Goal: Transaction & Acquisition: Purchase product/service

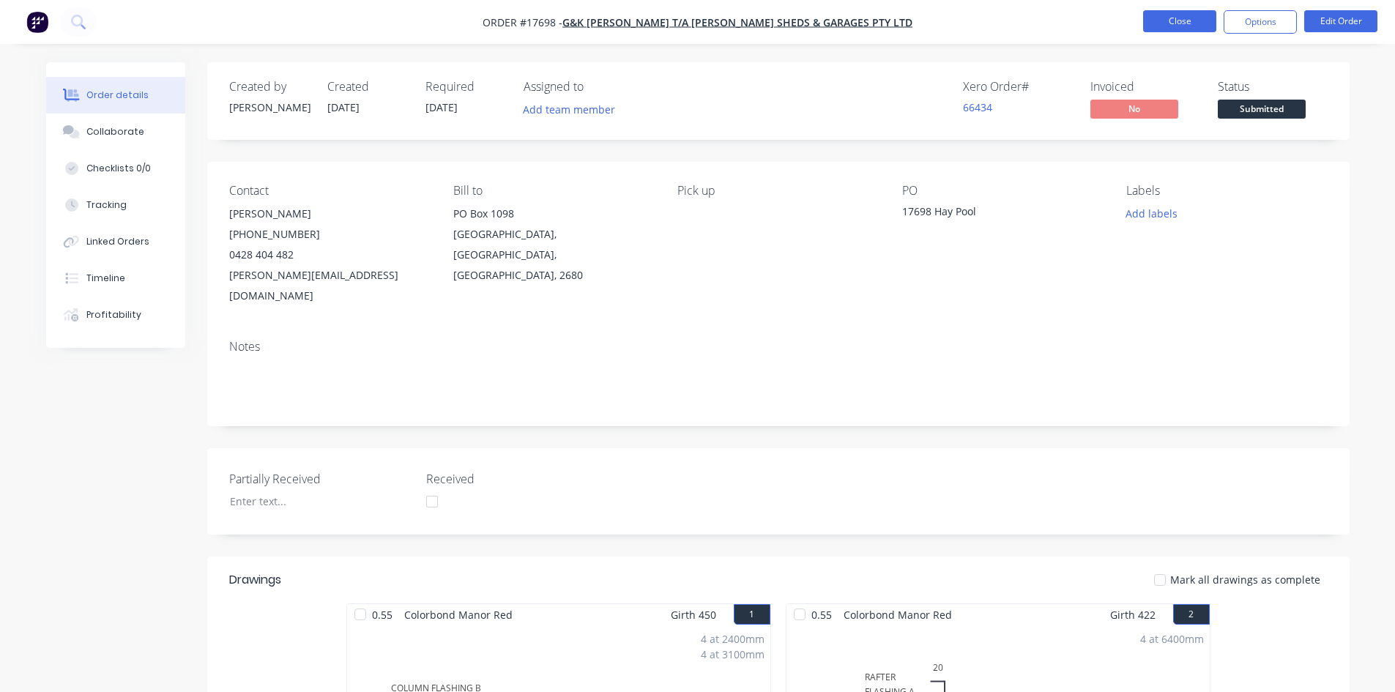
click at [1155, 18] on button "Close" at bounding box center [1179, 21] width 73 height 22
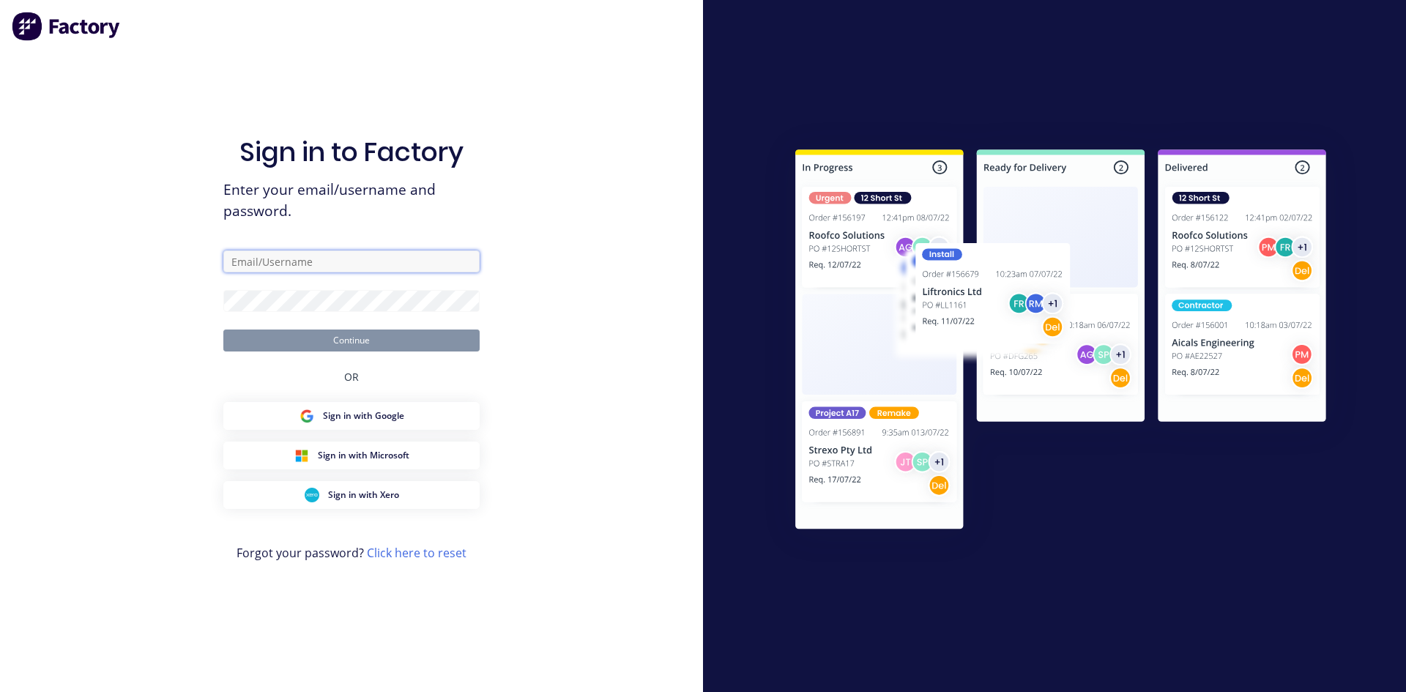
click at [306, 257] on input "text" at bounding box center [351, 261] width 256 height 22
click at [370, 261] on input "admin@rbsgroup.com.au" at bounding box center [351, 261] width 256 height 22
type input "sam@rbsgroup.com.au"
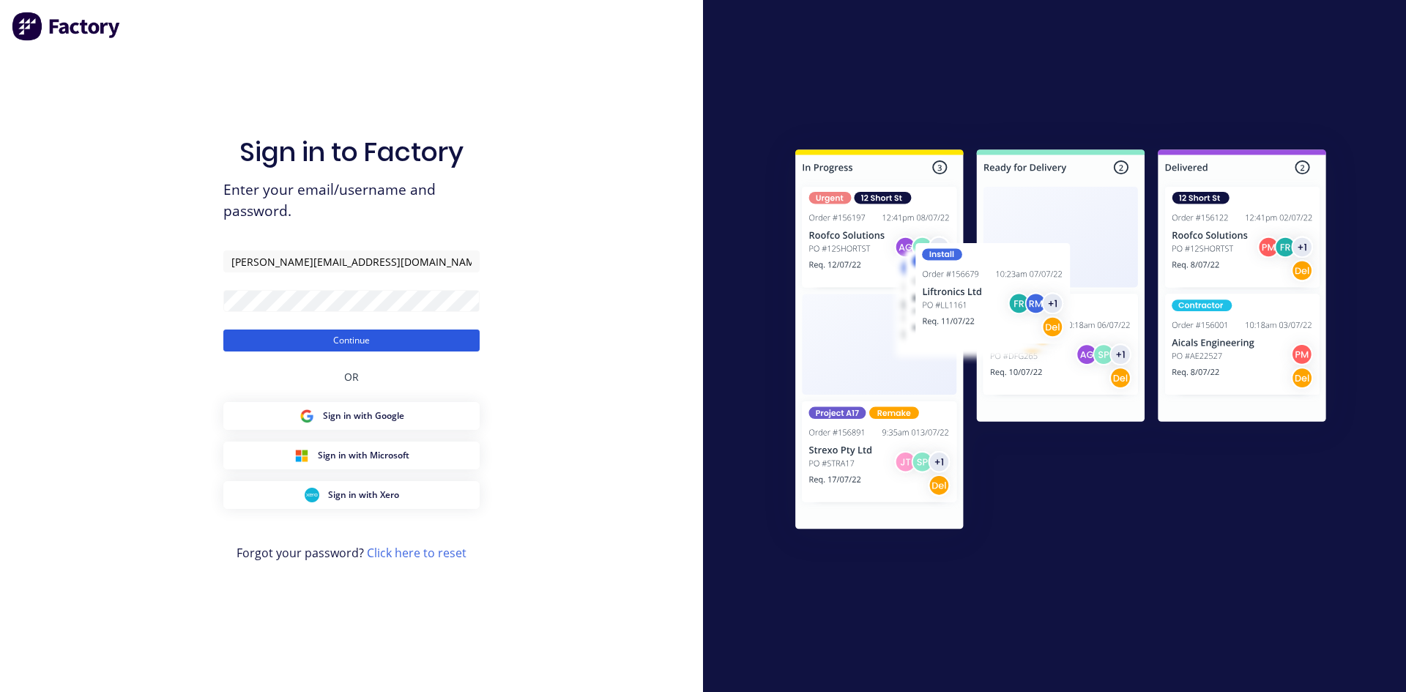
click at [363, 342] on button "Continue" at bounding box center [351, 341] width 256 height 22
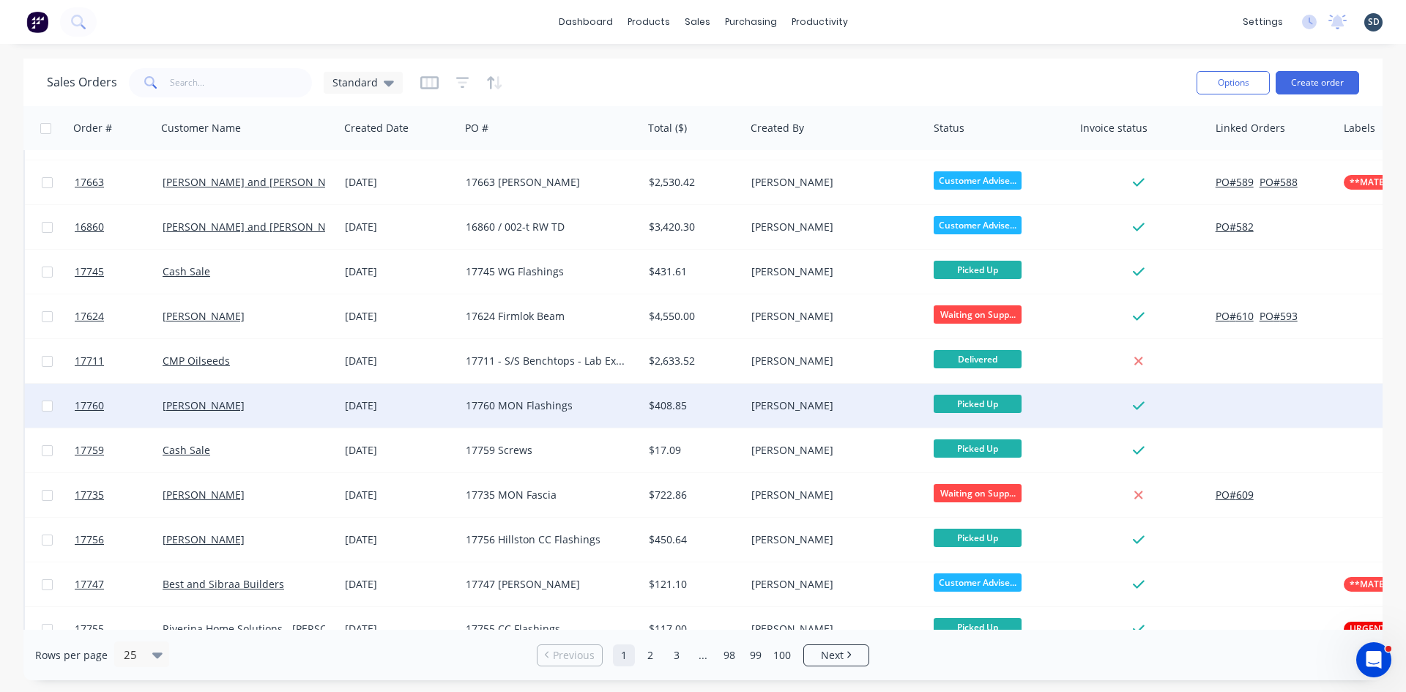
scroll to position [644, 0]
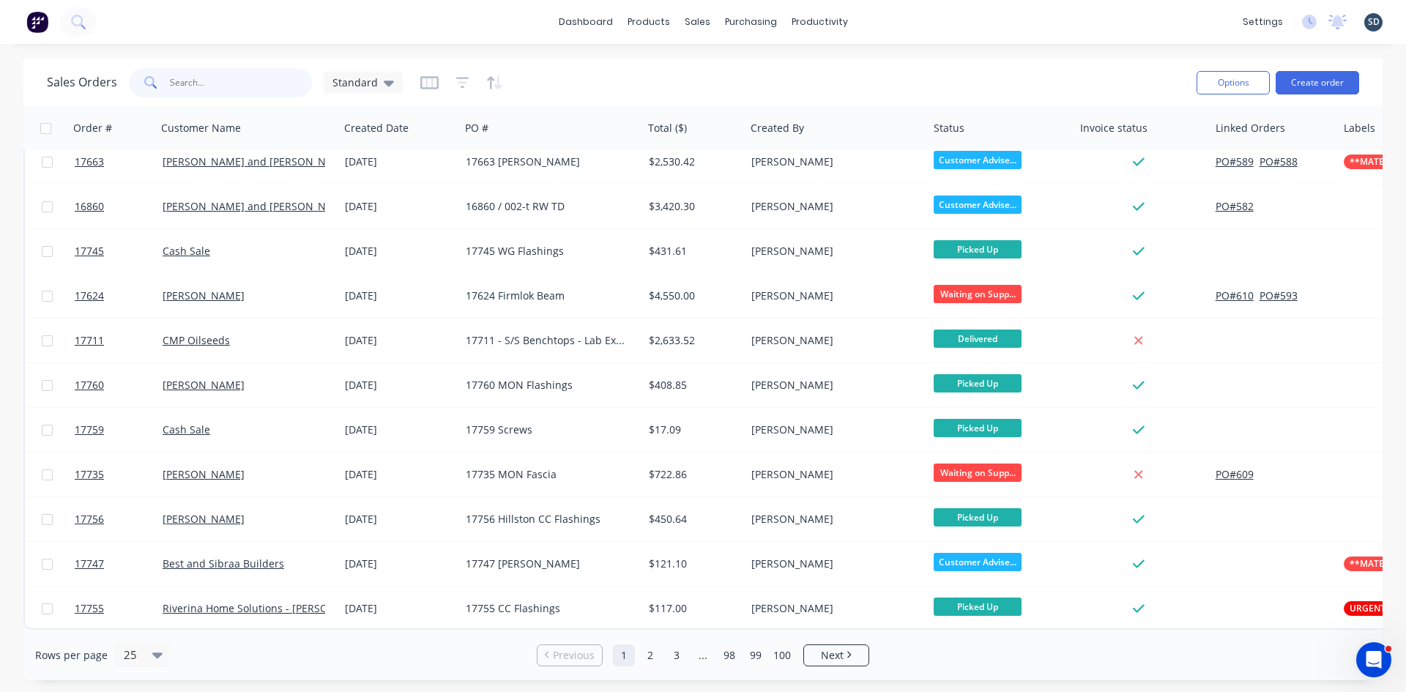
click at [225, 81] on input "text" at bounding box center [241, 82] width 143 height 29
type input "on top"
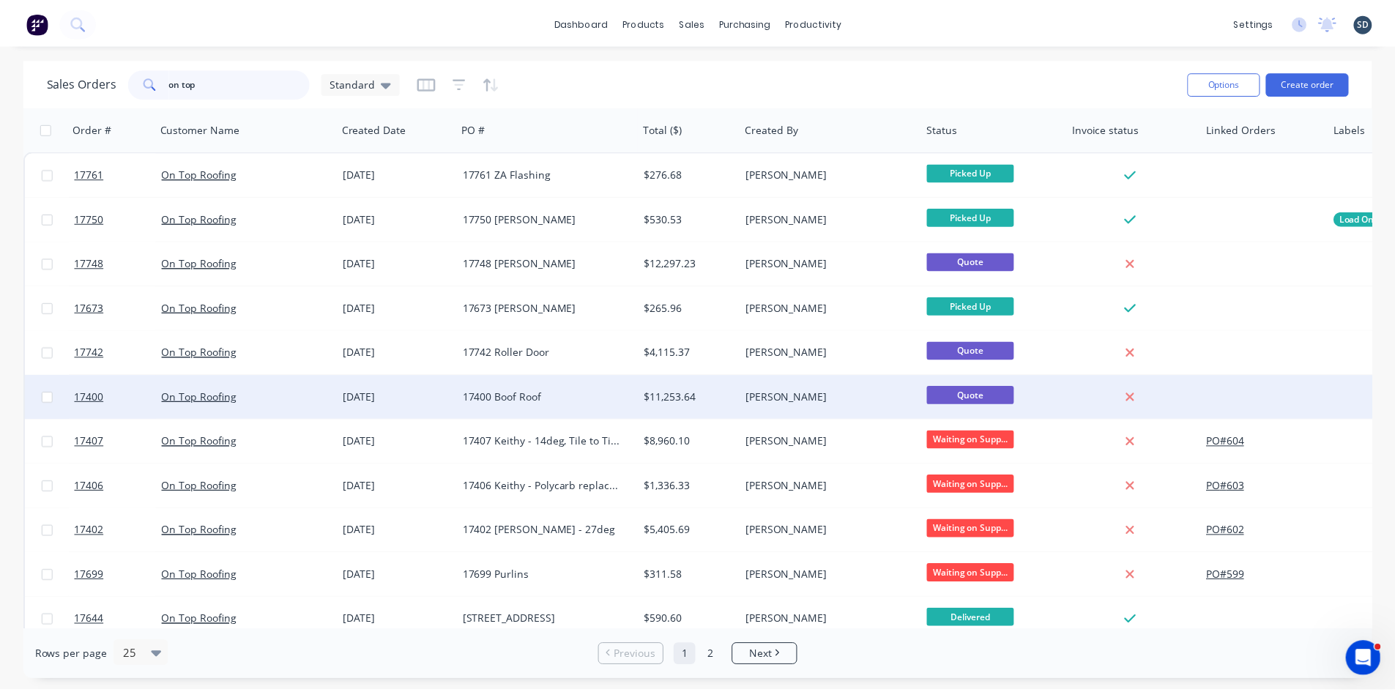
scroll to position [73, 0]
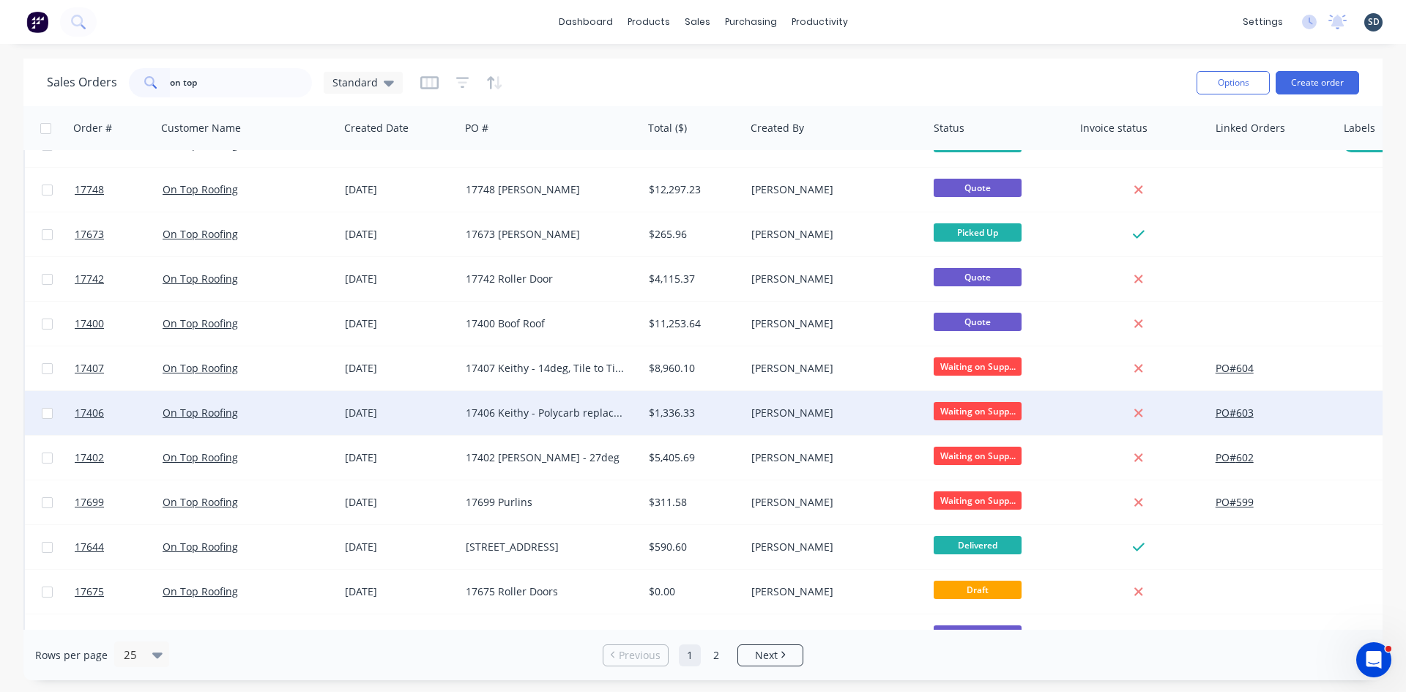
click at [447, 415] on div "02 Oct 2025" at bounding box center [399, 413] width 109 height 15
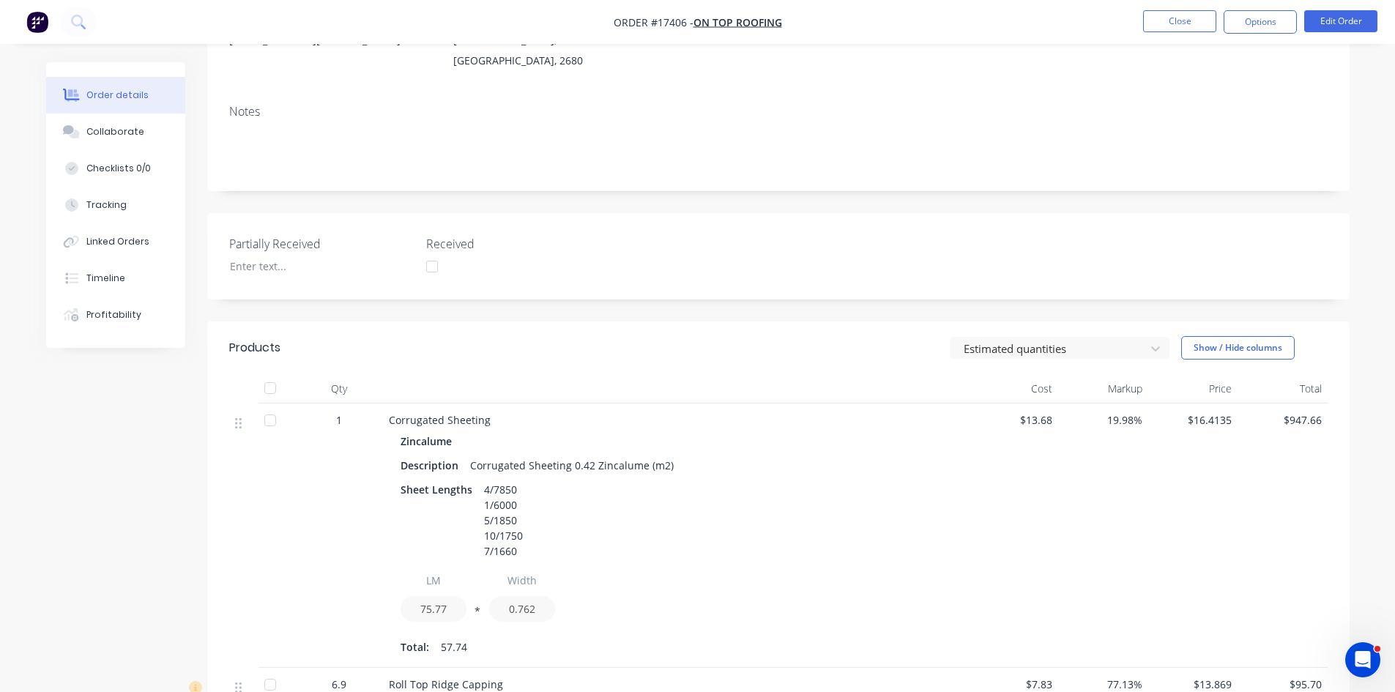
scroll to position [293, 0]
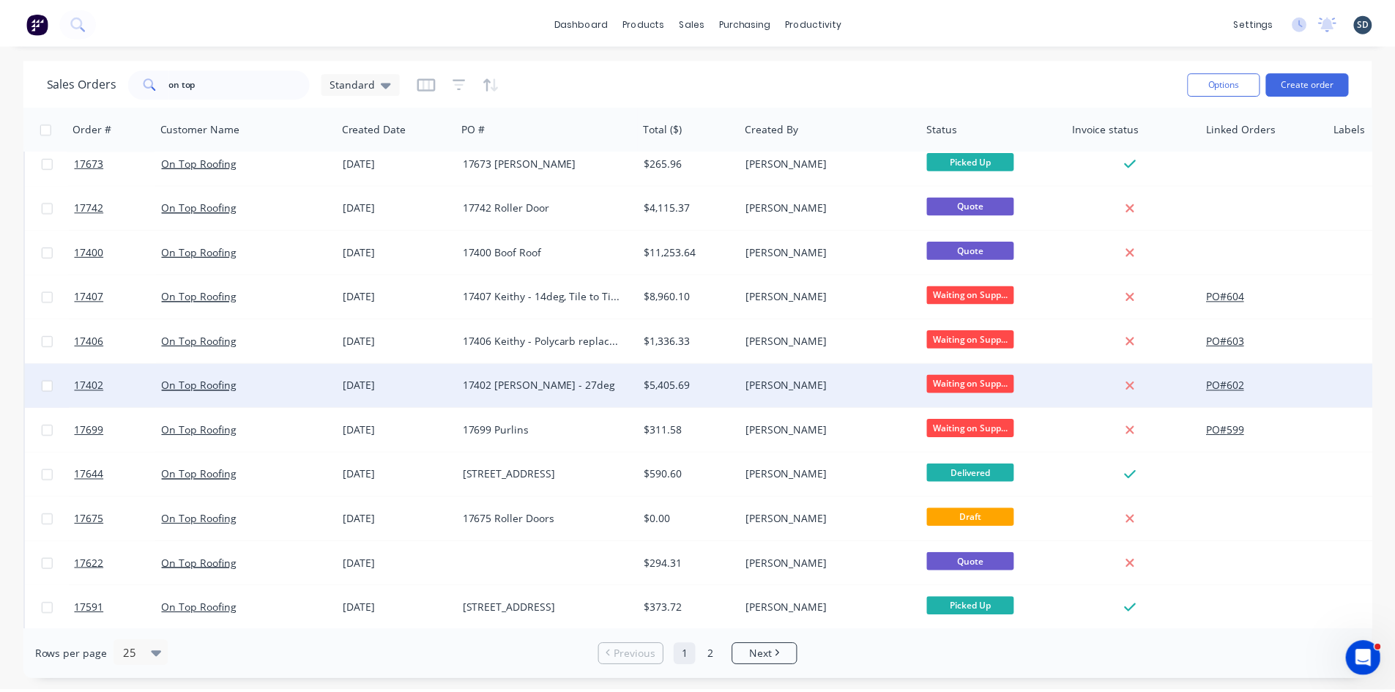
scroll to position [146, 0]
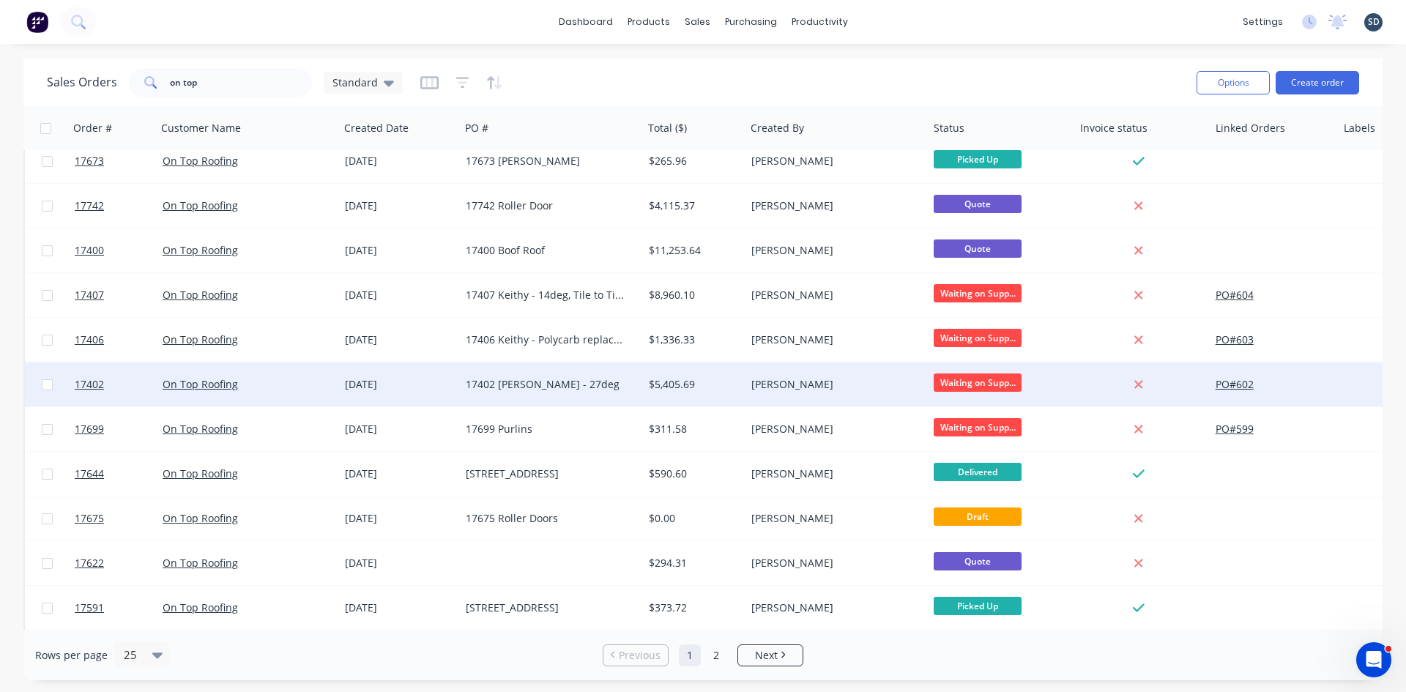
click at [557, 388] on div "17402 Keithy Roof - 27deg" at bounding box center [547, 384] width 163 height 15
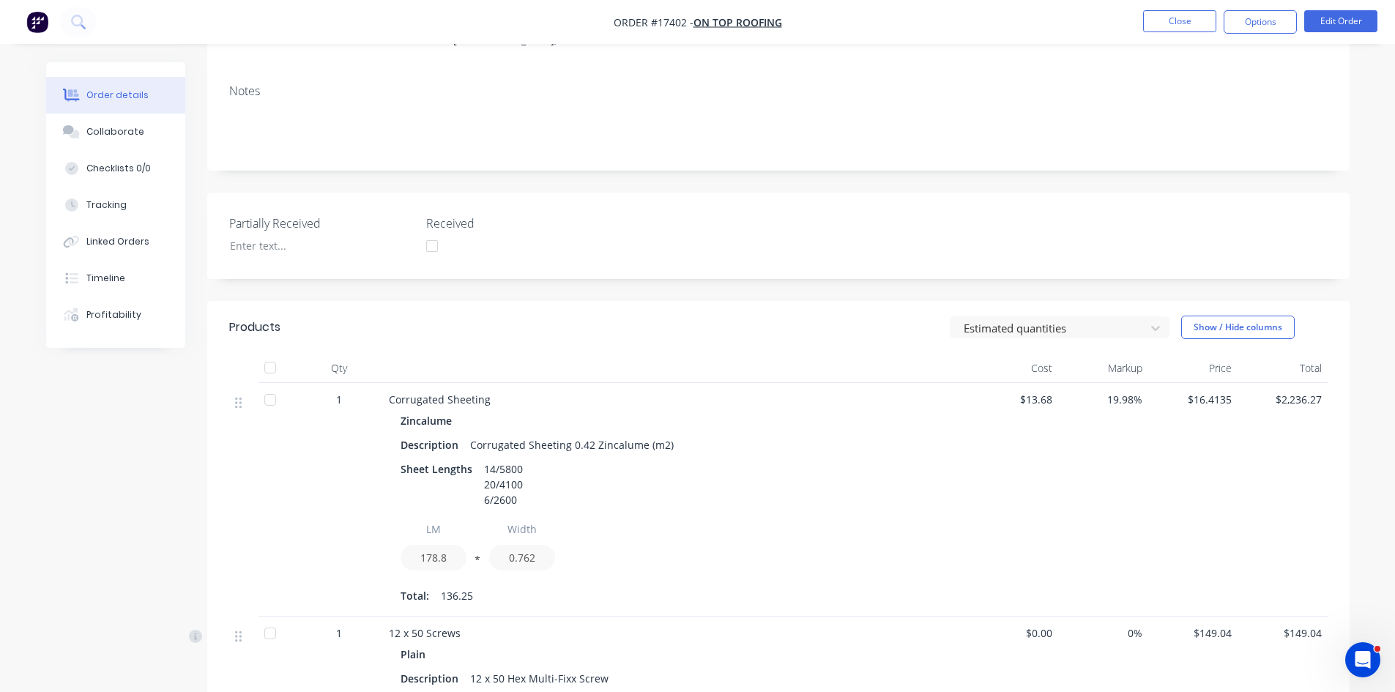
scroll to position [293, 0]
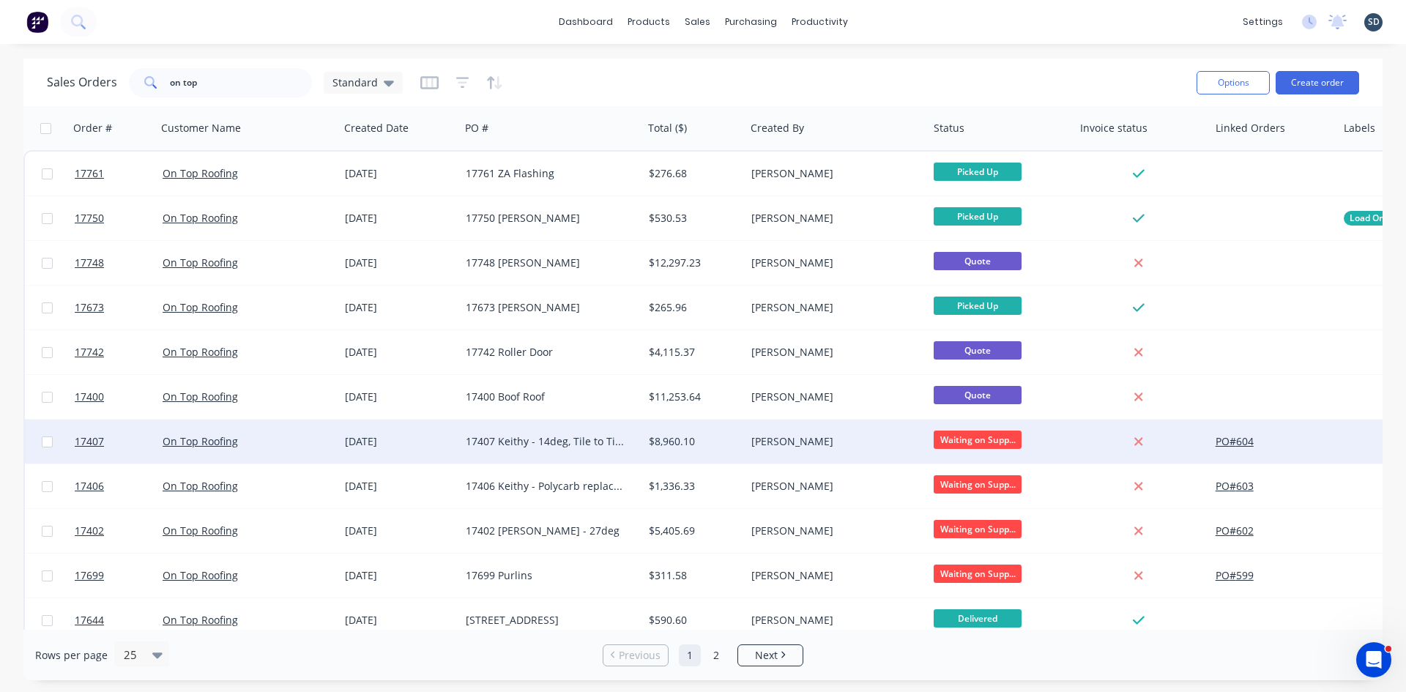
click at [596, 455] on div "17407 Keithy - 14deg, Tile to Tin Roof" at bounding box center [551, 442] width 183 height 44
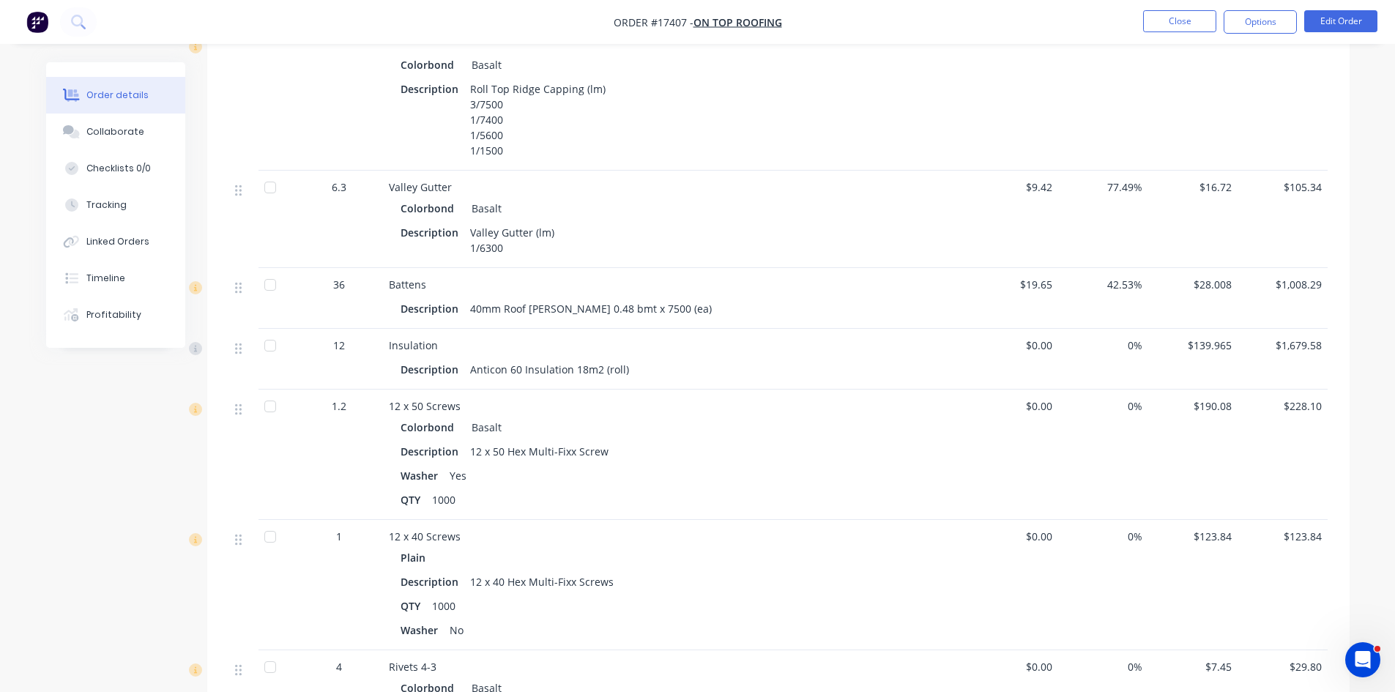
scroll to position [1172, 0]
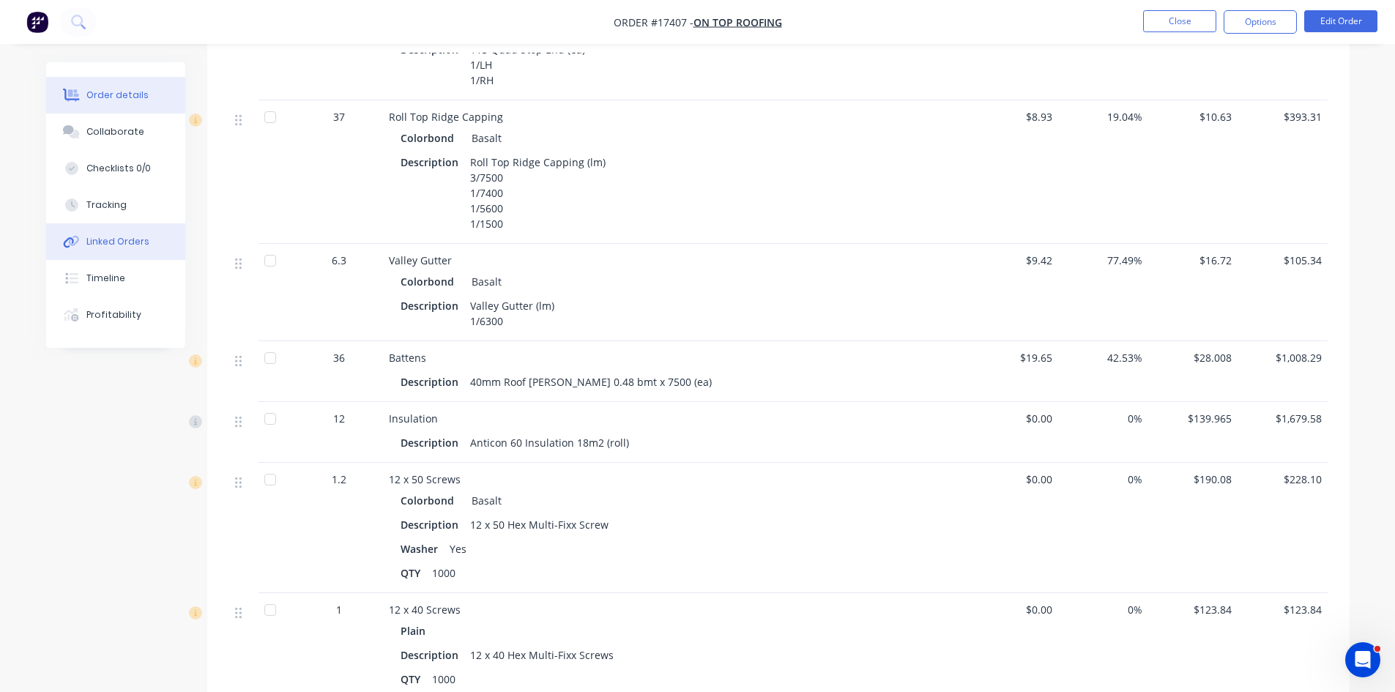
click at [127, 242] on div "Linked Orders" at bounding box center [117, 241] width 63 height 13
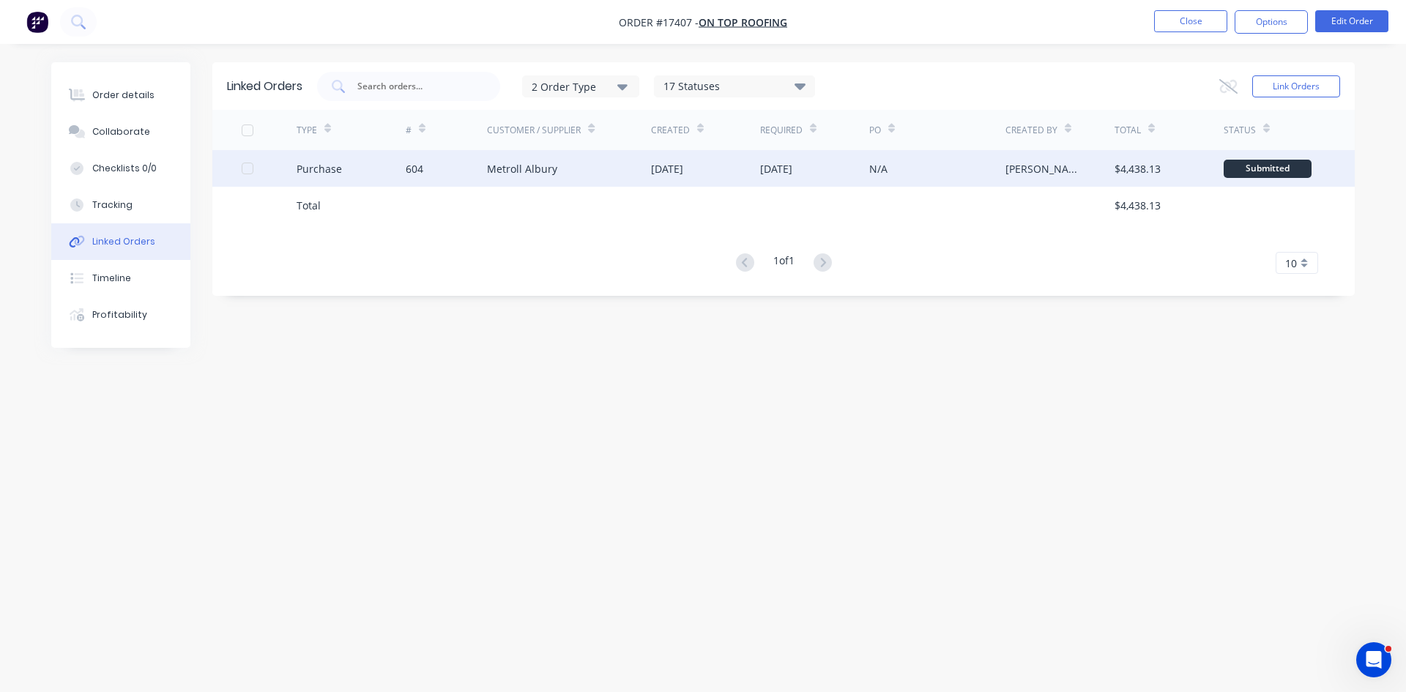
click at [630, 162] on div "Metroll Albury" at bounding box center [569, 168] width 164 height 37
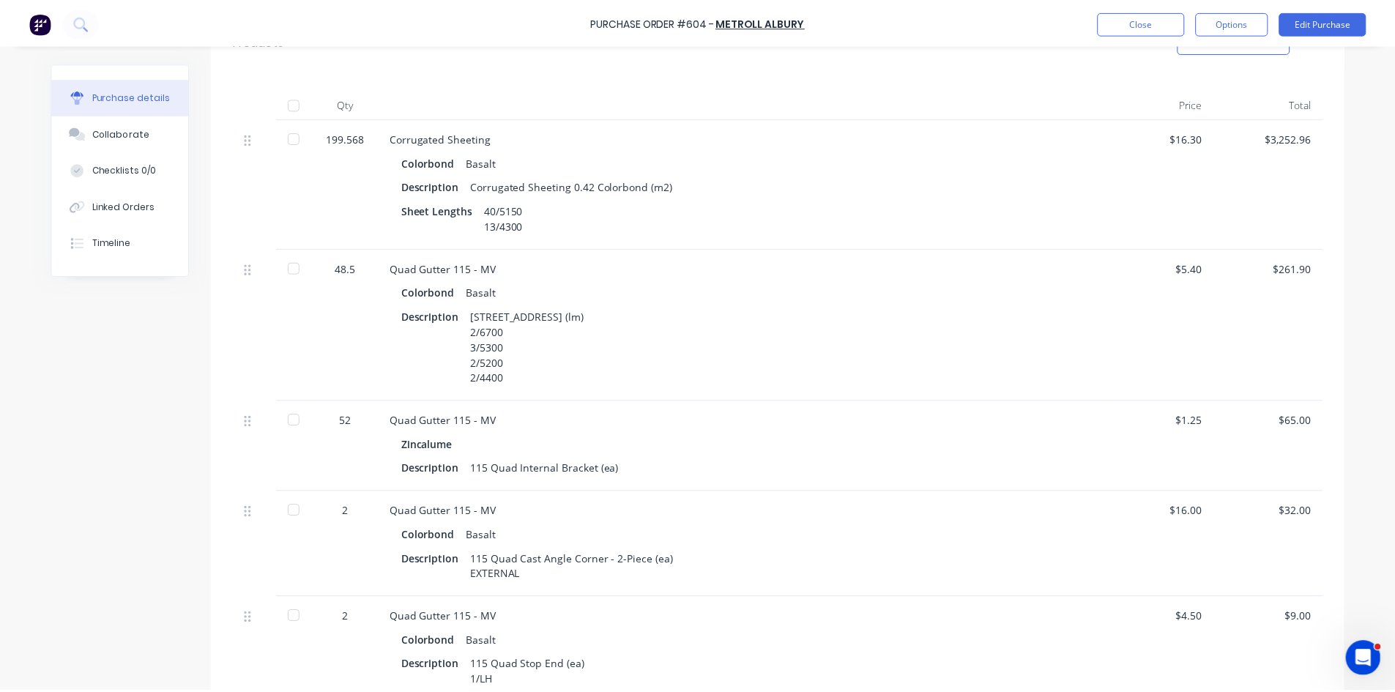
scroll to position [293, 0]
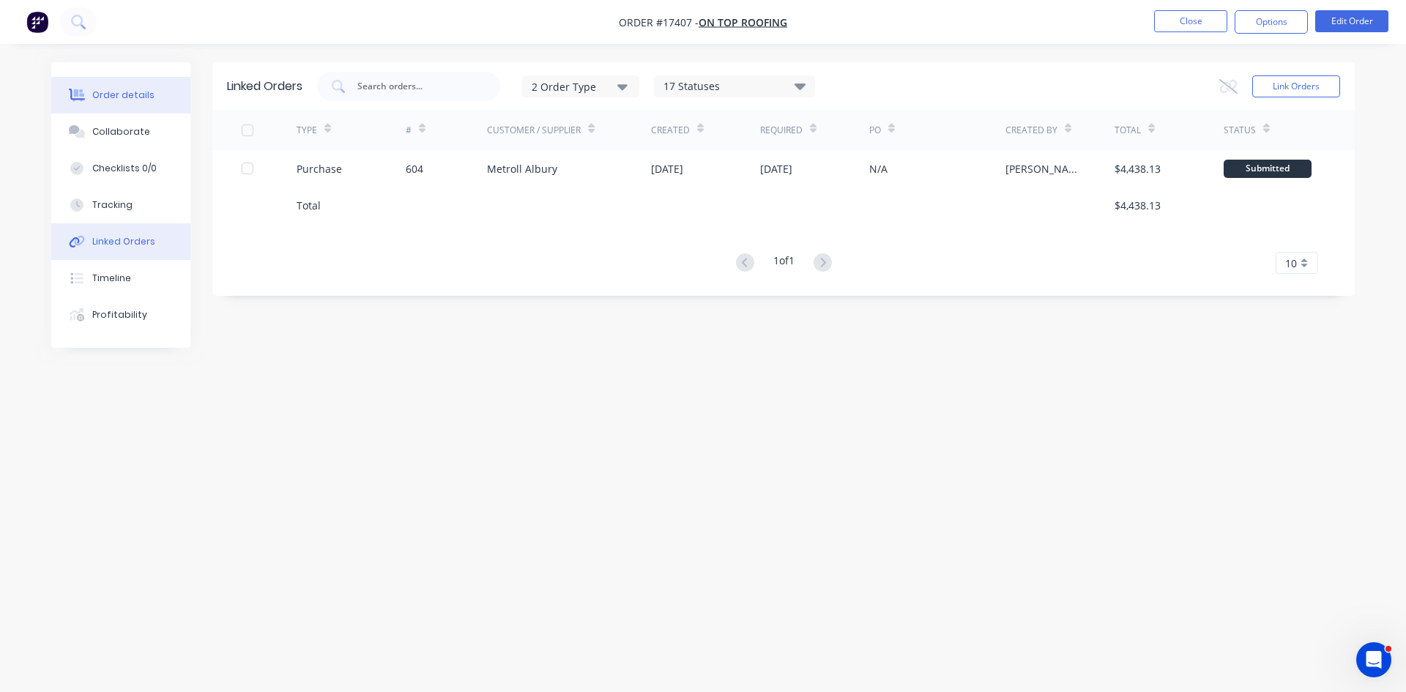
click at [147, 96] on div "Order details" at bounding box center [123, 95] width 62 height 13
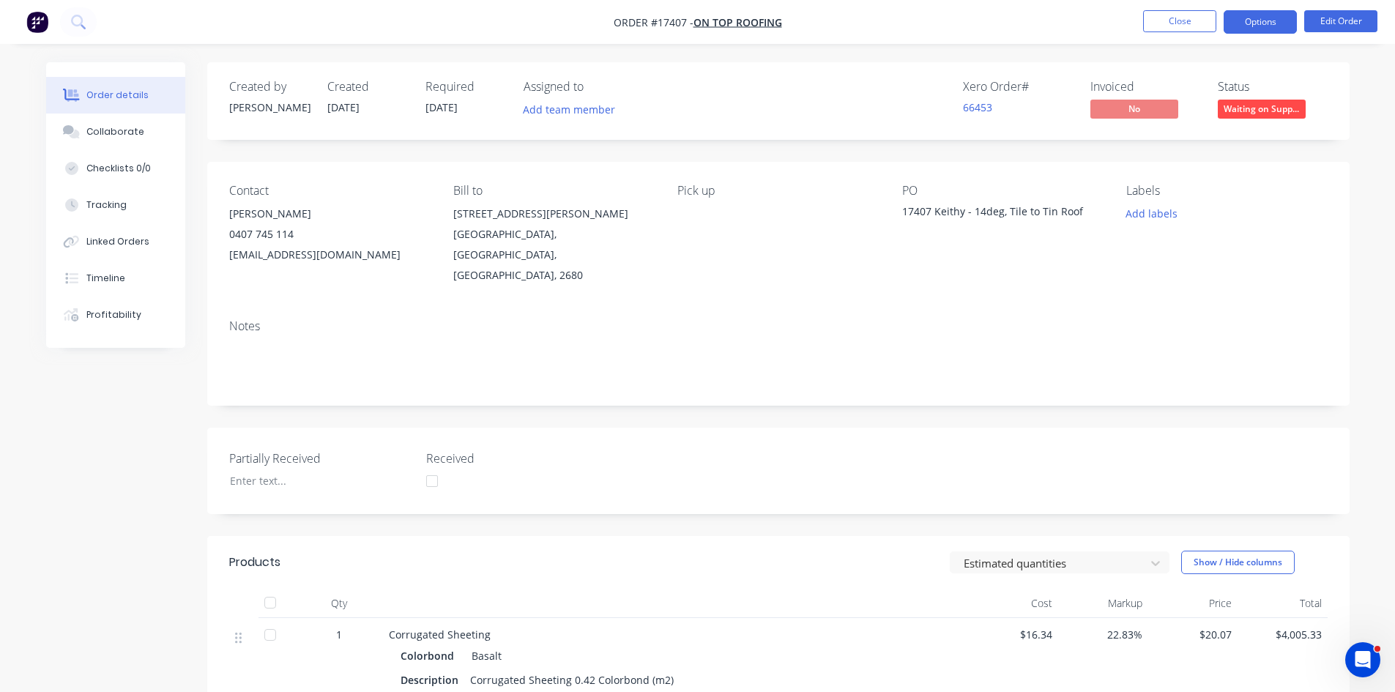
click at [1256, 22] on button "Options" at bounding box center [1260, 21] width 73 height 23
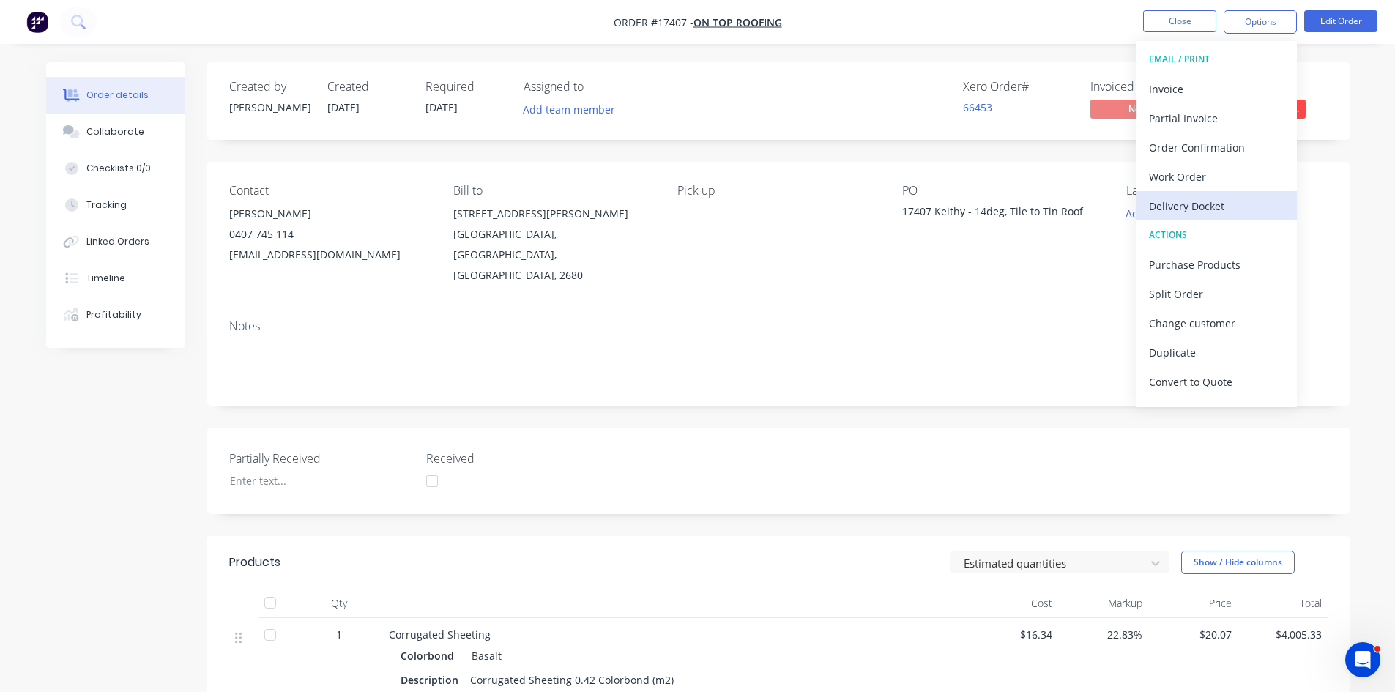
click at [1220, 207] on div "Delivery Docket" at bounding box center [1216, 206] width 135 height 21
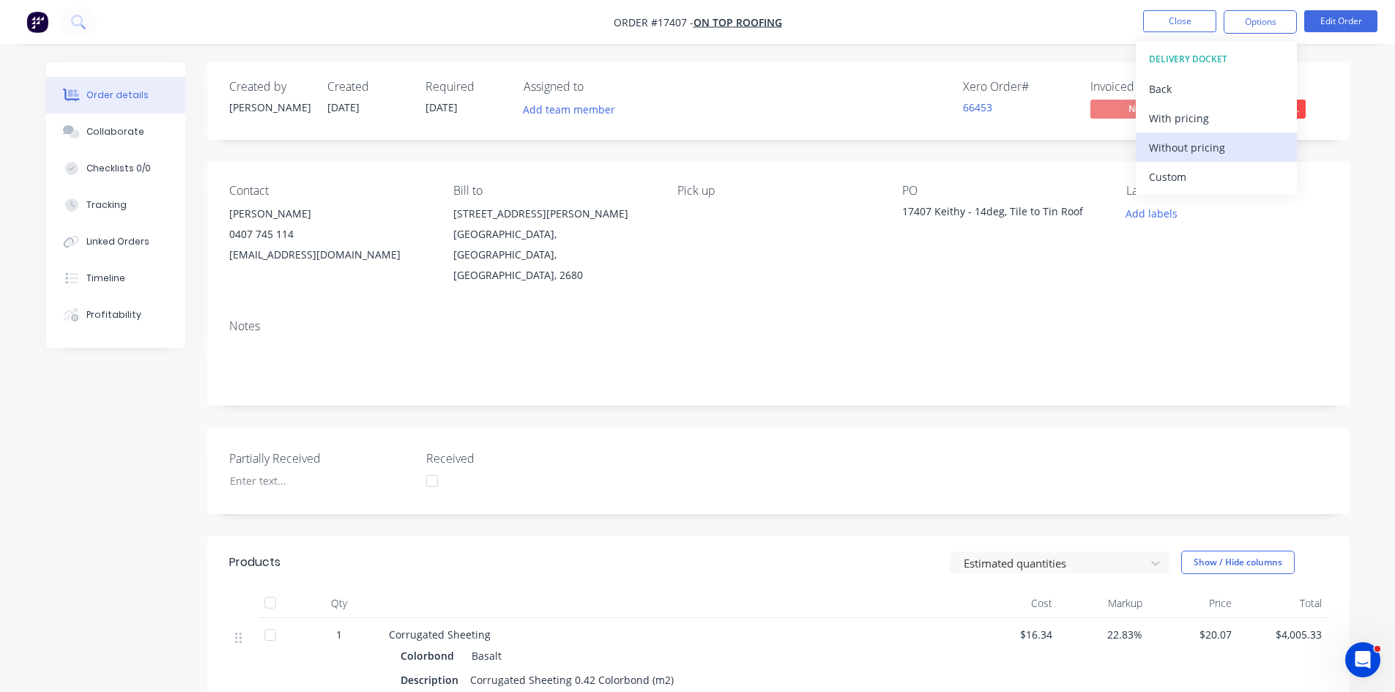
click at [1223, 152] on div "Without pricing" at bounding box center [1216, 147] width 135 height 21
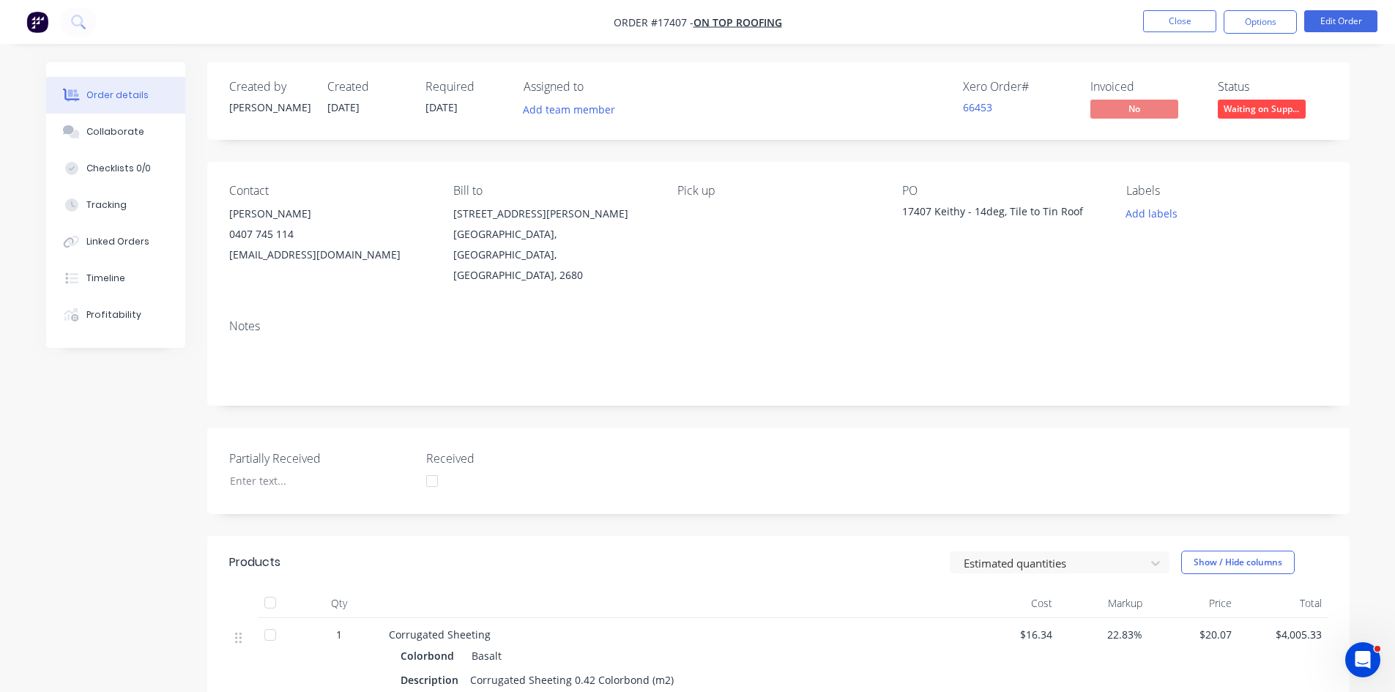
click at [1072, 26] on nav "Order #17407 - On Top Roofing Close Options Edit Order" at bounding box center [697, 22] width 1395 height 44
click at [870, 30] on nav "Order #17407 - On Top Roofing Close Options Edit Order" at bounding box center [697, 22] width 1395 height 44
click at [1364, 655] on icon "Open Intercom Messenger" at bounding box center [1361, 658] width 24 height 24
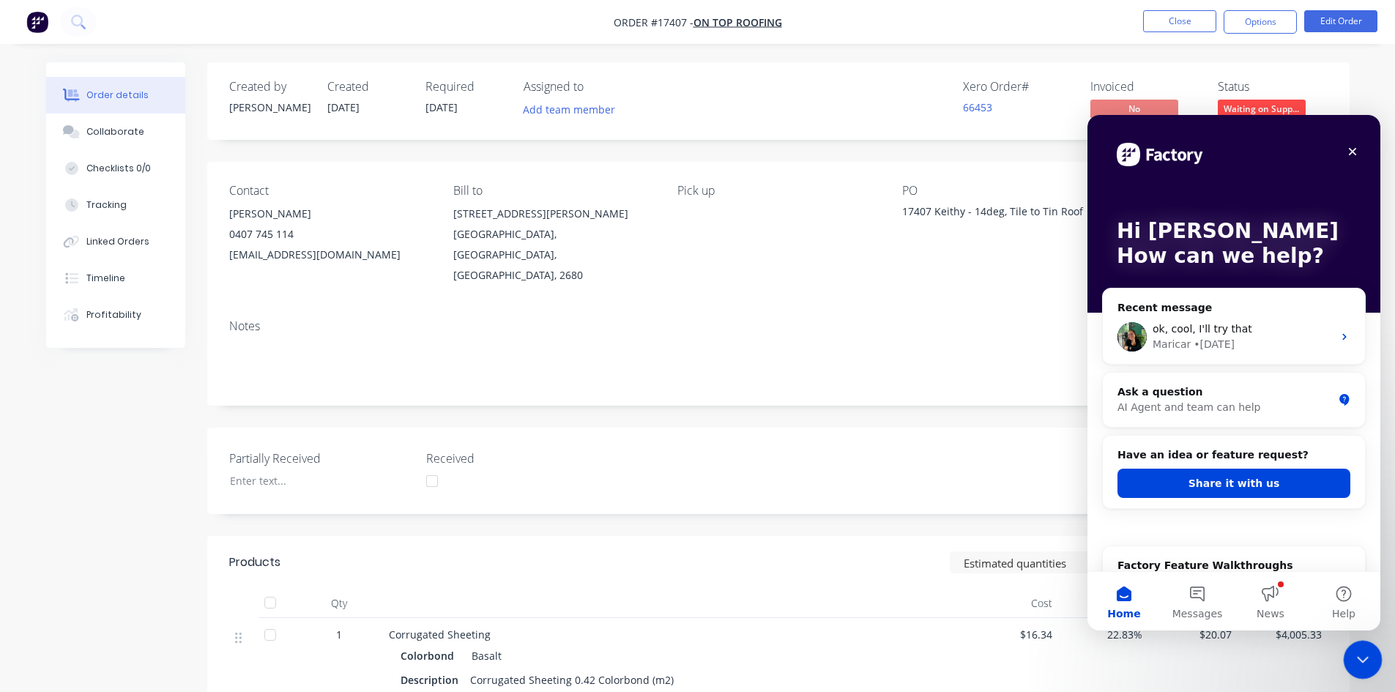
click at [1364, 669] on div "Close Intercom Messenger" at bounding box center [1360, 657] width 35 height 35
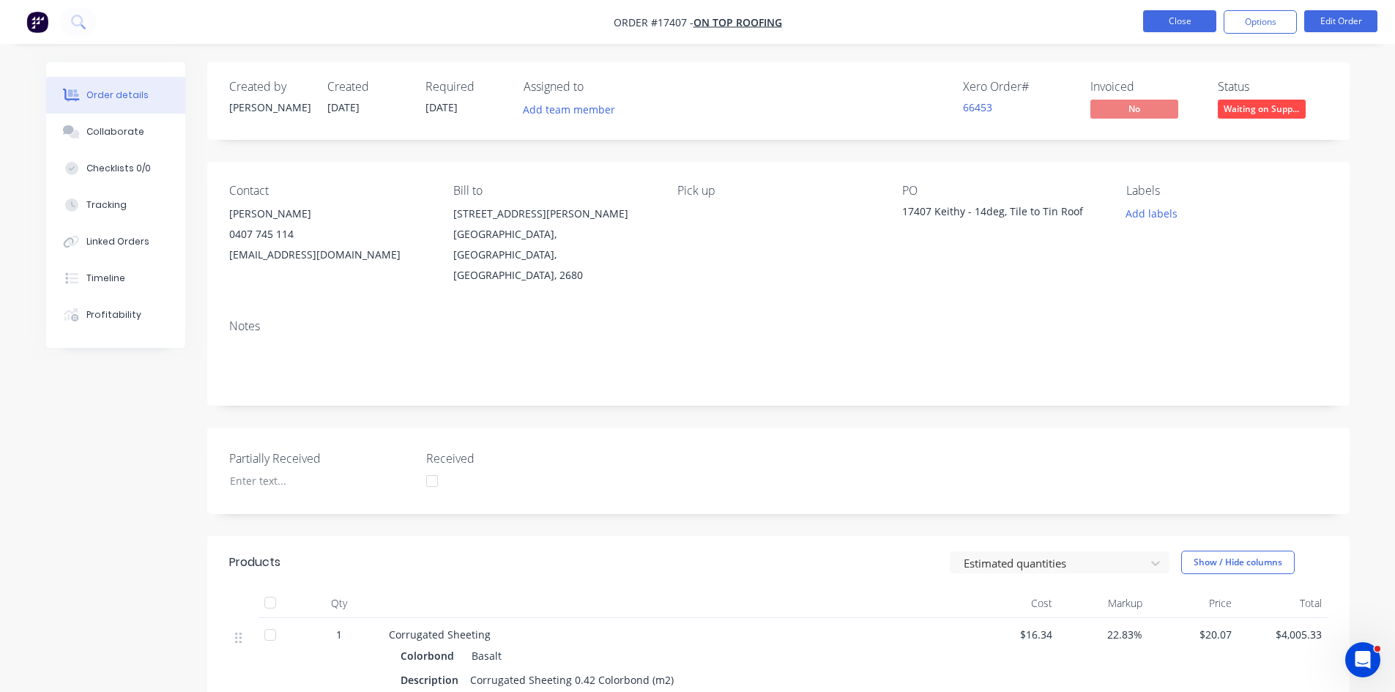
click at [1173, 23] on button "Close" at bounding box center [1179, 21] width 73 height 22
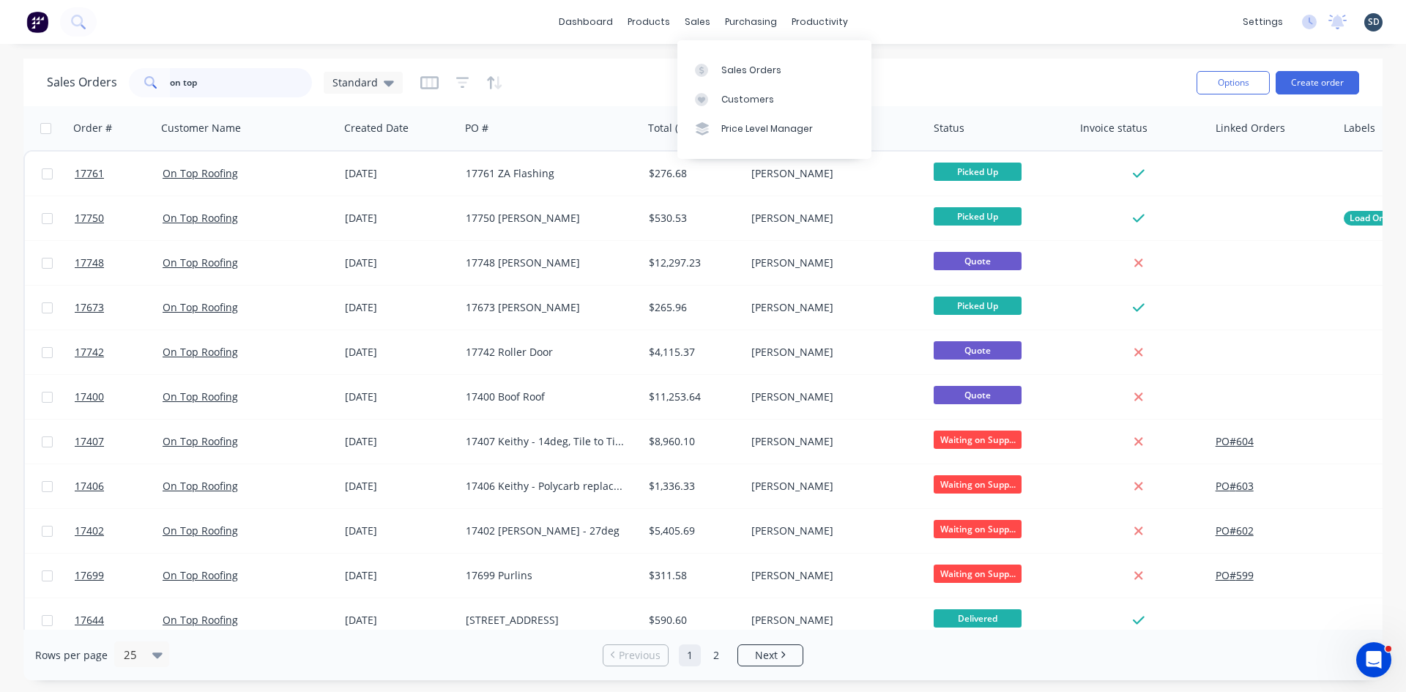
click at [283, 89] on input "on top" at bounding box center [241, 82] width 143 height 29
click at [283, 88] on input "on top" at bounding box center [241, 82] width 143 height 29
click at [281, 88] on input "on top" at bounding box center [241, 82] width 143 height 29
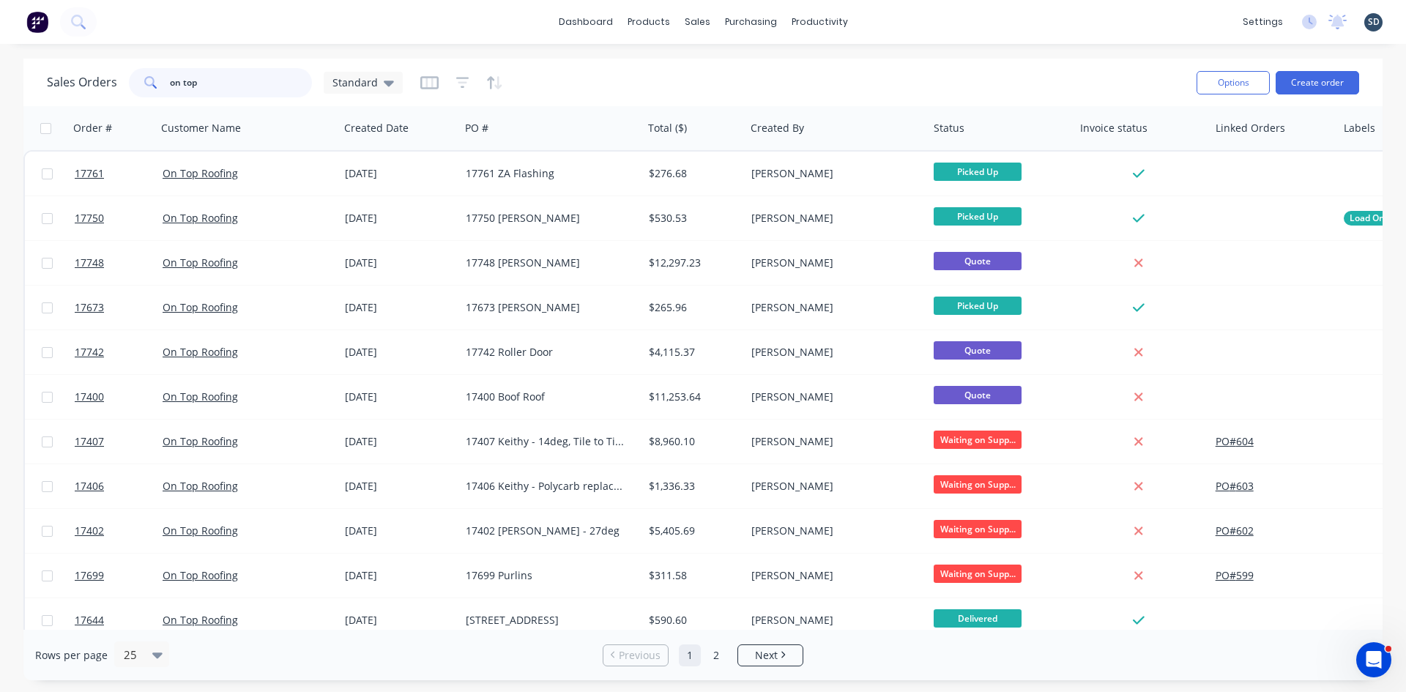
click at [281, 88] on input "on top" at bounding box center [241, 82] width 143 height 29
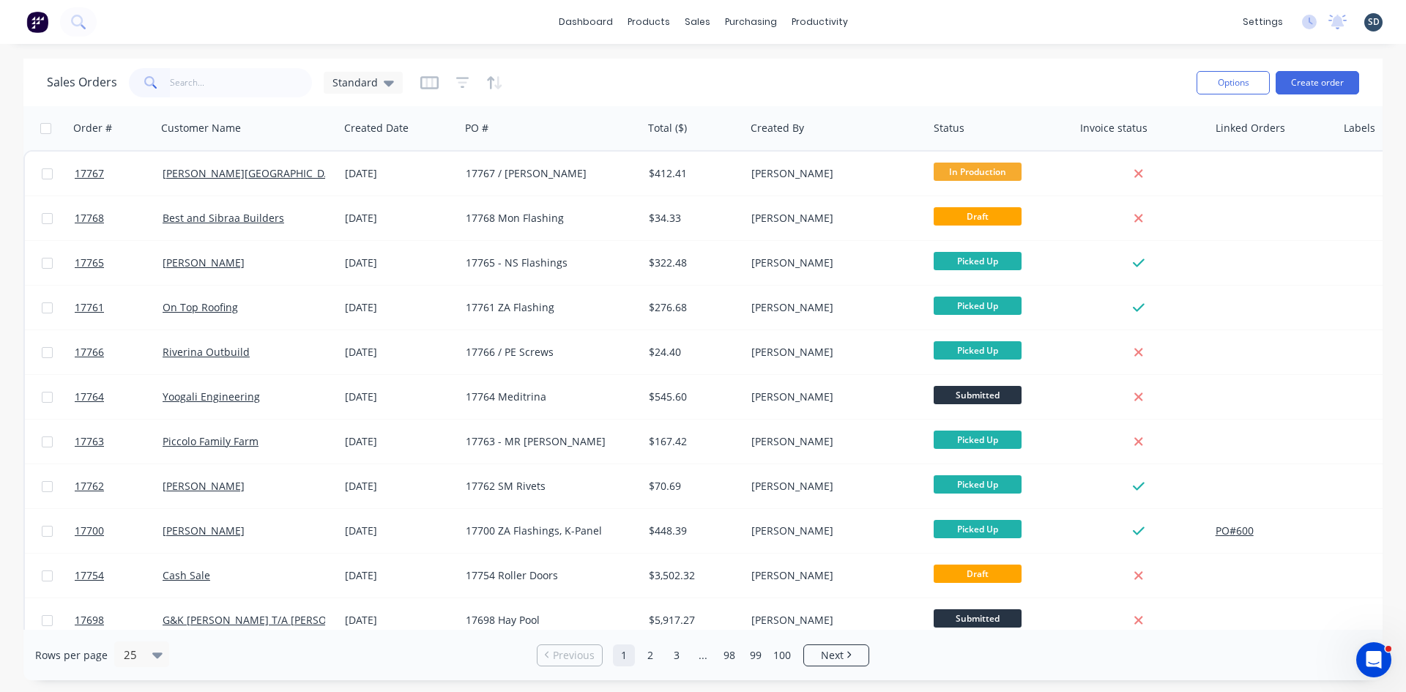
click at [929, 81] on div "Sales Orders Standard" at bounding box center [616, 82] width 1138 height 36
click at [242, 82] on input "text" at bounding box center [241, 82] width 143 height 29
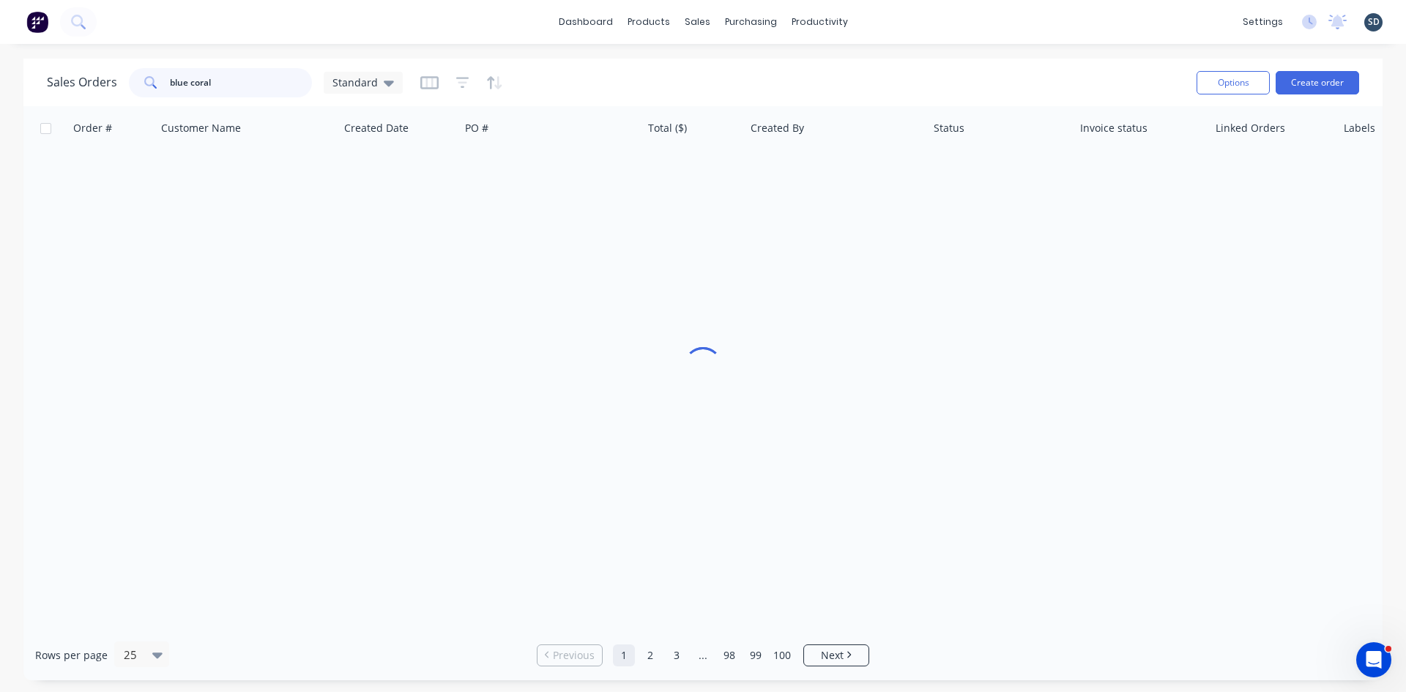
type input "blue coral"
click at [634, 81] on div "Sales Orders blue coral Standard" at bounding box center [616, 82] width 1138 height 36
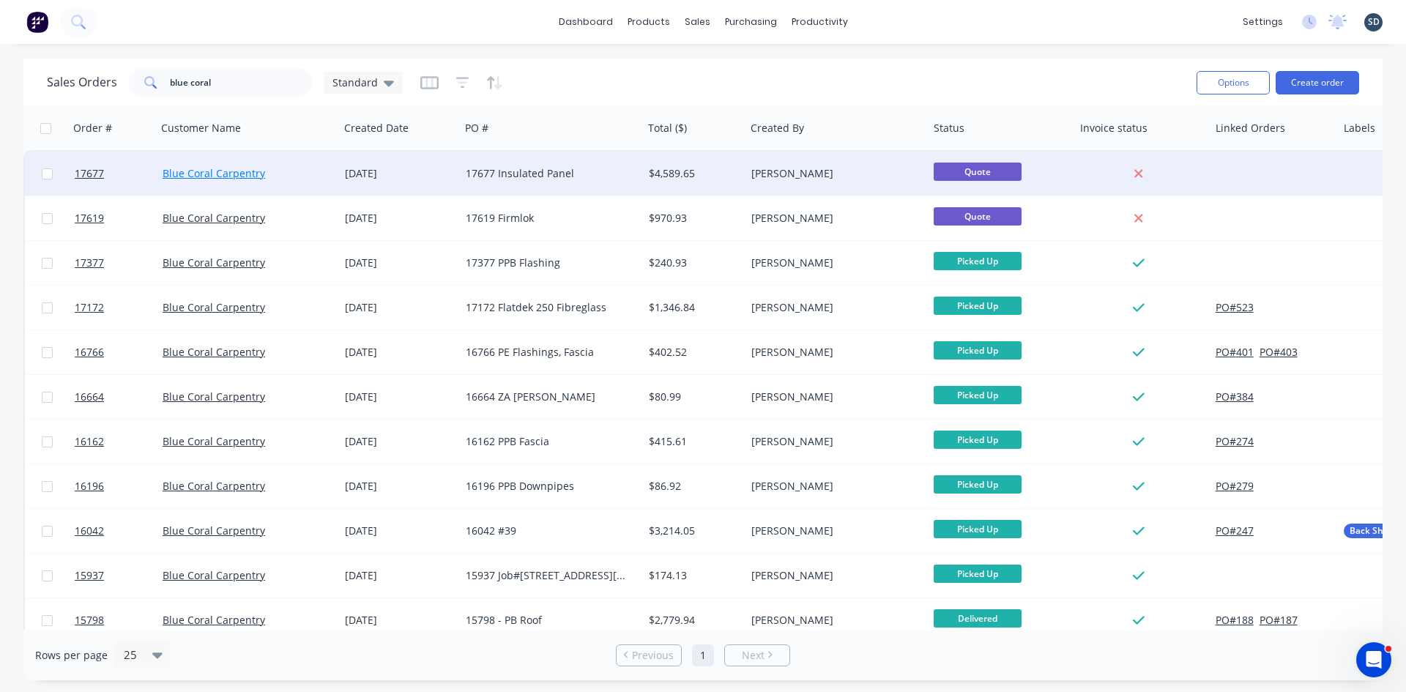
click at [207, 172] on link "Blue Coral Carpentry" at bounding box center [214, 173] width 103 height 14
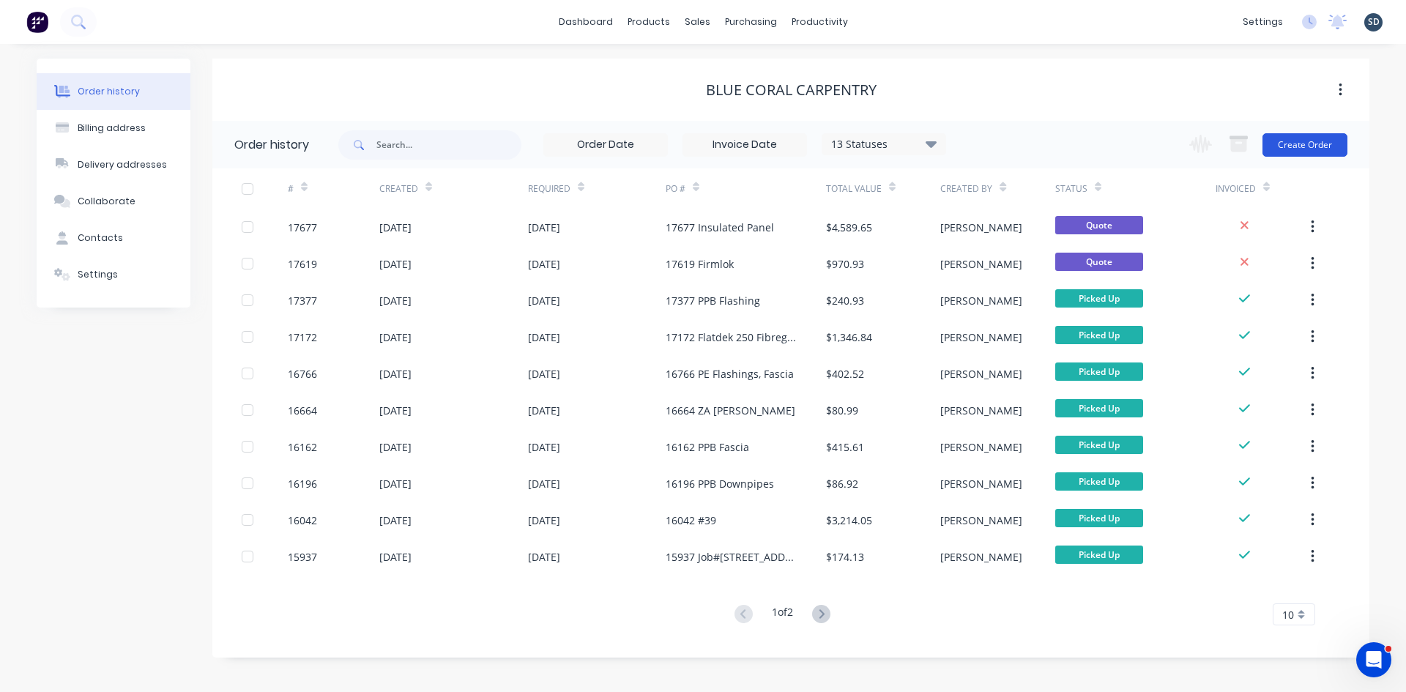
click at [1315, 155] on button "Create Order" at bounding box center [1305, 144] width 85 height 23
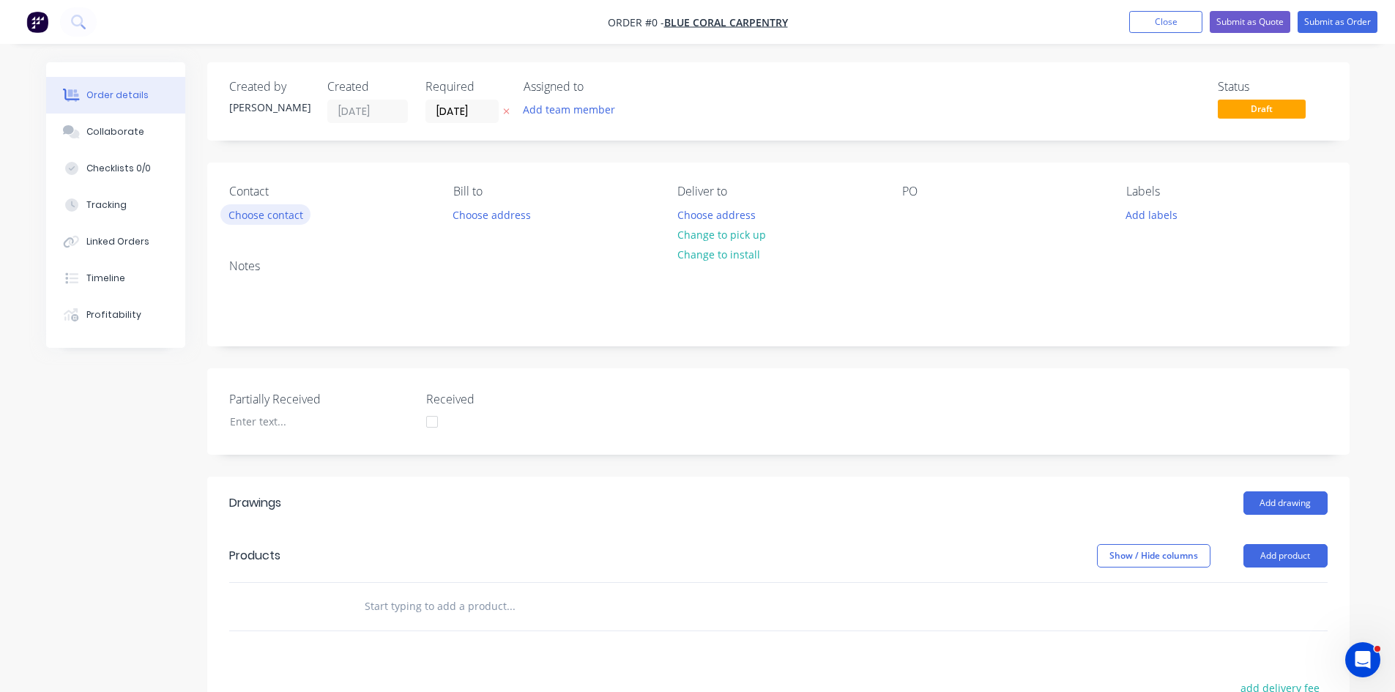
click at [279, 214] on button "Choose contact" at bounding box center [265, 214] width 90 height 20
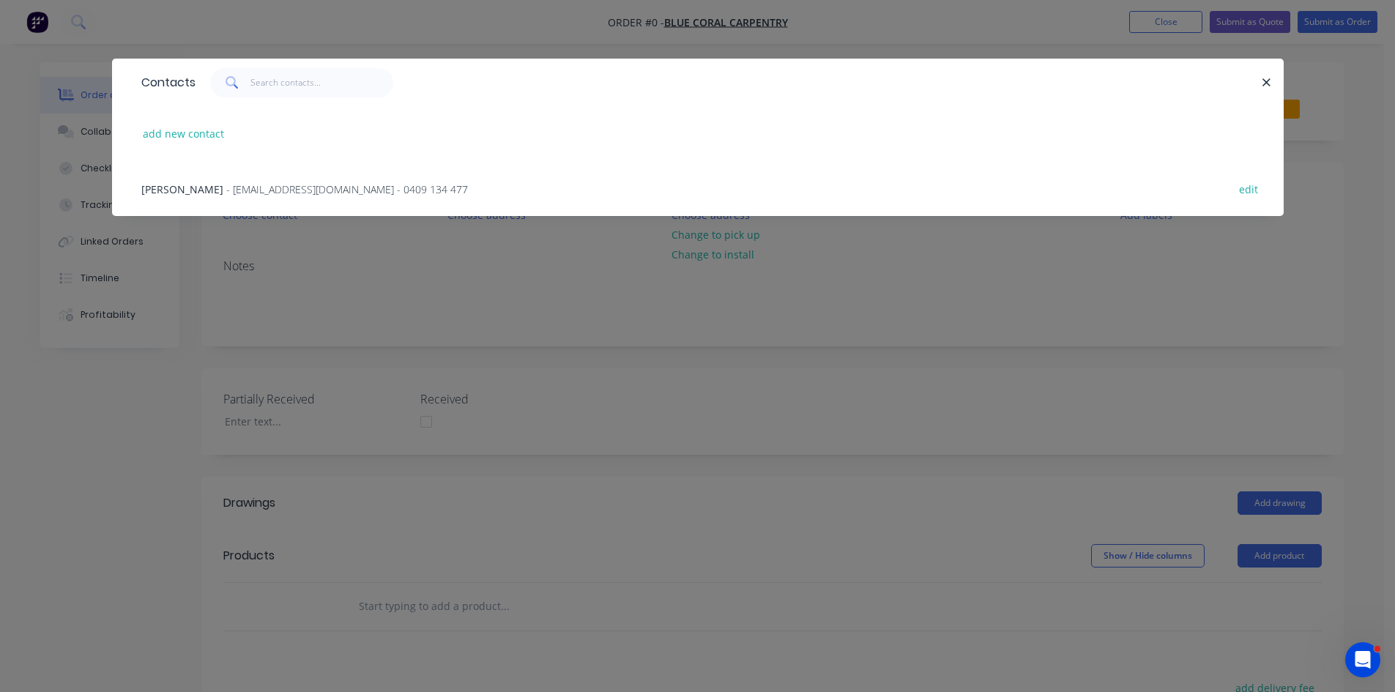
click at [296, 190] on span "- bluecoralcarpentry@gmail.com - 0409 134 477" at bounding box center [347, 189] width 242 height 14
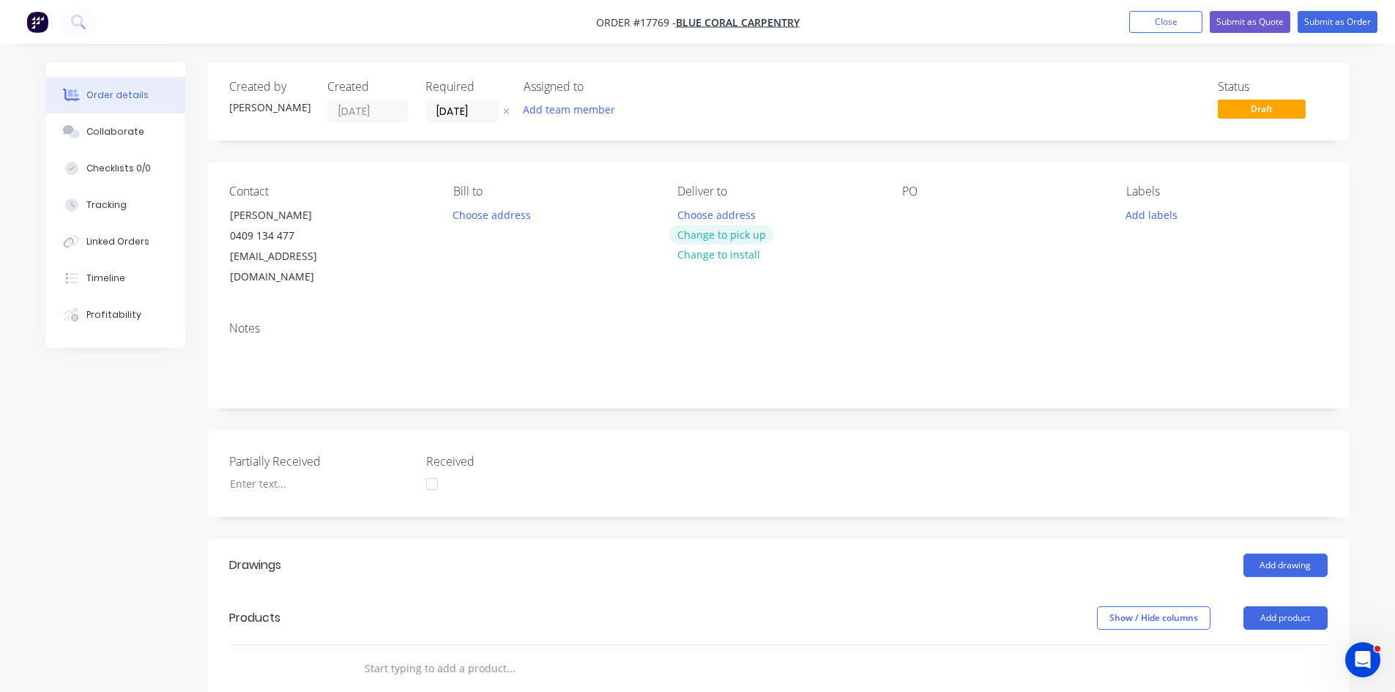
click at [738, 236] on button "Change to pick up" at bounding box center [721, 235] width 104 height 20
click at [910, 219] on div at bounding box center [913, 214] width 23 height 21
click at [970, 310] on div "Notes" at bounding box center [778, 359] width 1142 height 98
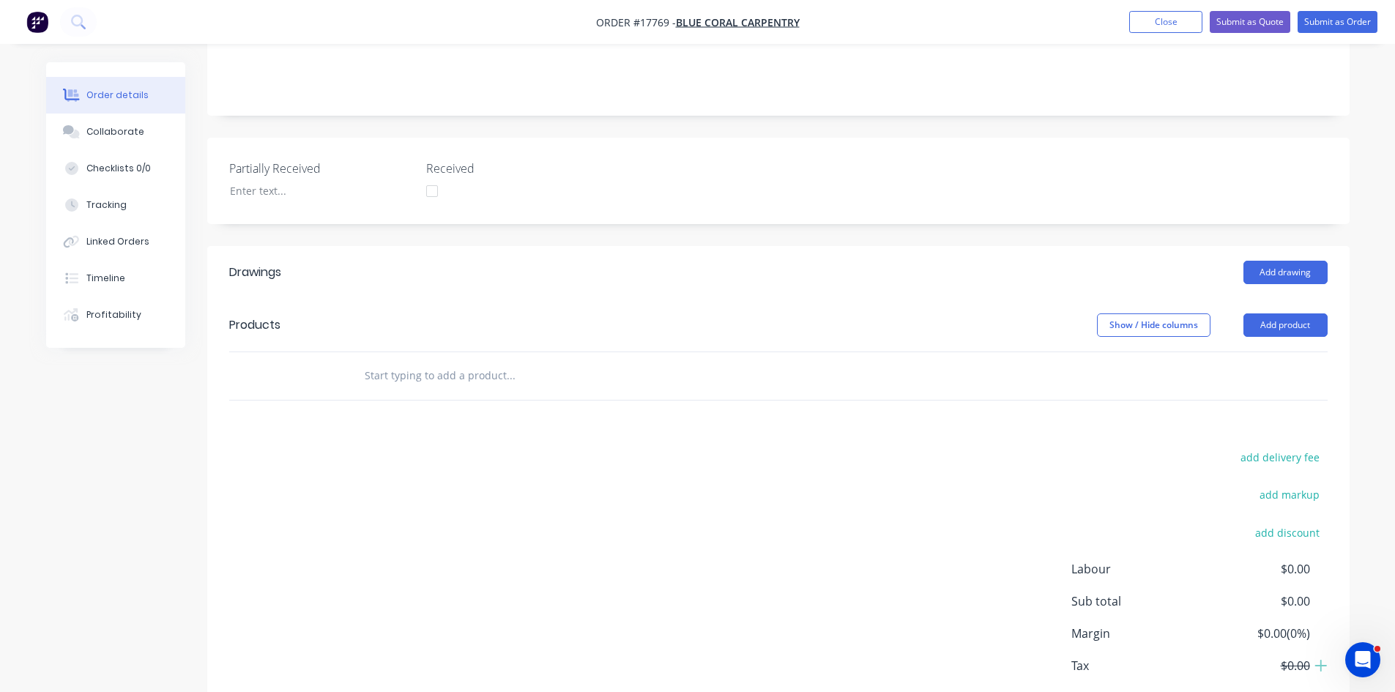
scroll to position [354, 0]
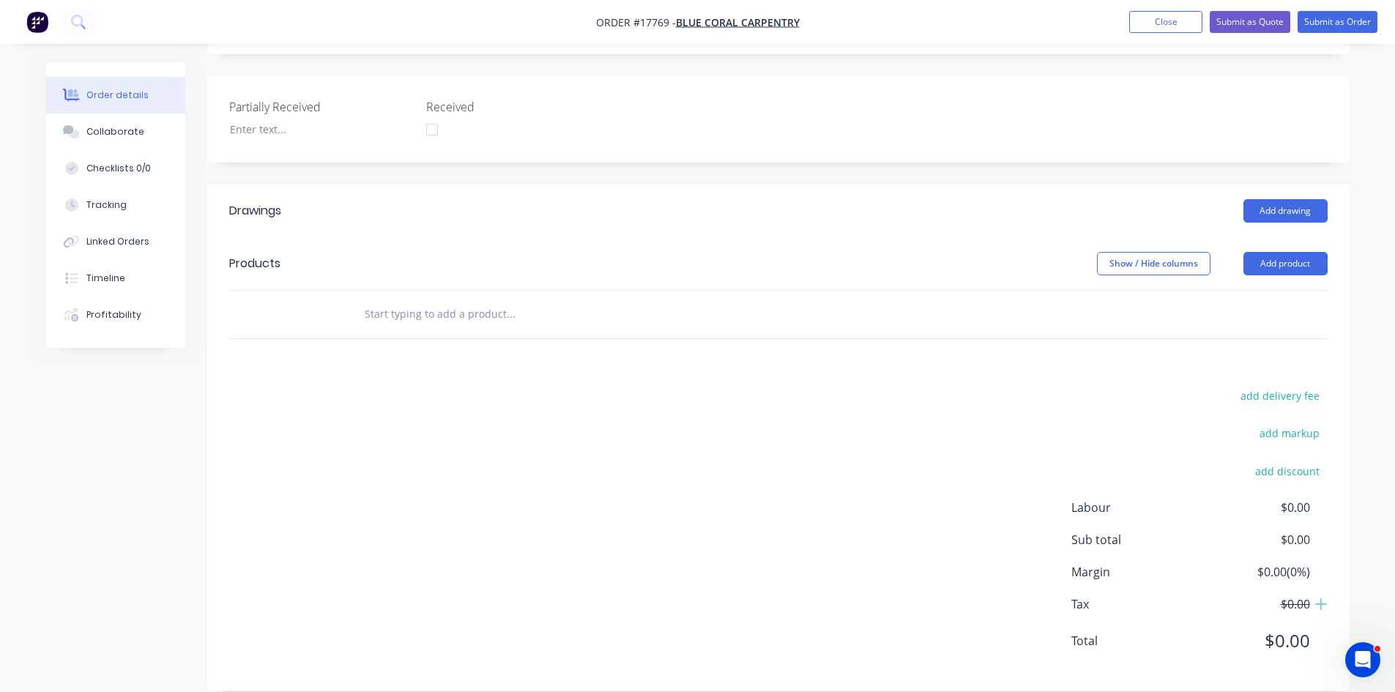
click at [399, 300] on input "text" at bounding box center [510, 314] width 293 height 29
drag, startPoint x: 423, startPoint y: 289, endPoint x: 356, endPoint y: 289, distance: 66.6
click at [356, 300] on div "firmlok Add firmlok to order No results found" at bounding box center [571, 314] width 439 height 29
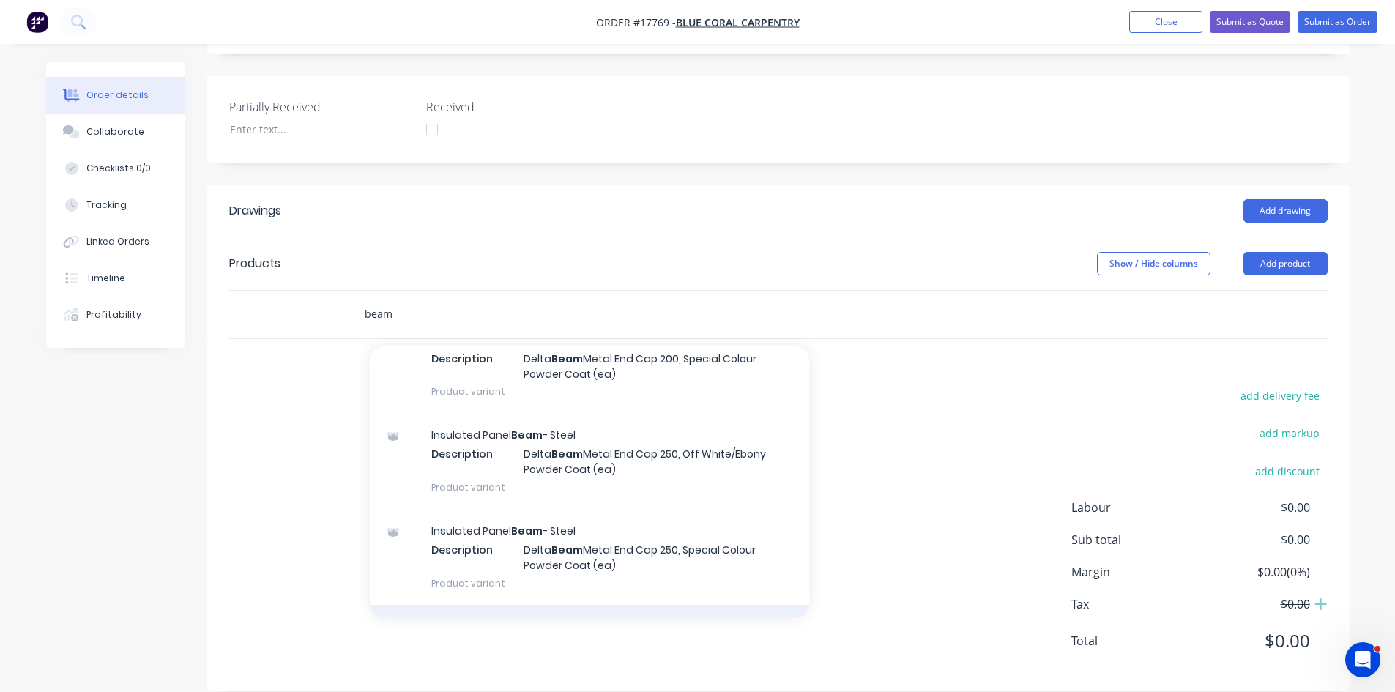
scroll to position [2231, 0]
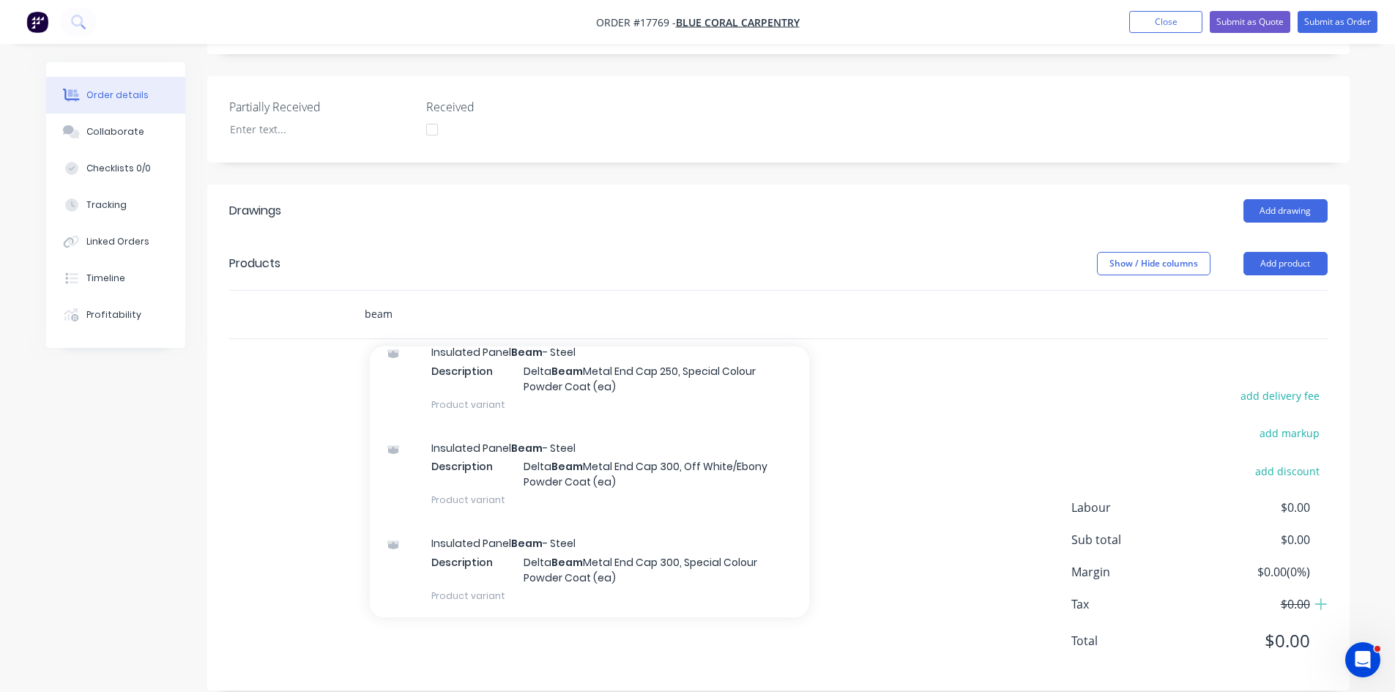
type input "beam"
click at [253, 403] on div "add delivery fee add markup add discount Labour $0.00 Sub total $0.00 Margin $0…" at bounding box center [778, 527] width 1099 height 283
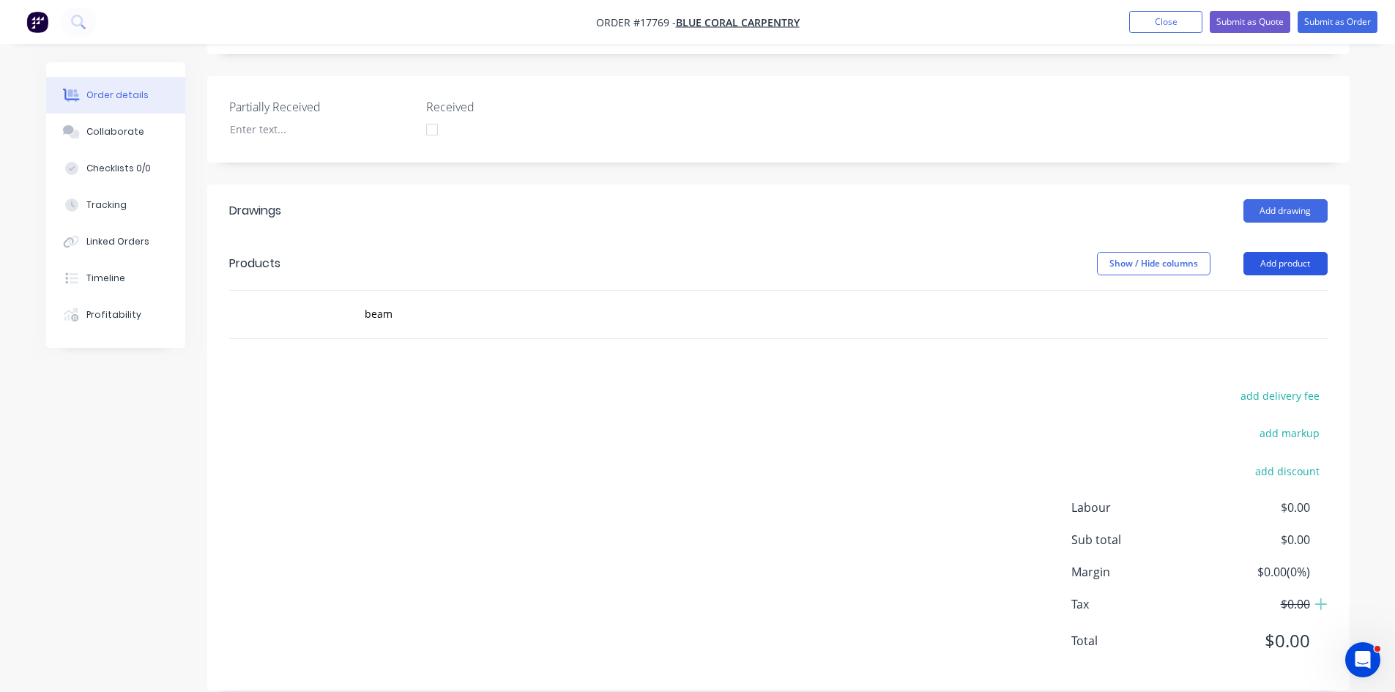
click at [1293, 252] on button "Add product" at bounding box center [1286, 263] width 84 height 23
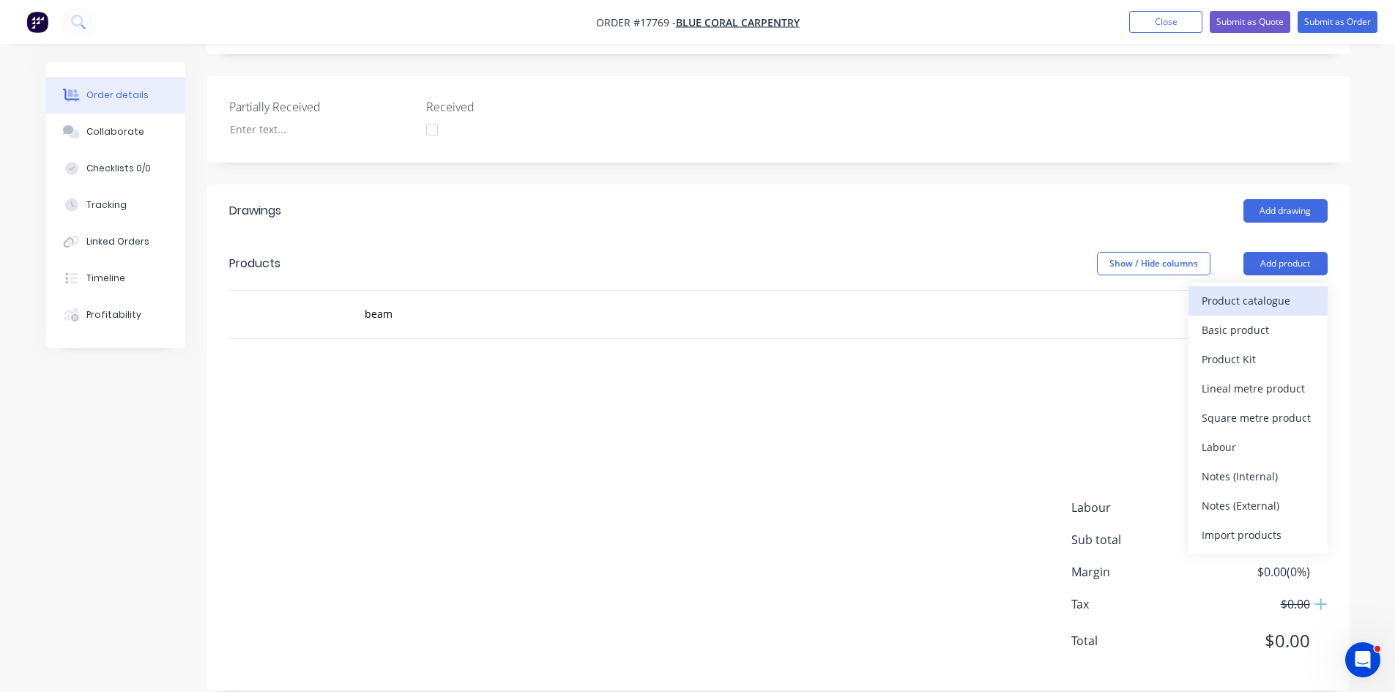
click at [1278, 290] on div "Product catalogue" at bounding box center [1258, 300] width 113 height 21
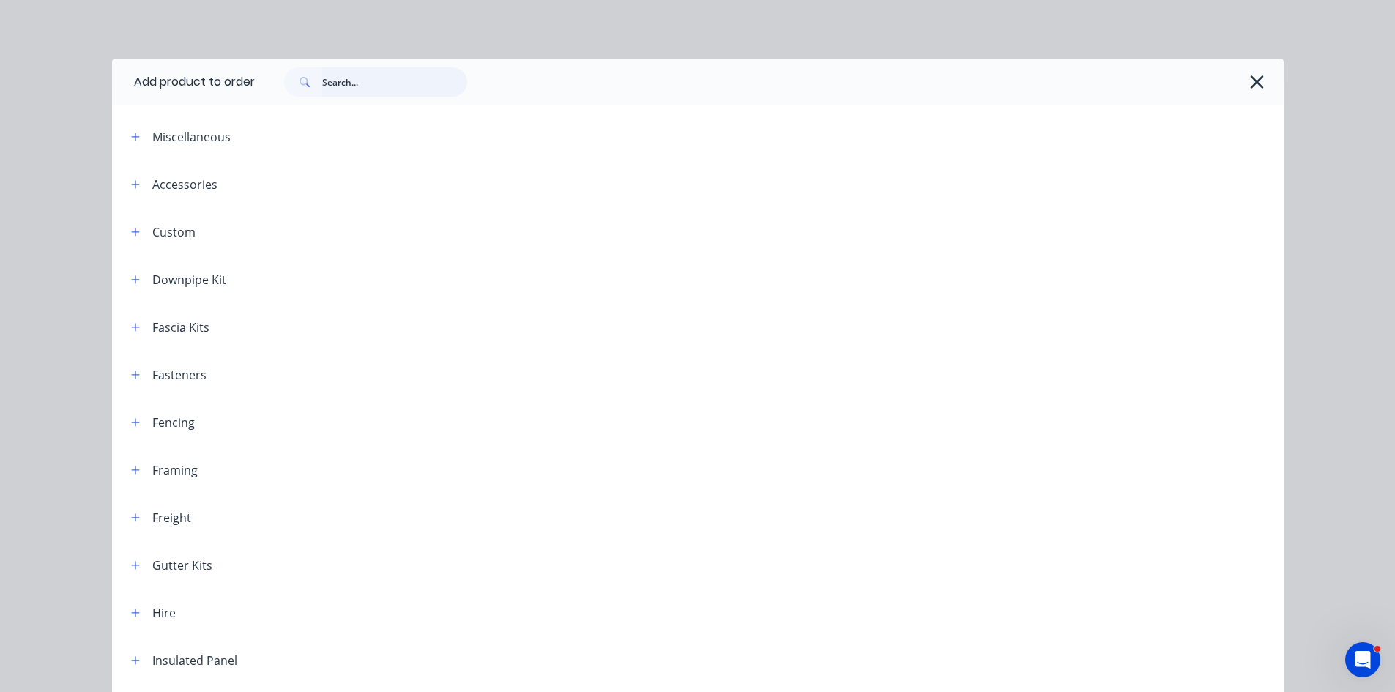
click at [375, 75] on input "text" at bounding box center [394, 81] width 145 height 29
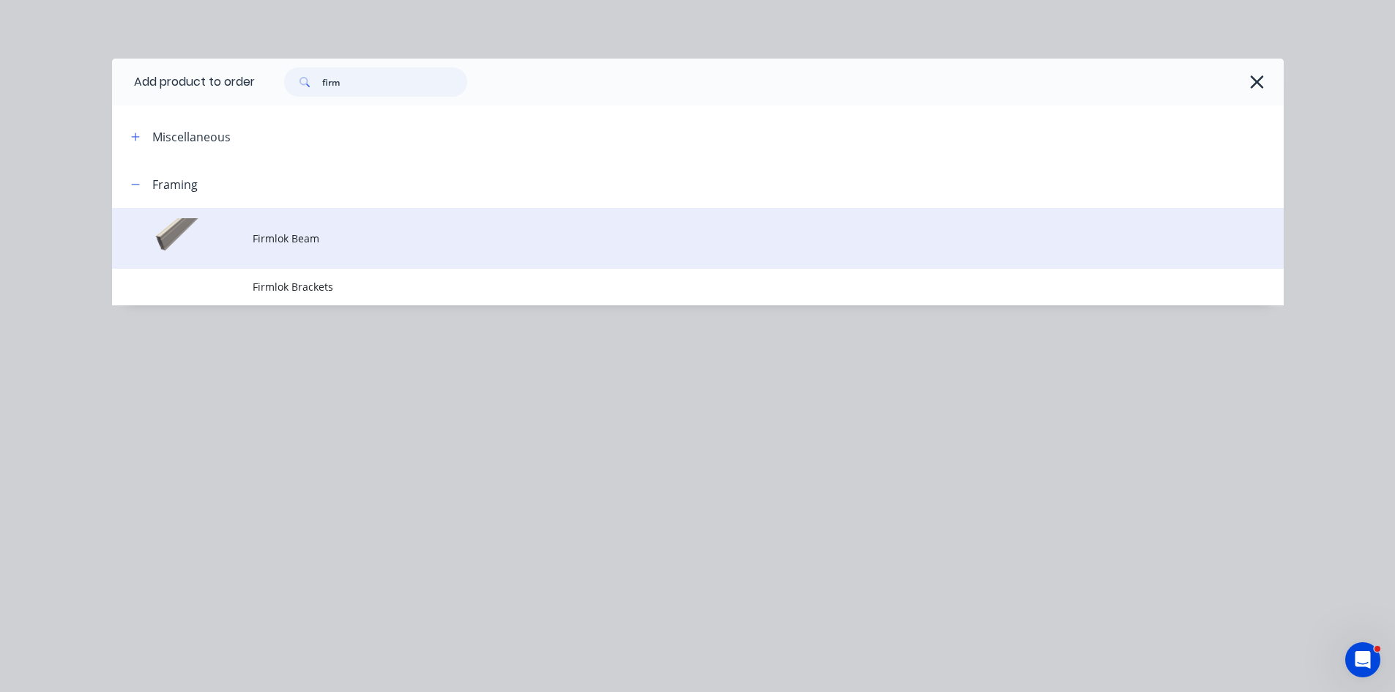
type input "firm"
click at [354, 236] on span "Firmlok Beam" at bounding box center [665, 238] width 825 height 15
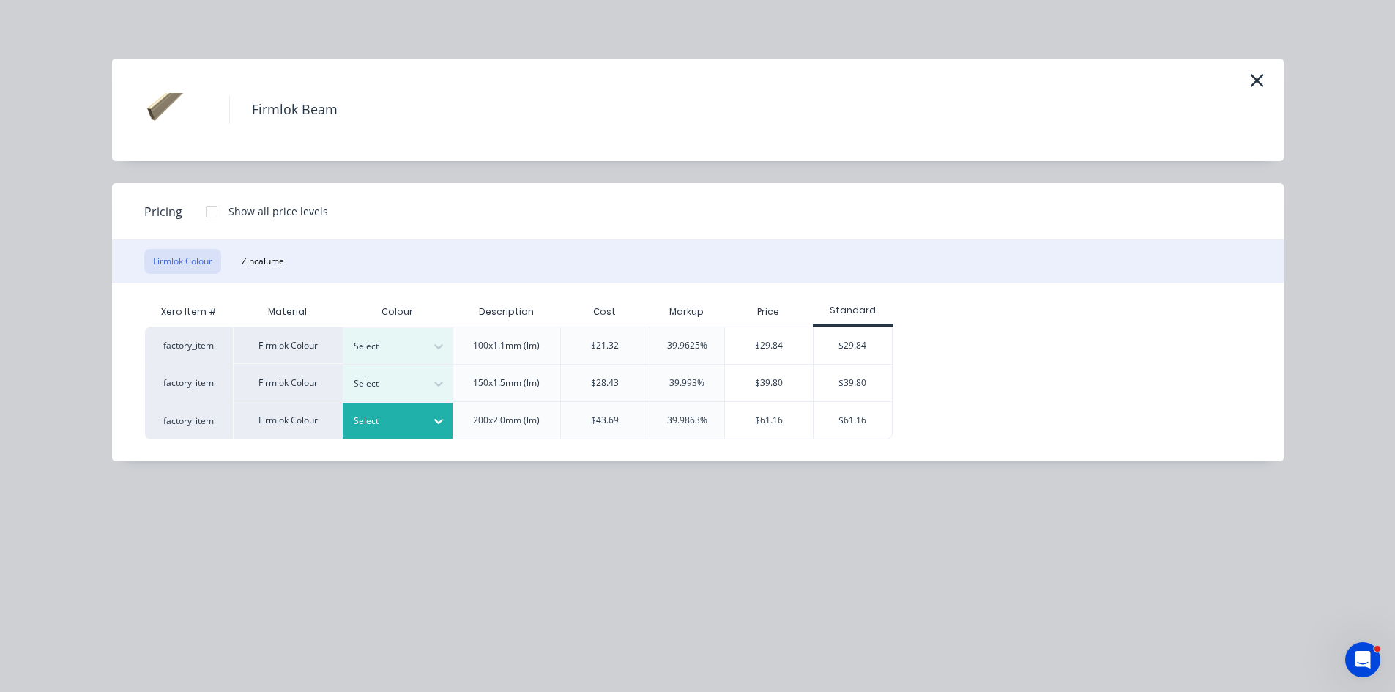
click at [441, 416] on icon at bounding box center [438, 421] width 15 height 15
click at [183, 374] on div "Classic Cream" at bounding box center [91, 359] width 183 height 27
click at [210, 209] on div at bounding box center [211, 211] width 29 height 29
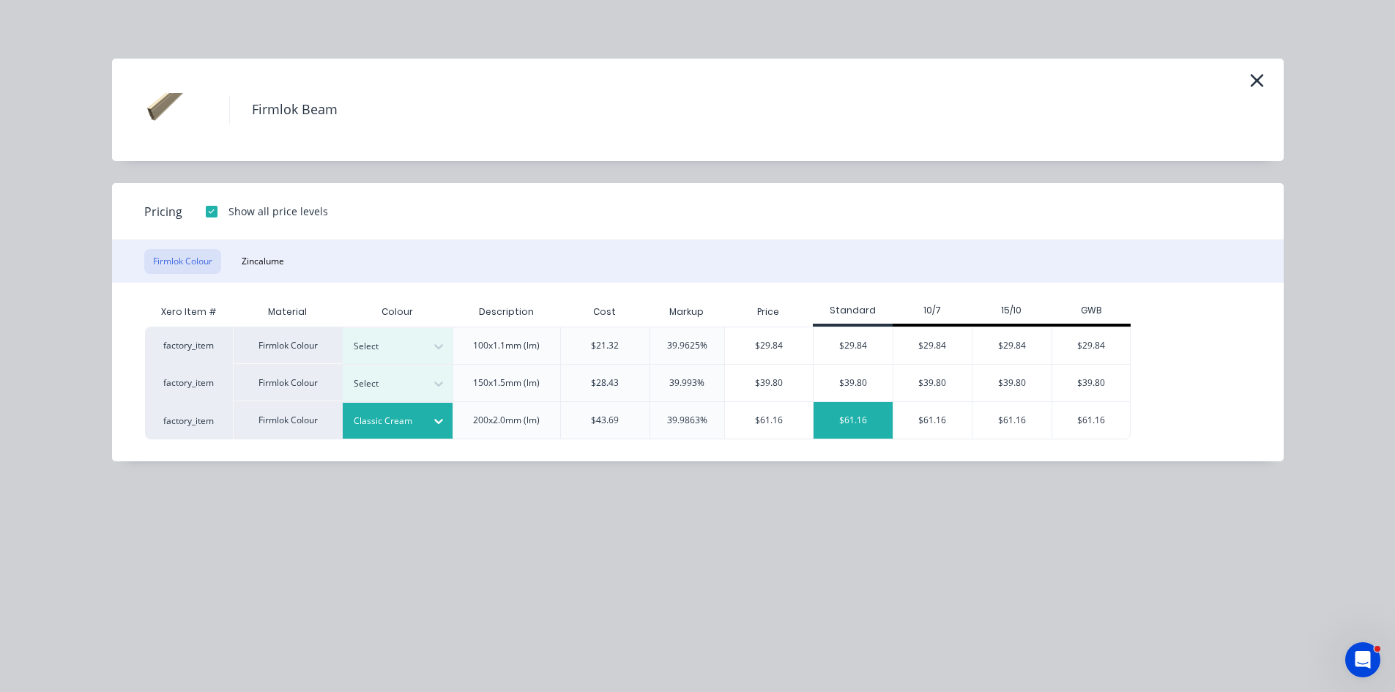
click at [861, 418] on div "$61.16" at bounding box center [853, 420] width 79 height 37
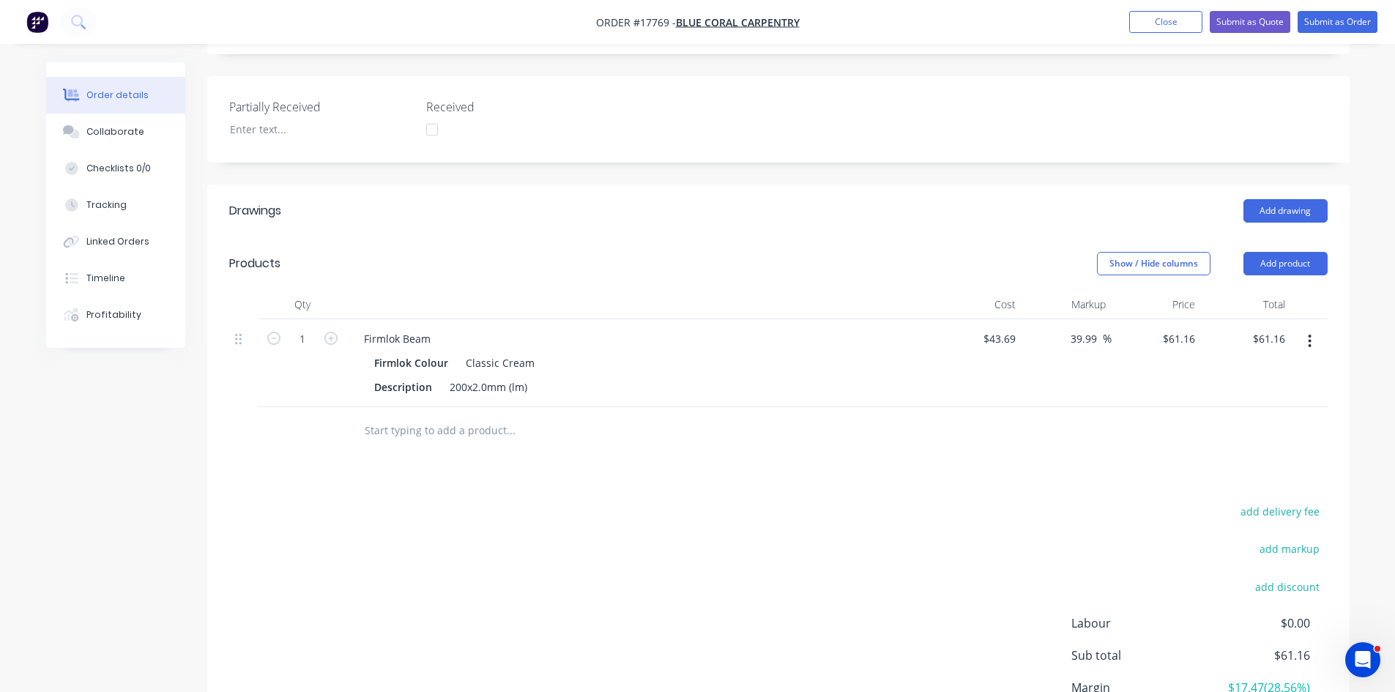
click at [388, 416] on input "text" at bounding box center [510, 430] width 293 height 29
click at [1276, 252] on button "Add product" at bounding box center [1286, 263] width 84 height 23
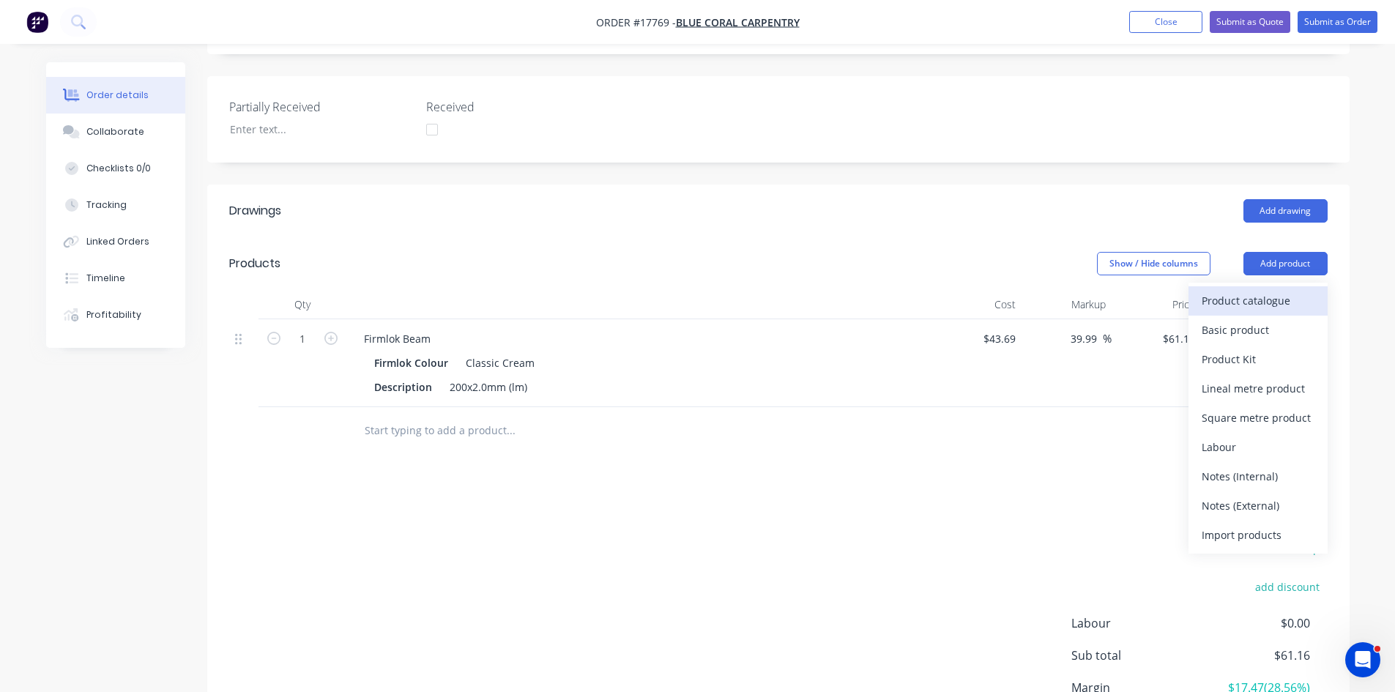
click at [1251, 290] on div "Product catalogue" at bounding box center [1258, 300] width 113 height 21
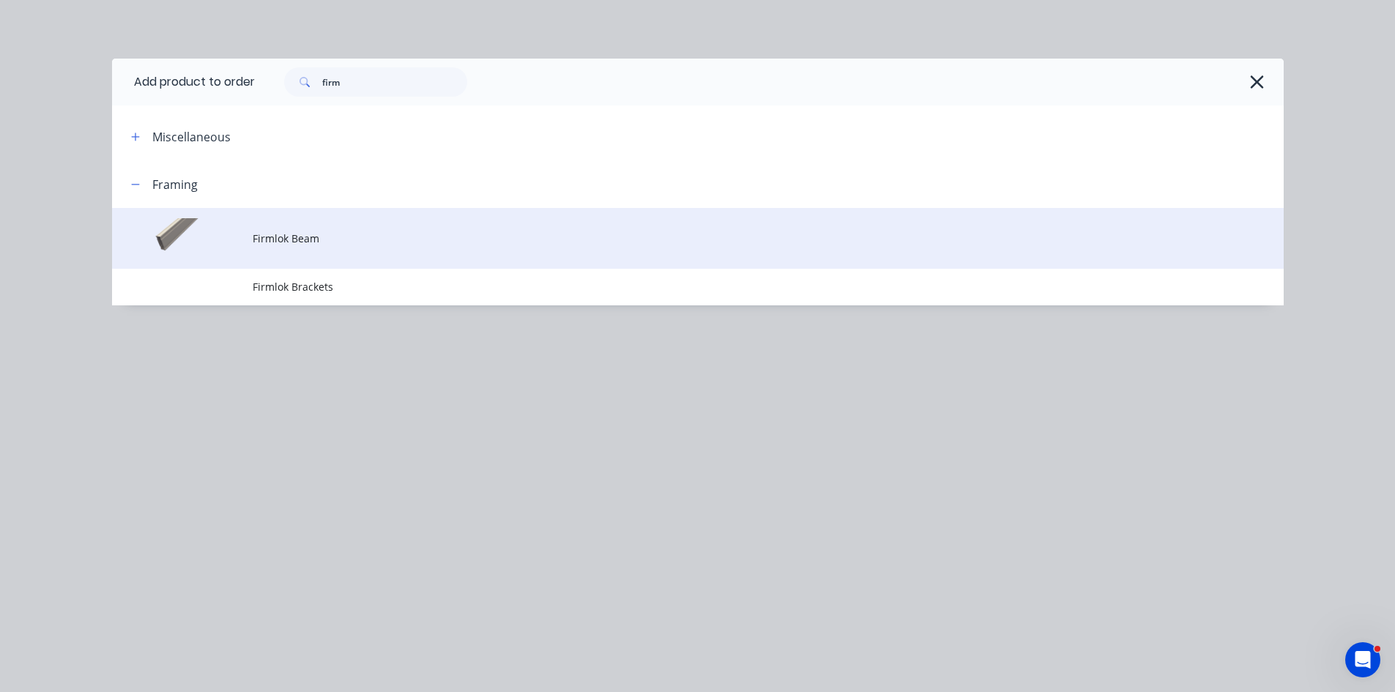
click at [316, 245] on span "Firmlok Beam" at bounding box center [665, 238] width 825 height 15
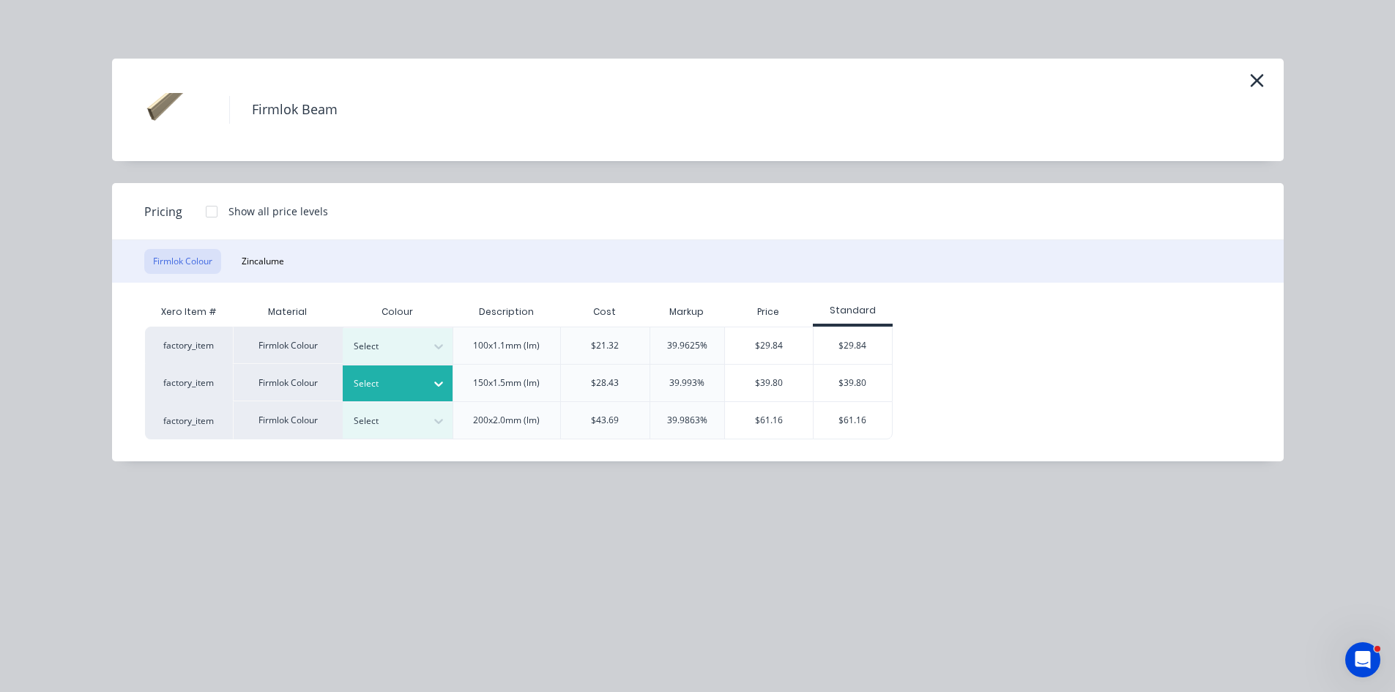
click at [410, 382] on div at bounding box center [387, 384] width 66 height 16
click at [183, 374] on div "Classic Cream" at bounding box center [91, 359] width 183 height 27
click at [855, 389] on div "$39.80" at bounding box center [853, 383] width 78 height 37
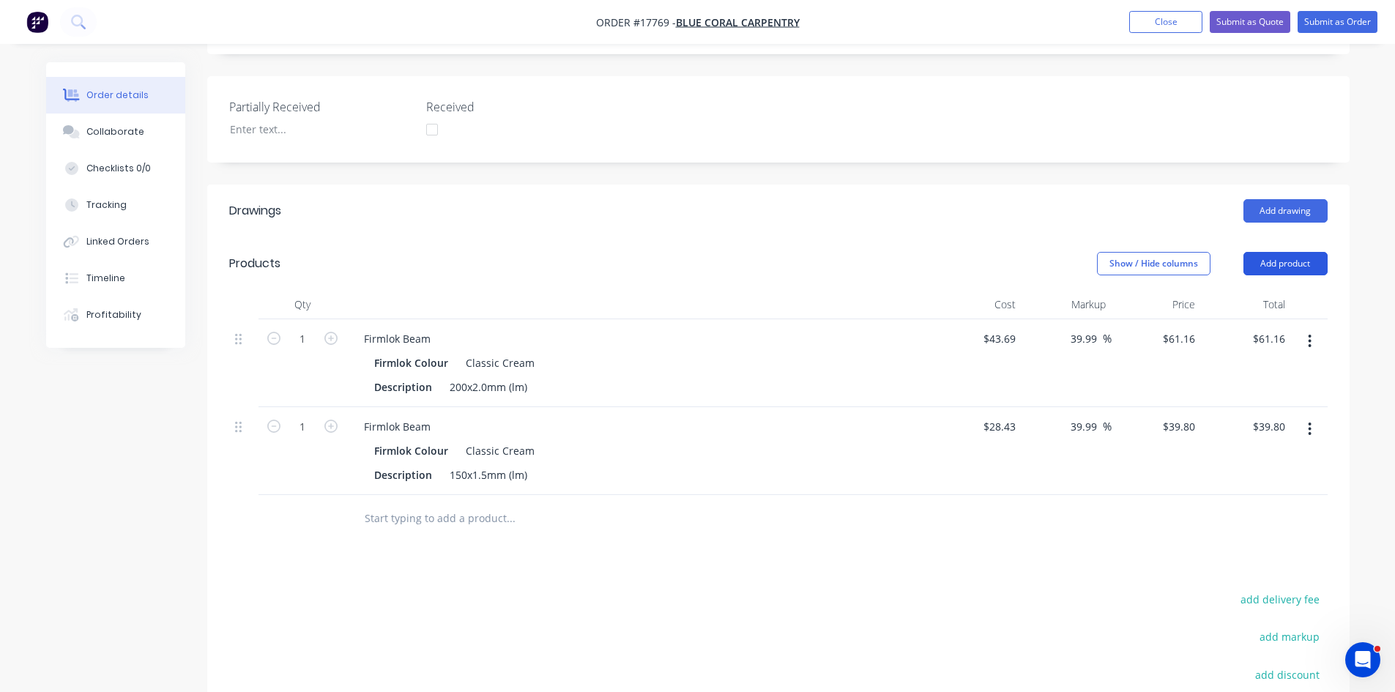
click at [1296, 252] on button "Add product" at bounding box center [1286, 263] width 84 height 23
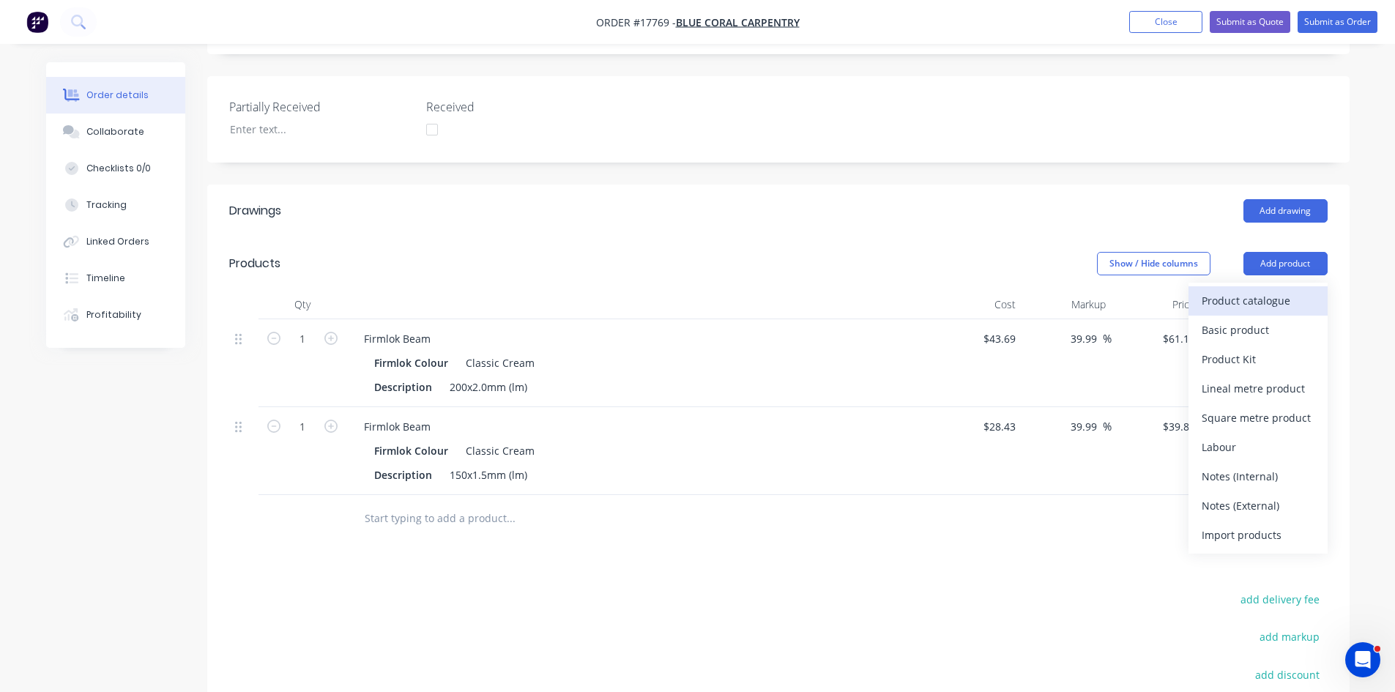
click at [1279, 290] on div "Product catalogue" at bounding box center [1258, 300] width 113 height 21
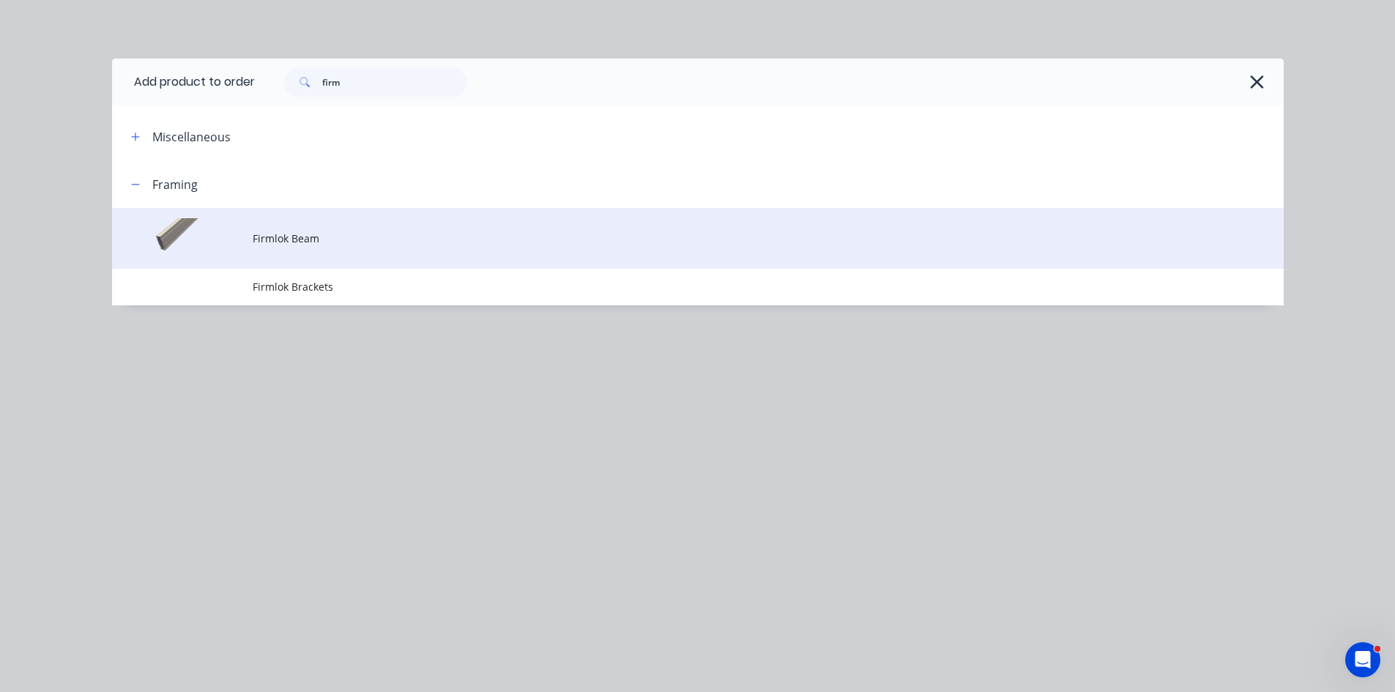
click at [286, 234] on span "Firmlok Beam" at bounding box center [665, 238] width 825 height 15
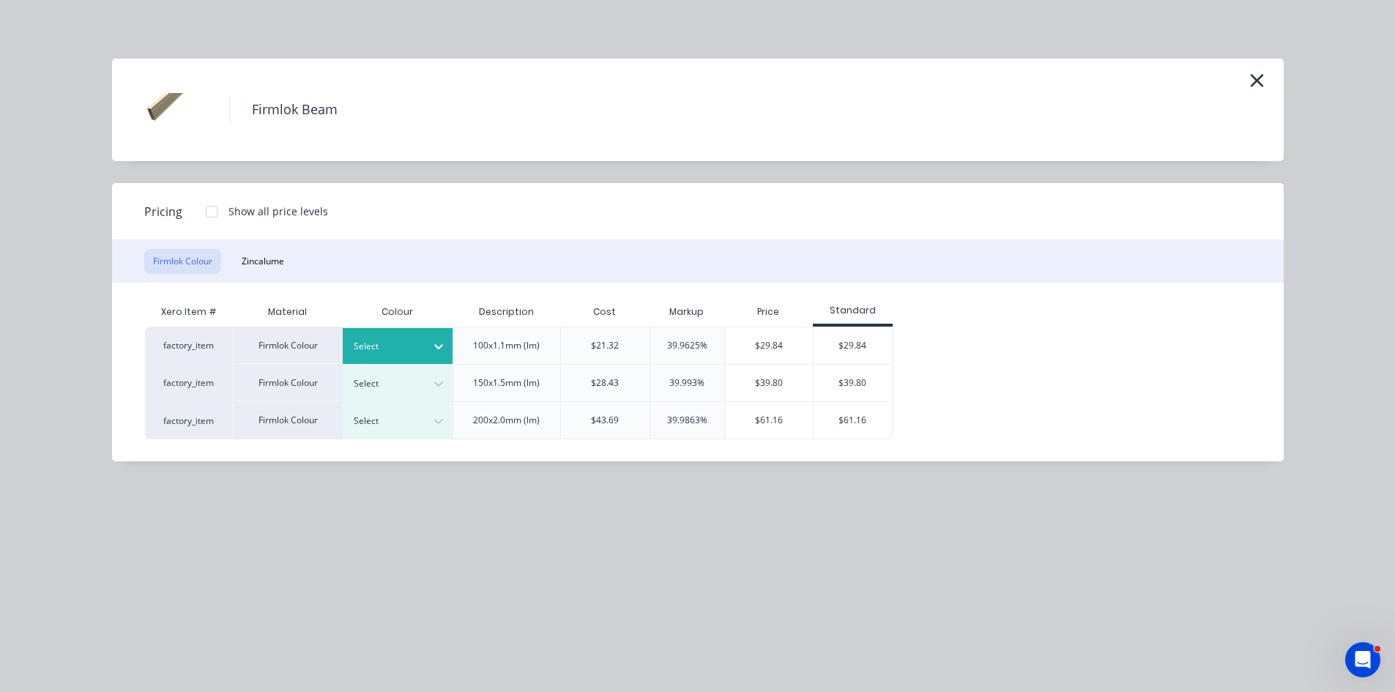
click at [433, 341] on icon at bounding box center [438, 346] width 15 height 15
click at [183, 374] on div "Classic Cream" at bounding box center [91, 359] width 183 height 27
click at [869, 352] on div "$29.84" at bounding box center [853, 345] width 78 height 37
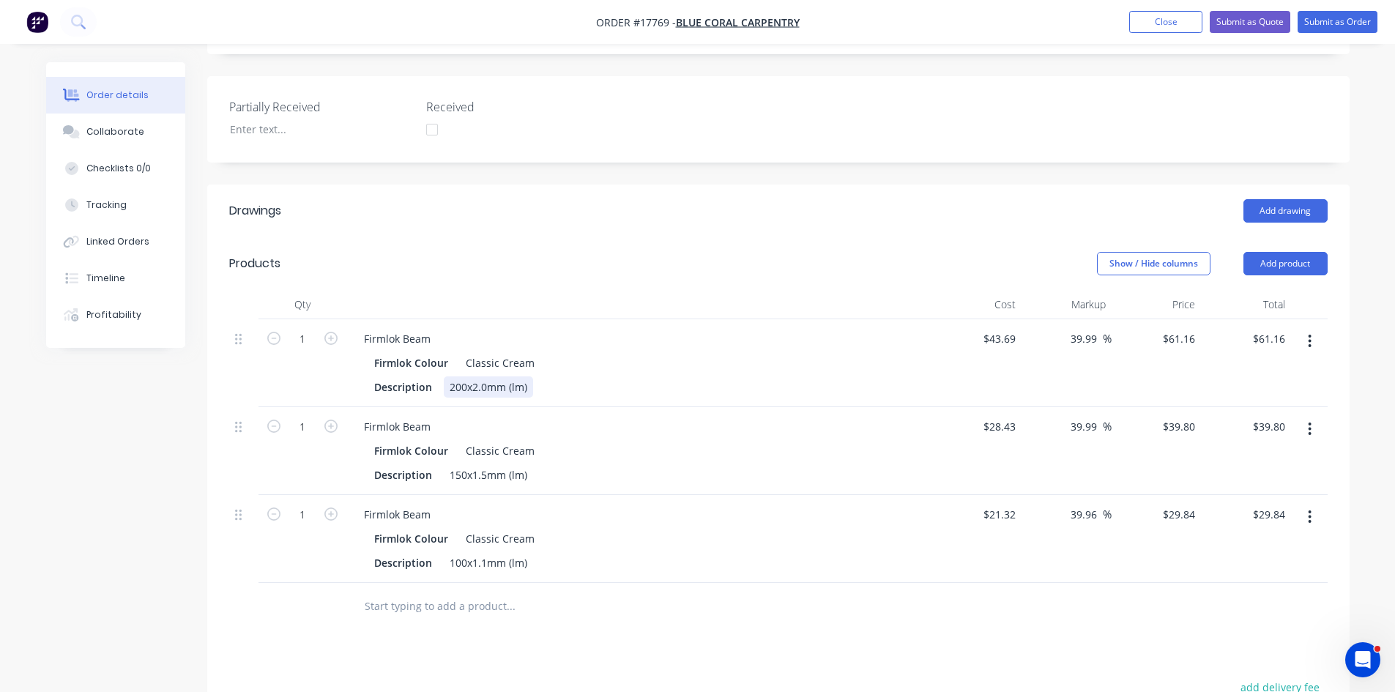
click at [529, 376] on div "200x2.0mm (lm)" at bounding box center [488, 386] width 89 height 21
click at [526, 376] on div "200x2.0mm (lm)5400" at bounding box center [500, 386] width 113 height 21
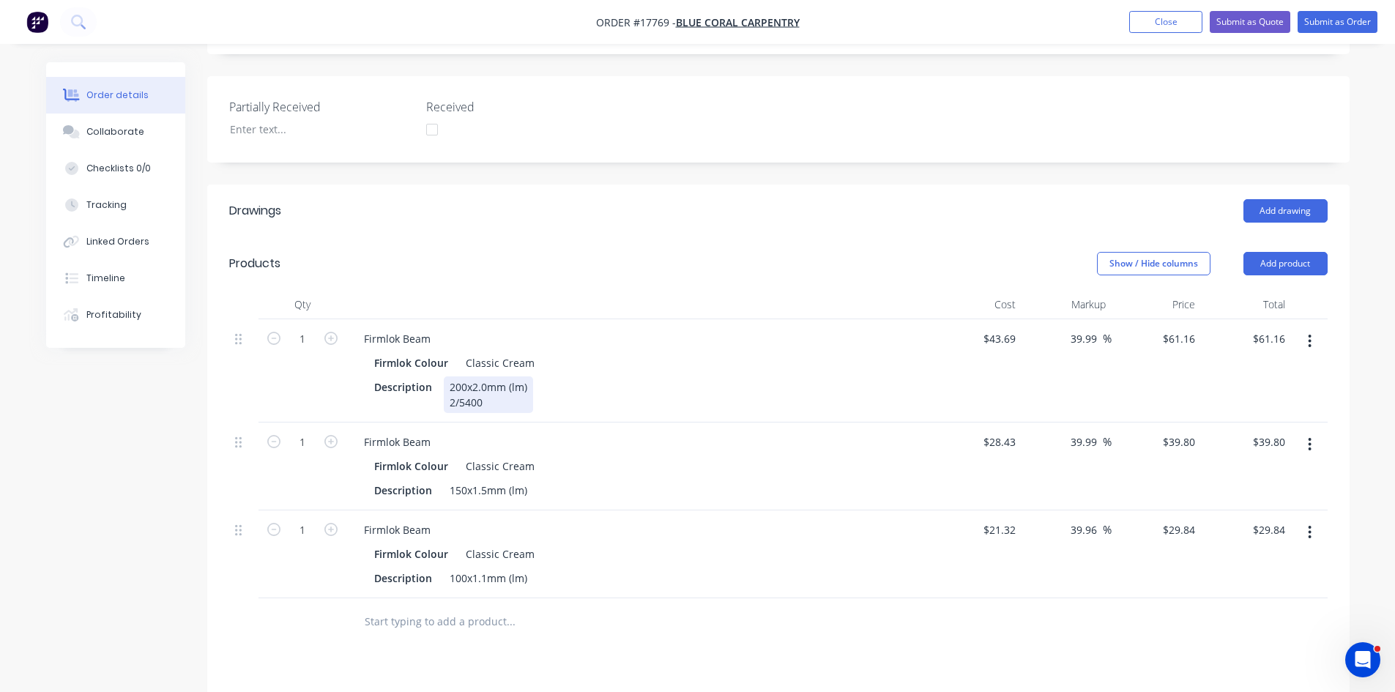
click at [658, 376] on div "Description 200x2.0mm (lm) 2/5400" at bounding box center [636, 394] width 536 height 37
click at [612, 352] on div "Firmlok Colour Classic Cream" at bounding box center [639, 362] width 530 height 21
click at [311, 328] on input "1" at bounding box center [302, 339] width 38 height 22
type input "10.8"
type input "$660.53"
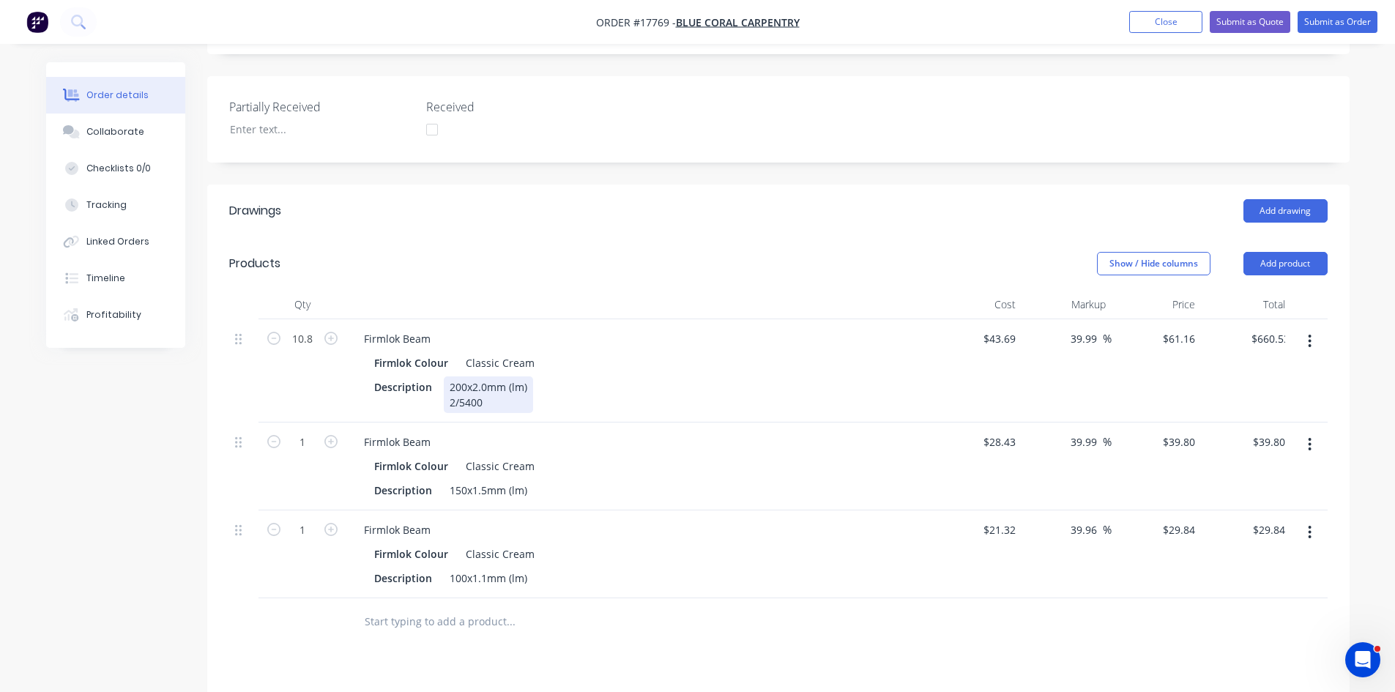
click at [710, 376] on div "Description 200x2.0mm (lm) 2/5400" at bounding box center [636, 394] width 536 height 37
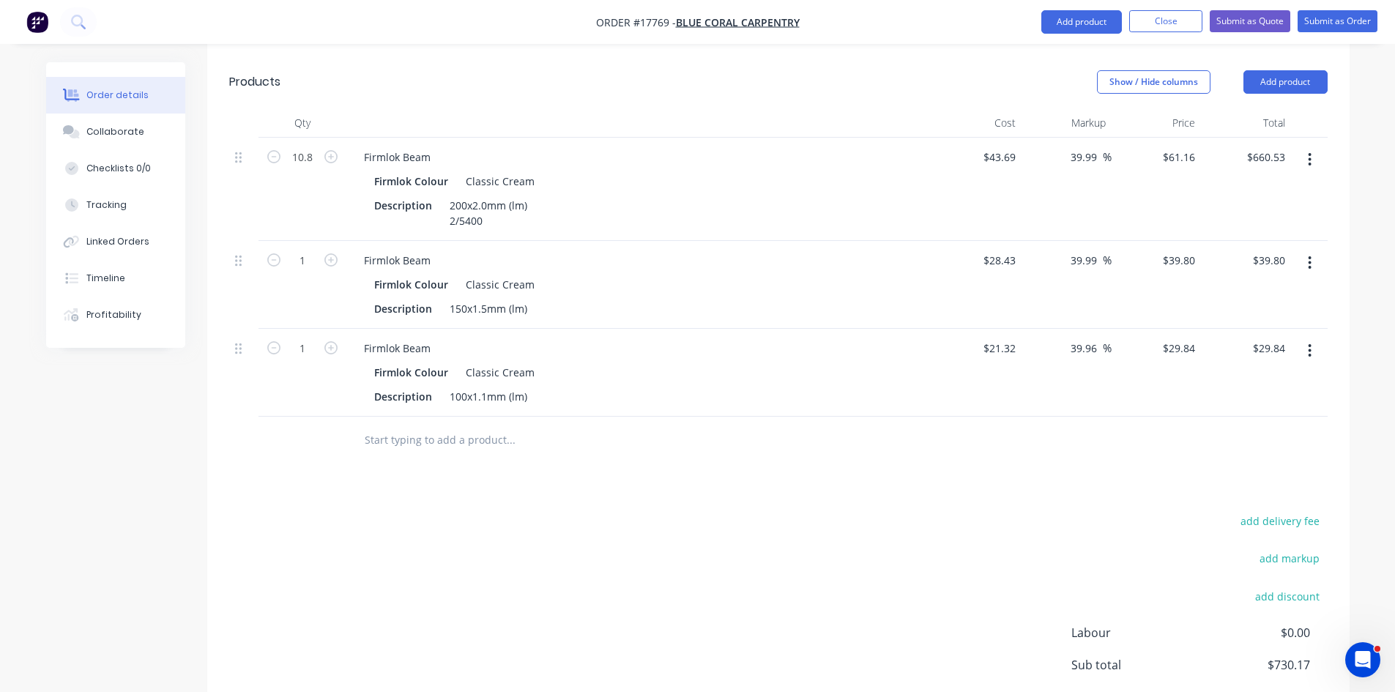
scroll to position [574, 0]
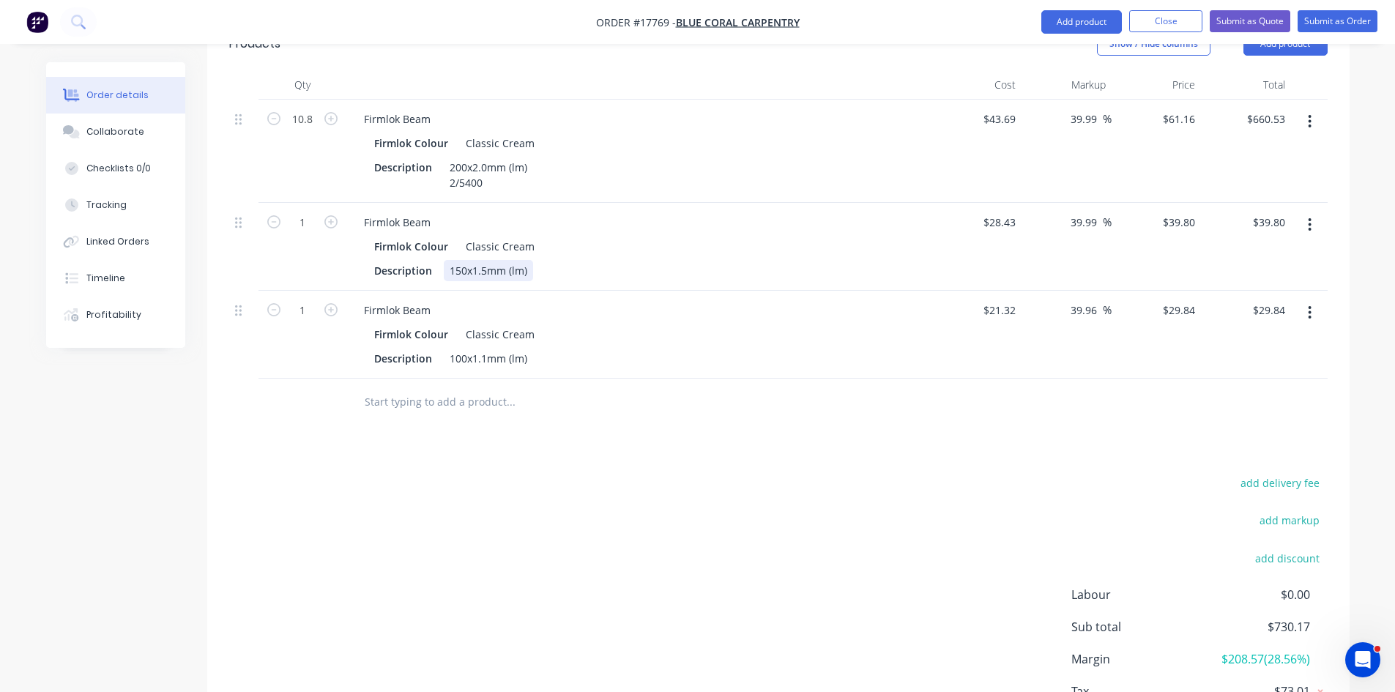
click at [530, 260] on div "150x1.5mm (lm)" at bounding box center [488, 270] width 89 height 21
click at [656, 260] on div "Description 150x1.5mm (lm)2/6000" at bounding box center [636, 270] width 536 height 21
click at [528, 260] on div "150x1.5mm (lm)2/6000" at bounding box center [505, 270] width 122 height 21
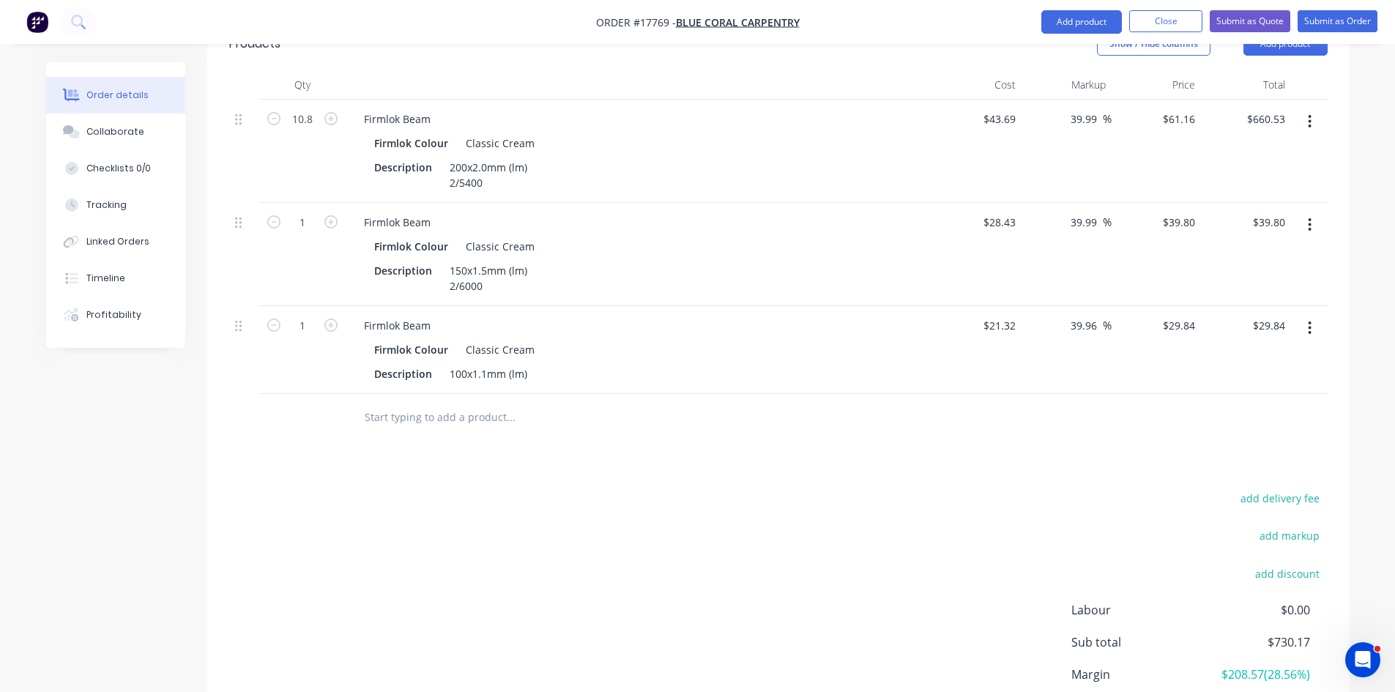
click at [661, 236] on div "Firmlok Colour Classic Cream" at bounding box center [639, 246] width 530 height 21
click at [488, 264] on div "150x1.5mm (lm) 2/6000" at bounding box center [488, 278] width 89 height 37
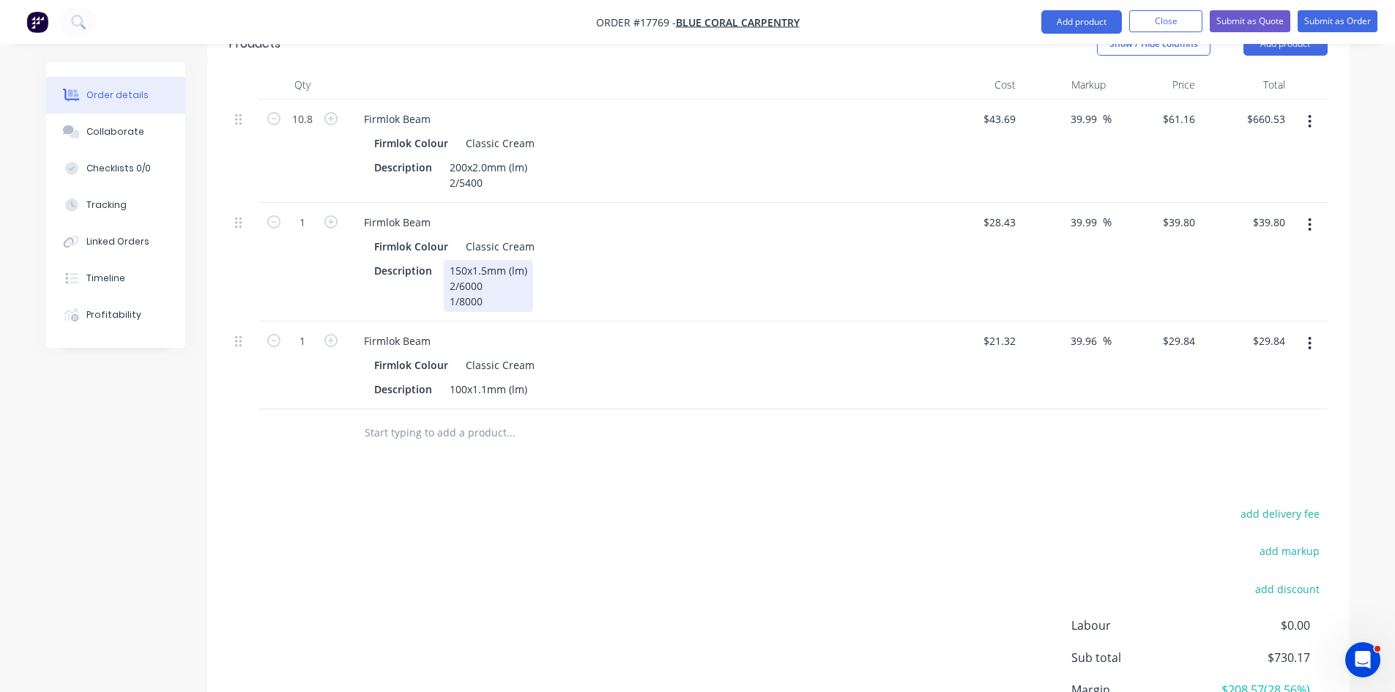
click at [760, 265] on div "Description 150x1.5mm (lm) 2/6000 1/8000" at bounding box center [636, 286] width 536 height 52
click at [653, 265] on div "Description 150x1.5mm (lm) 2/6000 1/8000" at bounding box center [636, 286] width 536 height 52
click at [305, 212] on input "1" at bounding box center [302, 223] width 38 height 22
type input "20"
type input "$796.00"
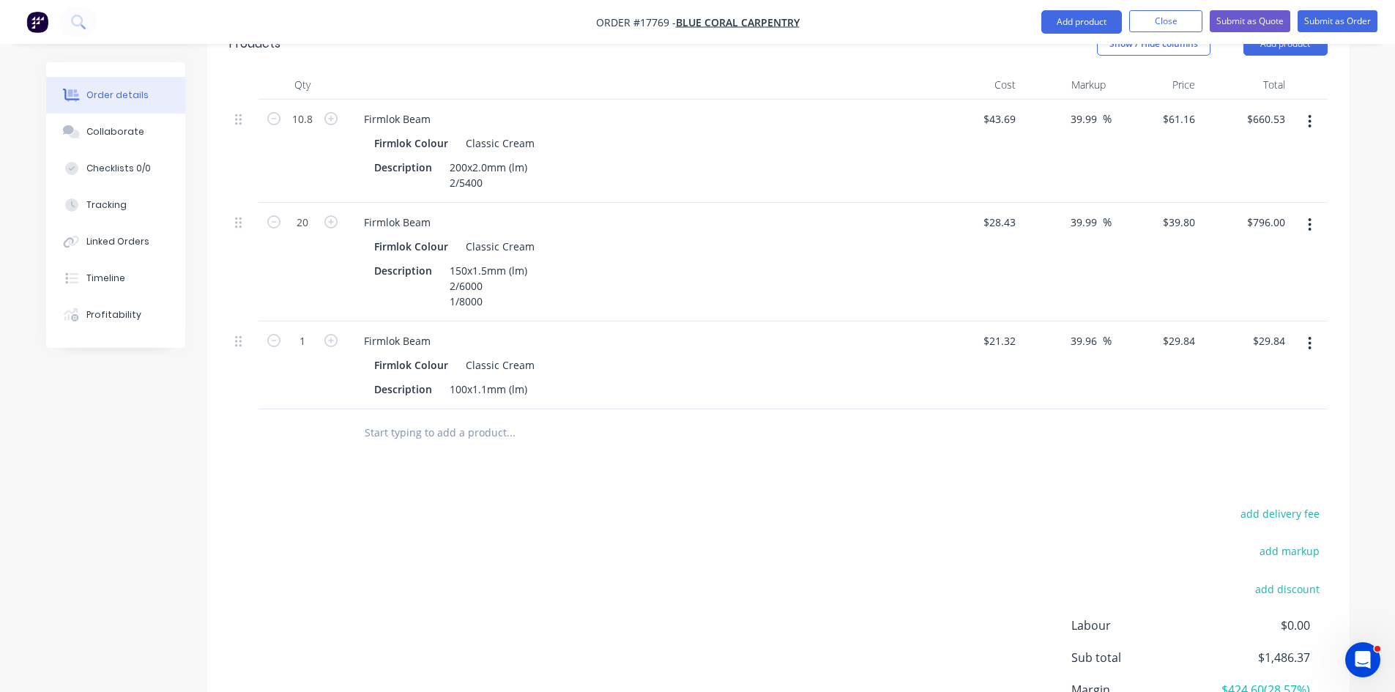
click at [599, 451] on div "Drawings Add drawing Products Show / Hide columns Add product Qty Cost Markup P…" at bounding box center [778, 387] width 1142 height 844
click at [527, 379] on div "100x1.1mm (lm)" at bounding box center [488, 389] width 89 height 21
click at [600, 354] on div "Firmlok Colour Classic Cream" at bounding box center [639, 364] width 530 height 21
click at [527, 379] on div "100x1.1mm (lm)5400" at bounding box center [500, 389] width 113 height 21
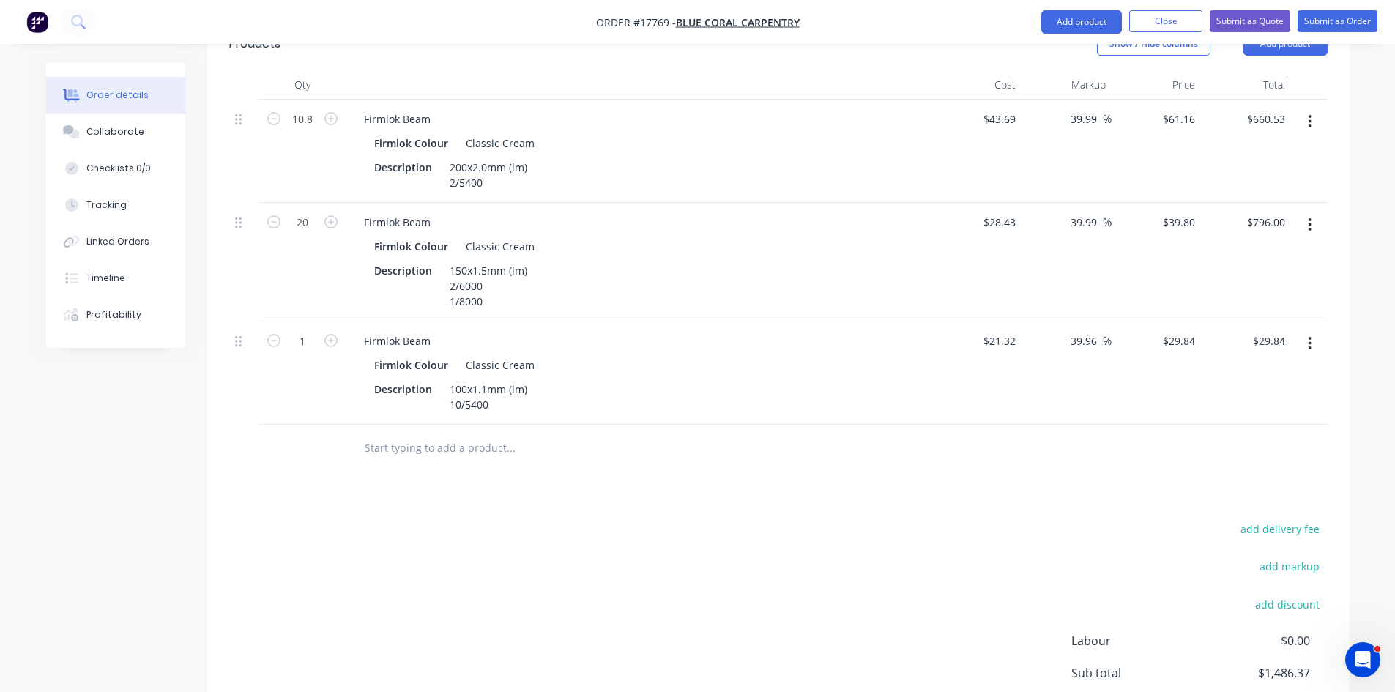
click at [615, 379] on div "Description 100x1.1mm (lm) 10/5400" at bounding box center [636, 397] width 536 height 37
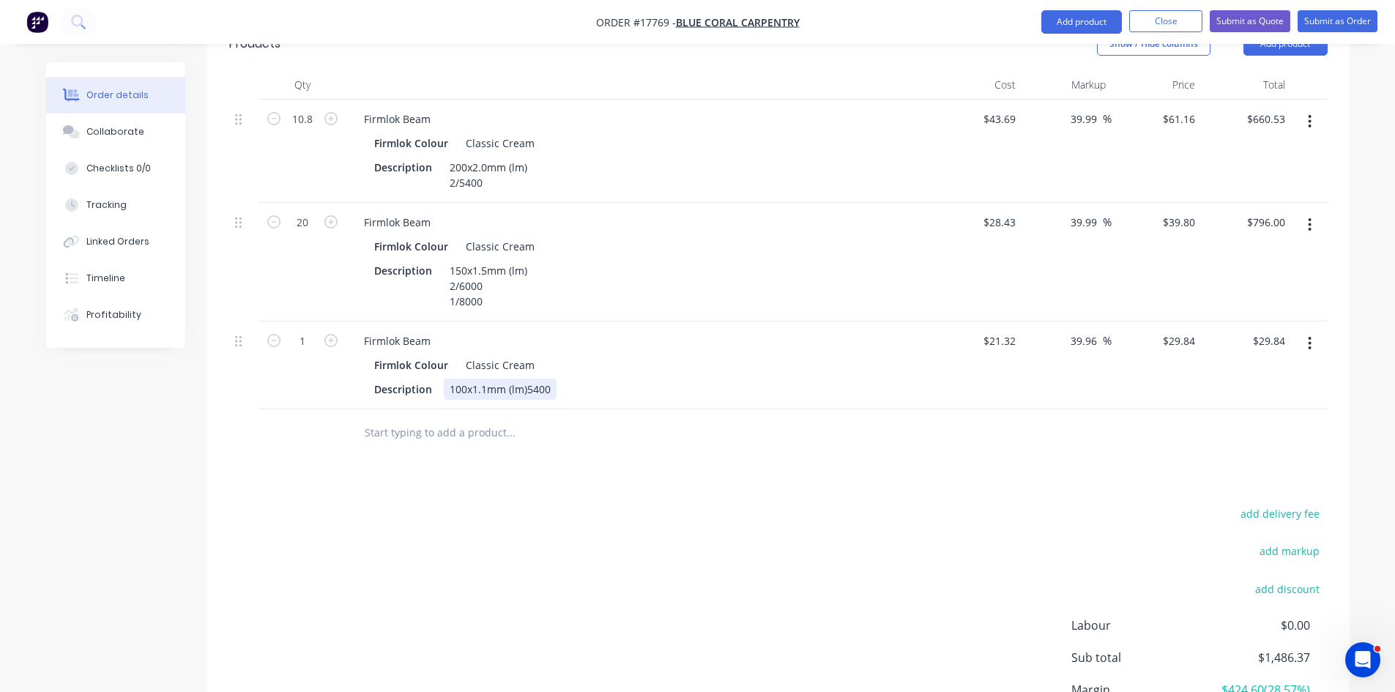
click at [522, 379] on div "100x1.1mm (lm)5400" at bounding box center [500, 389] width 113 height 21
click at [525, 379] on div "100x1.1mm (lm)5400" at bounding box center [500, 389] width 113 height 21
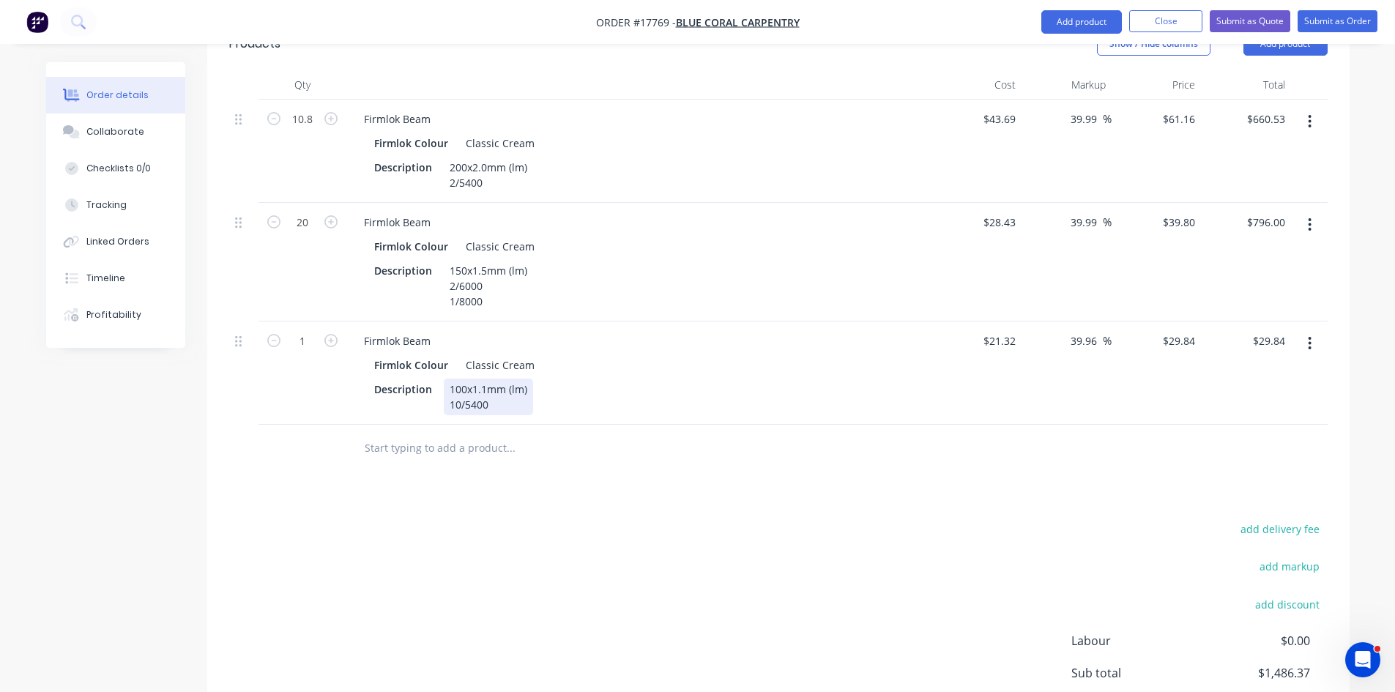
click at [656, 379] on div "Description 100x1.1mm (lm) 10/5400" at bounding box center [636, 397] width 536 height 37
click at [616, 456] on div "Drawings Add drawing Products Show / Hide columns Add product Qty Cost Markup P…" at bounding box center [778, 394] width 1142 height 859
click at [308, 330] on input "1" at bounding box center [302, 341] width 38 height 22
type input "54"
type input "$1,611.36"
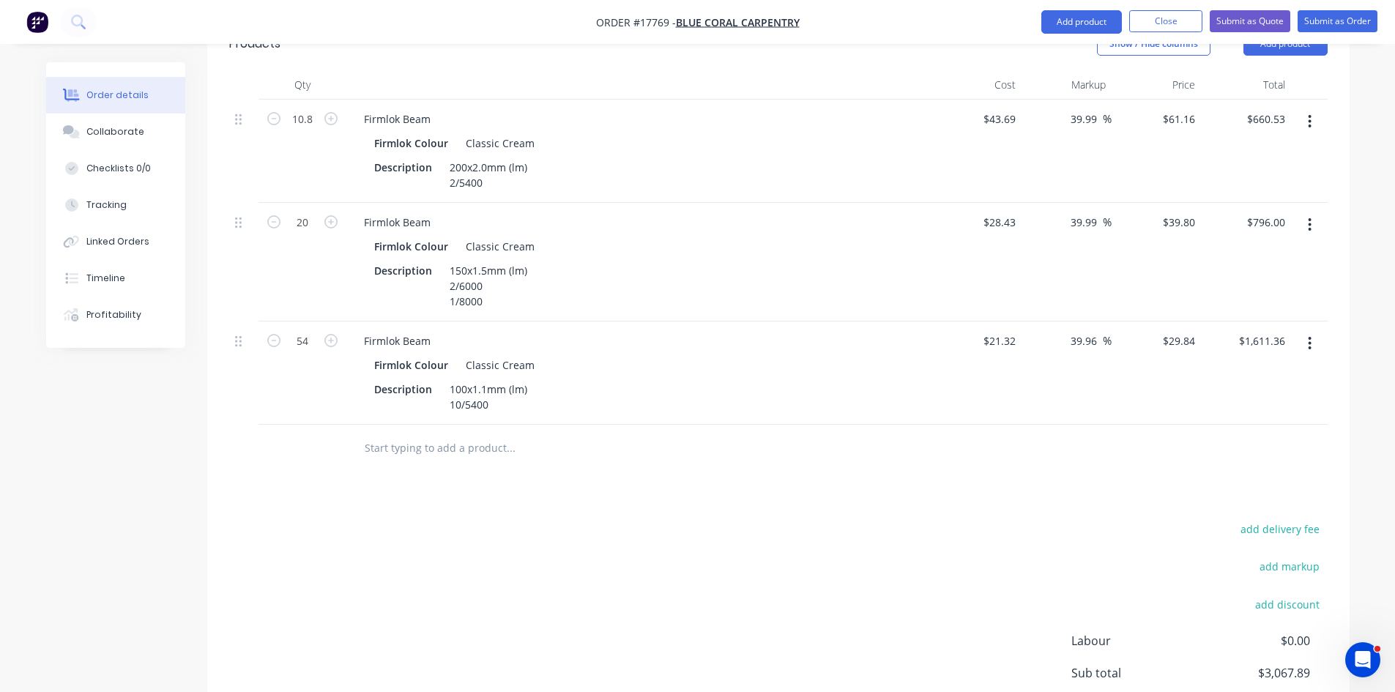
click at [513, 472] on div "Drawings Add drawing Products Show / Hide columns Add product Qty Cost Markup P…" at bounding box center [778, 394] width 1142 height 859
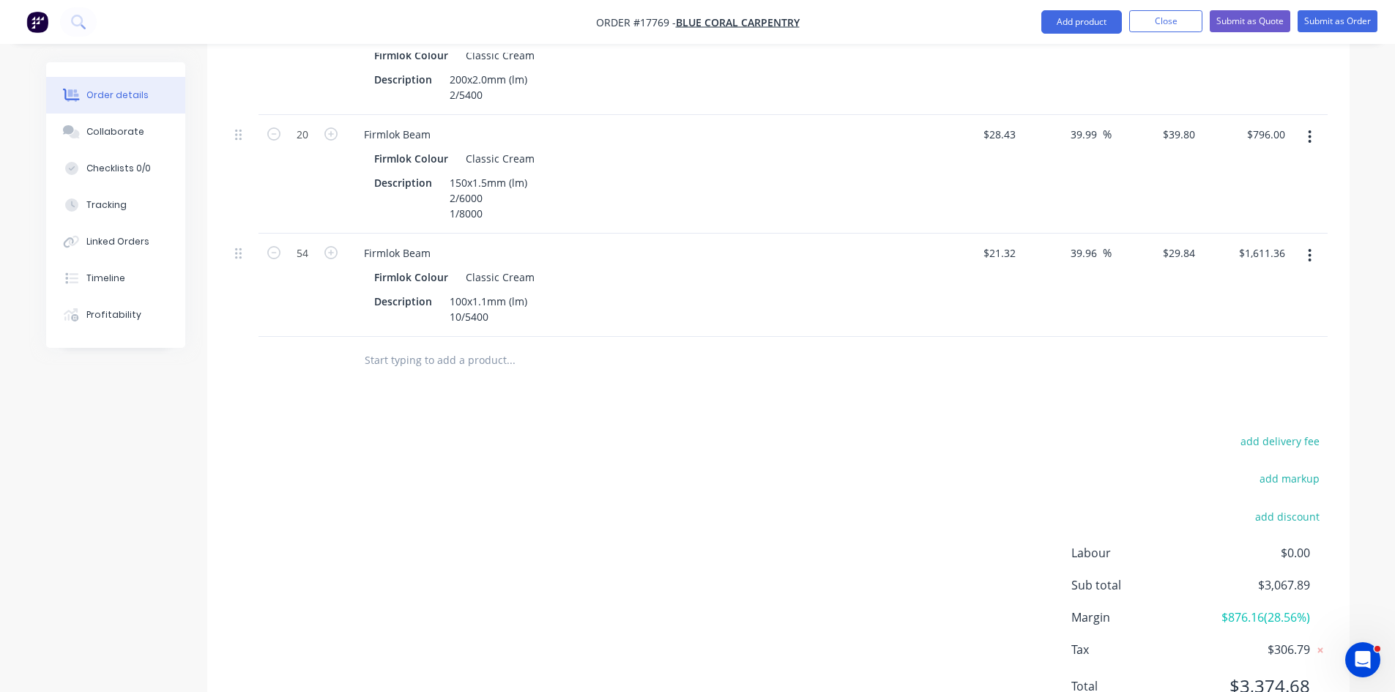
scroll to position [415, 0]
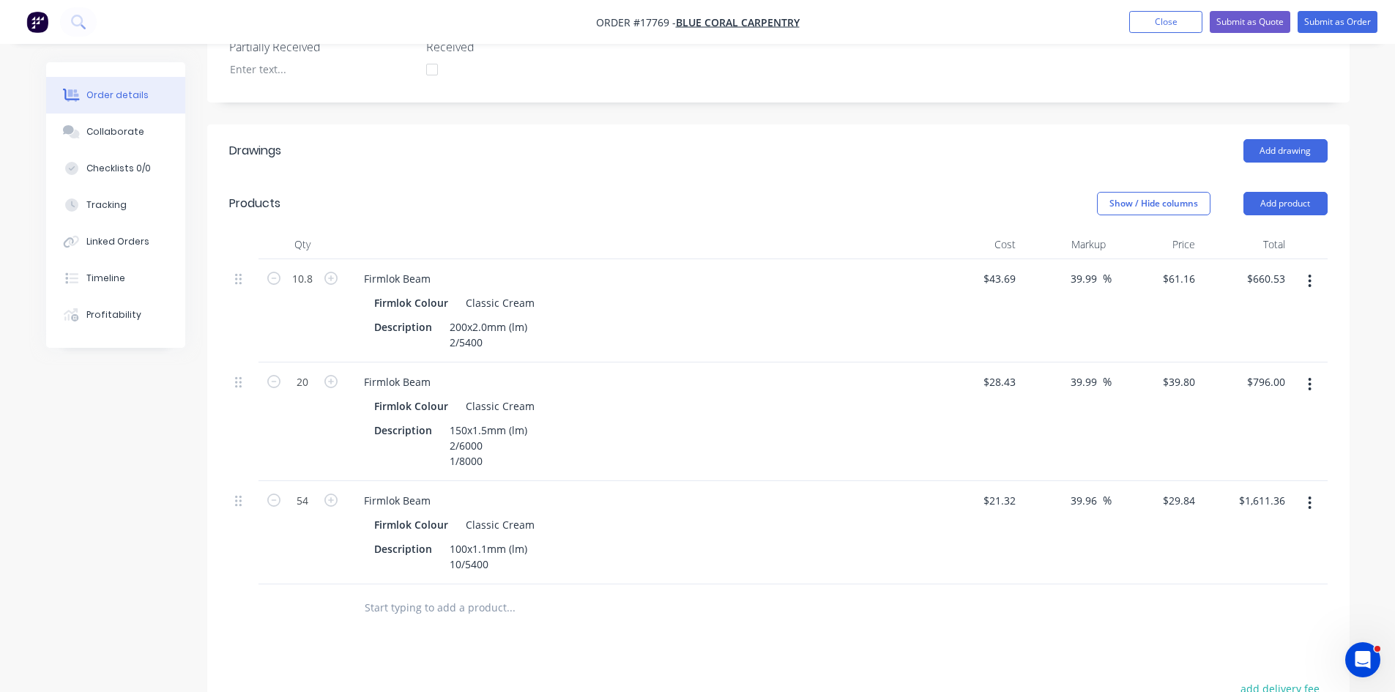
click at [688, 177] on header "Products Show / Hide columns Add product" at bounding box center [778, 203] width 1142 height 53
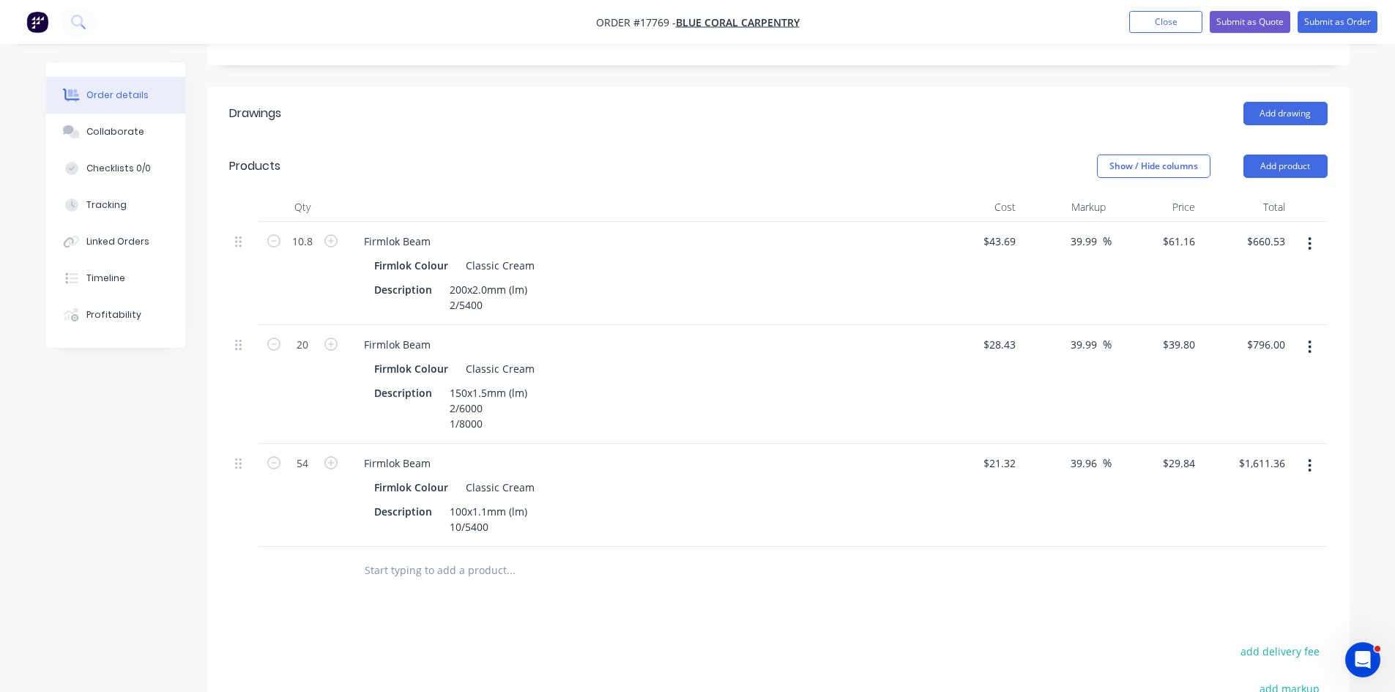
scroll to position [488, 0]
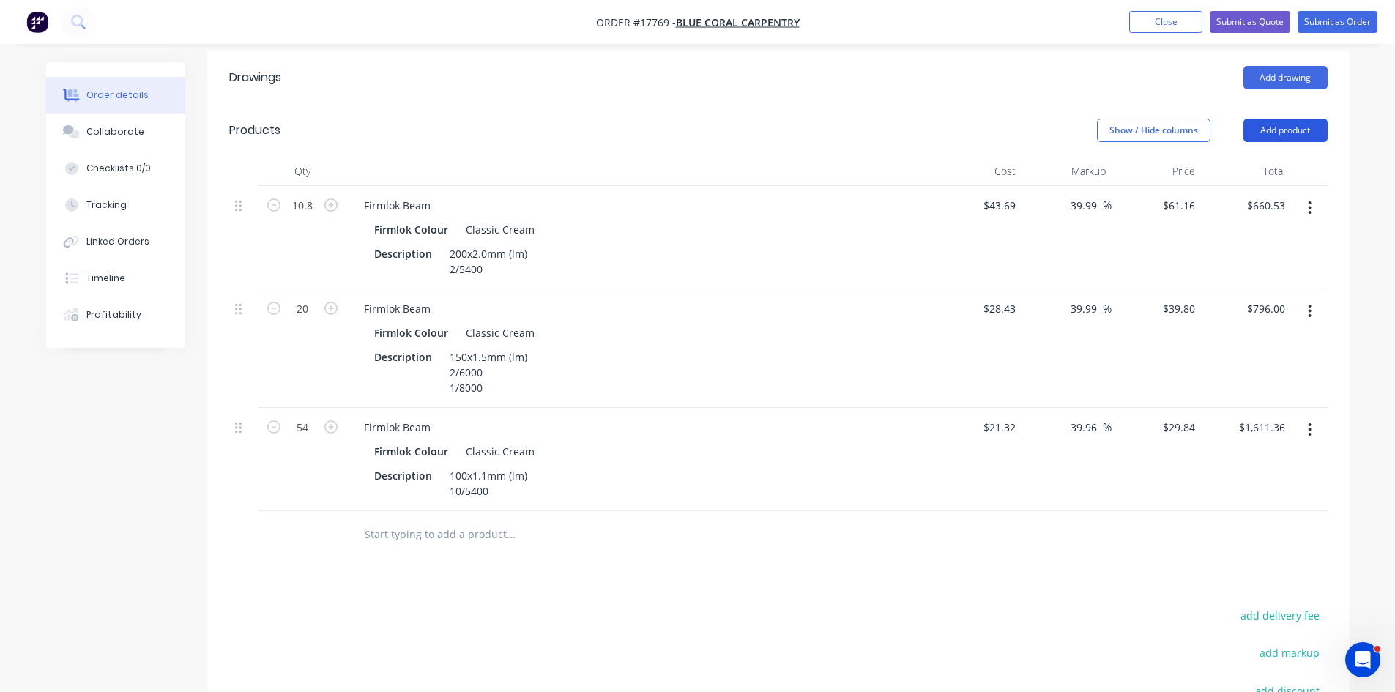
click at [1284, 119] on button "Add product" at bounding box center [1286, 130] width 84 height 23
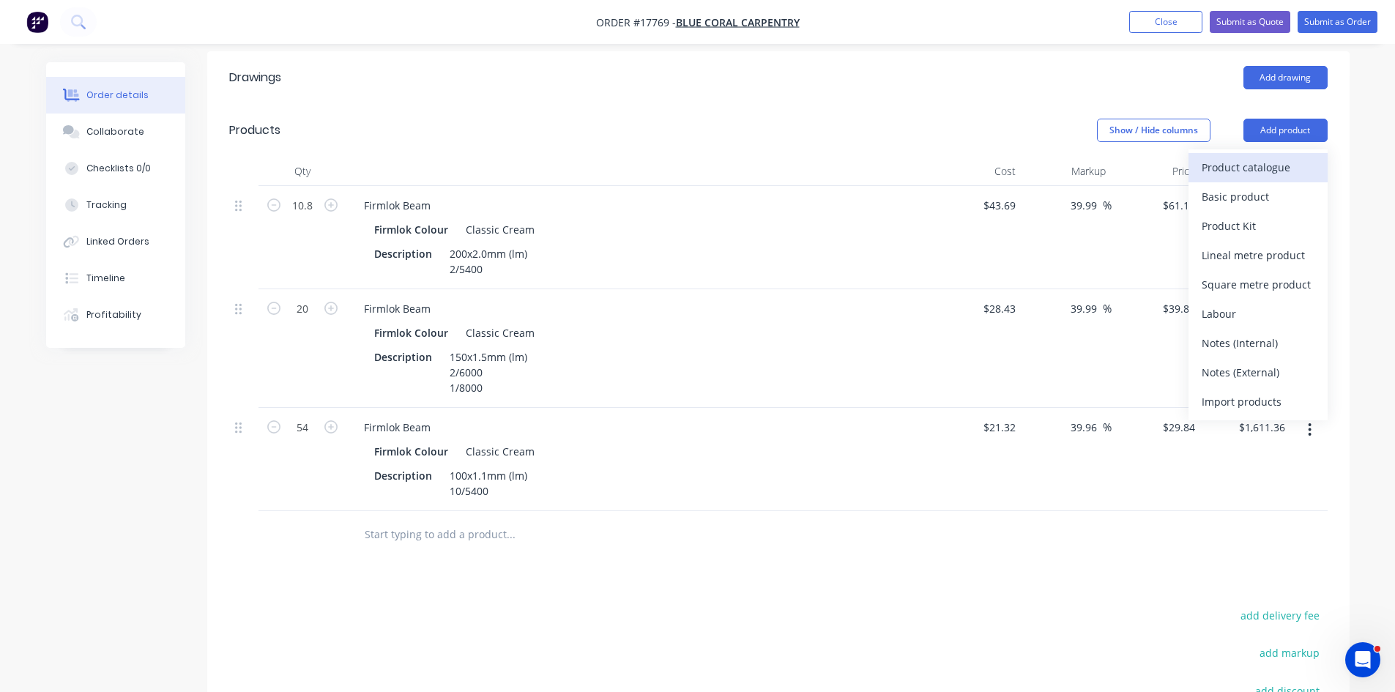
click at [1265, 157] on div "Product catalogue" at bounding box center [1258, 167] width 113 height 21
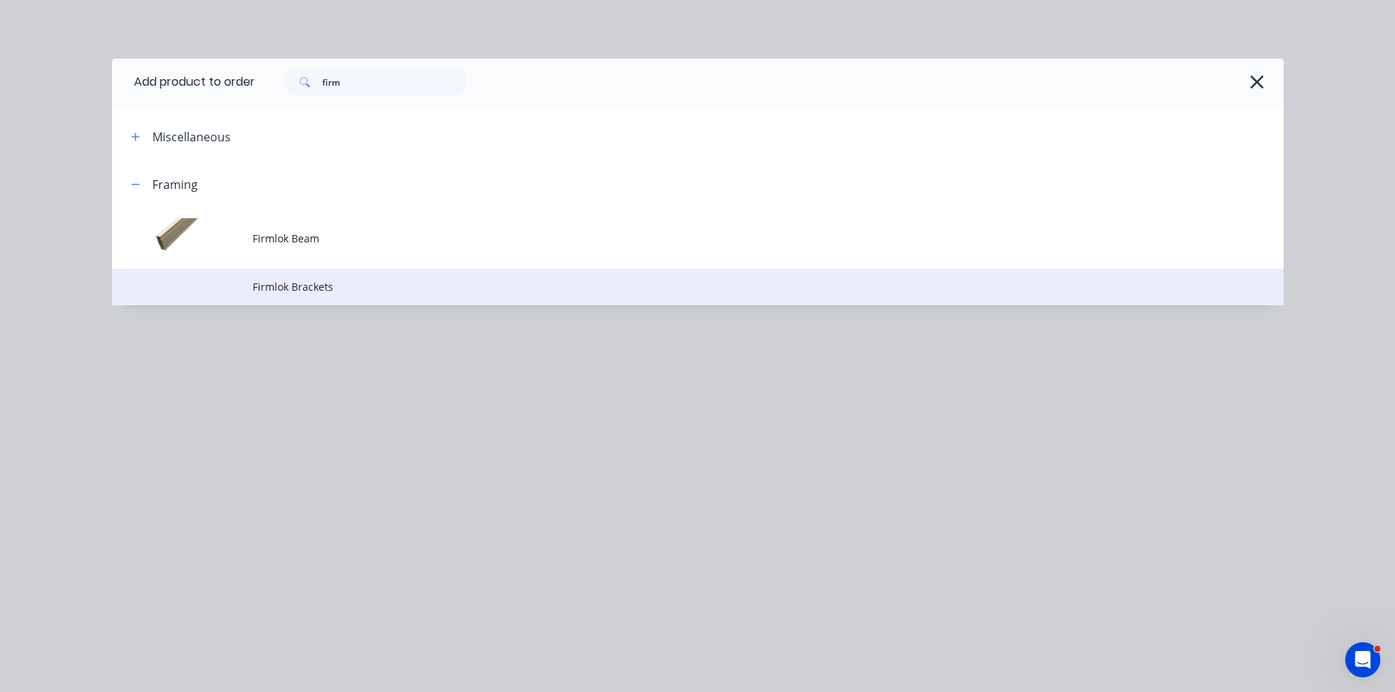
click at [387, 283] on span "Firmlok Brackets" at bounding box center [665, 286] width 825 height 15
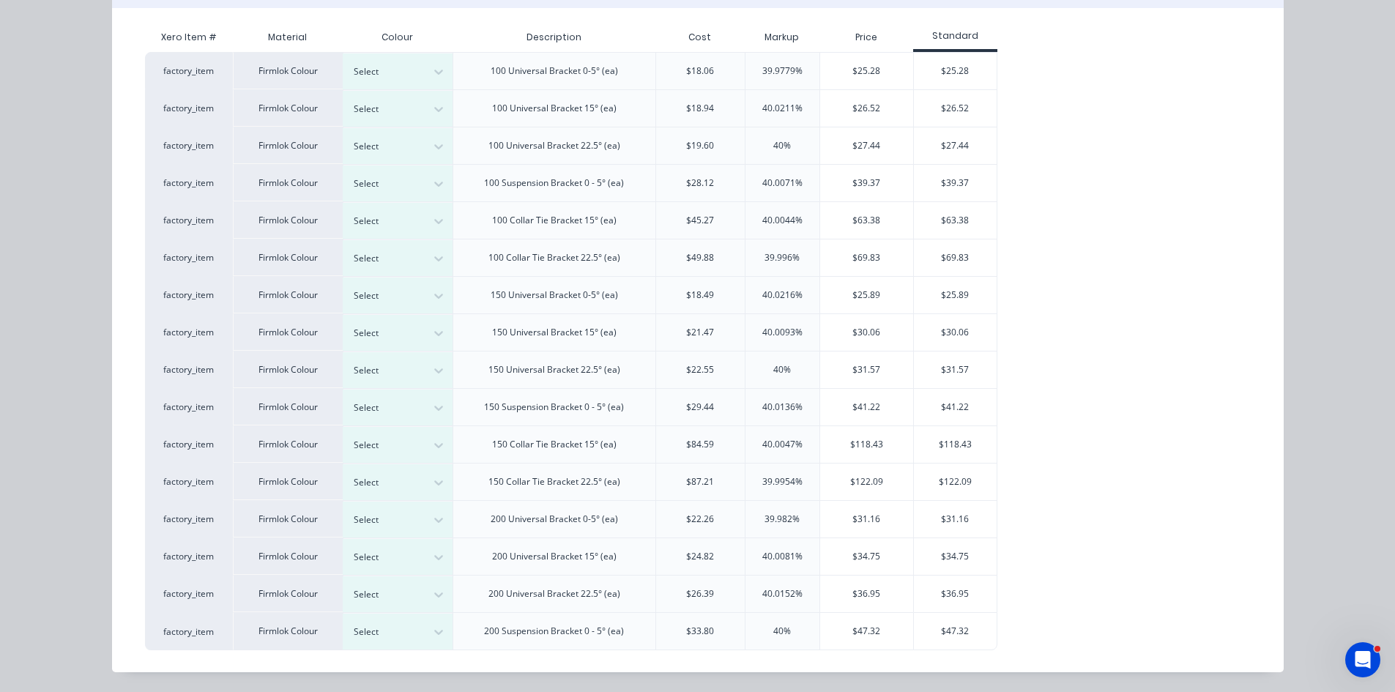
scroll to position [230, 0]
click at [419, 522] on div "Select" at bounding box center [384, 519] width 82 height 19
click at [861, 519] on div "$31.16" at bounding box center [866, 518] width 93 height 37
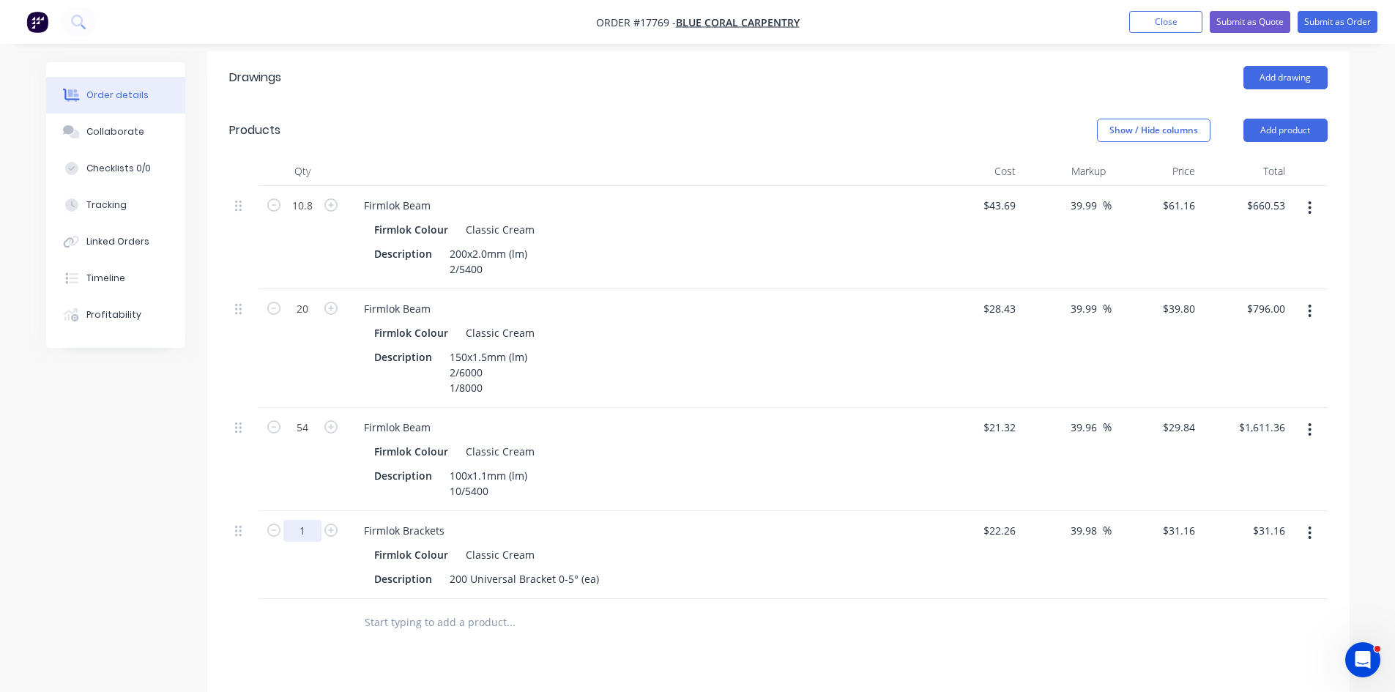
click at [297, 520] on input "1" at bounding box center [302, 531] width 38 height 22
type input "10"
type input "$311.60"
click at [720, 522] on div "Firmlok Brackets Firmlok Colour Classic Cream Description 200 Universal Bracket…" at bounding box center [639, 555] width 586 height 88
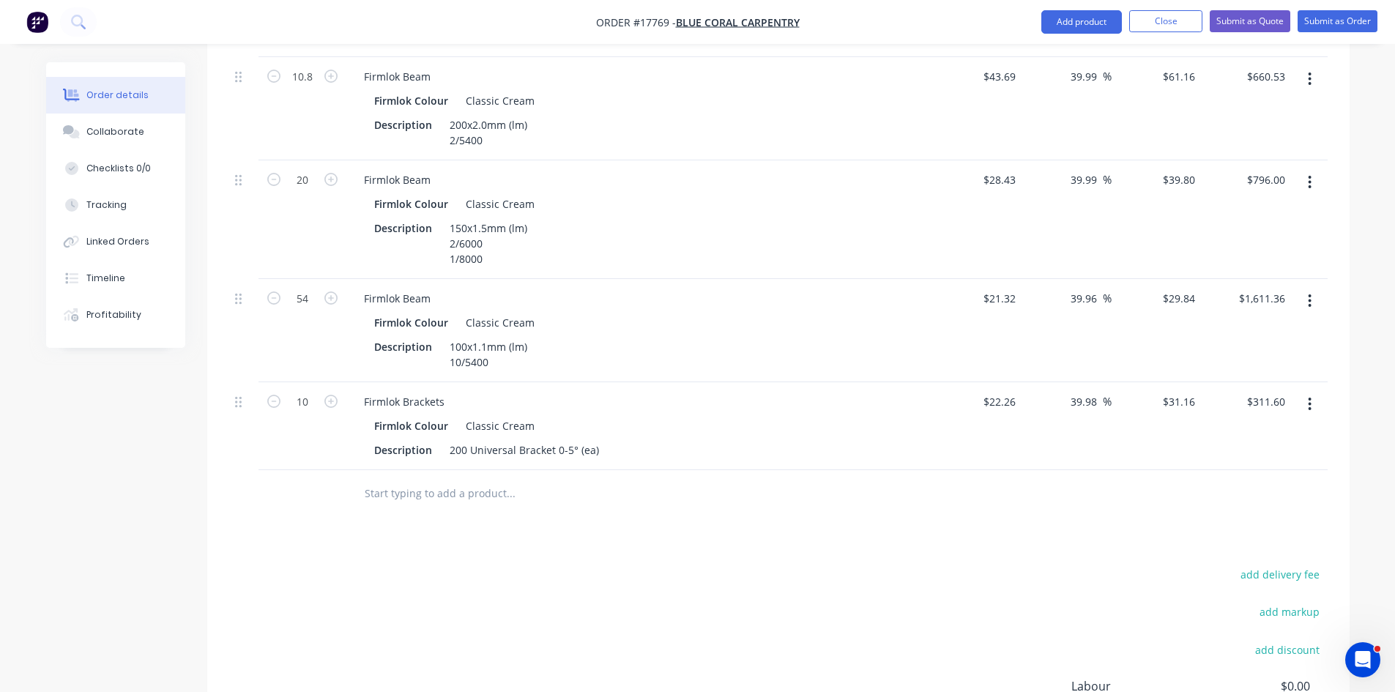
scroll to position [634, 0]
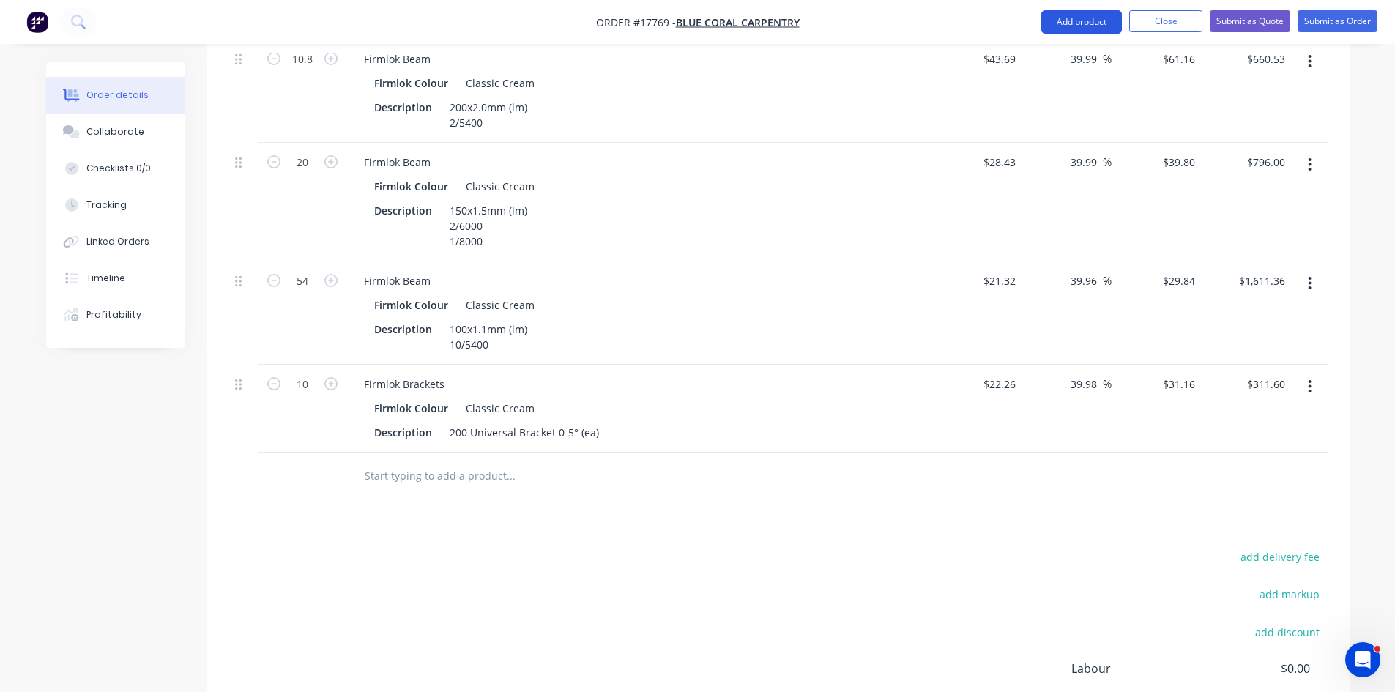
click at [1095, 24] on button "Add product" at bounding box center [1081, 21] width 81 height 23
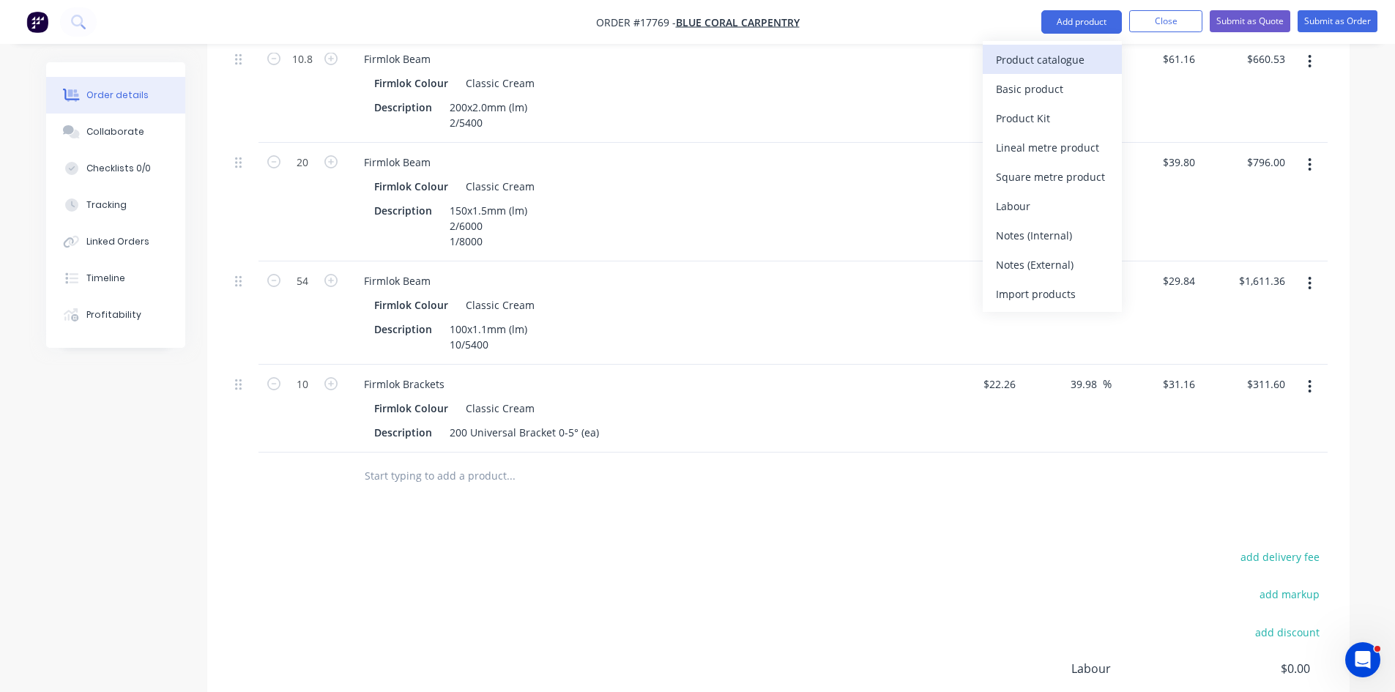
click at [1090, 57] on div "Product catalogue" at bounding box center [1052, 59] width 113 height 21
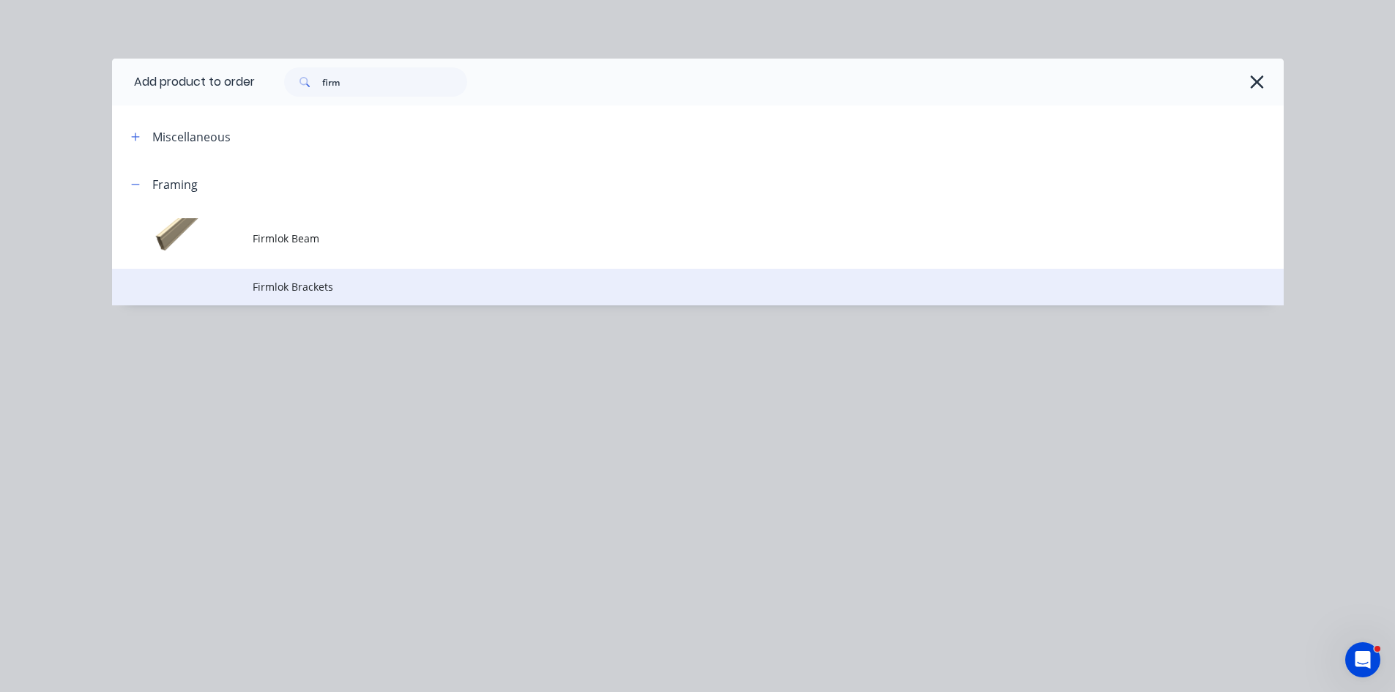
click at [372, 282] on span "Firmlok Brackets" at bounding box center [665, 286] width 825 height 15
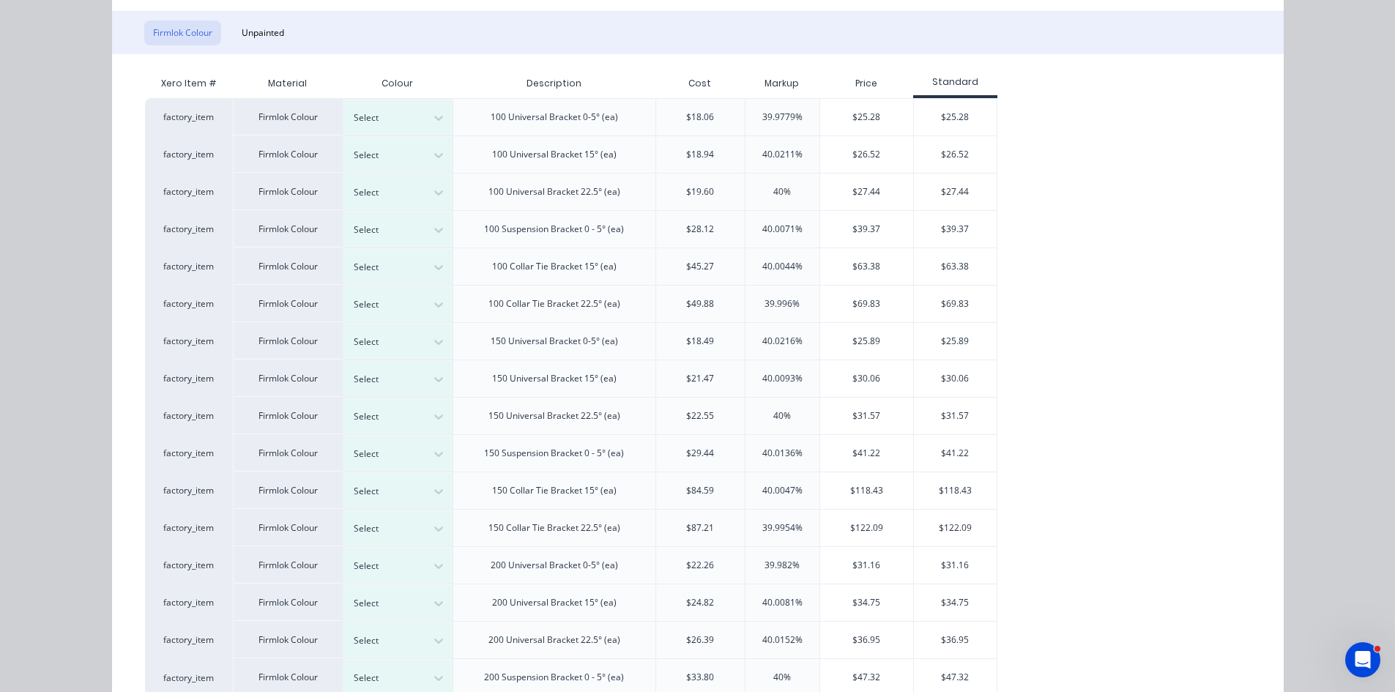
scroll to position [157, 0]
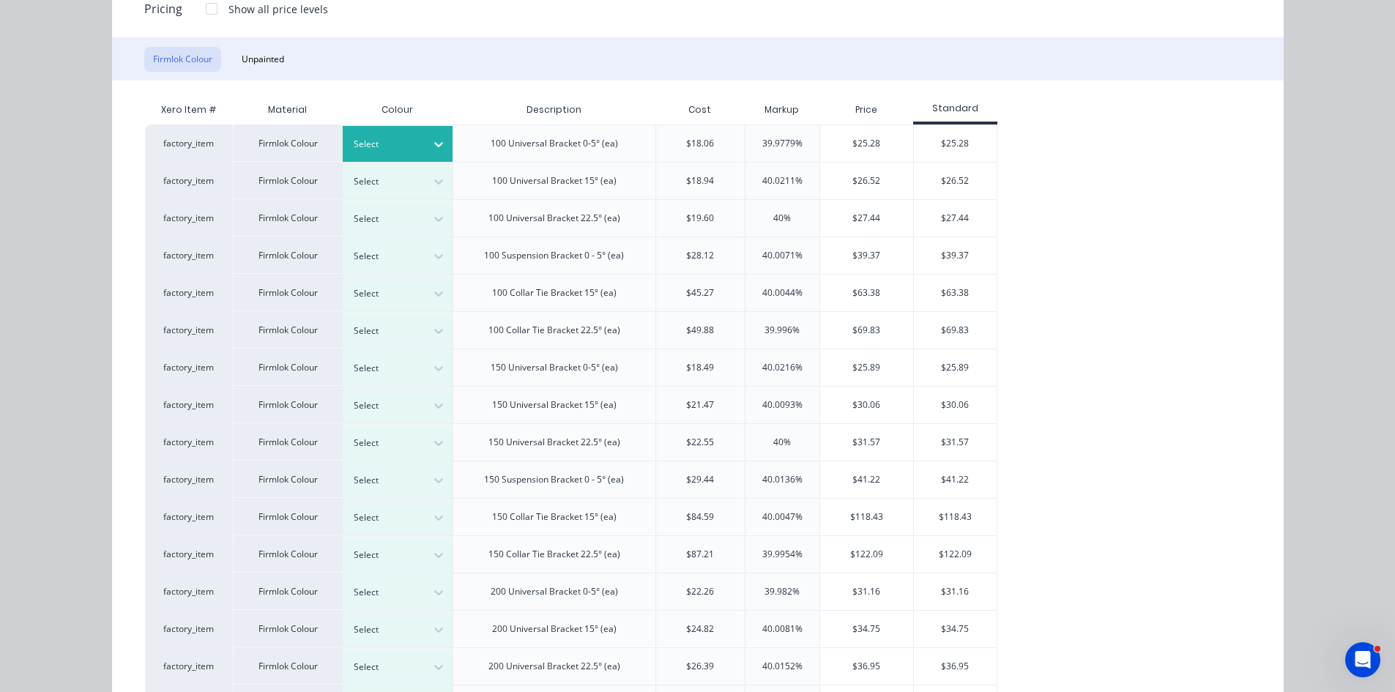
click at [412, 141] on div at bounding box center [387, 144] width 66 height 16
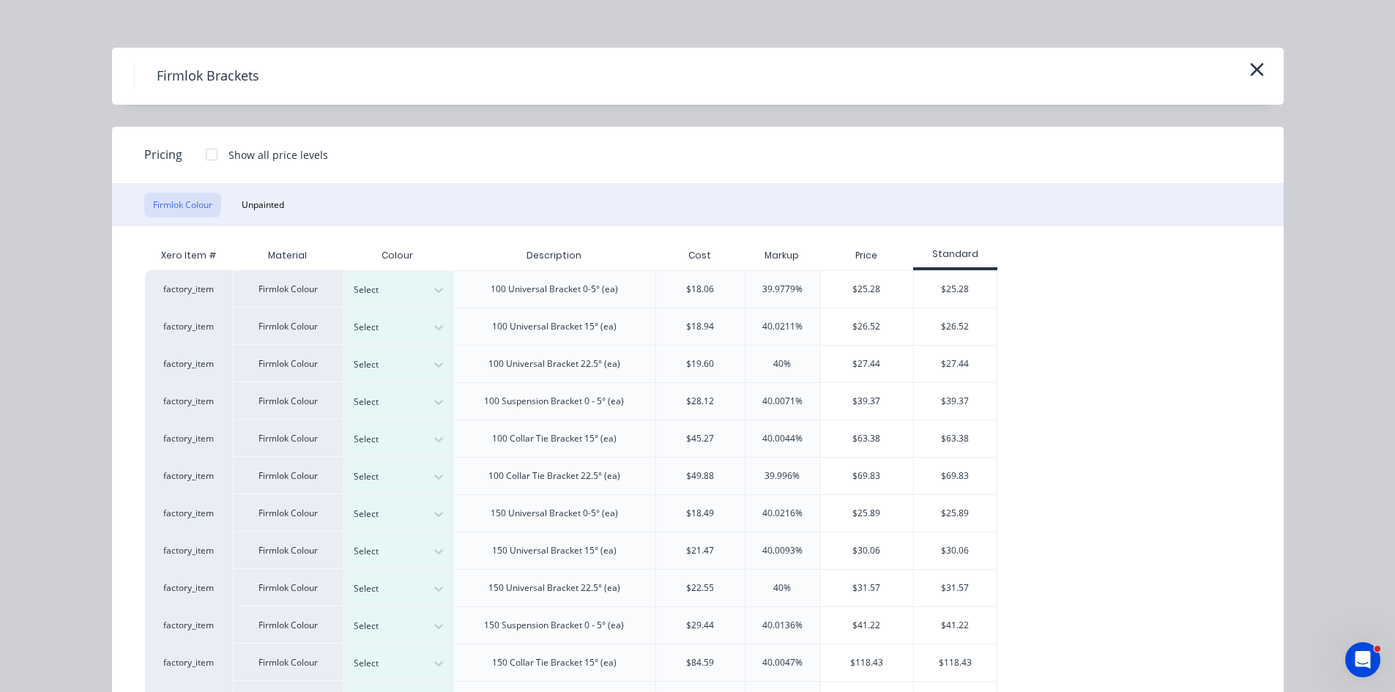
scroll to position [0, 0]
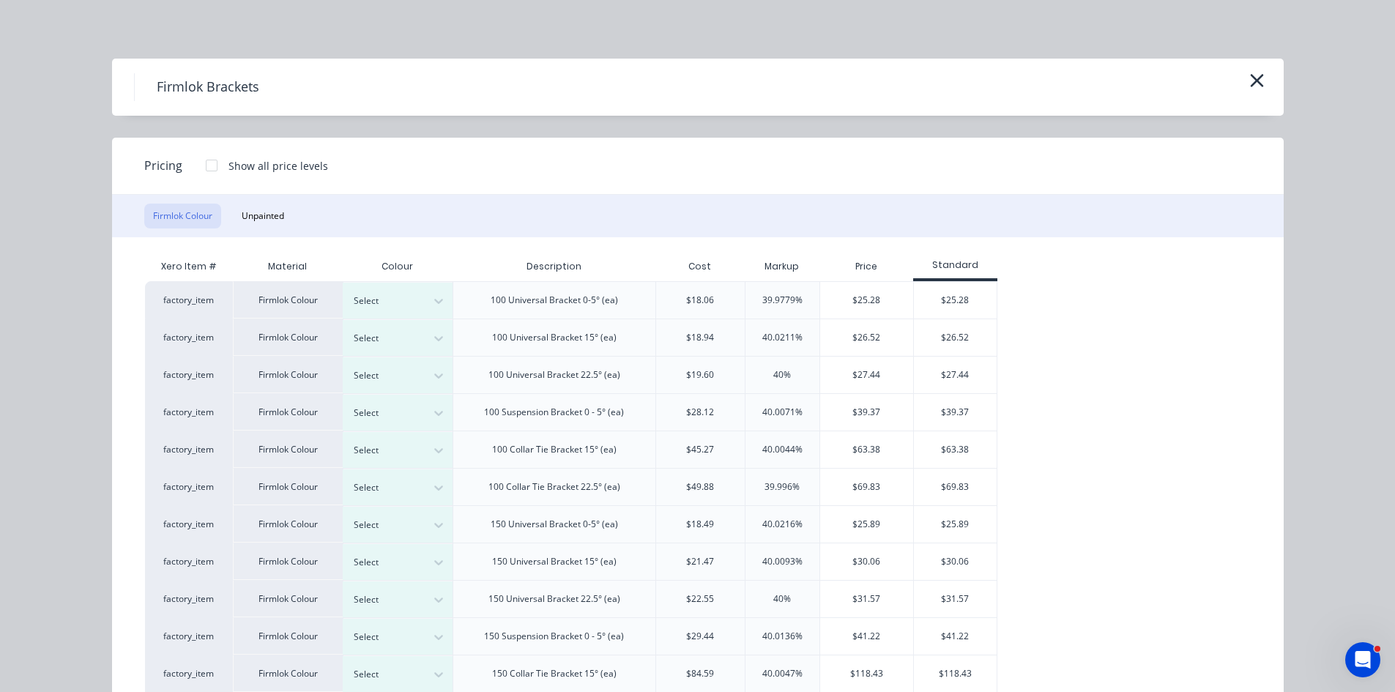
click at [861, 297] on div "$25.28" at bounding box center [866, 300] width 93 height 37
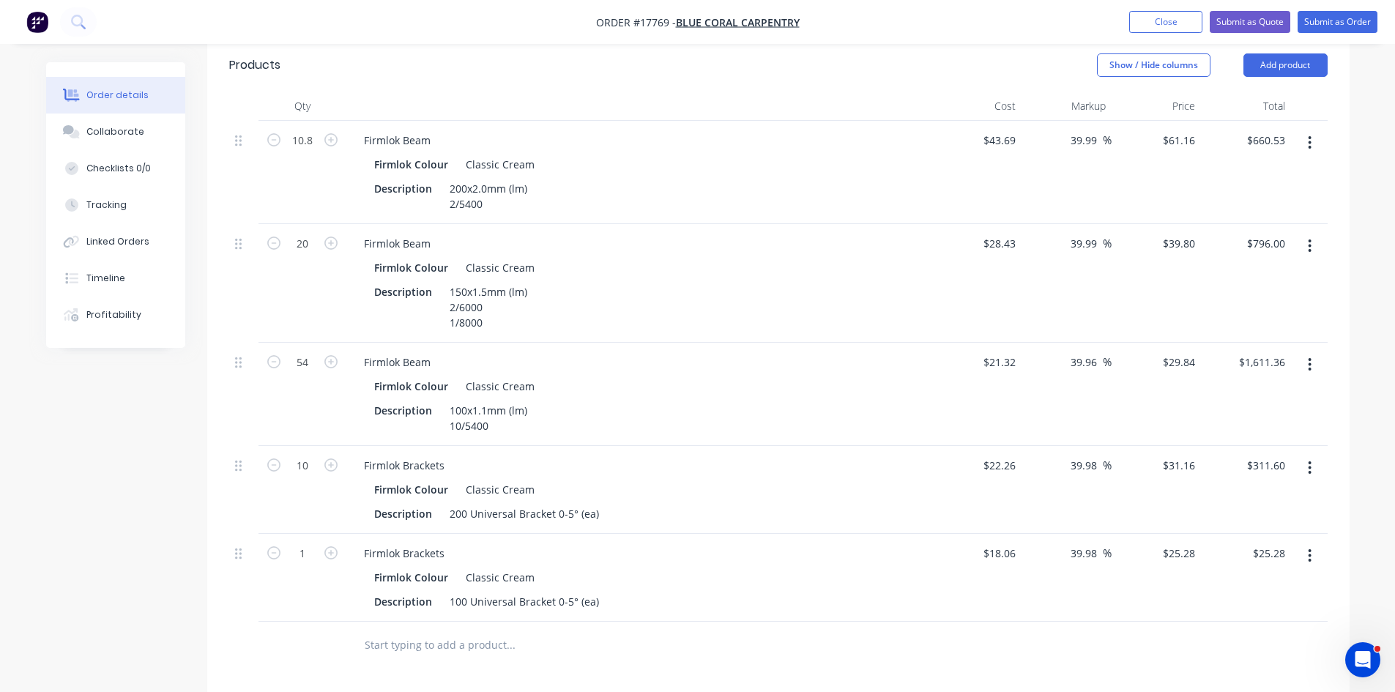
scroll to position [626, 0]
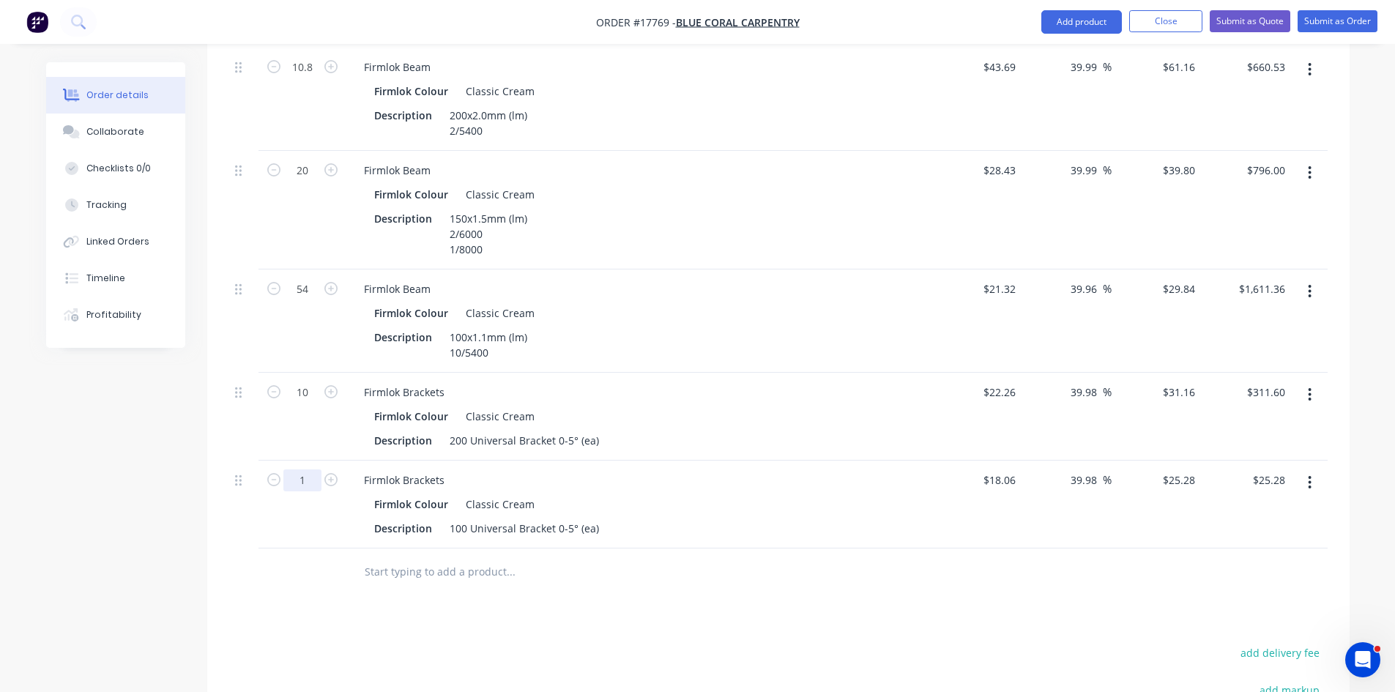
click at [311, 469] on input "1" at bounding box center [302, 480] width 38 height 22
type input "44"
type input "$1,112.32"
click at [592, 577] on div "Drawings Add drawing Products Show / Hide columns Add product Qty Cost Markup P…" at bounding box center [778, 430] width 1142 height 1035
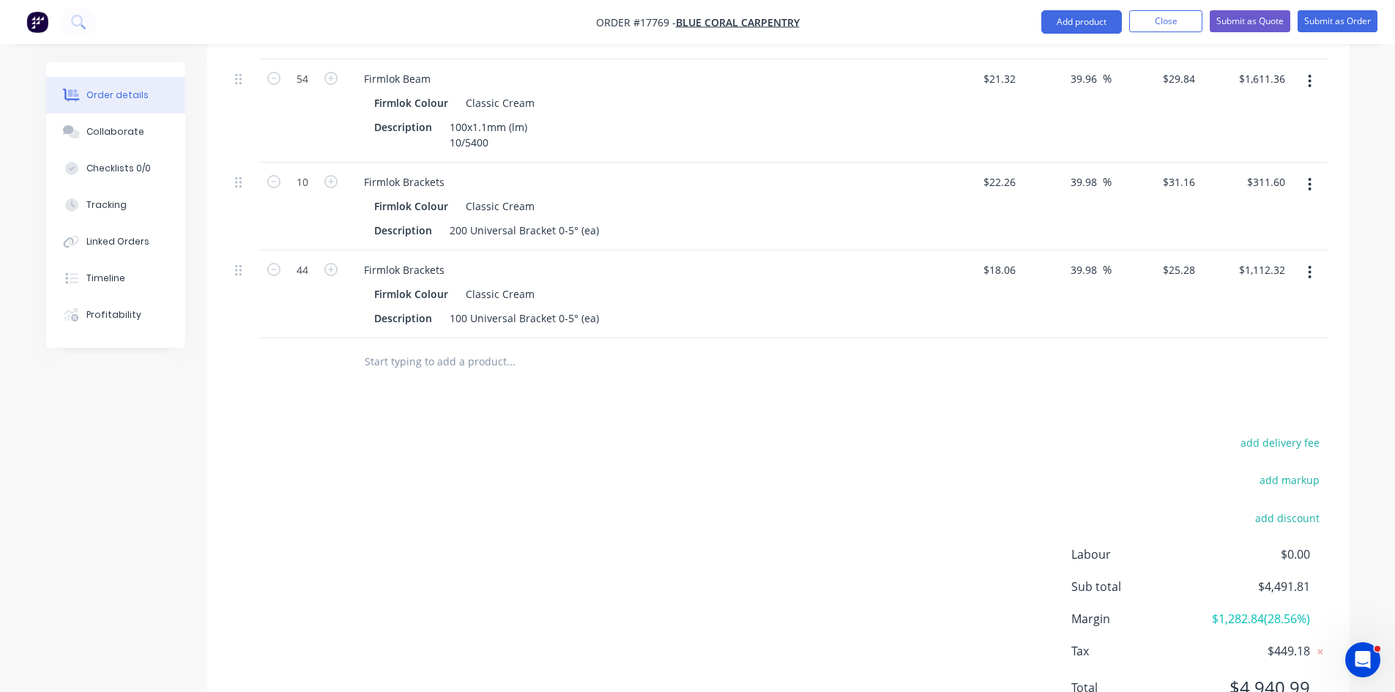
scroll to position [810, 0]
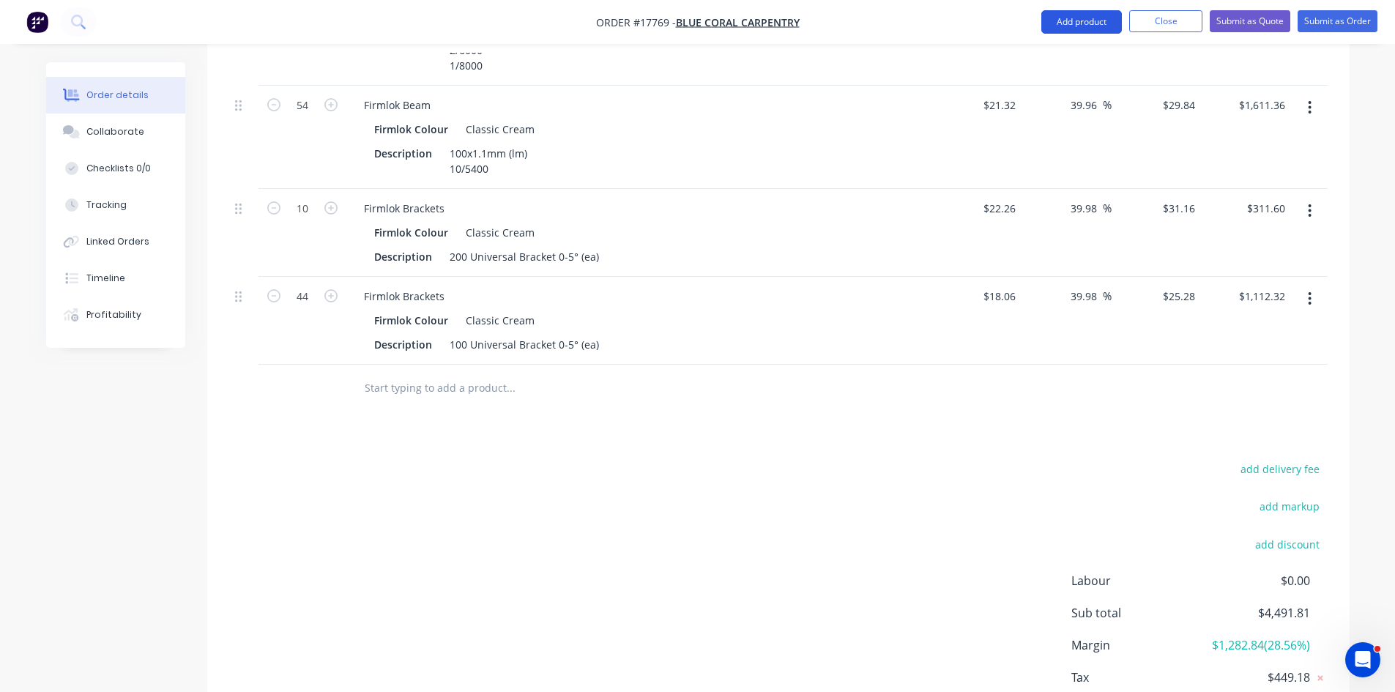
click at [1094, 23] on button "Add product" at bounding box center [1081, 21] width 81 height 23
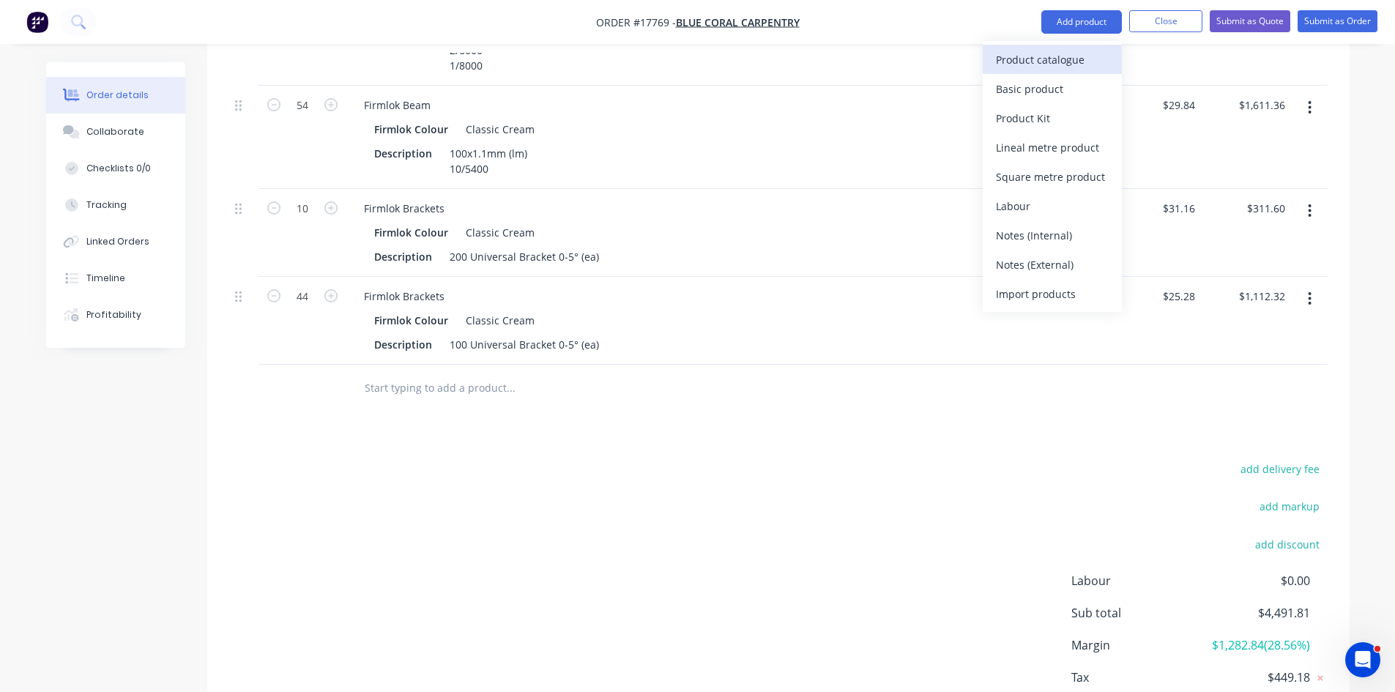
click at [1087, 48] on button "Product catalogue" at bounding box center [1052, 59] width 139 height 29
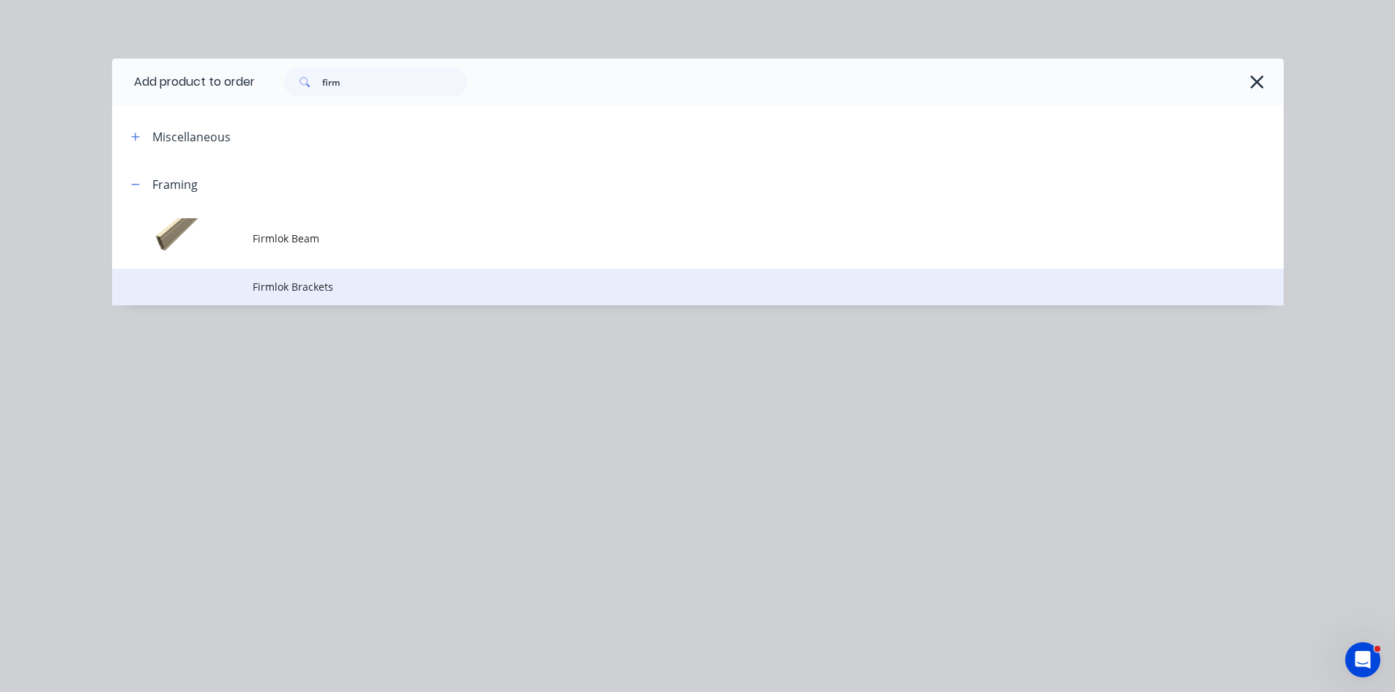
click at [401, 291] on span "Firmlok Brackets" at bounding box center [665, 286] width 825 height 15
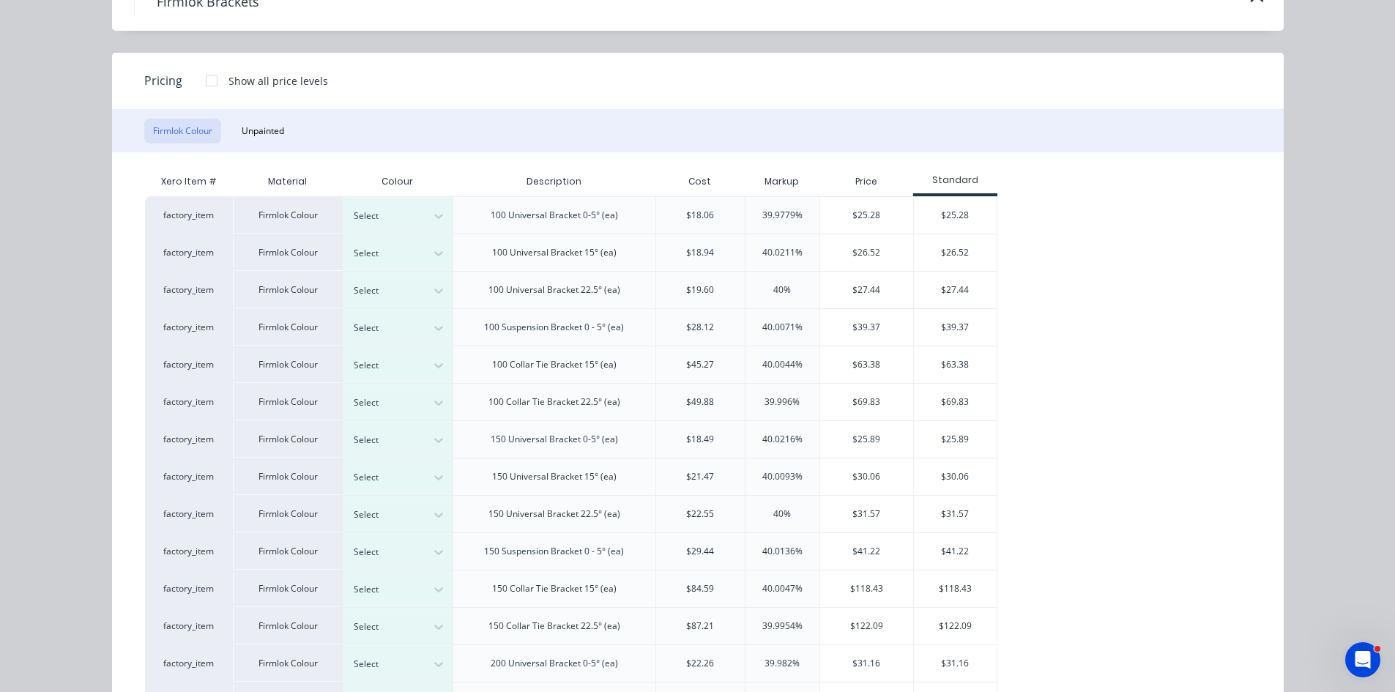
scroll to position [83, 0]
click at [275, 135] on button "Unpainted" at bounding box center [263, 132] width 60 height 25
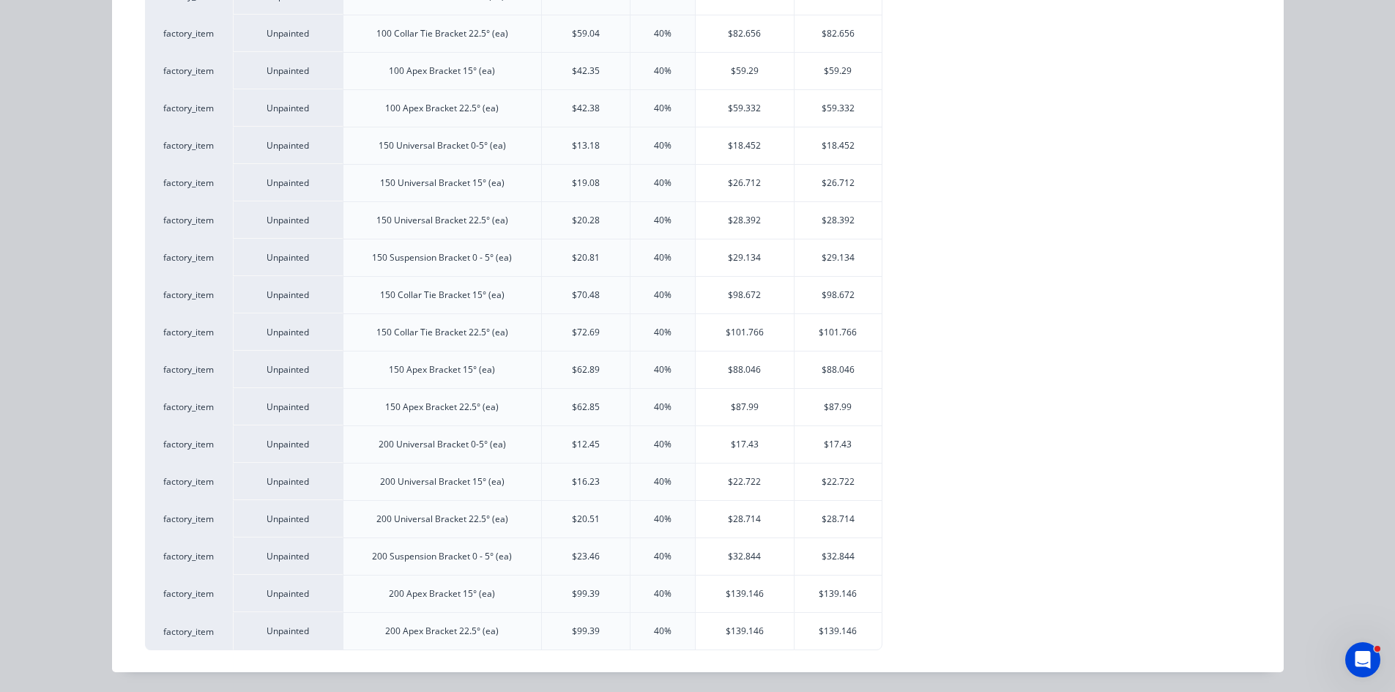
scroll to position [454, 0]
click at [751, 405] on div "$87.99" at bounding box center [745, 406] width 98 height 37
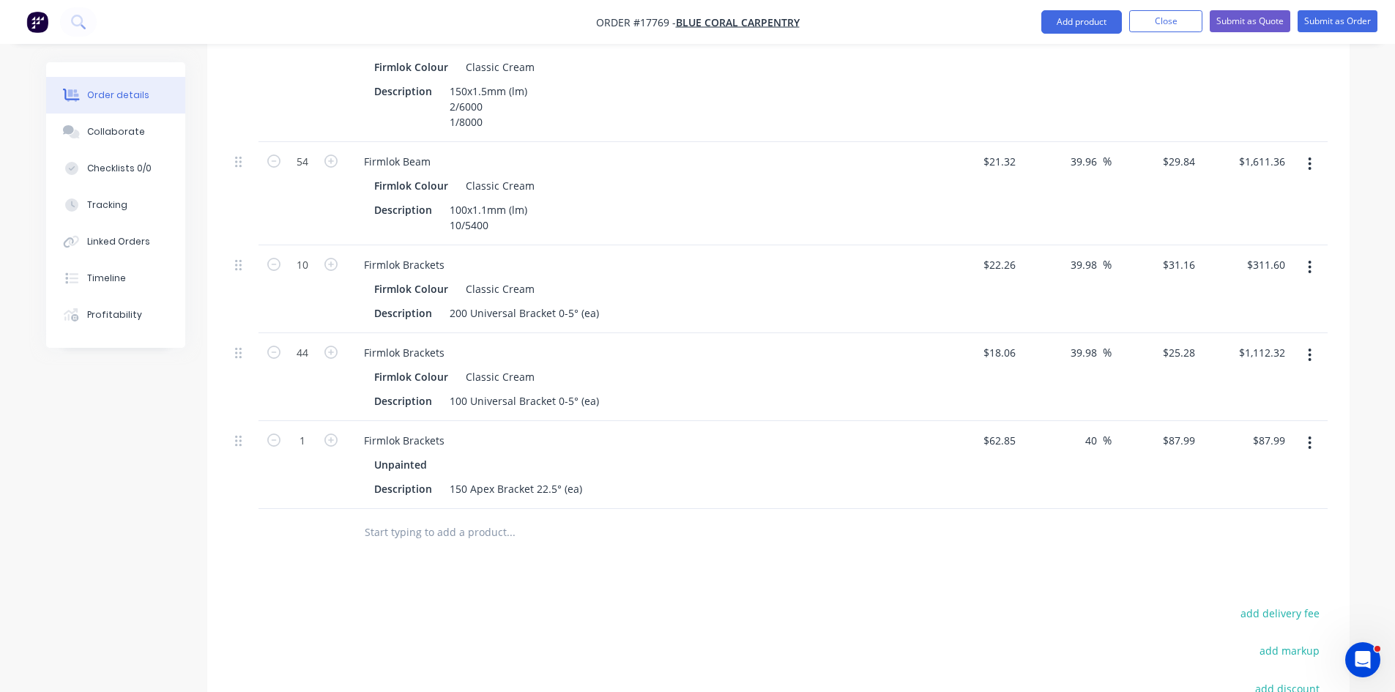
scroll to position [757, 0]
click at [332, 430] on icon "button" at bounding box center [330, 436] width 13 height 13
type input "2"
type input "$175.98"
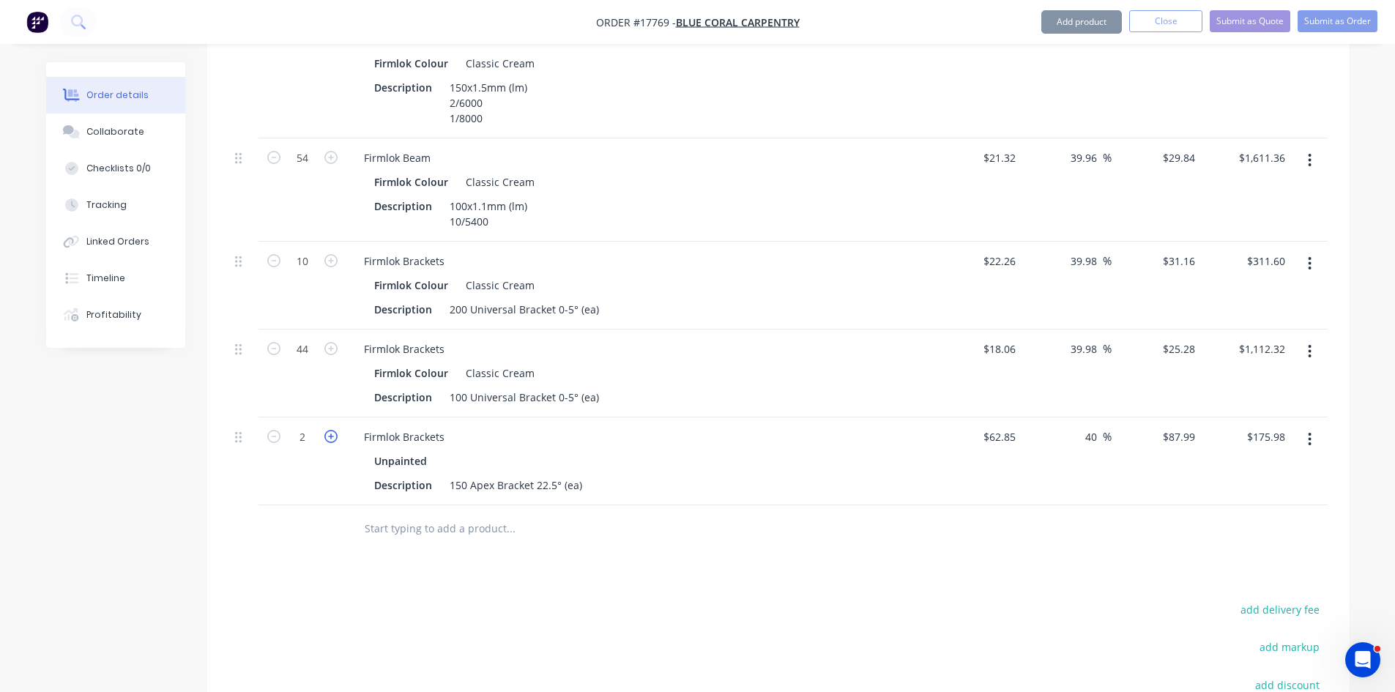
click at [332, 430] on icon "button" at bounding box center [330, 436] width 13 height 13
type input "3"
type input "$263.97"
click at [332, 430] on icon "button" at bounding box center [330, 436] width 13 height 13
type input "4"
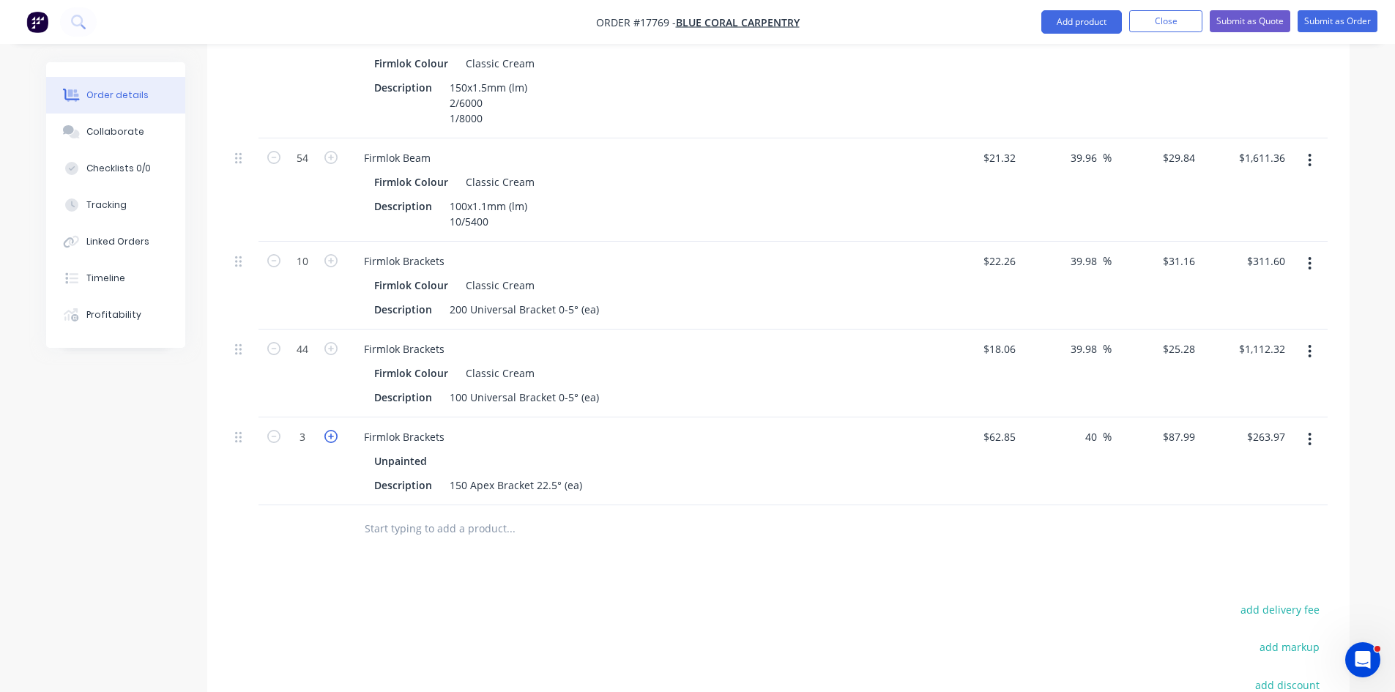
type input "$351.96"
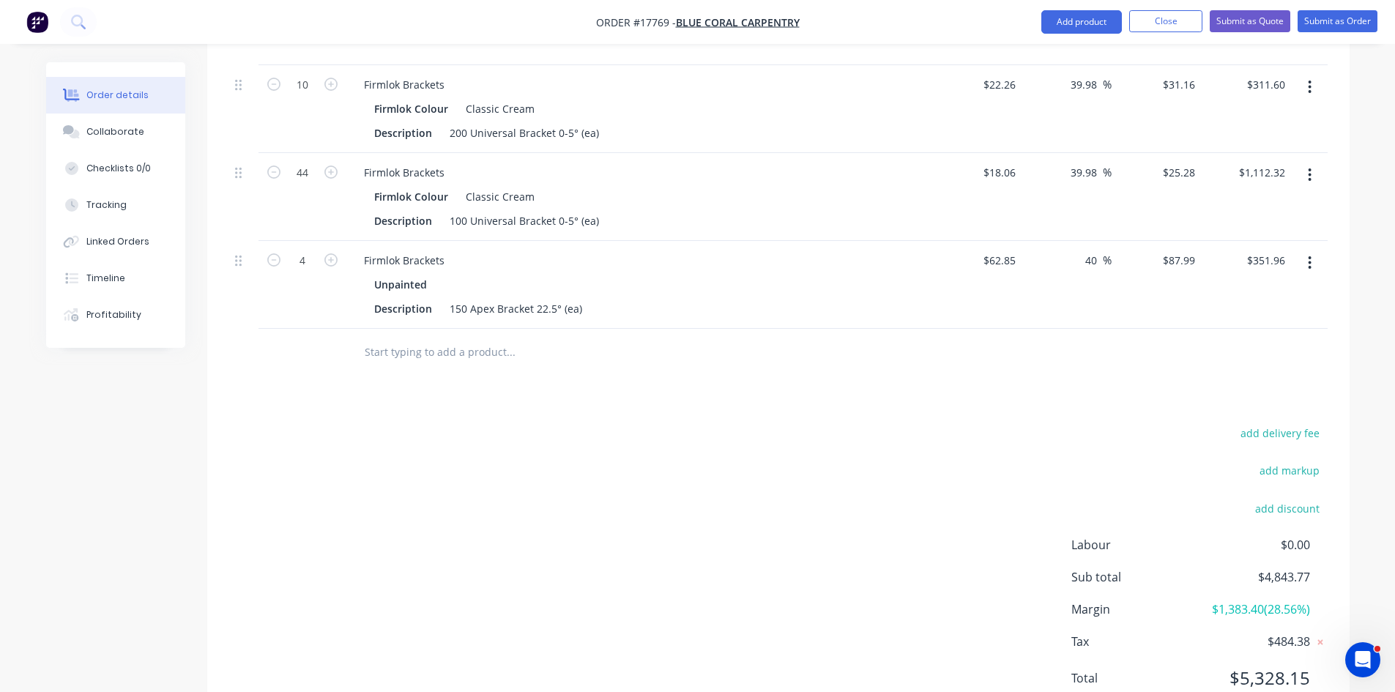
scroll to position [898, 0]
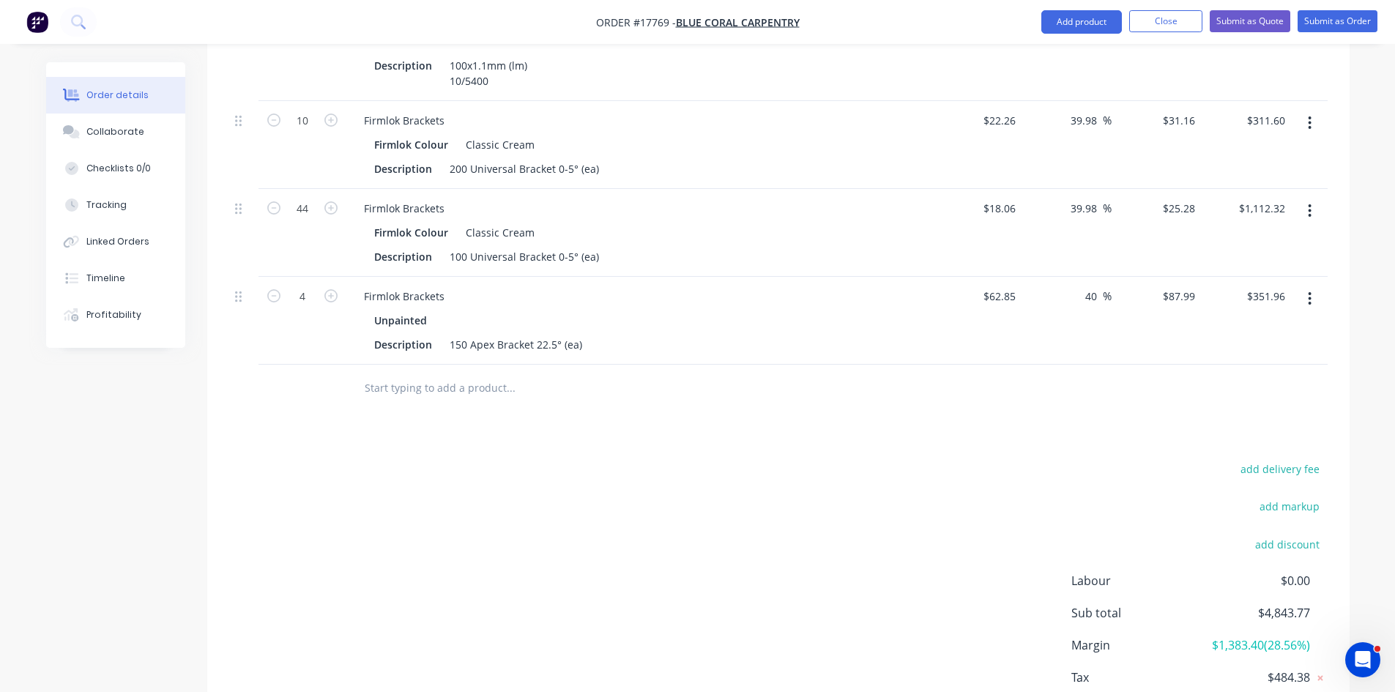
click at [425, 374] on input "text" at bounding box center [510, 388] width 293 height 29
click at [1092, 18] on button "Add product" at bounding box center [1081, 21] width 81 height 23
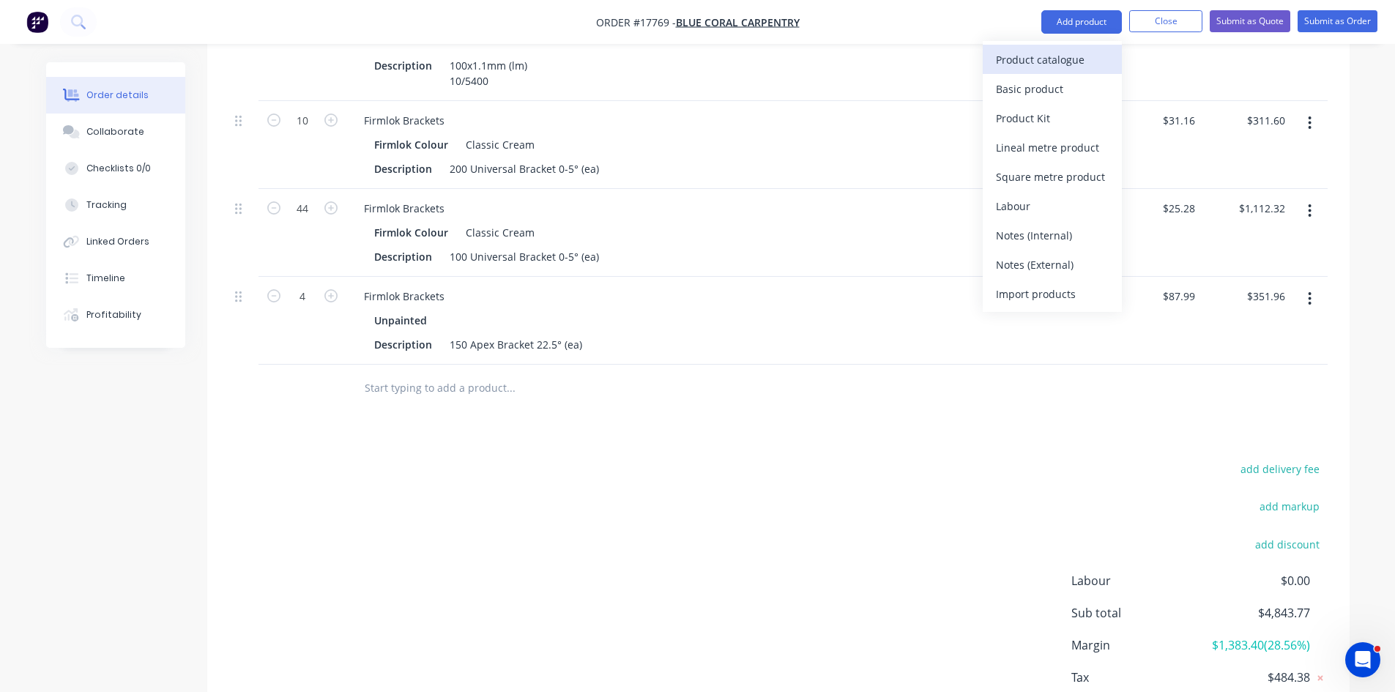
click at [1077, 55] on div "Product catalogue" at bounding box center [1052, 59] width 113 height 21
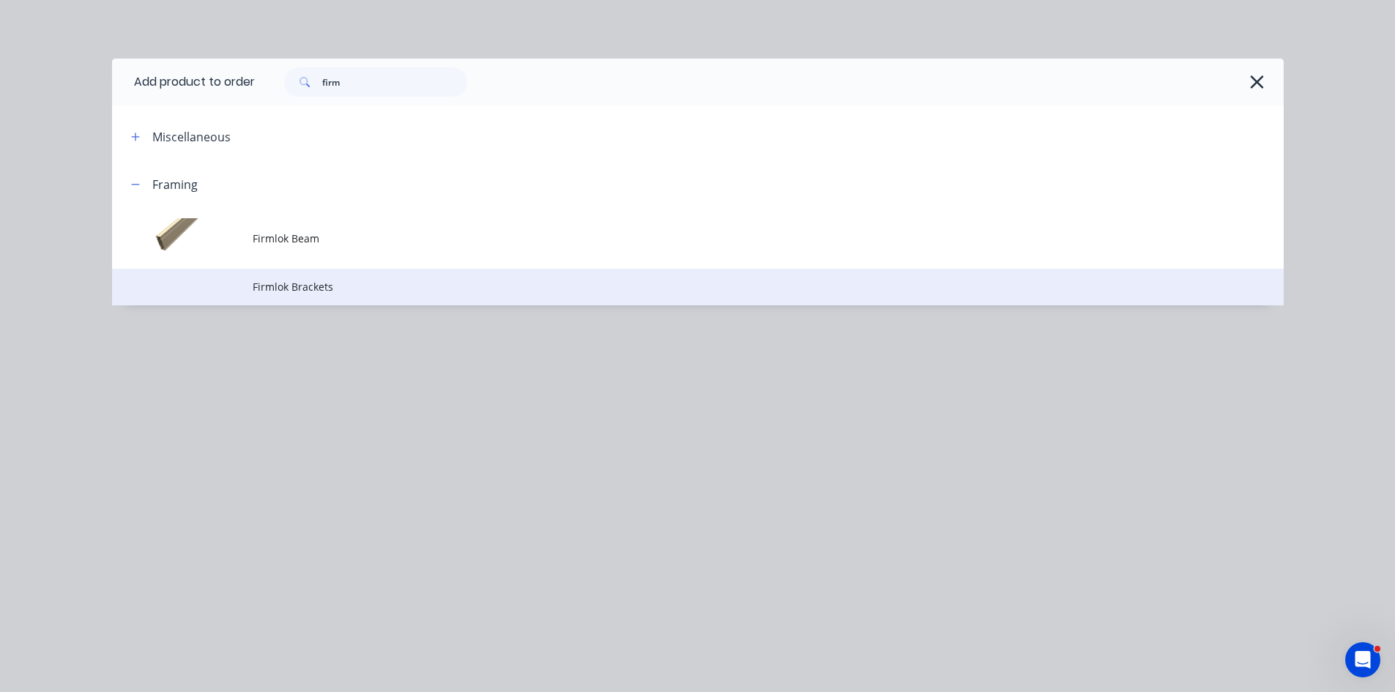
click at [358, 287] on span "Firmlok Brackets" at bounding box center [665, 286] width 825 height 15
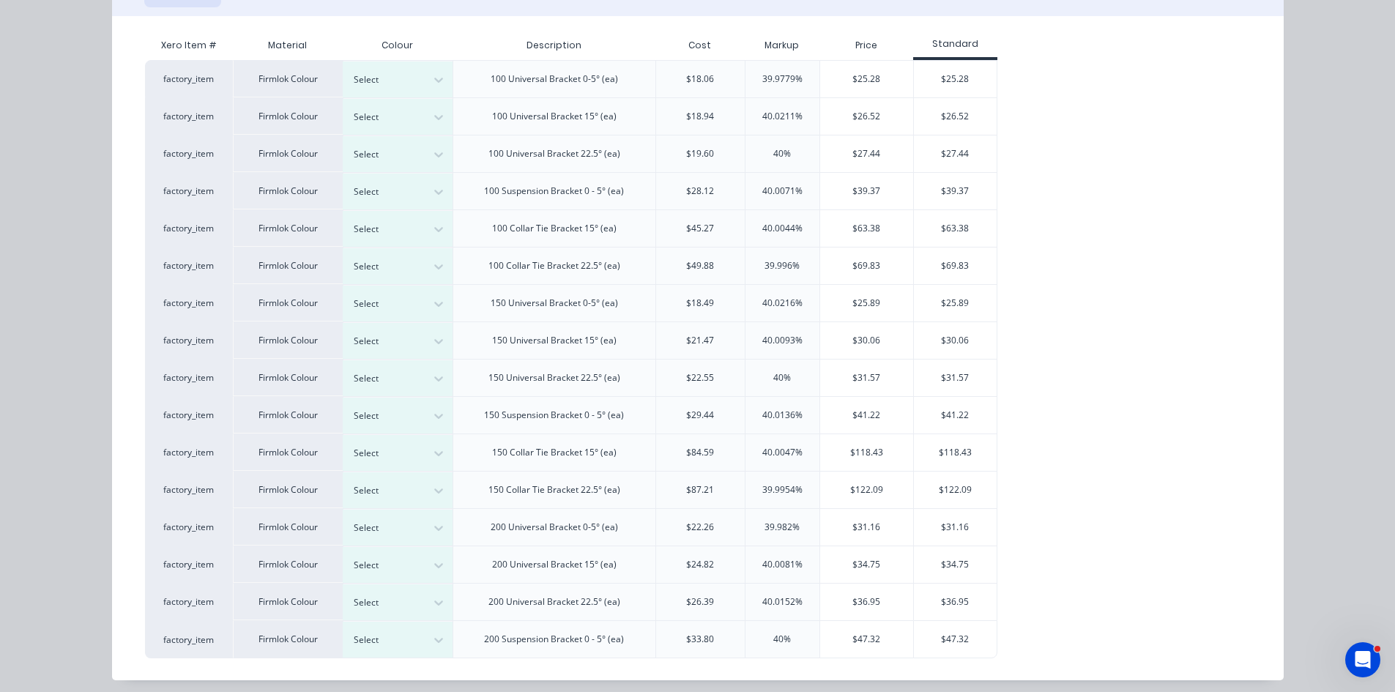
scroll to position [230, 0]
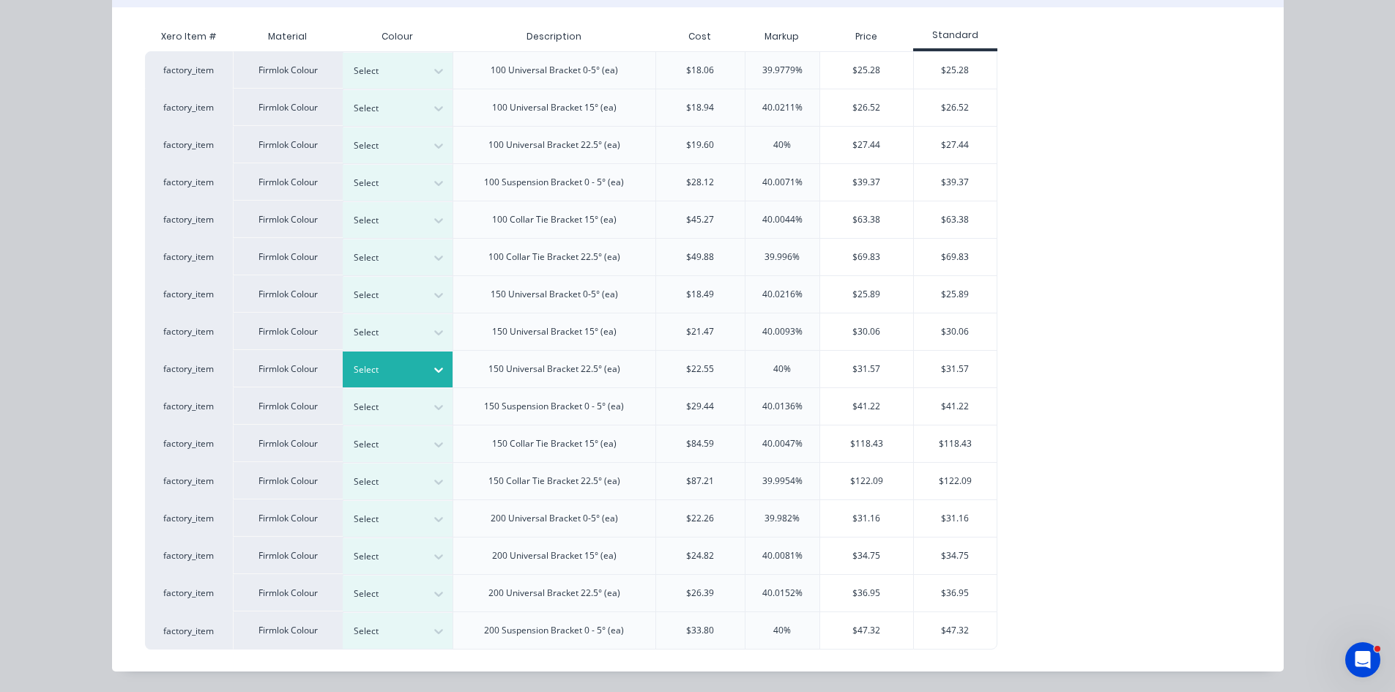
click at [398, 371] on div at bounding box center [387, 370] width 66 height 16
click at [866, 362] on div "$31.57" at bounding box center [866, 369] width 93 height 37
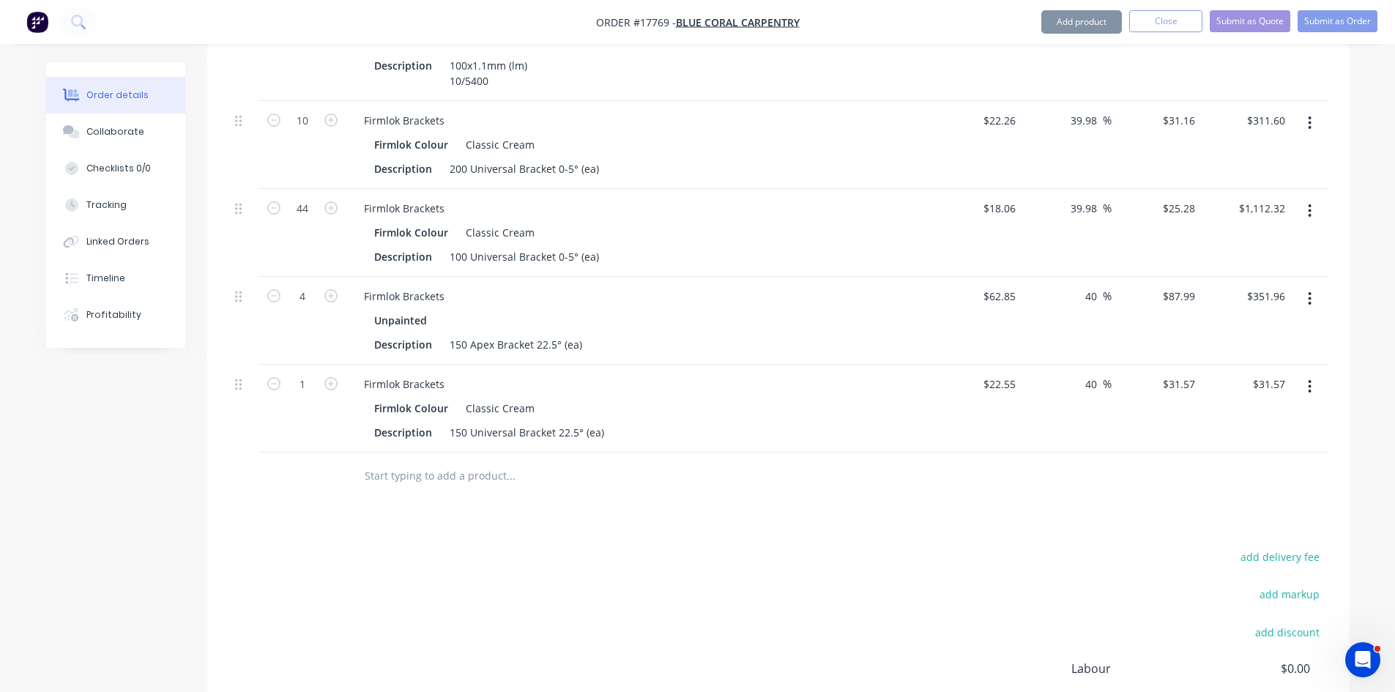
click at [665, 475] on div at bounding box center [609, 477] width 527 height 48
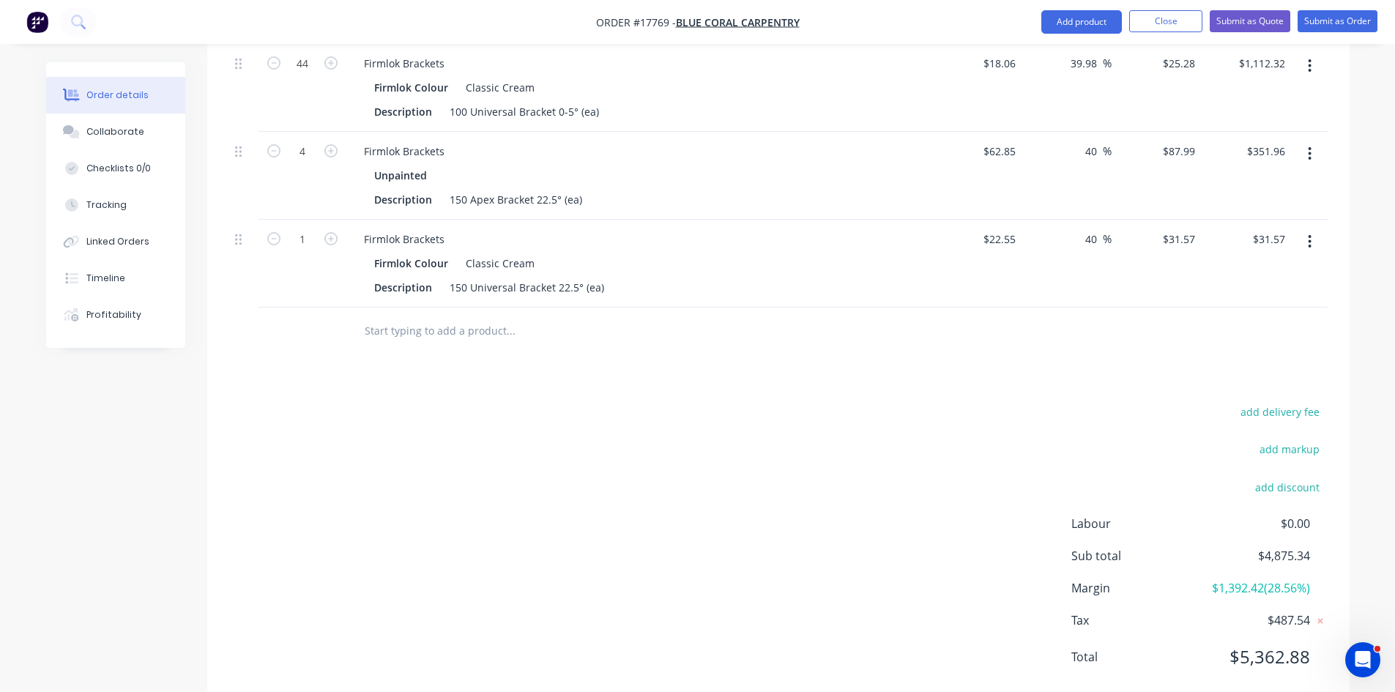
scroll to position [1044, 0]
click at [332, 231] on icon "button" at bounding box center [330, 237] width 13 height 13
type input "2"
type input "$63.14"
click at [332, 231] on icon "button" at bounding box center [330, 237] width 13 height 13
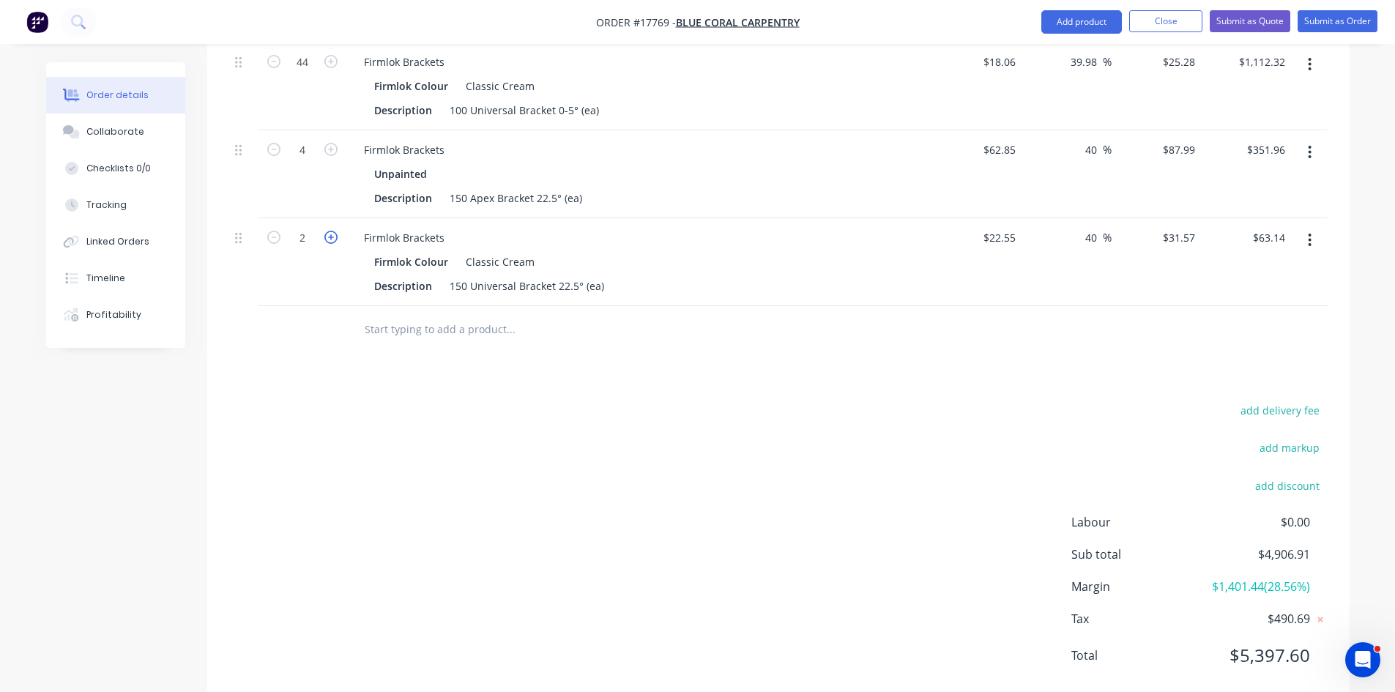
type input "3"
type input "$94.71"
click at [332, 231] on icon "button" at bounding box center [330, 237] width 13 height 13
type input "4"
type input "$126.28"
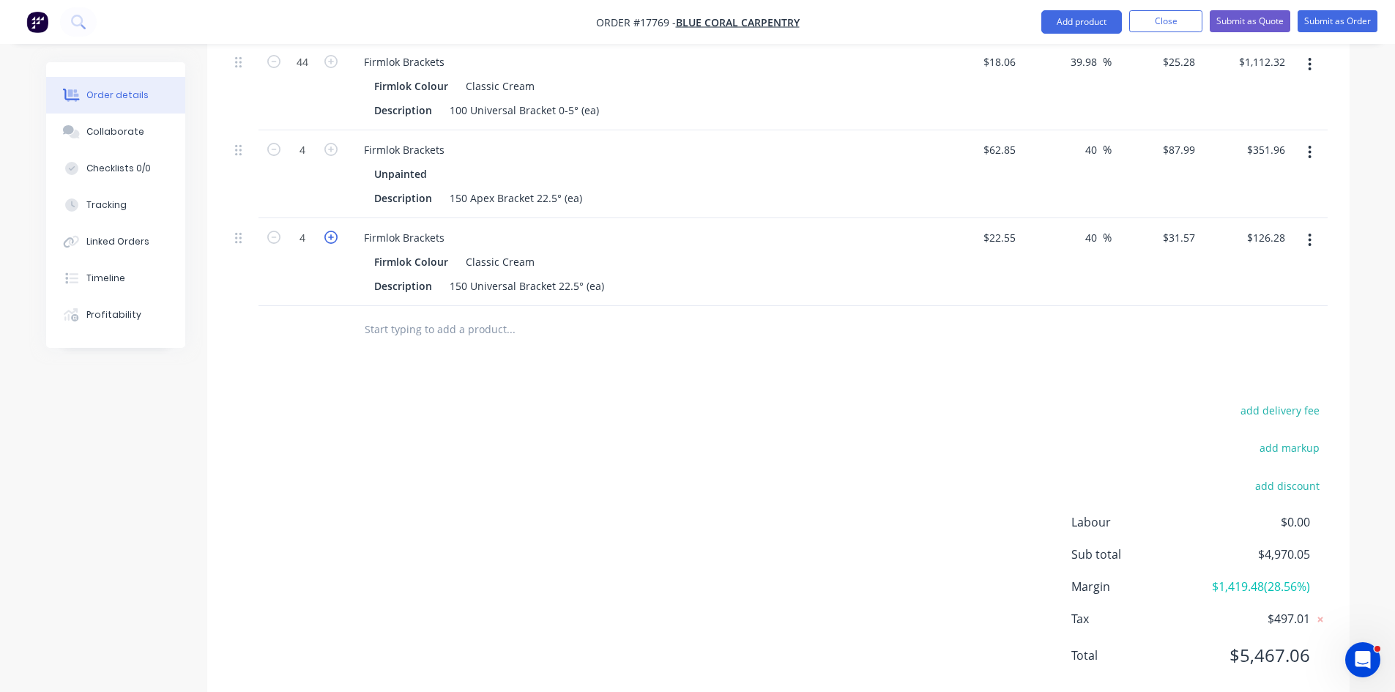
click at [332, 231] on icon "button" at bounding box center [330, 237] width 13 height 13
type input "5"
type input "$157.85"
click at [332, 231] on icon "button" at bounding box center [330, 237] width 13 height 13
type input "6"
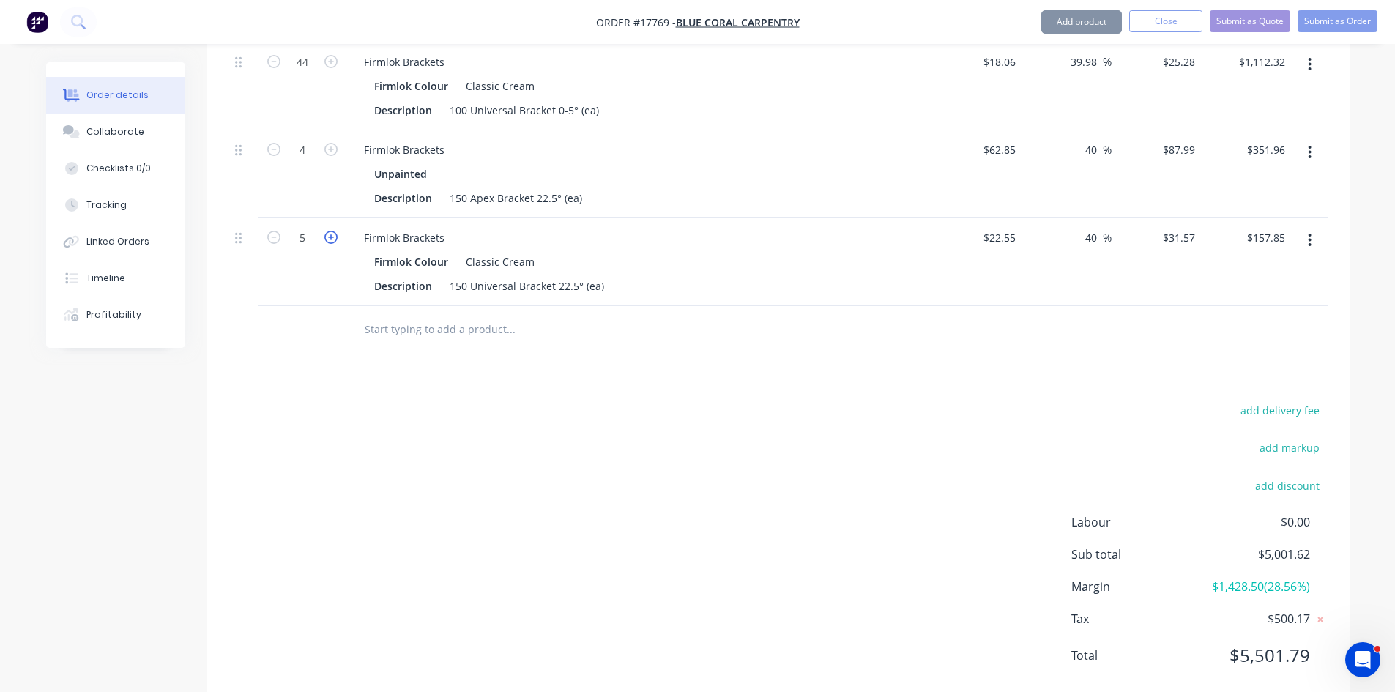
type input "$189.42"
click at [332, 231] on icon "button" at bounding box center [330, 237] width 13 height 13
type input "7"
type input "$220.99"
click at [332, 231] on icon "button" at bounding box center [330, 237] width 13 height 13
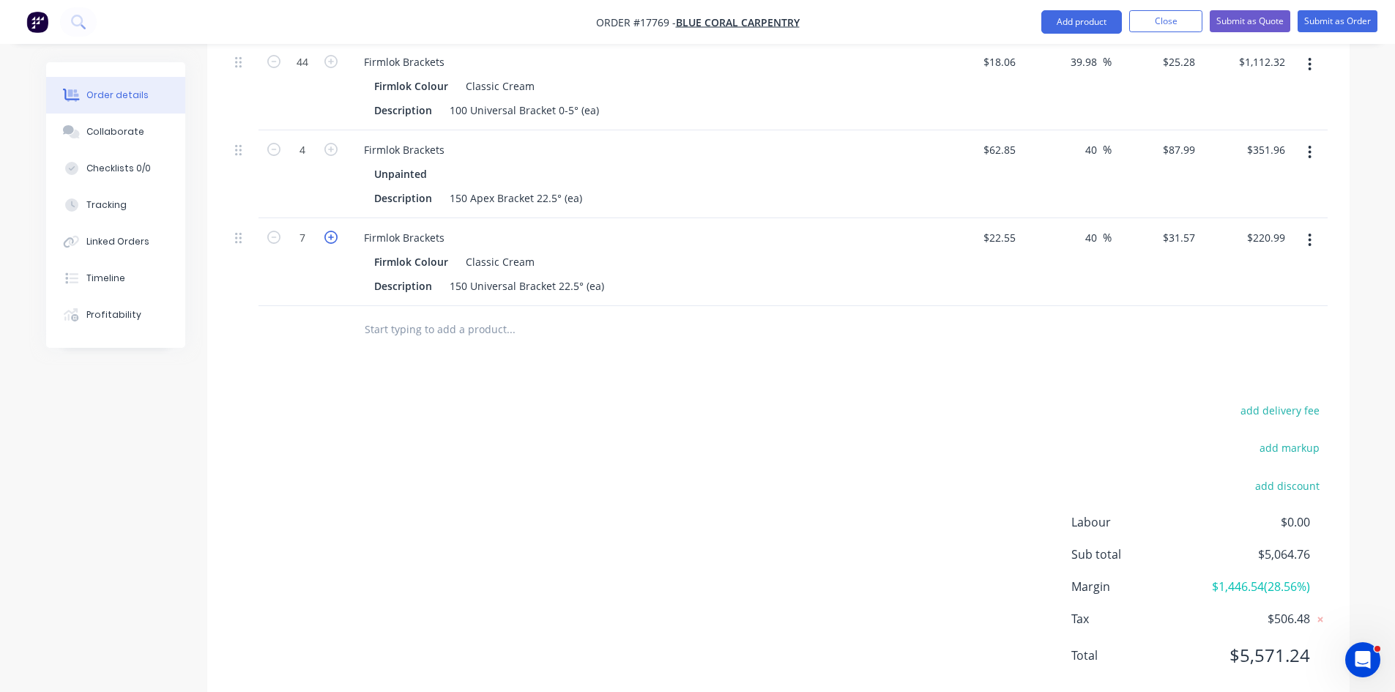
type input "8"
type input "$252.56"
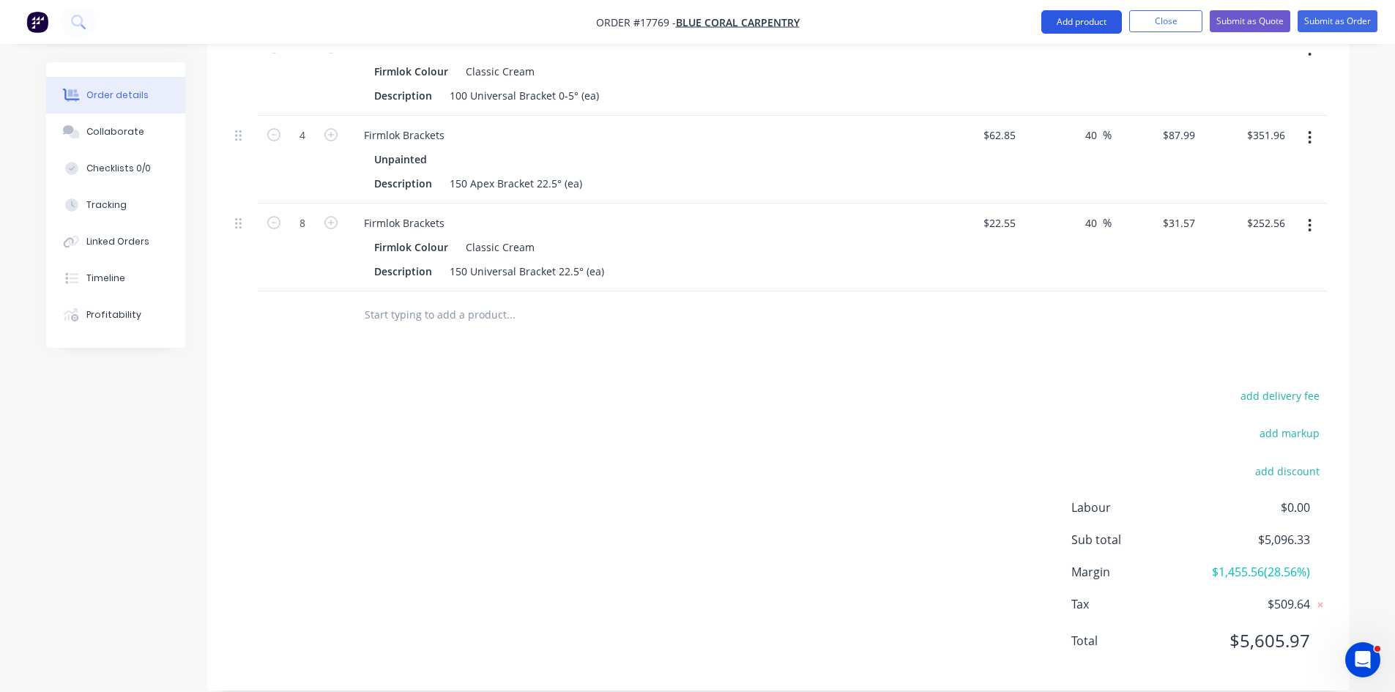
click at [1077, 18] on button "Add product" at bounding box center [1081, 21] width 81 height 23
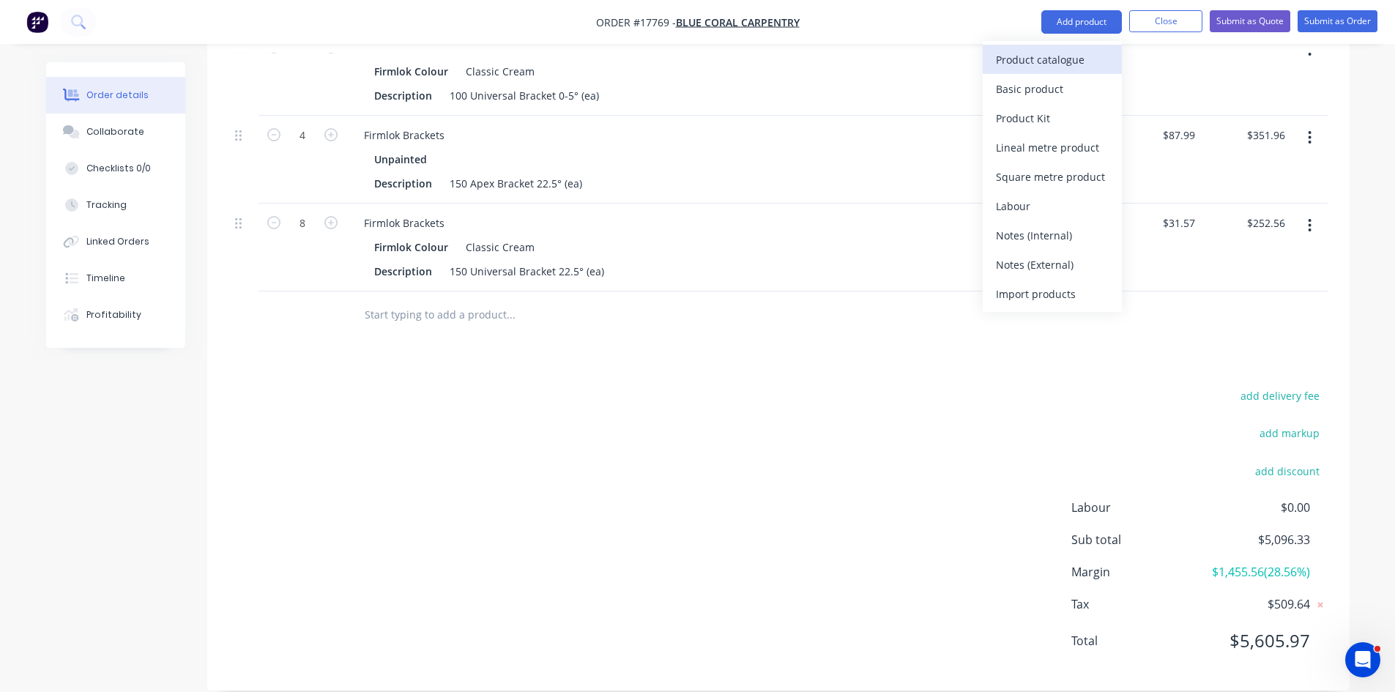
click at [1067, 56] on div "Product catalogue" at bounding box center [1052, 59] width 113 height 21
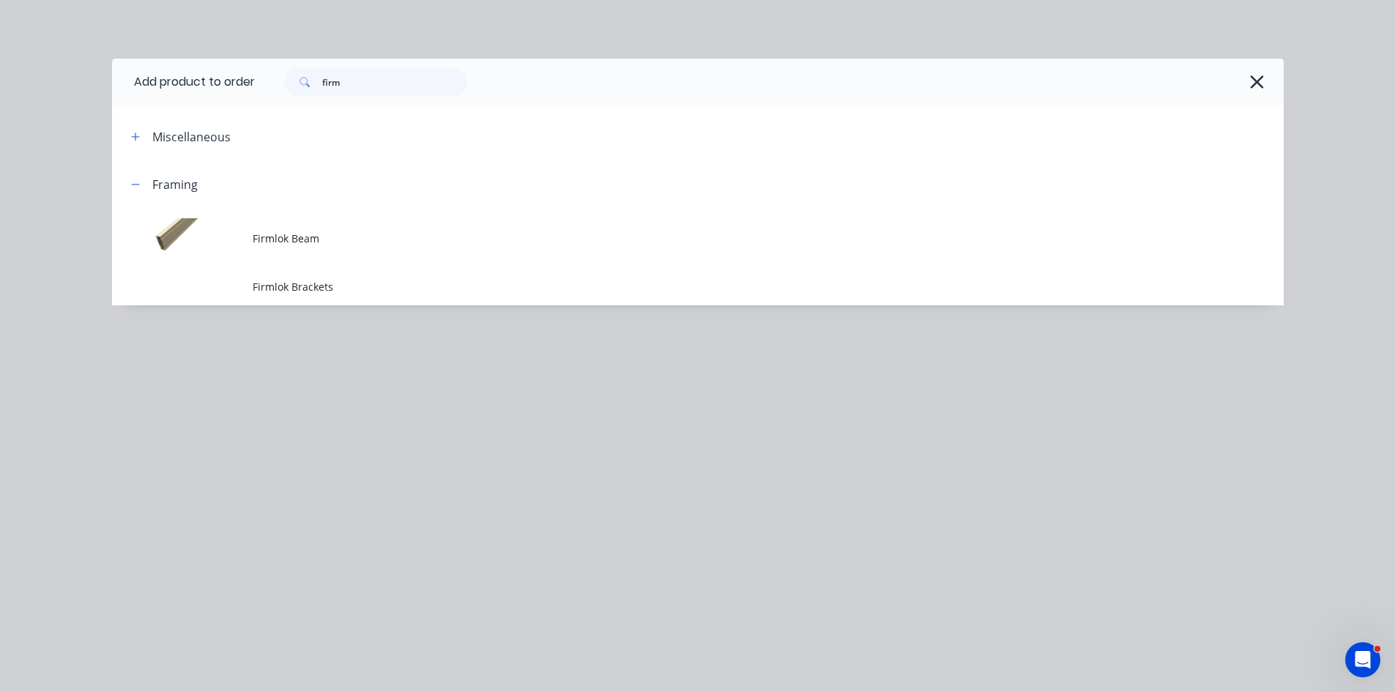
click at [397, 305] on div "Add product to order firm Miscellaneous Framing Firmlok Beam Firmlok Brackets" at bounding box center [698, 204] width 1172 height 291
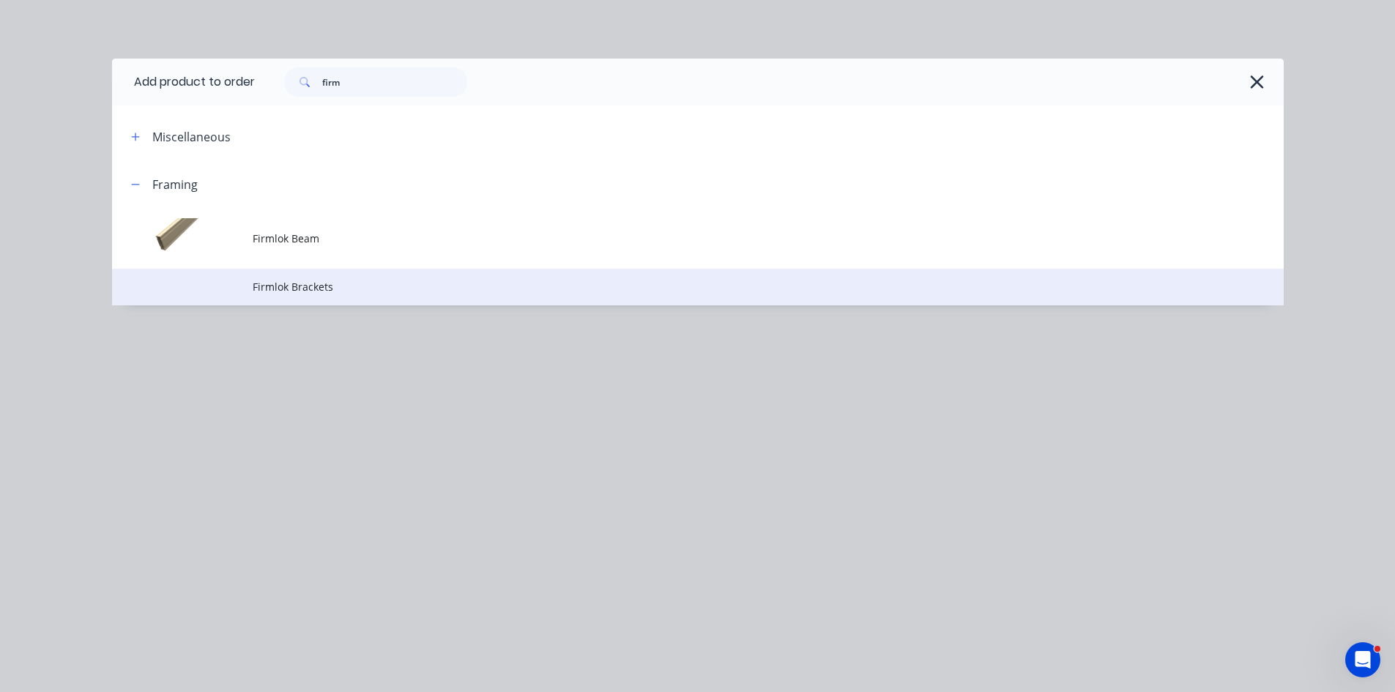
click at [397, 285] on span "Firmlok Brackets" at bounding box center [665, 286] width 825 height 15
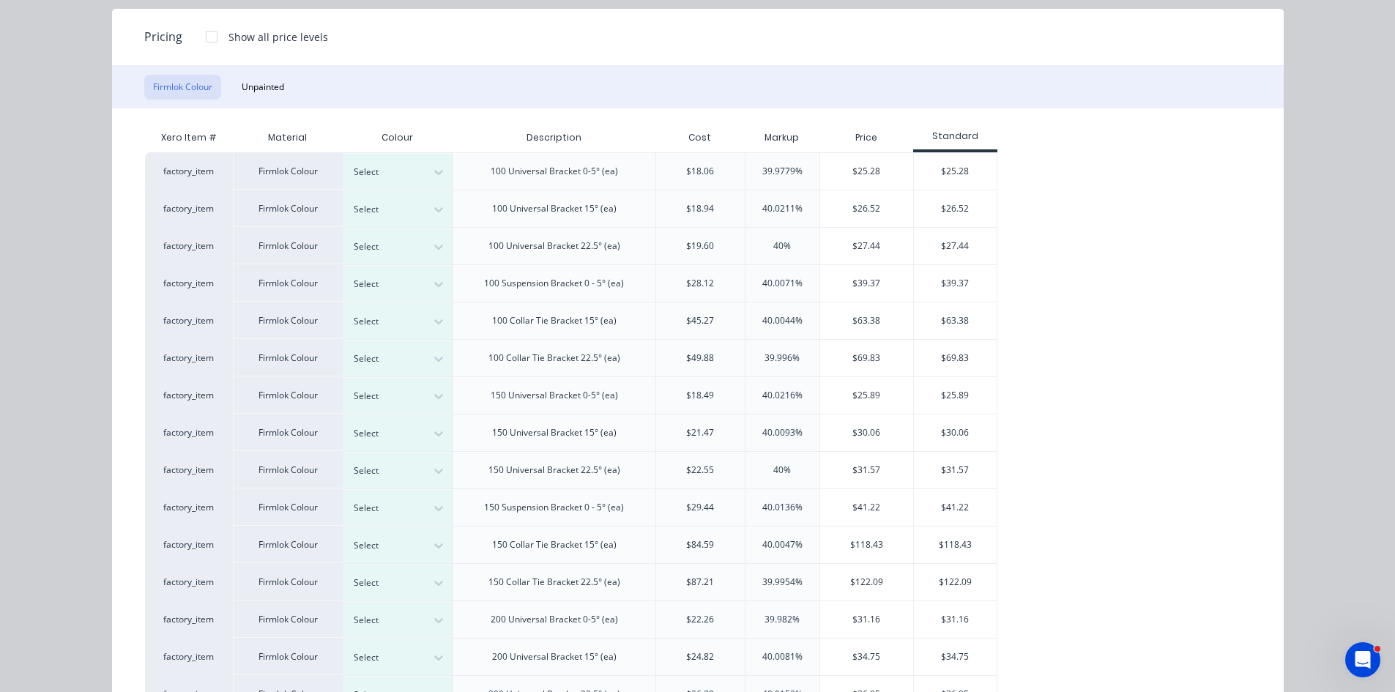
scroll to position [230, 0]
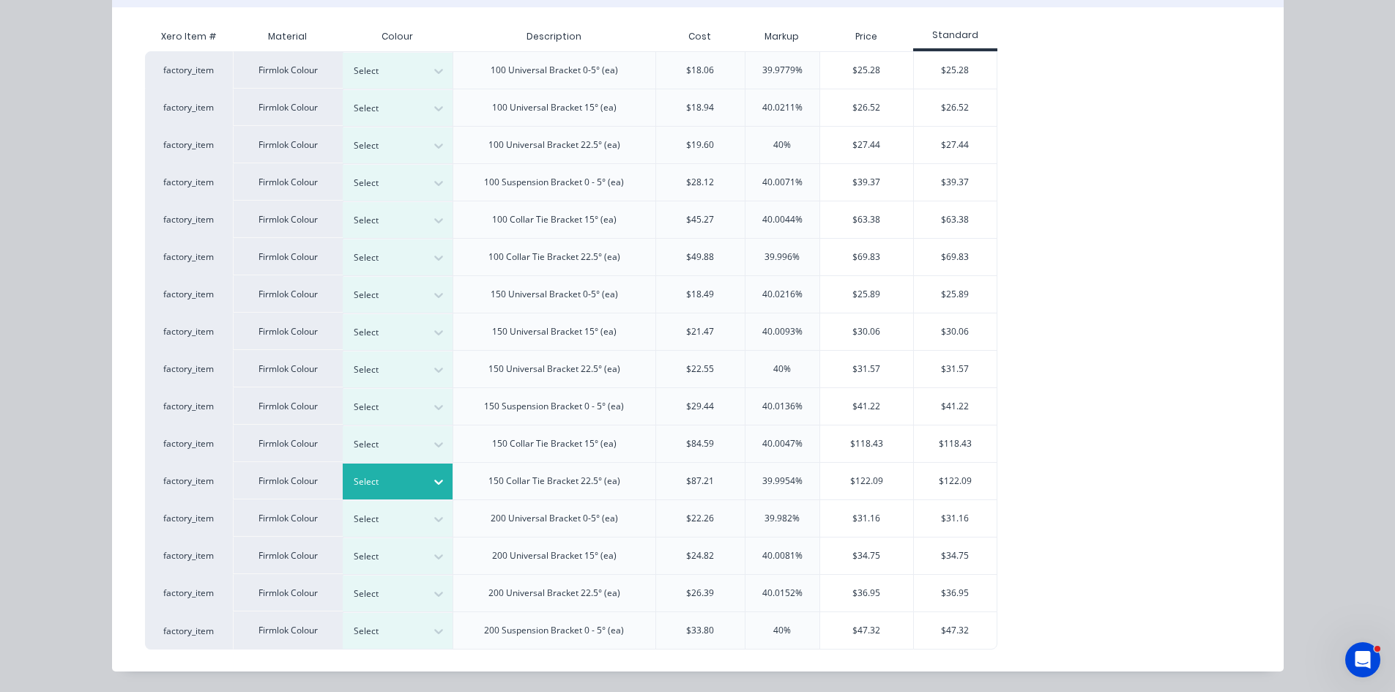
click at [406, 472] on div "Select" at bounding box center [398, 482] width 110 height 36
click at [866, 477] on div "$122.09" at bounding box center [866, 481] width 93 height 37
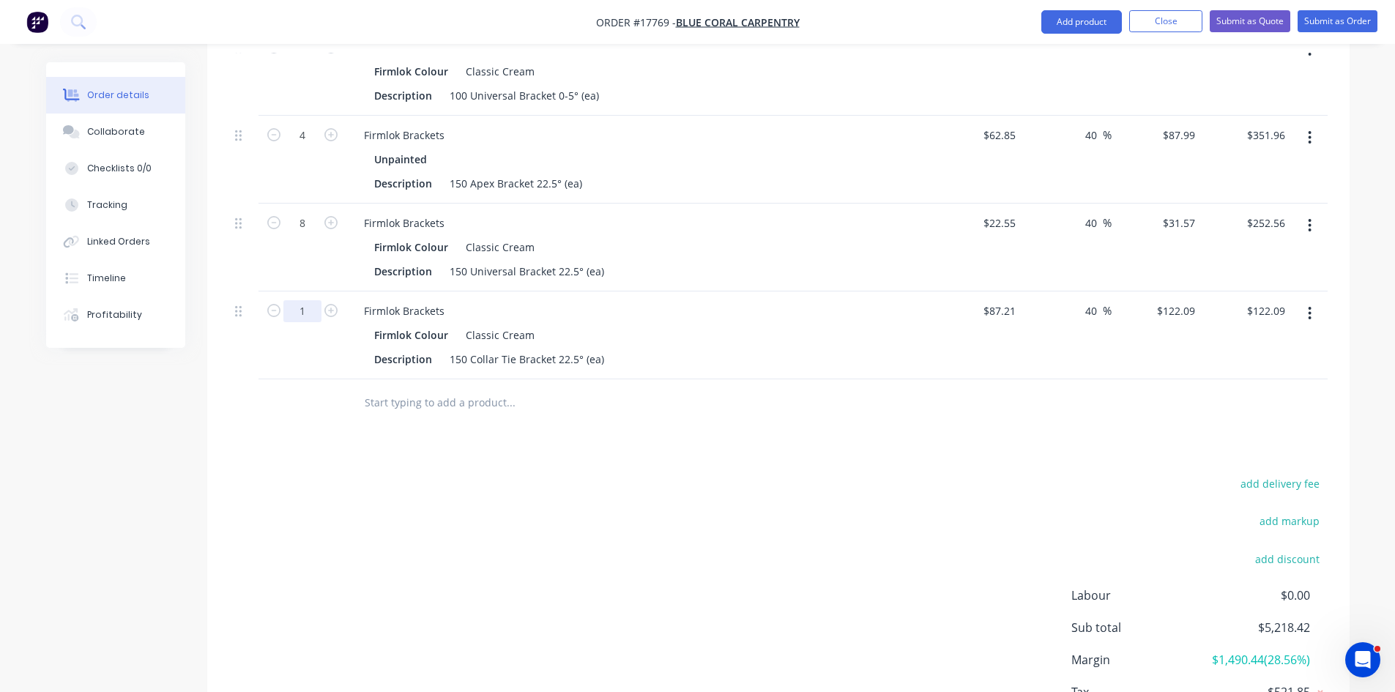
click at [302, 300] on input "1" at bounding box center [302, 311] width 38 height 22
type input "8"
type input "$976.72"
click at [725, 484] on div "add delivery fee add markup add discount Labour $0.00 Sub total $6,073.05 Margi…" at bounding box center [778, 615] width 1099 height 283
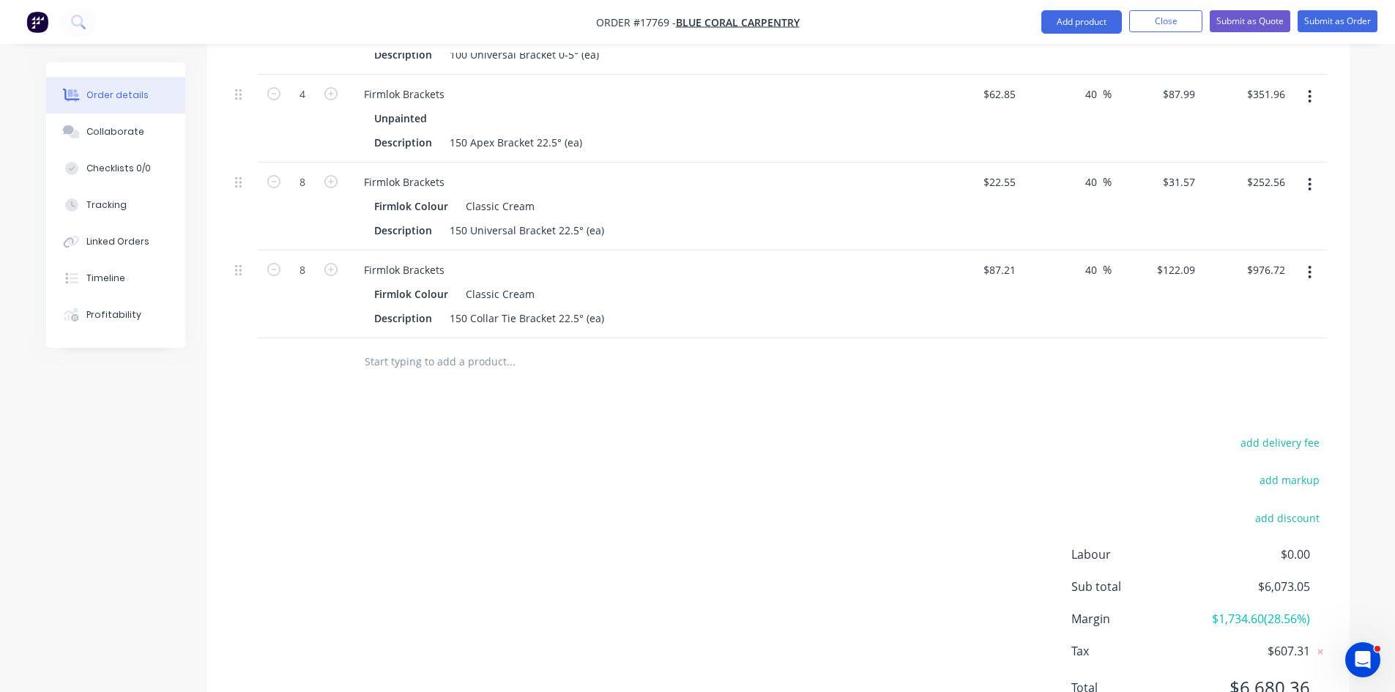
scroll to position [1074, 0]
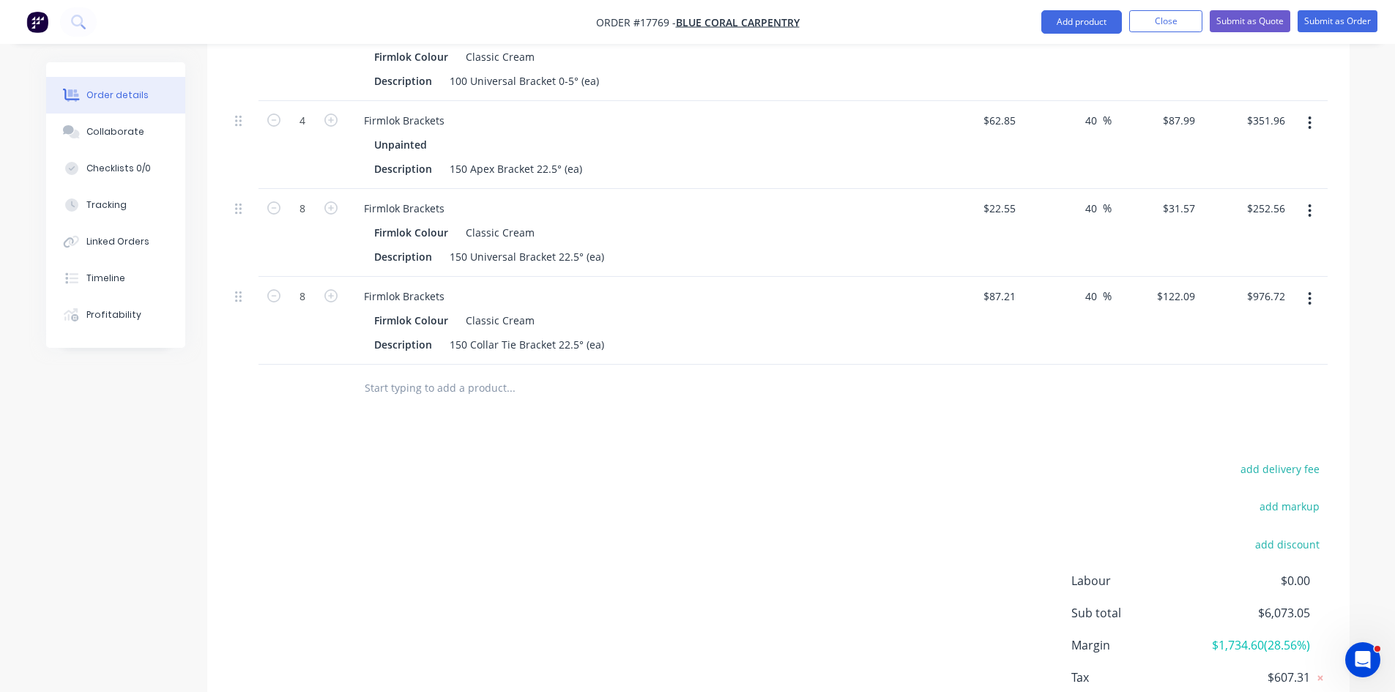
click at [453, 374] on input "text" at bounding box center [510, 388] width 293 height 29
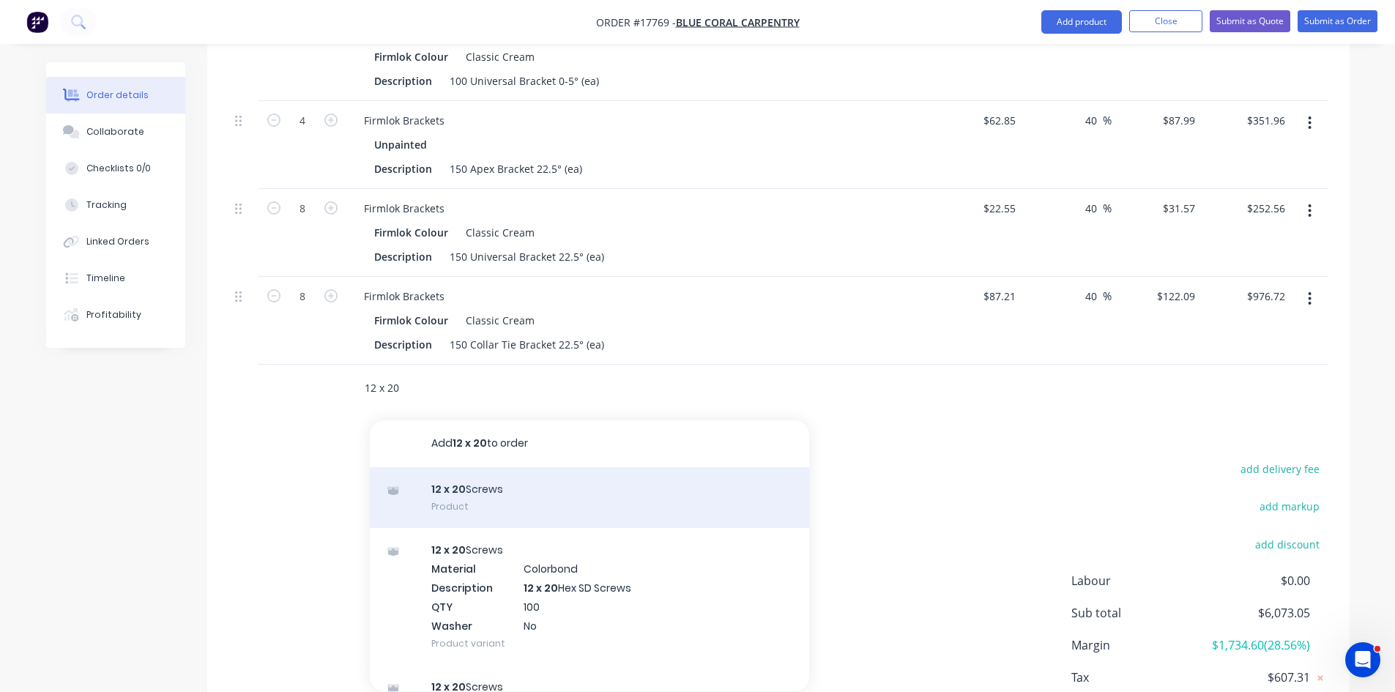
type input "12 x 20"
click at [508, 469] on div "12 x 20 Screws Product" at bounding box center [589, 498] width 439 height 62
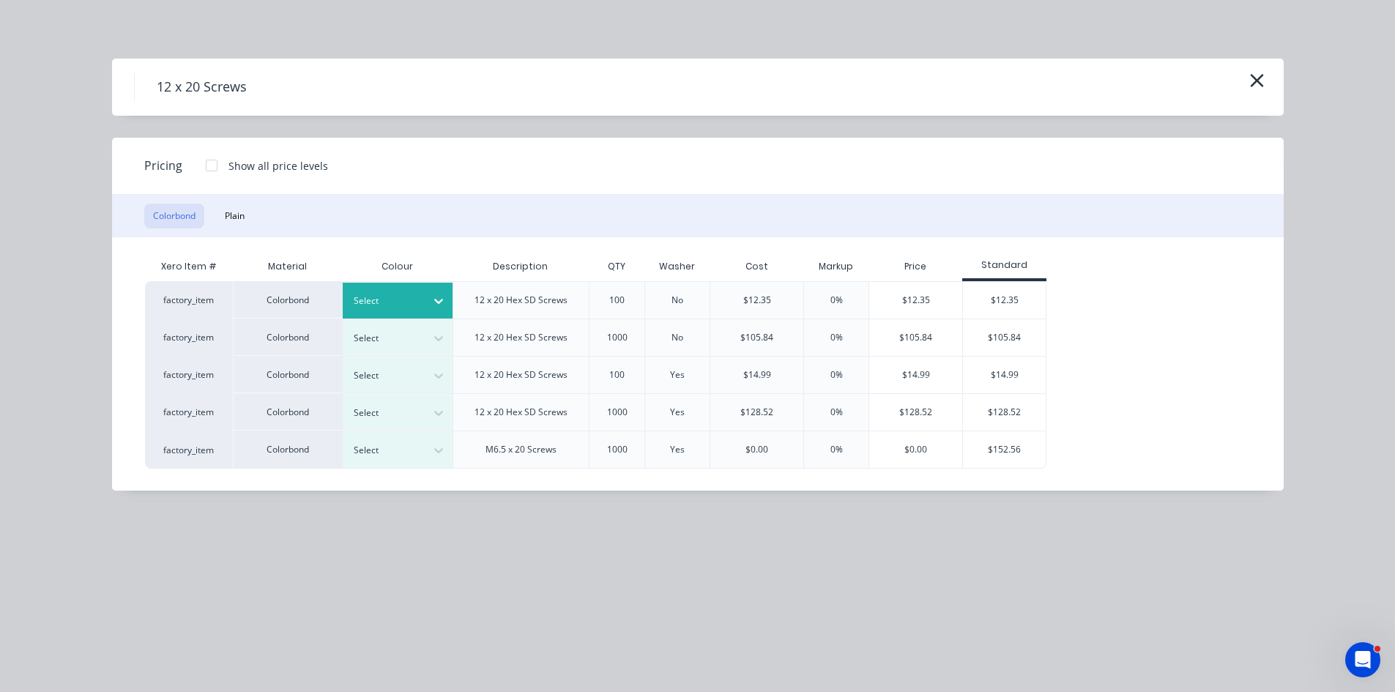
click at [433, 301] on icon at bounding box center [438, 301] width 15 height 15
click at [918, 300] on div "$12.35" at bounding box center [915, 300] width 93 height 37
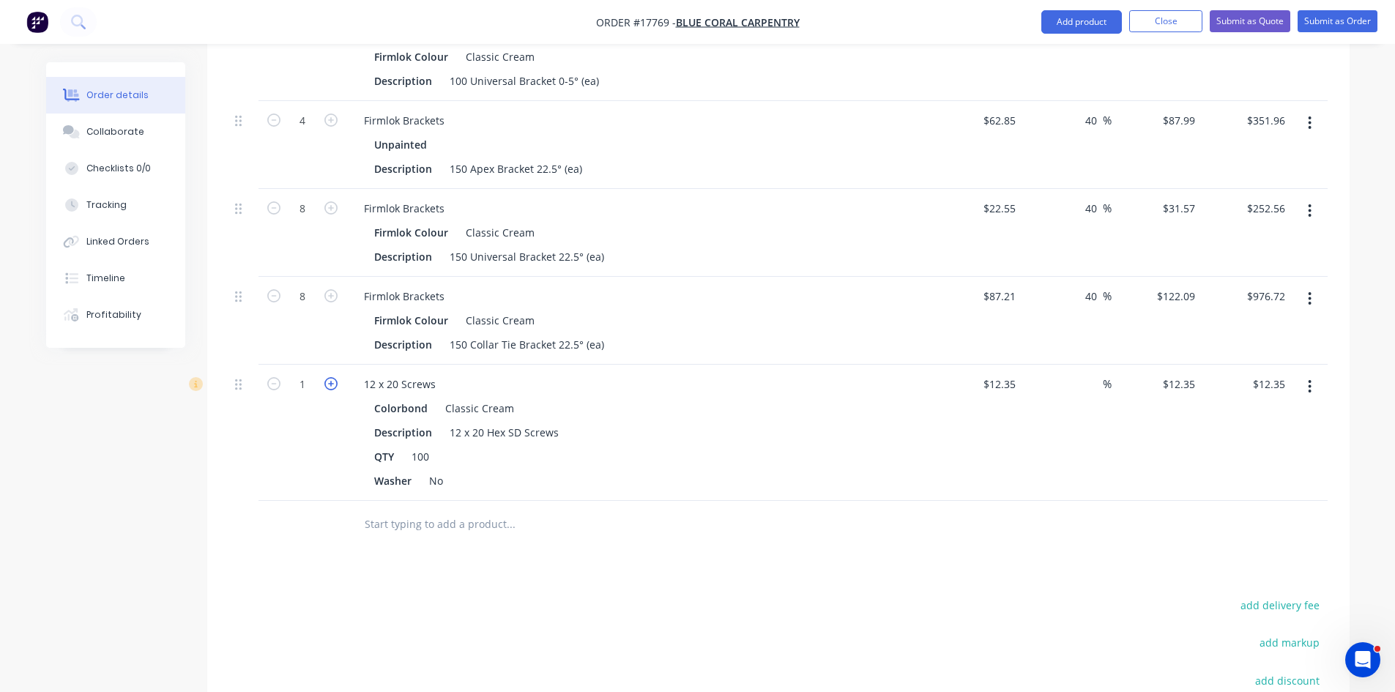
click at [328, 377] on icon "button" at bounding box center [330, 383] width 13 height 13
type input "2"
type input "$24.70"
click at [328, 377] on icon "button" at bounding box center [330, 383] width 13 height 13
type input "3"
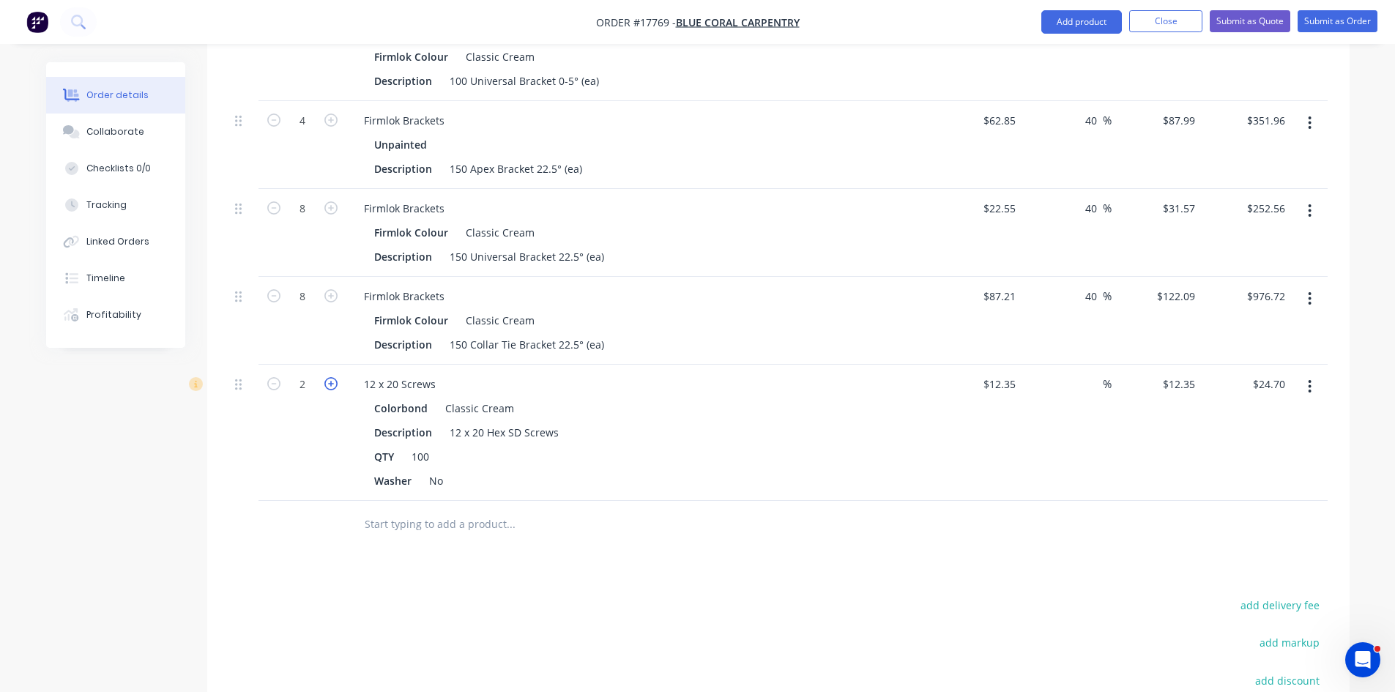
type input "$37.05"
click at [328, 377] on icon "button" at bounding box center [330, 383] width 13 height 13
type input "4"
type input "$49.40"
click at [328, 377] on icon "button" at bounding box center [330, 383] width 13 height 13
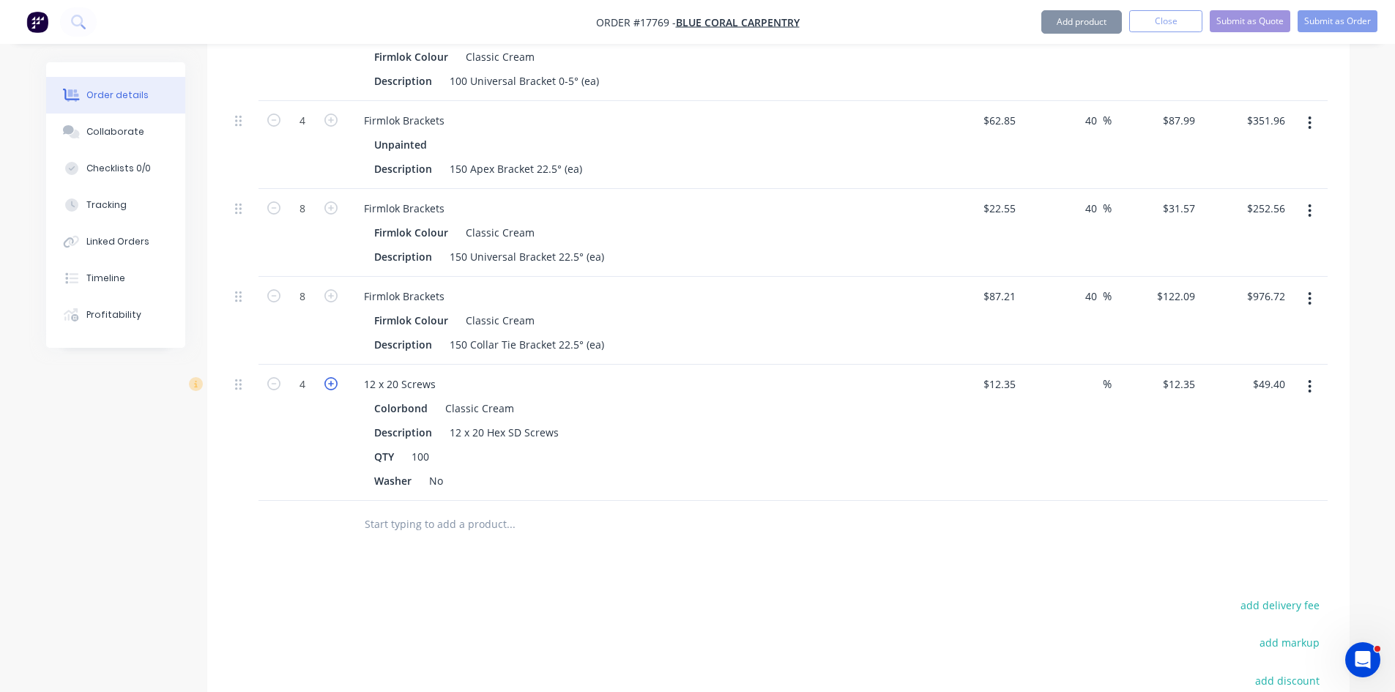
type input "5"
type input "$61.75"
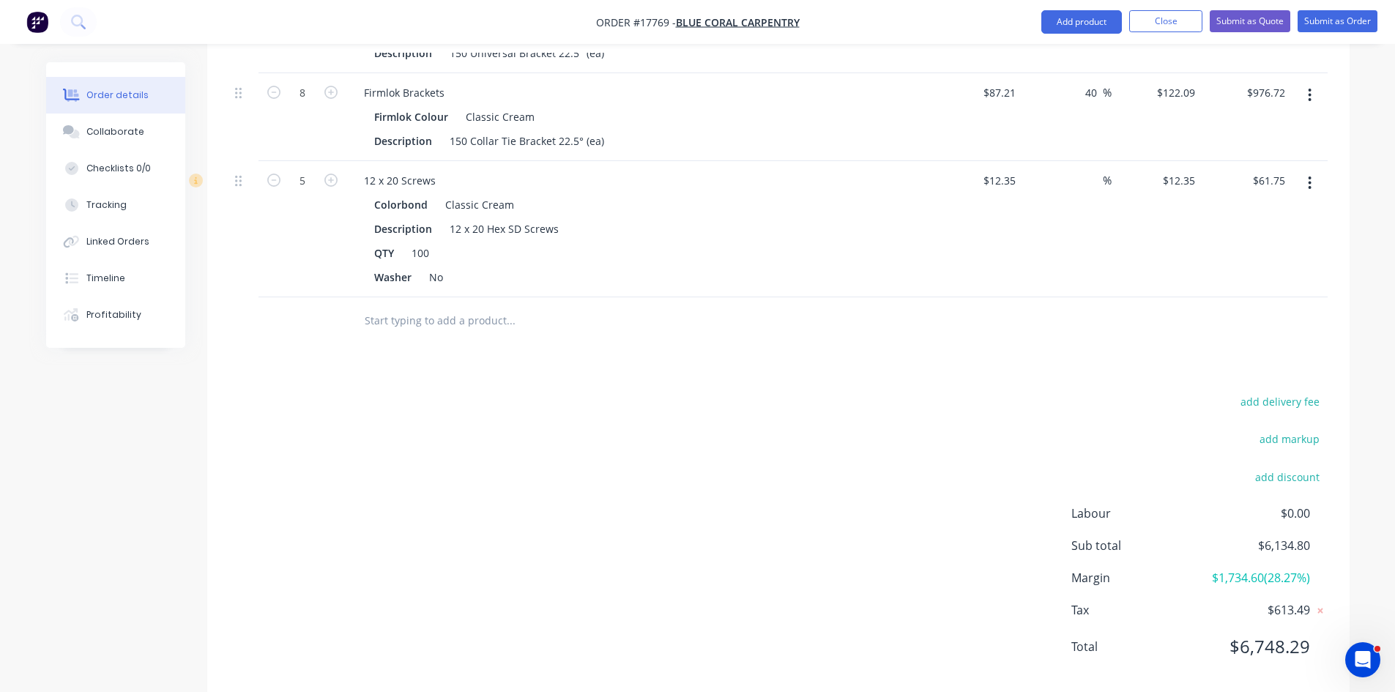
scroll to position [1283, 0]
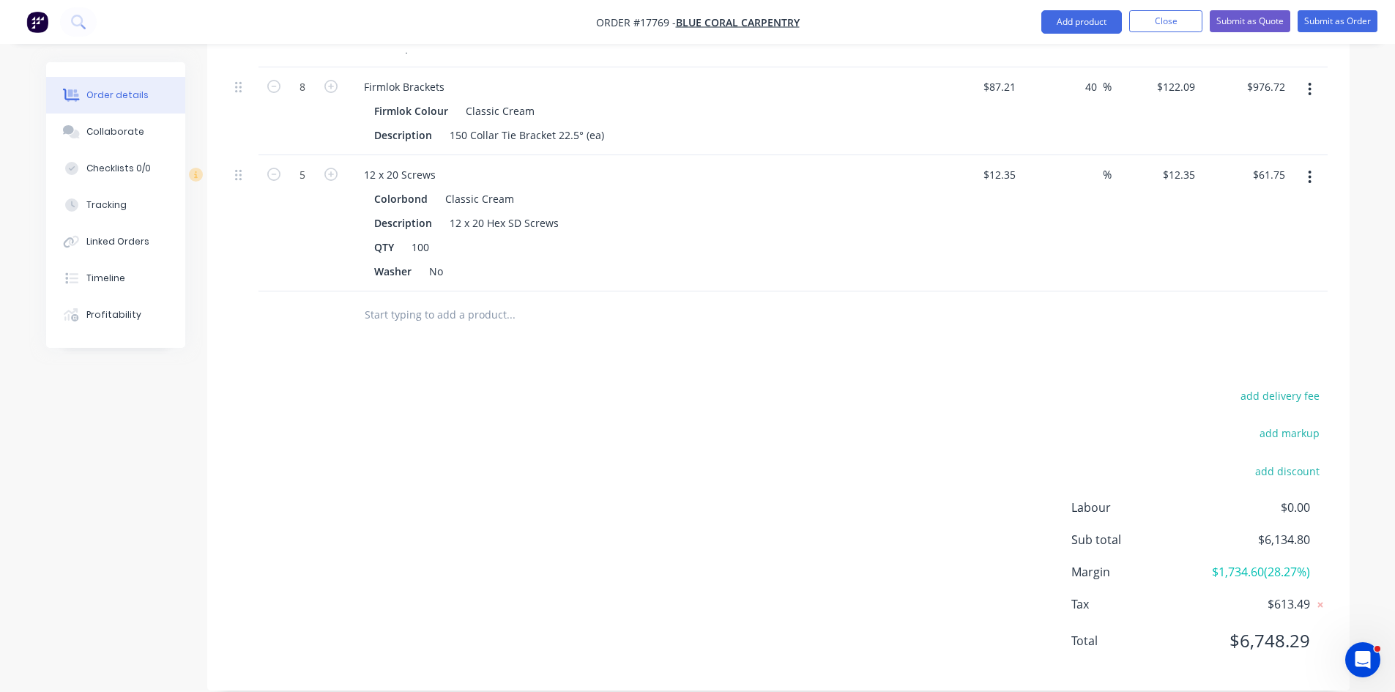
click at [415, 305] on input "text" at bounding box center [510, 314] width 293 height 29
drag, startPoint x: 403, startPoint y: 295, endPoint x: 379, endPoint y: 291, distance: 24.4
click at [379, 300] on input "flatdek" at bounding box center [510, 314] width 293 height 29
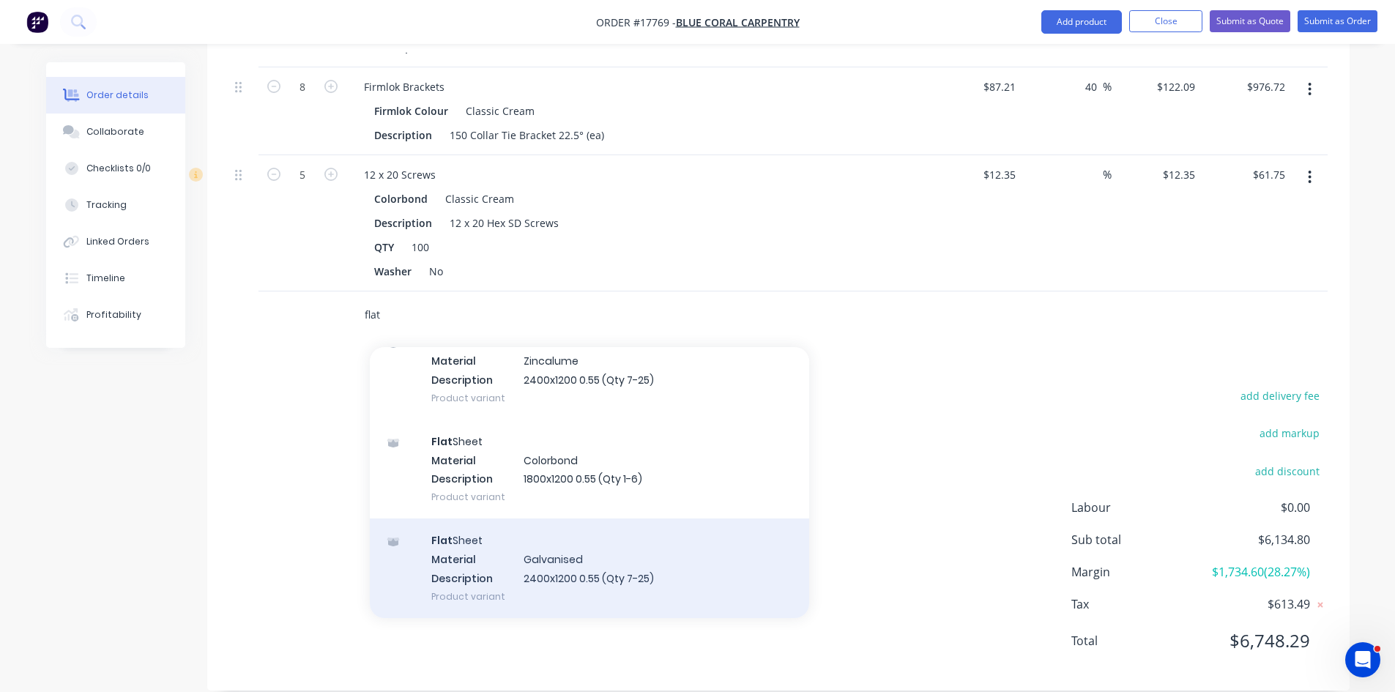
scroll to position [1538, 0]
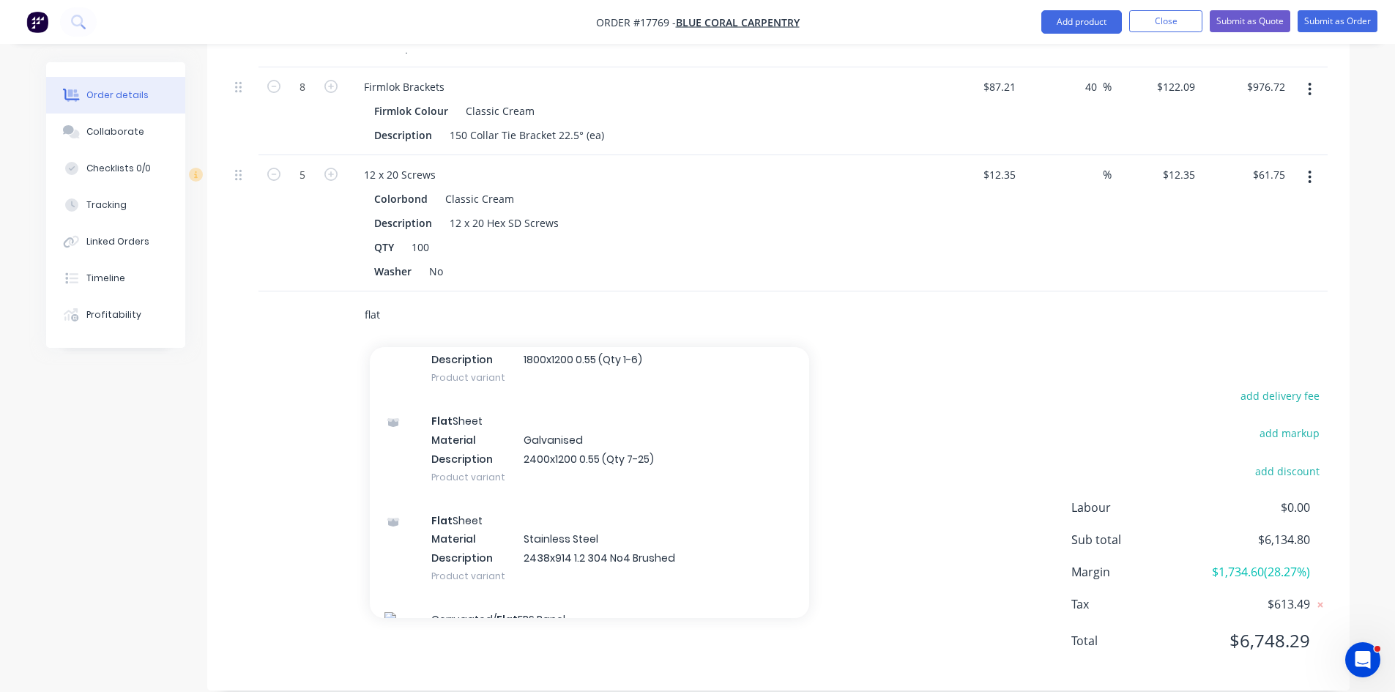
type input "flat"
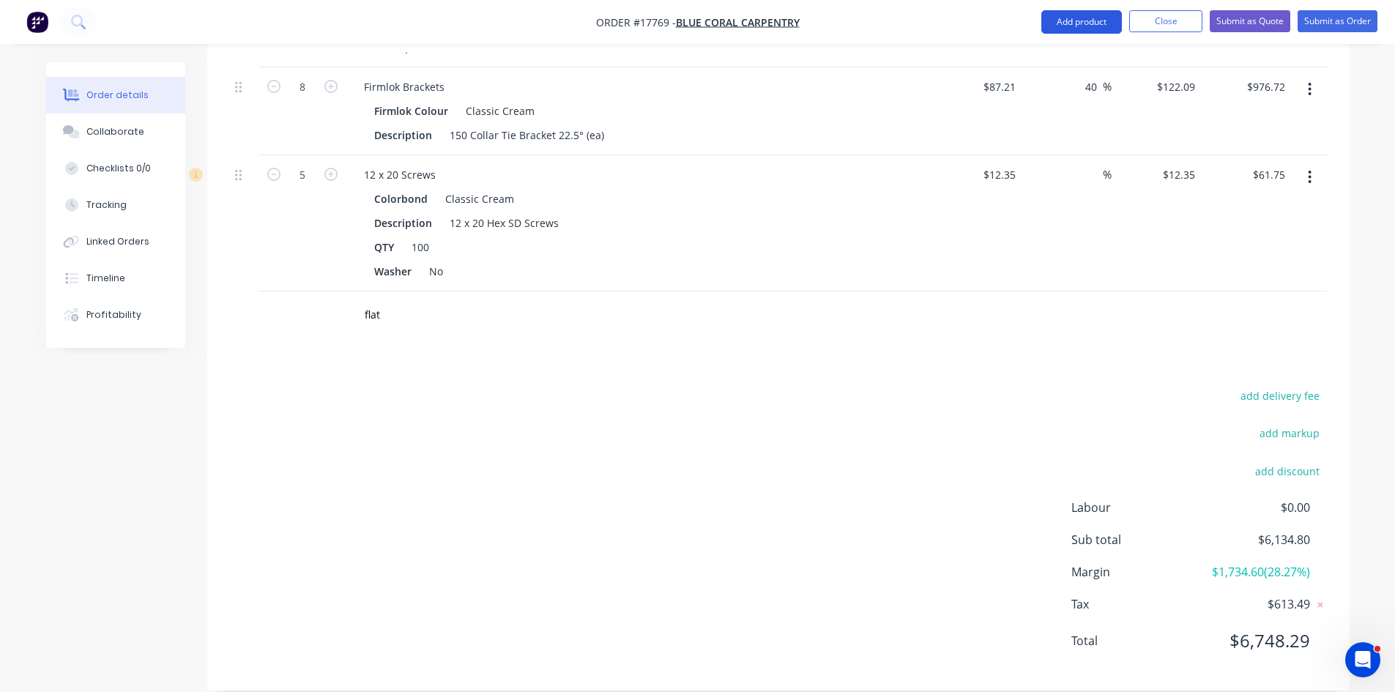
click at [1093, 21] on button "Add product" at bounding box center [1081, 21] width 81 height 23
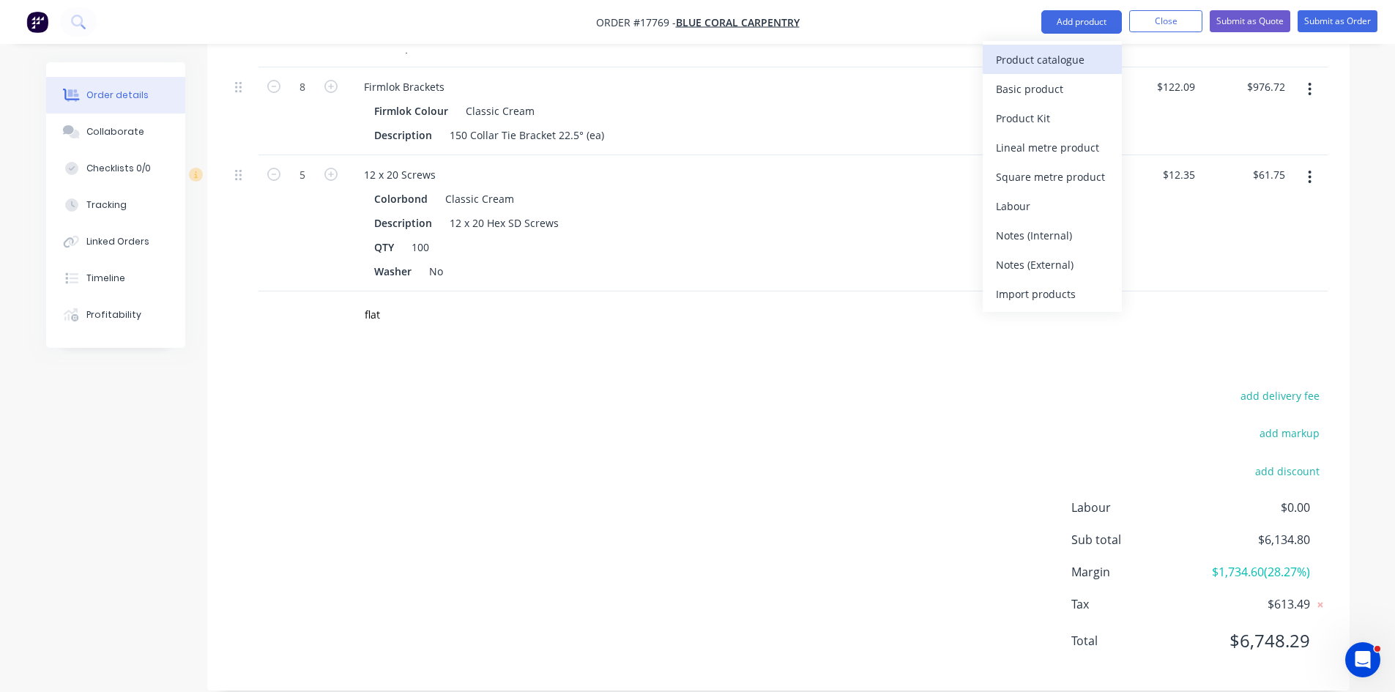
click at [1098, 60] on div "Product catalogue" at bounding box center [1052, 59] width 113 height 21
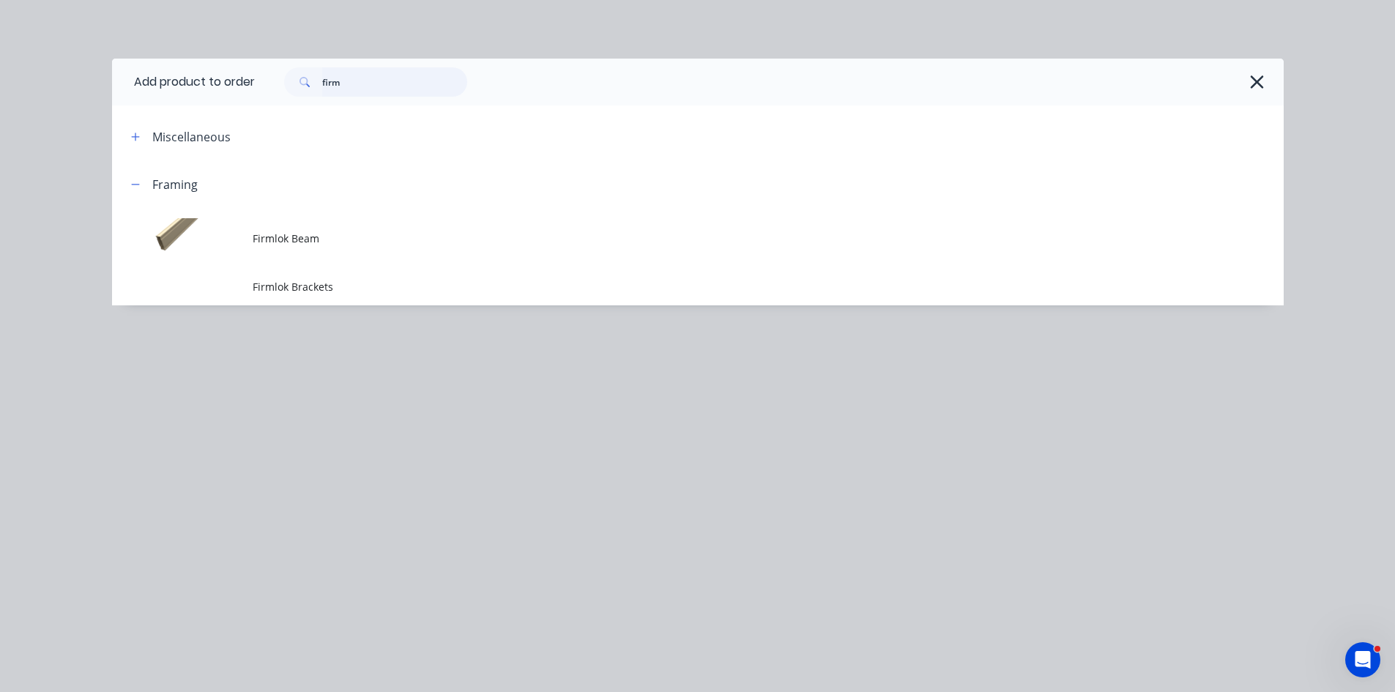
click at [374, 72] on input "firm" at bounding box center [394, 81] width 145 height 29
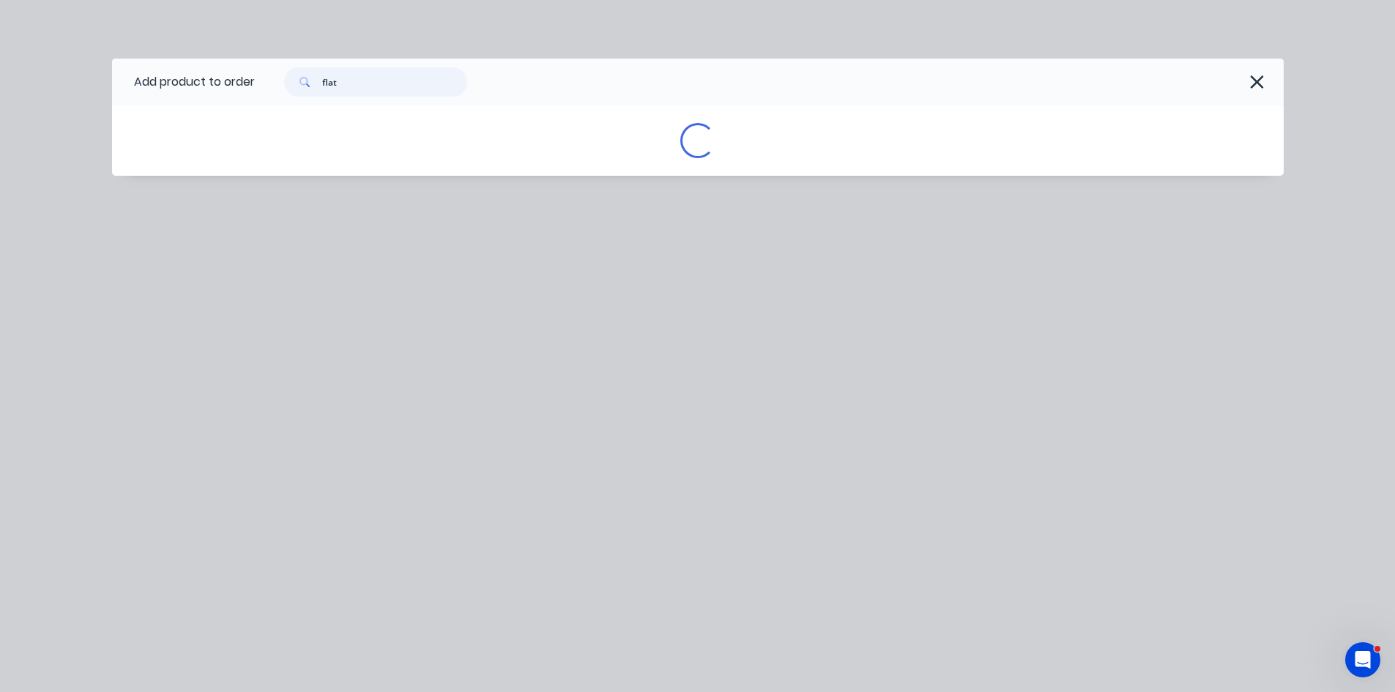
type input "flat"
click at [134, 136] on div "Loading..." at bounding box center [698, 140] width 1172 height 35
click at [1262, 85] on icon "button" at bounding box center [1256, 82] width 15 height 21
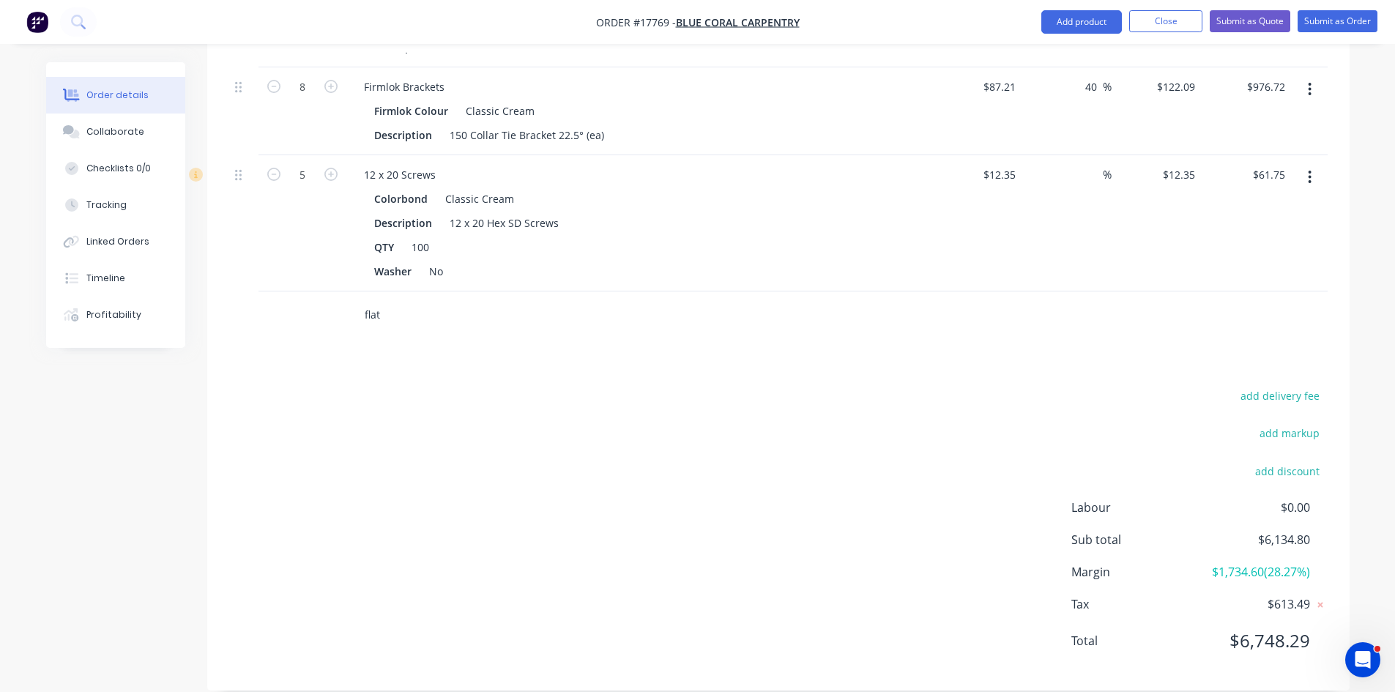
click at [395, 300] on input "flat" at bounding box center [510, 314] width 293 height 29
type input "flat dek"
click at [364, 388] on div "add delivery fee add markup add discount Labour $0.00 Sub total $6,134.80 Margi…" at bounding box center [778, 527] width 1099 height 283
click at [1099, 23] on button "Add product" at bounding box center [1081, 21] width 81 height 23
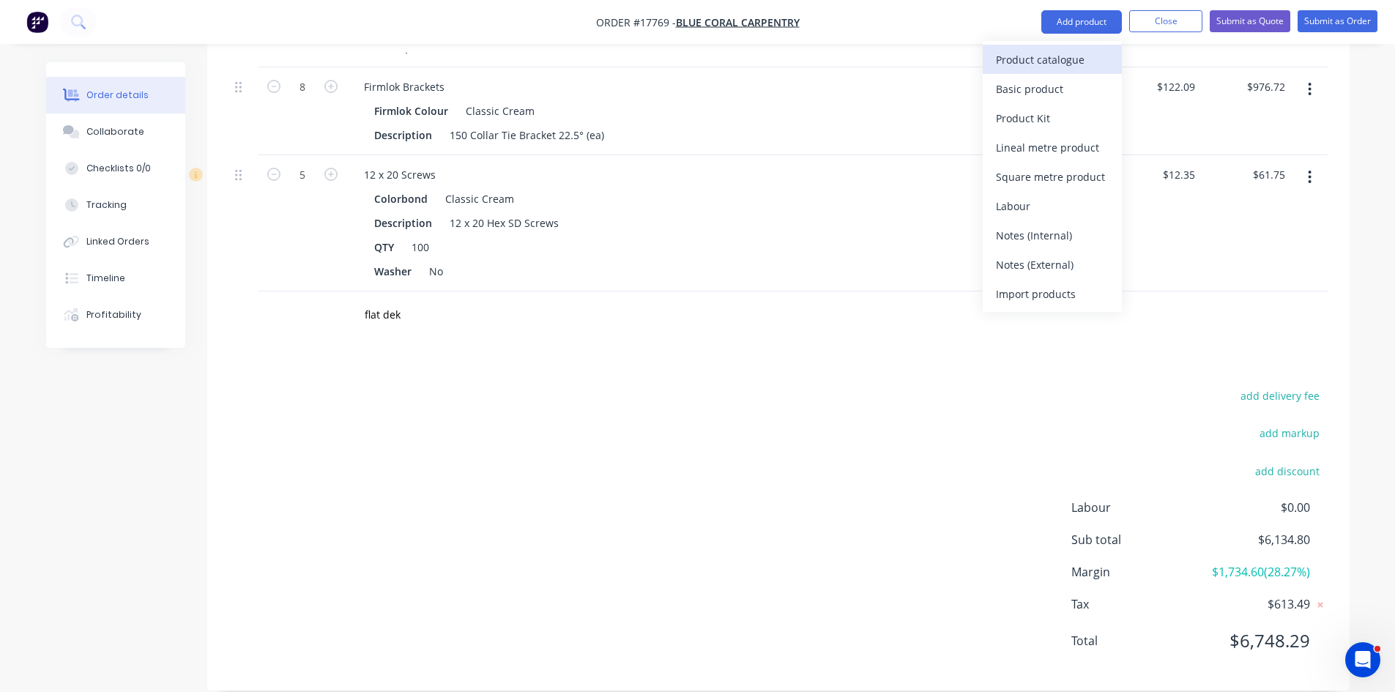
click at [1071, 58] on div "Product catalogue" at bounding box center [1052, 59] width 113 height 21
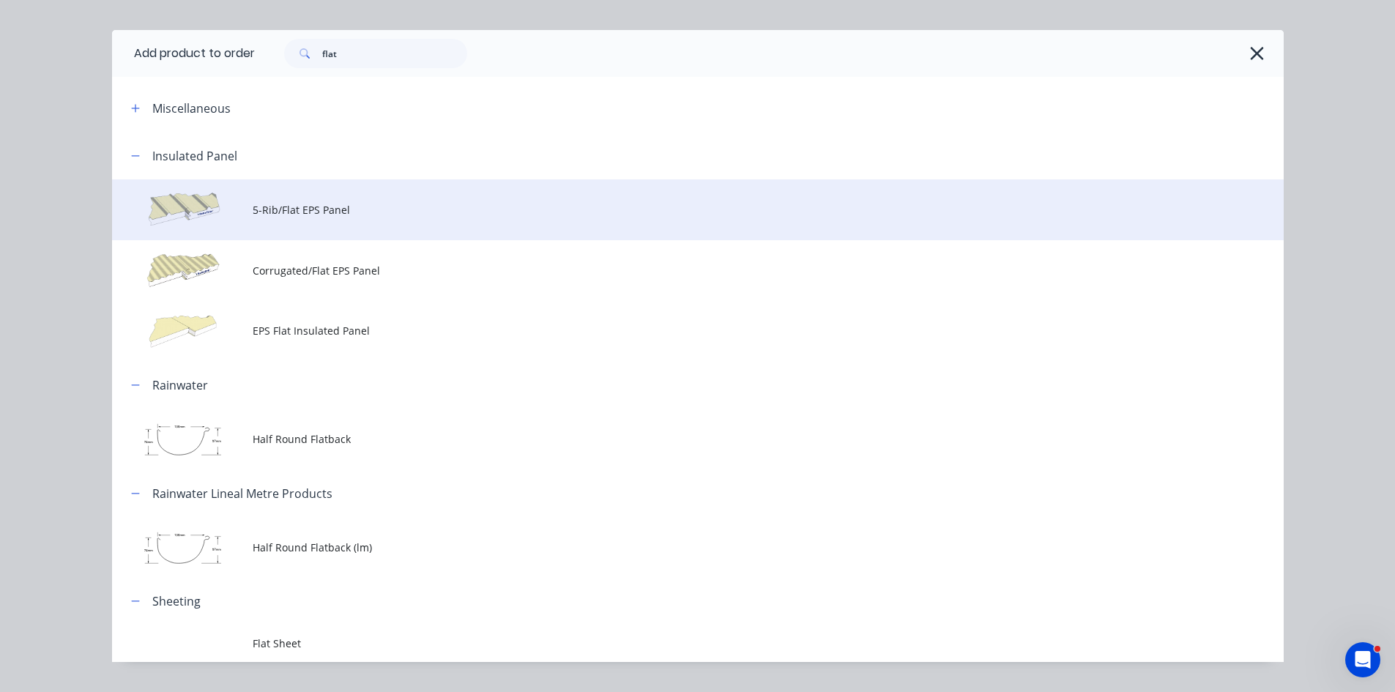
scroll to position [0, 0]
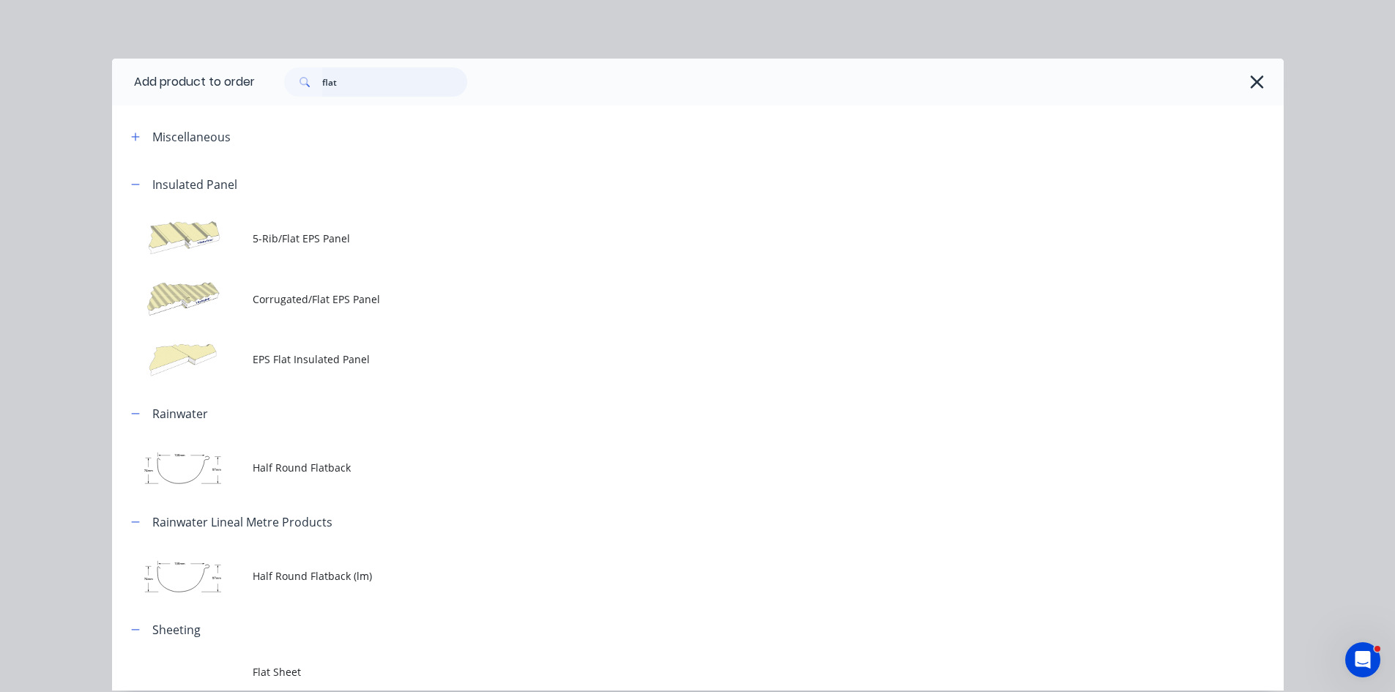
click at [361, 91] on input "flat" at bounding box center [394, 81] width 145 height 29
type input "f"
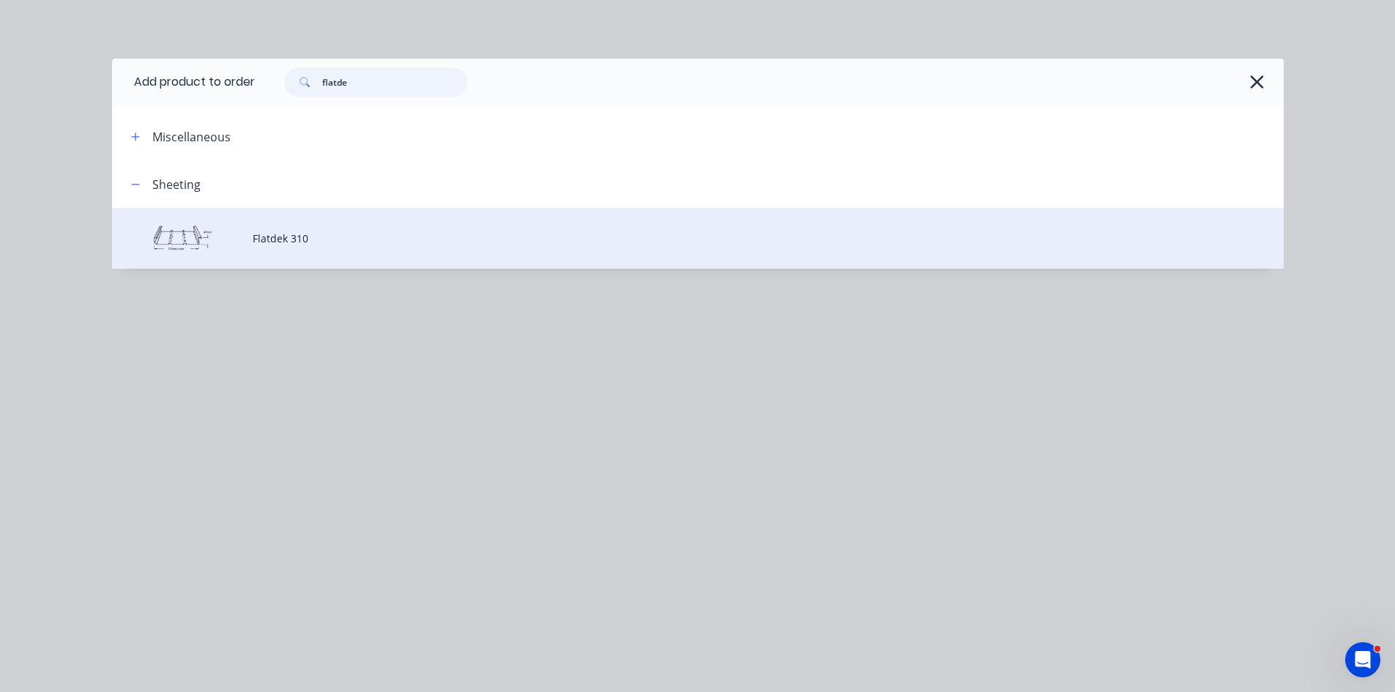
type input "flatde"
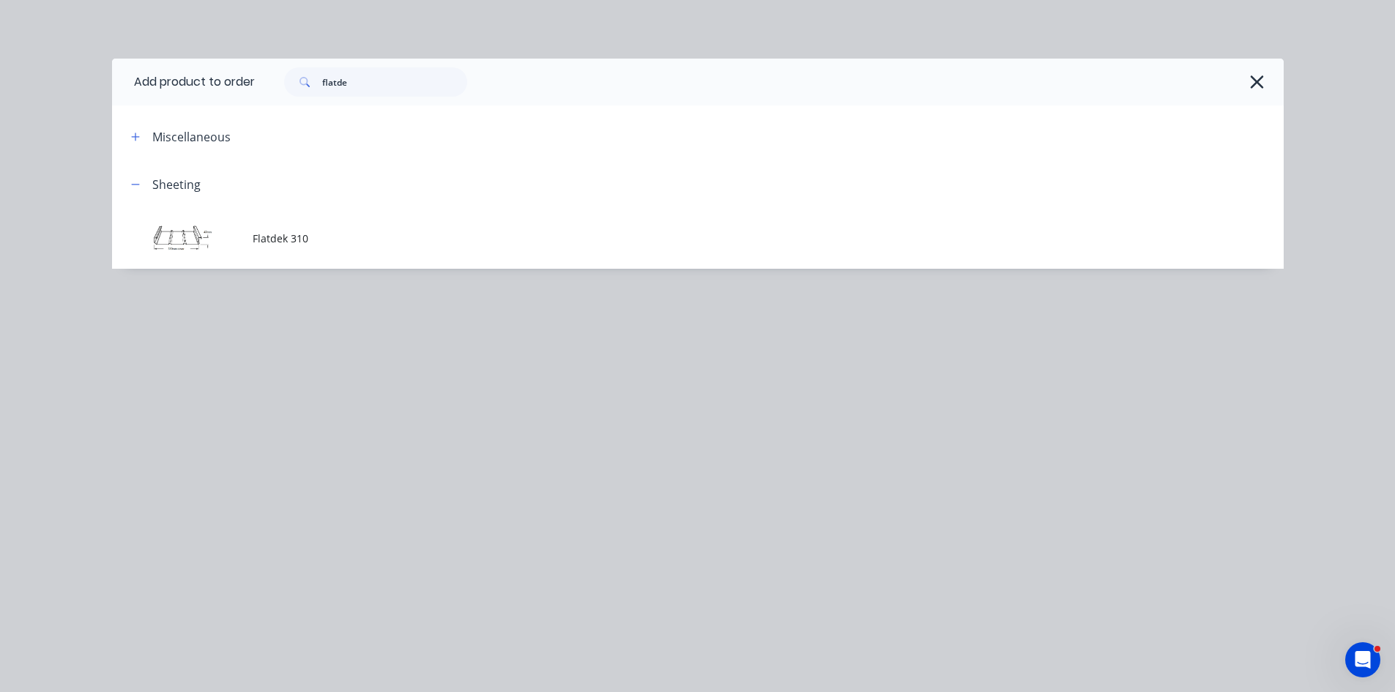
click at [372, 237] on span "Flatdek 310" at bounding box center [665, 238] width 825 height 15
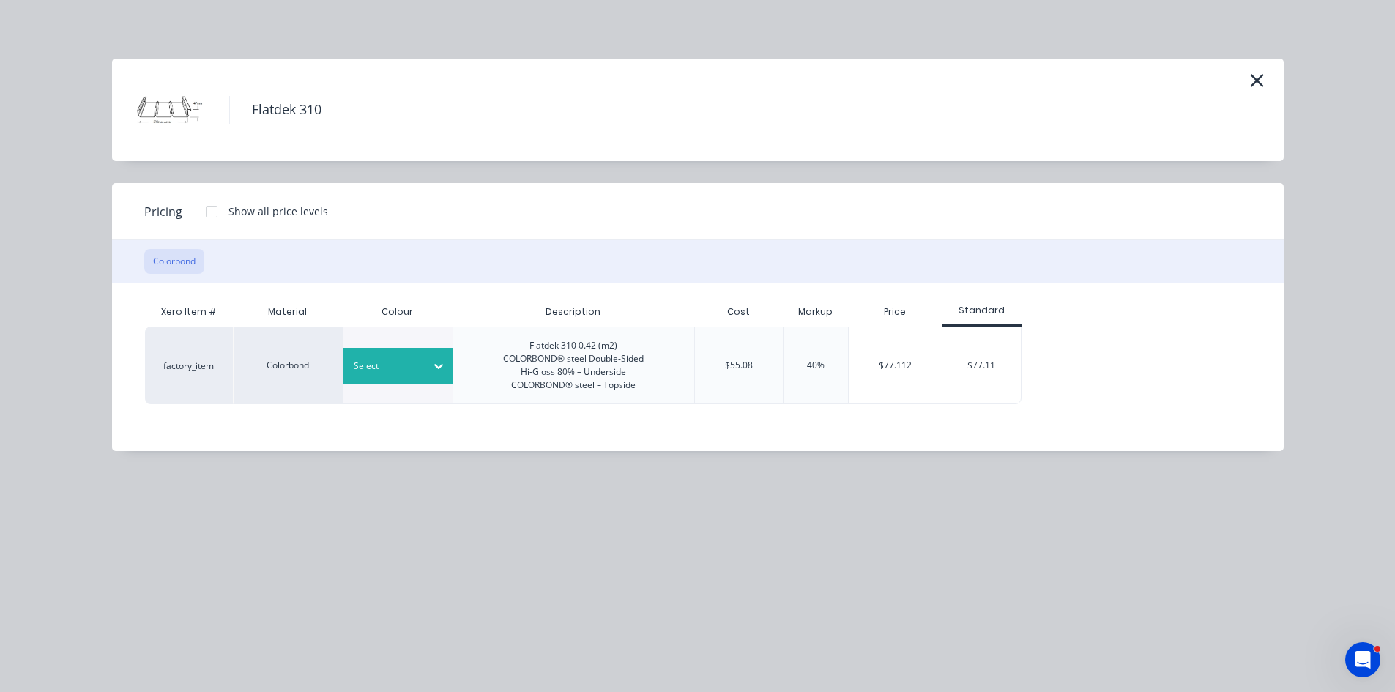
click at [426, 373] on div at bounding box center [438, 365] width 26 height 23
click at [212, 211] on div at bounding box center [211, 211] width 29 height 29
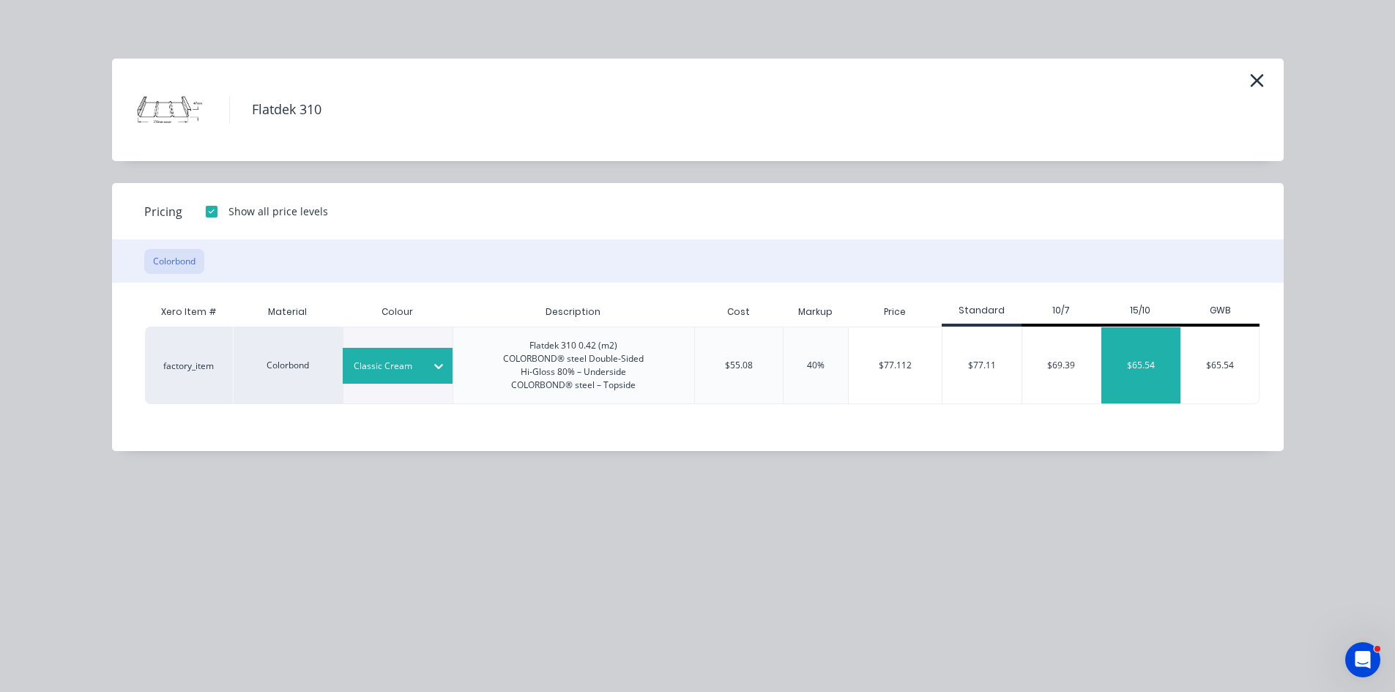
click at [1140, 370] on div "$65.54" at bounding box center [1140, 365] width 79 height 76
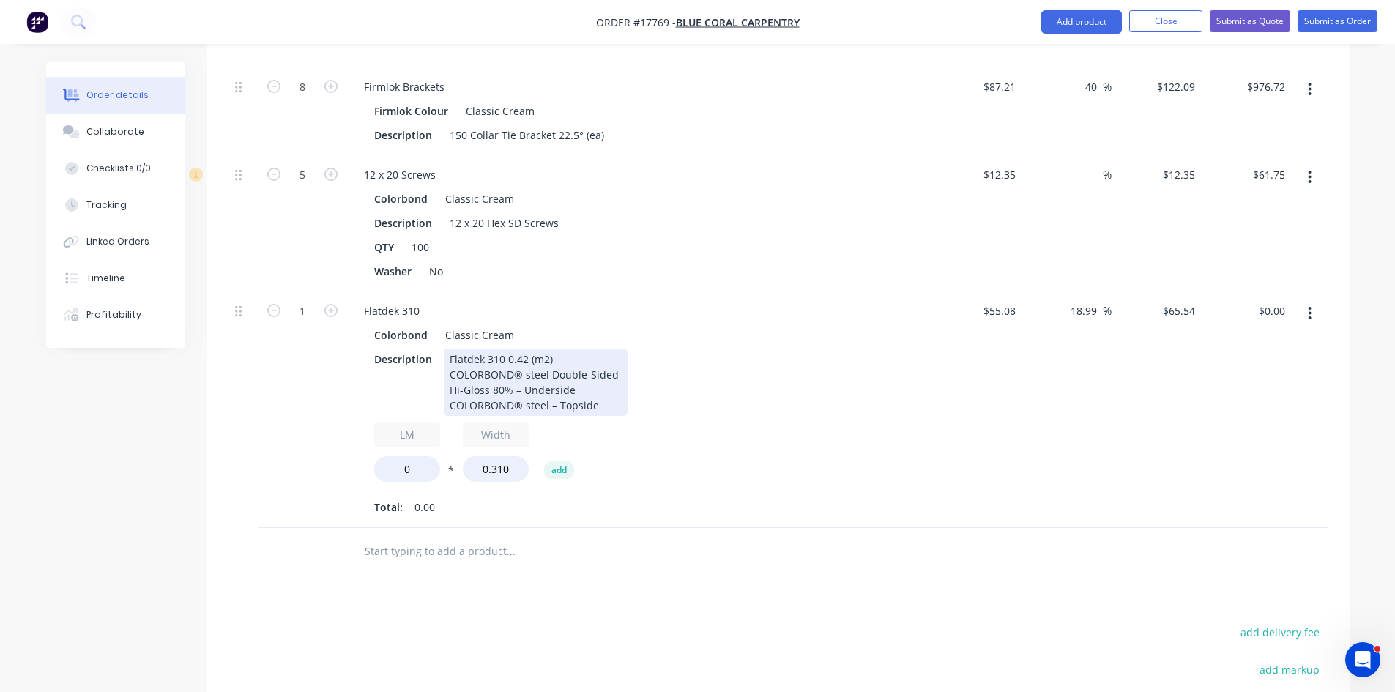
click at [598, 386] on div "Flatdek 310 0.42 (m2) COLORBOND® steel Double-Sided Hi-Gloss 80% – Underside CO…" at bounding box center [536, 382] width 184 height 67
click at [685, 373] on div "Description Flatdek 310 0.42 (m2) COLORBOND® steel Double-Sided Hi-Gloss 80% – …" at bounding box center [636, 382] width 536 height 67
click at [770, 349] on div "Description Flatdek 310 0.42 (m2) COLORBOND® steel Double-Sided Hi-Gloss 80% – …" at bounding box center [636, 382] width 536 height 67
click at [1311, 305] on icon "button" at bounding box center [1310, 313] width 4 height 16
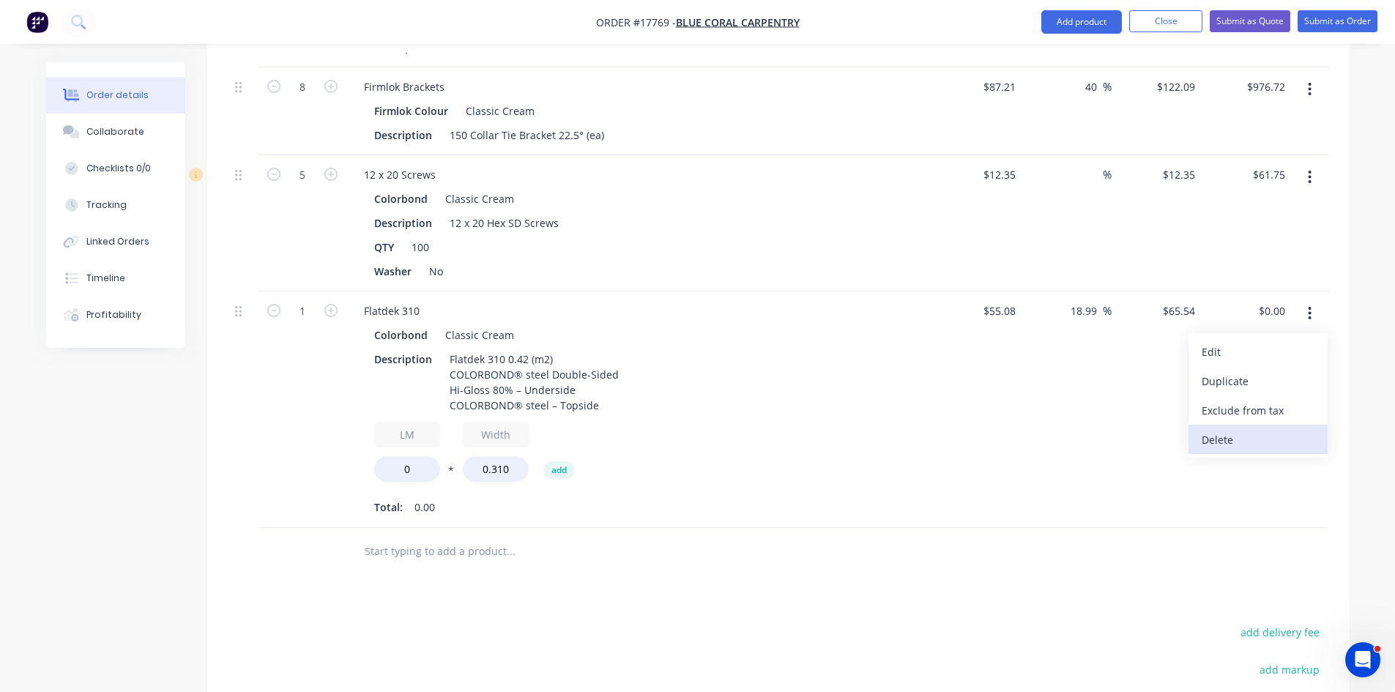
click at [1249, 429] on div "Delete" at bounding box center [1258, 439] width 113 height 21
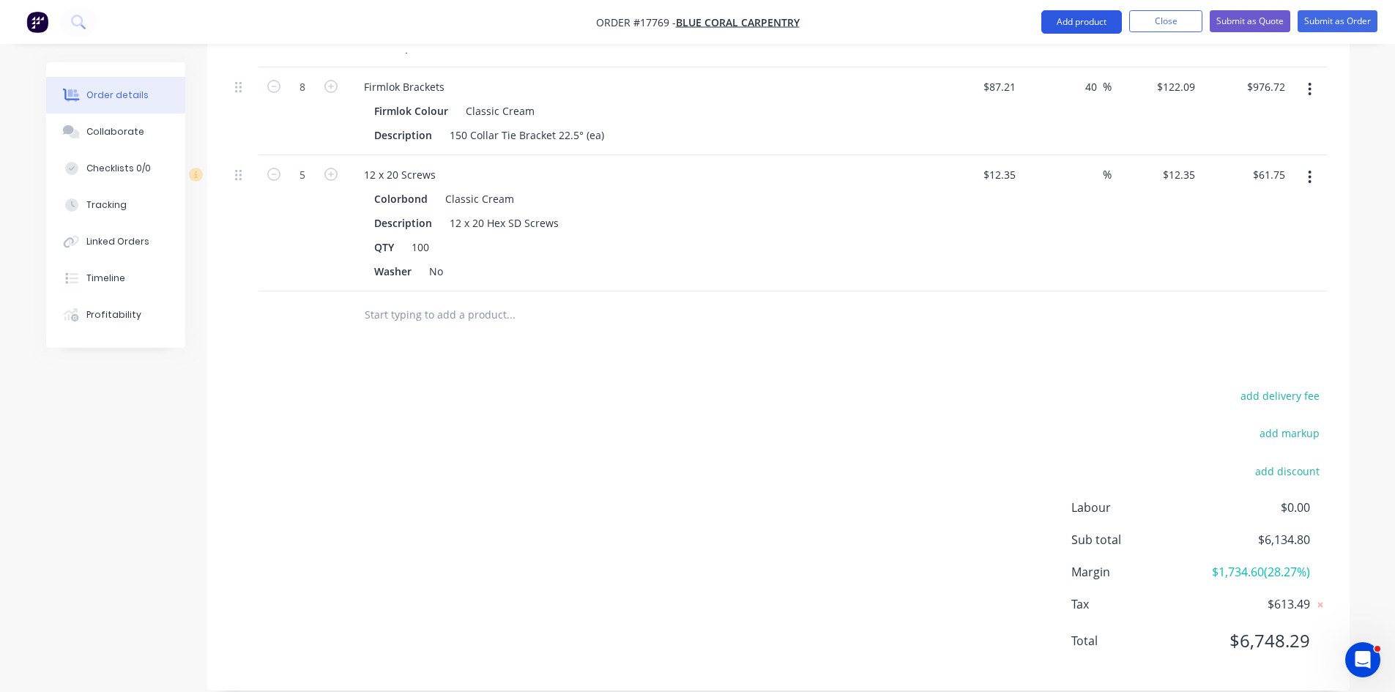
click at [1102, 26] on button "Add product" at bounding box center [1081, 21] width 81 height 23
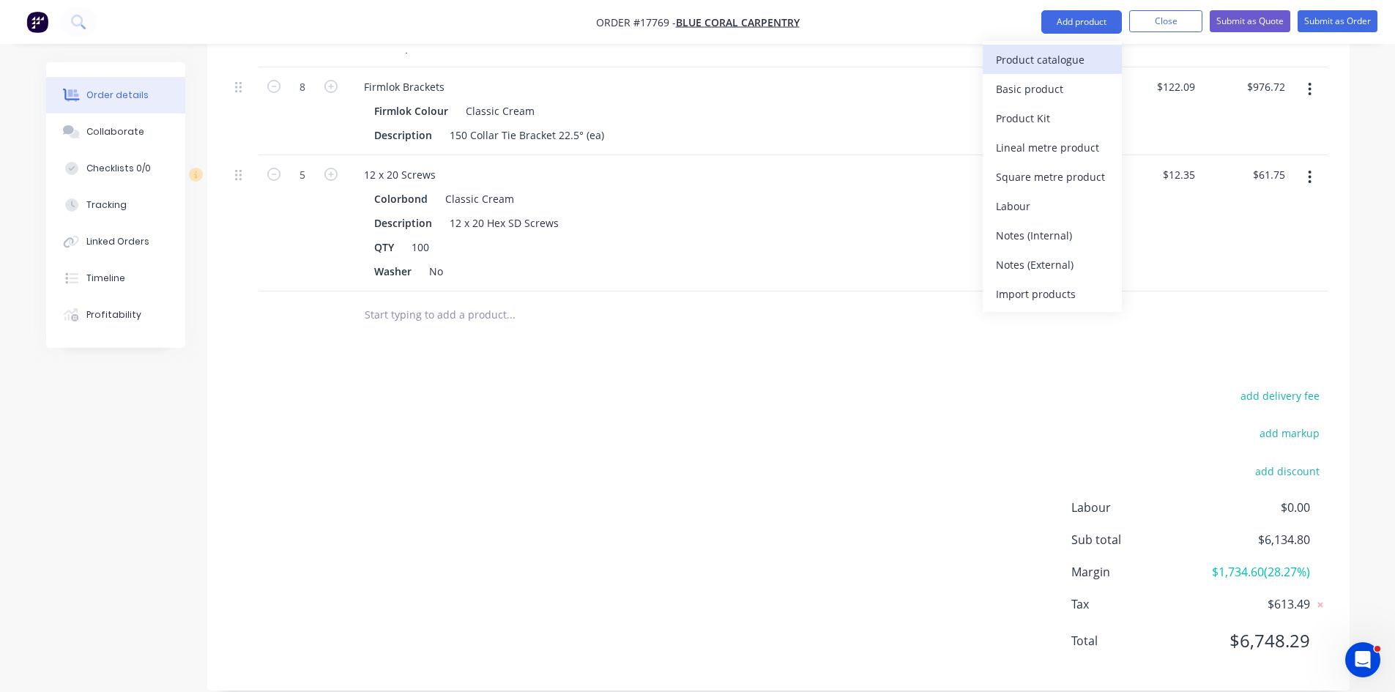
click at [1082, 54] on div "Product catalogue" at bounding box center [1052, 59] width 113 height 21
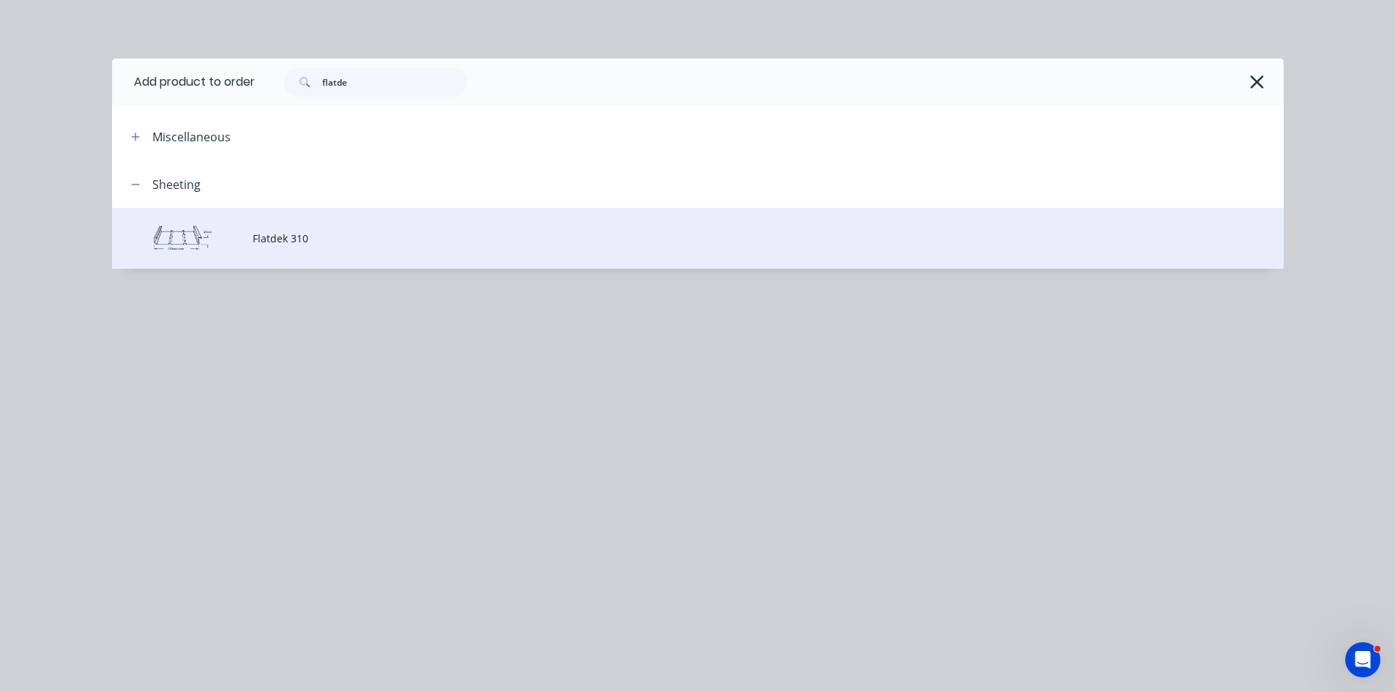
click at [330, 243] on span "Flatdek 310" at bounding box center [665, 238] width 825 height 15
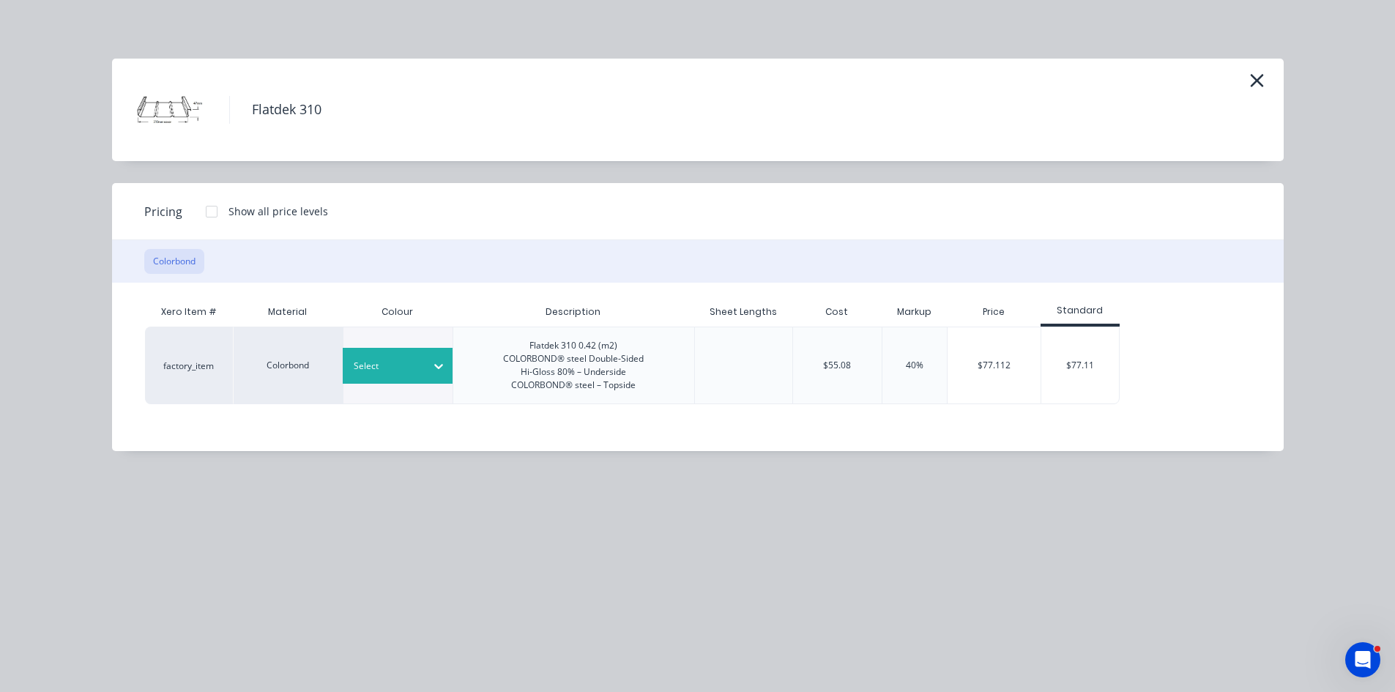
click at [427, 359] on div at bounding box center [438, 365] width 26 height 23
click at [215, 214] on div at bounding box center [211, 211] width 29 height 29
click at [1218, 364] on div "$65.54" at bounding box center [1239, 365] width 79 height 76
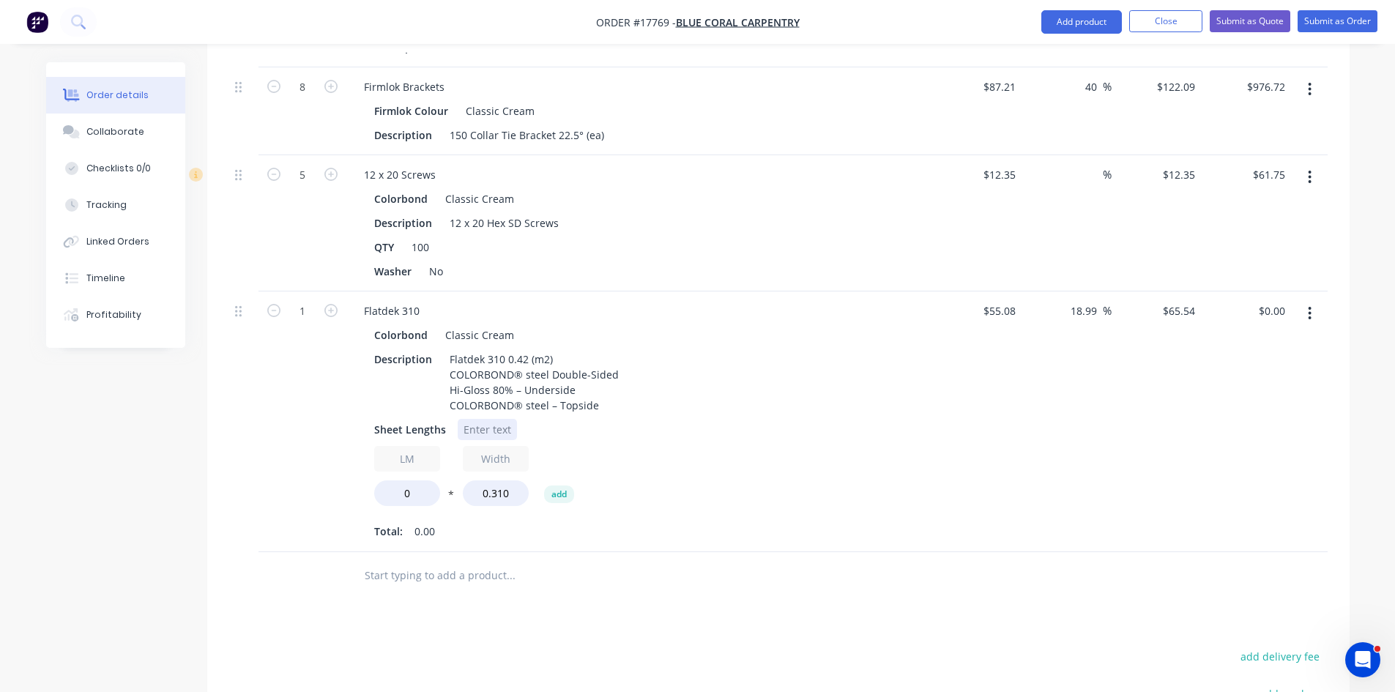
click at [466, 419] on div at bounding box center [487, 429] width 59 height 21
click at [743, 565] on div at bounding box center [571, 575] width 439 height 29
click at [419, 480] on input "0" at bounding box center [407, 493] width 66 height 26
type input "102.24"
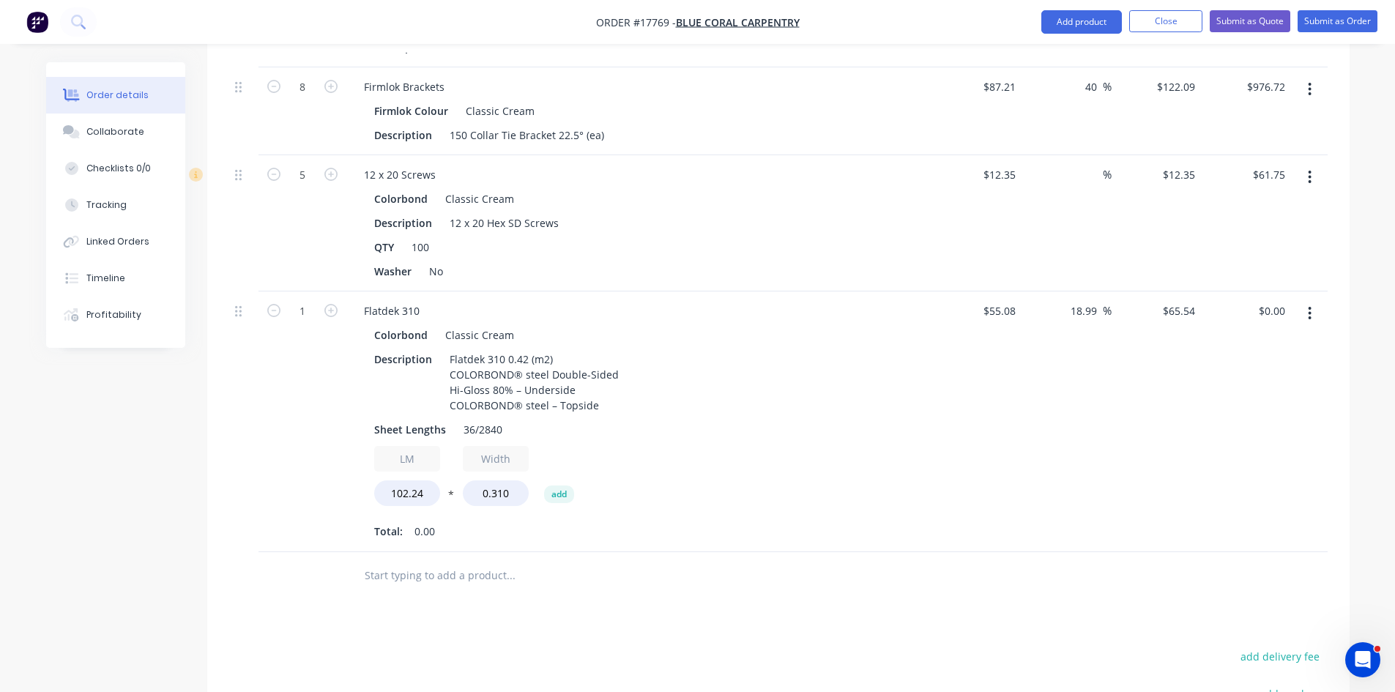
type input "$2,077.25"
click at [907, 468] on div "Colorbond Classic Cream Description Flatdek 310 0.42 (m2) COLORBOND® steel Doub…" at bounding box center [639, 433] width 574 height 218
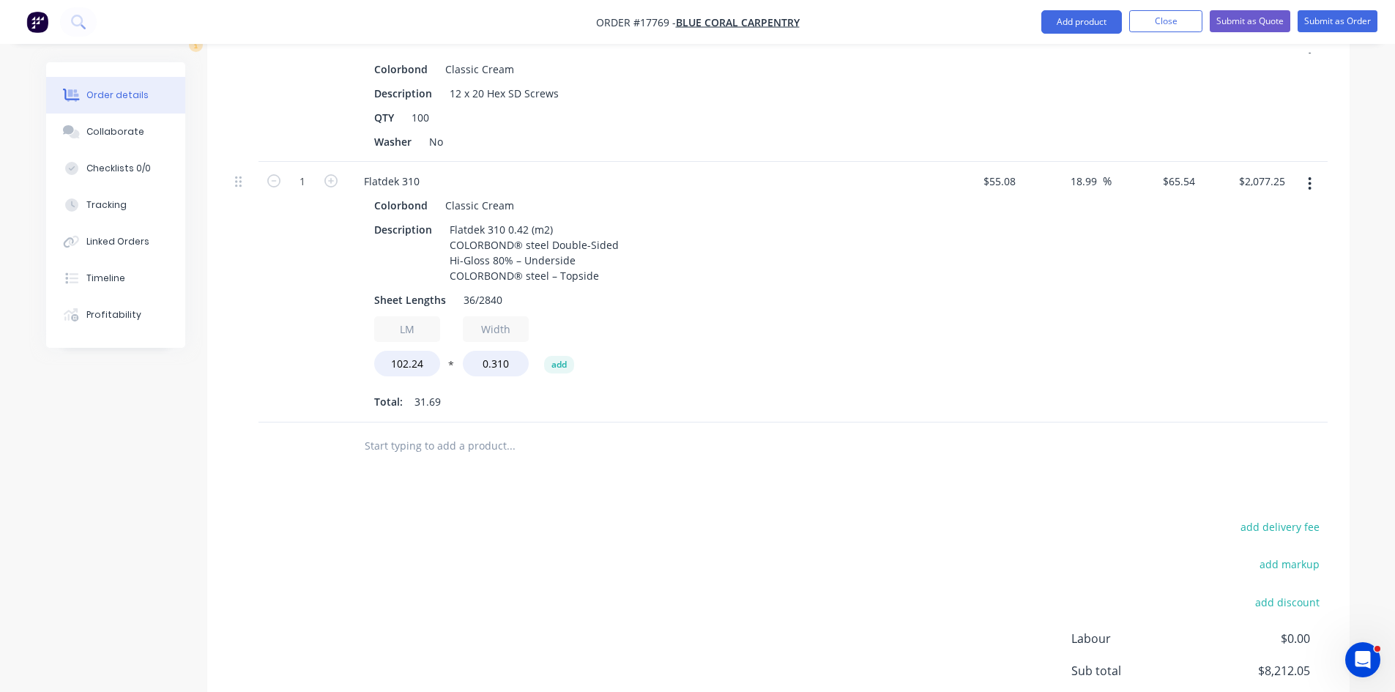
scroll to position [1397, 0]
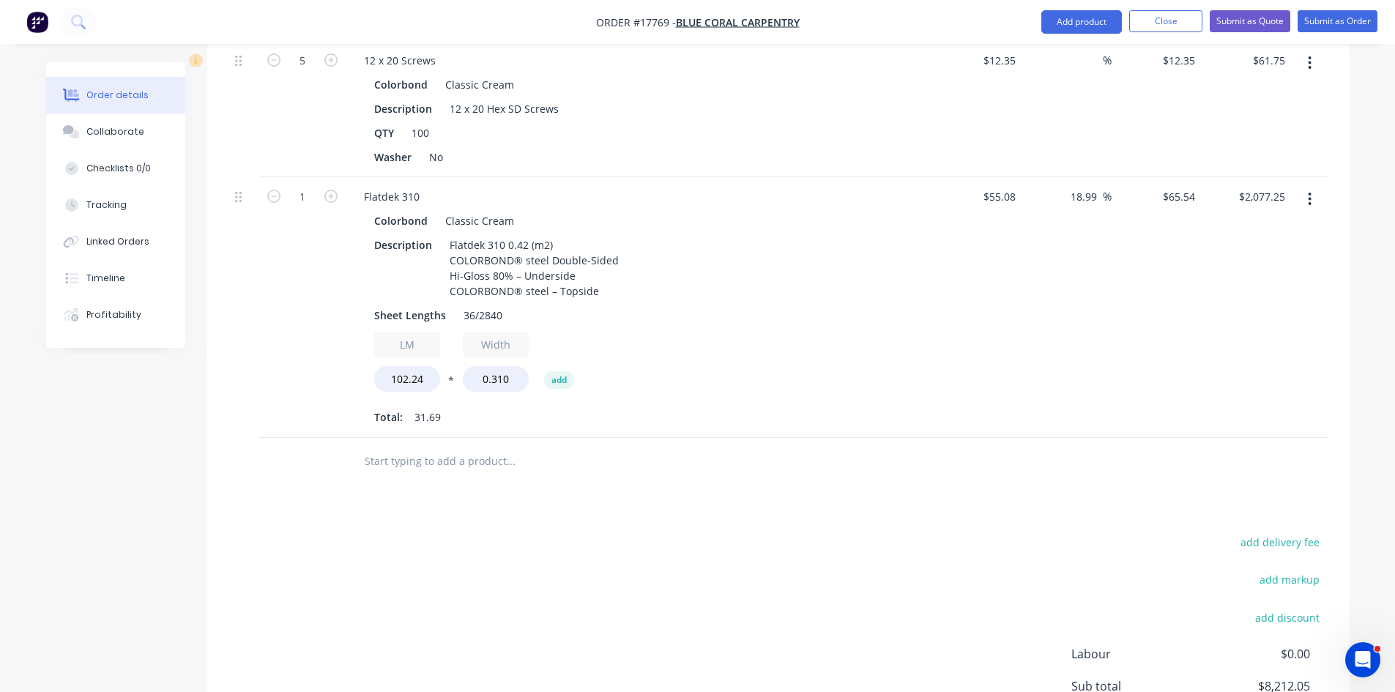
click at [431, 447] on input "text" at bounding box center [510, 461] width 293 height 29
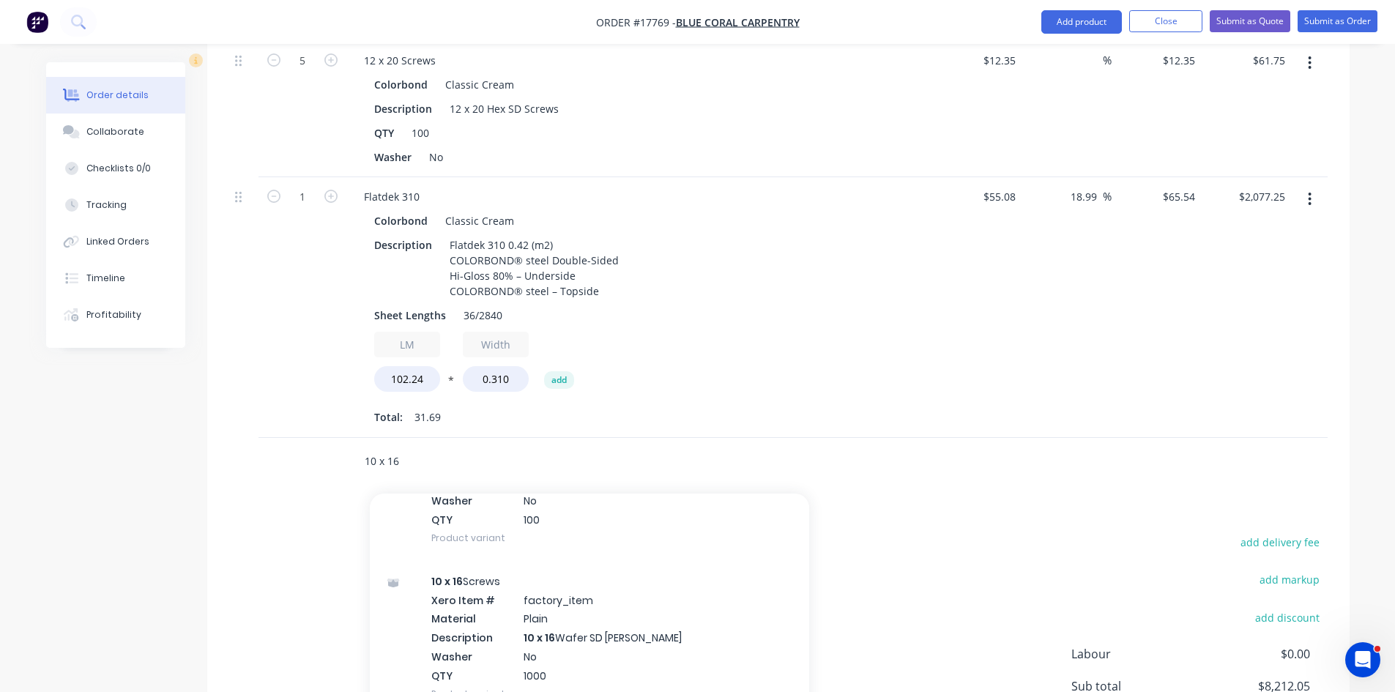
scroll to position [2018, 0]
type input "10 x 16"
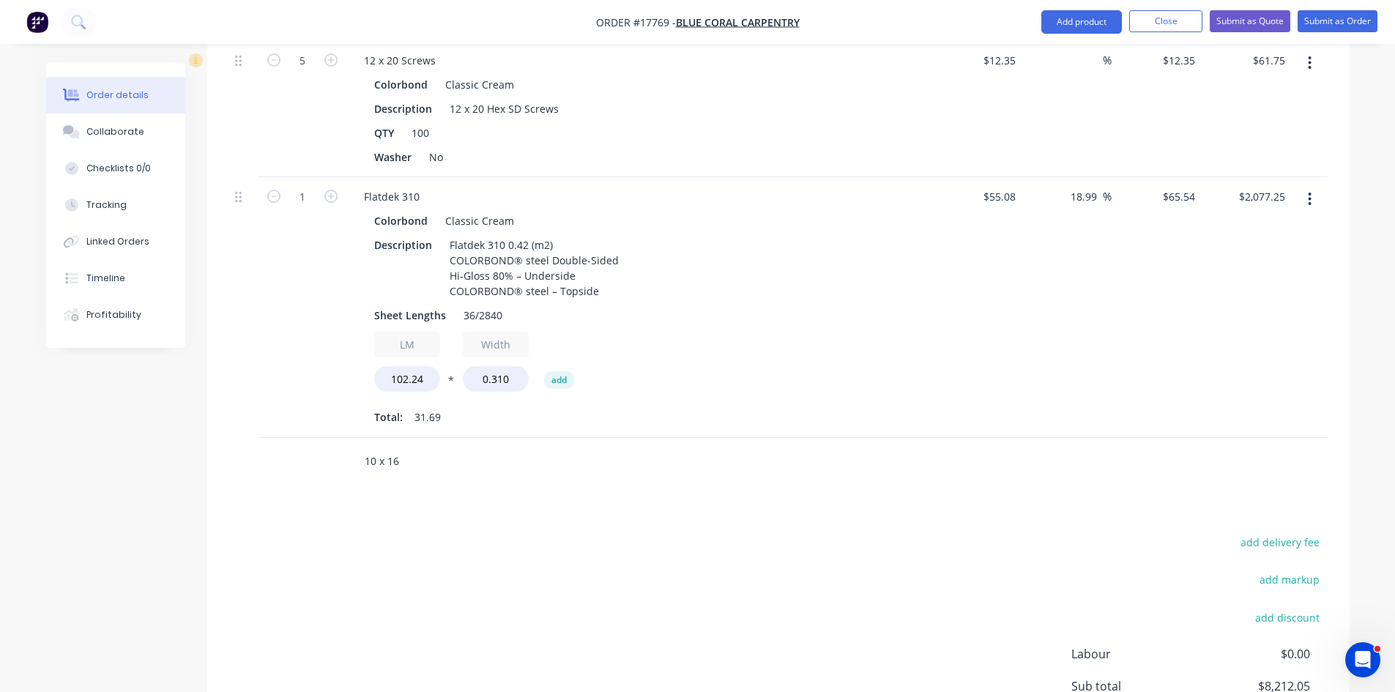
click at [422, 447] on input "10 x 16" at bounding box center [510, 461] width 293 height 29
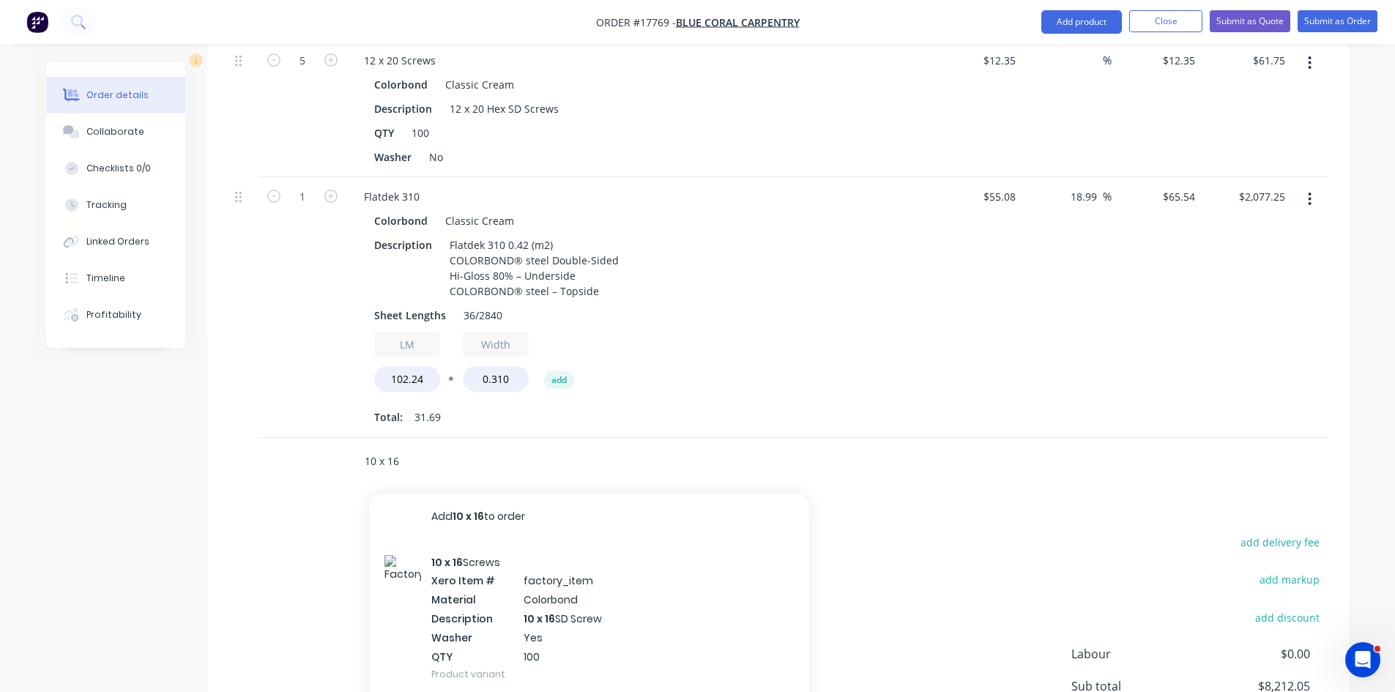
click at [422, 447] on input "10 x 16" at bounding box center [510, 461] width 293 height 29
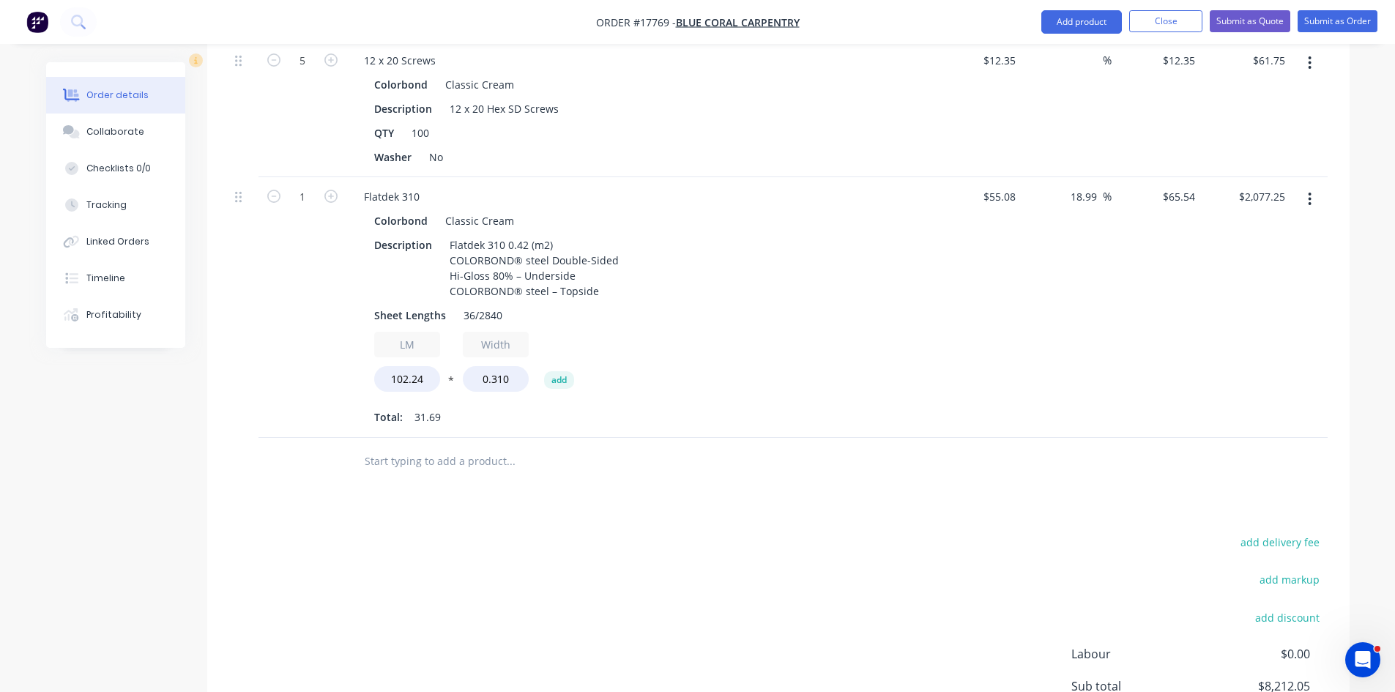
click at [442, 532] on div "add delivery fee add markup add discount Labour $0.00 Sub total $8,212.05 Margi…" at bounding box center [778, 673] width 1099 height 283
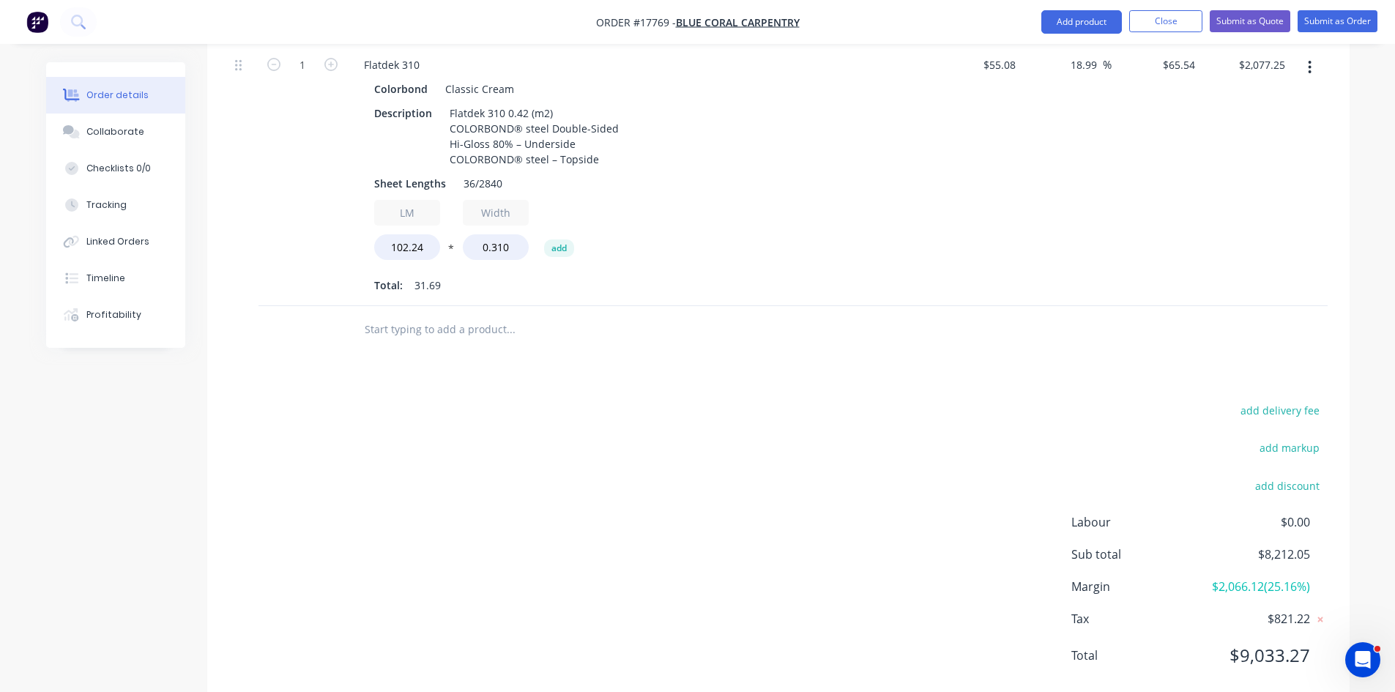
scroll to position [1544, 0]
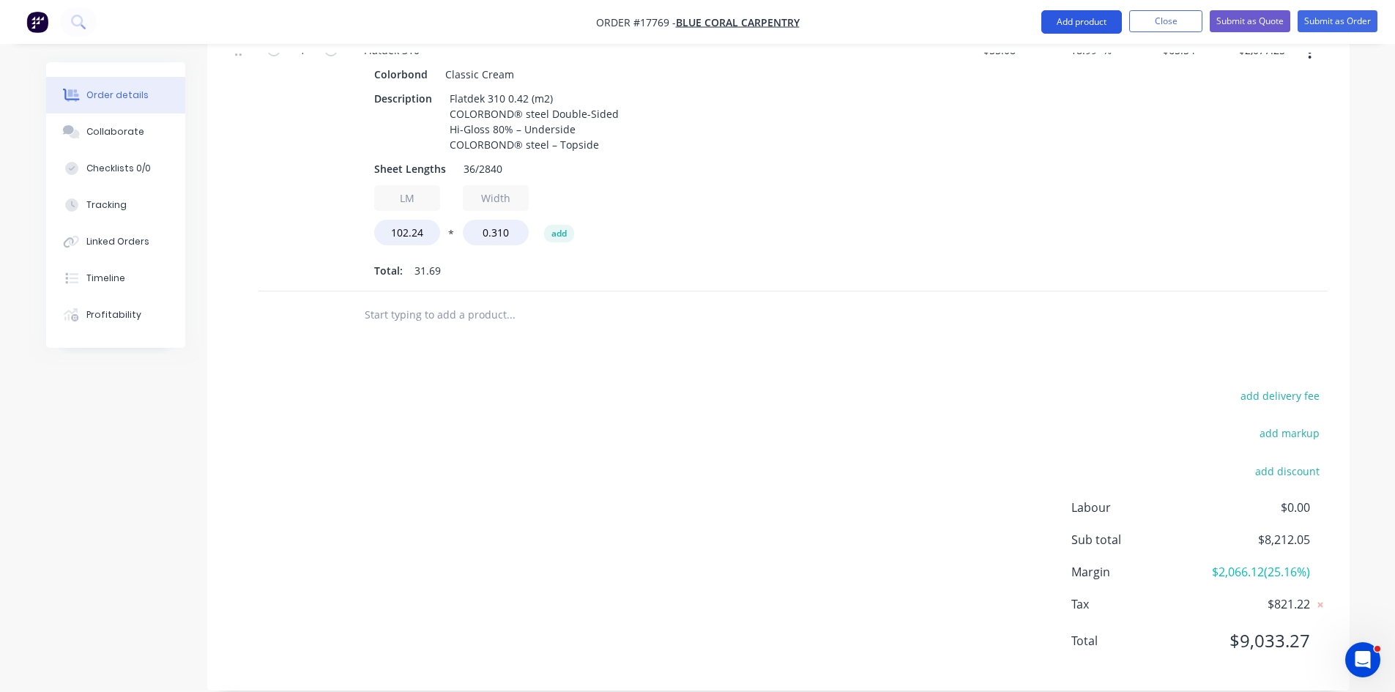
click at [1060, 23] on button "Add product" at bounding box center [1081, 21] width 81 height 23
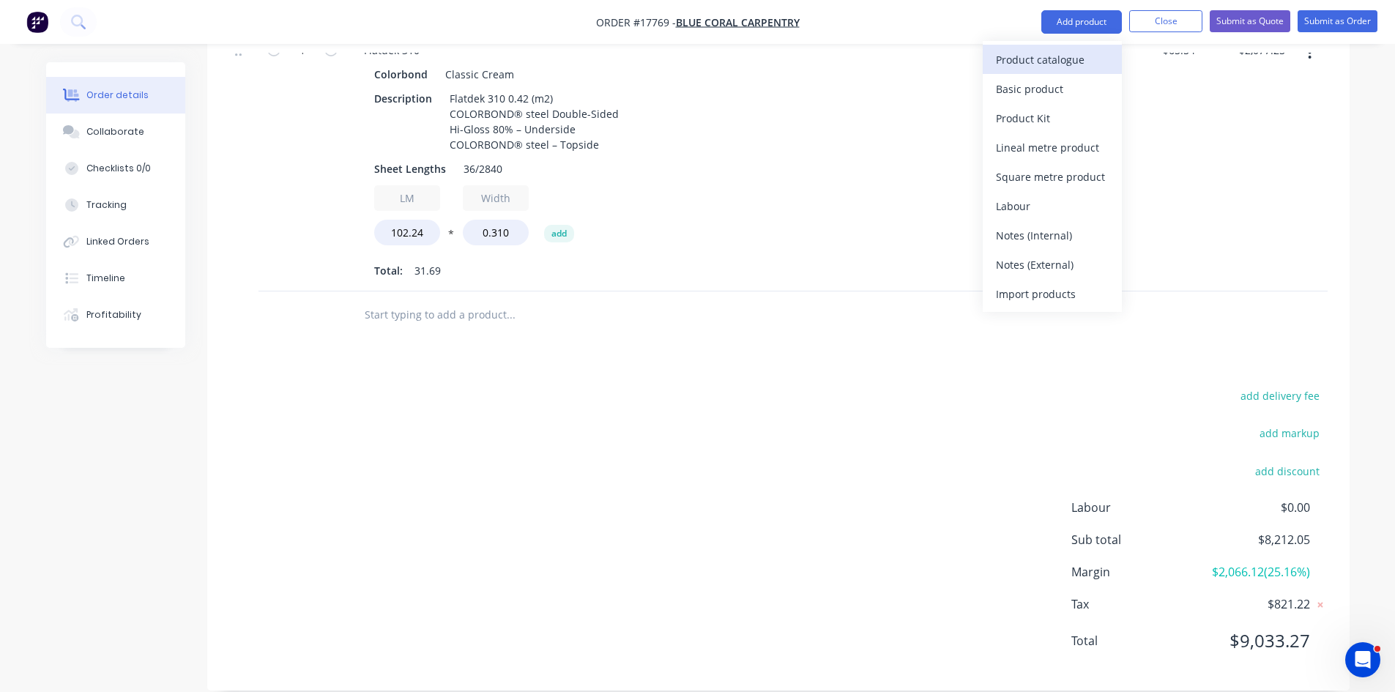
click at [1067, 64] on div "Product catalogue" at bounding box center [1052, 59] width 113 height 21
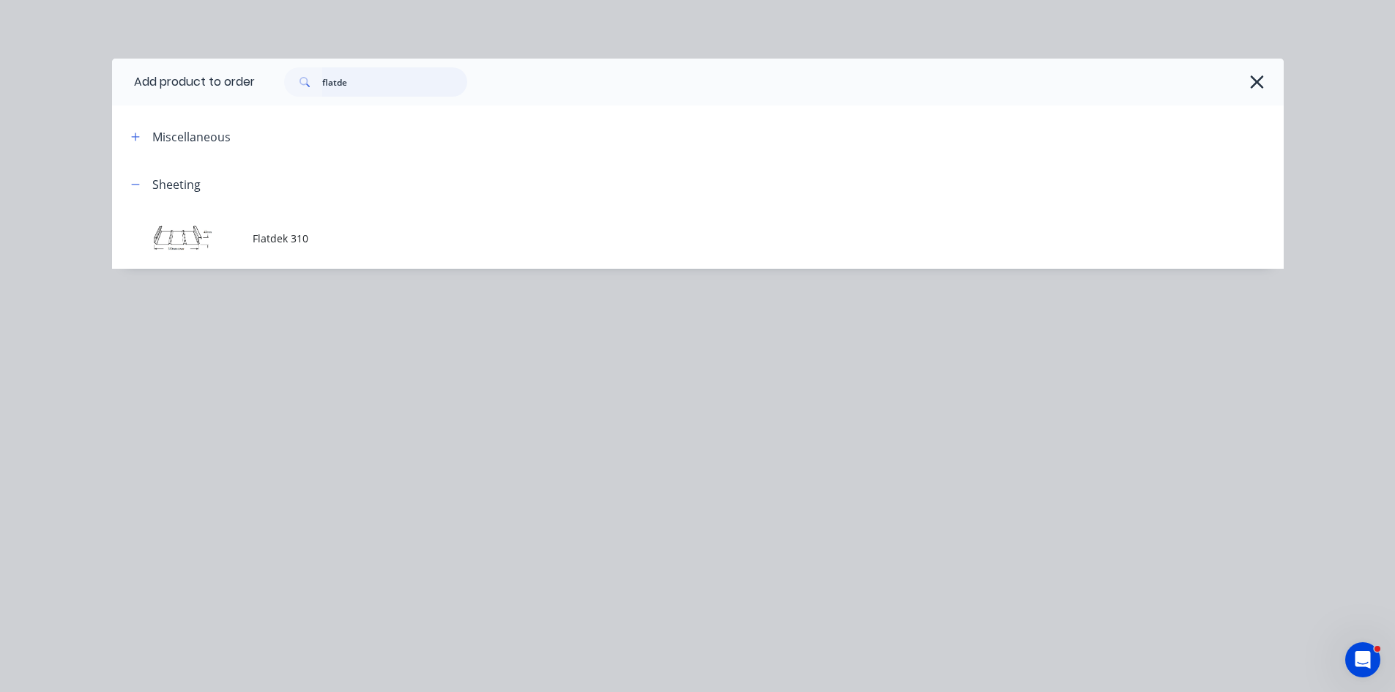
click at [378, 79] on input "flatde" at bounding box center [394, 81] width 145 height 29
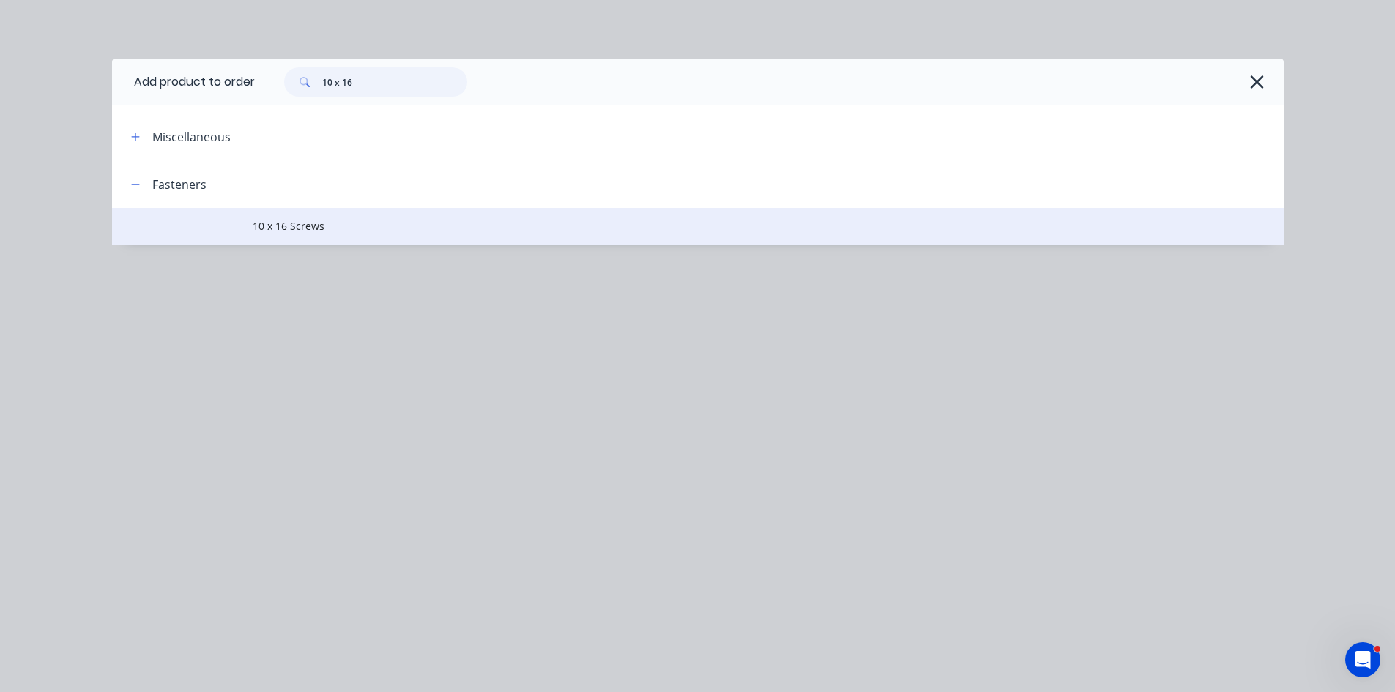
type input "10 x 16"
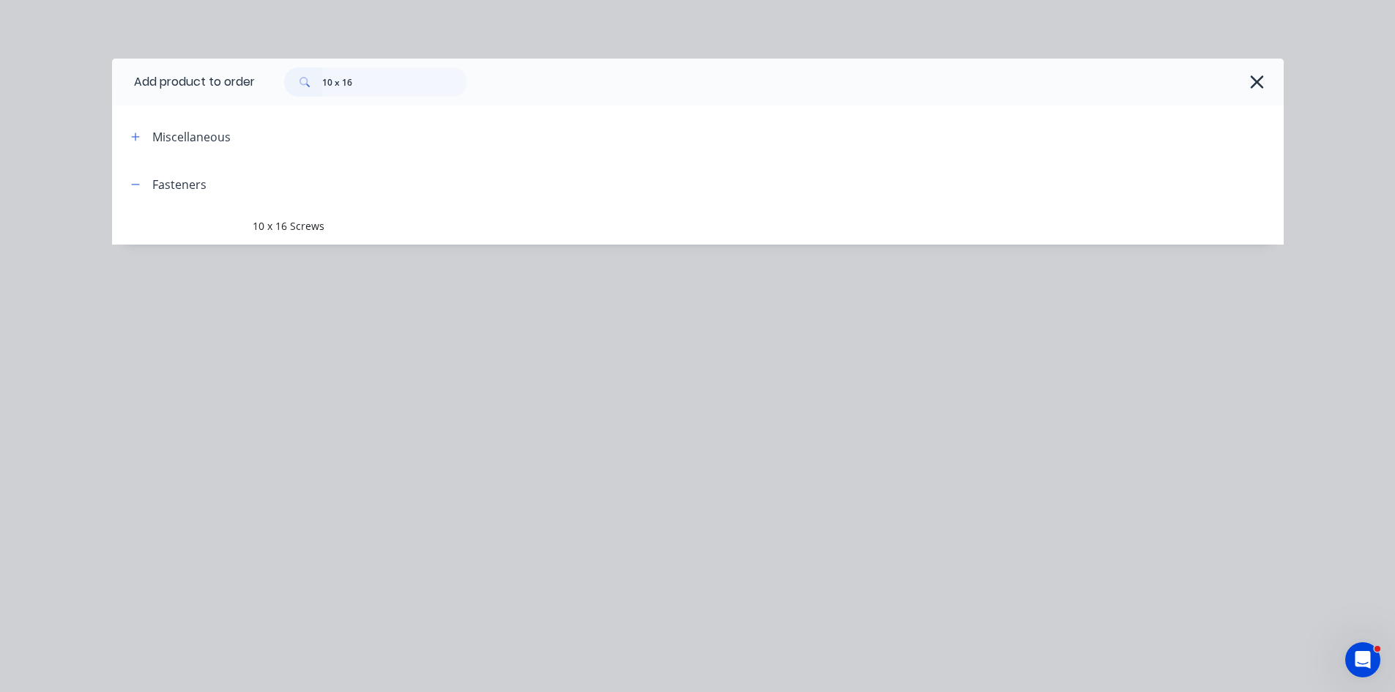
click at [412, 227] on span "10 x 16 Screws" at bounding box center [665, 225] width 825 height 15
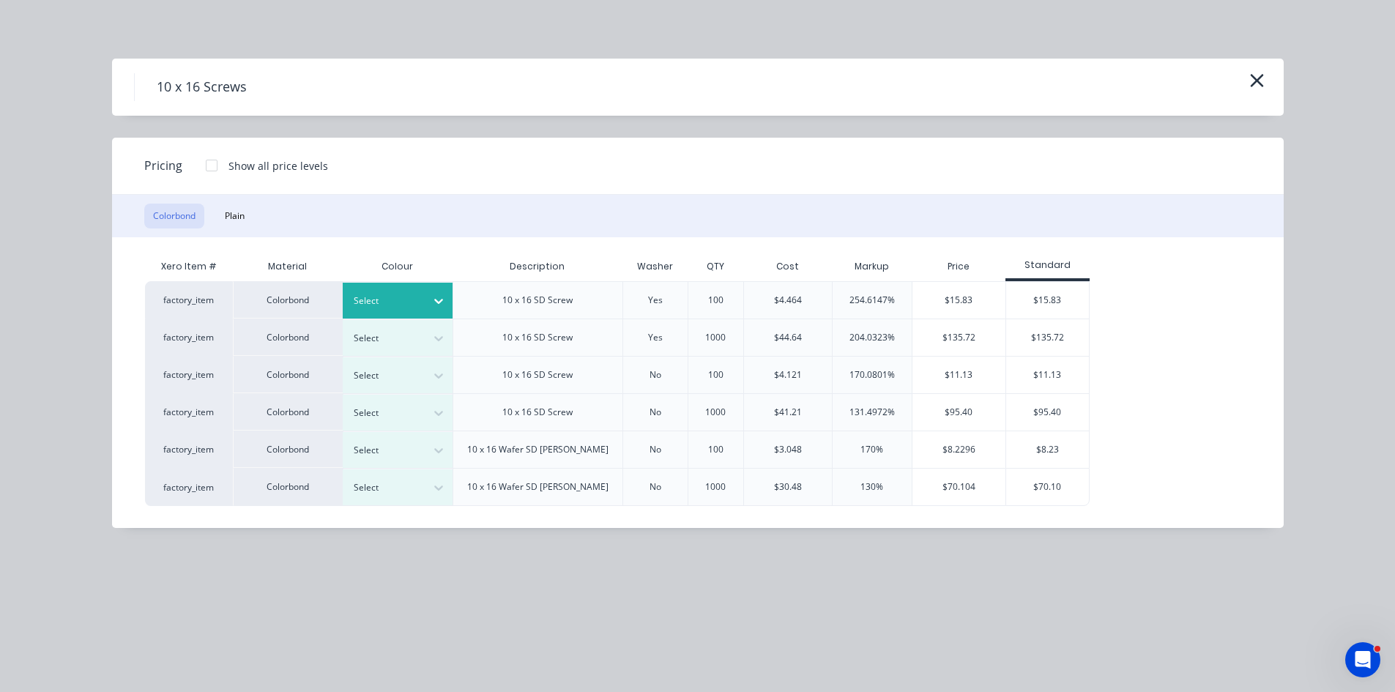
click at [433, 300] on icon at bounding box center [438, 301] width 15 height 15
click at [975, 300] on div "$15.83" at bounding box center [959, 300] width 93 height 37
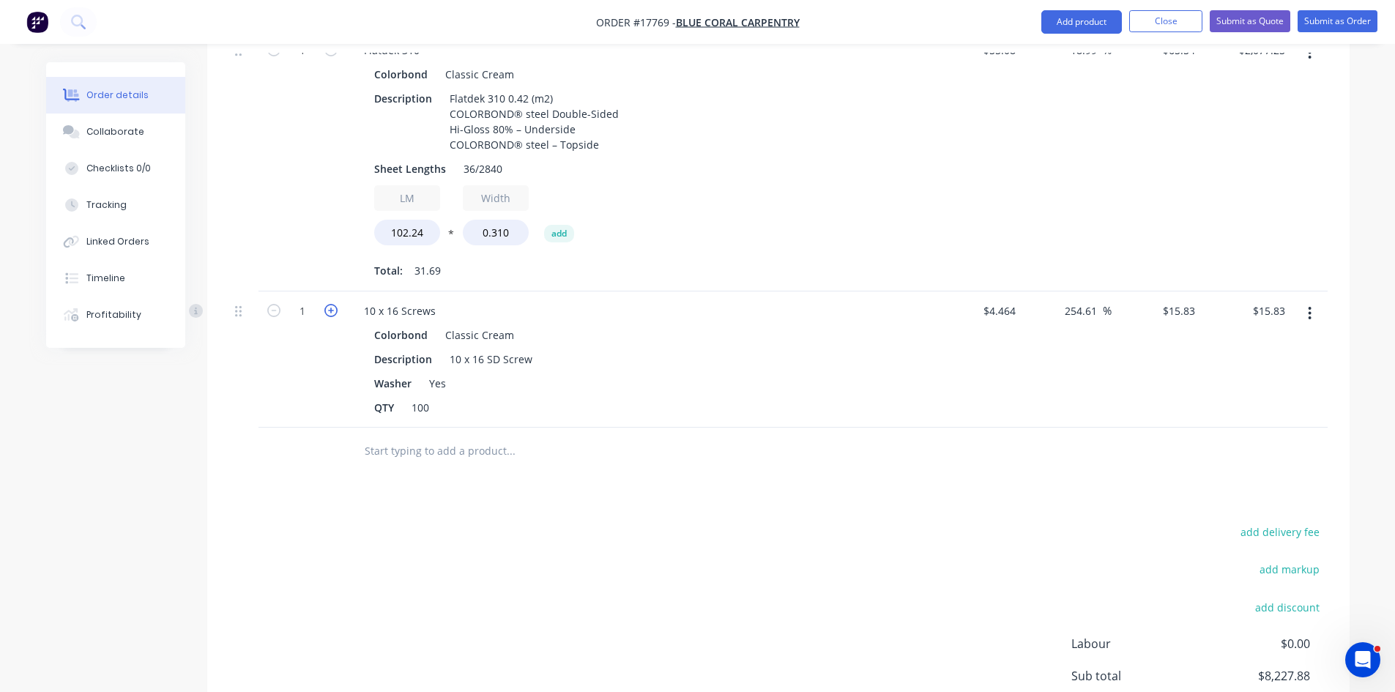
click at [332, 304] on icon "button" at bounding box center [330, 310] width 13 height 13
type input "2"
type input "$31.66"
click at [332, 304] on icon "button" at bounding box center [330, 310] width 13 height 13
type input "3"
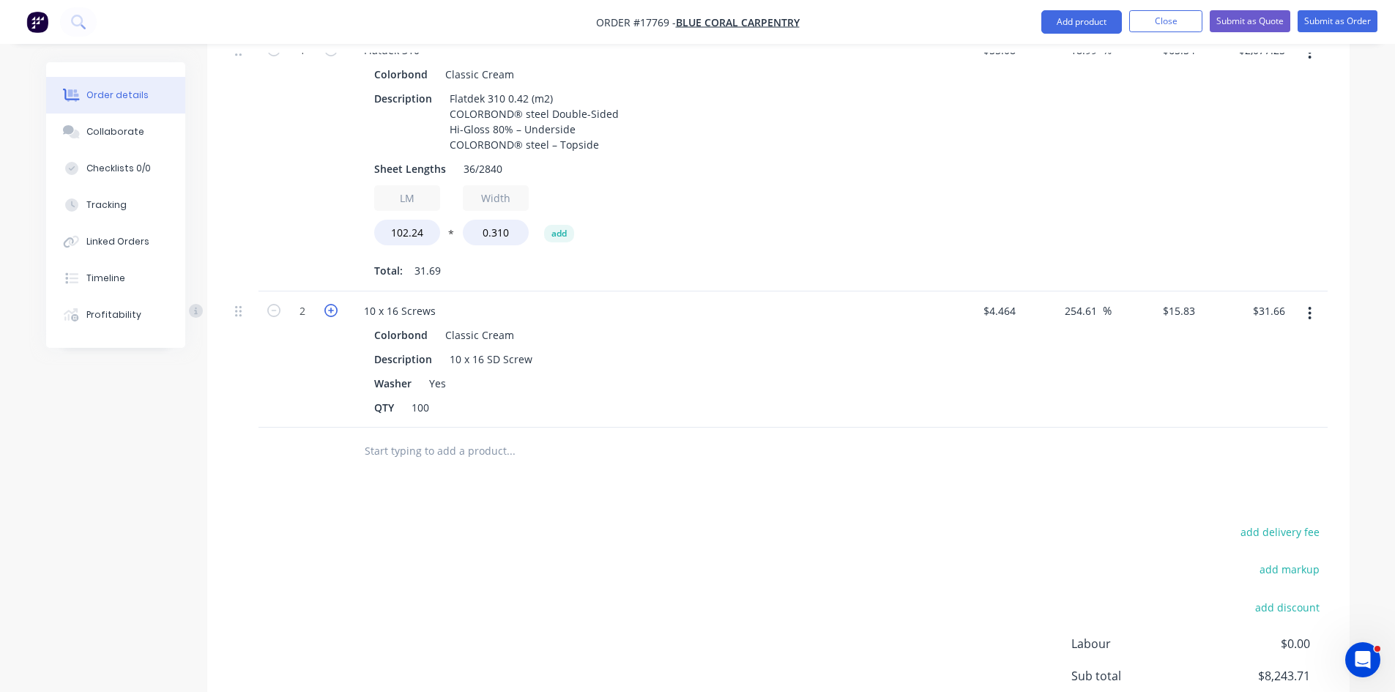
type input "$47.49"
click at [711, 522] on div "add delivery fee add markup add discount Labour $0.00 Sub total $8,259.54 Margi…" at bounding box center [778, 663] width 1099 height 283
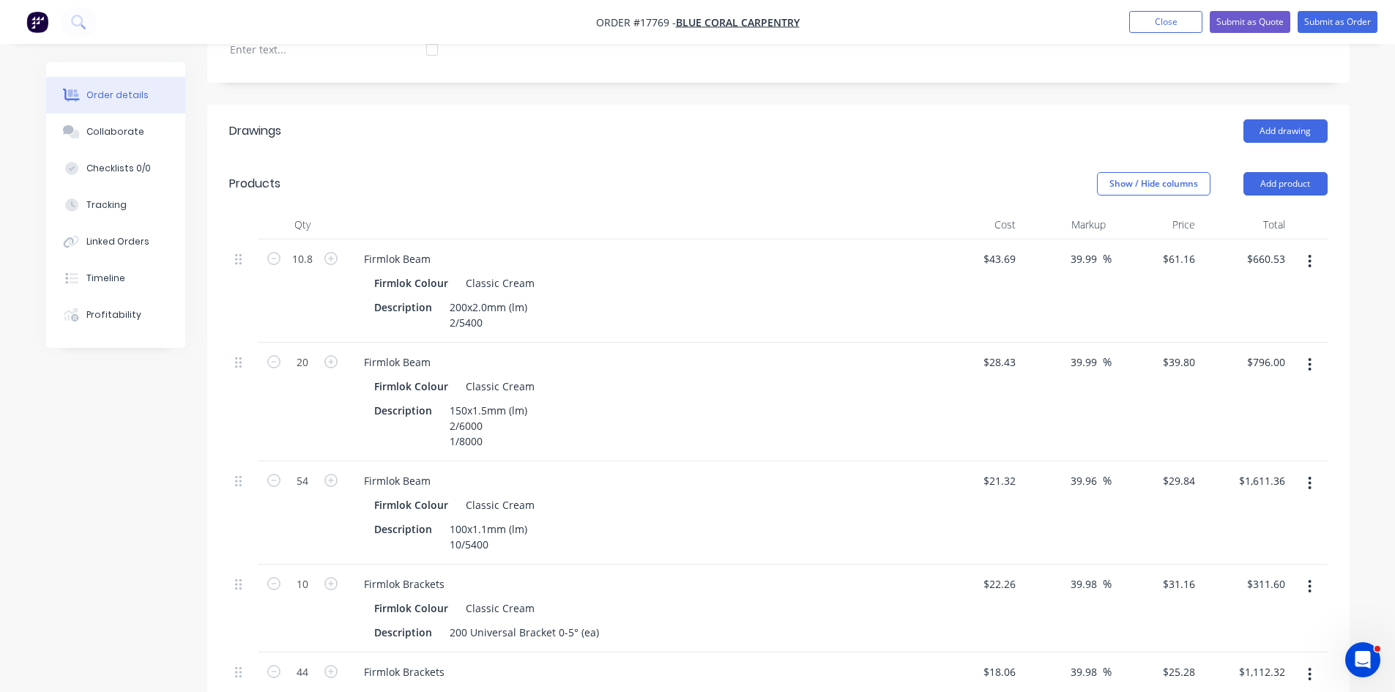
scroll to position [215, 0]
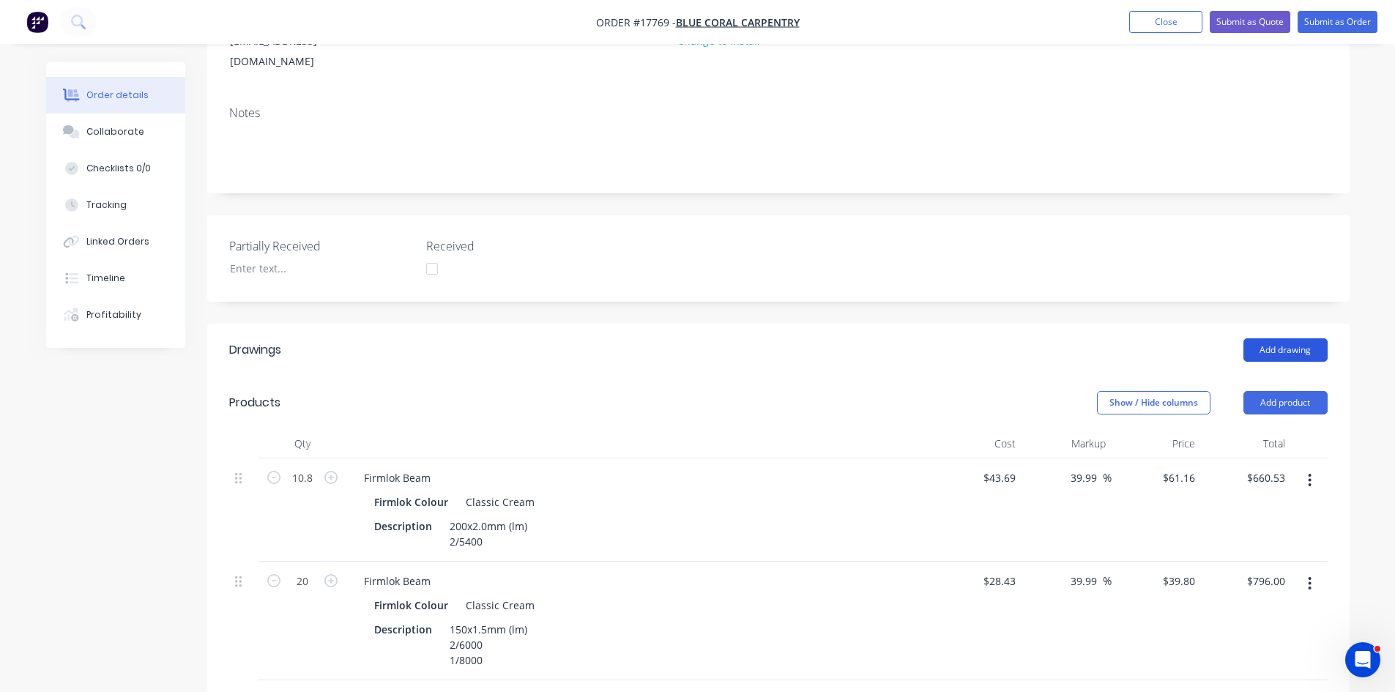
click at [1286, 338] on button "Add drawing" at bounding box center [1286, 349] width 84 height 23
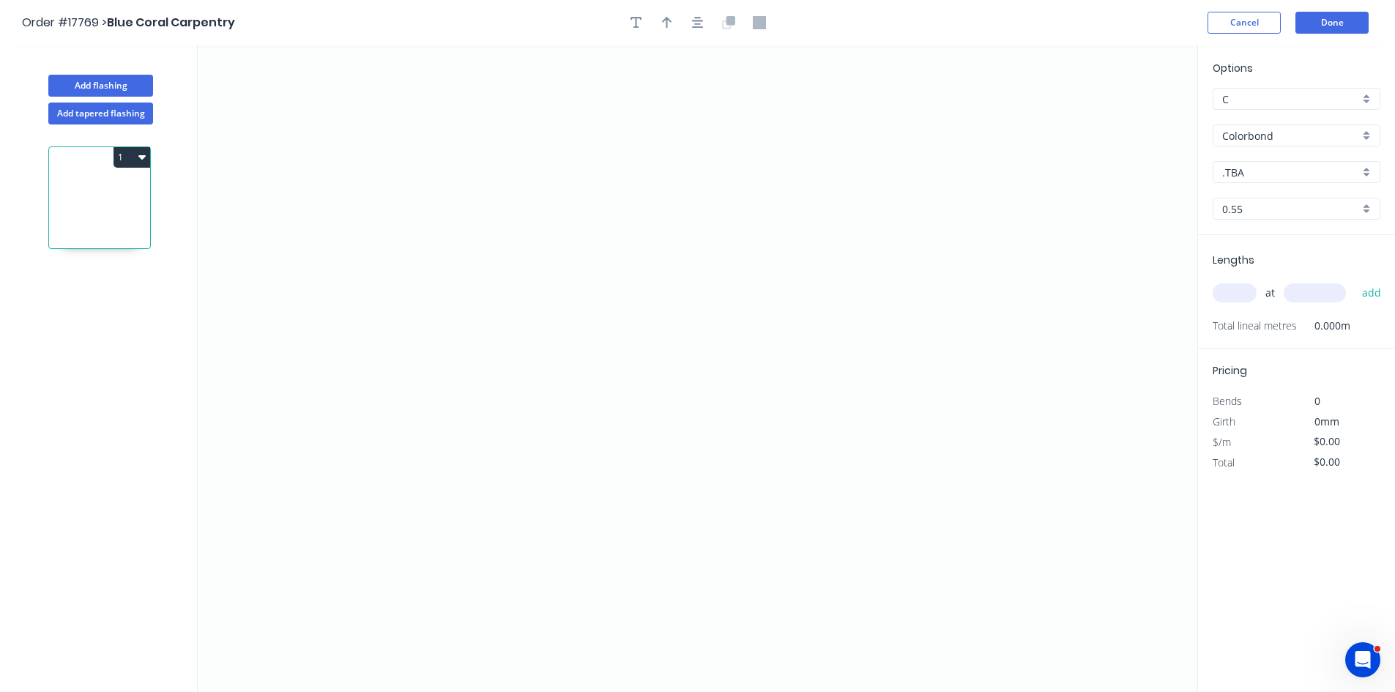
click at [1260, 172] on input ".TBA" at bounding box center [1290, 172] width 137 height 15
click at [1273, 272] on div "Classic Cream" at bounding box center [1297, 277] width 166 height 26
type input "Classic Cream"
click at [438, 144] on icon "0" at bounding box center [698, 368] width 1000 height 647
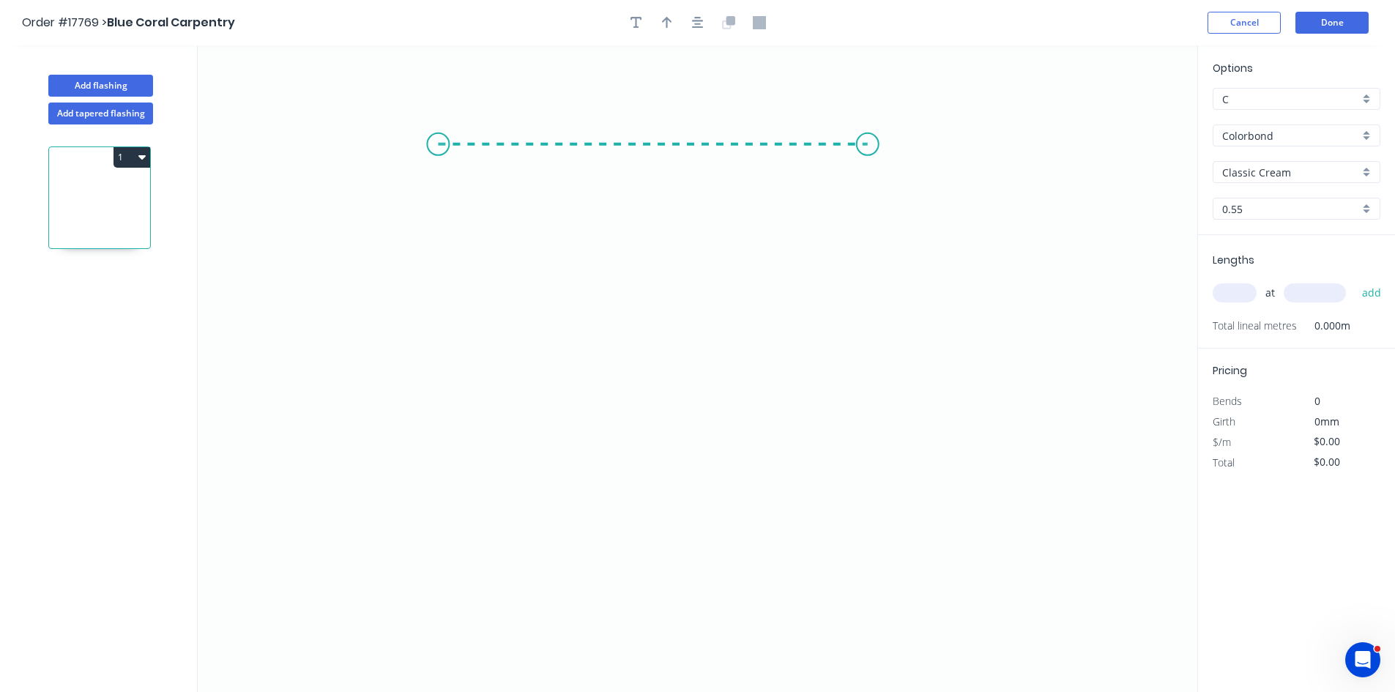
click at [868, 133] on icon "0" at bounding box center [698, 368] width 1000 height 647
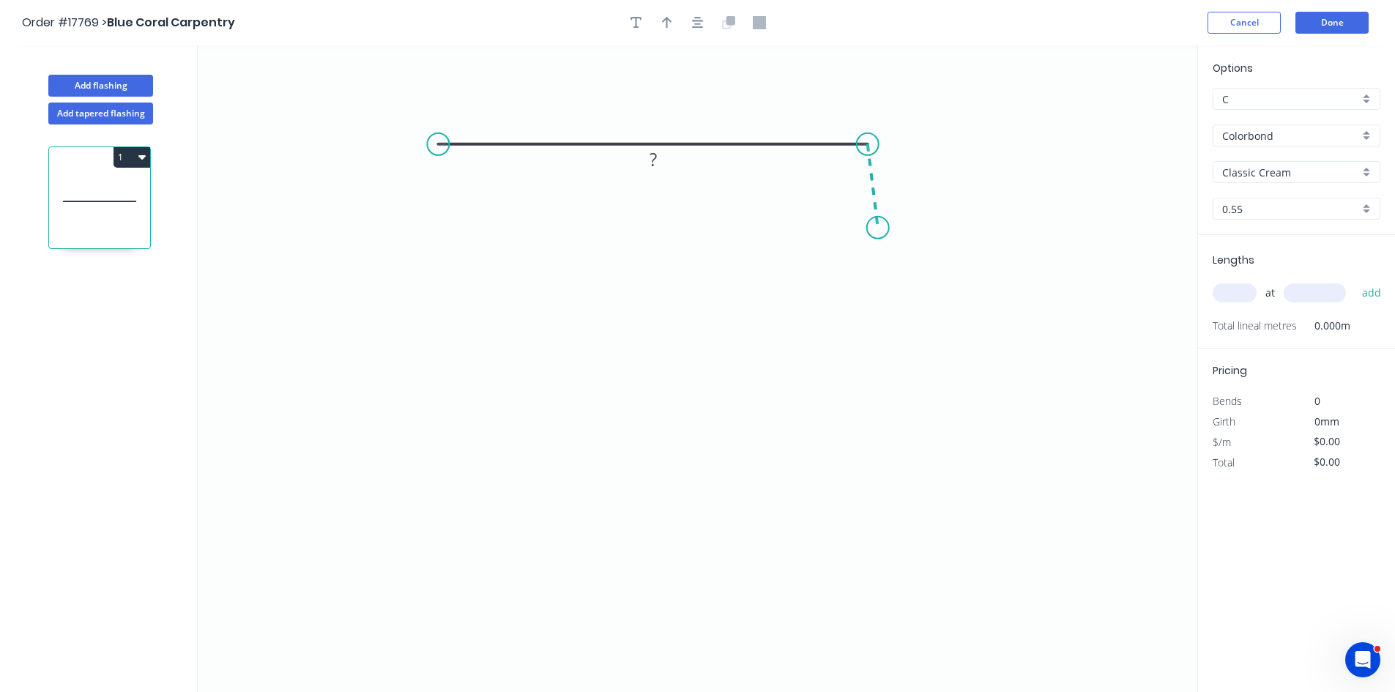
click at [878, 228] on icon "0 ?" at bounding box center [698, 368] width 1000 height 647
drag, startPoint x: 877, startPoint y: 232, endPoint x: 881, endPoint y: 253, distance: 21.6
click at [881, 253] on circle at bounding box center [881, 253] width 22 height 22
click at [435, 147] on circle at bounding box center [438, 144] width 22 height 22
click at [442, 456] on icon "0 ? ? ? º" at bounding box center [698, 368] width 1000 height 647
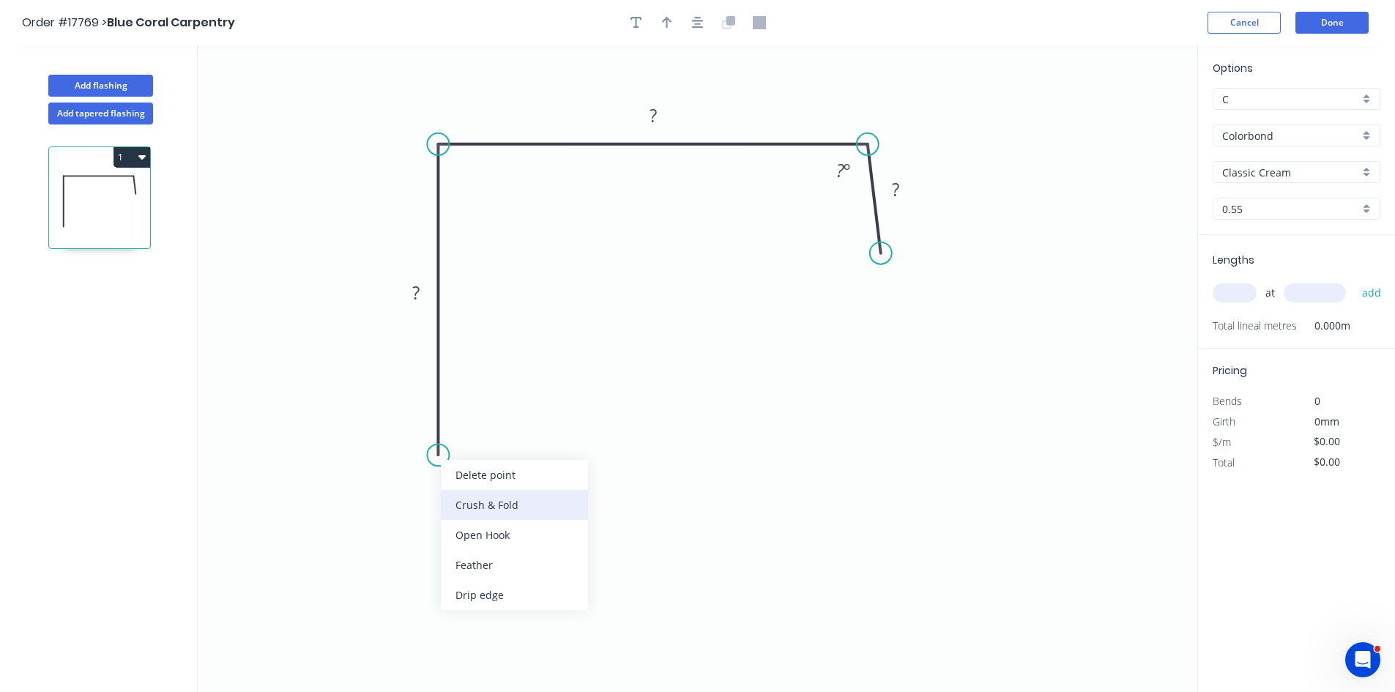
click at [504, 498] on div "Crush & Fold" at bounding box center [514, 505] width 147 height 30
click at [418, 428] on tspan "10" at bounding box center [416, 429] width 21 height 24
drag, startPoint x: 379, startPoint y: 422, endPoint x: 513, endPoint y: 455, distance: 138.7
click at [513, 455] on rect at bounding box center [542, 462] width 59 height 30
click at [423, 294] on rect at bounding box center [415, 293] width 29 height 21
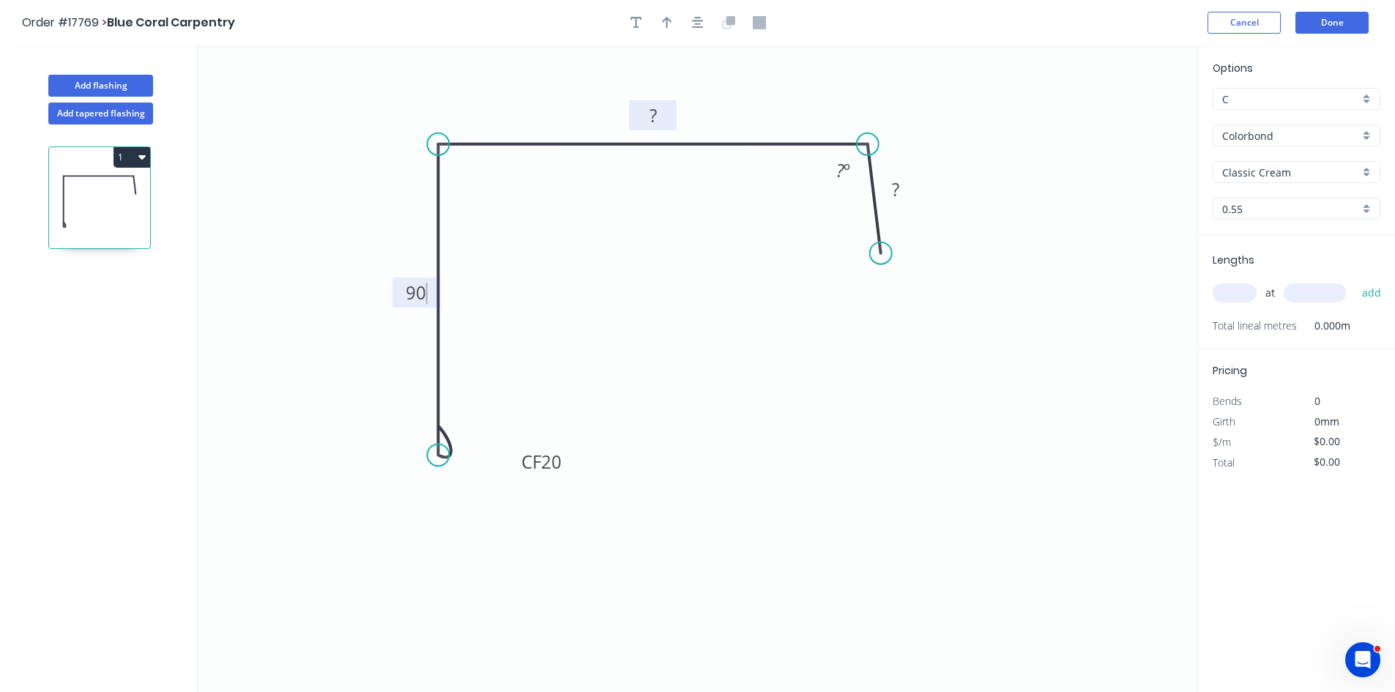
click at [669, 112] on rect at bounding box center [653, 115] width 48 height 30
click at [658, 114] on rect at bounding box center [653, 116] width 29 height 21
click at [897, 190] on tspan "?" at bounding box center [895, 189] width 7 height 24
click at [878, 222] on div "Hide angle" at bounding box center [917, 227] width 147 height 30
type input "$28.19"
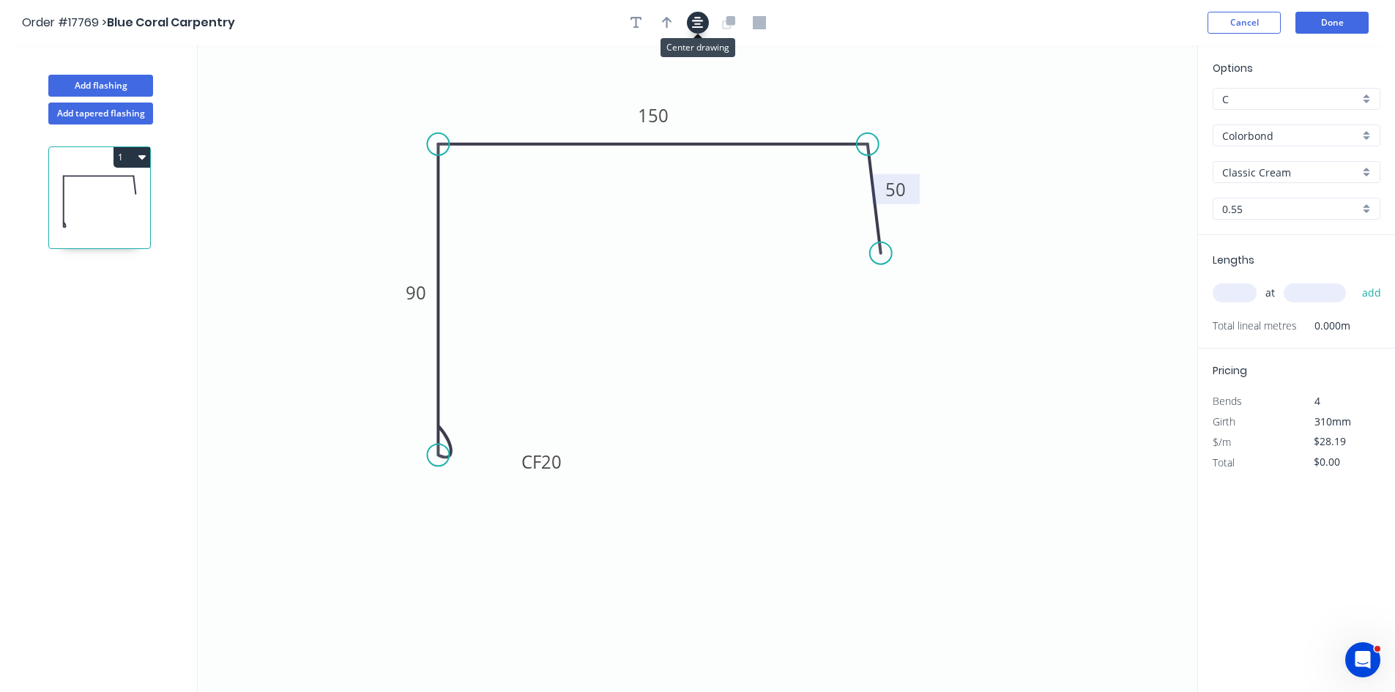
click at [689, 21] on button "button" at bounding box center [698, 23] width 22 height 22
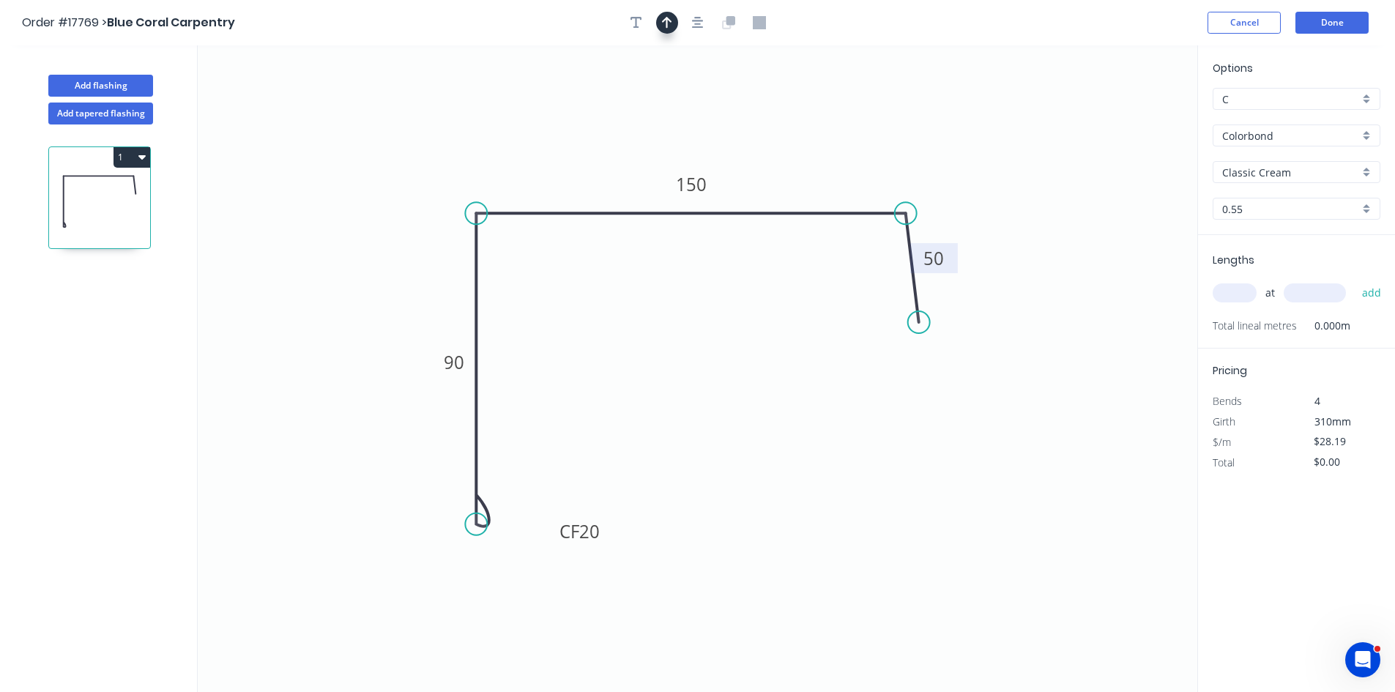
click at [666, 23] on icon "button" at bounding box center [667, 22] width 10 height 13
drag, startPoint x: 1126, startPoint y: 116, endPoint x: 769, endPoint y: 152, distance: 358.5
click at [769, 152] on icon at bounding box center [768, 134] width 13 height 47
click at [1229, 294] on input "text" at bounding box center [1235, 292] width 44 height 19
type input "4"
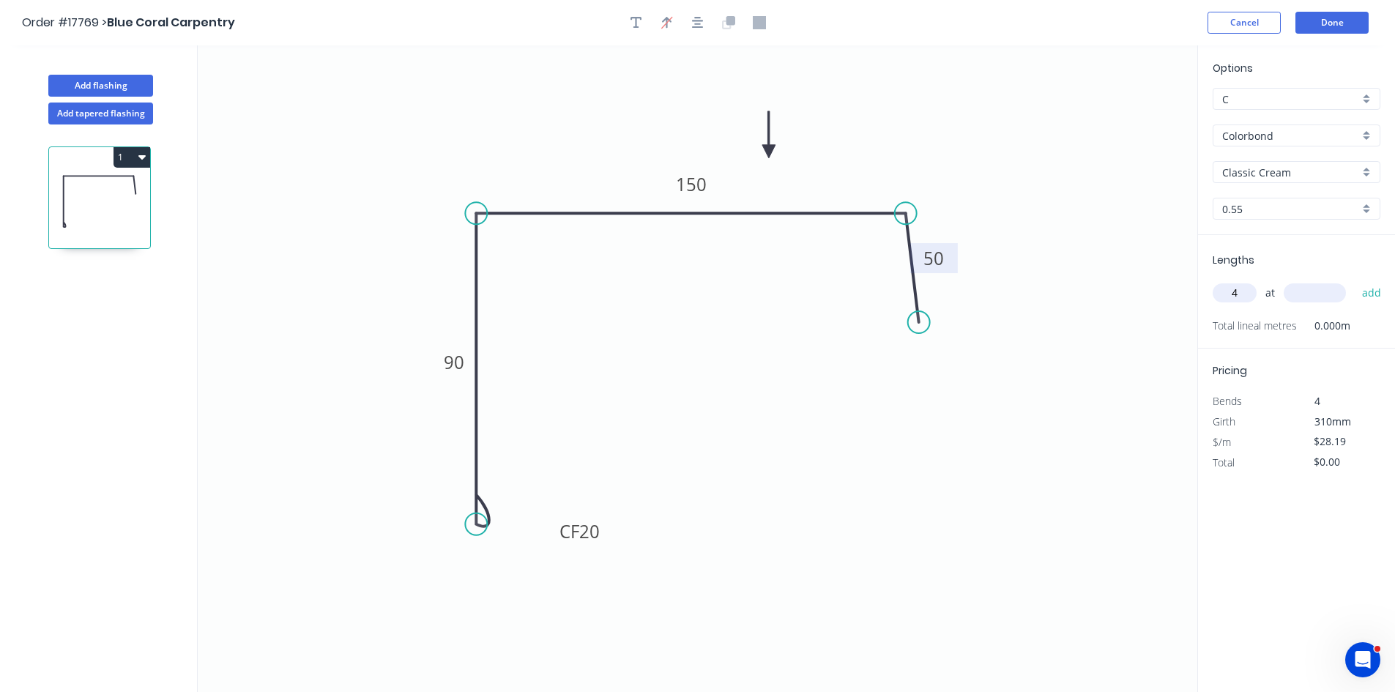
click at [1304, 300] on input "text" at bounding box center [1315, 292] width 62 height 19
type input "3600"
click at [1359, 297] on button "add" at bounding box center [1372, 292] width 34 height 25
type input "$405.94"
click at [1337, 23] on button "Done" at bounding box center [1332, 23] width 73 height 22
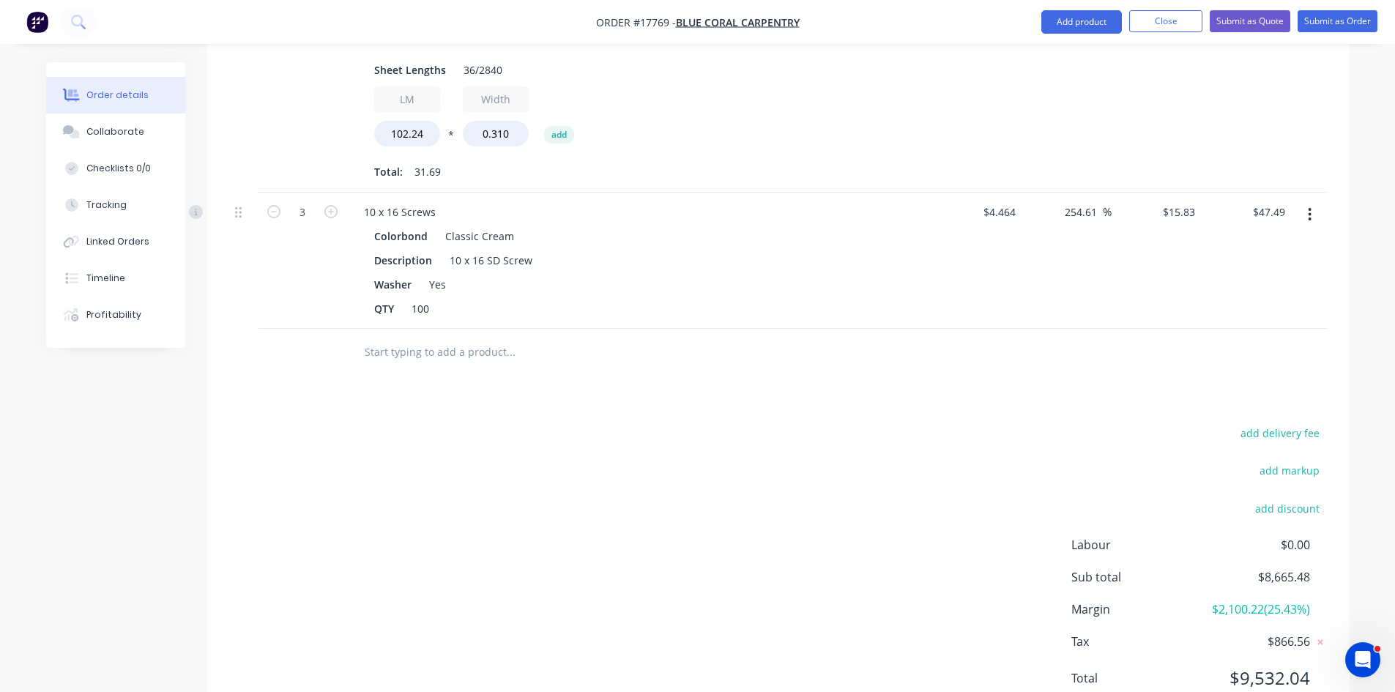
scroll to position [1904, 0]
click at [453, 337] on input "text" at bounding box center [510, 351] width 293 height 29
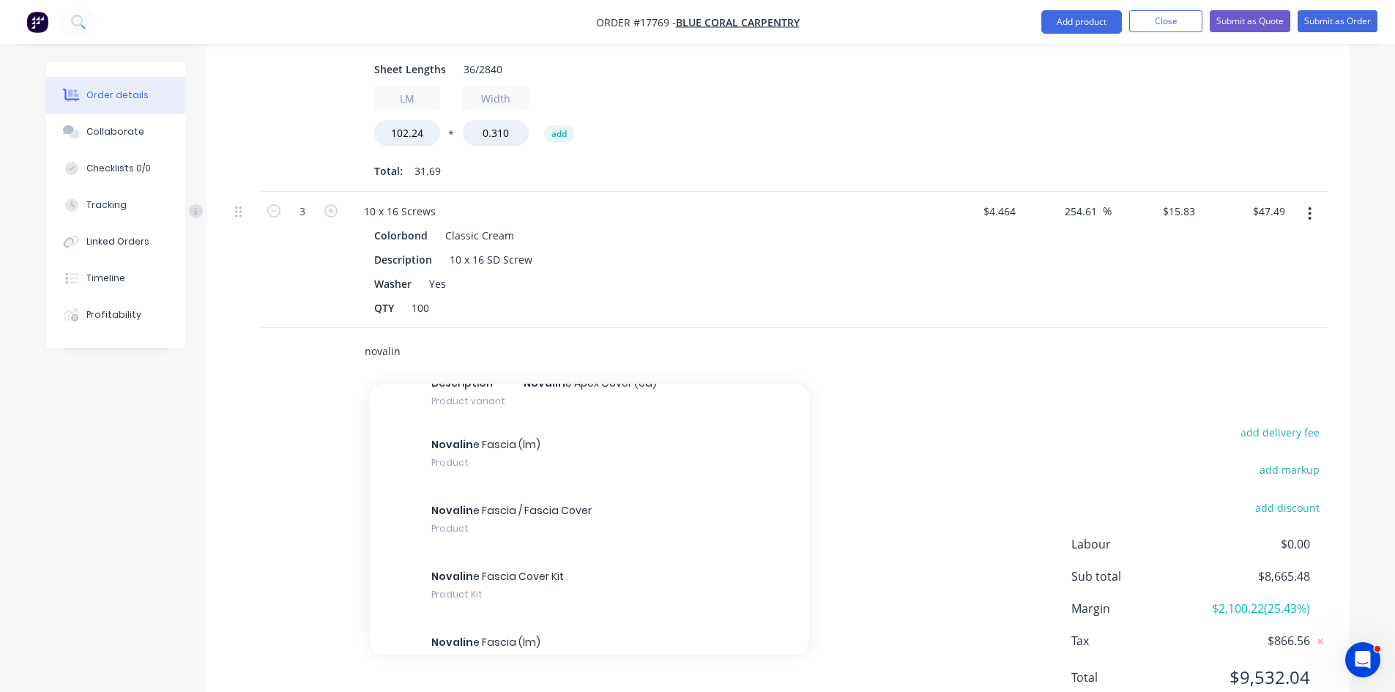
scroll to position [2124, 0]
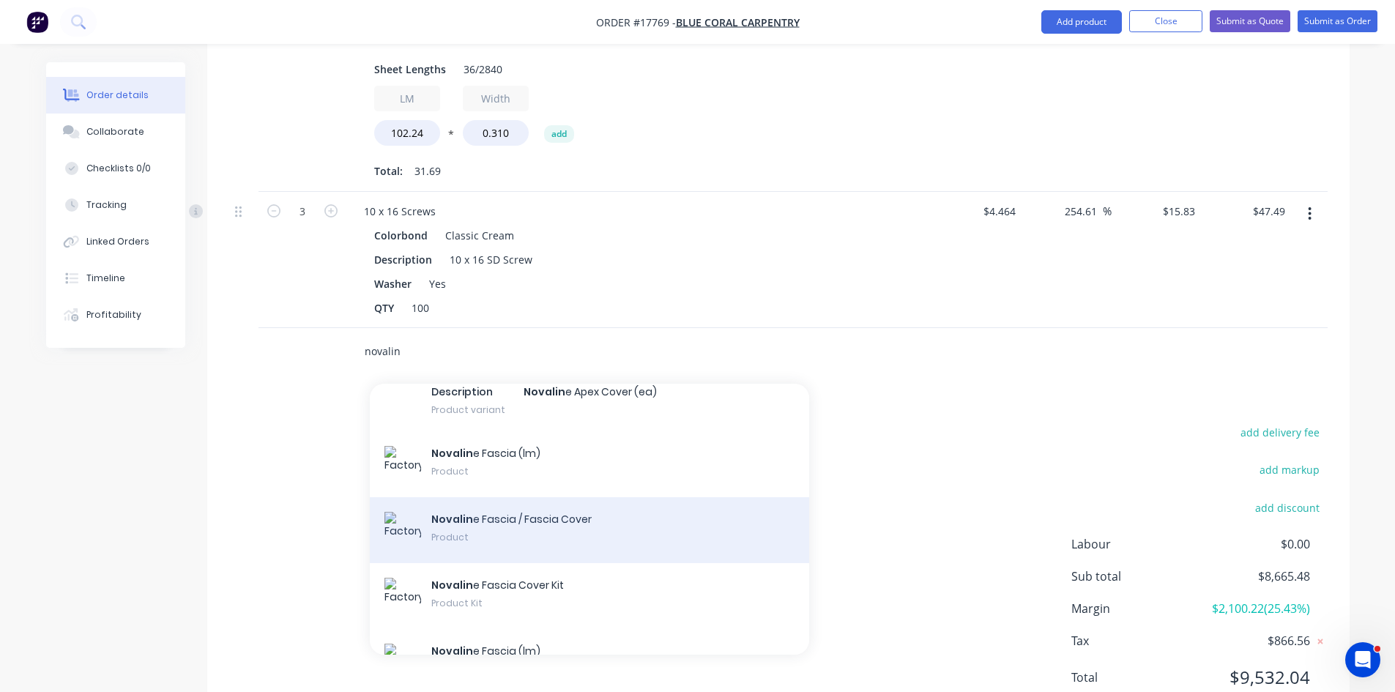
type input "novalin"
click at [496, 502] on div "Novalin e Fascia / Fascia Cover Product" at bounding box center [589, 530] width 439 height 66
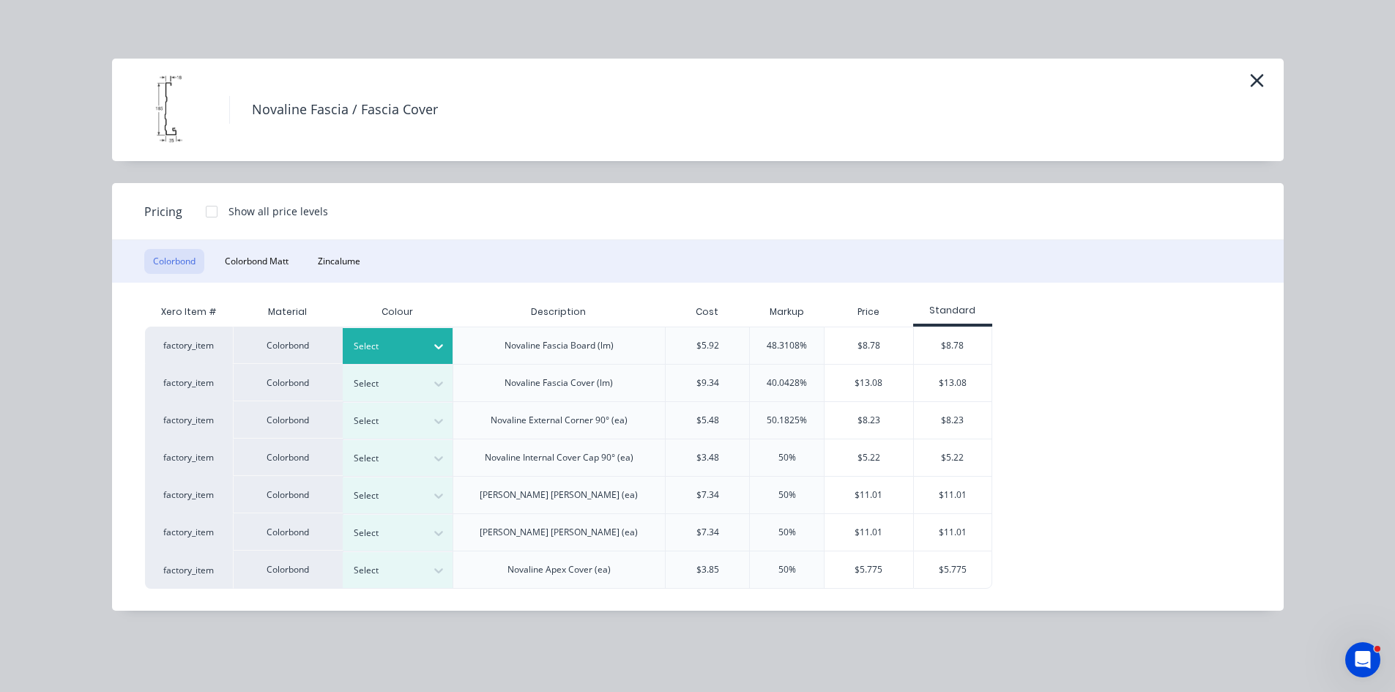
click at [407, 341] on div at bounding box center [387, 346] width 66 height 16
click at [966, 344] on div "$8.78" at bounding box center [953, 345] width 78 height 37
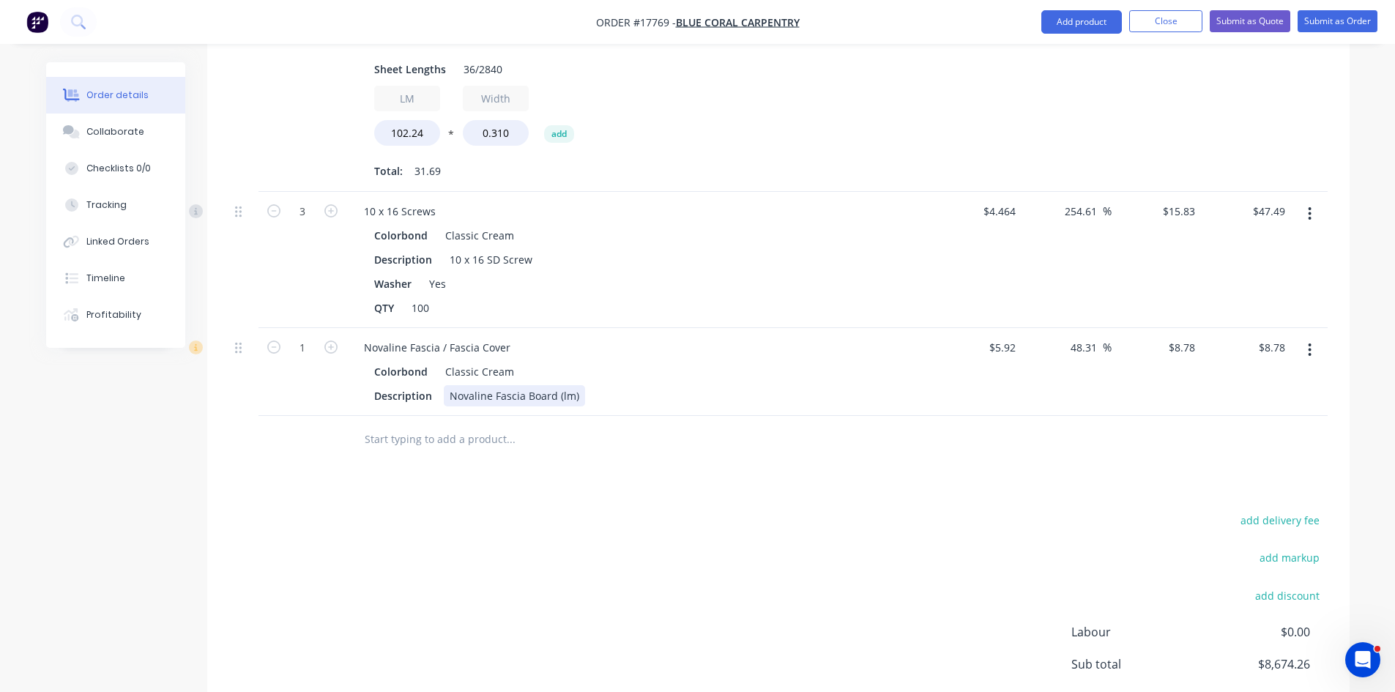
click at [576, 385] on div "Novaline Fascia Board (lm)" at bounding box center [514, 395] width 141 height 21
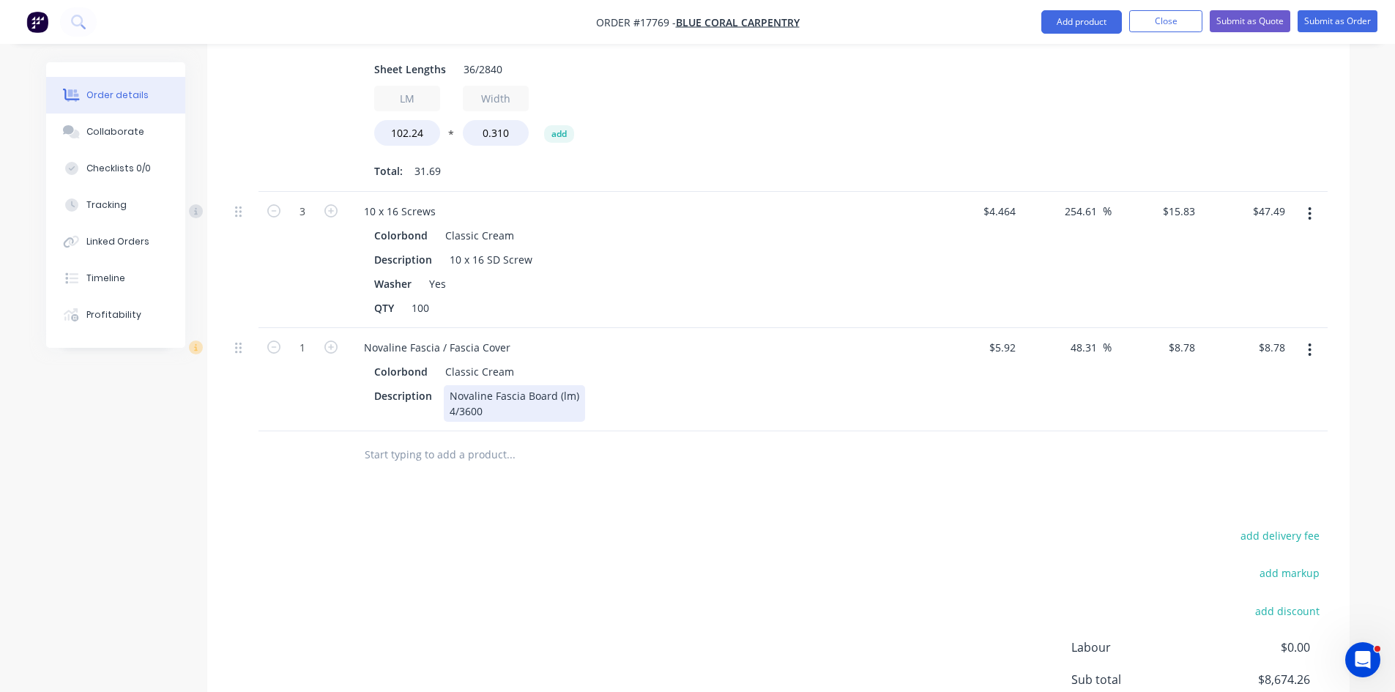
click at [677, 385] on div "Description Novaline Fascia Board (lm) 4/3600" at bounding box center [636, 403] width 536 height 37
click at [679, 385] on div "Description Novaline Fascia Board (lm) 4/3600" at bounding box center [636, 403] width 536 height 37
click at [691, 387] on div "Description Novaline Fascia Board (lm) 4/3600" at bounding box center [636, 403] width 536 height 37
click at [725, 526] on div "add delivery fee add markup add discount Labour $0.00 Sub total $8,674.26 Margi…" at bounding box center [778, 667] width 1099 height 283
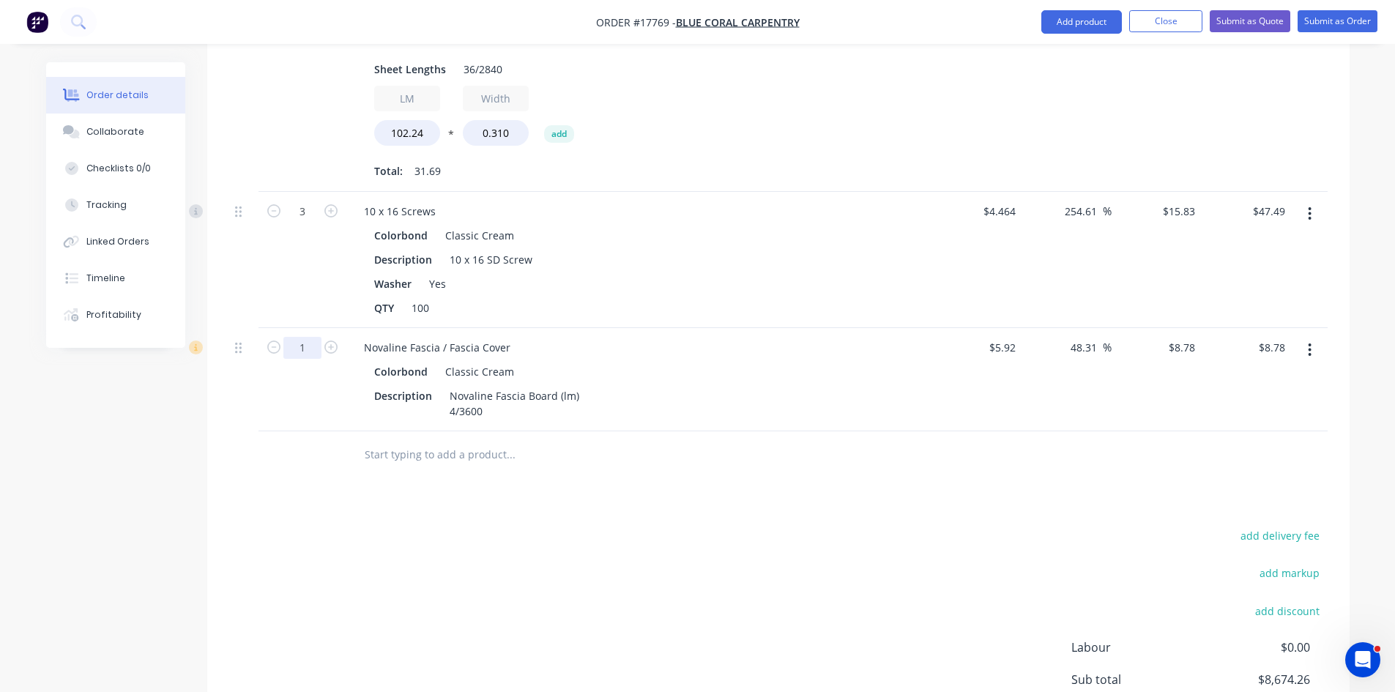
click at [302, 337] on input "1" at bounding box center [302, 348] width 38 height 22
type input "14.4"
type input "$126.43"
click at [345, 552] on div "add delivery fee add markup add discount Labour $0.00 Sub total $8,791.91 Margi…" at bounding box center [778, 667] width 1099 height 283
click at [499, 387] on div "Novaline Fascia Board (lm) 4/3600" at bounding box center [514, 403] width 141 height 37
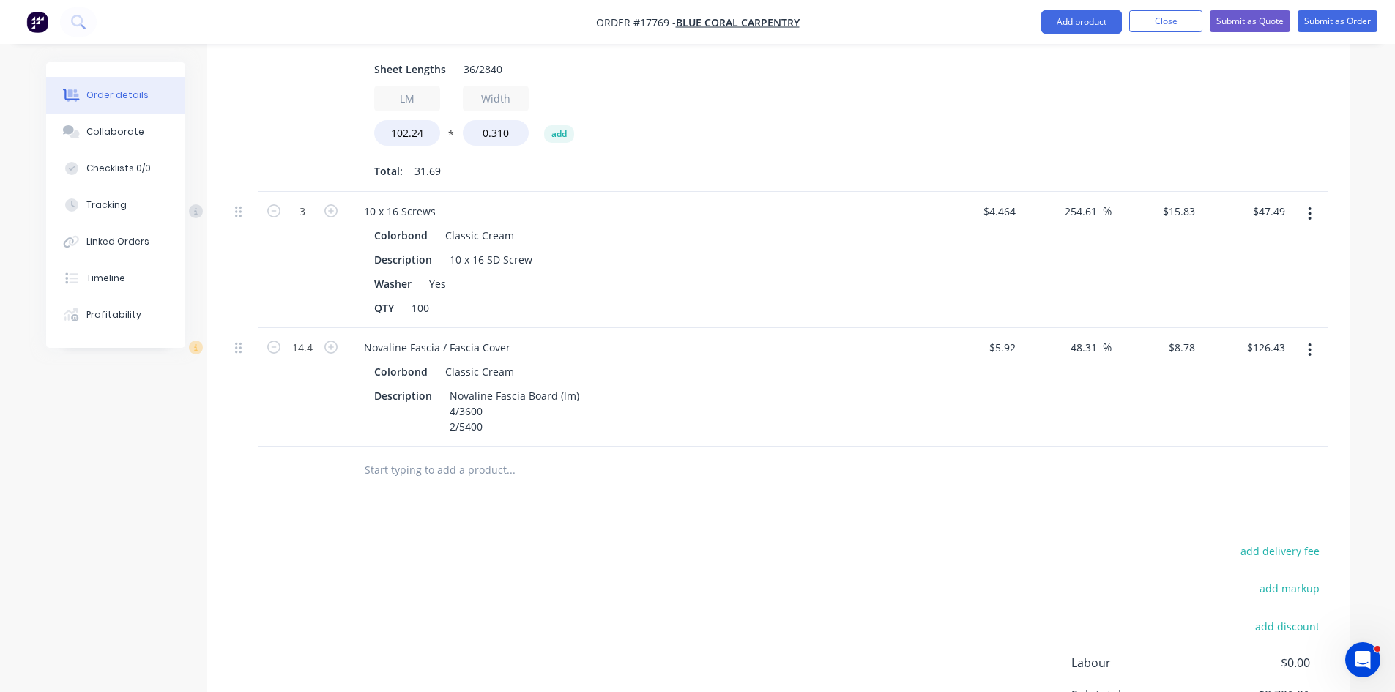
click at [302, 337] on input "14.4" at bounding box center [302, 348] width 38 height 22
type input "25.2"
type input "$221.26"
click at [474, 623] on div "add delivery fee add markup add discount Labour $0.00 Sub total $8,791.91 Margi…" at bounding box center [778, 682] width 1099 height 283
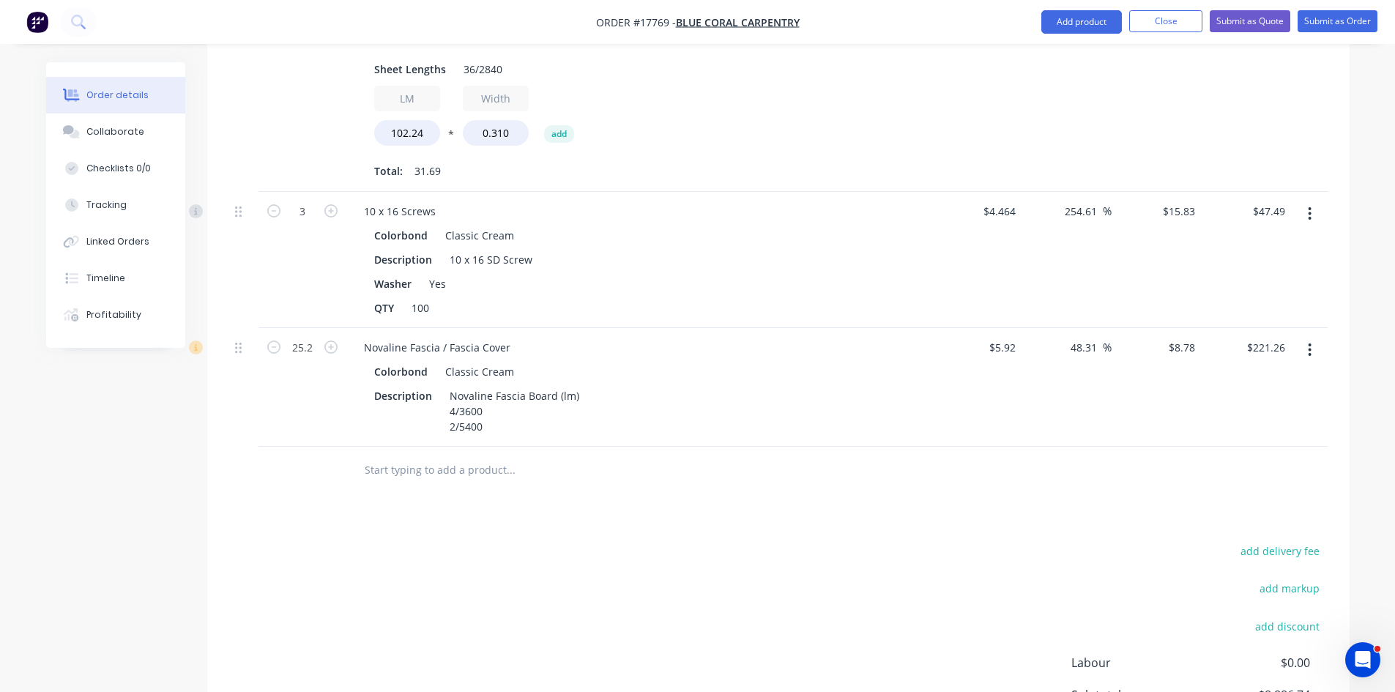
scroll to position [1977, 0]
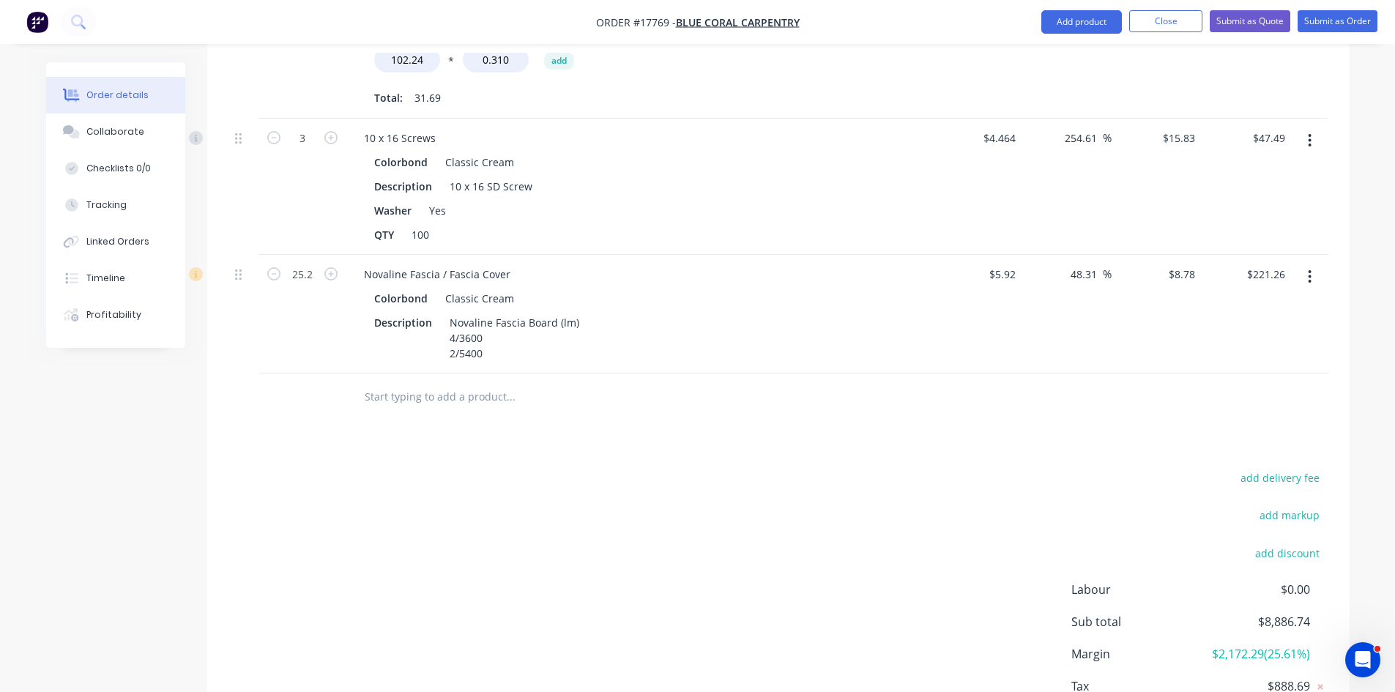
click at [391, 382] on input "text" at bounding box center [510, 396] width 293 height 29
click at [1095, 25] on button "Add product" at bounding box center [1081, 21] width 81 height 23
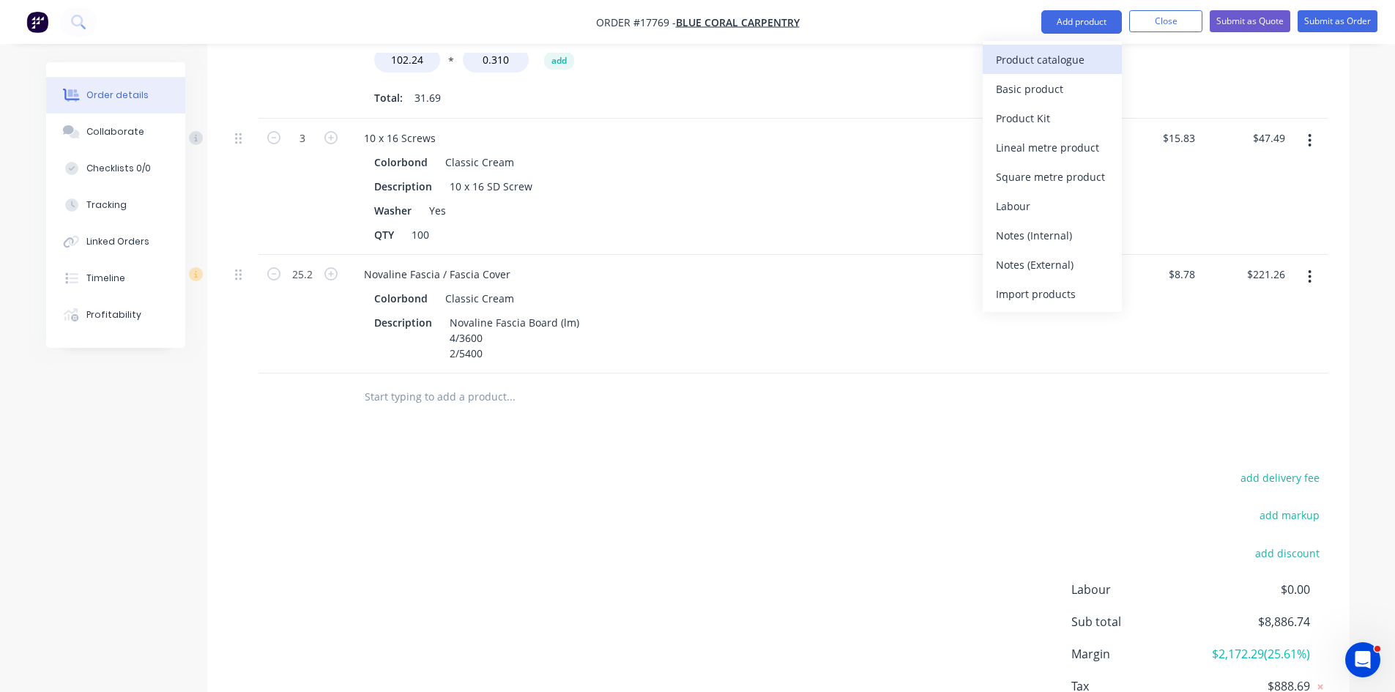
click at [1083, 46] on button "Product catalogue" at bounding box center [1052, 59] width 139 height 29
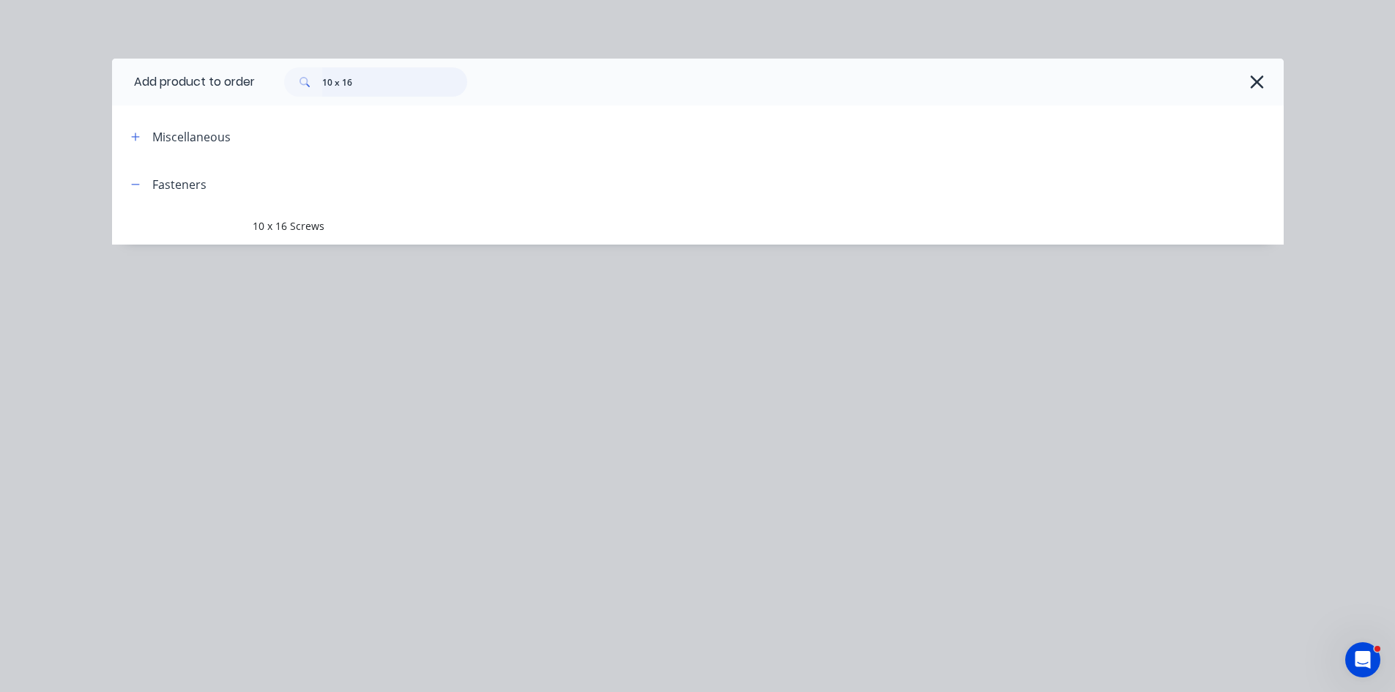
click at [357, 73] on input "10 x 16" at bounding box center [394, 81] width 145 height 29
type input "novali"
click at [657, 94] on div "novali" at bounding box center [762, 81] width 1014 height 29
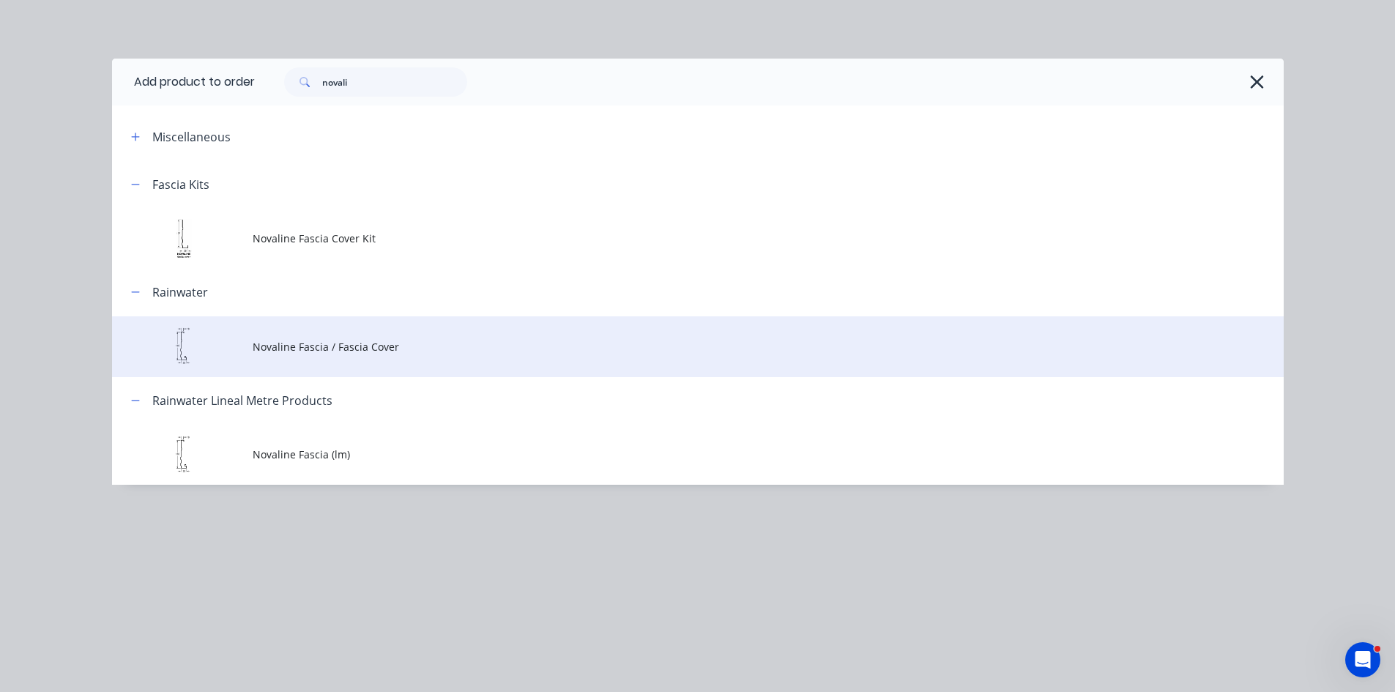
click at [431, 349] on span "Novaline Fascia / Fascia Cover" at bounding box center [665, 346] width 825 height 15
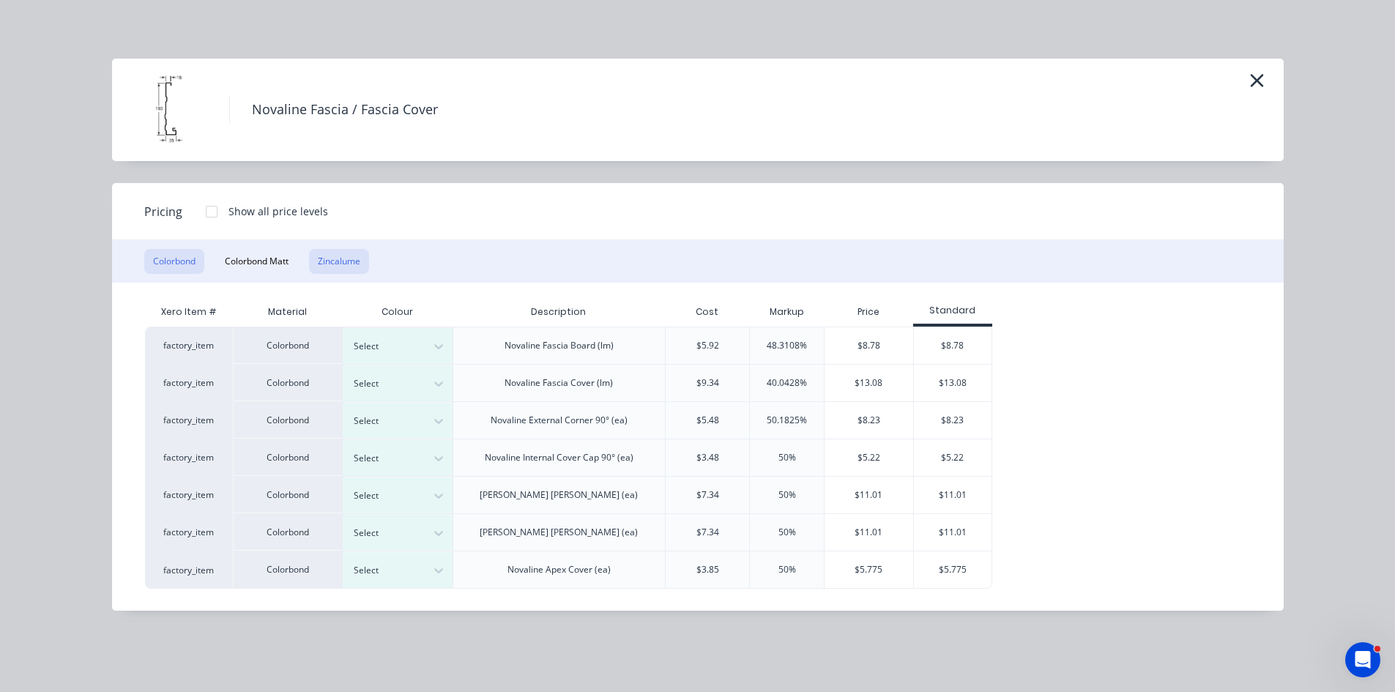
click at [350, 267] on button "Zincalume" at bounding box center [339, 261] width 60 height 25
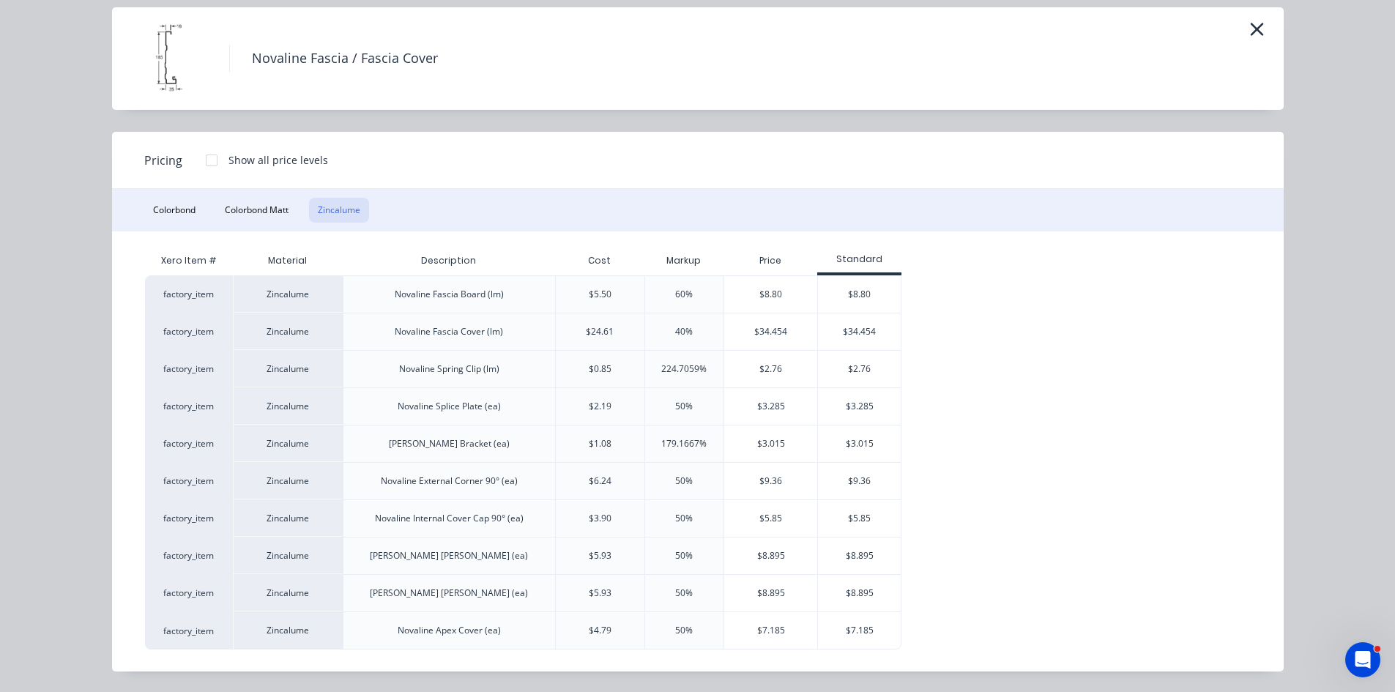
scroll to position [2051, 0]
click at [779, 445] on div "$3.015" at bounding box center [770, 443] width 93 height 37
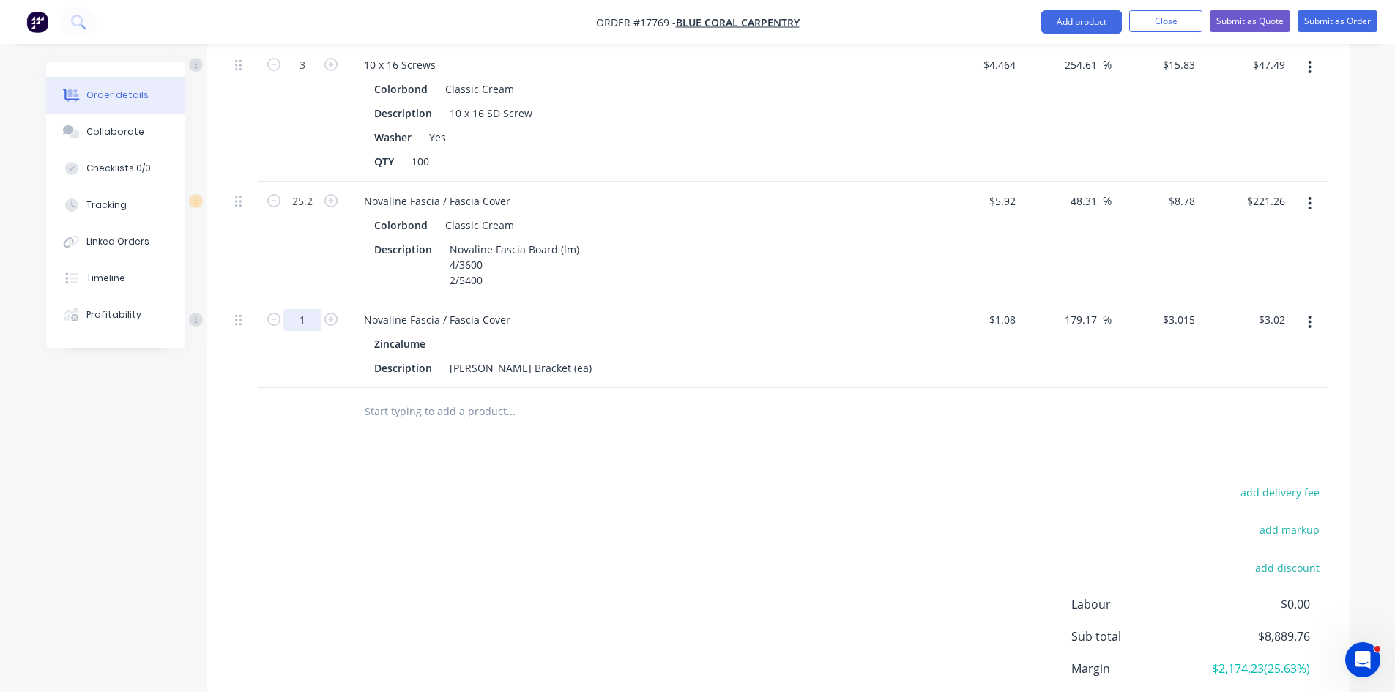
click at [310, 309] on input "1" at bounding box center [302, 320] width 38 height 22
type input "28"
type input "$84.42"
click at [688, 500] on div "add delivery fee add markup add discount Labour $0.00 Sub total $8,889.76 Margi…" at bounding box center [778, 624] width 1099 height 283
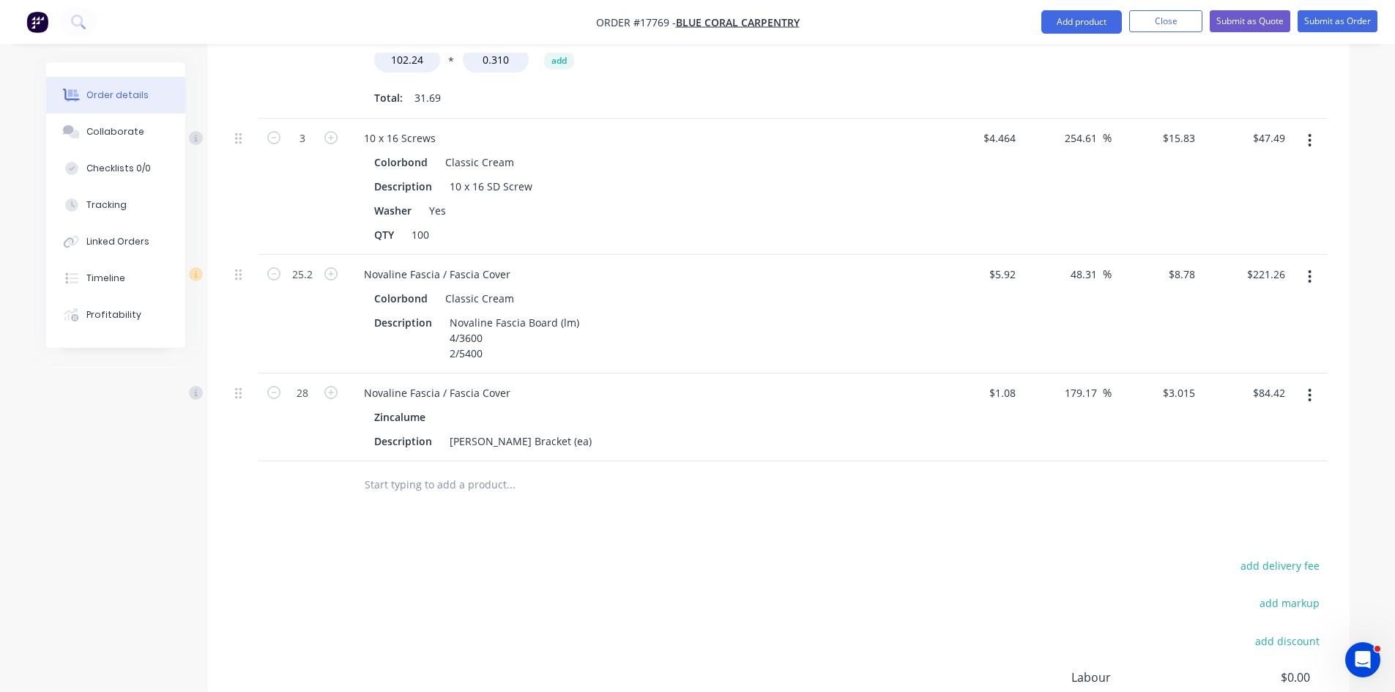
scroll to position [2147, 0]
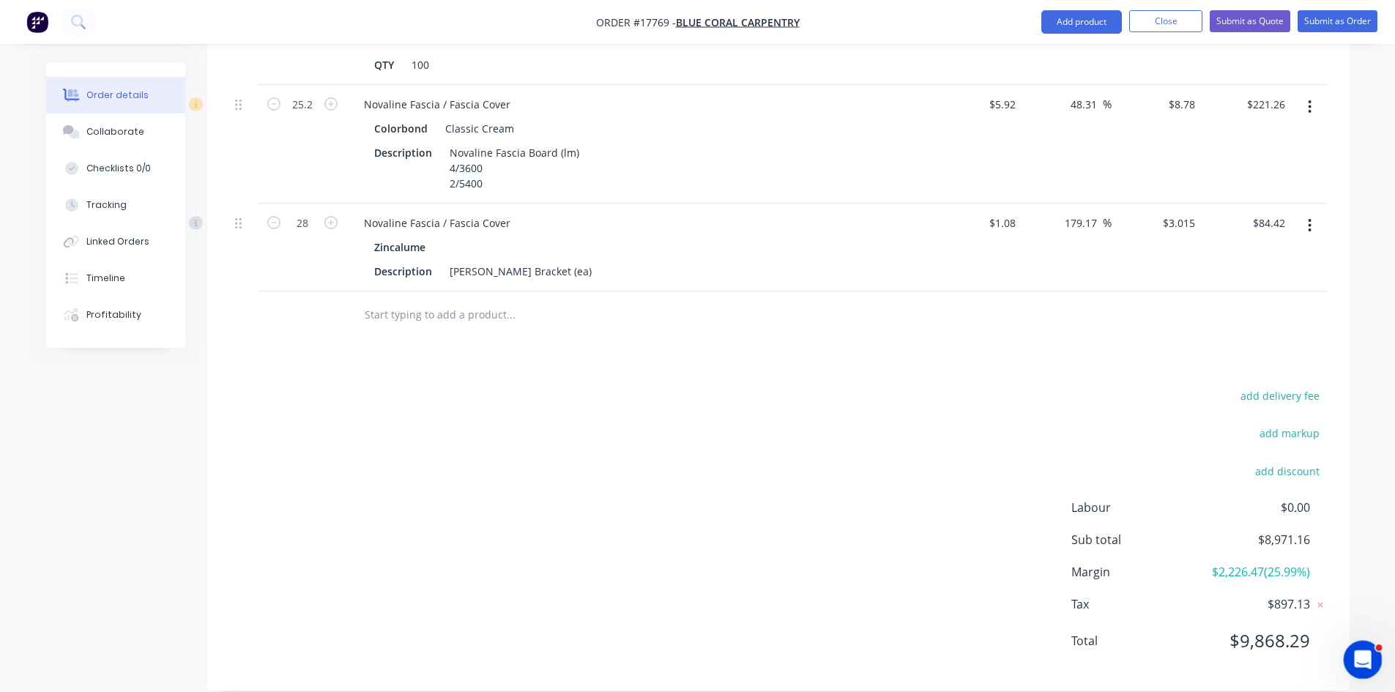
click at [1361, 660] on icon "Open Intercom Messenger" at bounding box center [1361, 658] width 24 height 24
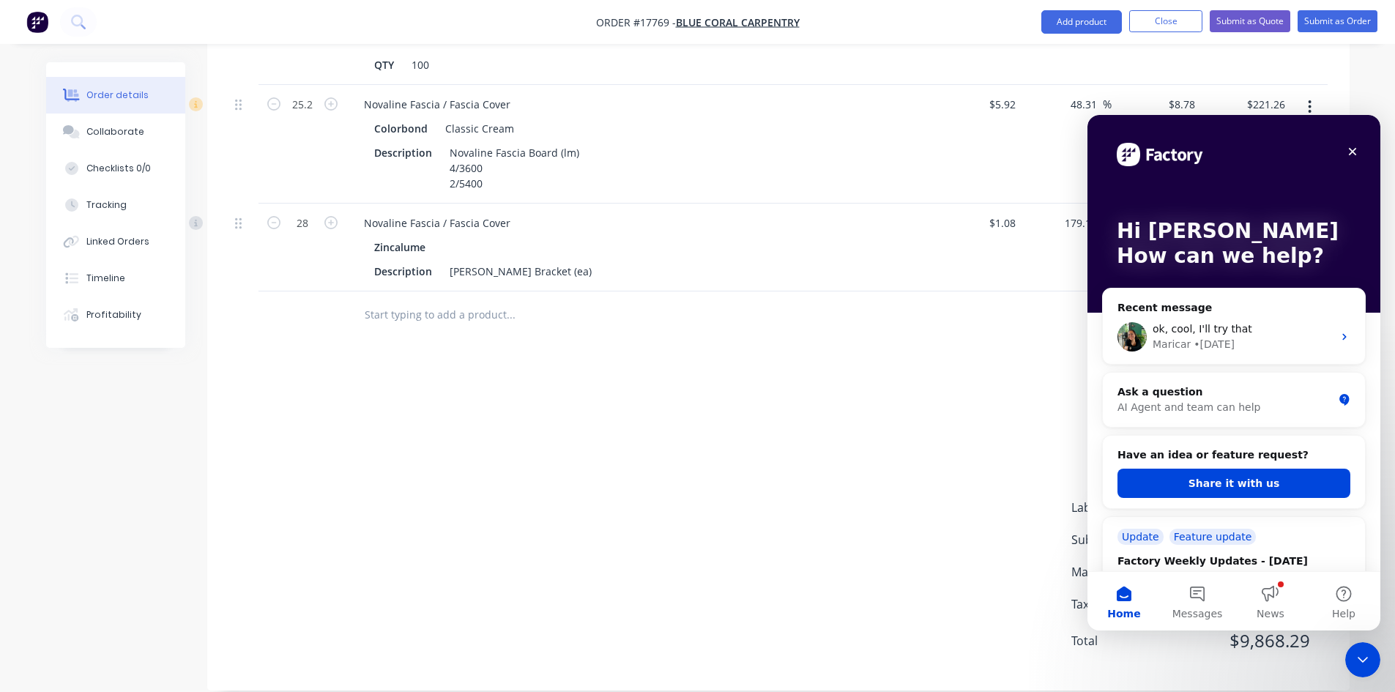
click at [955, 306] on div at bounding box center [778, 315] width 1099 height 48
click at [1276, 602] on button "News" at bounding box center [1270, 601] width 73 height 59
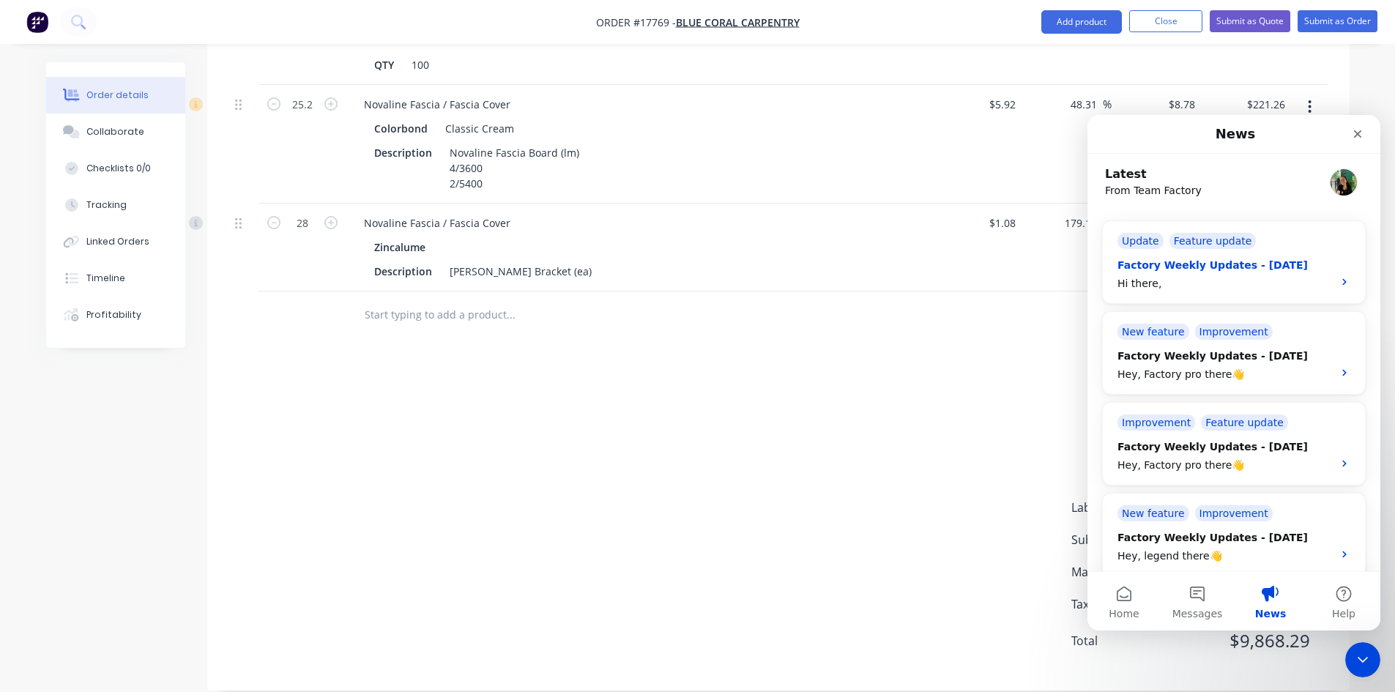
click at [1171, 277] on div "Hi there," at bounding box center [1221, 283] width 207 height 15
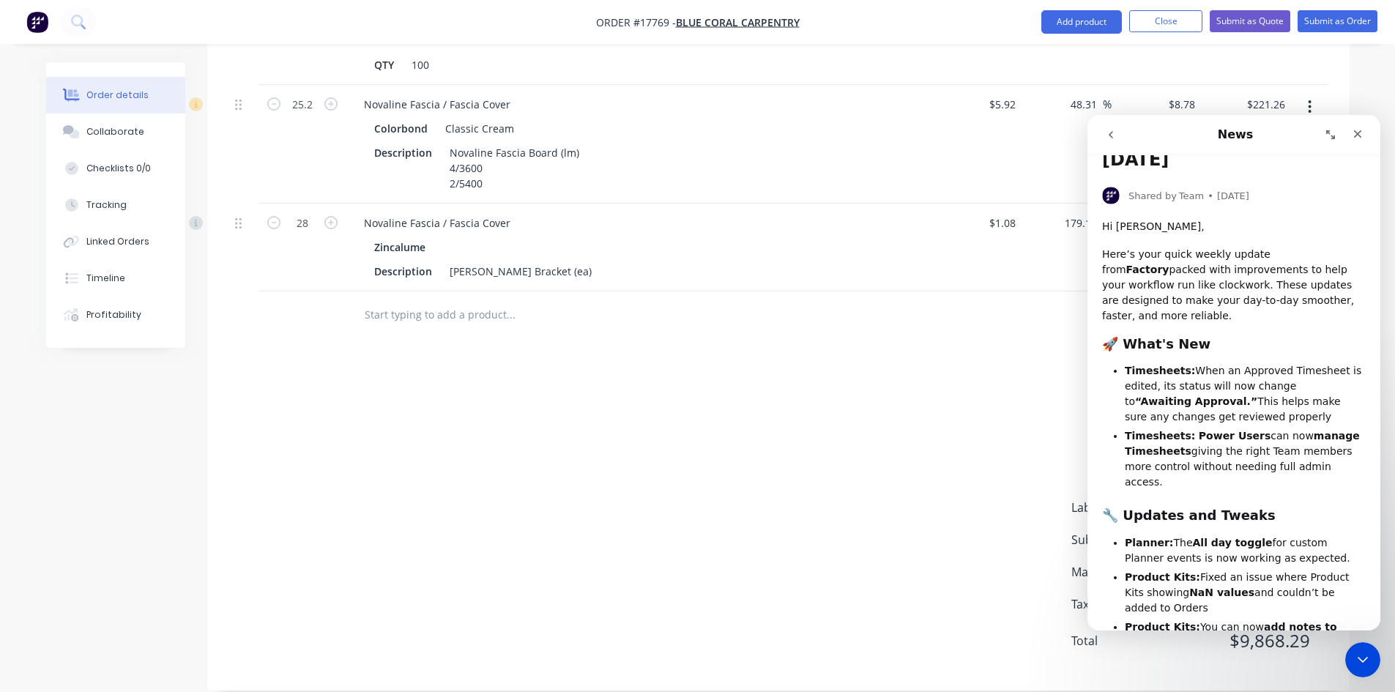
scroll to position [0, 0]
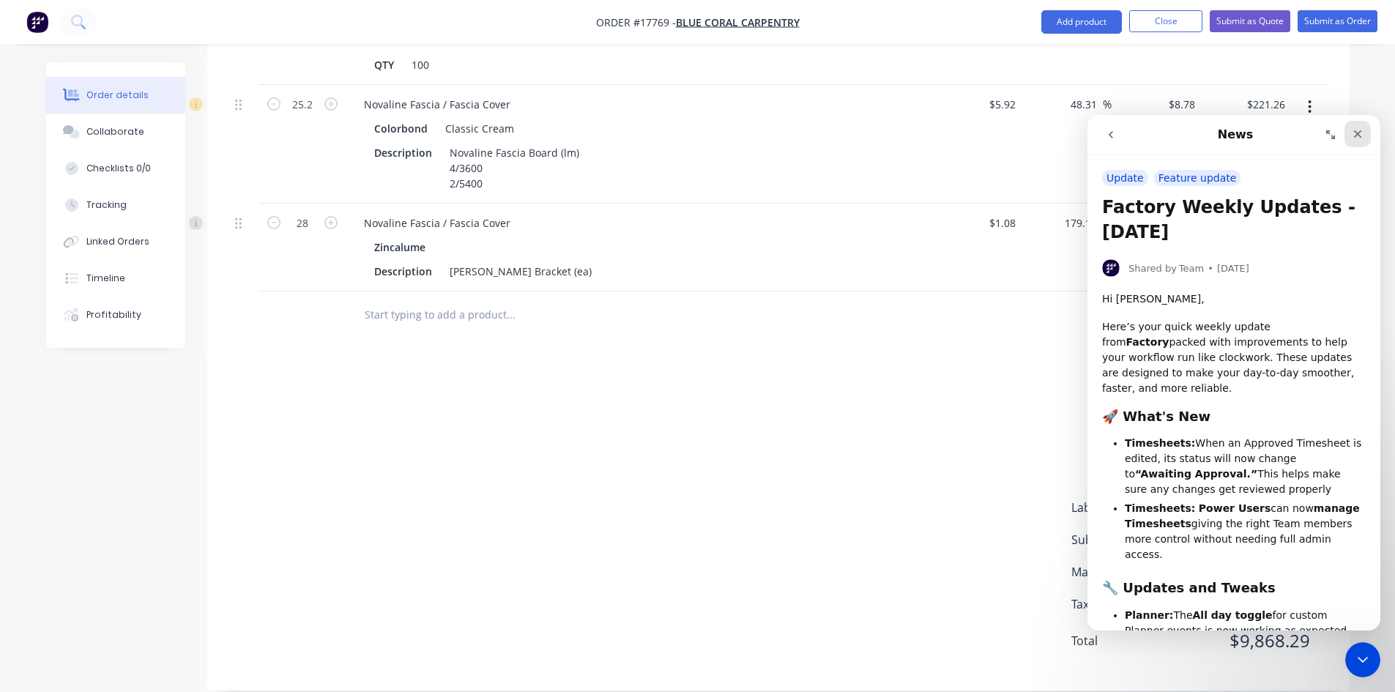
click at [1356, 130] on icon "Close" at bounding box center [1358, 134] width 12 height 12
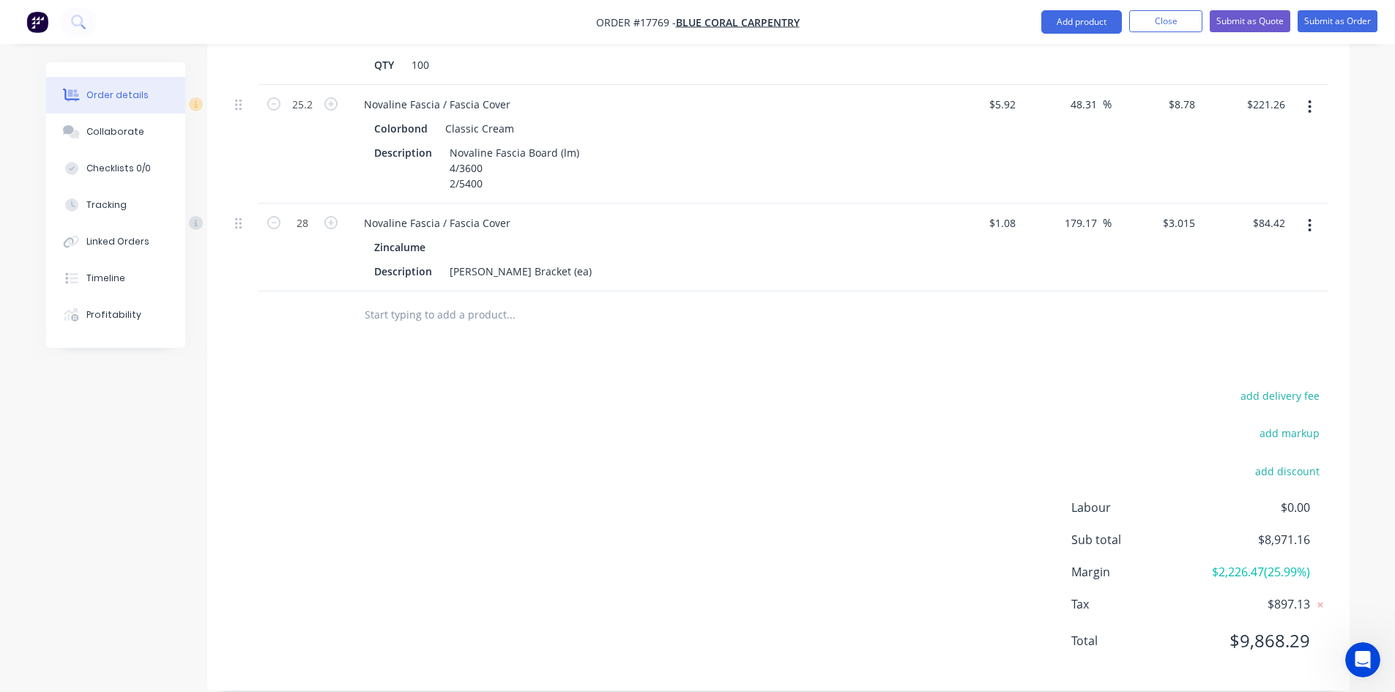
click at [573, 455] on div "add delivery fee add markup add discount Labour $0.00 Sub total $8,971.16 Margi…" at bounding box center [778, 527] width 1099 height 283
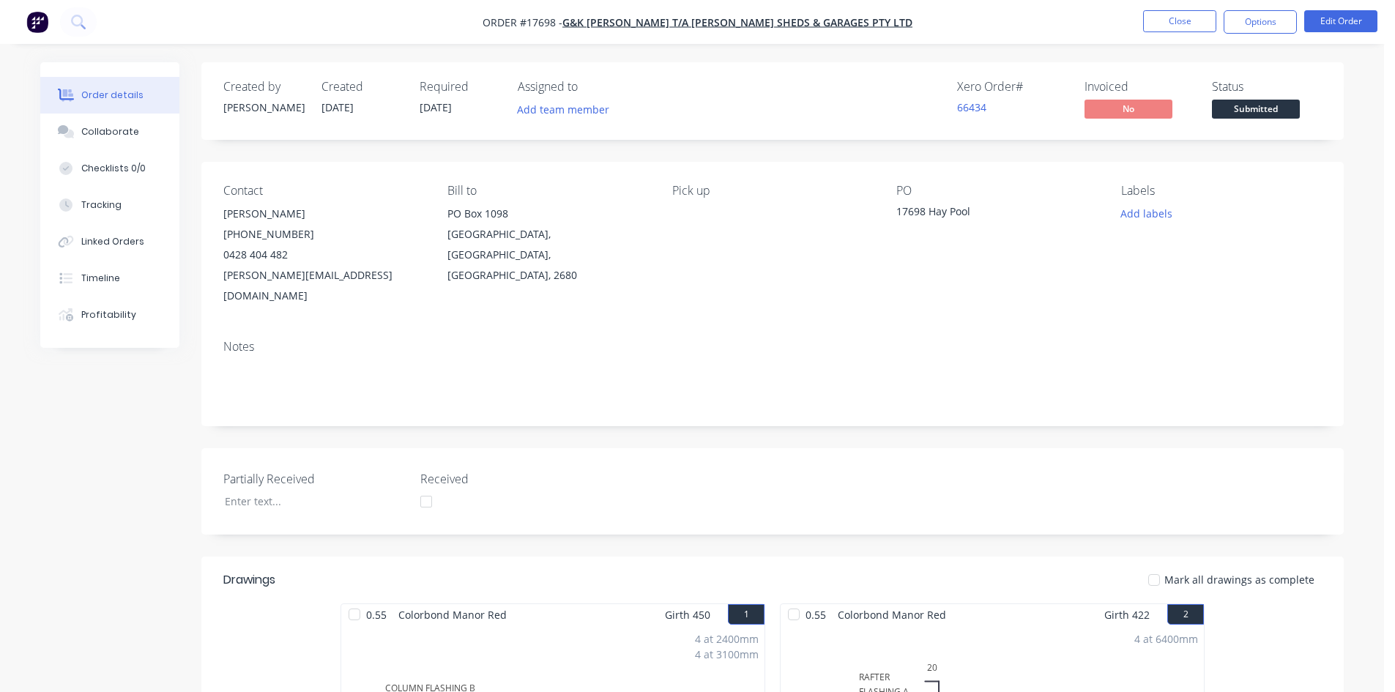
click at [932, 10] on nav "Order #17698 - G&K [PERSON_NAME] T/A [PERSON_NAME] Sheds & Garages Pty Ltd Clos…" at bounding box center [697, 22] width 1395 height 44
click at [929, 26] on nav "Order #17698 - G&K Collins T/A Griffith Sheds & Garages Pty Ltd Close Options E…" at bounding box center [697, 22] width 1395 height 44
click at [920, 24] on nav "Order #17698 - G&K Collins T/A Griffith Sheds & Garages Pty Ltd Close Options E…" at bounding box center [697, 22] width 1395 height 44
click at [919, 21] on nav "Order #17698 - G&K Collins T/A Griffith Sheds & Garages Pty Ltd Close Options E…" at bounding box center [697, 22] width 1395 height 44
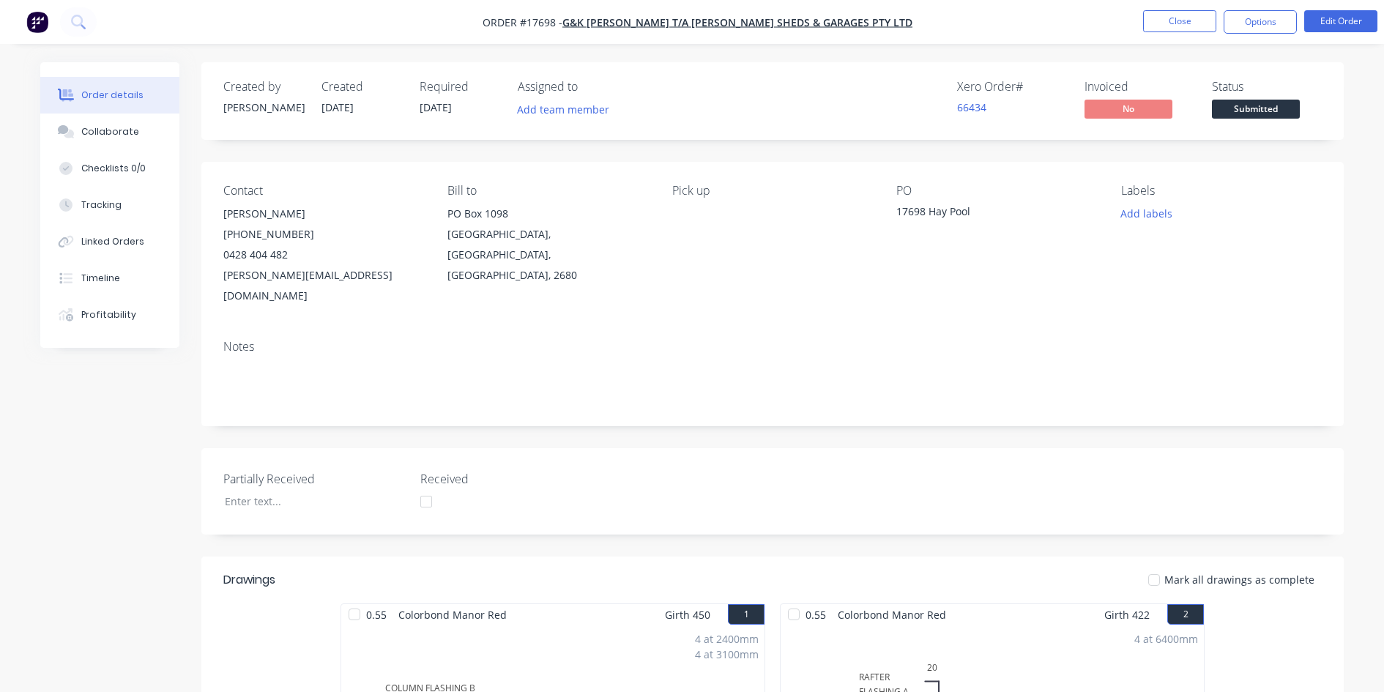
click at [1167, 21] on button "Close" at bounding box center [1179, 21] width 73 height 22
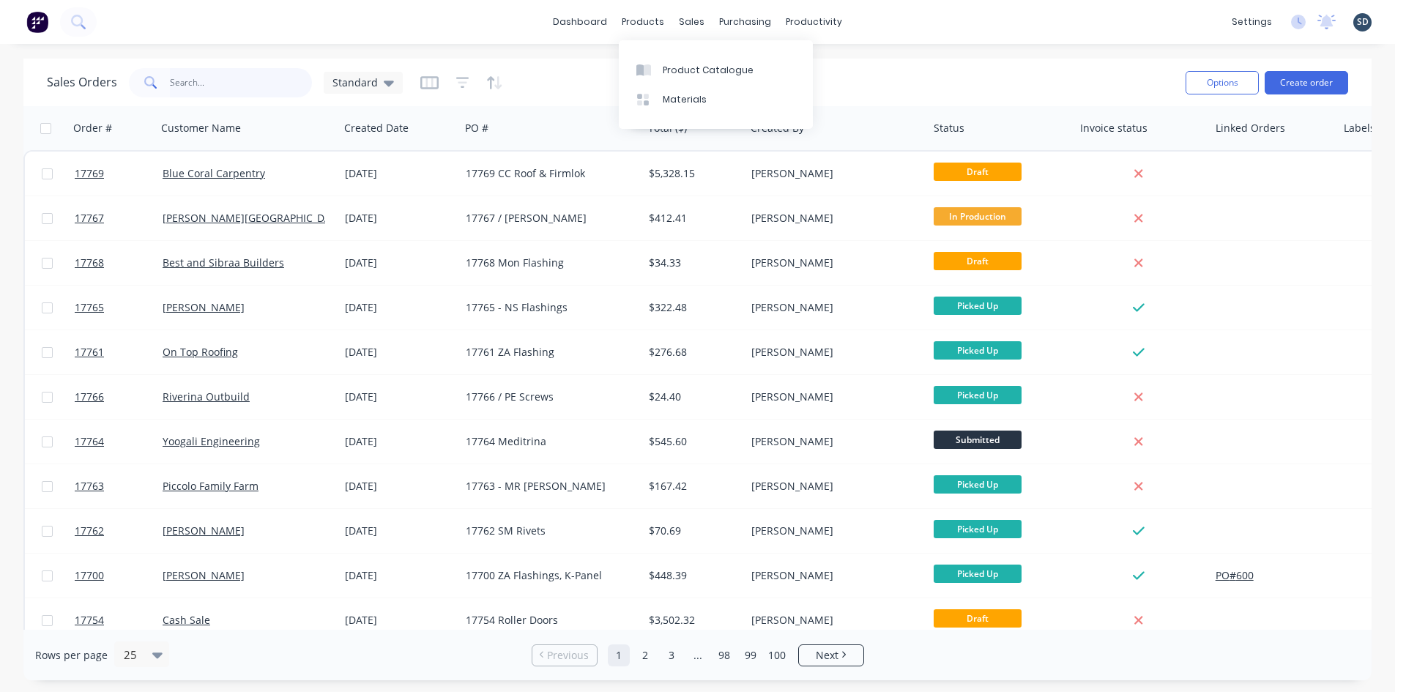
click at [220, 83] on input "text" at bounding box center [241, 82] width 143 height 29
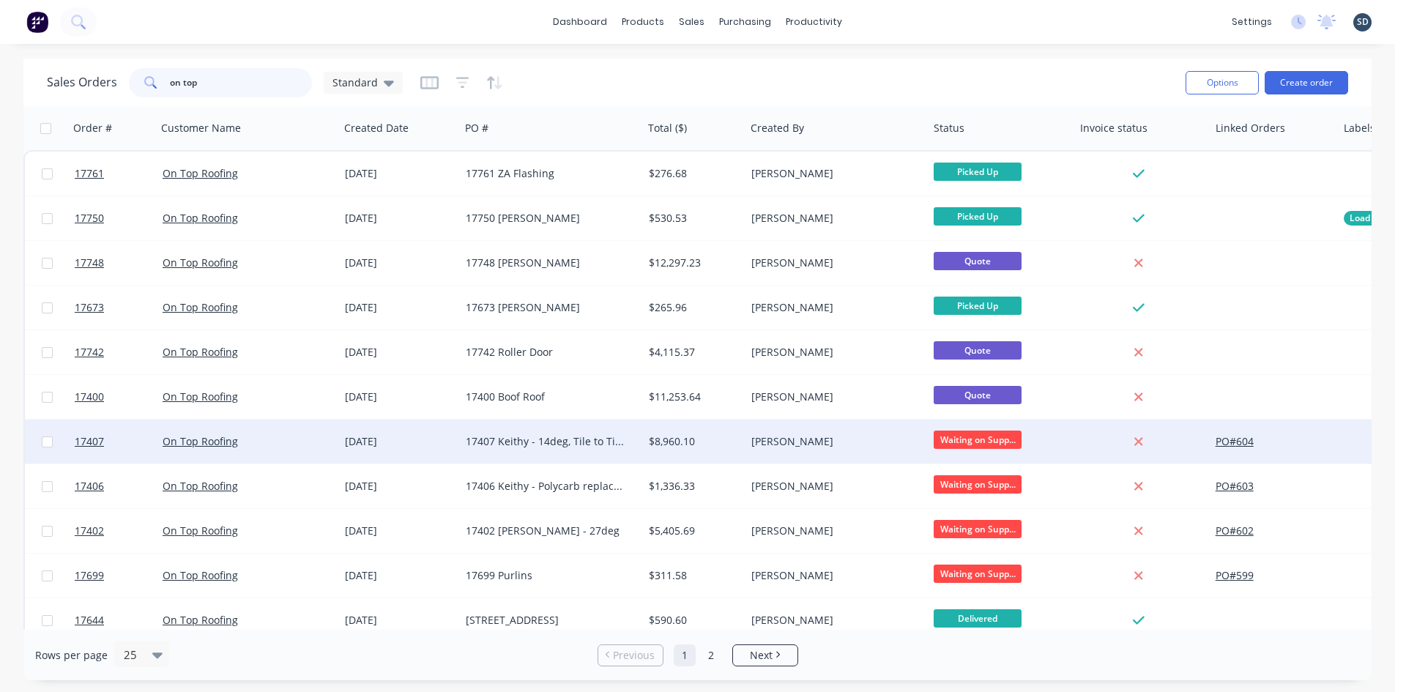
type input "on top"
click at [442, 439] on div "02 Oct 2025" at bounding box center [399, 441] width 109 height 15
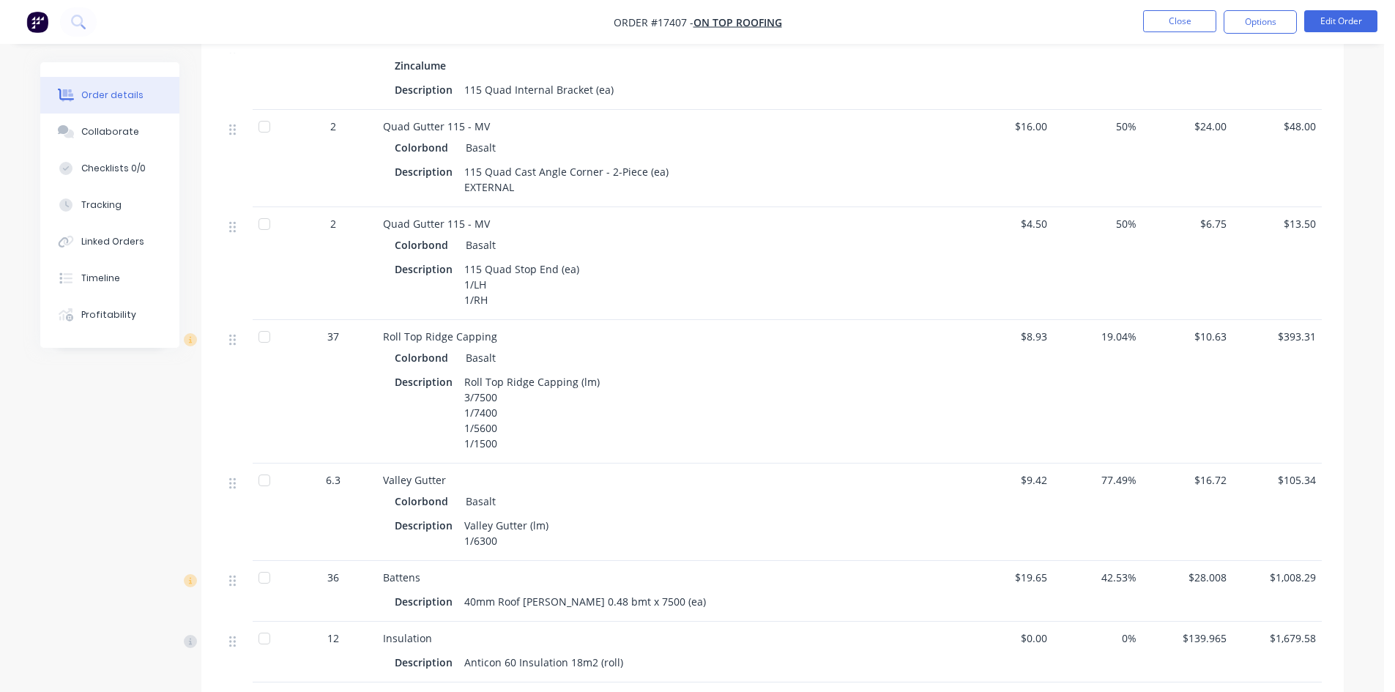
scroll to position [366, 0]
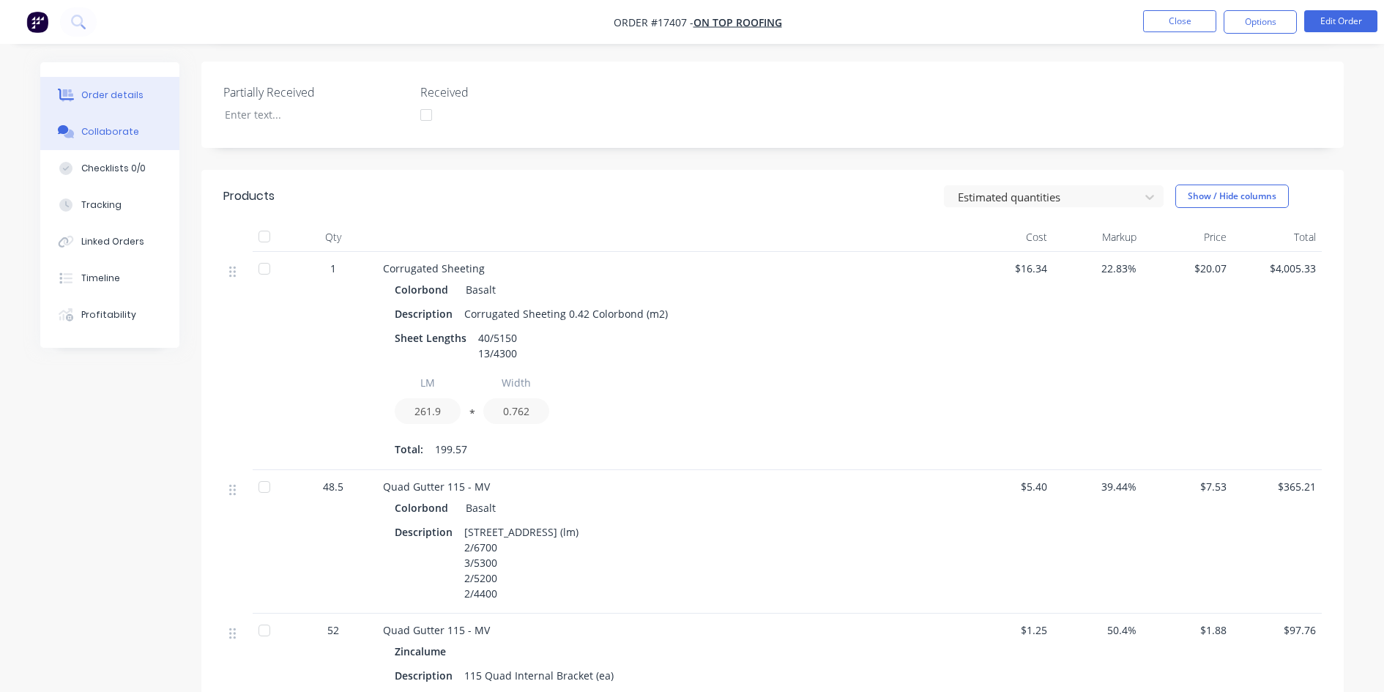
click at [94, 134] on div "Collaborate" at bounding box center [110, 131] width 58 height 13
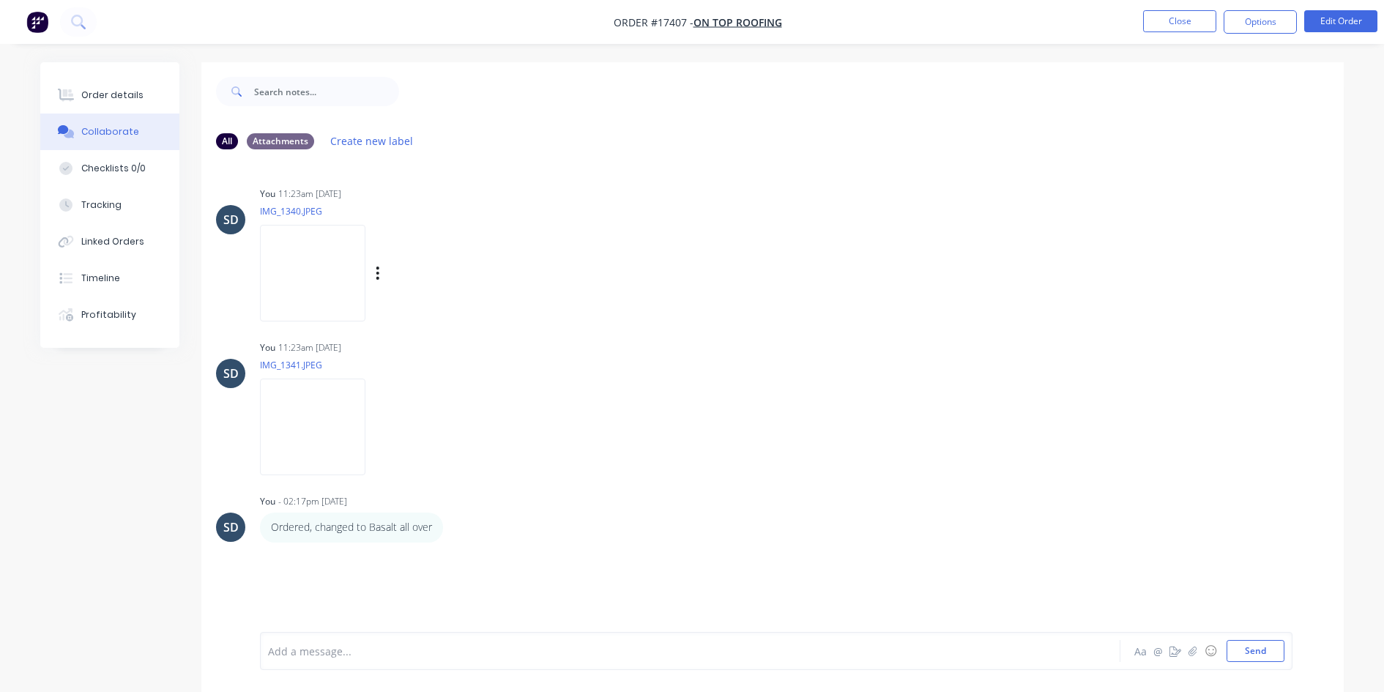
click at [324, 272] on img at bounding box center [312, 273] width 105 height 96
click at [147, 90] on button "Order details" at bounding box center [109, 95] width 139 height 37
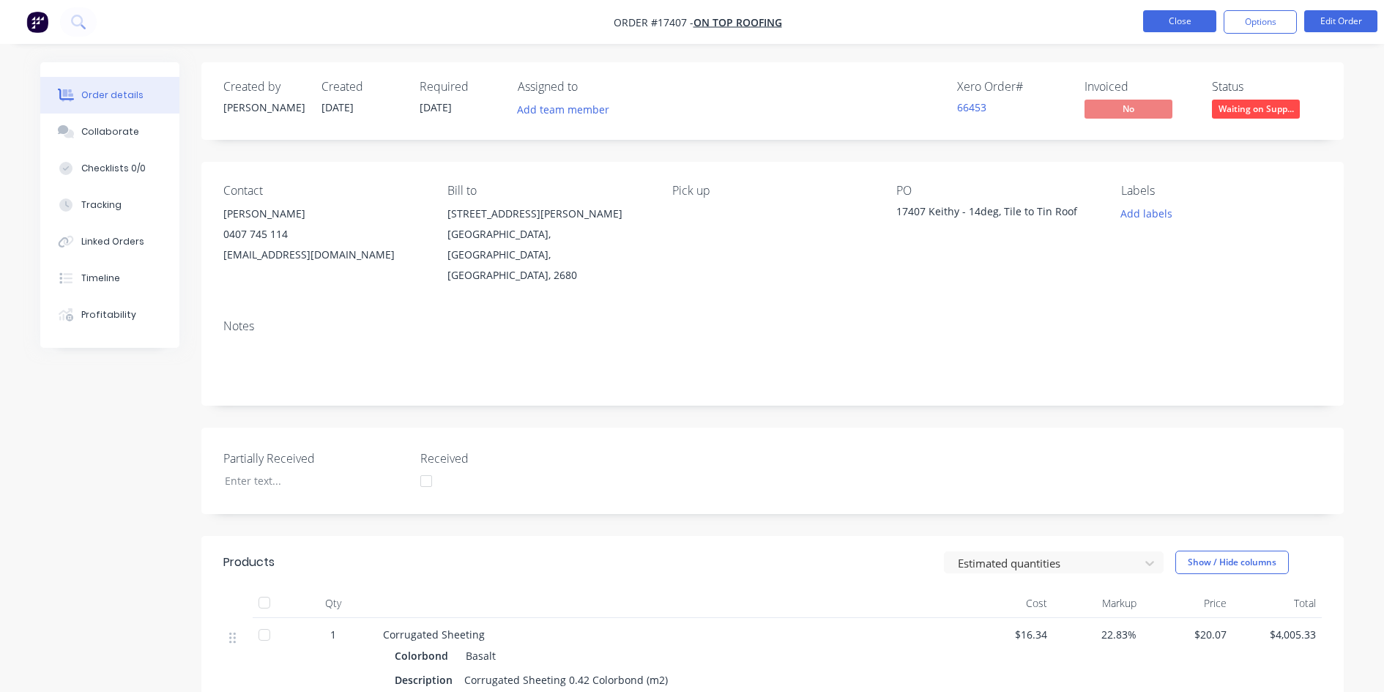
click at [1197, 29] on button "Close" at bounding box center [1179, 21] width 73 height 22
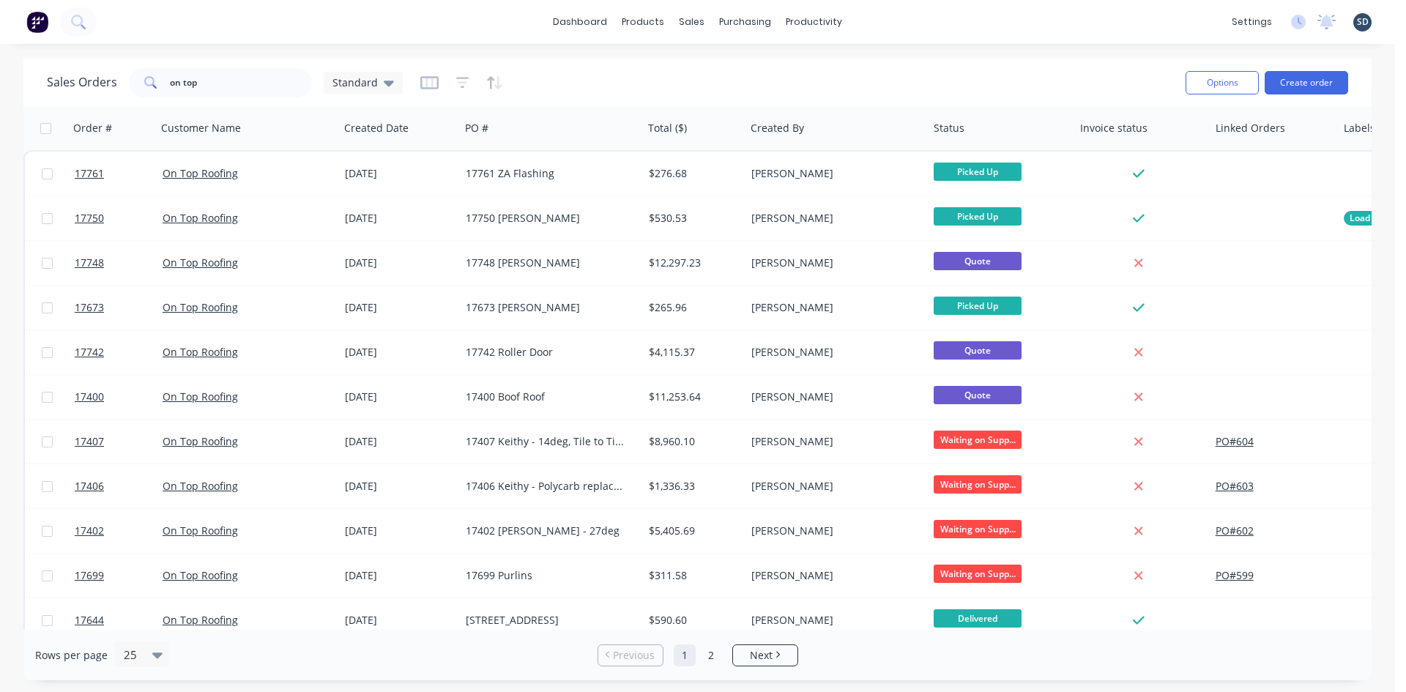
click at [902, 31] on div "dashboard products sales purchasing productivity dashboard products Product Cat…" at bounding box center [697, 22] width 1395 height 44
click at [901, 27] on div "dashboard products sales purchasing productivity dashboard products Product Cat…" at bounding box center [697, 22] width 1395 height 44
click at [877, 21] on div "dashboard products sales purchasing productivity dashboard products Product Cat…" at bounding box center [697, 22] width 1395 height 44
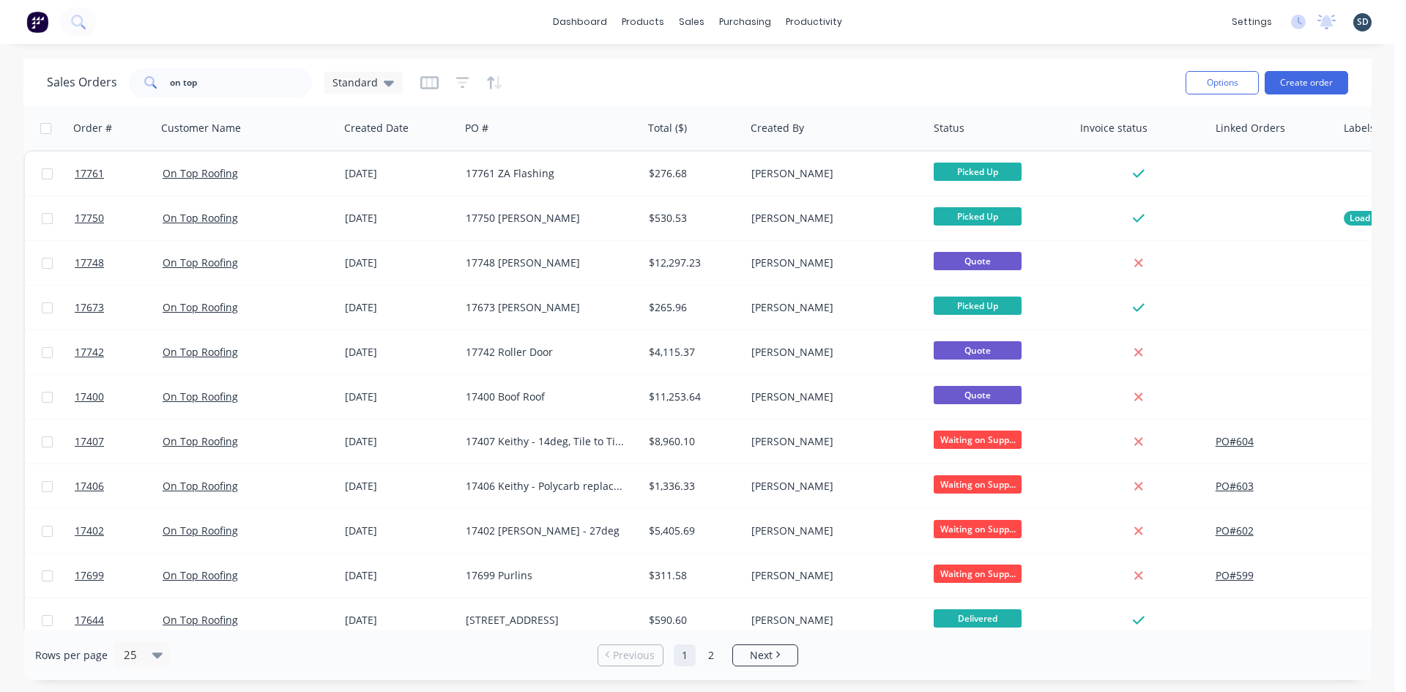
click at [881, 20] on div "dashboard products sales purchasing productivity dashboard products Product Cat…" at bounding box center [697, 22] width 1395 height 44
click at [1030, 5] on div "dashboard products sales purchasing productivity dashboard products Product Cat…" at bounding box center [697, 22] width 1395 height 44
click at [899, 21] on div "dashboard products sales purchasing productivity dashboard products Product Cat…" at bounding box center [697, 22] width 1395 height 44
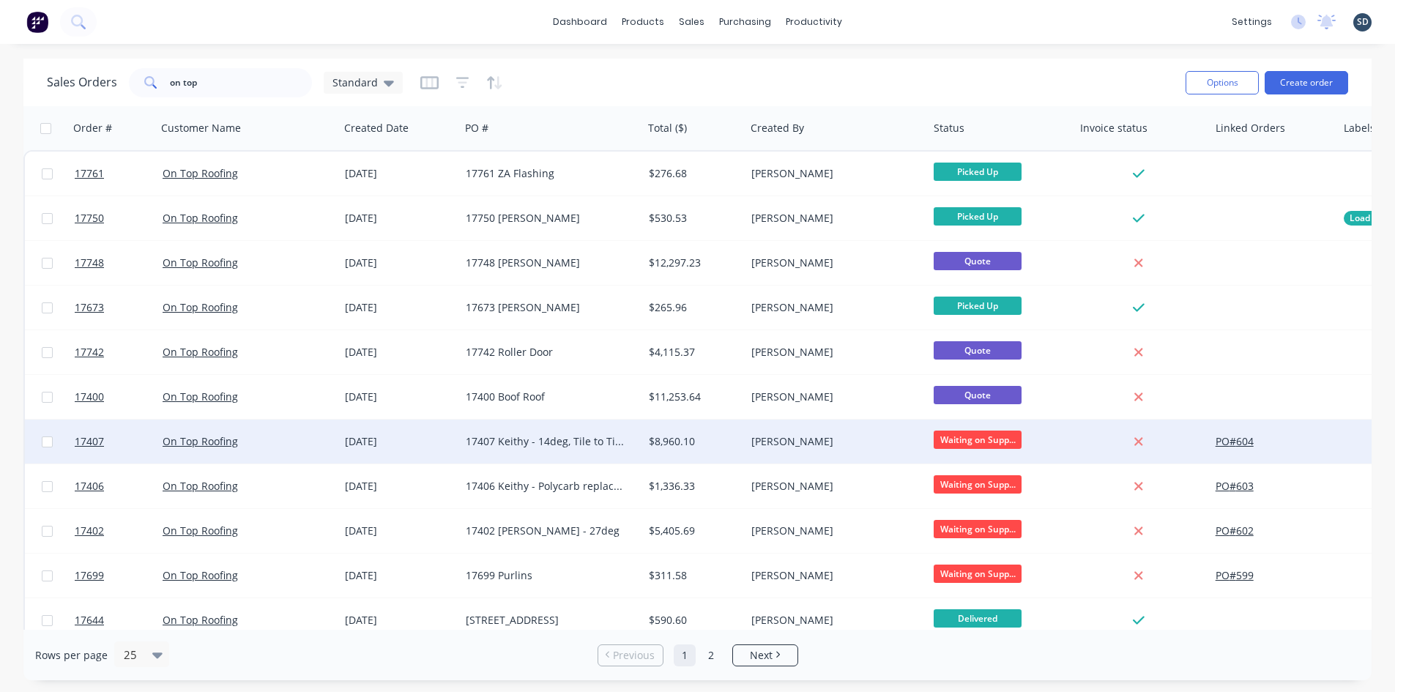
click at [286, 448] on div "On Top Roofing" at bounding box center [244, 441] width 163 height 15
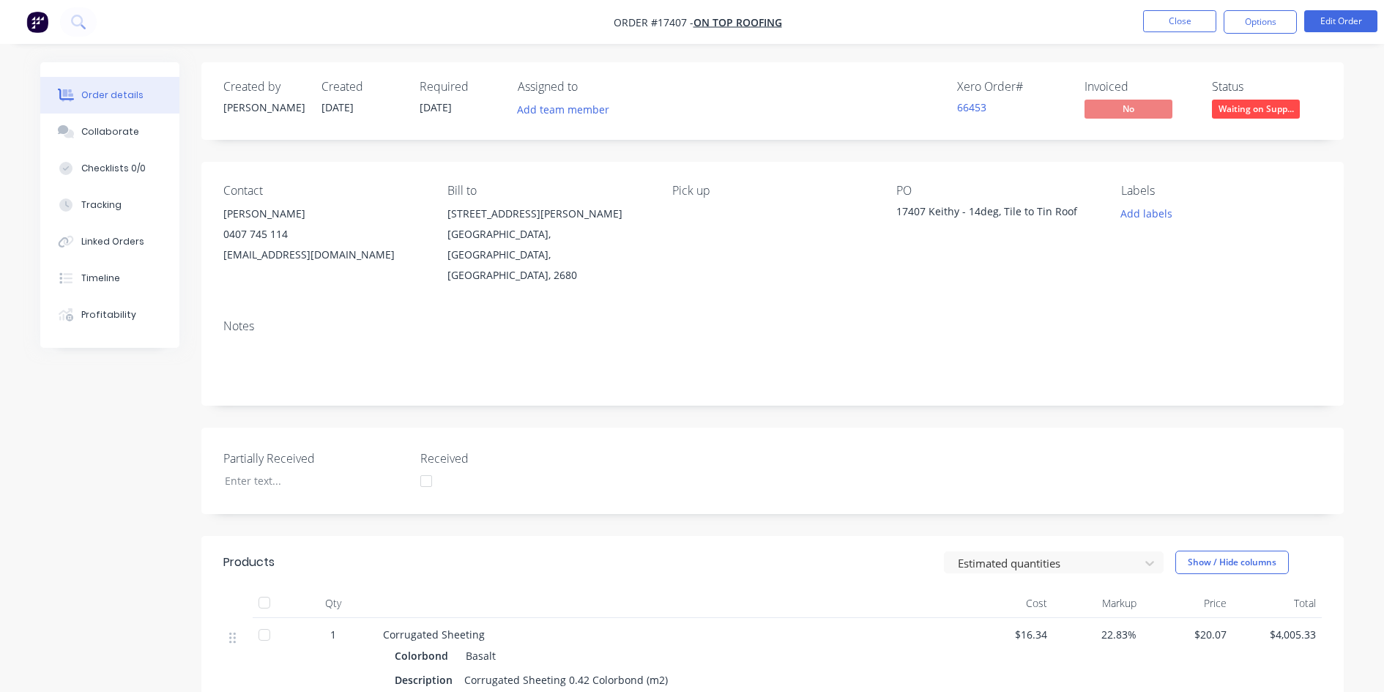
click at [839, 15] on nav "Order #17407 - On Top Roofing Close Options Edit Order" at bounding box center [697, 22] width 1395 height 44
click at [1194, 25] on button "Close" at bounding box center [1179, 21] width 73 height 22
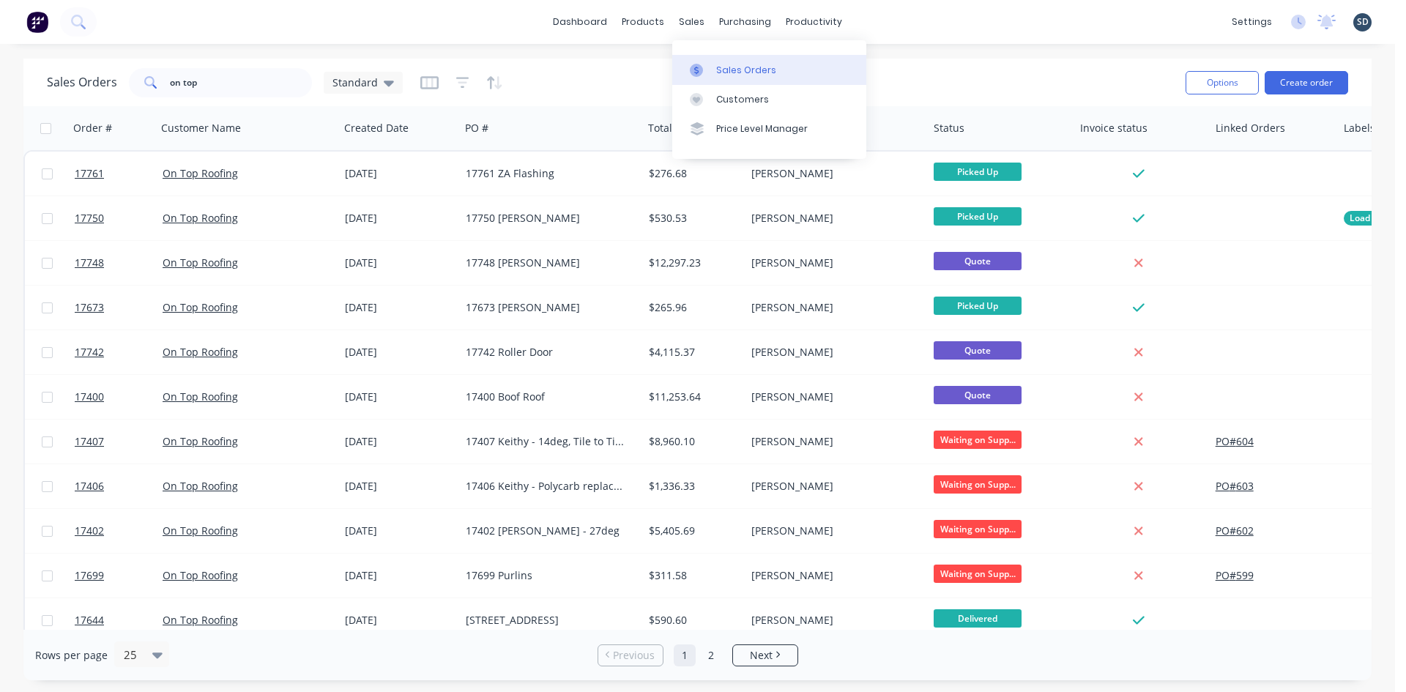
click at [779, 73] on link "Sales Orders" at bounding box center [769, 69] width 194 height 29
click at [924, 42] on div "dashboard products sales purchasing productivity dashboard products Product Cat…" at bounding box center [697, 22] width 1395 height 44
click at [697, 21] on div "sales" at bounding box center [692, 22] width 40 height 22
click at [733, 66] on div "Sales Orders" at bounding box center [746, 70] width 60 height 13
click at [216, 68] on input "on top" at bounding box center [241, 82] width 143 height 29
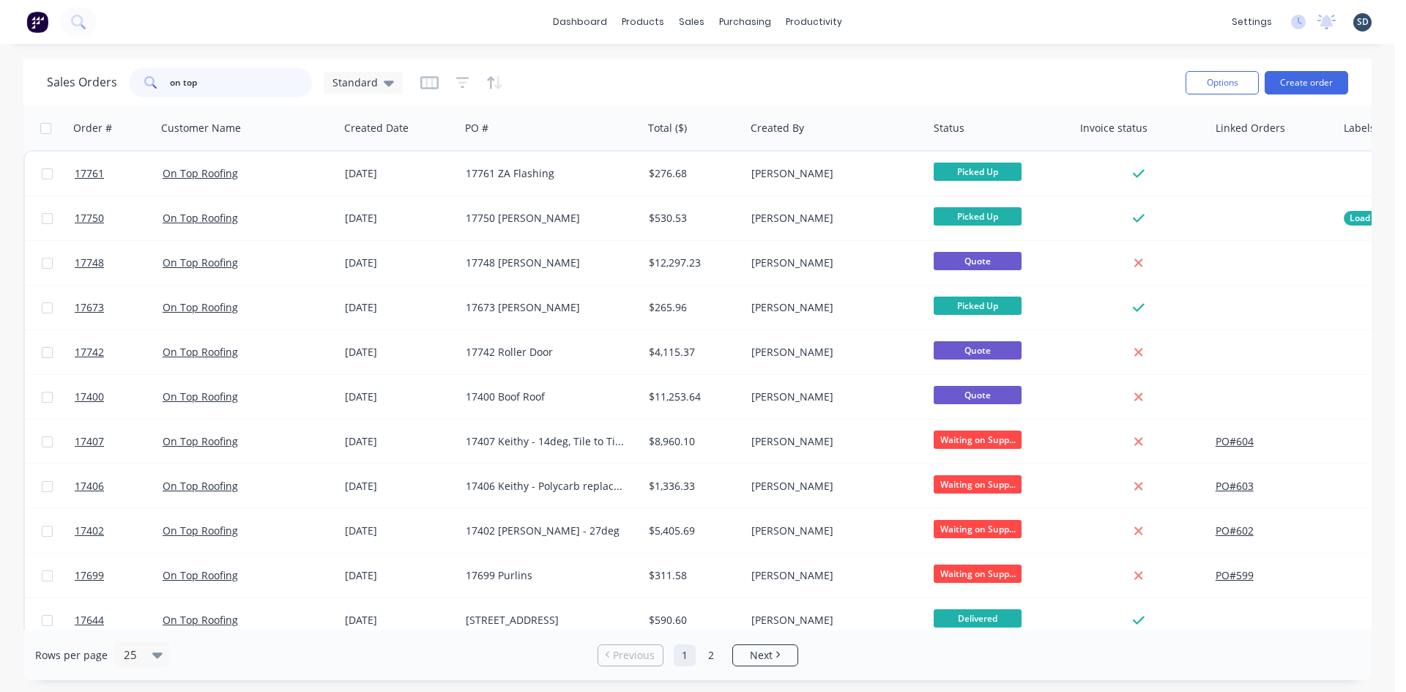
click at [222, 69] on input "on top" at bounding box center [241, 82] width 143 height 29
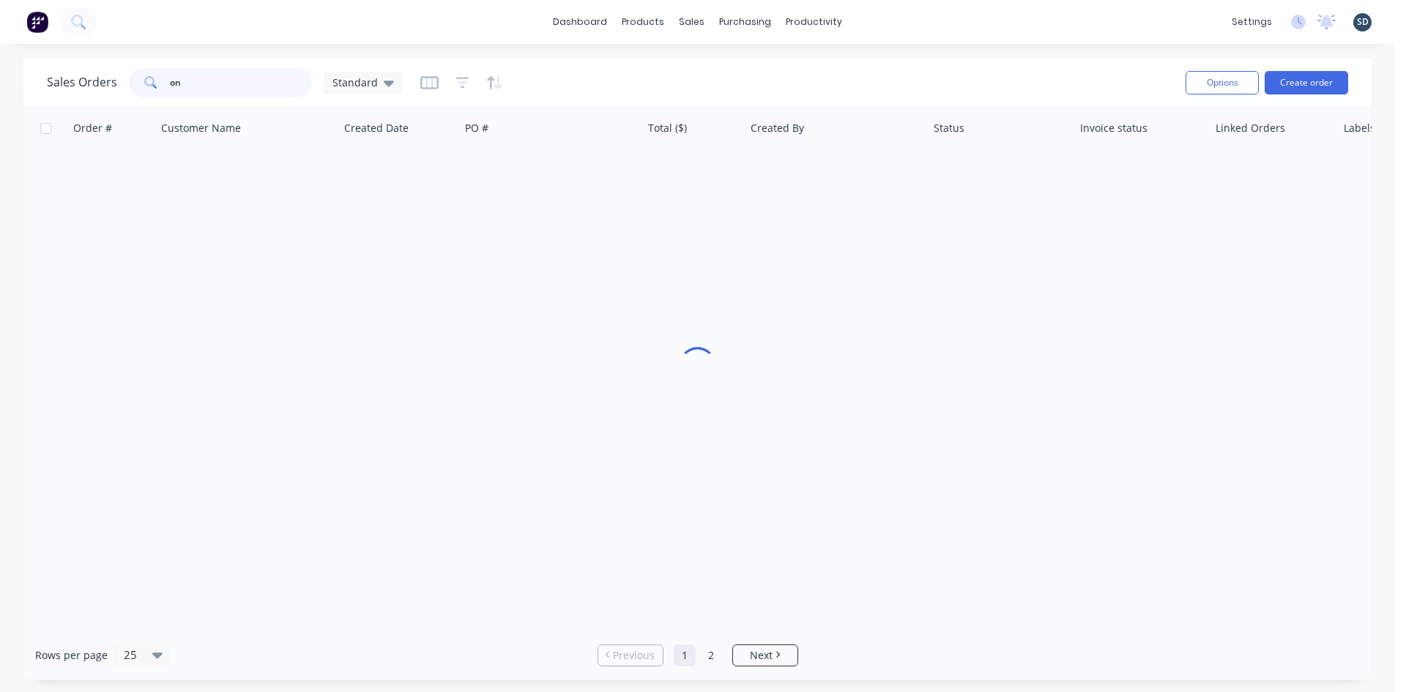
drag, startPoint x: 218, startPoint y: 84, endPoint x: 81, endPoint y: 76, distance: 137.9
click at [81, 76] on div "Sales Orders on Standard" at bounding box center [225, 82] width 356 height 29
type input "on"
click at [684, 21] on div "sales" at bounding box center [692, 22] width 40 height 22
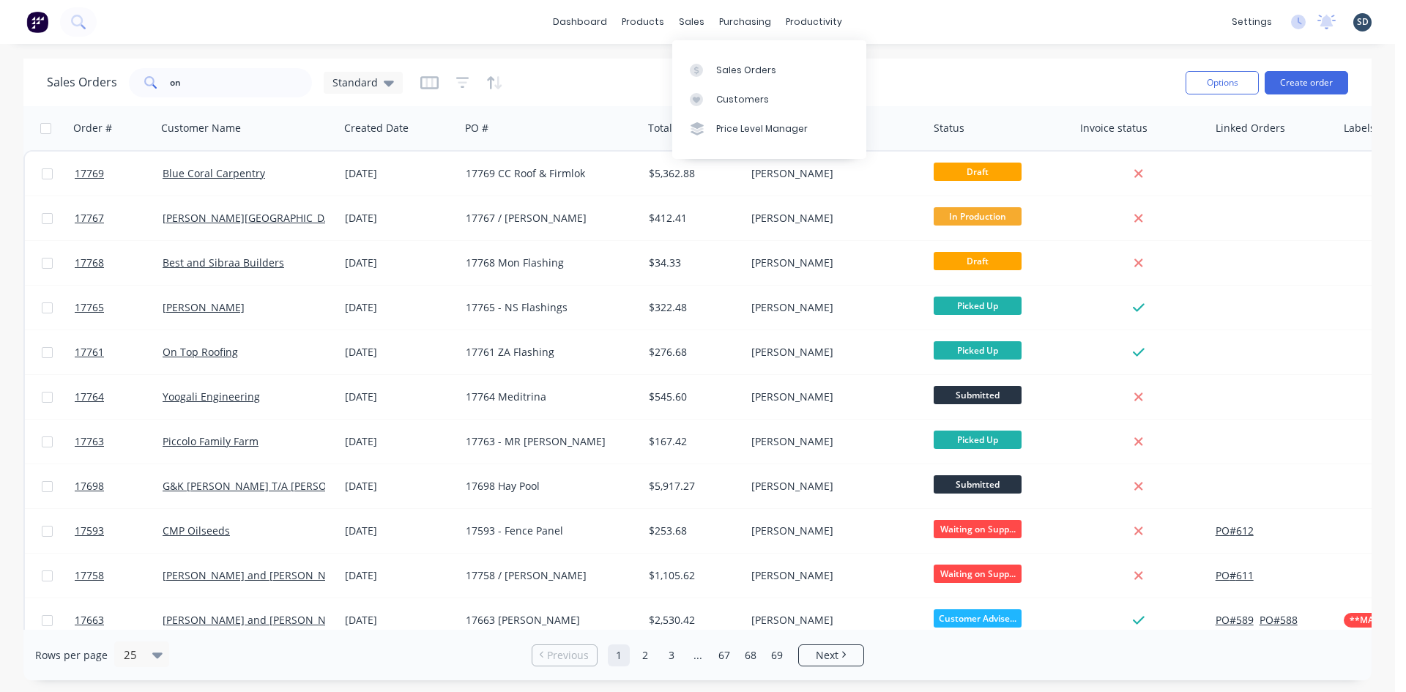
click at [882, 21] on div "dashboard products sales purchasing productivity dashboard products Product Cat…" at bounding box center [697, 22] width 1395 height 44
click at [929, 17] on div "dashboard products sales purchasing productivity dashboard products Product Cat…" at bounding box center [697, 22] width 1395 height 44
click at [690, 69] on div "Product Catalogue" at bounding box center [708, 70] width 91 height 13
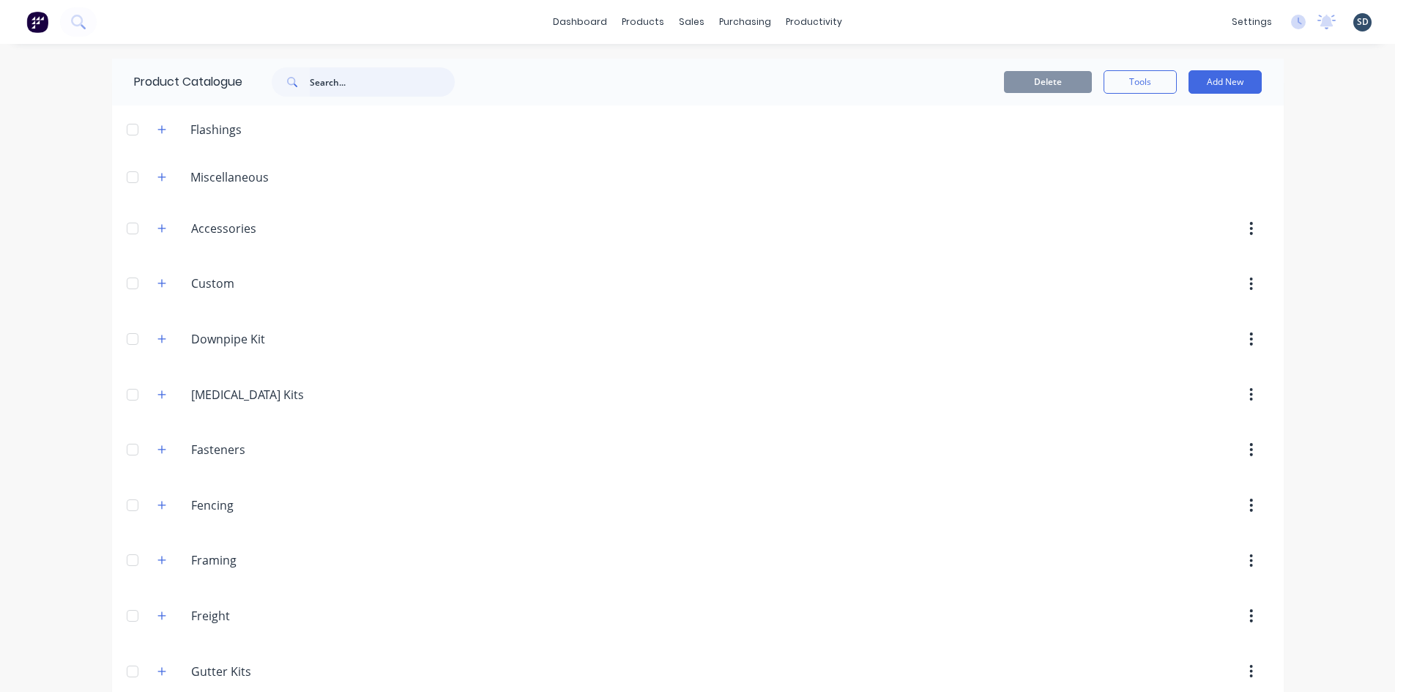
click at [354, 77] on input "text" at bounding box center [382, 81] width 145 height 29
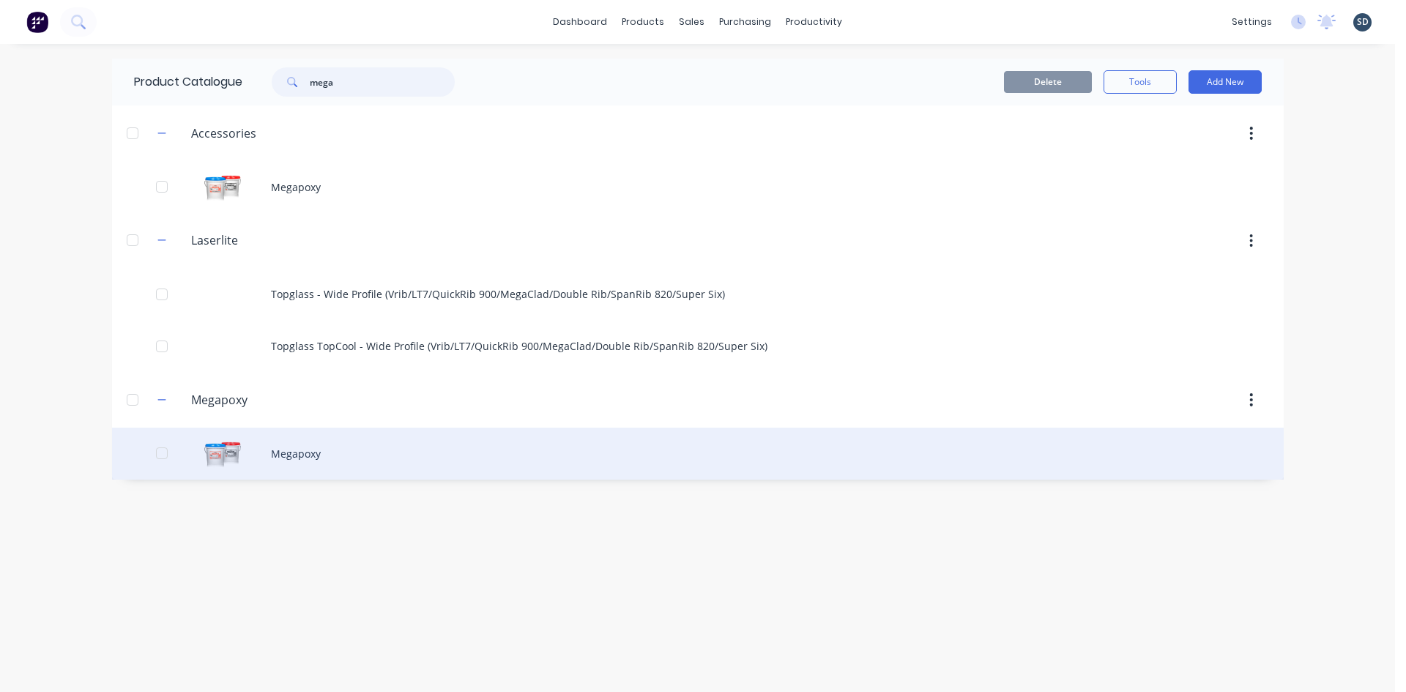
type input "mega"
click at [346, 444] on div "Megapoxy" at bounding box center [698, 454] width 1172 height 52
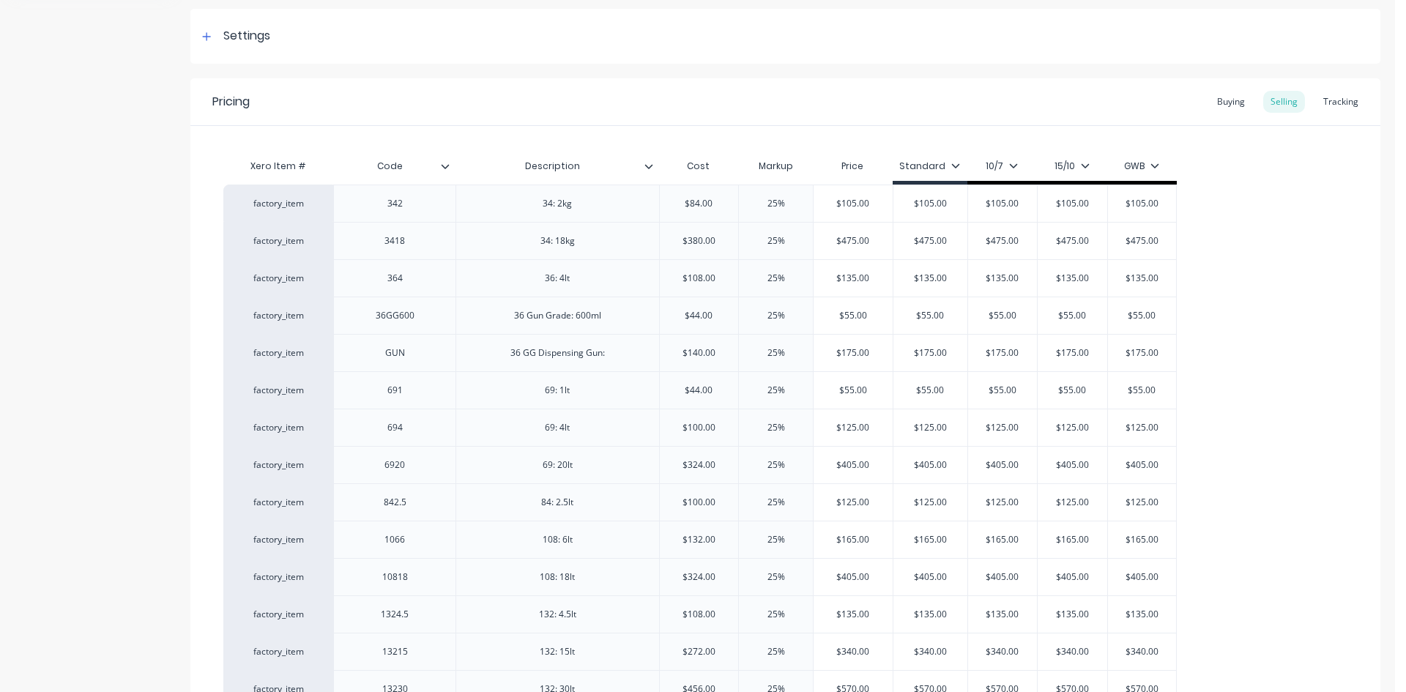
scroll to position [293, 0]
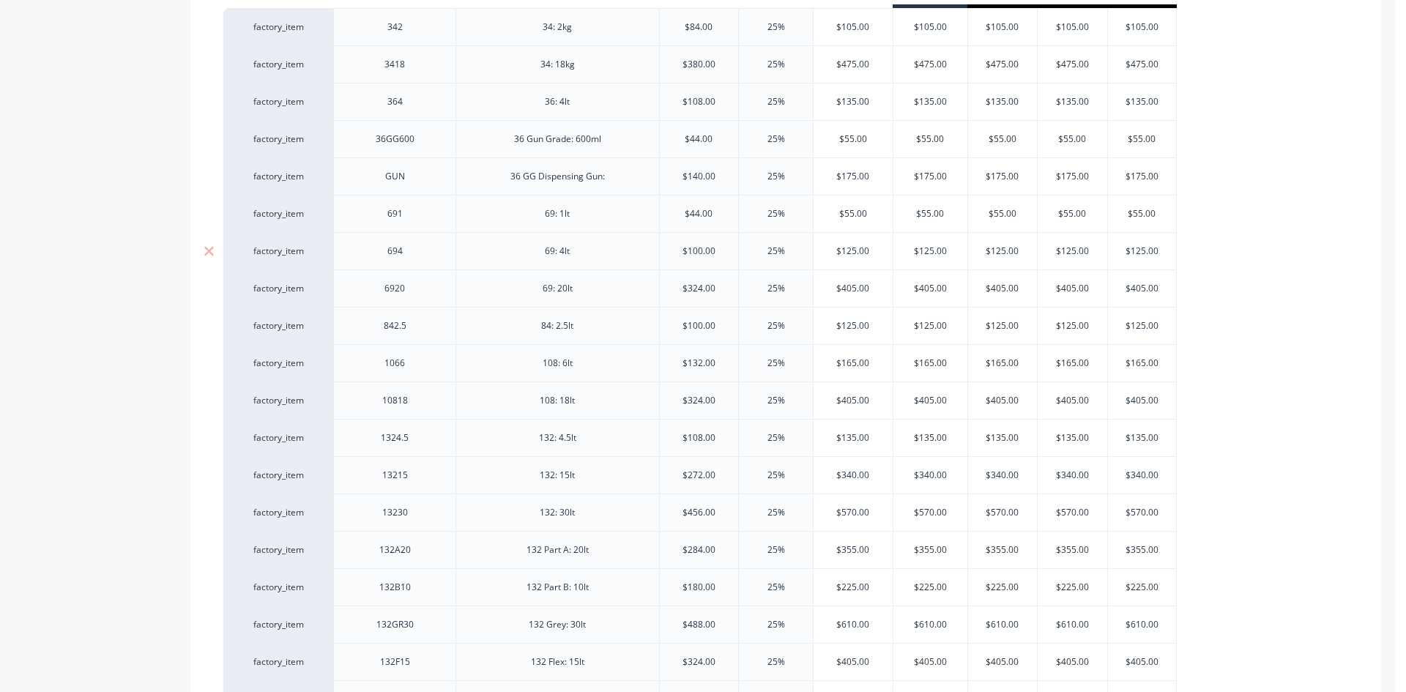
type textarea "x"
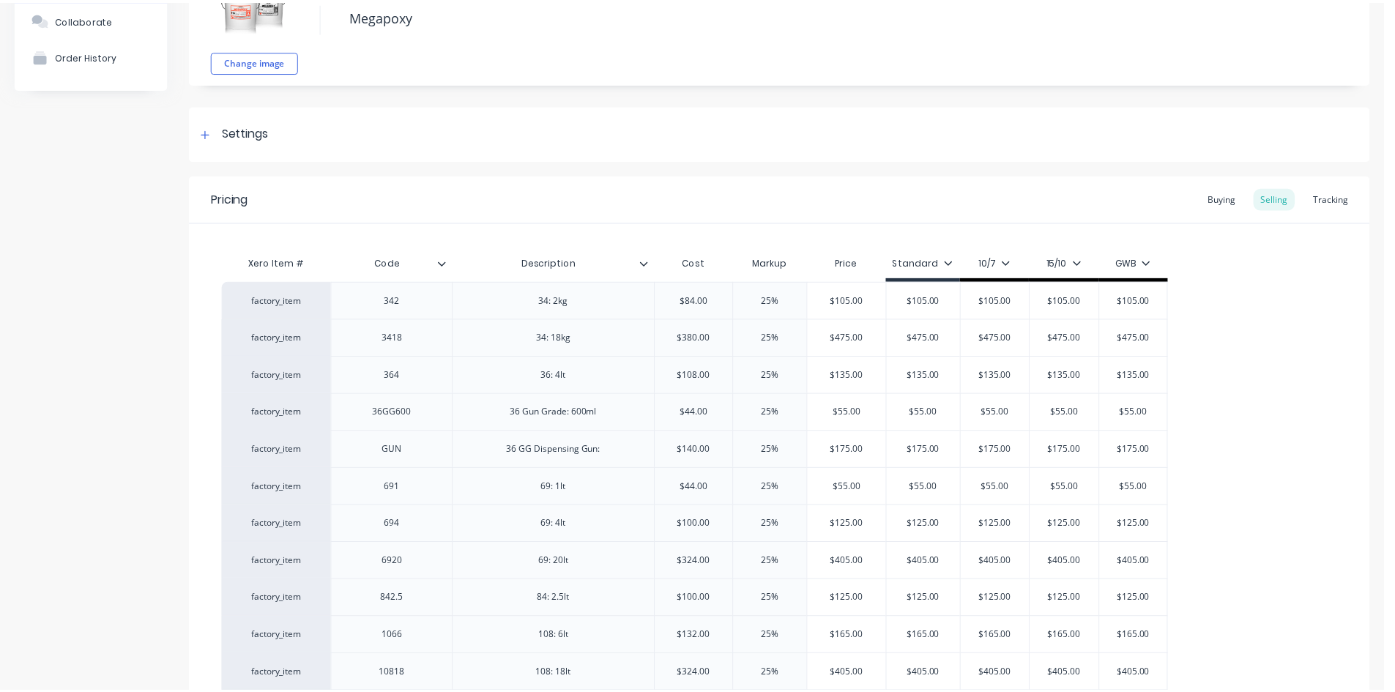
scroll to position [0, 0]
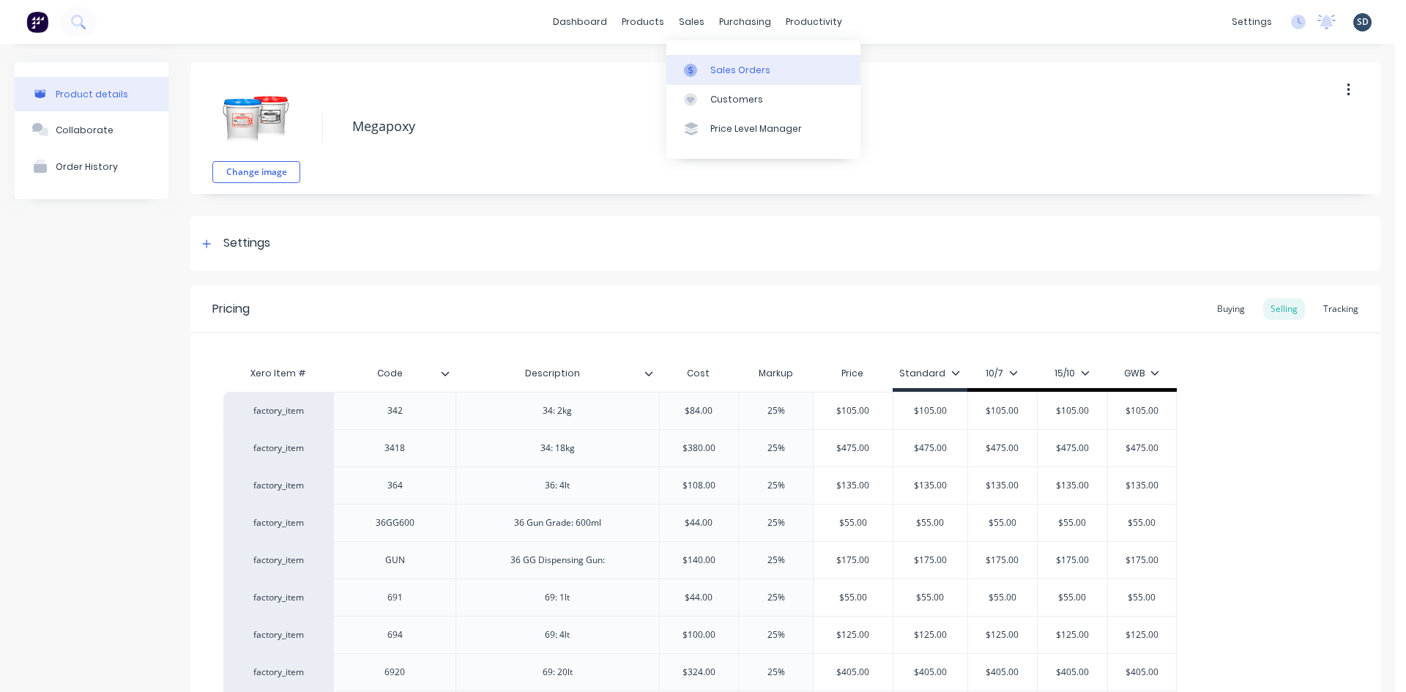
click at [726, 78] on link "Sales Orders" at bounding box center [763, 69] width 194 height 29
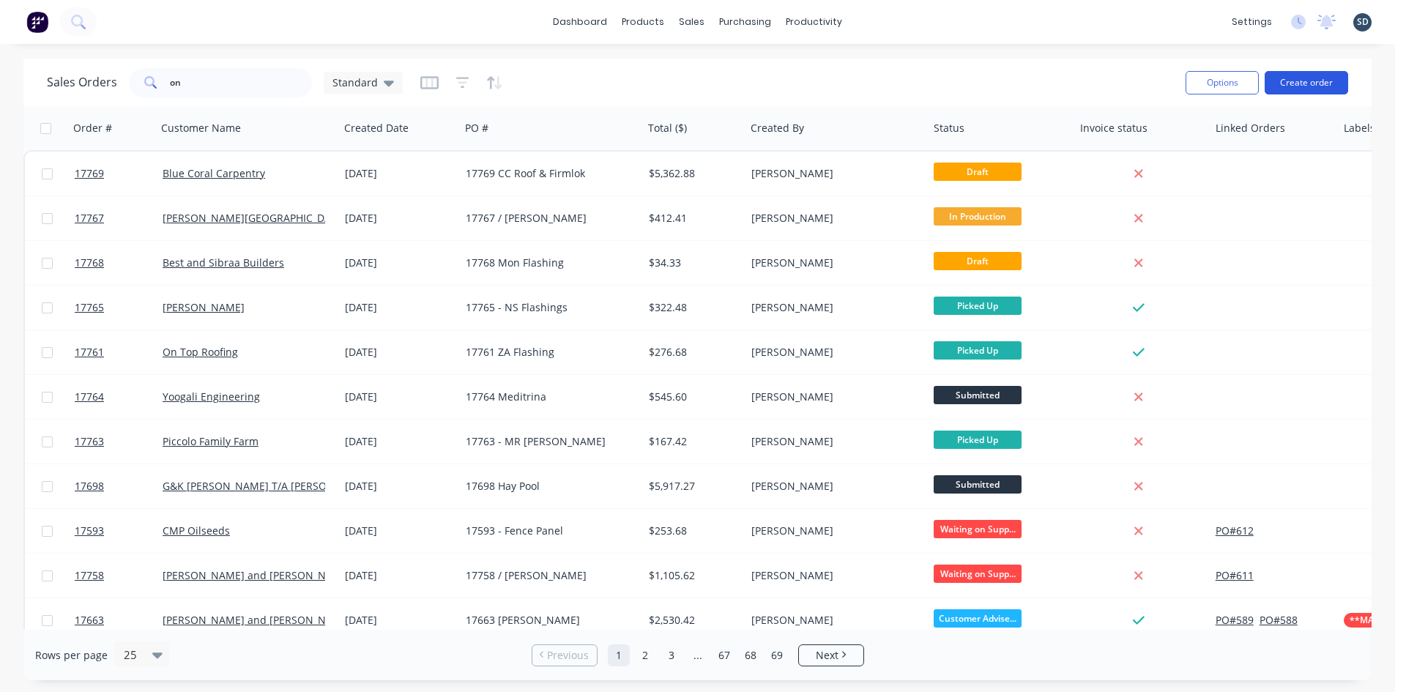
click at [1296, 92] on button "Create order" at bounding box center [1306, 82] width 83 height 23
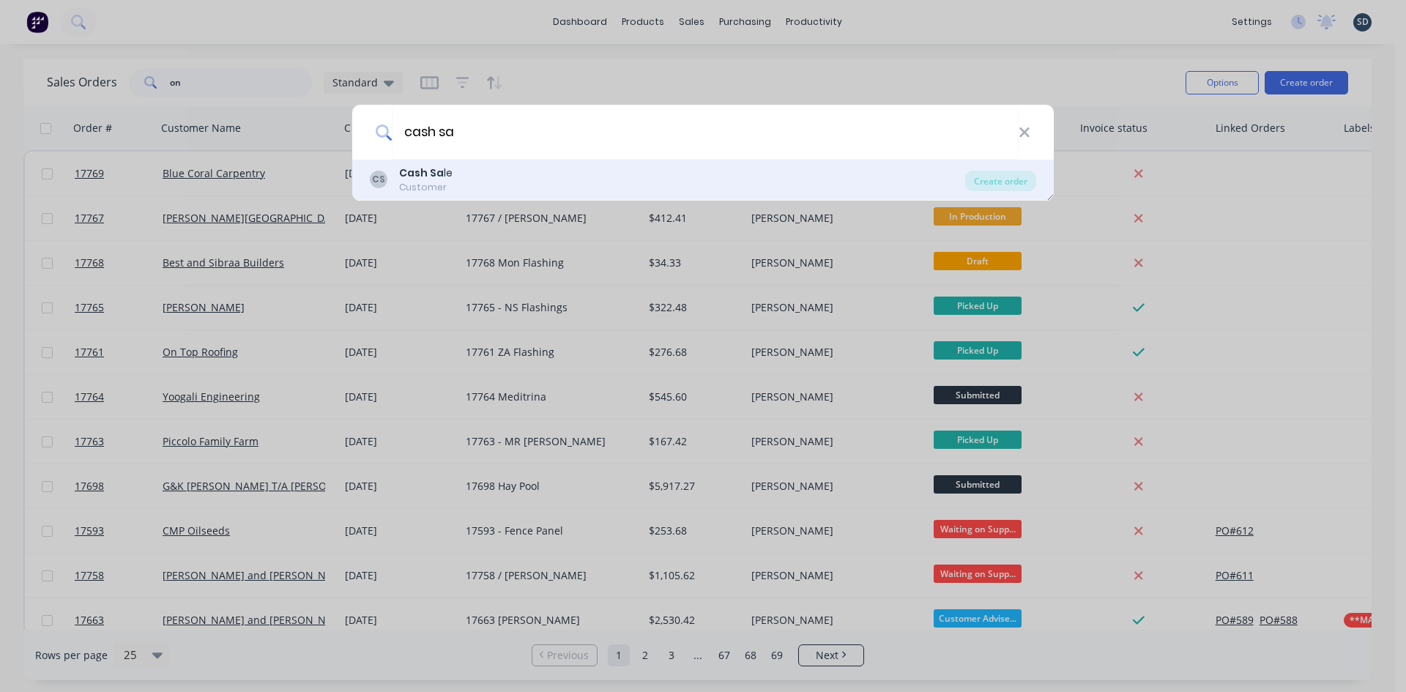
type input "cash sa"
click at [821, 193] on div "CS Cash Sa le Customer" at bounding box center [667, 180] width 595 height 29
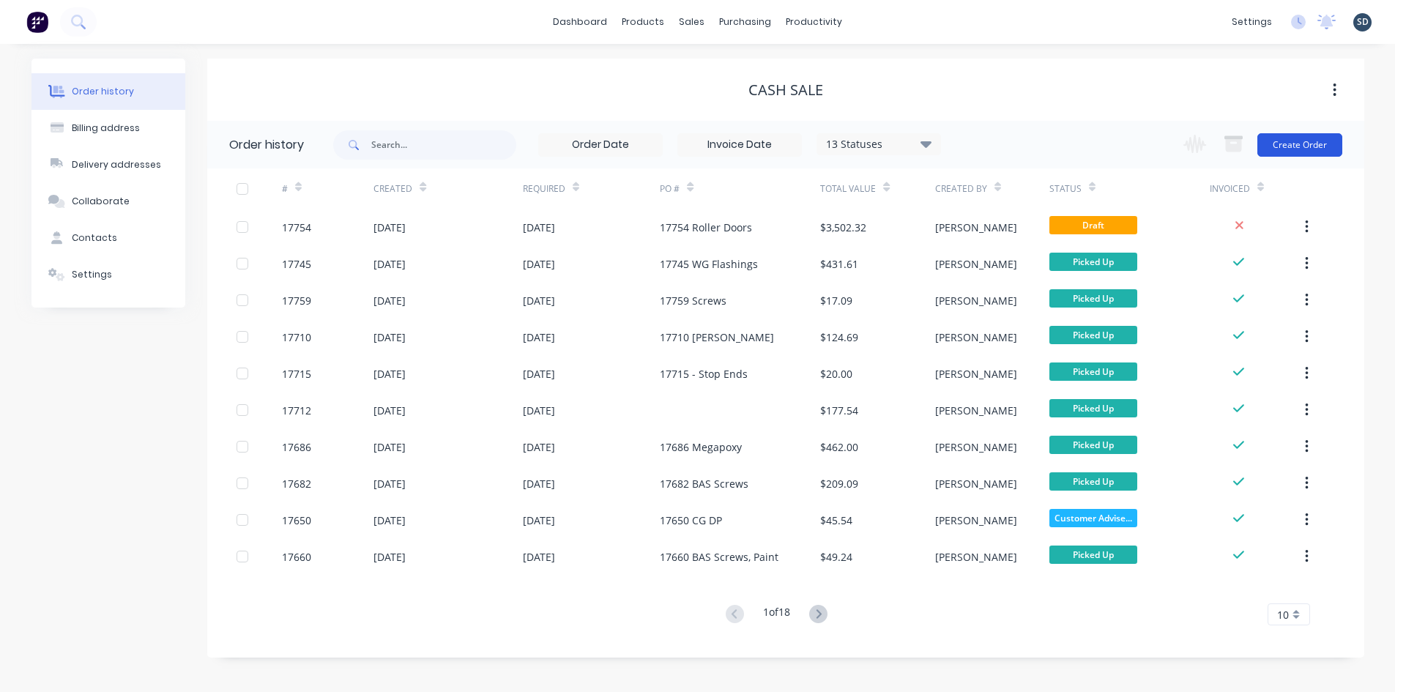
click at [1290, 146] on button "Create Order" at bounding box center [1299, 144] width 85 height 23
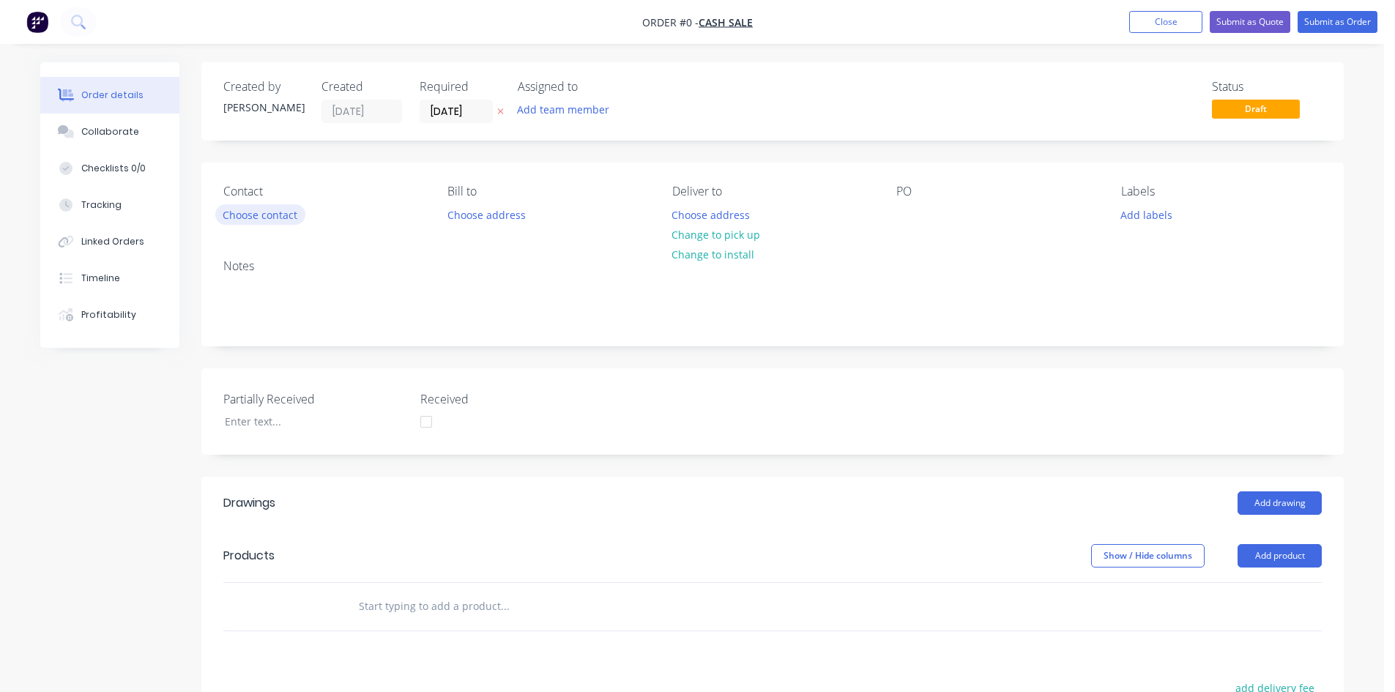
click at [270, 212] on button "Choose contact" at bounding box center [260, 214] width 90 height 20
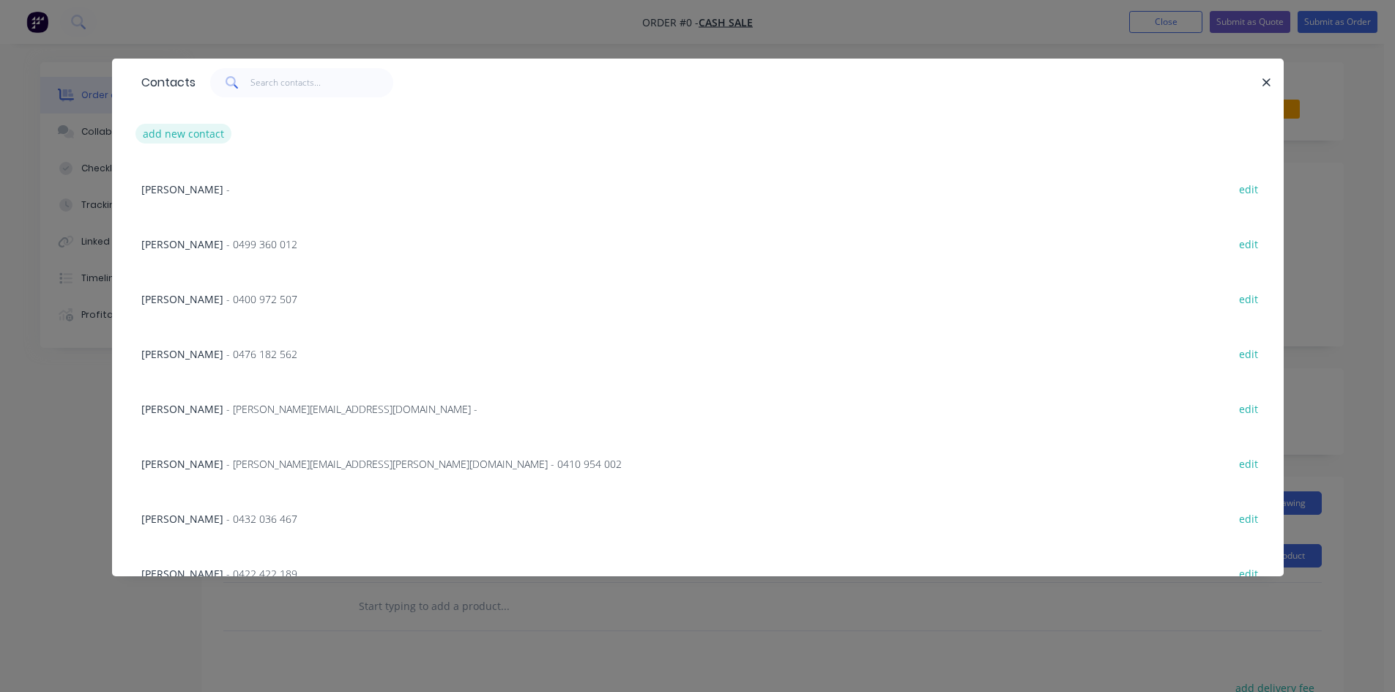
click at [216, 136] on button "add new contact" at bounding box center [183, 134] width 97 height 20
select select "AU"
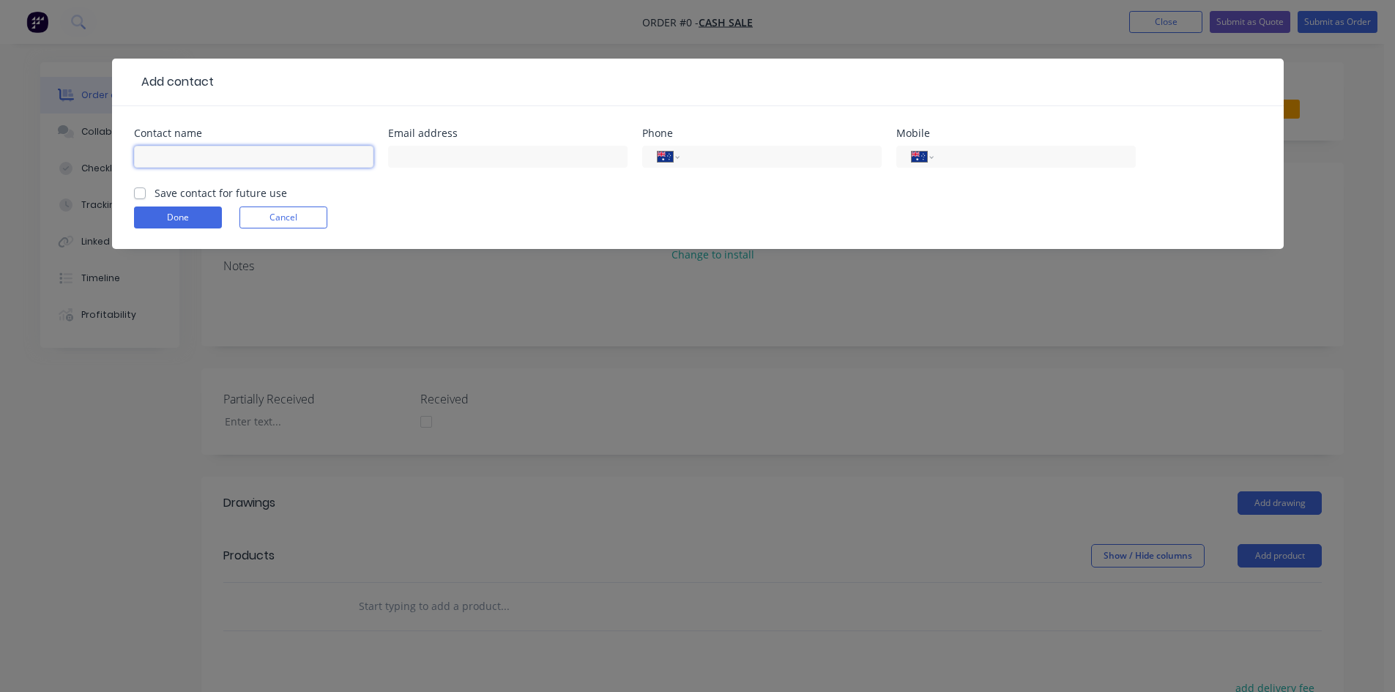
click at [205, 159] on input "text" at bounding box center [253, 157] width 239 height 22
type input "David"
click at [467, 184] on div at bounding box center [507, 163] width 239 height 43
click at [175, 217] on button "Done" at bounding box center [178, 218] width 88 height 22
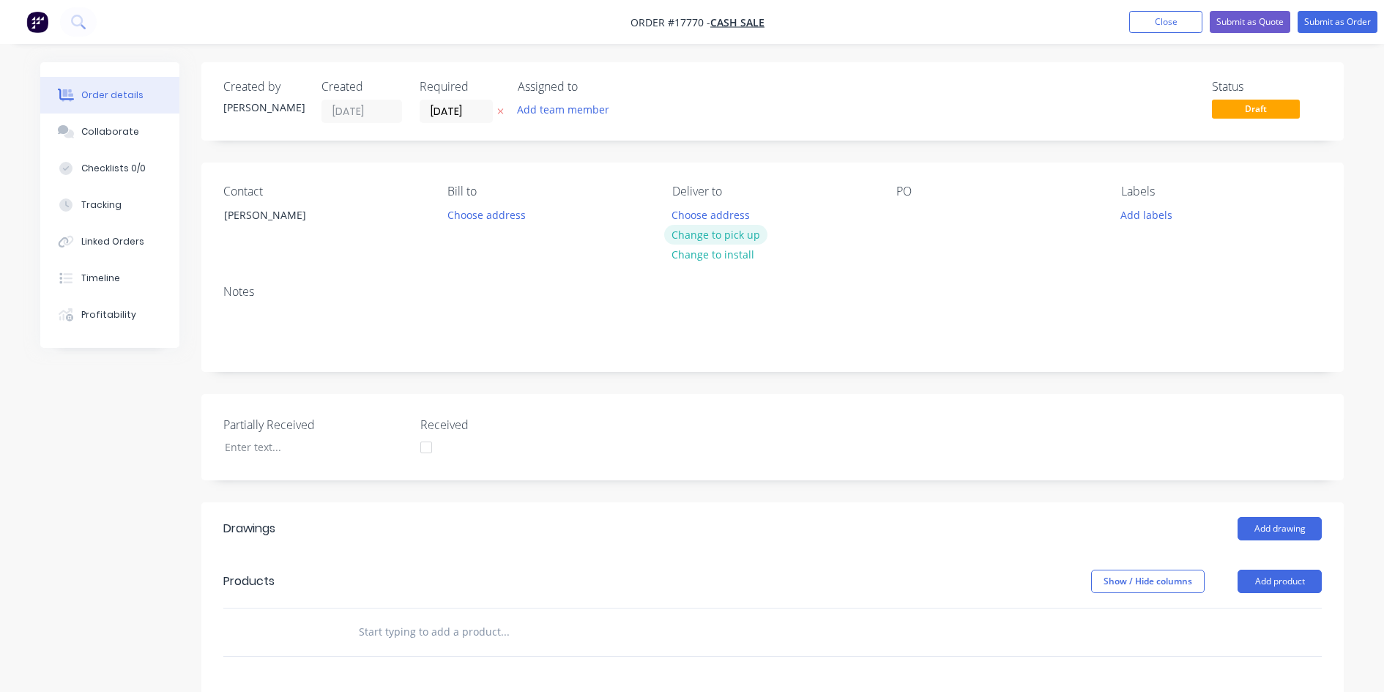
click at [729, 233] on button "Change to pick up" at bounding box center [716, 235] width 104 height 20
click at [904, 209] on div at bounding box center [907, 214] width 23 height 21
click at [948, 173] on div "Contact David Bill to Choose address Pick up Change to delivery Change to insta…" at bounding box center [772, 218] width 1142 height 111
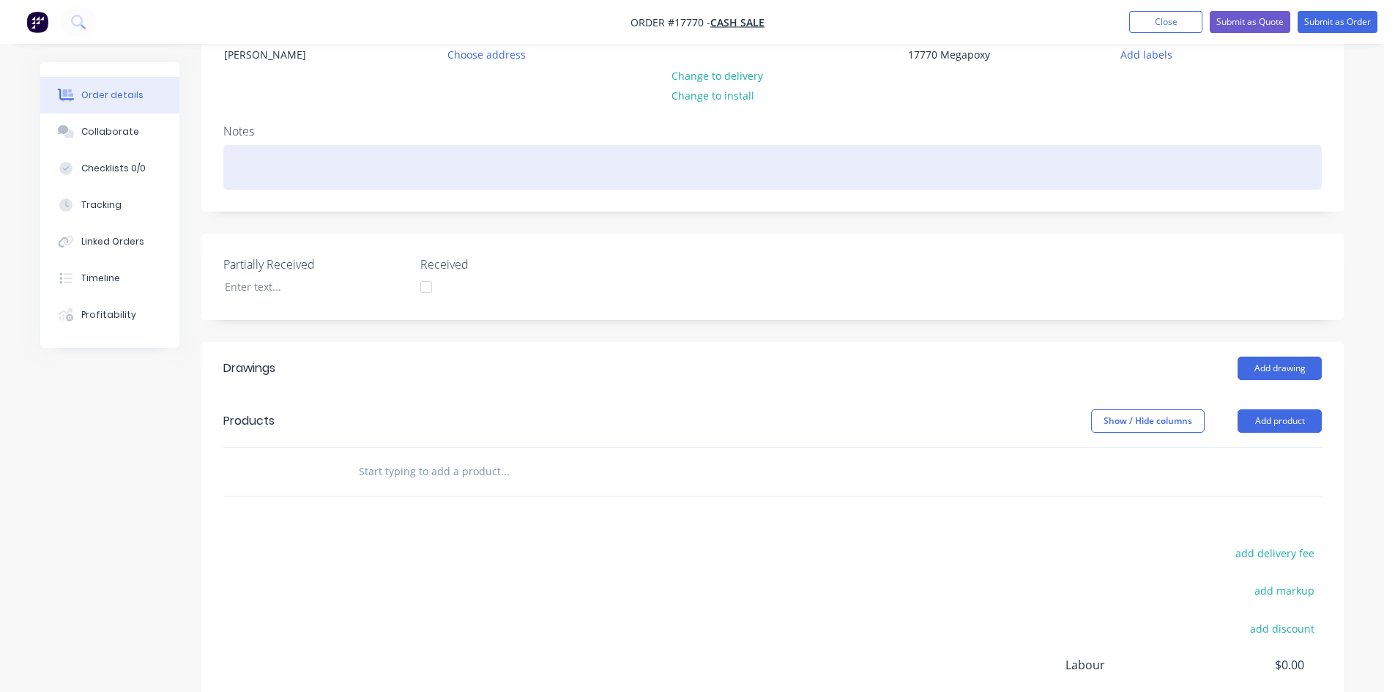
scroll to position [338, 0]
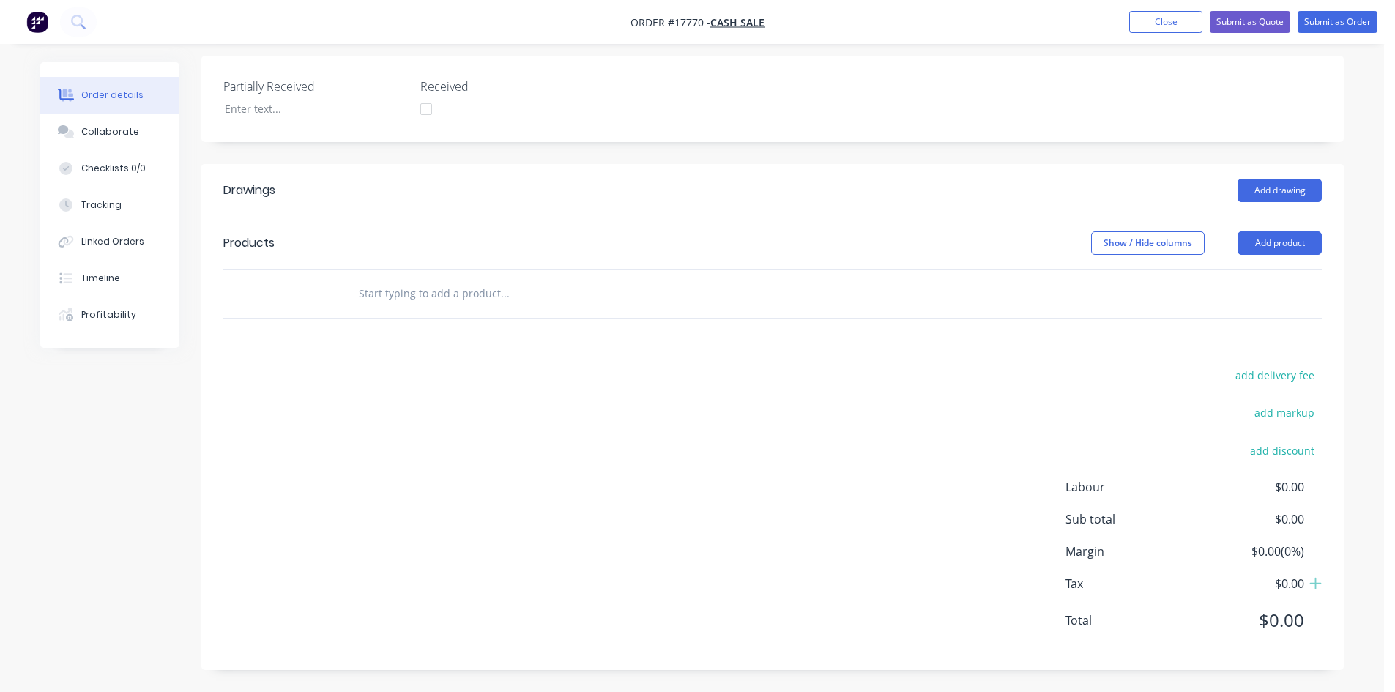
click at [442, 300] on input "text" at bounding box center [504, 293] width 293 height 29
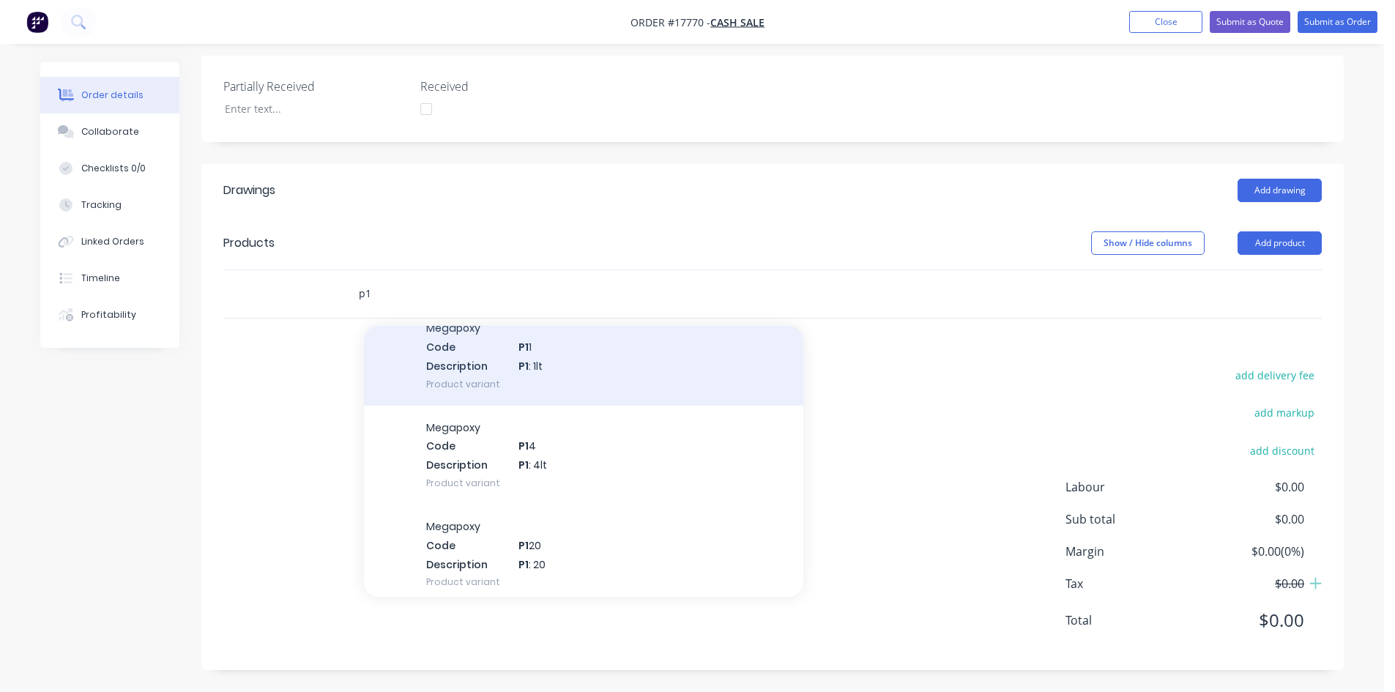
scroll to position [220, 0]
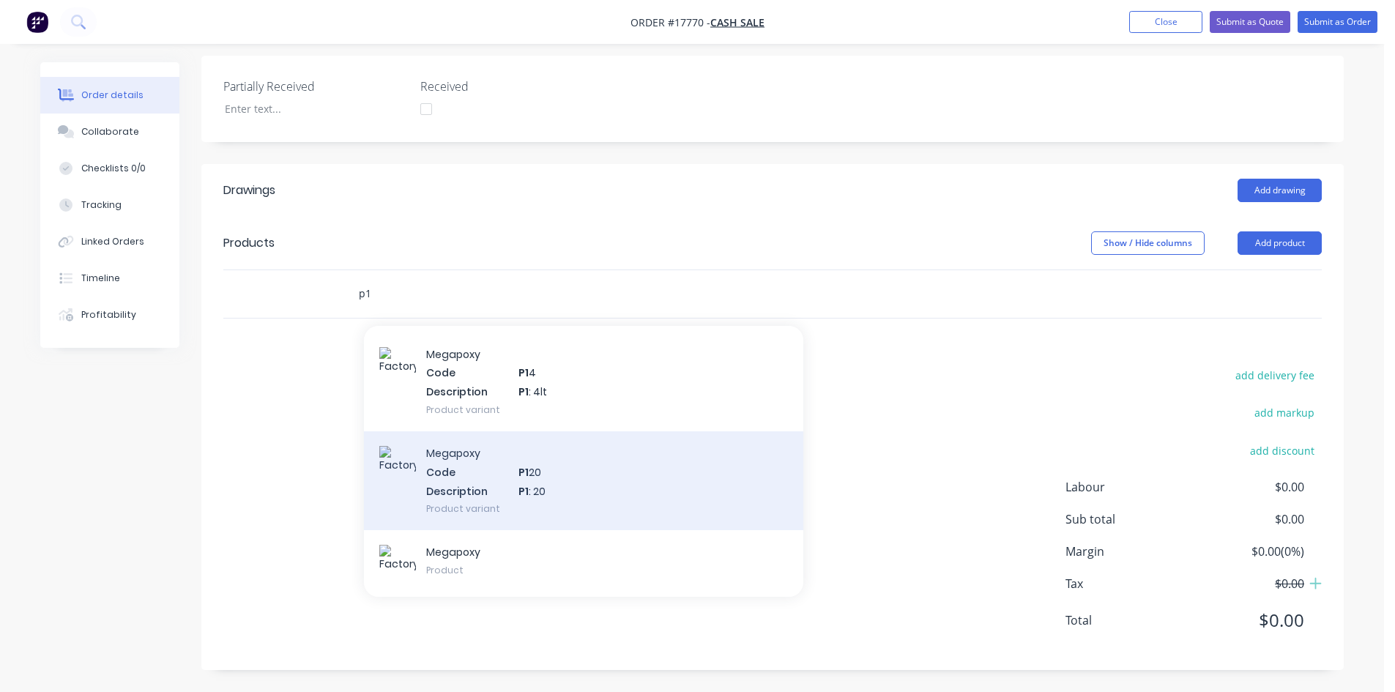
type input "p1"
click at [615, 487] on div "Megapoxy Code P1 20 Description P1 : 20 Product variant" at bounding box center [583, 480] width 439 height 99
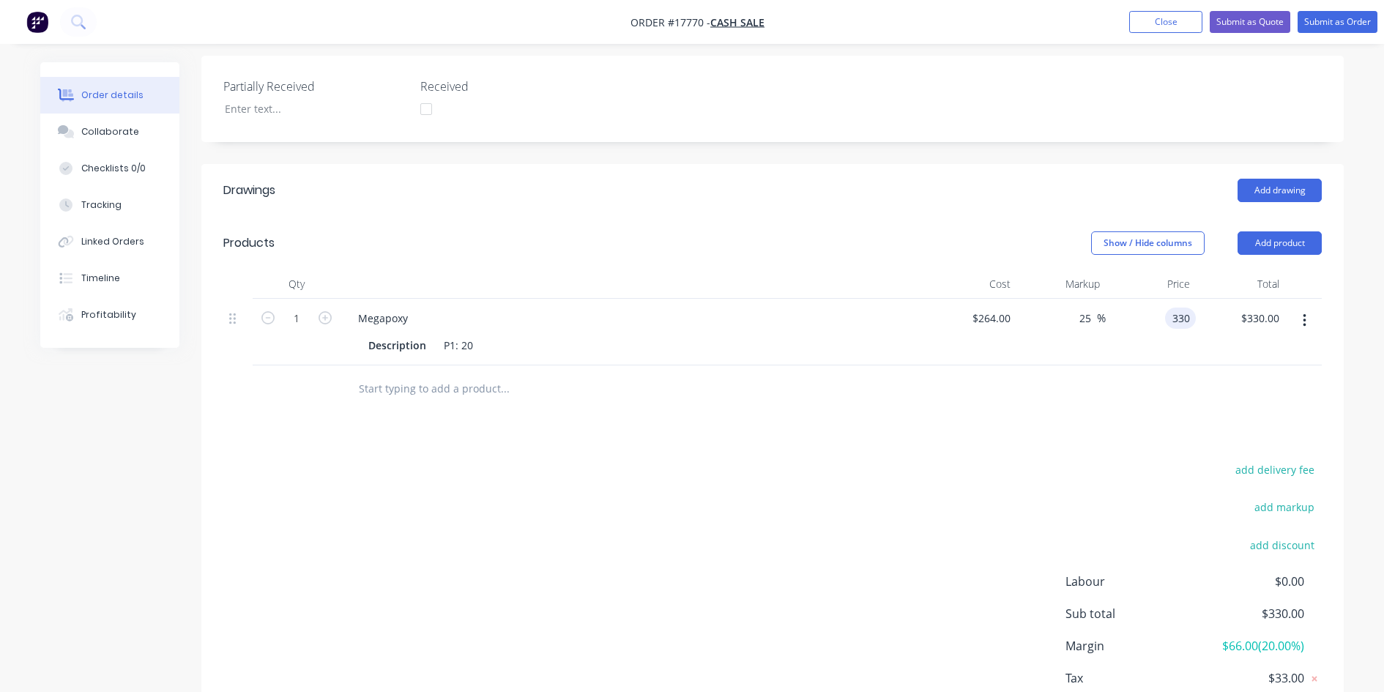
click at [1178, 317] on input "330" at bounding box center [1183, 318] width 25 height 21
type input "297"
type input "12.5"
type input "$297.00"
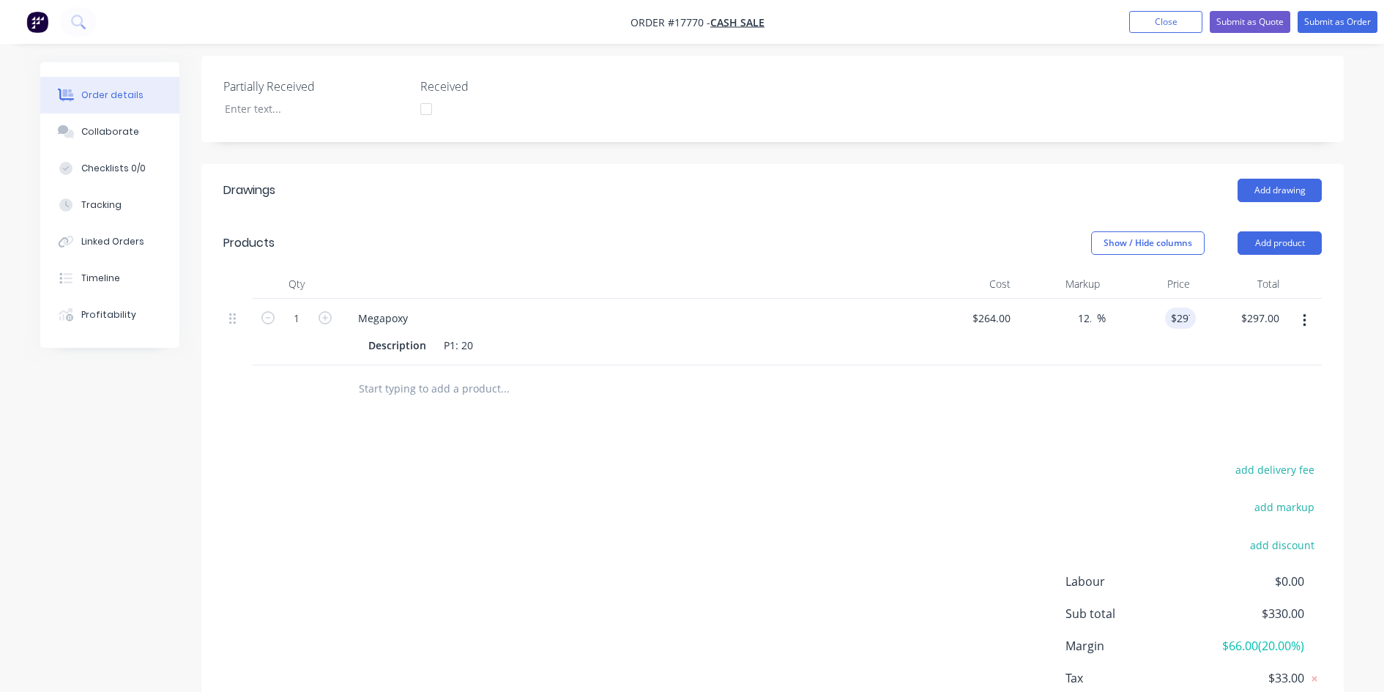
click at [974, 199] on div "Add drawing" at bounding box center [889, 190] width 865 height 23
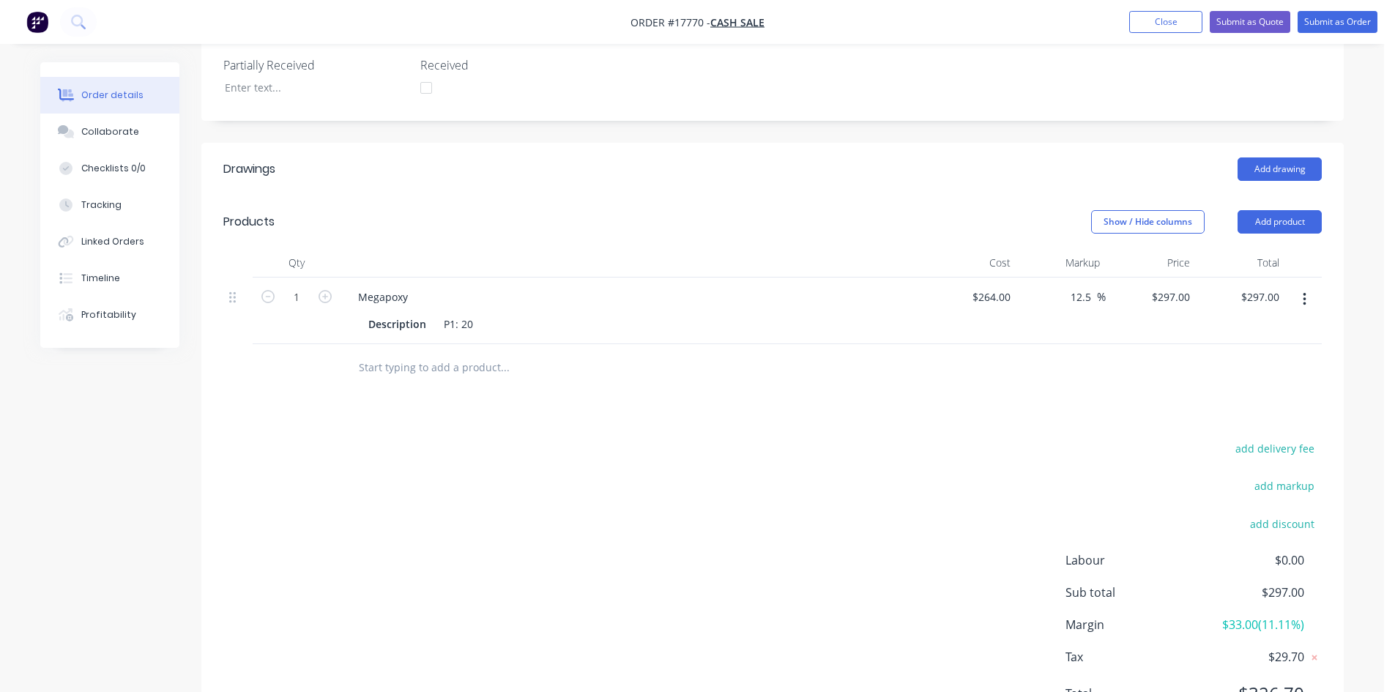
scroll to position [433, 0]
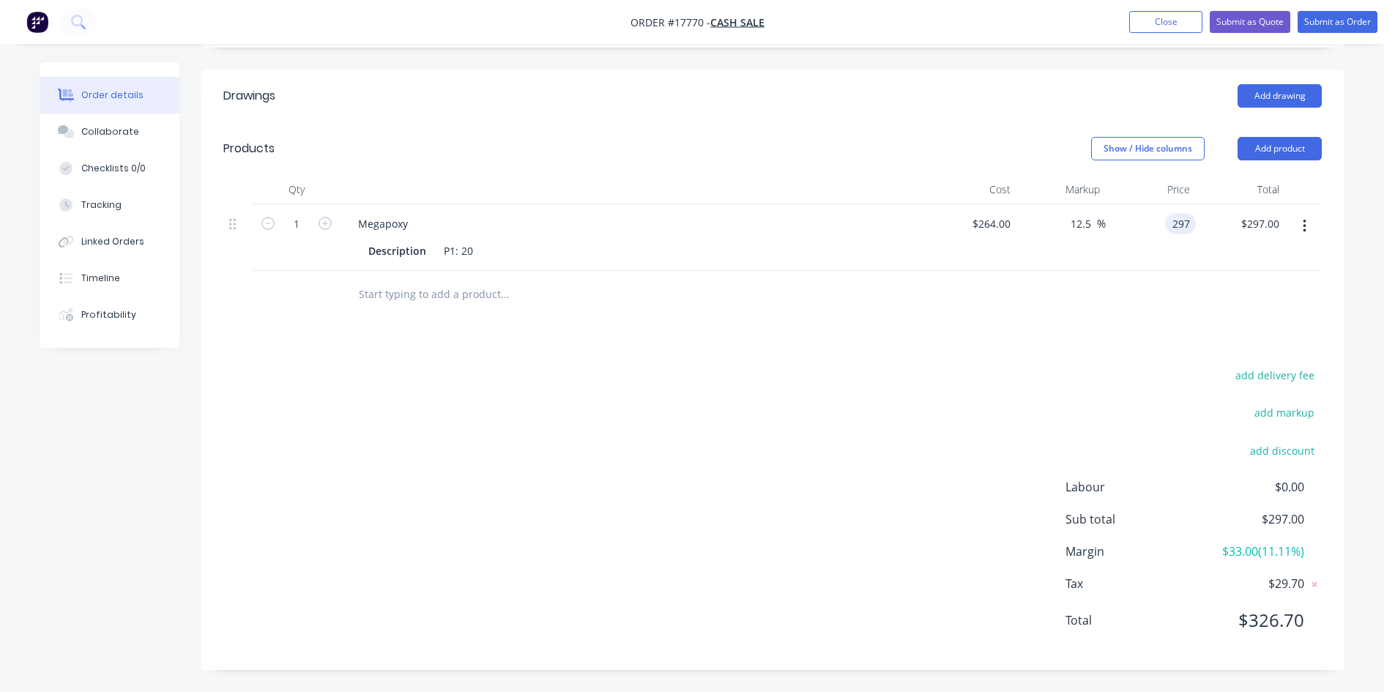
click at [1167, 226] on div "297 297" at bounding box center [1180, 223] width 31 height 21
type input "270"
type input "2.27"
type input "$270.00"
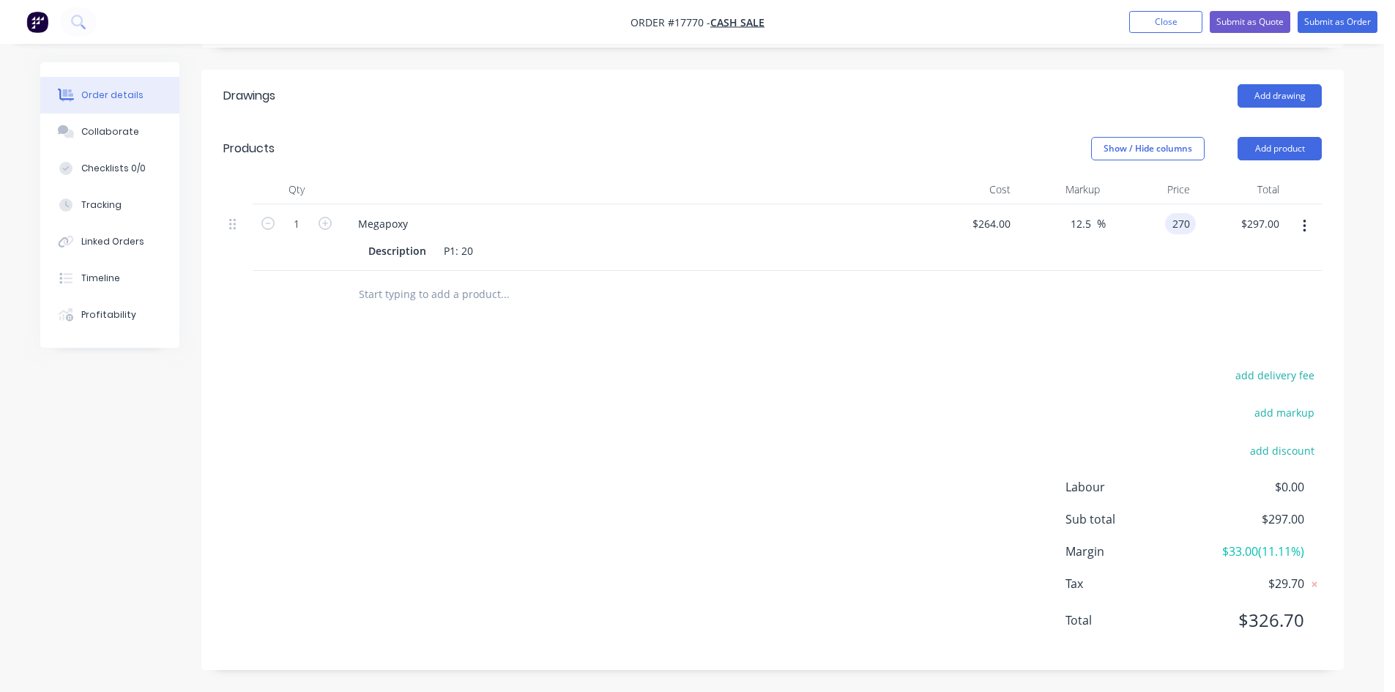
type input "$270.00"
click at [1069, 341] on div "Drawings Add drawing Products Show / Hide columns Add product Qty Cost Markup P…" at bounding box center [772, 370] width 1142 height 601
click at [322, 218] on icon "button" at bounding box center [325, 223] width 13 height 13
type input "2"
type input "$540.00"
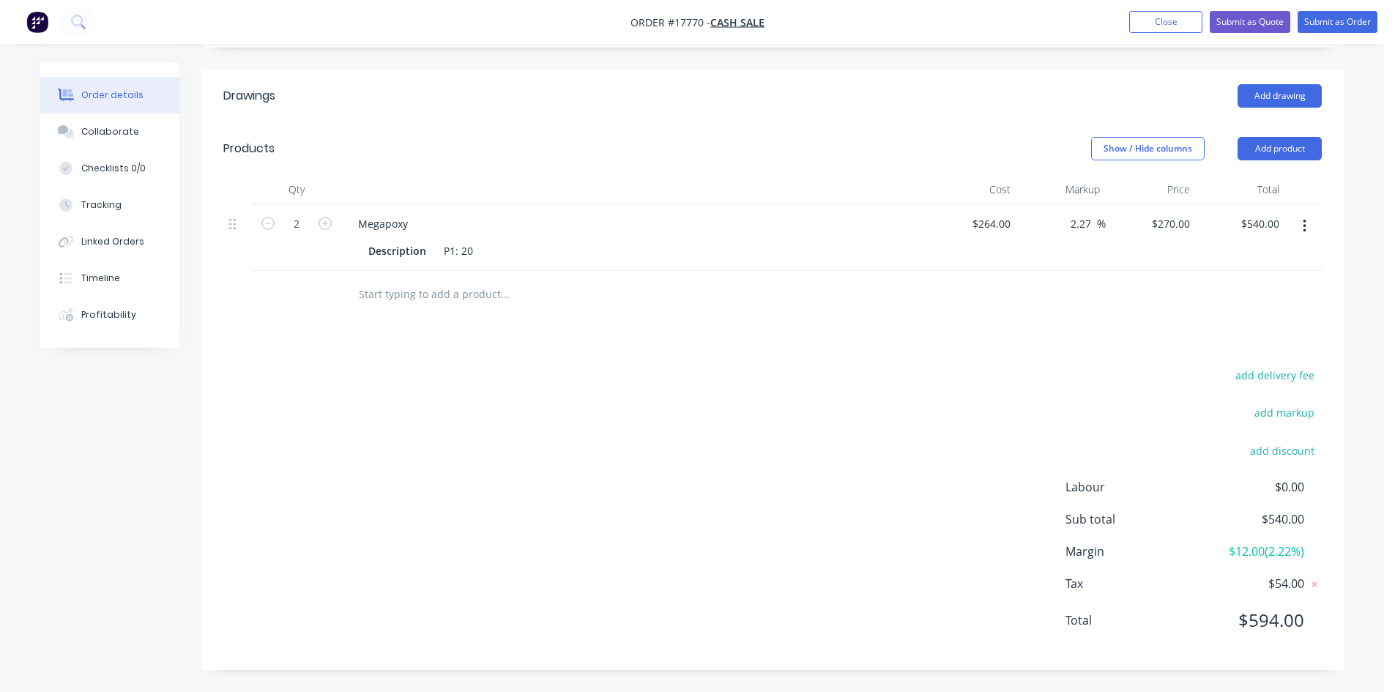
click at [844, 424] on div "add delivery fee add markup add discount Labour $0.00 Sub total $540.00 Margin …" at bounding box center [772, 506] width 1099 height 283
click at [1010, 227] on input "264" at bounding box center [993, 223] width 45 height 21
type input "$0.00"
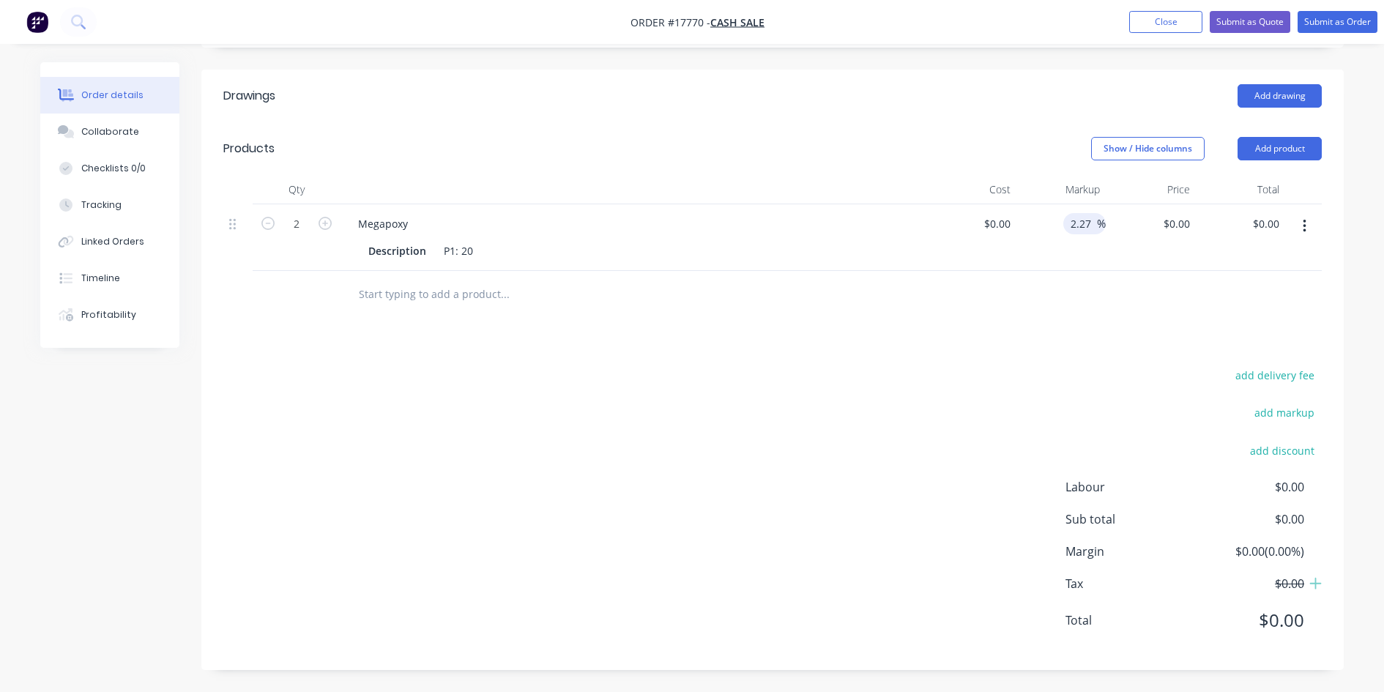
click at [1071, 220] on input "2.27" at bounding box center [1083, 223] width 28 height 21
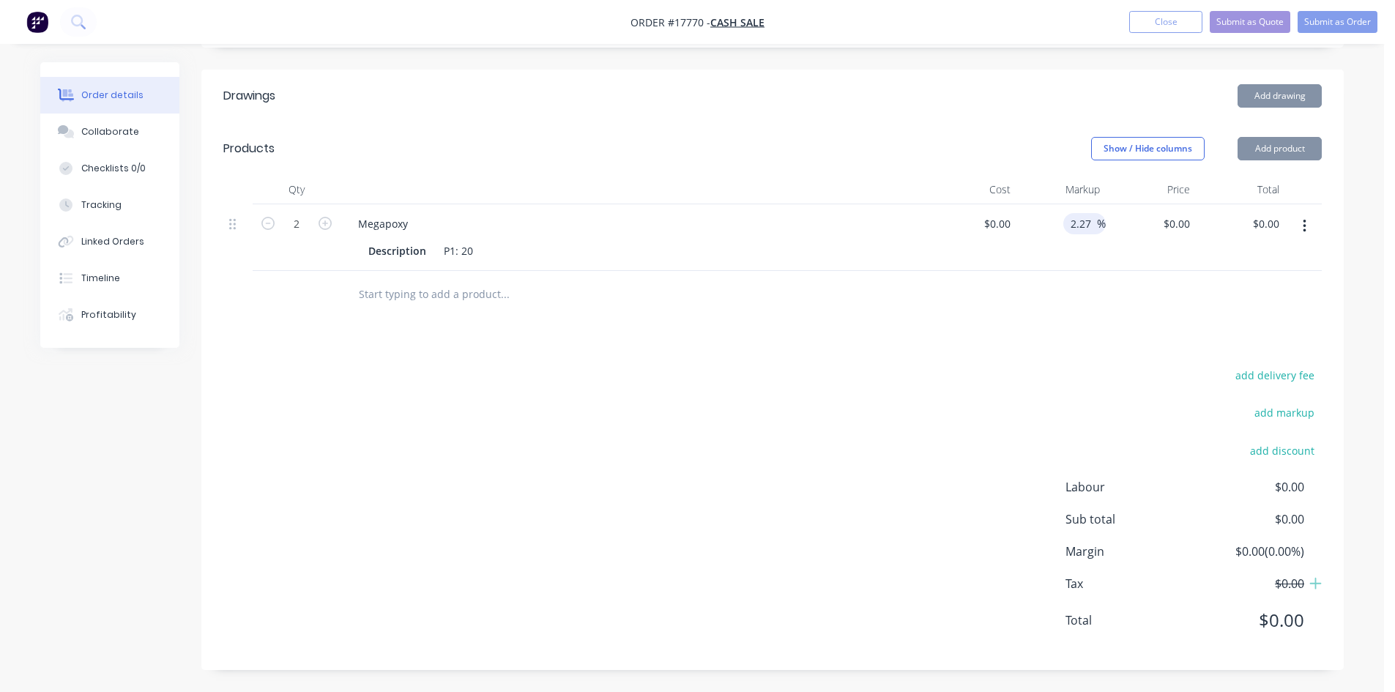
click at [1071, 220] on input "2.27" at bounding box center [1083, 223] width 28 height 21
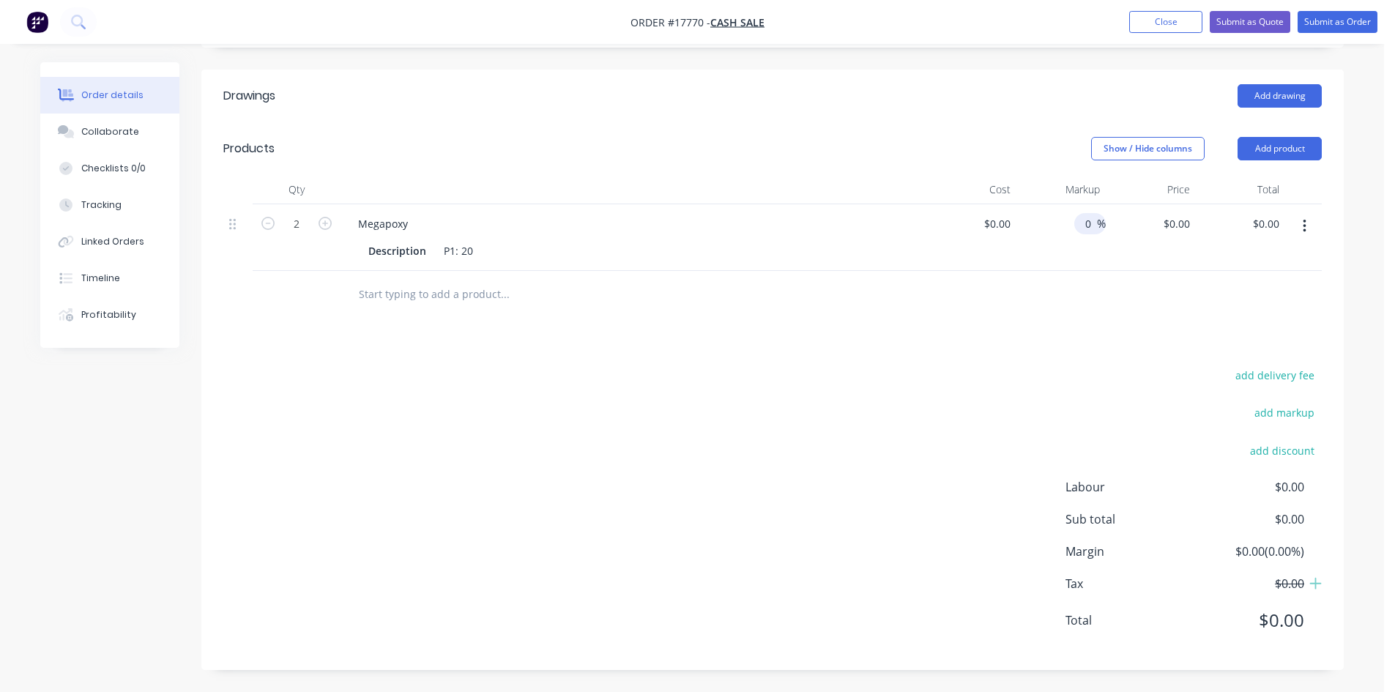
type input "0"
click at [1057, 308] on div at bounding box center [772, 295] width 1099 height 48
click at [1189, 226] on input "0" at bounding box center [1179, 223] width 34 height 21
type input "$270.00"
type input "$540.00"
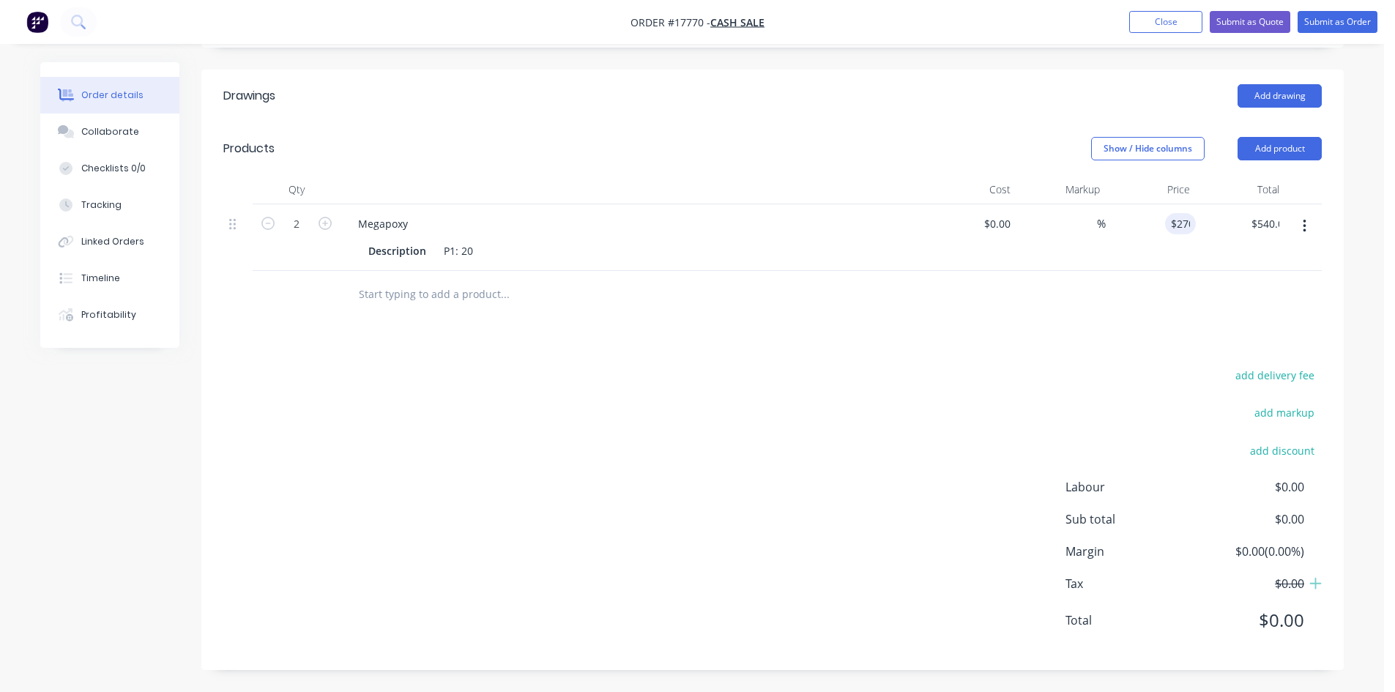
click at [1114, 316] on div at bounding box center [772, 295] width 1099 height 48
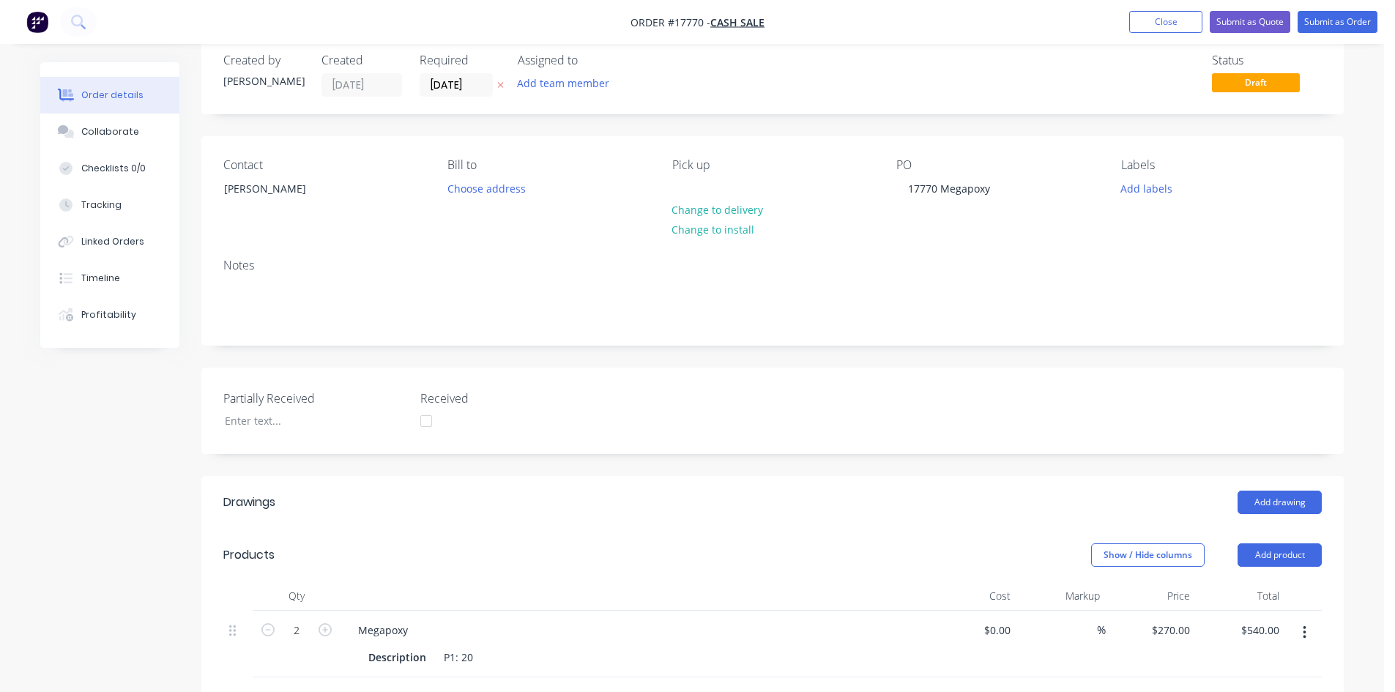
scroll to position [0, 0]
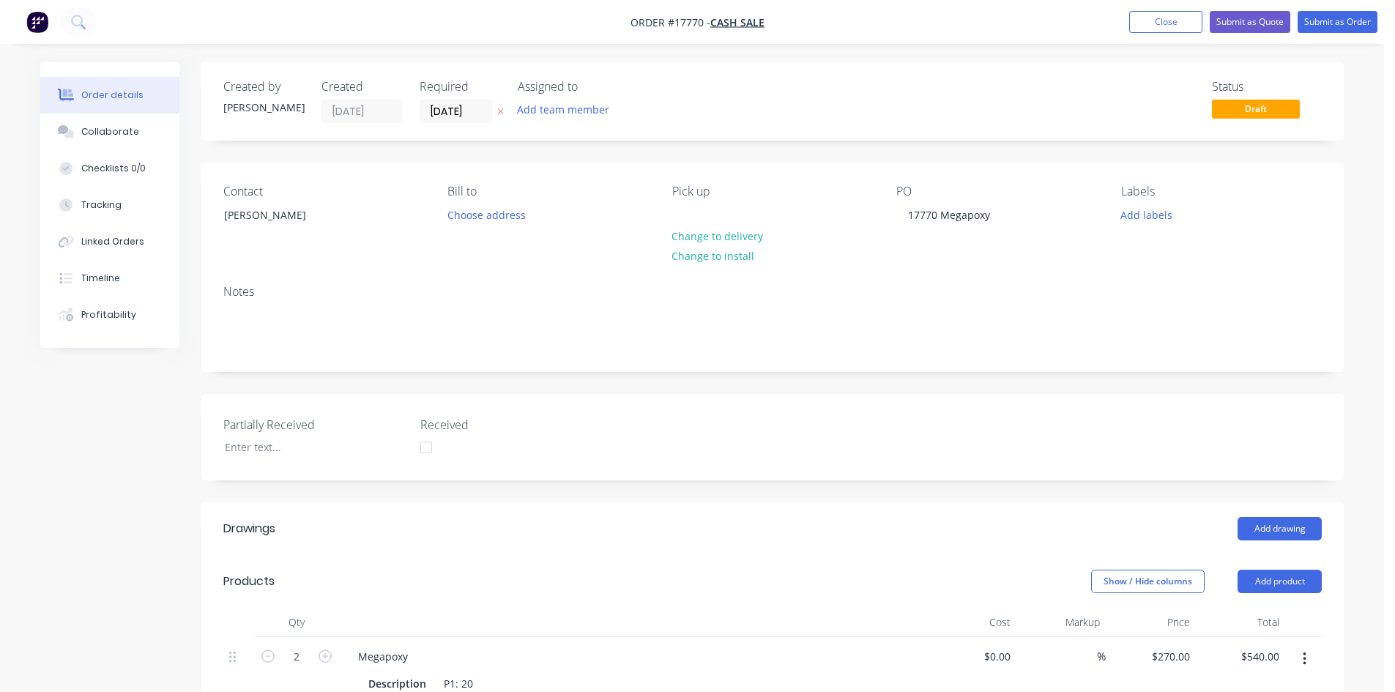
click at [1008, 153] on div "Created by Sam Created 13/10/25 Required 13/10/25 Assigned to Add team member S…" at bounding box center [772, 582] width 1142 height 1041
click at [953, 154] on div "Created by Sam Created 13/10/25 Required 13/10/25 Assigned to Add team member S…" at bounding box center [772, 582] width 1142 height 1041
click at [955, 58] on div "Order details Collaborate Checklists 0/0 Tracking Linked Orders Timeline Profit…" at bounding box center [692, 562] width 1384 height 1125
click at [1341, 24] on button "Submit as Order" at bounding box center [1338, 22] width 80 height 22
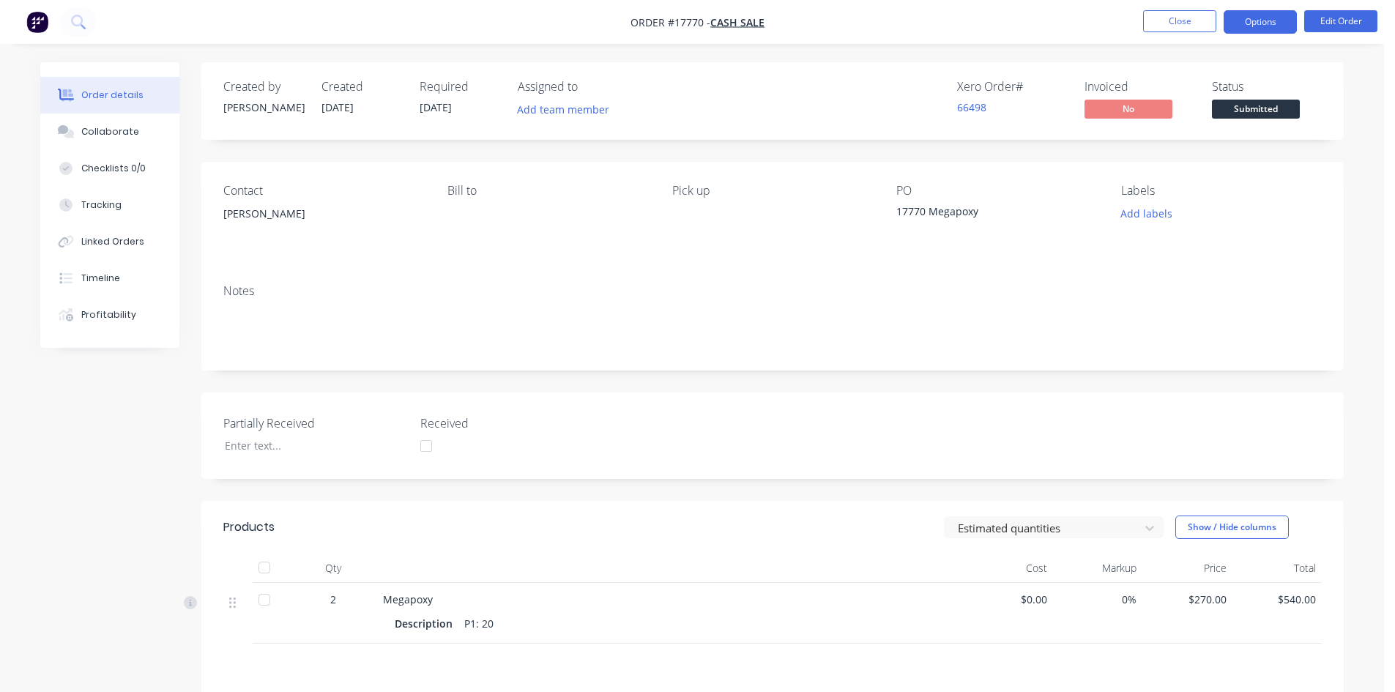
click at [1262, 16] on button "Options" at bounding box center [1260, 21] width 73 height 23
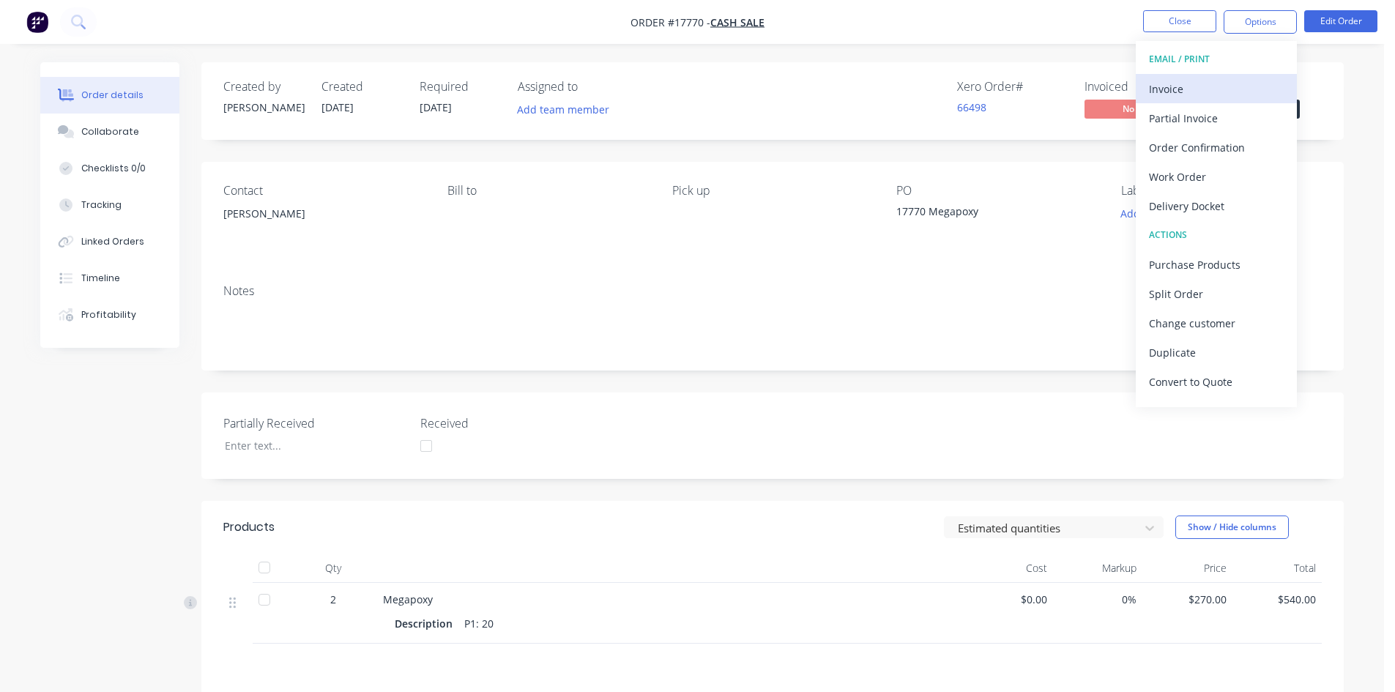
click at [1206, 82] on div "Invoice" at bounding box center [1216, 88] width 135 height 21
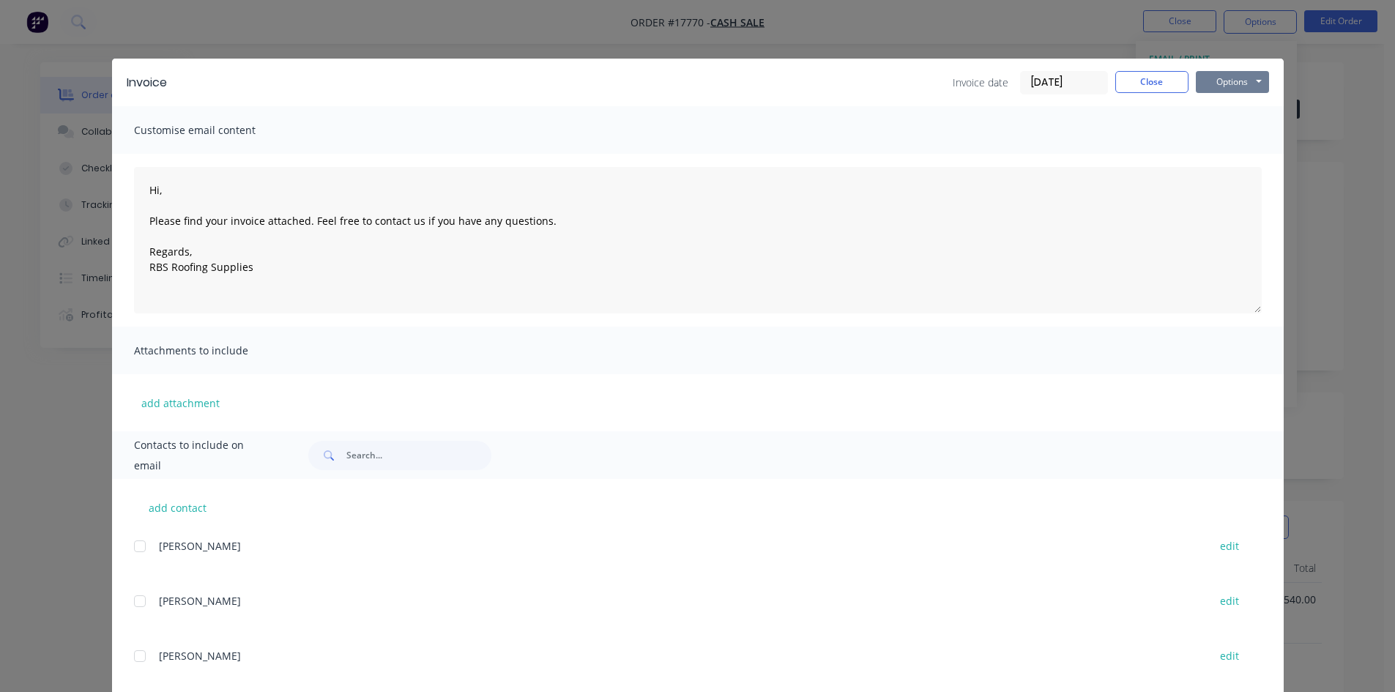
click at [1233, 83] on button "Options" at bounding box center [1232, 82] width 73 height 22
click at [1233, 132] on button "Print" at bounding box center [1243, 132] width 94 height 24
type textarea "Hi, Please find your invoice attached. Feel free to contact us if you have any …"
click at [1146, 79] on button "Close" at bounding box center [1151, 82] width 73 height 22
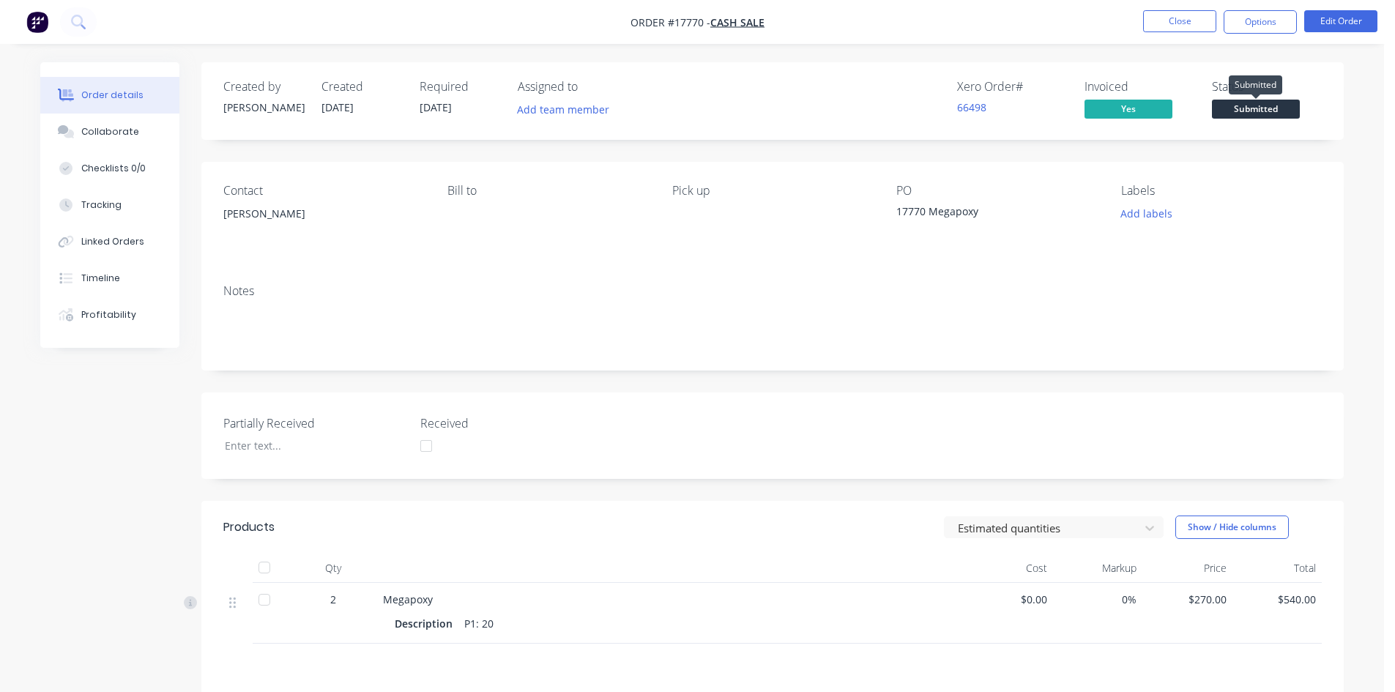
click at [1250, 109] on span "Submitted" at bounding box center [1256, 109] width 88 height 18
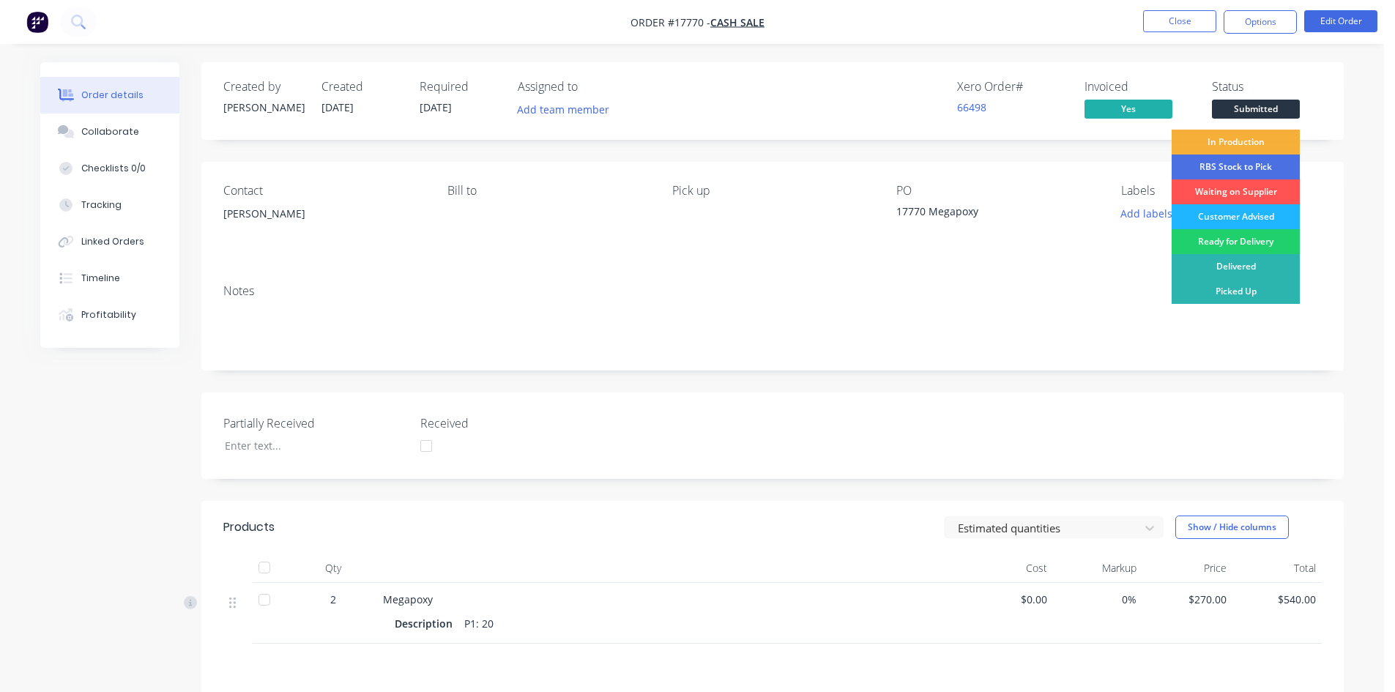
click at [1255, 218] on div "Customer Advised" at bounding box center [1236, 216] width 128 height 25
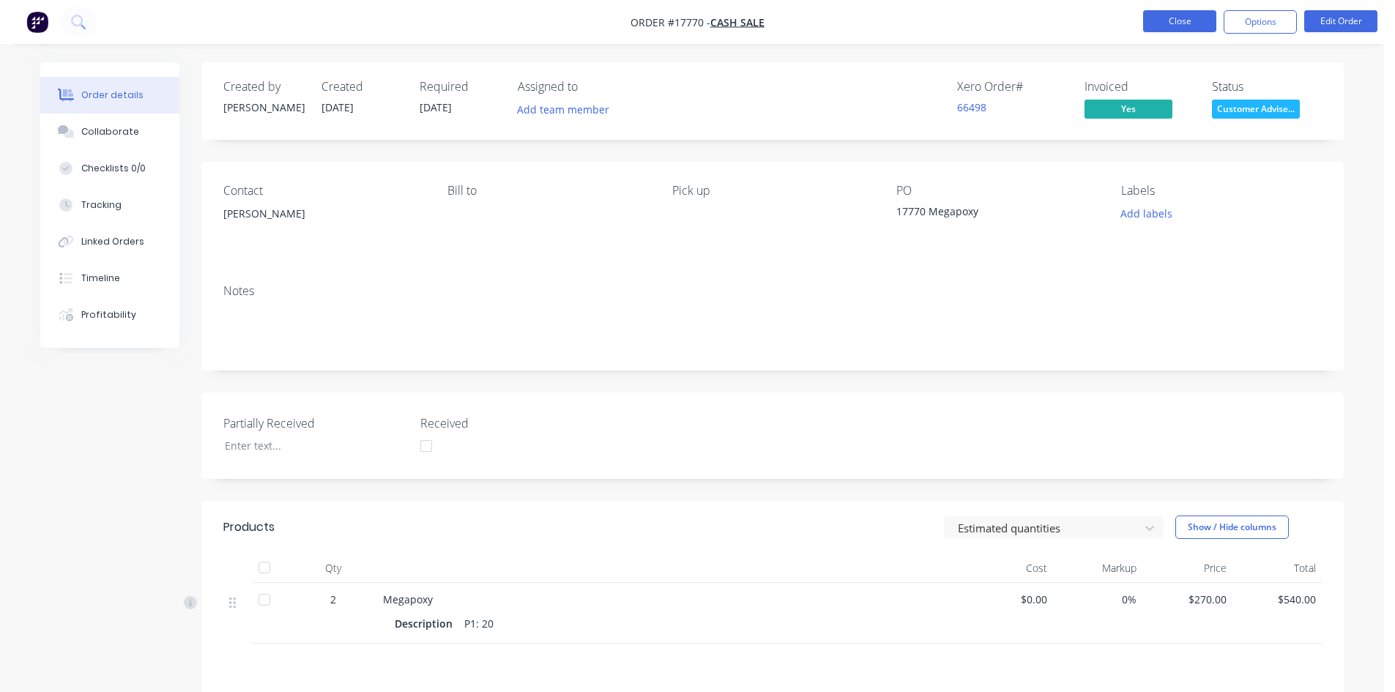
click at [1161, 21] on button "Close" at bounding box center [1179, 21] width 73 height 22
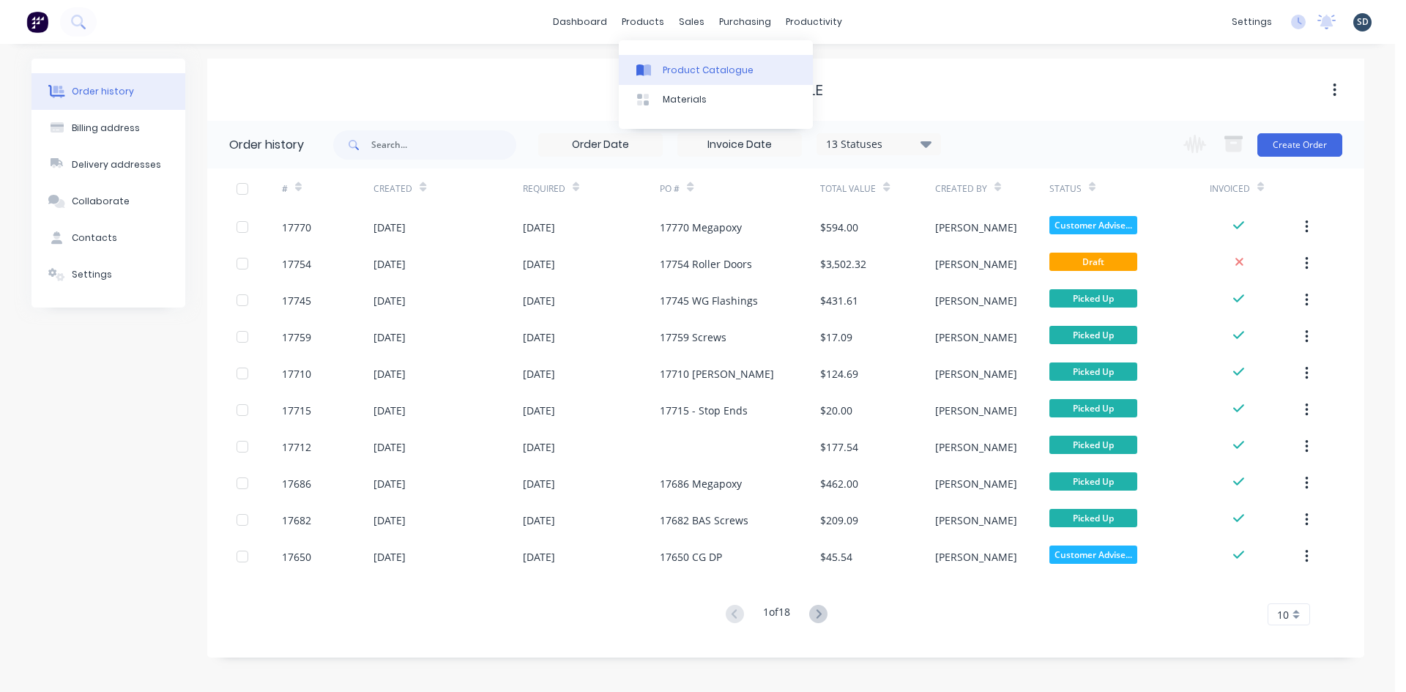
click at [688, 64] on div "Product Catalogue" at bounding box center [708, 70] width 91 height 13
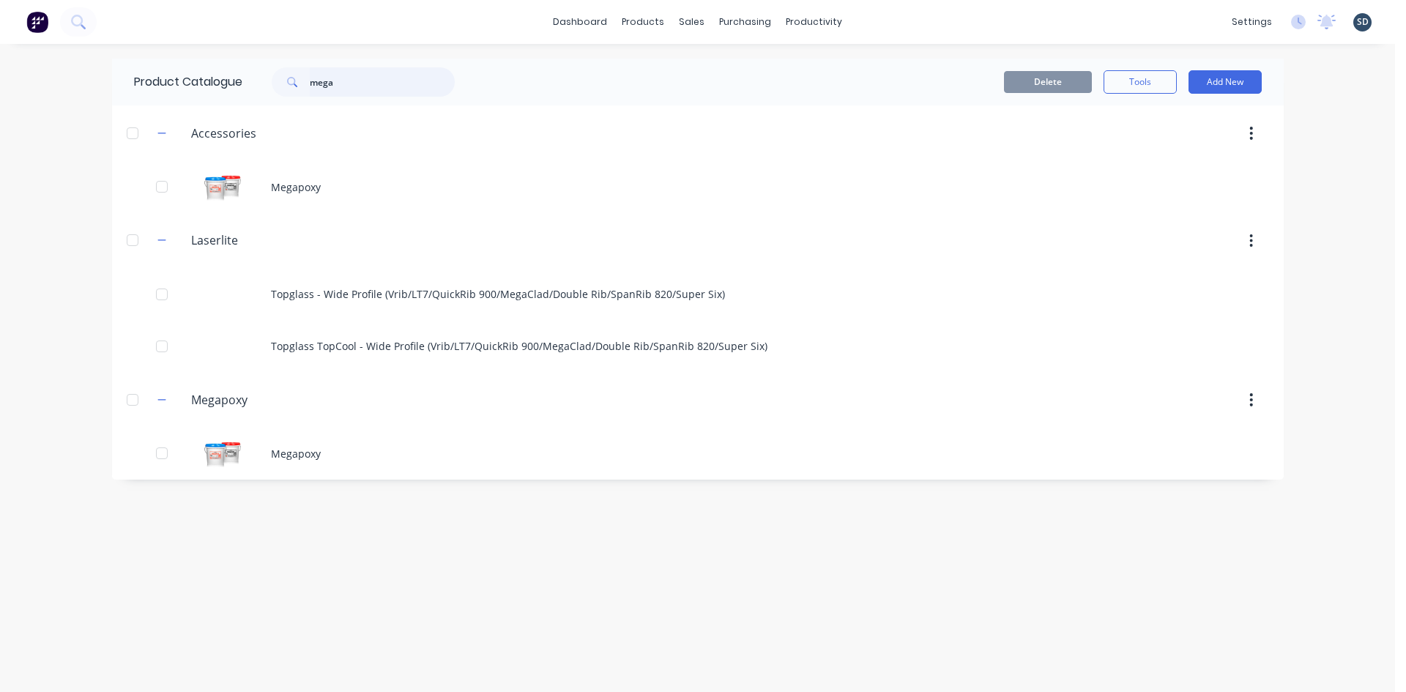
click at [349, 81] on input "mega" at bounding box center [382, 81] width 145 height 29
click at [690, 72] on div "Delete Tools Add New" at bounding box center [876, 81] width 770 height 23
click at [393, 85] on input "mega" at bounding box center [382, 81] width 145 height 29
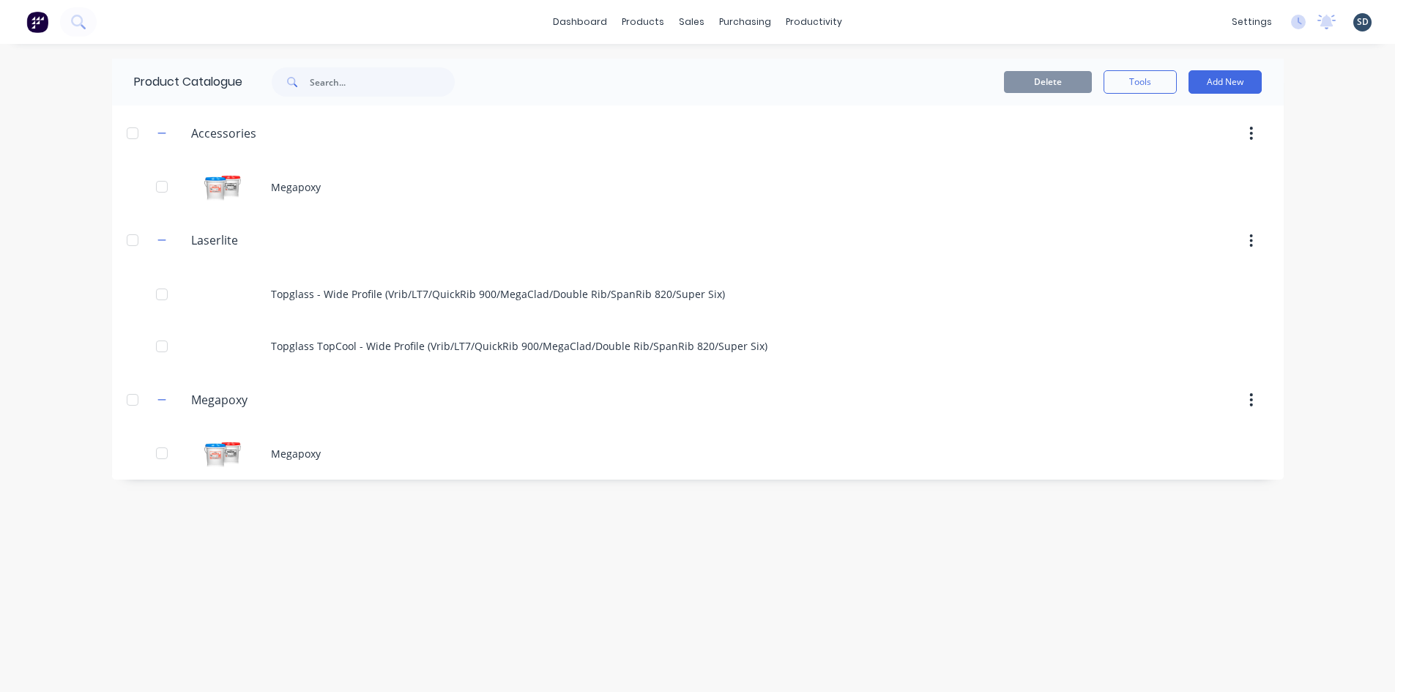
click at [678, 75] on div "Delete Tools Add New" at bounding box center [876, 81] width 770 height 23
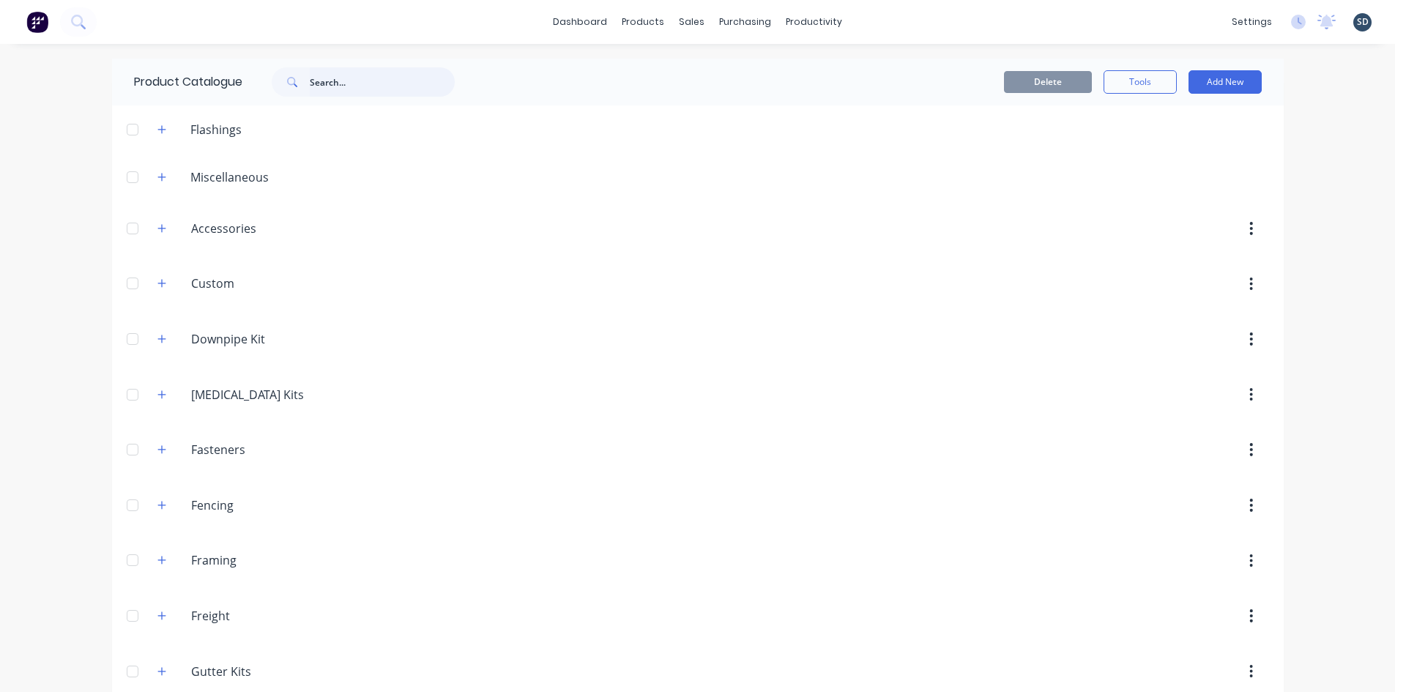
click at [346, 76] on input "text" at bounding box center [382, 81] width 145 height 29
type input "12 x 20"
click at [597, 76] on div "Delete Tools Add New" at bounding box center [876, 81] width 770 height 23
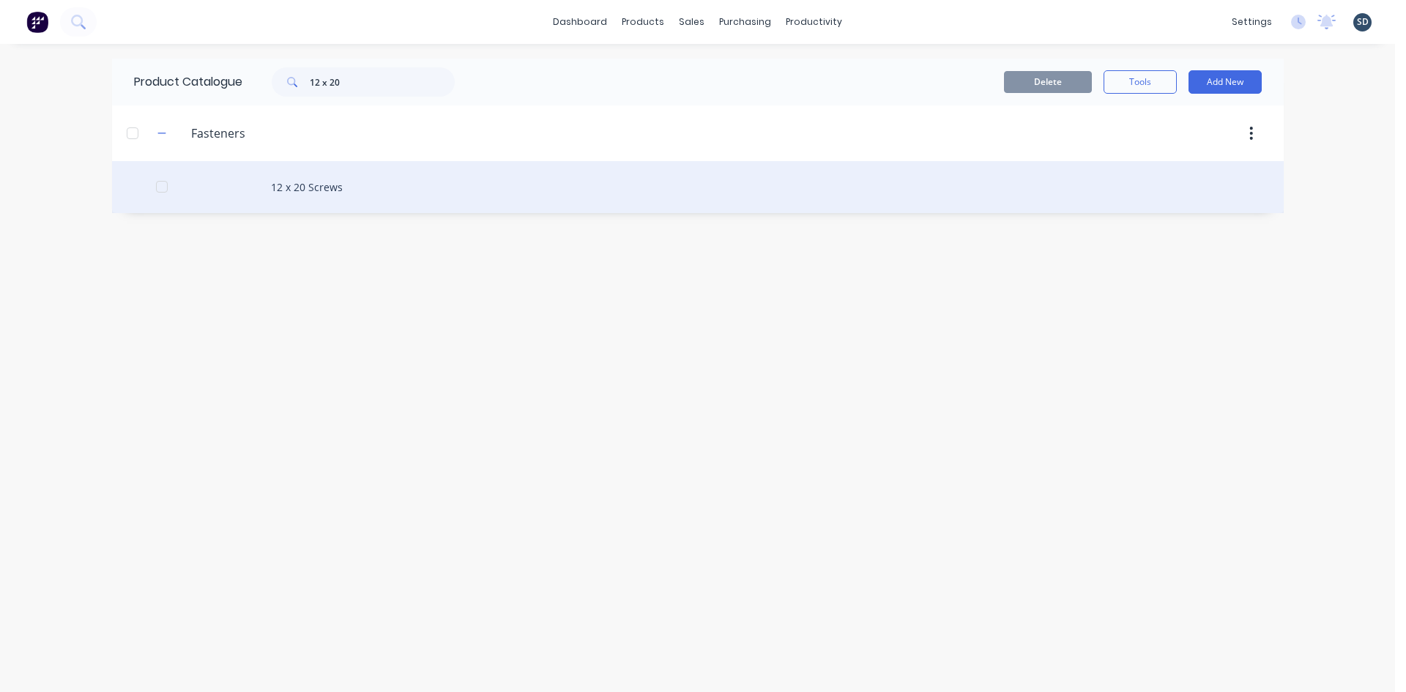
click at [470, 184] on div "12 x 20 Screws" at bounding box center [698, 187] width 1172 height 52
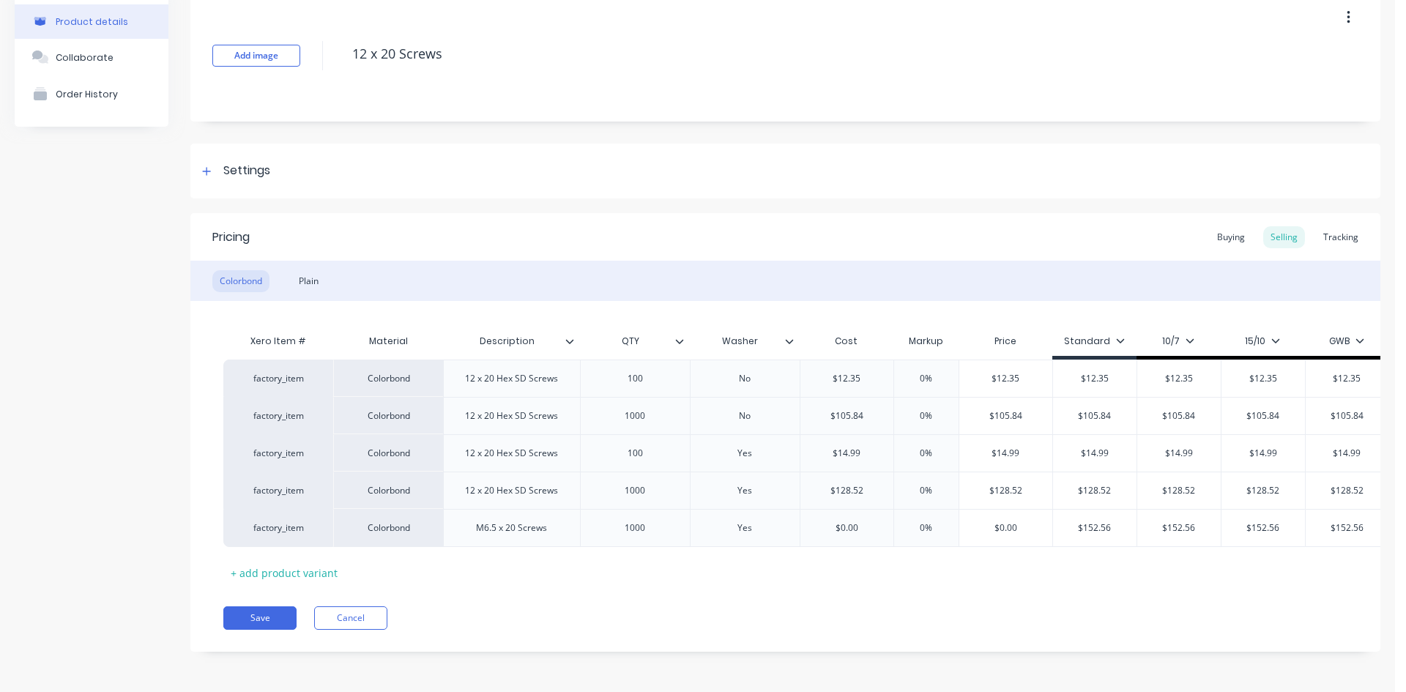
scroll to position [83, 0]
type textarea "x"
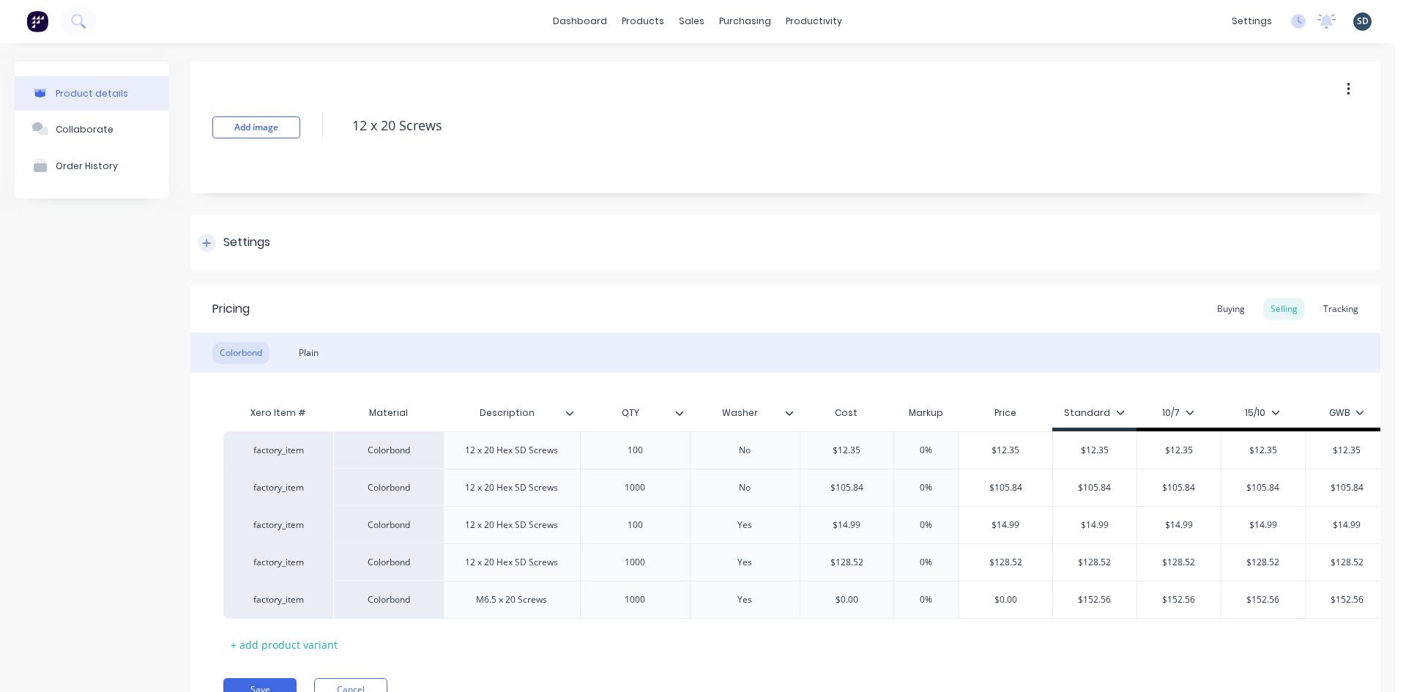
scroll to position [0, 0]
click at [547, 27] on div "dashboard products sales purchasing productivity dashboard products Product Cat…" at bounding box center [697, 22] width 1395 height 44
click at [546, 27] on div "dashboard products sales purchasing productivity dashboard products Product Cat…" at bounding box center [697, 22] width 1395 height 44
click at [546, 26] on div "dashboard products sales purchasing productivity dashboard products Product Cat…" at bounding box center [697, 22] width 1395 height 44
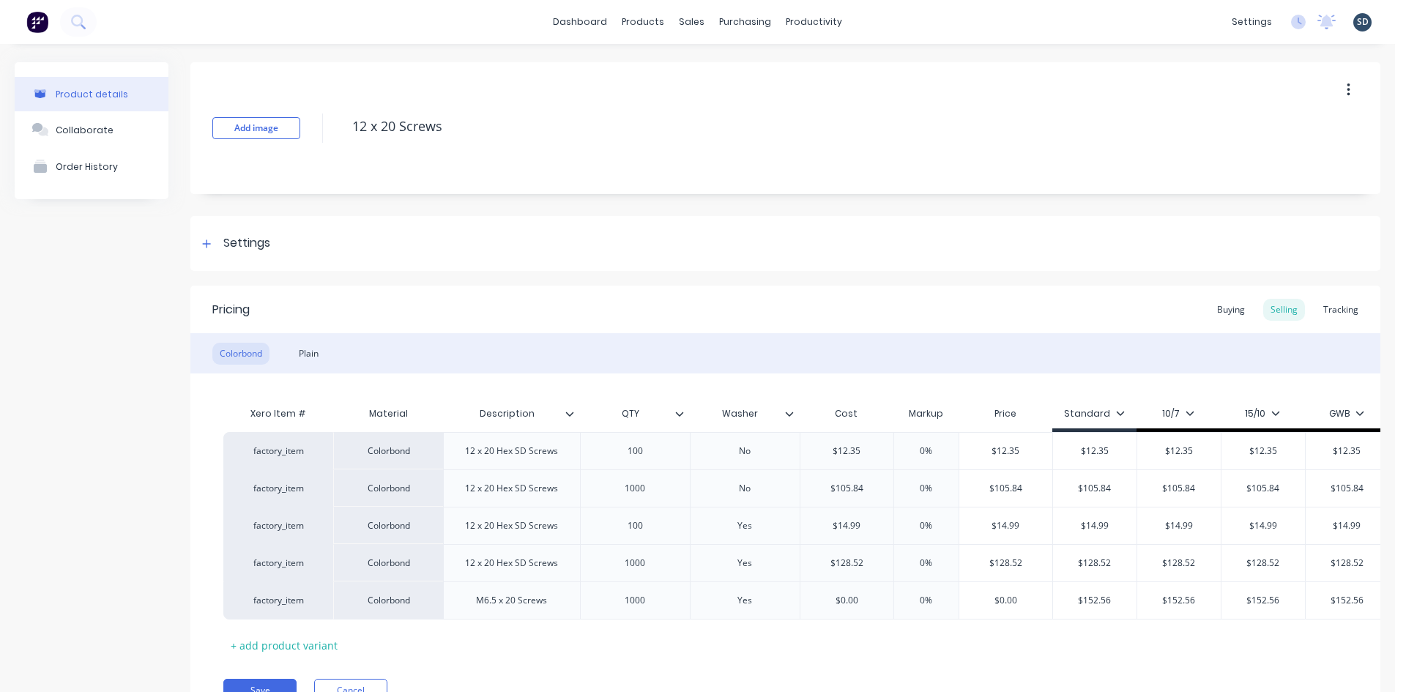
click at [900, 25] on div "dashboard products sales purchasing productivity dashboard products Product Cat…" at bounding box center [697, 22] width 1395 height 44
click at [882, 199] on div "Add image 12 x 20 Screws Settings Product Options I buy this item I sell this i…" at bounding box center [785, 404] width 1190 height 684
drag, startPoint x: 890, startPoint y: 200, endPoint x: 879, endPoint y: 198, distance: 11.1
click at [879, 198] on div "Add image 12 x 20 Screws Settings Product Options I buy this item I sell this i…" at bounding box center [785, 404] width 1190 height 684
click at [877, 198] on div "Add image 12 x 20 Screws Settings Product Options I buy this item I sell this i…" at bounding box center [785, 404] width 1190 height 684
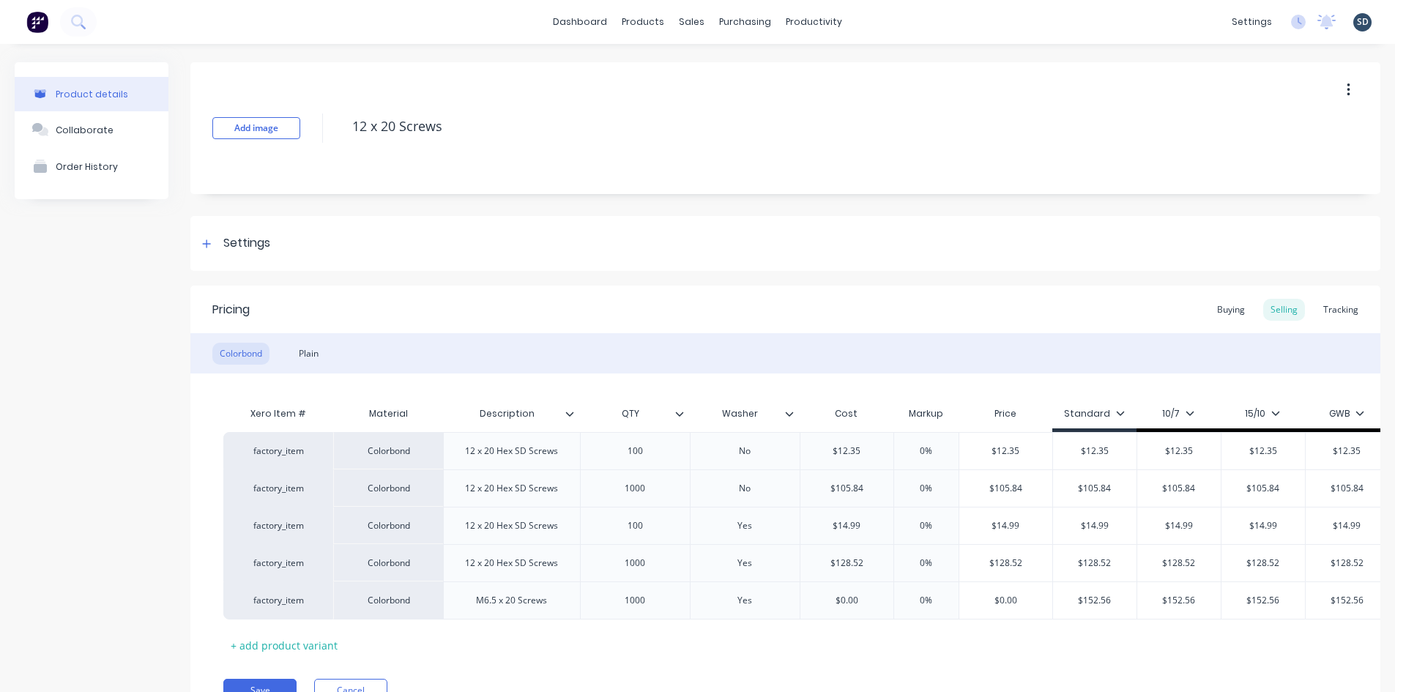
click at [872, 198] on div "Add image 12 x 20 Screws Settings Product Options I buy this item I sell this i…" at bounding box center [785, 404] width 1190 height 684
click at [869, 198] on div "Add image 12 x 20 Screws Settings Product Options I buy this item I sell this i…" at bounding box center [785, 404] width 1190 height 684
click at [862, 198] on div "Add image 12 x 20 Screws Settings Product Options I buy this item I sell this i…" at bounding box center [785, 404] width 1190 height 684
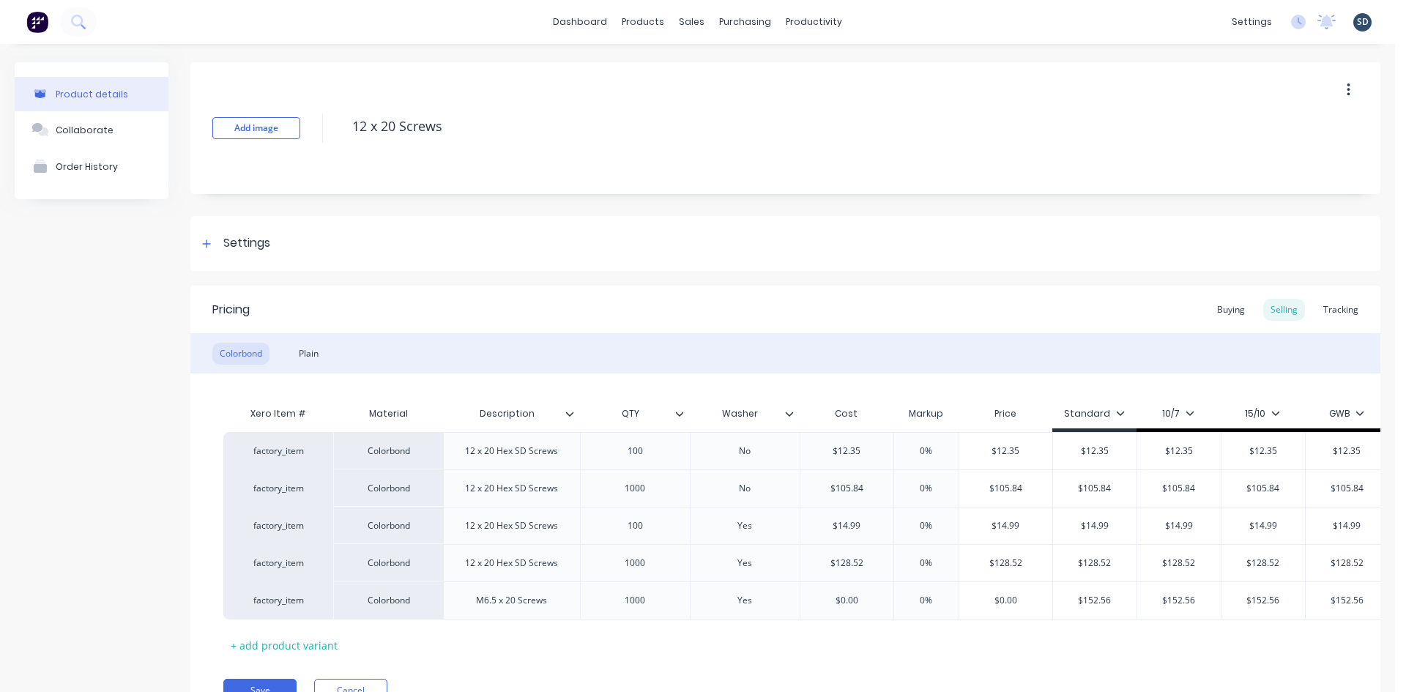
click at [862, 198] on div "Add image 12 x 20 Screws Settings Product Options I buy this item I sell this i…" at bounding box center [785, 404] width 1190 height 684
drag, startPoint x: 859, startPoint y: 198, endPoint x: 851, endPoint y: 198, distance: 8.1
click at [851, 198] on div "Add image 12 x 20 Screws Settings Product Options I buy this item I sell this i…" at bounding box center [785, 404] width 1190 height 684
click at [969, 24] on div "dashboard products sales purchasing productivity dashboard products Product Cat…" at bounding box center [697, 22] width 1395 height 44
click at [677, 78] on link "Product Catalogue" at bounding box center [710, 69] width 194 height 29
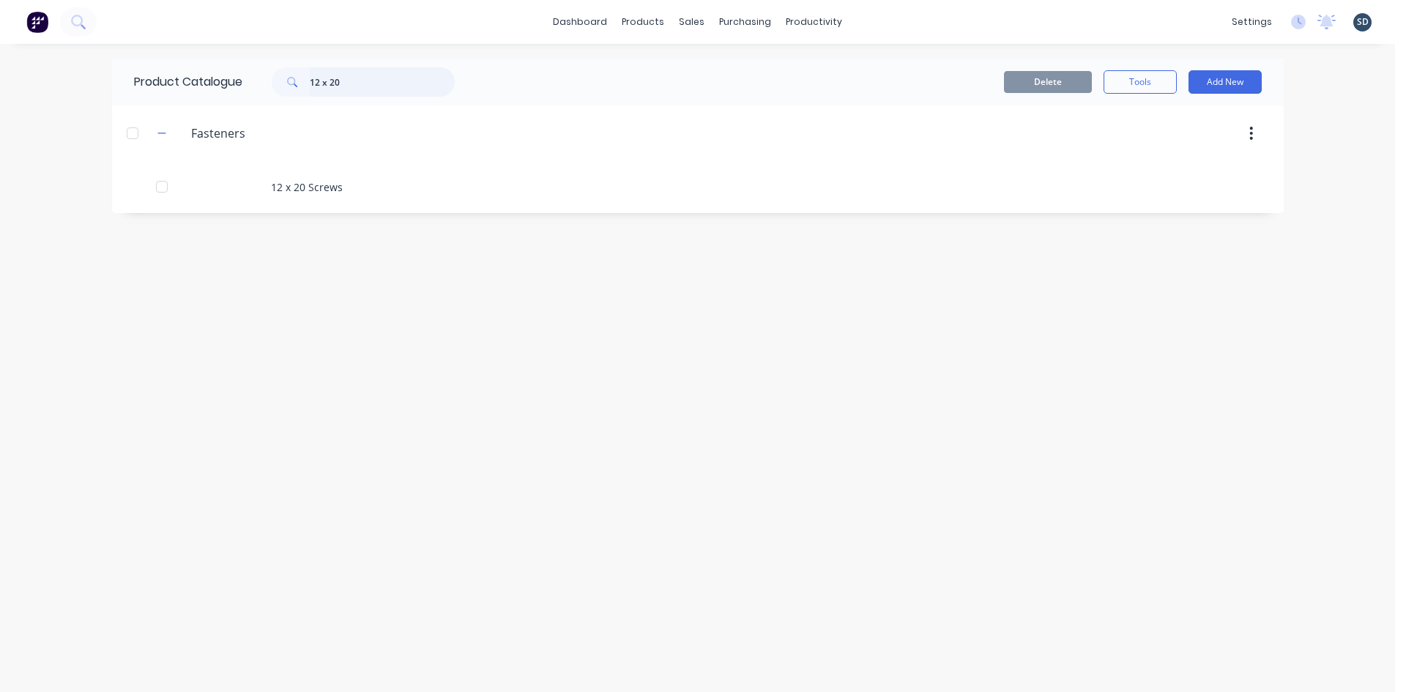
click at [352, 73] on input "12 x 20" at bounding box center [382, 81] width 145 height 29
click at [961, 15] on div "dashboard products sales purchasing productivity dashboard products Product Cat…" at bounding box center [697, 22] width 1395 height 44
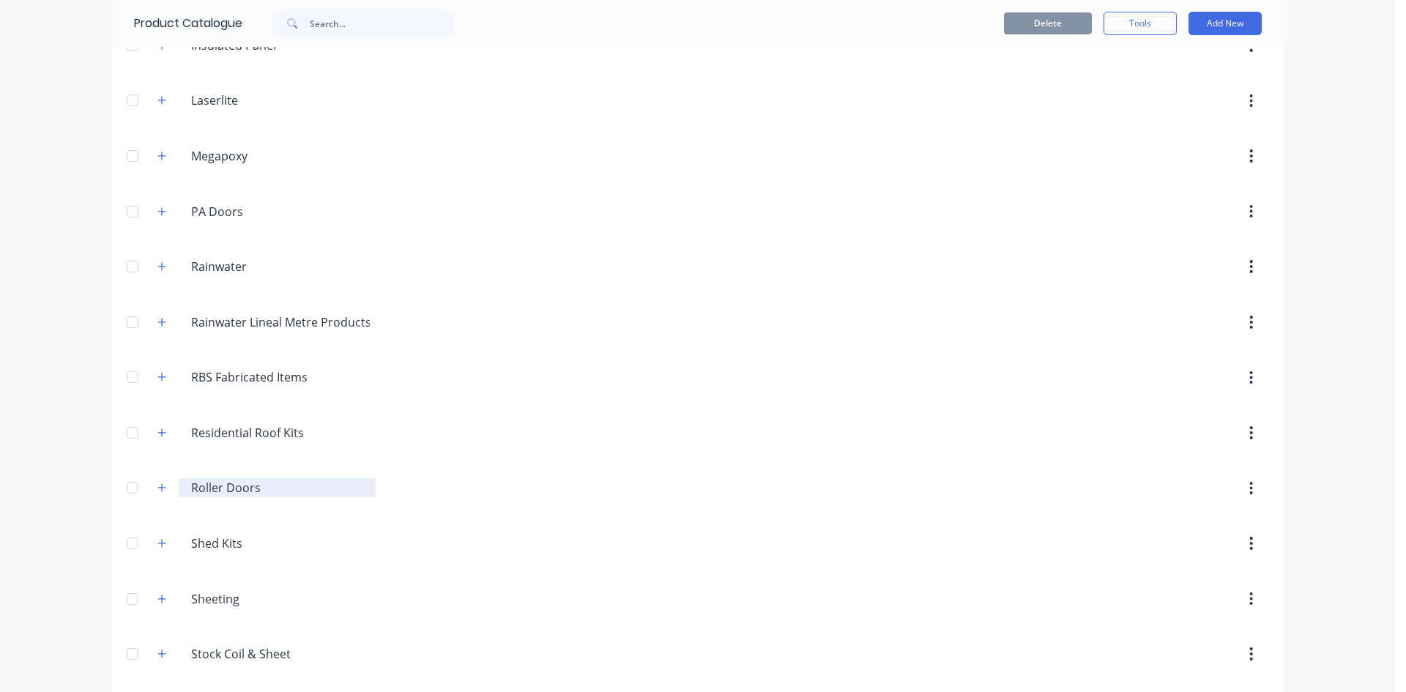
scroll to position [852, 0]
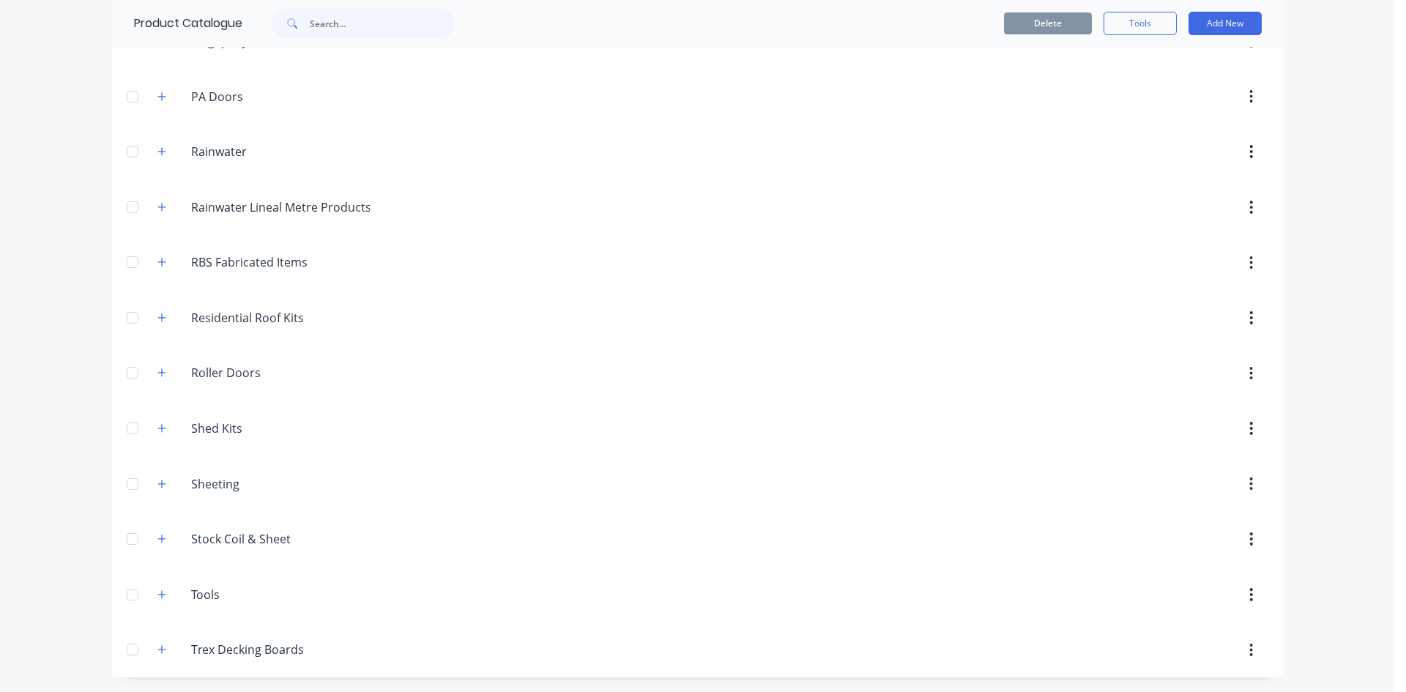
drag, startPoint x: 158, startPoint y: 486, endPoint x: 189, endPoint y: 459, distance: 41.0
click at [159, 487] on icon "button" at bounding box center [161, 484] width 9 height 10
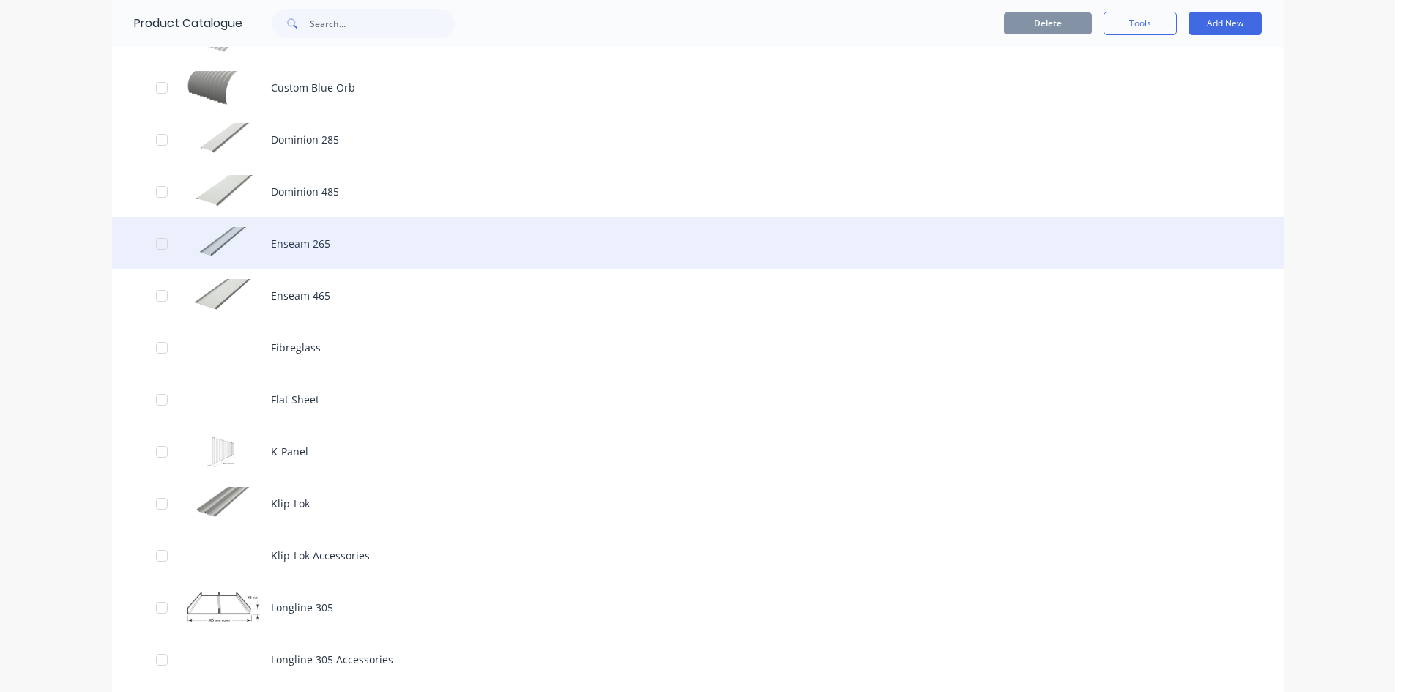
scroll to position [1408, 0]
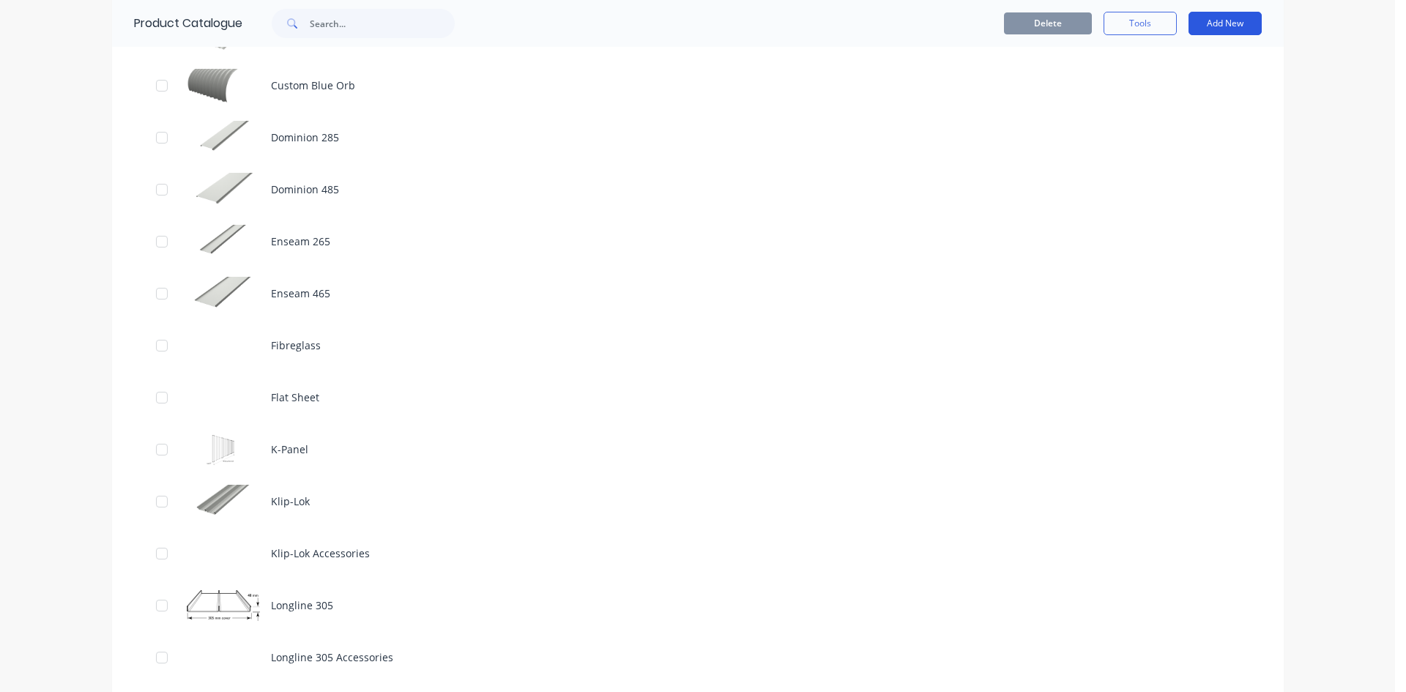
click at [1210, 28] on button "Add New" at bounding box center [1225, 23] width 73 height 23
click at [1184, 127] on div "Product" at bounding box center [1192, 119] width 113 height 21
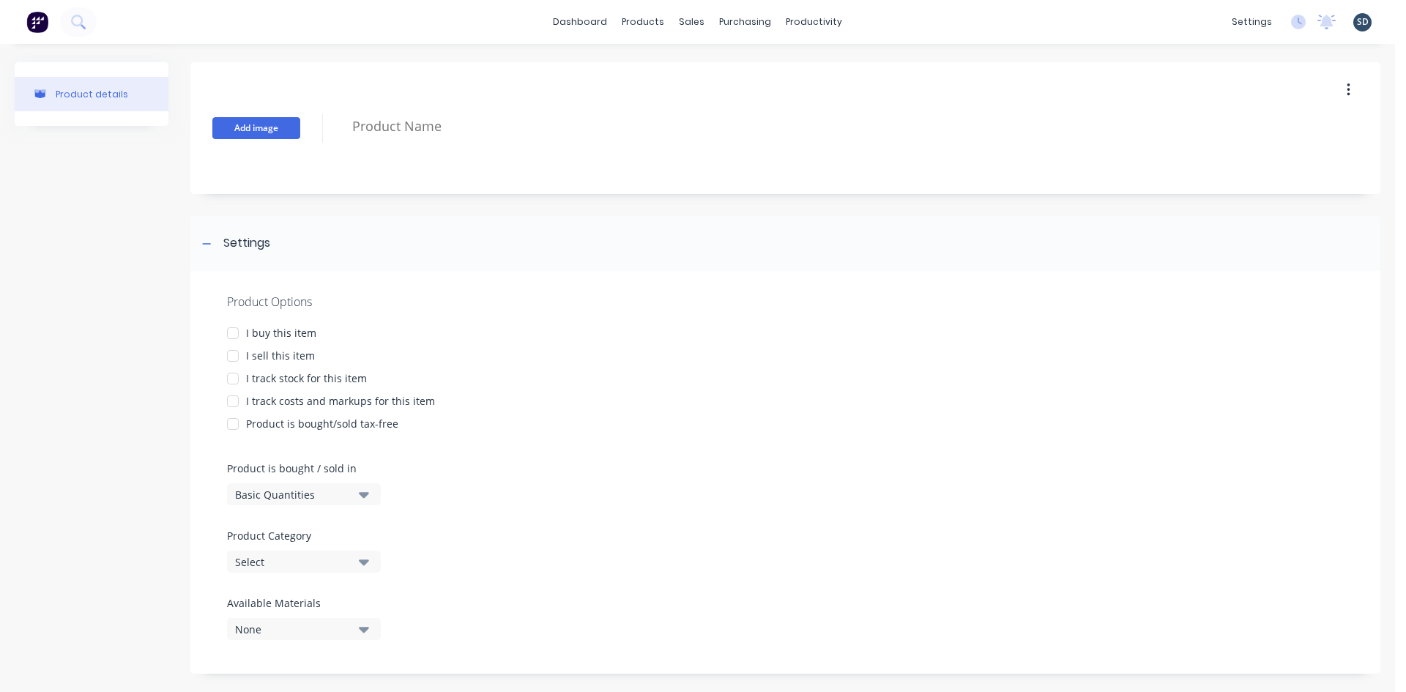
click at [274, 127] on button "Add image" at bounding box center [256, 128] width 88 height 22
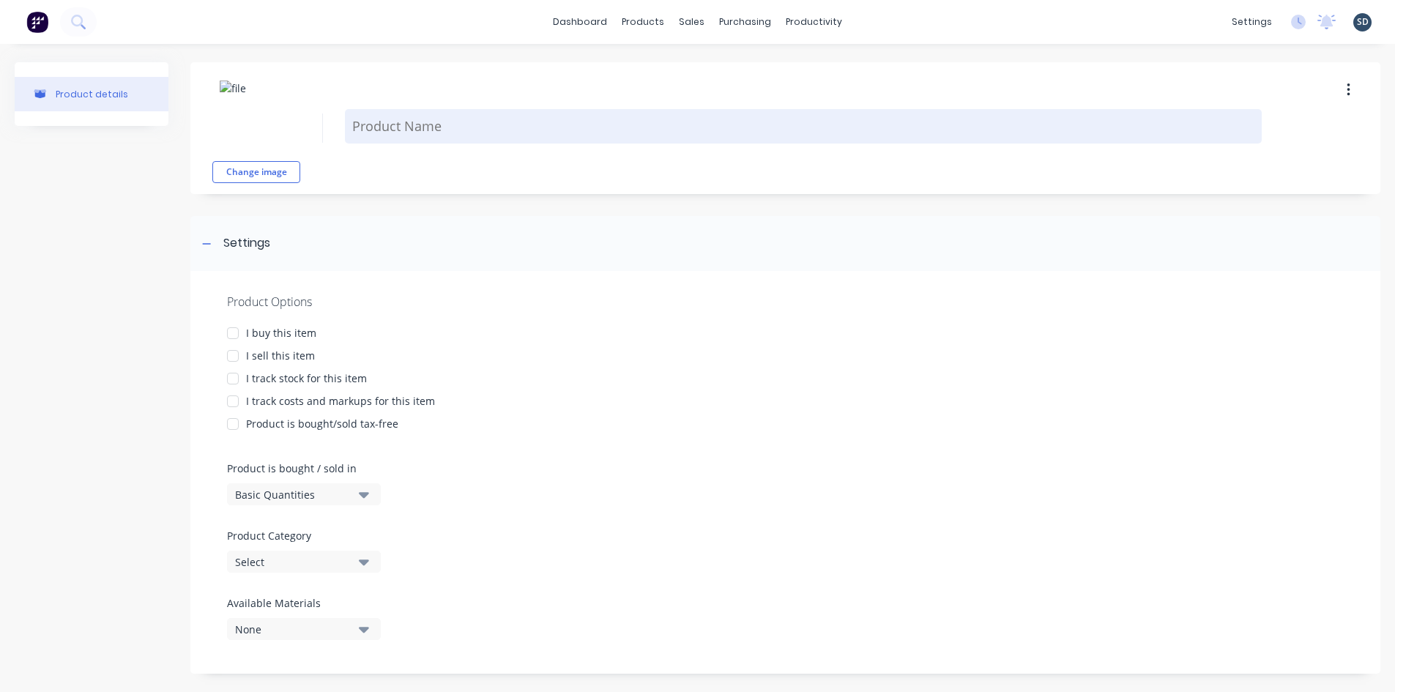
click at [391, 127] on textarea at bounding box center [803, 126] width 917 height 34
type textarea "x"
type textarea "F"
type textarea "x"
type textarea "Fl"
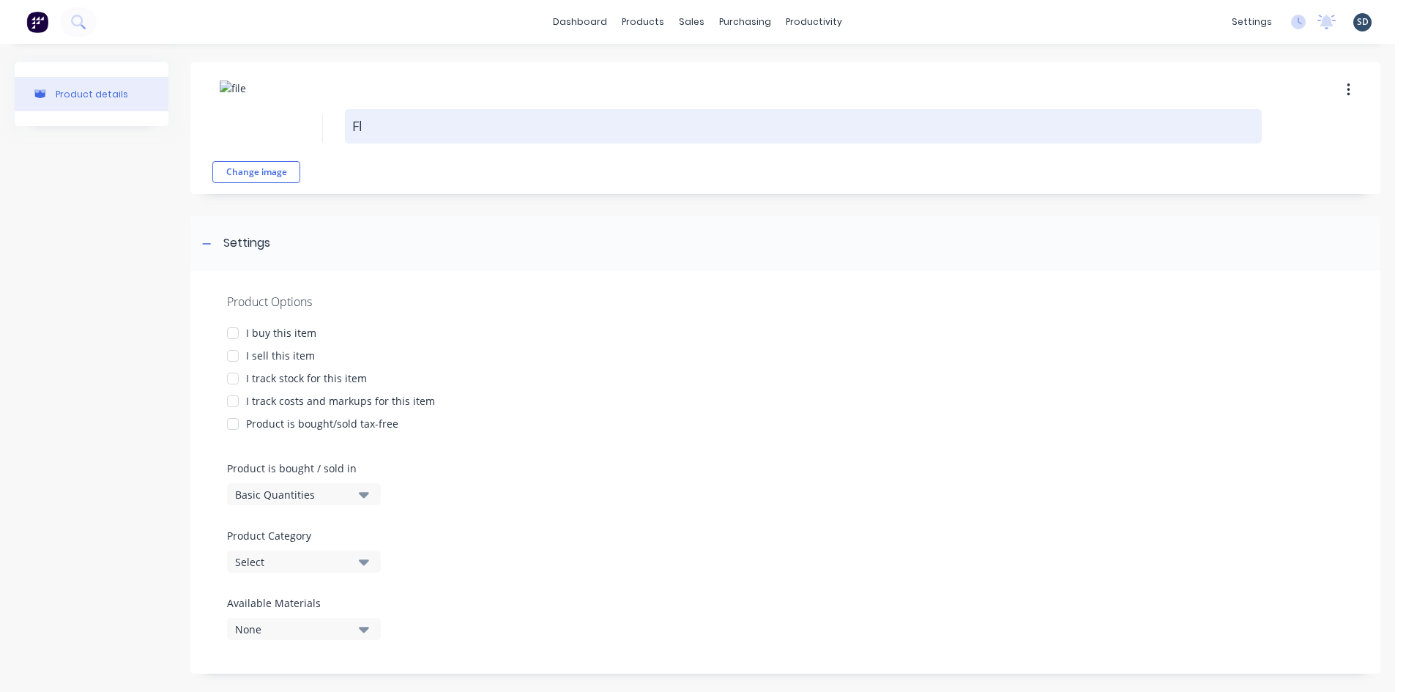
type textarea "x"
type textarea "Fla"
type textarea "x"
type textarea "Flat"
type textarea "x"
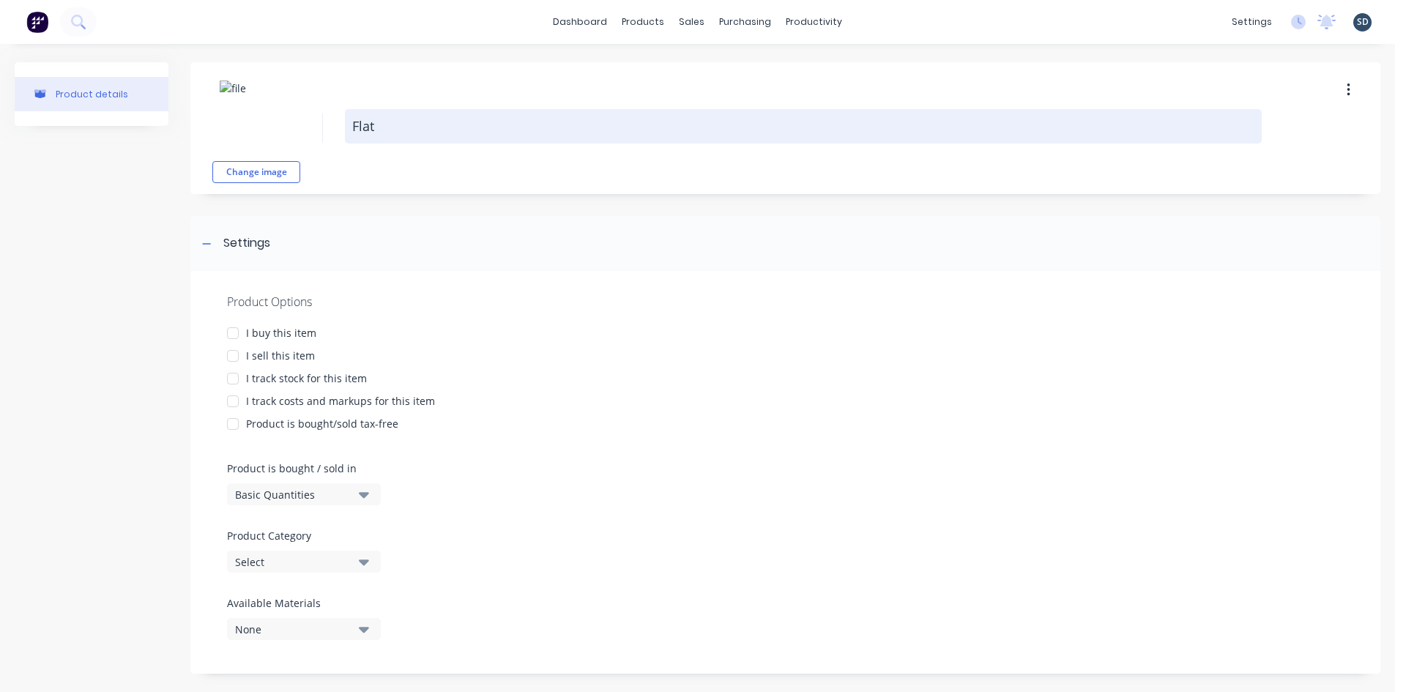
type textarea "Flatd"
type textarea "x"
type textarea "Flatde"
type textarea "x"
type textarea "Flatdek"
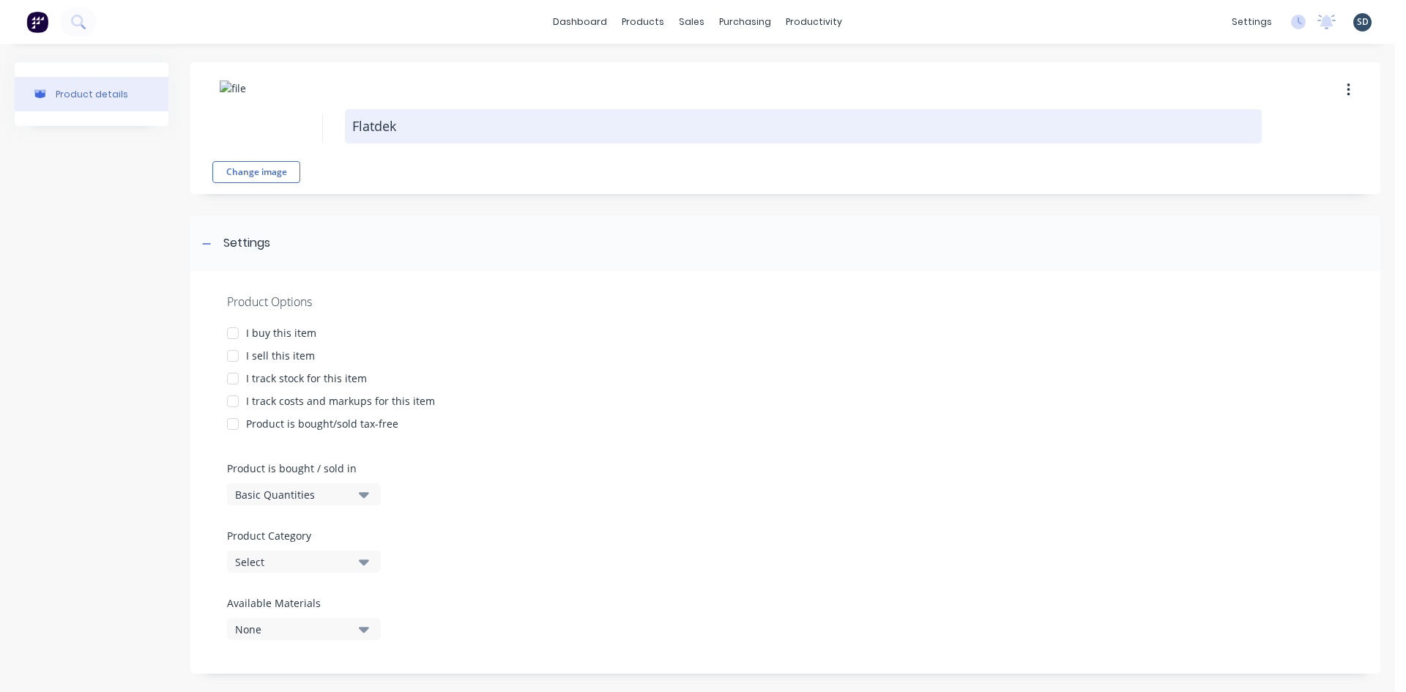
type textarea "x"
type textarea "Flatdek"
type textarea "x"
type textarea "Flatdek 3"
type textarea "x"
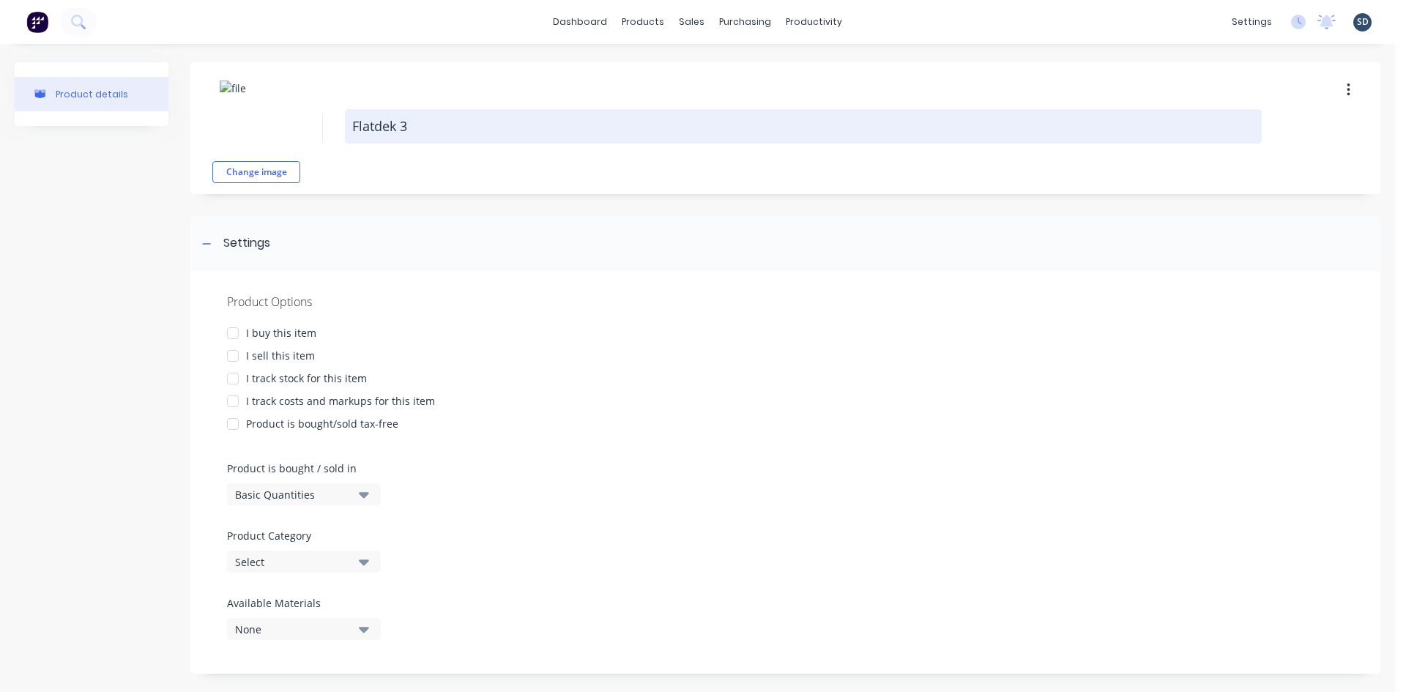
type textarea "Flatdek 31"
type textarea "x"
type textarea "Flatdek 310"
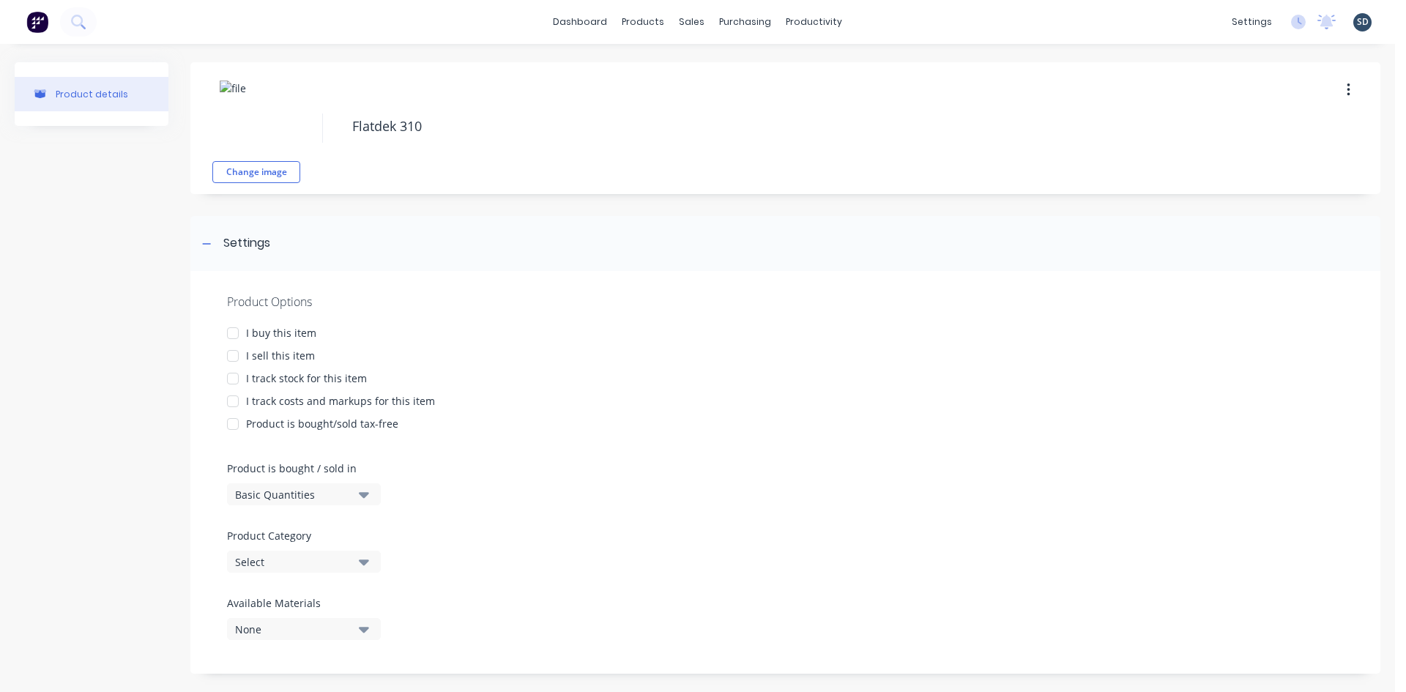
click at [232, 333] on div at bounding box center [232, 333] width 29 height 29
click at [236, 363] on div at bounding box center [232, 355] width 29 height 29
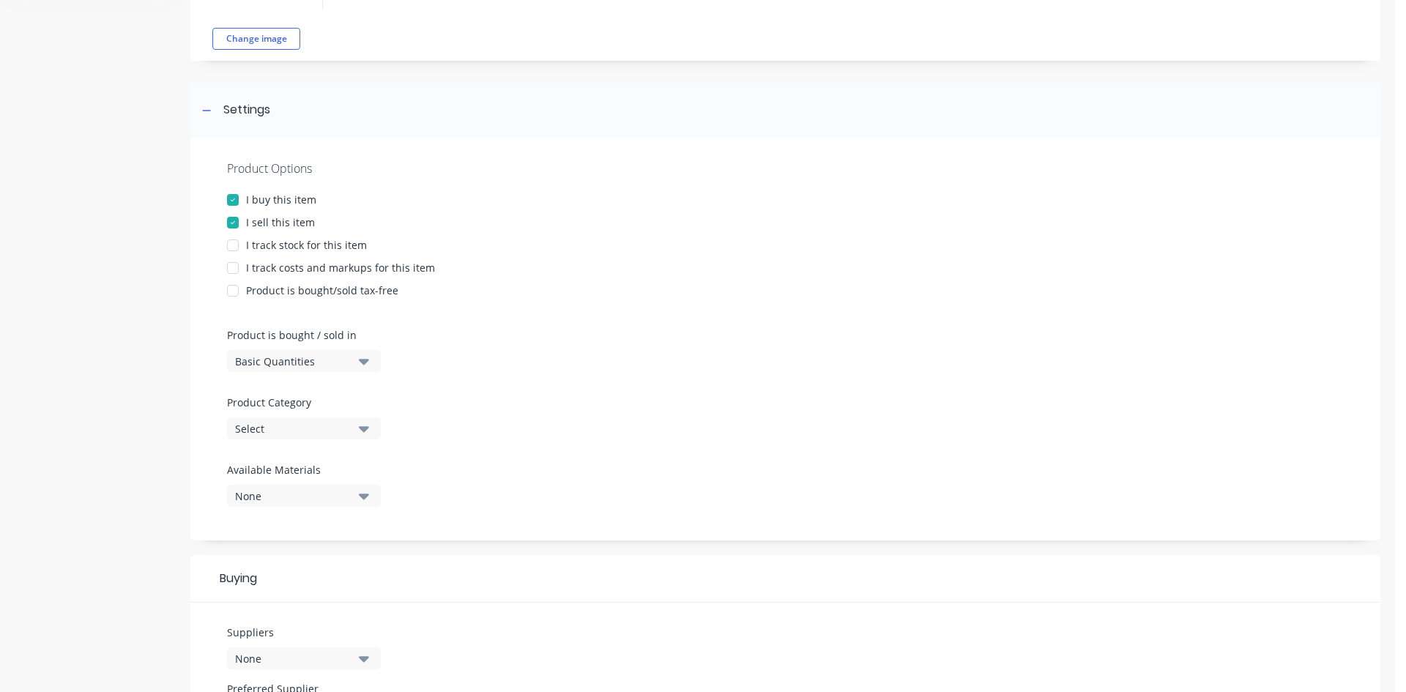
scroll to position [146, 0]
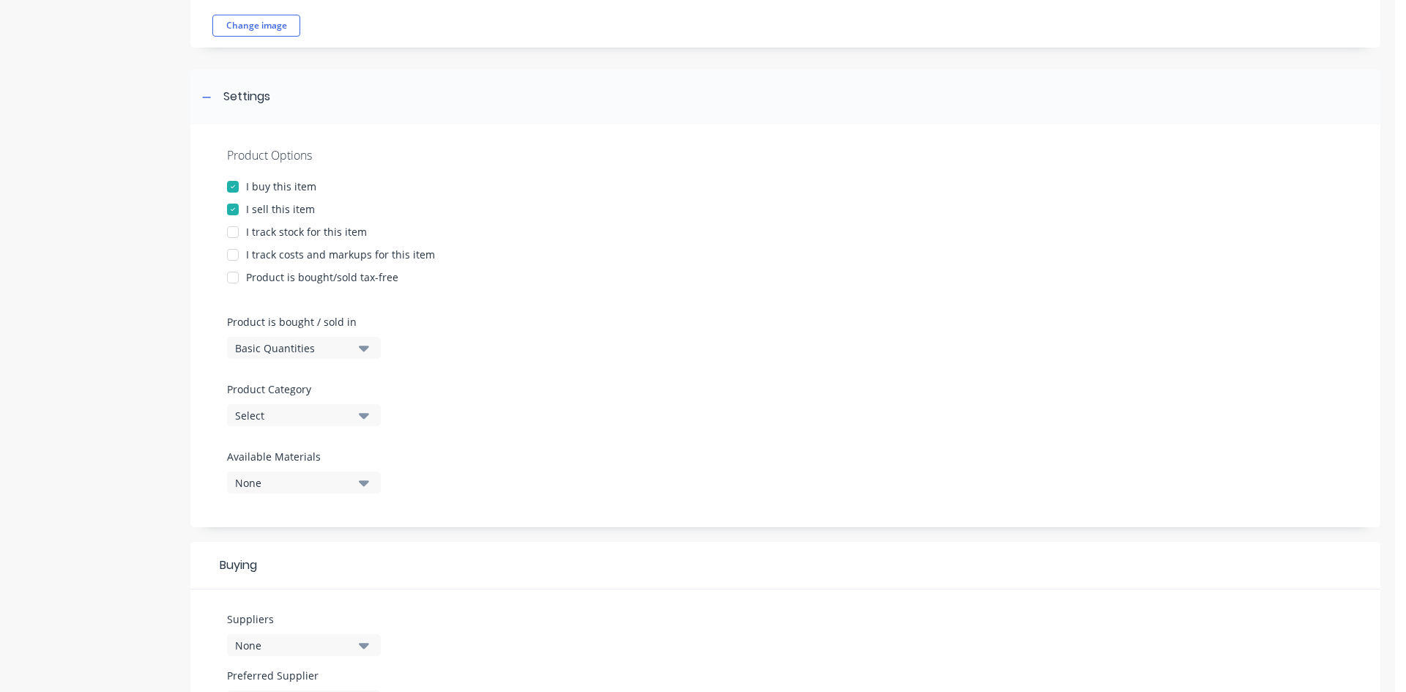
click at [228, 253] on div at bounding box center [232, 254] width 29 height 29
type textarea "x"
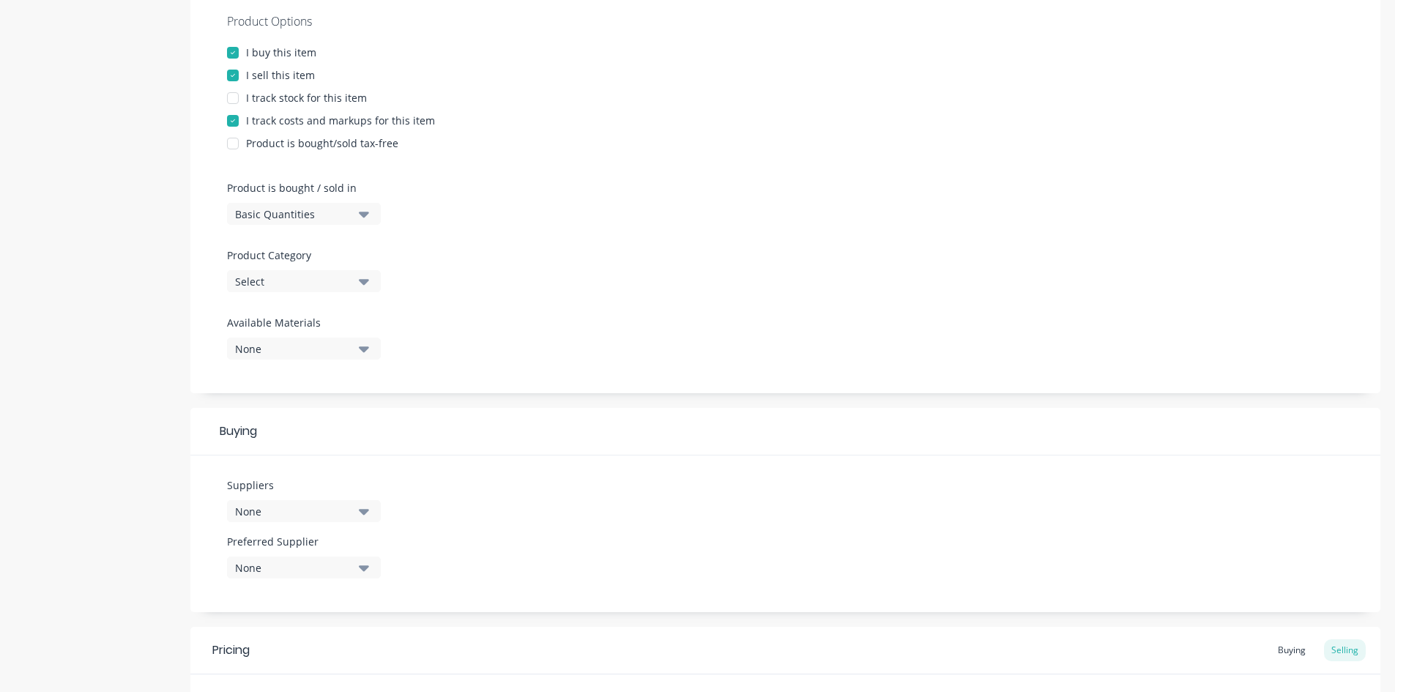
scroll to position [293, 0]
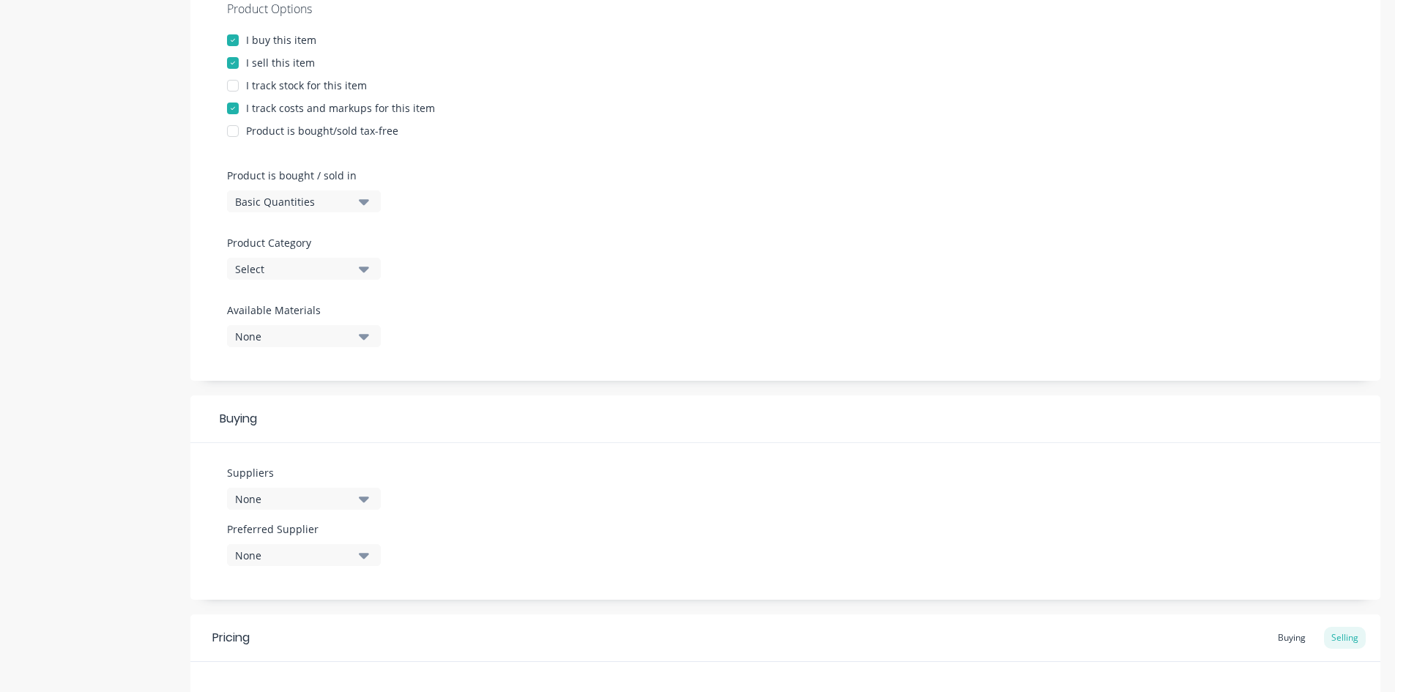
type textarea "Flatdek 310"
type textarea "x"
type textarea "Flatdek 310"
click at [311, 207] on div "Basic Quantities" at bounding box center [293, 201] width 117 height 15
click at [346, 297] on div "Custom Formula" at bounding box center [337, 296] width 220 height 29
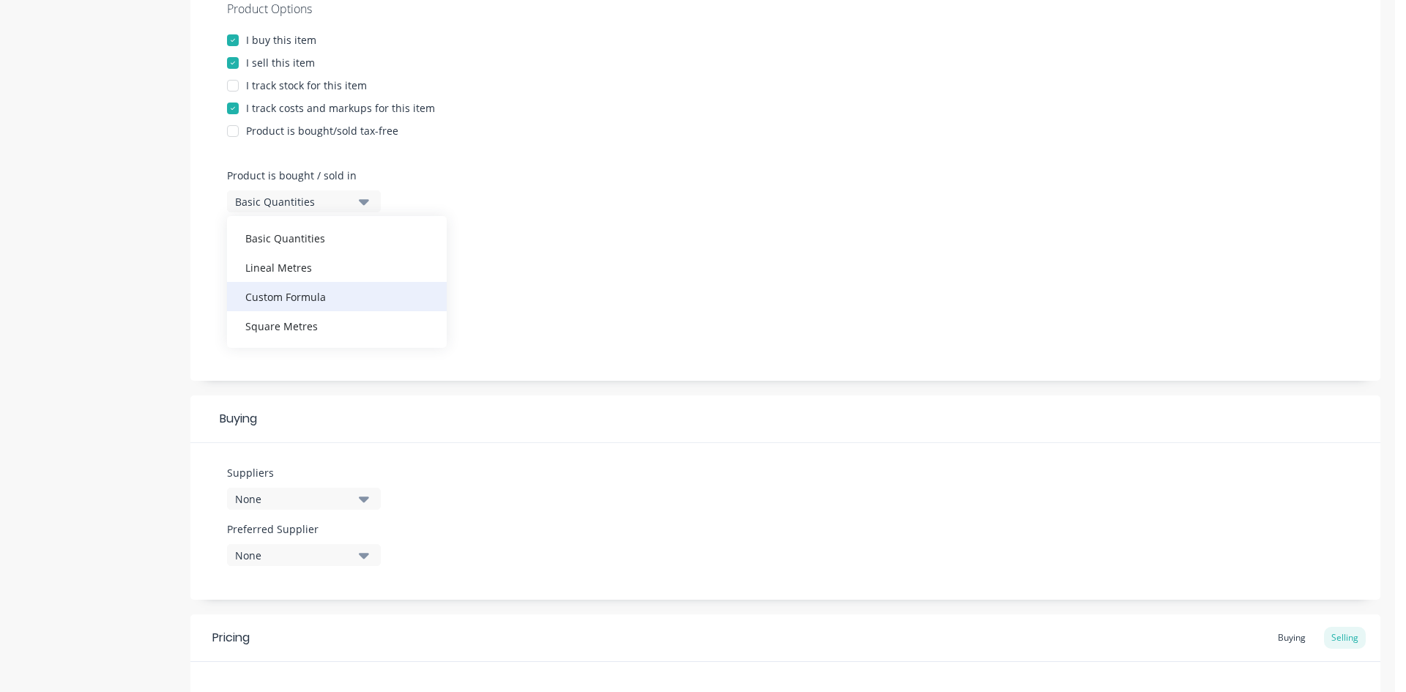
type textarea "x"
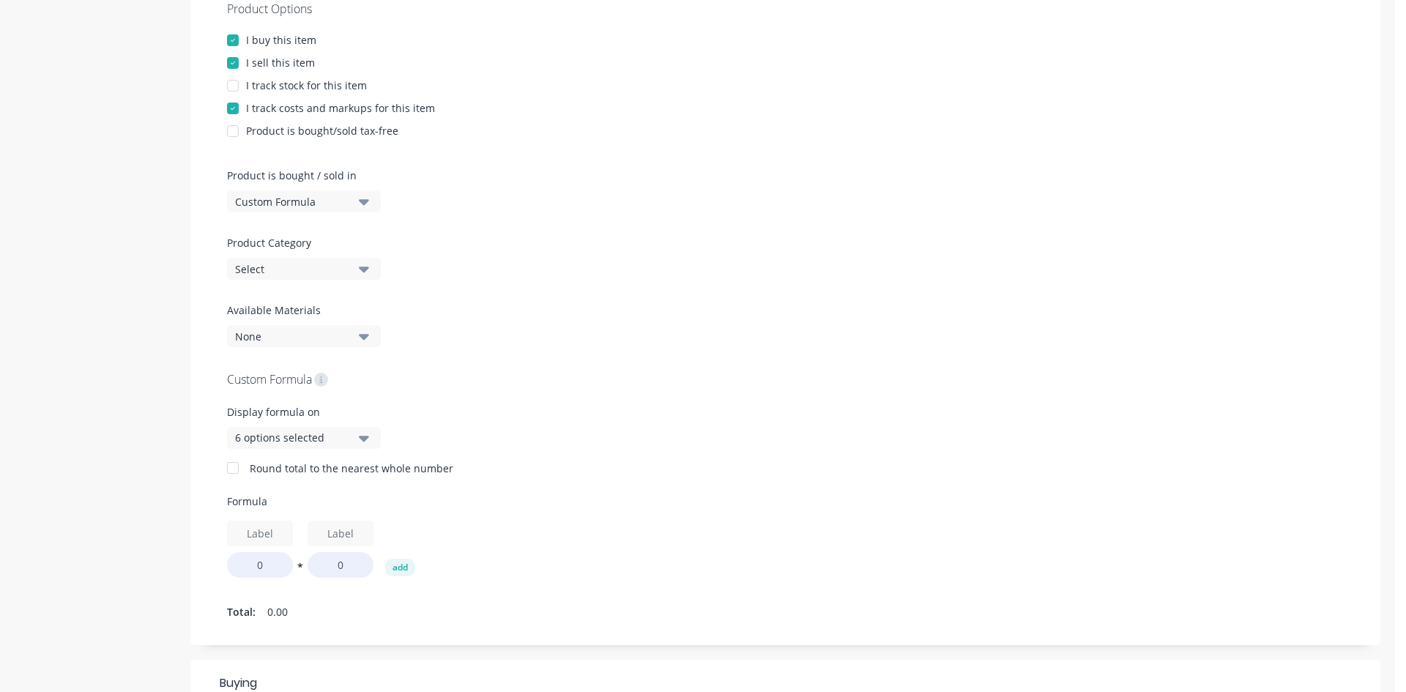
click at [295, 266] on div "Select" at bounding box center [293, 268] width 117 height 15
click at [303, 307] on Category "text" at bounding box center [347, 312] width 155 height 29
type Category "shee"
click at [312, 363] on div "Sheeting" at bounding box center [337, 349] width 220 height 29
click at [601, 235] on div "Product Options I buy this item I sell this item I track stock for this item I …" at bounding box center [785, 311] width 1190 height 667
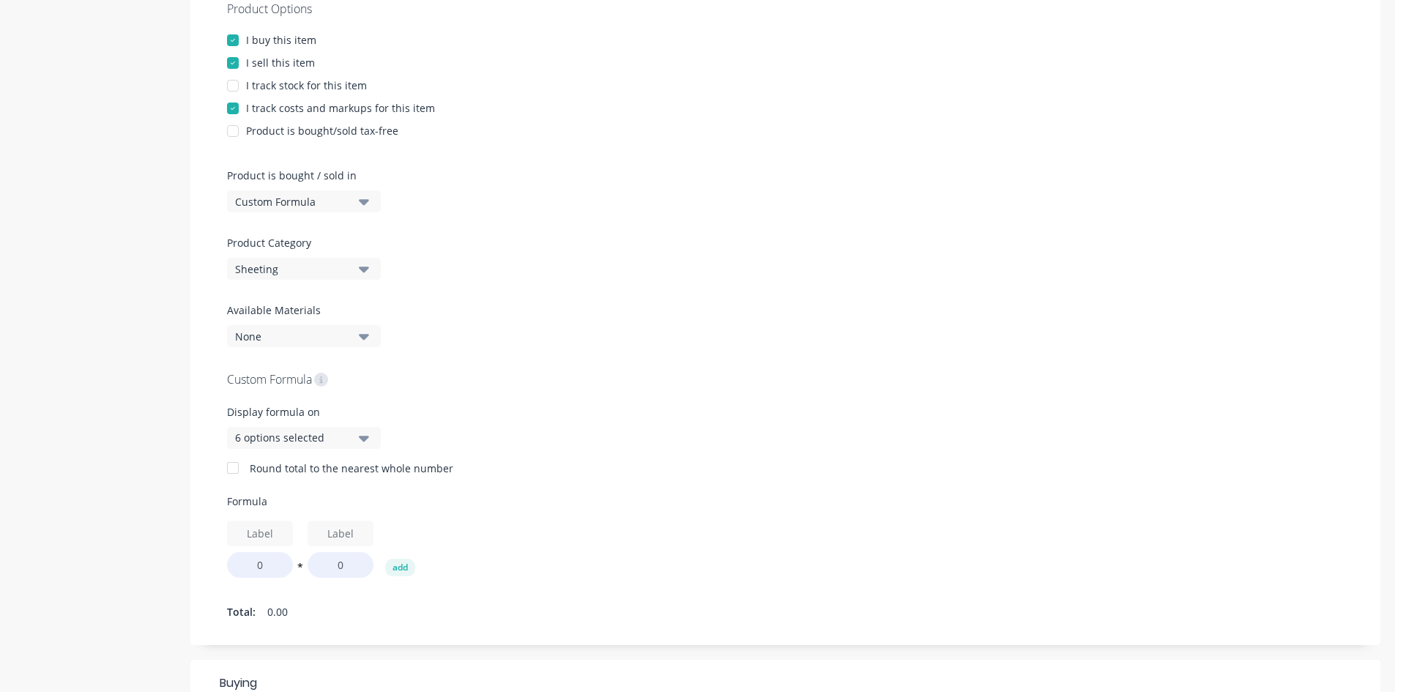
click at [602, 235] on div "Product Options I buy this item I sell this item I track stock for this item I …" at bounding box center [785, 311] width 1190 height 667
click at [335, 330] on div "None" at bounding box center [293, 336] width 117 height 15
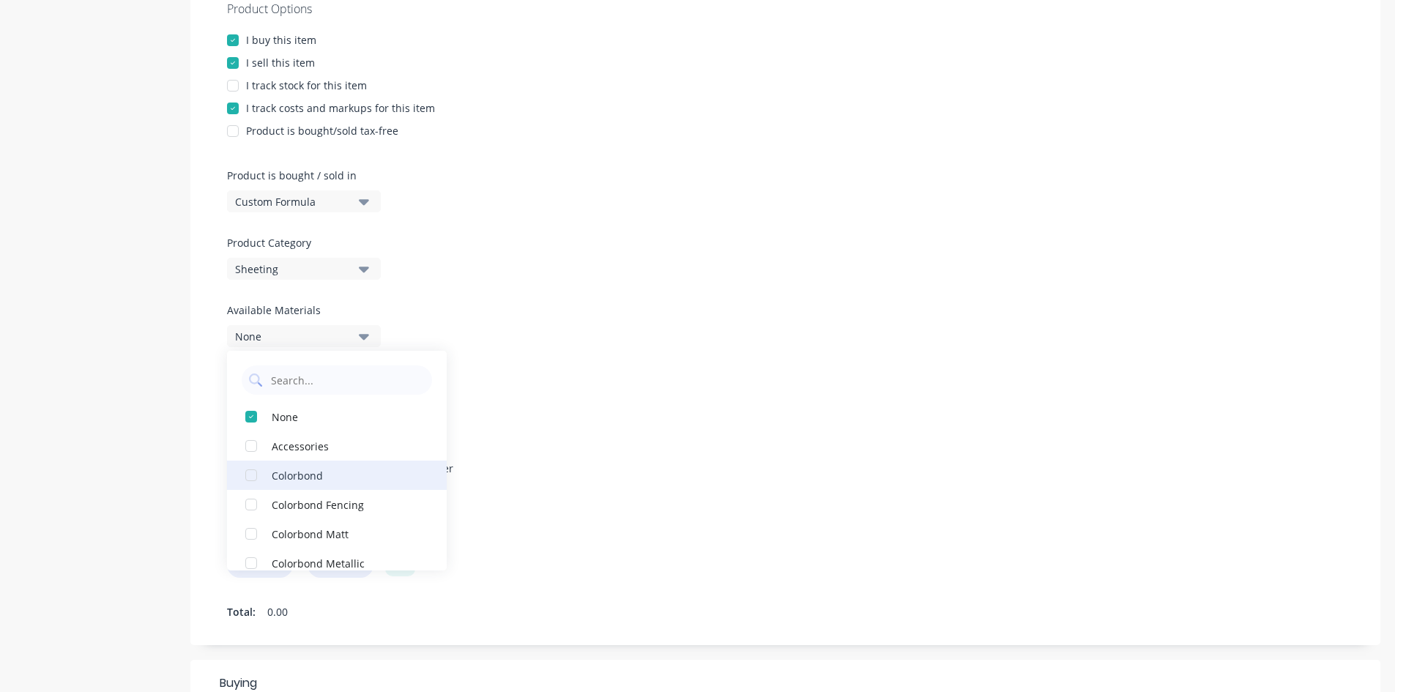
click at [310, 478] on div "Colorbond" at bounding box center [345, 474] width 146 height 15
type textarea "x"
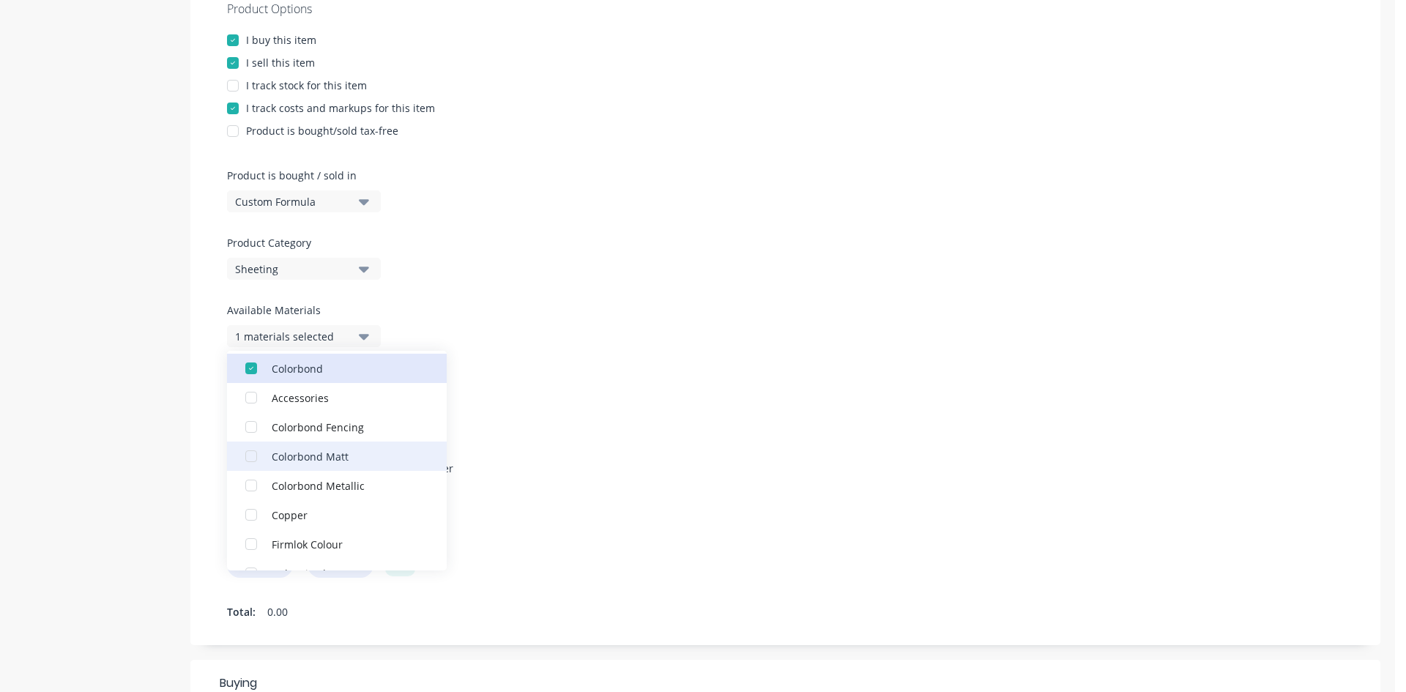
scroll to position [146, 0]
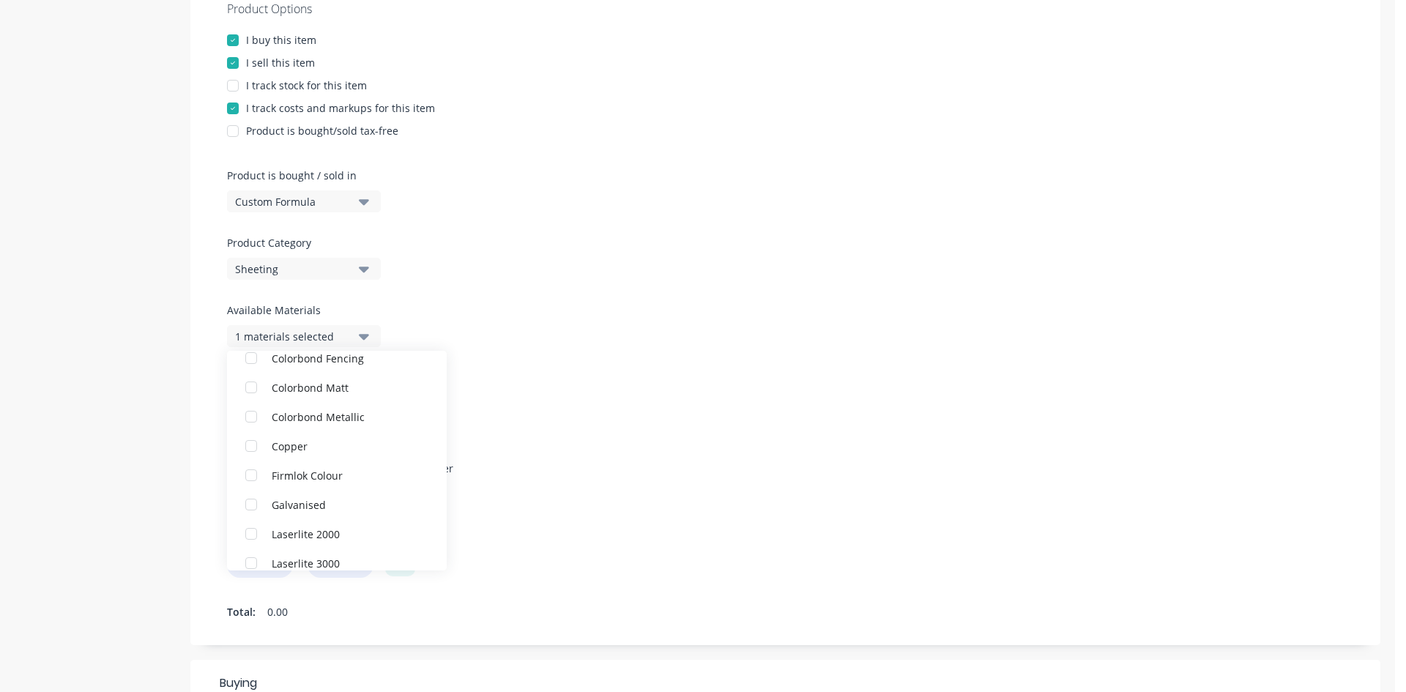
click at [631, 304] on div "Product Options I buy this item I sell this item I track stock for this item I …" at bounding box center [785, 311] width 1190 height 667
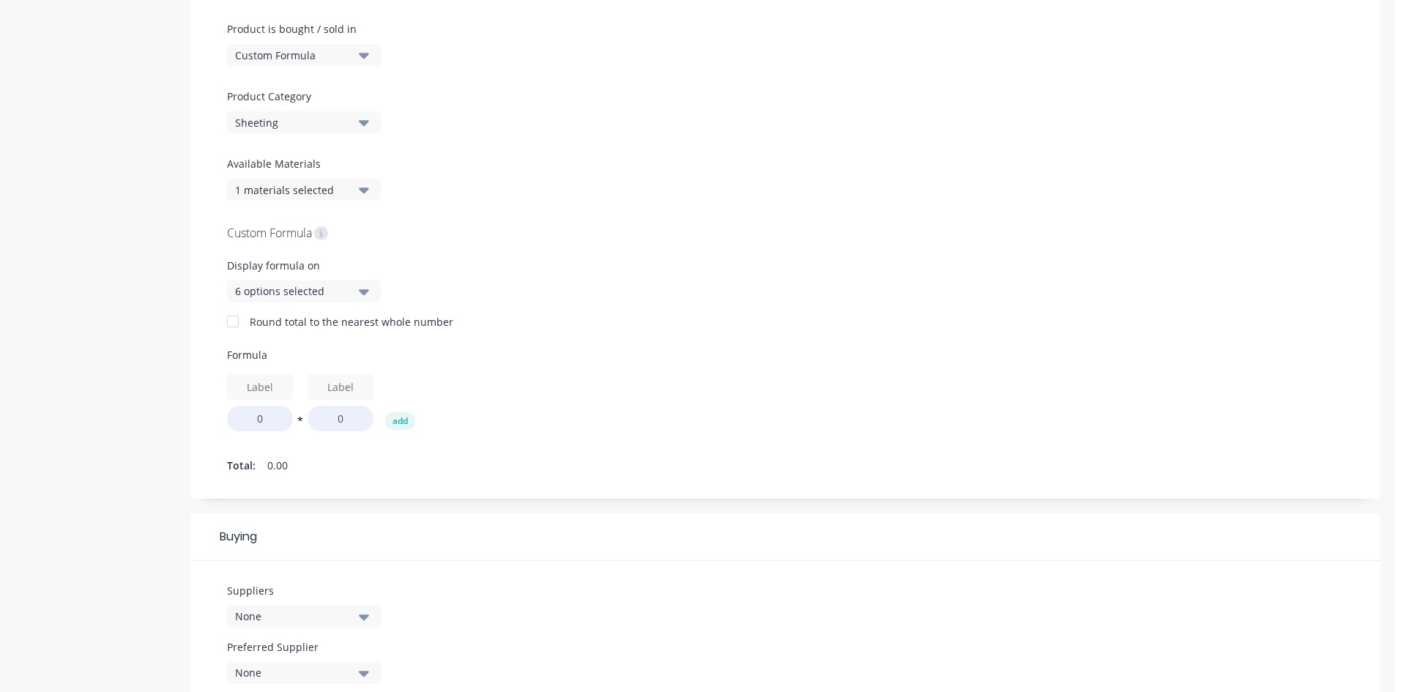
scroll to position [513, 0]
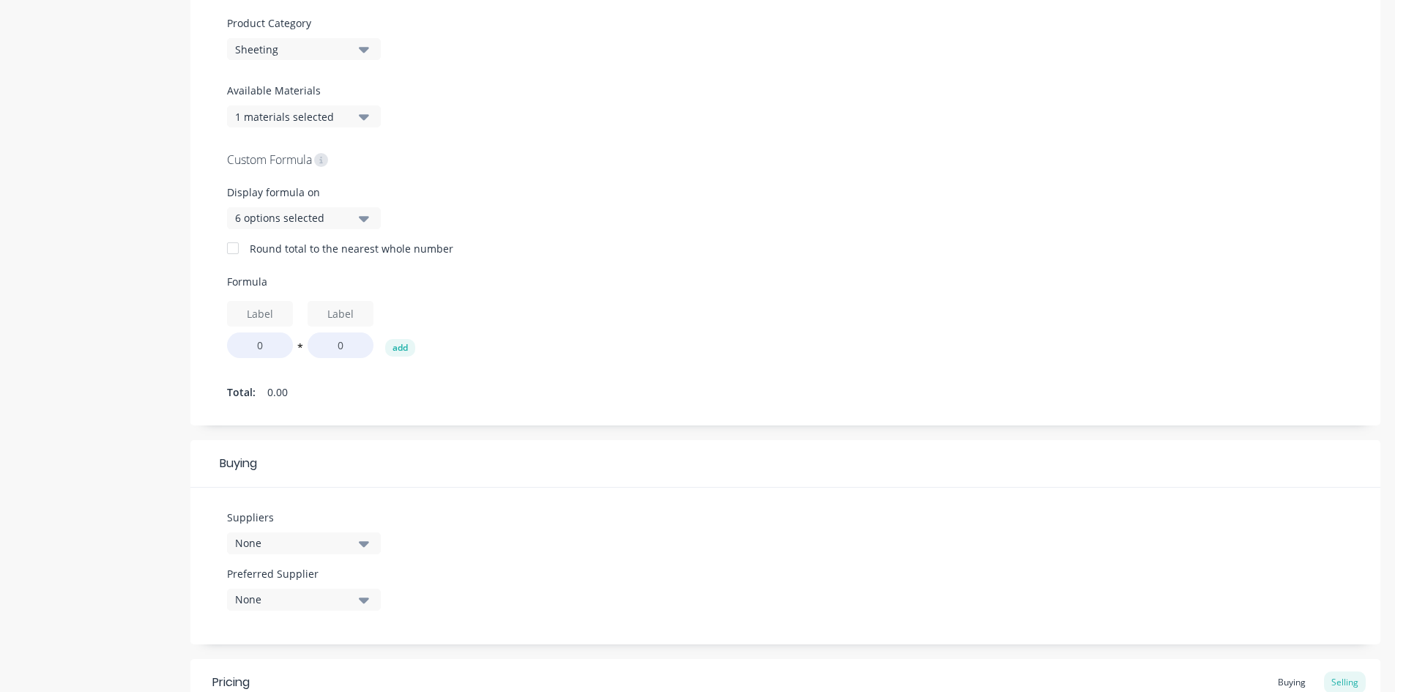
click at [320, 211] on div "6 options selected" at bounding box center [293, 217] width 117 height 15
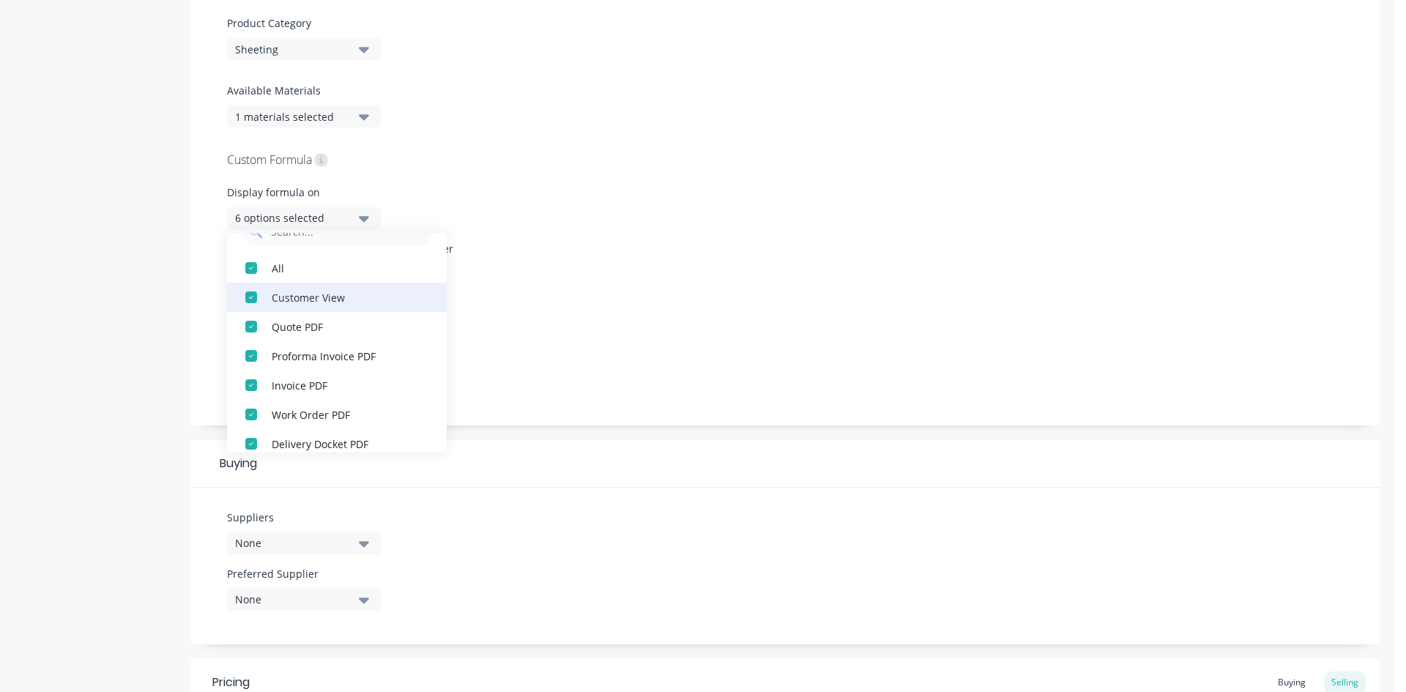
scroll to position [44, 0]
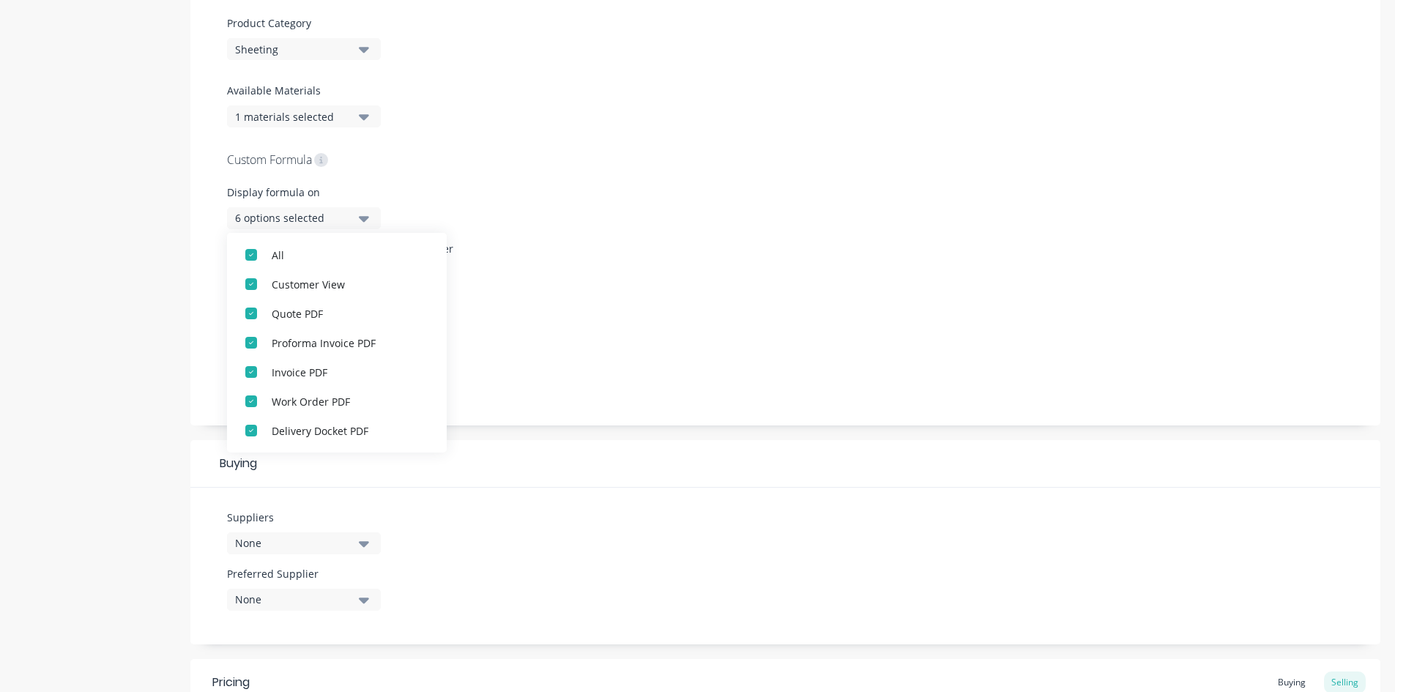
click at [557, 224] on div "Display formula on 6 options selected" at bounding box center [785, 213] width 1117 height 56
click at [485, 214] on div "Display formula on 6 options selected" at bounding box center [785, 213] width 1117 height 56
click at [303, 221] on div "6 options selected" at bounding box center [293, 217] width 117 height 15
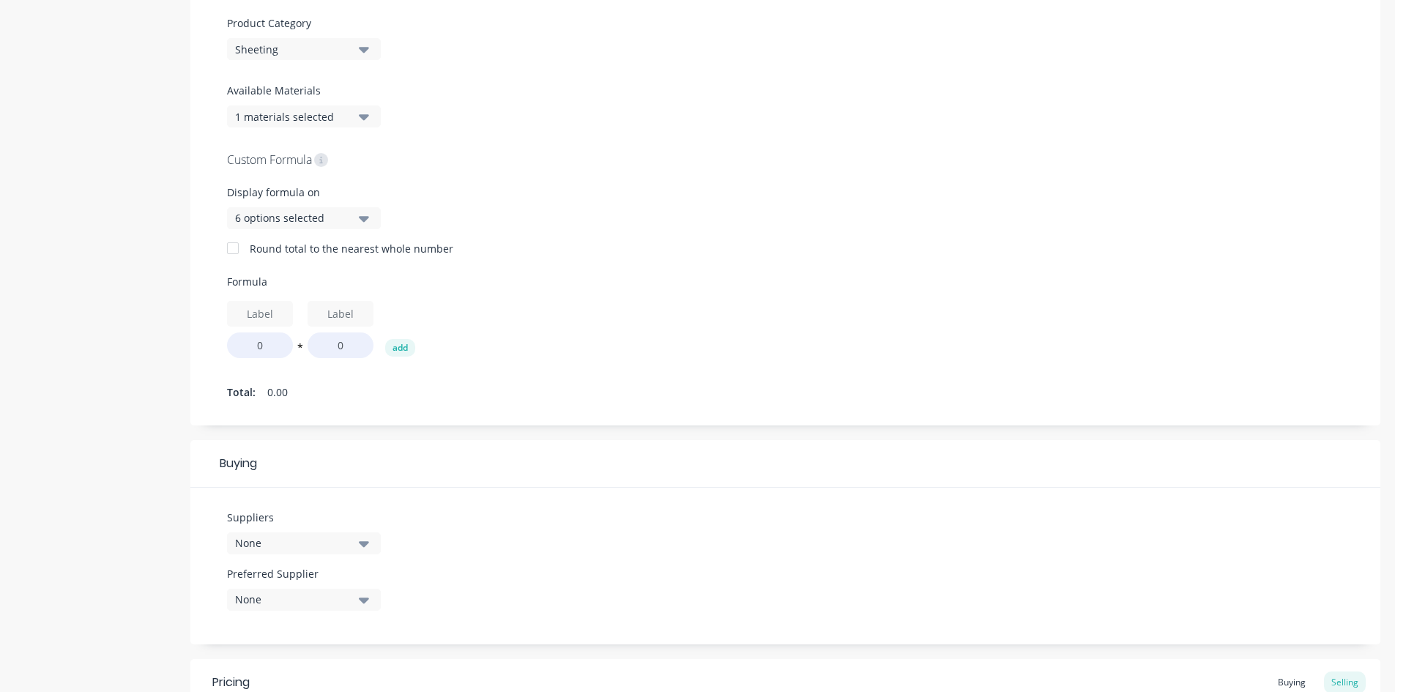
scroll to position [586, 0]
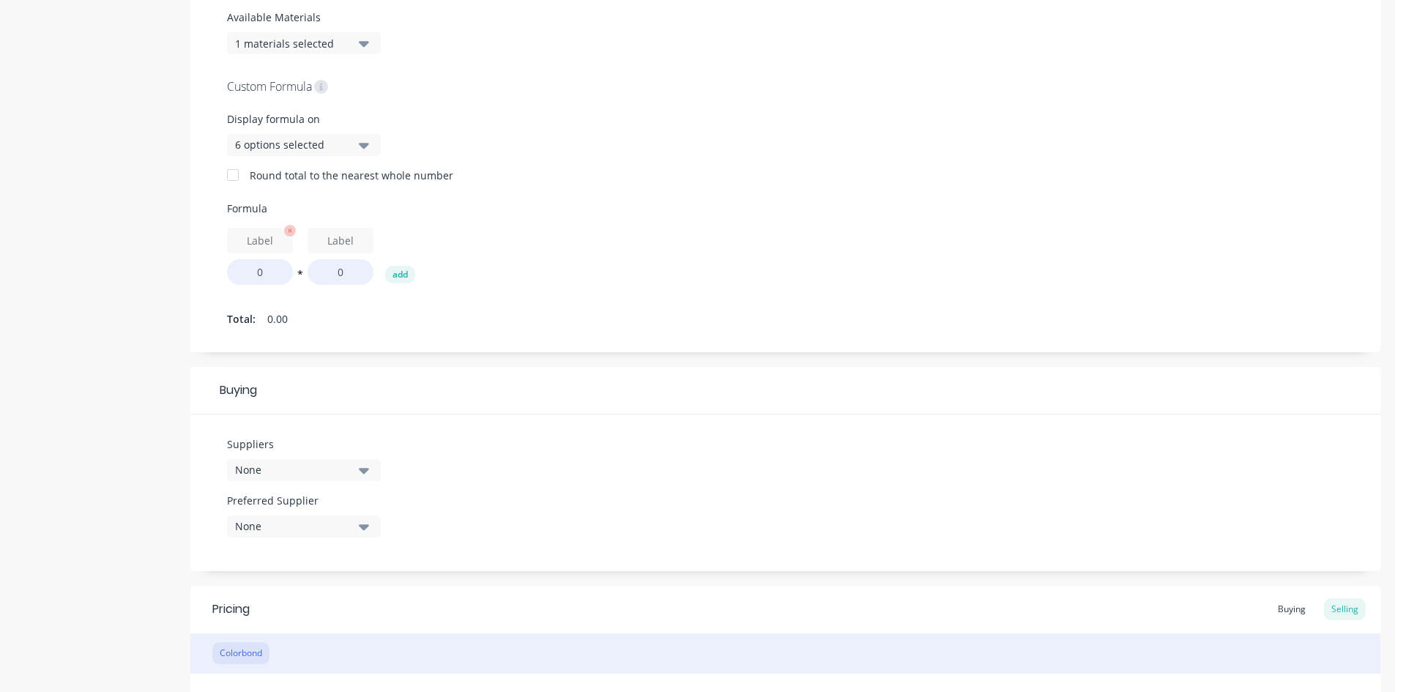
click at [271, 243] on input "text" at bounding box center [260, 241] width 66 height 26
drag, startPoint x: 239, startPoint y: 237, endPoint x: 283, endPoint y: 239, distance: 44.7
click at [283, 239] on div "0" at bounding box center [260, 256] width 66 height 57
type input "lm"
type textarea "x"
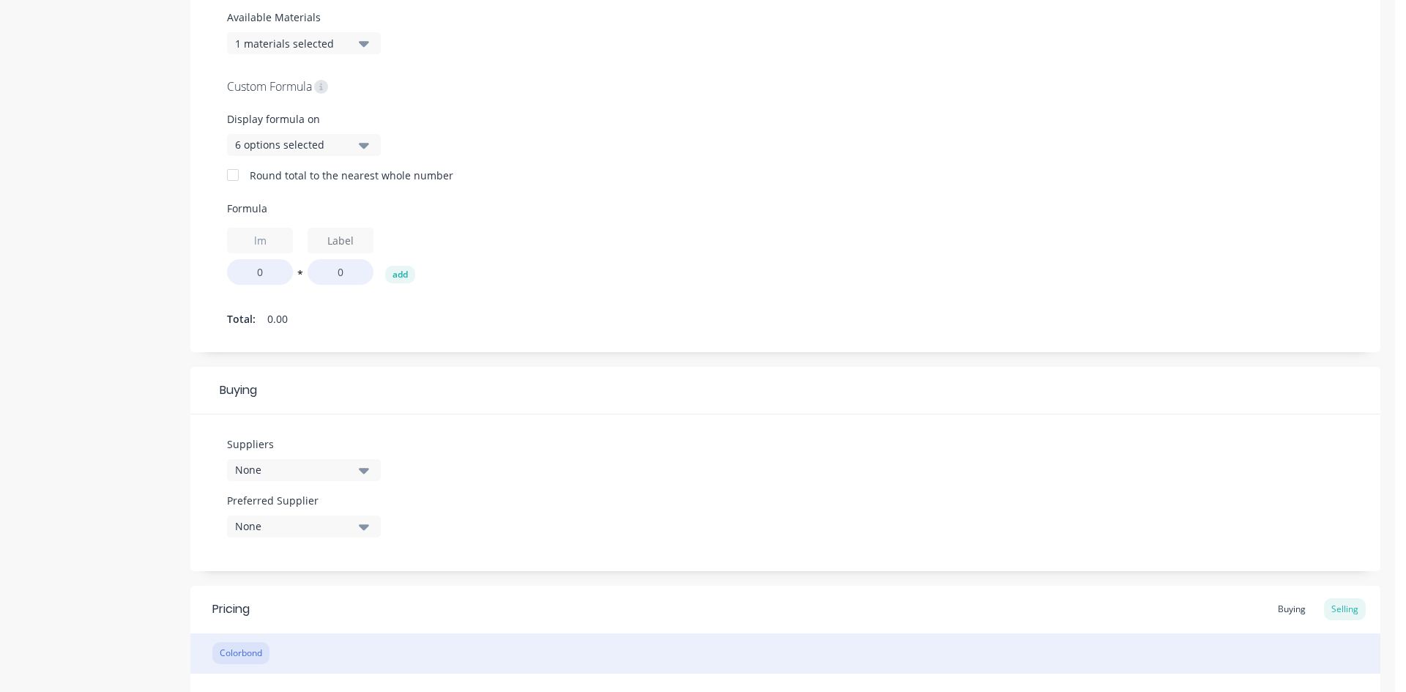
click at [536, 243] on div "lm 0 * 0 add" at bounding box center [785, 256] width 1117 height 57
click at [342, 242] on input "text" at bounding box center [341, 241] width 66 height 26
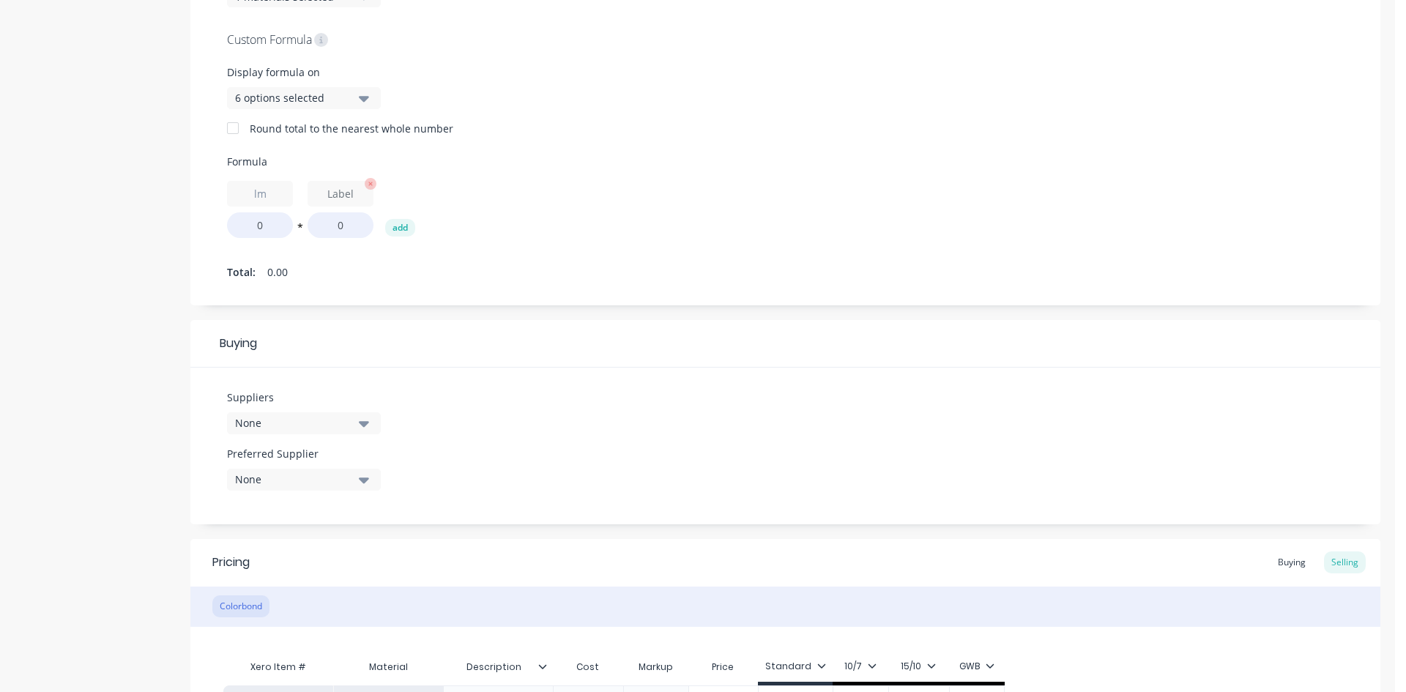
scroll to position [659, 0]
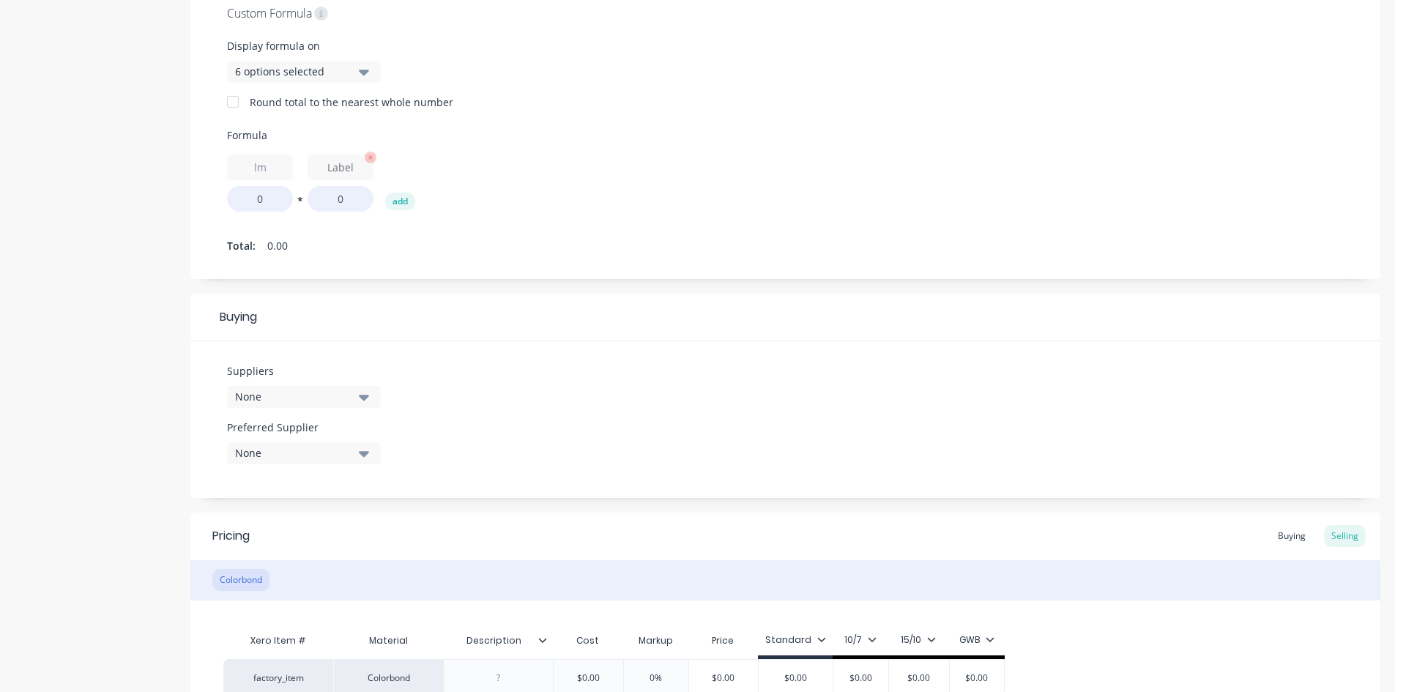
drag, startPoint x: 357, startPoint y: 169, endPoint x: 331, endPoint y: 168, distance: 25.7
click at [331, 168] on input "text" at bounding box center [341, 168] width 66 height 26
drag, startPoint x: 255, startPoint y: 168, endPoint x: 277, endPoint y: 171, distance: 22.2
click at [277, 171] on input "lm" at bounding box center [260, 168] width 66 height 26
type input "LM"
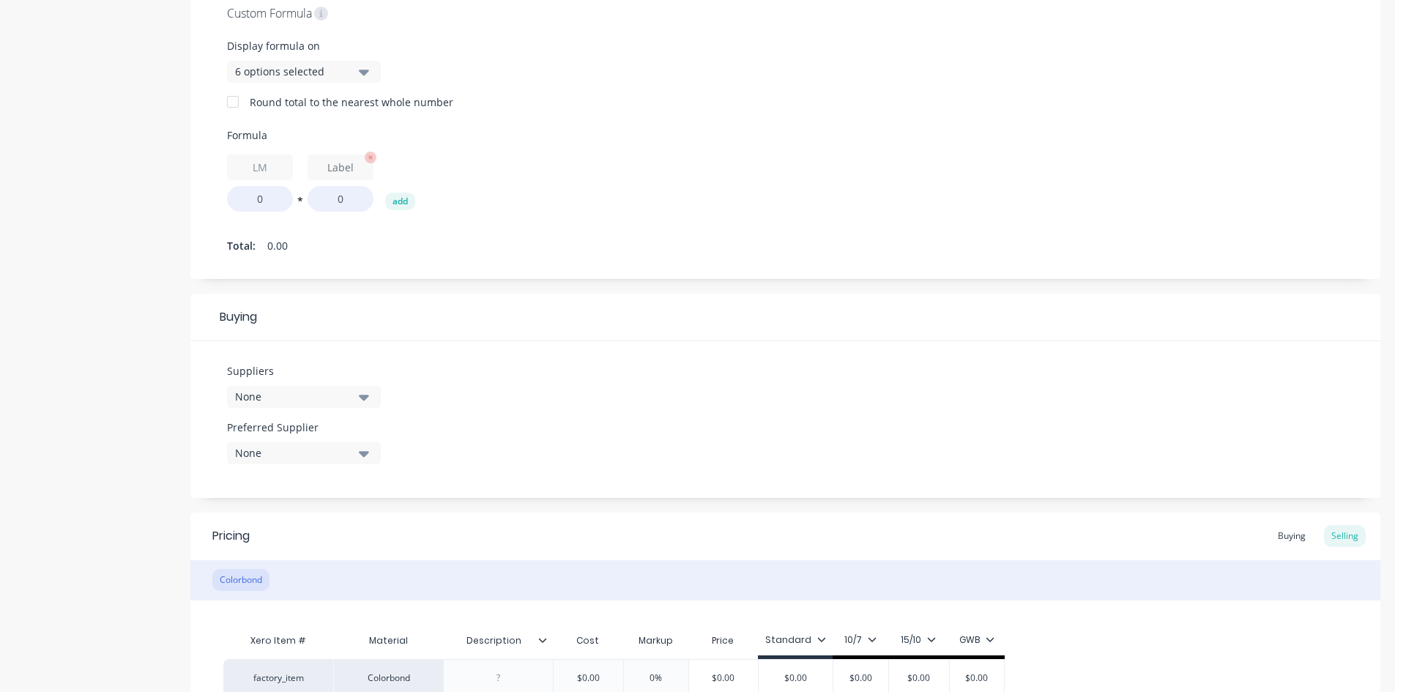
type textarea "x"
click at [332, 165] on input "text" at bounding box center [341, 168] width 66 height 26
type input "Width"
drag, startPoint x: 345, startPoint y: 200, endPoint x: 315, endPoint y: 200, distance: 30.0
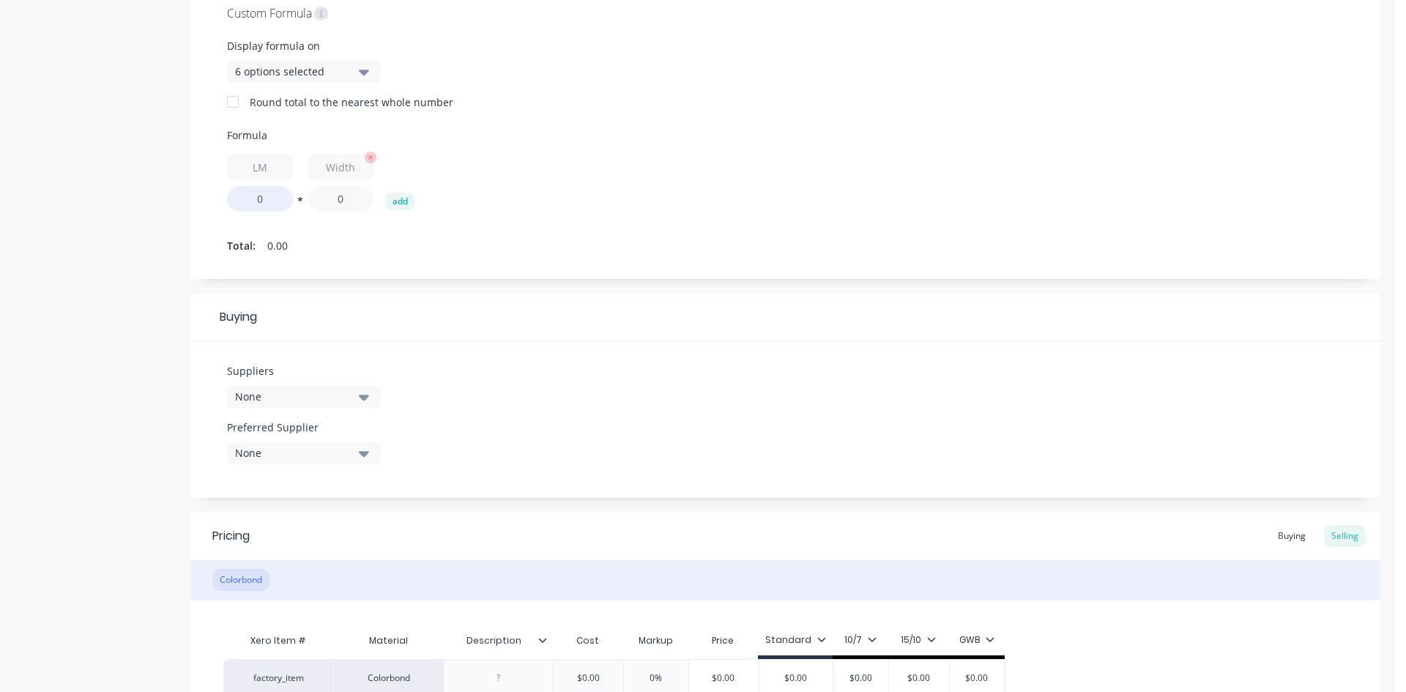
click at [315, 200] on input "0" at bounding box center [341, 199] width 66 height 26
type textarea "x"
type input "3"
type textarea "x"
type input "31"
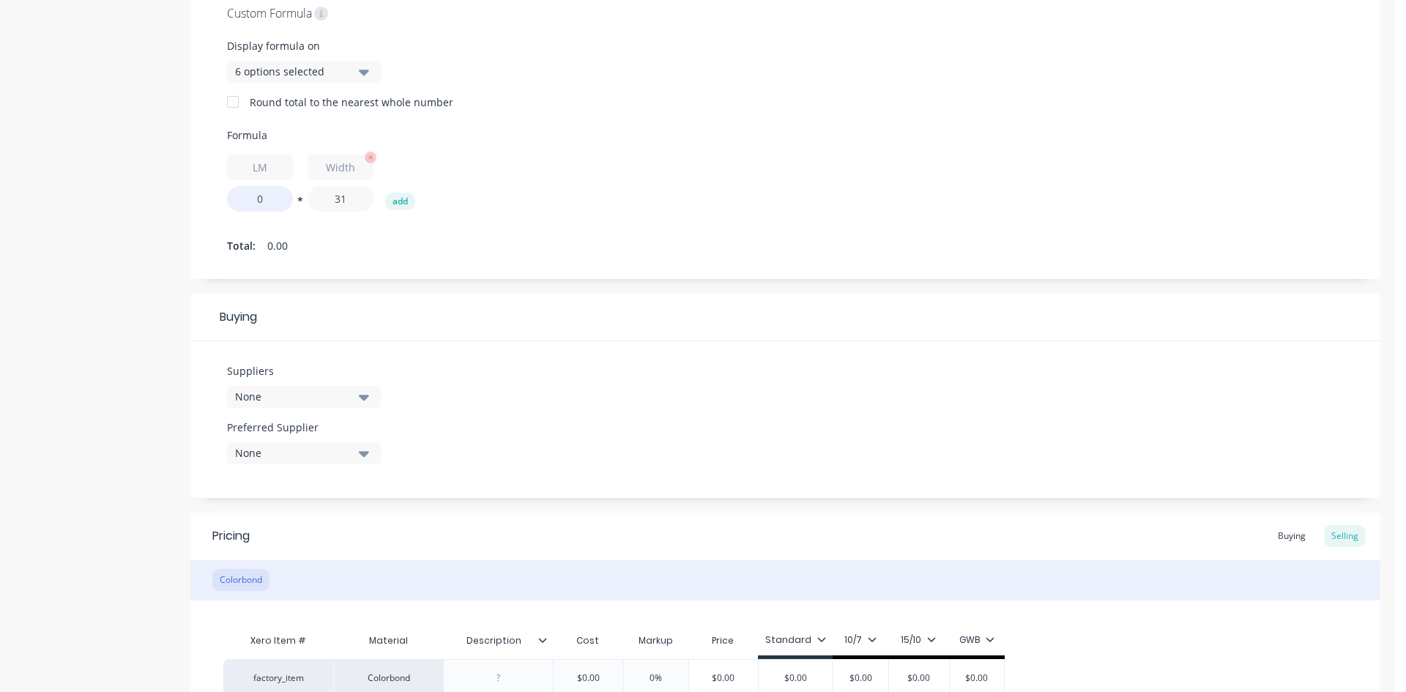
type textarea "x"
type input "310"
click at [329, 194] on input "310" at bounding box center [341, 199] width 66 height 26
type textarea "x"
type input ".310"
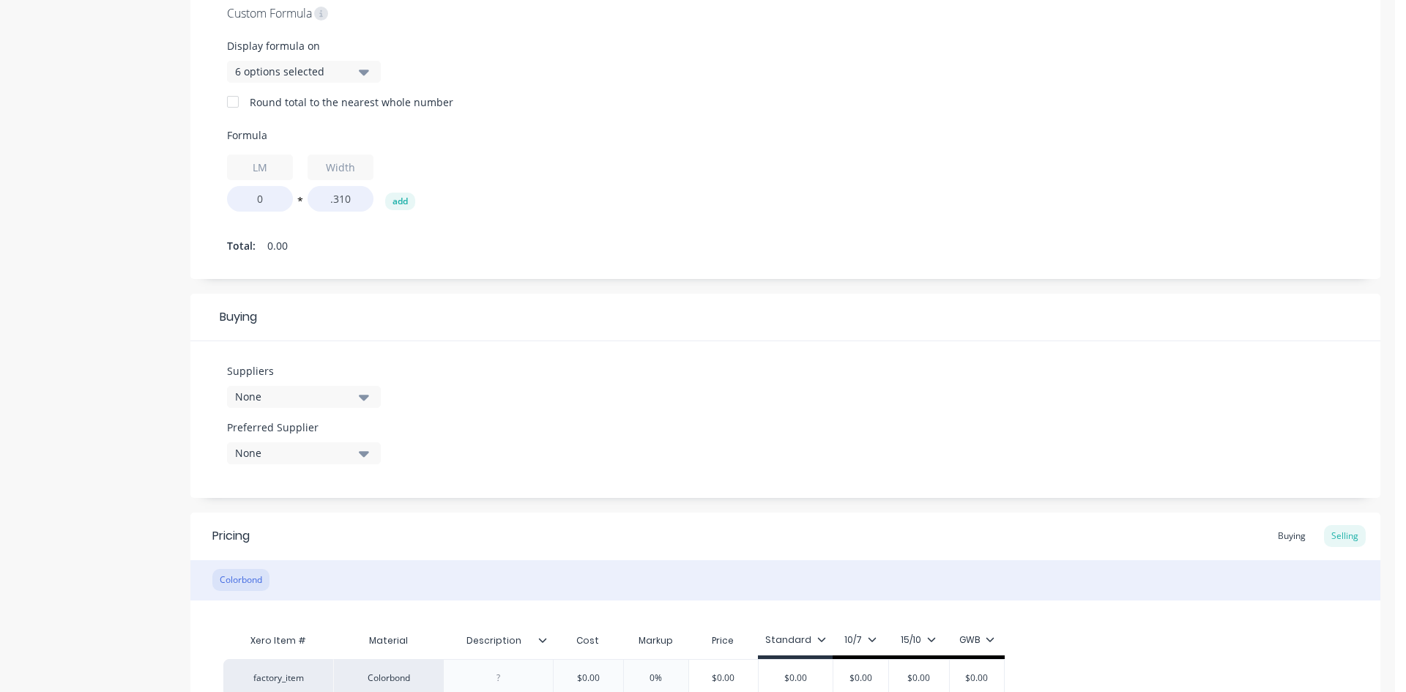
click at [696, 157] on div "LM 0 * Width .310 add" at bounding box center [785, 183] width 1117 height 57
click at [327, 201] on input ".310" at bounding box center [341, 199] width 66 height 26
type textarea "x"
type input "0.310"
click at [667, 168] on div "LM 0 * Width 0.310 add" at bounding box center [785, 183] width 1117 height 57
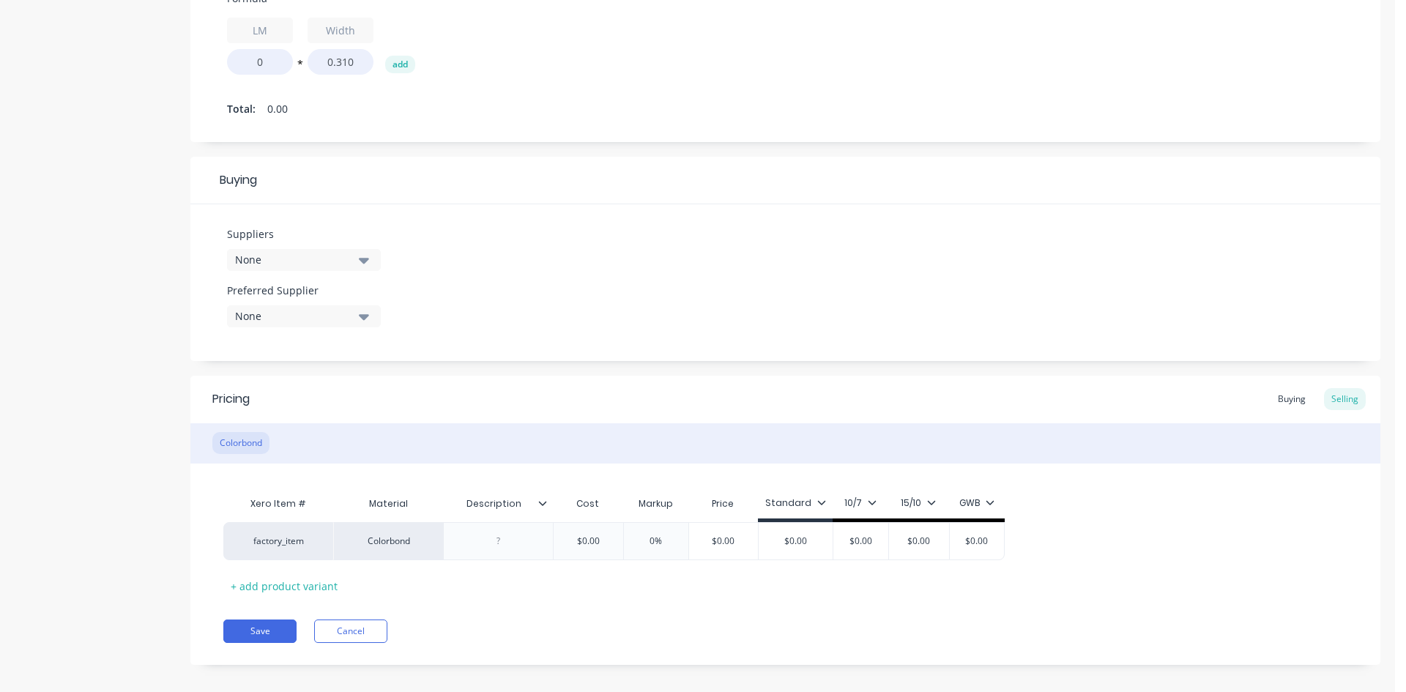
scroll to position [806, 0]
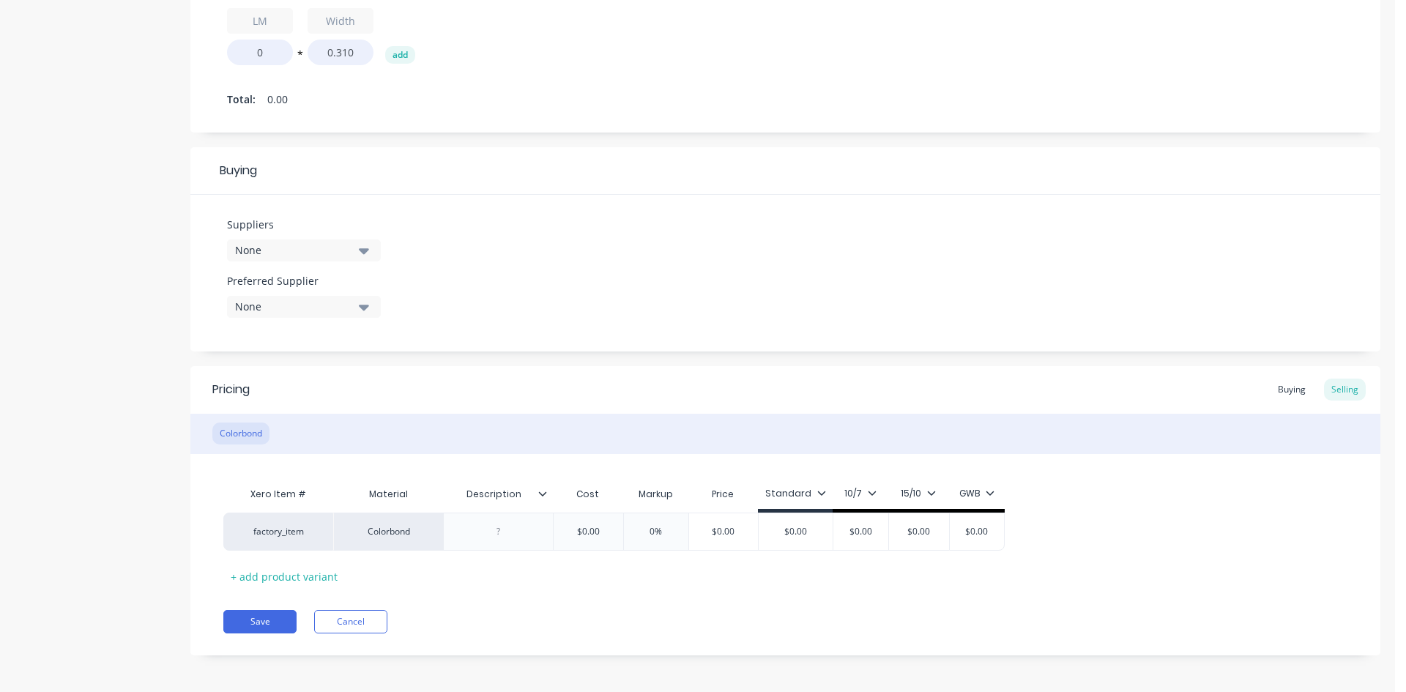
click at [346, 242] on button "None" at bounding box center [304, 250] width 154 height 22
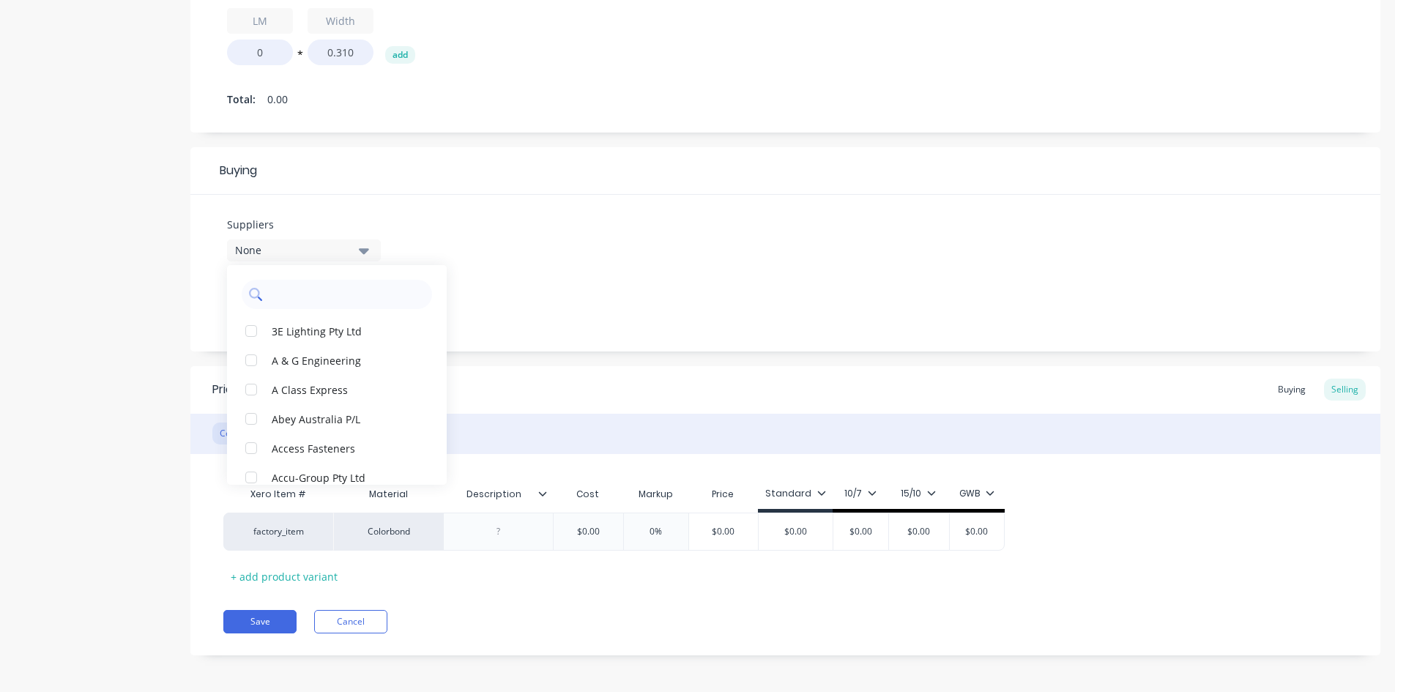
click at [313, 301] on input "text" at bounding box center [347, 294] width 155 height 29
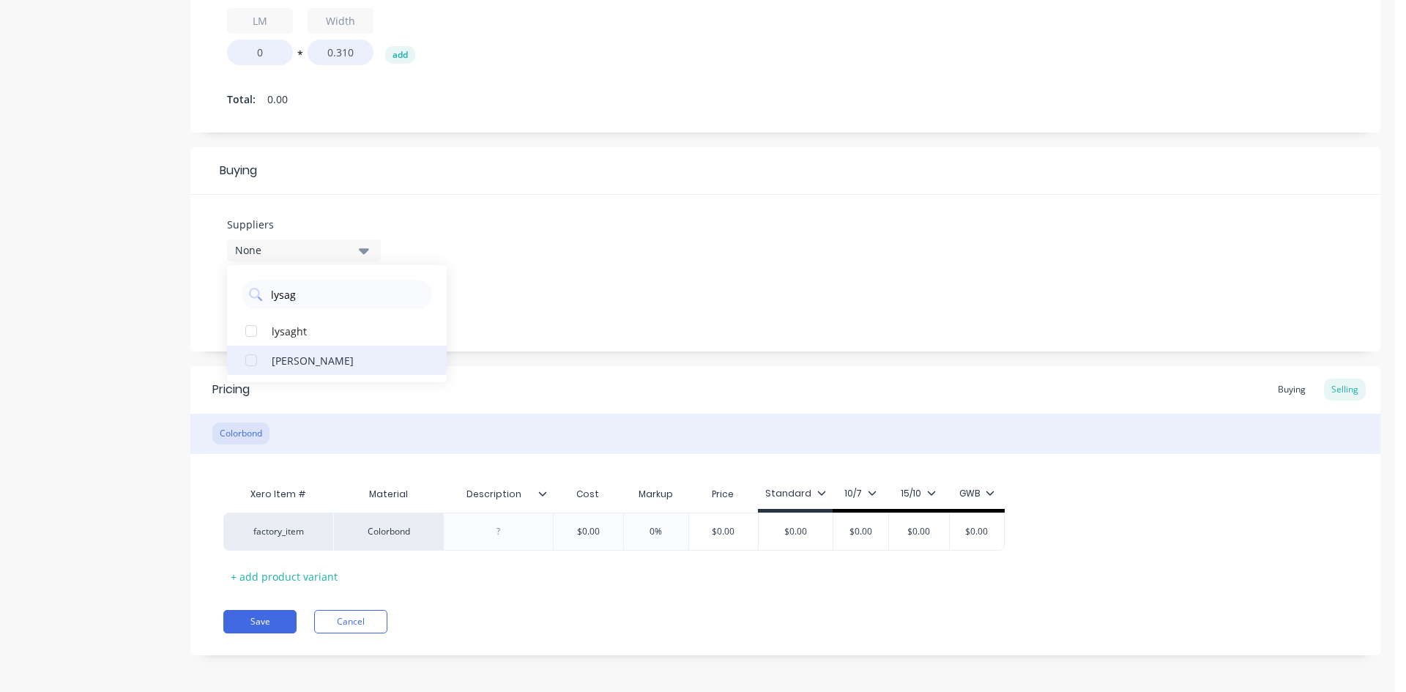
type input "lysag"
click at [292, 365] on div "Lysaght VIC" at bounding box center [345, 359] width 146 height 15
click at [608, 222] on div "Suppliers 1 suppliers selected lysag Lysaght VIC lysaght Preferred Supplier None" at bounding box center [785, 273] width 1190 height 157
click at [330, 300] on div "None" at bounding box center [293, 306] width 117 height 15
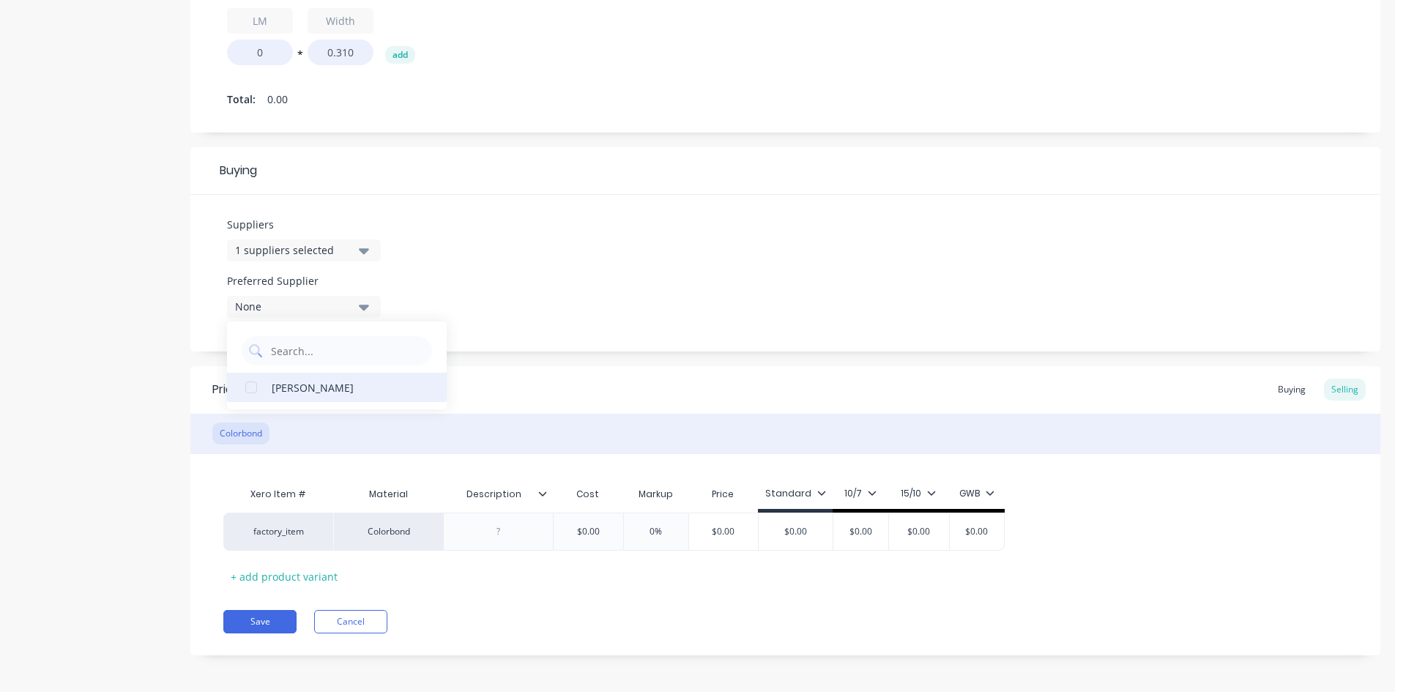
click at [322, 387] on div "Lysaght VIC" at bounding box center [345, 386] width 146 height 15
type textarea "x"
click at [582, 274] on div "Suppliers 1 suppliers selected lysag Preferred Supplier Lysaght VIC Lysaght VIC" at bounding box center [785, 273] width 1190 height 157
click at [501, 526] on div at bounding box center [498, 528] width 73 height 19
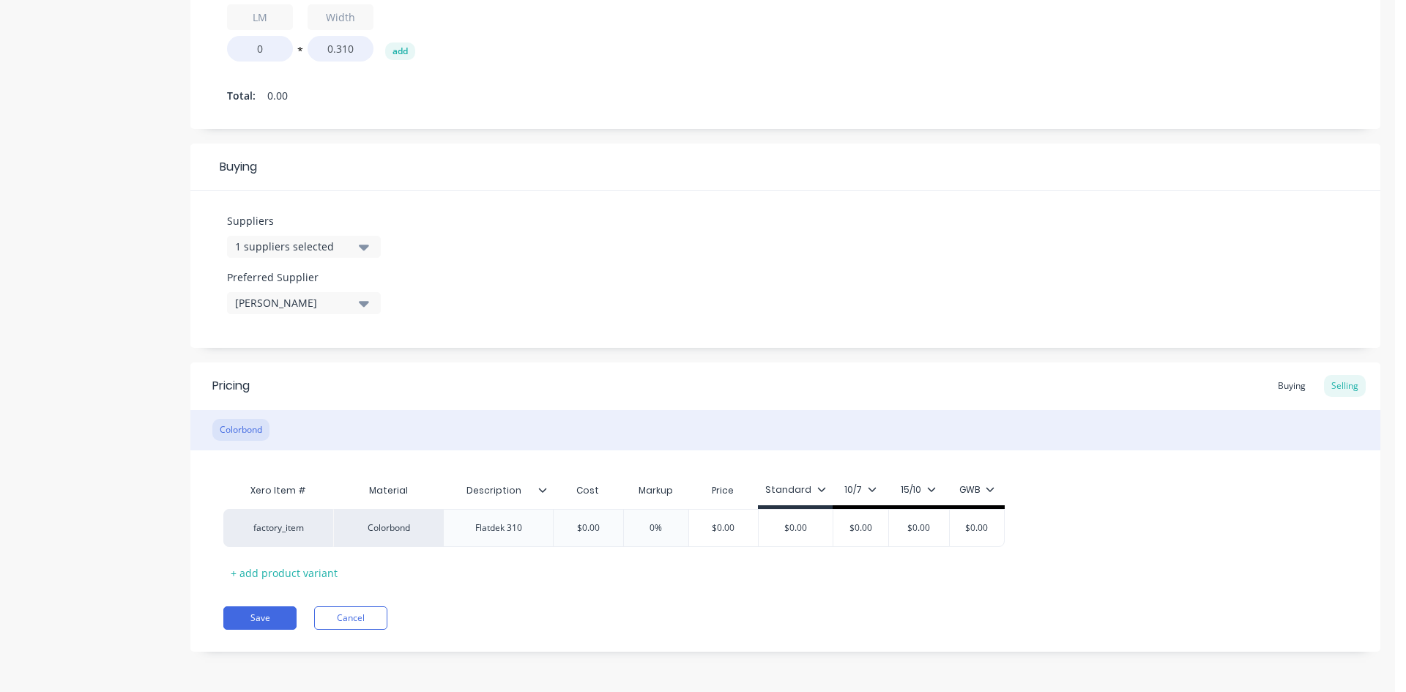
click at [566, 573] on div "Xero Item # Material Description Cost Markup Price Standard 10/7 15/10 GWB fact…" at bounding box center [785, 530] width 1124 height 108
click at [549, 527] on div "Flatdek 310" at bounding box center [498, 528] width 110 height 38
click at [530, 532] on div "Flatdek 310" at bounding box center [498, 528] width 73 height 19
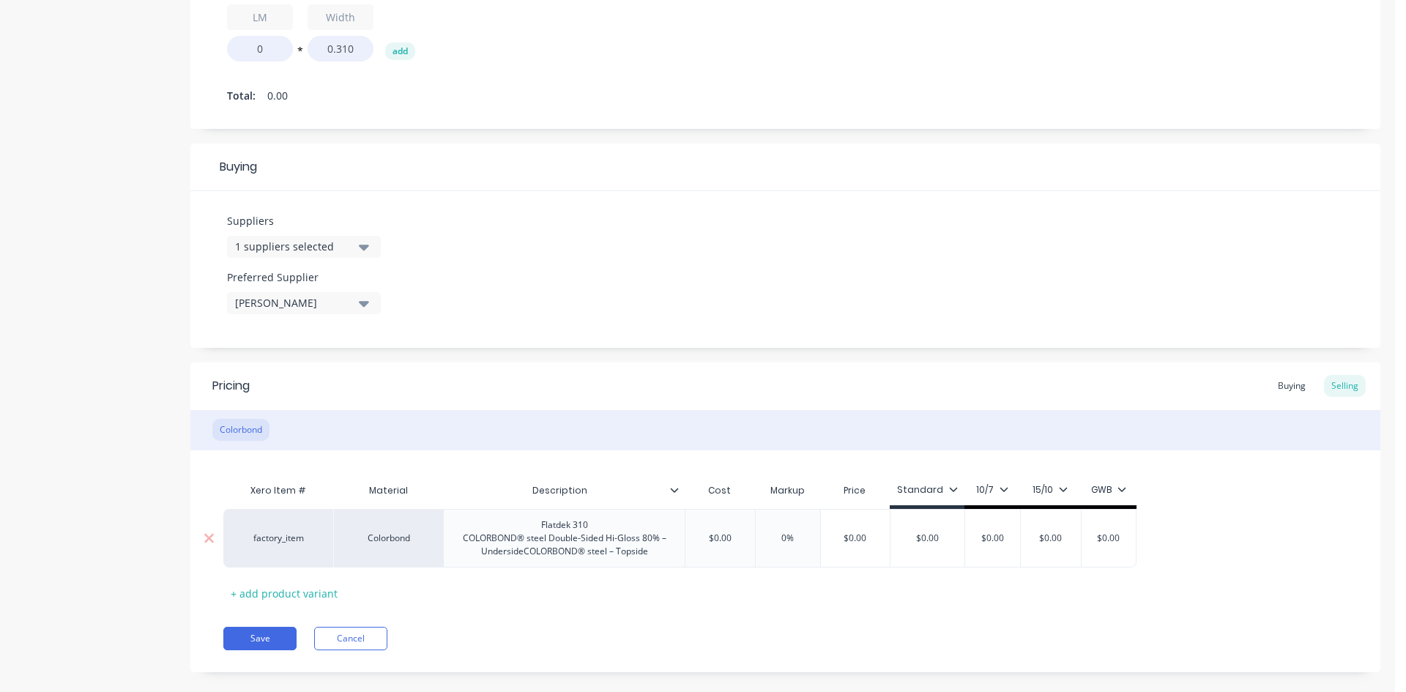
click at [1128, 548] on div "factory_item Colorbond Flatdek 310 COLORBOND® steel Double-Sided Hi-Gloss 80% –…" at bounding box center [785, 538] width 1124 height 59
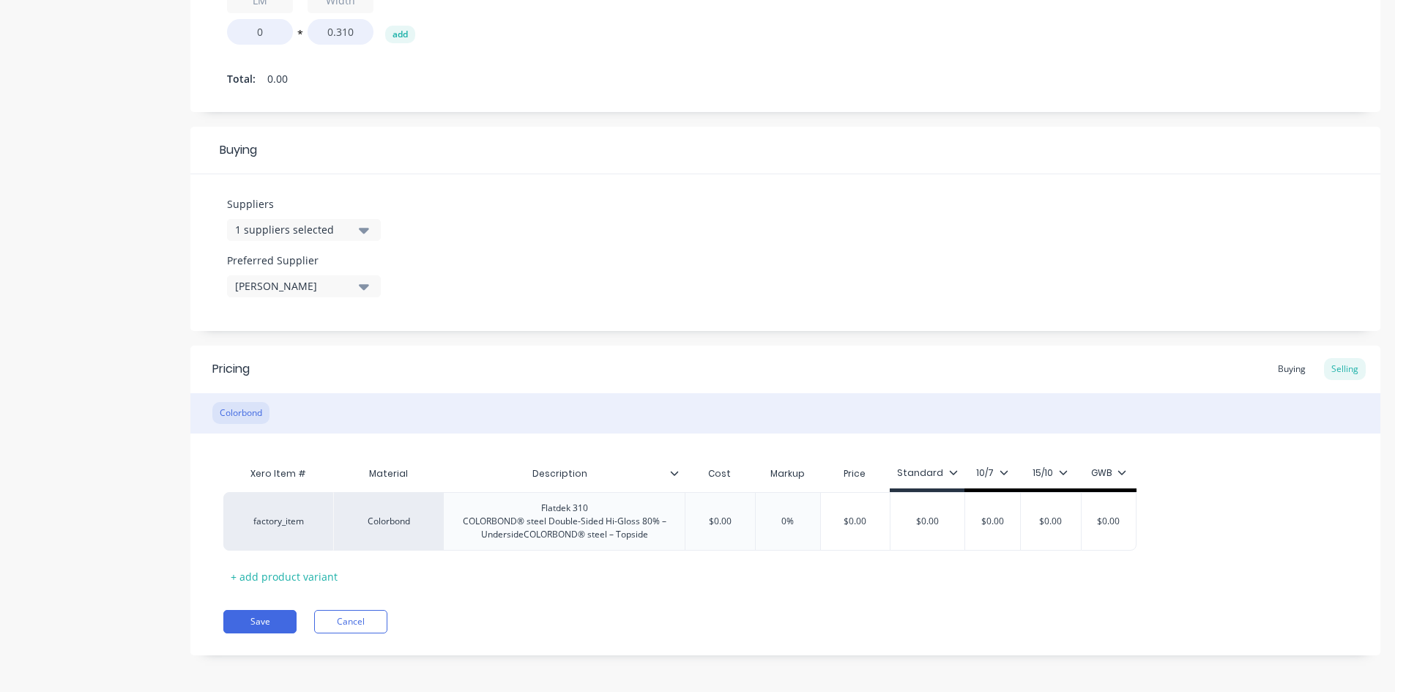
scroll to position [830, 0]
click at [607, 568] on div "Xero Item # Material Description Cost Markup Price Standard 10/7 15/10 GWB fact…" at bounding box center [785, 520] width 1124 height 129
click at [606, 517] on div "Flatdek 310 COLORBOND® steel Double-Sided Hi-Gloss 80% – UndersideCOLORBOND® st…" at bounding box center [564, 517] width 229 height 45
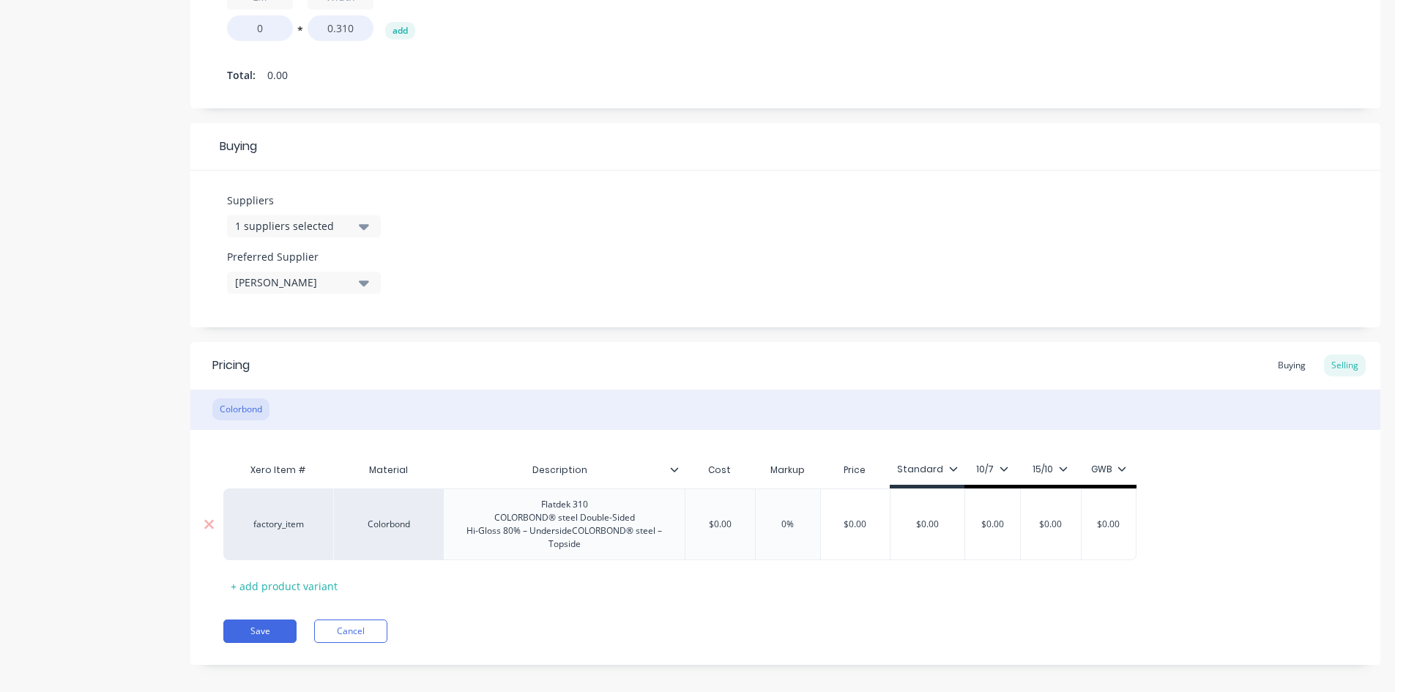
click at [573, 532] on div "Flatdek 310 COLORBOND® steel Double-Sided Hi-Gloss 80% – UndersideCOLORBOND® st…" at bounding box center [564, 524] width 229 height 59
click at [684, 595] on div "Xero Item # Material Description Cost Markup Price Standard 10/7 15/10 GWB fact…" at bounding box center [785, 527] width 1124 height 142
click at [603, 507] on div "Flatdek 310 COLORBOND® steel Double-Sided Hi-Gloss 80% – Underside COLORBOND® s…" at bounding box center [565, 524] width 164 height 59
click at [612, 459] on div "Description" at bounding box center [559, 470] width 233 height 37
type textarea "x"
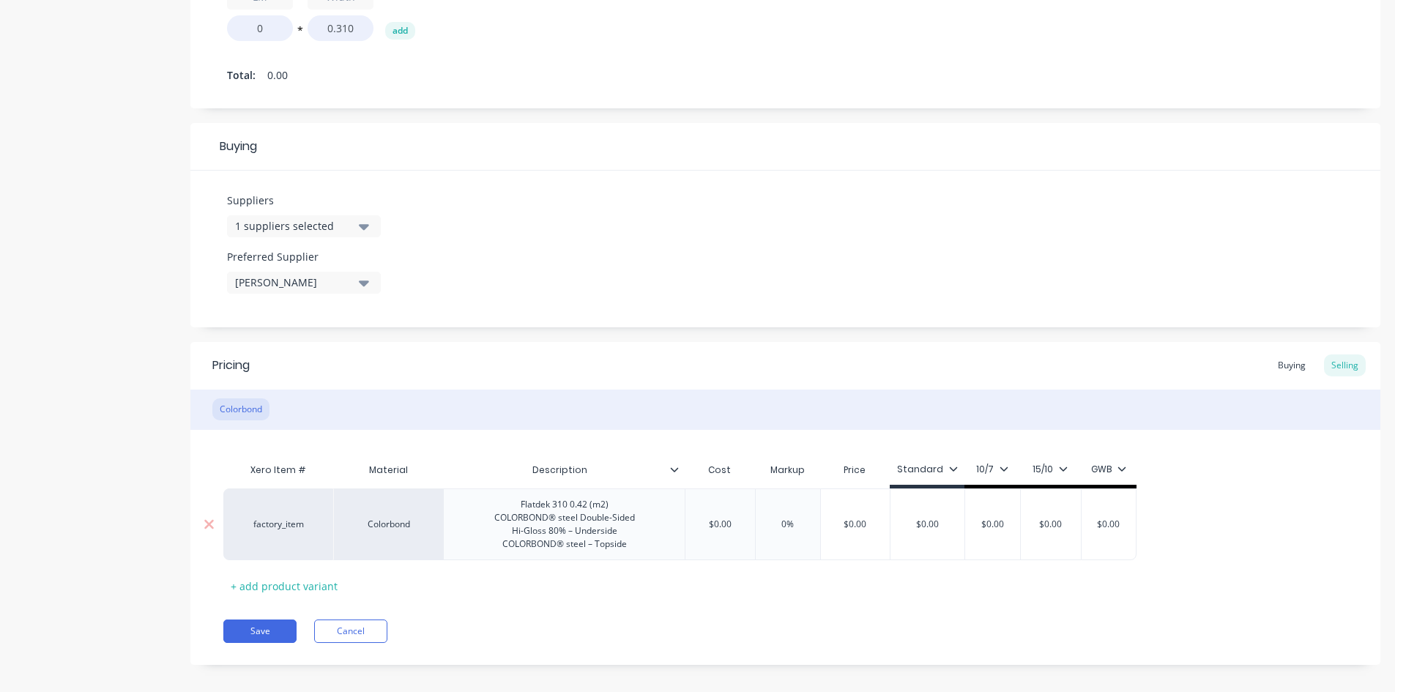
type input "$0.00"
drag, startPoint x: 742, startPoint y: 529, endPoint x: 714, endPoint y: 528, distance: 27.9
click at [714, 528] on input "$0.00" at bounding box center [719, 524] width 73 height 13
type textarea "x"
type input "$5"
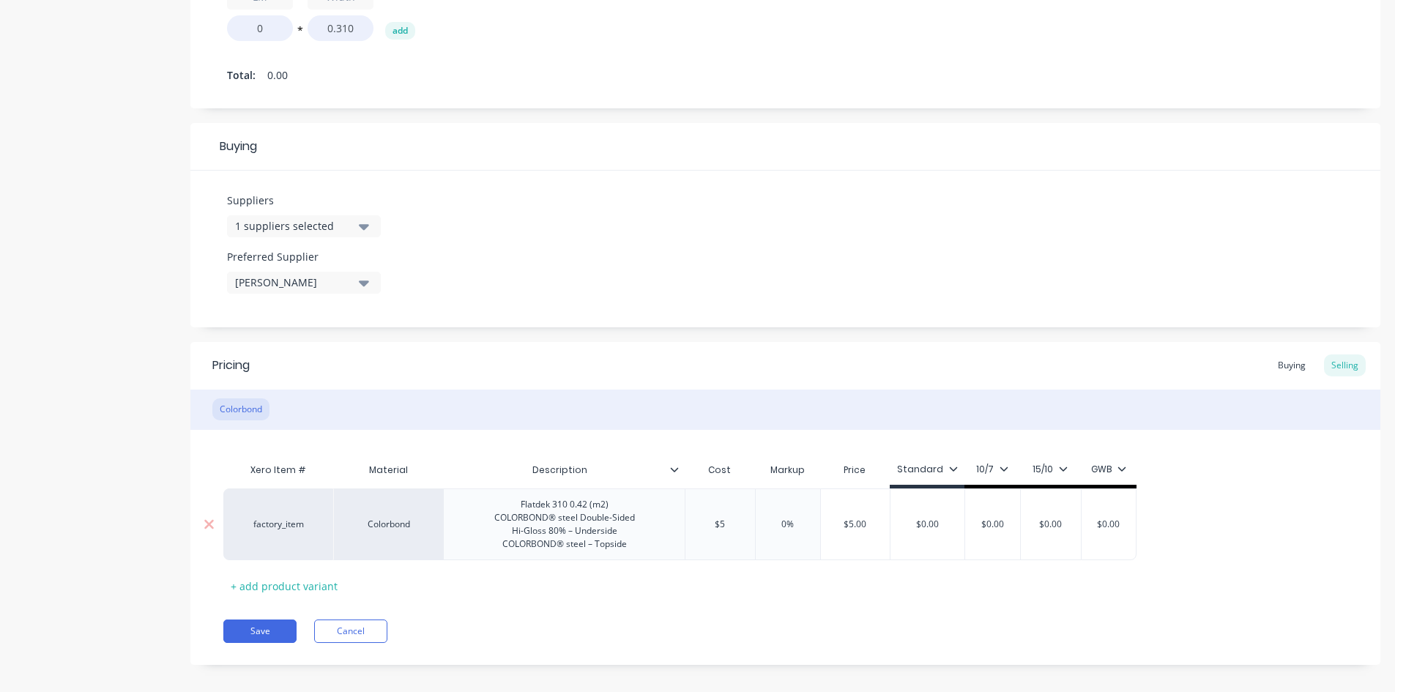
type textarea "x"
type input "$55.0"
type textarea "x"
type input "$55.08"
type input "0%"
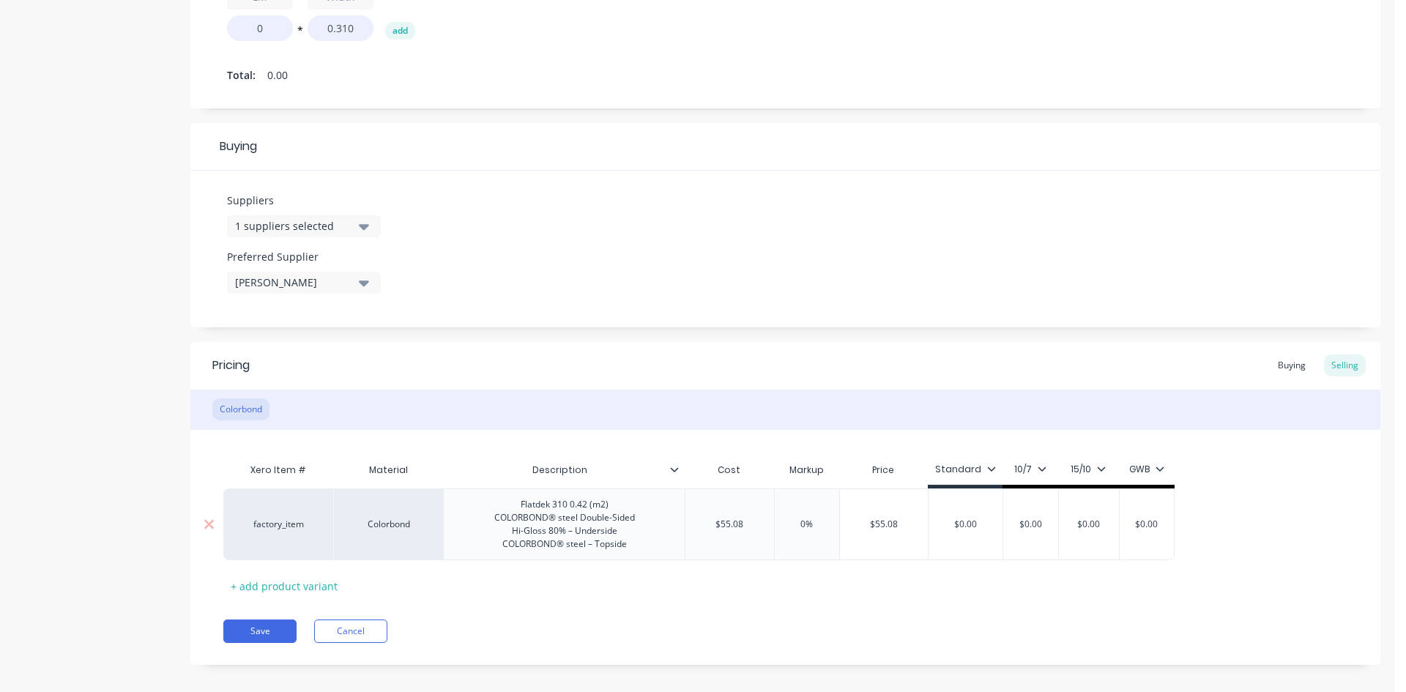
drag, startPoint x: 792, startPoint y: 522, endPoint x: 809, endPoint y: 522, distance: 16.1
click at [809, 522] on input "0%" at bounding box center [806, 524] width 73 height 13
type textarea "x"
type input "3%"
type textarea "x"
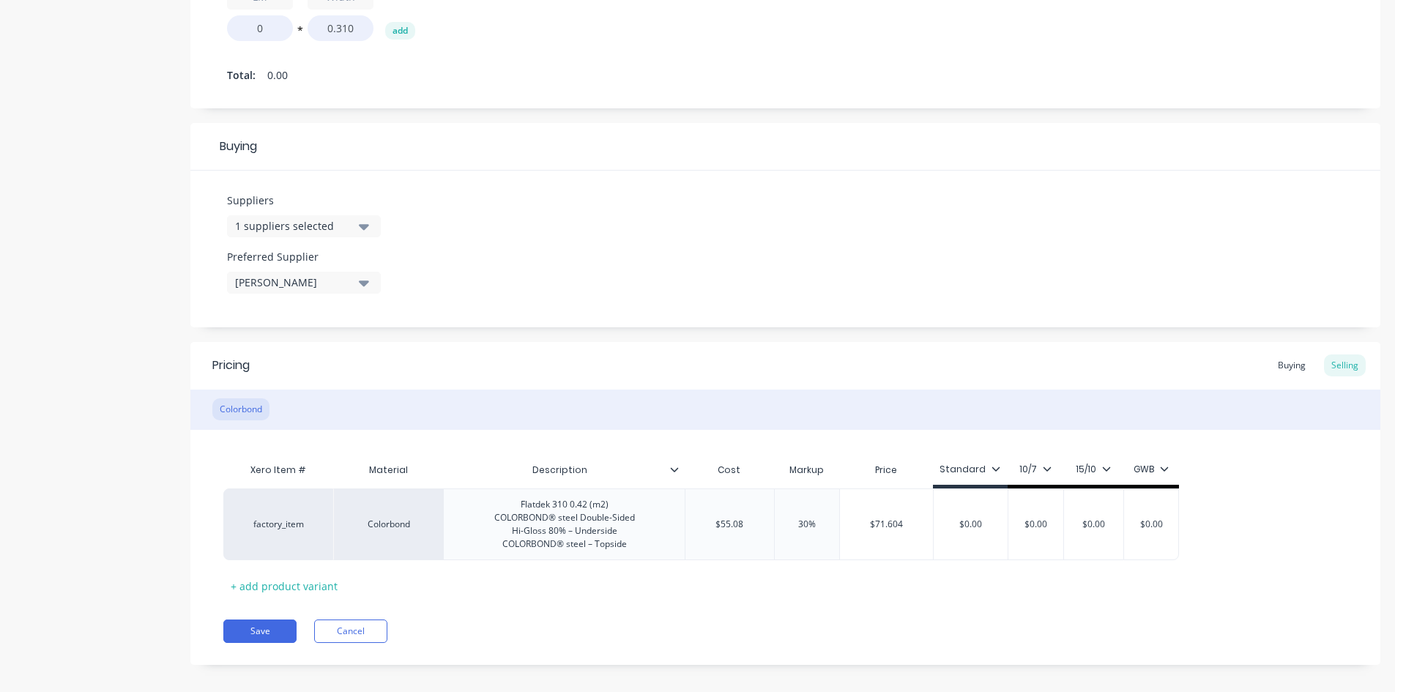
type input "30%"
click at [844, 343] on div "Pricing Buying Selling" at bounding box center [785, 366] width 1190 height 48
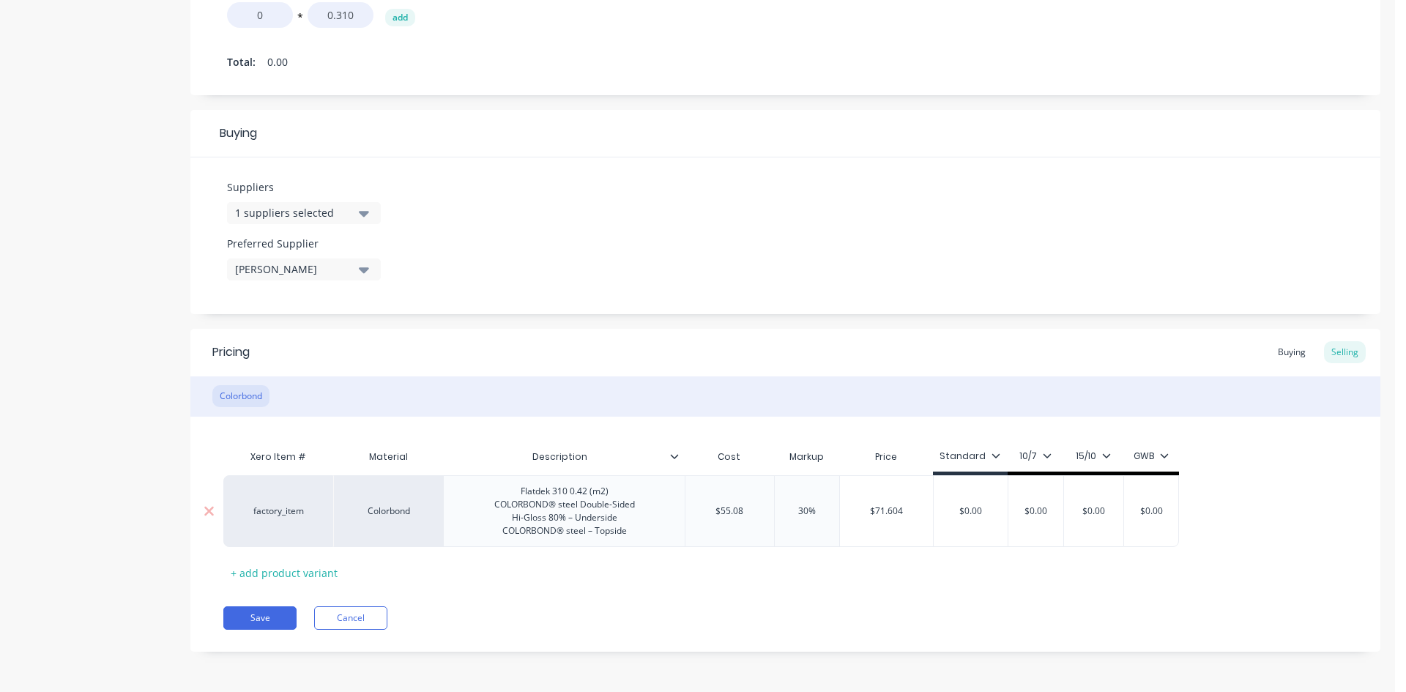
type input "$0.00"
click at [981, 509] on input "$0.00" at bounding box center [971, 511] width 74 height 13
type textarea "x"
type input "$7"
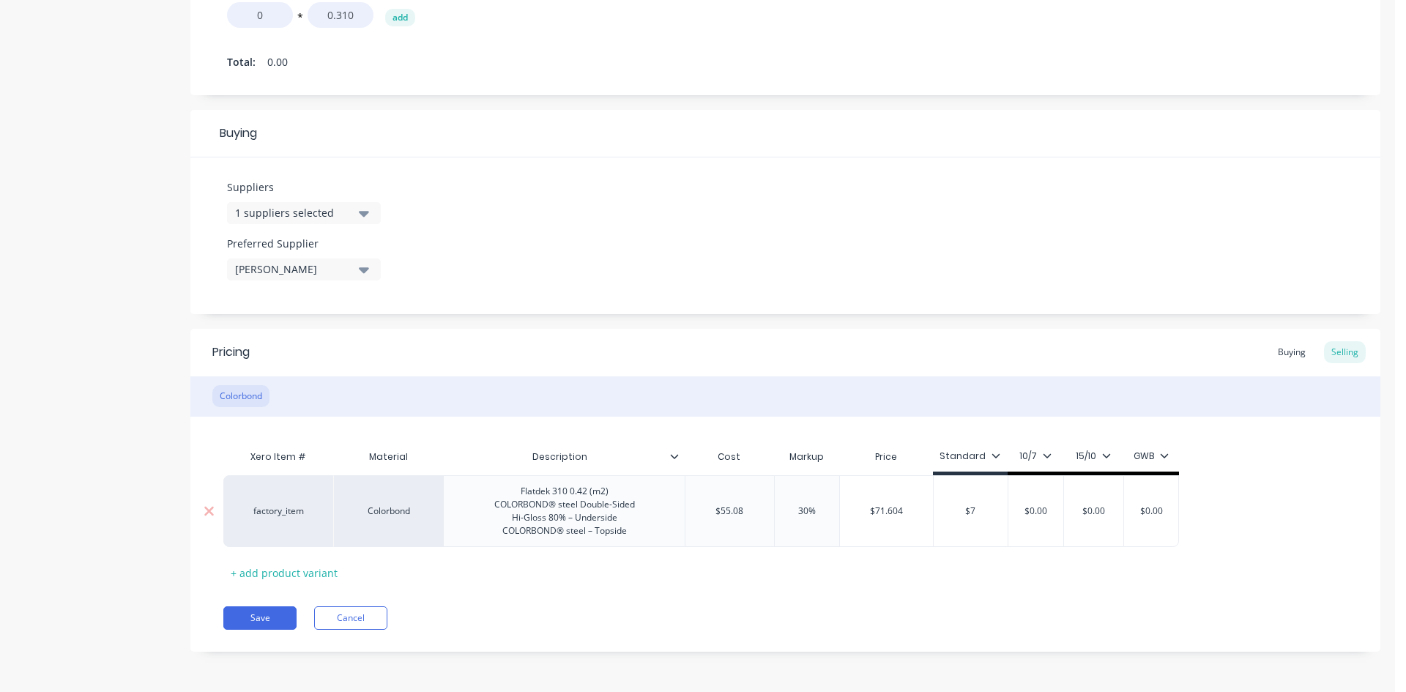
type textarea "x"
type input "$71"
type textarea "x"
type input "$71."
type textarea "x"
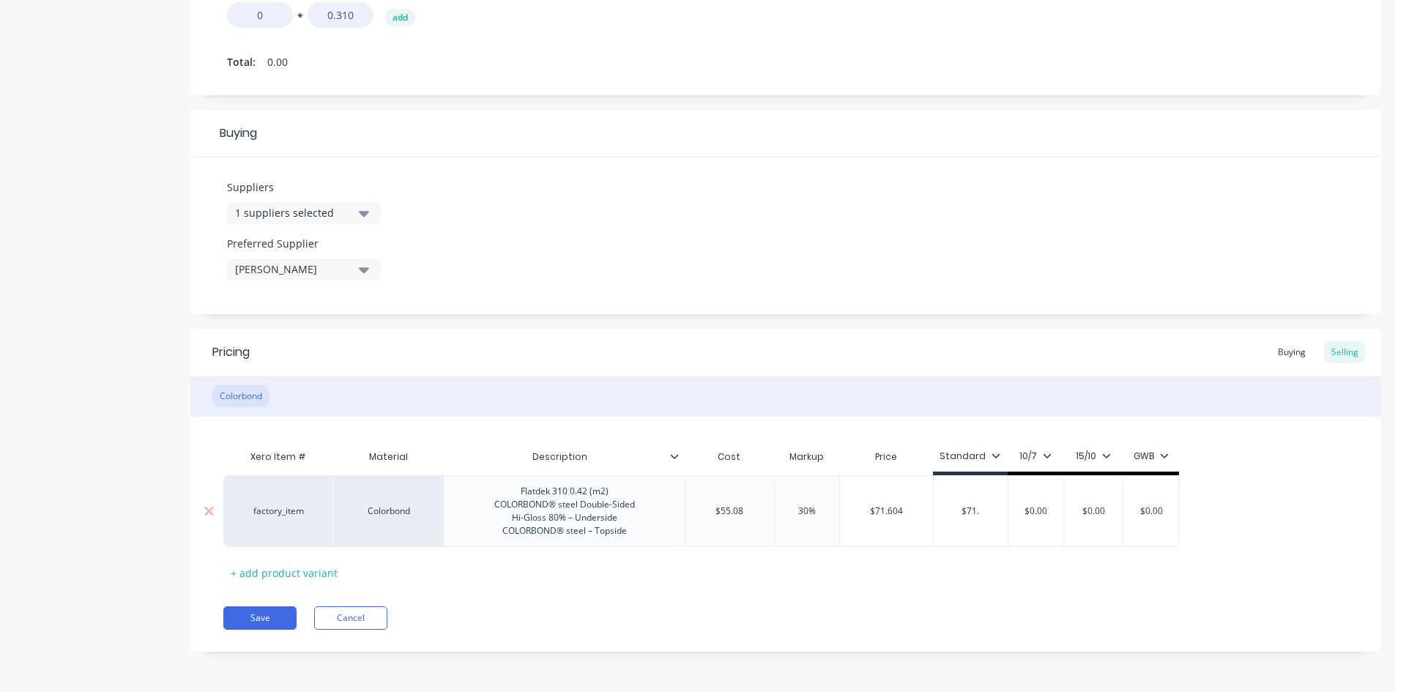
type input "$71.6"
type textarea "x"
type input "$71.60"
click at [1038, 351] on div "Pricing Buying Selling" at bounding box center [785, 353] width 1190 height 48
click at [1025, 343] on div "Pricing Buying Selling" at bounding box center [785, 353] width 1190 height 48
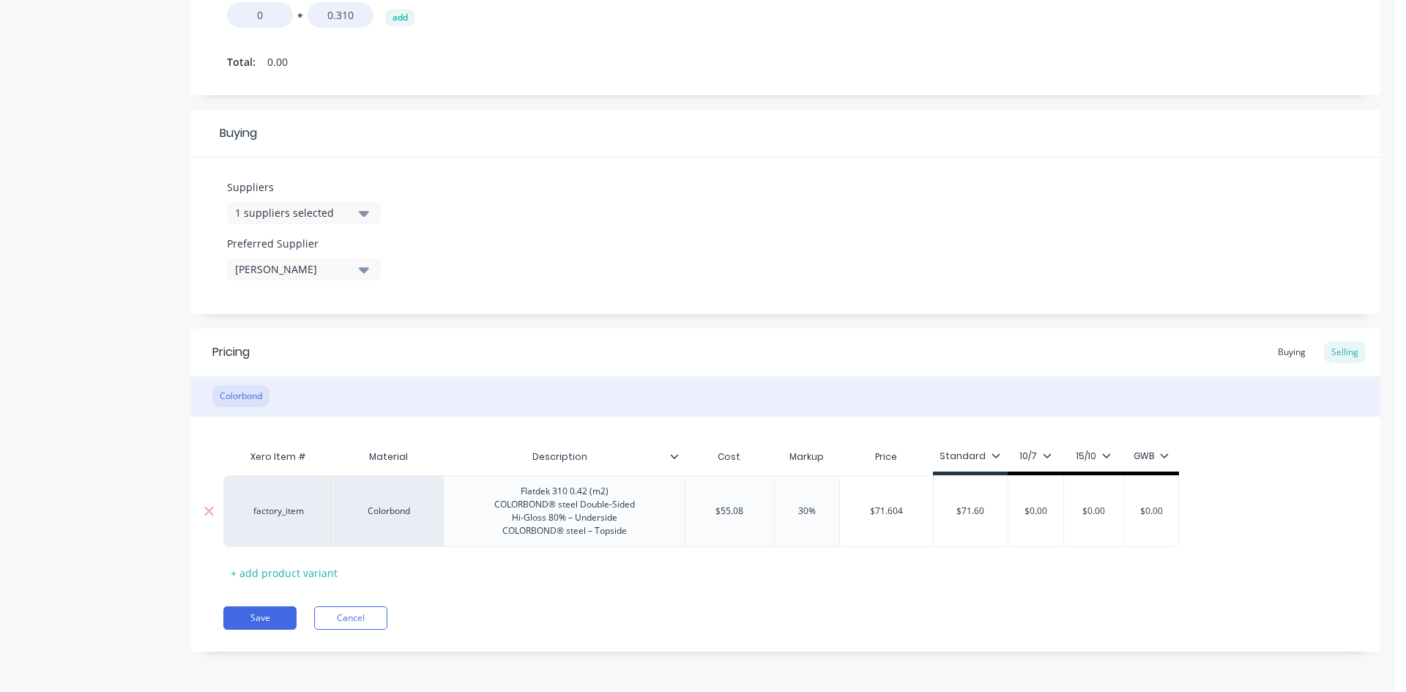
type input "$0.00"
click at [1039, 513] on input "$0.00" at bounding box center [1035, 511] width 73 height 13
type textarea "x"
type input "$6"
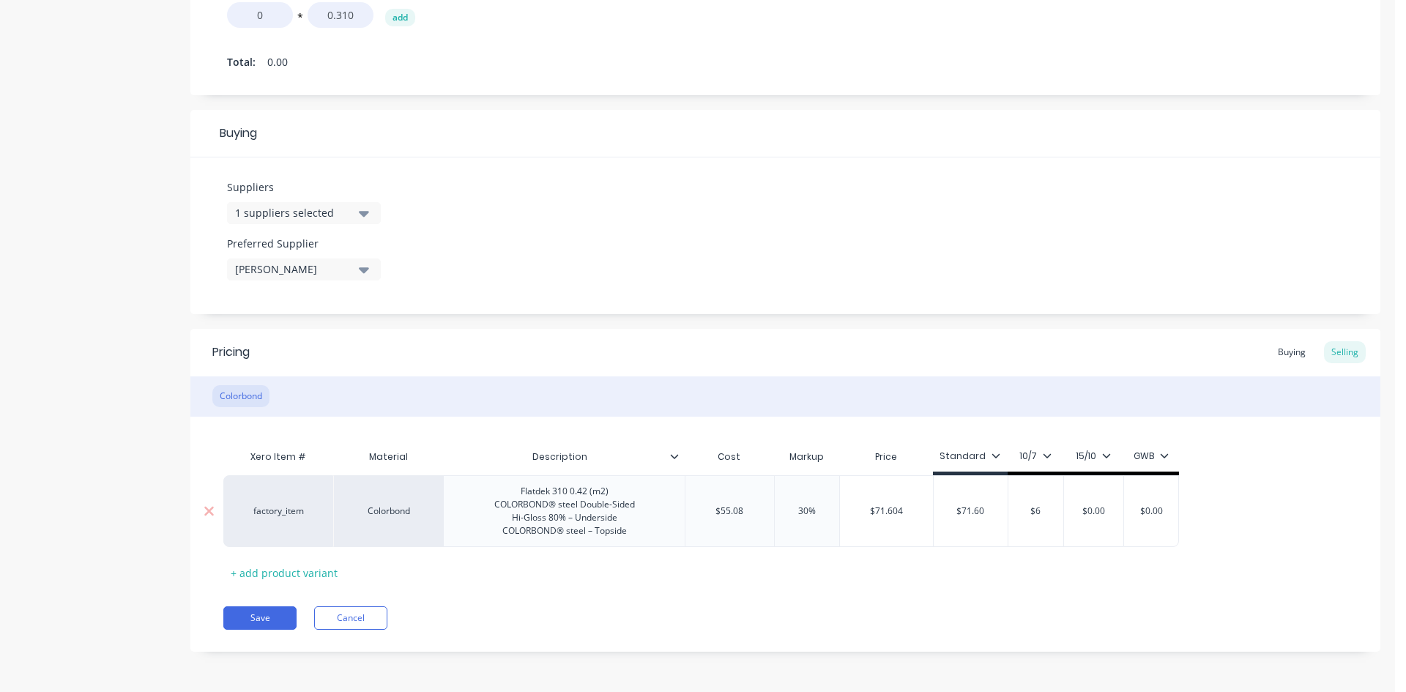
type textarea "x"
type input "$64"
type textarea "x"
type input "$64."
type textarea "x"
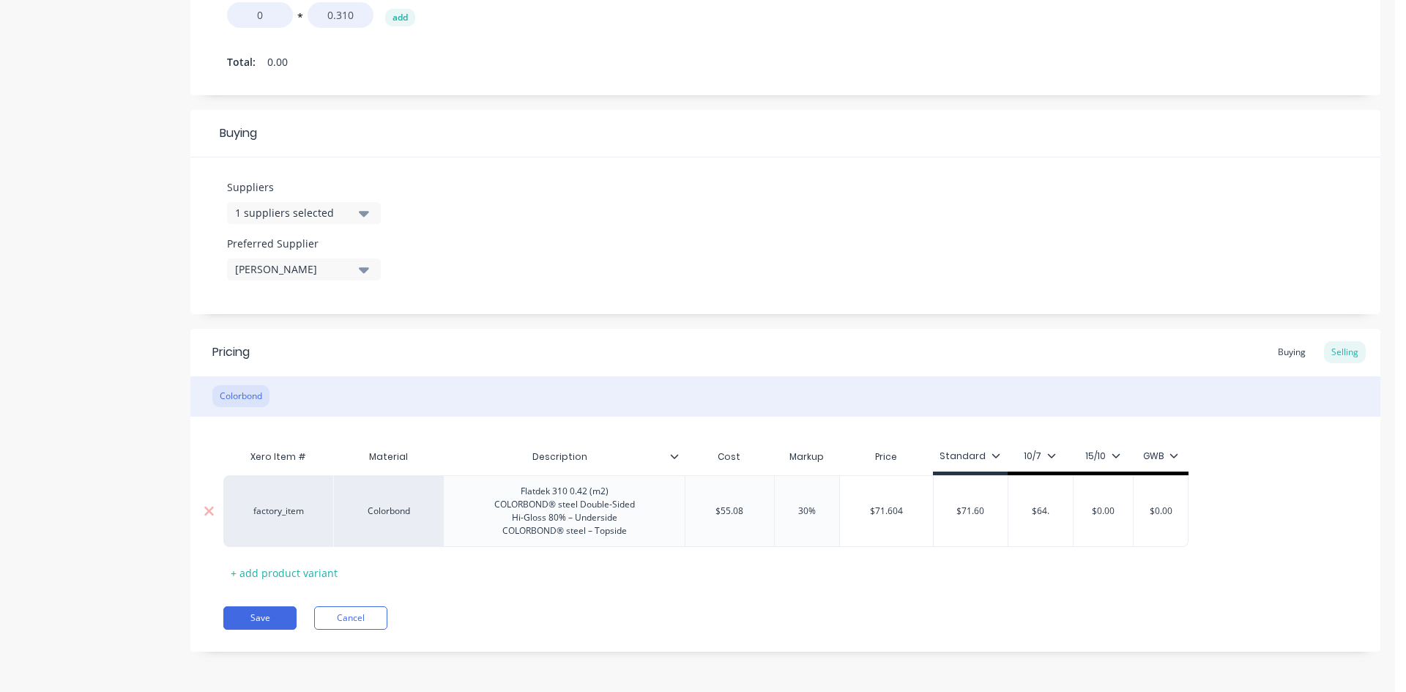
type input "$64.4"
type textarea "x"
type input "$64.44"
click at [1071, 565] on div "Xero Item # Material Description Cost Markup Price Standard 10/7 15/10 GWB fact…" at bounding box center [785, 513] width 1124 height 142
type input "$0.00"
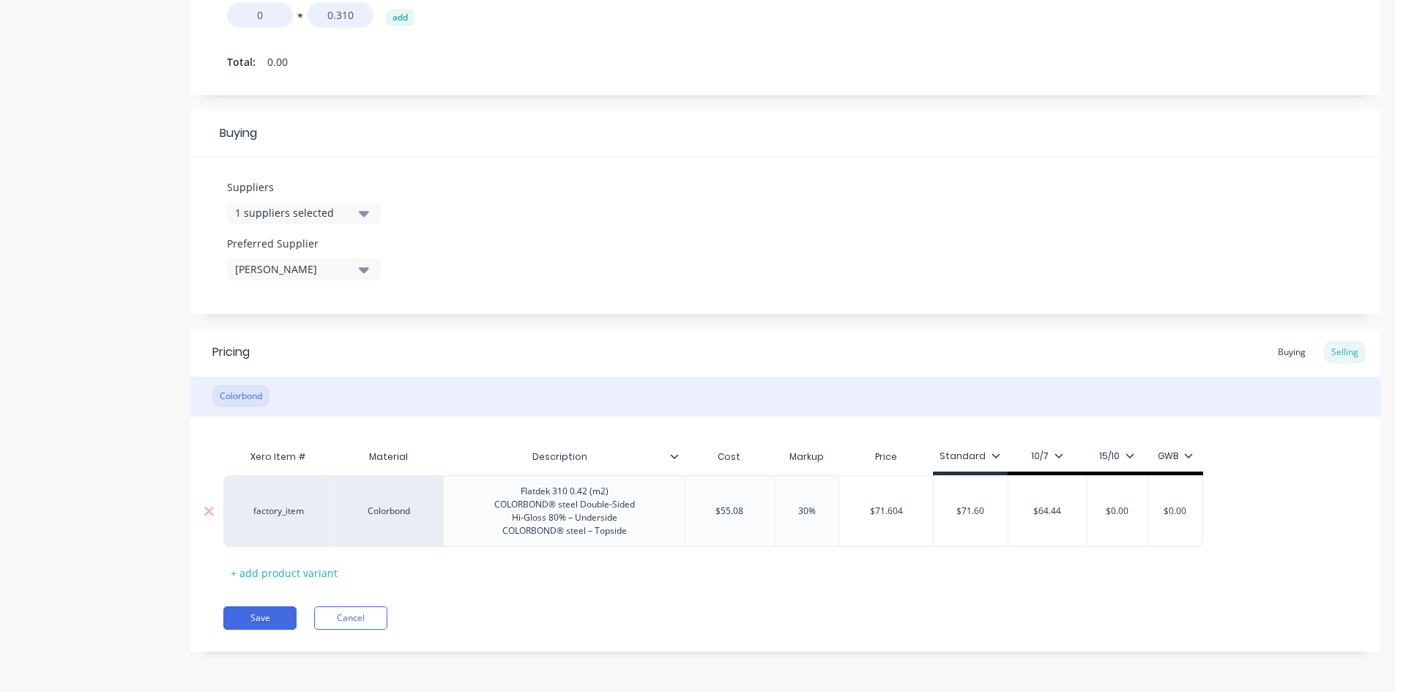
click at [1118, 509] on input "$0.00" at bounding box center [1117, 511] width 73 height 13
type textarea "x"
type input "$6"
type textarea "x"
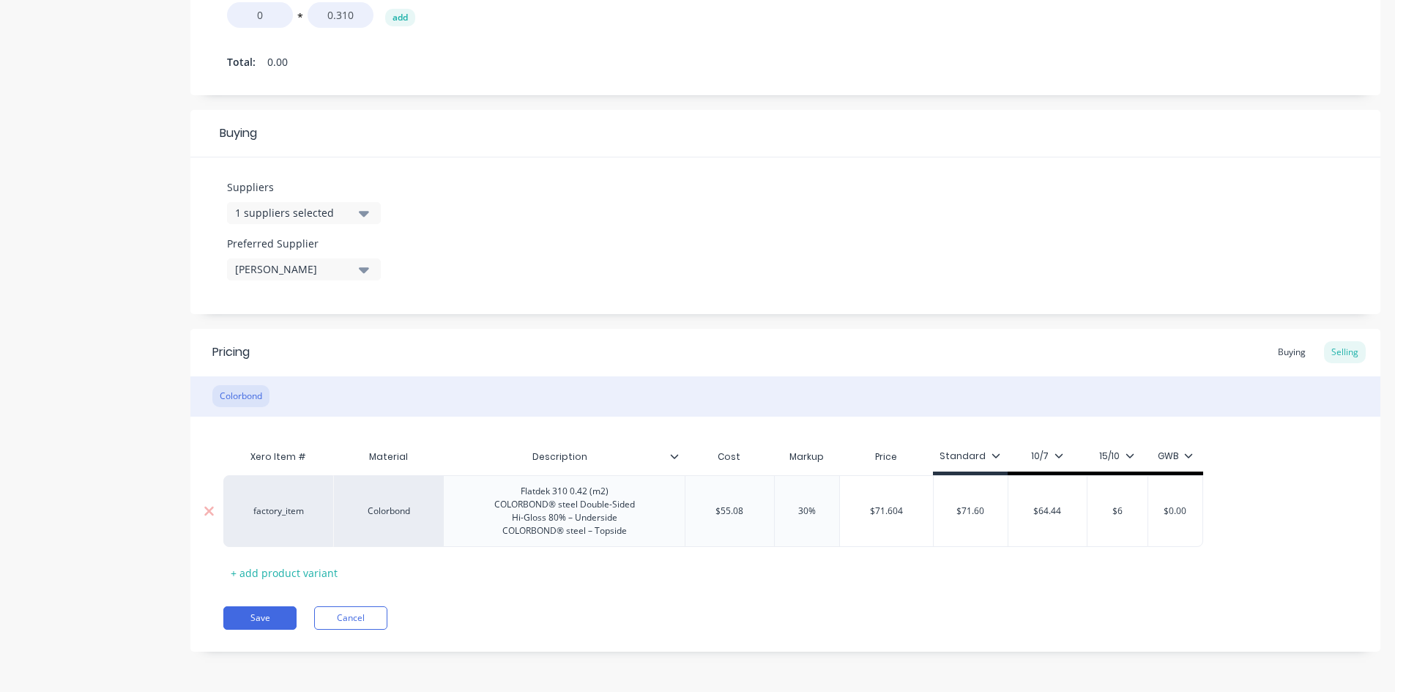
type input "$61"
type textarea "x"
type input "$6"
type textarea "x"
type input "$60"
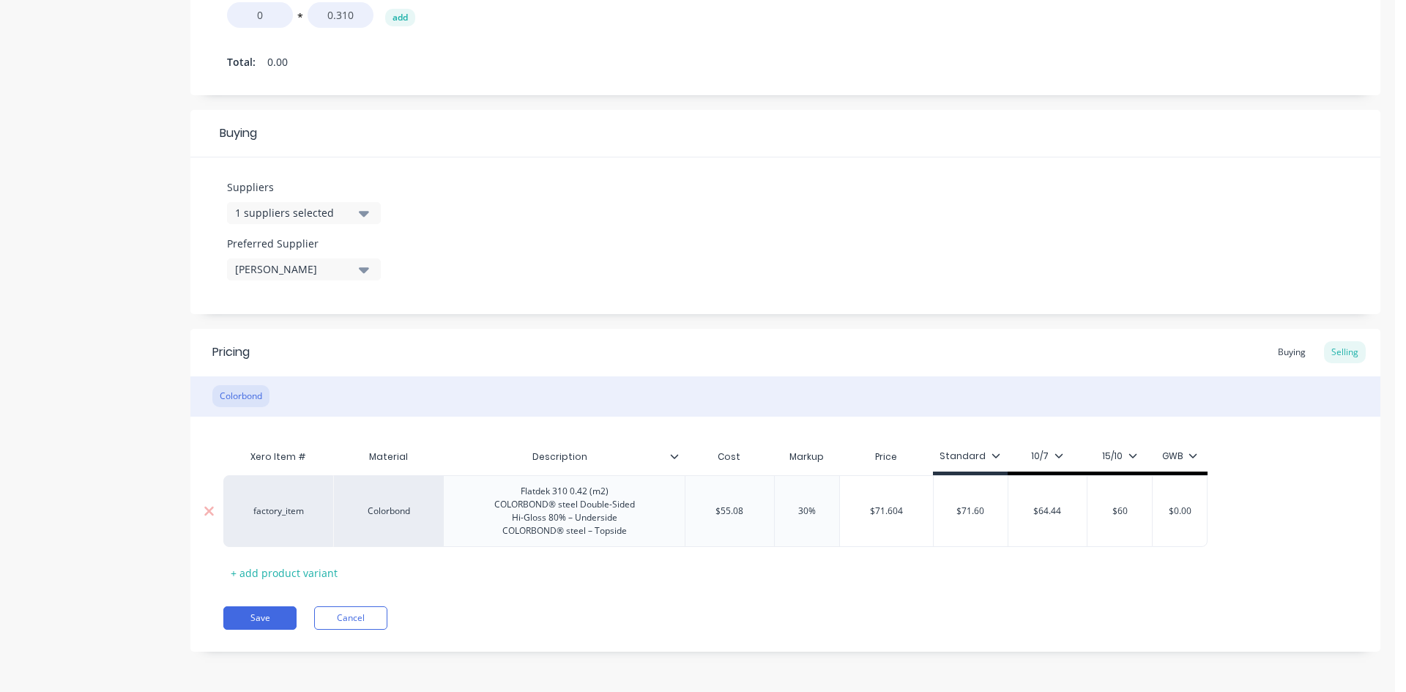
type textarea "x"
type input "$60."
type textarea "x"
type input "$60.8"
type textarea "x"
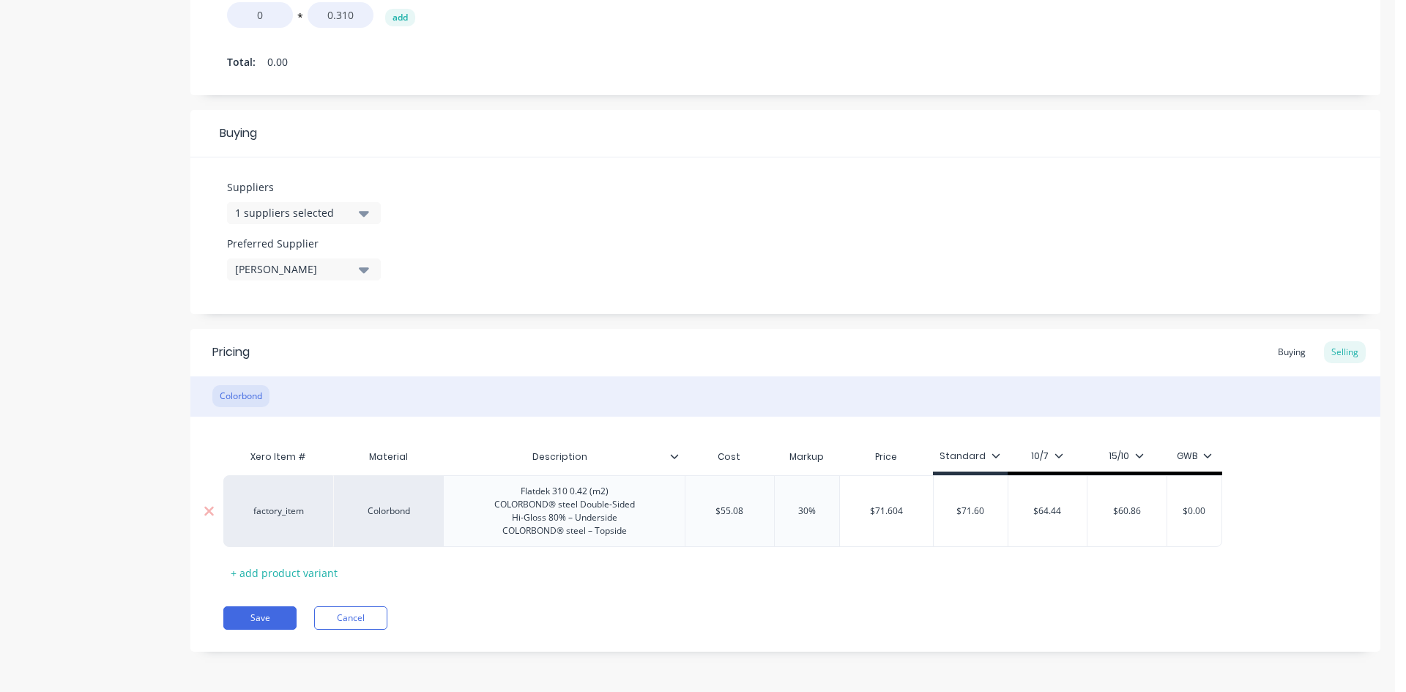
type input "$60.86"
type input "$0.00"
click at [1196, 510] on input "$0.00" at bounding box center [1194, 511] width 73 height 13
type textarea "x"
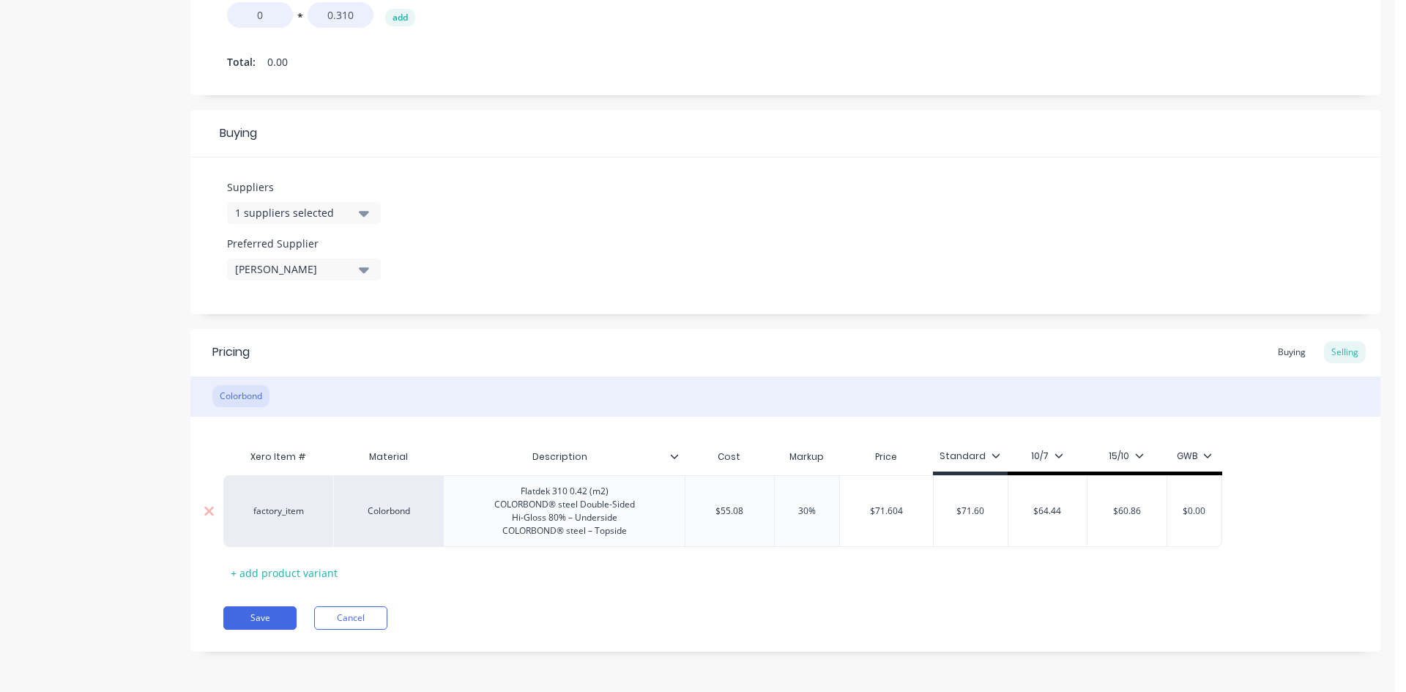
type input "$6"
type textarea "x"
type input "$60"
type textarea "x"
type input "$60."
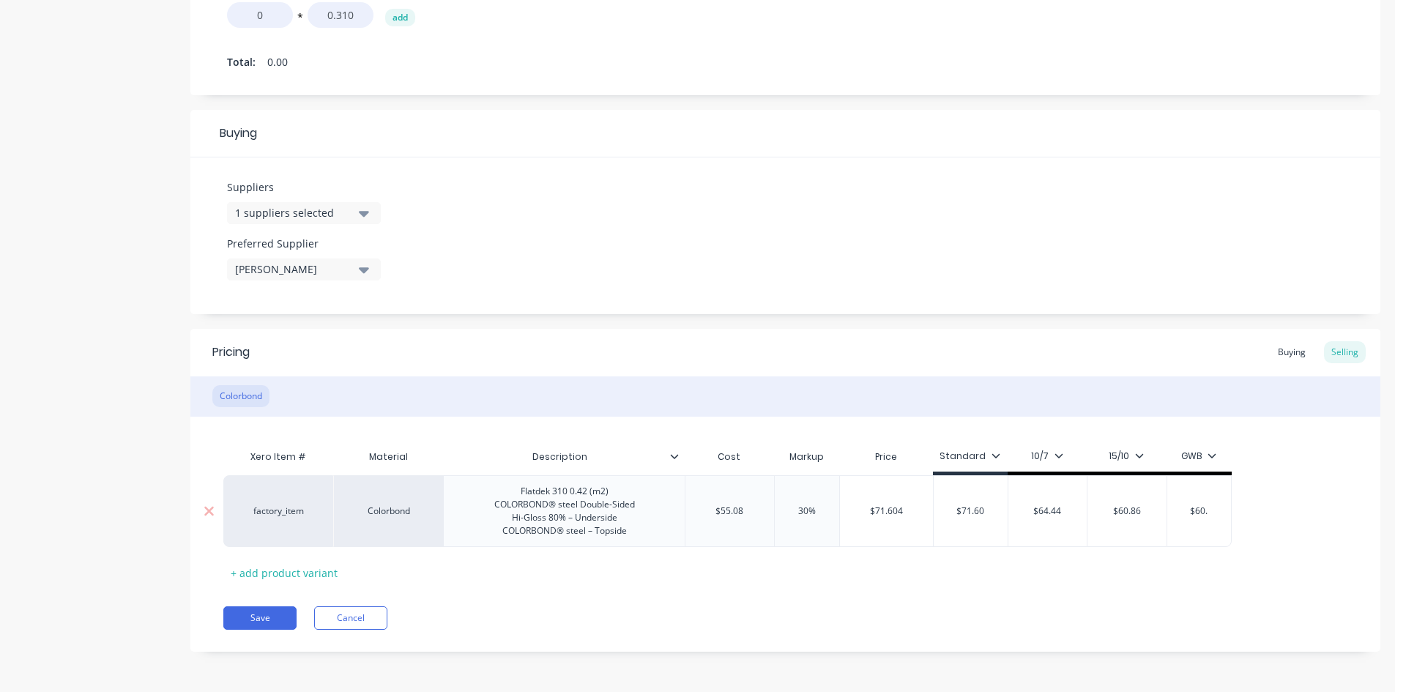
type textarea "x"
type input "$60.8"
type textarea "x"
type input "$60.86"
click at [1256, 577] on div "Xero Item # Material Description Cost Markup Price Standard 10/7 15/10 GWB fact…" at bounding box center [785, 513] width 1124 height 142
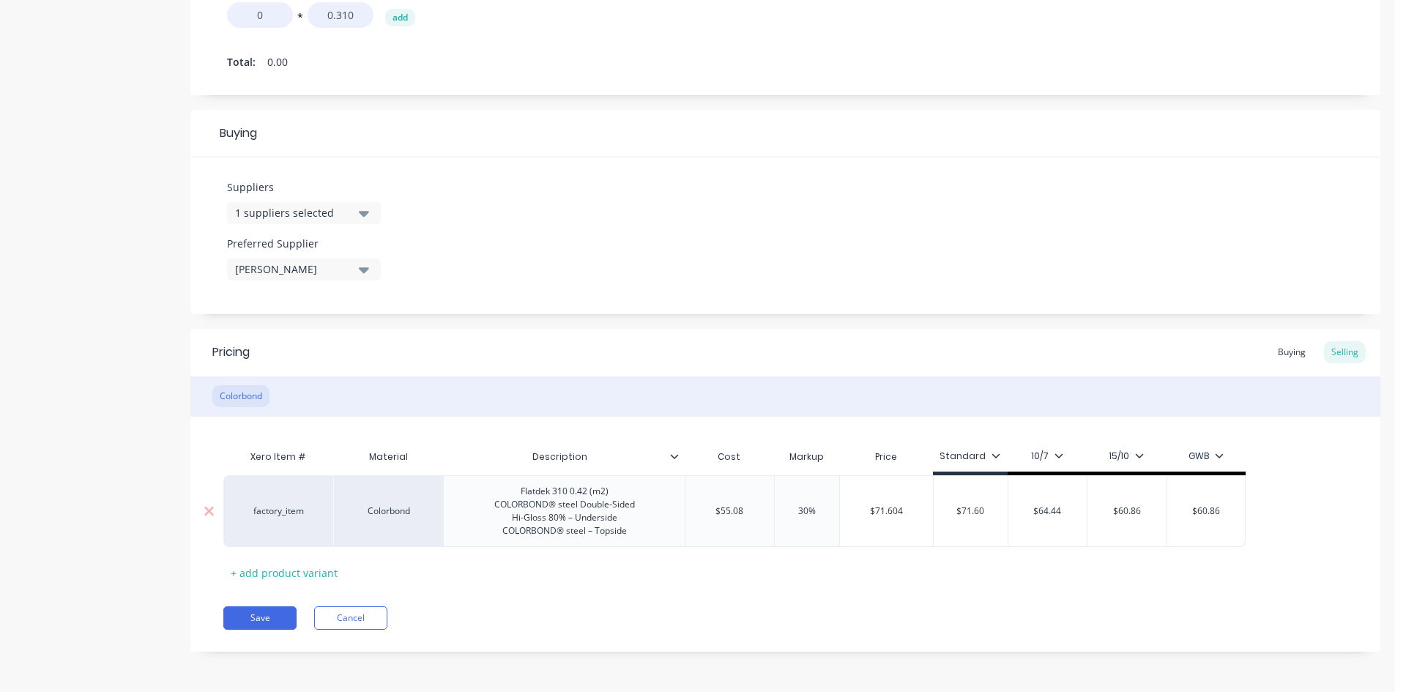
drag, startPoint x: 798, startPoint y: 511, endPoint x: 809, endPoint y: 510, distance: 11.0
click at [809, 510] on input "30%" at bounding box center [806, 511] width 73 height 13
type textarea "x"
type input "4%"
type textarea "x"
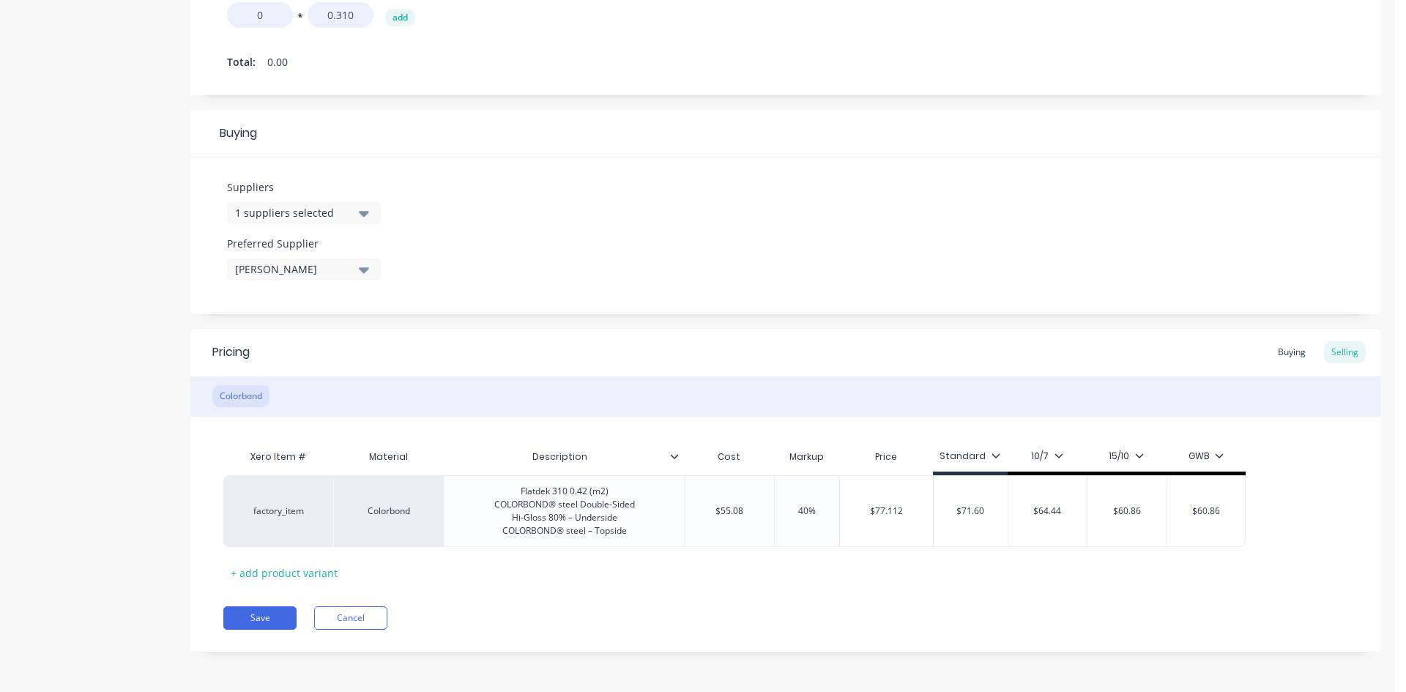
type input "40%"
click at [994, 577] on div "Xero Item # Material Description Cost Markup Price Standard 10/7 15/10 GWB fact…" at bounding box center [785, 513] width 1124 height 142
click at [972, 511] on input "$71.60" at bounding box center [971, 511] width 74 height 13
type textarea "x"
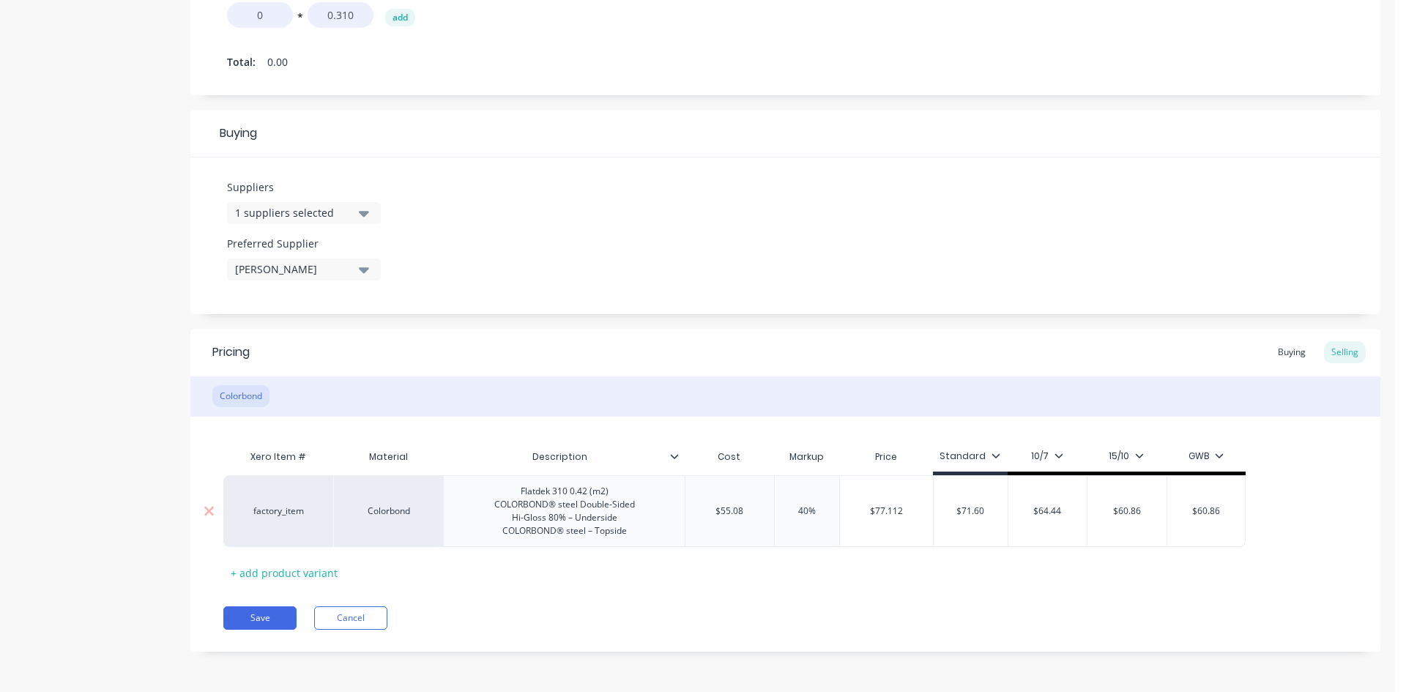
type input "$7"
type textarea "x"
type input "$77"
type textarea "x"
type input "$77."
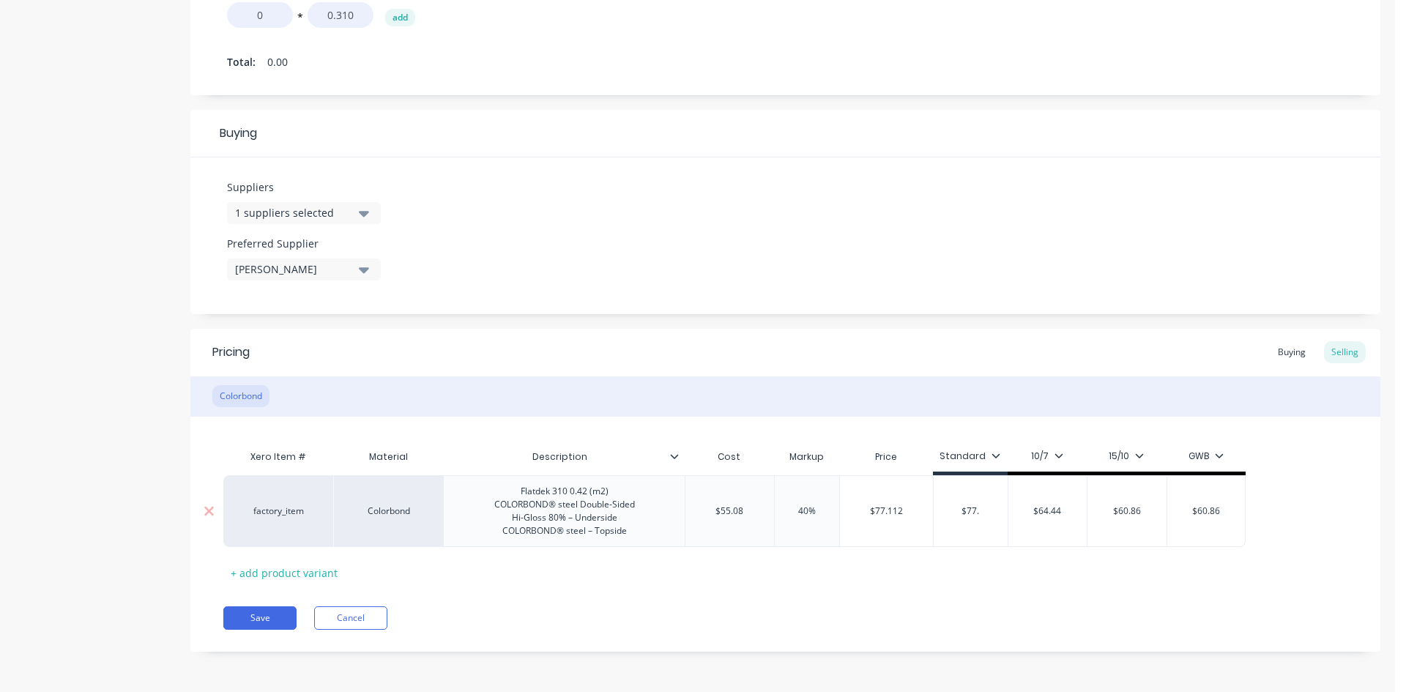
type textarea "x"
type input "$77.1"
type textarea "x"
type input "$77.11"
click at [1036, 584] on div "Xero Item # Material Description Cost Markup Price Standard 10/7 15/10 GWB fact…" at bounding box center [785, 513] width 1124 height 142
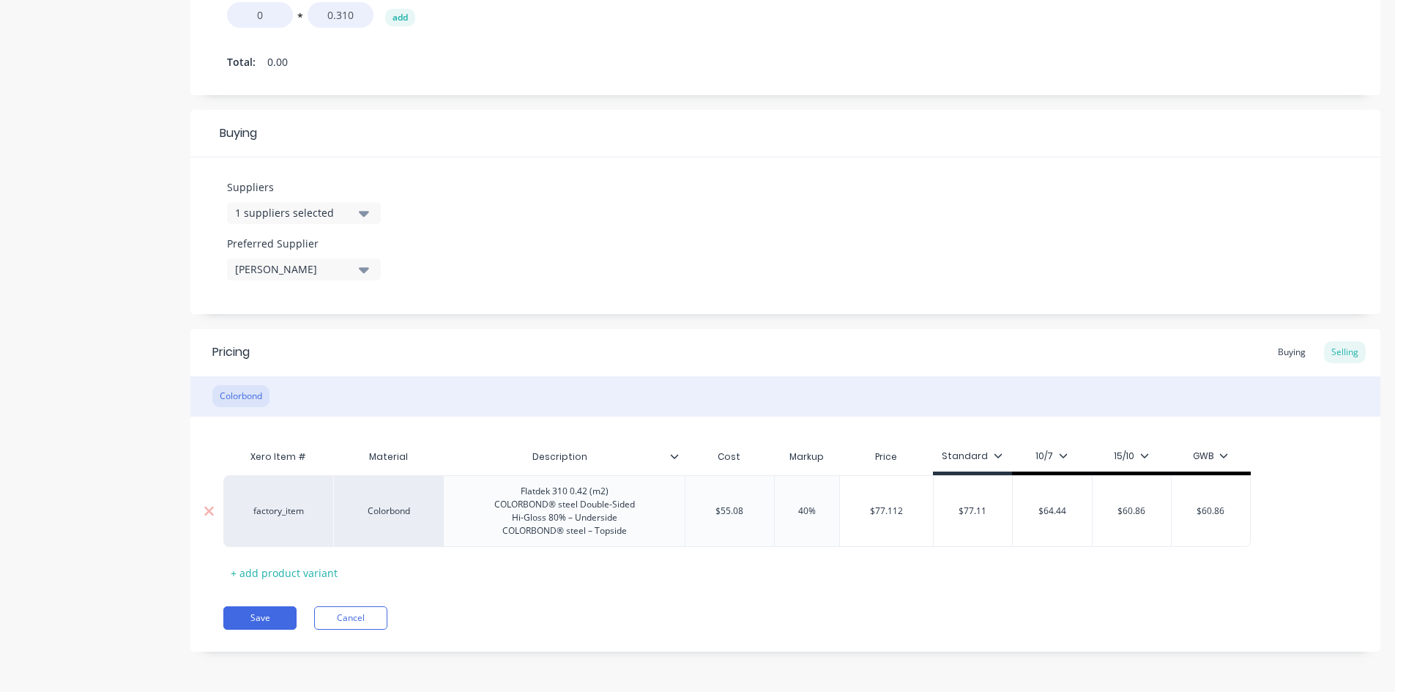
click at [1048, 508] on input "$64.44" at bounding box center [1052, 511] width 79 height 13
type textarea "x"
type input "$6"
type textarea "x"
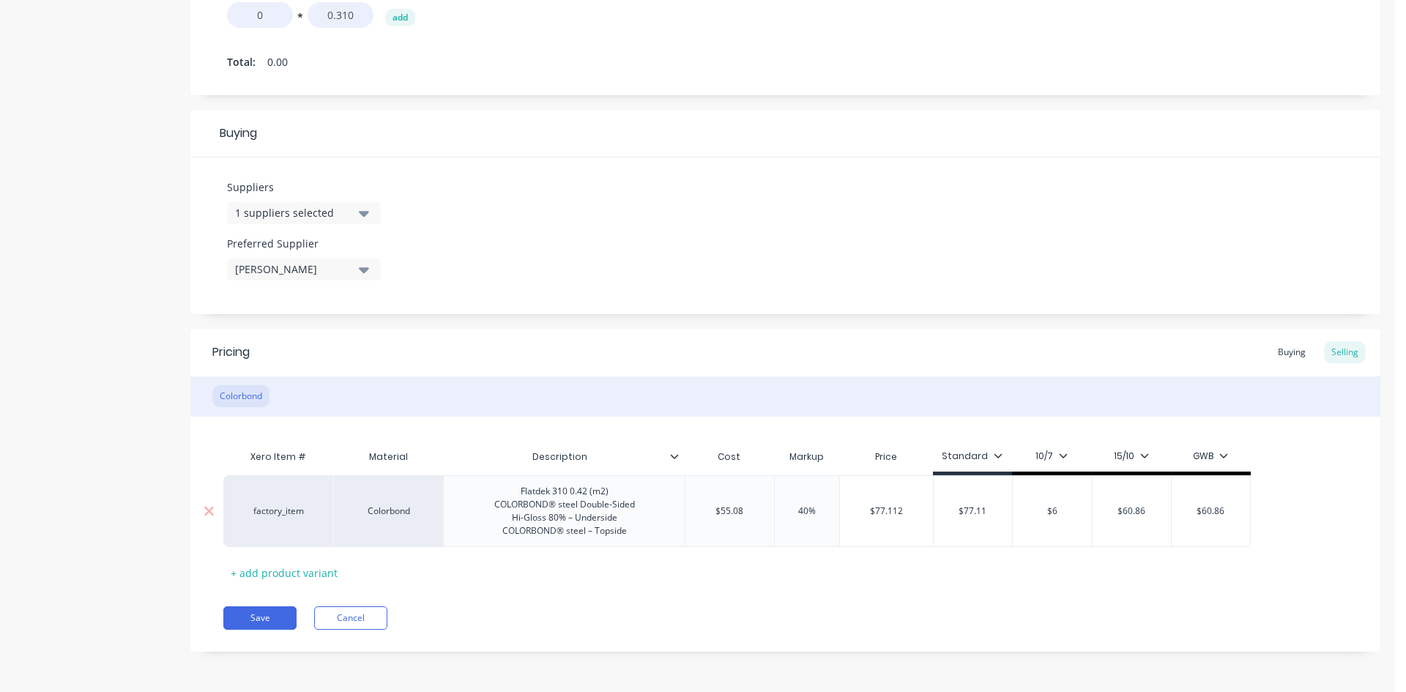
type input "$69"
type textarea "x"
type input "$69."
type textarea "x"
type input "$69.3"
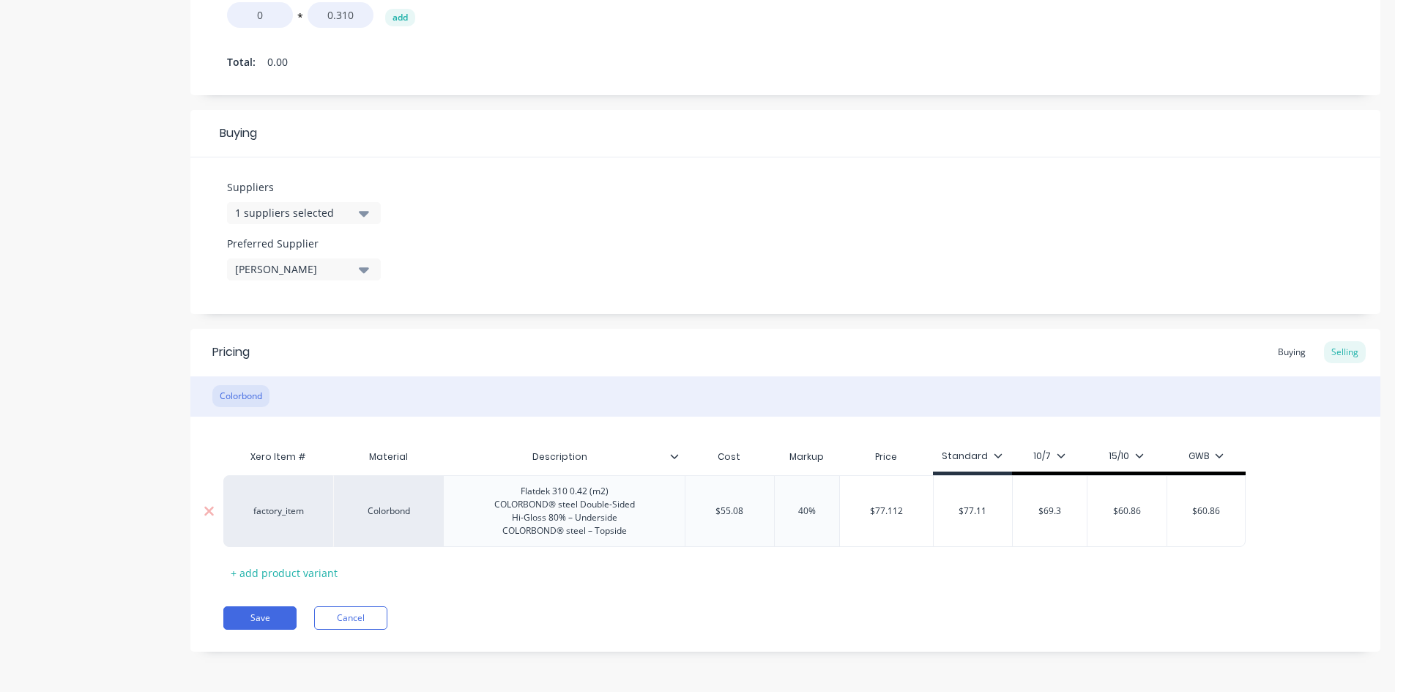
type textarea "x"
type input "$69.39"
click at [1143, 510] on input "$60.86" at bounding box center [1132, 511] width 79 height 13
type textarea "x"
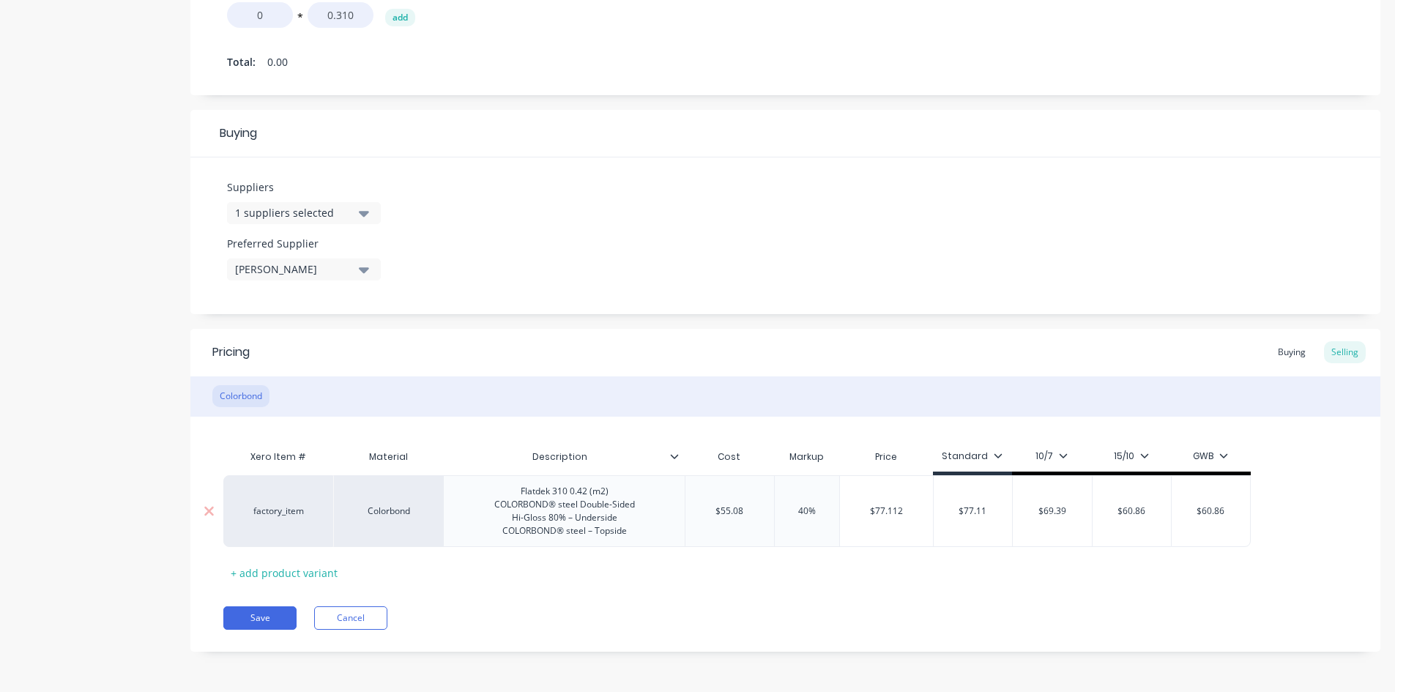
type input "$6"
type textarea "x"
type input "$65"
type textarea "x"
type input "$65."
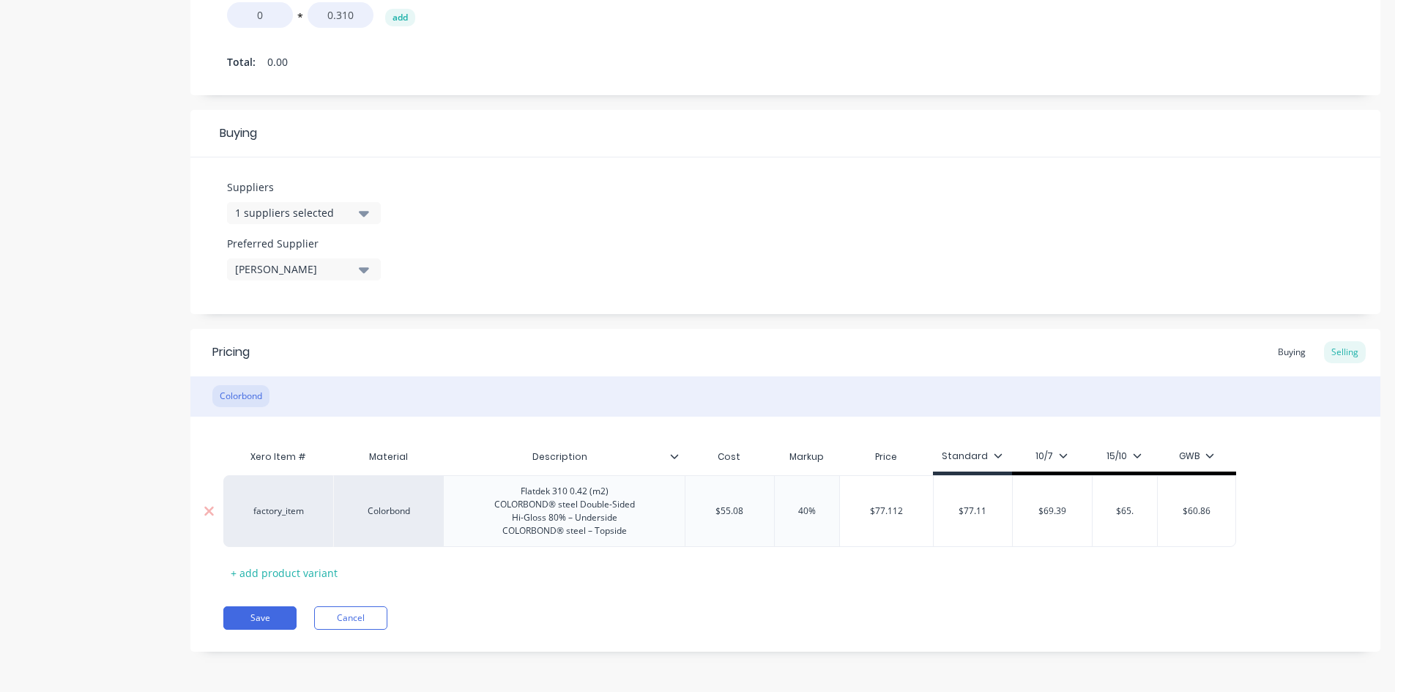
type textarea "x"
type input "$65.5"
type textarea "x"
type input "$65.54"
click at [1214, 508] on input "$60.86" at bounding box center [1211, 511] width 78 height 13
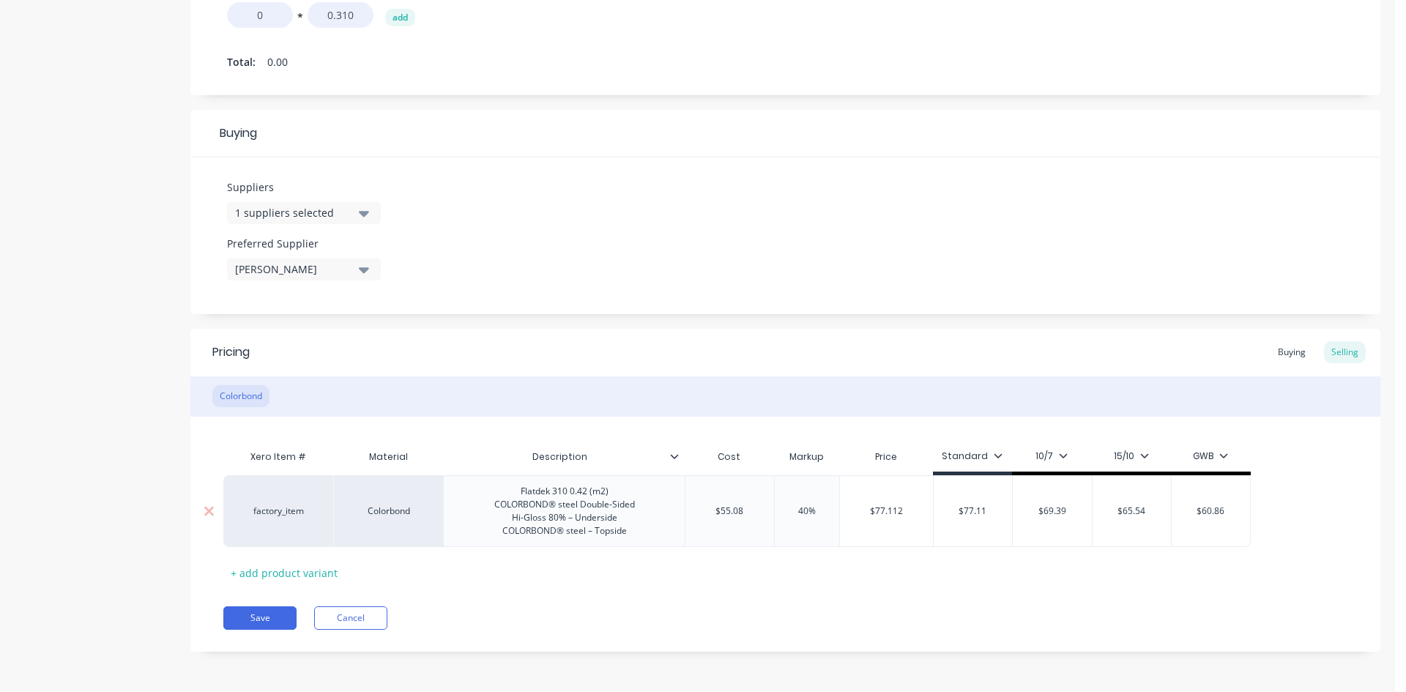
click at [1214, 508] on input "$60.86" at bounding box center [1211, 511] width 78 height 13
type textarea "x"
type input "$6"
type textarea "x"
type input "$65"
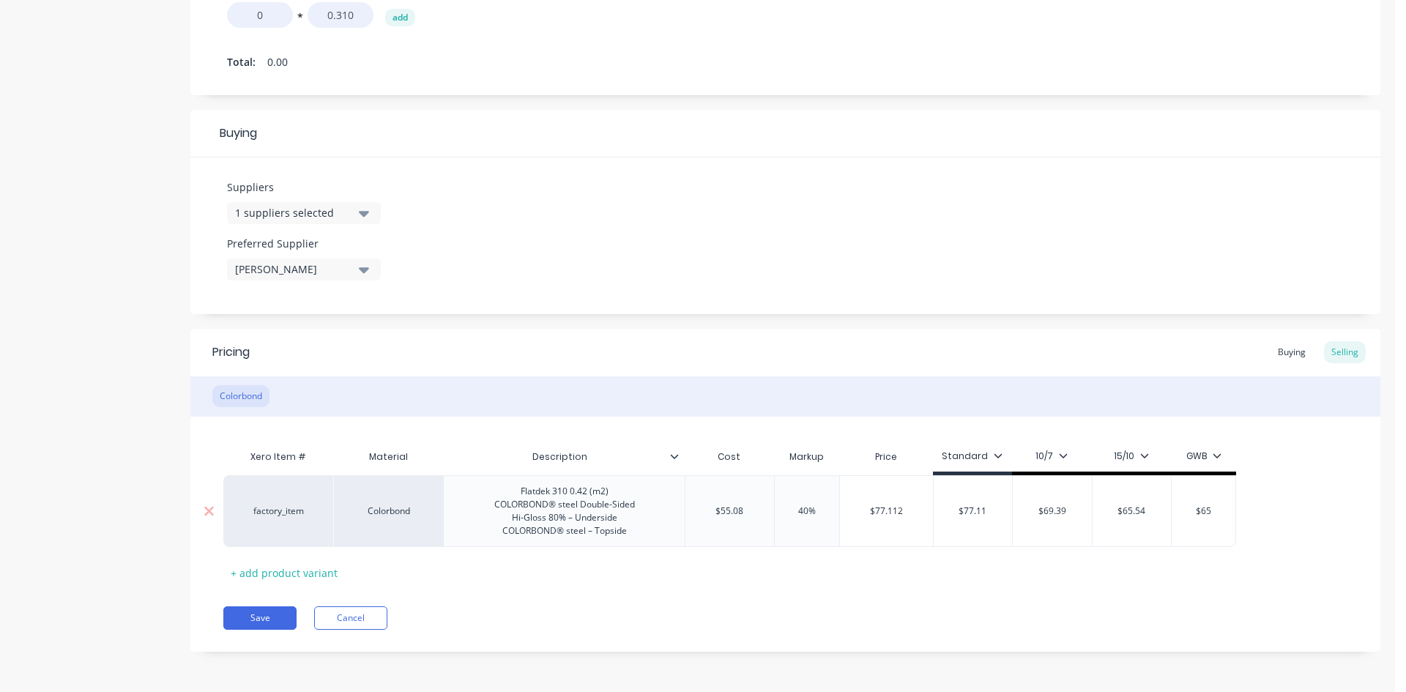
type textarea "x"
type input "$65."
type textarea "x"
type input "$65.5"
type textarea "x"
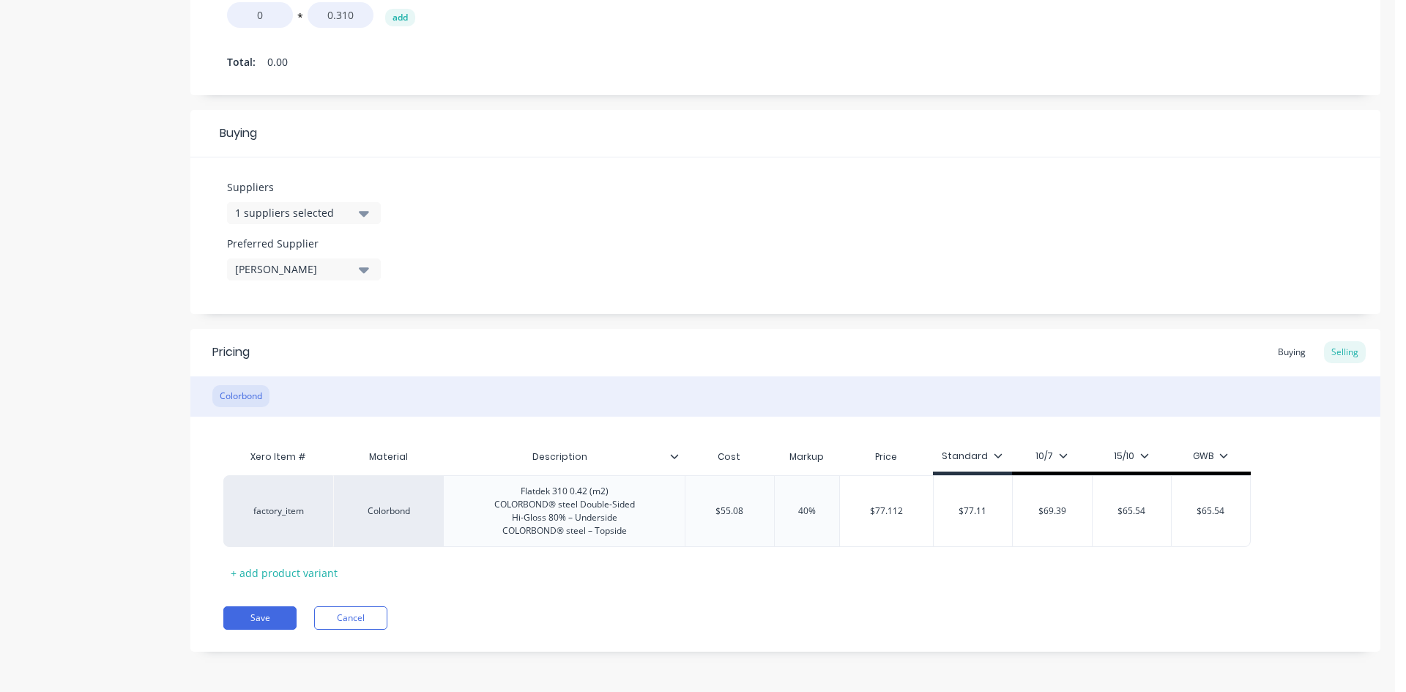
type input "$65.54"
click at [1152, 571] on div "Xero Item # Material Description Cost Markup Price Standard 10/7 15/10 GWB fact…" at bounding box center [785, 513] width 1124 height 142
click at [1285, 355] on div "Buying" at bounding box center [1292, 352] width 42 height 22
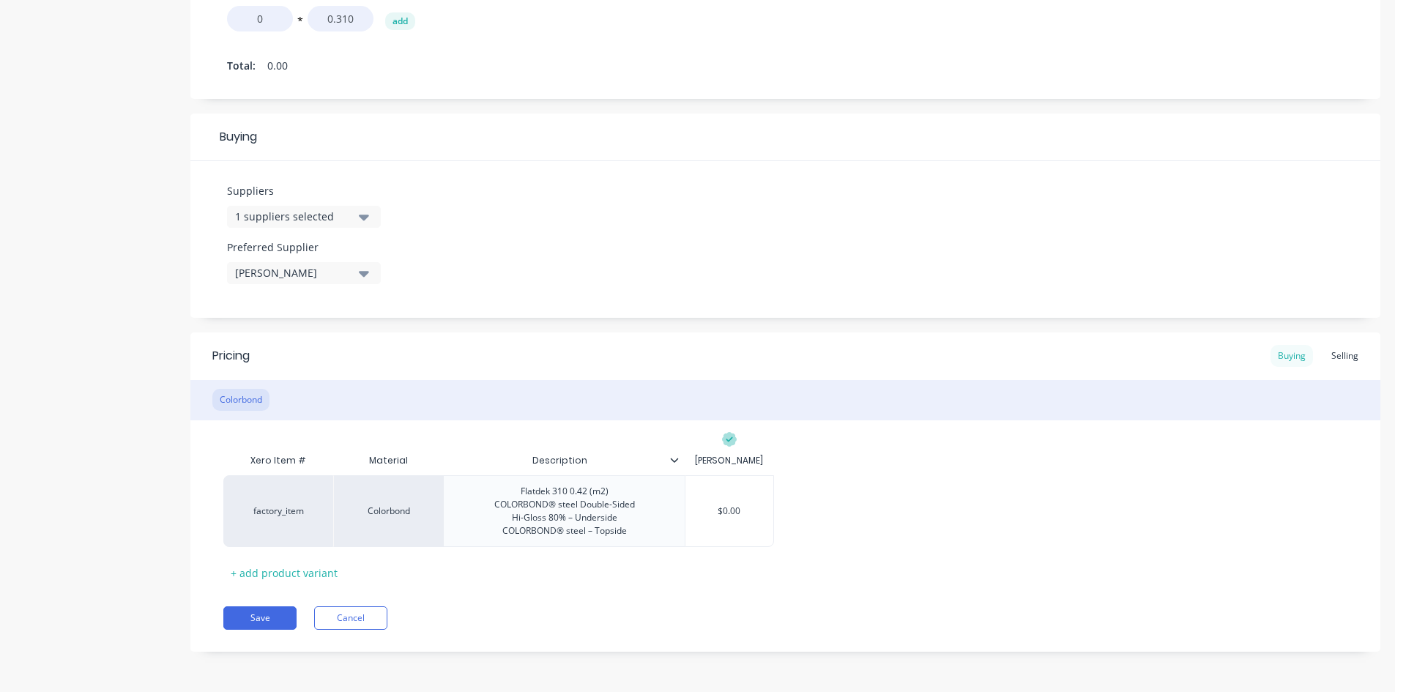
scroll to position [839, 0]
type input "$0.00"
click at [729, 509] on input "$0.00" at bounding box center [729, 511] width 88 height 13
type textarea "x"
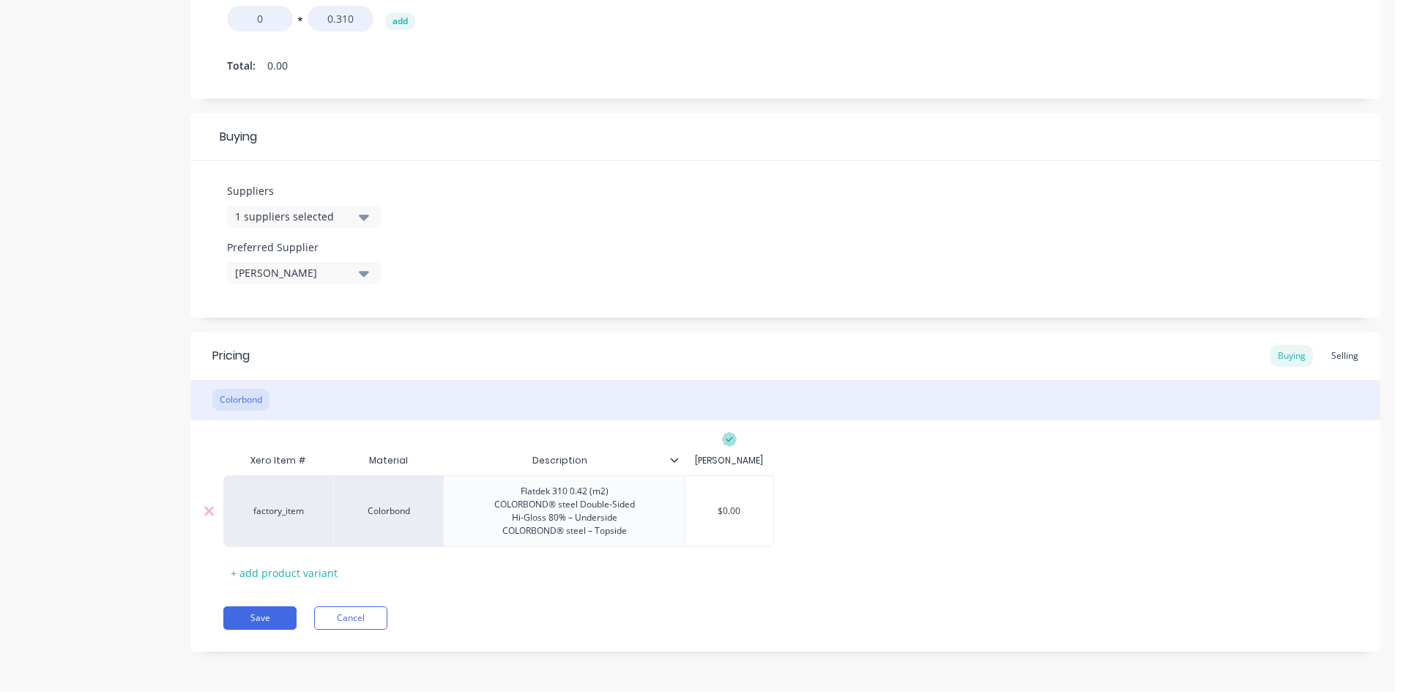
type input "$5"
type textarea "x"
type input "$55"
type textarea "x"
type input "$55."
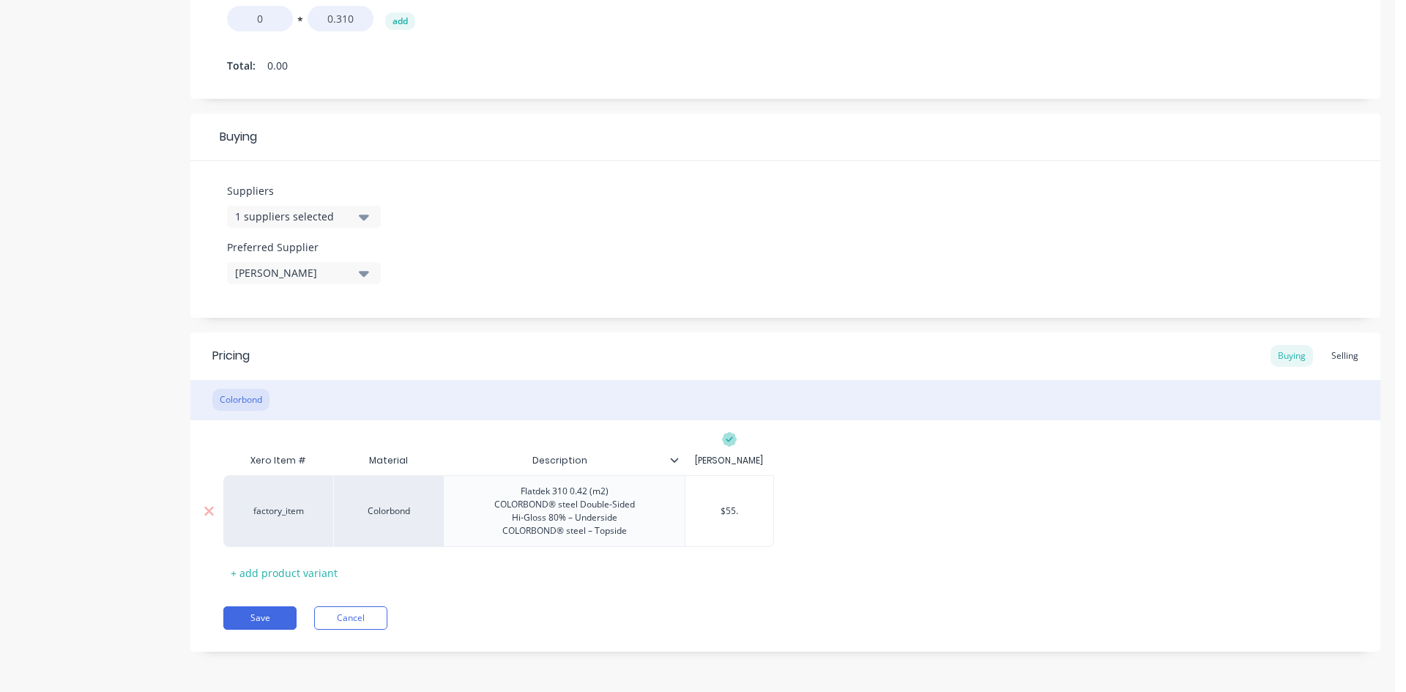
type textarea "x"
type input "$55.0"
type textarea "x"
type input "$55.08"
click at [993, 465] on div "Xero Item # Material Description Lysaght VIC factory_item Colorbond Flatdek 310…" at bounding box center [785, 515] width 1124 height 138
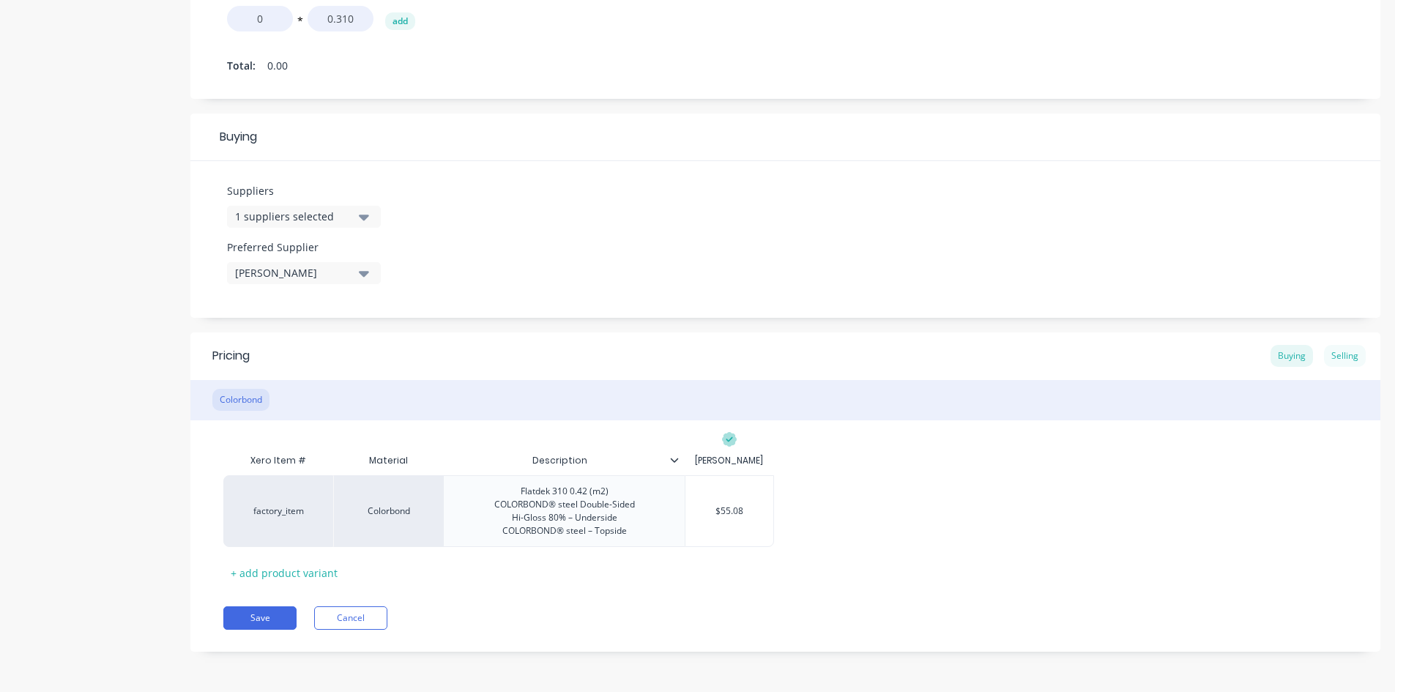
click at [1337, 348] on div "Selling" at bounding box center [1345, 356] width 42 height 22
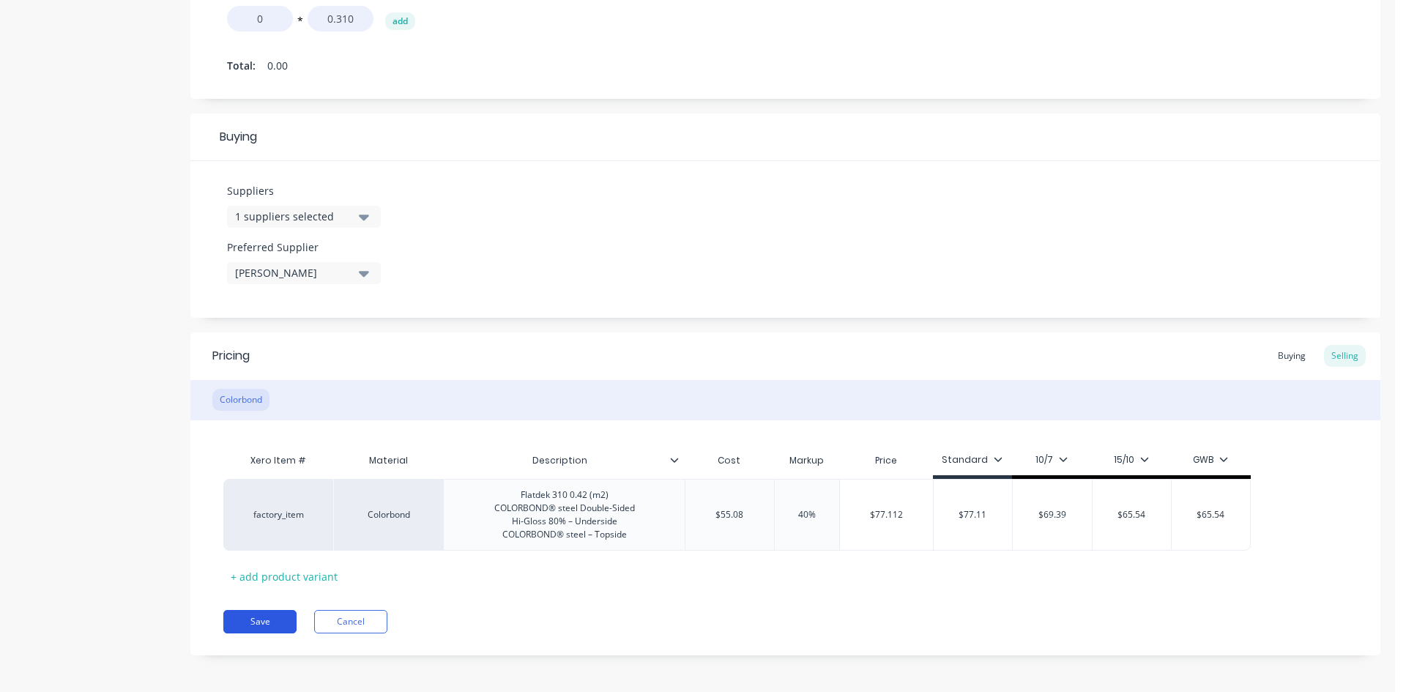
click at [270, 621] on button "Save" at bounding box center [259, 621] width 73 height 23
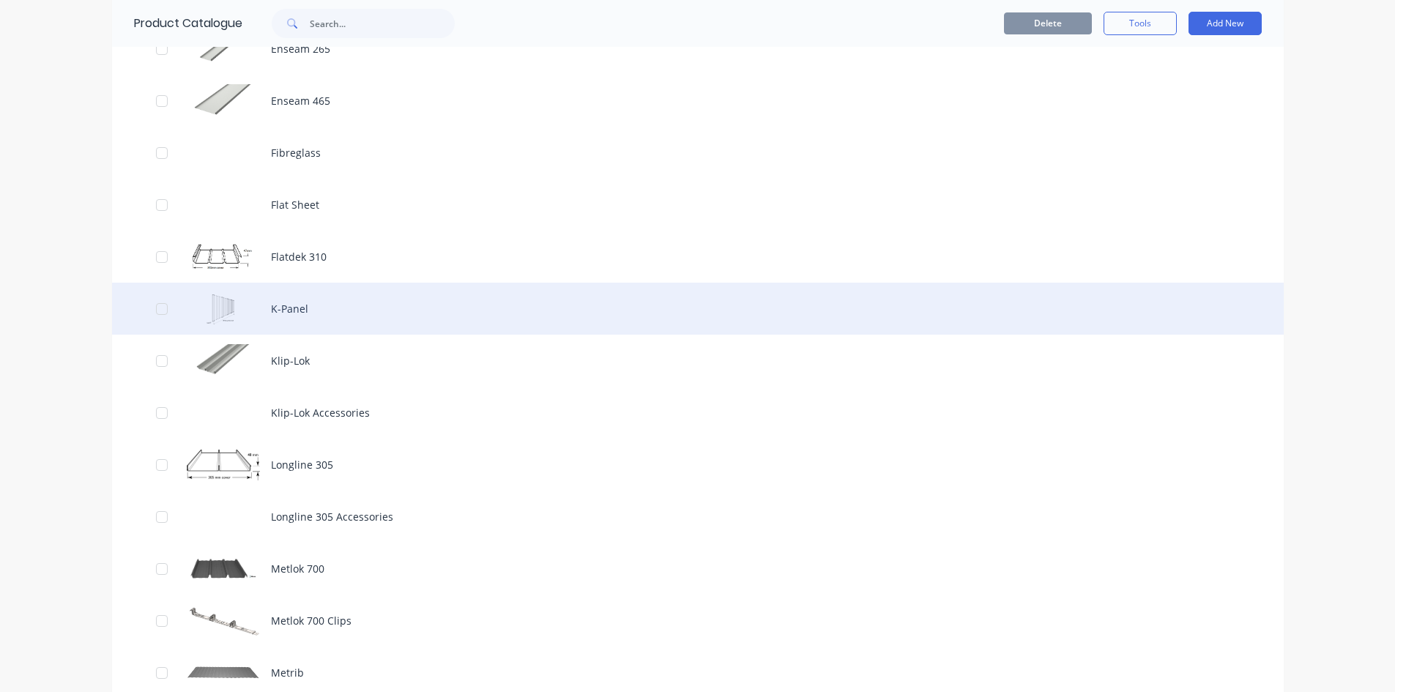
scroll to position [1611, 0]
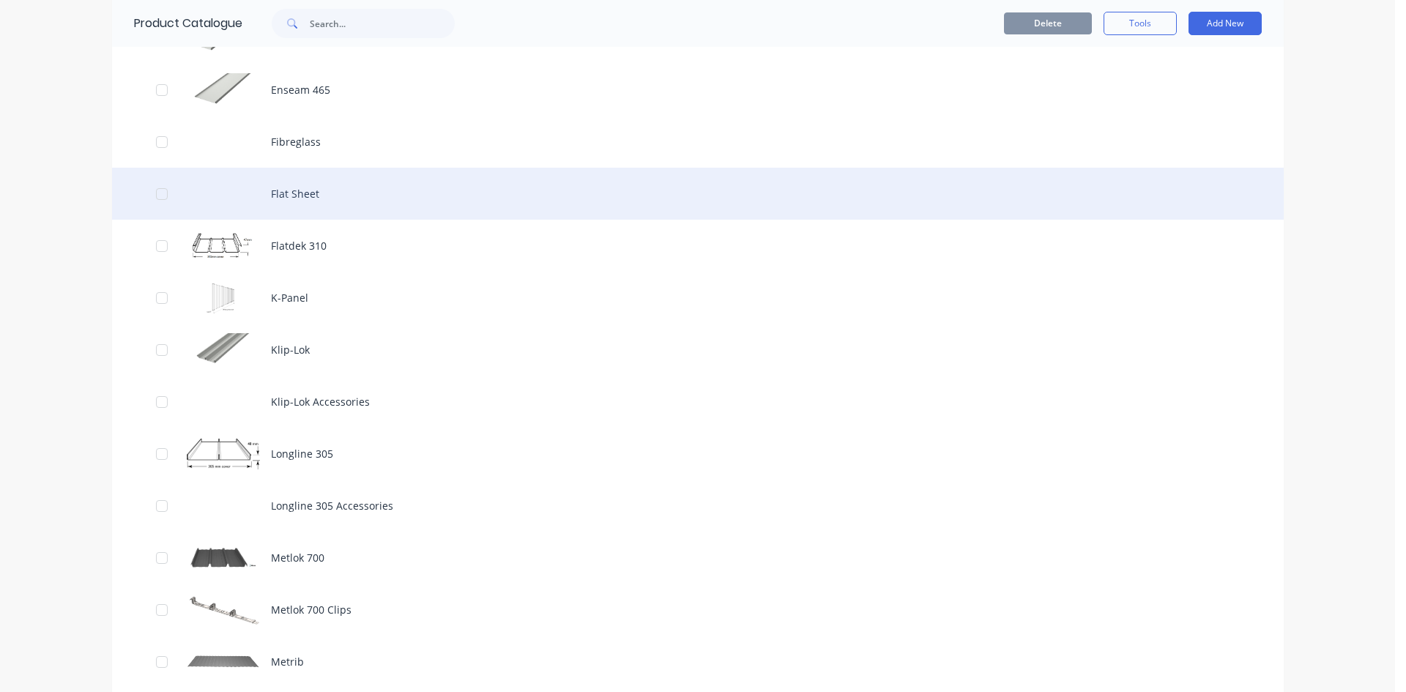
click at [368, 216] on div "Flat Sheet" at bounding box center [698, 194] width 1172 height 52
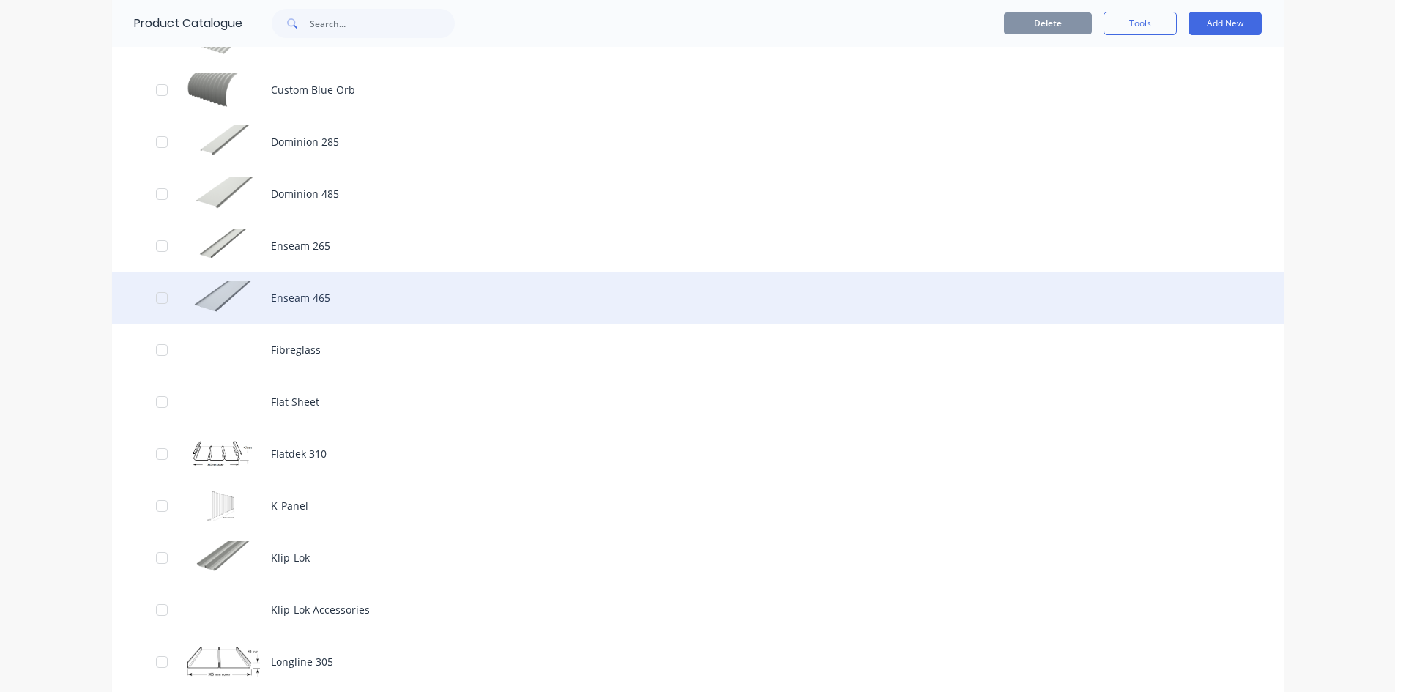
scroll to position [1538, 0]
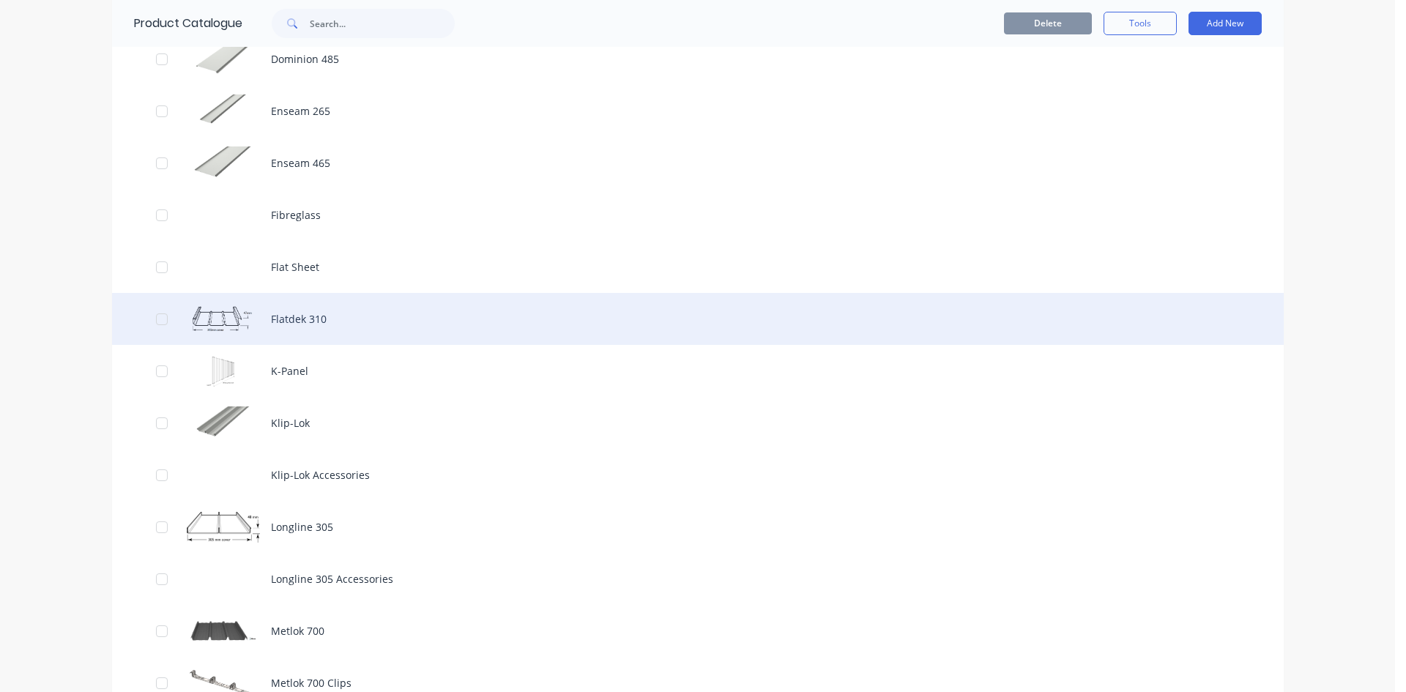
click at [396, 321] on div "Flatdek 310" at bounding box center [698, 319] width 1172 height 52
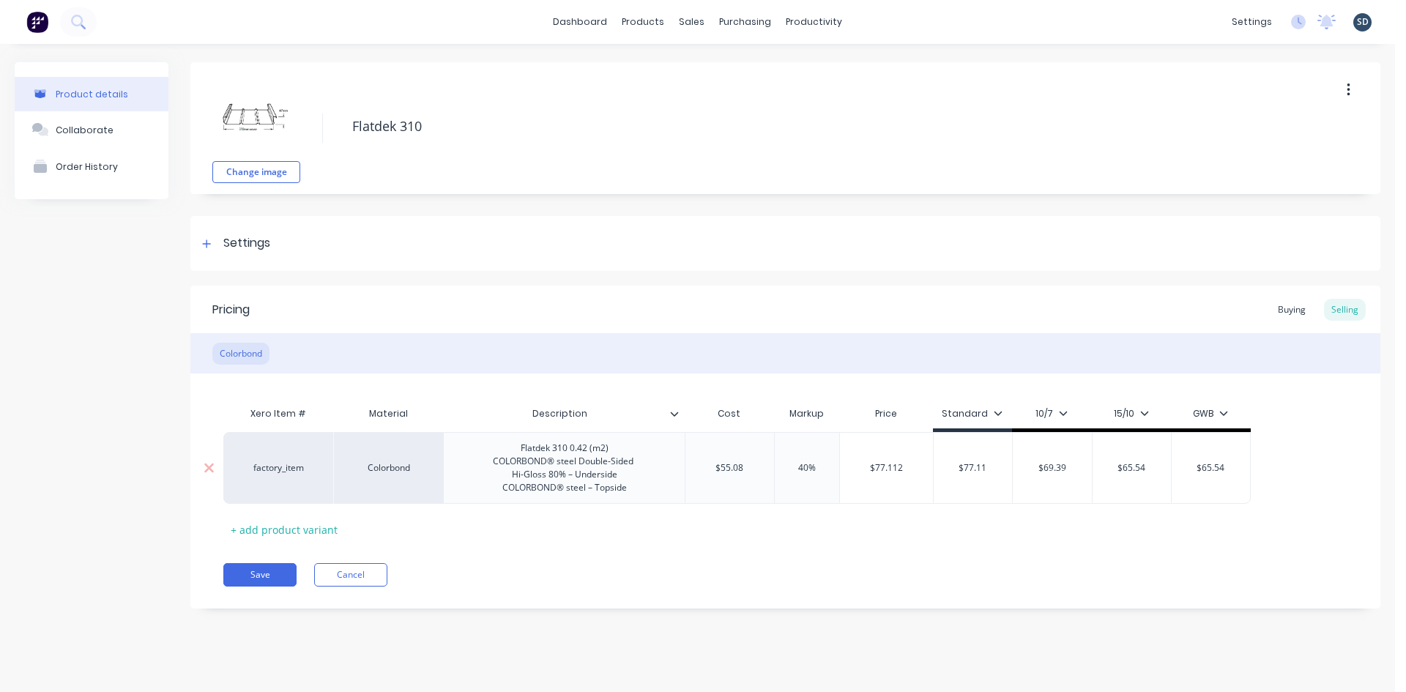
drag, startPoint x: 678, startPoint y: 415, endPoint x: 668, endPoint y: 442, distance: 29.7
click at [668, 442] on div "Flatdek 310 0.42 (m2) COLORBOND® steel Double-Sided Hi-Gloss 80% – Underside CO…" at bounding box center [564, 468] width 242 height 72
click at [675, 415] on icon at bounding box center [675, 414] width 8 height 4
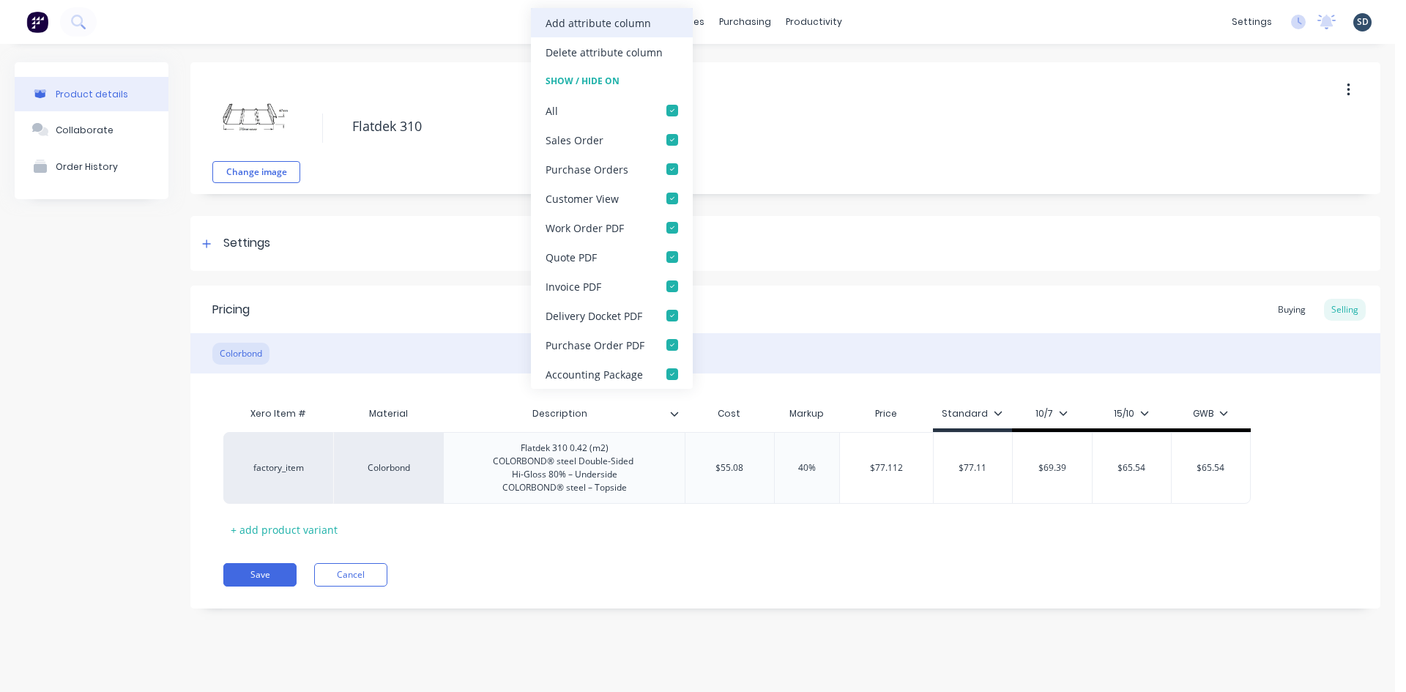
click at [587, 20] on div "Add attribute column" at bounding box center [598, 22] width 105 height 15
type textarea "x"
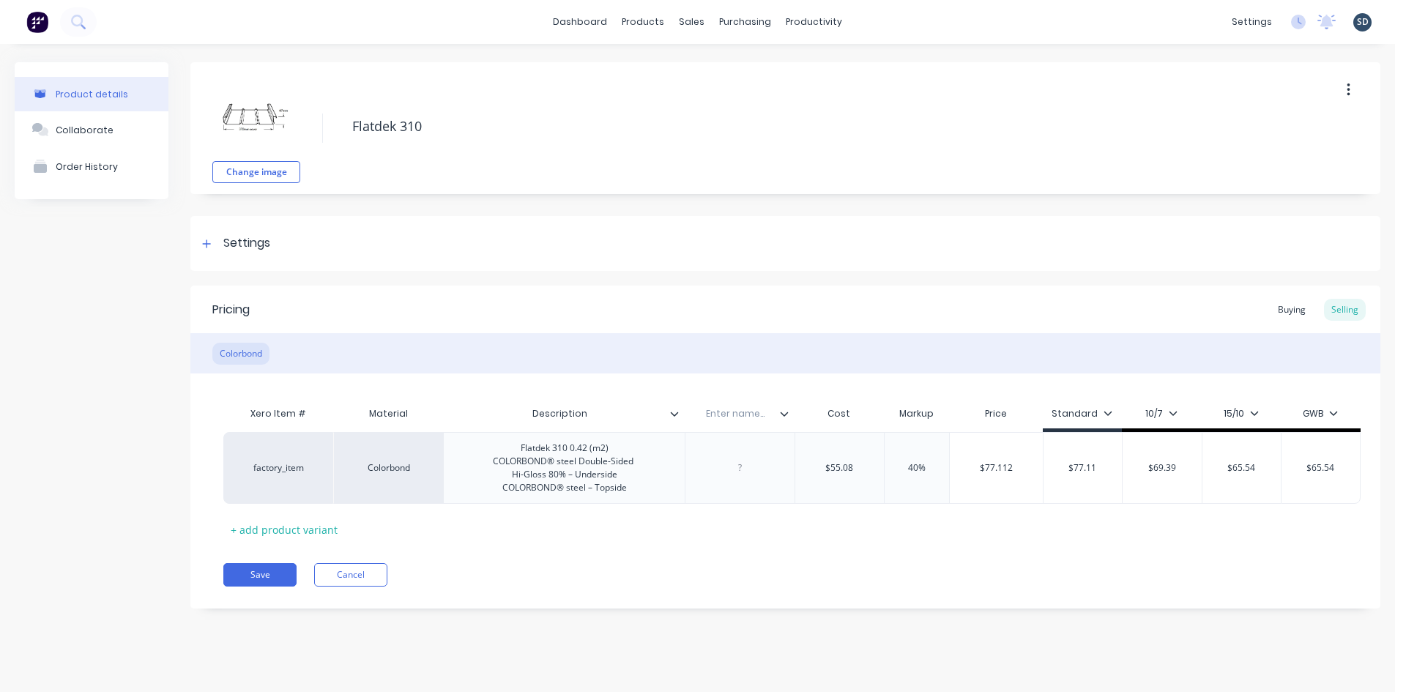
click at [725, 407] on input "text" at bounding box center [735, 413] width 101 height 13
type input "L"
type input "Sheet Lengths"
click at [773, 546] on div "Pricing Buying Selling Colorbond Xero Item # Material Description Sheet Lengths…" at bounding box center [785, 447] width 1190 height 323
click at [274, 573] on button "Save" at bounding box center [259, 574] width 73 height 23
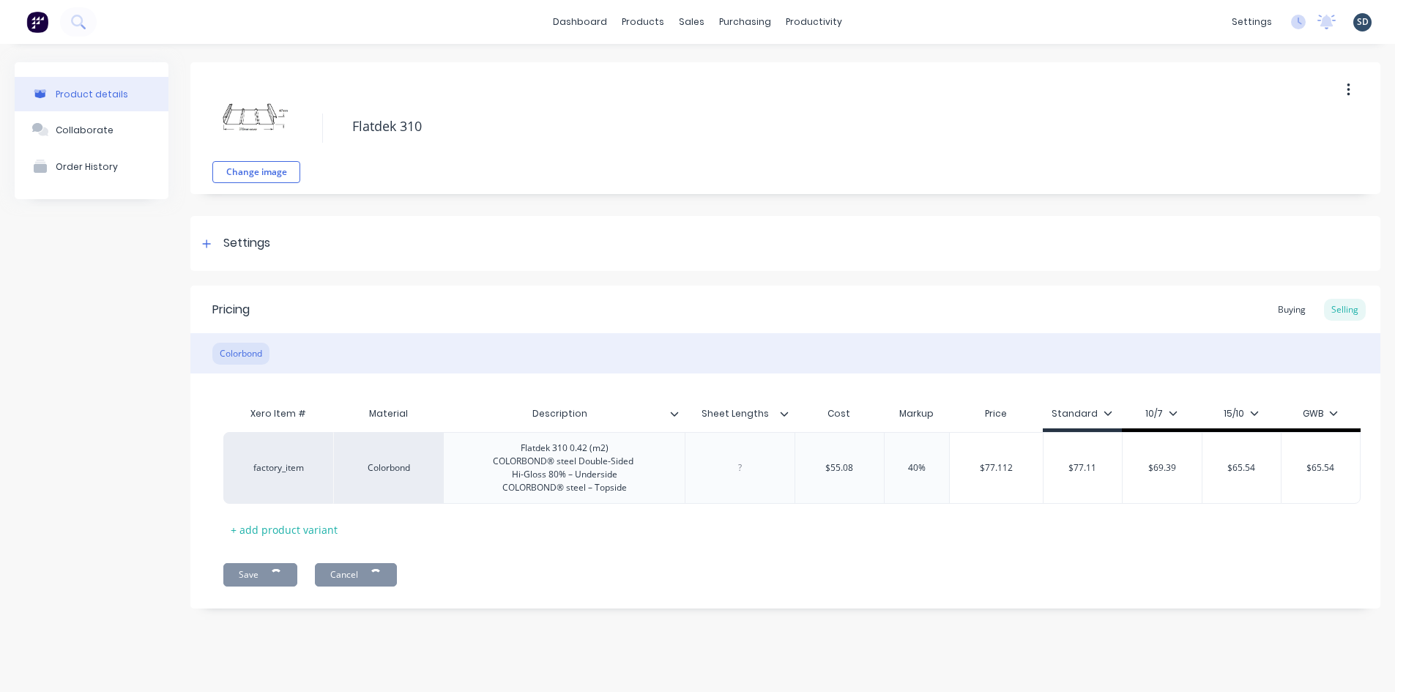
type textarea "x"
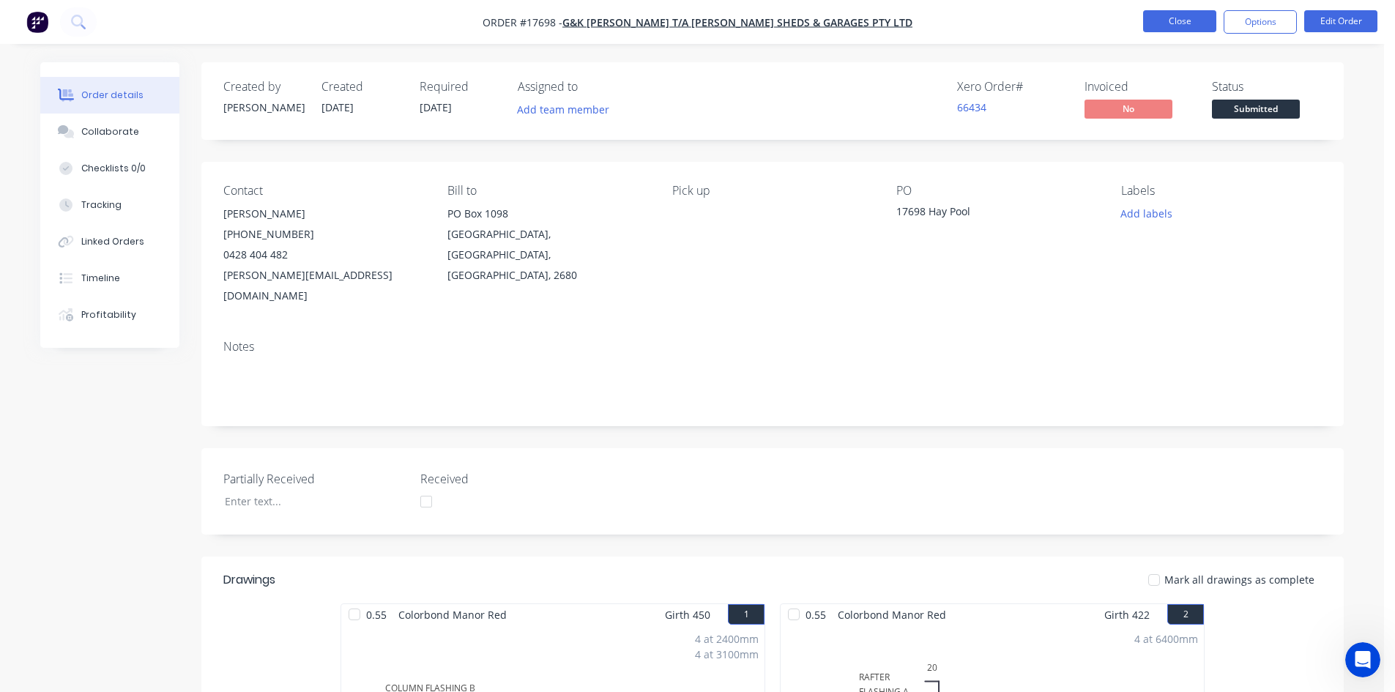
click at [1210, 20] on button "Close" at bounding box center [1179, 21] width 73 height 22
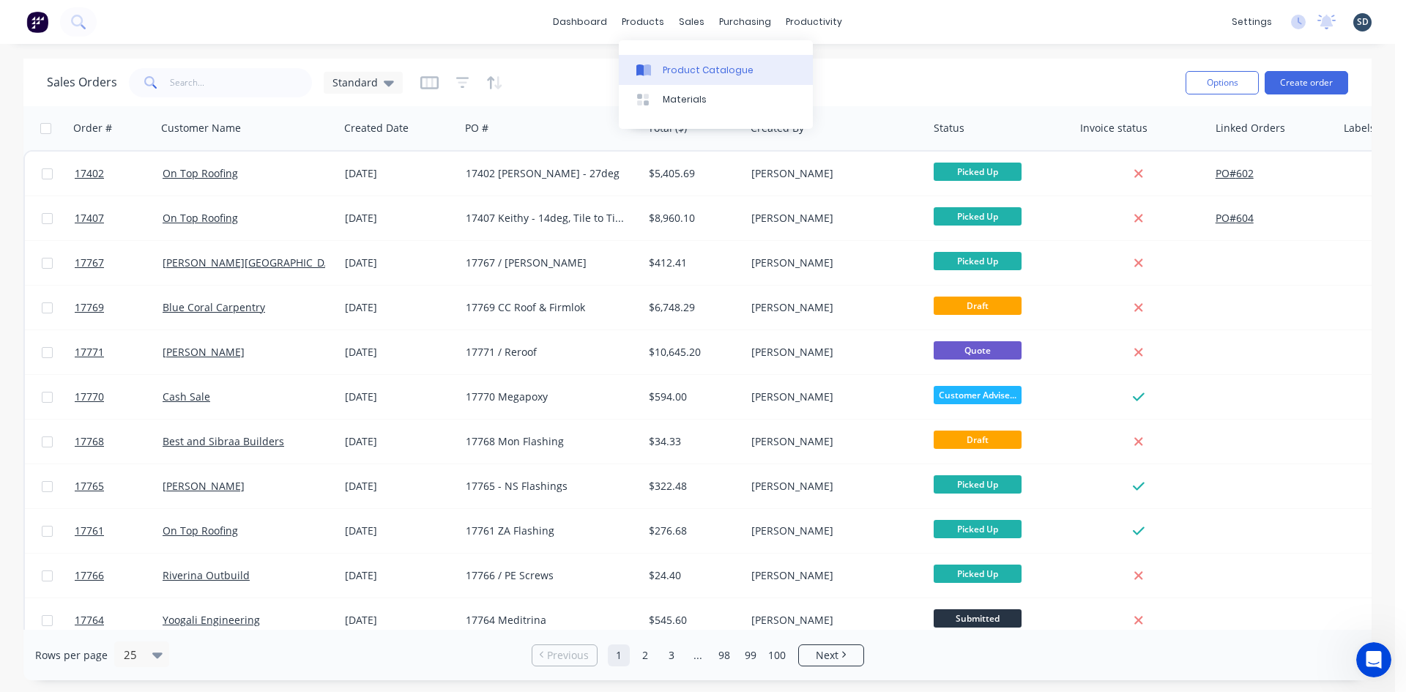
click at [694, 73] on div "Product Catalogue" at bounding box center [708, 70] width 91 height 13
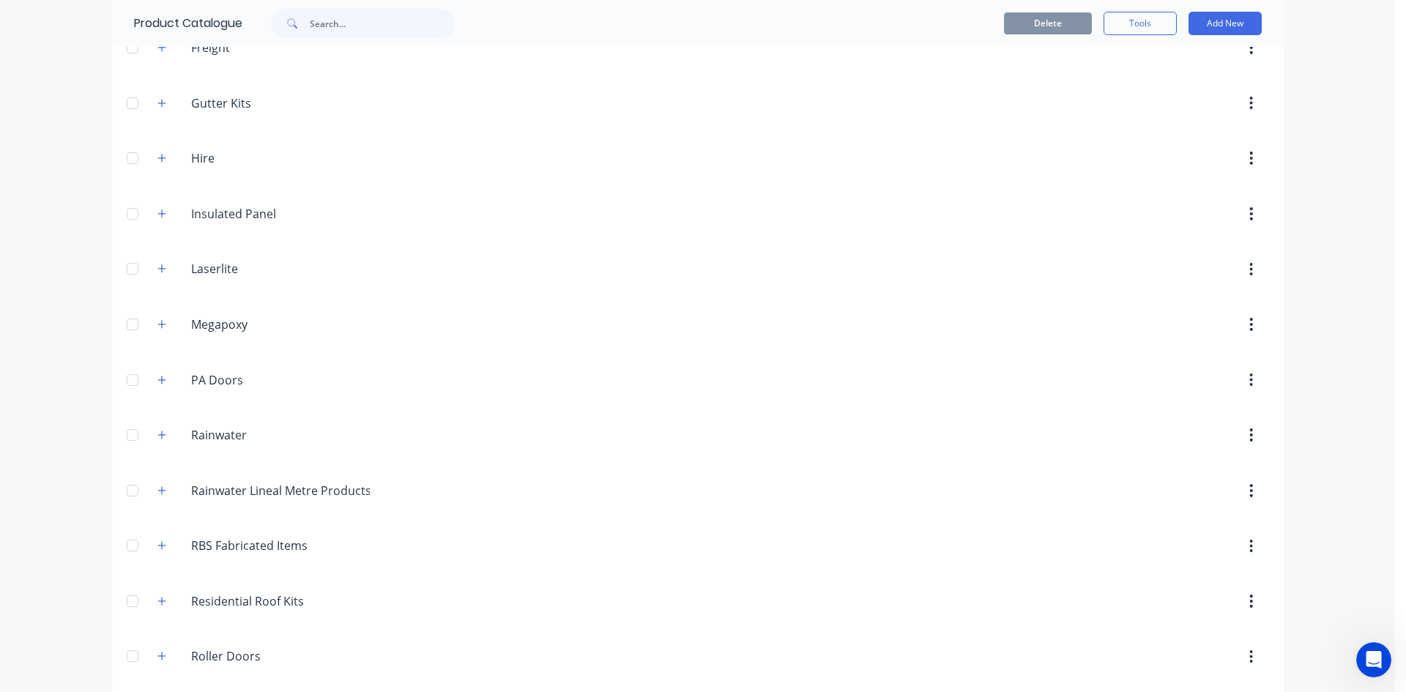
scroll to position [732, 0]
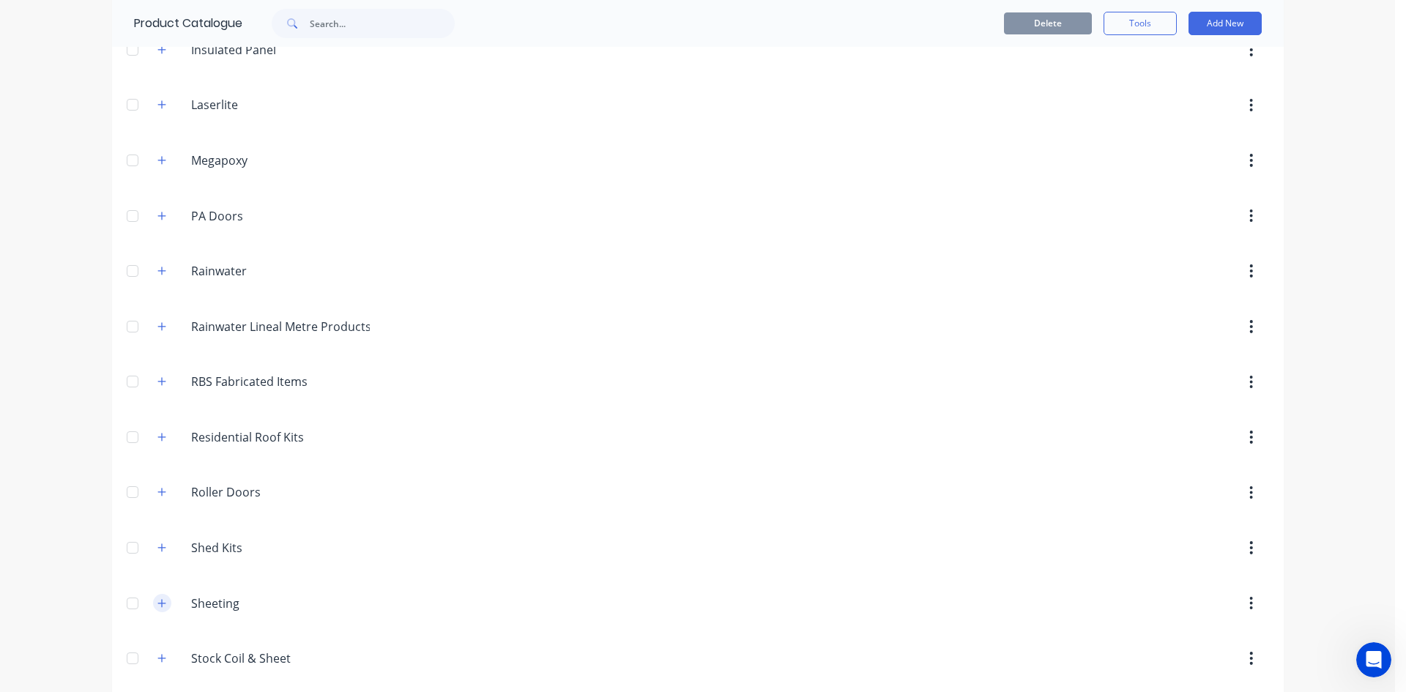
click at [157, 609] on button "button" at bounding box center [162, 603] width 18 height 18
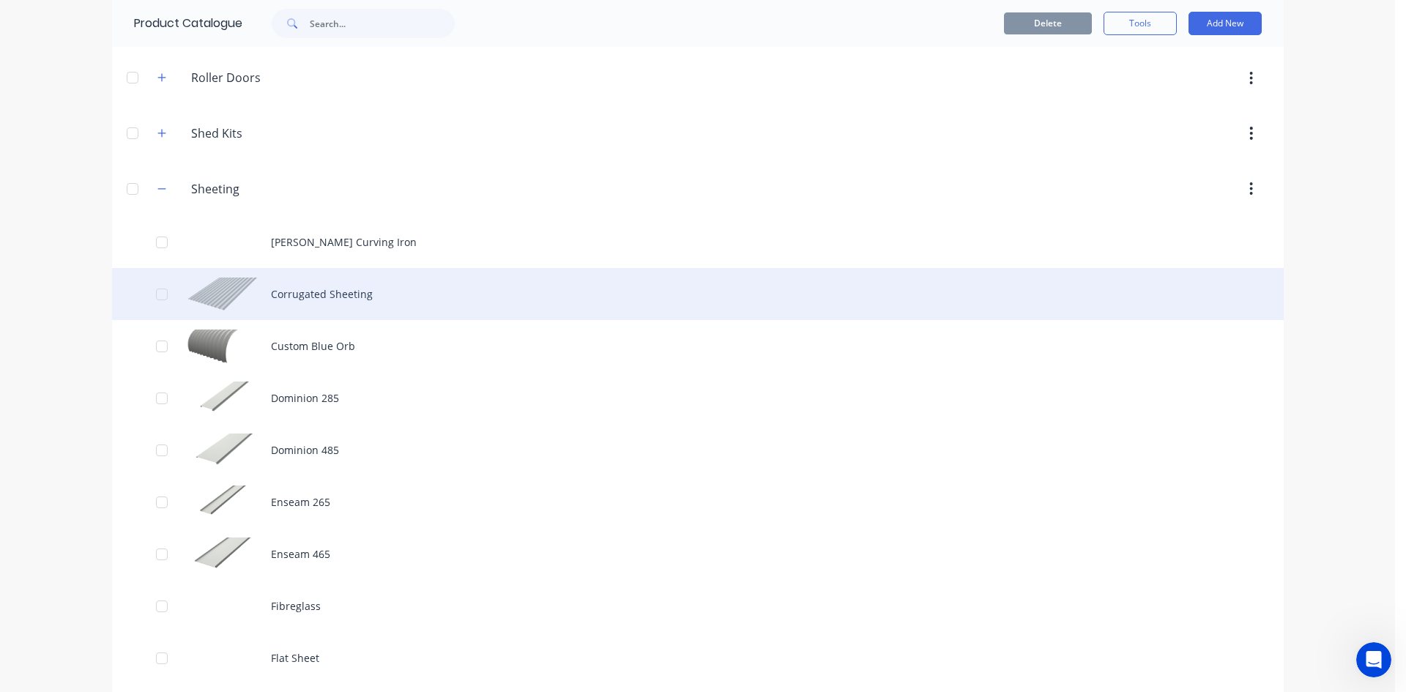
scroll to position [1172, 0]
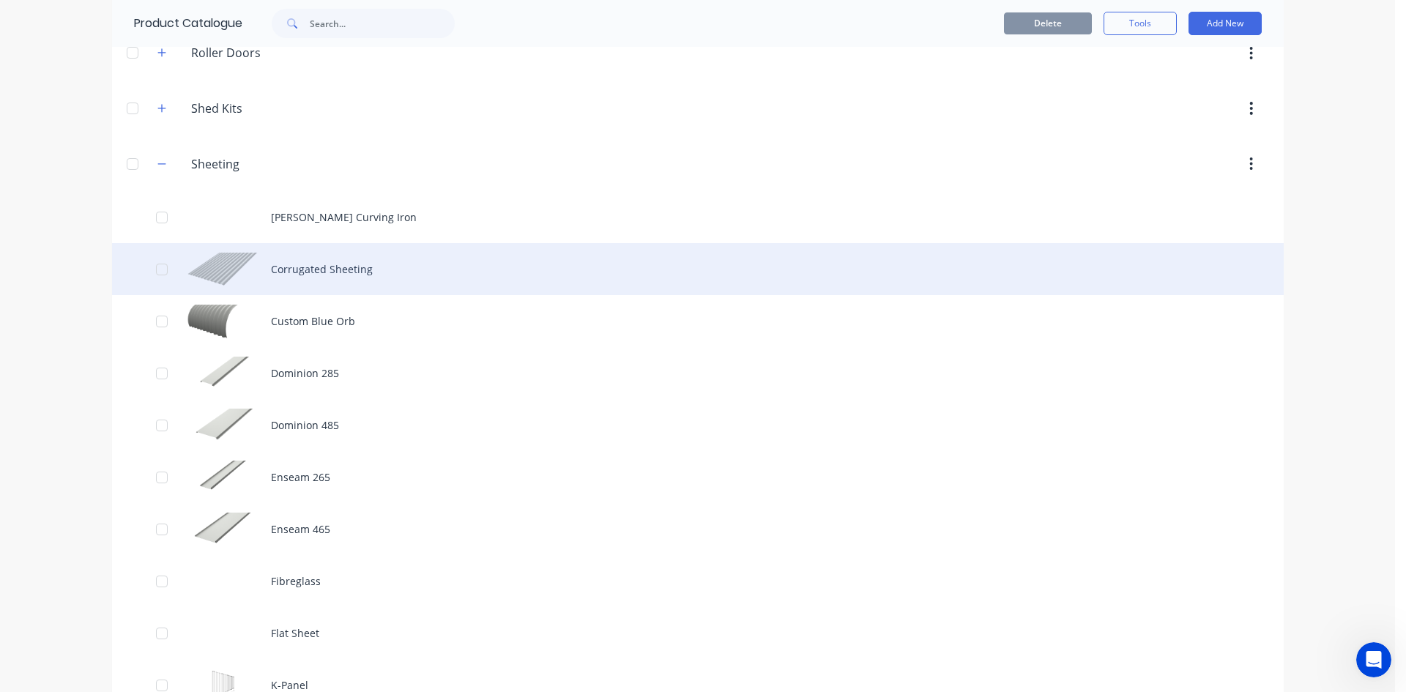
click at [399, 261] on div "Corrugated Sheeting" at bounding box center [698, 269] width 1172 height 52
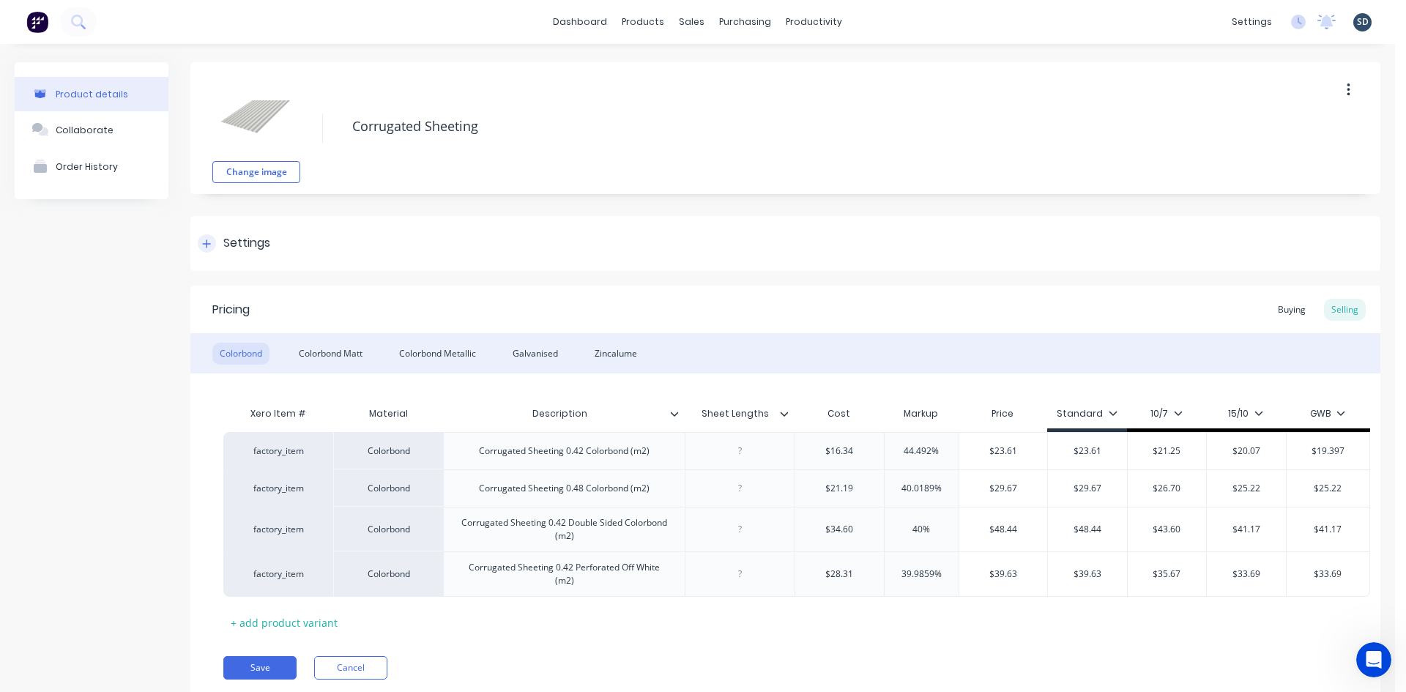
click at [209, 242] on icon at bounding box center [206, 244] width 9 height 10
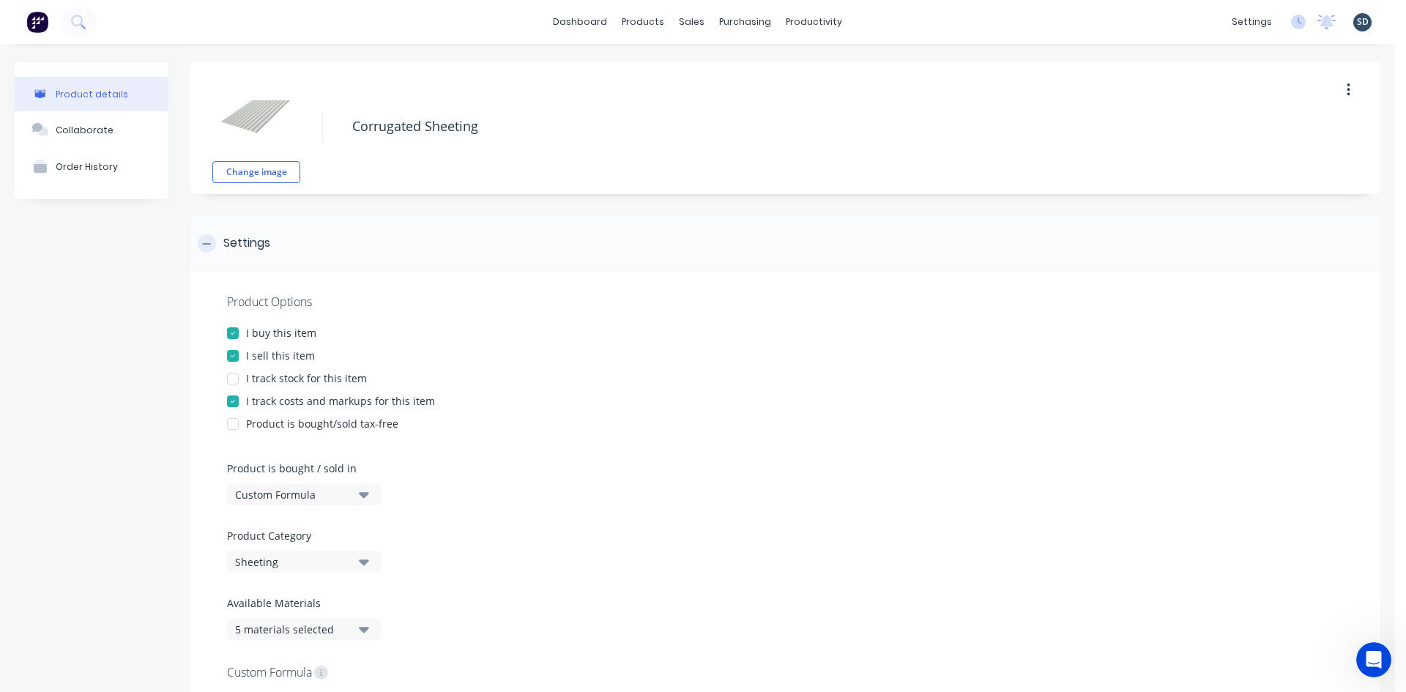
type textarea "x"
click at [721, 79] on link "Sales Orders" at bounding box center [763, 69] width 194 height 29
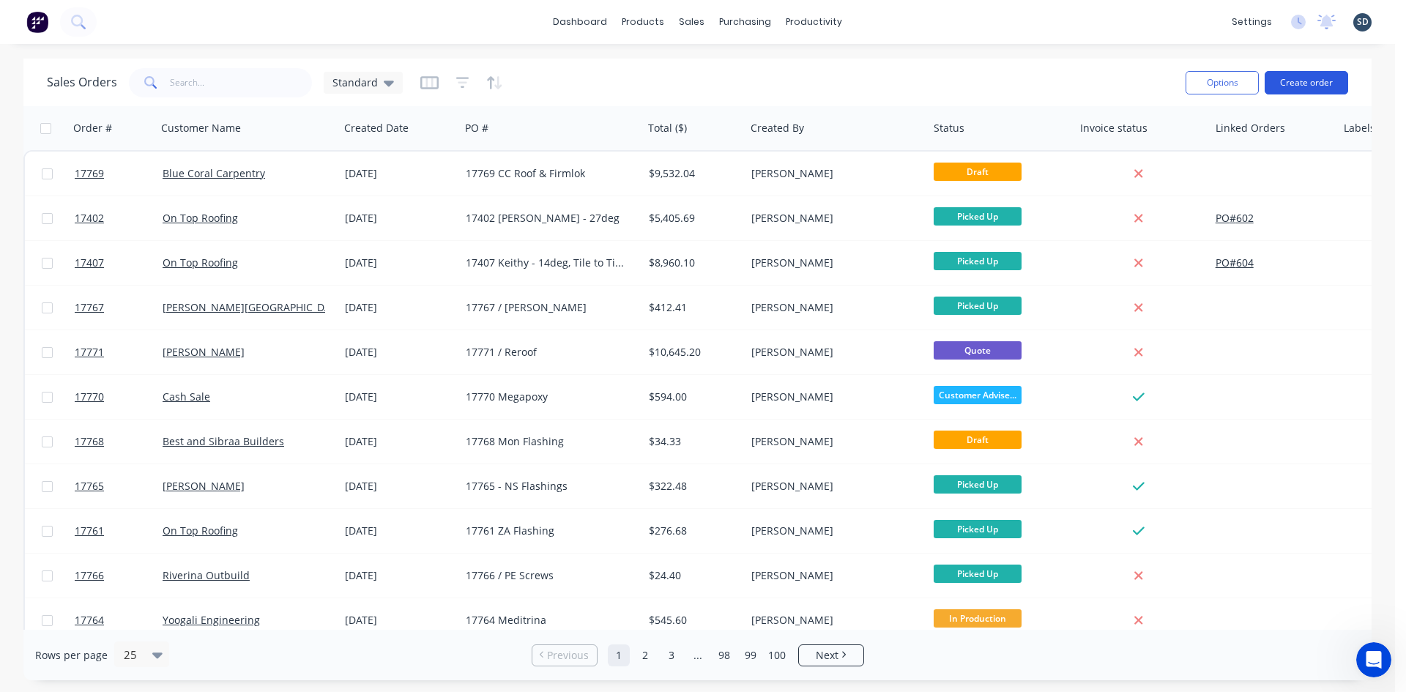
click at [1325, 83] on button "Create order" at bounding box center [1306, 82] width 83 height 23
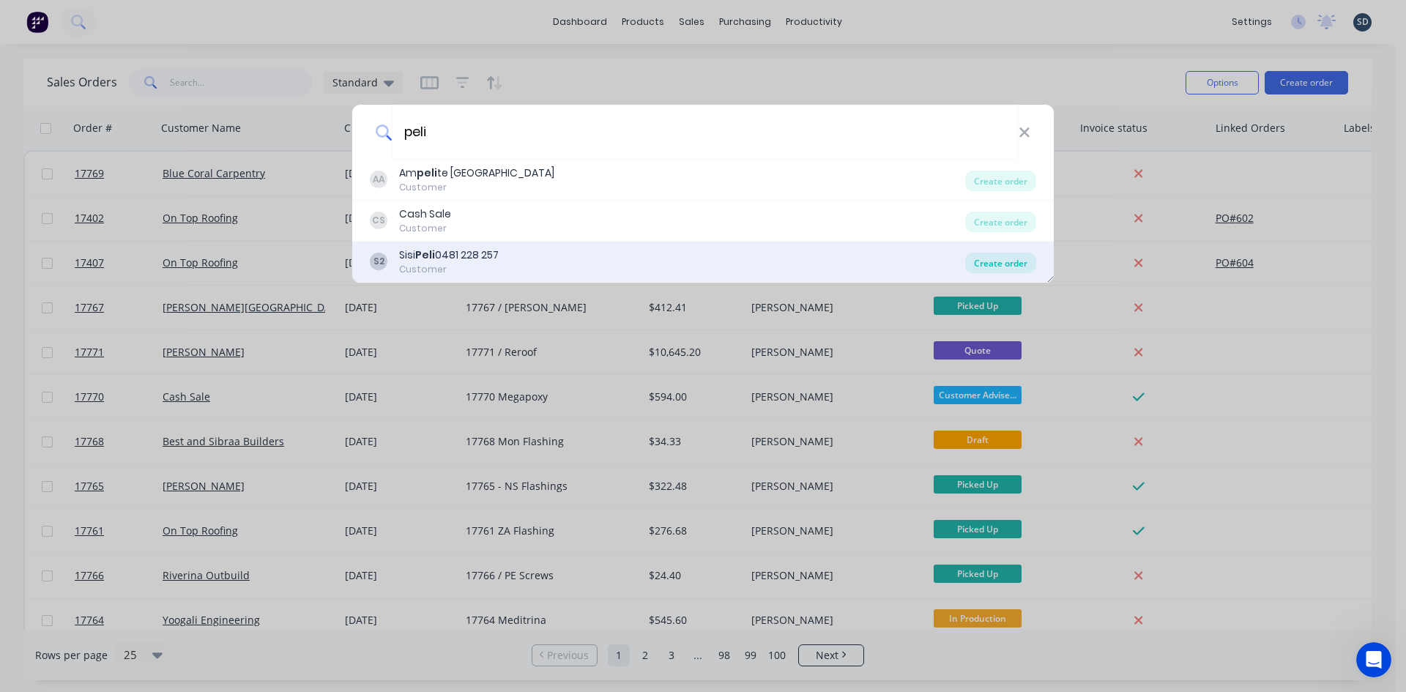
type input "peli"
click at [972, 264] on div "Create order" at bounding box center [1000, 263] width 71 height 21
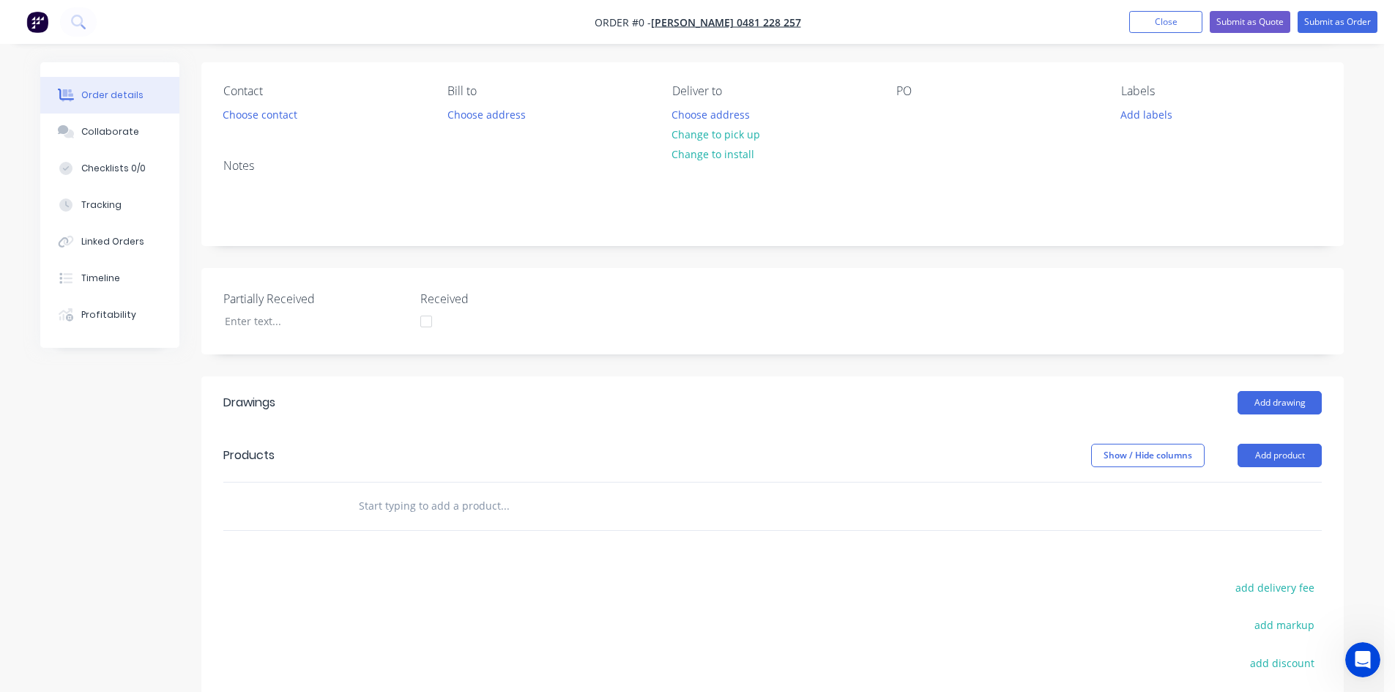
scroll to position [313, 0]
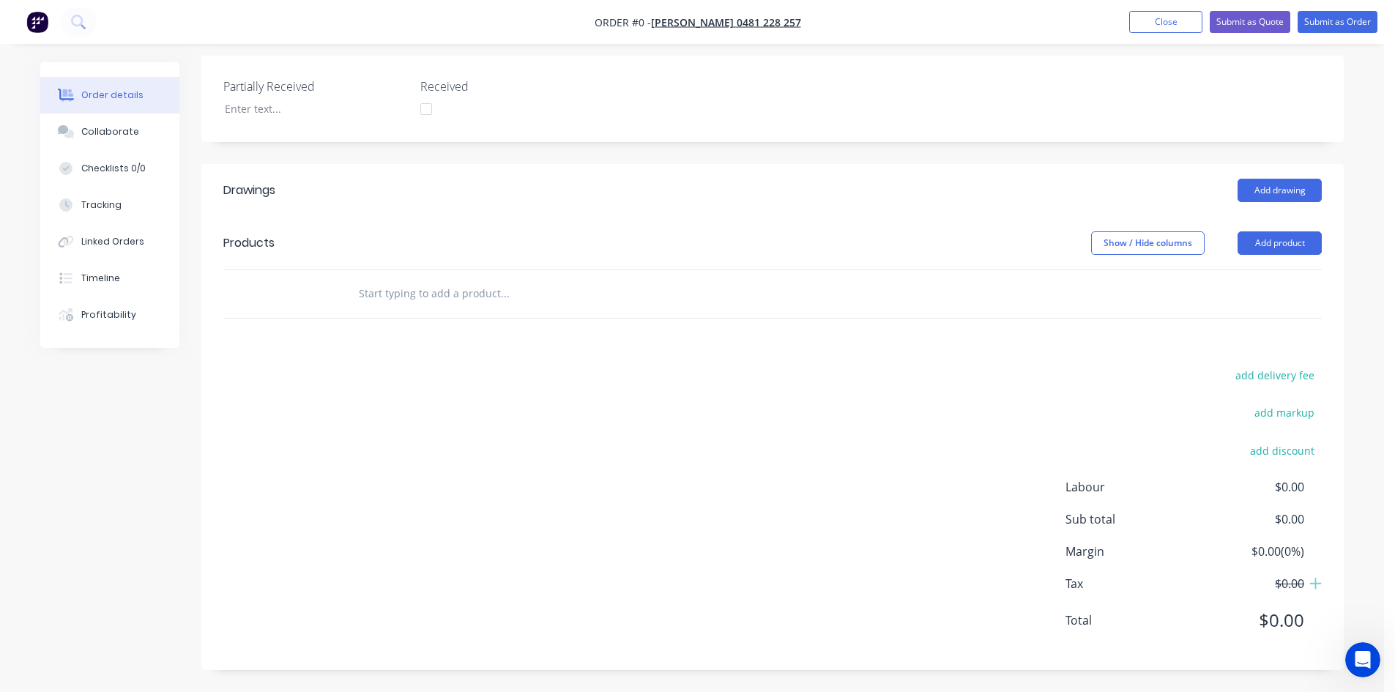
click at [441, 296] on input "text" at bounding box center [504, 293] width 293 height 29
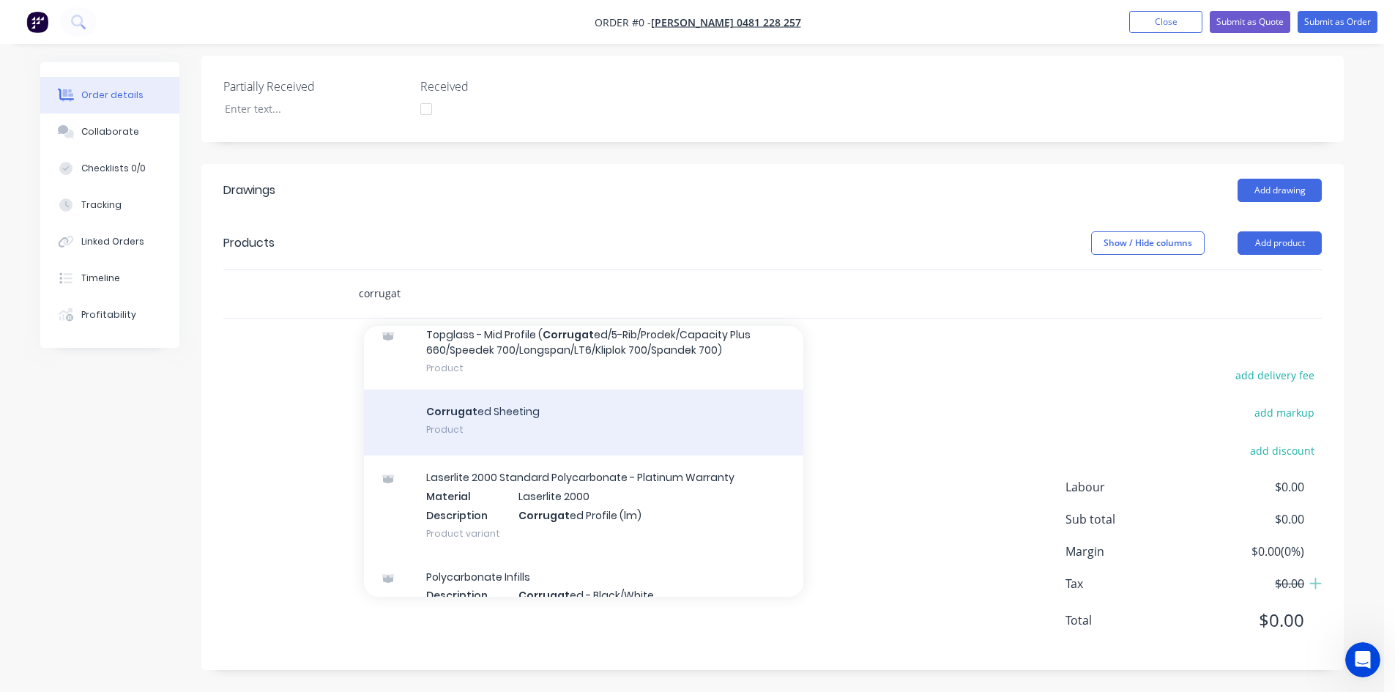
scroll to position [220, 0]
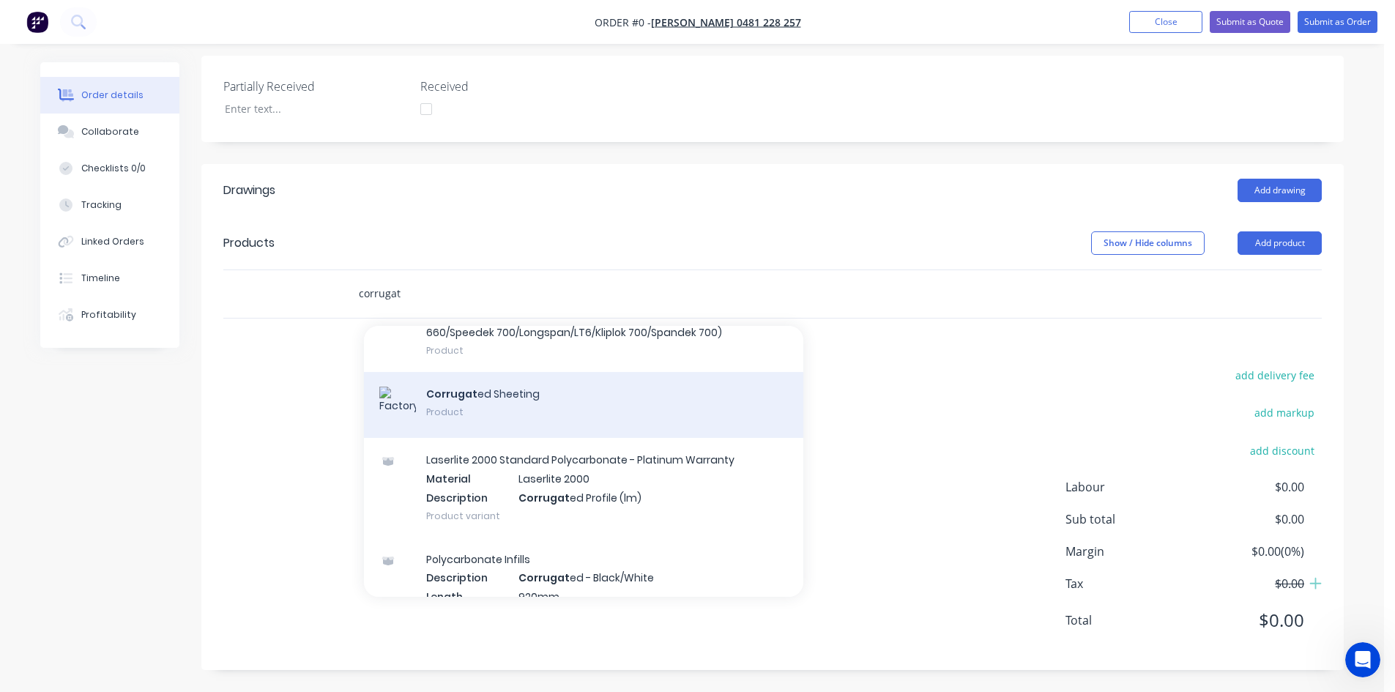
type input "corrugat"
click at [535, 398] on div "Corrugat ed Sheeting Product" at bounding box center [583, 405] width 439 height 66
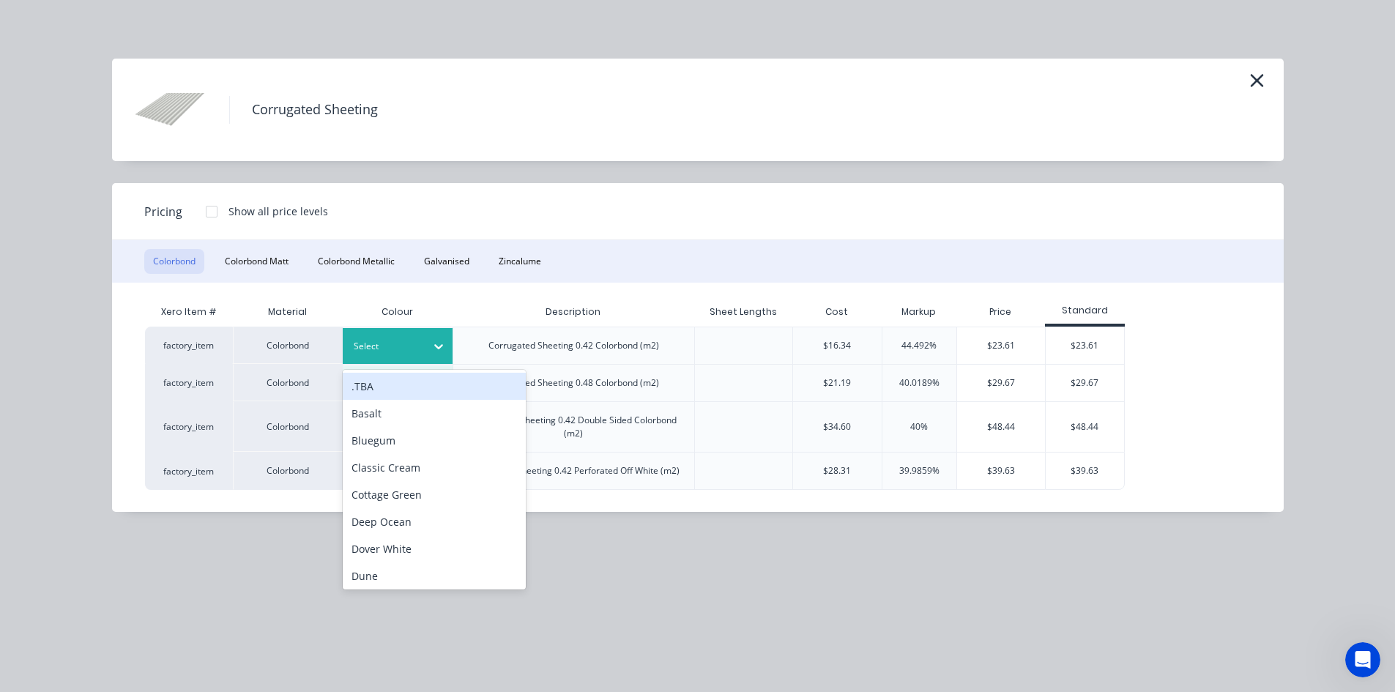
click at [431, 342] on icon at bounding box center [438, 346] width 15 height 15
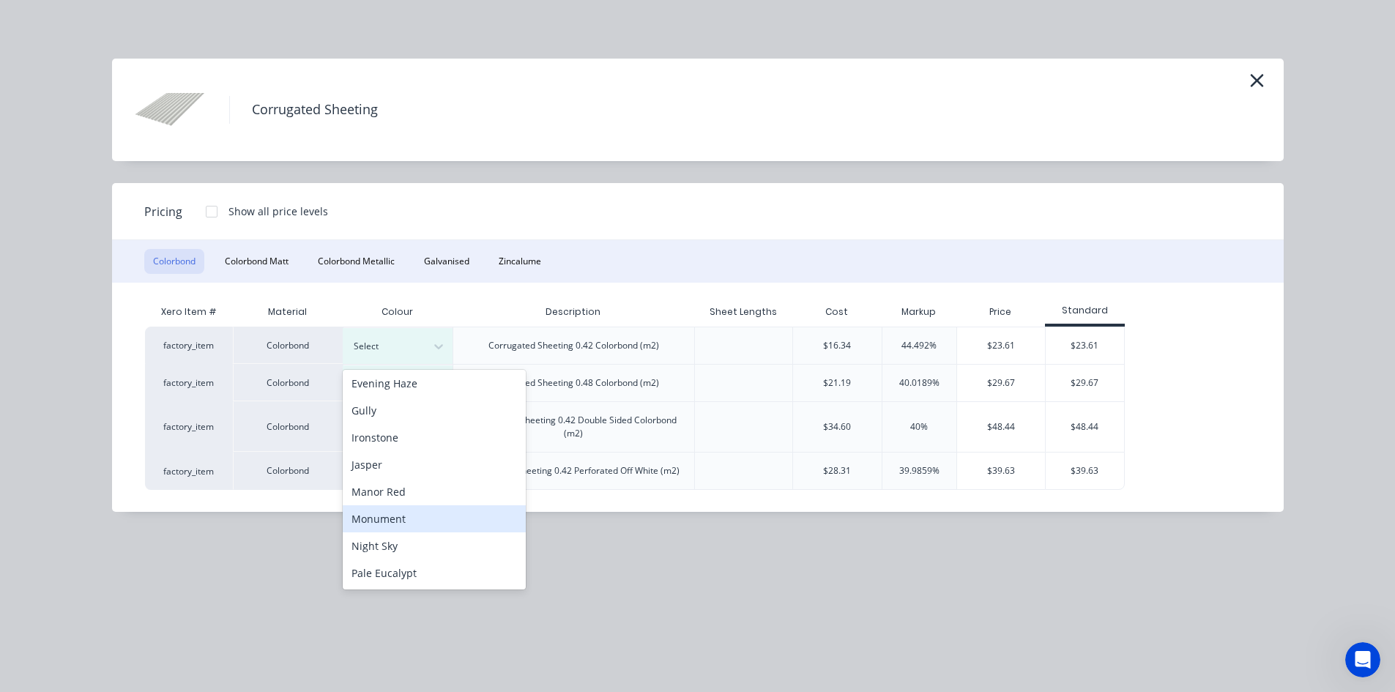
click at [417, 519] on div "Monument" at bounding box center [434, 518] width 183 height 27
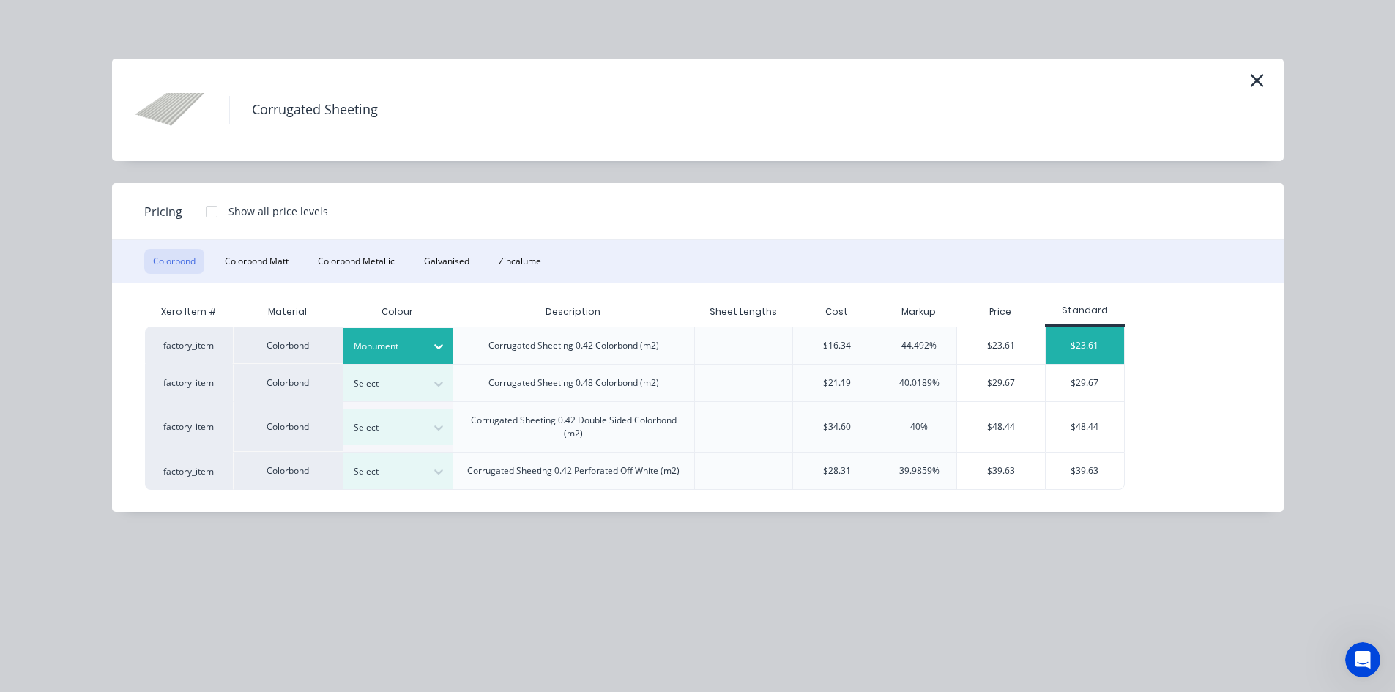
click at [1099, 343] on div "$23.61" at bounding box center [1085, 345] width 78 height 37
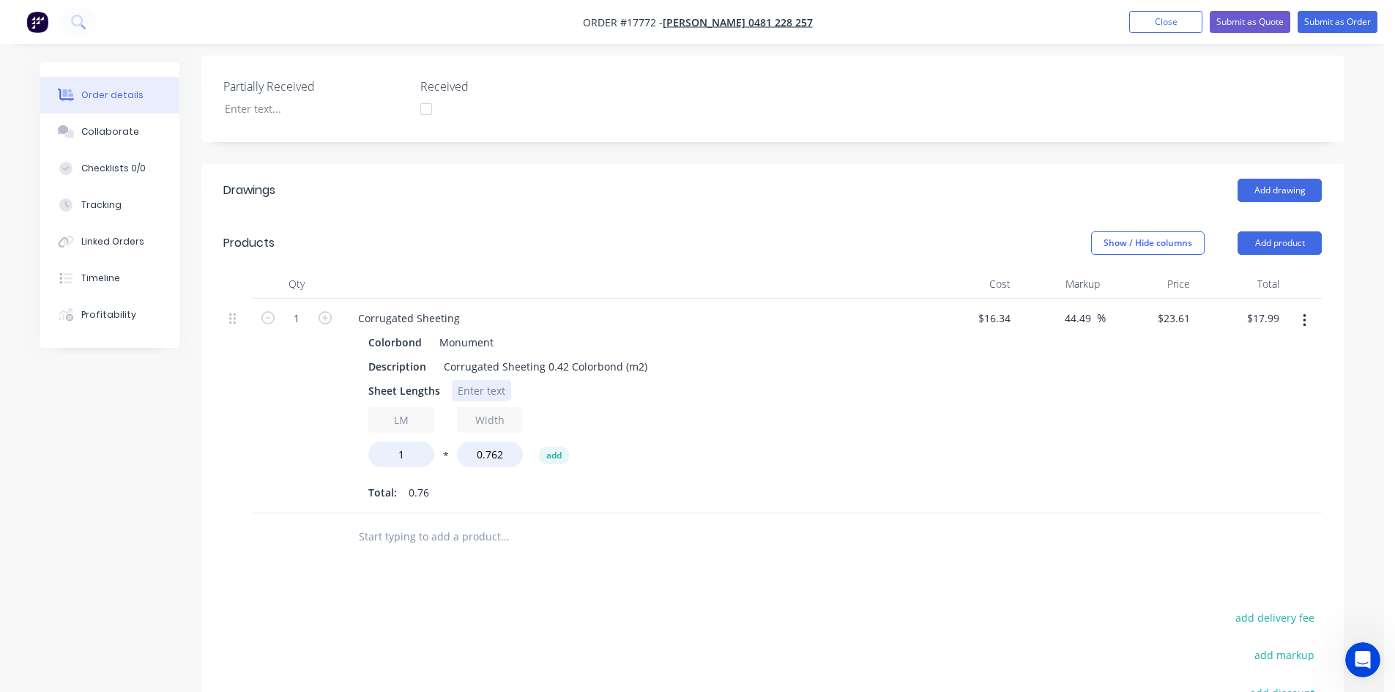
click at [470, 385] on div at bounding box center [481, 390] width 59 height 21
click at [413, 459] on input "1" at bounding box center [401, 455] width 66 height 26
click at [413, 458] on input "1" at bounding box center [401, 455] width 66 height 26
type input "85.2"
type input "$1,532.82"
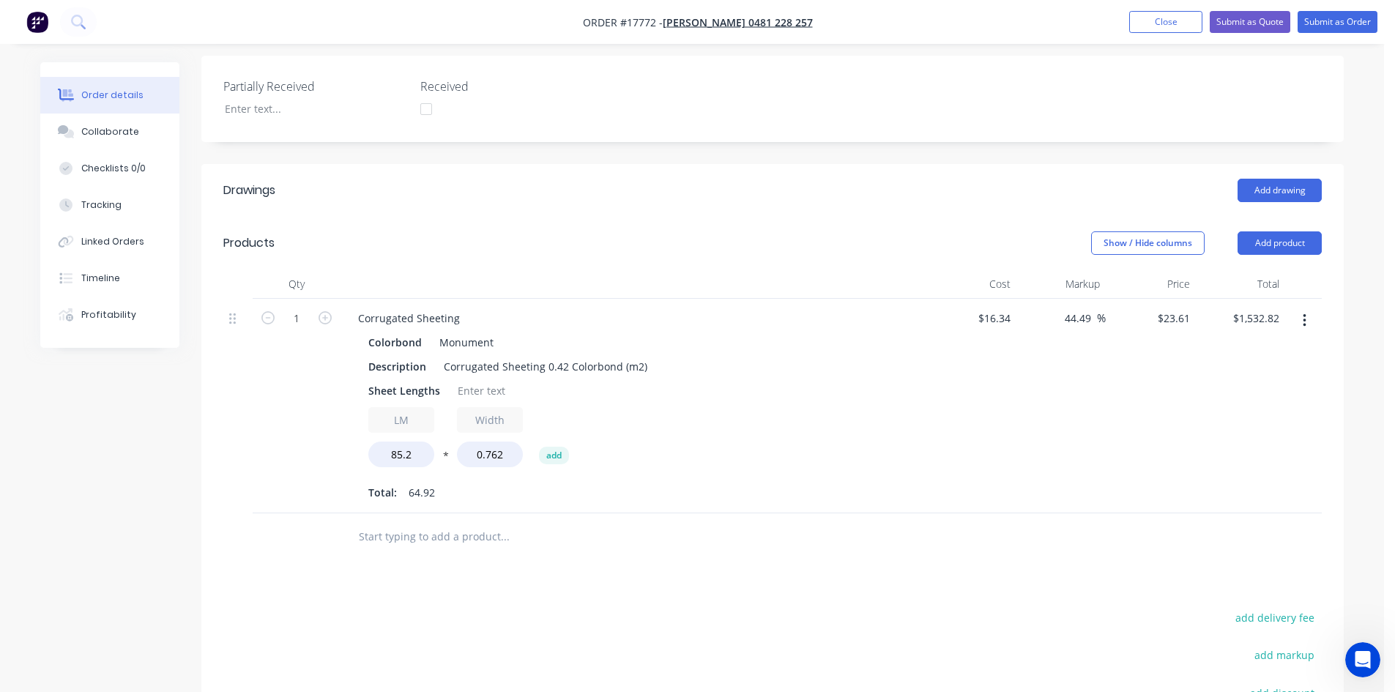
click at [832, 423] on div "LM 85.2 * Width 0.762 add" at bounding box center [633, 440] width 530 height 66
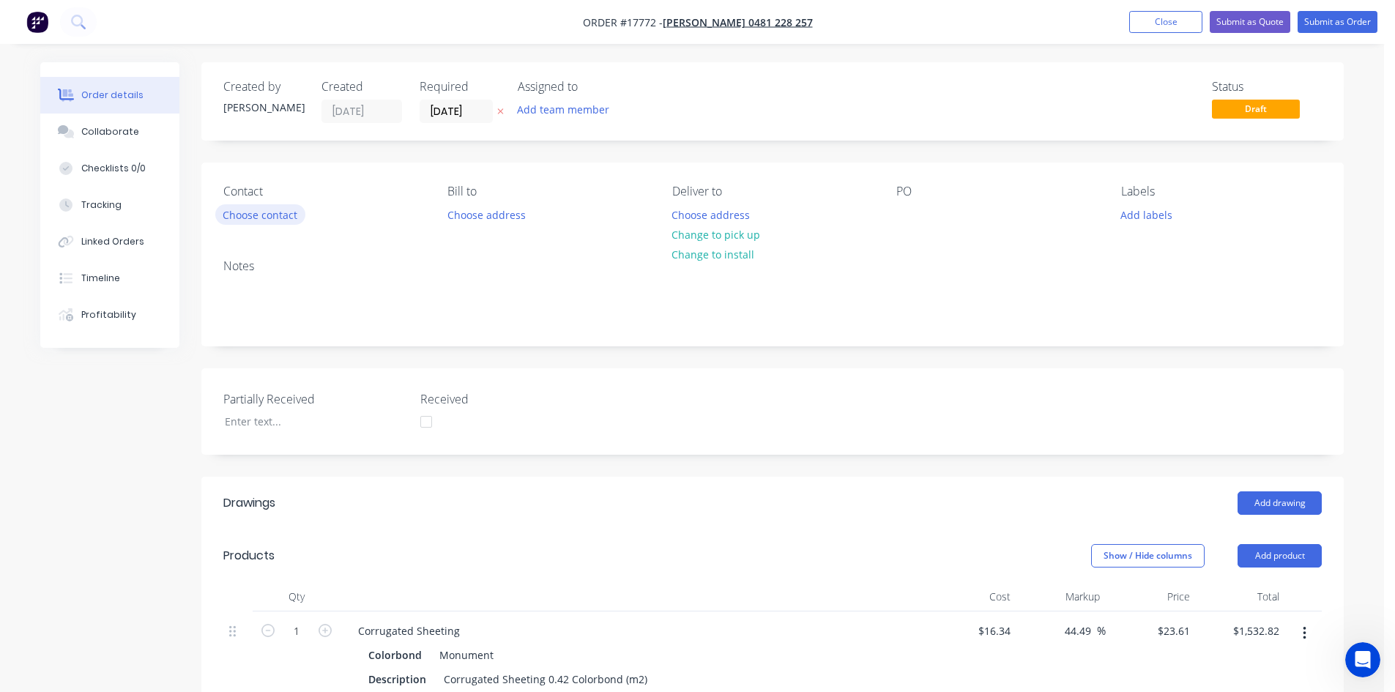
click at [266, 207] on button "Choose contact" at bounding box center [260, 214] width 90 height 20
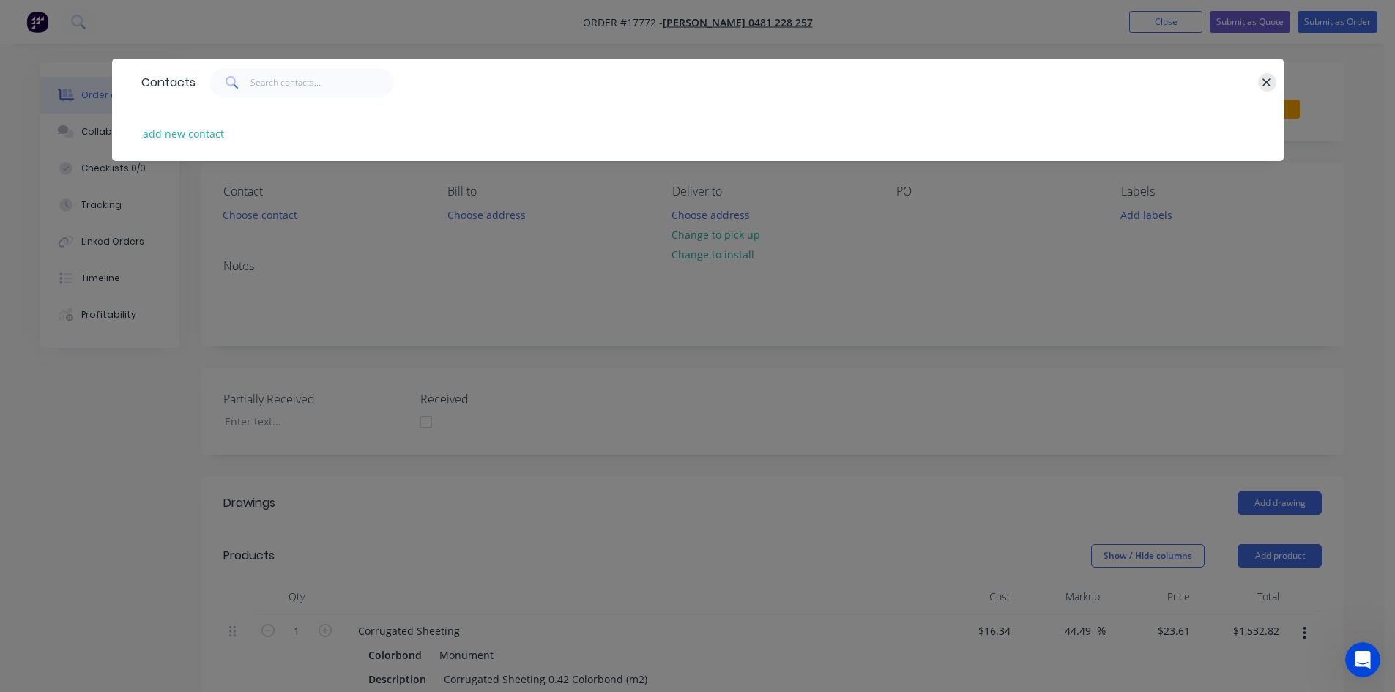
click at [1268, 78] on icon "button" at bounding box center [1267, 82] width 10 height 13
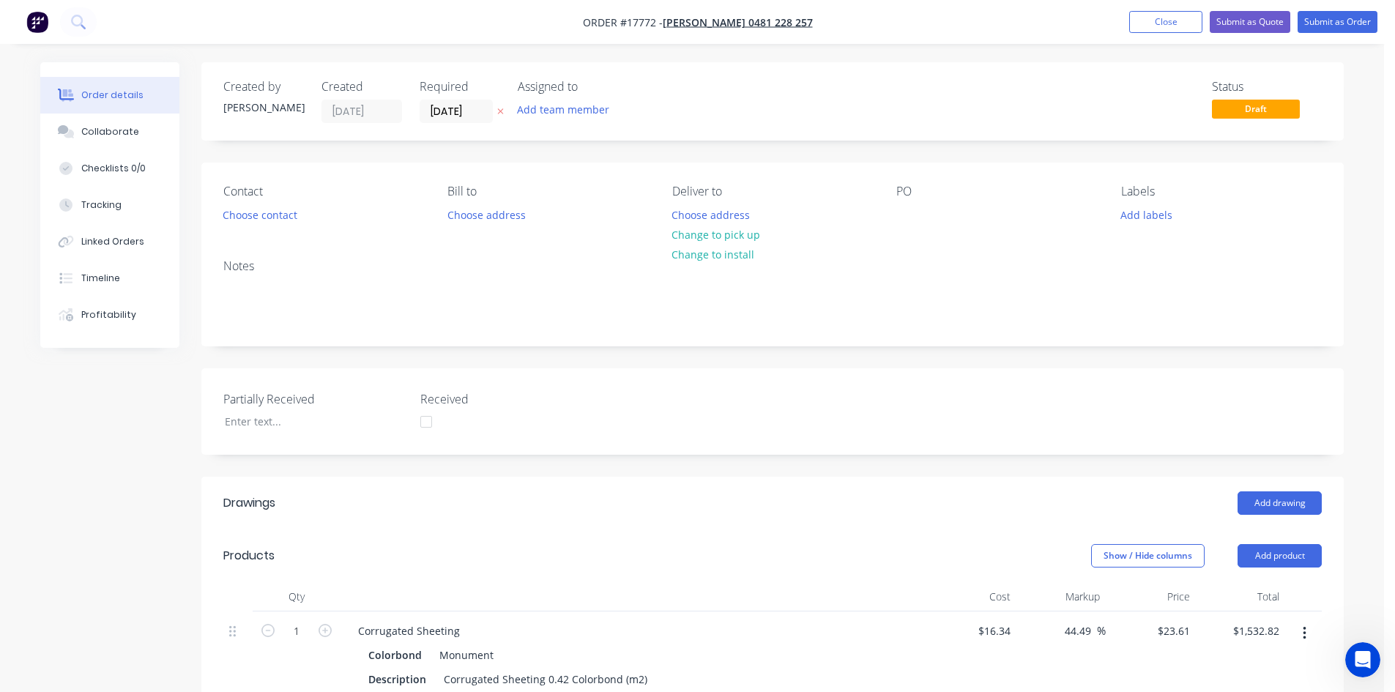
click at [688, 156] on div "Created by Sam Created 13/10/25 Required 13/10/25 Assigned to Add team member S…" at bounding box center [772, 643] width 1142 height 1163
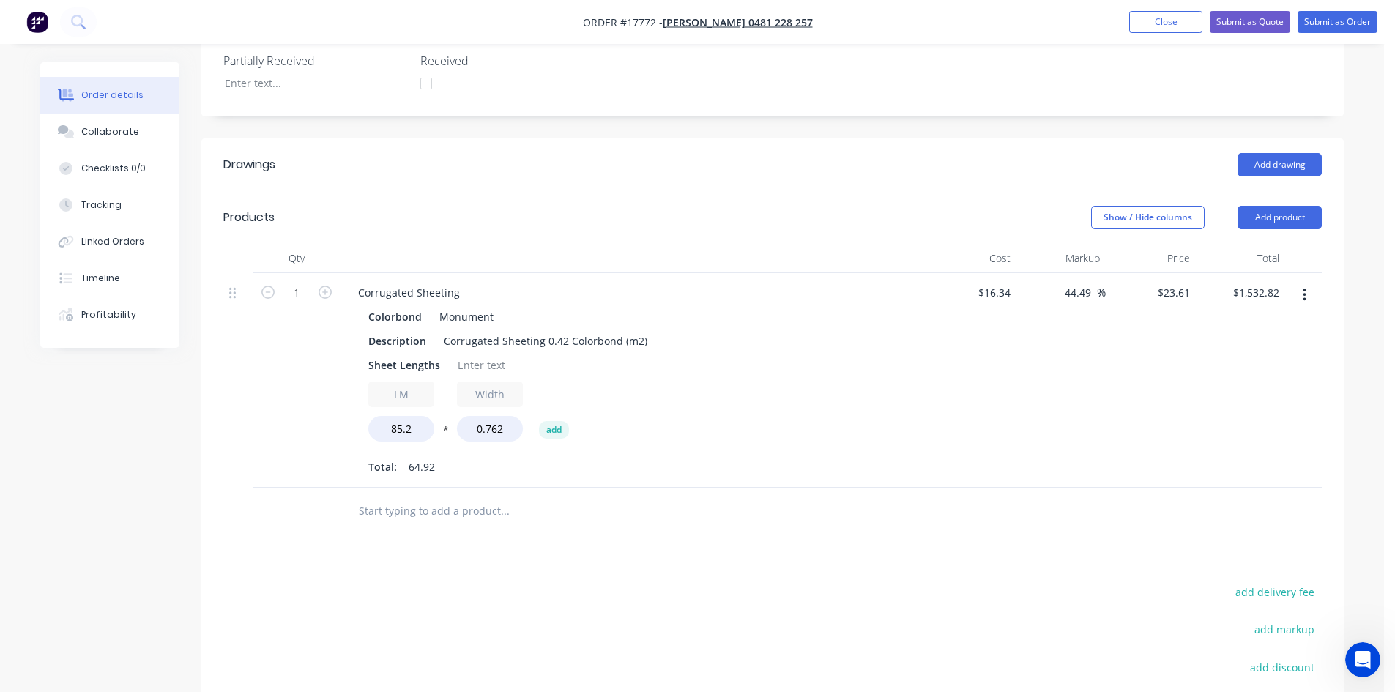
scroll to position [335, 0]
click at [731, 134] on div "Created by Sam Created 13/10/25 Required 13/10/25 Assigned to Add team member S…" at bounding box center [772, 308] width 1142 height 1163
click at [647, 347] on div "Corrugated Sheeting 0.42 Colorbond (m2)" at bounding box center [545, 343] width 215 height 21
click at [685, 306] on div "Corrugated Sheeting Colorbond Monument Description Corrugated Sheeting 0.42 Col…" at bounding box center [634, 383] width 586 height 215
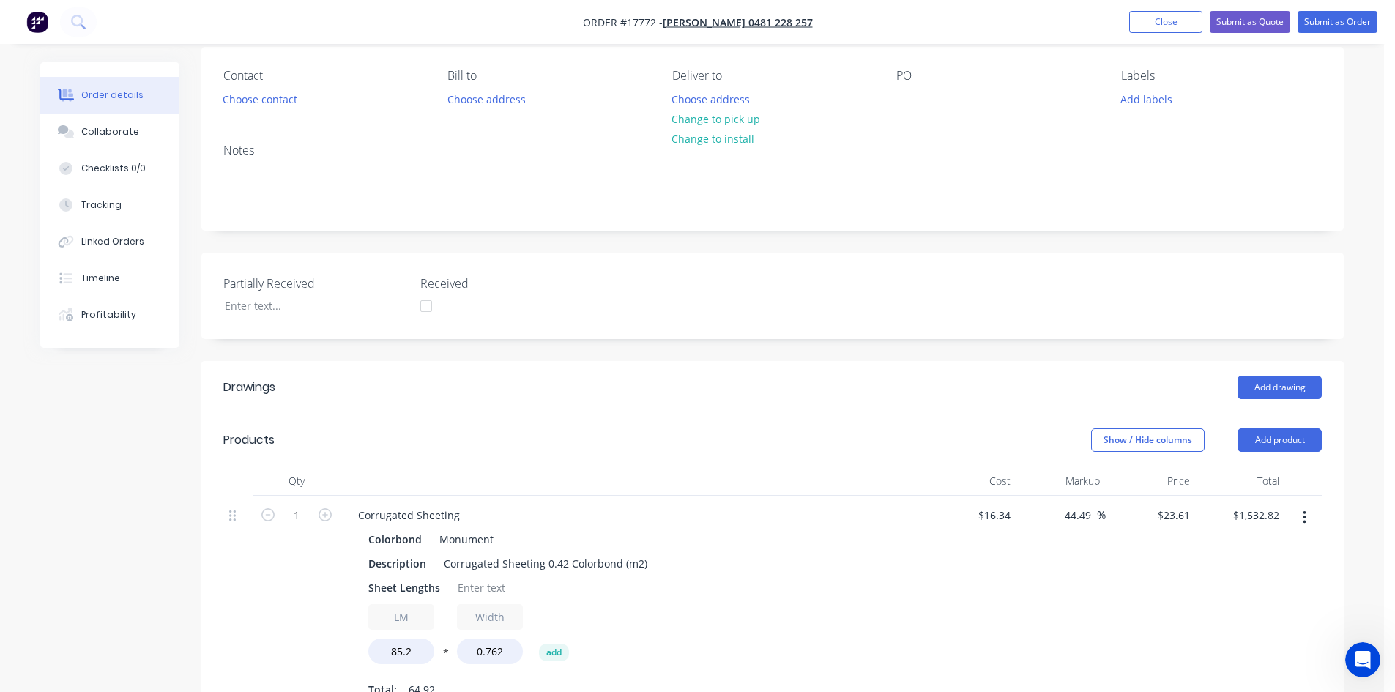
scroll to position [0, 0]
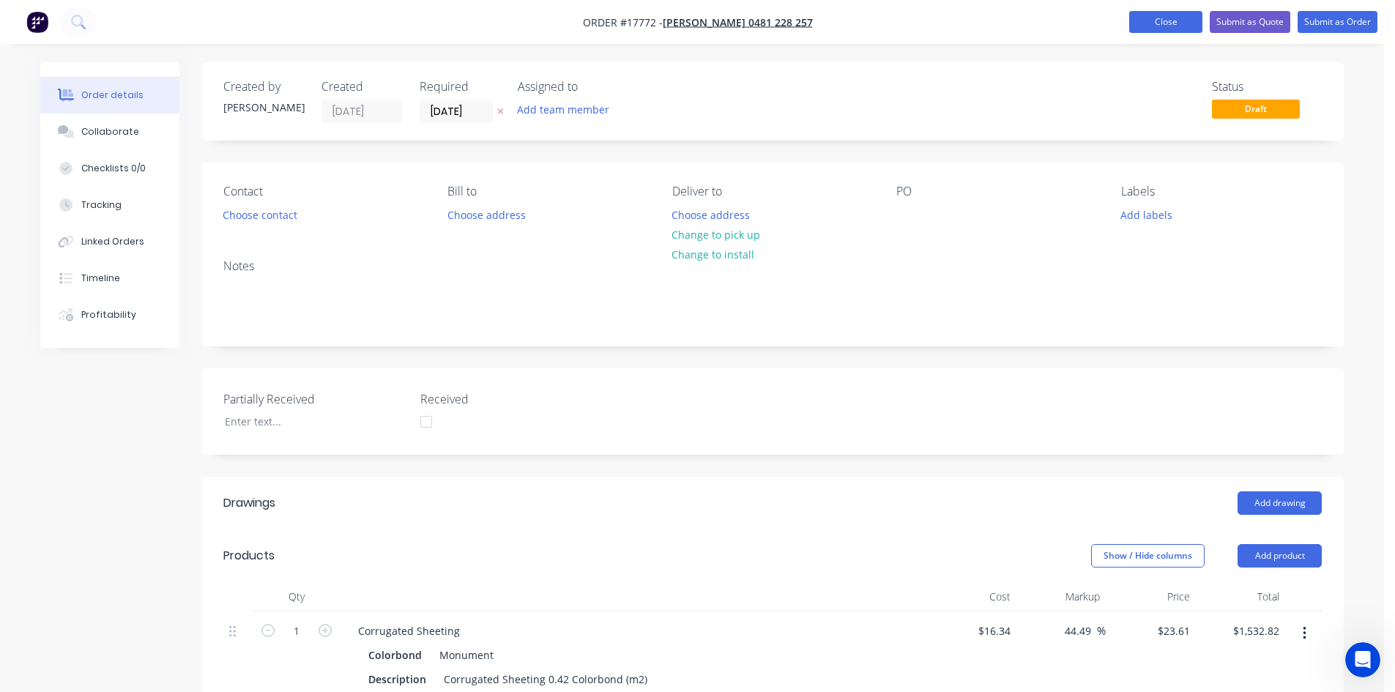
click at [1168, 16] on button "Close" at bounding box center [1165, 22] width 73 height 22
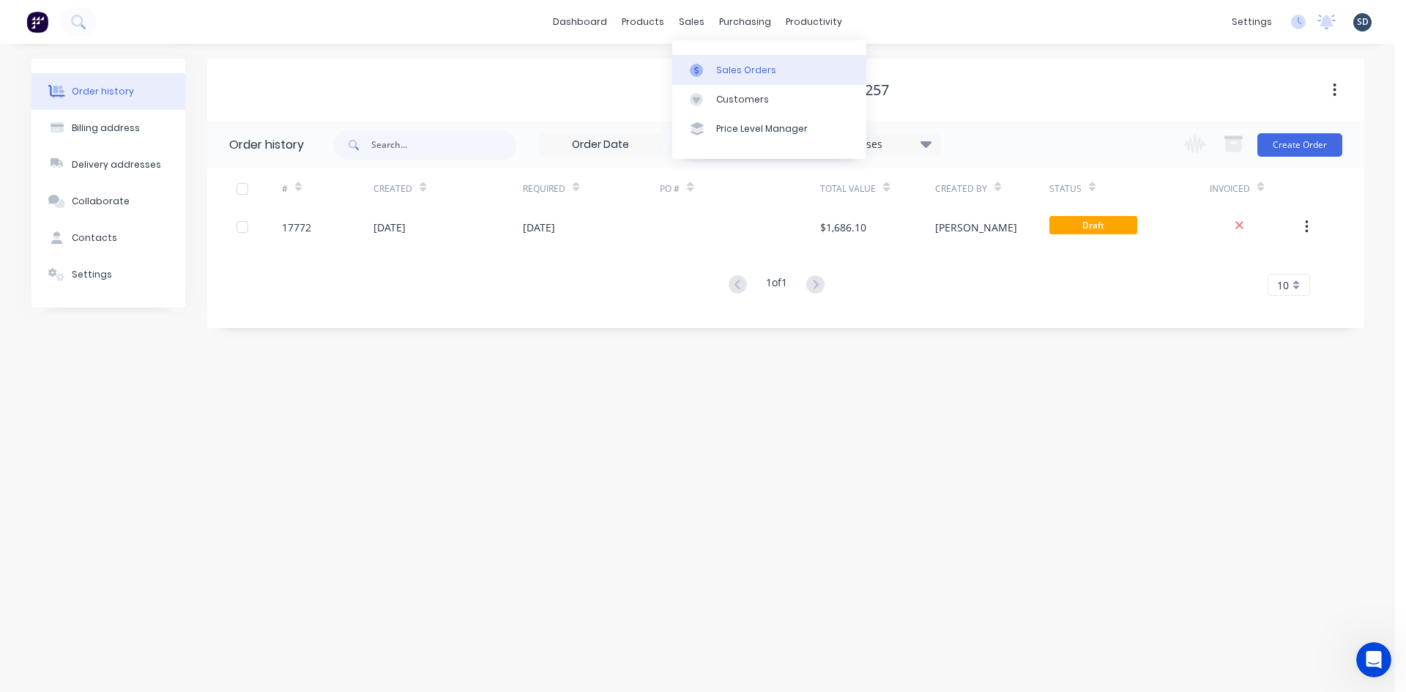
click at [732, 72] on div "Sales Orders" at bounding box center [746, 70] width 60 height 13
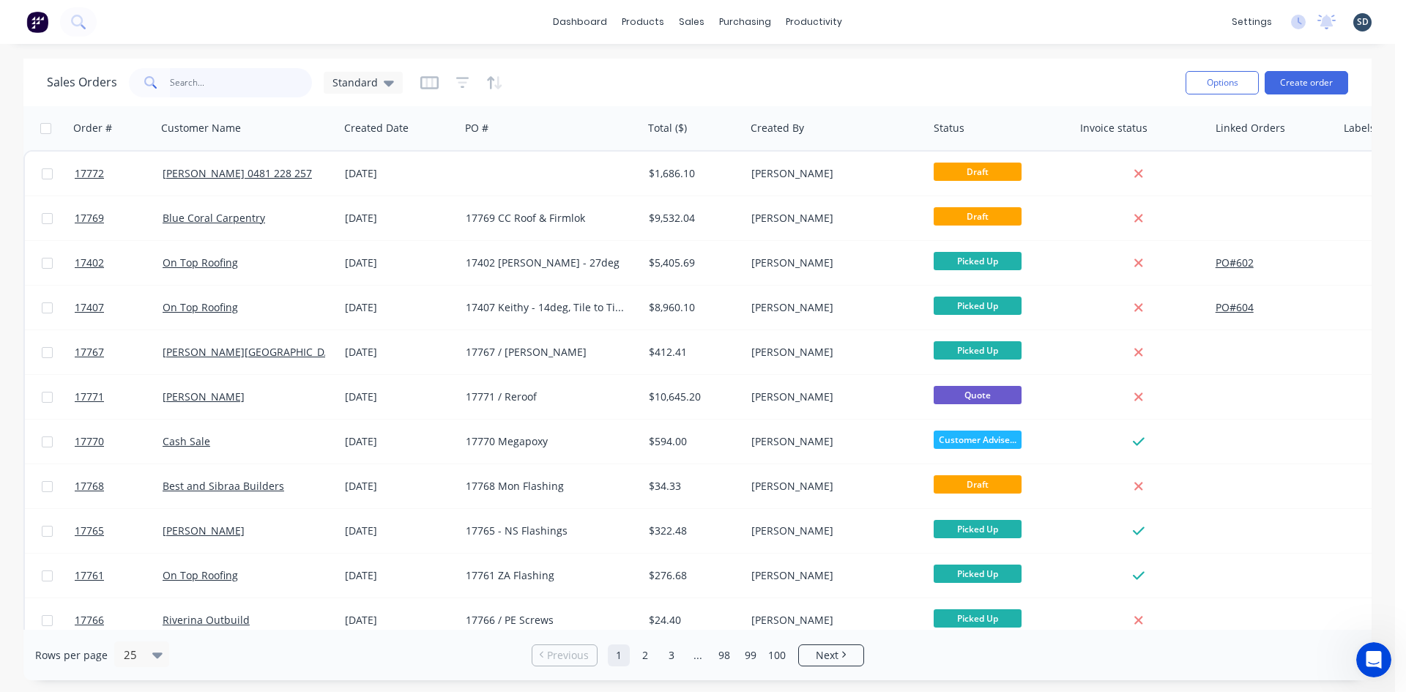
click at [236, 94] on input "text" at bounding box center [241, 82] width 143 height 29
type input "peli"
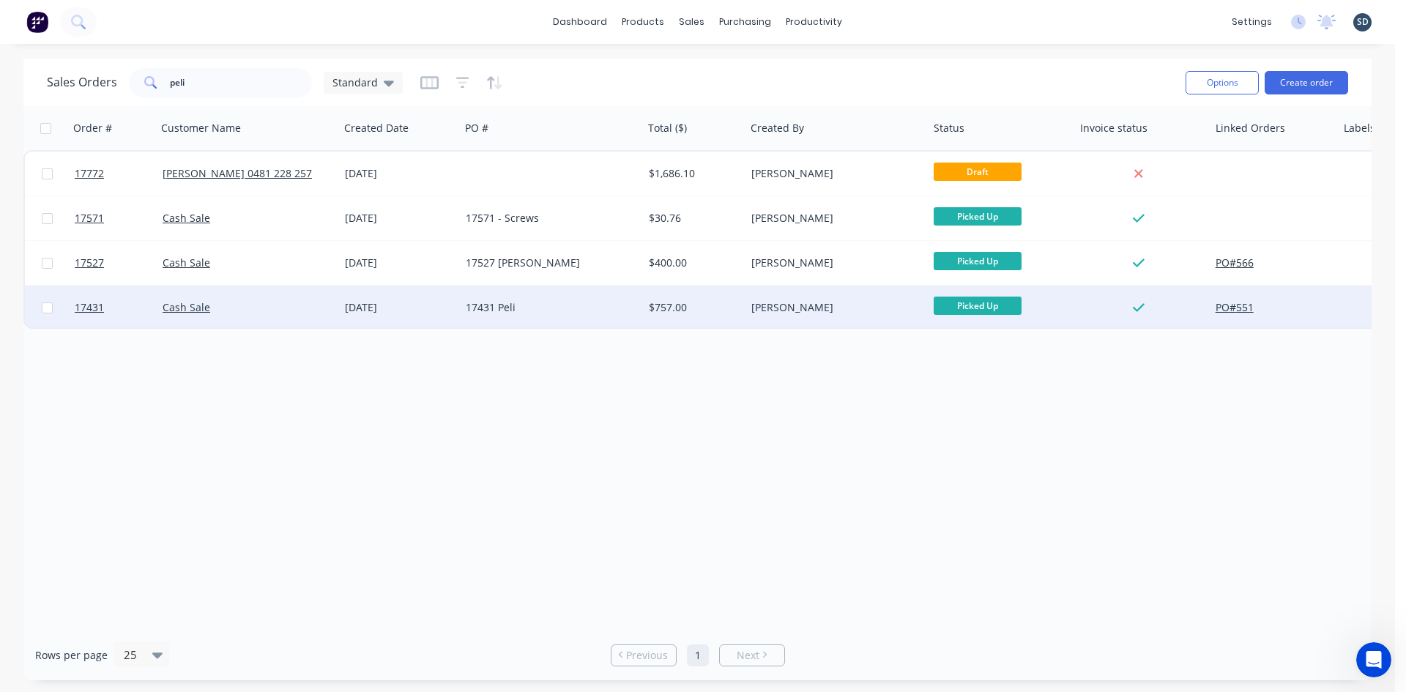
click at [280, 305] on div "Cash Sale" at bounding box center [244, 307] width 163 height 15
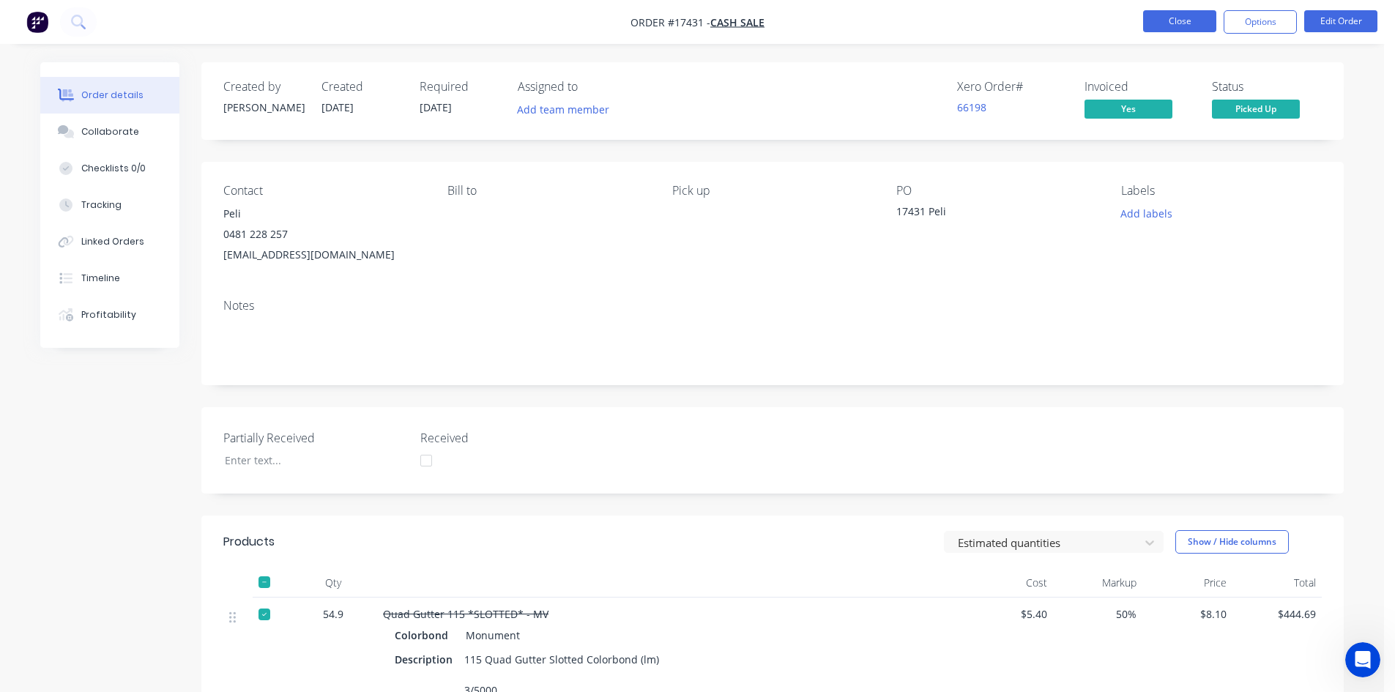
click at [1176, 22] on button "Close" at bounding box center [1179, 21] width 73 height 22
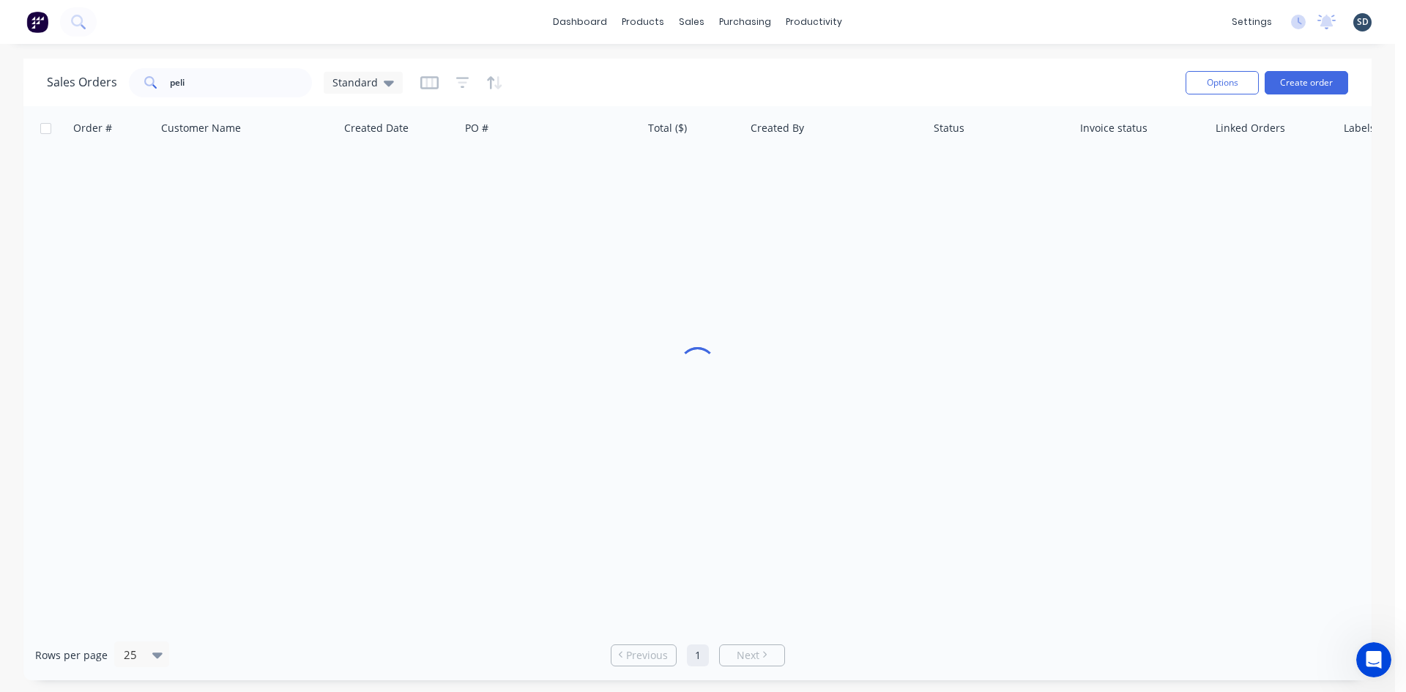
click at [868, 21] on div "dashboard products sales purchasing productivity dashboard products Product Cat…" at bounding box center [697, 22] width 1395 height 44
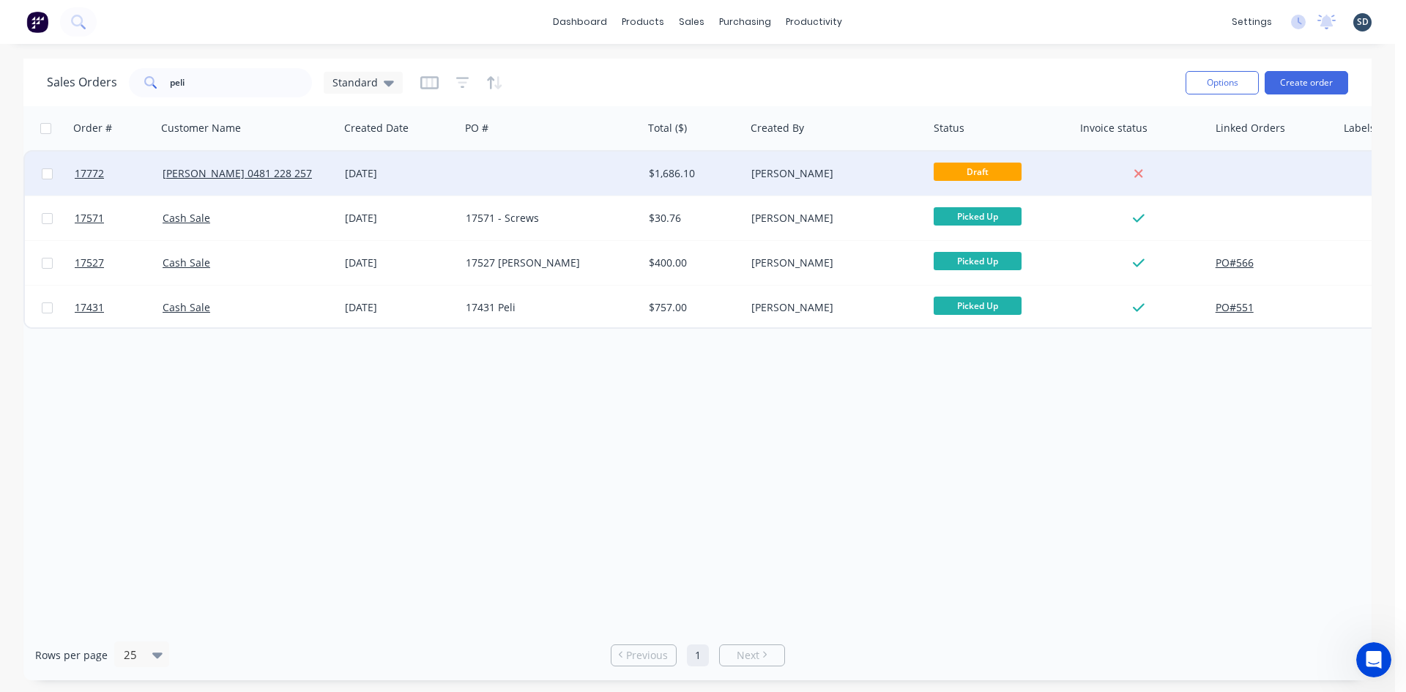
click at [504, 175] on div at bounding box center [551, 174] width 183 height 44
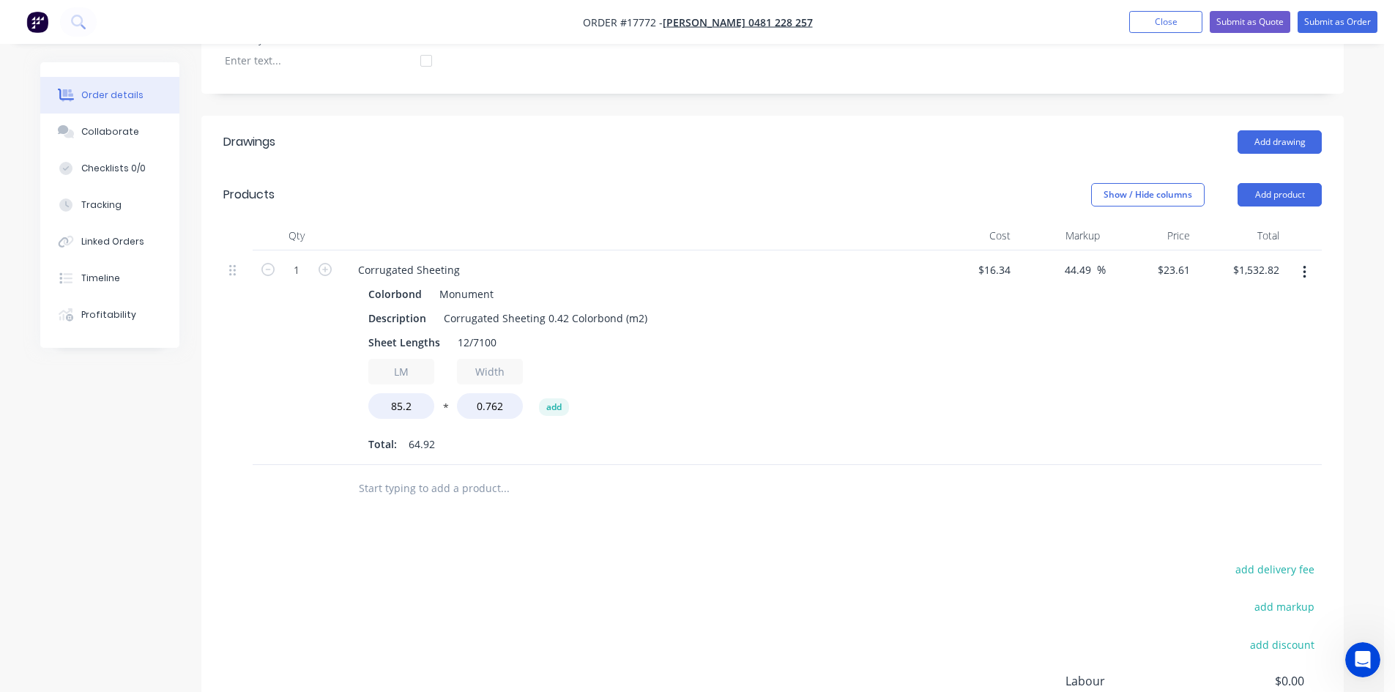
scroll to position [439, 0]
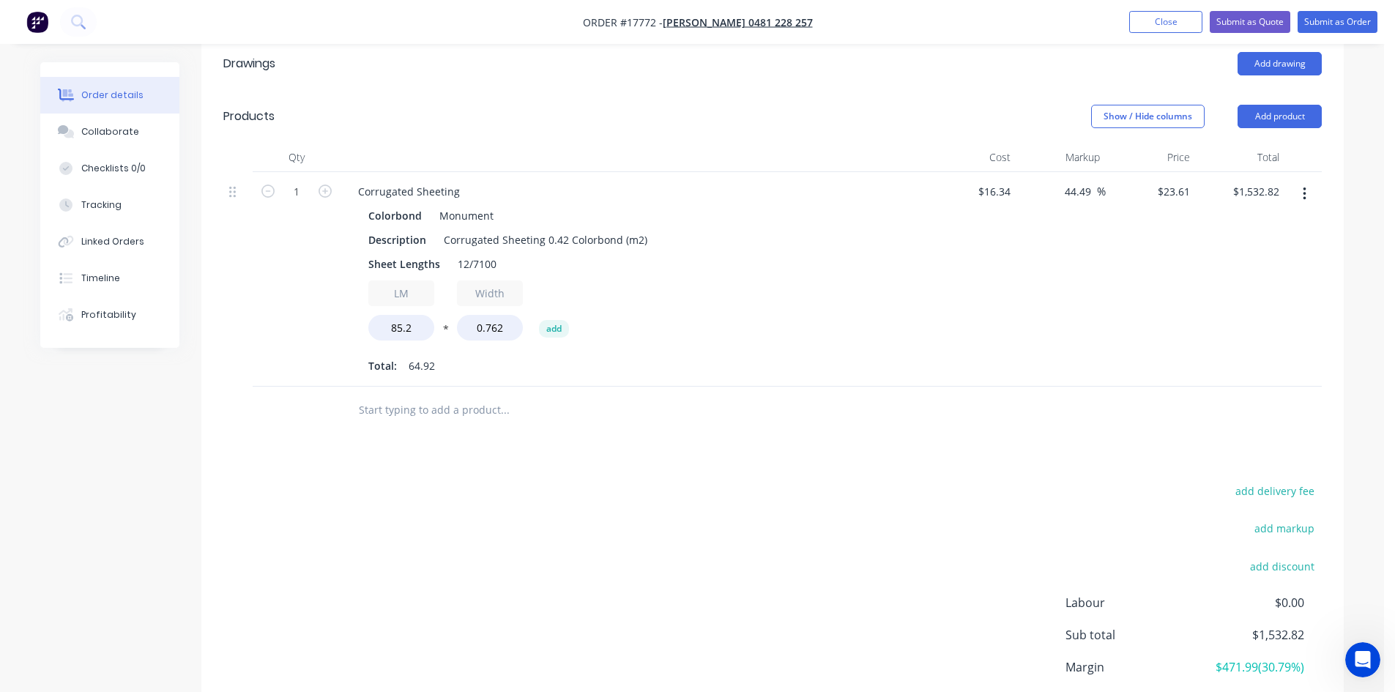
click at [431, 410] on input "text" at bounding box center [504, 409] width 293 height 29
click at [1281, 114] on button "Add product" at bounding box center [1280, 116] width 84 height 23
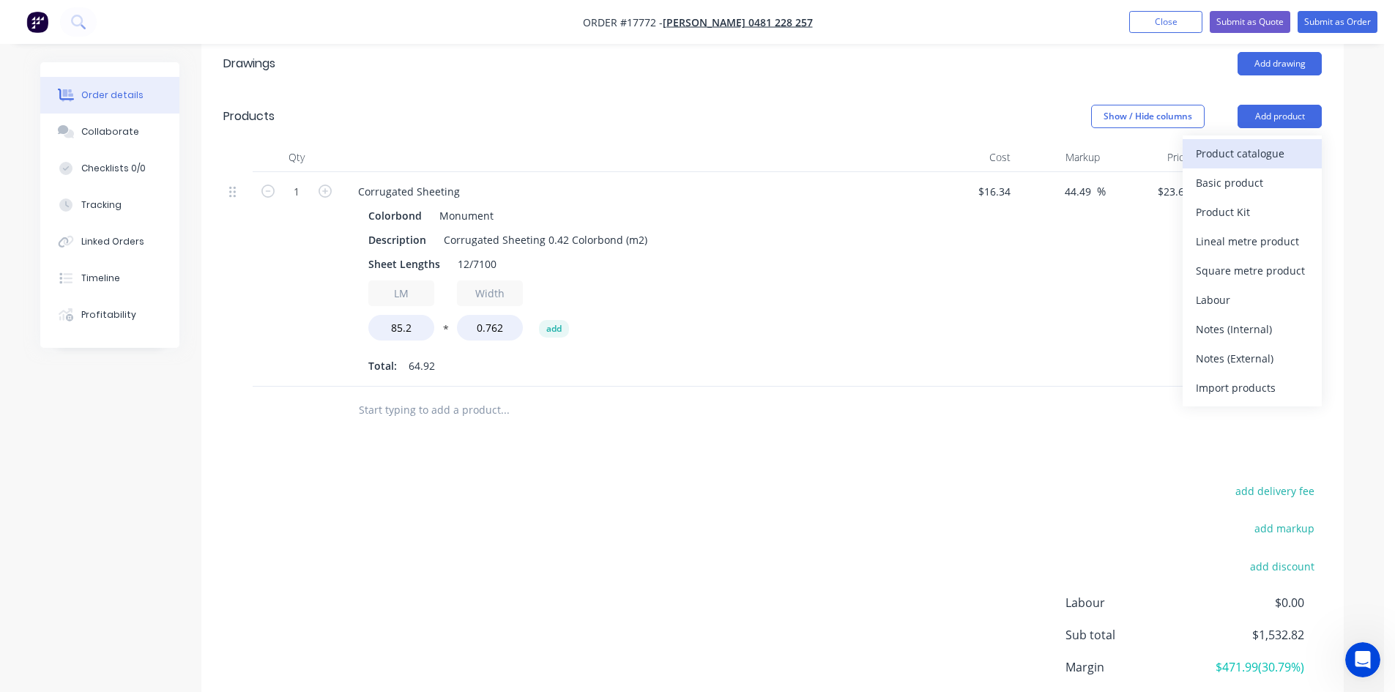
click at [1272, 154] on div "Product catalogue" at bounding box center [1252, 153] width 113 height 21
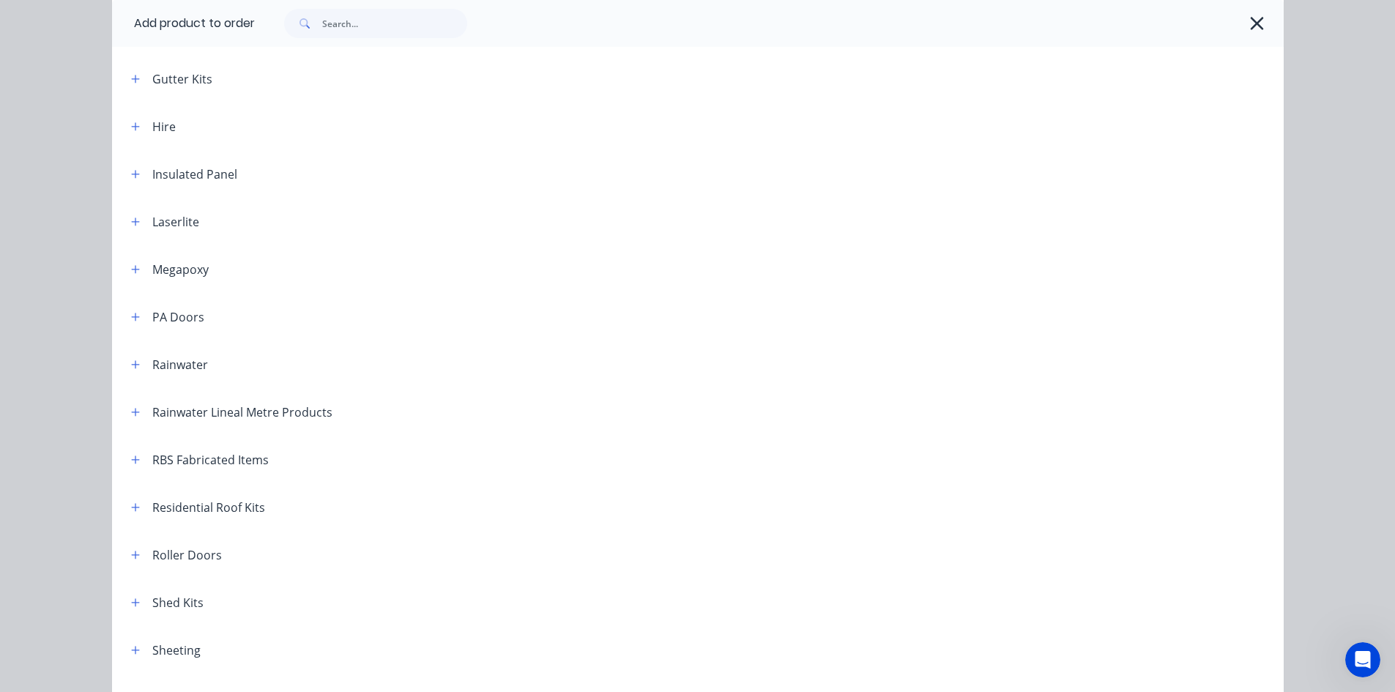
scroll to position [513, 0]
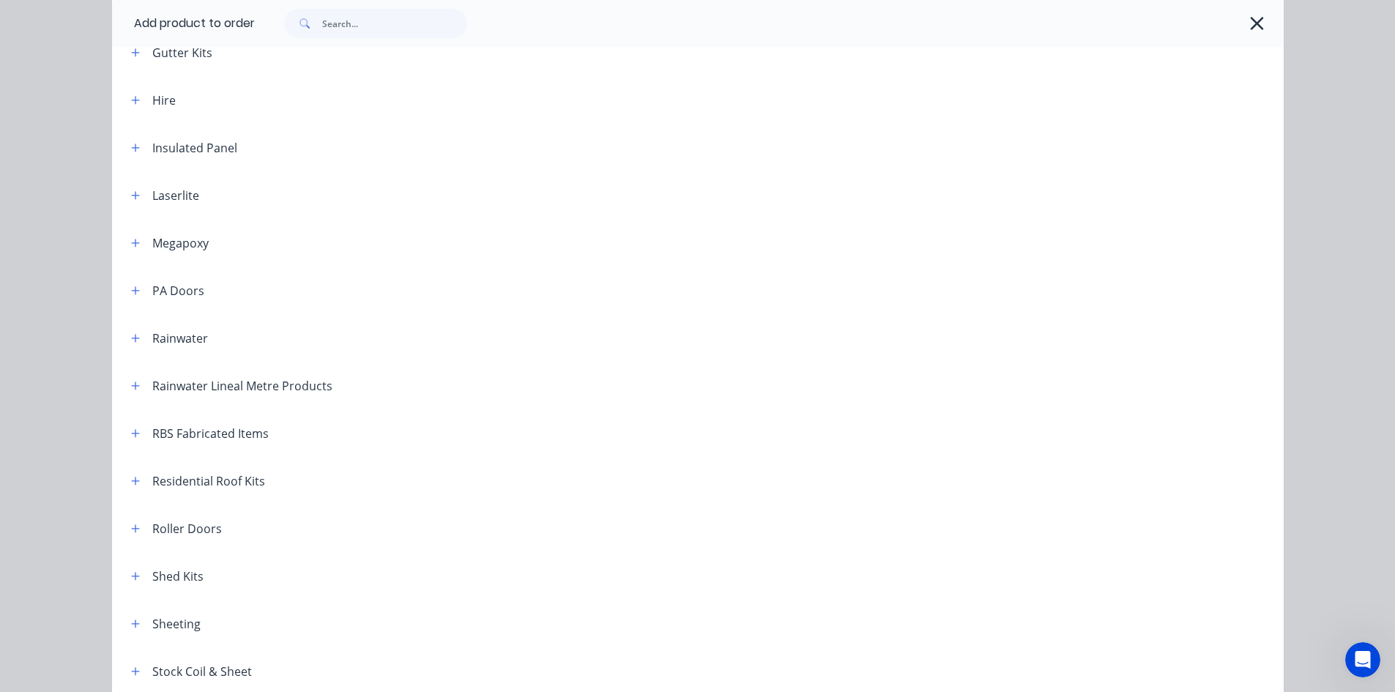
click at [136, 346] on span at bounding box center [136, 338] width 18 height 18
click at [127, 330] on span at bounding box center [136, 338] width 18 height 18
click at [127, 338] on button "button" at bounding box center [136, 338] width 18 height 18
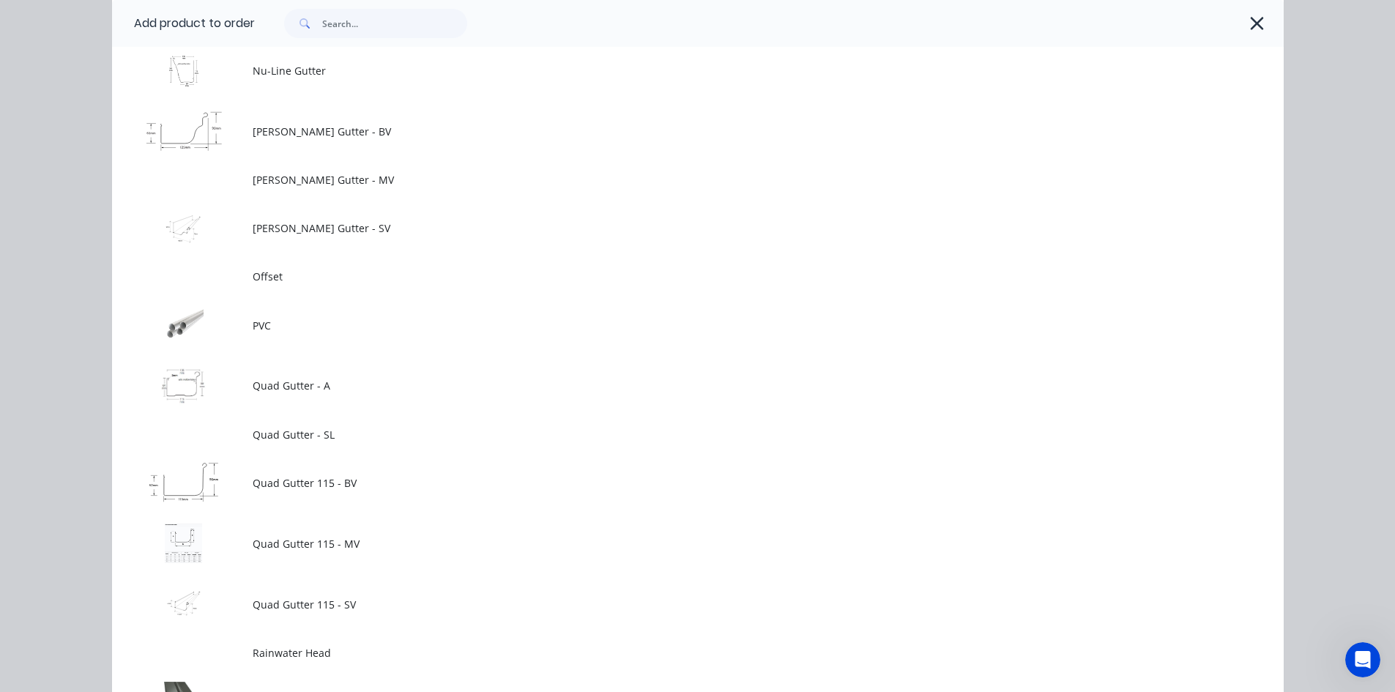
scroll to position [2051, 0]
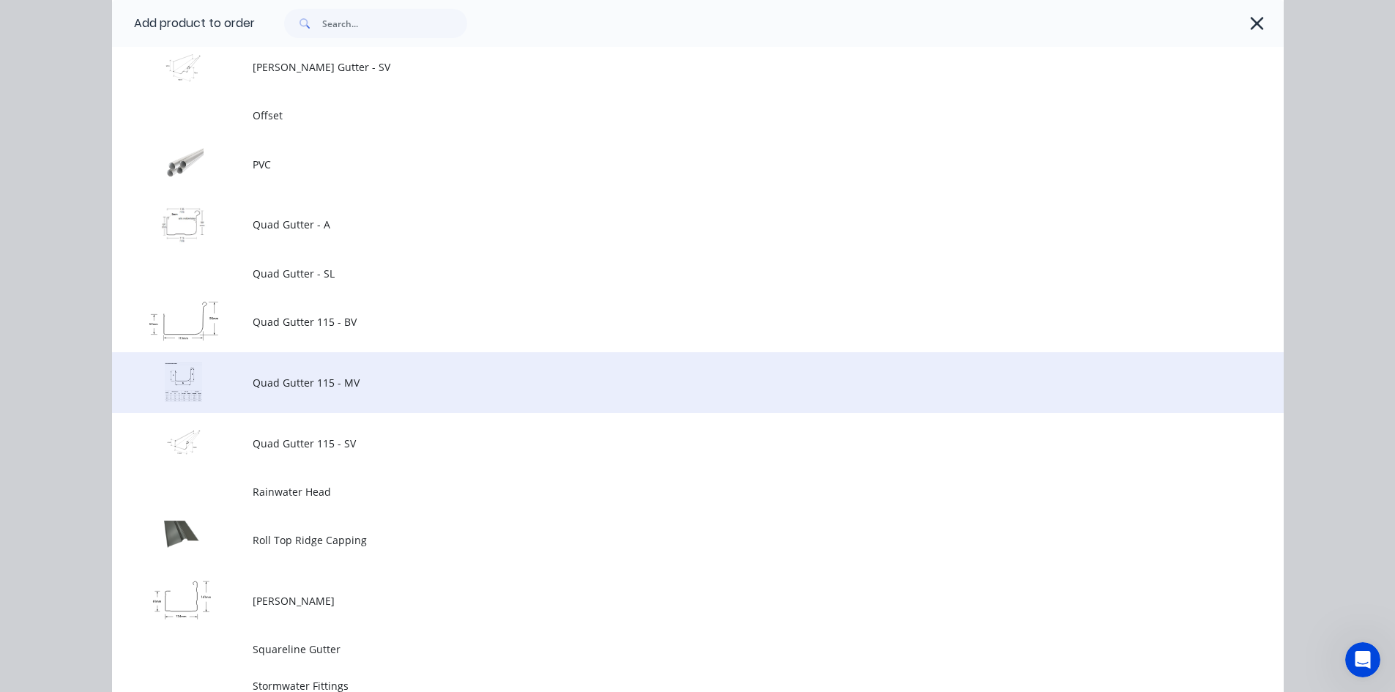
click at [399, 375] on span "Quad Gutter 115 - MV" at bounding box center [665, 382] width 825 height 15
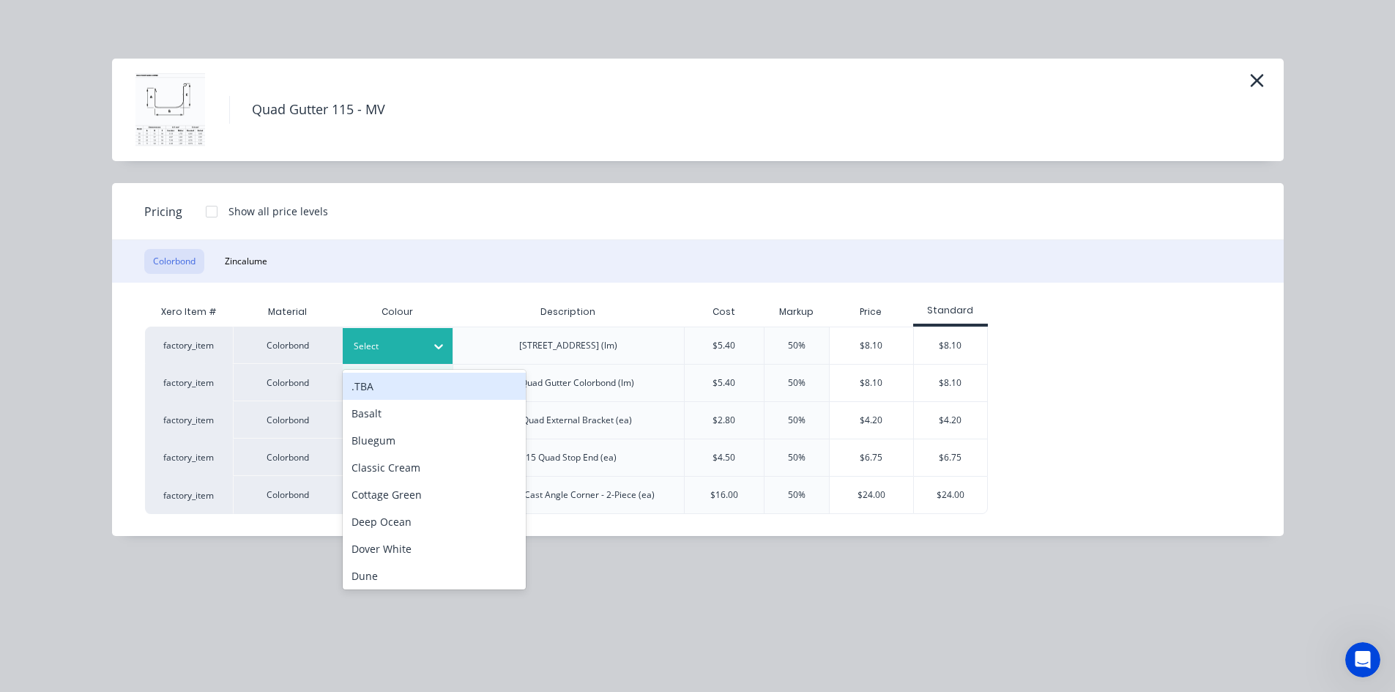
click at [423, 344] on div "Select" at bounding box center [384, 346] width 82 height 19
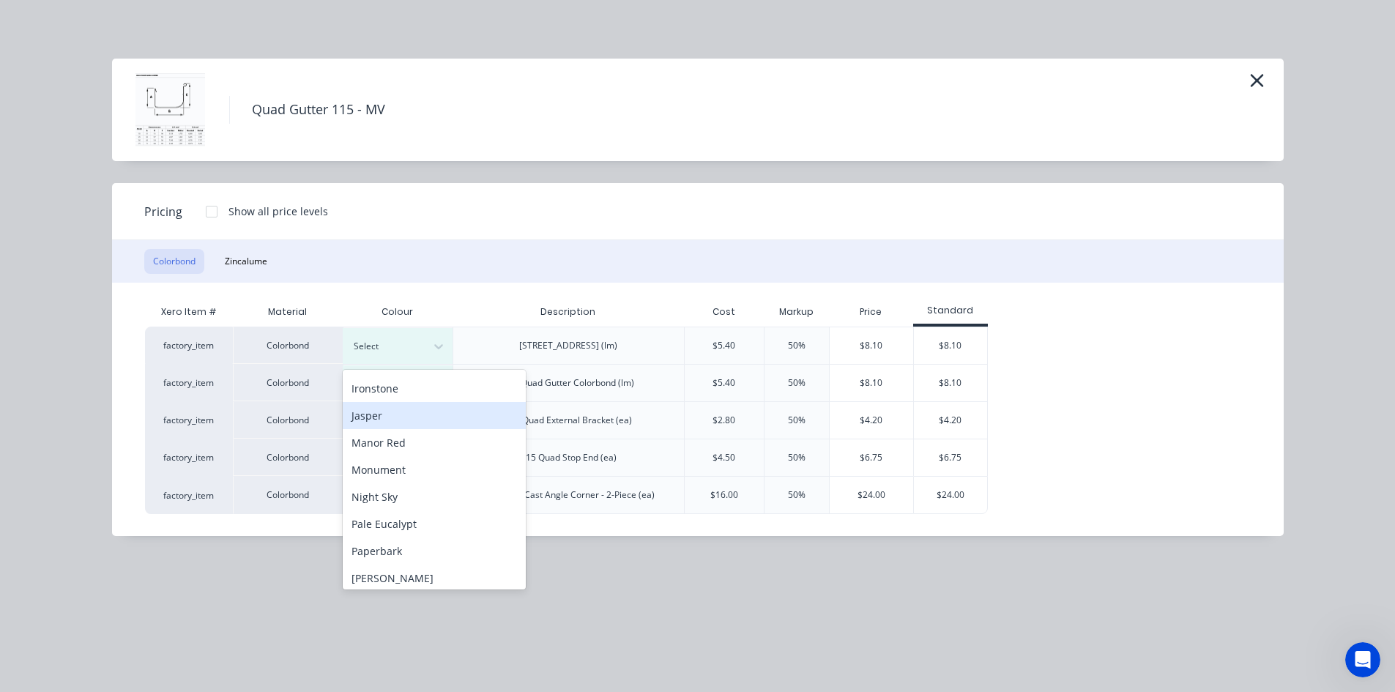
scroll to position [293, 0]
click at [417, 446] on div "Monument" at bounding box center [434, 445] width 183 height 27
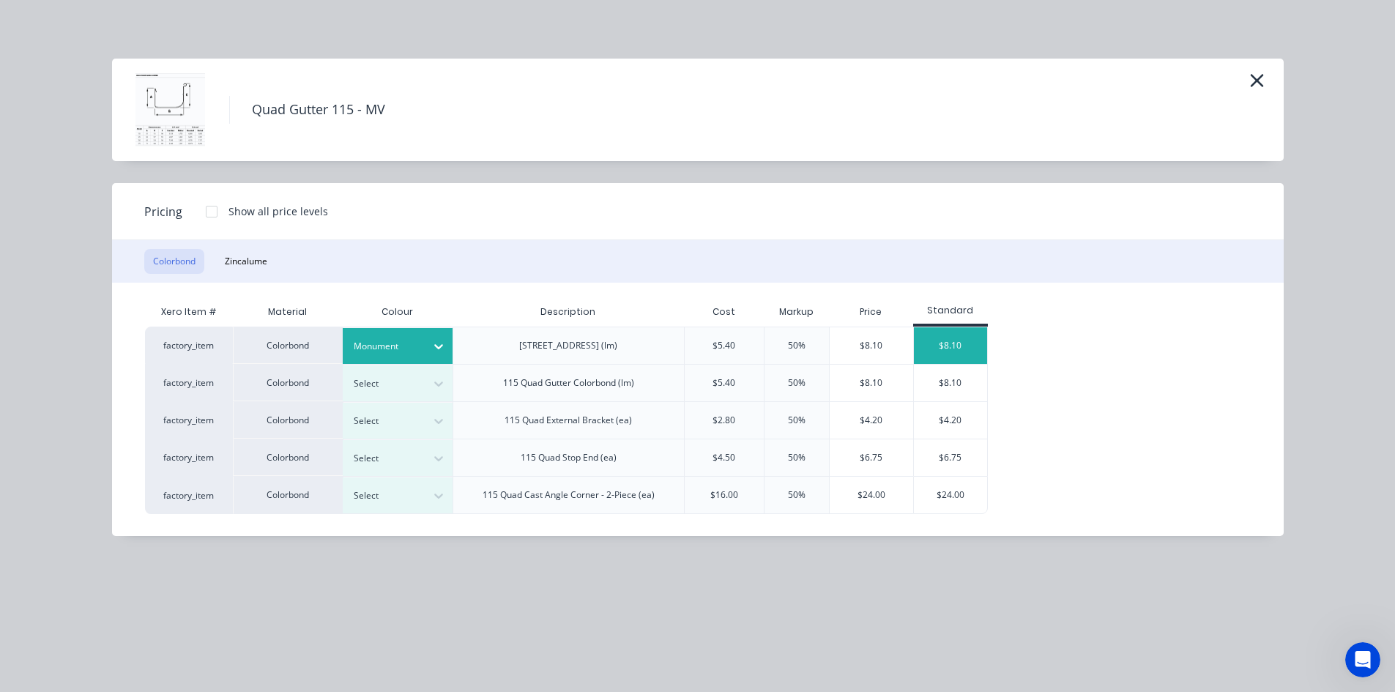
click at [943, 346] on div "$8.10" at bounding box center [950, 345] width 73 height 37
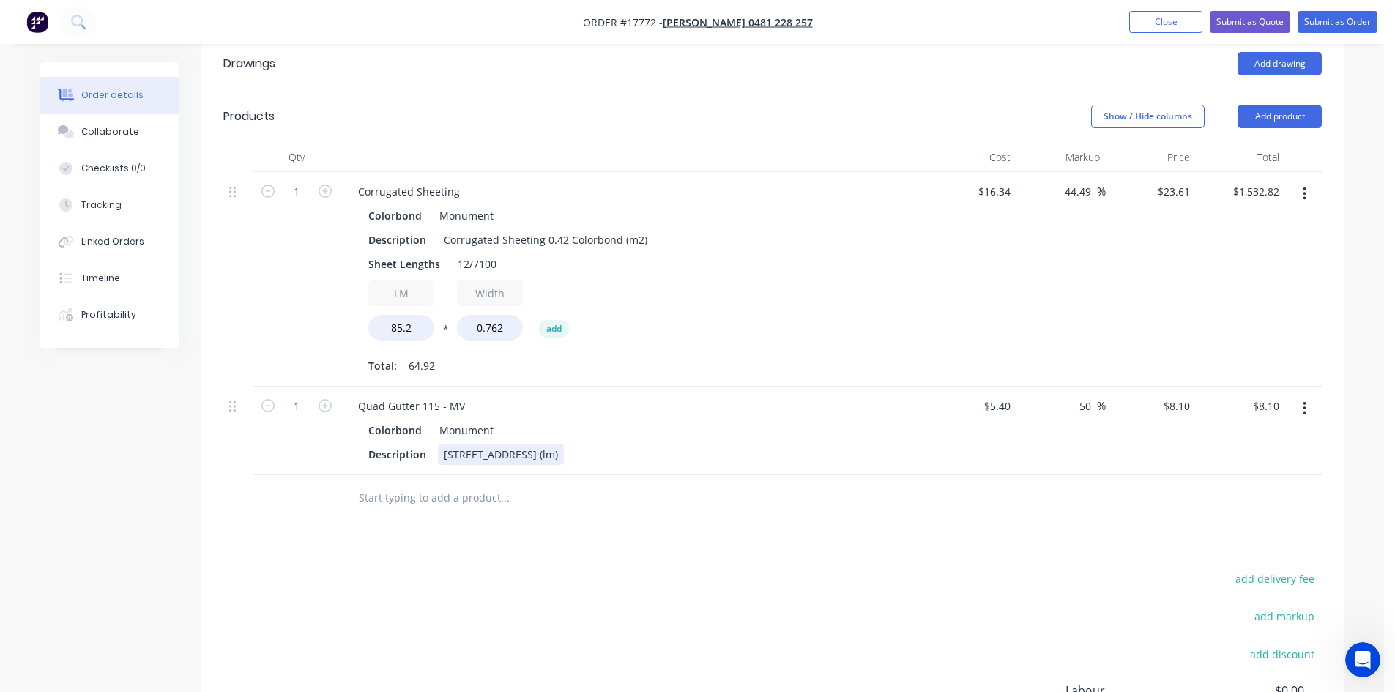
scroll to position [586, 0]
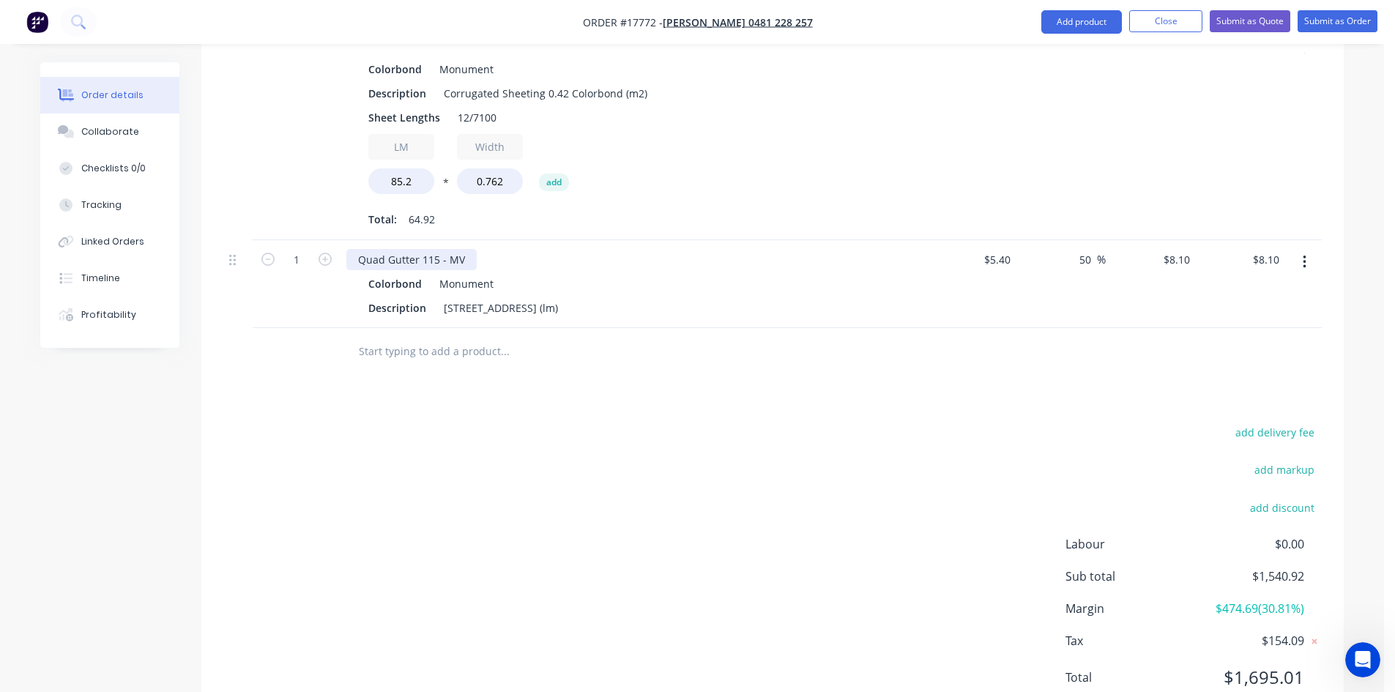
click at [444, 262] on div "Quad Gutter 115 - MV" at bounding box center [411, 259] width 130 height 21
copy div "Quad Gutter 115 - MV"
click at [424, 357] on input "text" at bounding box center [504, 351] width 293 height 29
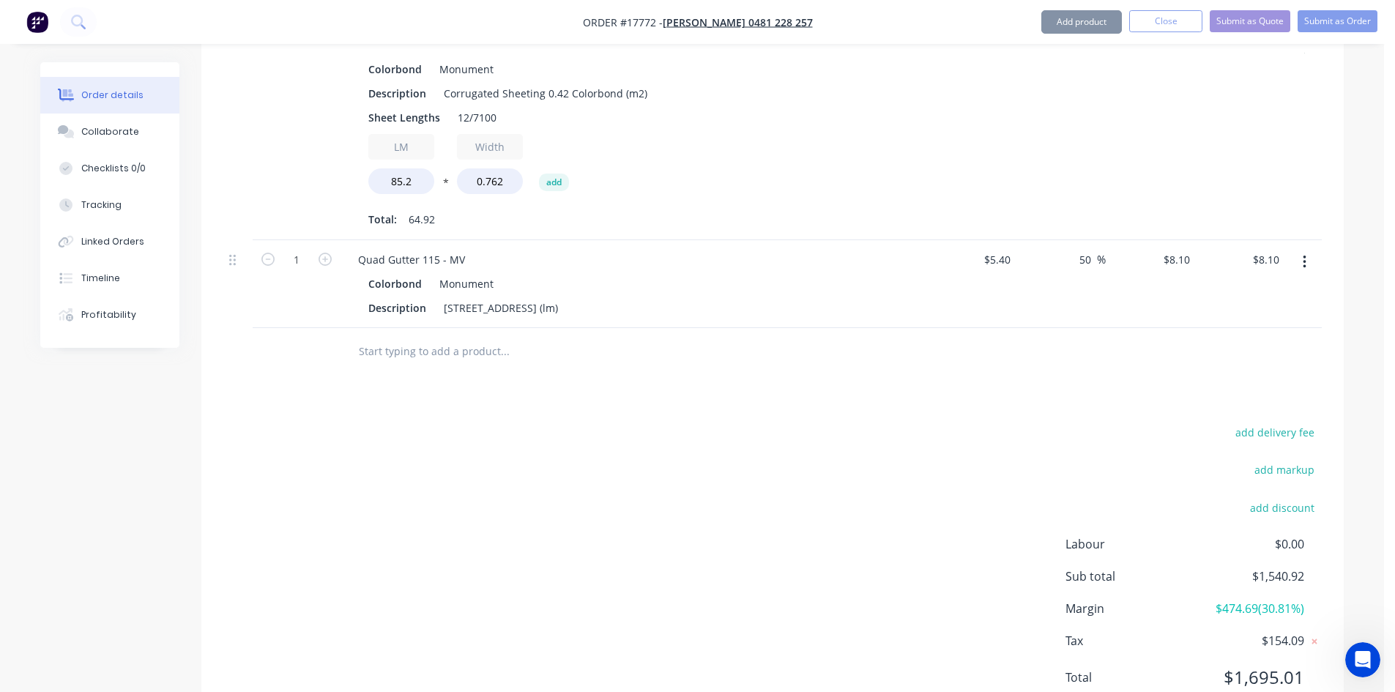
paste input "Quad Gutter 115 - MV"
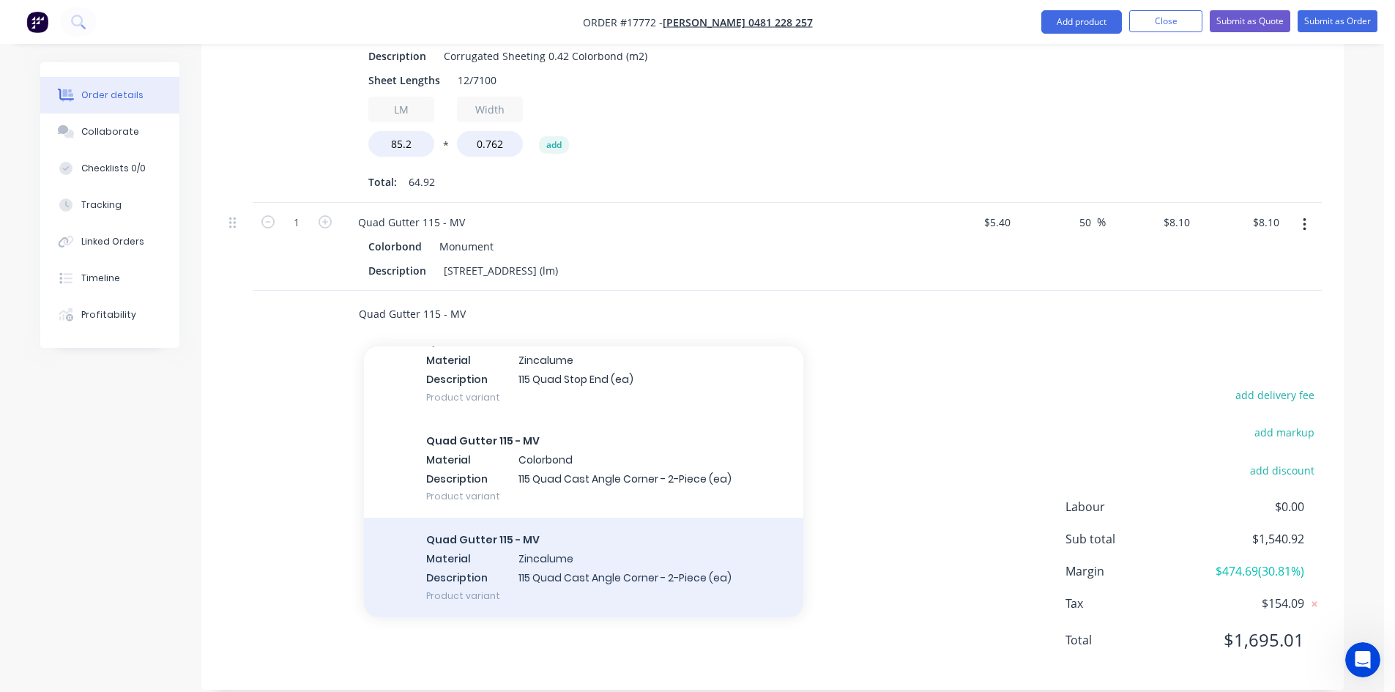
scroll to position [643, 0]
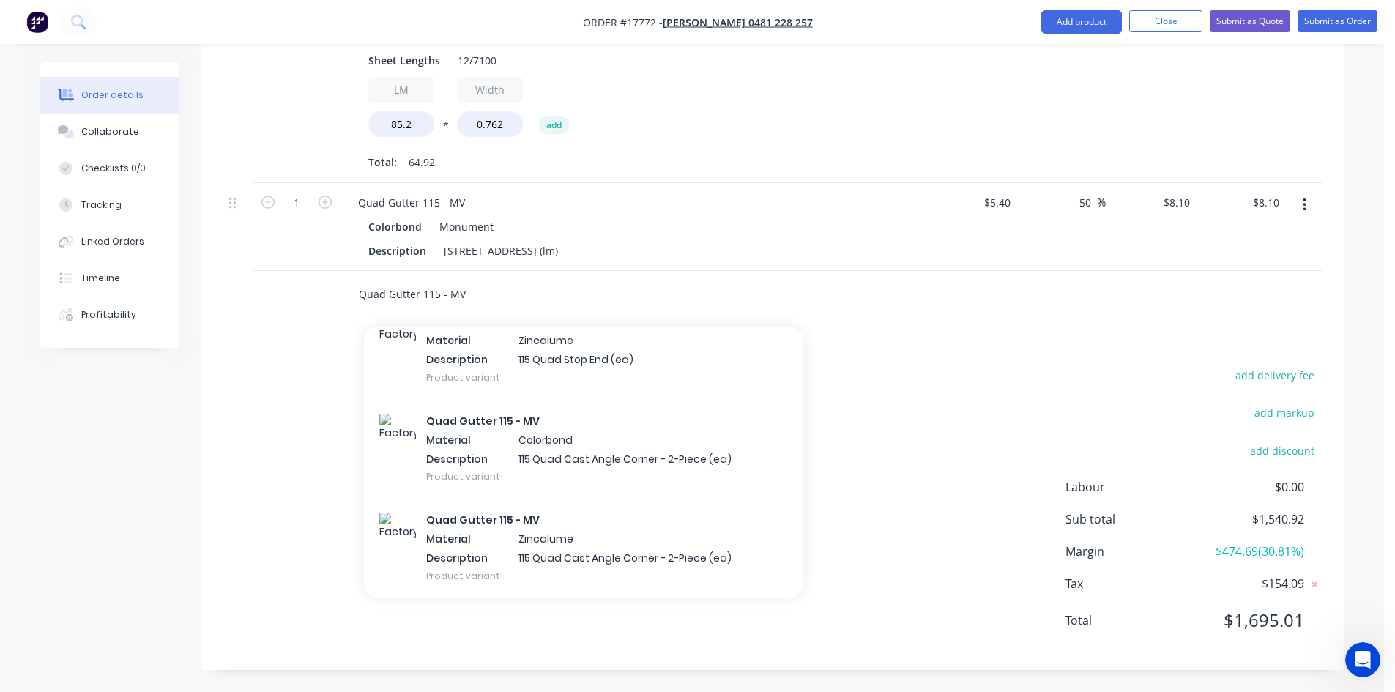
type input "Quad Gutter 115 - MV"
click at [986, 425] on div "add delivery fee add markup add discount Labour $0.00 Sub total $1,540.92 Margi…" at bounding box center [772, 506] width 1099 height 283
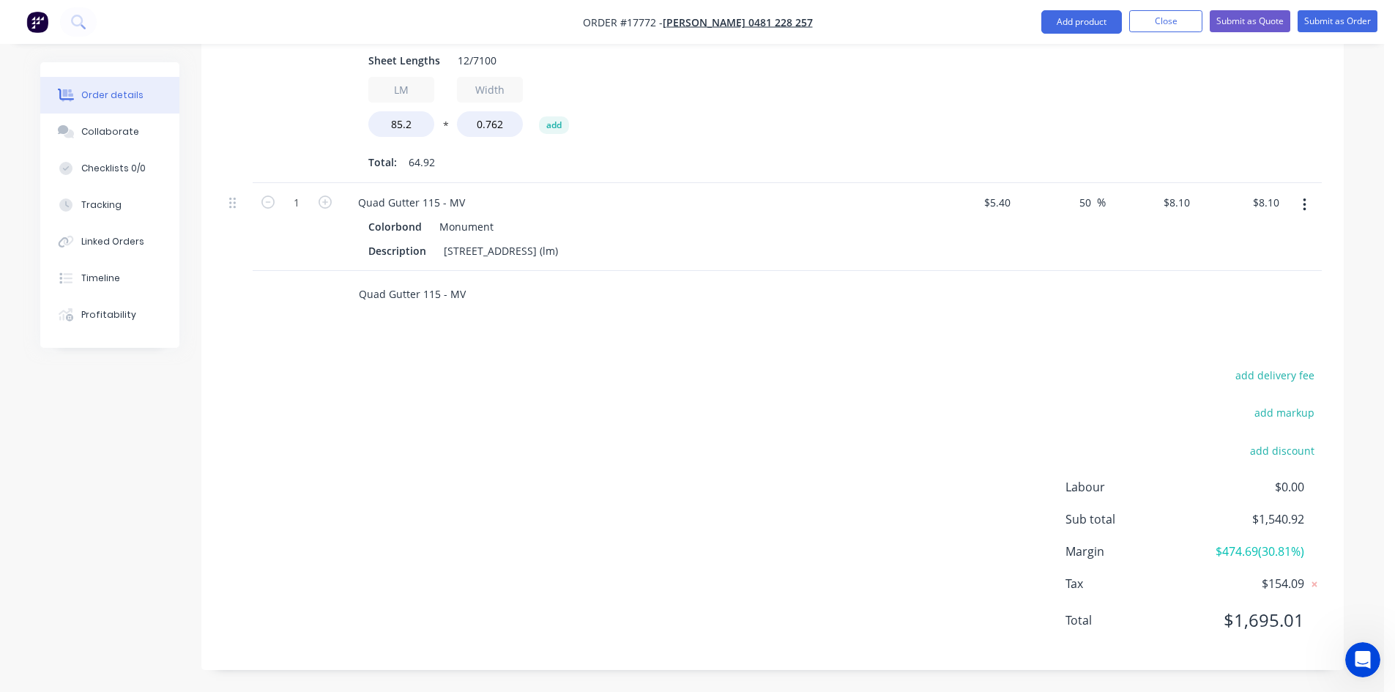
click at [496, 300] on input "Quad Gutter 115 - MV" at bounding box center [504, 294] width 293 height 29
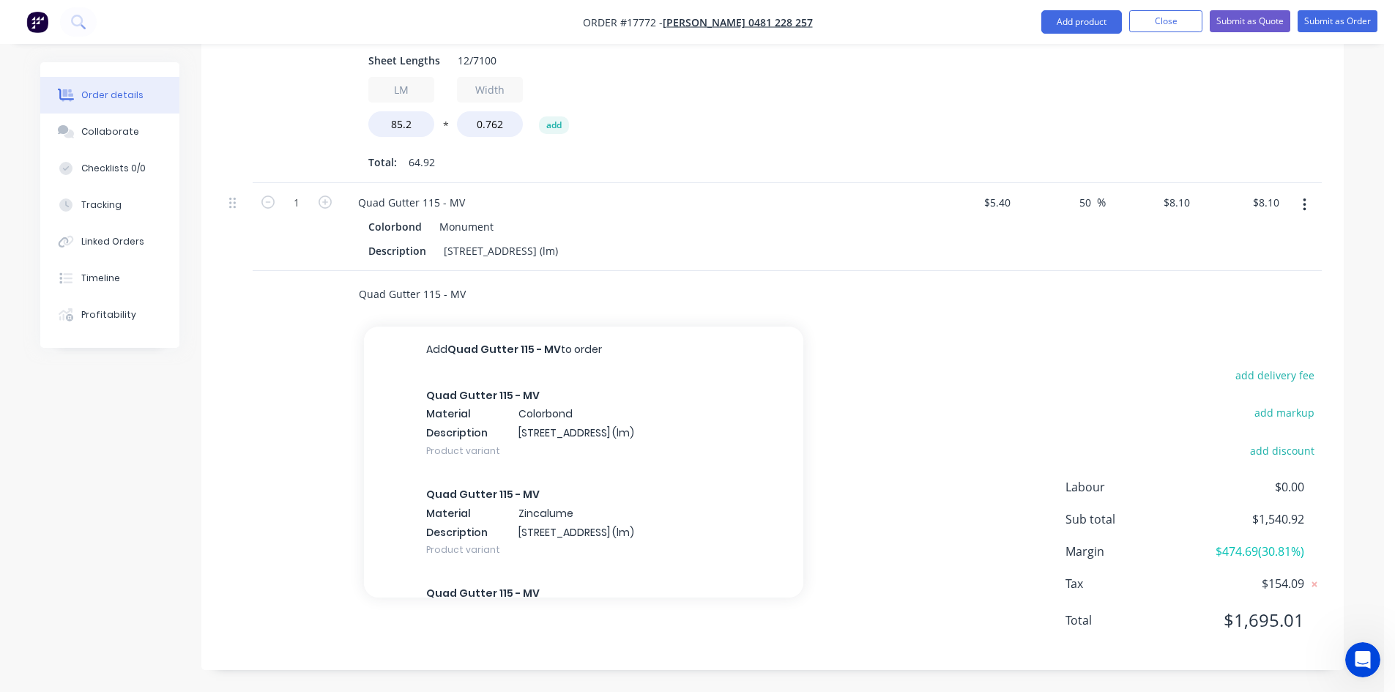
click at [496, 300] on input "Quad Gutter 115 - MV" at bounding box center [504, 294] width 293 height 29
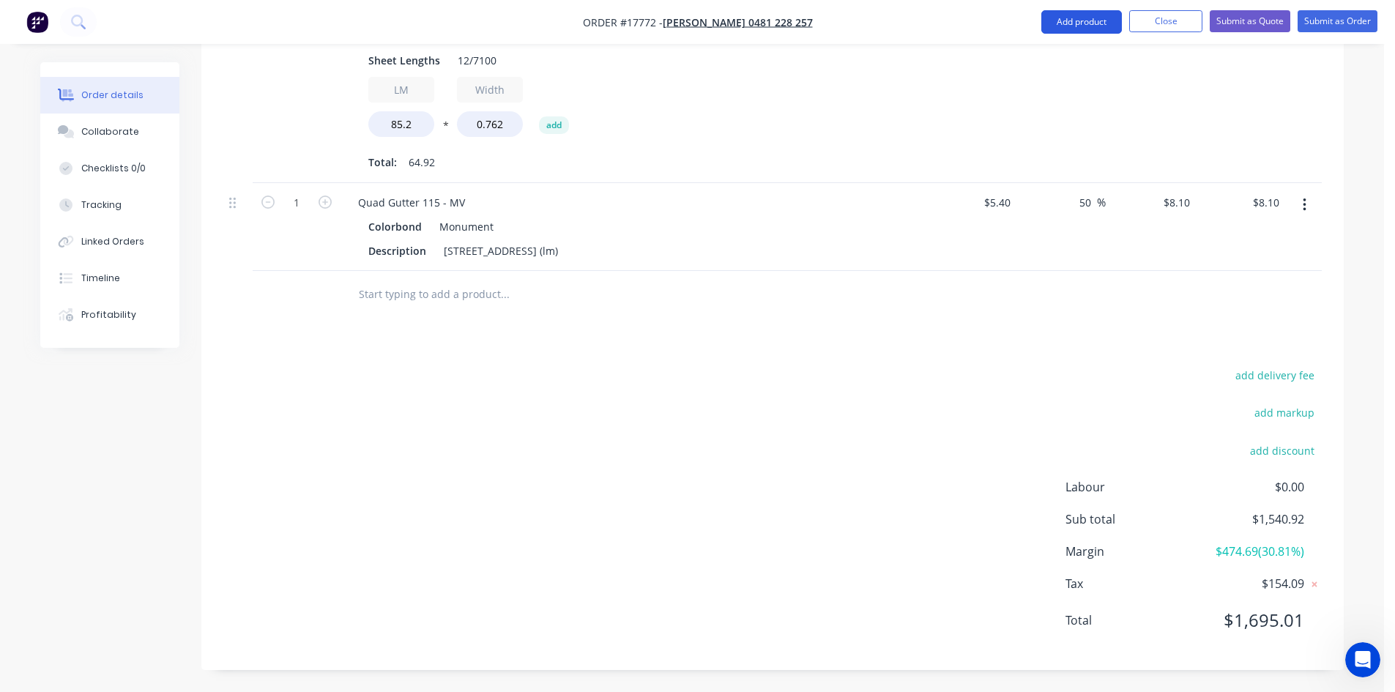
click at [1078, 23] on button "Add product" at bounding box center [1081, 21] width 81 height 23
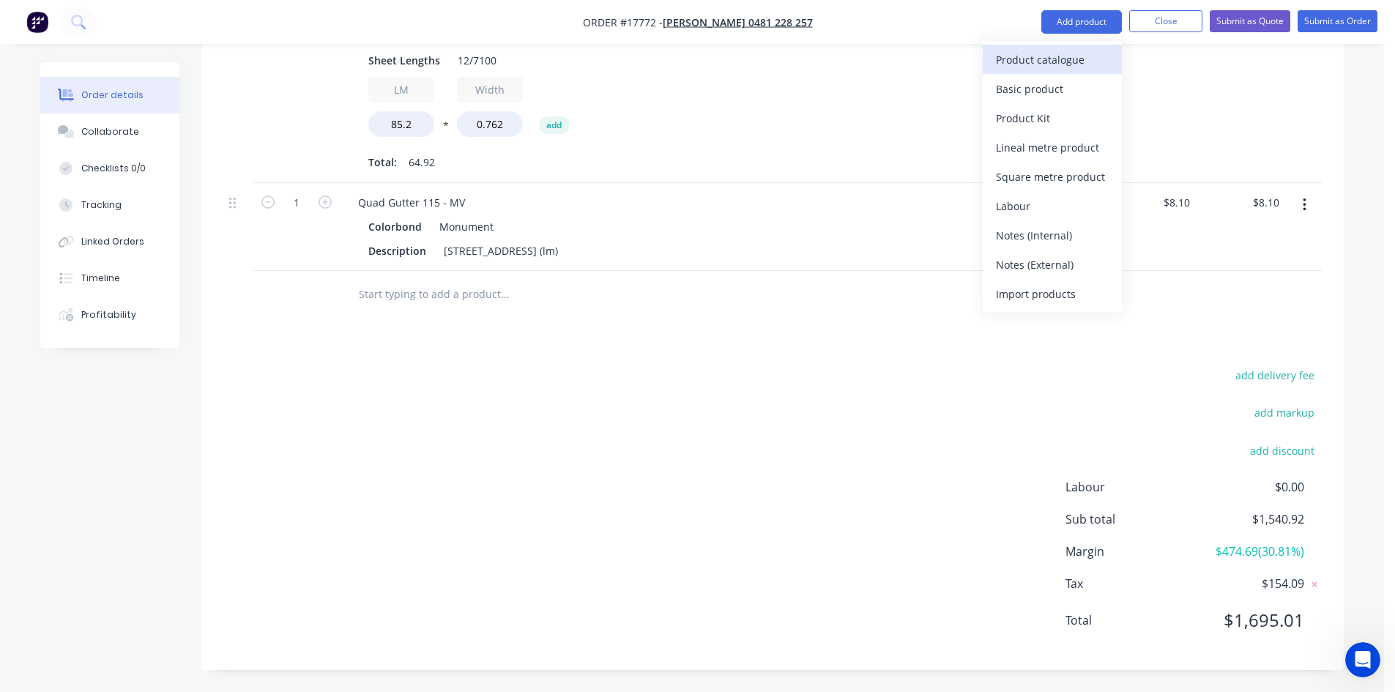
click at [1063, 59] on div "Product catalogue" at bounding box center [1052, 59] width 113 height 21
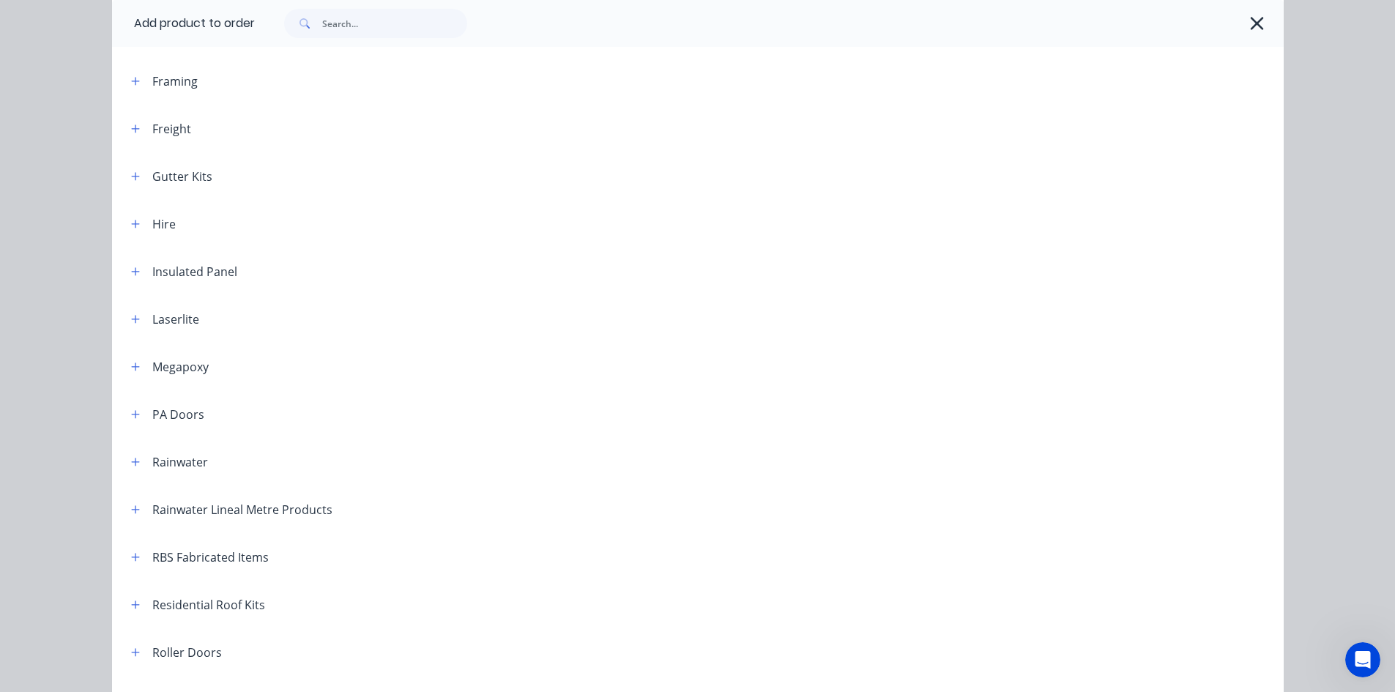
scroll to position [439, 0]
click at [131, 412] on icon "button" at bounding box center [135, 411] width 9 height 10
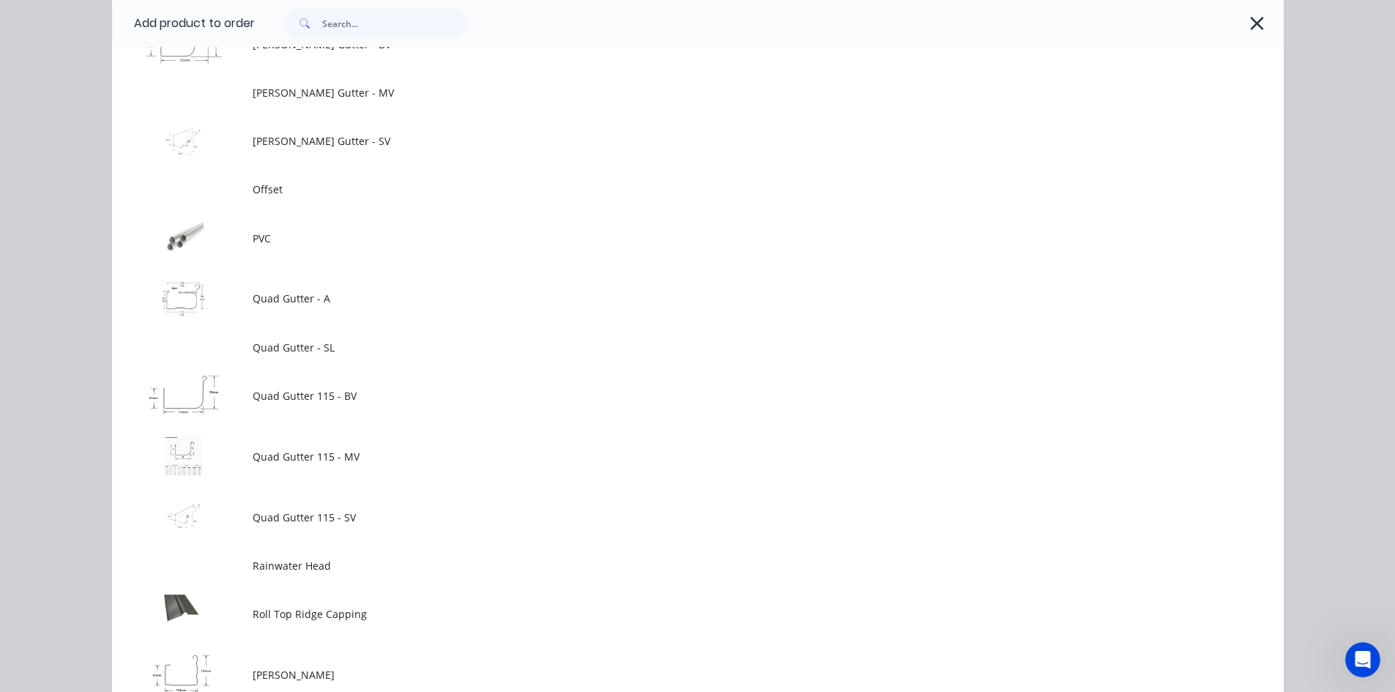
scroll to position [1977, 0]
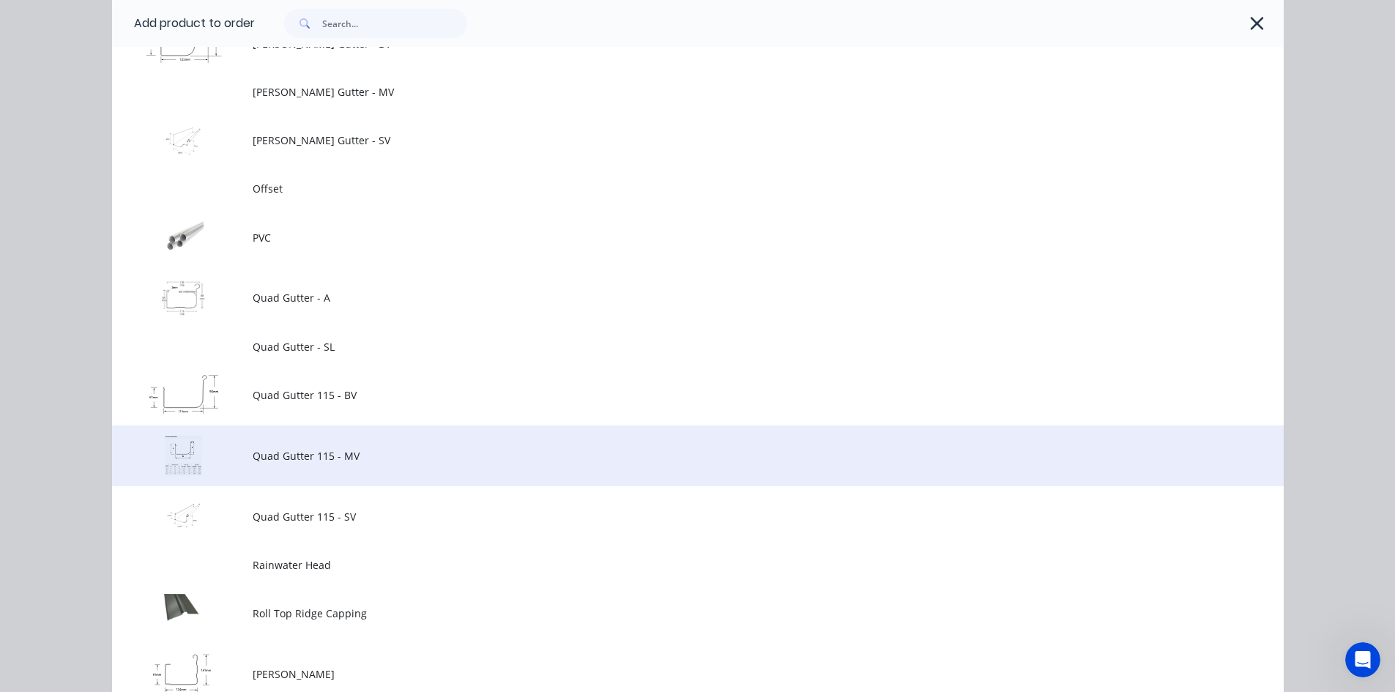
click at [424, 451] on span "Quad Gutter 115 - MV" at bounding box center [665, 455] width 825 height 15
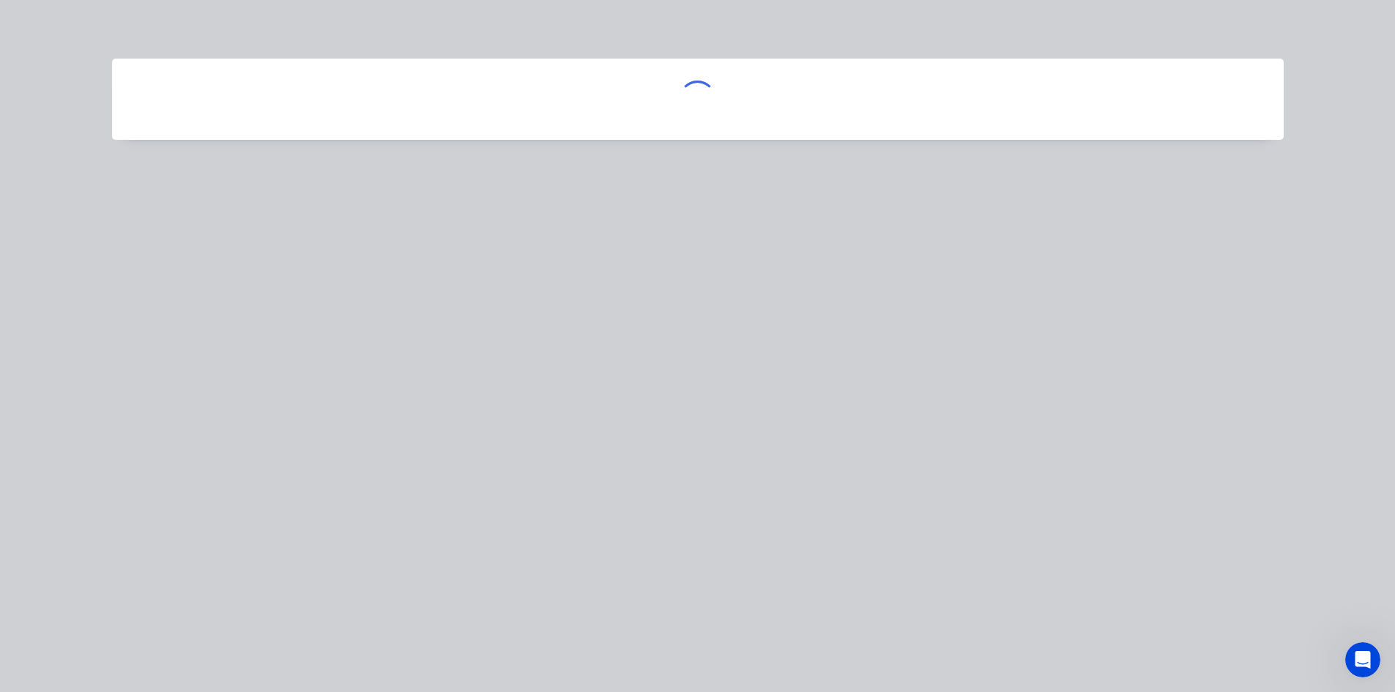
scroll to position [0, 0]
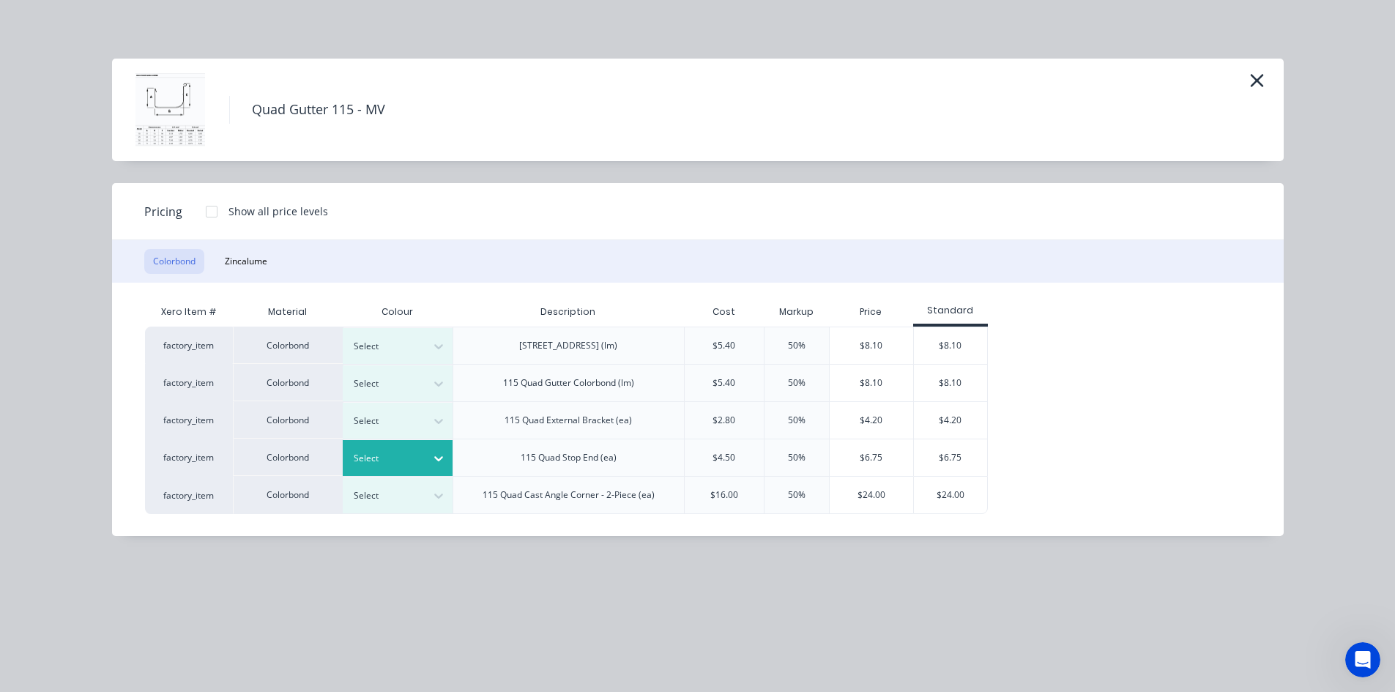
click at [428, 464] on div at bounding box center [438, 458] width 26 height 23
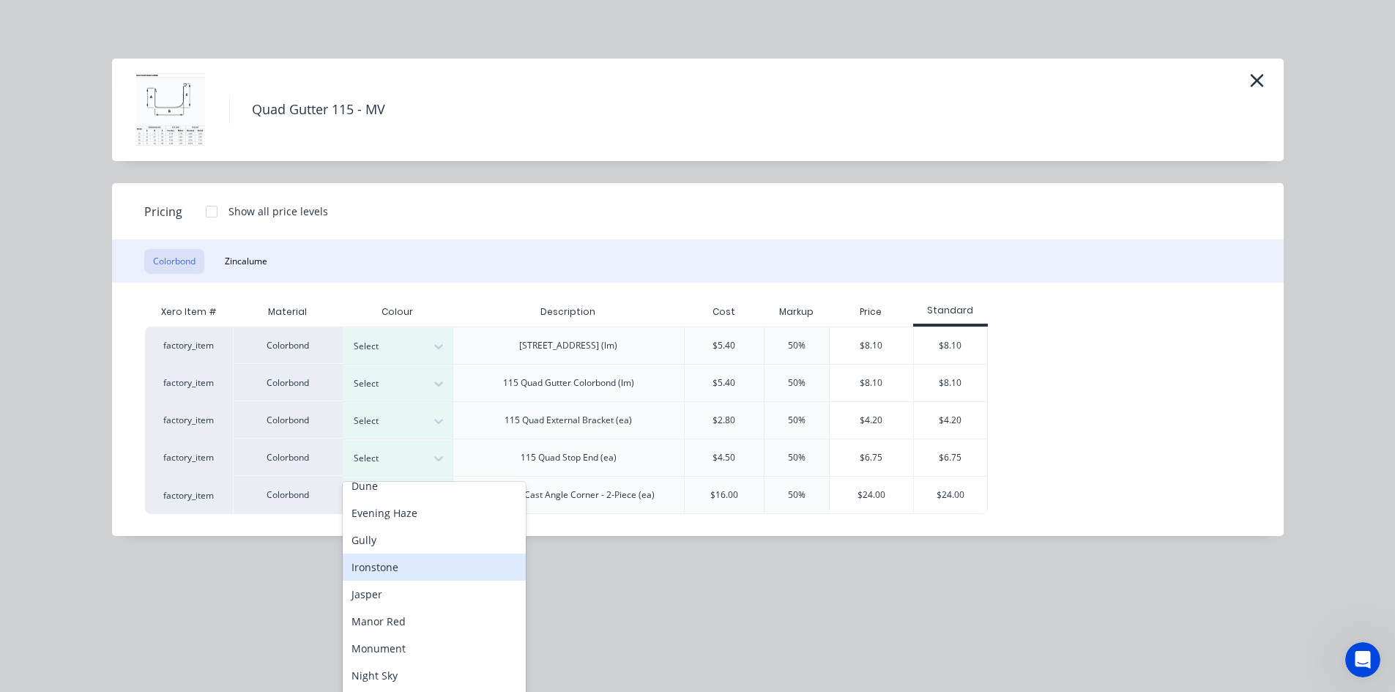
scroll to position [220, 0]
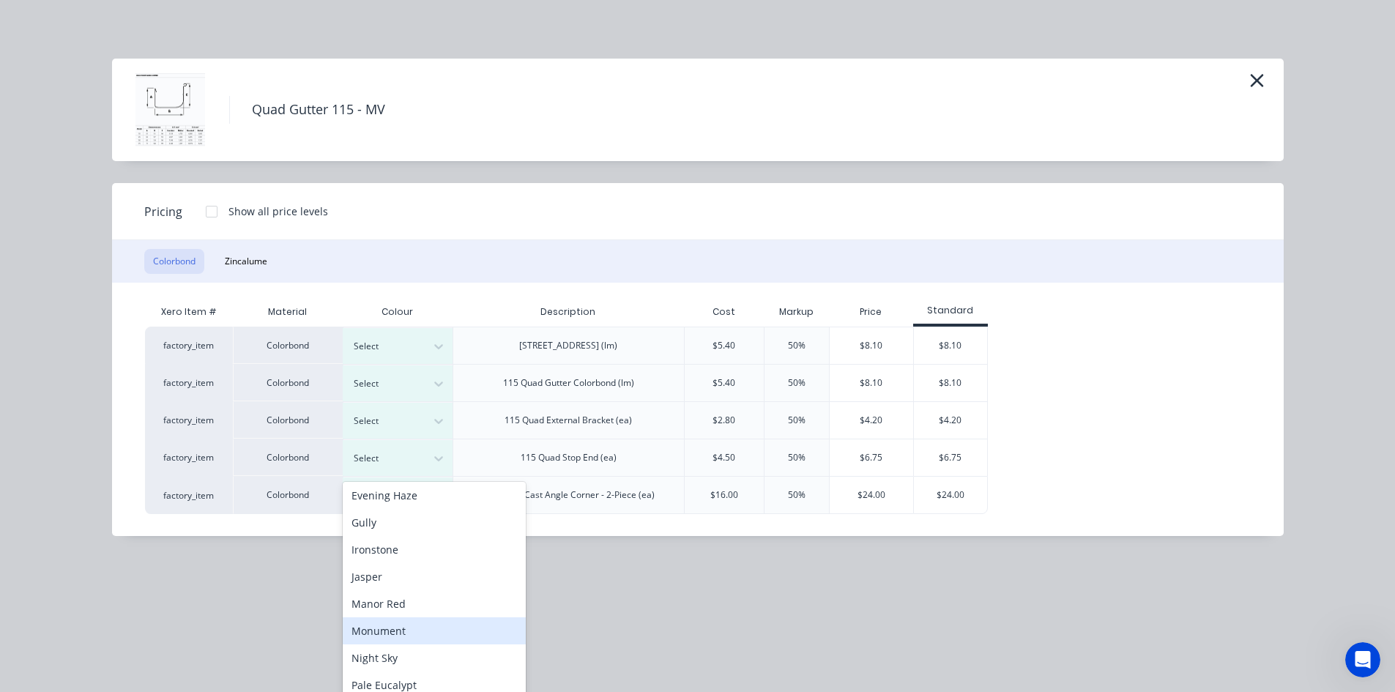
click at [421, 628] on div "Monument" at bounding box center [434, 630] width 183 height 27
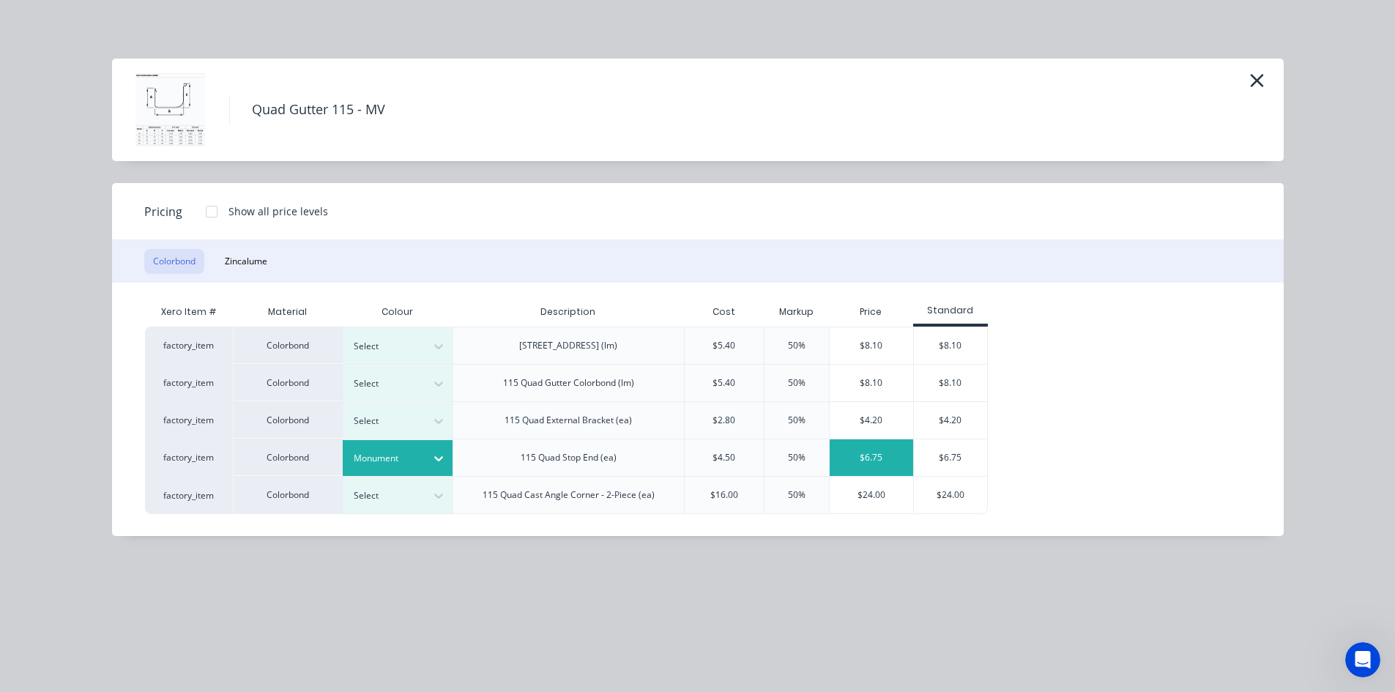
click at [868, 457] on div "$6.75" at bounding box center [871, 457] width 83 height 37
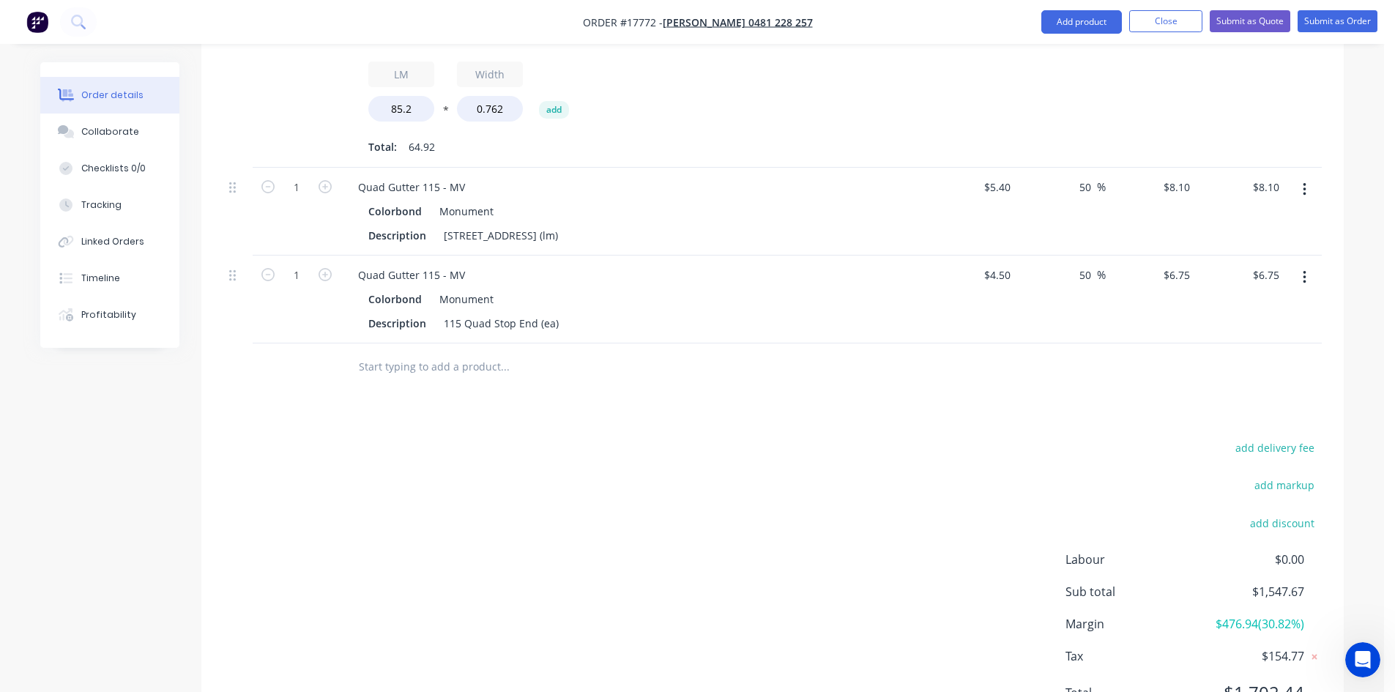
scroll to position [731, 0]
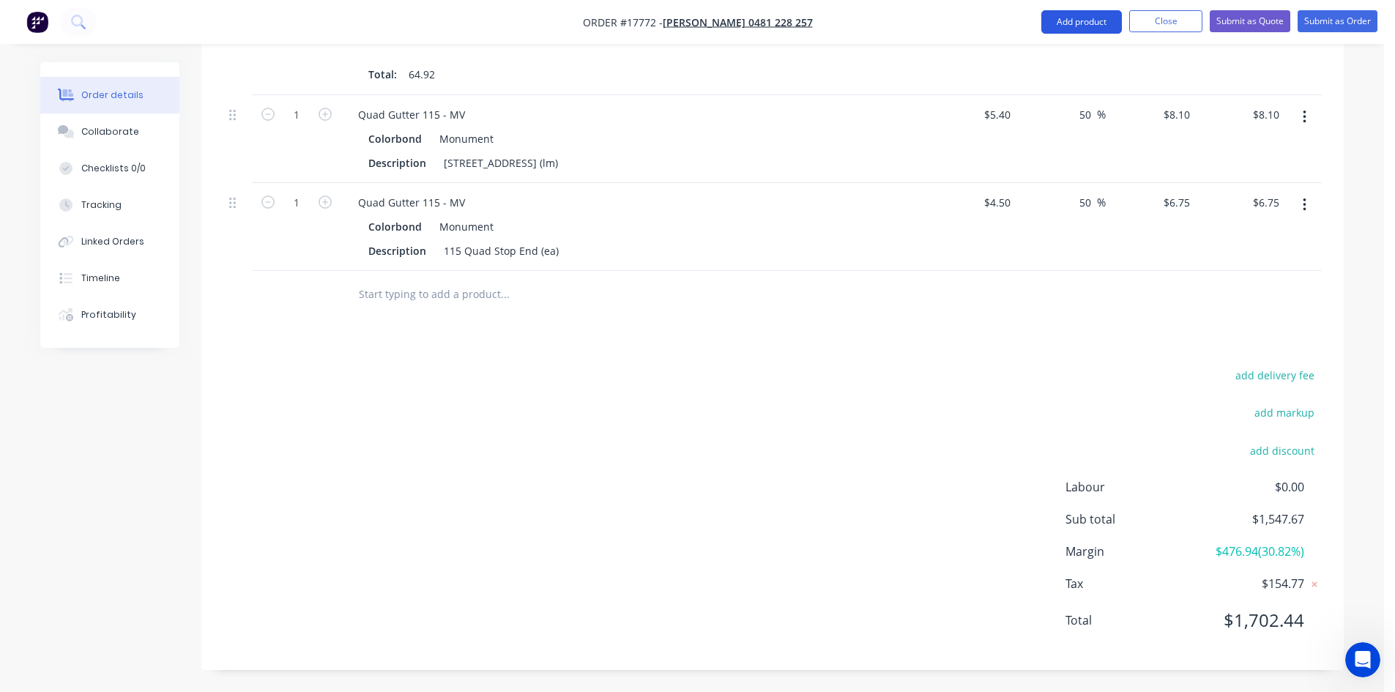
click at [1101, 27] on button "Add product" at bounding box center [1081, 21] width 81 height 23
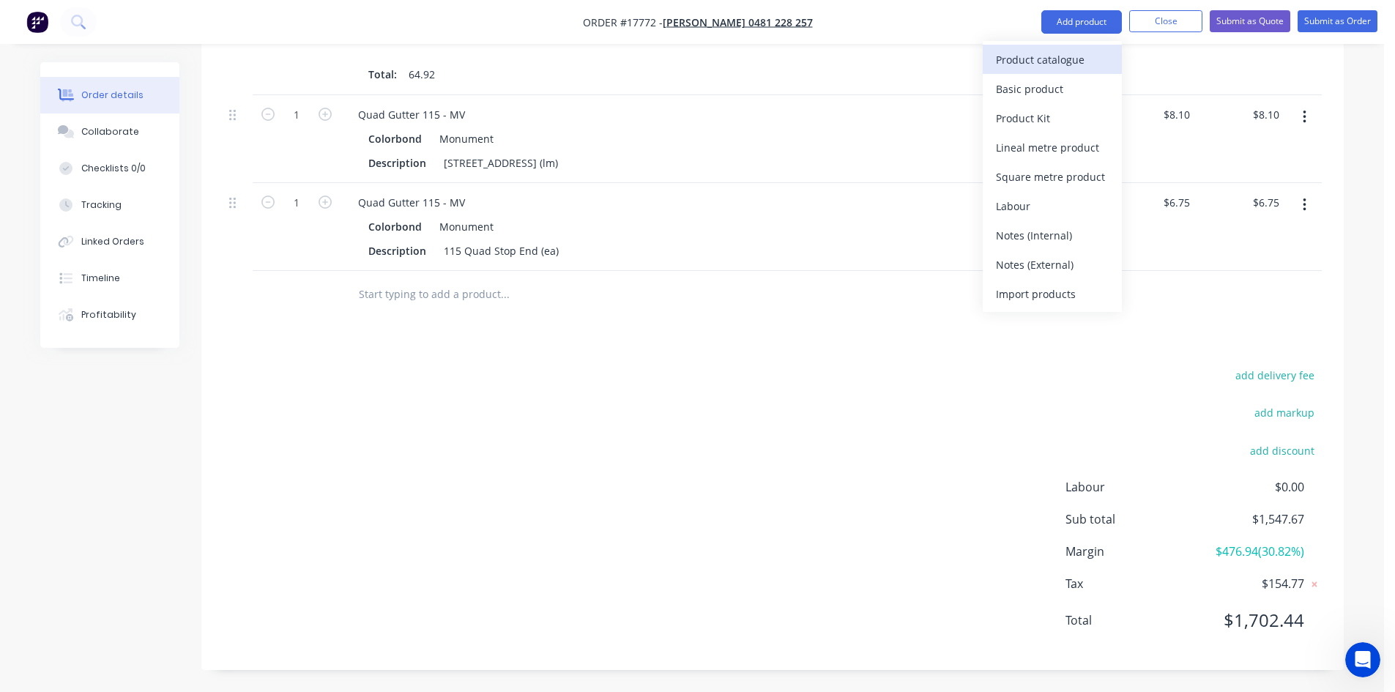
click at [1086, 58] on div "Product catalogue" at bounding box center [1052, 59] width 113 height 21
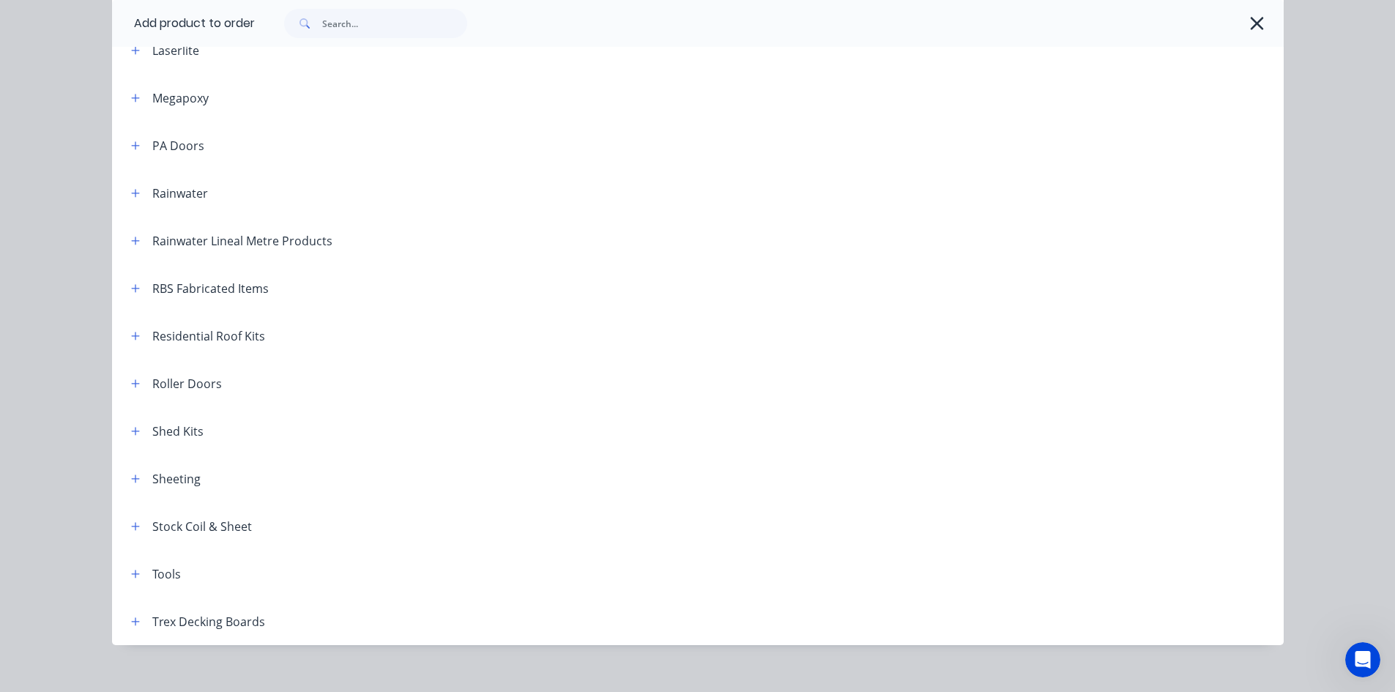
scroll to position [659, 0]
click at [131, 191] on icon "button" at bounding box center [135, 191] width 8 height 8
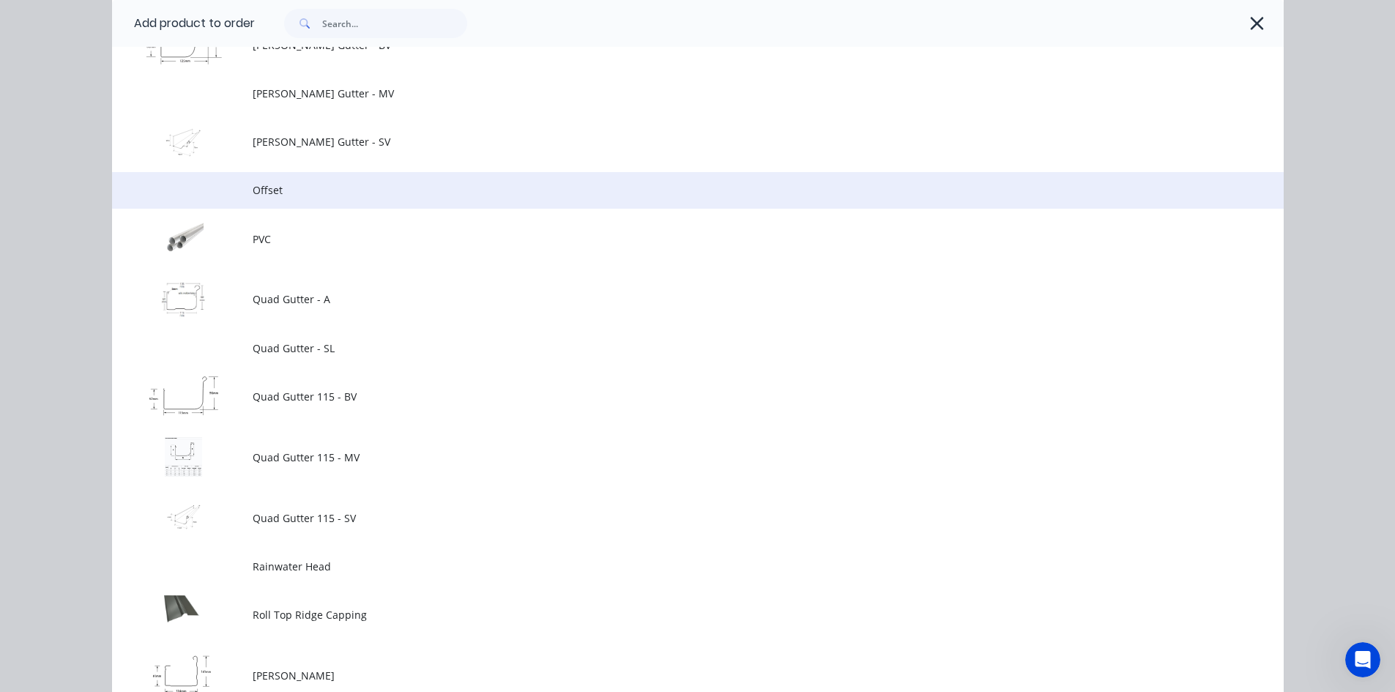
scroll to position [1977, 0]
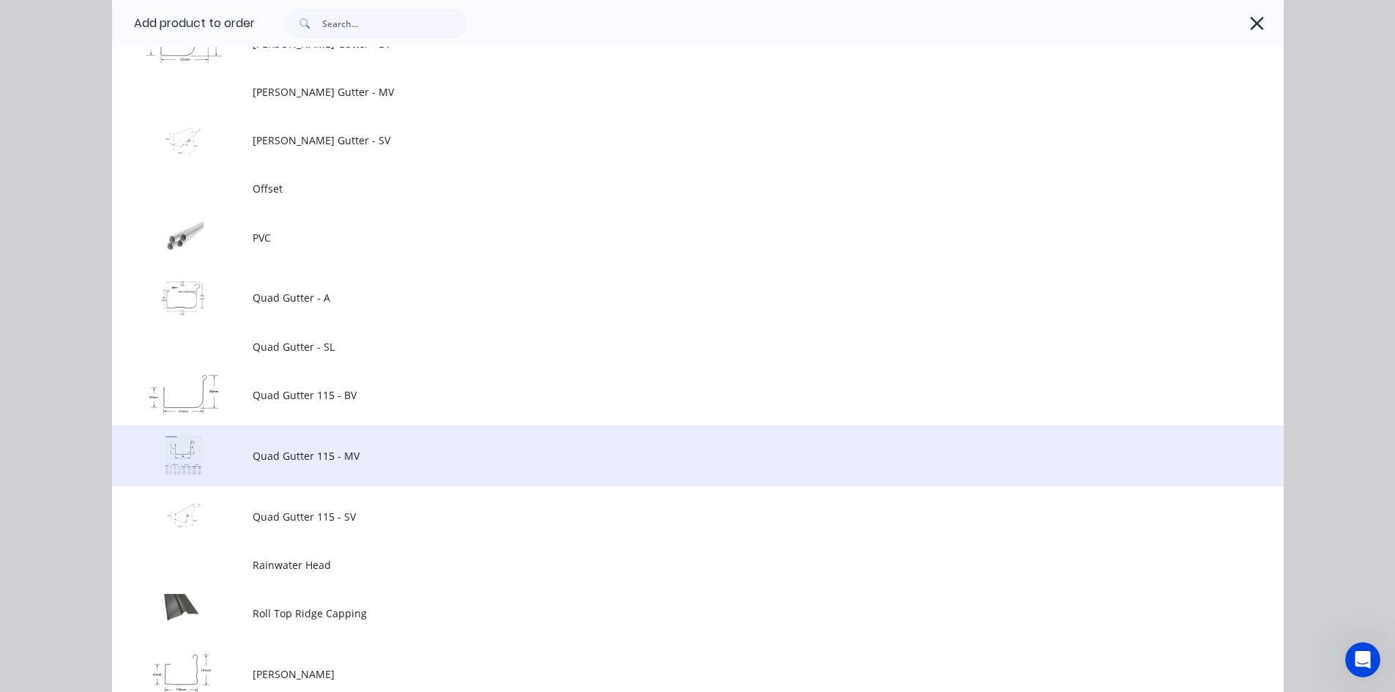
click at [360, 450] on span "Quad Gutter 115 - MV" at bounding box center [665, 455] width 825 height 15
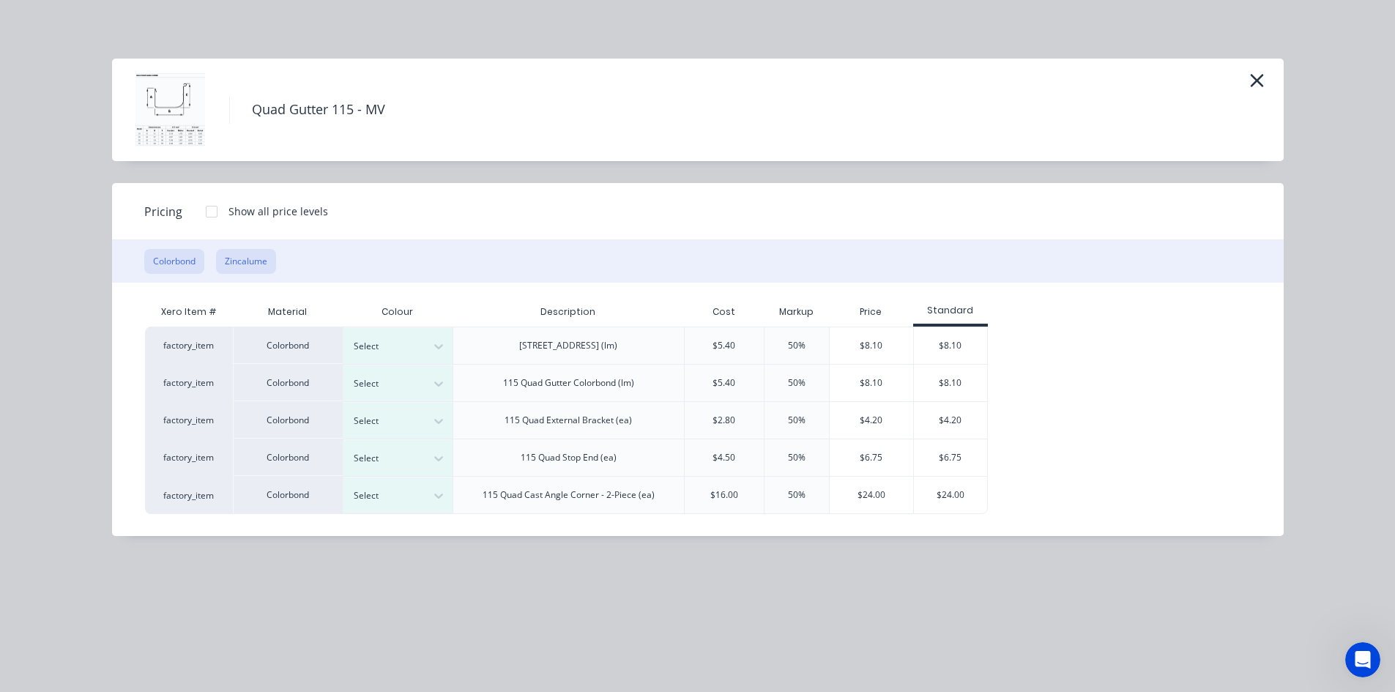
click at [242, 264] on button "Zincalume" at bounding box center [246, 261] width 60 height 25
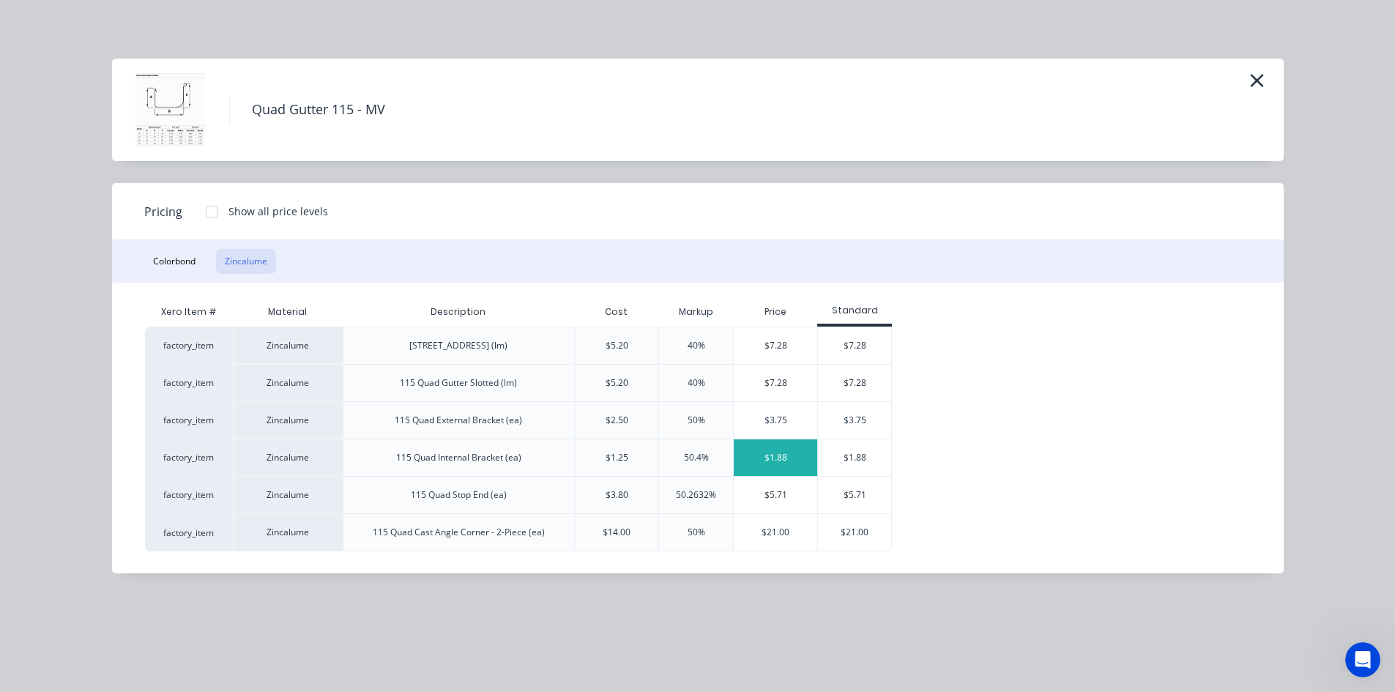
click at [776, 461] on div "$1.88" at bounding box center [775, 457] width 83 height 37
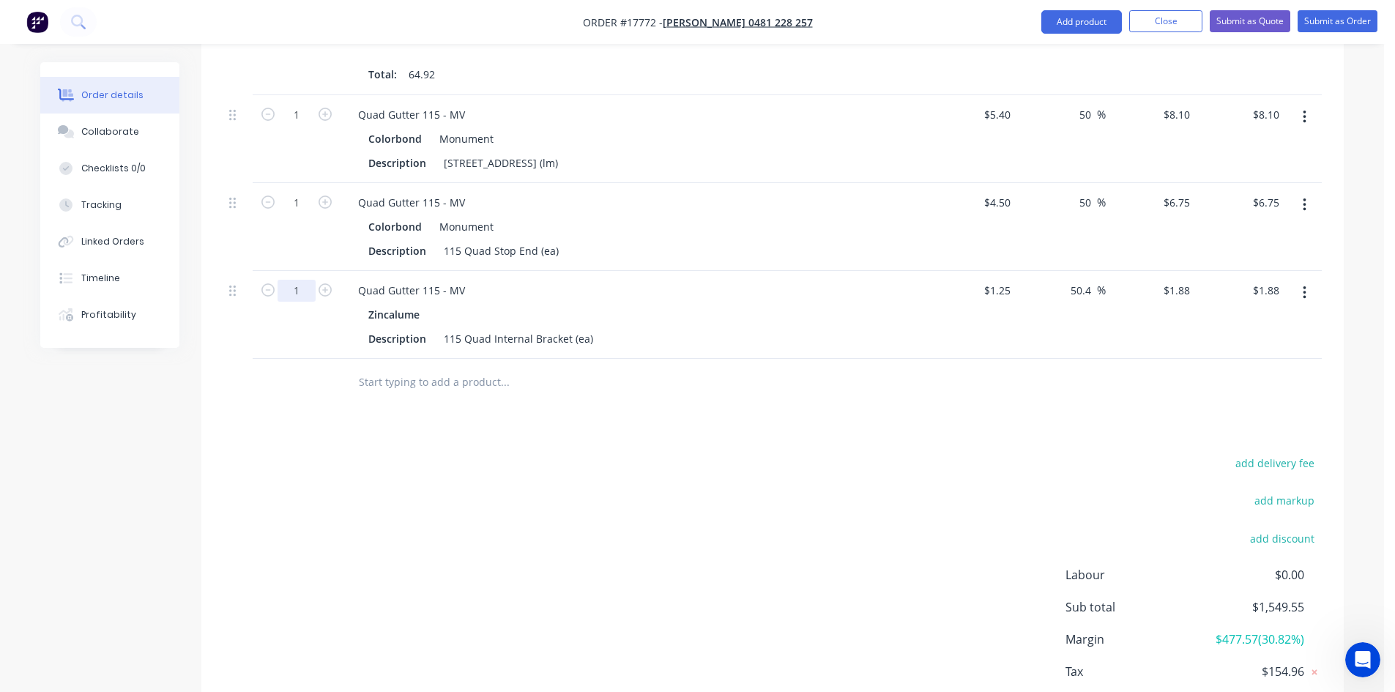
click at [311, 286] on input "1" at bounding box center [297, 291] width 38 height 22
type input "11"
type input "$20.68"
click at [388, 459] on div "add delivery fee add markup add discount Labour $0.00 Sub total $1,568.35 Margi…" at bounding box center [772, 594] width 1099 height 283
click at [329, 201] on icon "button" at bounding box center [325, 202] width 13 height 13
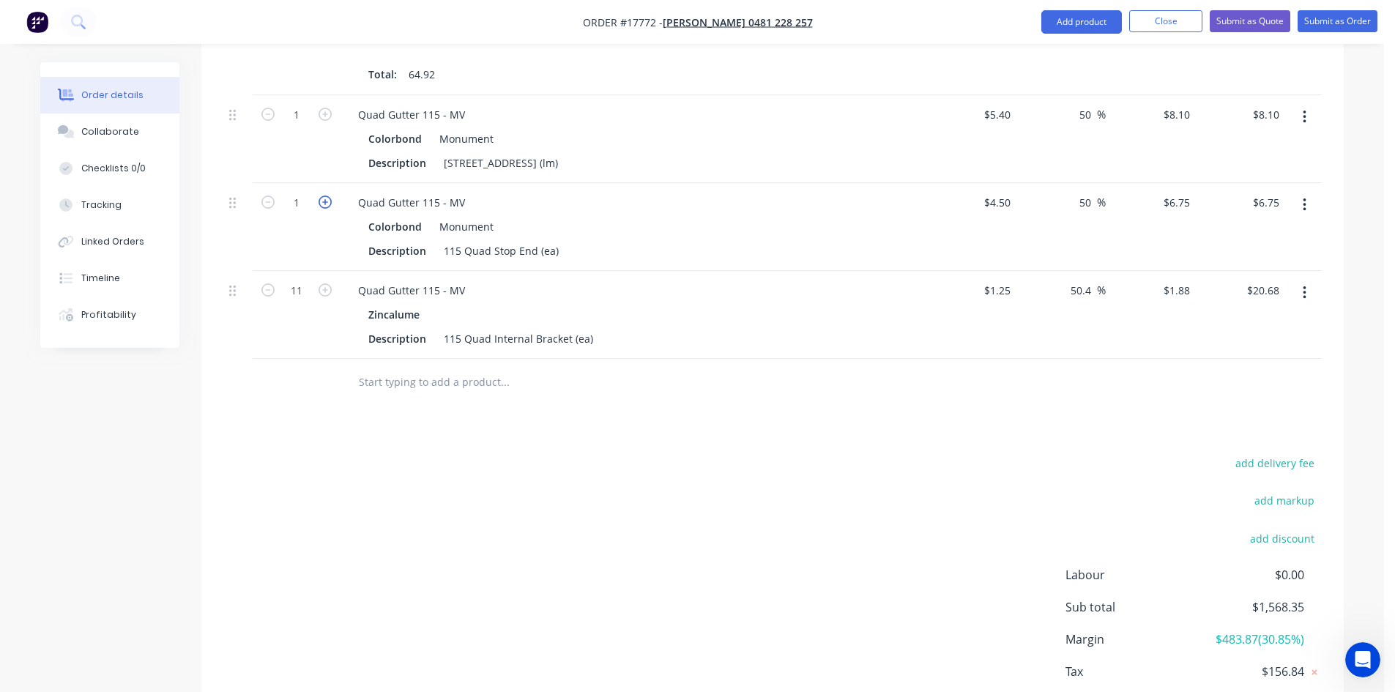
type input "2"
type input "$13.50"
click at [560, 253] on div "115 Quad Stop End (ea)" at bounding box center [501, 250] width 127 height 21
click at [665, 212] on div "Quad Gutter 115 - MV" at bounding box center [633, 202] width 574 height 21
click at [555, 252] on div "115 Quad Stop End (ea)1/LH" at bounding box center [512, 250] width 149 height 21
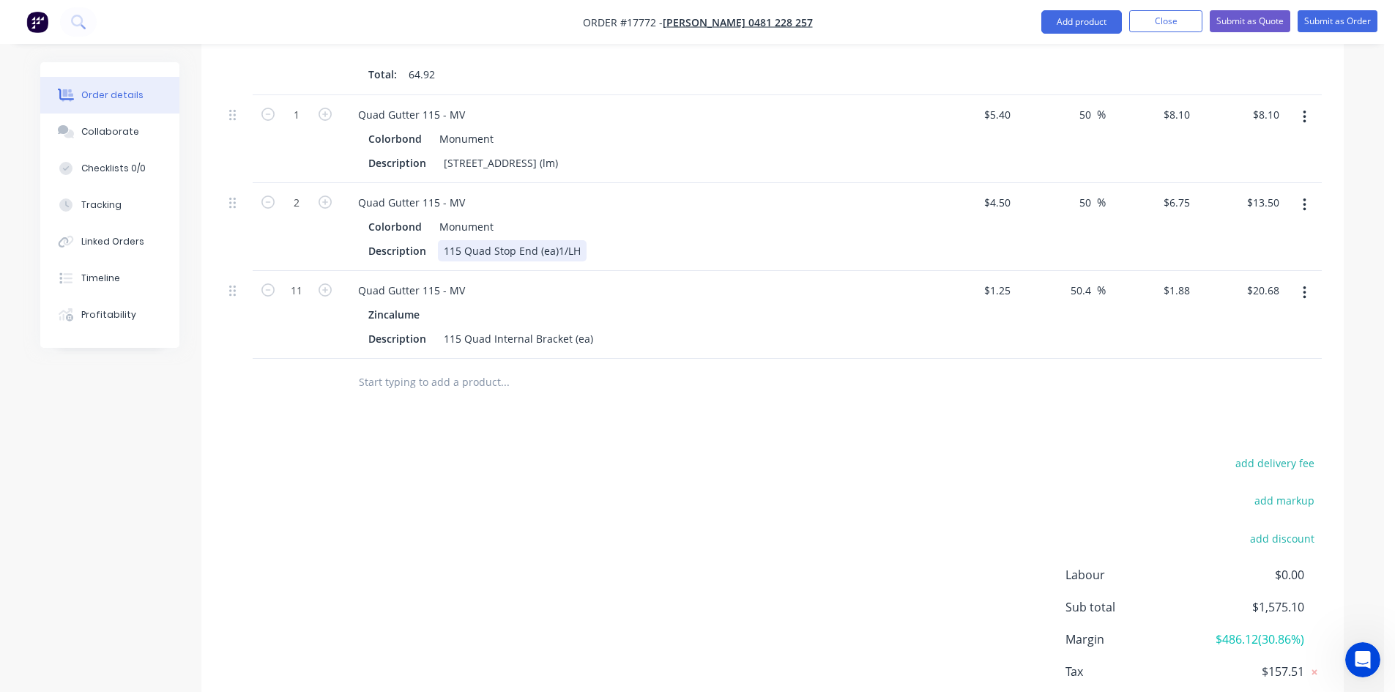
click at [501, 265] on div "Quad Gutter 115 - MV Colorbond Monument Description 115 Quad Stop End (ea)1/LH" at bounding box center [634, 227] width 586 height 88
click at [554, 250] on div "115 Quad Stop End (ea)1/LH" at bounding box center [512, 250] width 149 height 21
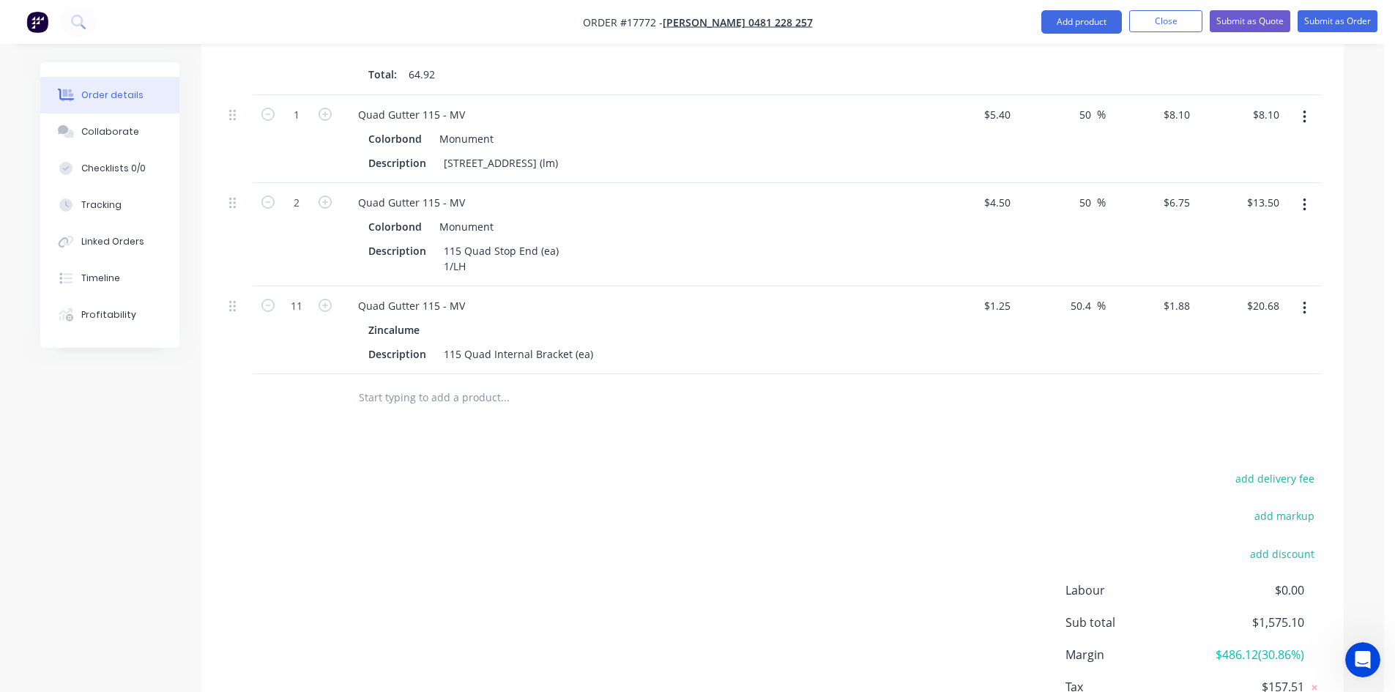
click at [626, 226] on div "Colorbond Monument" at bounding box center [633, 226] width 530 height 21
click at [469, 268] on div "115 Quad Stop End (ea) 1/LH" at bounding box center [501, 258] width 127 height 37
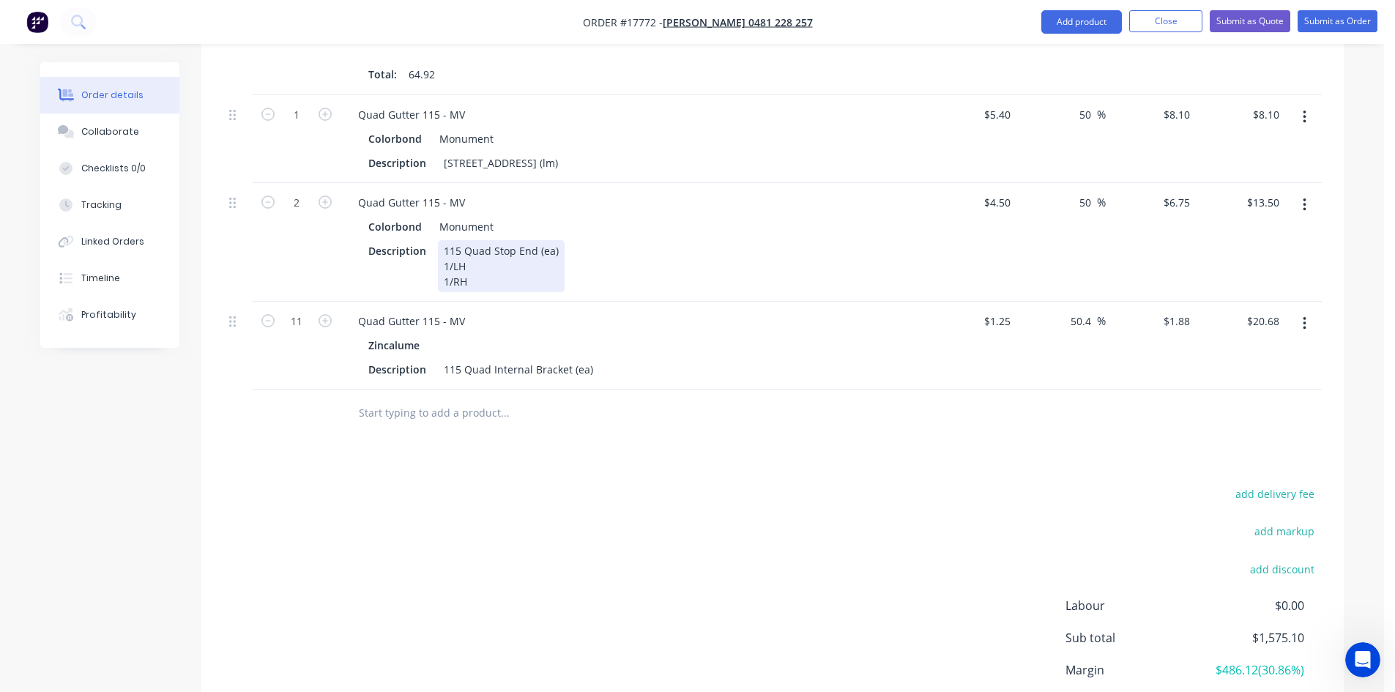
click at [583, 252] on div "Description 115 Quad Stop End (ea) 1/LH 1/RH" at bounding box center [631, 266] width 536 height 52
click at [639, 261] on div "Description 115 Quad Stop End (ea) 1/LH 1/RH" at bounding box center [631, 266] width 536 height 52
click at [642, 265] on div "Description 115 Quad Stop End (ea) 1/LH 1/RH" at bounding box center [631, 266] width 536 height 52
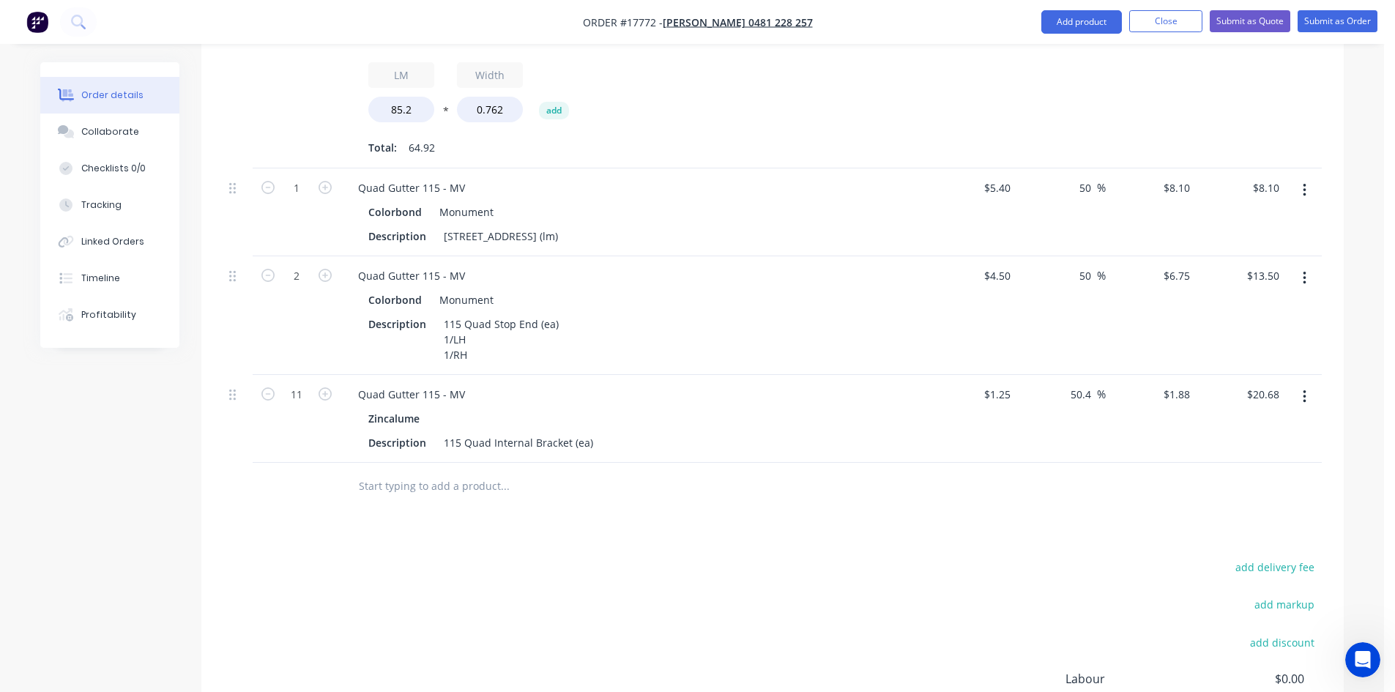
scroll to position [584, 0]
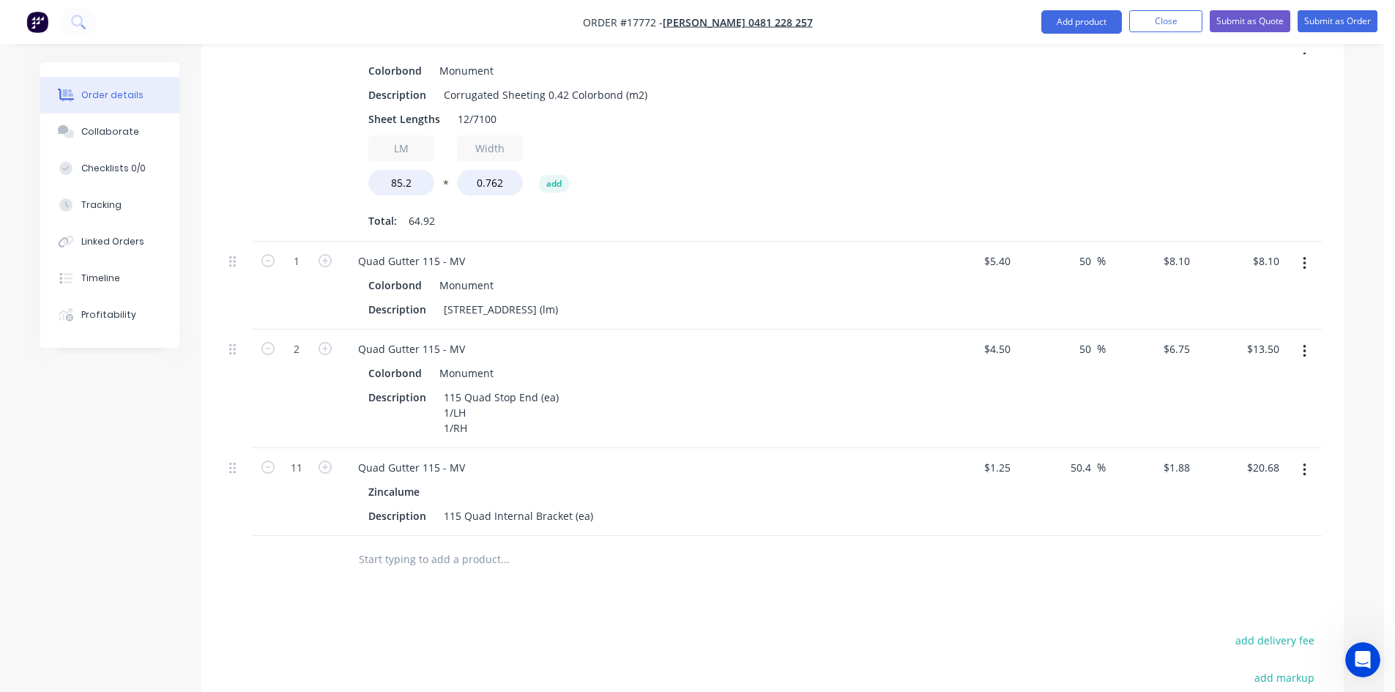
click at [815, 413] on div "Description 115 Quad Stop End (ea) 1/LH 1/RH" at bounding box center [631, 413] width 536 height 52
click at [564, 309] on div "[STREET_ADDRESS] (lm)" at bounding box center [501, 309] width 126 height 21
click at [665, 285] on div "Colorbond Monument" at bounding box center [633, 285] width 530 height 21
click at [564, 311] on div "[STREET_ADDRESS] (lm)" at bounding box center [501, 309] width 126 height 21
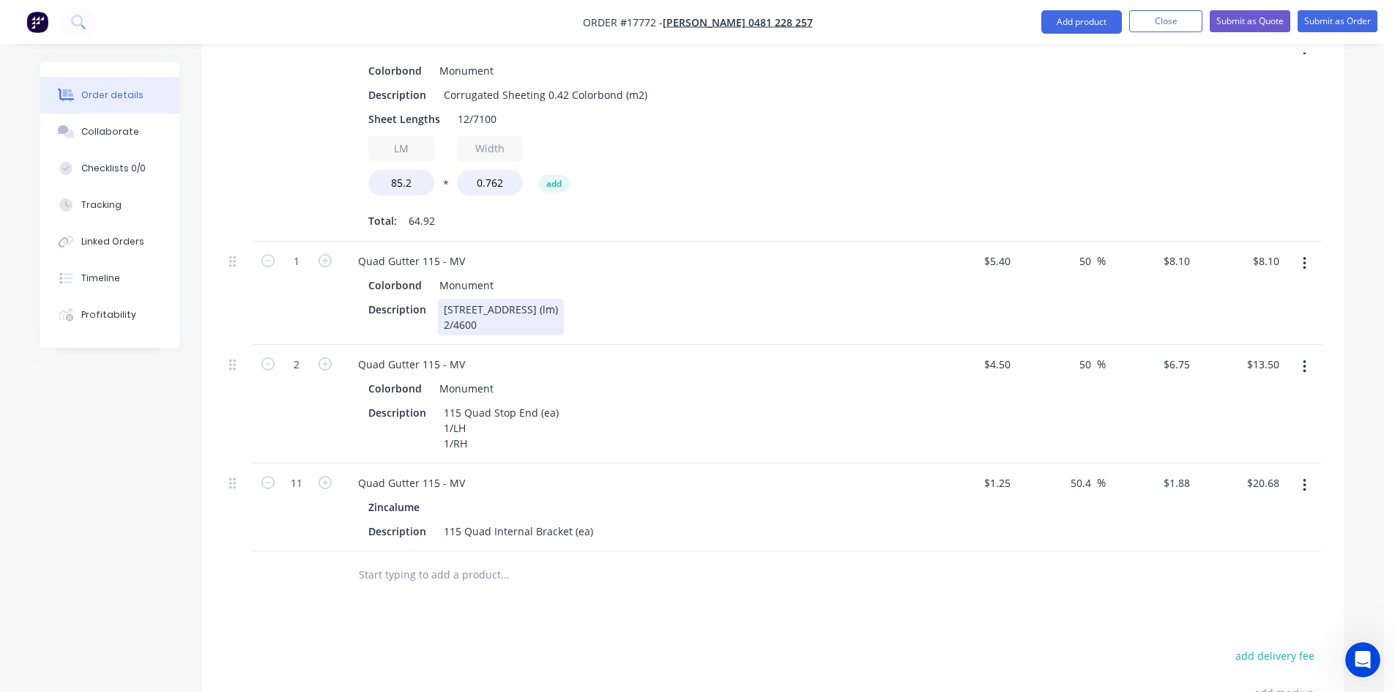
click at [645, 300] on div "Description 115 Quad Gutter Plain (lm) 2/4600" at bounding box center [631, 317] width 536 height 37
click at [649, 302] on div "Description 115 Quad Gutter Plain (lm) 2/4600" at bounding box center [631, 317] width 536 height 37
click at [655, 309] on div "Description 115 Quad Gutter Plain (lm) 2/4600" at bounding box center [631, 317] width 536 height 37
click at [307, 260] on input "1" at bounding box center [297, 261] width 38 height 22
type input "9.2"
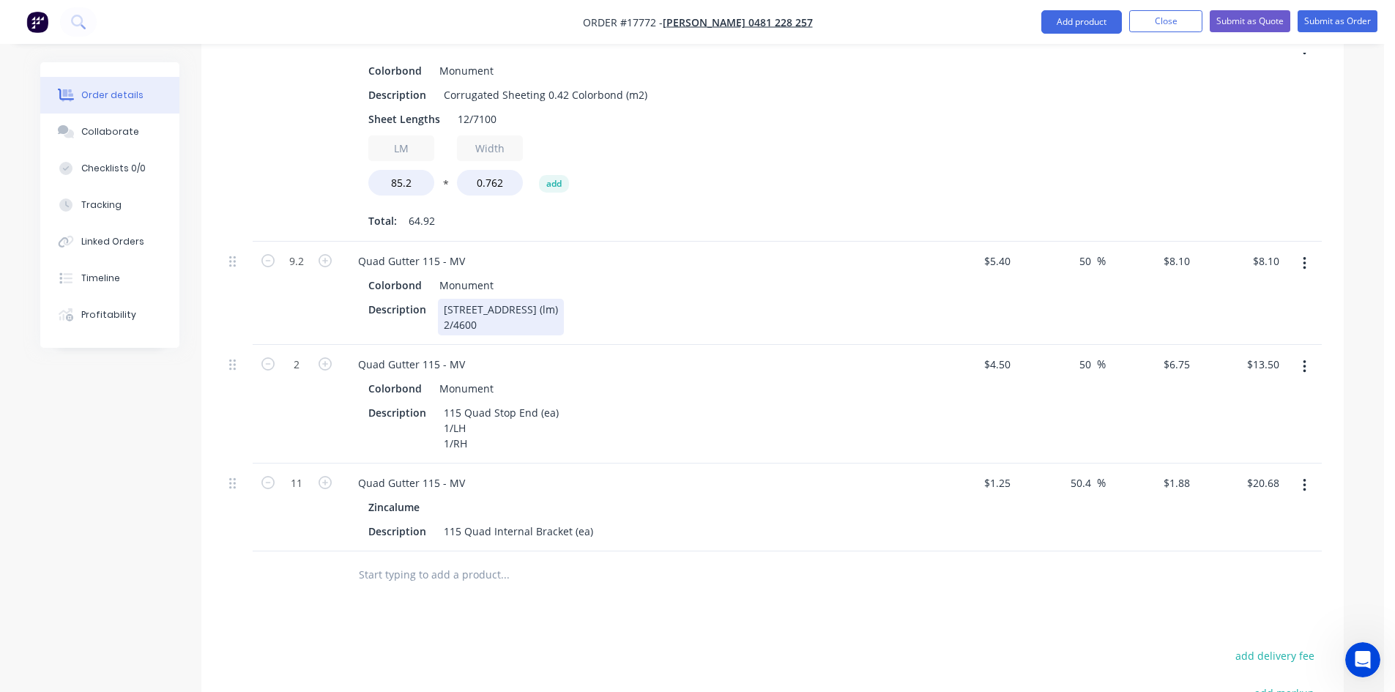
type input "$74.52"
click at [748, 306] on div "Description 115 Quad Gutter Plain (lm) 2/4600" at bounding box center [631, 317] width 536 height 37
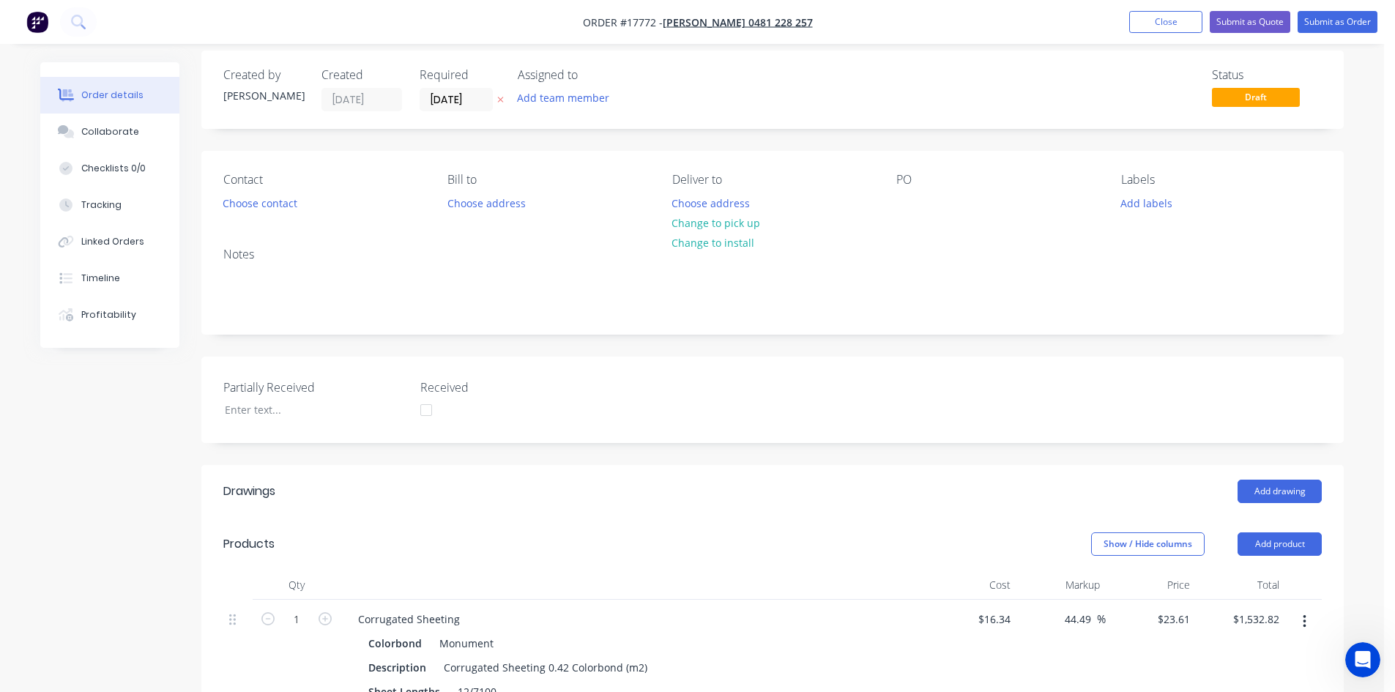
scroll to position [0, 0]
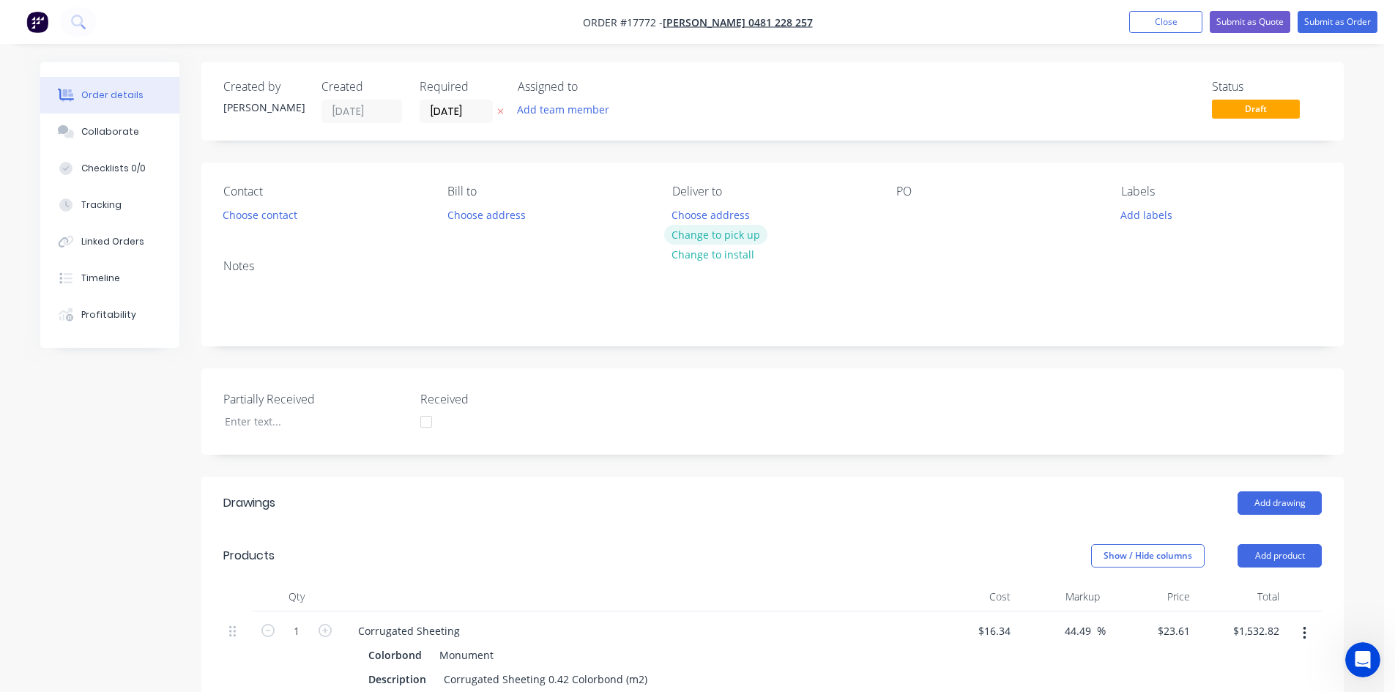
click at [736, 239] on button "Change to pick up" at bounding box center [716, 235] width 104 height 20
click at [239, 214] on button "Choose contact" at bounding box center [260, 214] width 90 height 20
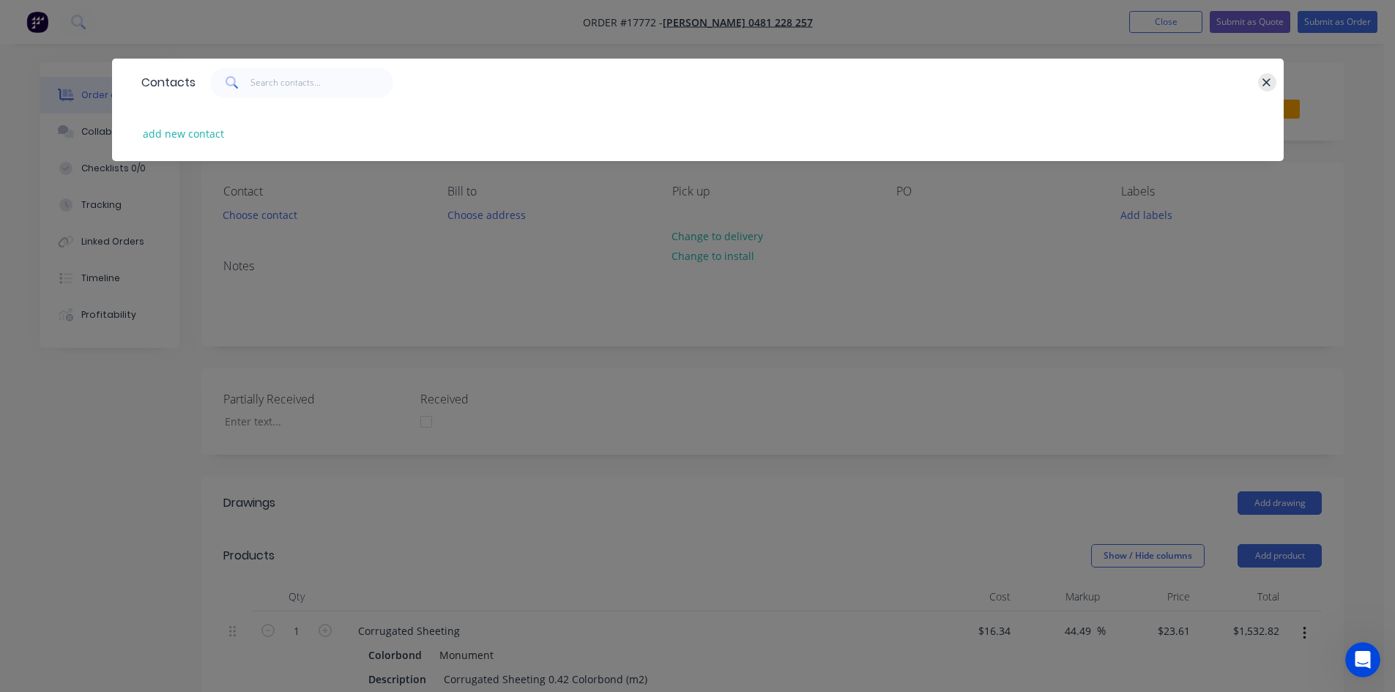
click at [1264, 80] on icon "button" at bounding box center [1267, 82] width 8 height 8
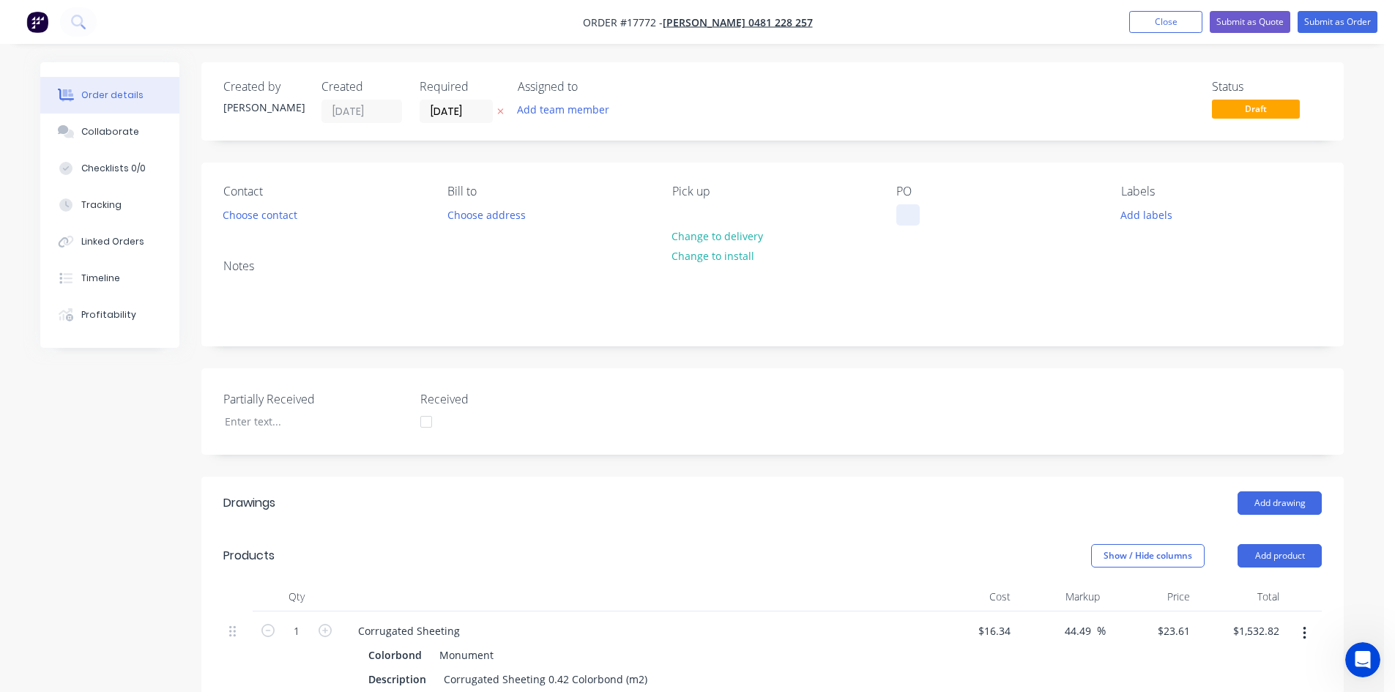
click at [899, 216] on div at bounding box center [907, 214] width 23 height 21
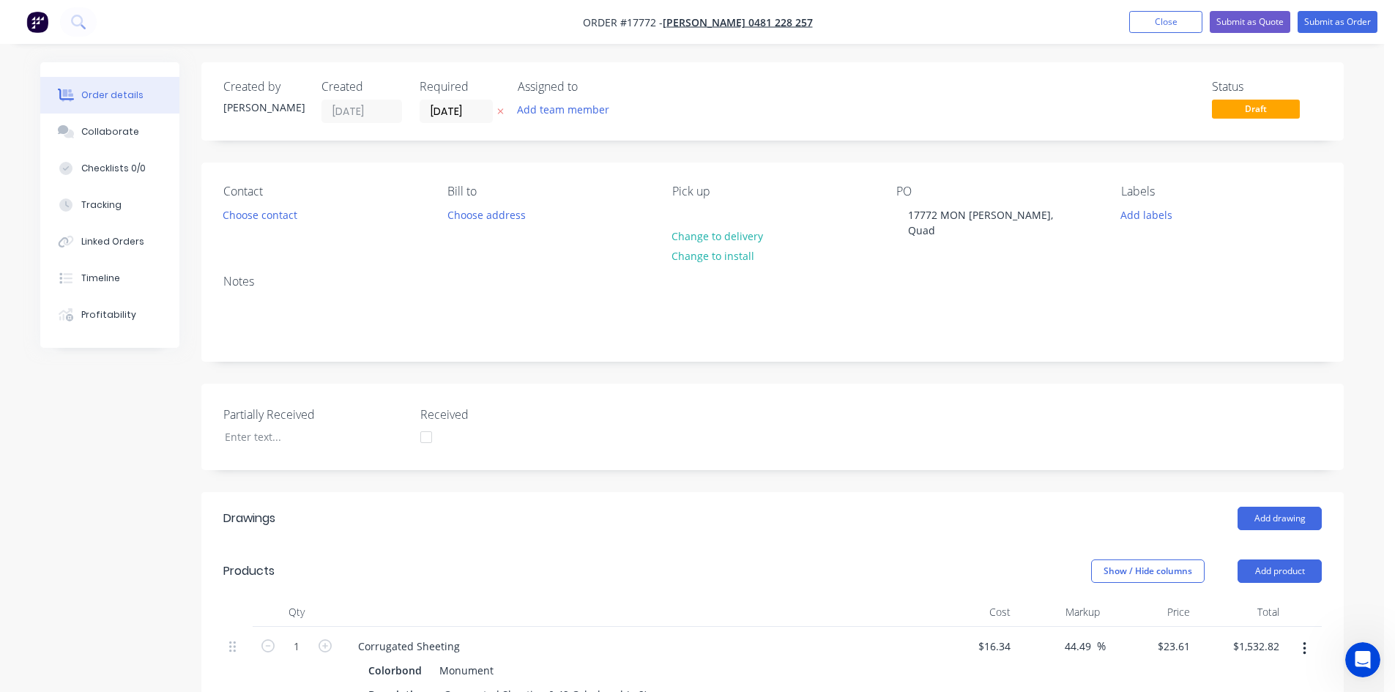
click at [942, 275] on div "Notes" at bounding box center [772, 282] width 1099 height 14
click at [1266, 23] on button "Submit as Quote" at bounding box center [1250, 22] width 81 height 22
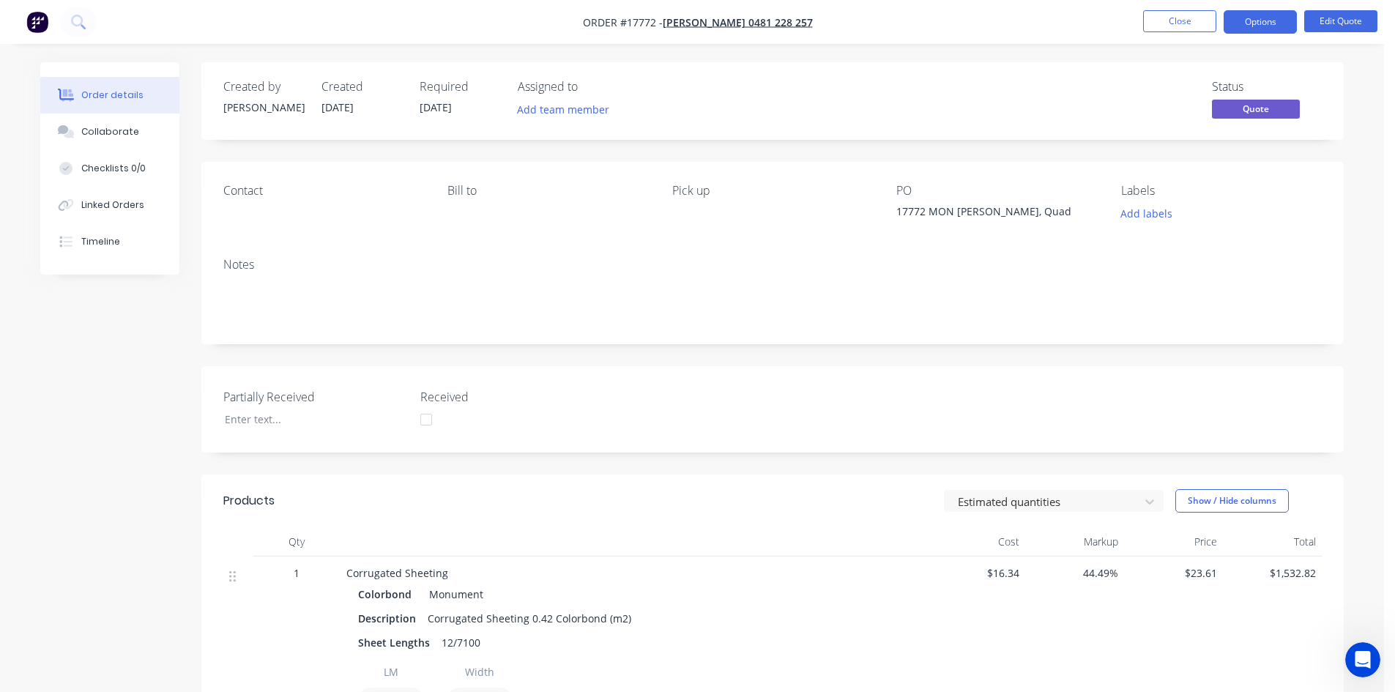
click at [1121, 55] on div "Order details Collaborate Checklists 0/0 Linked Orders Timeline Order details C…" at bounding box center [692, 656] width 1384 height 1312
click at [844, 151] on div "Created by Sam Created 13/10/25 Required 13/10/25 Assigned to Add team member S…" at bounding box center [772, 676] width 1142 height 1228
click at [844, 152] on div "Created by Sam Created 13/10/25 Required 13/10/25 Assigned to Add team member S…" at bounding box center [772, 676] width 1142 height 1228
click at [841, 152] on div "Created by Sam Created 13/10/25 Required 13/10/25 Assigned to Add team member S…" at bounding box center [772, 676] width 1142 height 1228
click at [851, 146] on div "Created by Sam Created 13/10/25 Required 13/10/25 Assigned to Add team member S…" at bounding box center [772, 676] width 1142 height 1228
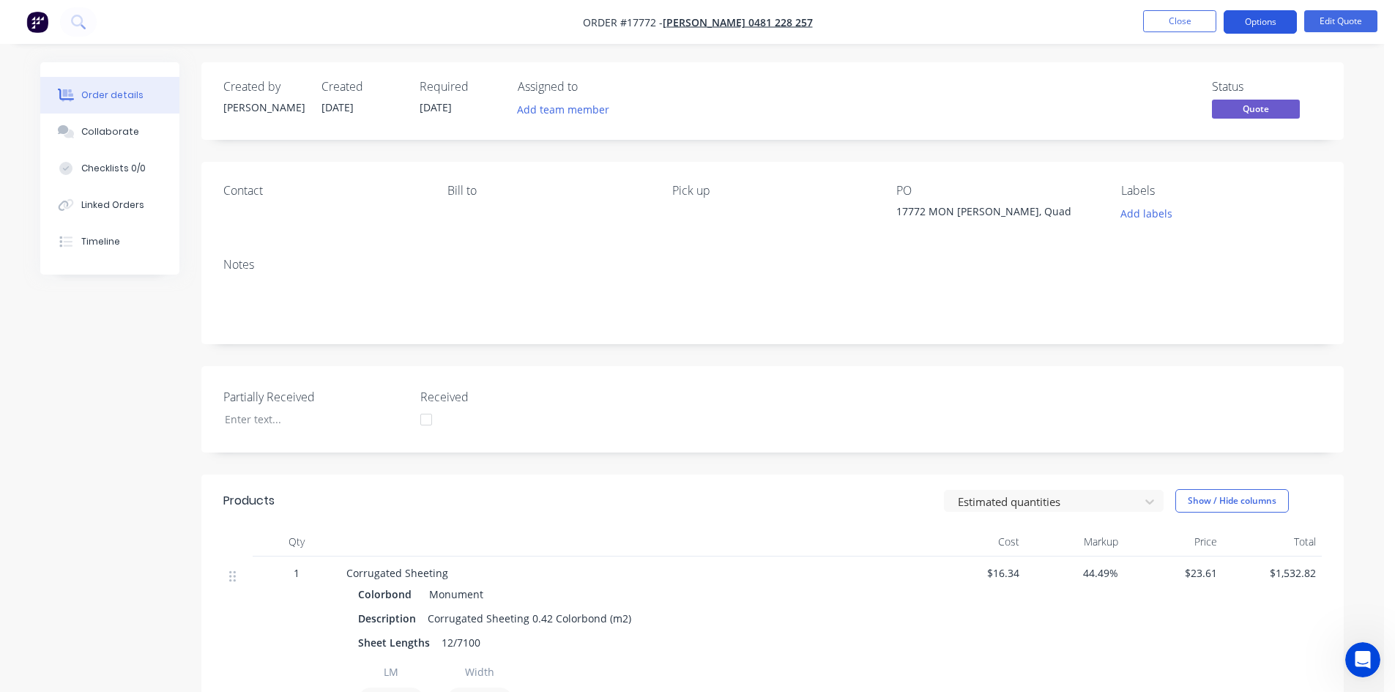
click at [1268, 22] on button "Options" at bounding box center [1260, 21] width 73 height 23
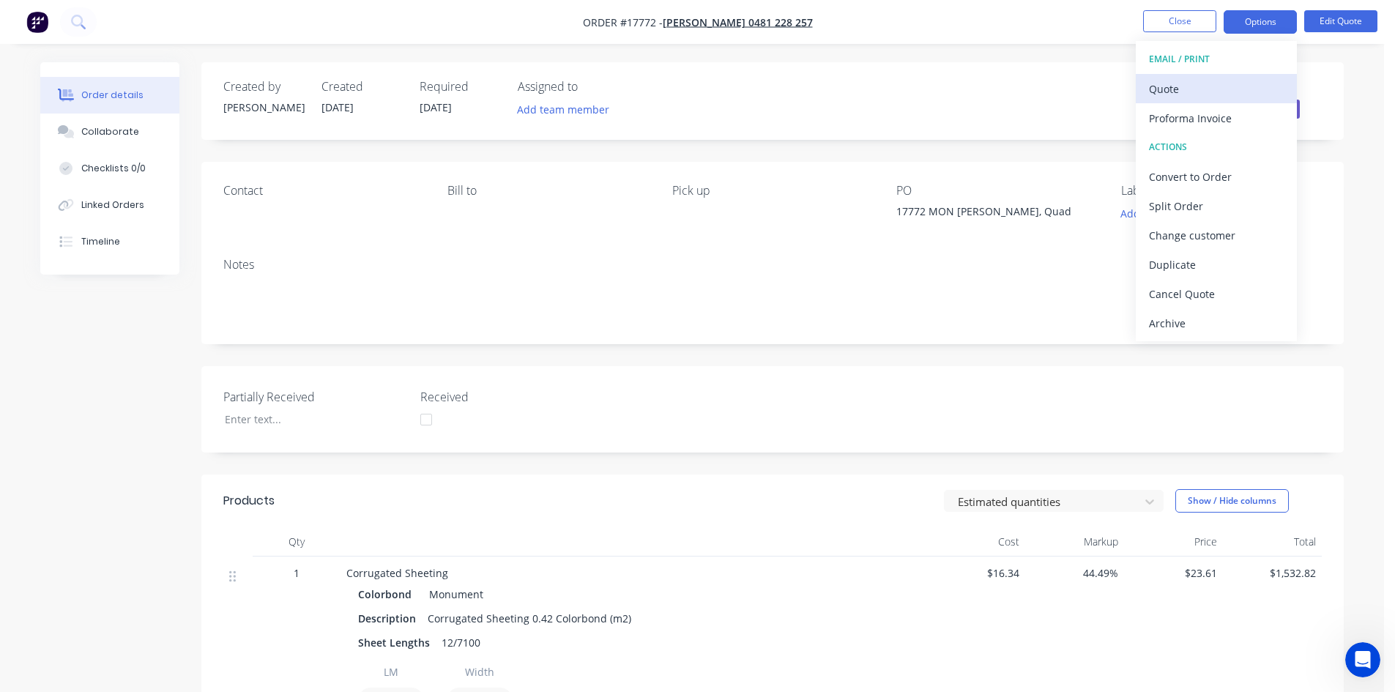
click at [1175, 91] on div "Quote" at bounding box center [1216, 88] width 135 height 21
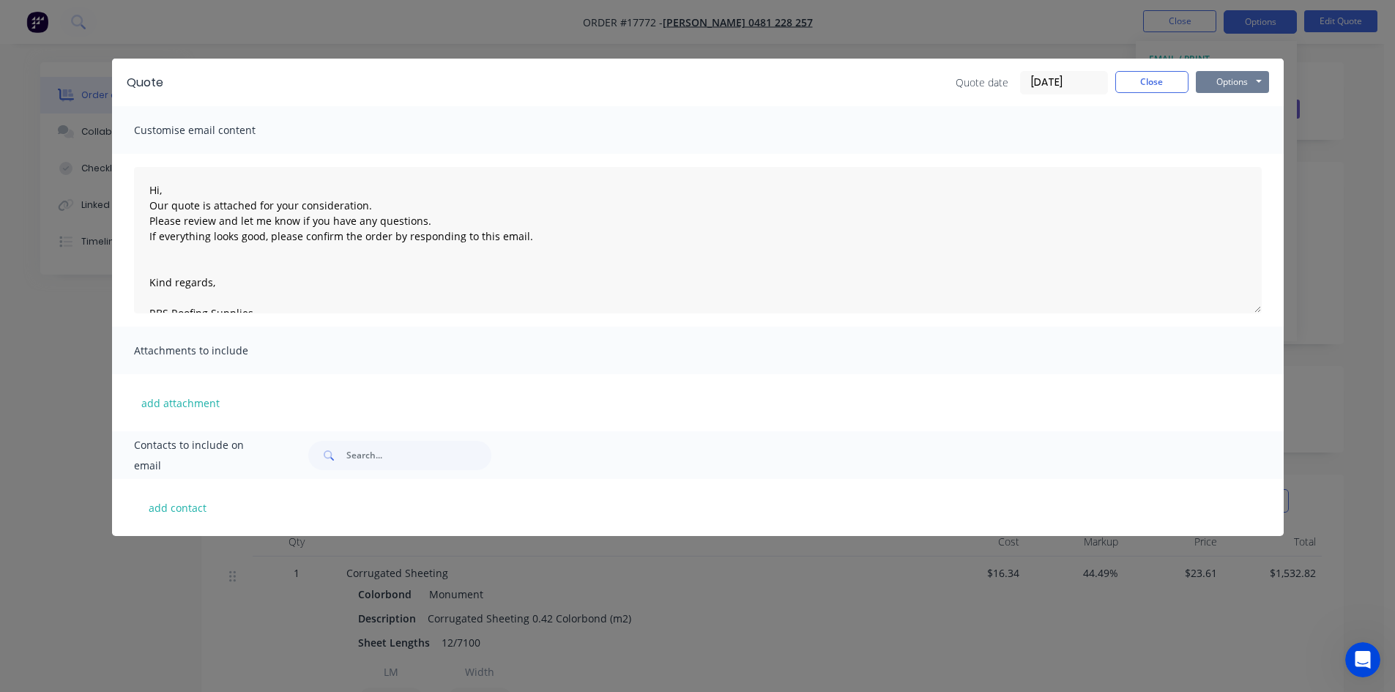
click at [1247, 76] on button "Options" at bounding box center [1232, 82] width 73 height 22
click at [1246, 130] on button "Print" at bounding box center [1243, 132] width 94 height 24
click at [1153, 91] on button "Close" at bounding box center [1151, 82] width 73 height 22
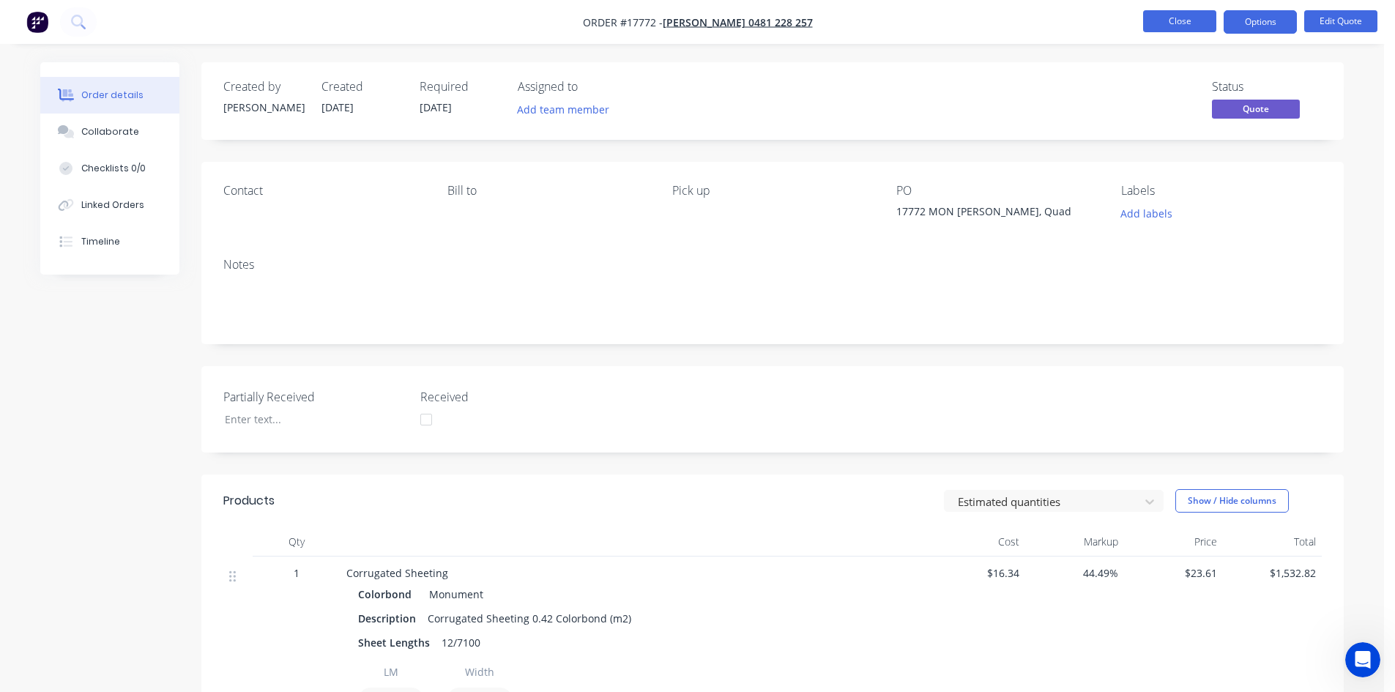
click at [1159, 26] on button "Close" at bounding box center [1179, 21] width 73 height 22
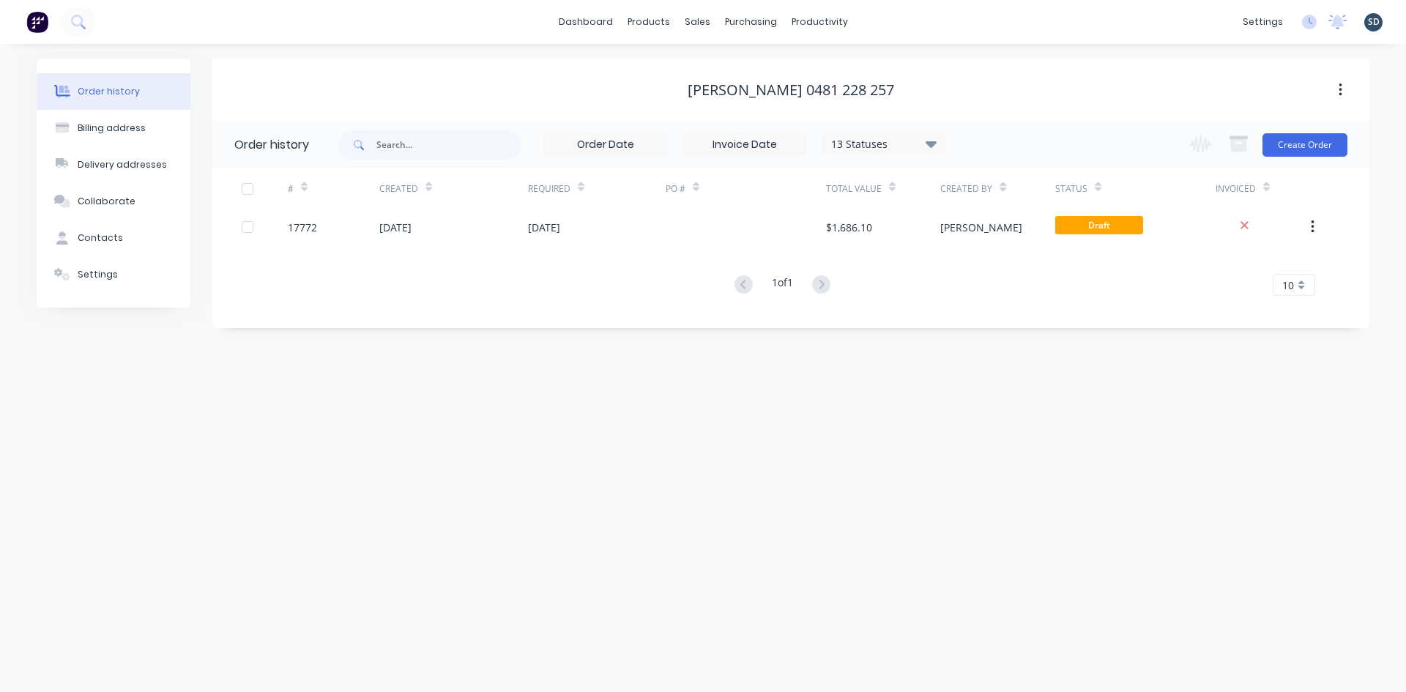
click at [697, 466] on div "Order history Billing address Delivery addresses Collaborate Contacts Settings …" at bounding box center [703, 368] width 1406 height 648
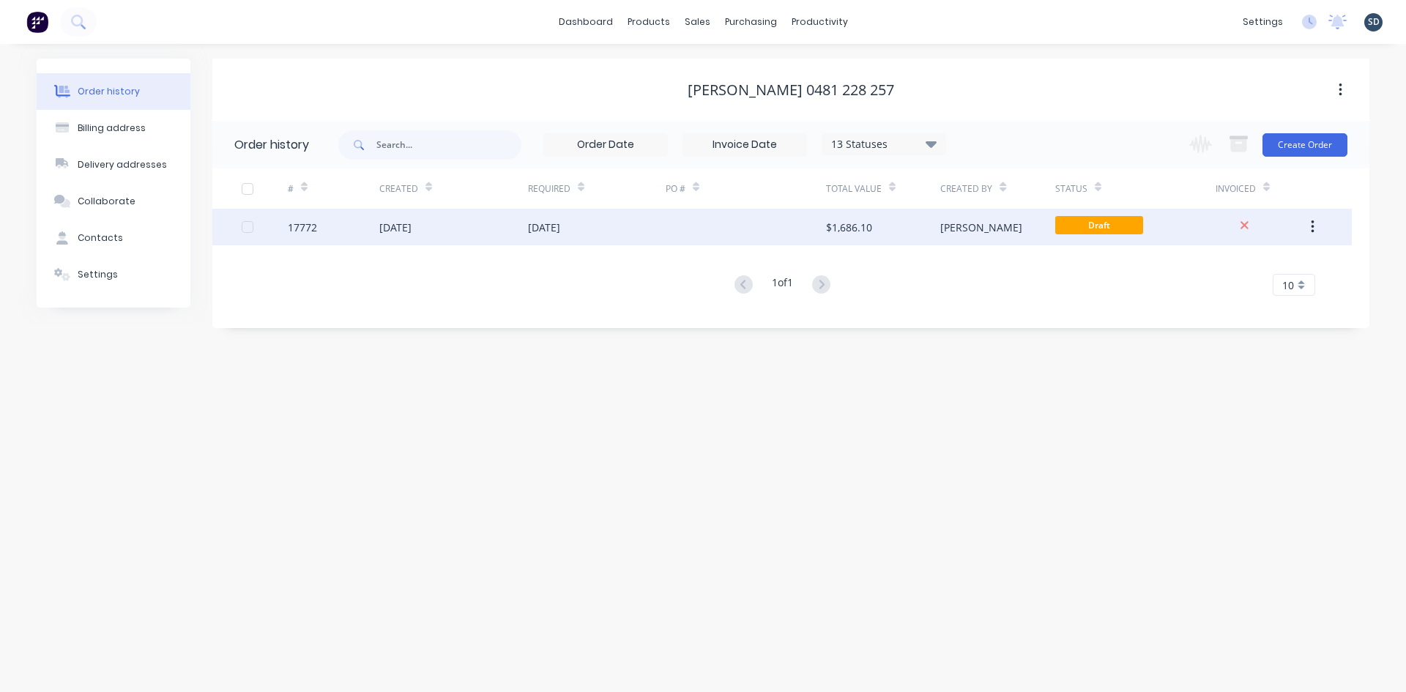
click at [661, 228] on div "[DATE]" at bounding box center [597, 227] width 138 height 37
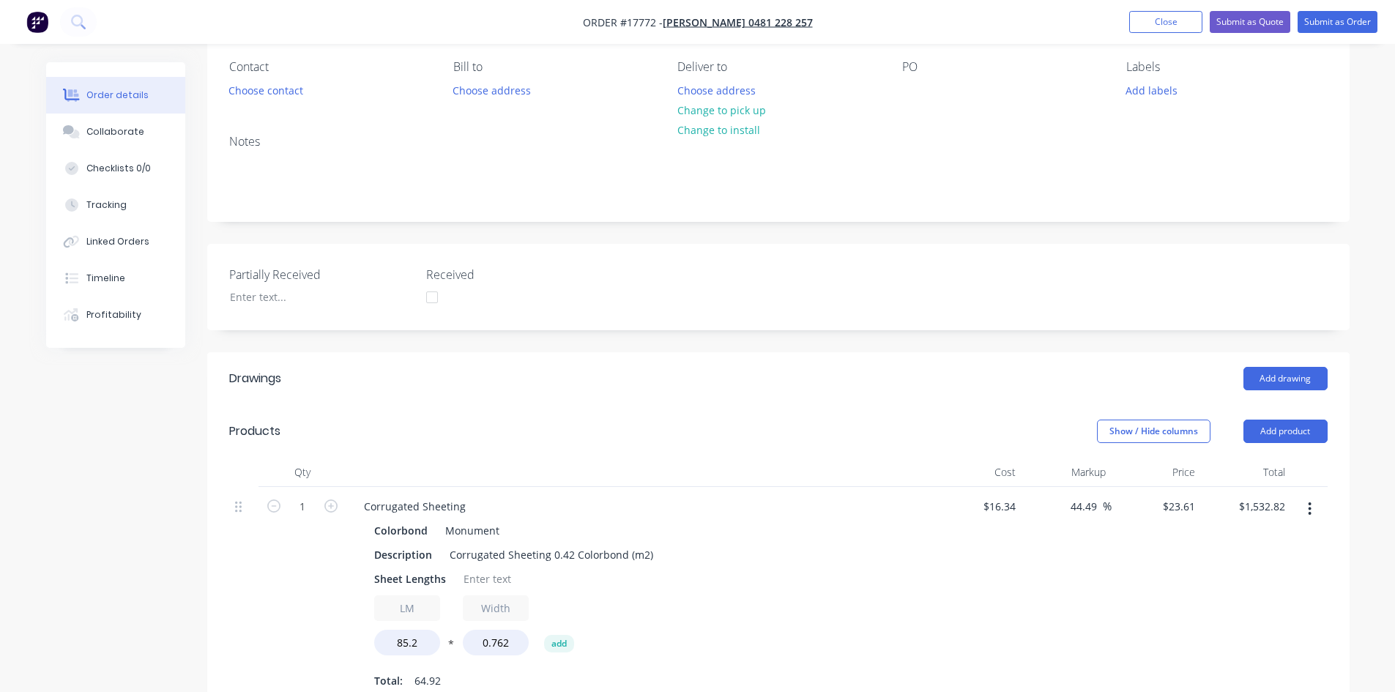
scroll to position [293, 0]
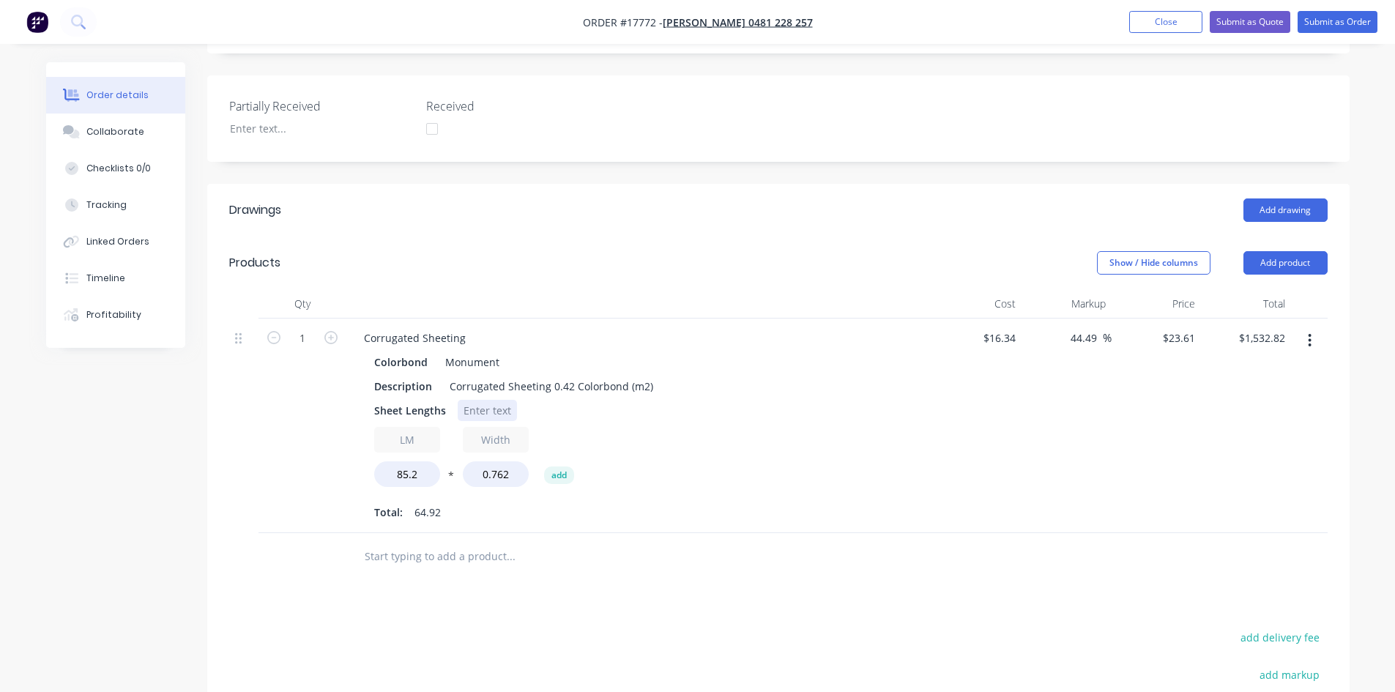
click at [487, 410] on div at bounding box center [487, 410] width 59 height 21
click at [946, 438] on div "$16.34 $16.34" at bounding box center [977, 426] width 90 height 215
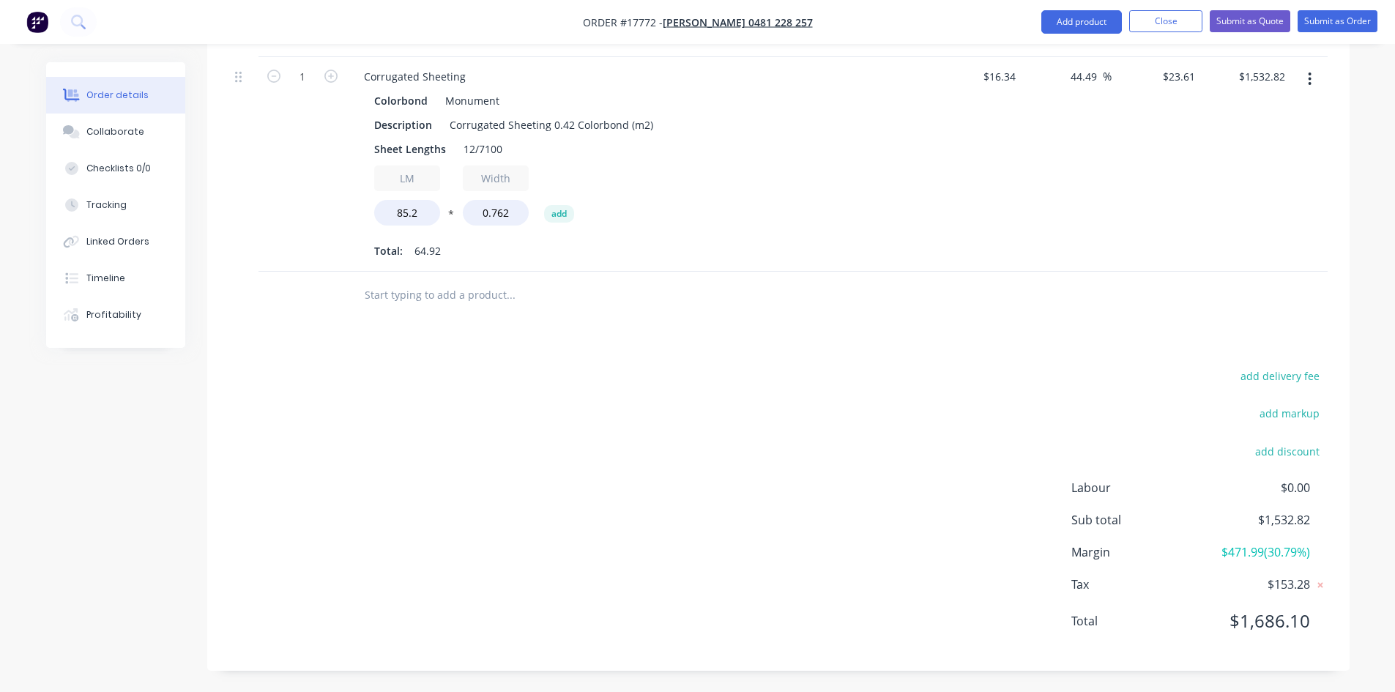
scroll to position [555, 0]
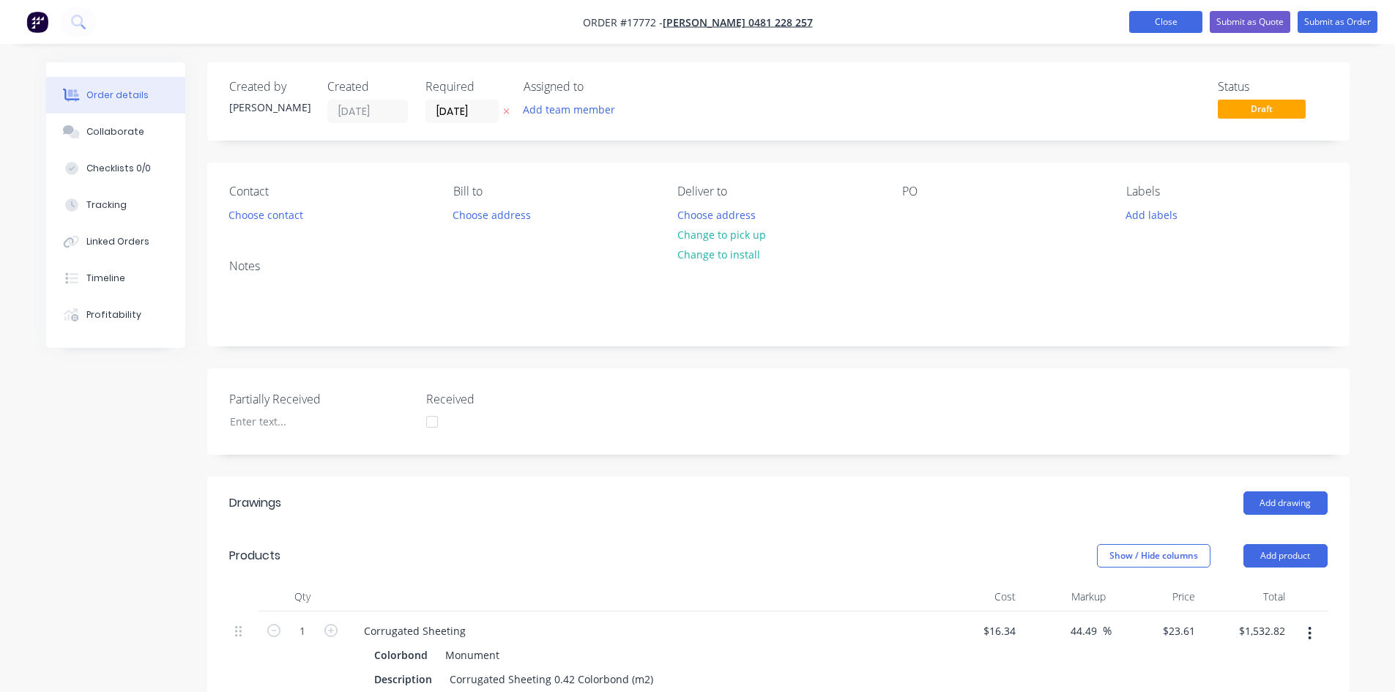
click at [1160, 23] on button "Close" at bounding box center [1165, 22] width 73 height 22
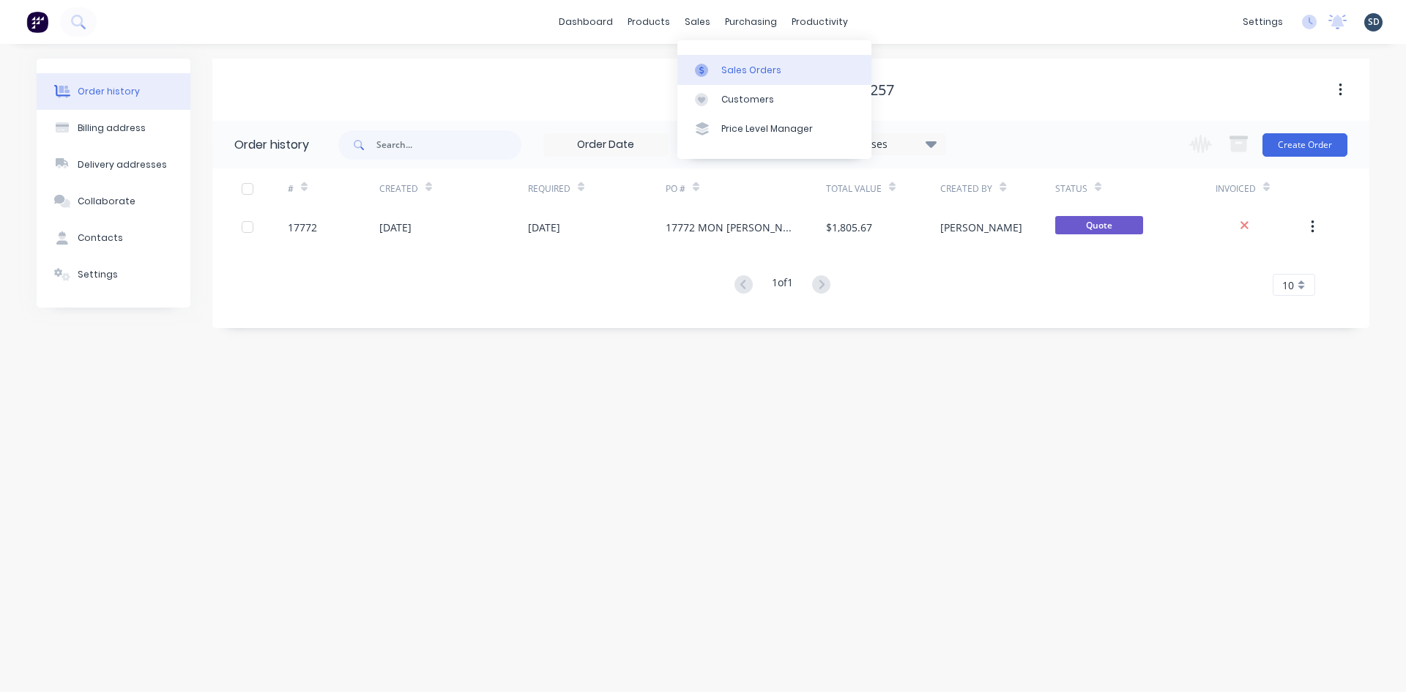
click at [734, 66] on div "Sales Orders" at bounding box center [751, 70] width 60 height 13
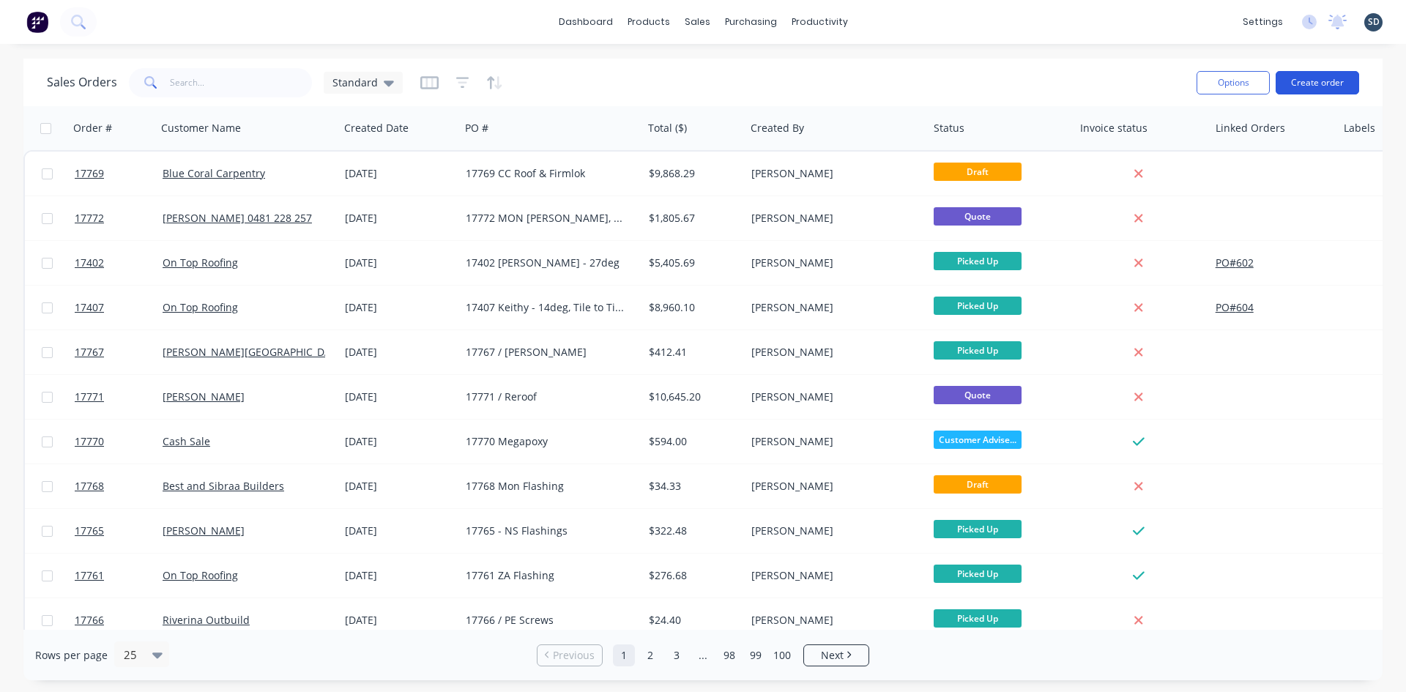
click at [1319, 81] on button "Create order" at bounding box center [1317, 82] width 83 height 23
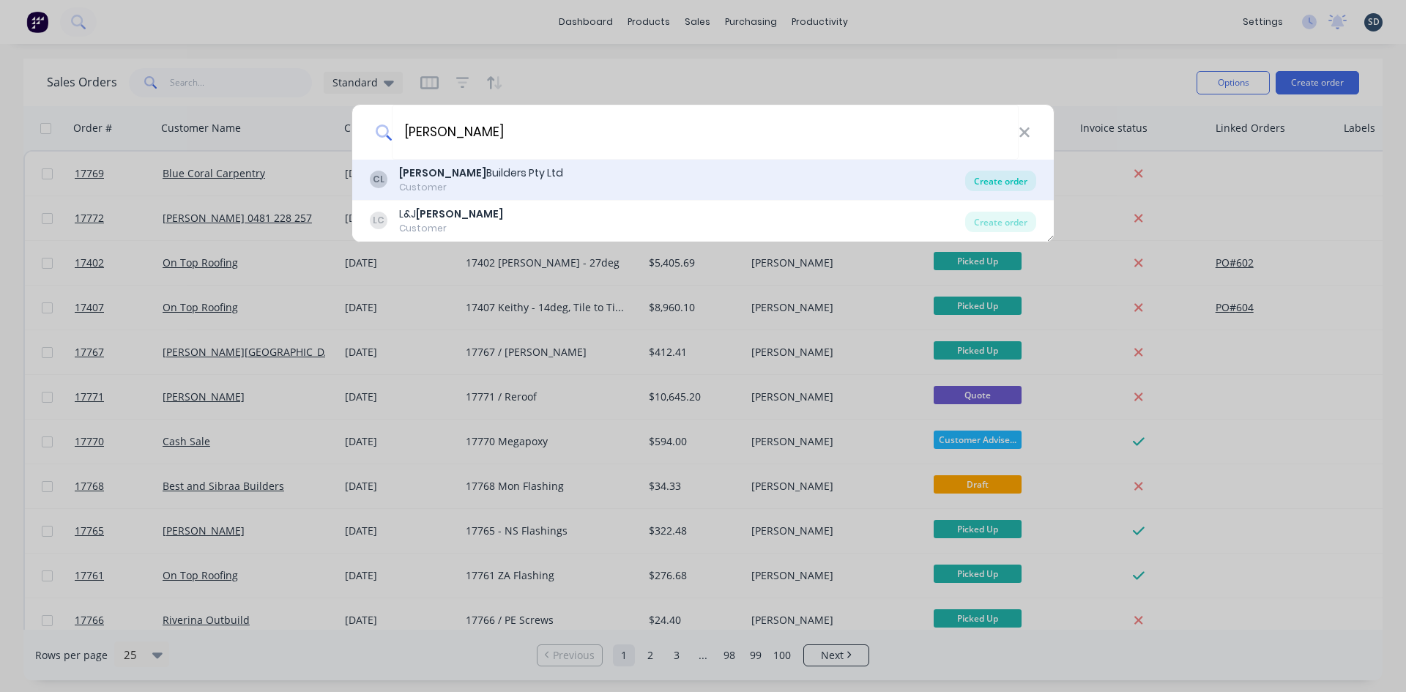
type input "[PERSON_NAME]"
click at [1001, 174] on div "Create order" at bounding box center [1000, 181] width 71 height 21
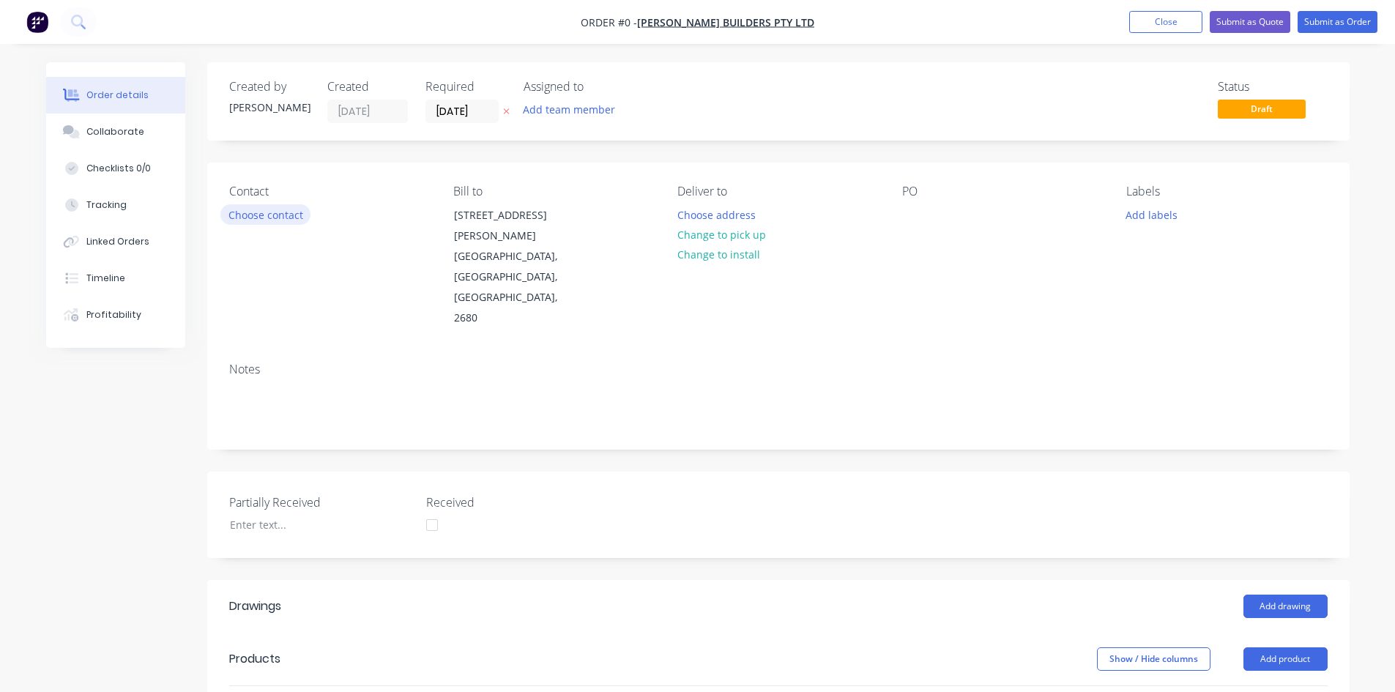
click at [287, 209] on button "Choose contact" at bounding box center [265, 214] width 90 height 20
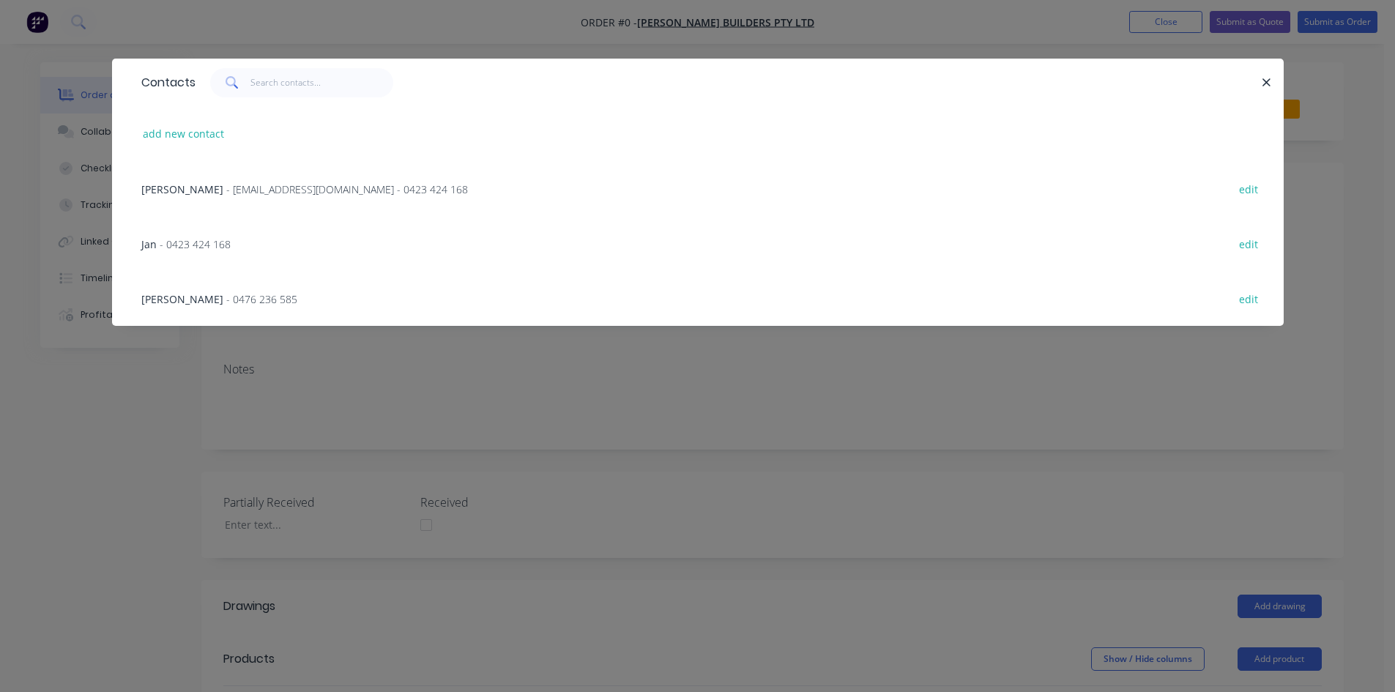
click at [221, 187] on span "[PERSON_NAME]" at bounding box center [182, 189] width 82 height 14
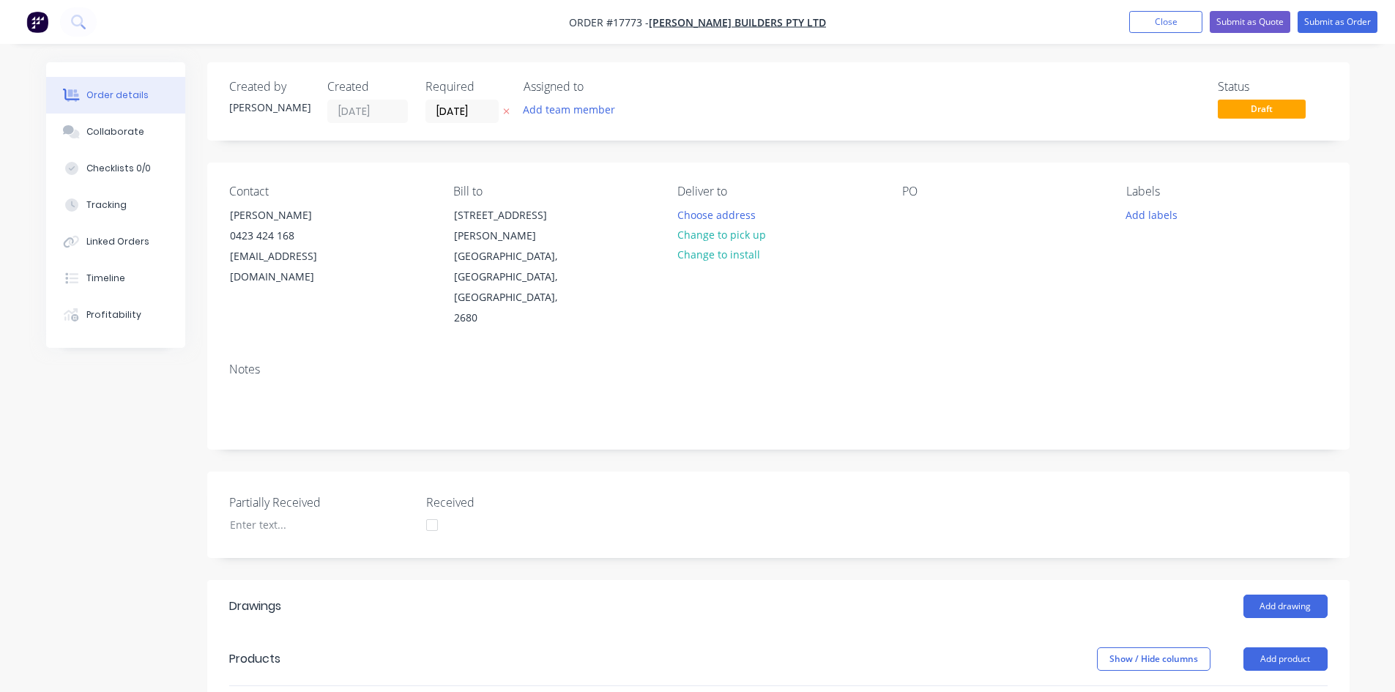
click at [695, 231] on button "Change to pick up" at bounding box center [721, 235] width 104 height 20
click at [919, 213] on div at bounding box center [913, 214] width 23 height 21
click at [964, 351] on div "Notes" at bounding box center [778, 400] width 1142 height 98
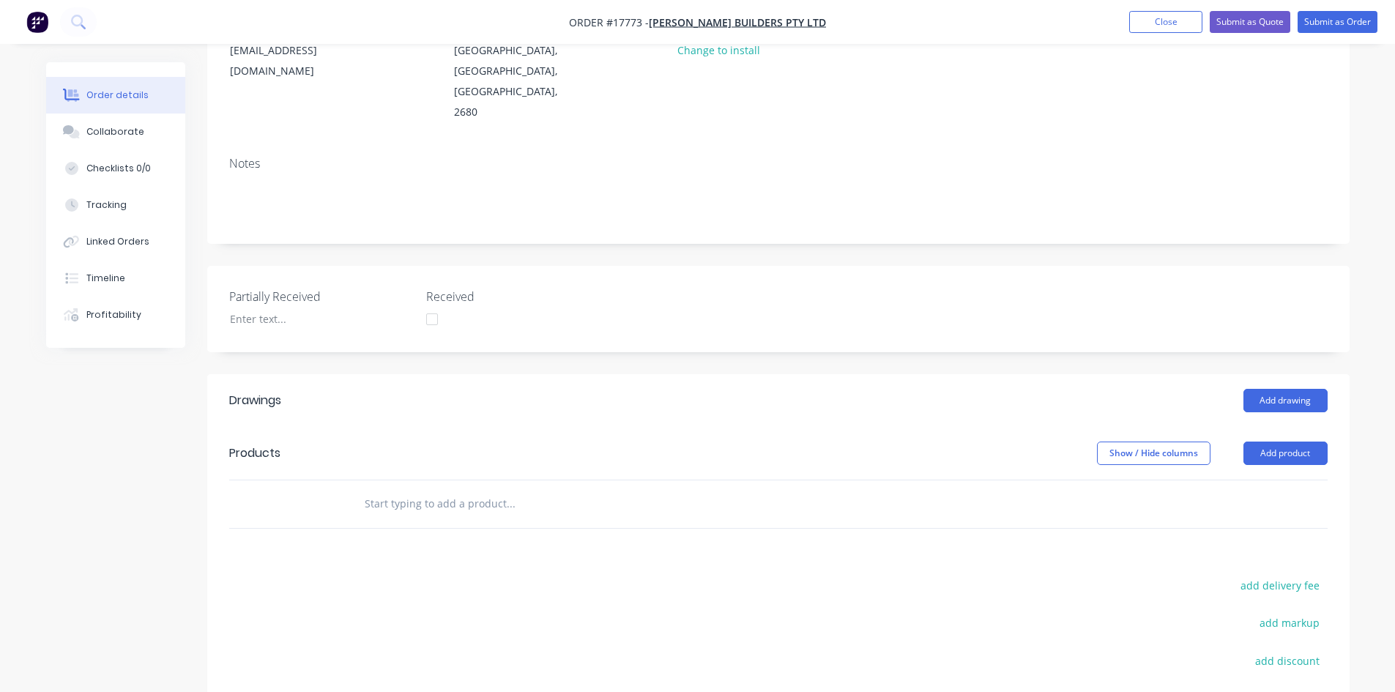
scroll to position [220, 0]
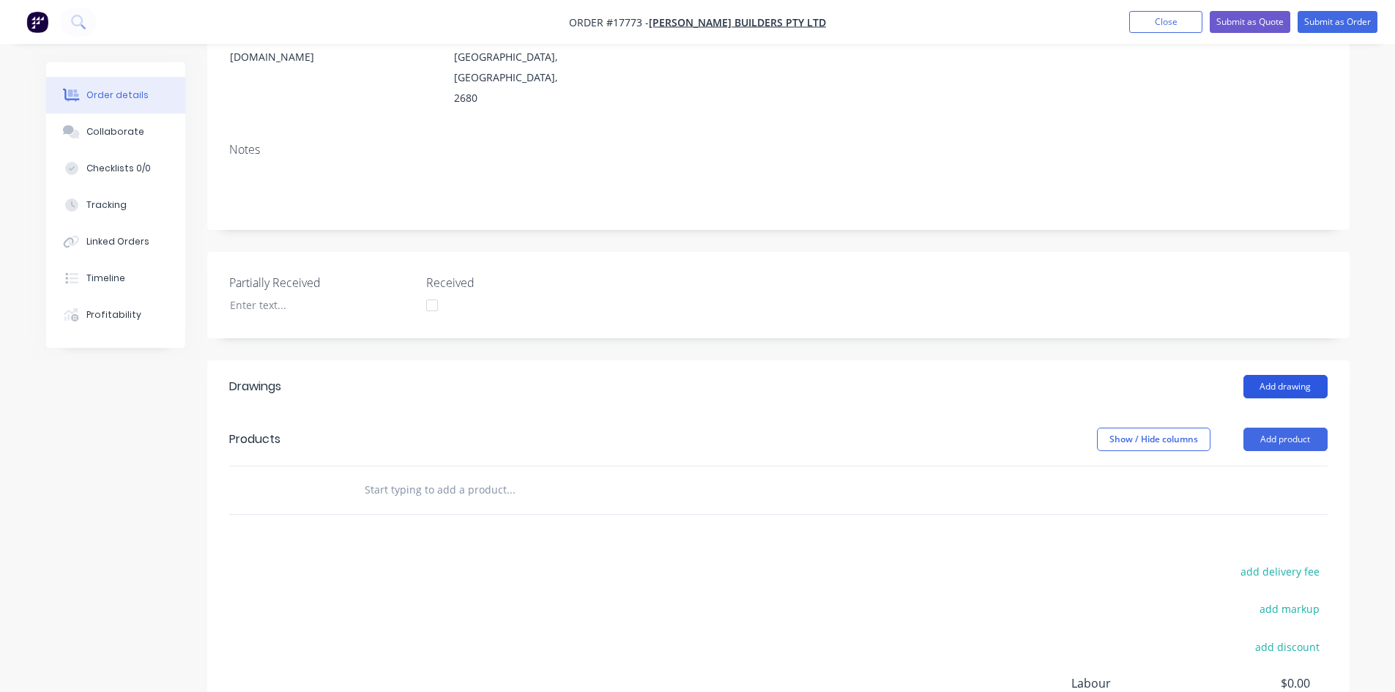
click at [1281, 375] on button "Add drawing" at bounding box center [1286, 386] width 84 height 23
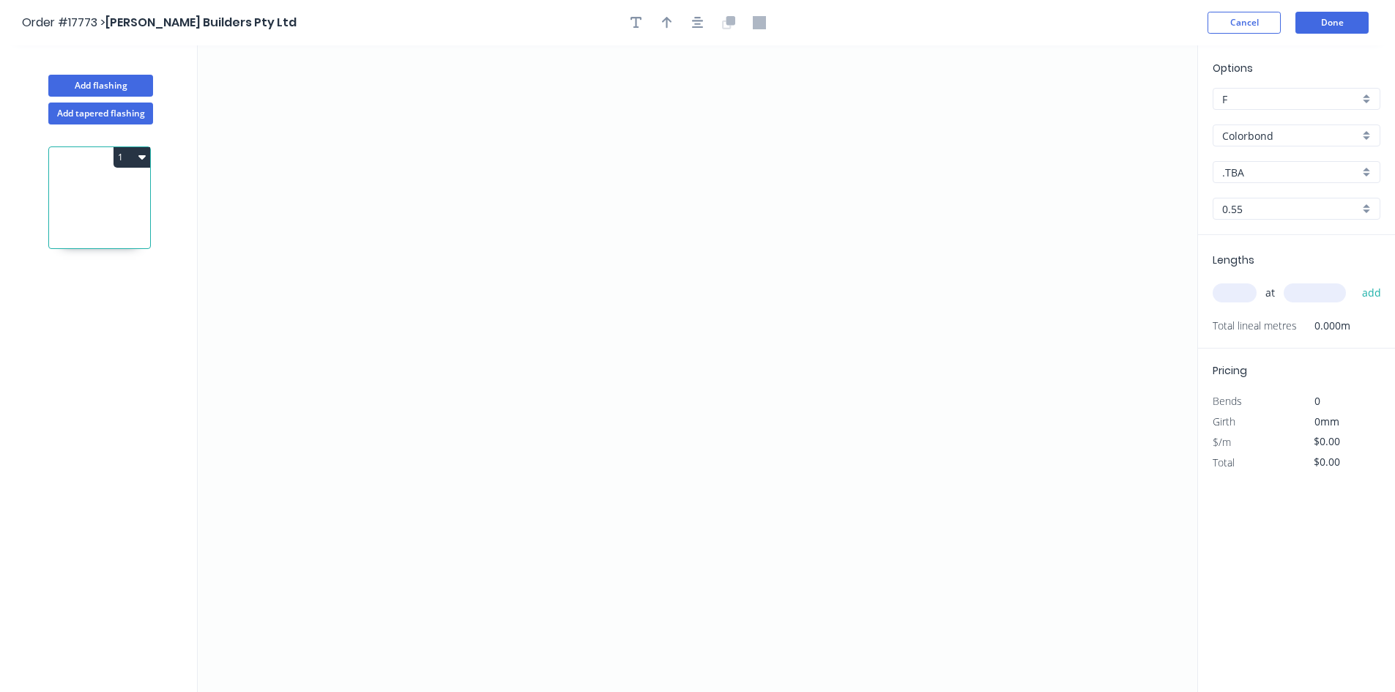
click at [1277, 176] on input ".TBA" at bounding box center [1290, 172] width 137 height 15
click at [1285, 223] on div "Shale grey" at bounding box center [1297, 222] width 166 height 26
type input "Shale grey"
click at [456, 168] on icon "0" at bounding box center [698, 368] width 1000 height 647
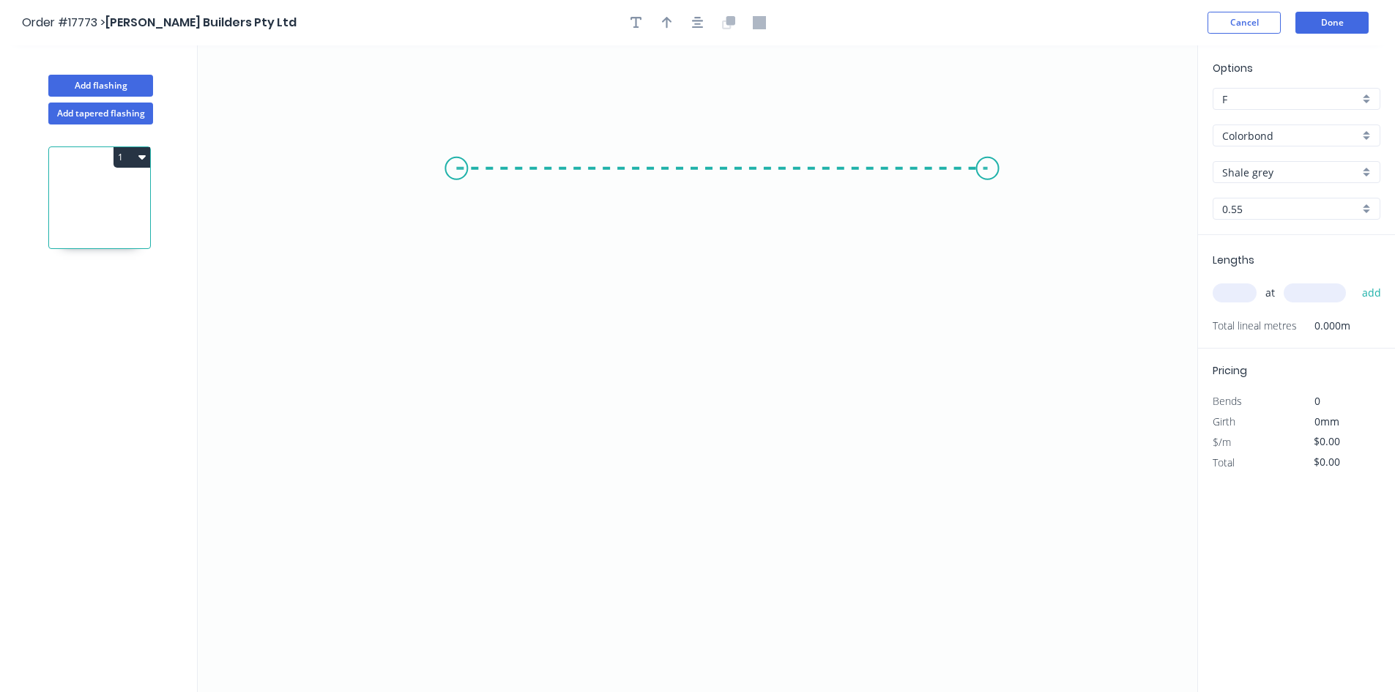
click at [988, 162] on icon "0" at bounding box center [698, 368] width 1000 height 647
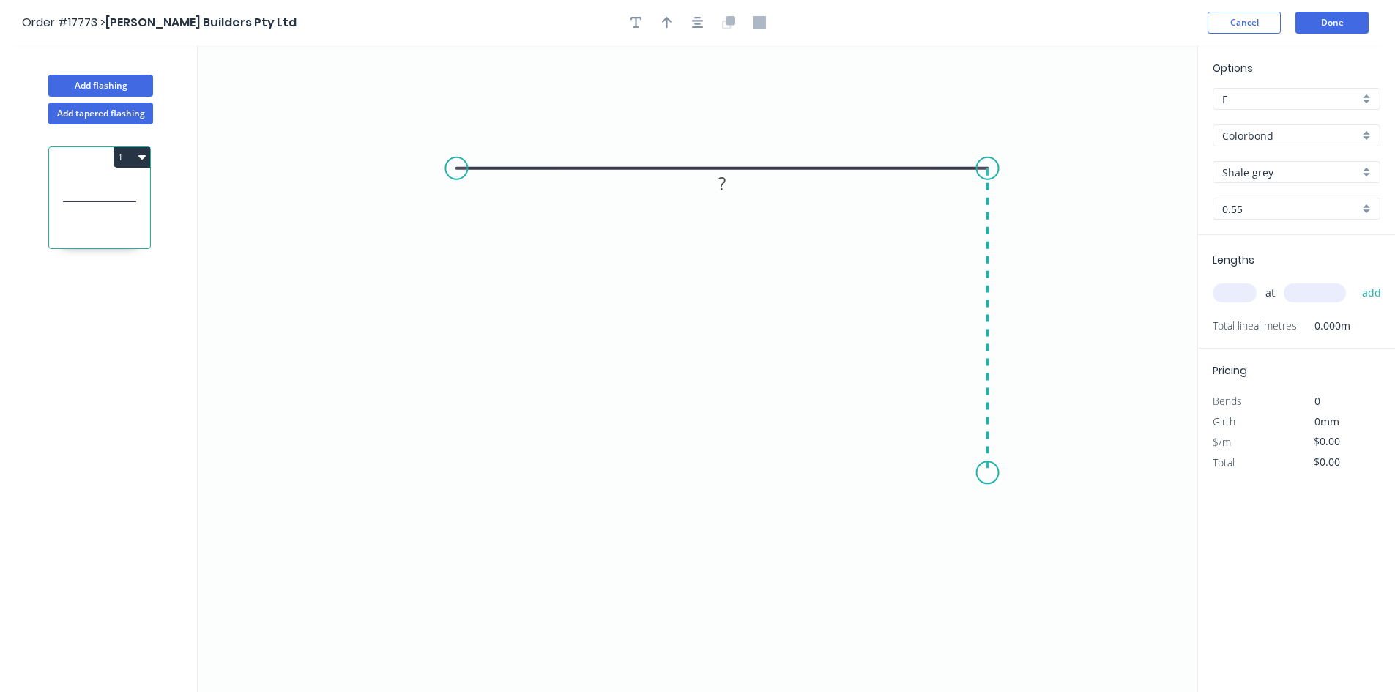
click at [984, 473] on icon "0 ?" at bounding box center [698, 368] width 1000 height 647
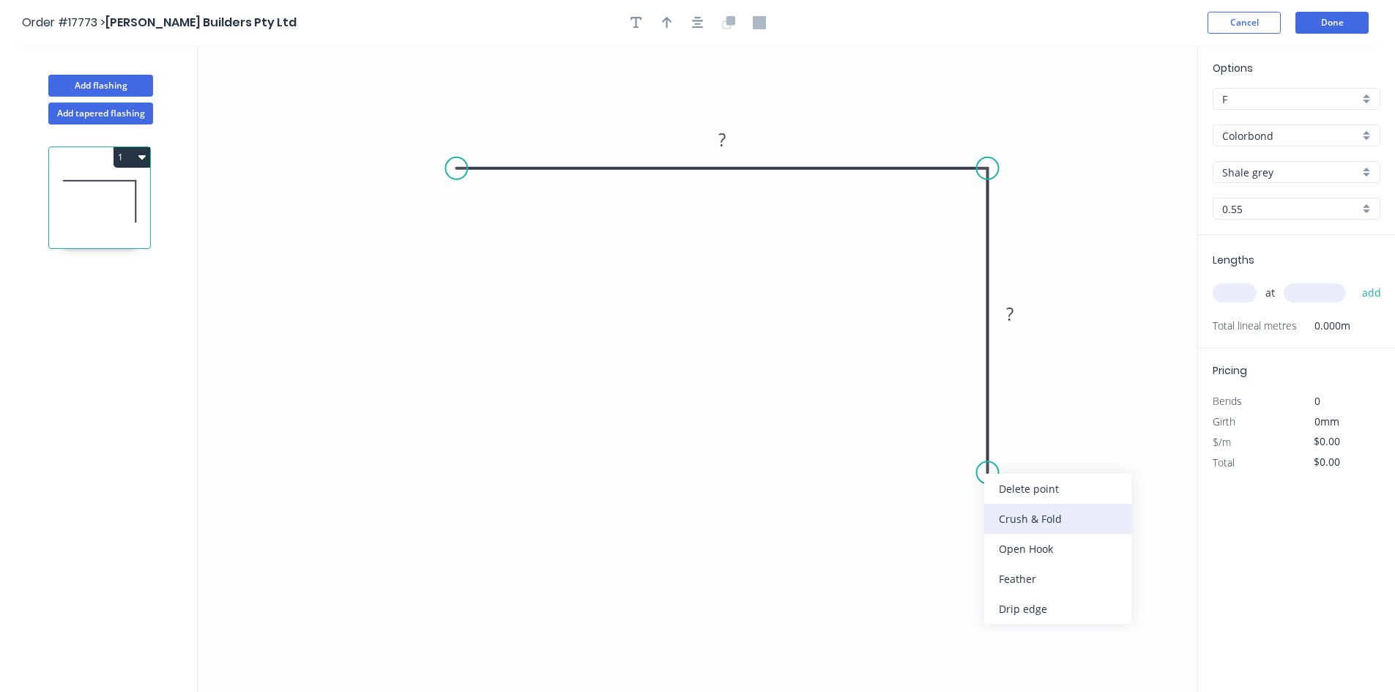
click at [1049, 508] on div "Crush & Fold" at bounding box center [1057, 519] width 147 height 30
click at [1024, 520] on div "Flip bend" at bounding box center [1049, 521] width 147 height 30
drag, startPoint x: 1044, startPoint y: 447, endPoint x: 929, endPoint y: 482, distance: 119.5
click at [929, 482] on rect at bounding box center [905, 482] width 59 height 30
click at [457, 171] on circle at bounding box center [456, 168] width 22 height 22
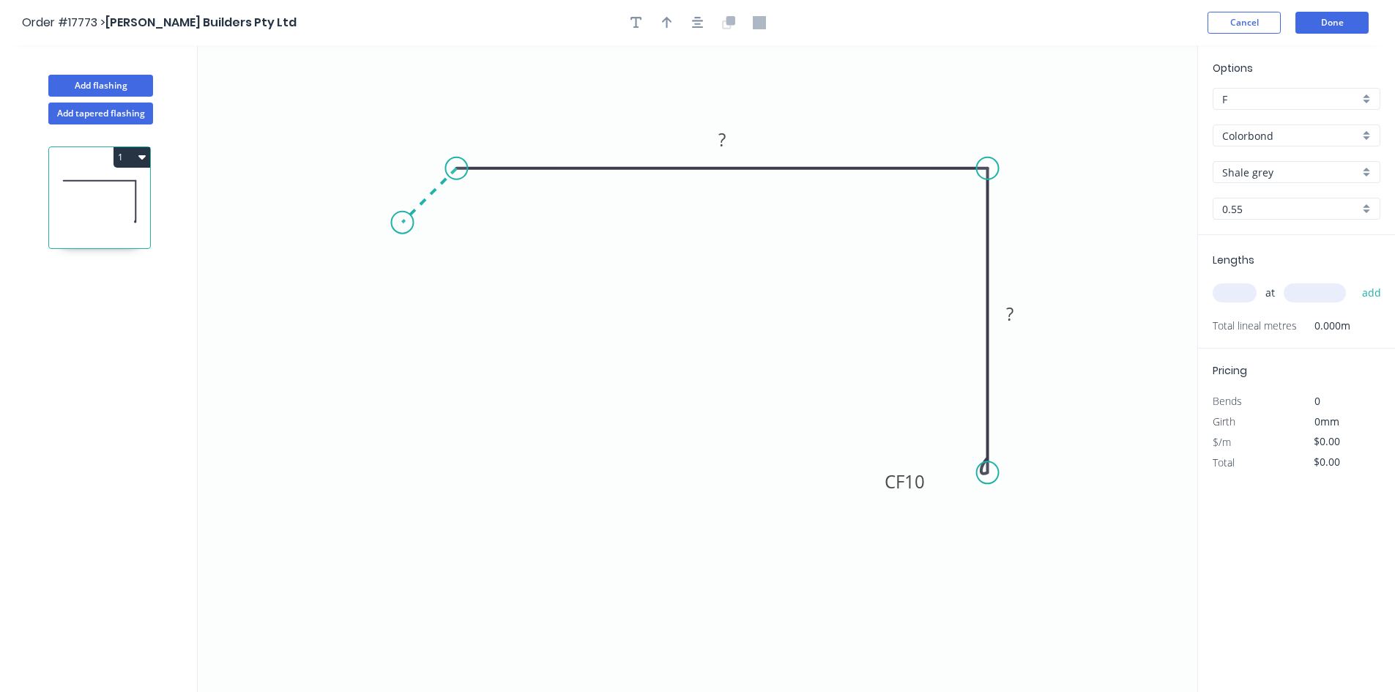
click at [402, 221] on icon at bounding box center [429, 195] width 54 height 54
click at [420, 166] on rect at bounding box center [413, 174] width 29 height 21
click at [722, 138] on tspan "?" at bounding box center [721, 139] width 7 height 24
click at [696, 28] on icon "button" at bounding box center [698, 23] width 12 height 12
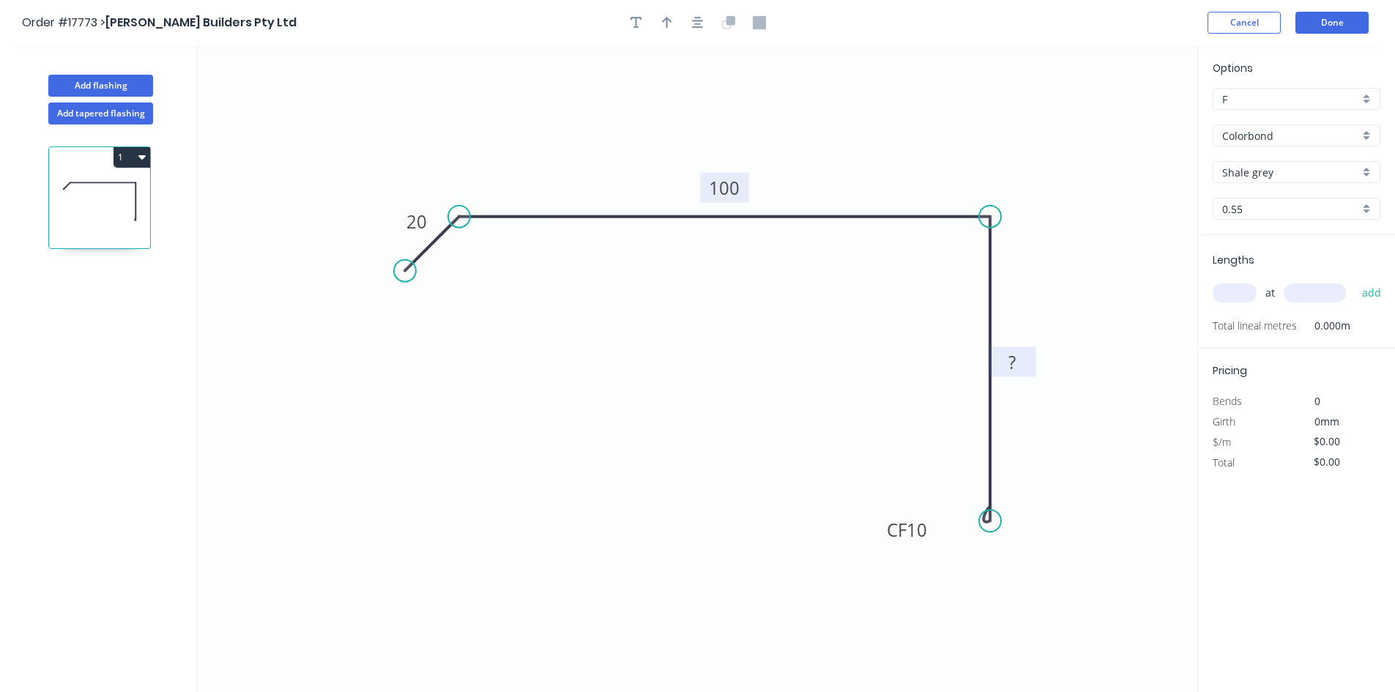
click at [1010, 363] on tspan "?" at bounding box center [1011, 362] width 7 height 24
drag, startPoint x: 904, startPoint y: 380, endPoint x: 754, endPoint y: 133, distance: 288.9
click at [903, 380] on icon "0 20 100 CF 10 60" at bounding box center [698, 368] width 1000 height 647
type input "$16.50"
click at [699, 28] on icon "button" at bounding box center [698, 23] width 12 height 12
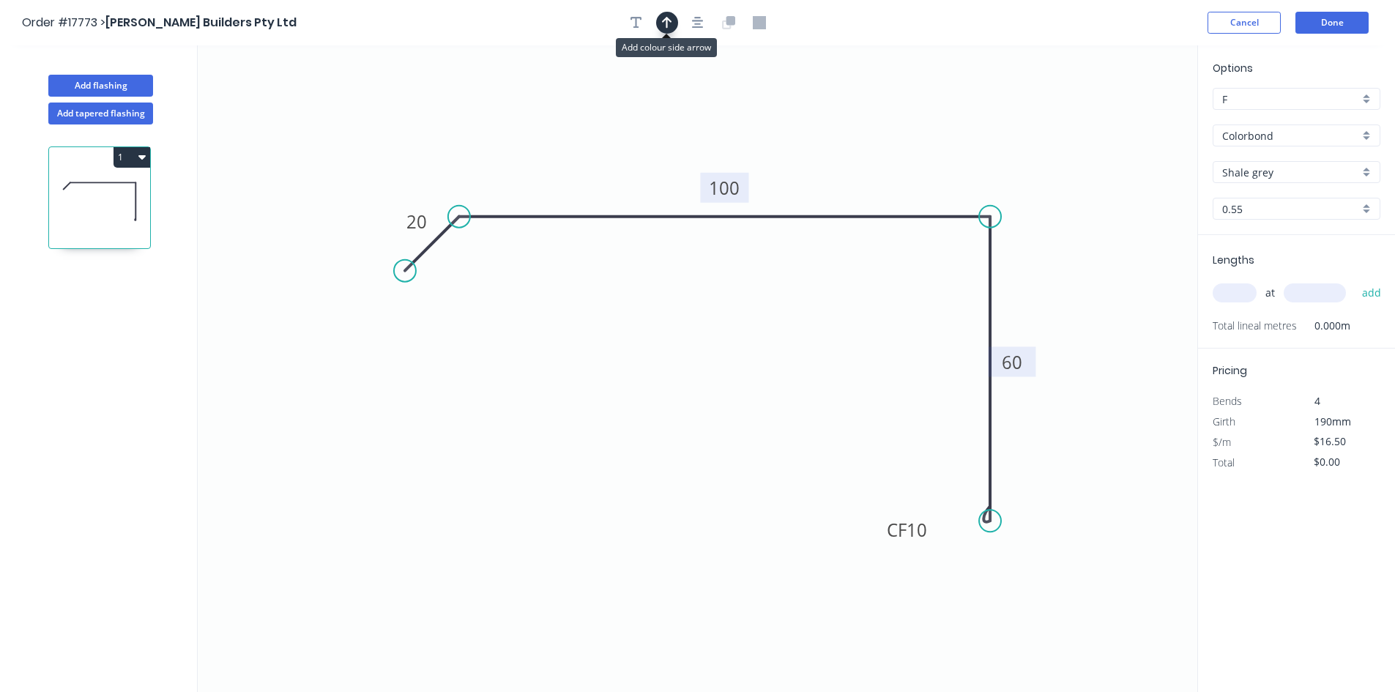
click at [666, 21] on icon "button" at bounding box center [667, 22] width 10 height 13
drag, startPoint x: 1123, startPoint y: 116, endPoint x: 885, endPoint y: 144, distance: 240.3
click at [885, 144] on icon at bounding box center [890, 124] width 13 height 47
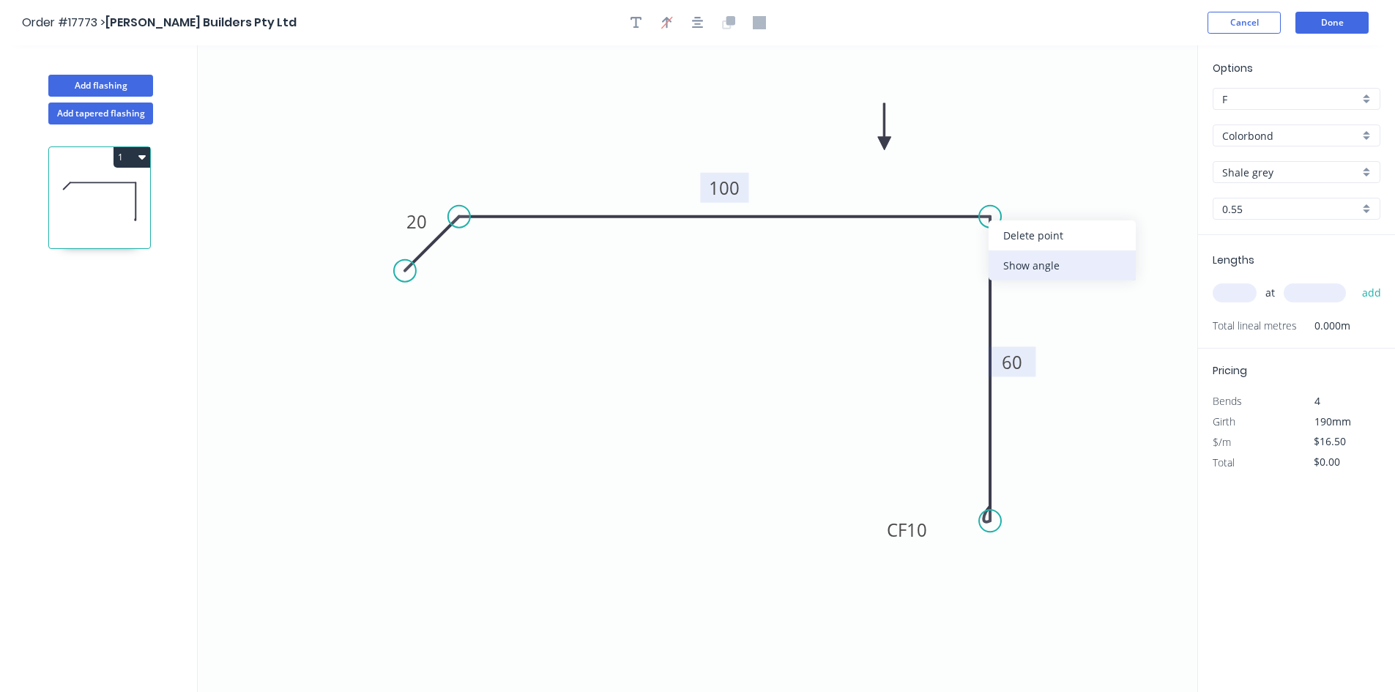
click at [1027, 266] on div "Show angle" at bounding box center [1062, 265] width 147 height 30
click at [975, 247] on rect at bounding box center [964, 242] width 29 height 21
click at [918, 292] on icon "0 20 100 CF 10 60 92 º" at bounding box center [698, 368] width 1000 height 647
drag, startPoint x: 943, startPoint y: 247, endPoint x: 1028, endPoint y: 179, distance: 108.9
click at [1028, 179] on rect at bounding box center [1049, 173] width 48 height 30
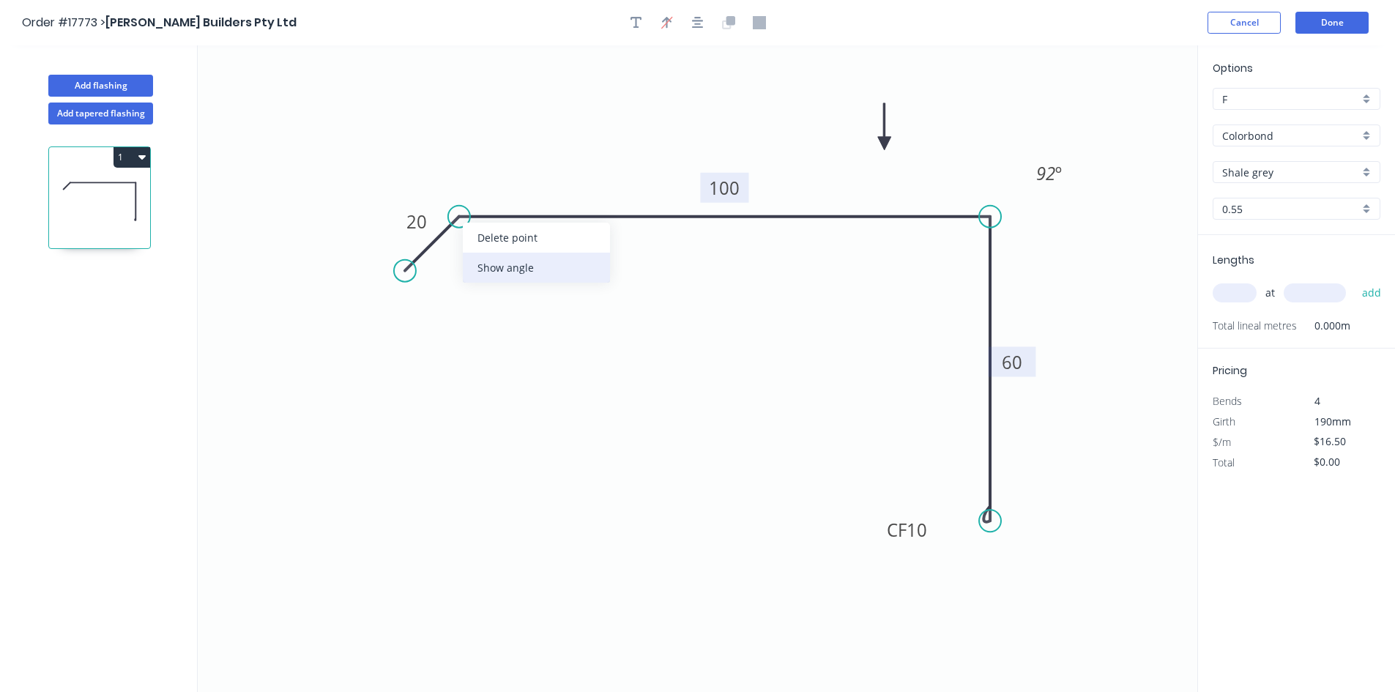
click at [508, 270] on div "Show angle" at bounding box center [536, 268] width 147 height 30
click at [486, 250] on rect at bounding box center [472, 250] width 29 height 21
drag, startPoint x: 494, startPoint y: 255, endPoint x: 477, endPoint y: 148, distance: 108.2
click at [476, 148] on rect at bounding box center [452, 145] width 48 height 30
click at [698, 23] on icon "button" at bounding box center [698, 23] width 12 height 12
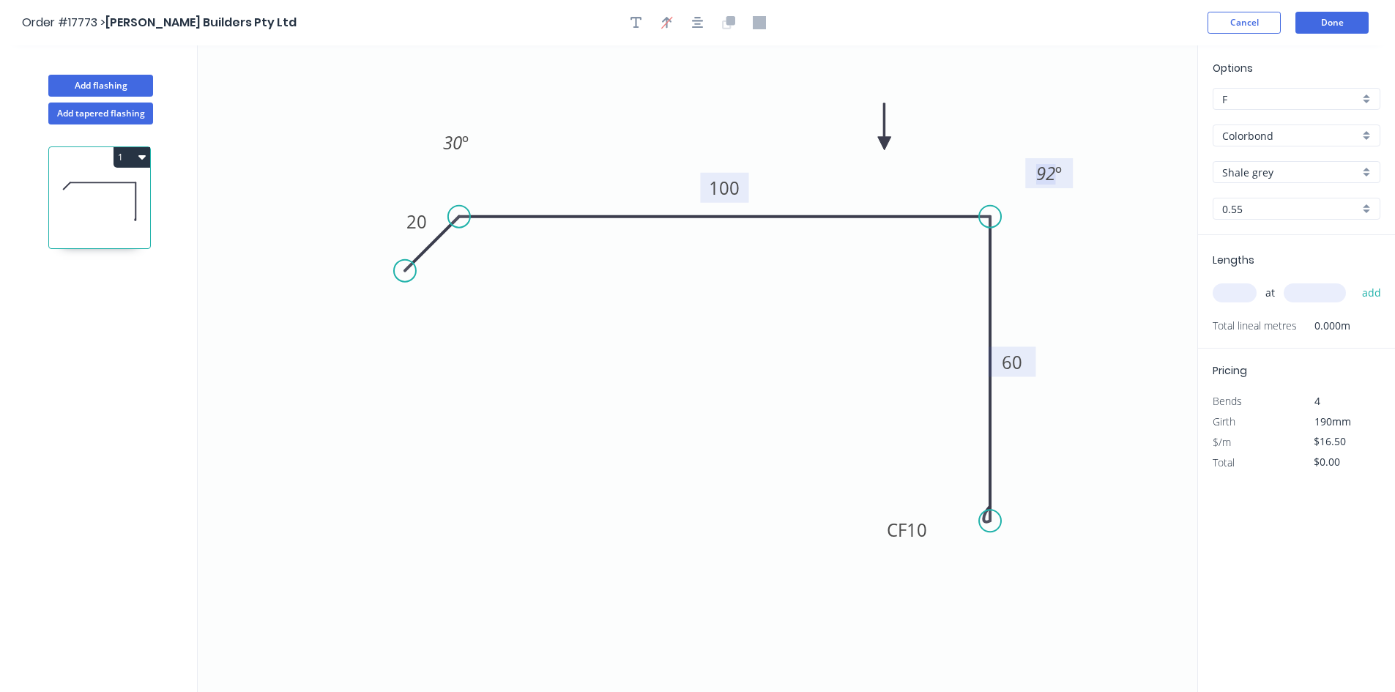
click at [1052, 169] on tspan "92" at bounding box center [1045, 173] width 19 height 24
click at [1108, 289] on icon "0 20 100 CF 10 60 30 º 93 º" at bounding box center [698, 368] width 1000 height 647
click at [1229, 292] on input "text" at bounding box center [1235, 292] width 44 height 19
type input "1"
click at [1304, 296] on input "text" at bounding box center [1315, 292] width 62 height 19
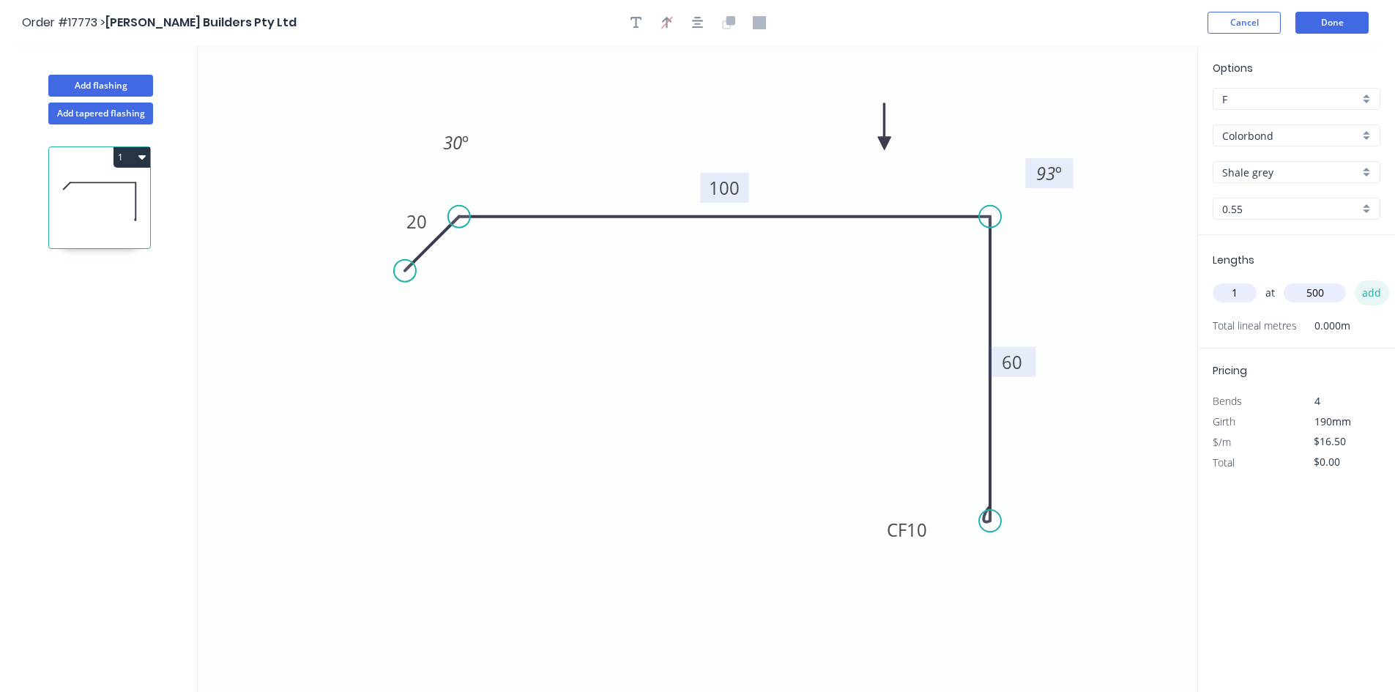
type input "500"
click at [1378, 300] on button "add" at bounding box center [1372, 292] width 34 height 25
type input "$16.50"
click at [1353, 26] on button "Done" at bounding box center [1332, 23] width 73 height 22
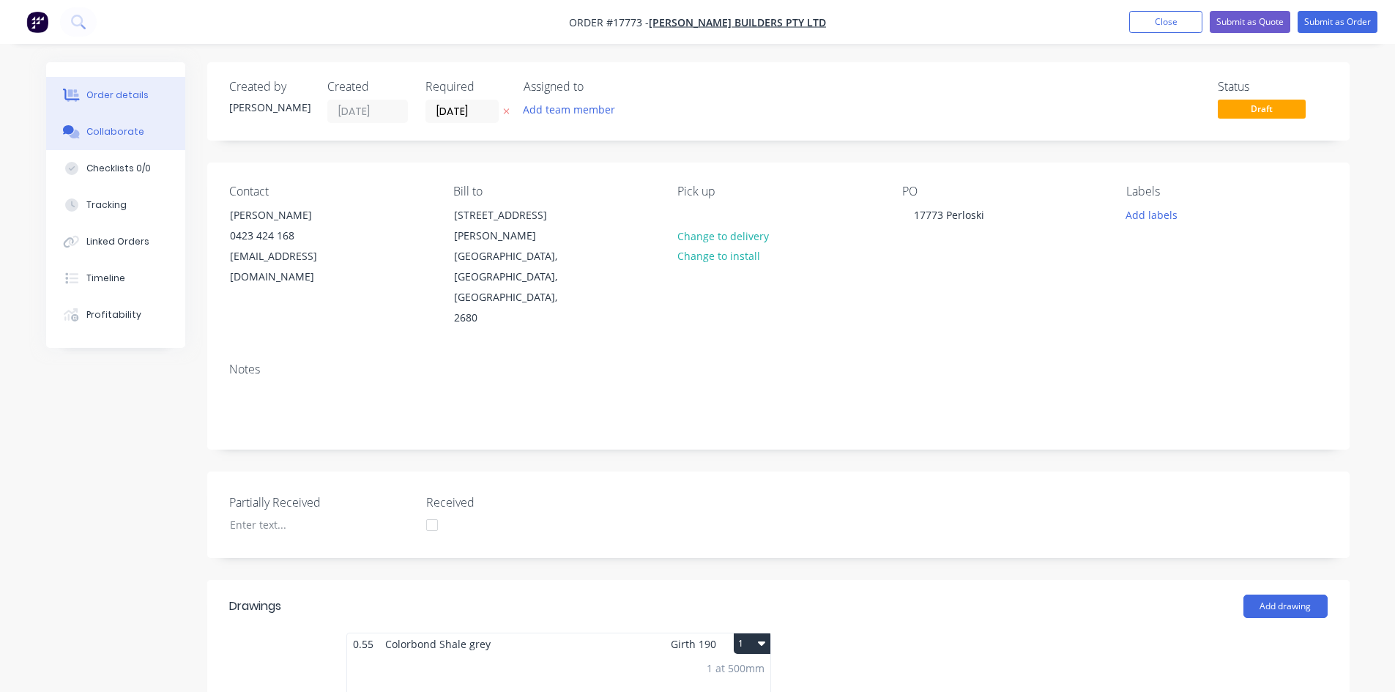
click at [93, 125] on button "Collaborate" at bounding box center [115, 132] width 139 height 37
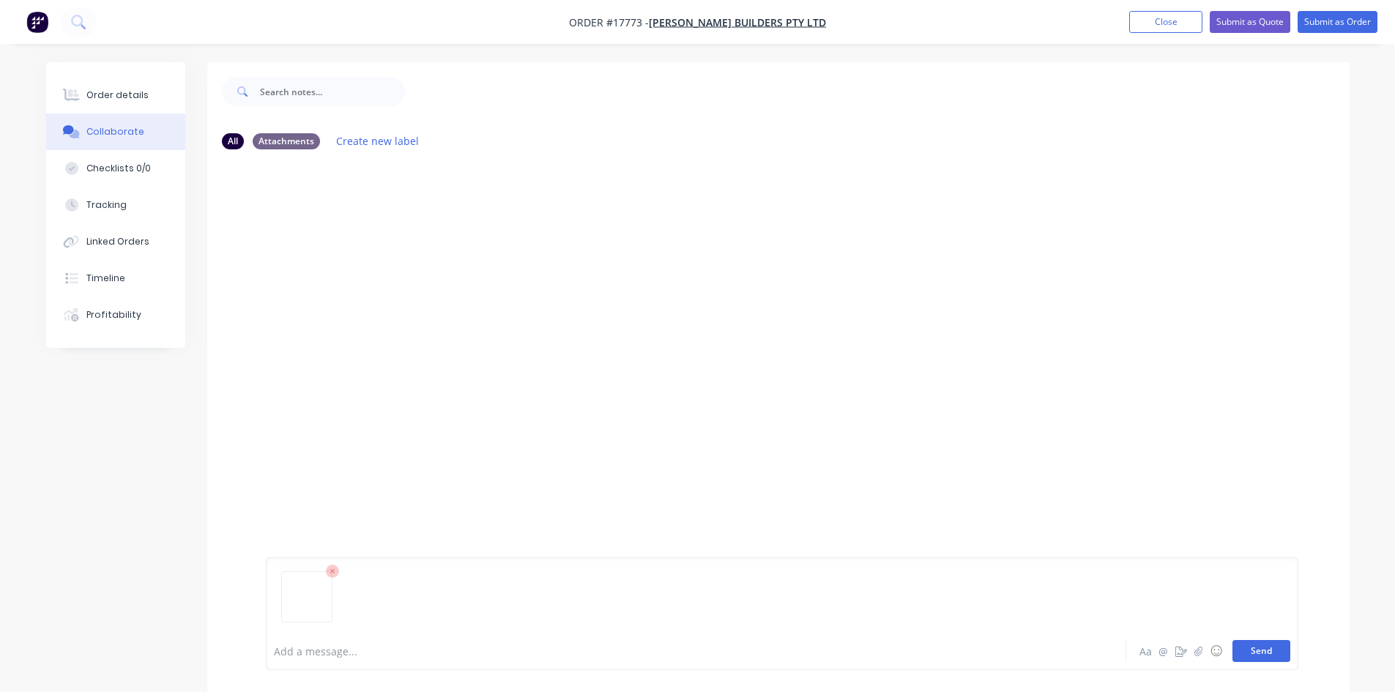
click at [1261, 654] on button "Send" at bounding box center [1262, 651] width 58 height 22
click at [147, 92] on button "Order details" at bounding box center [115, 95] width 139 height 37
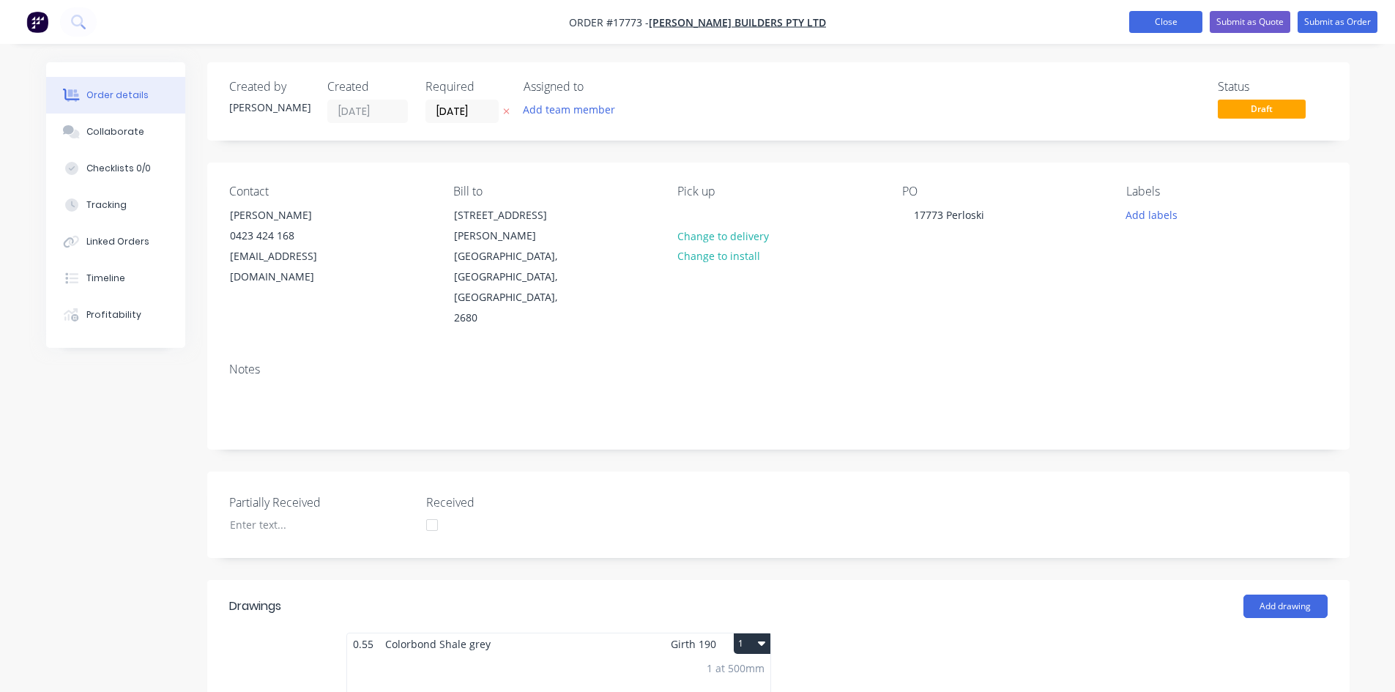
click at [1168, 26] on button "Close" at bounding box center [1165, 22] width 73 height 22
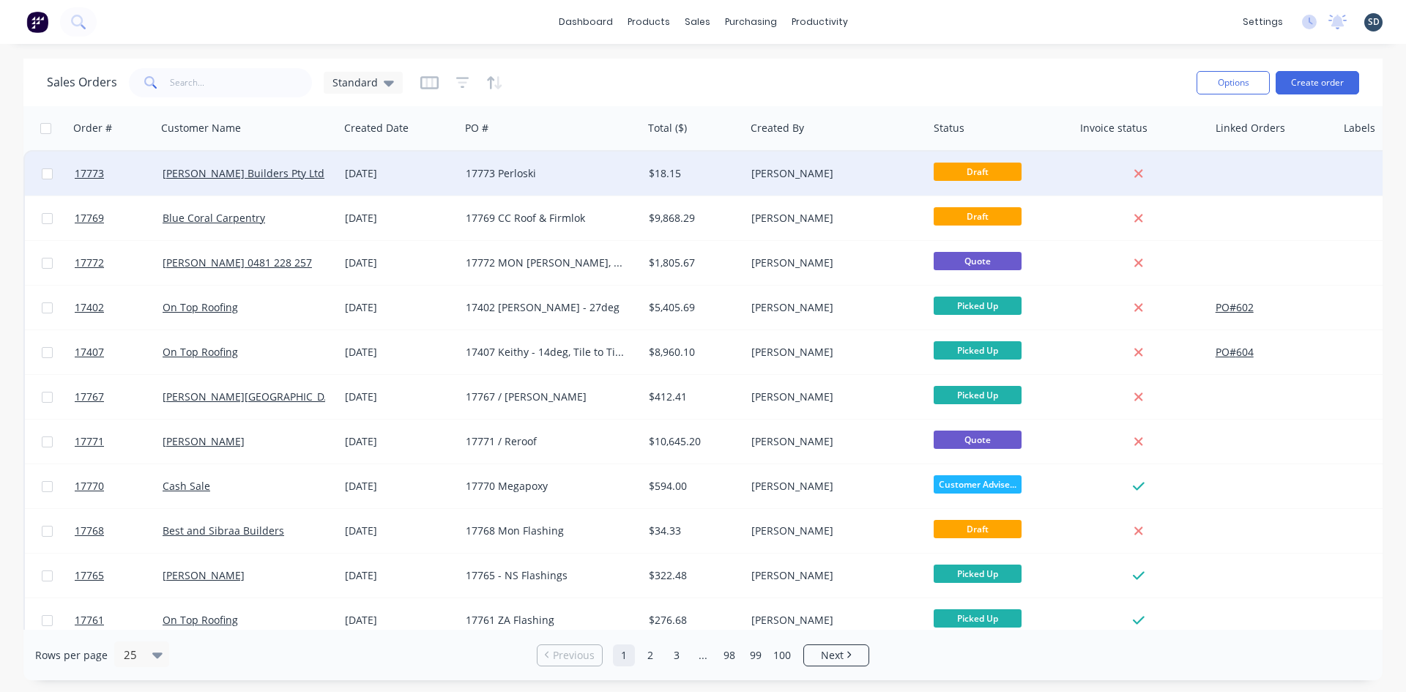
click at [598, 168] on div "17773 Perloski" at bounding box center [547, 173] width 163 height 15
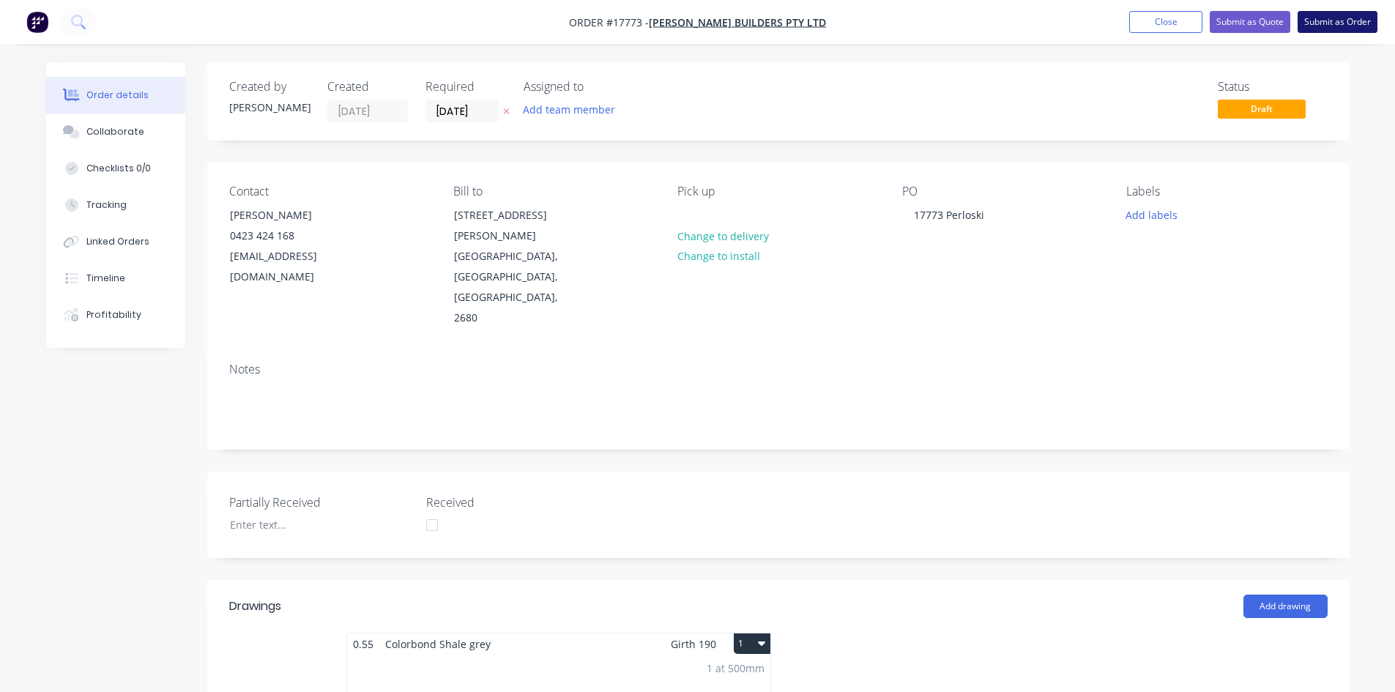
click at [1329, 24] on button "Submit as Order" at bounding box center [1338, 22] width 80 height 22
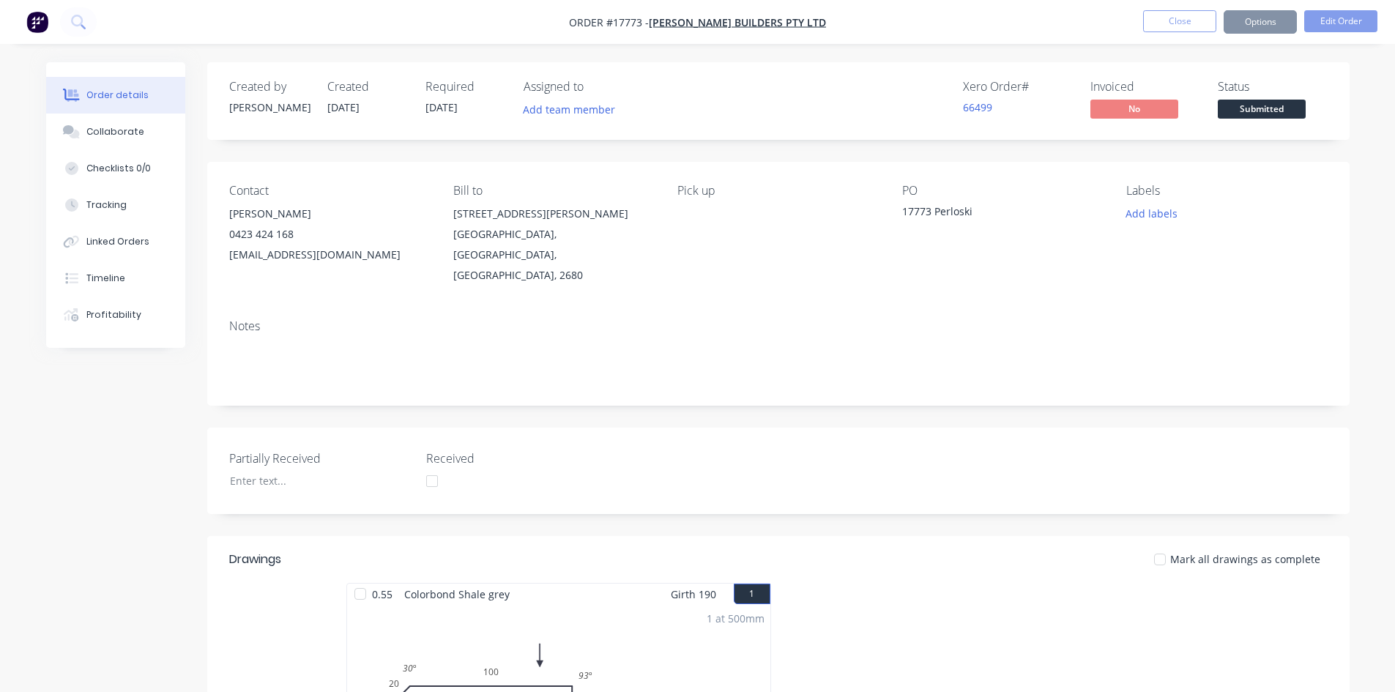
click at [1255, 23] on button "Options" at bounding box center [1260, 21] width 73 height 23
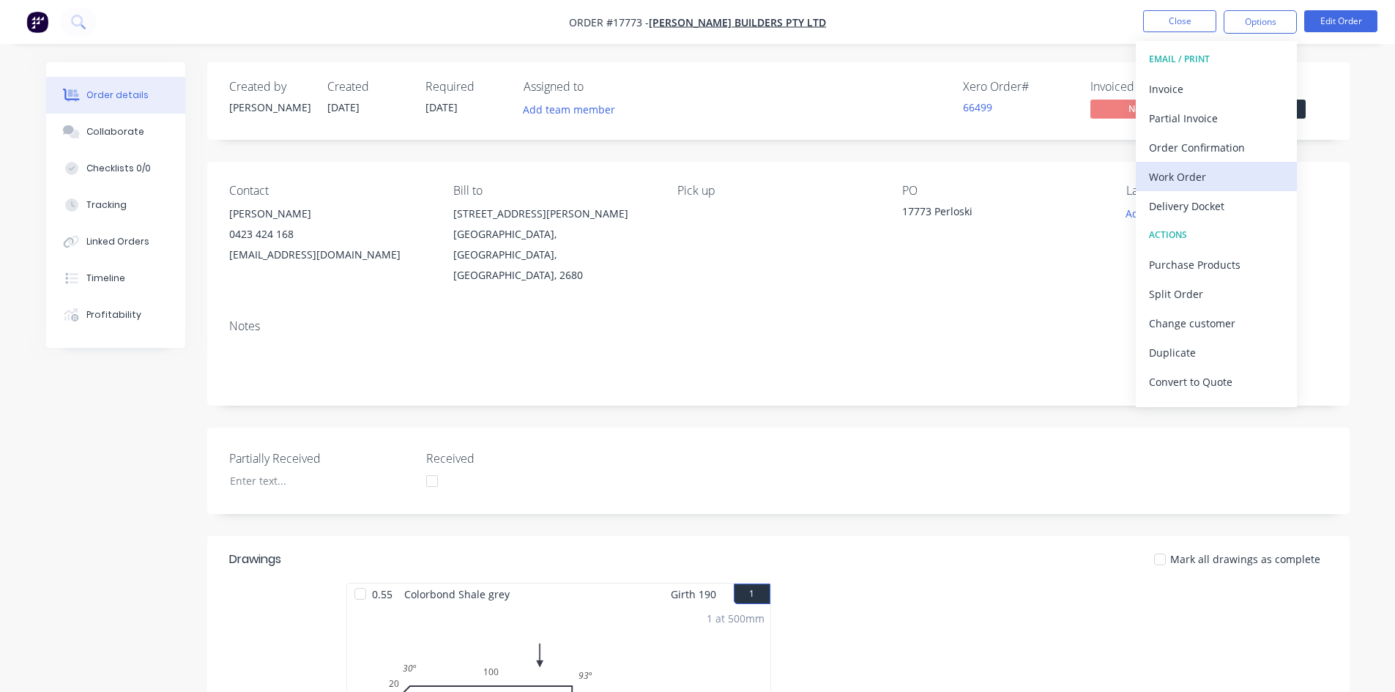
click at [1208, 177] on div "Work Order" at bounding box center [1216, 176] width 135 height 21
click at [1208, 177] on div "Custom" at bounding box center [1216, 176] width 135 height 21
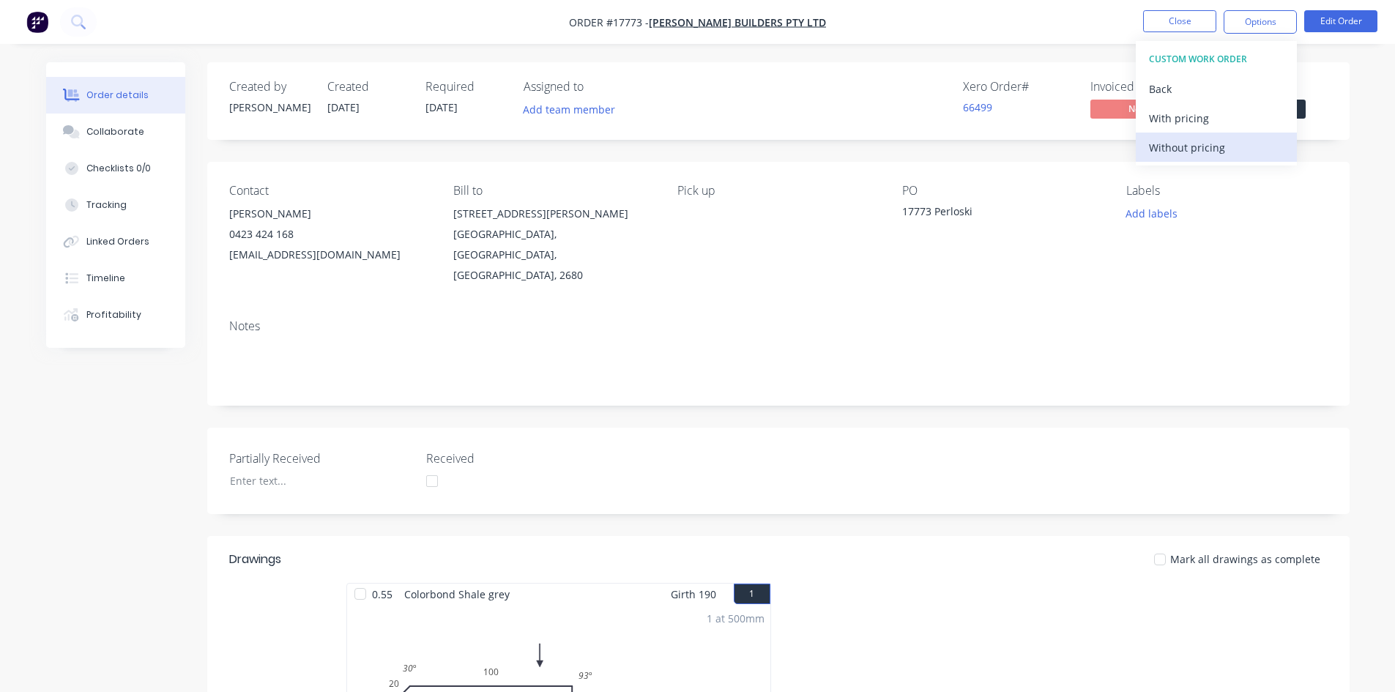
click at [1216, 156] on div "Without pricing" at bounding box center [1216, 147] width 135 height 21
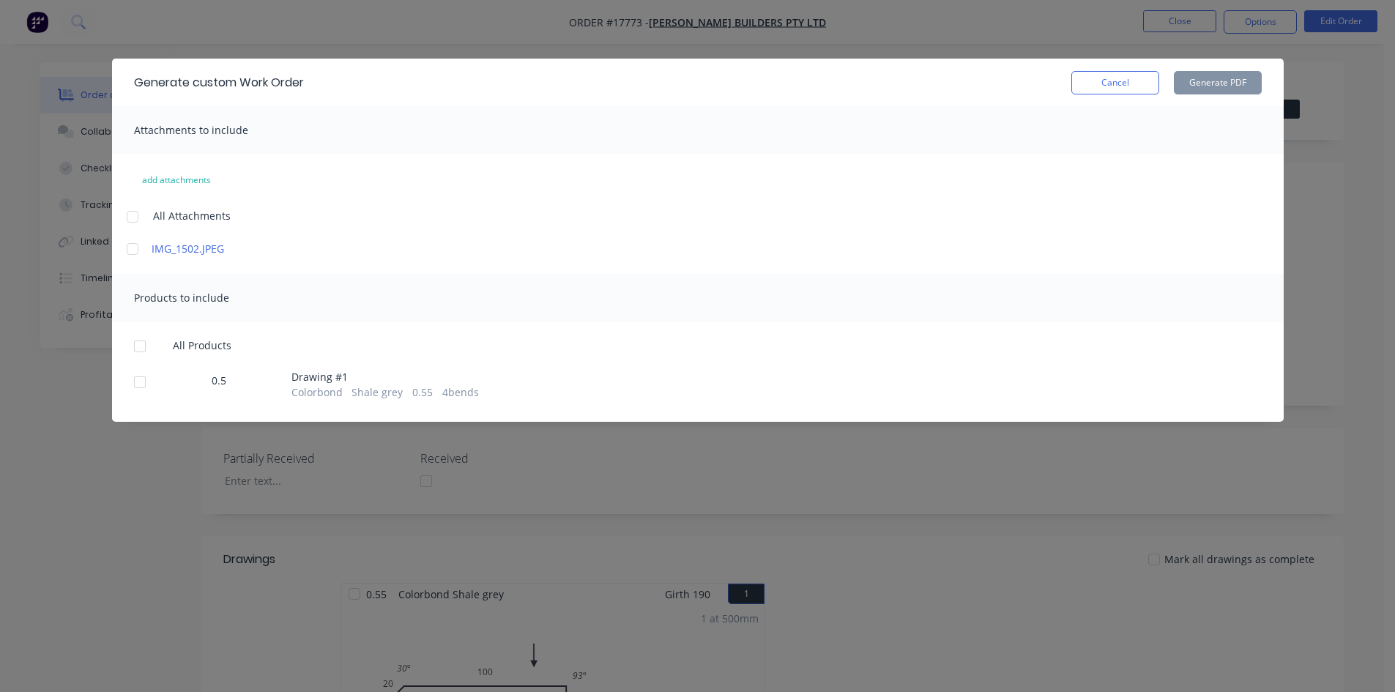
click at [135, 218] on div at bounding box center [132, 216] width 29 height 29
drag, startPoint x: 138, startPoint y: 344, endPoint x: 438, endPoint y: 273, distance: 307.8
click at [140, 343] on div at bounding box center [139, 346] width 29 height 29
click at [1227, 82] on button "Generate PDF" at bounding box center [1218, 82] width 88 height 23
click at [1132, 85] on button "Cancel" at bounding box center [1115, 82] width 88 height 23
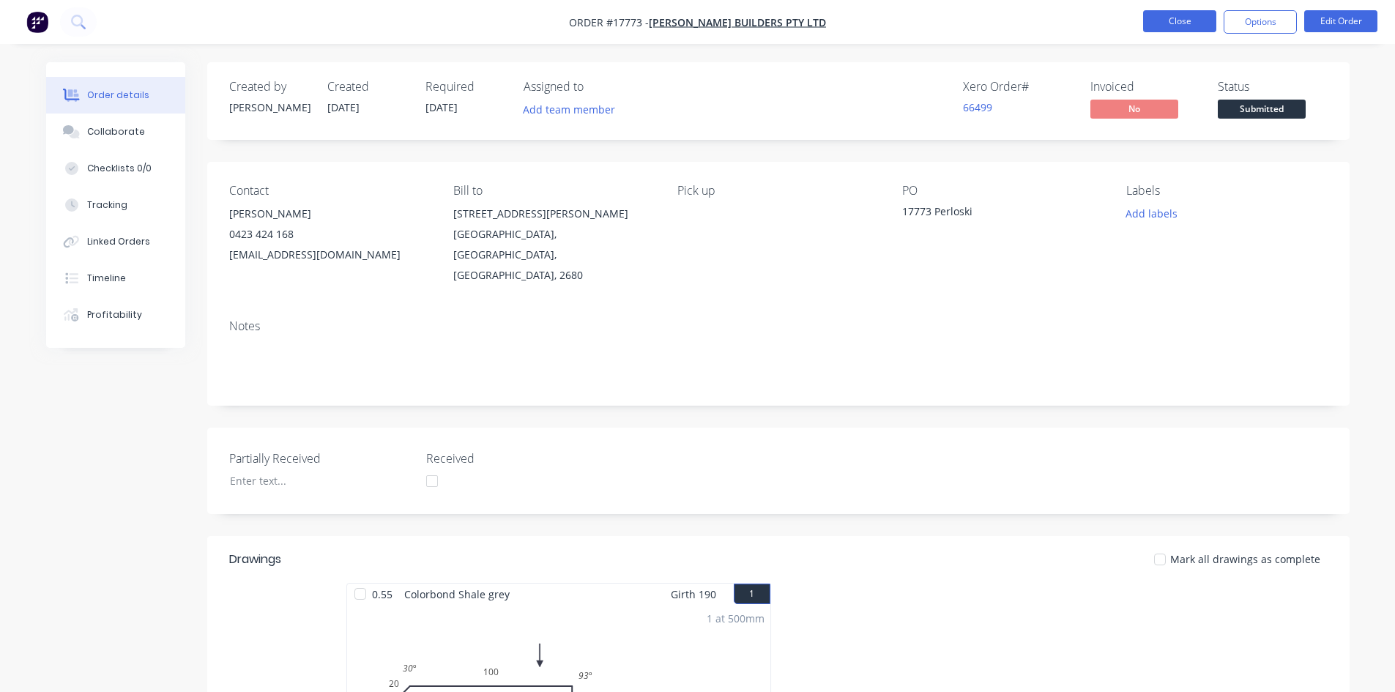
click at [1180, 27] on button "Close" at bounding box center [1179, 21] width 73 height 22
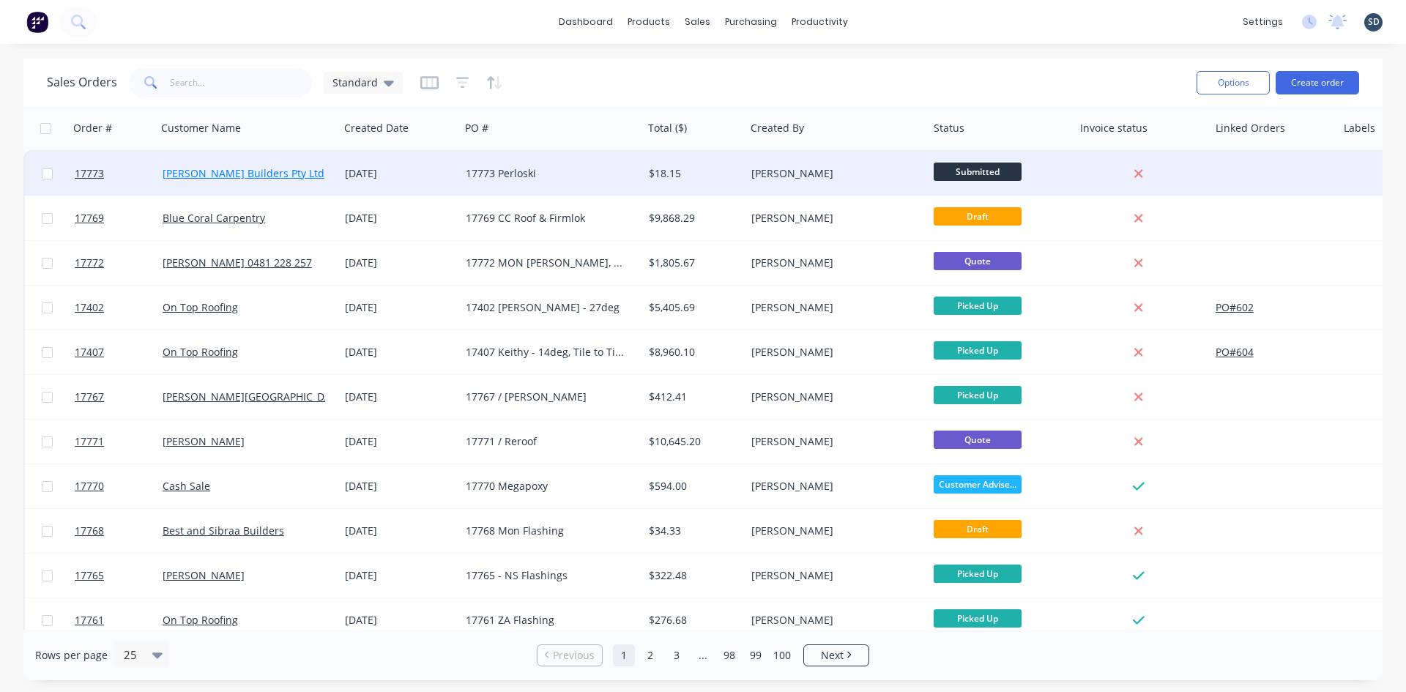
click at [221, 167] on link "[PERSON_NAME] Builders Pty Ltd" at bounding box center [244, 173] width 162 height 14
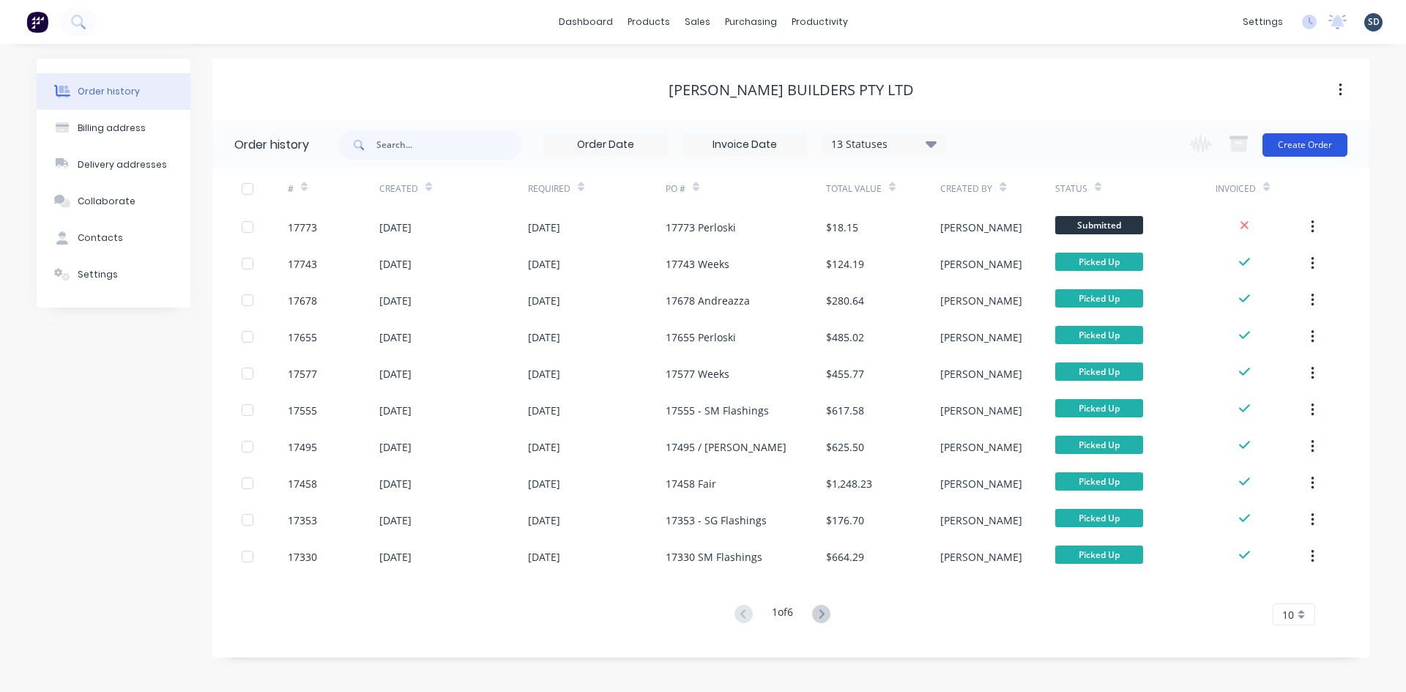
click at [1310, 141] on button "Create Order" at bounding box center [1305, 144] width 85 height 23
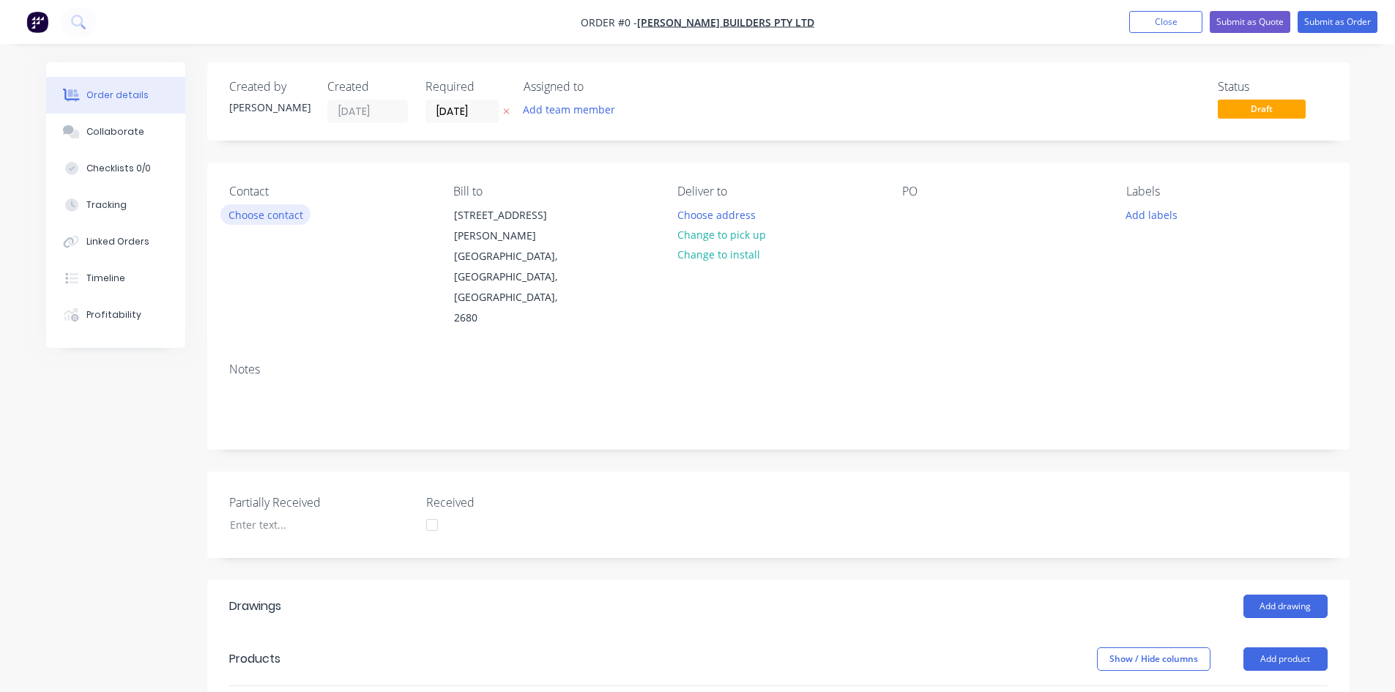
click at [261, 218] on button "Choose contact" at bounding box center [265, 214] width 90 height 20
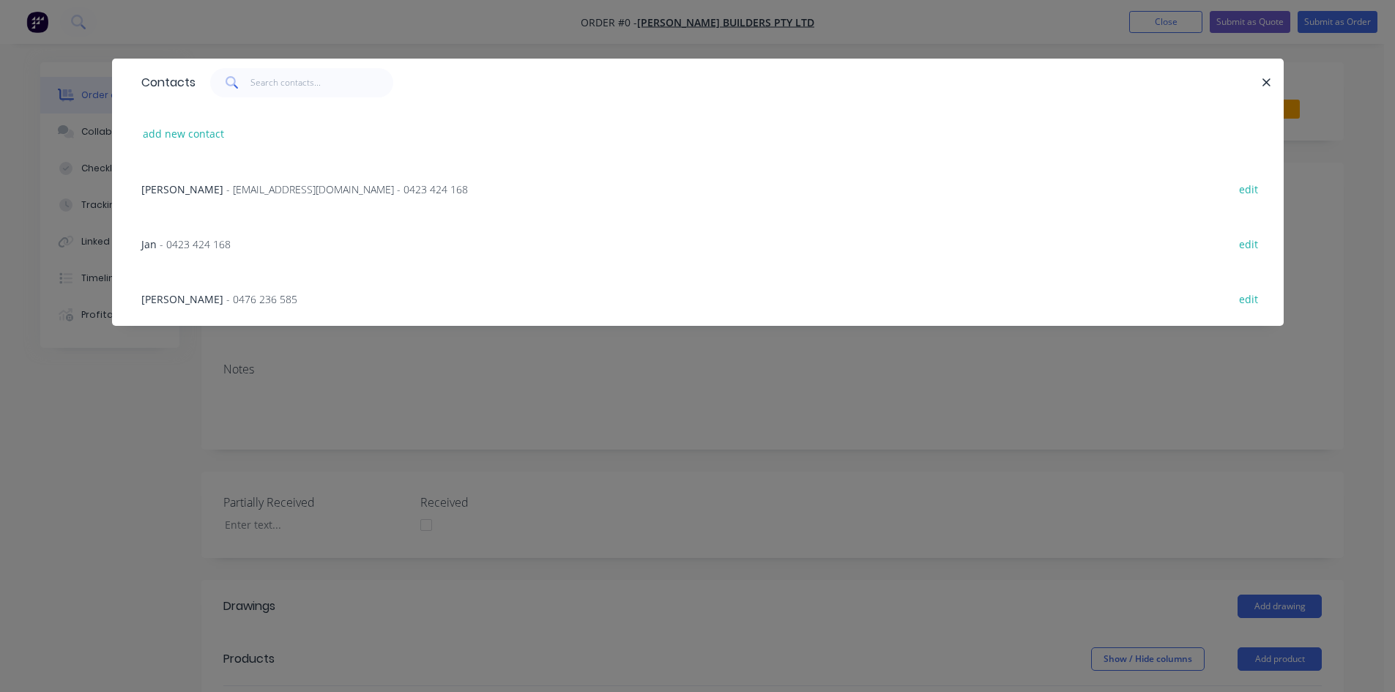
click at [250, 190] on span "- [EMAIL_ADDRESS][DOMAIN_NAME] - 0423 424 168" at bounding box center [347, 189] width 242 height 14
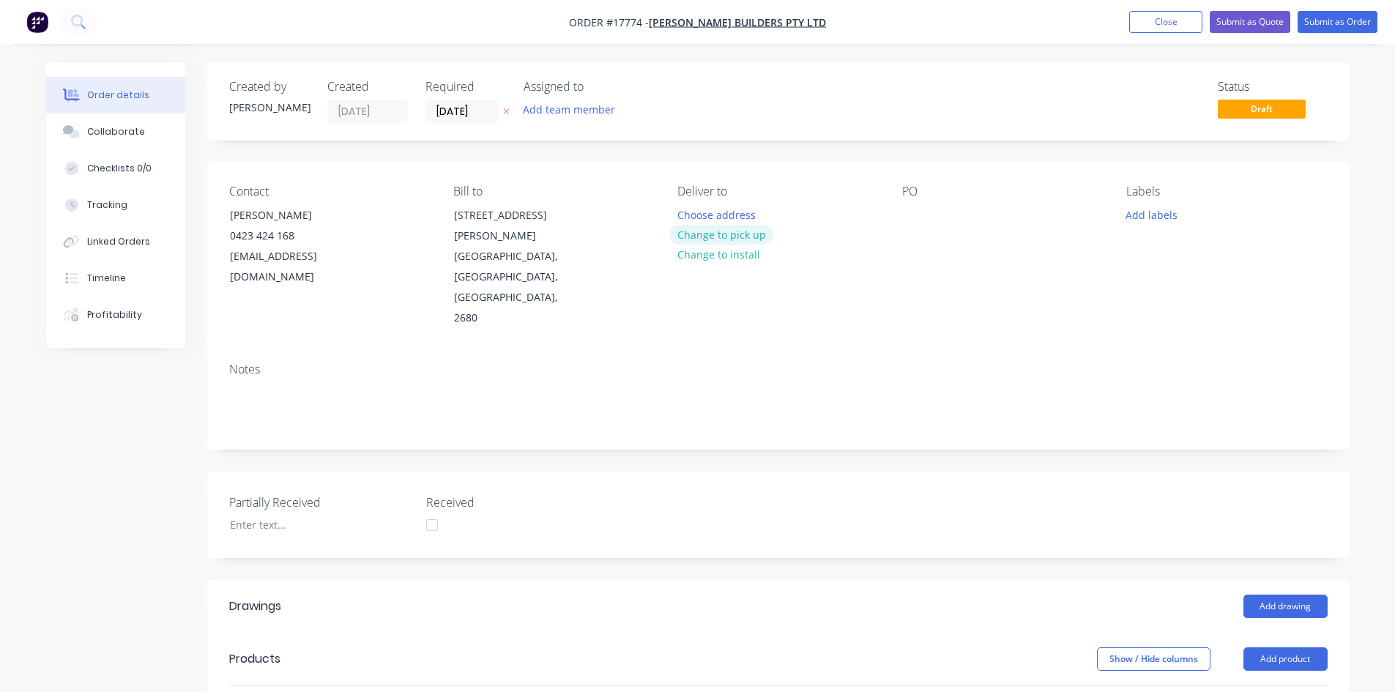
click at [734, 233] on button "Change to pick up" at bounding box center [721, 235] width 104 height 20
click at [926, 218] on div "PO" at bounding box center [1002, 257] width 201 height 144
click at [917, 215] on div at bounding box center [913, 214] width 23 height 21
click at [908, 284] on div "Contact [PERSON_NAME] 0423 424 168 [EMAIL_ADDRESS][DOMAIN_NAME] Bill to [STREET…" at bounding box center [778, 257] width 1142 height 188
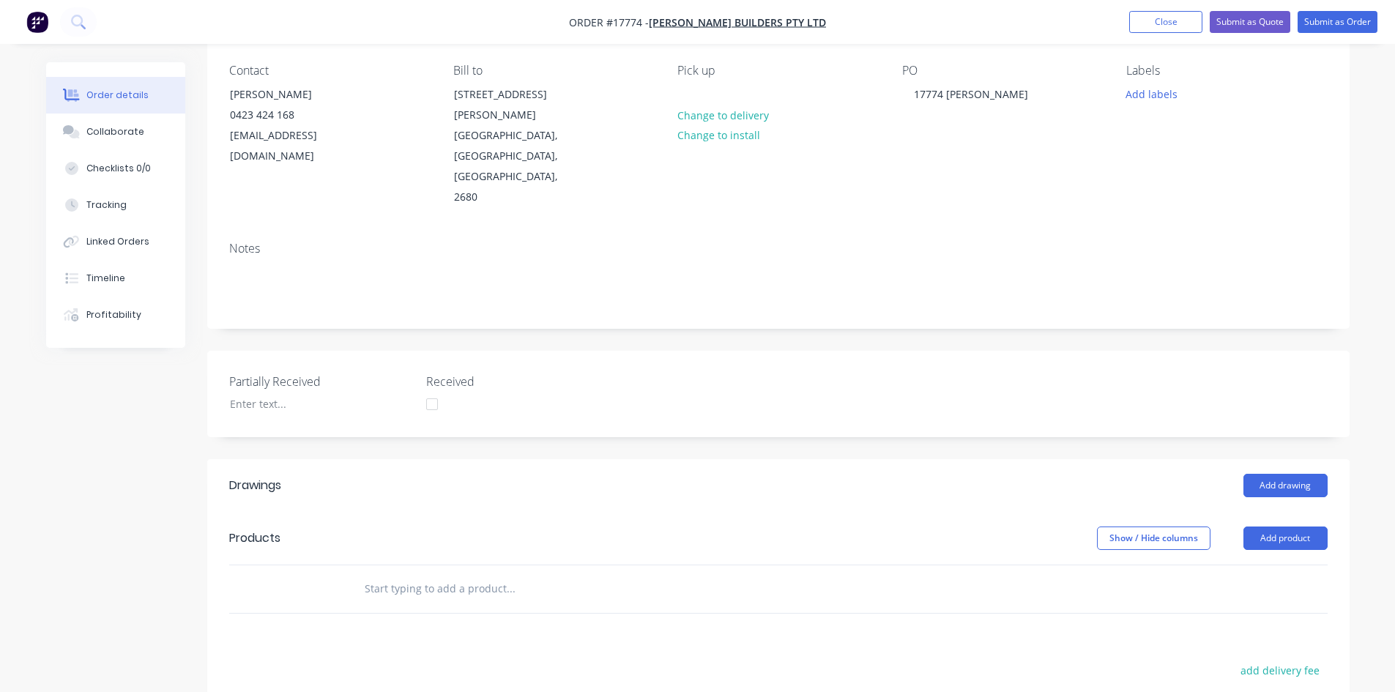
scroll to position [146, 0]
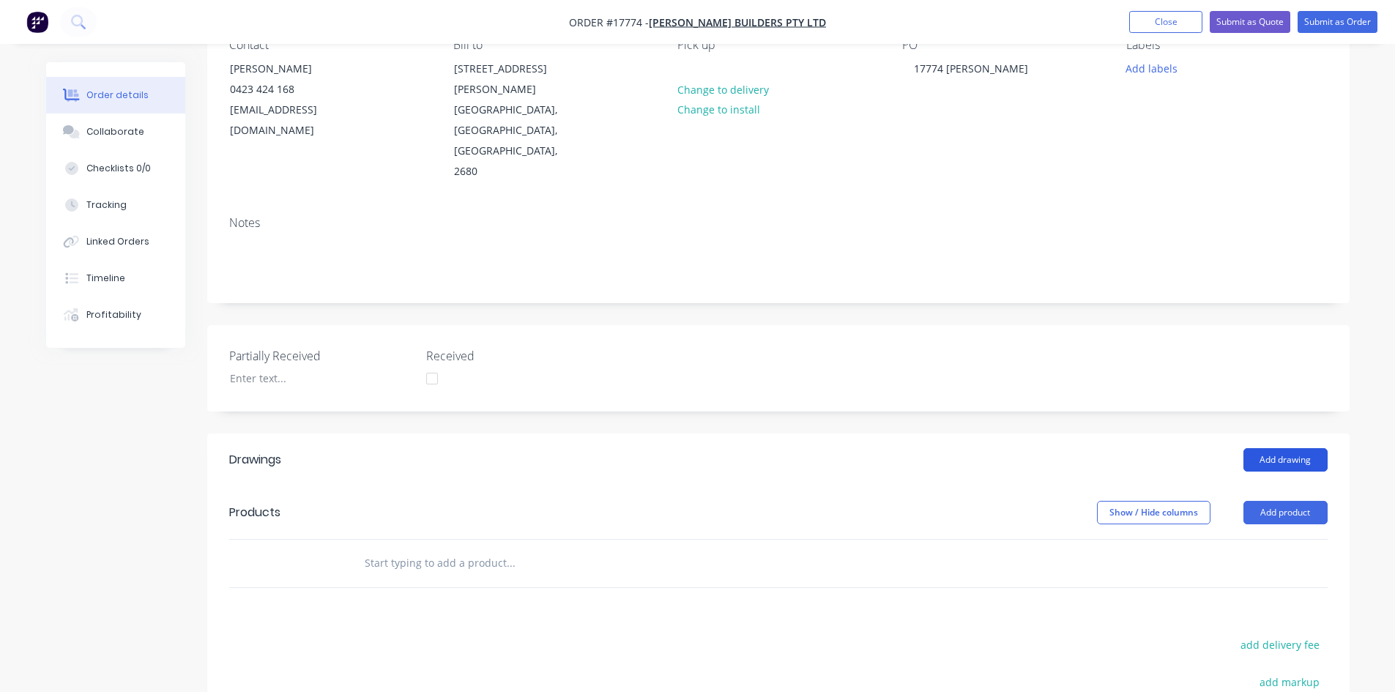
click at [1293, 448] on button "Add drawing" at bounding box center [1286, 459] width 84 height 23
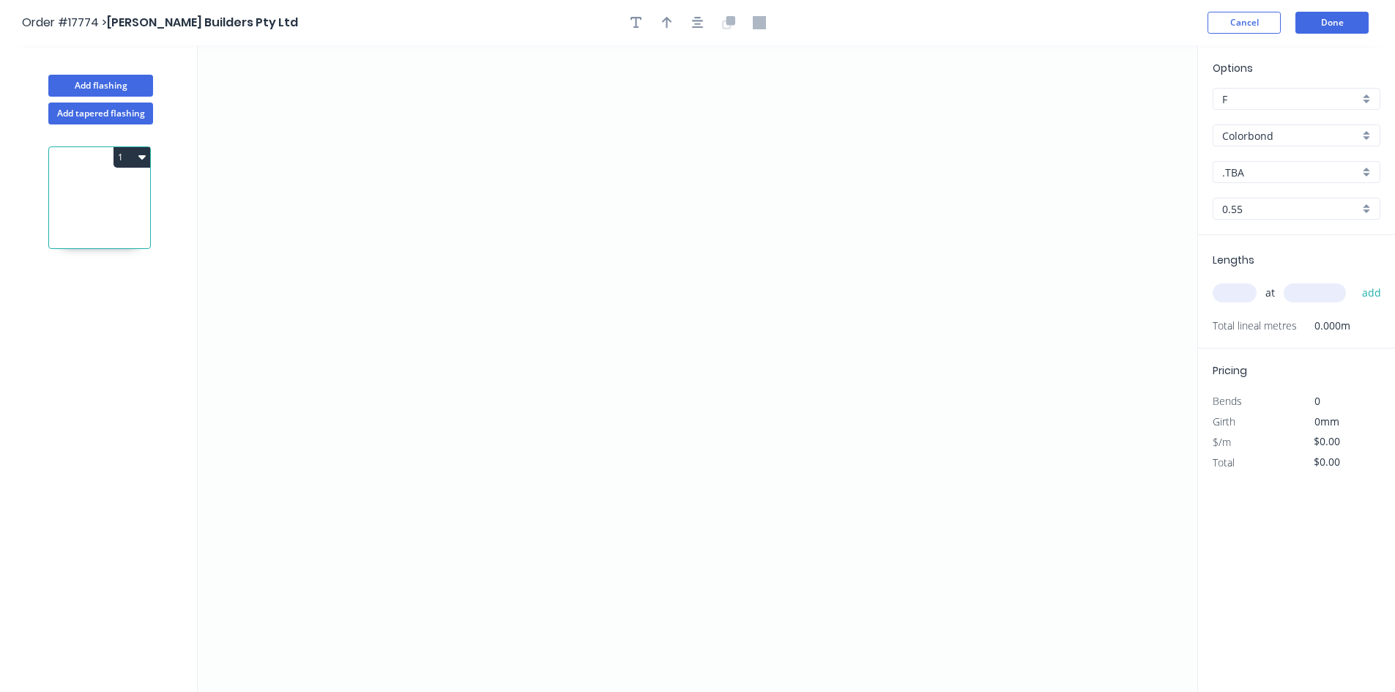
click at [1275, 170] on input ".TBA" at bounding box center [1290, 172] width 137 height 15
click at [1274, 242] on div "Ironstone" at bounding box center [1297, 237] width 166 height 26
type input "Ironstone"
click at [395, 134] on icon "0" at bounding box center [698, 368] width 1000 height 647
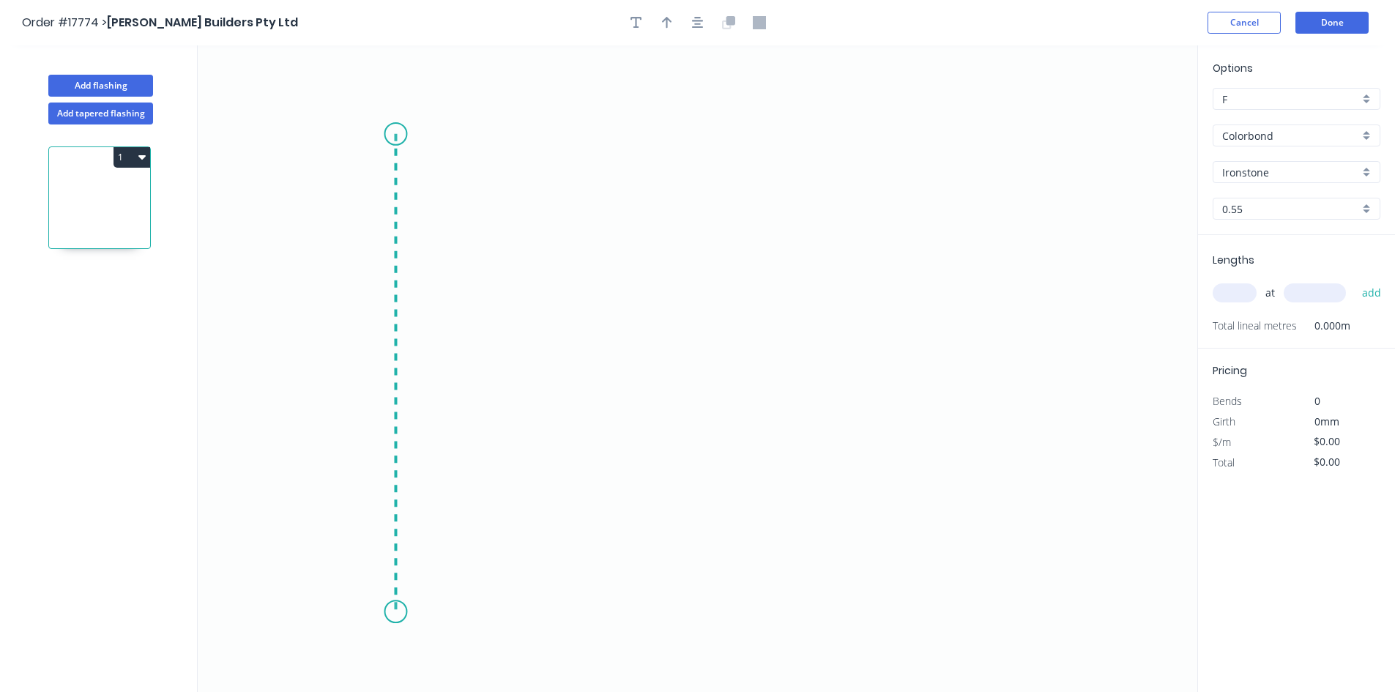
click at [377, 612] on icon "0" at bounding box center [698, 368] width 1000 height 647
drag, startPoint x: 400, startPoint y: 133, endPoint x: 408, endPoint y: 130, distance: 8.6
click at [400, 132] on circle at bounding box center [395, 134] width 22 height 22
click at [401, 131] on circle at bounding box center [395, 132] width 22 height 22
click at [575, 138] on icon "0 ?" at bounding box center [698, 368] width 1000 height 647
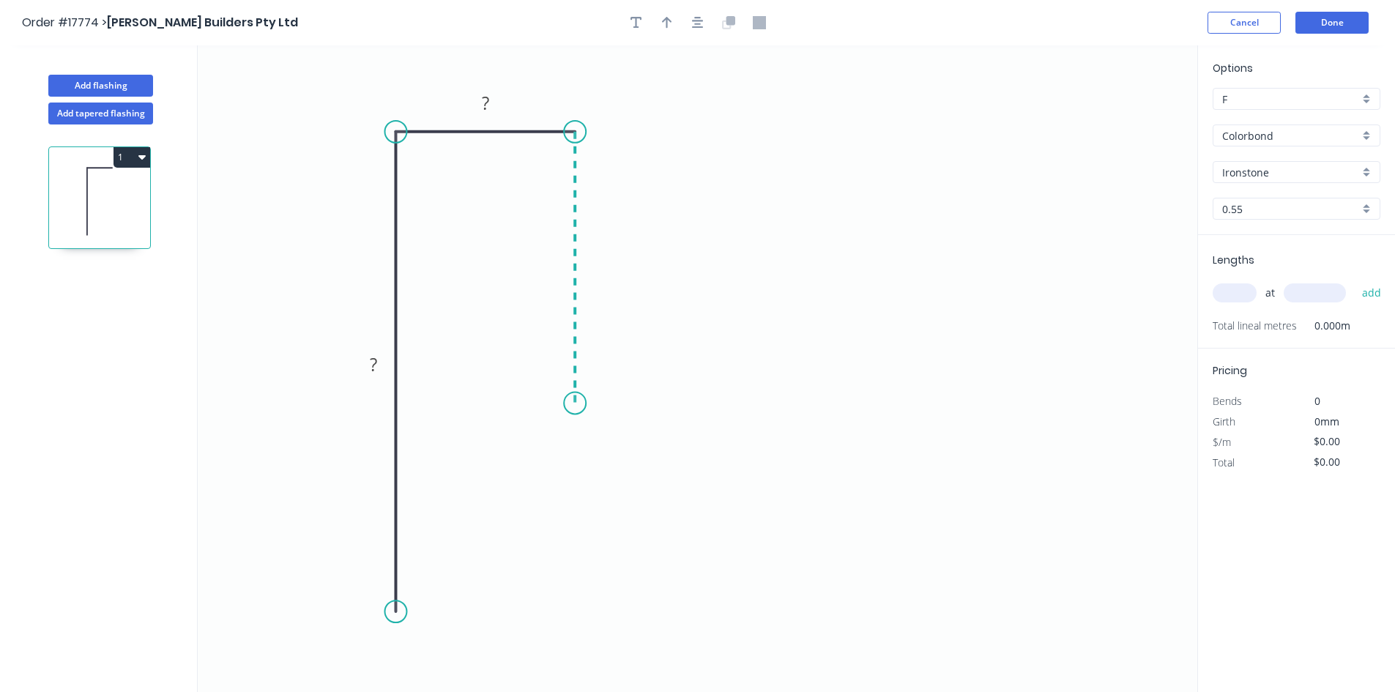
click at [565, 403] on icon "0 ? ?" at bounding box center [698, 368] width 1000 height 647
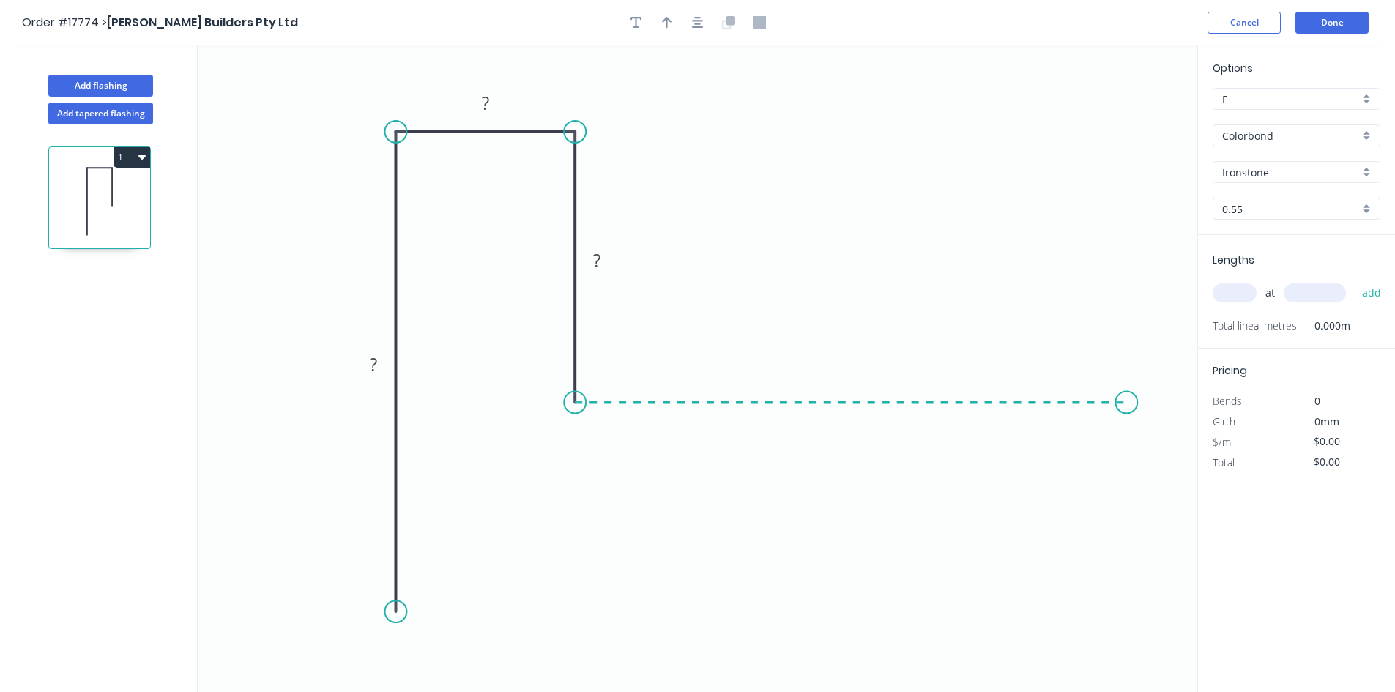
click at [1127, 409] on icon "0 ? ? ?" at bounding box center [698, 368] width 1000 height 647
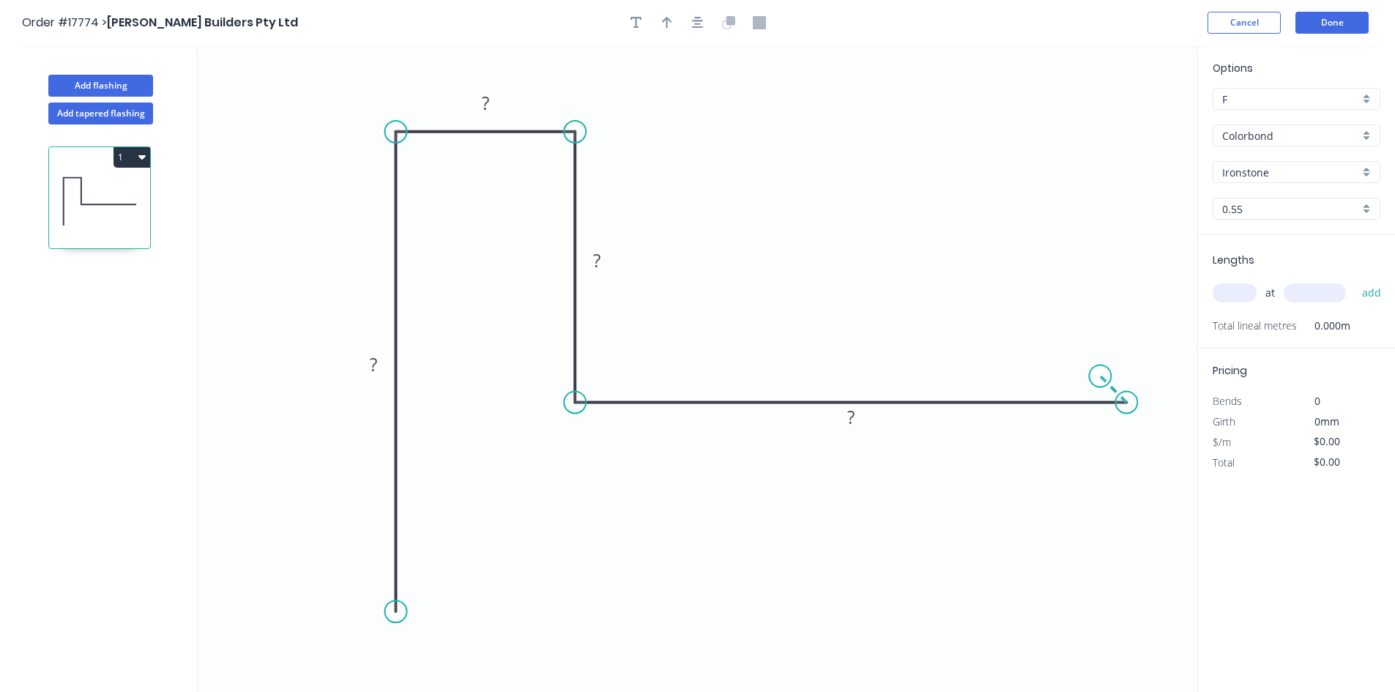
click at [1101, 376] on icon "0 ? ? ? ?" at bounding box center [698, 368] width 1000 height 647
click at [694, 17] on icon "button" at bounding box center [698, 22] width 12 height 13
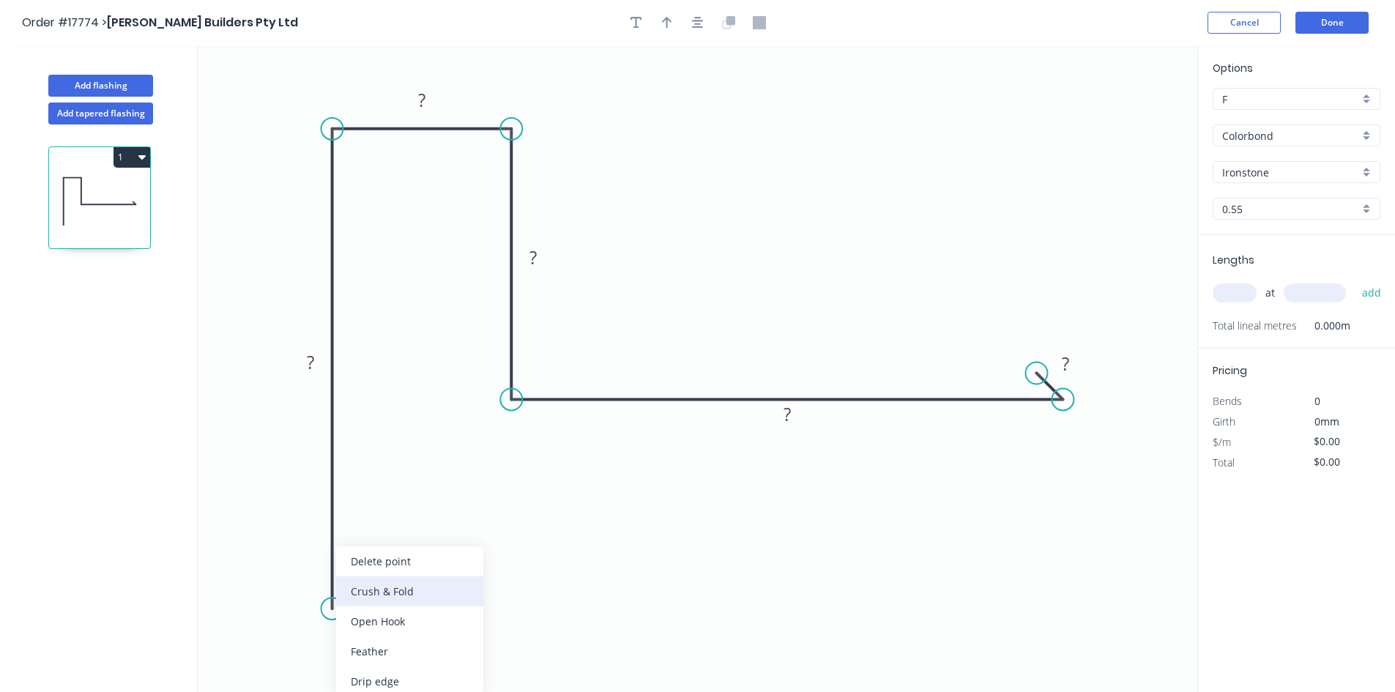
click at [407, 593] on div "Crush & Fold" at bounding box center [409, 591] width 147 height 30
drag, startPoint x: 277, startPoint y: 574, endPoint x: 407, endPoint y: 605, distance: 133.9
click at [407, 605] on rect at bounding box center [431, 613] width 59 height 30
click at [315, 361] on rect at bounding box center [310, 363] width 29 height 21
click at [427, 97] on rect at bounding box center [421, 101] width 29 height 21
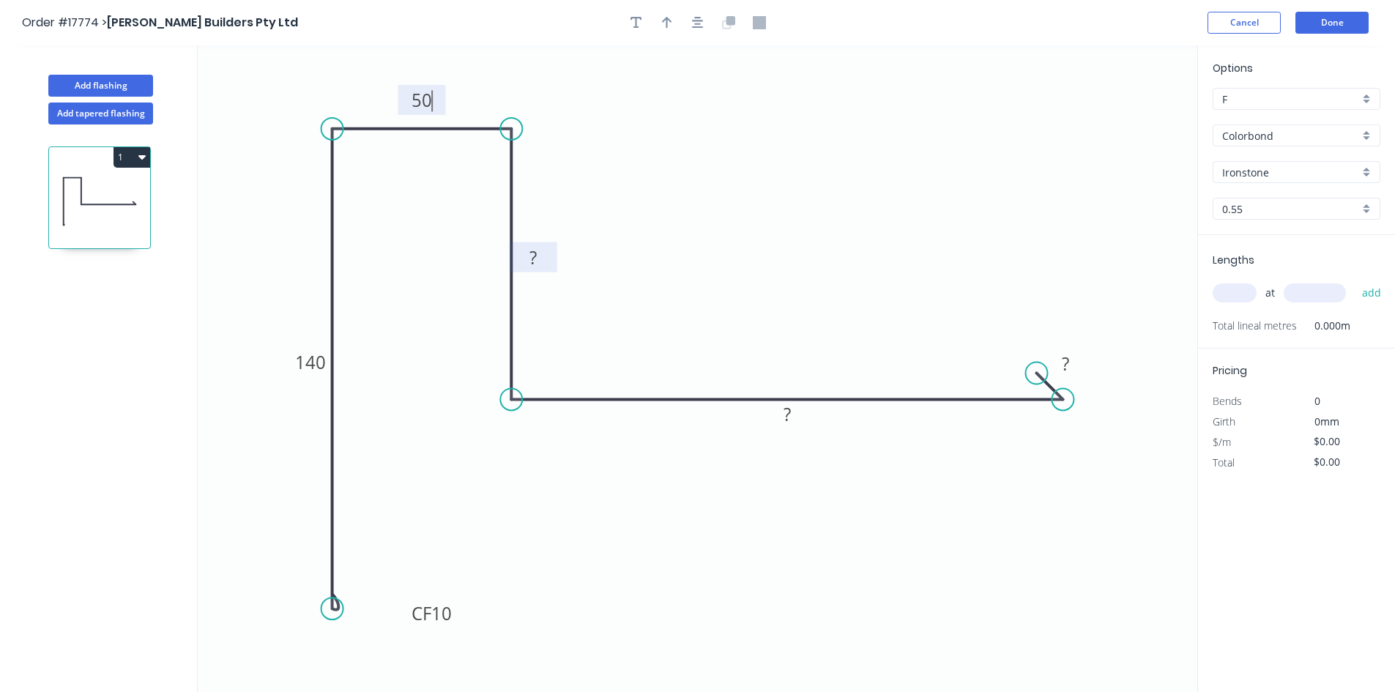
click at [551, 262] on rect at bounding box center [534, 257] width 48 height 30
click at [540, 260] on rect at bounding box center [533, 258] width 29 height 21
click at [798, 425] on rect at bounding box center [787, 415] width 29 height 21
click at [1078, 365] on rect at bounding box center [1065, 364] width 29 height 21
click at [913, 242] on icon "0 CF 10 140 50 80 150 10" at bounding box center [698, 368] width 1000 height 647
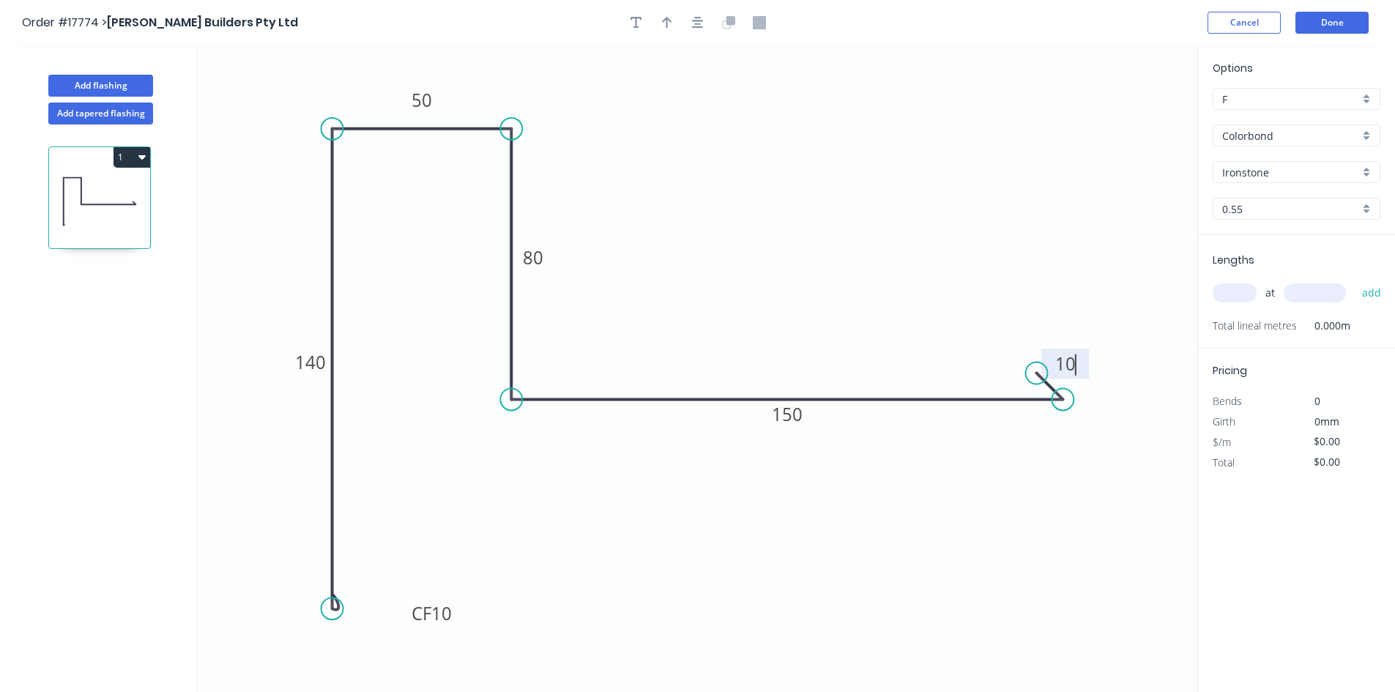
type input "$30.78"
click at [701, 16] on icon "button" at bounding box center [698, 22] width 12 height 13
click at [671, 19] on icon "button" at bounding box center [667, 22] width 10 height 13
drag, startPoint x: 1122, startPoint y: 115, endPoint x: 692, endPoint y: 190, distance: 436.3
click at [692, 190] on icon at bounding box center [691, 172] width 13 height 47
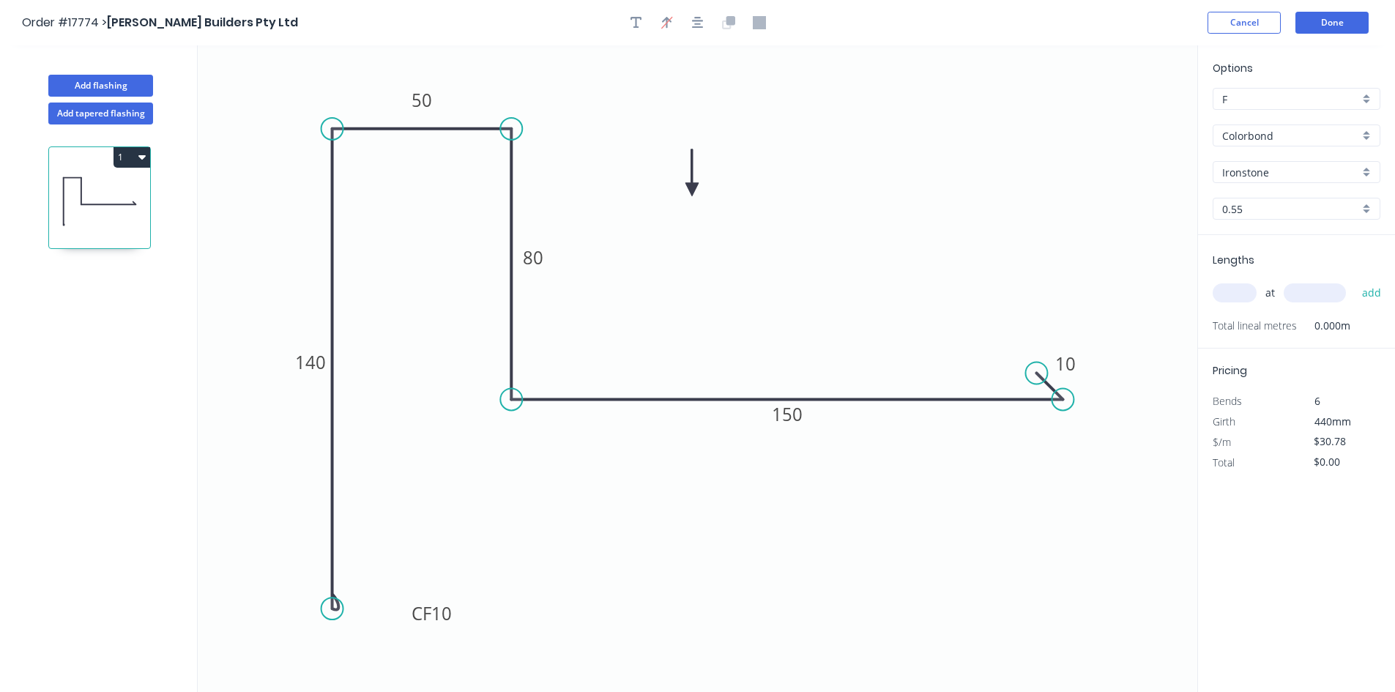
click at [1246, 295] on input "text" at bounding box center [1235, 292] width 44 height 19
type input "2"
click at [1323, 305] on div "2 at add" at bounding box center [1298, 292] width 171 height 25
click at [1320, 295] on input "text" at bounding box center [1315, 292] width 62 height 19
type input "4700"
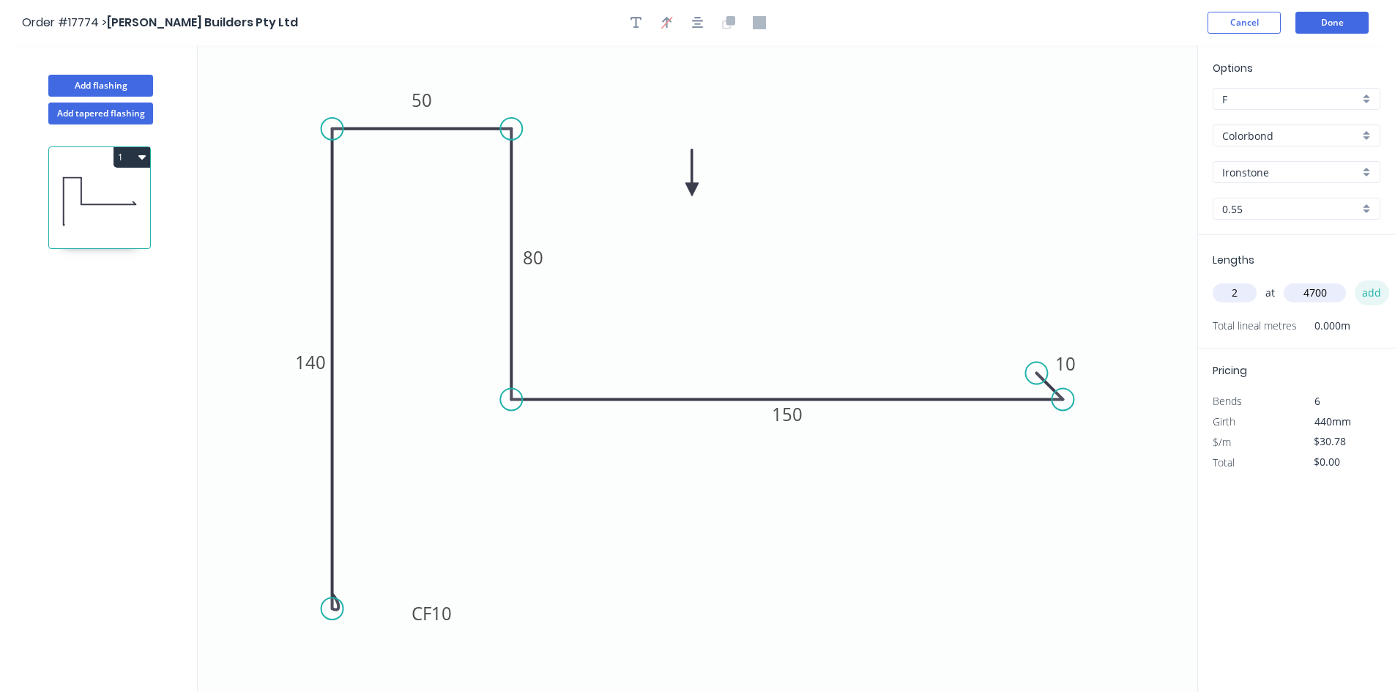
click at [1368, 291] on button "add" at bounding box center [1372, 292] width 34 height 25
type input "$289.33"
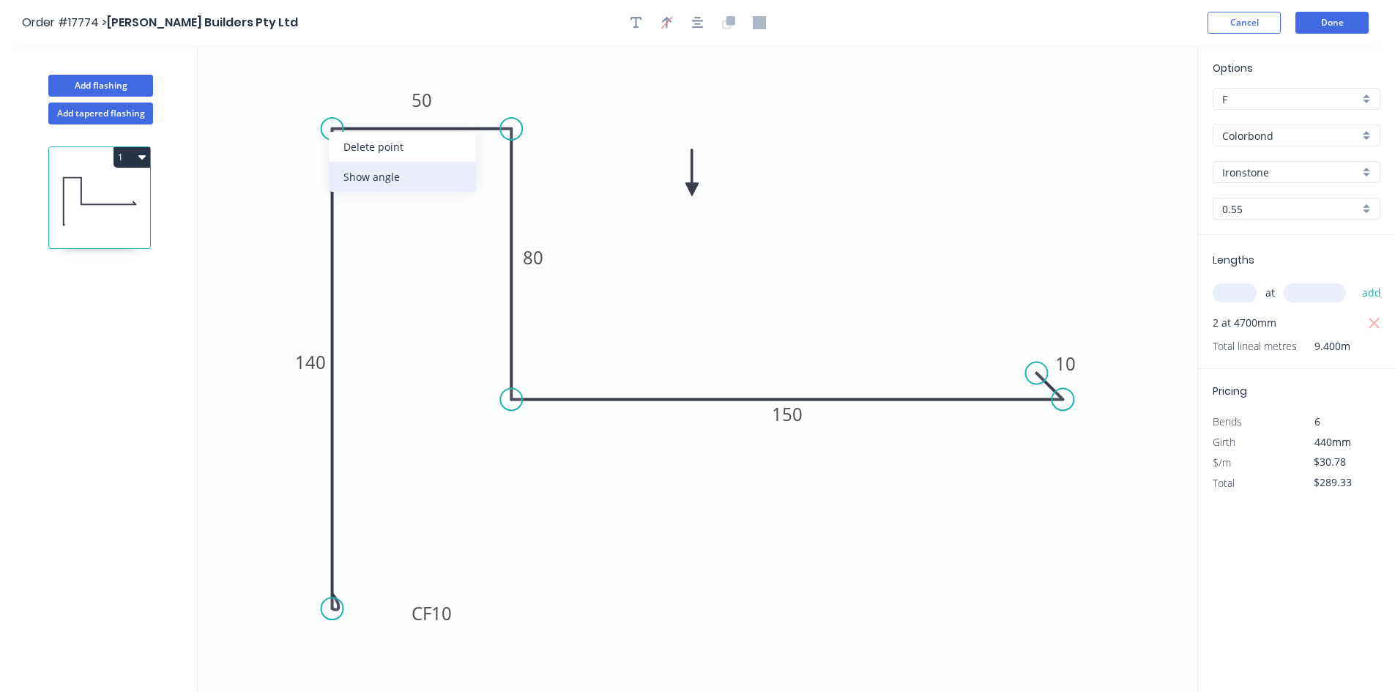
click at [359, 180] on div "Show angle" at bounding box center [402, 177] width 147 height 30
click at [356, 158] on tspan "?" at bounding box center [355, 153] width 8 height 24
drag, startPoint x: 375, startPoint y: 160, endPoint x: 294, endPoint y: 86, distance: 109.4
click at [294, 86] on rect at bounding box center [277, 80] width 48 height 30
click at [563, 175] on div "Show angle" at bounding box center [589, 180] width 147 height 30
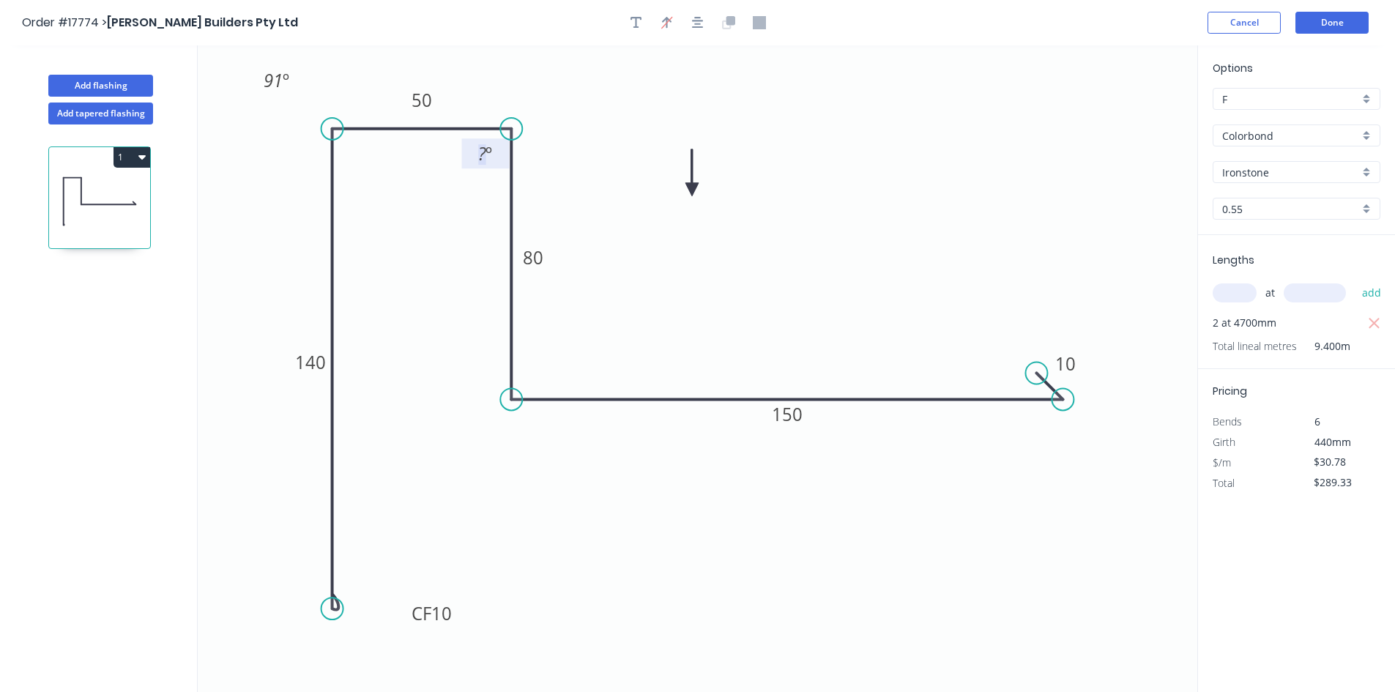
click at [487, 156] on tspan "º" at bounding box center [489, 153] width 7 height 24
drag, startPoint x: 467, startPoint y: 155, endPoint x: 570, endPoint y: 97, distance: 118.4
click at [570, 97] on rect at bounding box center [589, 97] width 48 height 30
click at [550, 450] on div "Show angle" at bounding box center [581, 451] width 147 height 30
click at [541, 371] on tspan "º" at bounding box center [541, 372] width 7 height 24
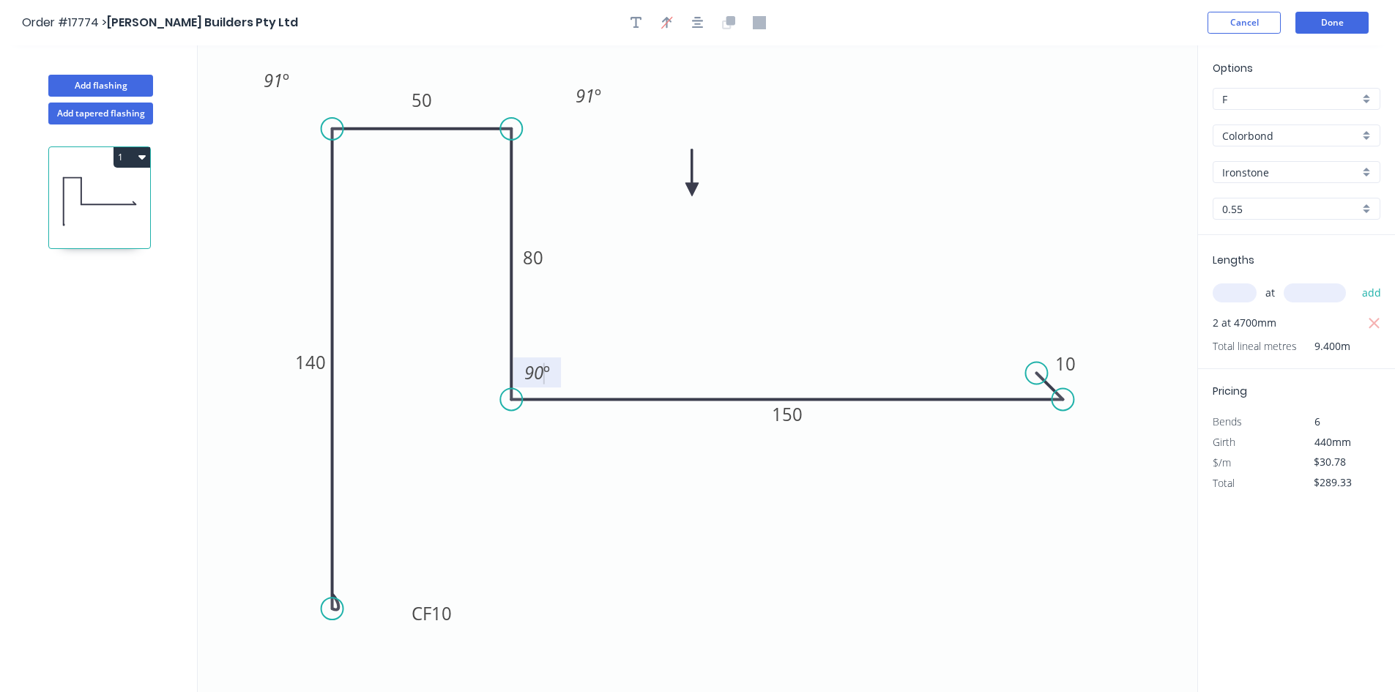
click at [562, 361] on icon "0 CF 10 140 50 80 150 10 91 º 91 º 90 º" at bounding box center [698, 368] width 1000 height 647
drag, startPoint x: 559, startPoint y: 363, endPoint x: 527, endPoint y: 476, distance: 118.0
click at [527, 476] on rect at bounding box center [518, 473] width 48 height 30
click at [1109, 455] on div "Show angle" at bounding box center [1140, 451] width 147 height 30
click at [1024, 387] on tspan "?" at bounding box center [1026, 384] width 8 height 24
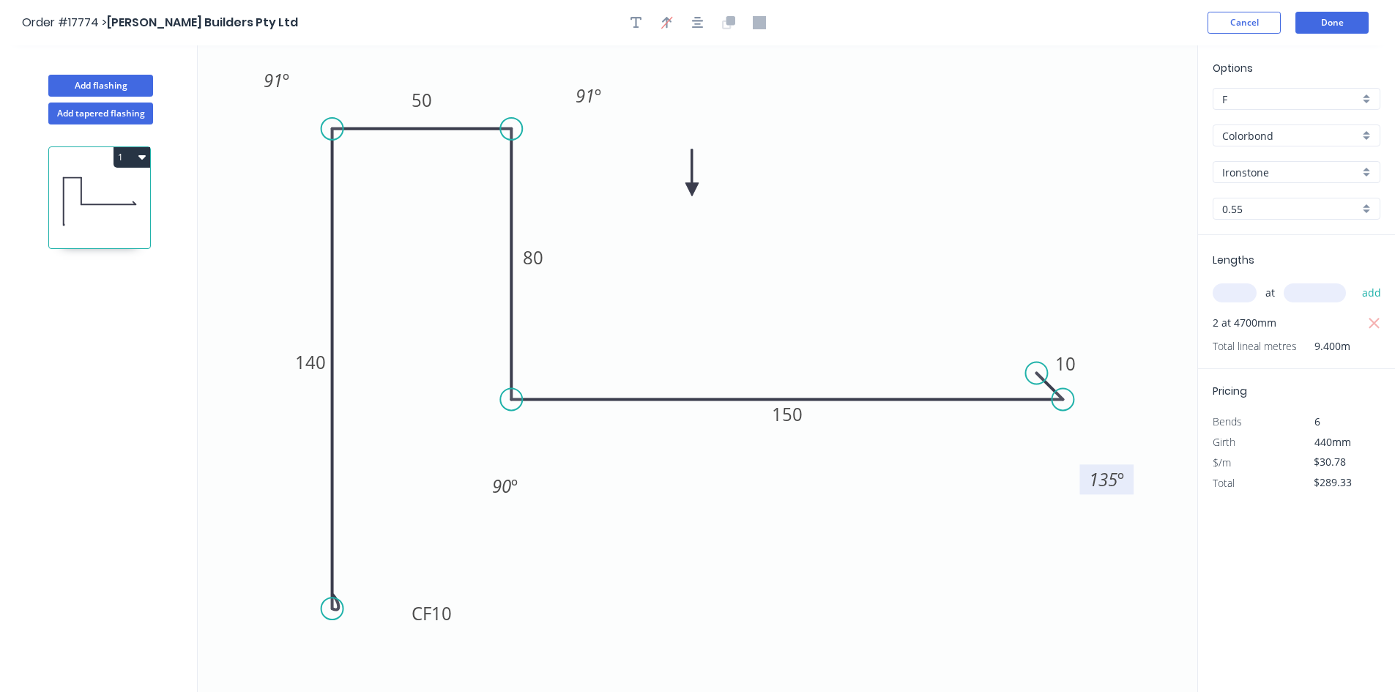
drag, startPoint x: 1006, startPoint y: 375, endPoint x: 1085, endPoint y: 469, distance: 122.7
click at [1085, 469] on rect at bounding box center [1107, 479] width 54 height 30
click at [1049, 544] on icon "0 CF 10 140 50 80 150 10 91 º 91 º 90 º 135 º" at bounding box center [698, 368] width 1000 height 647
click at [1323, 29] on button "Done" at bounding box center [1332, 23] width 73 height 22
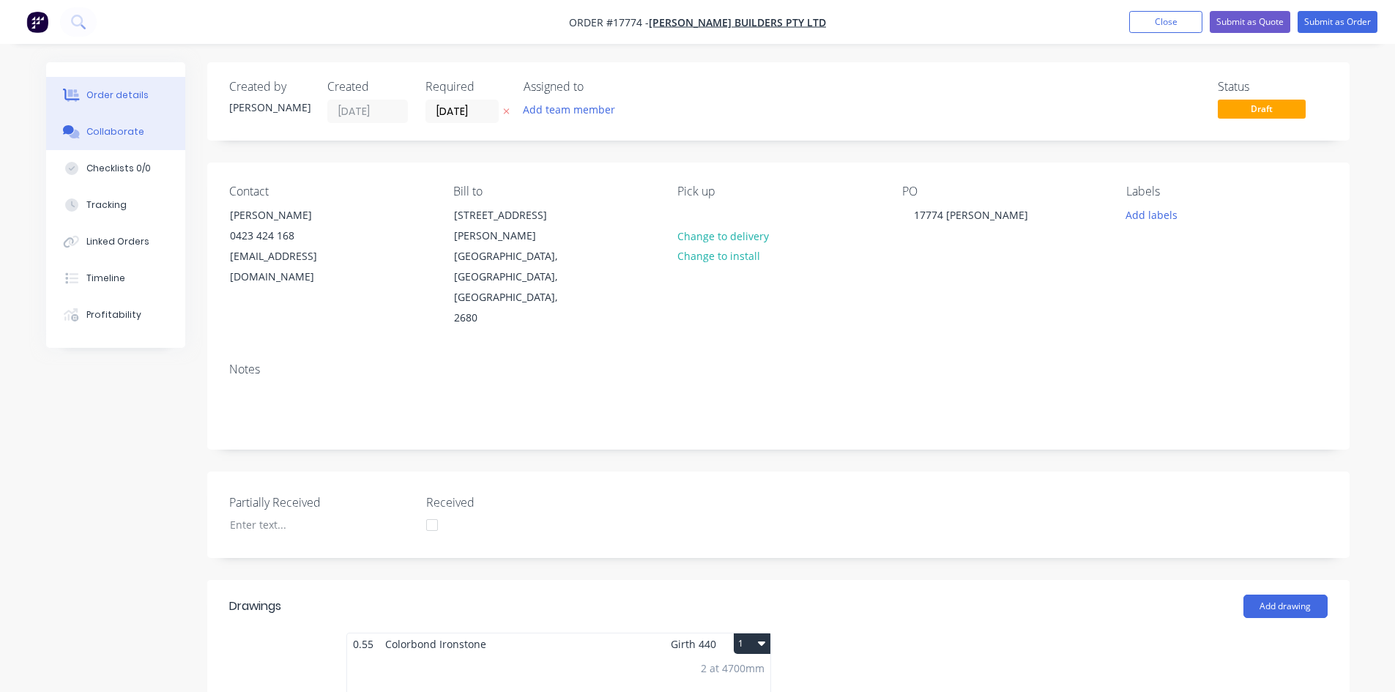
click at [121, 127] on div "Collaborate" at bounding box center [115, 131] width 58 height 13
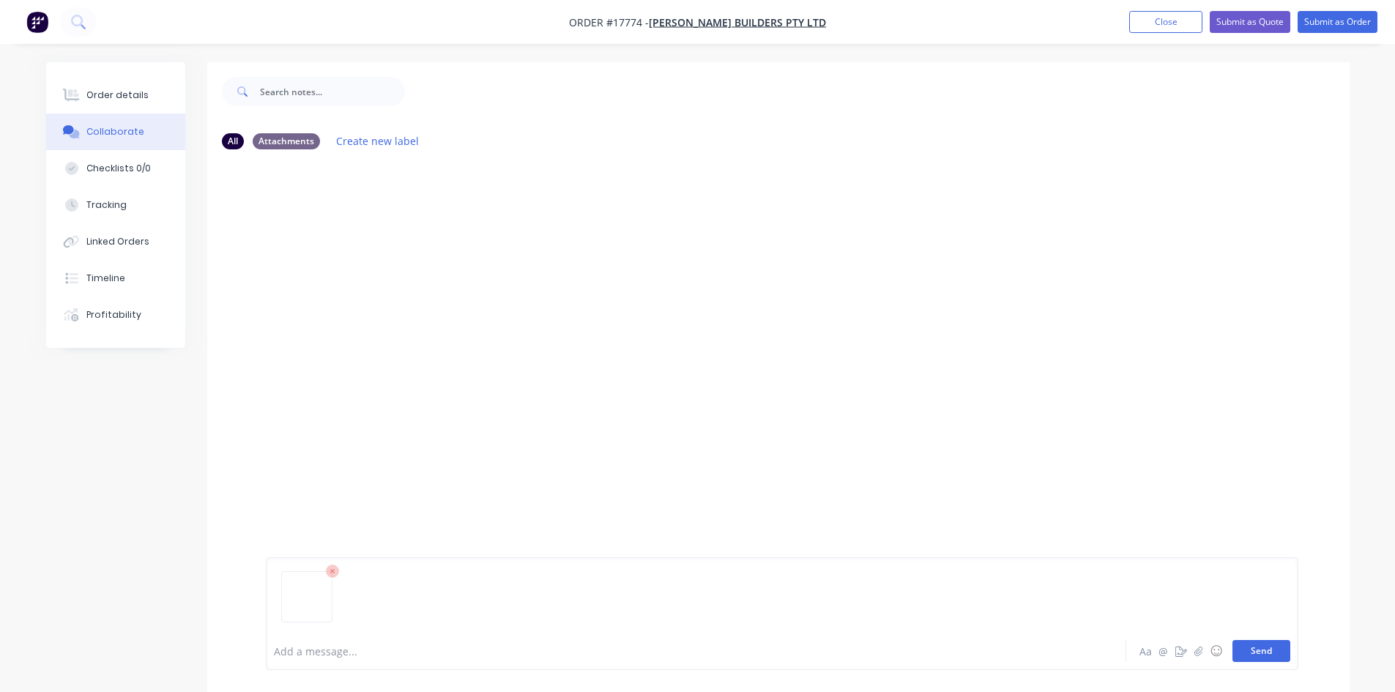
click at [1266, 652] on button "Send" at bounding box center [1262, 651] width 58 height 22
click at [141, 101] on div "Order details" at bounding box center [117, 95] width 62 height 13
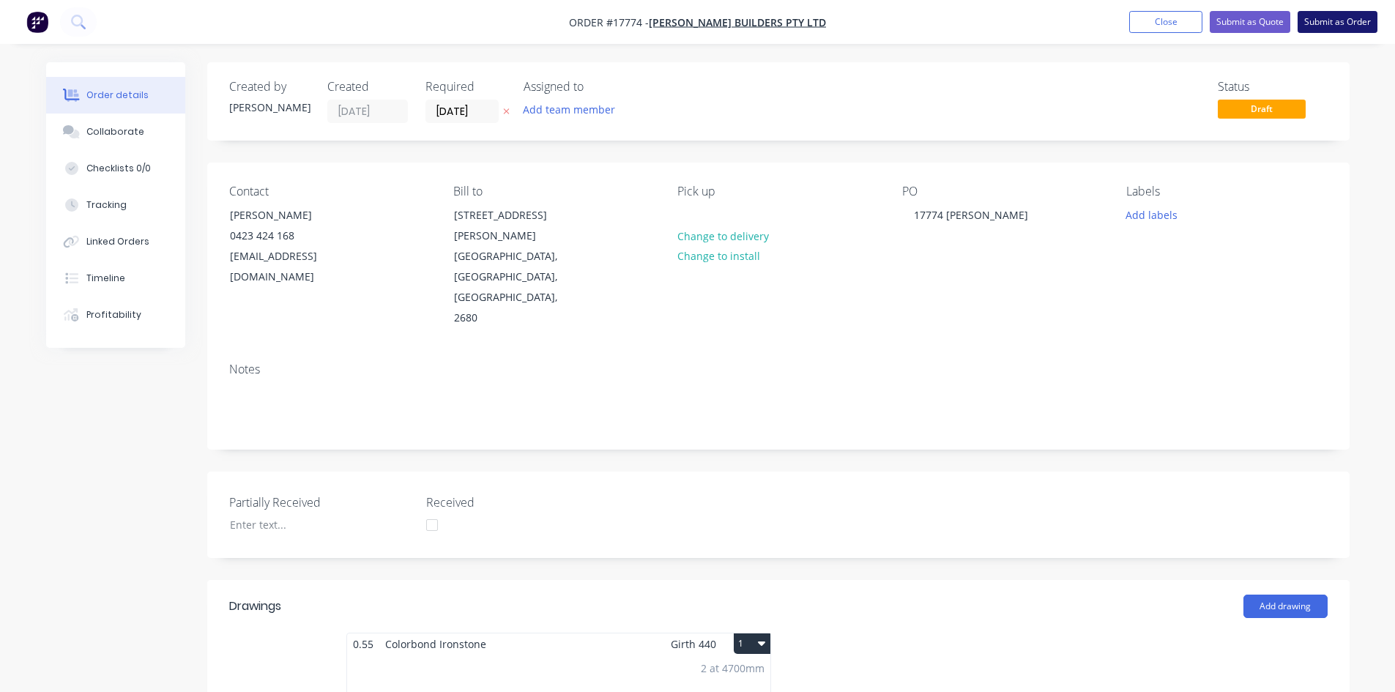
click at [1340, 27] on button "Submit as Order" at bounding box center [1338, 22] width 80 height 22
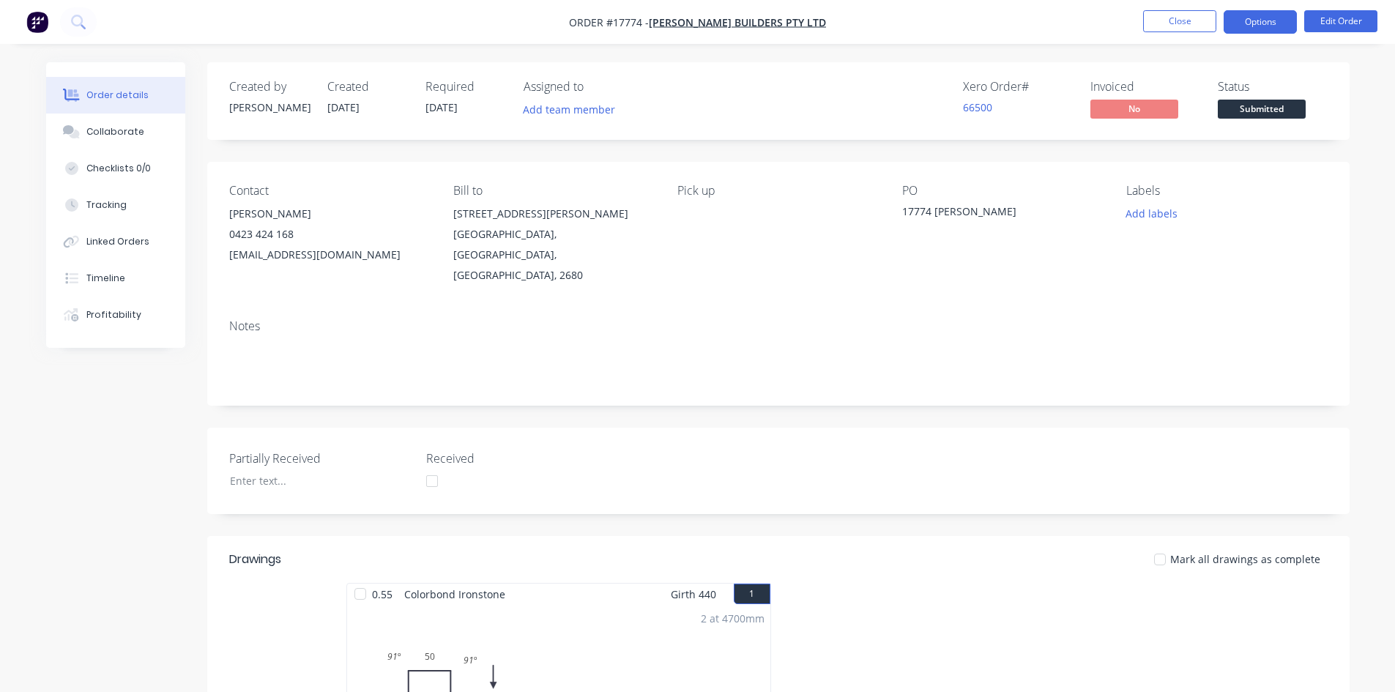
click at [1265, 26] on button "Options" at bounding box center [1260, 21] width 73 height 23
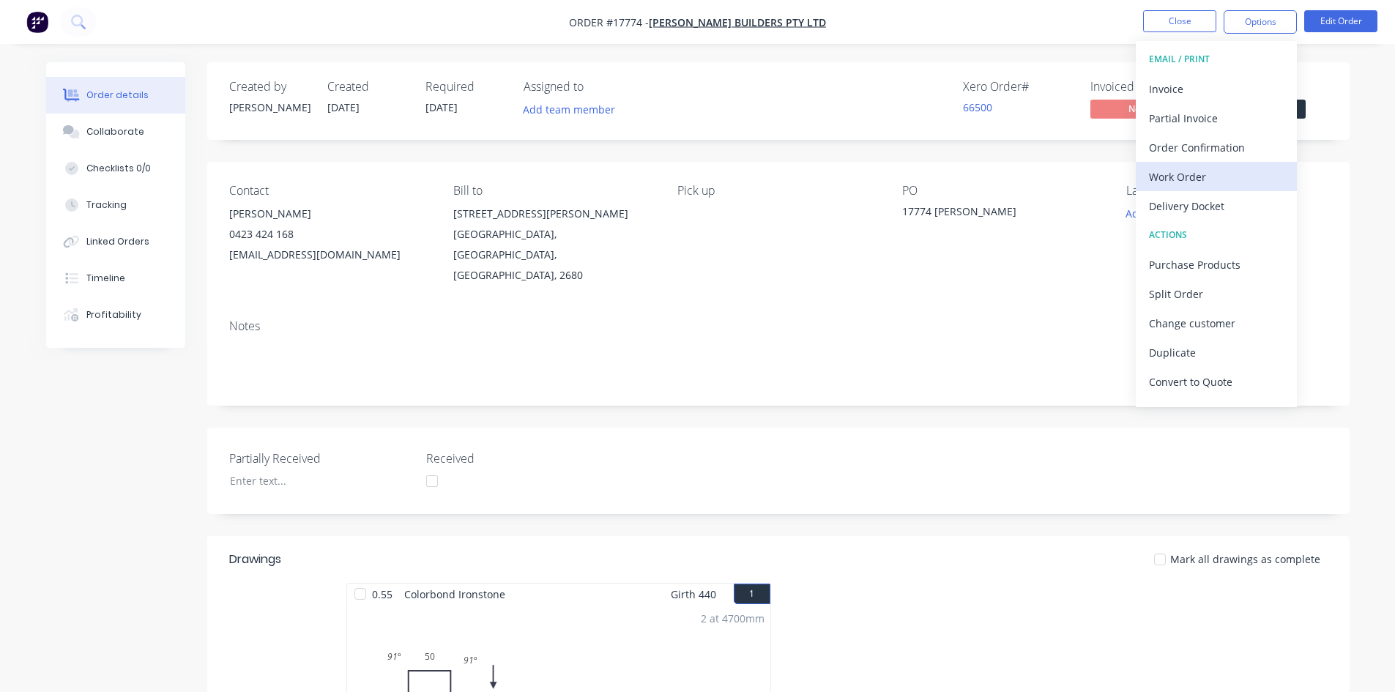
click at [1214, 181] on div "Work Order" at bounding box center [1216, 176] width 135 height 21
drag, startPoint x: 1214, startPoint y: 181, endPoint x: 1218, endPoint y: 174, distance: 8.5
click at [1214, 181] on div "Custom" at bounding box center [1216, 176] width 135 height 21
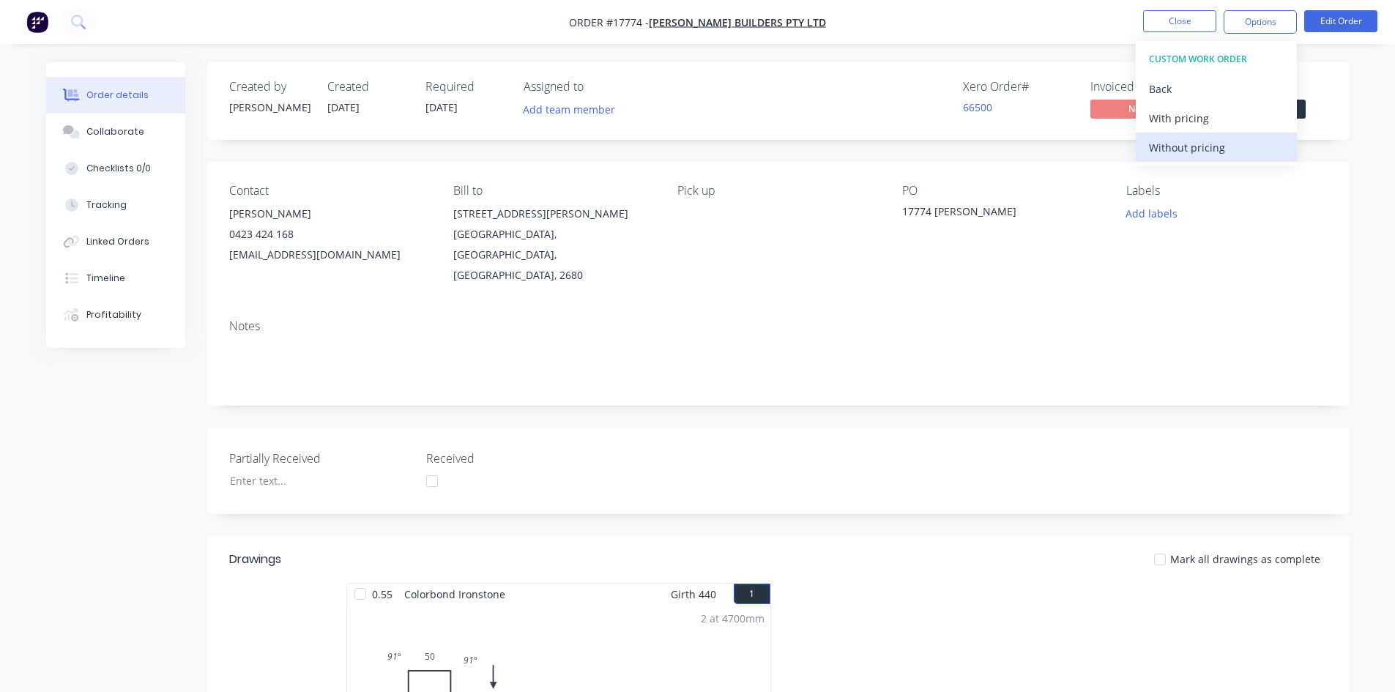
click at [1226, 146] on div "Without pricing" at bounding box center [1216, 147] width 135 height 21
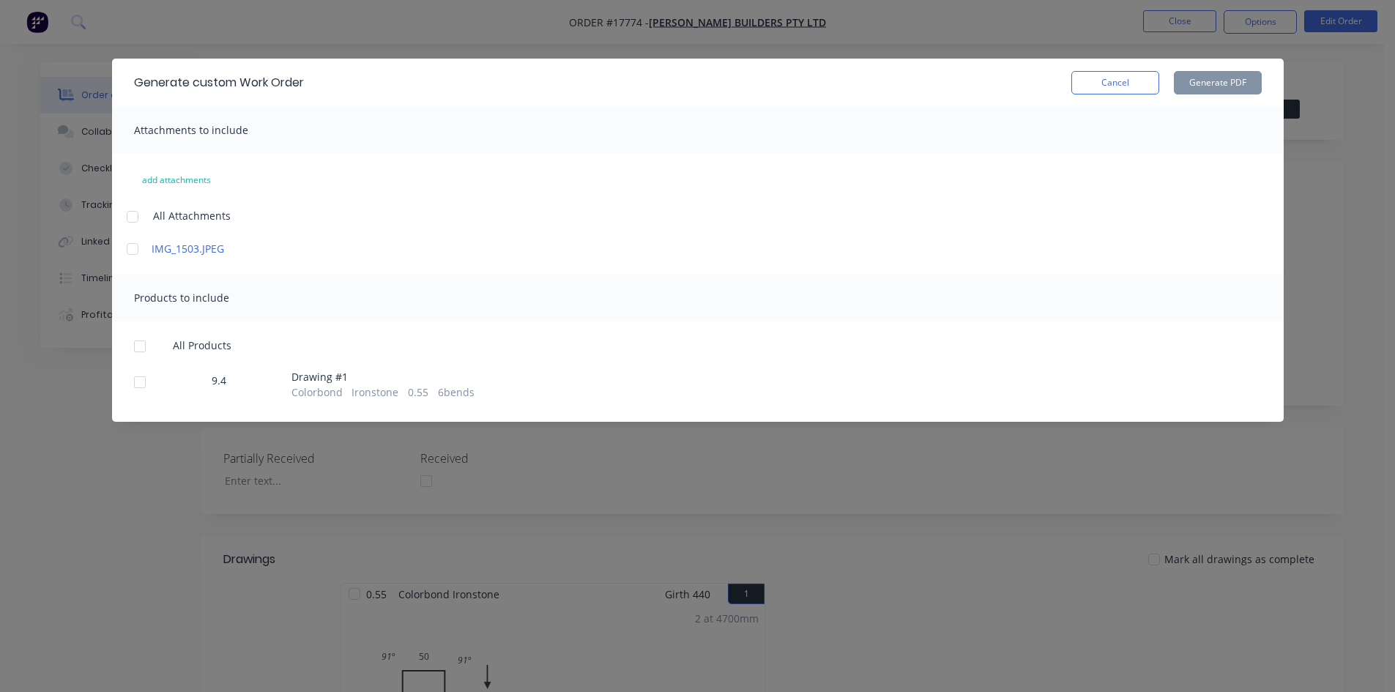
click at [134, 225] on div at bounding box center [132, 216] width 29 height 29
drag, startPoint x: 145, startPoint y: 346, endPoint x: 160, endPoint y: 332, distance: 20.7
click at [145, 347] on div at bounding box center [139, 346] width 29 height 29
click at [123, 220] on div at bounding box center [132, 216] width 29 height 29
click at [1218, 87] on button "Generate PDF" at bounding box center [1218, 82] width 88 height 23
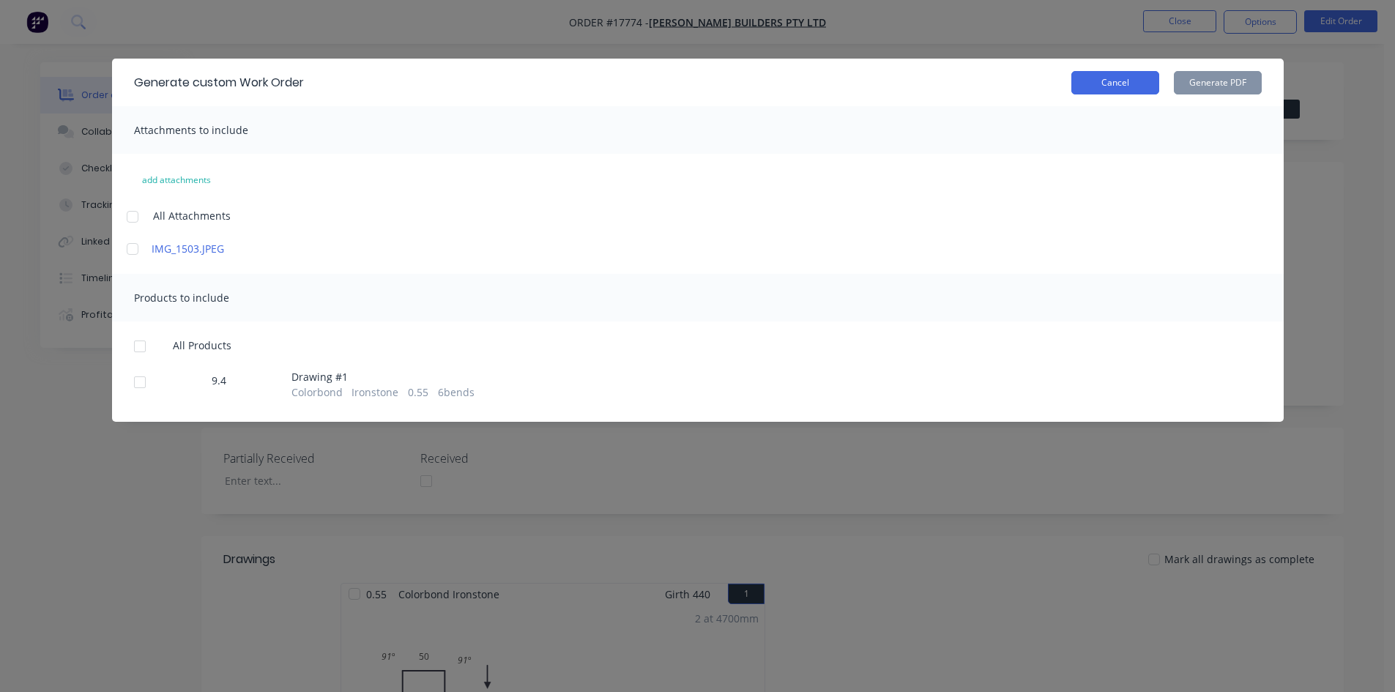
click at [1117, 86] on button "Cancel" at bounding box center [1115, 82] width 88 height 23
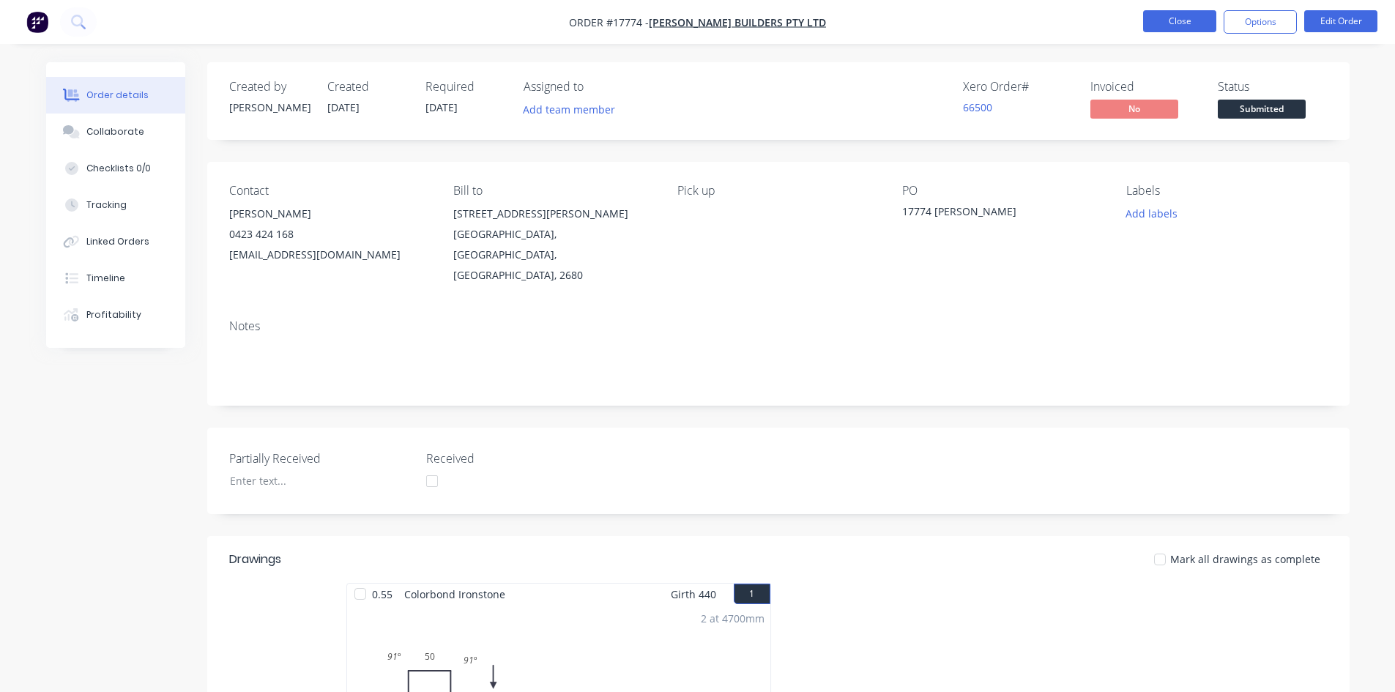
click at [1189, 16] on button "Close" at bounding box center [1179, 21] width 73 height 22
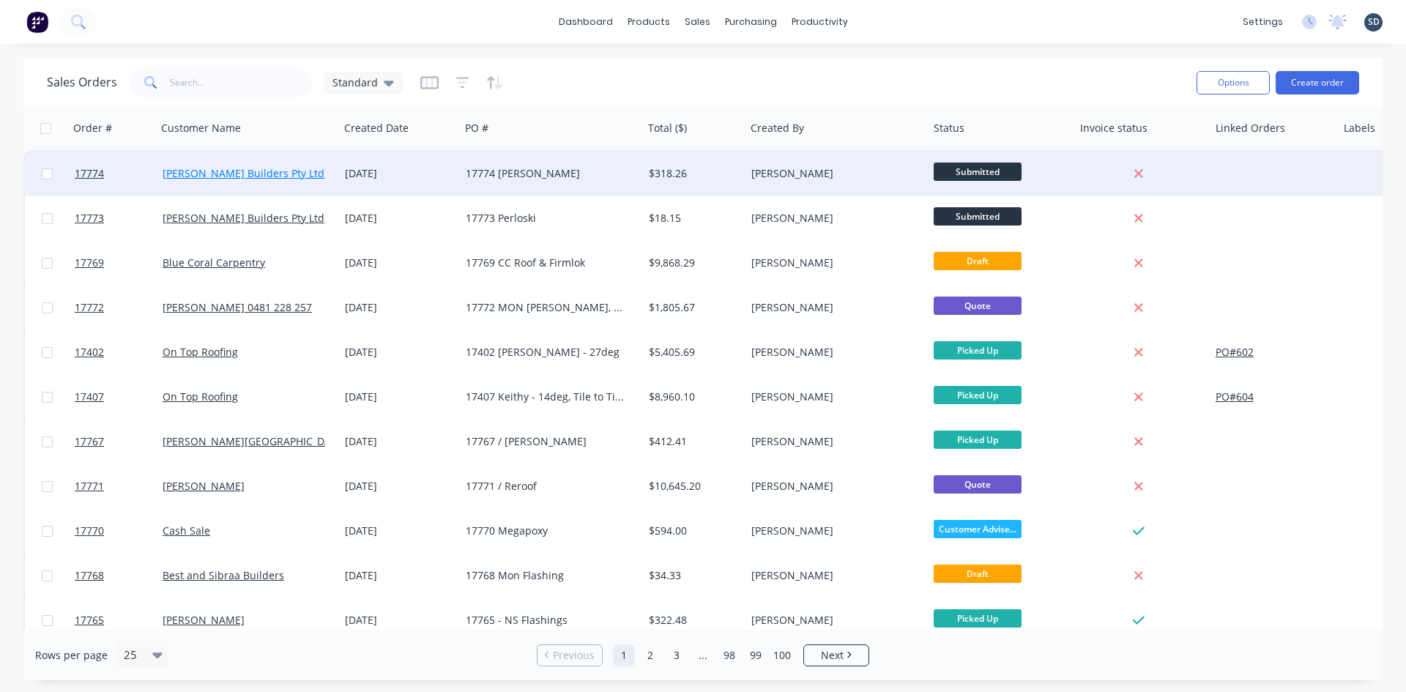
click at [239, 167] on link "[PERSON_NAME] Builders Pty Ltd" at bounding box center [244, 173] width 162 height 14
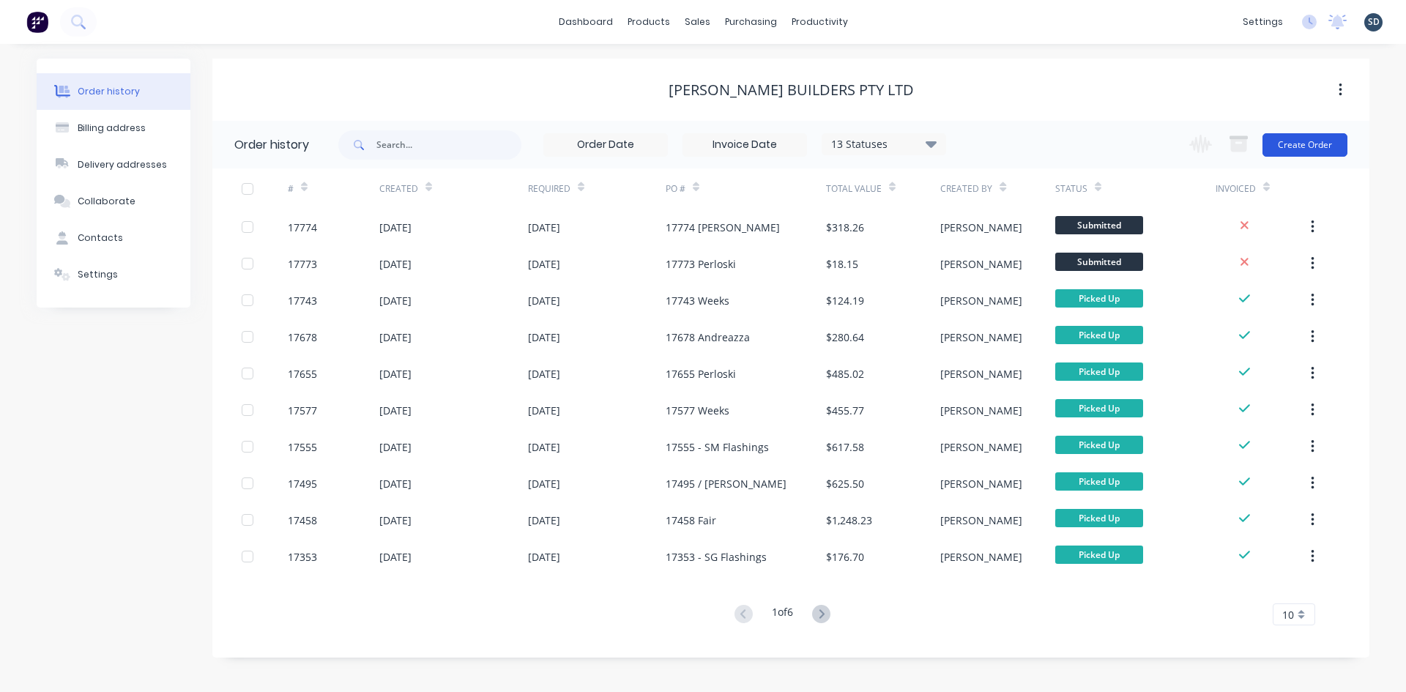
click at [1304, 148] on button "Create Order" at bounding box center [1305, 144] width 85 height 23
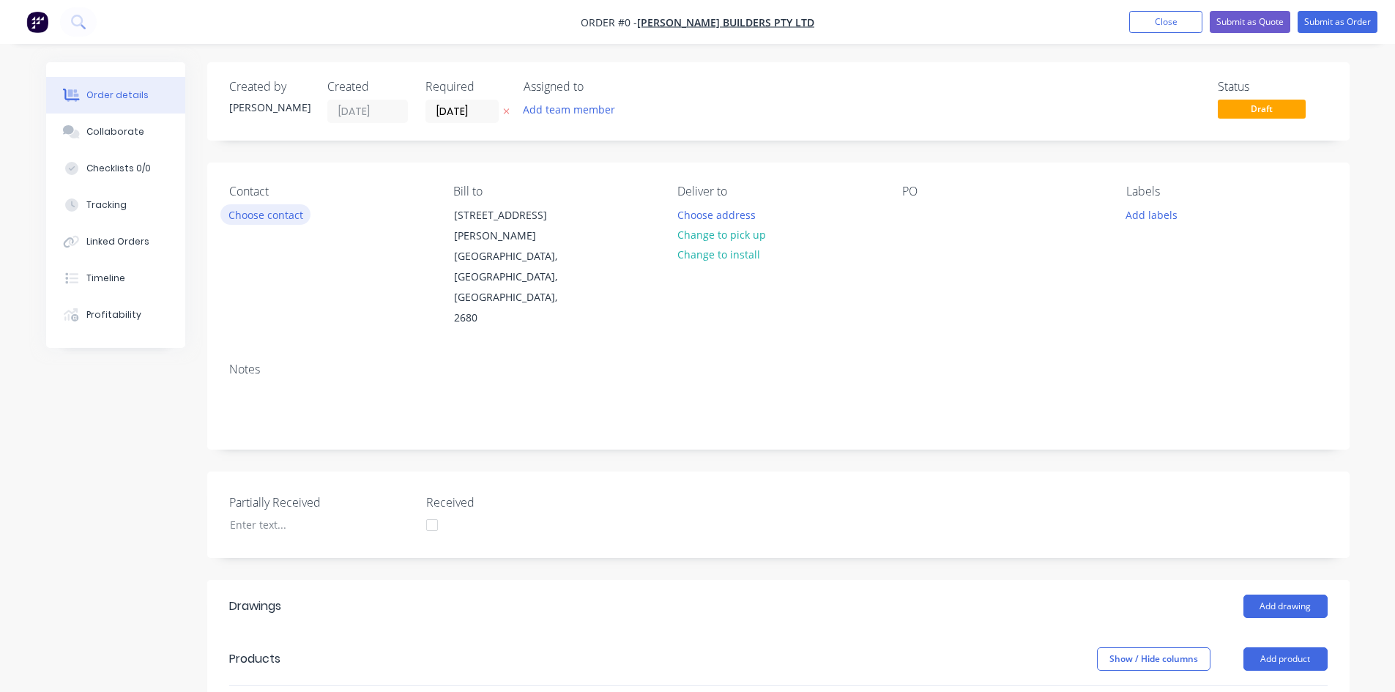
click at [275, 218] on button "Choose contact" at bounding box center [265, 214] width 90 height 20
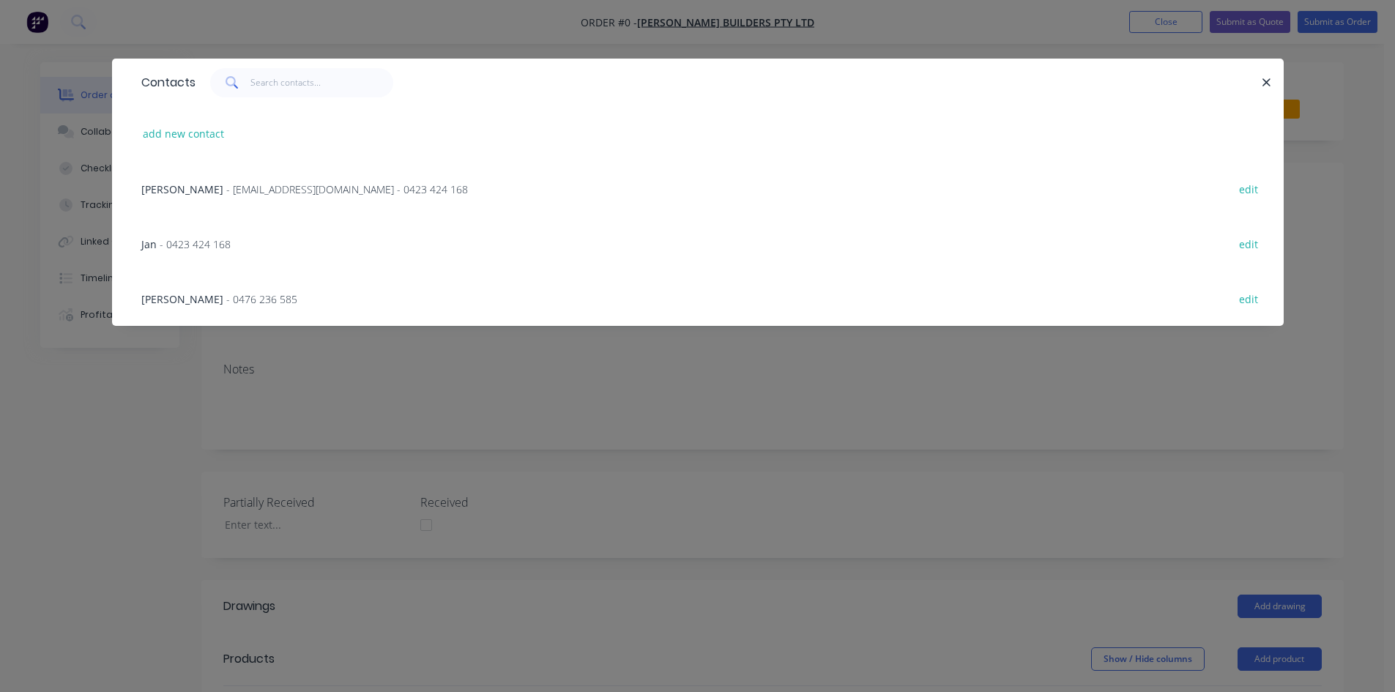
click at [271, 187] on span "- [EMAIL_ADDRESS][DOMAIN_NAME] - 0423 424 168" at bounding box center [347, 189] width 242 height 14
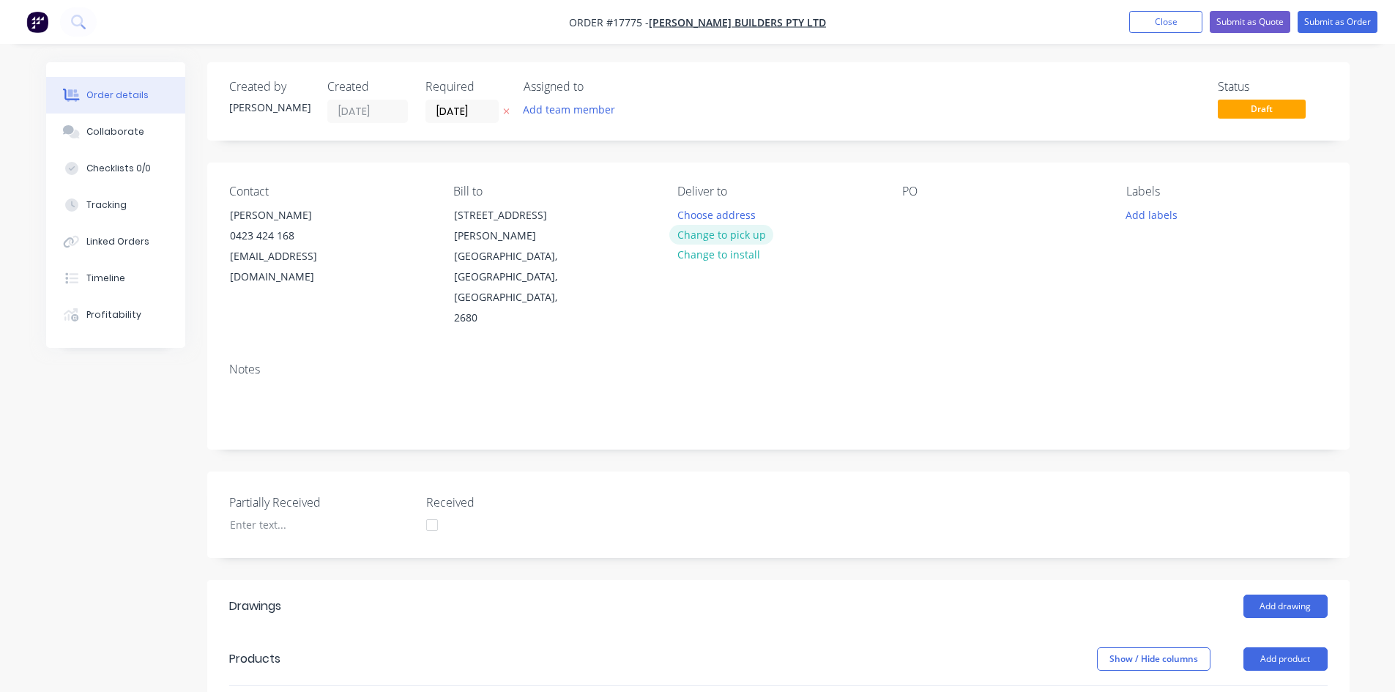
click at [749, 230] on button "Change to pick up" at bounding box center [721, 235] width 104 height 20
click at [913, 210] on div at bounding box center [913, 214] width 23 height 21
drag, startPoint x: 891, startPoint y: 306, endPoint x: 897, endPoint y: 283, distance: 24.3
click at [891, 363] on div "Notes" at bounding box center [778, 370] width 1099 height 14
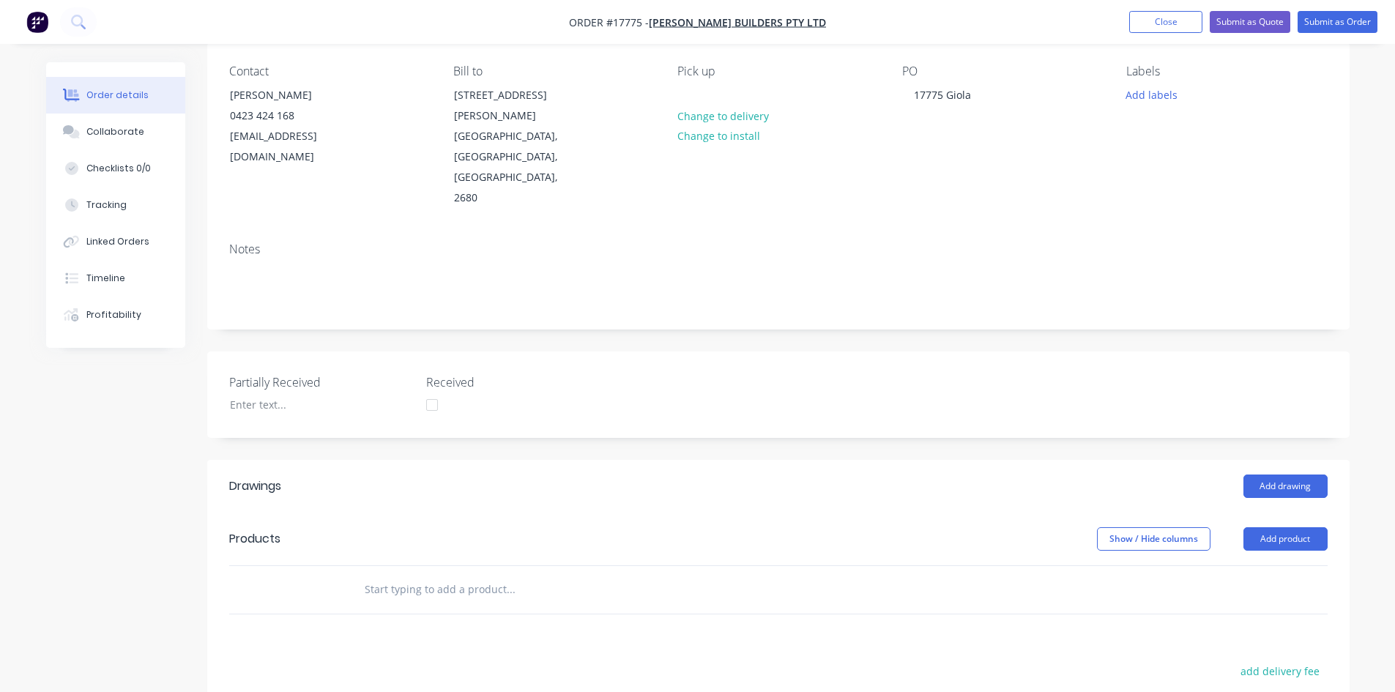
scroll to position [146, 0]
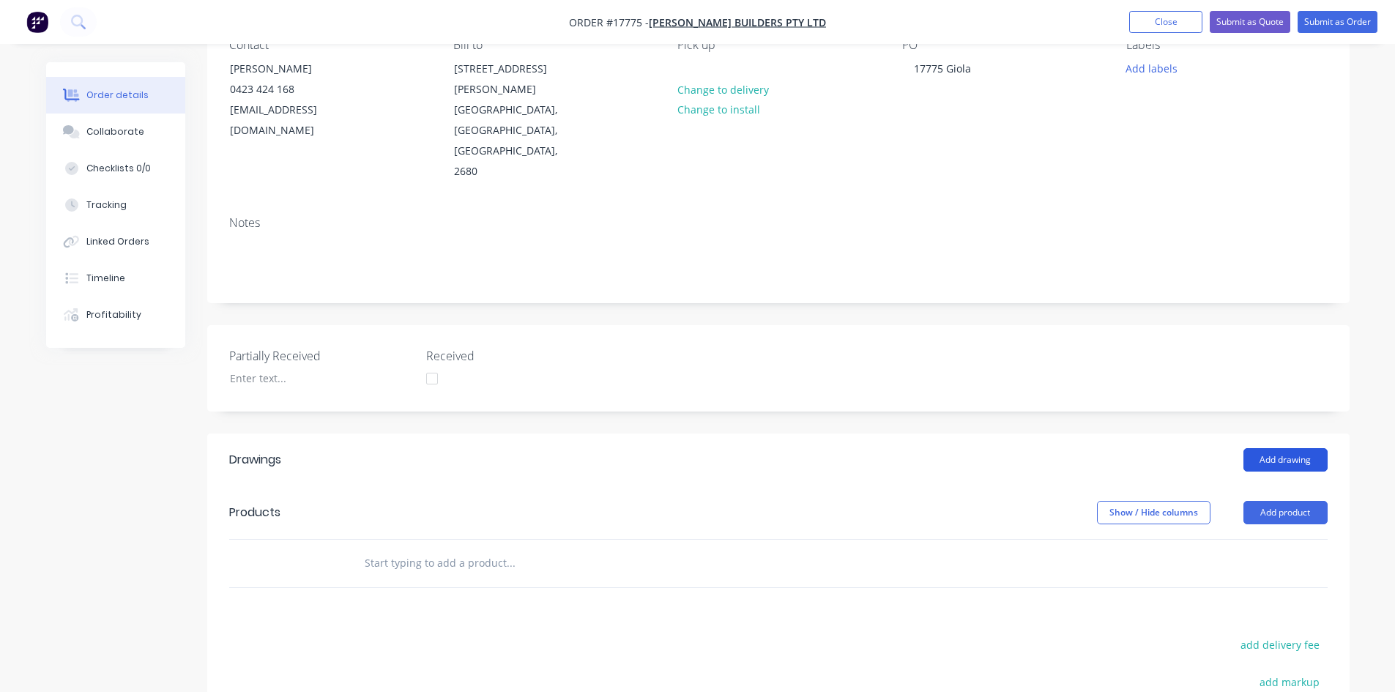
click at [1280, 448] on button "Add drawing" at bounding box center [1286, 459] width 84 height 23
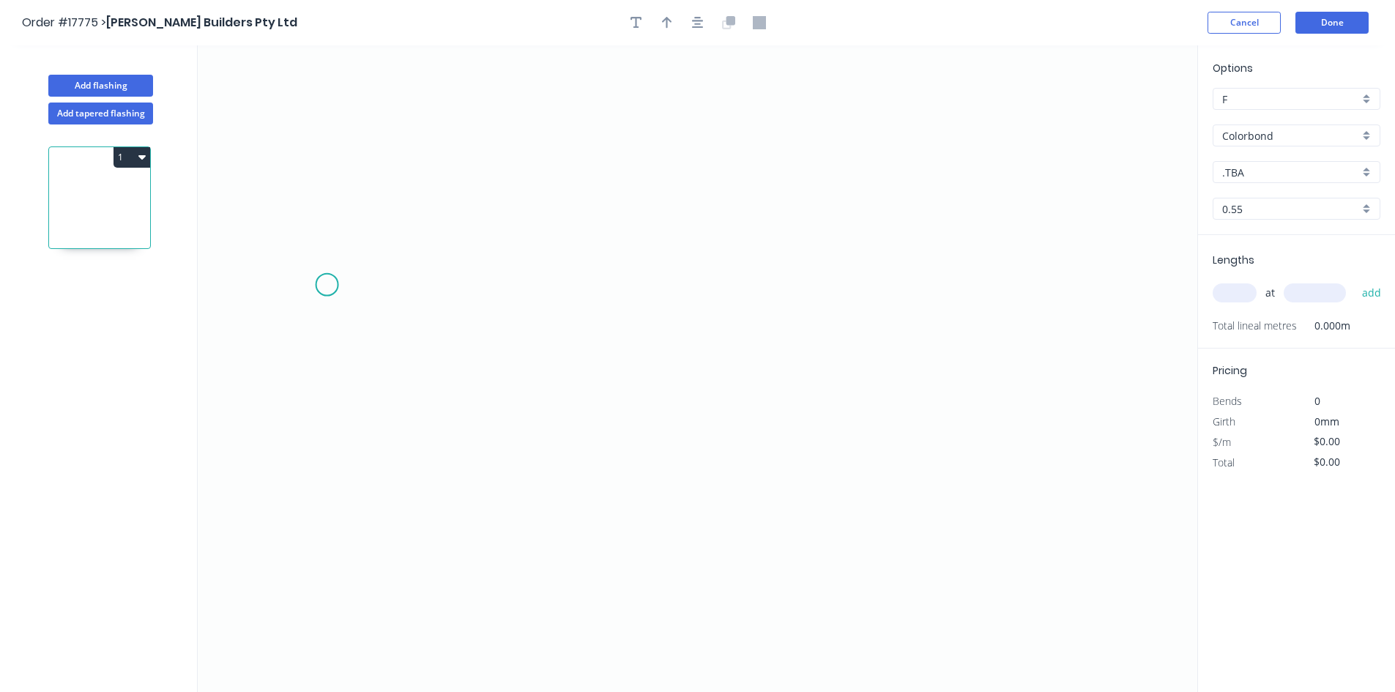
click at [326, 284] on icon "0" at bounding box center [698, 368] width 1000 height 647
click at [1036, 291] on icon "0" at bounding box center [698, 368] width 1000 height 647
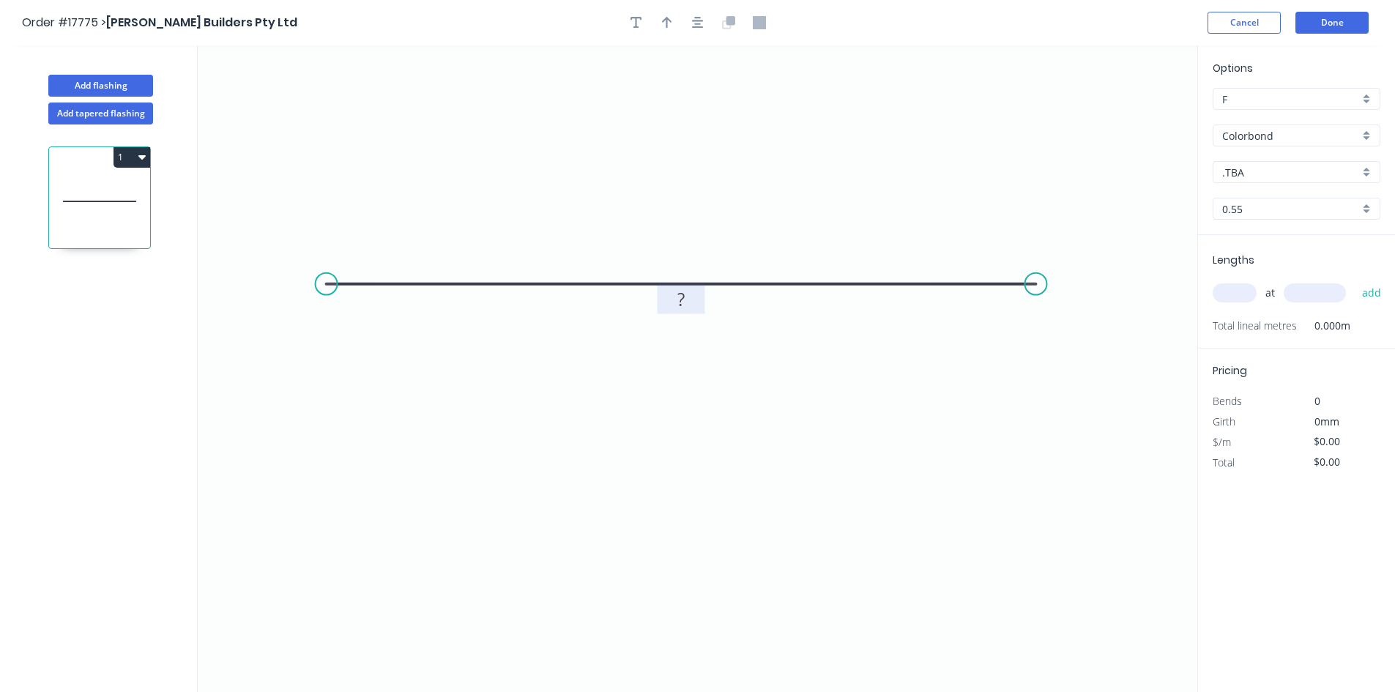
click at [677, 300] on tspan "?" at bounding box center [680, 299] width 7 height 24
drag, startPoint x: 677, startPoint y: 300, endPoint x: 694, endPoint y: 300, distance: 16.9
click at [694, 300] on g "?" at bounding box center [680, 299] width 29 height 24
click at [888, 402] on icon "0 1200" at bounding box center [698, 368] width 1000 height 647
type input "$44.10"
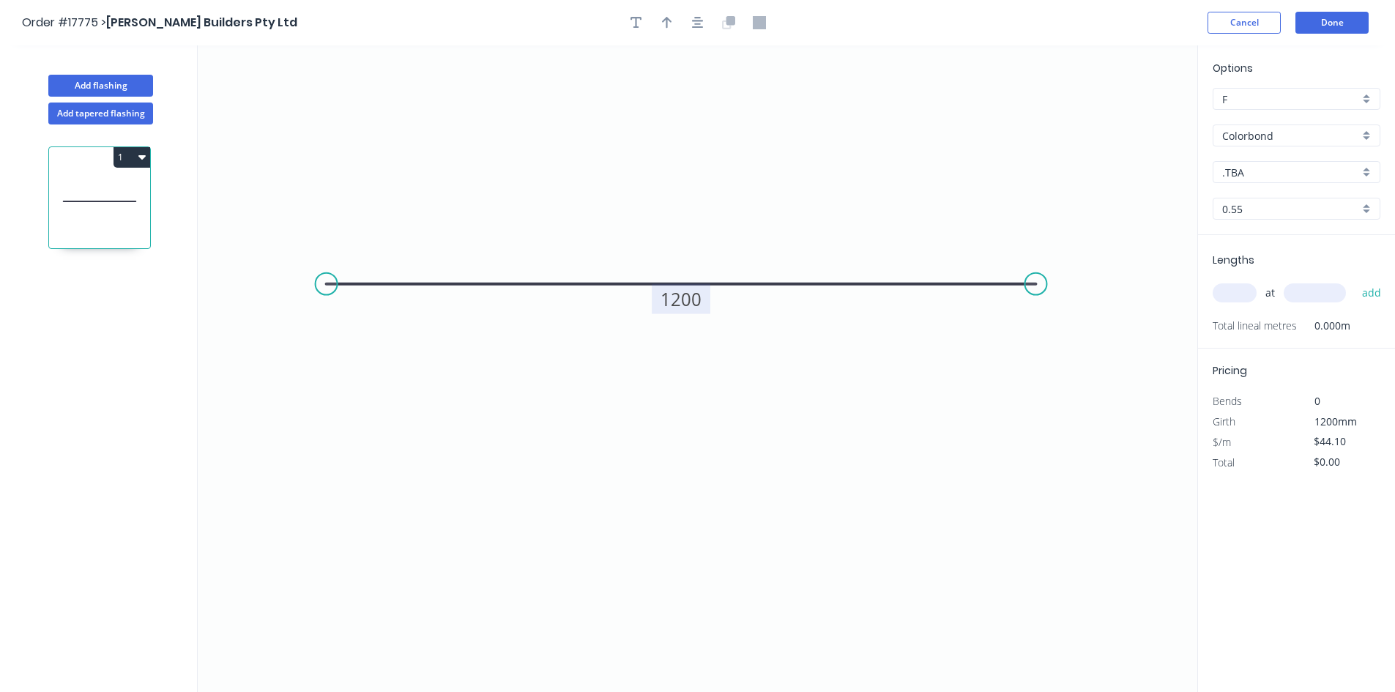
click at [692, 299] on tspan "1200" at bounding box center [681, 299] width 41 height 24
drag, startPoint x: 665, startPoint y: 299, endPoint x: 706, endPoint y: 306, distance: 41.7
click at [706, 307] on g "1100" at bounding box center [681, 299] width 59 height 30
click at [997, 406] on icon "0 1200" at bounding box center [698, 368] width 1000 height 647
click at [1238, 294] on input "text" at bounding box center [1235, 292] width 44 height 19
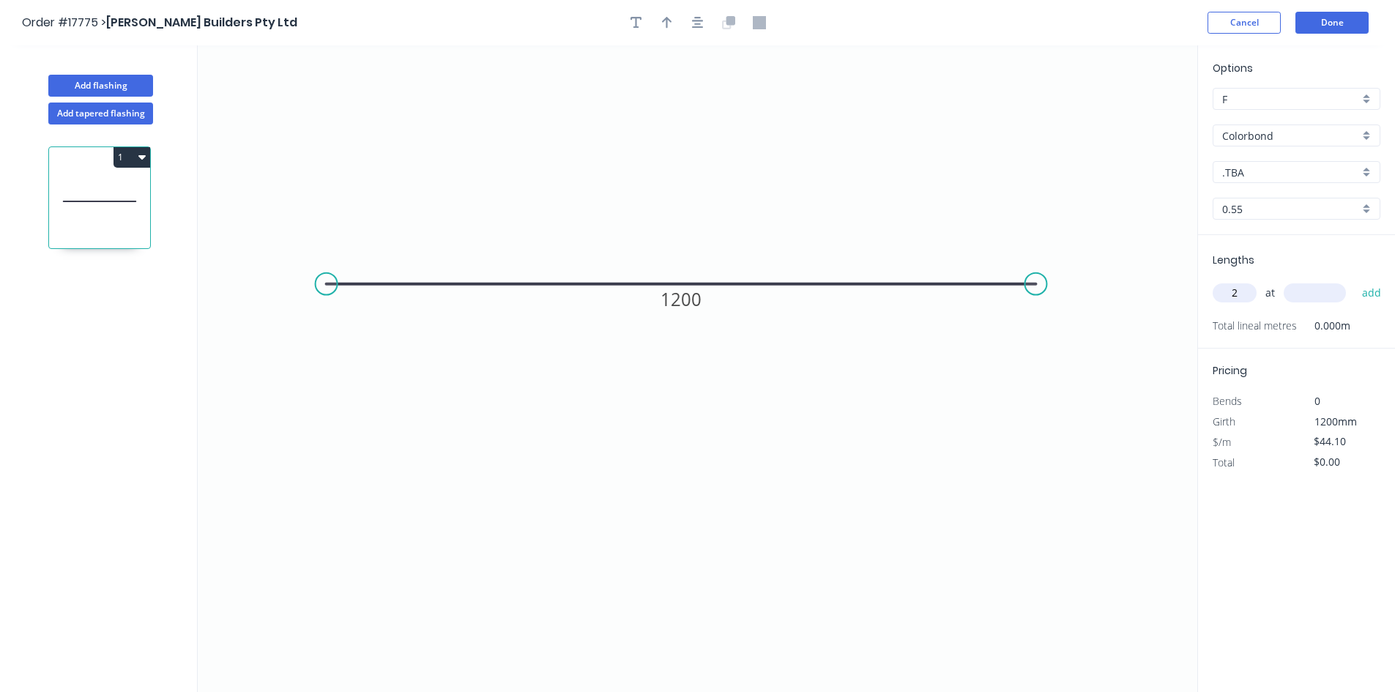
type input "2"
click at [1318, 293] on input "text" at bounding box center [1315, 292] width 62 height 19
drag, startPoint x: 1331, startPoint y: 294, endPoint x: 1300, endPoint y: 289, distance: 32.0
click at [1300, 289] on input "1200" at bounding box center [1315, 292] width 62 height 19
type input "3000"
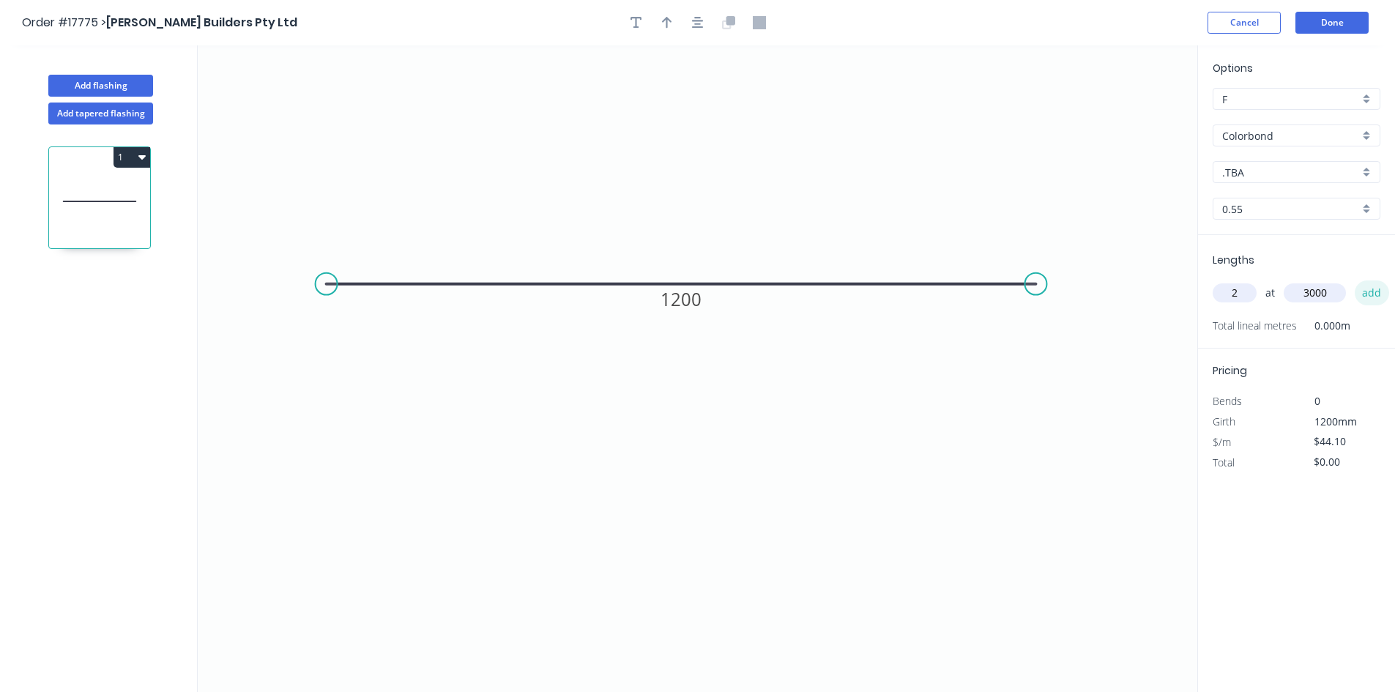
click at [1374, 298] on button "add" at bounding box center [1372, 292] width 34 height 25
type input "$264.60"
click at [1287, 182] on div ".TBA" at bounding box center [1297, 172] width 168 height 22
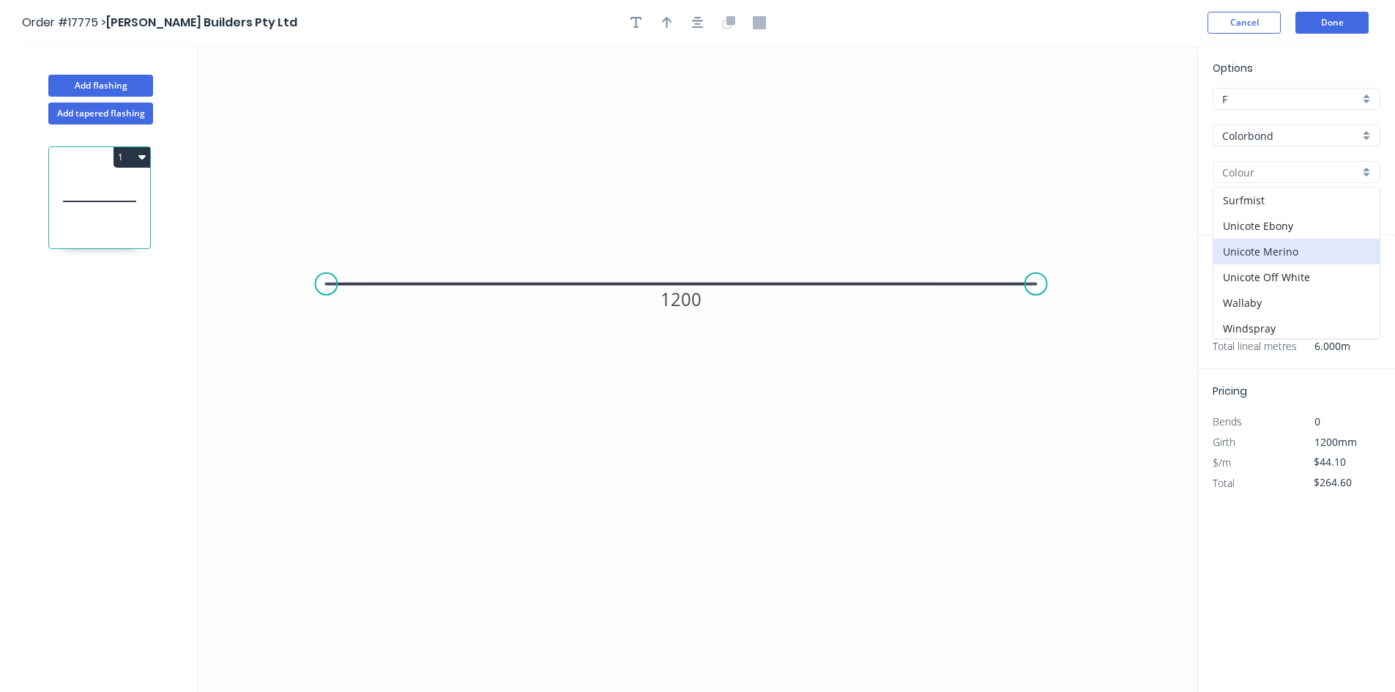
scroll to position [439, 0]
click at [1279, 221] on div "Shale grey" at bounding box center [1297, 222] width 166 height 26
type input "Shale grey"
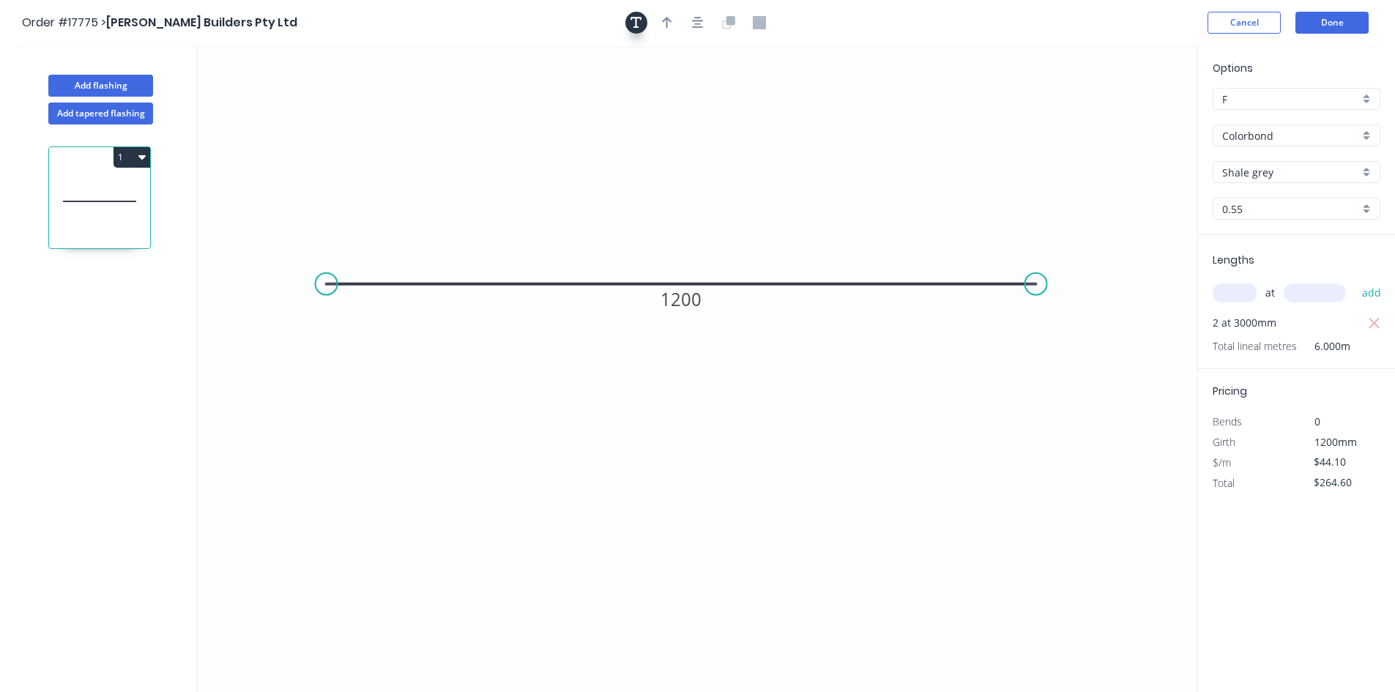
click at [638, 27] on icon "button" at bounding box center [637, 23] width 12 height 12
click at [268, 101] on textarea at bounding box center [292, 103] width 119 height 54
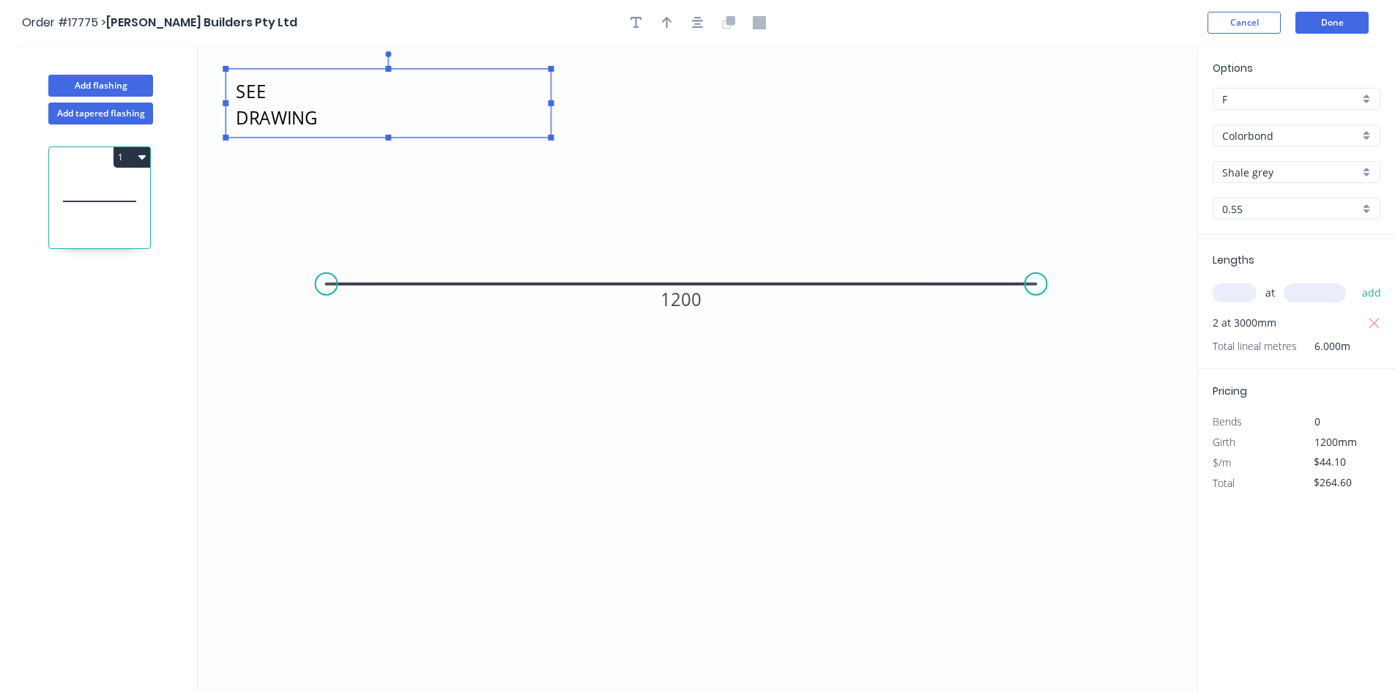
drag, startPoint x: 358, startPoint y: 103, endPoint x: 726, endPoint y: 107, distance: 368.4
click at [558, 94] on icon "SEE DRAWING 1200" at bounding box center [698, 368] width 1000 height 647
type textarea "SEE DRAWING"
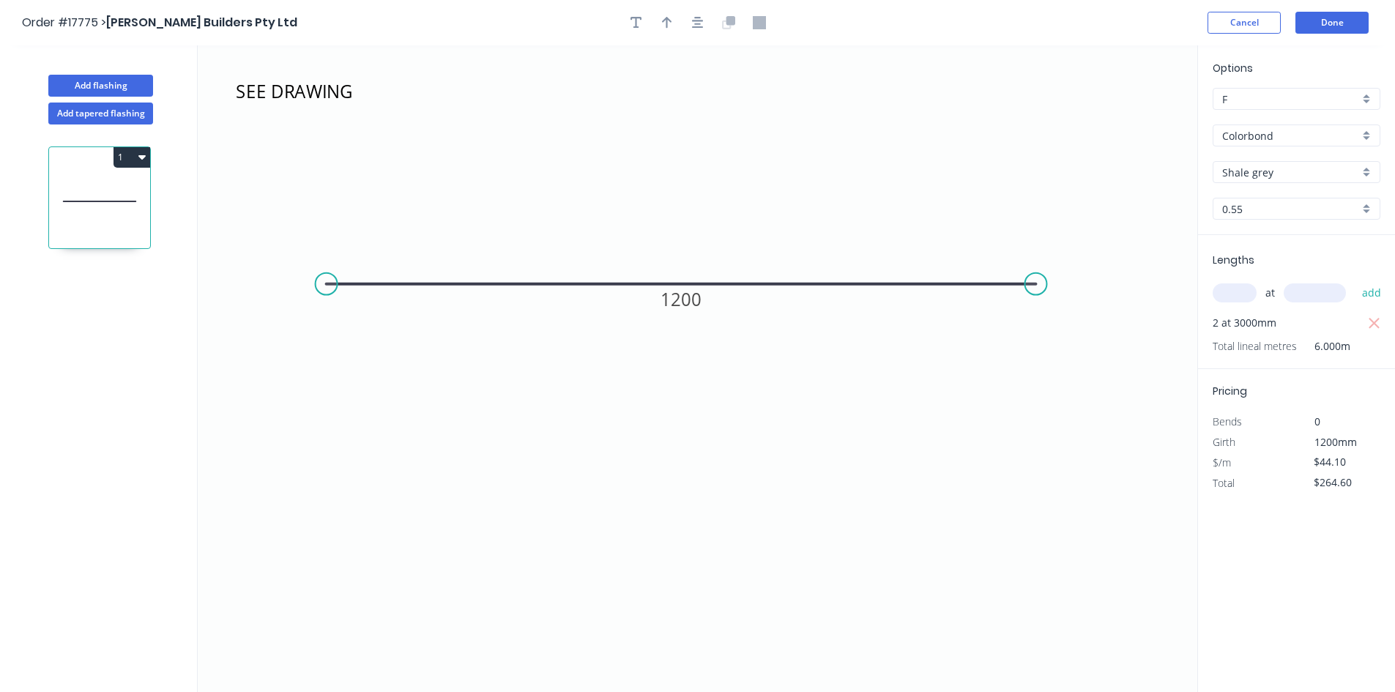
click at [788, 103] on icon "SEE DRAWING 1200" at bounding box center [698, 368] width 1000 height 647
click at [1338, 25] on button "Done" at bounding box center [1332, 23] width 73 height 22
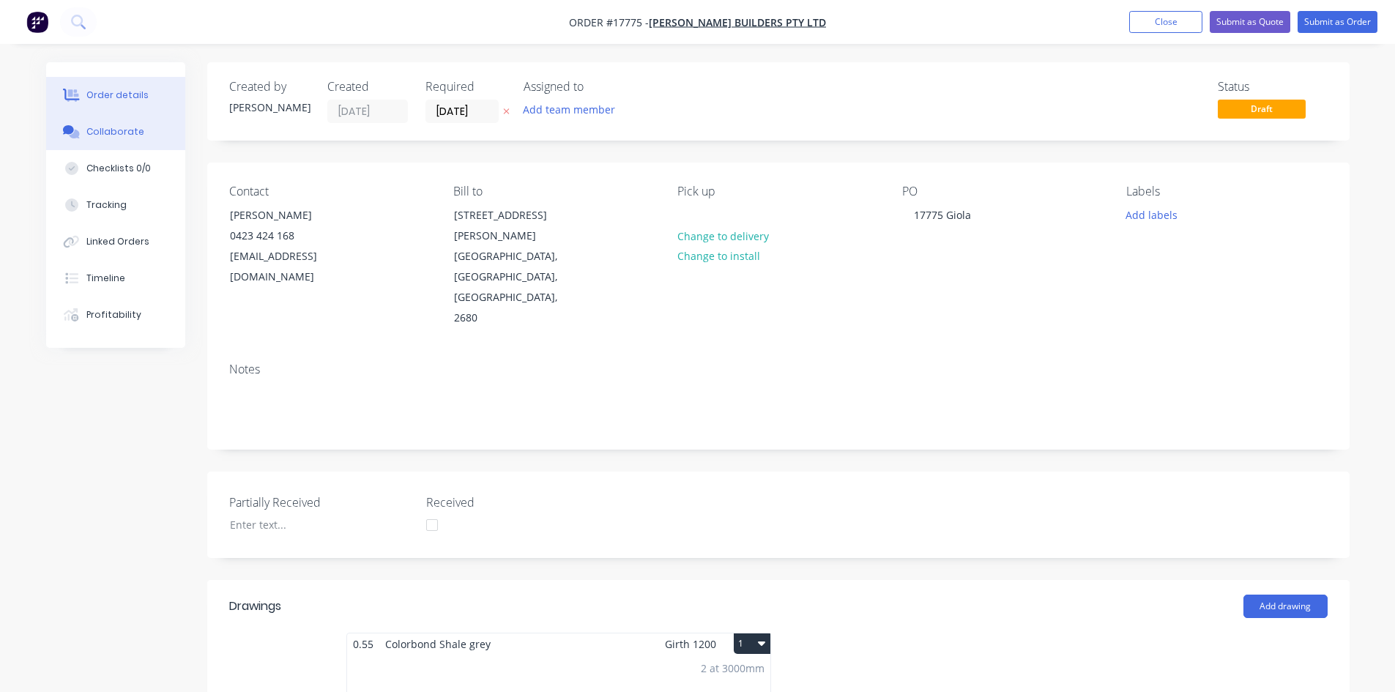
click at [135, 134] on div "Collaborate" at bounding box center [115, 131] width 58 height 13
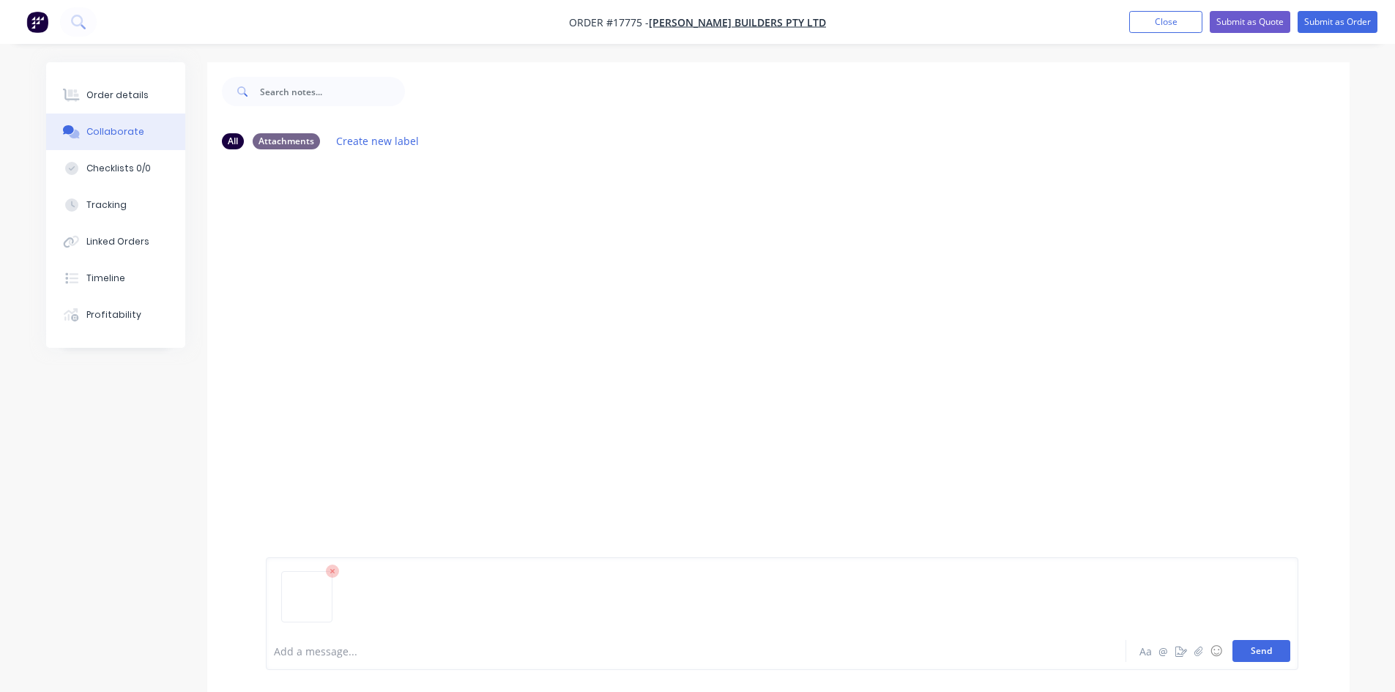
click at [1282, 655] on button "Send" at bounding box center [1262, 651] width 58 height 22
click at [120, 89] on div "Order details" at bounding box center [117, 95] width 62 height 13
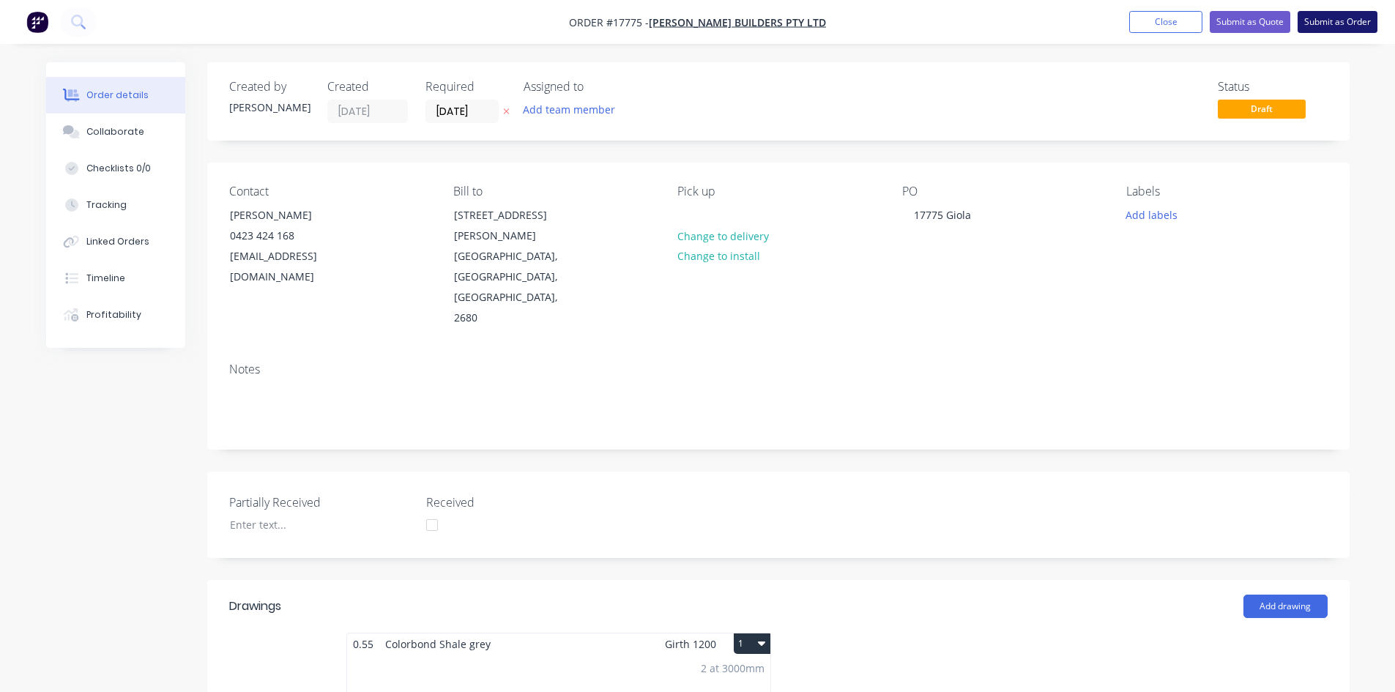
click at [1337, 21] on button "Submit as Order" at bounding box center [1338, 22] width 80 height 22
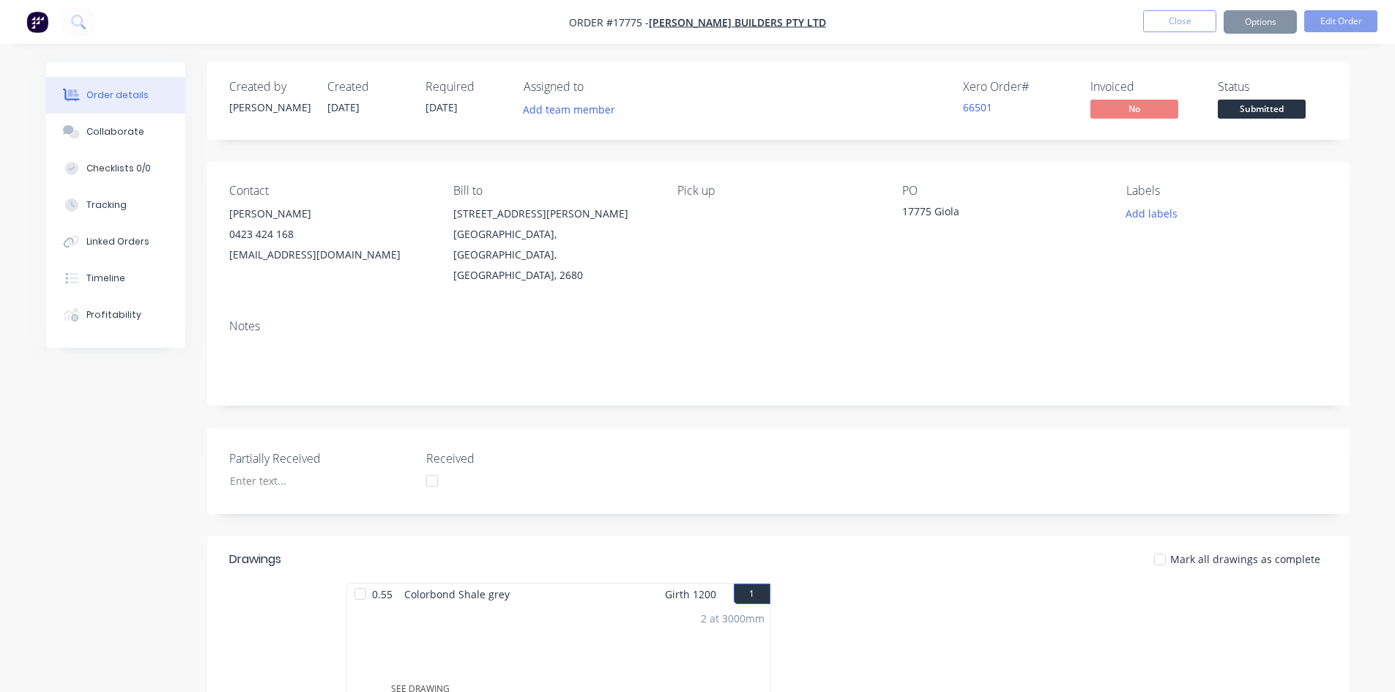
click at [1265, 27] on button "Options" at bounding box center [1260, 21] width 73 height 23
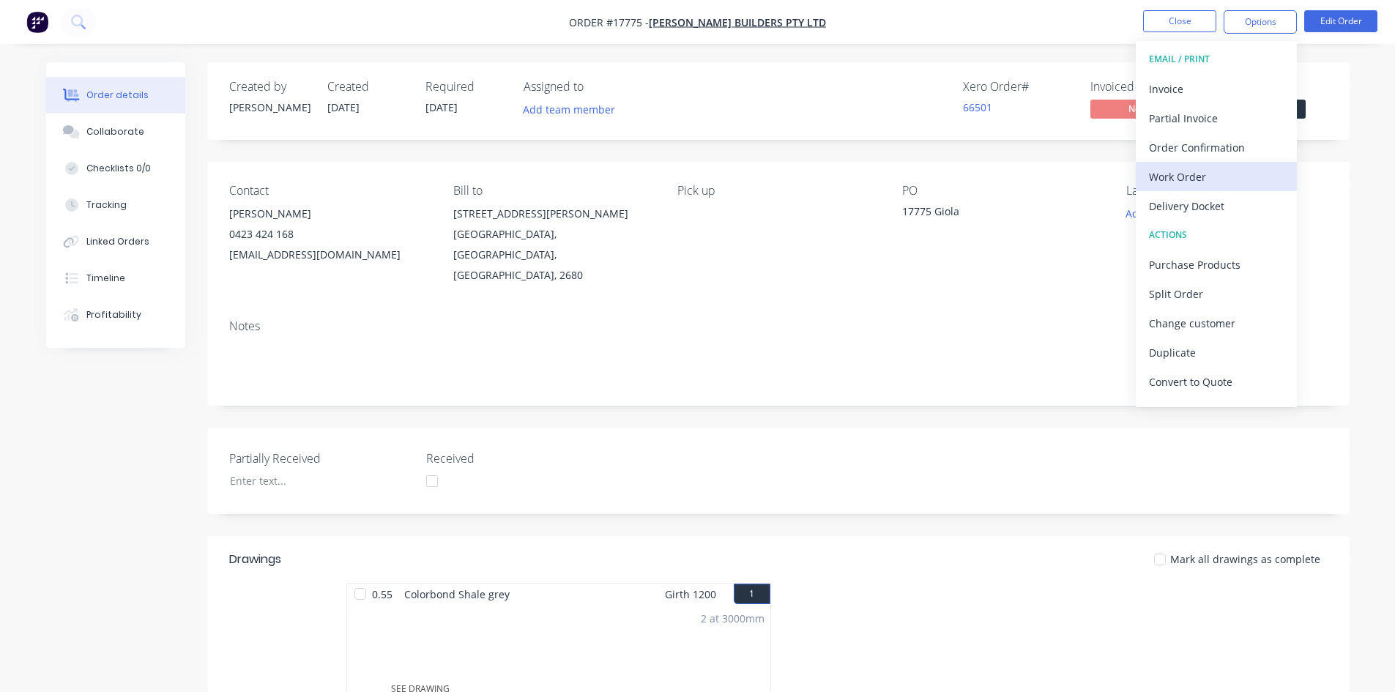
click at [1216, 167] on div "Work Order" at bounding box center [1216, 176] width 135 height 21
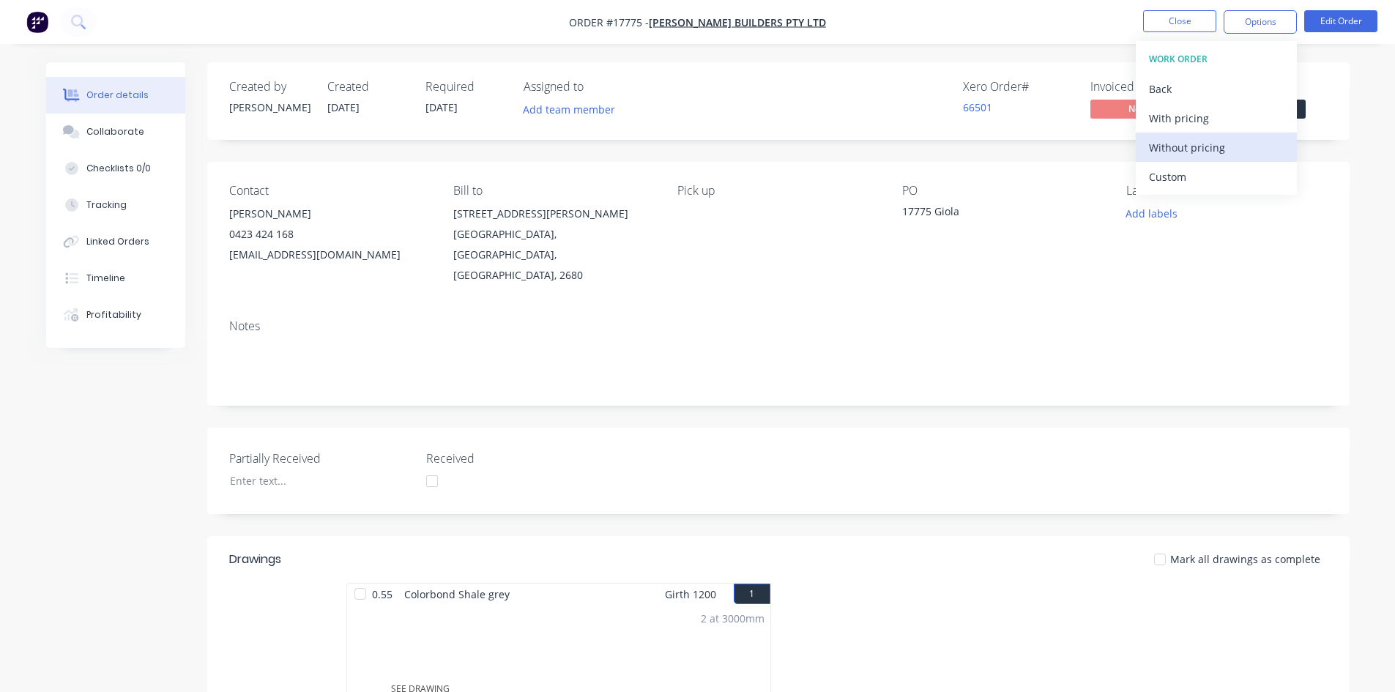
click at [1223, 145] on div "Without pricing" at bounding box center [1216, 147] width 135 height 21
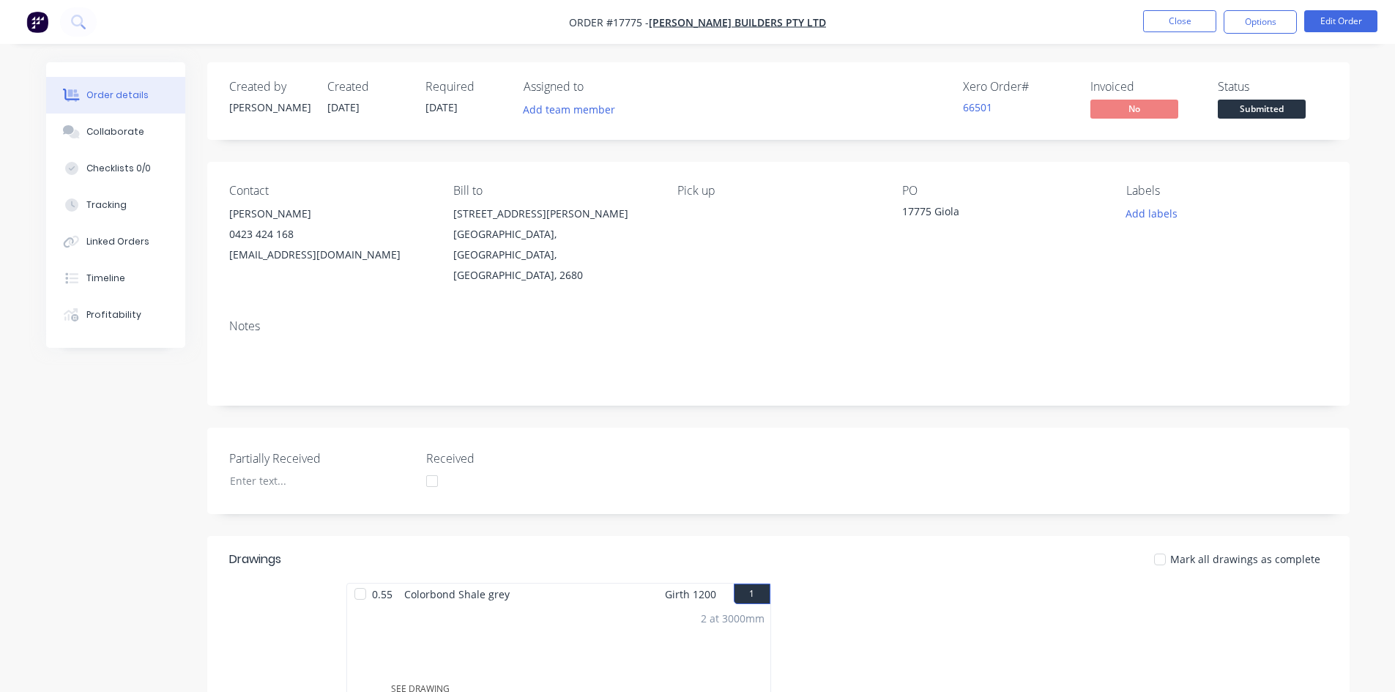
click at [1025, 56] on div "Order details Collaborate Checklists 0/0 Tracking Linked Orders Timeline Profit…" at bounding box center [697, 552] width 1395 height 1104
click at [1191, 18] on button "Close" at bounding box center [1179, 21] width 73 height 22
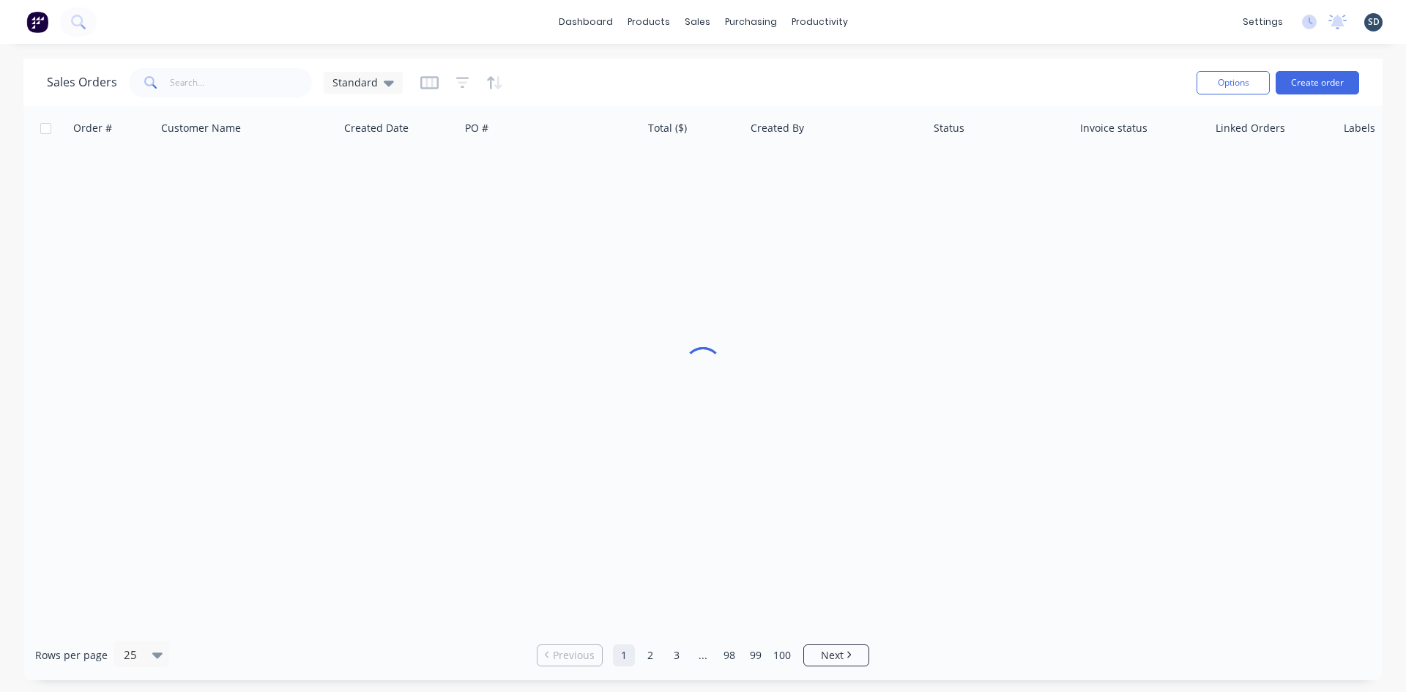
click at [882, 21] on div "dashboard products sales purchasing productivity dashboard products Product Cat…" at bounding box center [703, 22] width 1406 height 44
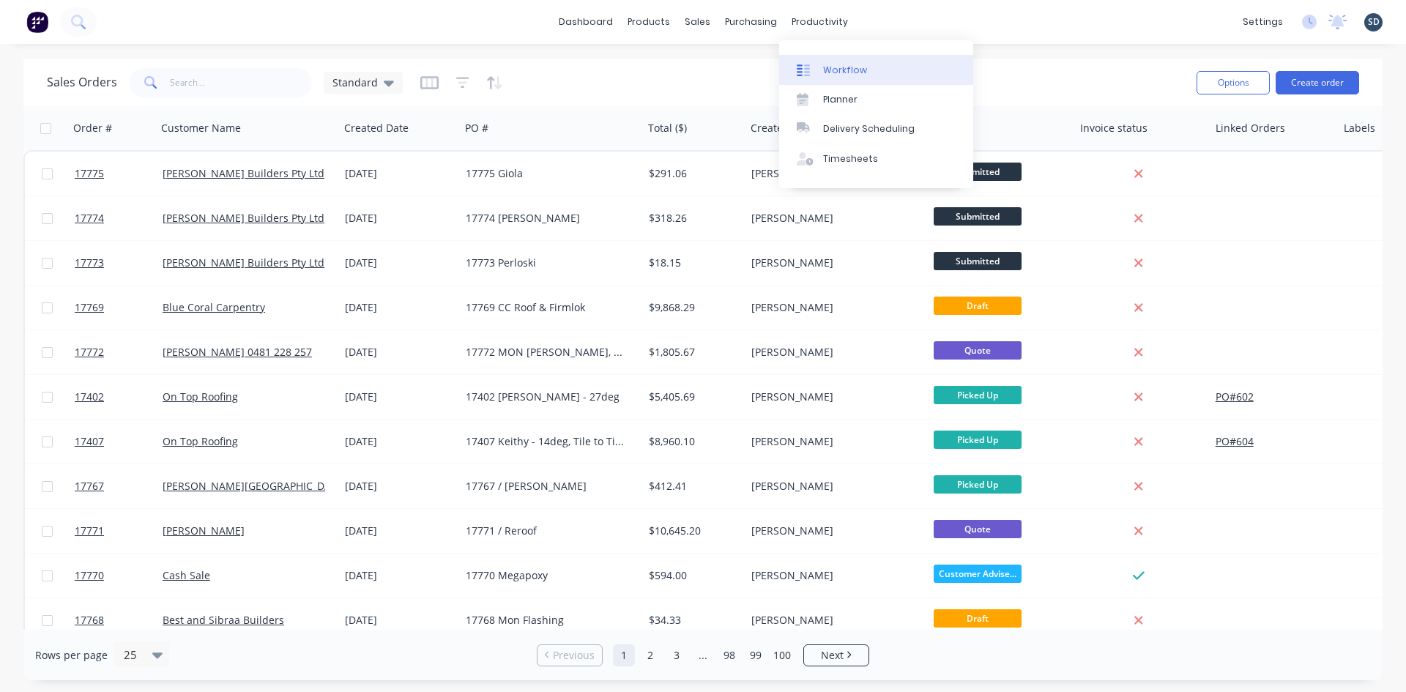
click at [852, 68] on div "Workflow" at bounding box center [845, 70] width 44 height 13
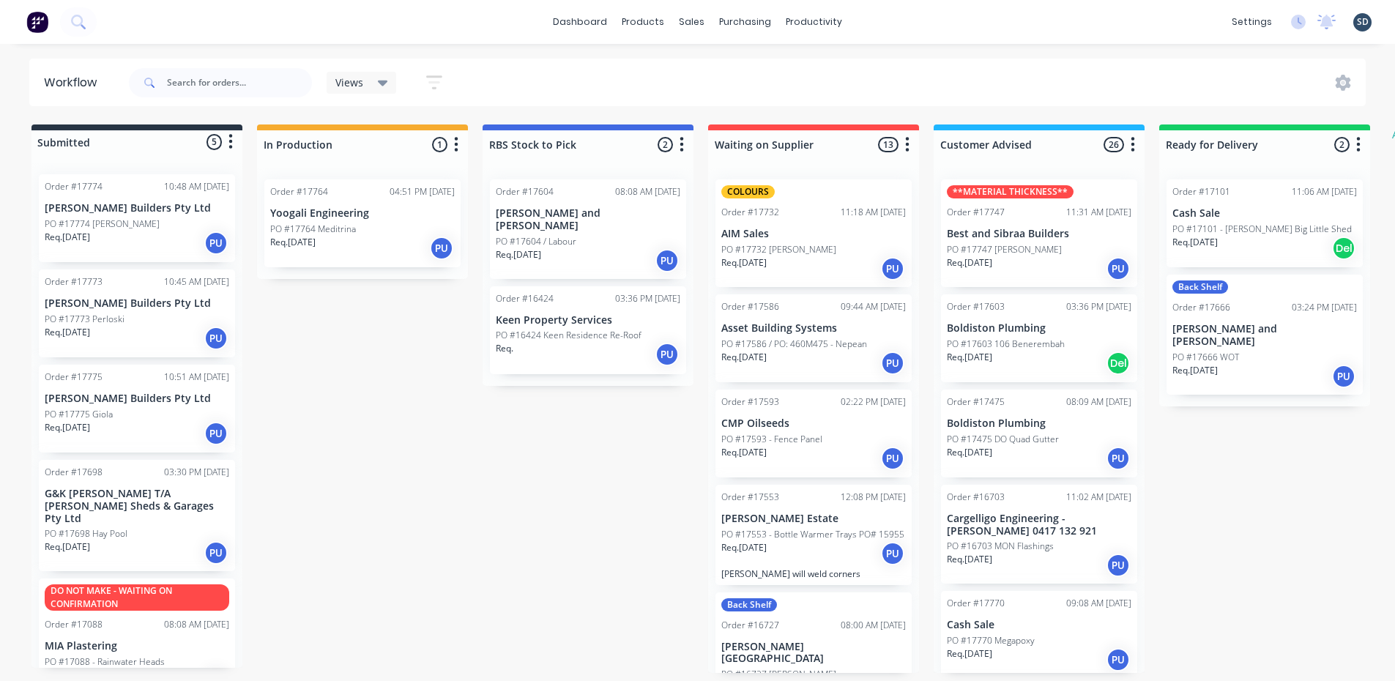
click at [892, 23] on div "dashboard products sales purchasing productivity dashboard products Product Cat…" at bounding box center [697, 22] width 1395 height 44
click at [940, 8] on div "dashboard products sales purchasing productivity dashboard products Product Cat…" at bounding box center [697, 22] width 1395 height 44
click at [137, 409] on div "PO #17775 Giola" at bounding box center [137, 414] width 185 height 13
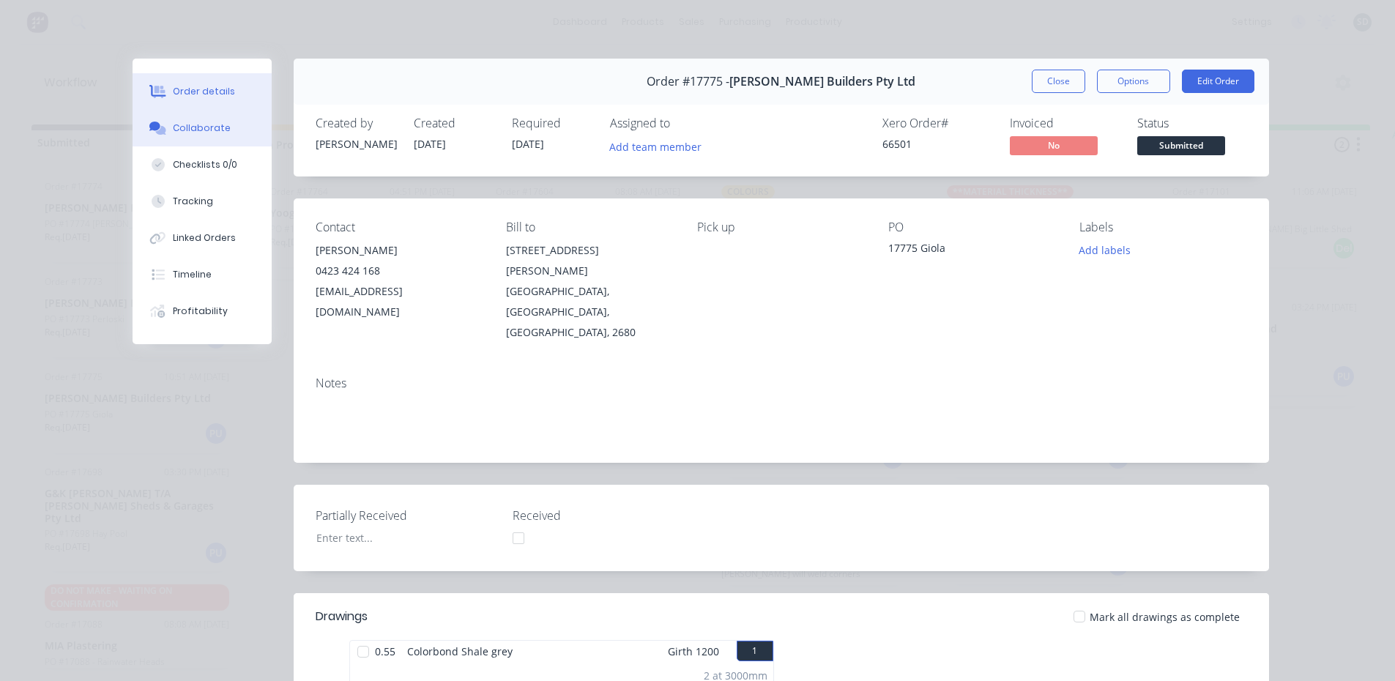
click at [207, 123] on div "Collaborate" at bounding box center [202, 128] width 58 height 13
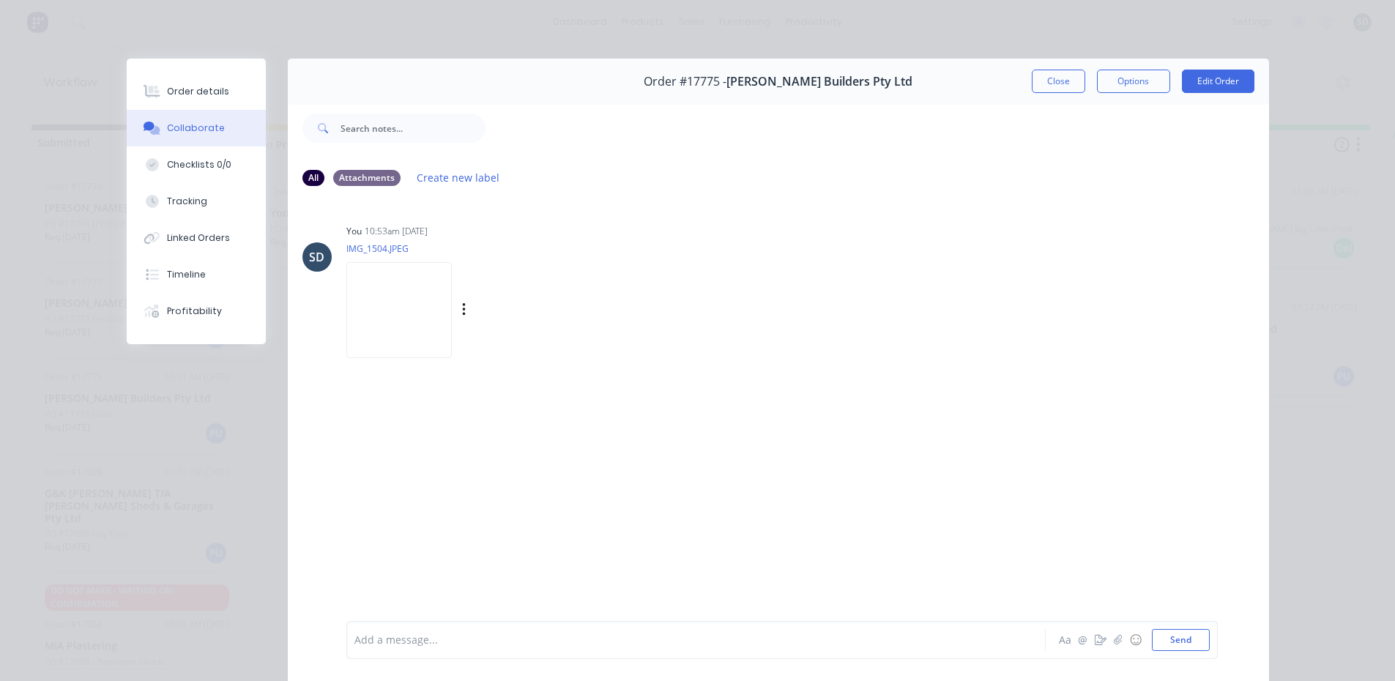
click at [434, 316] on img at bounding box center [398, 310] width 105 height 96
click at [1041, 83] on button "Close" at bounding box center [1058, 81] width 53 height 23
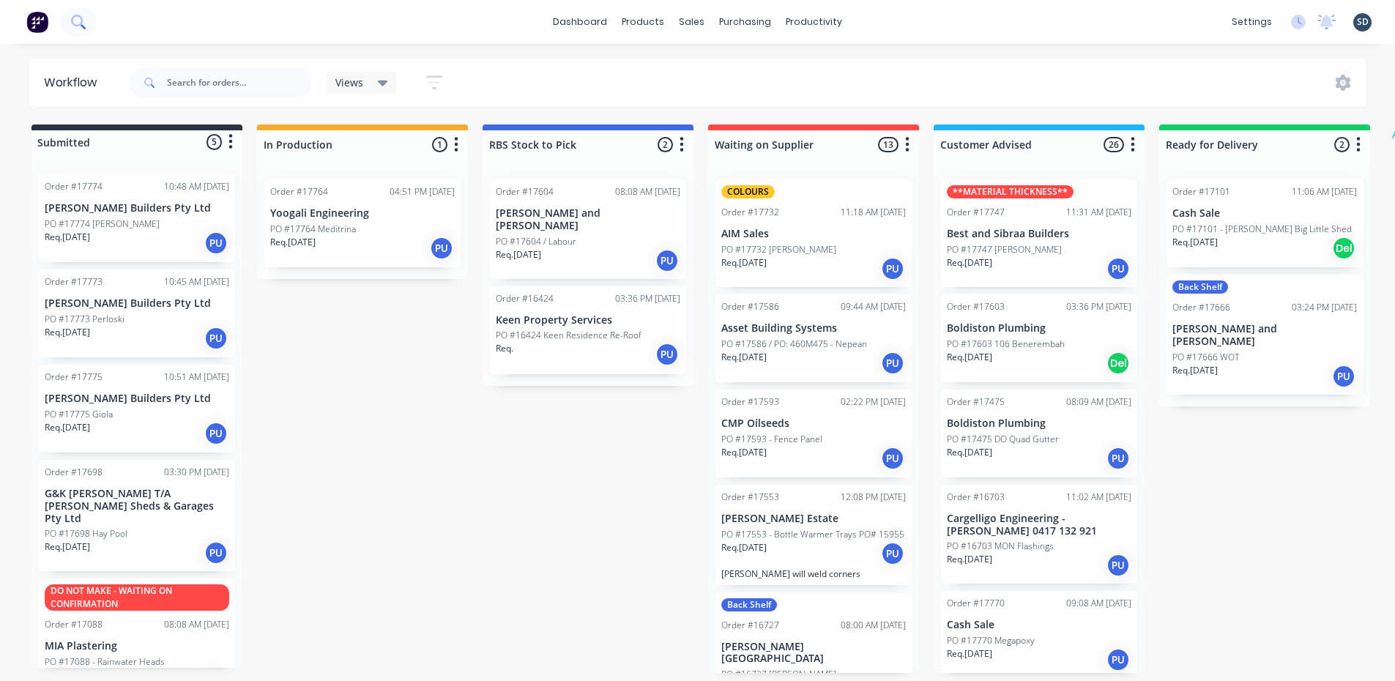
click at [87, 18] on button at bounding box center [78, 21] width 37 height 29
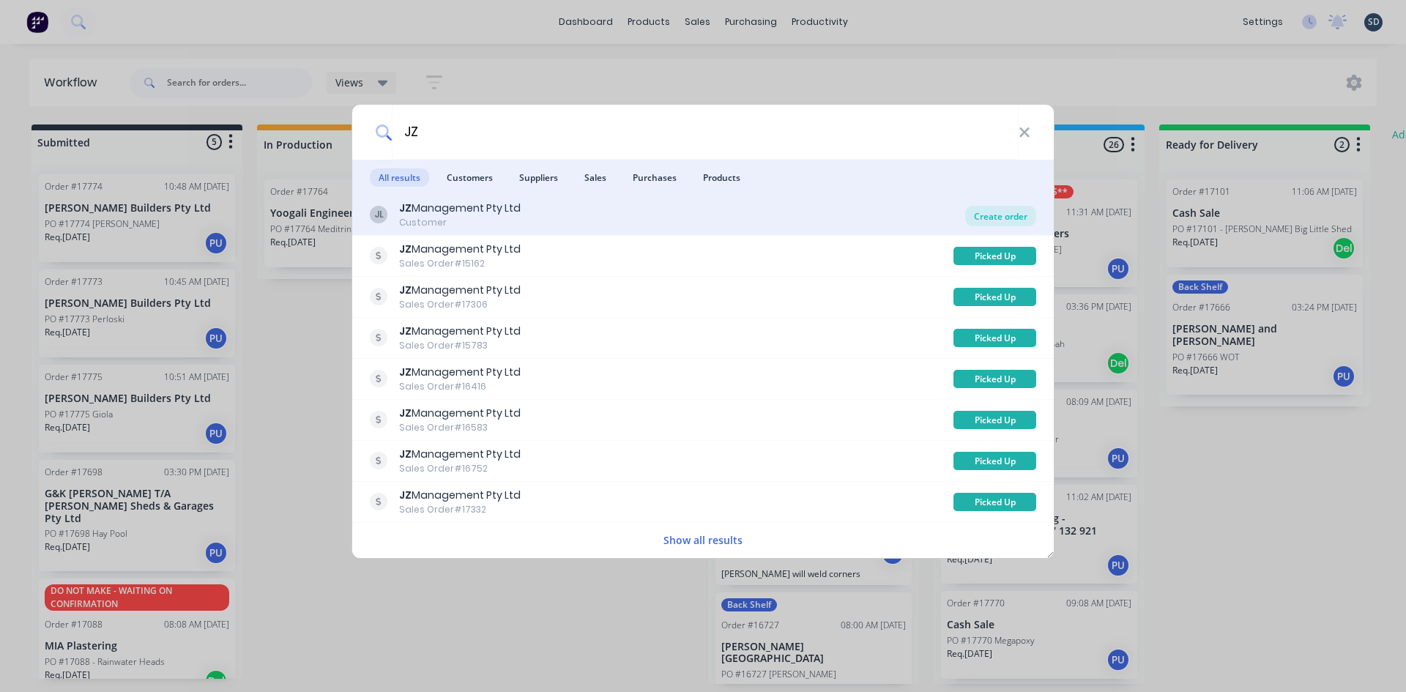
type input "JZ"
click at [997, 206] on div "Create order" at bounding box center [1000, 216] width 71 height 21
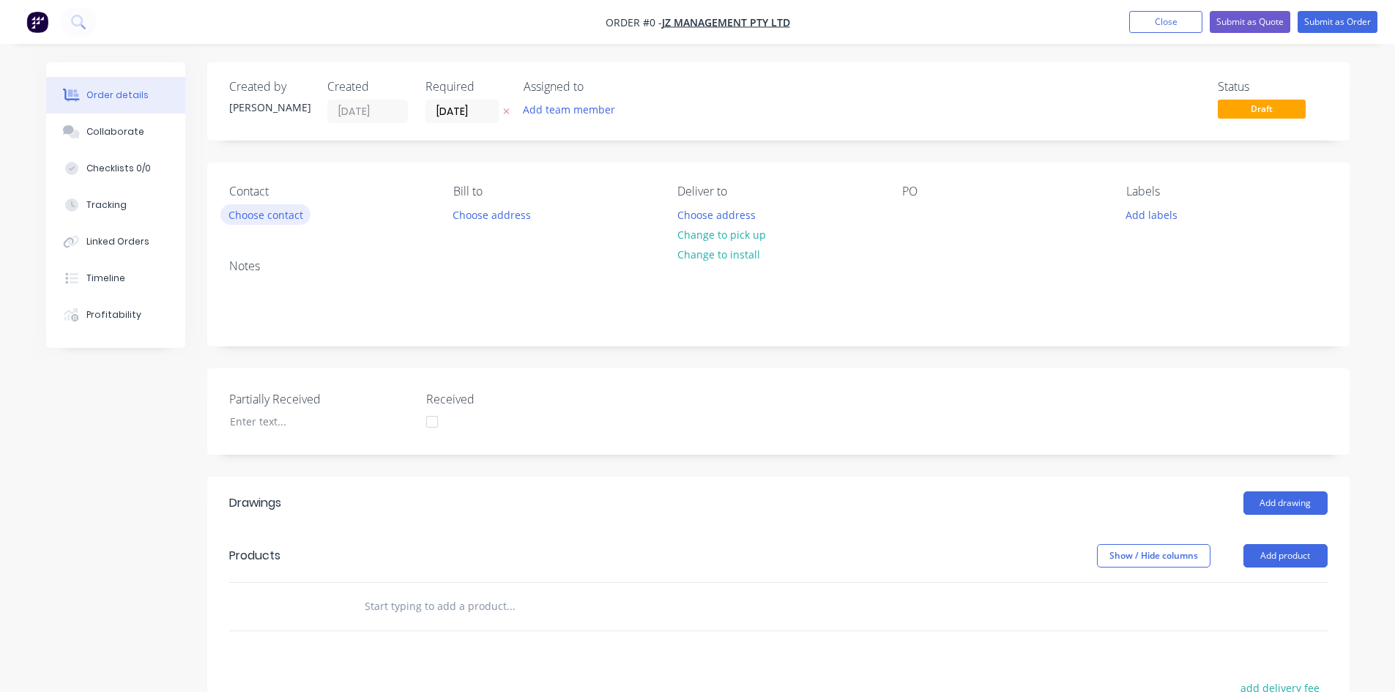
click at [282, 219] on button "Choose contact" at bounding box center [265, 214] width 90 height 20
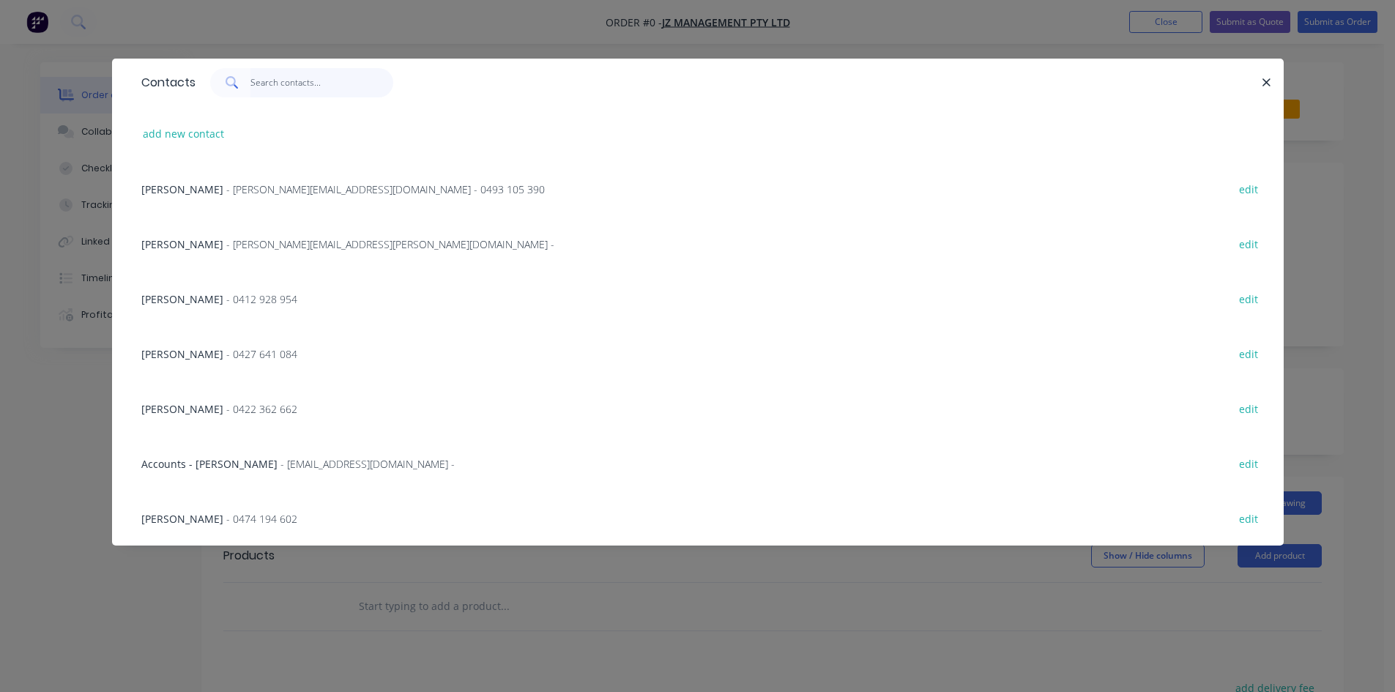
click at [261, 88] on input "text" at bounding box center [321, 82] width 143 height 29
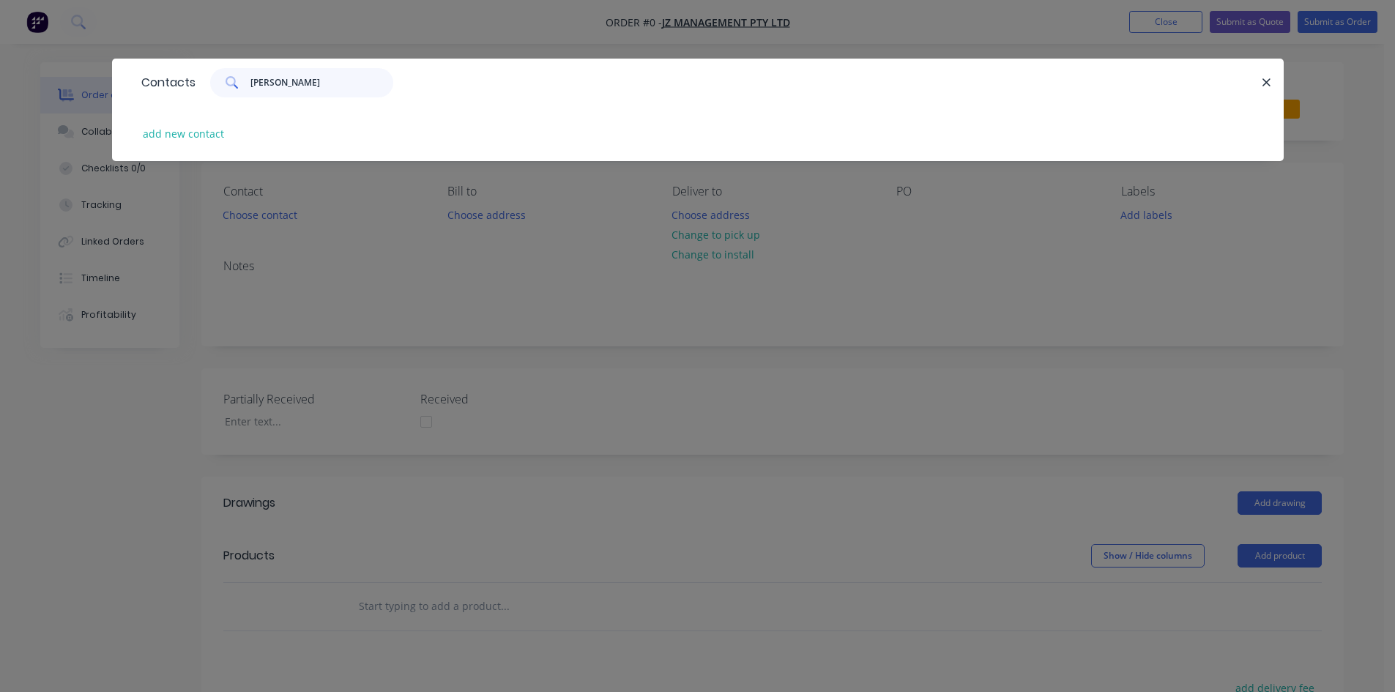
drag, startPoint x: 354, startPoint y: 75, endPoint x: 209, endPoint y: 81, distance: 144.4
click at [210, 81] on div "[PERSON_NAME]" at bounding box center [301, 82] width 183 height 29
type input "[PERSON_NAME]"
click at [194, 134] on button "add new contact" at bounding box center [183, 134] width 97 height 20
select select "AU"
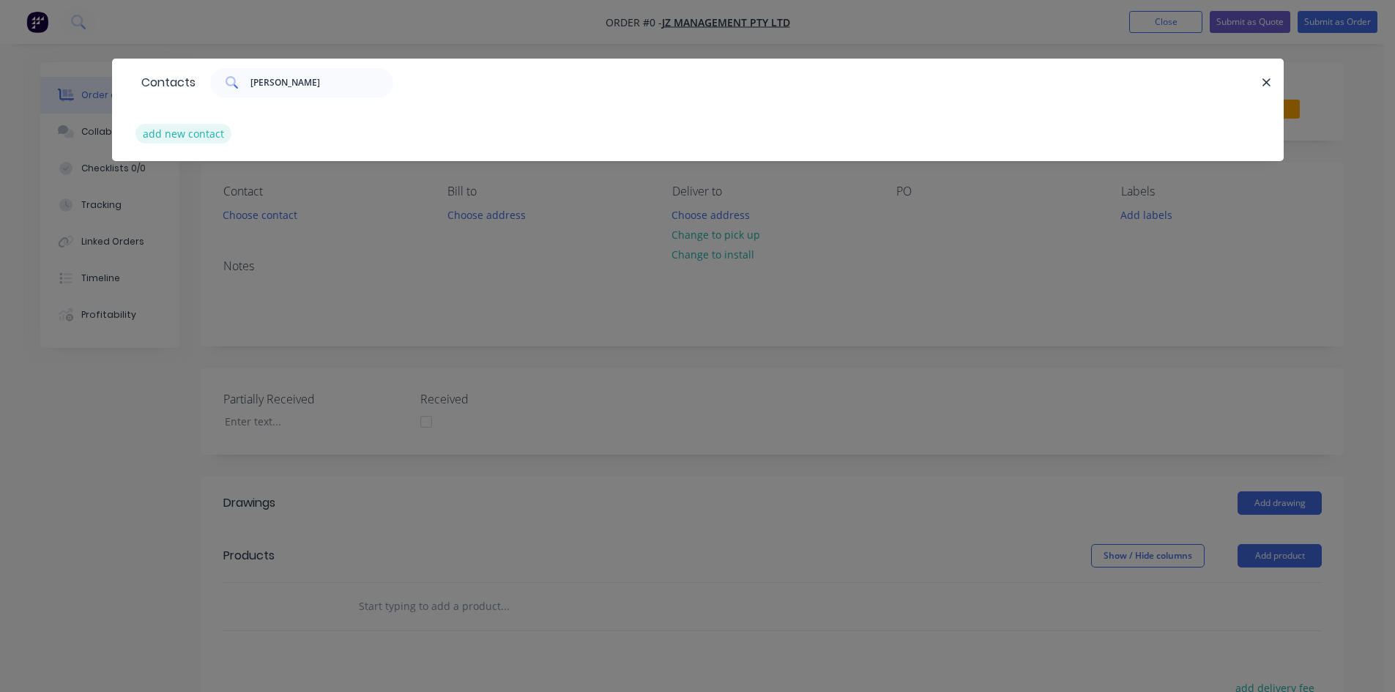
select select "AU"
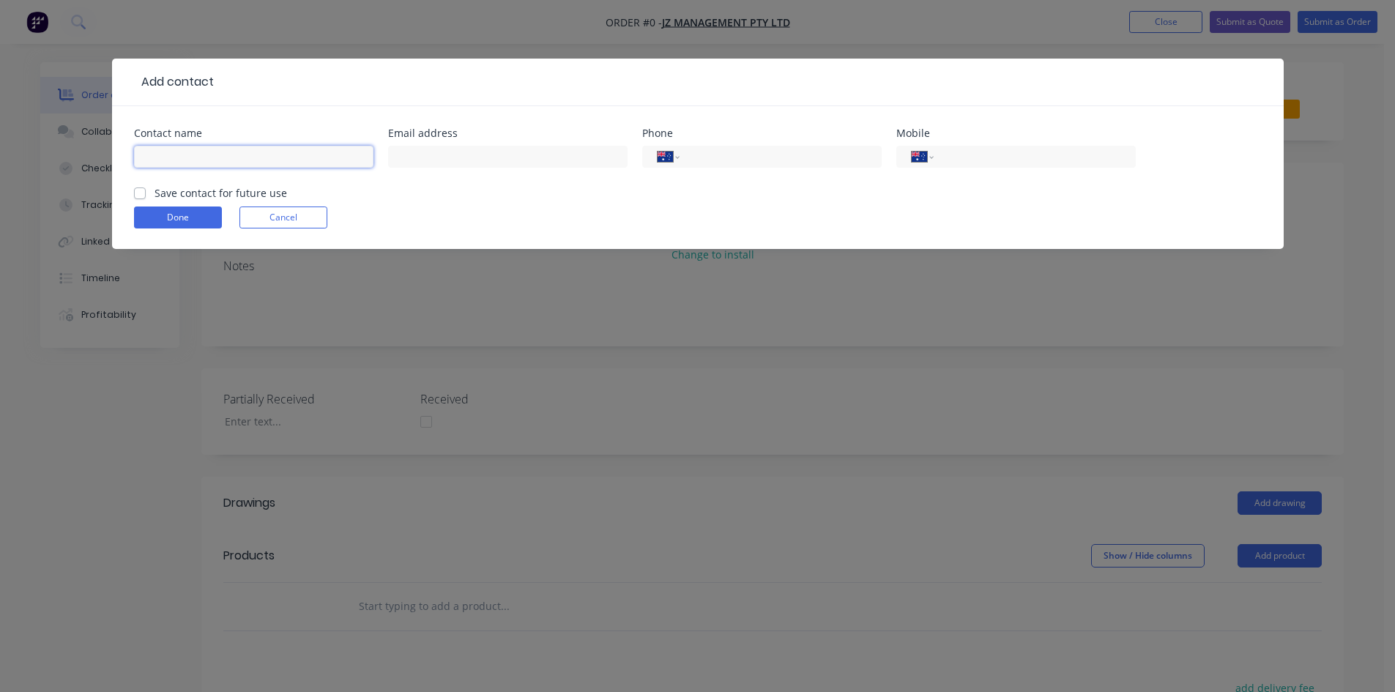
click at [184, 155] on input "text" at bounding box center [253, 157] width 239 height 22
type input "[PERSON_NAME]"
click at [155, 195] on label "Save contact for future use" at bounding box center [221, 192] width 133 height 15
click at [141, 195] on input "Save contact for future use" at bounding box center [140, 192] width 12 height 14
checkbox input "true"
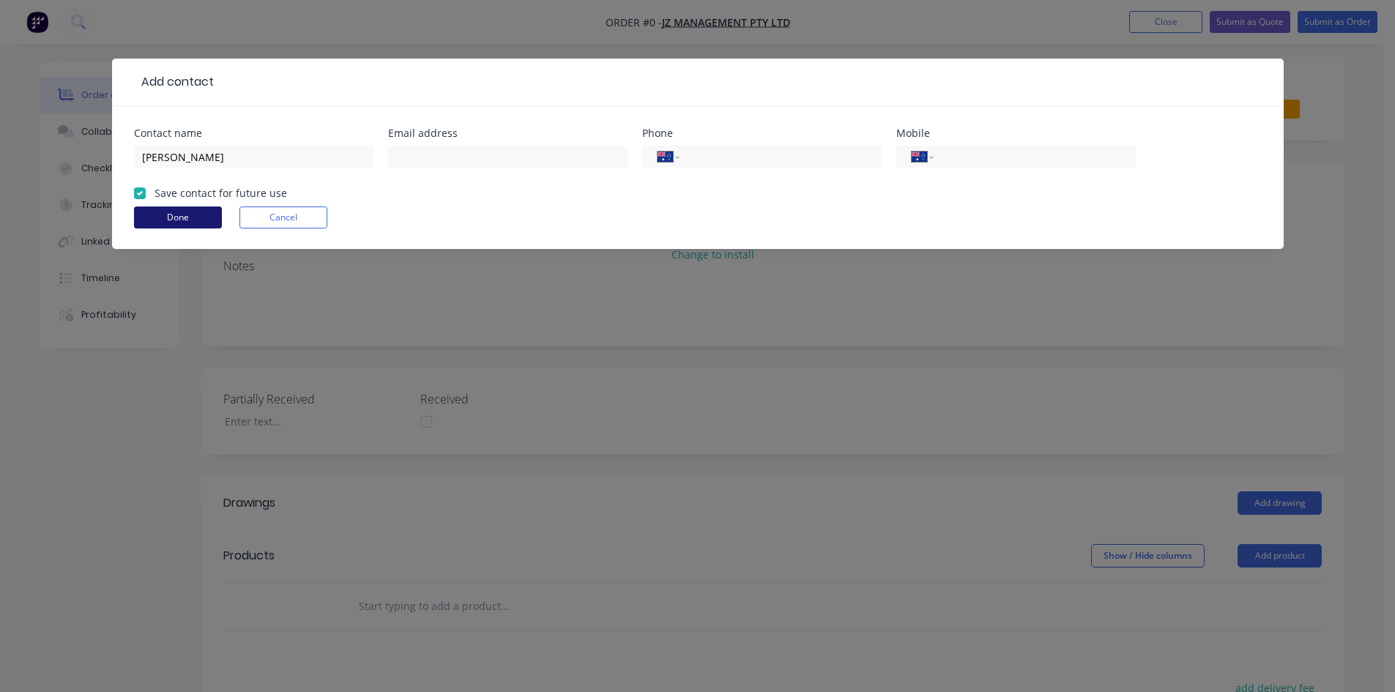
click at [174, 212] on button "Done" at bounding box center [178, 218] width 88 height 22
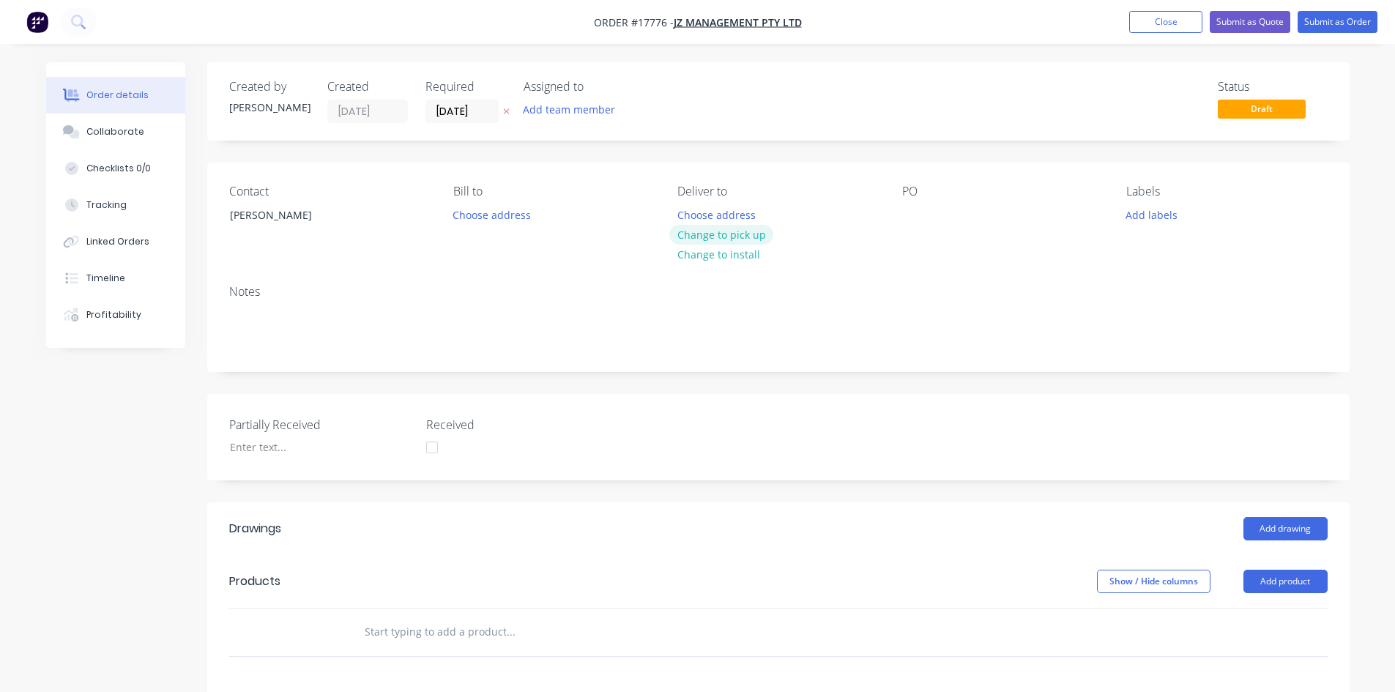
click at [743, 239] on button "Change to pick up" at bounding box center [721, 235] width 104 height 20
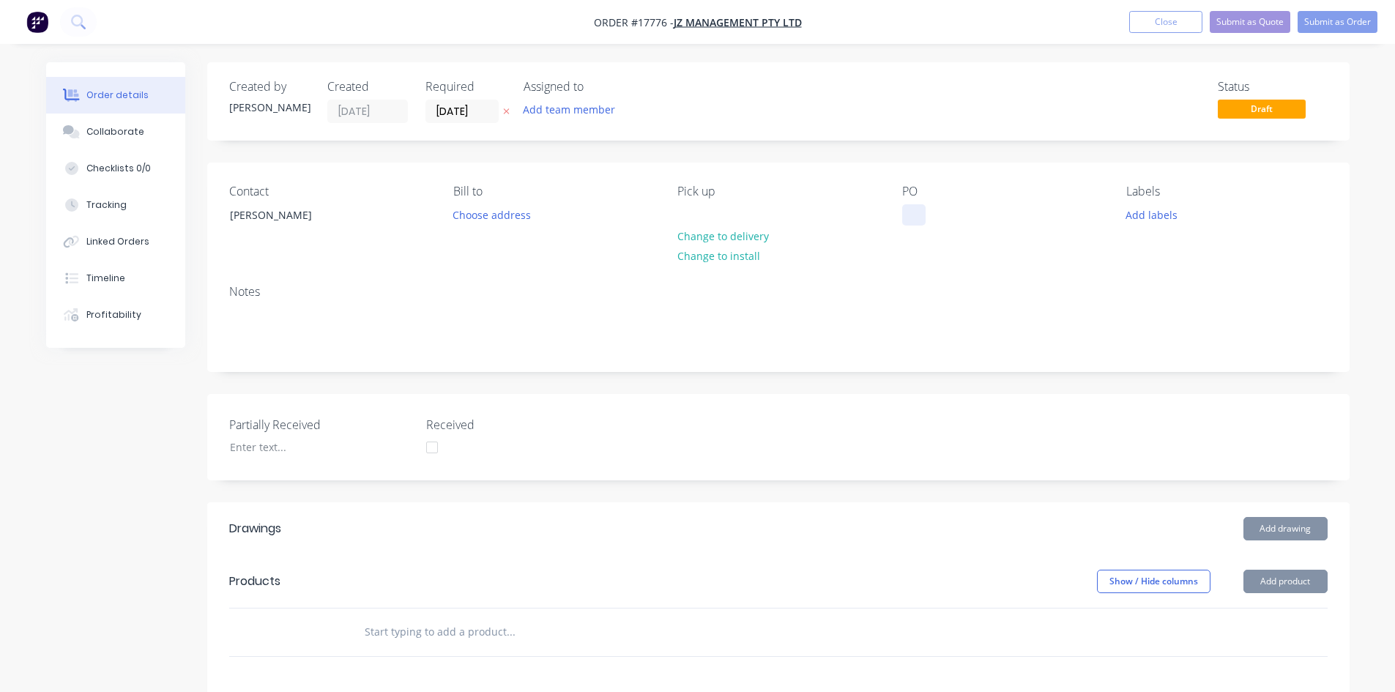
click at [911, 216] on div at bounding box center [913, 214] width 23 height 21
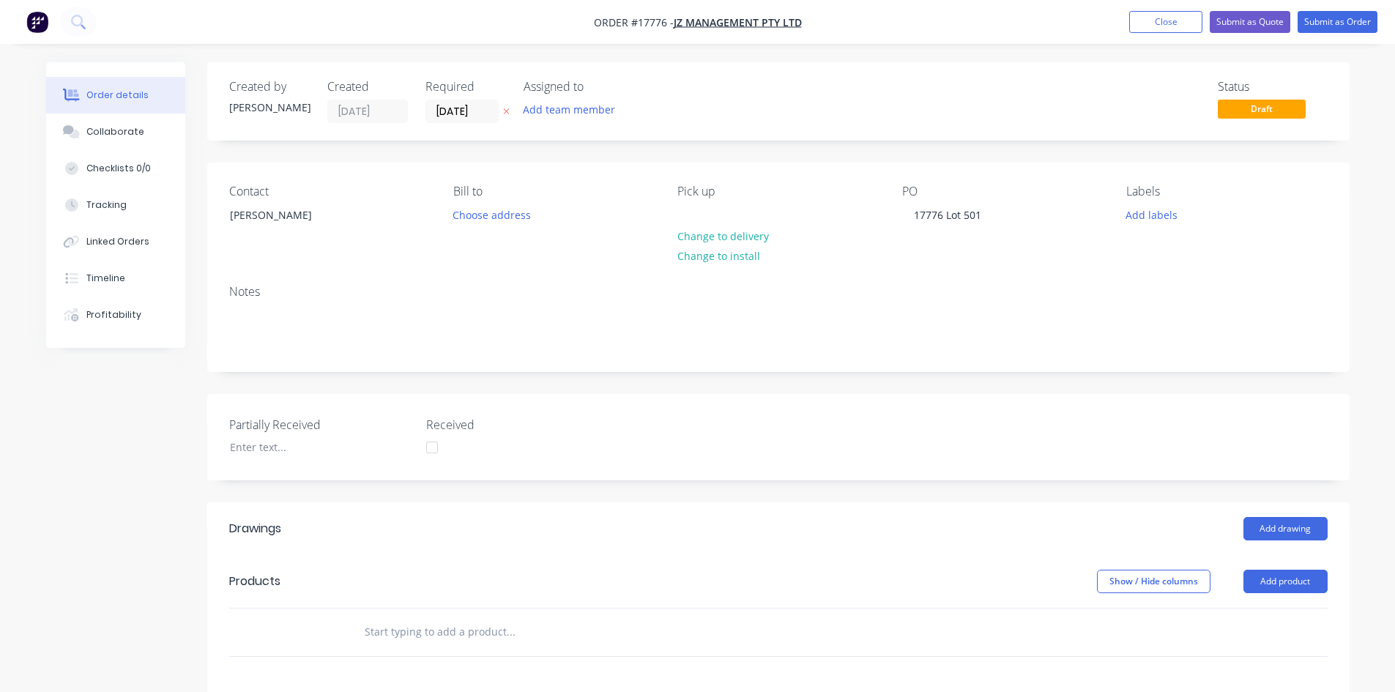
click at [821, 187] on div "Pick up" at bounding box center [777, 192] width 201 height 14
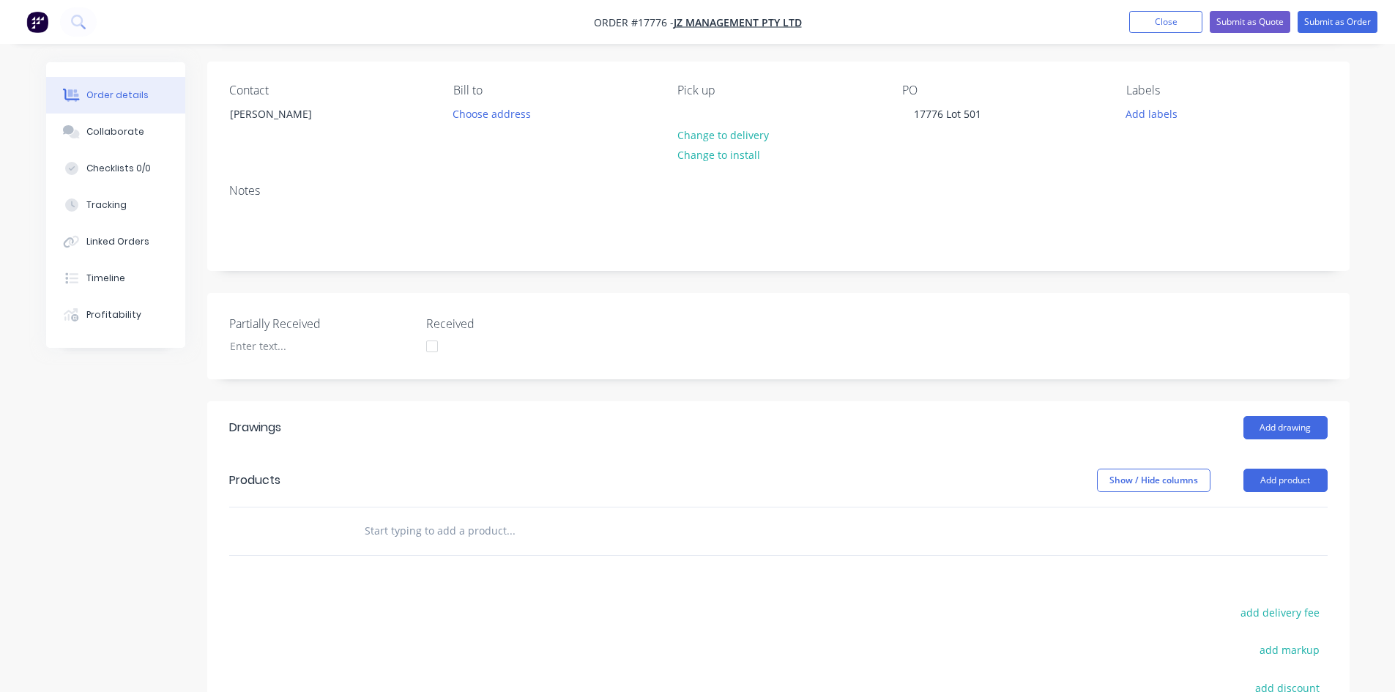
scroll to position [338, 0]
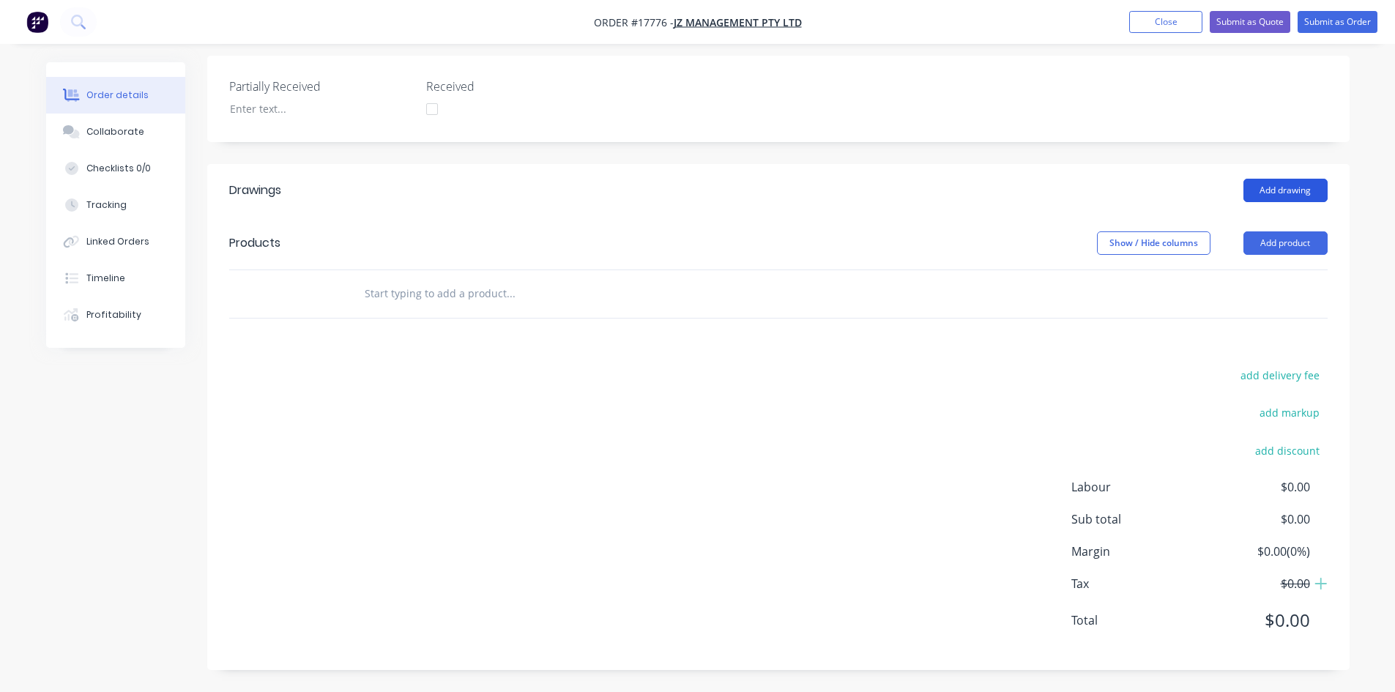
click at [1278, 190] on button "Add drawing" at bounding box center [1286, 190] width 84 height 23
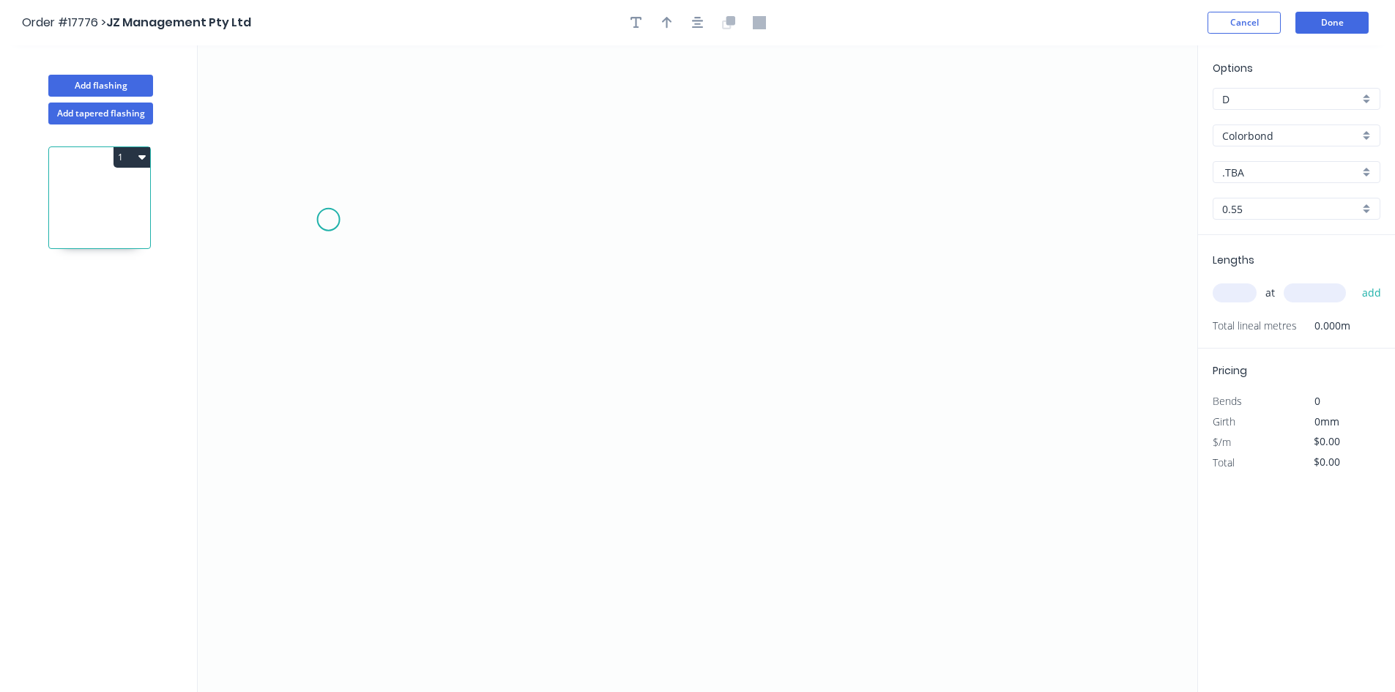
click at [328, 220] on icon "0" at bounding box center [698, 368] width 1000 height 647
click at [734, 216] on icon "0" at bounding box center [698, 368] width 1000 height 647
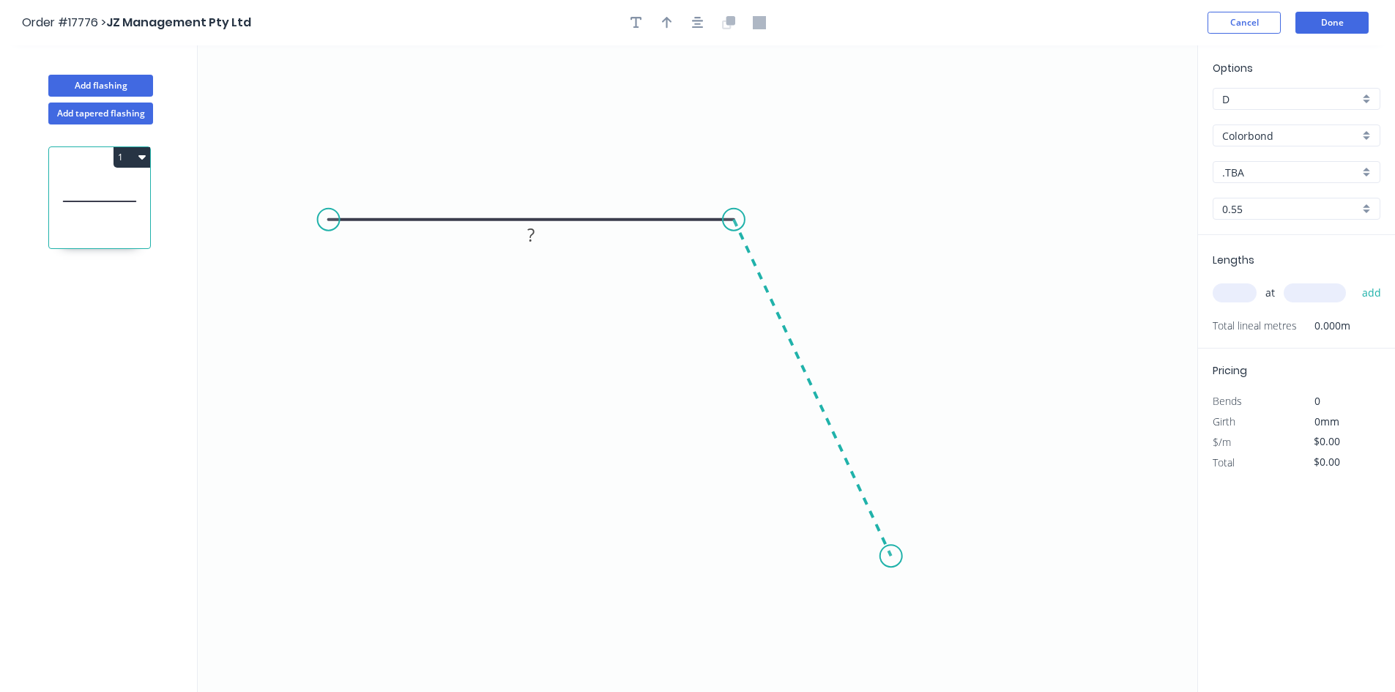
click at [891, 557] on icon "0 ?" at bounding box center [698, 368] width 1000 height 647
drag, startPoint x: 327, startPoint y: 215, endPoint x: 347, endPoint y: 197, distance: 27.5
click at [324, 213] on circle at bounding box center [325, 220] width 22 height 22
click at [692, 23] on icon "button" at bounding box center [698, 22] width 12 height 13
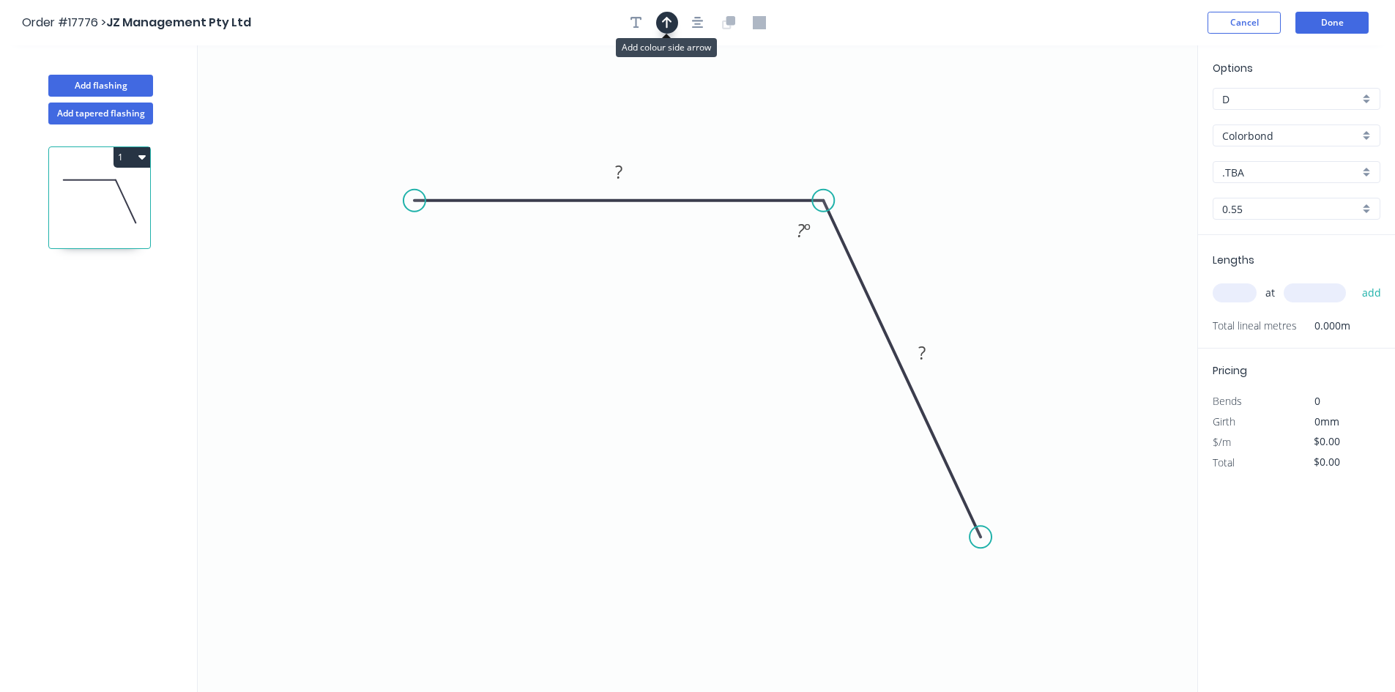
click at [666, 24] on icon "button" at bounding box center [667, 23] width 10 height 12
click at [1121, 118] on icon at bounding box center [1123, 101] width 13 height 47
drag, startPoint x: 1124, startPoint y: 116, endPoint x: 915, endPoint y: 138, distance: 210.7
click at [934, 130] on icon at bounding box center [955, 108] width 42 height 42
click at [623, 170] on tspan "?" at bounding box center [618, 172] width 7 height 24
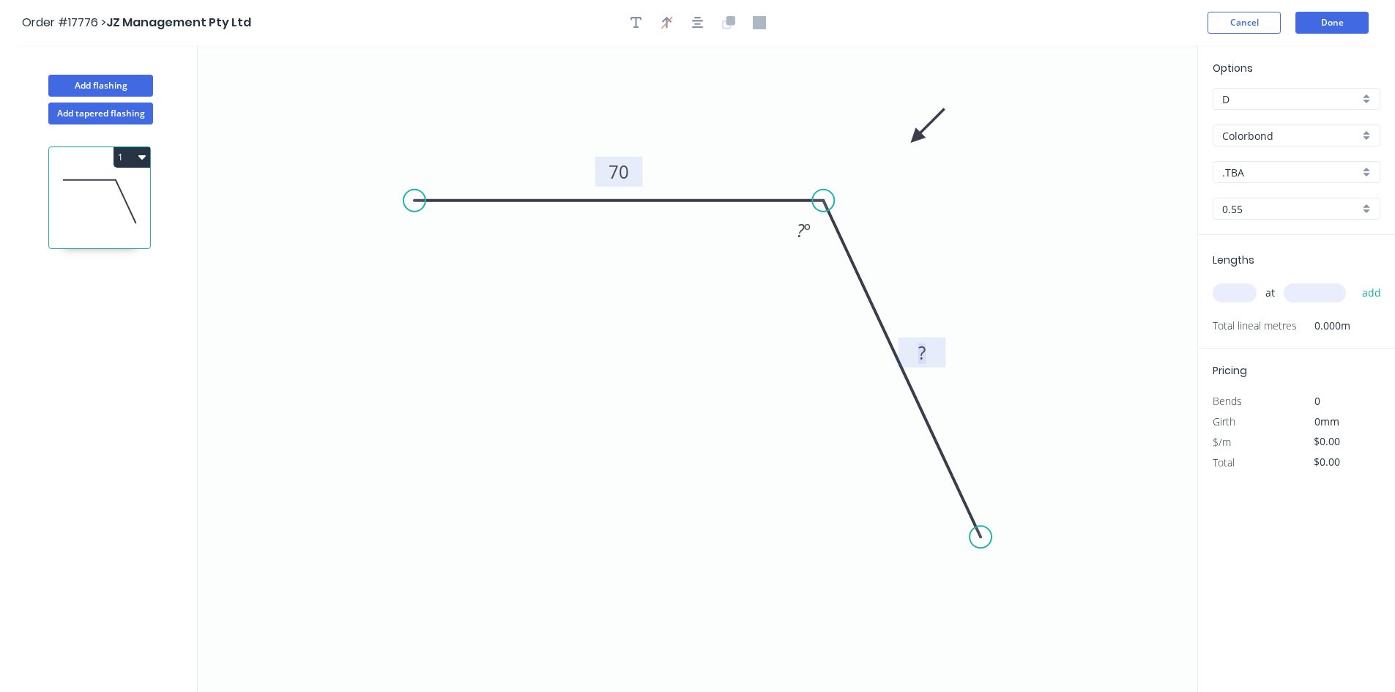
click at [929, 355] on rect at bounding box center [921, 353] width 29 height 21
type input "$10.30"
click at [797, 231] on tspan "?" at bounding box center [801, 230] width 8 height 24
click at [763, 311] on icon "0 70 70 59 º" at bounding box center [698, 368] width 1000 height 647
drag, startPoint x: 784, startPoint y: 227, endPoint x: 802, endPoint y: 127, distance: 101.1
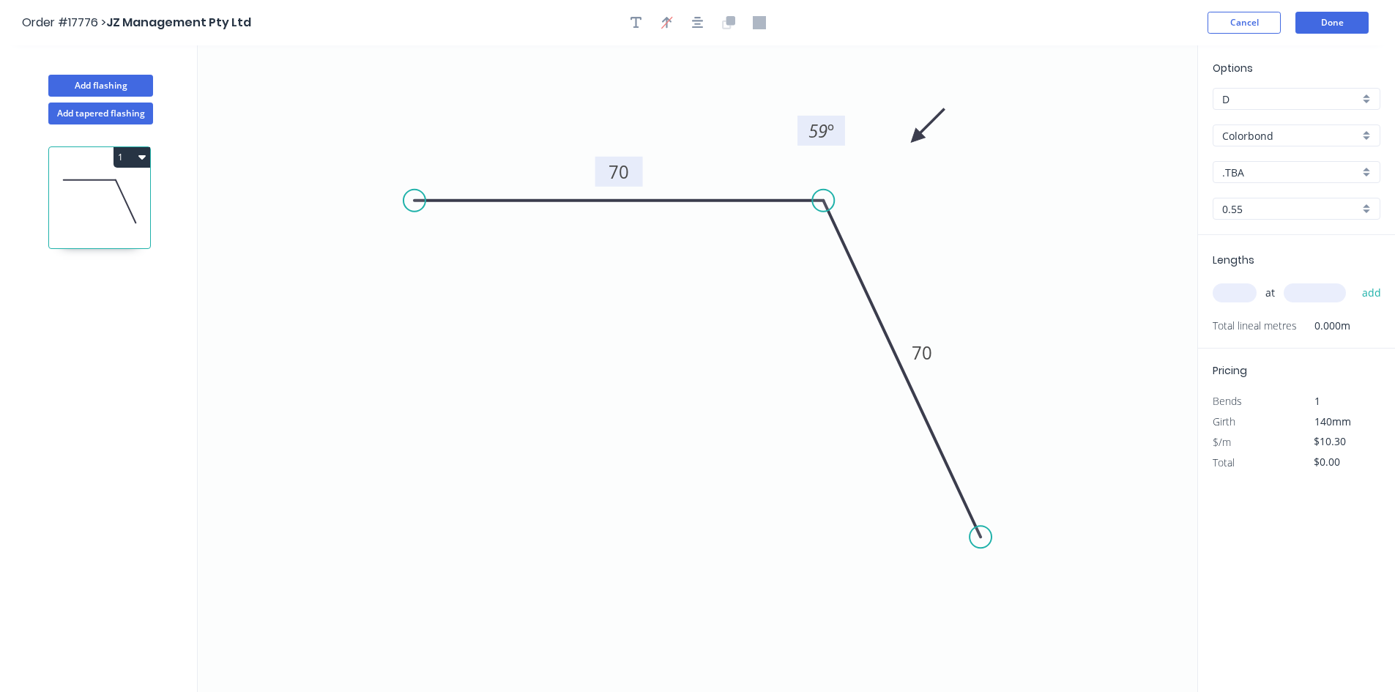
click at [802, 127] on rect at bounding box center [822, 131] width 48 height 30
click at [1301, 169] on input ".TBA" at bounding box center [1290, 172] width 137 height 15
click at [1277, 236] on div "Night Sky" at bounding box center [1297, 238] width 166 height 26
type input "Night Sky"
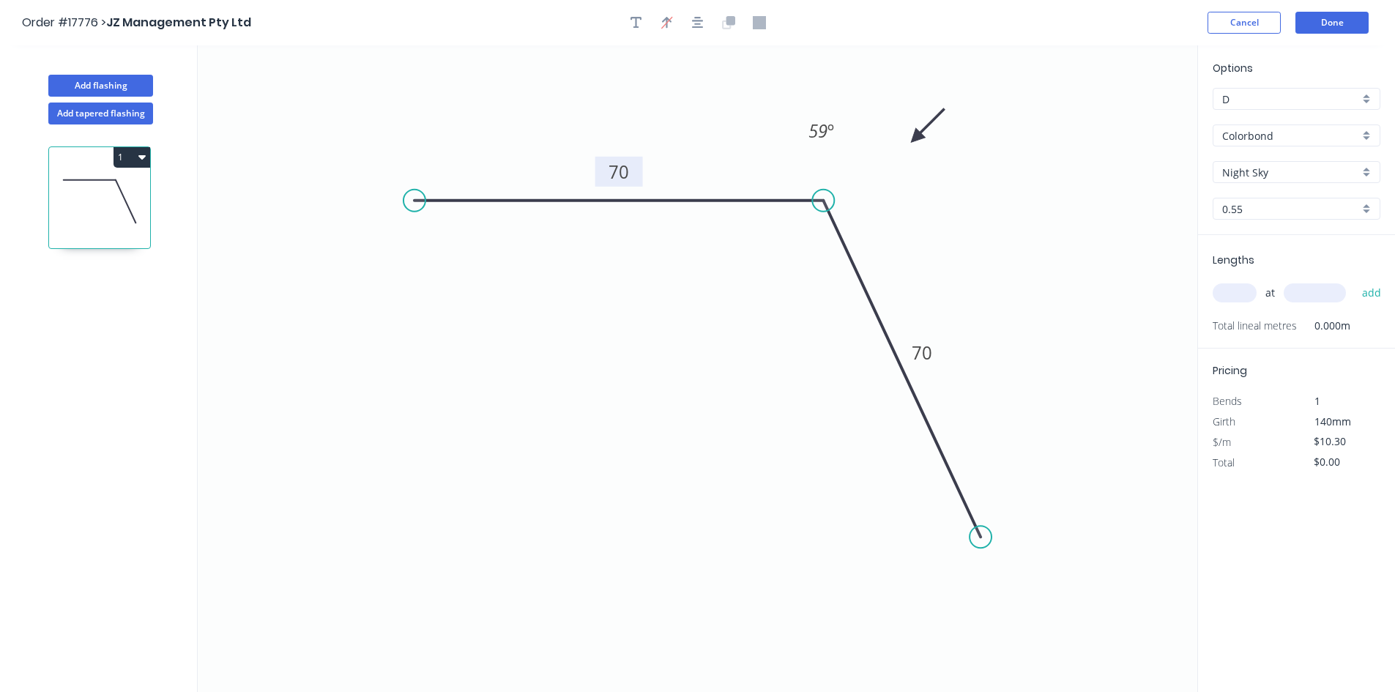
click at [1234, 289] on input "text" at bounding box center [1235, 292] width 44 height 19
type input "1"
click at [1314, 300] on input "text" at bounding box center [1315, 292] width 62 height 19
type input "3000"
click at [1373, 298] on button "add" at bounding box center [1372, 292] width 34 height 25
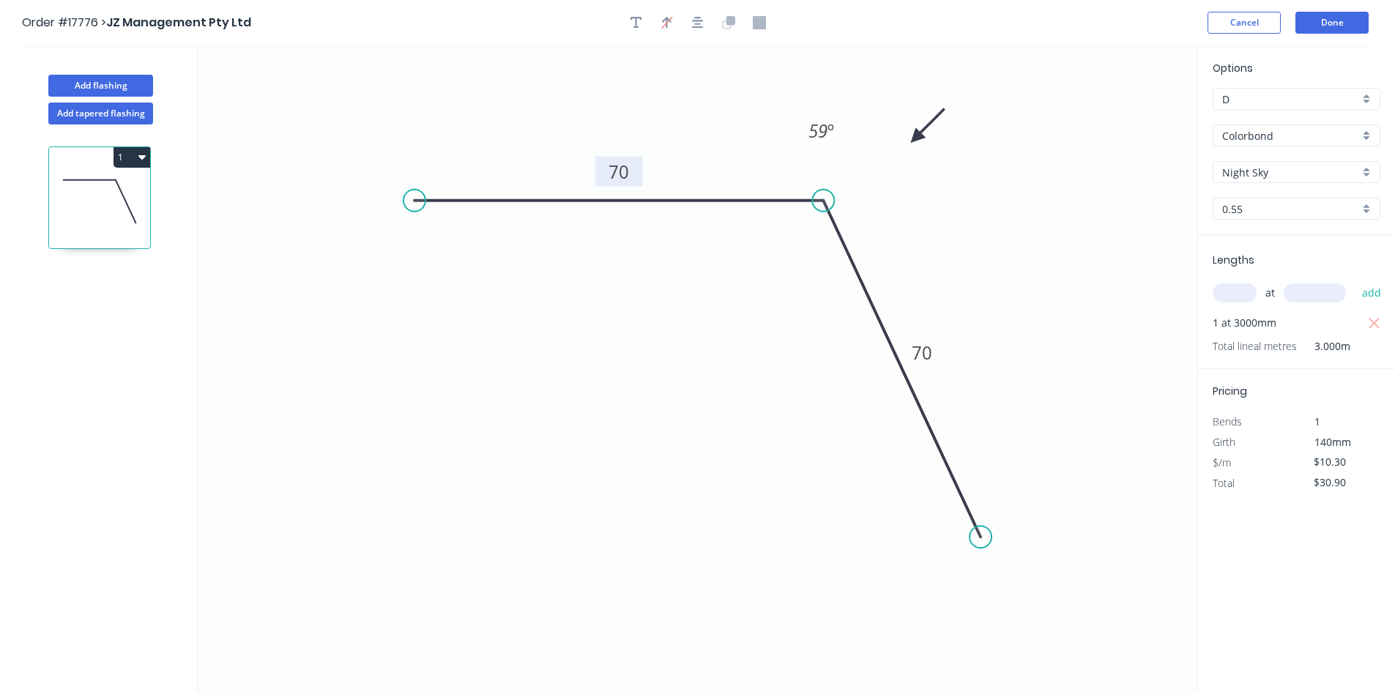
click at [130, 155] on button "1" at bounding box center [132, 157] width 37 height 21
click at [108, 190] on div "Duplicate" at bounding box center [80, 193] width 113 height 21
type input "$0.00"
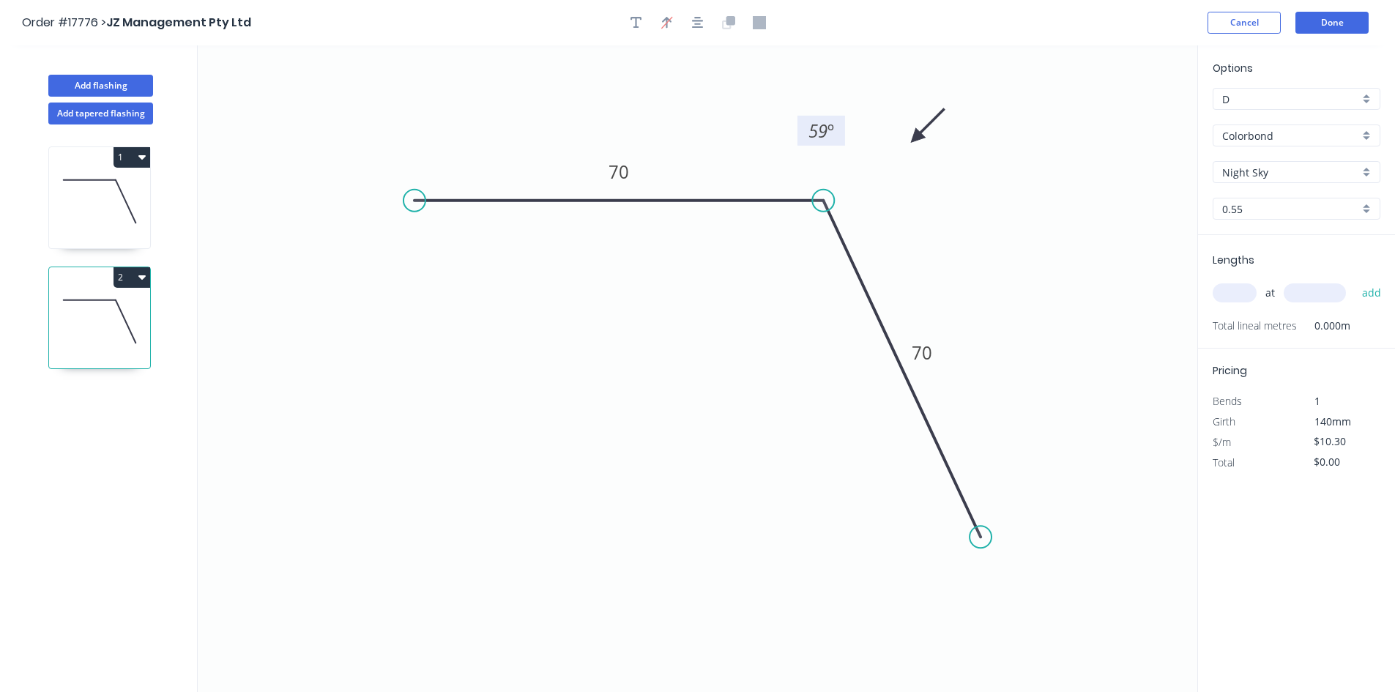
click at [828, 131] on tspan "º" at bounding box center [831, 131] width 7 height 24
click at [752, 97] on icon "0 70 70 62 º" at bounding box center [698, 368] width 1000 height 647
click at [1242, 291] on input "text" at bounding box center [1235, 292] width 44 height 19
type input "1"
click at [1323, 302] on input "text" at bounding box center [1315, 292] width 62 height 19
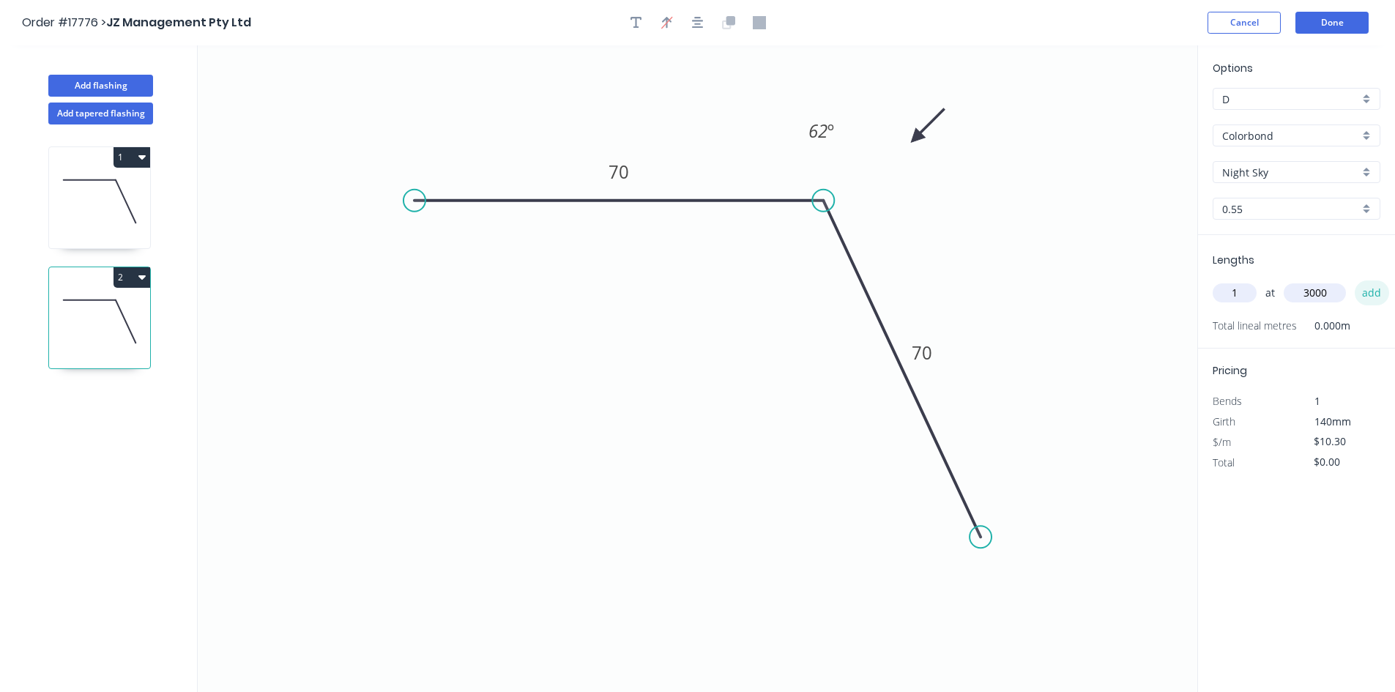
type input "3000"
click at [1375, 298] on button "add" at bounding box center [1372, 292] width 34 height 25
click at [137, 280] on button "2" at bounding box center [132, 277] width 37 height 21
click at [138, 314] on button "Duplicate" at bounding box center [80, 313] width 139 height 29
type input "$0.00"
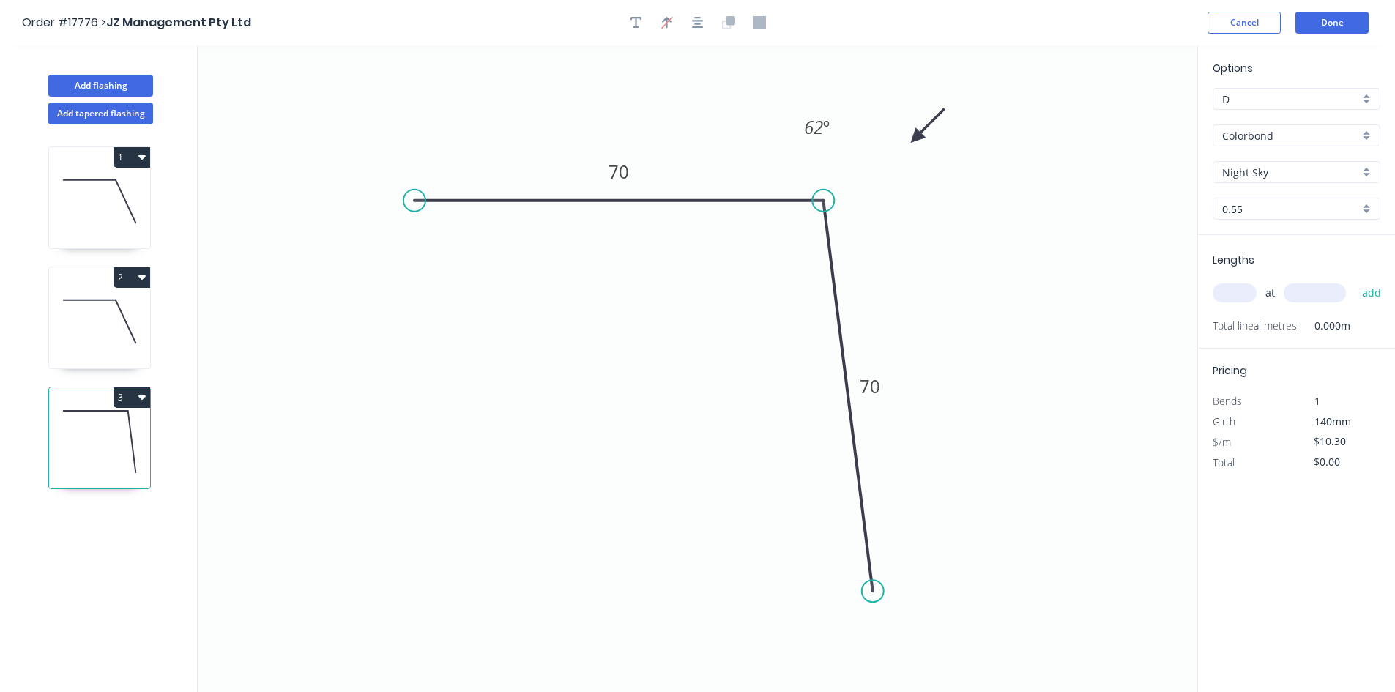
drag, startPoint x: 978, startPoint y: 532, endPoint x: 873, endPoint y: 592, distance: 120.4
click at [873, 592] on circle at bounding box center [873, 591] width 22 height 22
click at [816, 128] on tspan "62" at bounding box center [813, 127] width 19 height 24
drag, startPoint x: 716, startPoint y: 64, endPoint x: 708, endPoint y: 29, distance: 35.9
click at [716, 64] on icon "0 70 70 82 º" at bounding box center [698, 368] width 1000 height 647
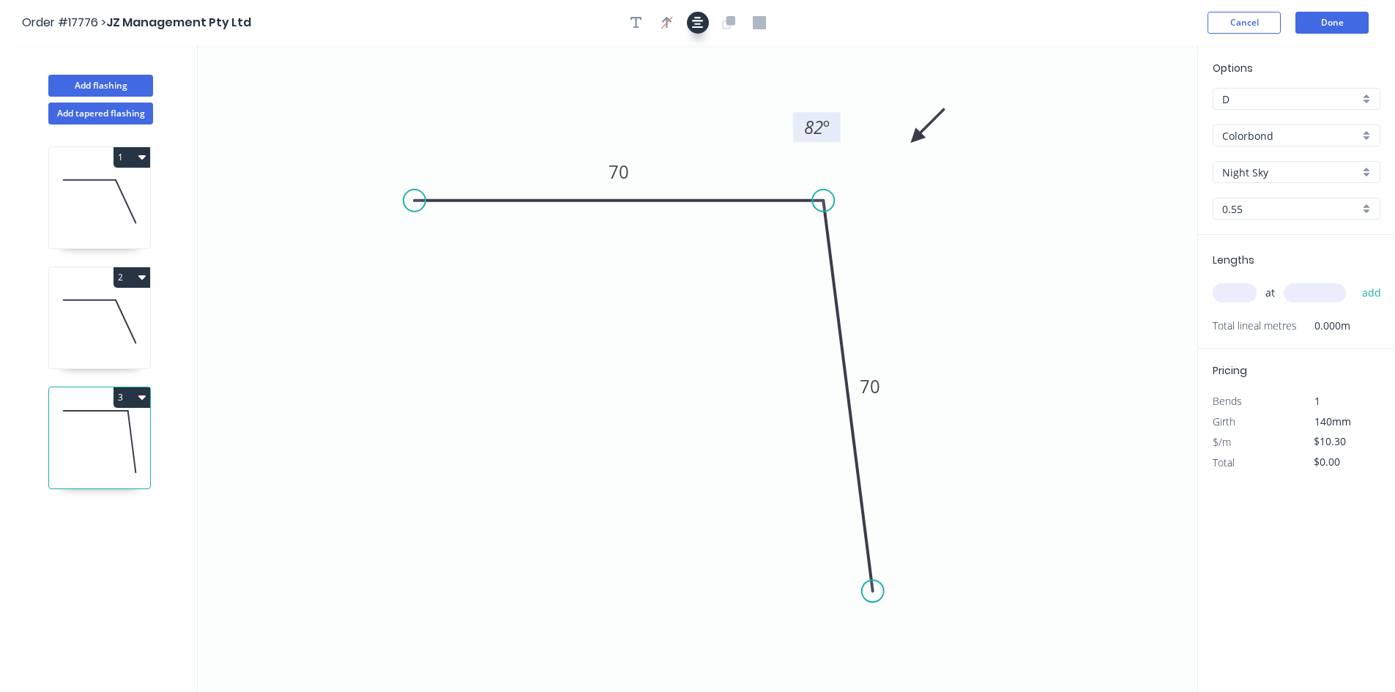
click at [699, 23] on icon "button" at bounding box center [698, 22] width 12 height 13
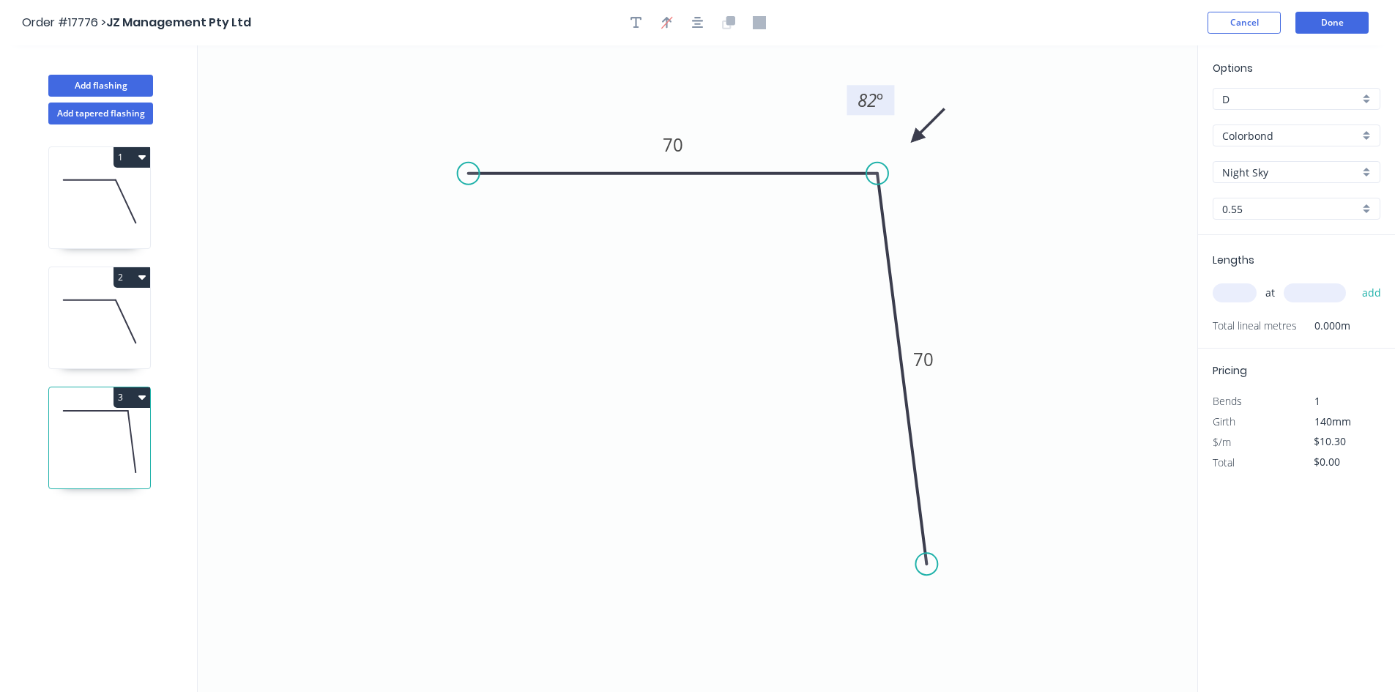
click at [1232, 293] on input "text" at bounding box center [1235, 292] width 44 height 19
type input "3"
click at [1313, 302] on input "text" at bounding box center [1315, 292] width 62 height 19
type input "4200"
click at [1363, 294] on button "add" at bounding box center [1372, 292] width 34 height 25
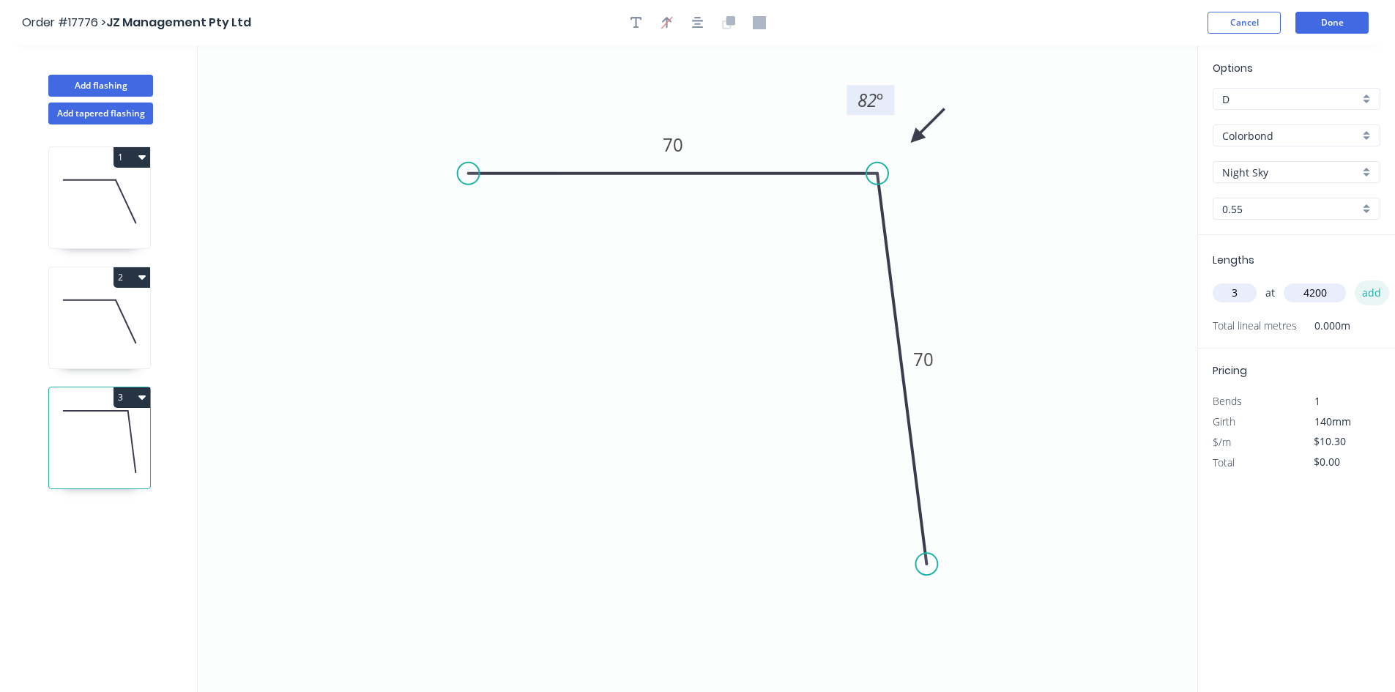
type input "$129.78"
click at [1344, 26] on button "Done" at bounding box center [1332, 23] width 73 height 22
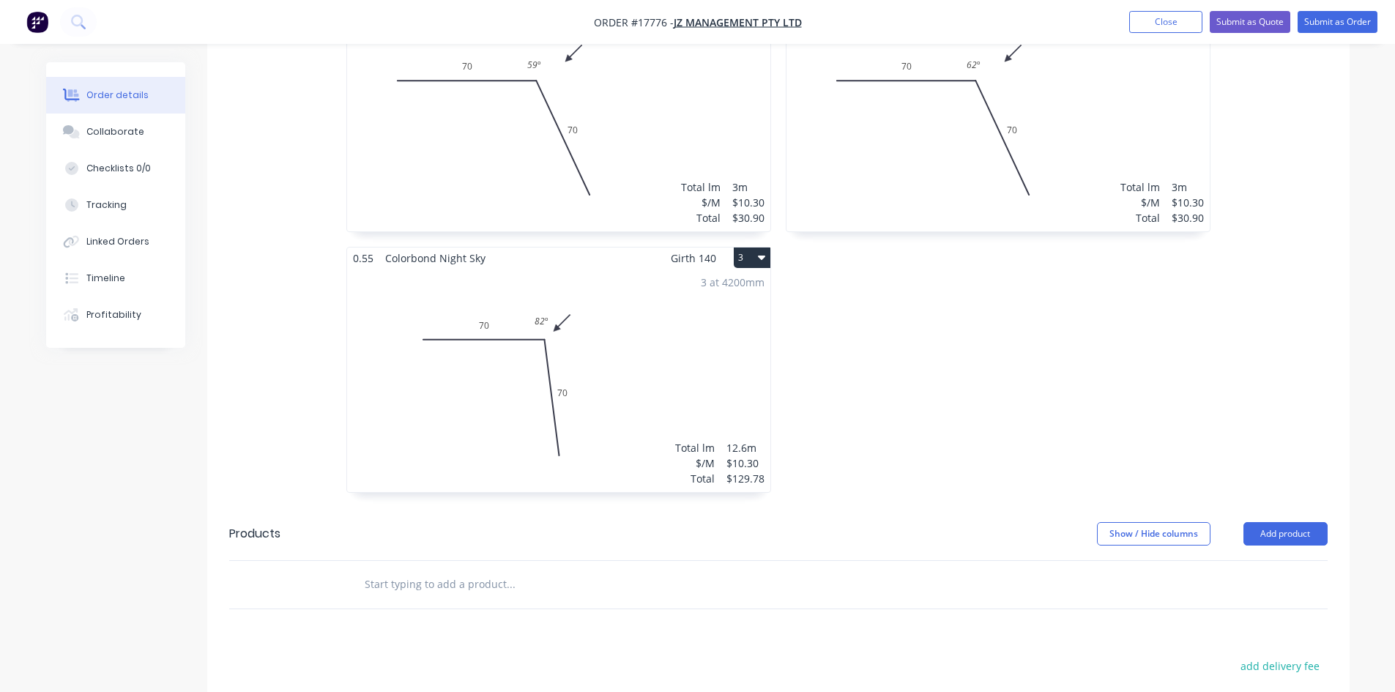
scroll to position [567, 0]
click at [755, 264] on button "3" at bounding box center [752, 260] width 37 height 21
click at [741, 313] on button "Duplicate" at bounding box center [700, 325] width 139 height 29
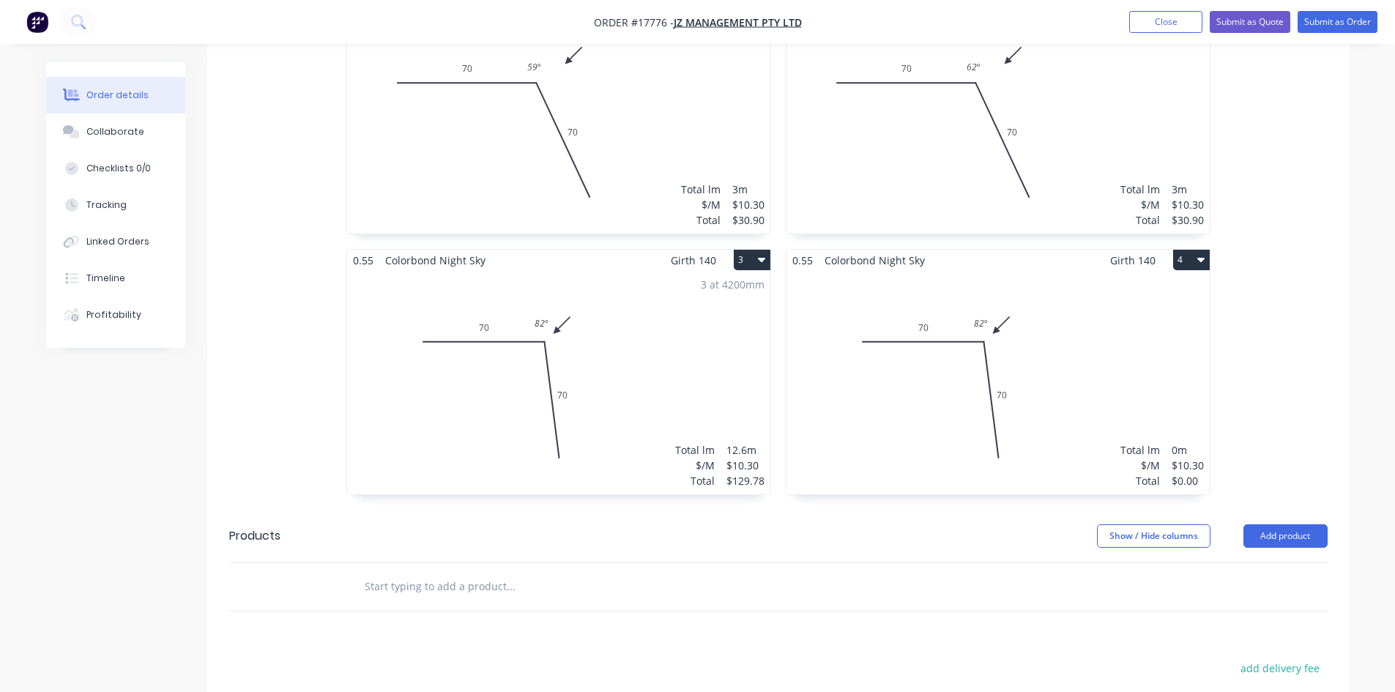
click at [974, 389] on div "Total lm $/M Total 0m $10.30 $0.00" at bounding box center [998, 382] width 423 height 223
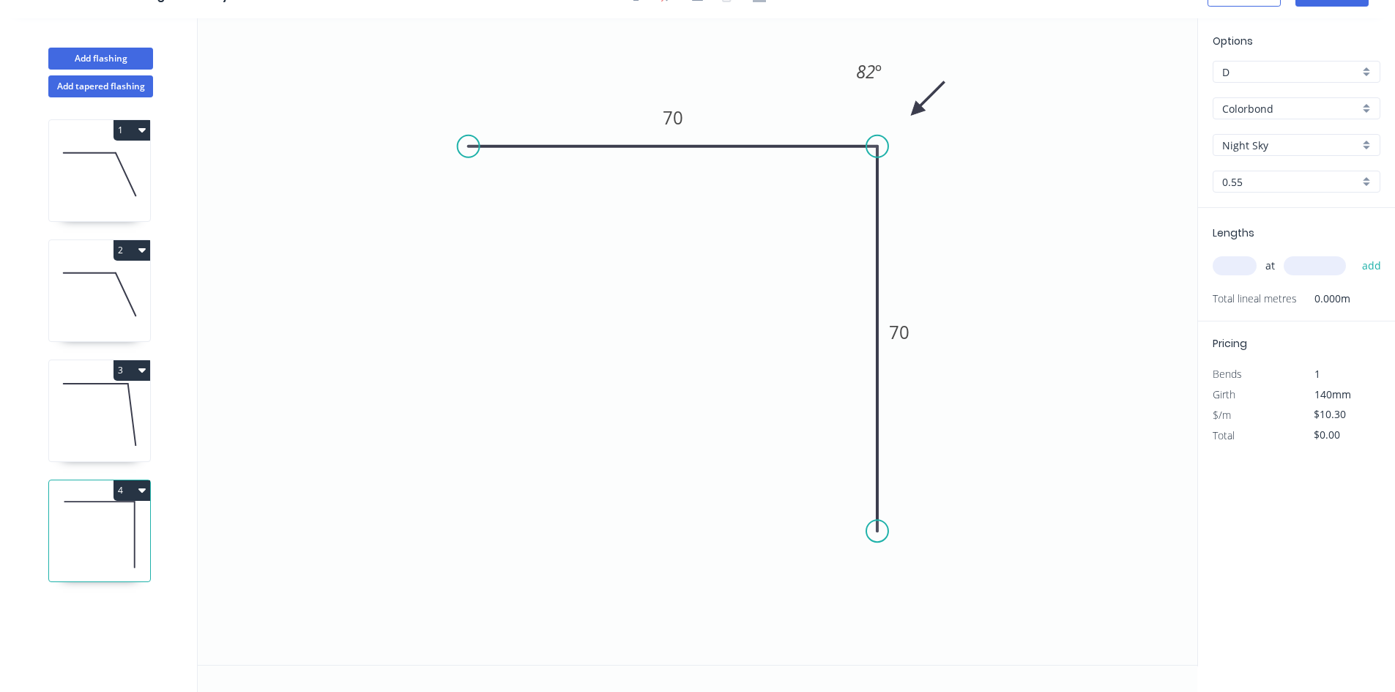
drag, startPoint x: 931, startPoint y: 538, endPoint x: 887, endPoint y: 532, distance: 44.3
click at [887, 532] on circle at bounding box center [877, 531] width 22 height 22
click at [868, 64] on tspan "82" at bounding box center [865, 71] width 19 height 24
click at [715, 59] on icon "0 70 70 92 º" at bounding box center [698, 341] width 1000 height 647
click at [1241, 275] on input "text" at bounding box center [1235, 265] width 44 height 19
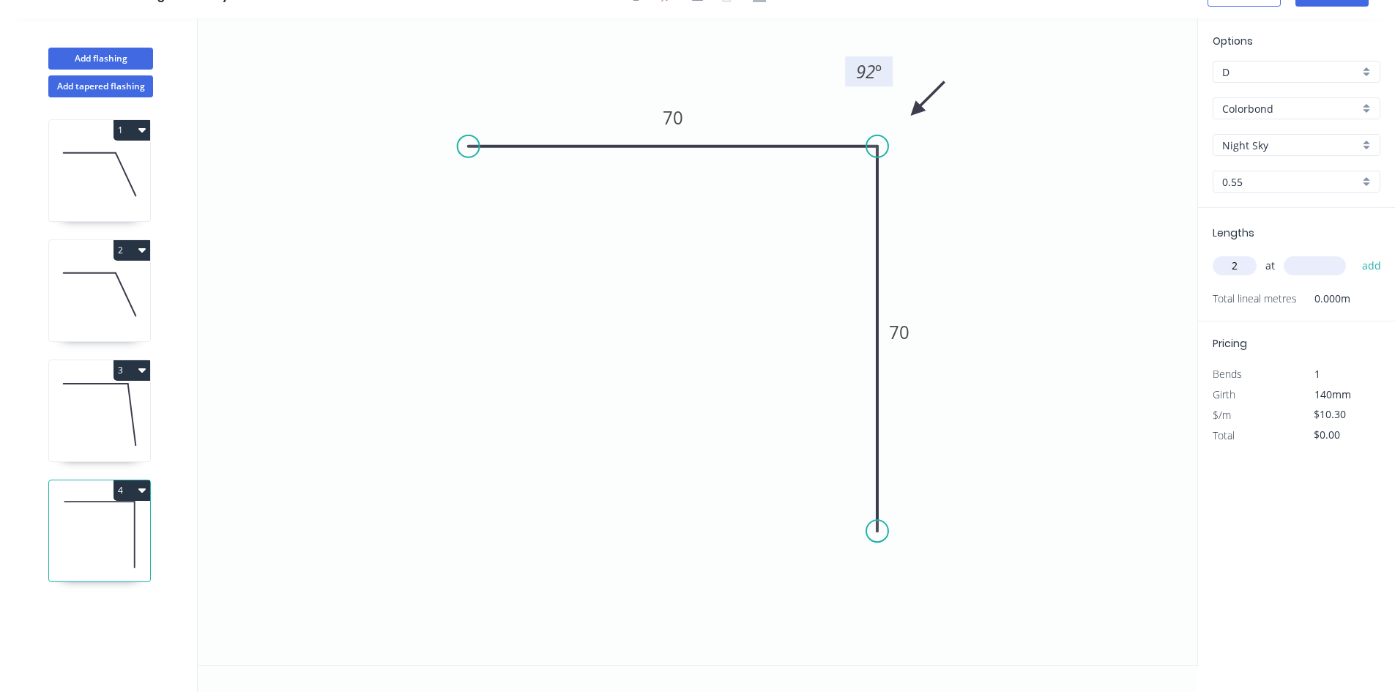
type input "2"
click at [1321, 270] on input "text" at bounding box center [1315, 265] width 62 height 19
click at [1129, 300] on icon "0 70 70 92 º" at bounding box center [698, 341] width 1000 height 647
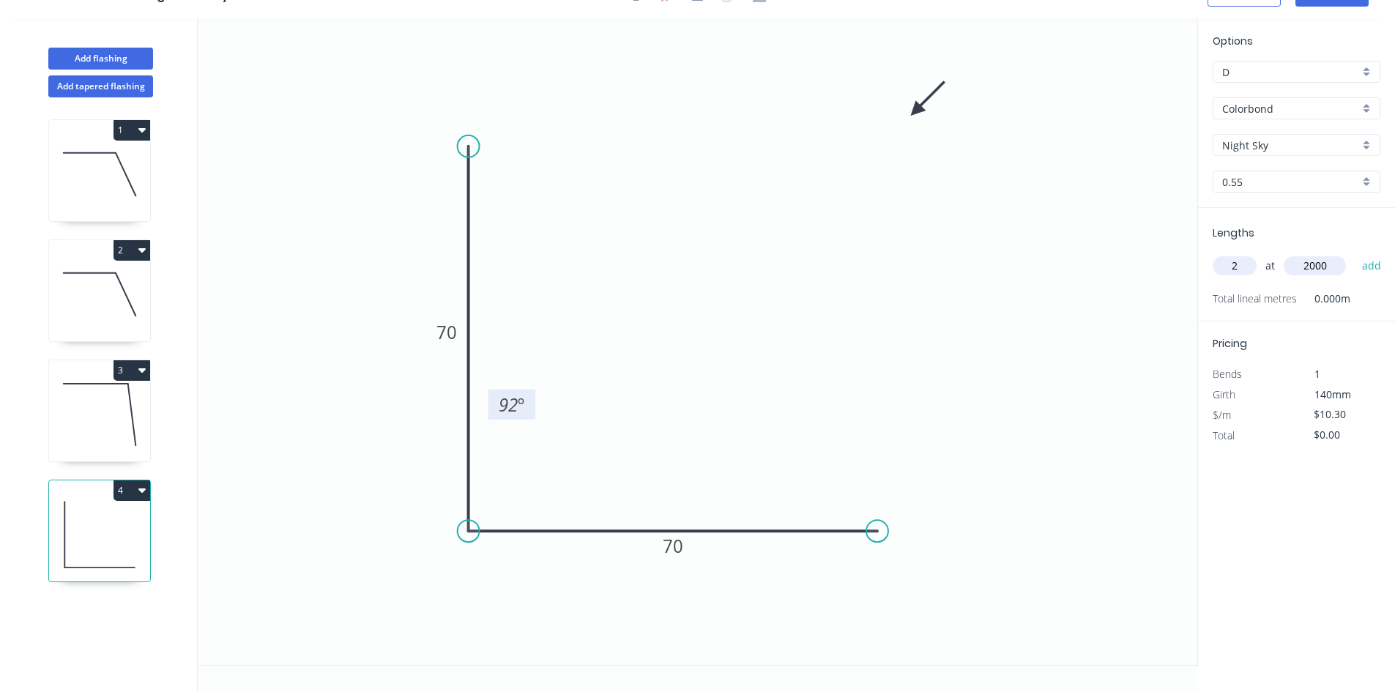
drag, startPoint x: 877, startPoint y: 145, endPoint x: 471, endPoint y: 509, distance: 545.1
click at [471, 509] on icon "0 70 70 92 º" at bounding box center [698, 341] width 1000 height 647
drag, startPoint x: 912, startPoint y: 113, endPoint x: 639, endPoint y: 404, distance: 398.4
click at [629, 409] on icon at bounding box center [644, 396] width 42 height 42
type input "2000"
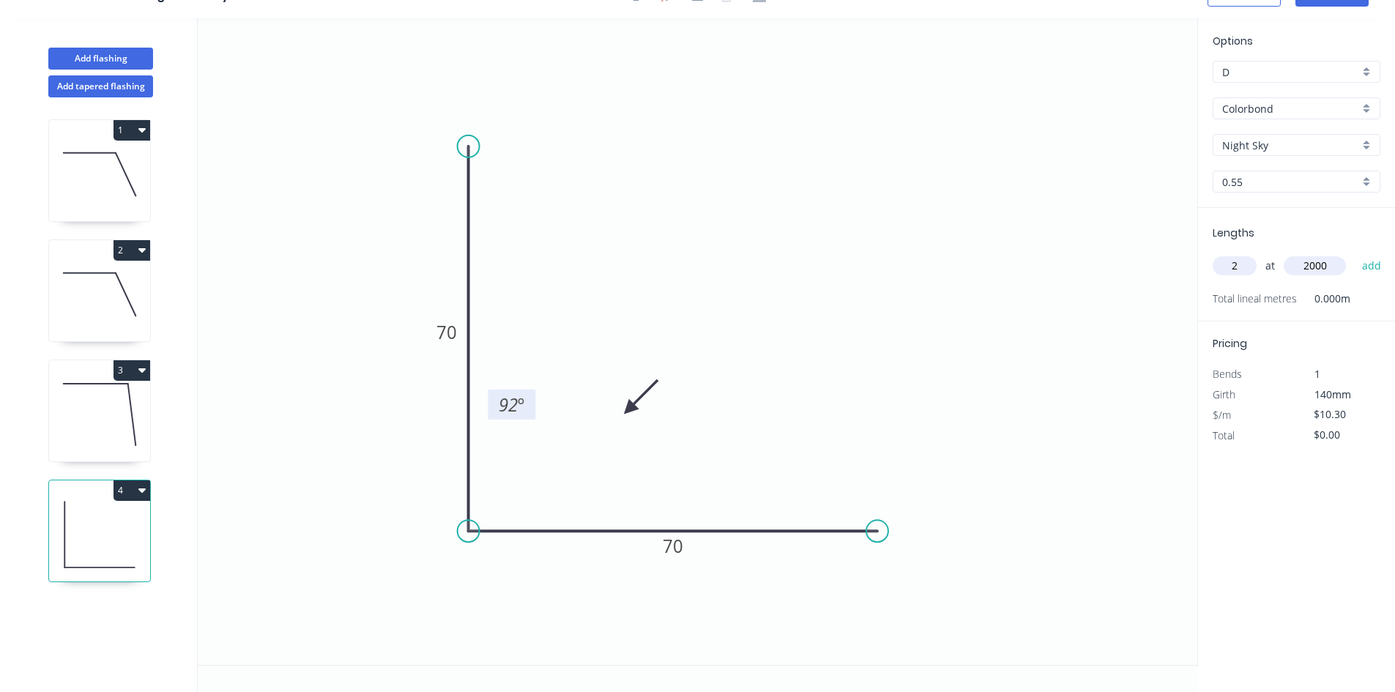
click at [513, 406] on tspan "92" at bounding box center [508, 405] width 19 height 24
drag, startPoint x: 551, startPoint y: 330, endPoint x: 524, endPoint y: 405, distance: 79.5
click at [551, 332] on icon "0 70 70 90 º" at bounding box center [698, 341] width 1000 height 647
drag, startPoint x: 527, startPoint y: 393, endPoint x: 423, endPoint y: 585, distance: 218.9
click at [423, 585] on rect at bounding box center [408, 597] width 48 height 30
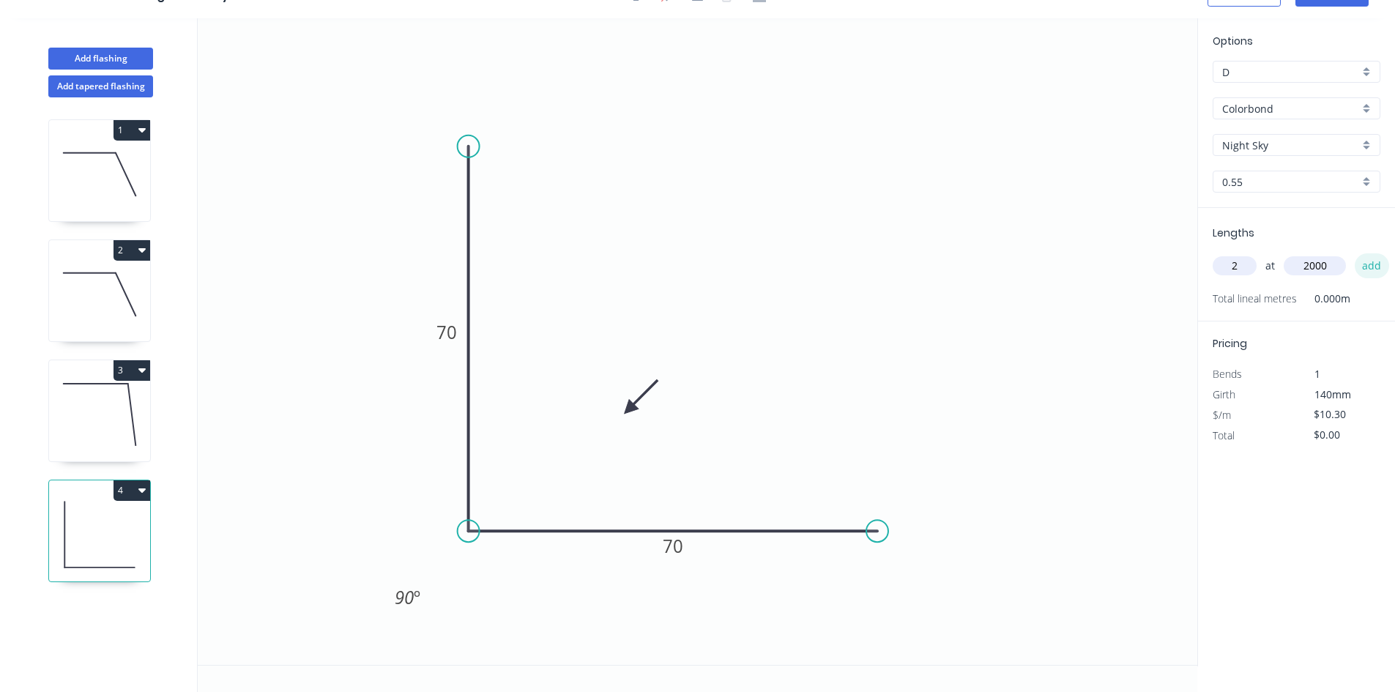
click at [1367, 265] on button "add" at bounding box center [1372, 265] width 34 height 25
type input "$41.20"
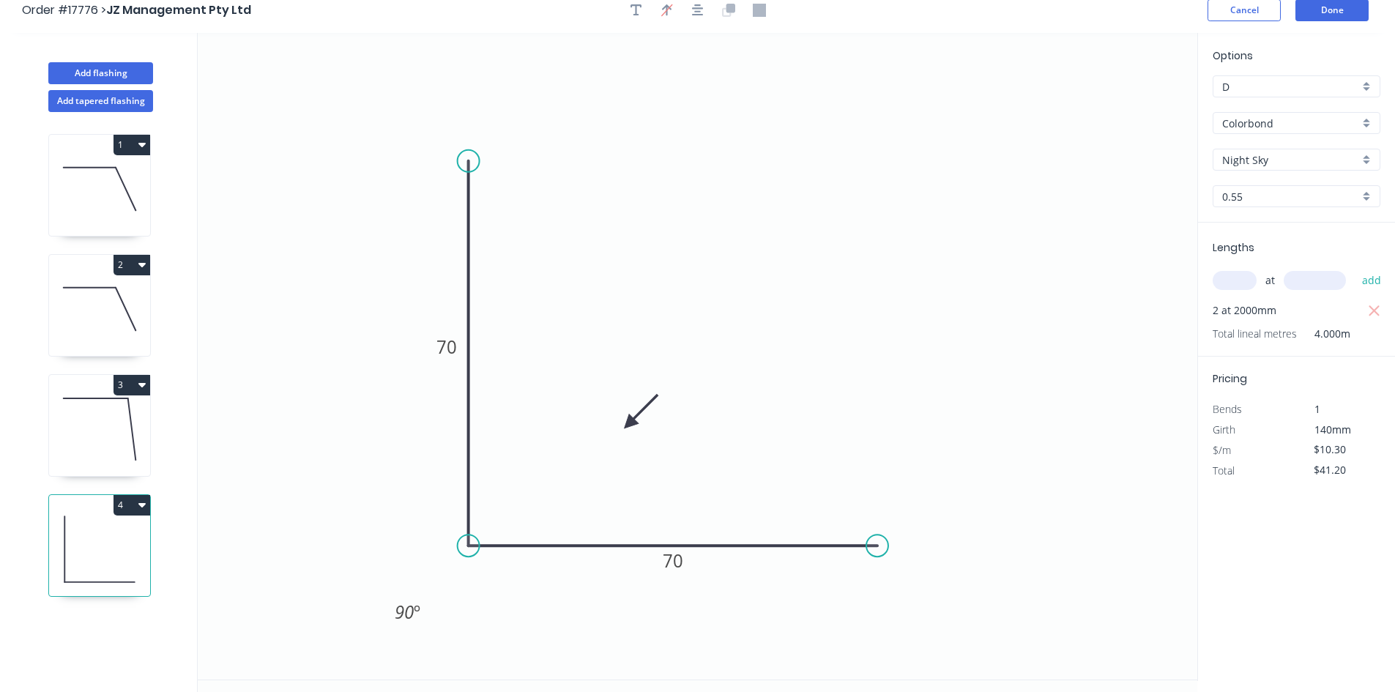
scroll to position [0, 0]
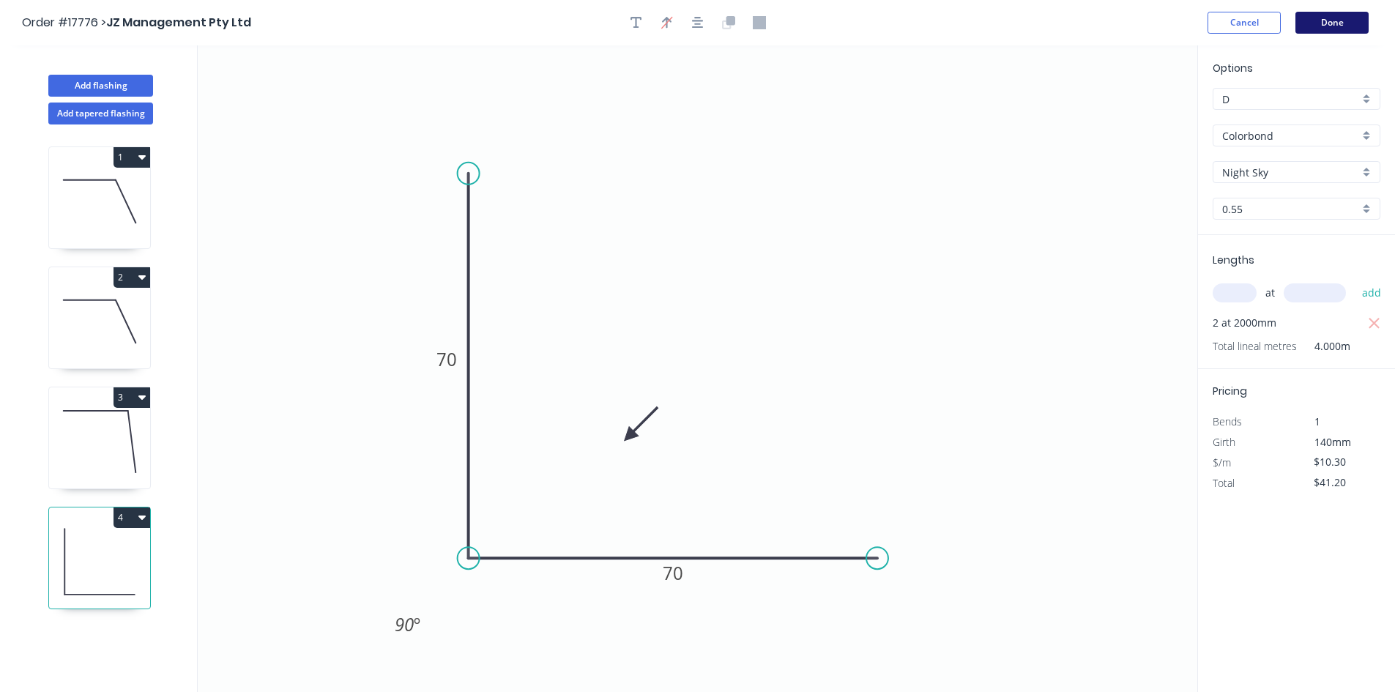
click at [1339, 23] on button "Done" at bounding box center [1332, 23] width 73 height 22
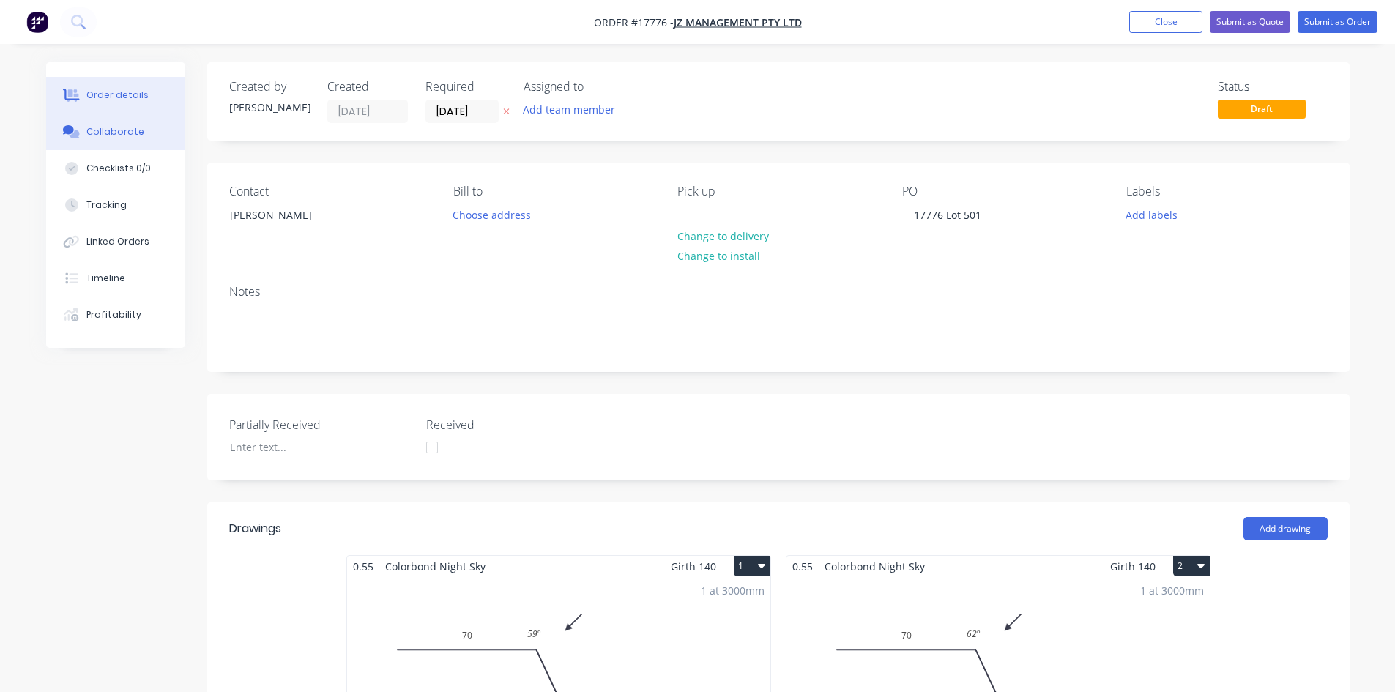
click at [145, 125] on button "Collaborate" at bounding box center [115, 132] width 139 height 37
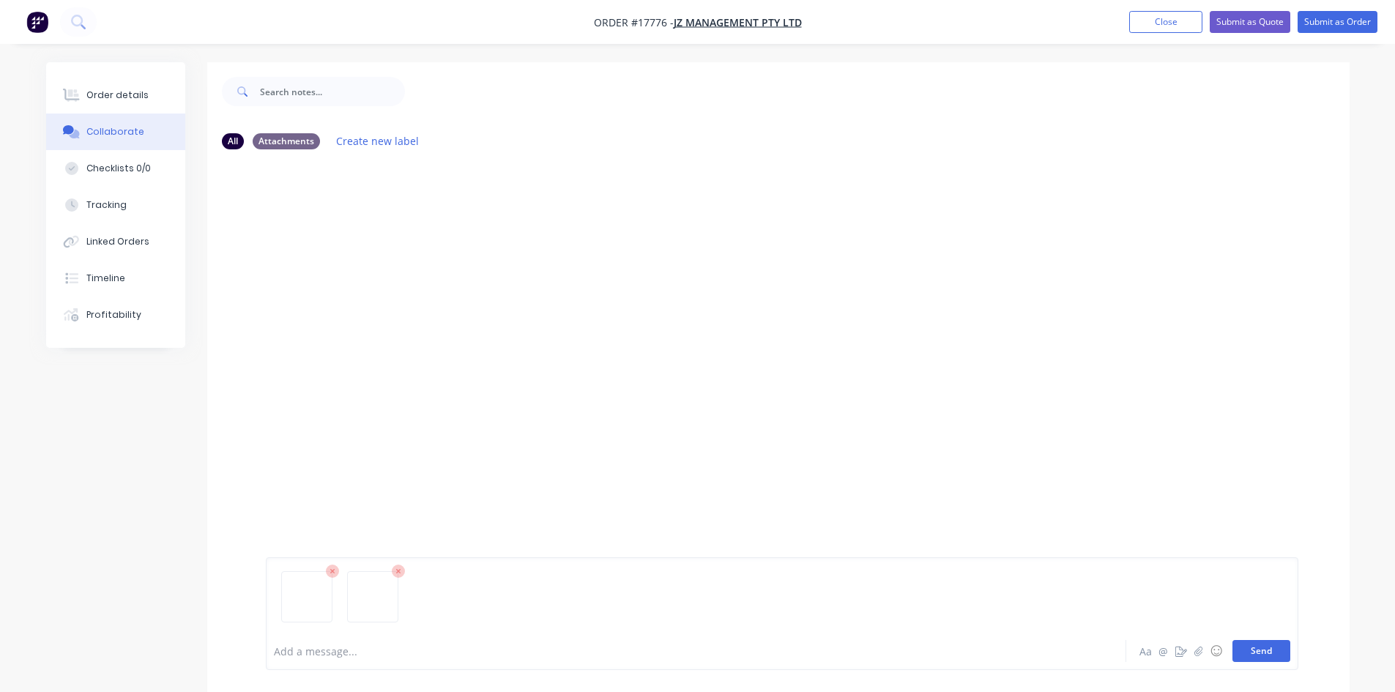
click at [1258, 647] on button "Send" at bounding box center [1262, 651] width 58 height 22
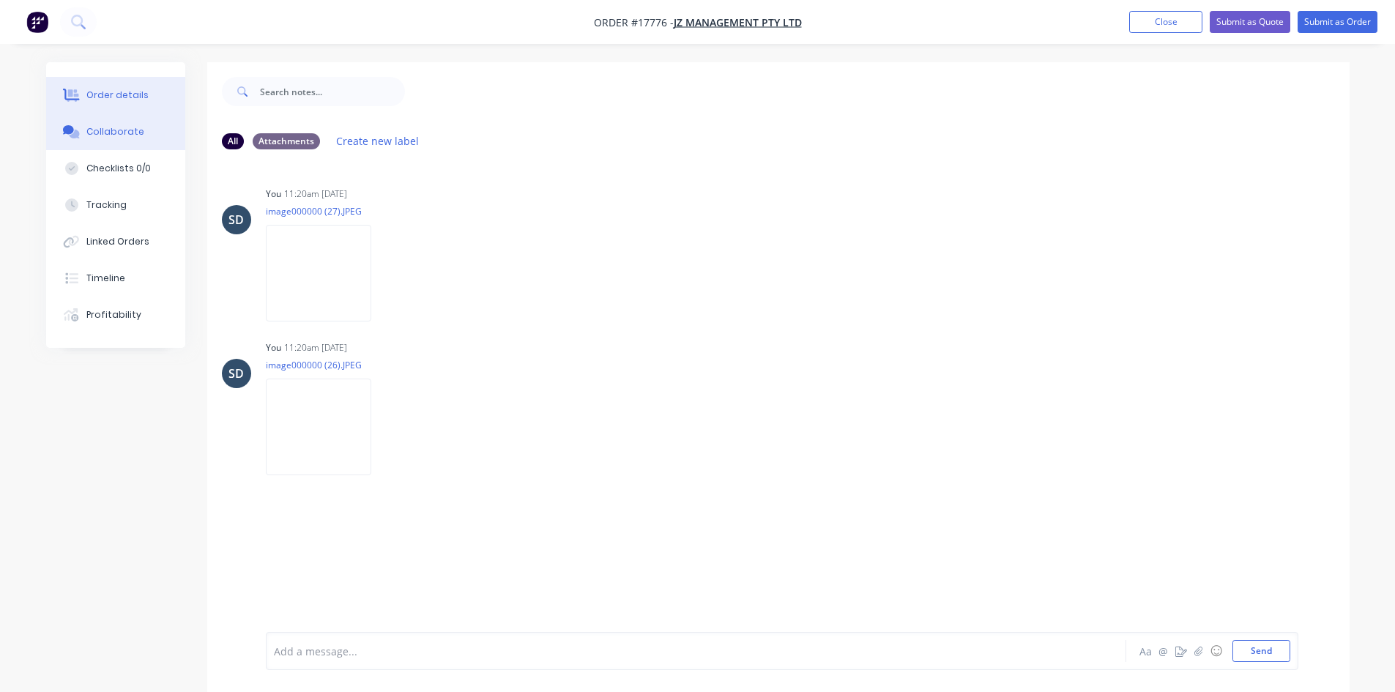
click at [143, 89] on div "Order details" at bounding box center [117, 95] width 62 height 13
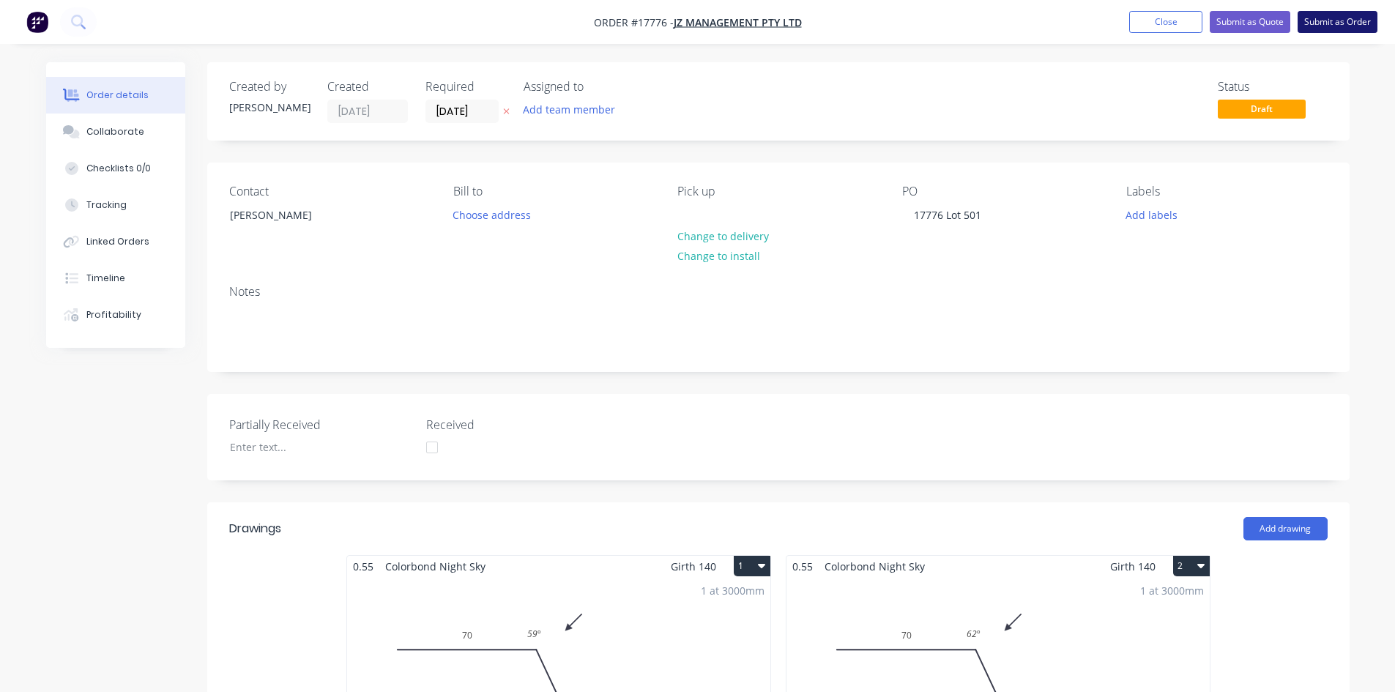
click at [1339, 22] on button "Submit as Order" at bounding box center [1338, 22] width 80 height 22
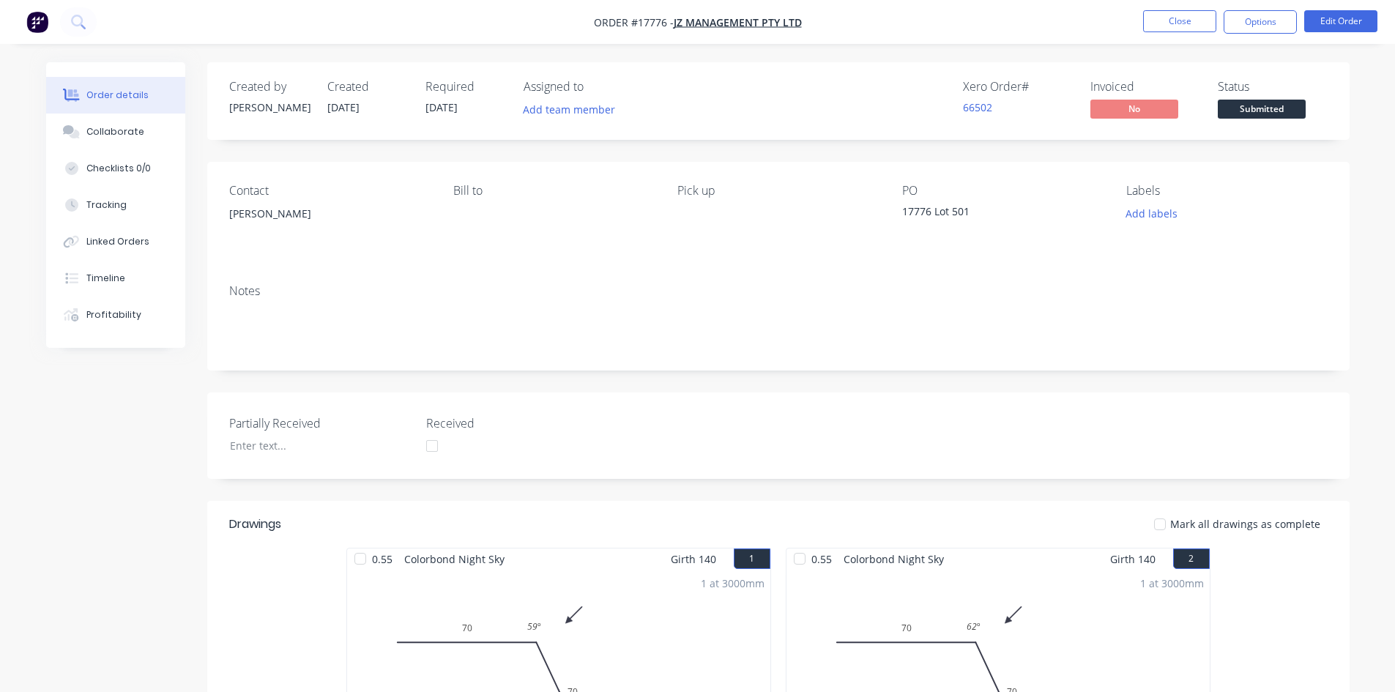
click at [266, 302] on div "Notes" at bounding box center [778, 321] width 1142 height 98
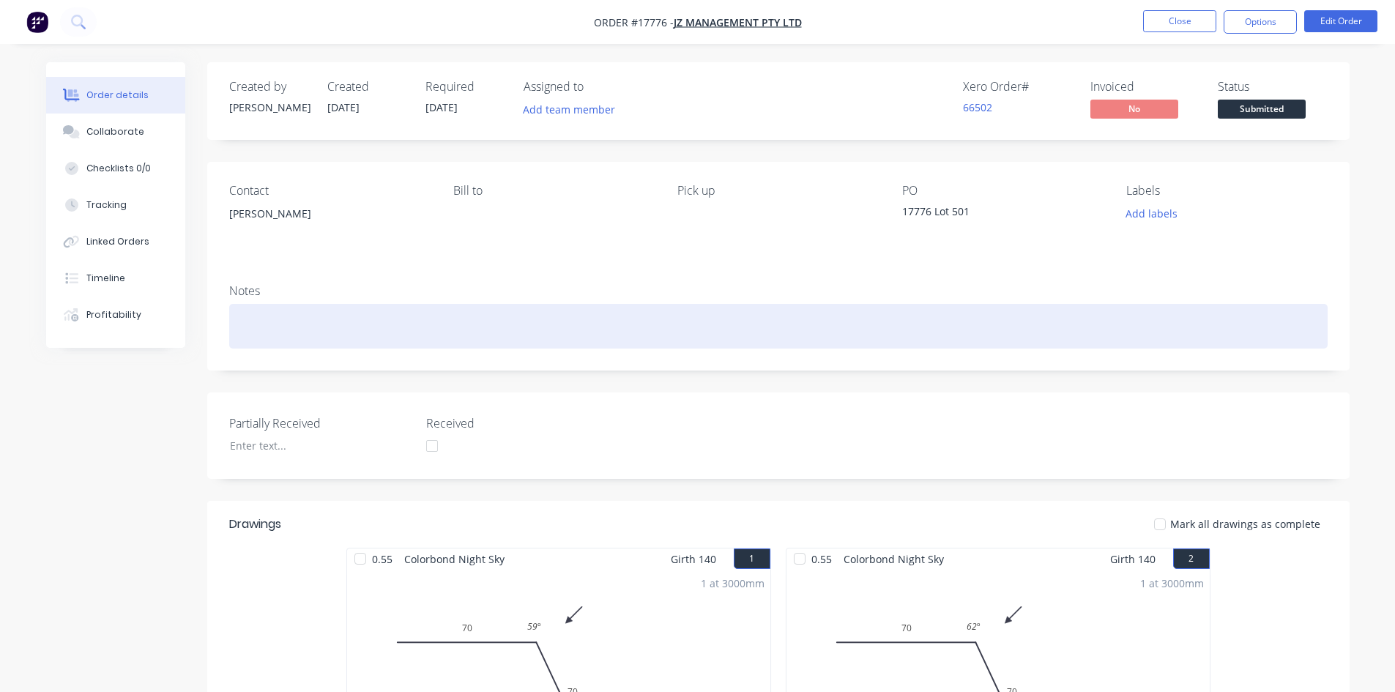
click at [251, 325] on div at bounding box center [778, 326] width 1099 height 45
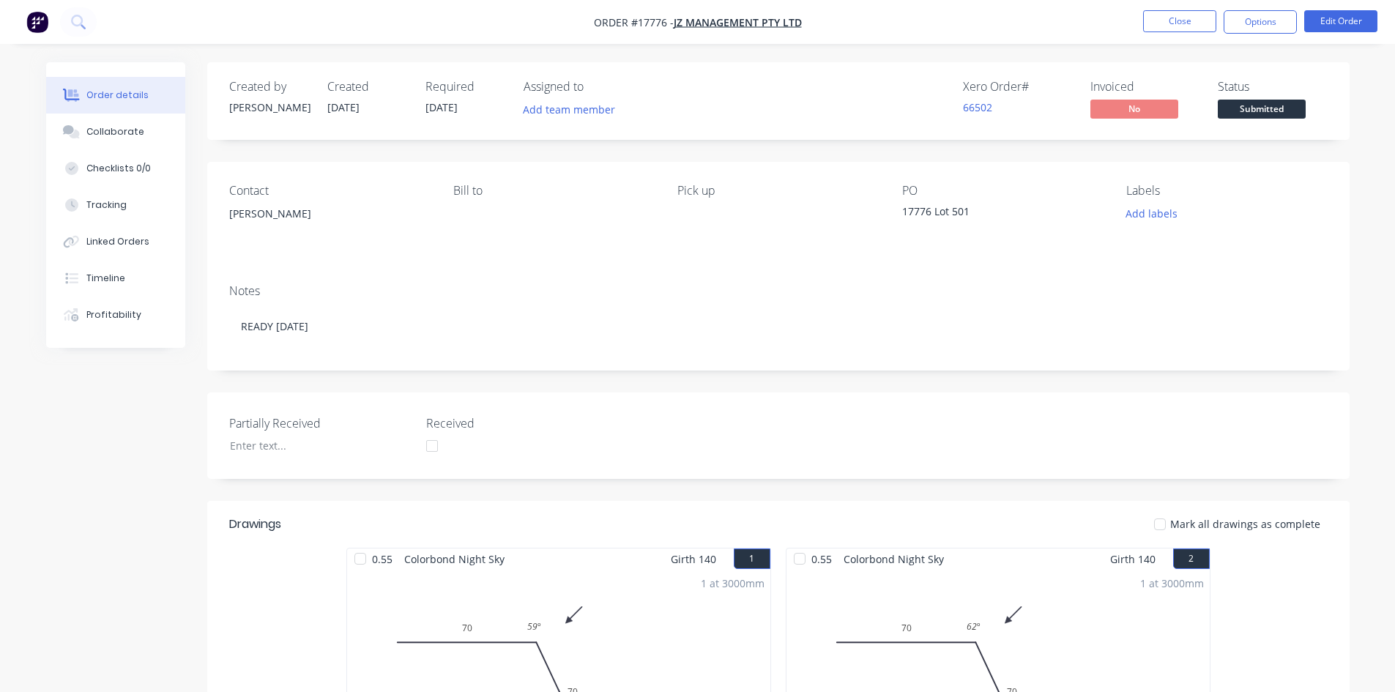
click at [337, 274] on div "Notes READY [DATE]" at bounding box center [778, 321] width 1142 height 98
click at [1263, 33] on button "Options" at bounding box center [1260, 21] width 73 height 23
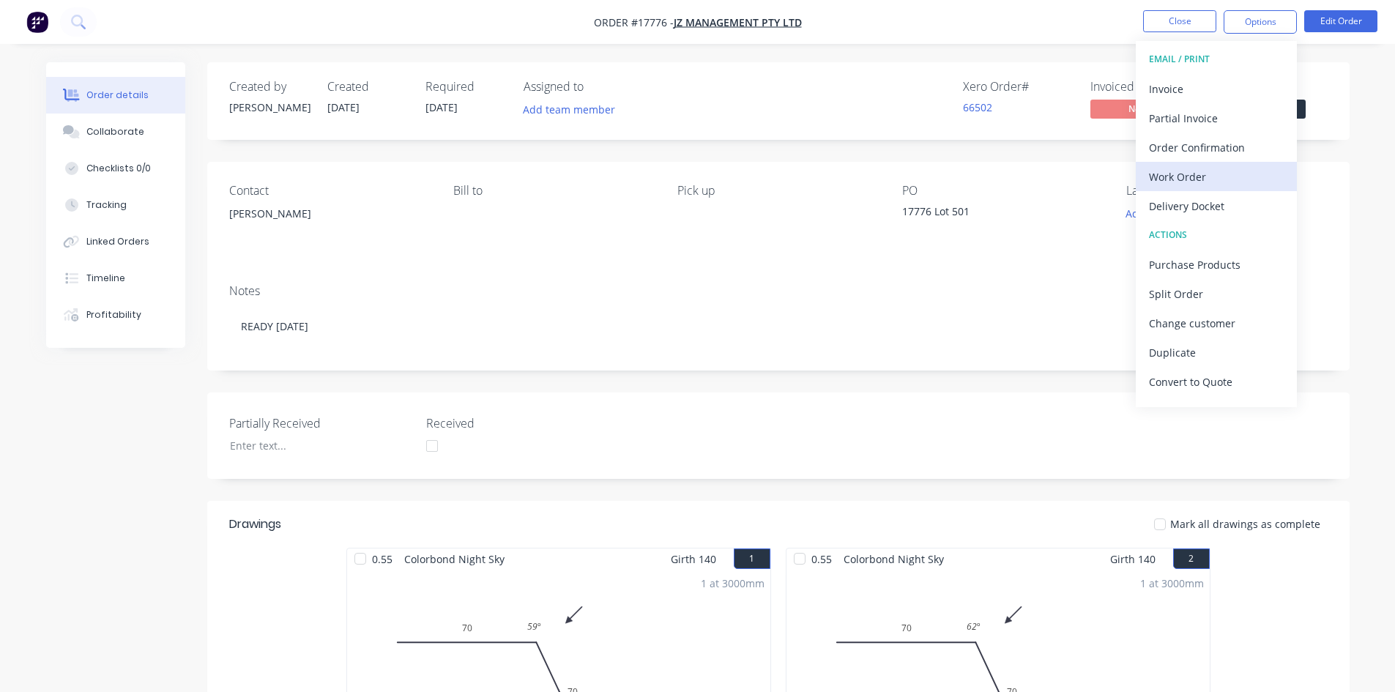
click at [1210, 183] on div "Work Order" at bounding box center [1216, 176] width 135 height 21
click at [1210, 183] on div "Custom" at bounding box center [1216, 176] width 135 height 21
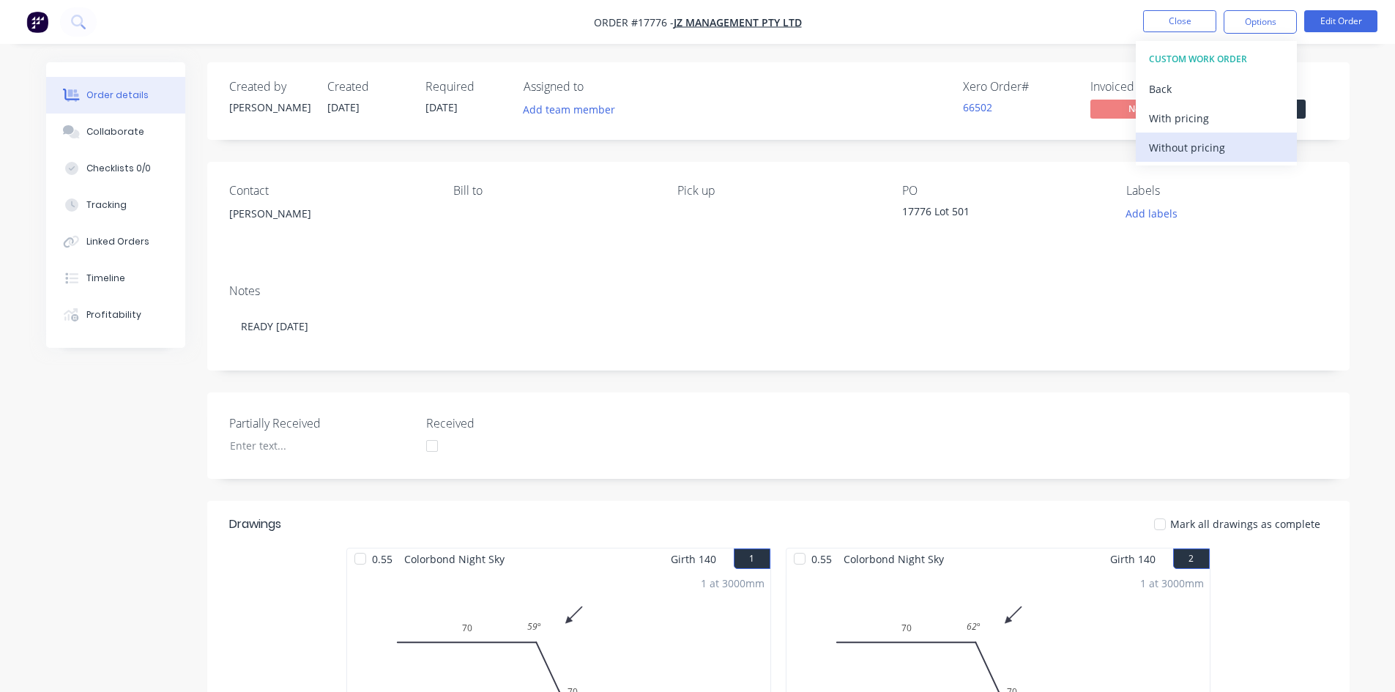
click at [1214, 155] on div "Without pricing" at bounding box center [1216, 147] width 135 height 21
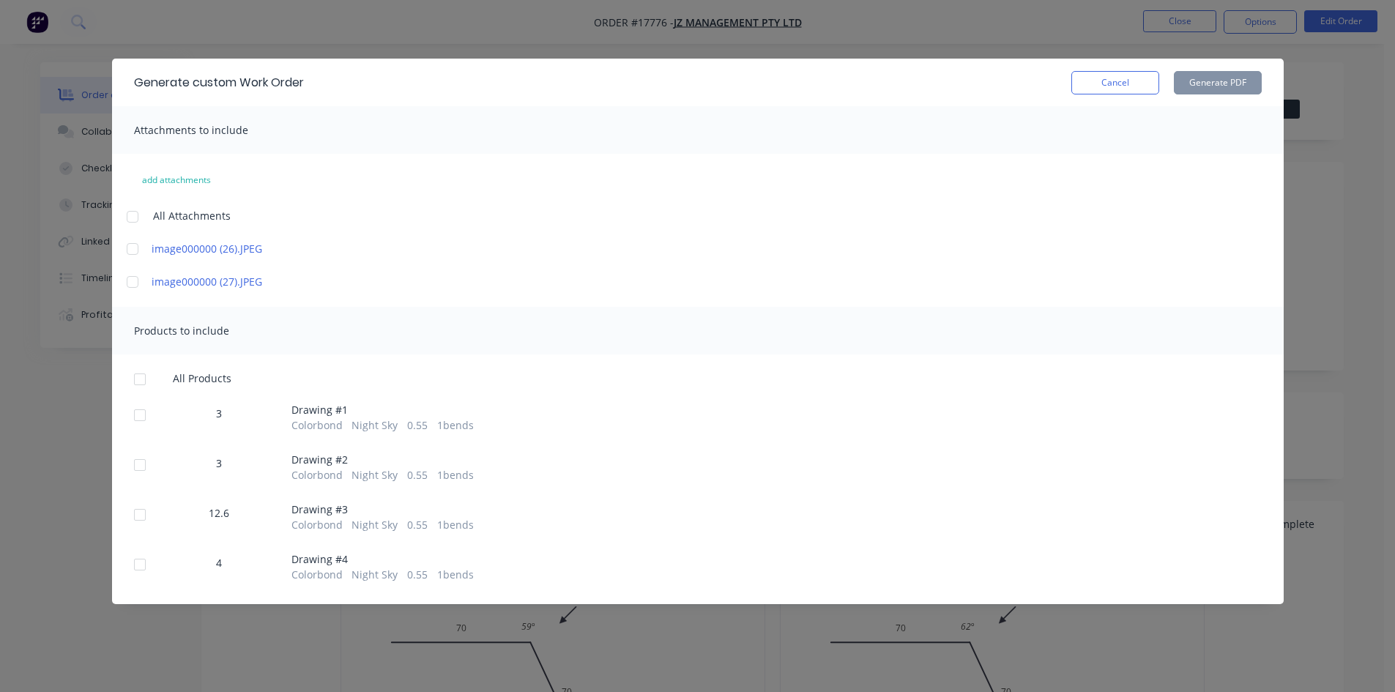
click at [141, 379] on div at bounding box center [139, 379] width 29 height 29
click at [1227, 84] on button "Generate PDF" at bounding box center [1218, 82] width 88 height 23
click at [1118, 92] on button "Cancel" at bounding box center [1115, 82] width 88 height 23
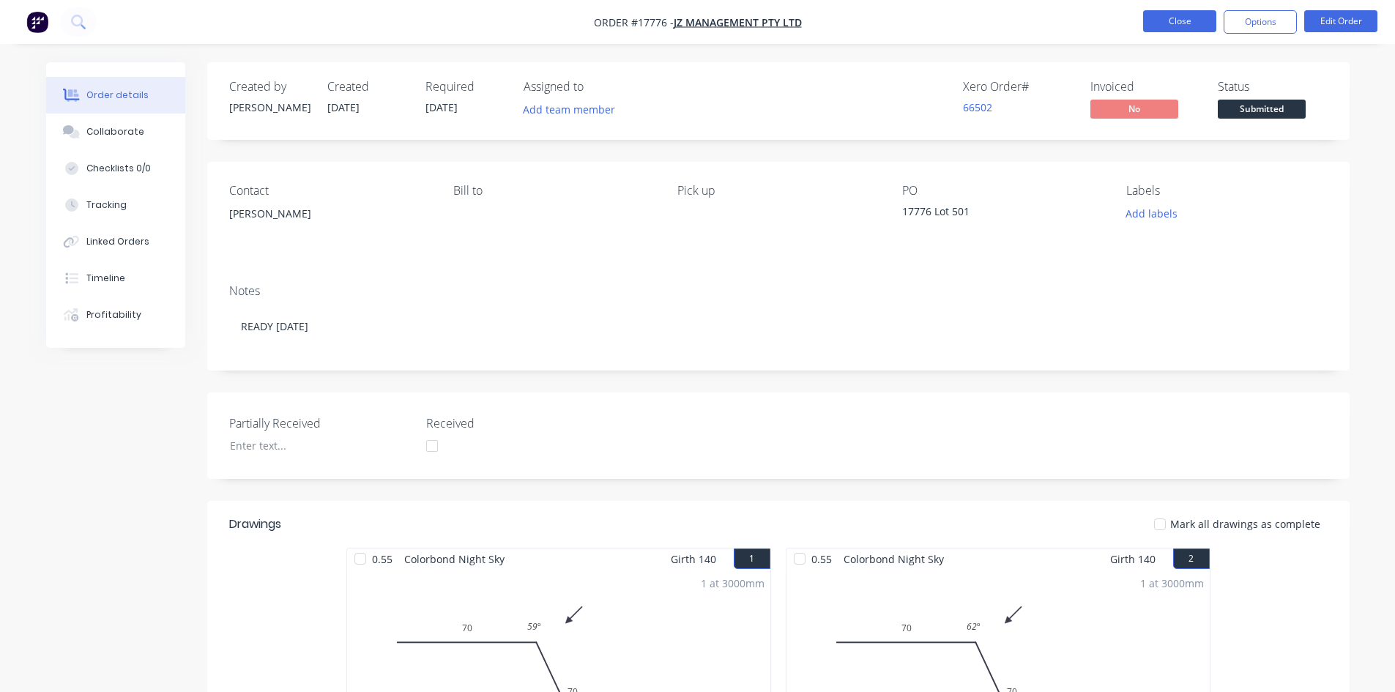
click at [1186, 21] on button "Close" at bounding box center [1179, 21] width 73 height 22
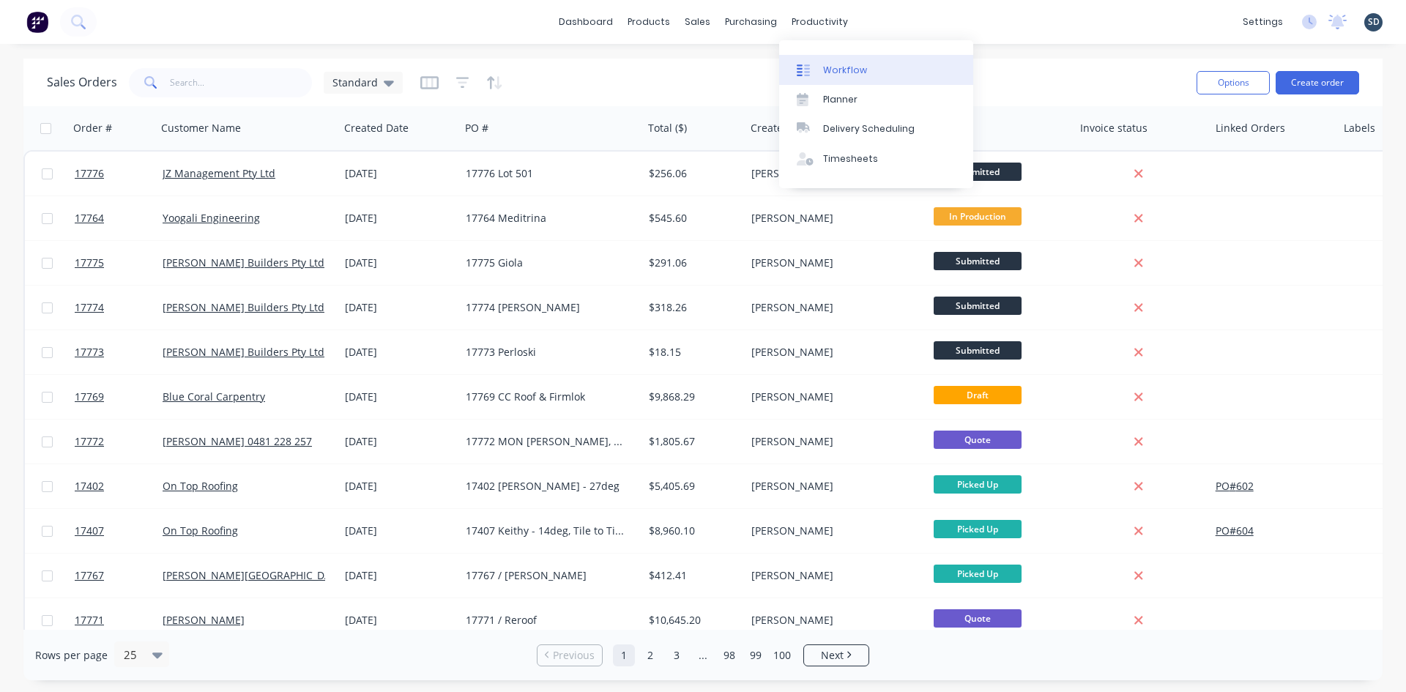
click at [859, 70] on div "Workflow" at bounding box center [845, 70] width 44 height 13
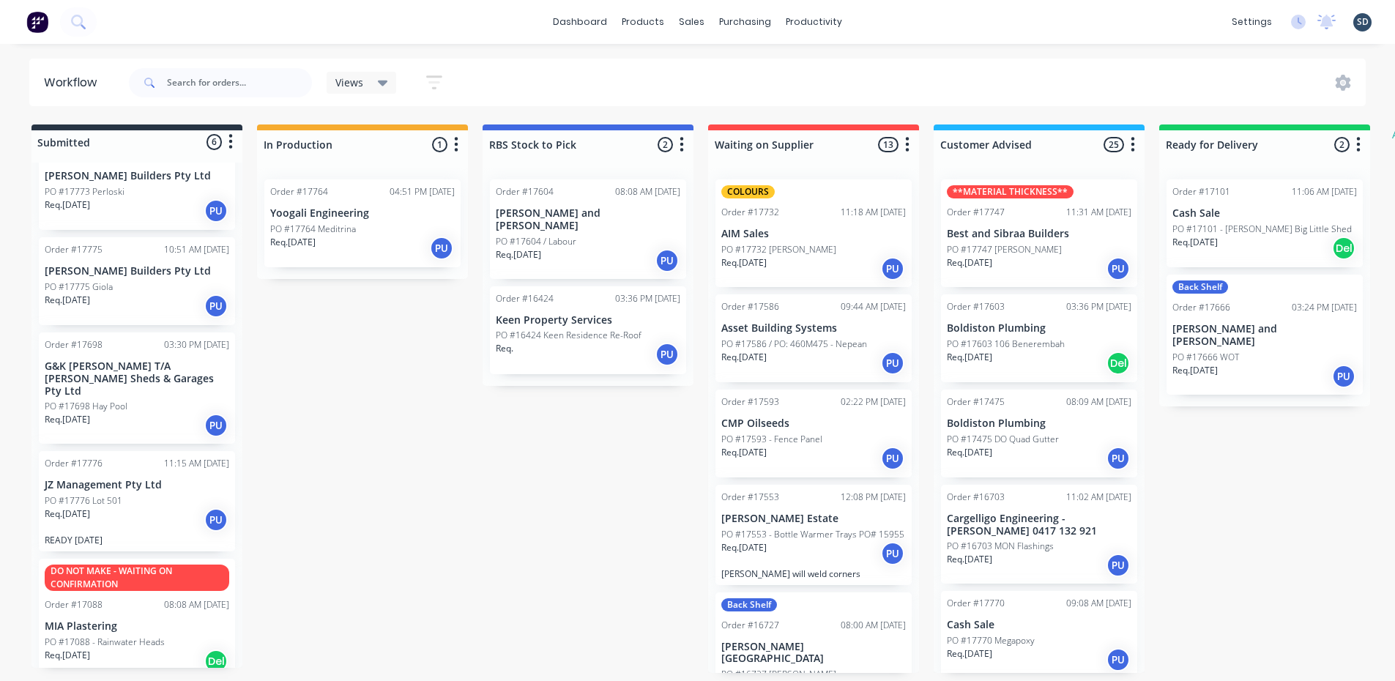
scroll to position [3, 0]
click at [145, 400] on div "PO #17698 Hay Pool" at bounding box center [137, 406] width 185 height 13
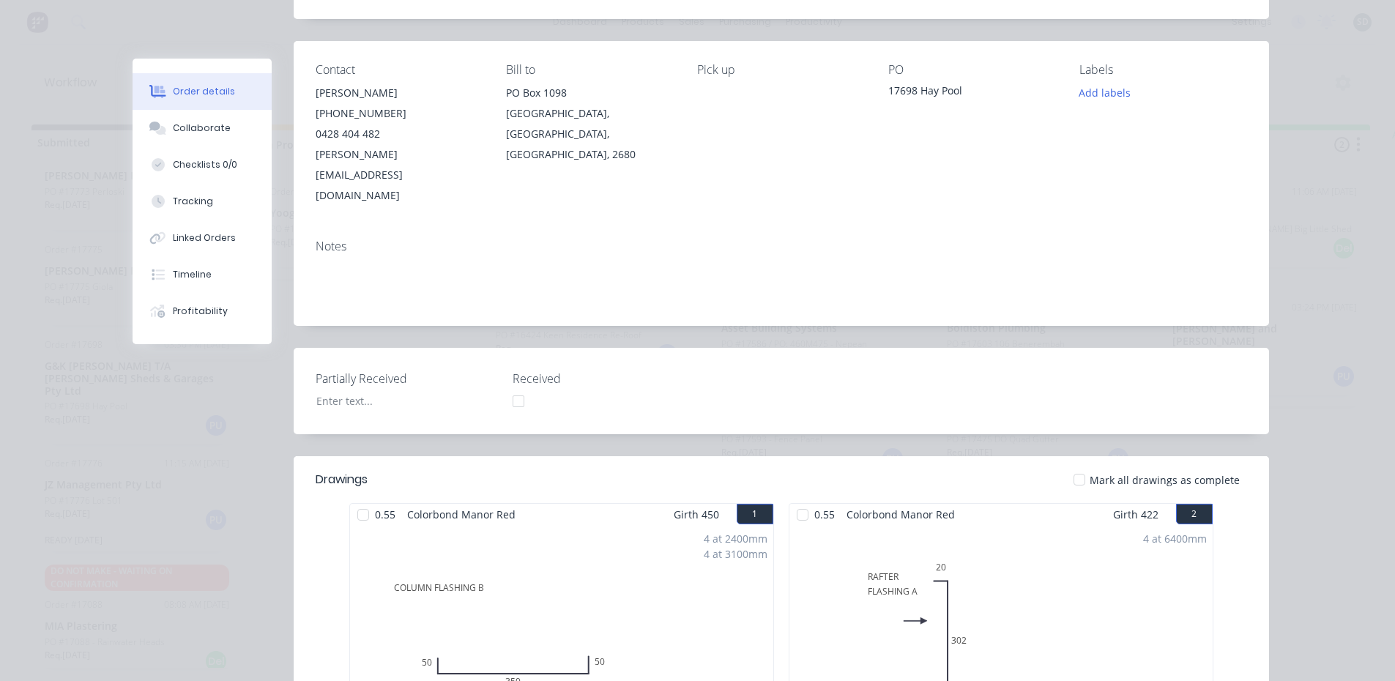
scroll to position [0, 0]
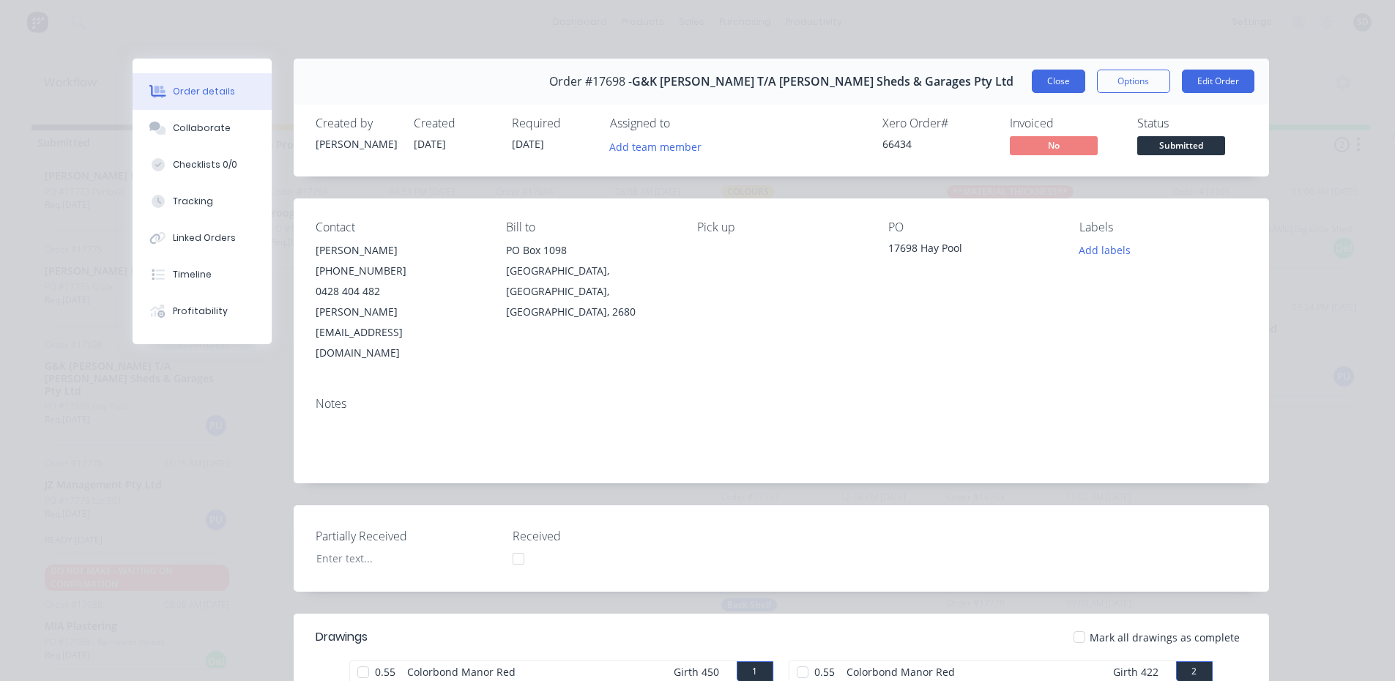
click at [1041, 79] on button "Close" at bounding box center [1058, 81] width 53 height 23
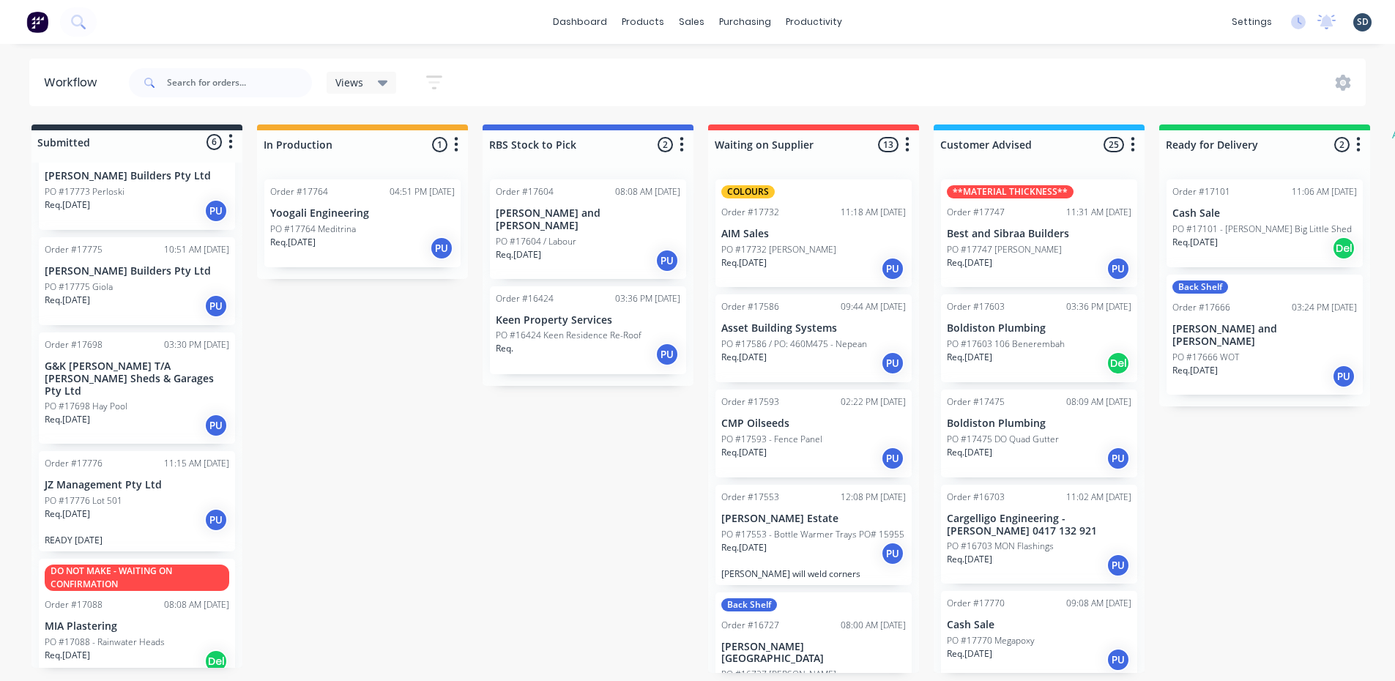
click at [948, 26] on div "dashboard products sales purchasing productivity dashboard products Product Cat…" at bounding box center [697, 22] width 1395 height 44
click at [951, 53] on div "dashboard products sales purchasing productivity dashboard products Product Cat…" at bounding box center [697, 296] width 1395 height 593
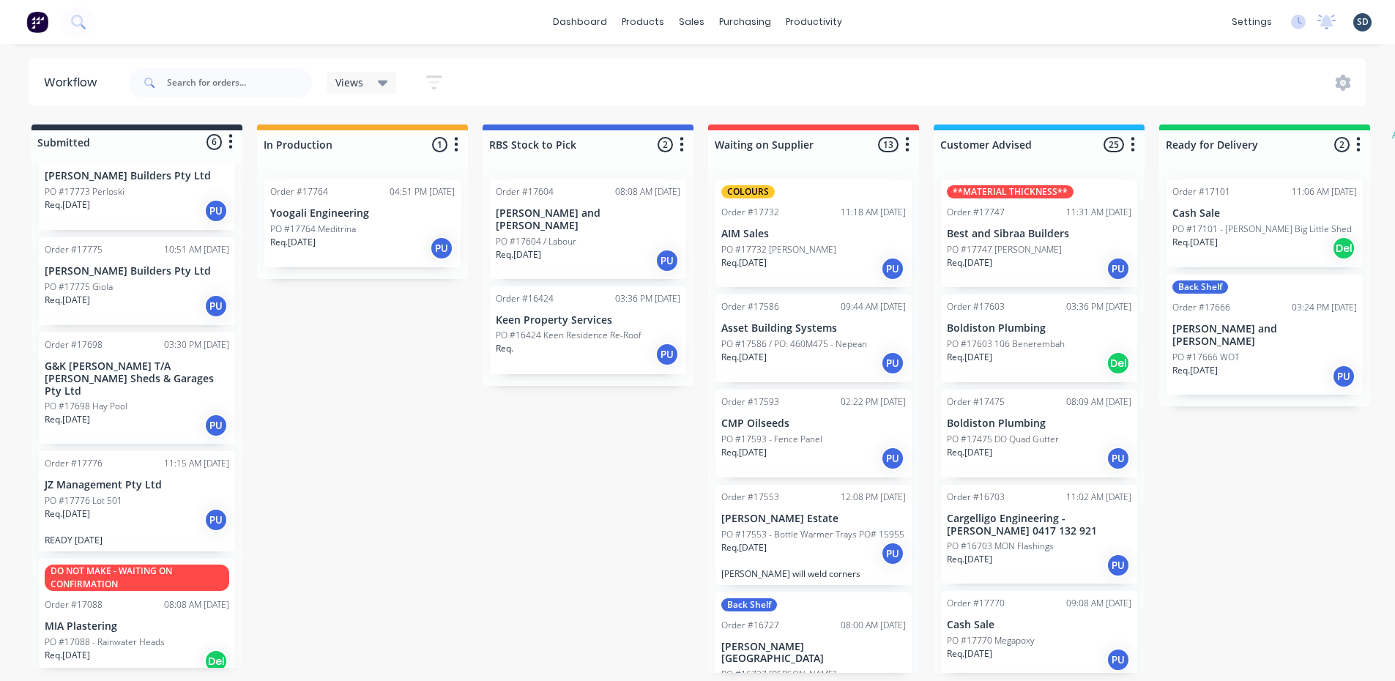
click at [951, 53] on div "dashboard products sales purchasing productivity dashboard products Product Cat…" at bounding box center [697, 296] width 1395 height 593
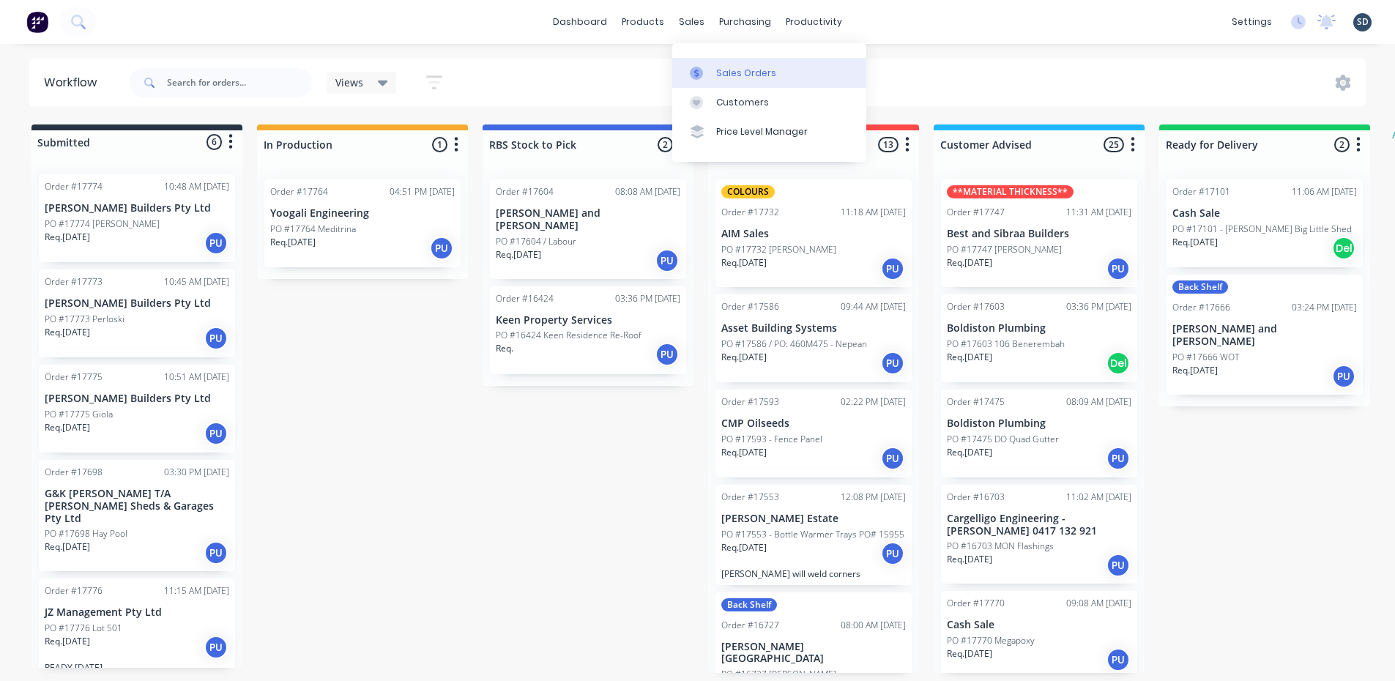
click at [727, 67] on div "Sales Orders" at bounding box center [746, 73] width 60 height 13
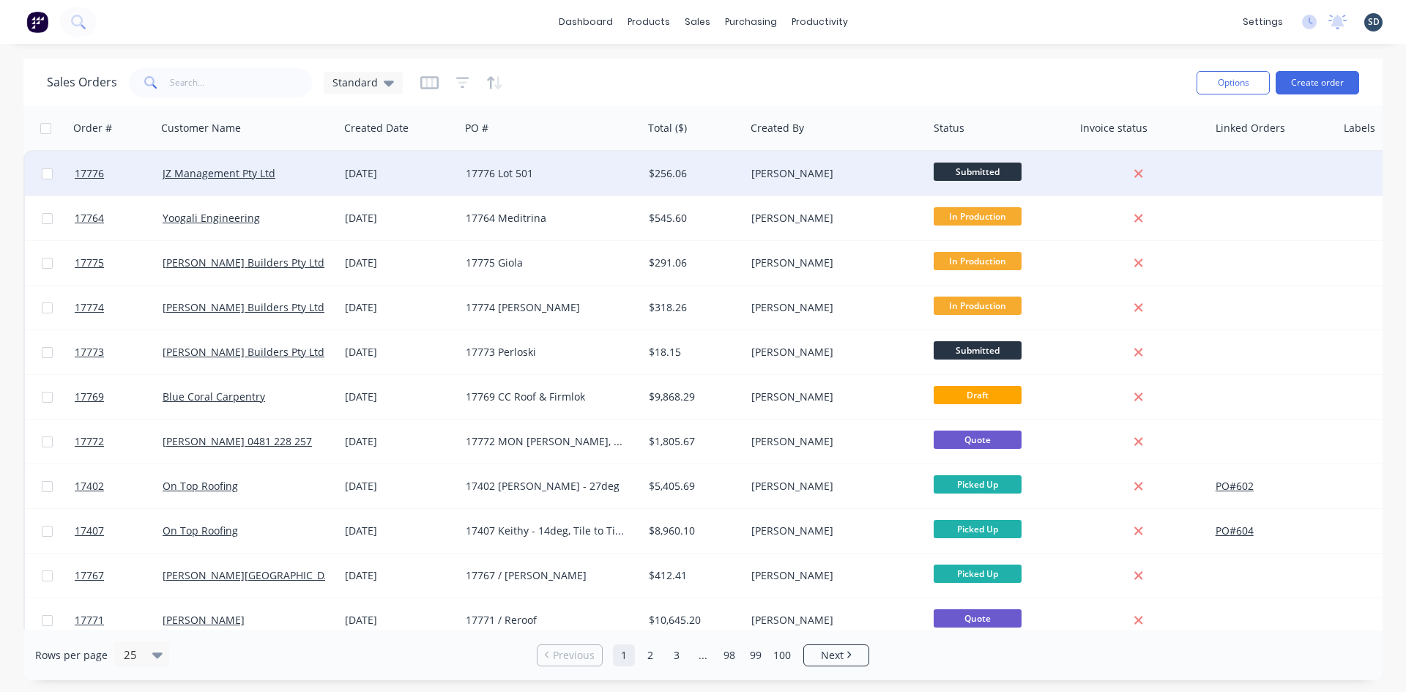
click at [357, 165] on div "[DATE]" at bounding box center [399, 174] width 121 height 44
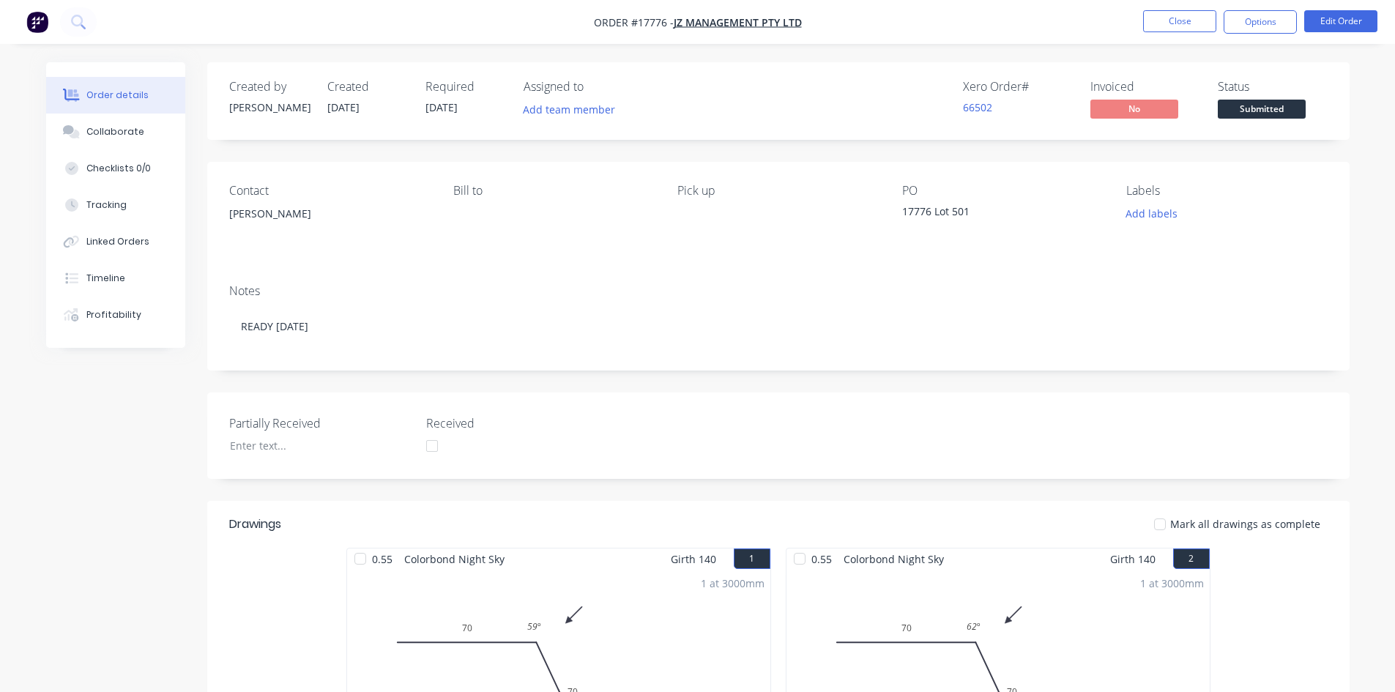
click at [289, 218] on div "[PERSON_NAME]" at bounding box center [329, 214] width 201 height 21
click at [1341, 20] on button "Edit Order" at bounding box center [1340, 21] width 73 height 22
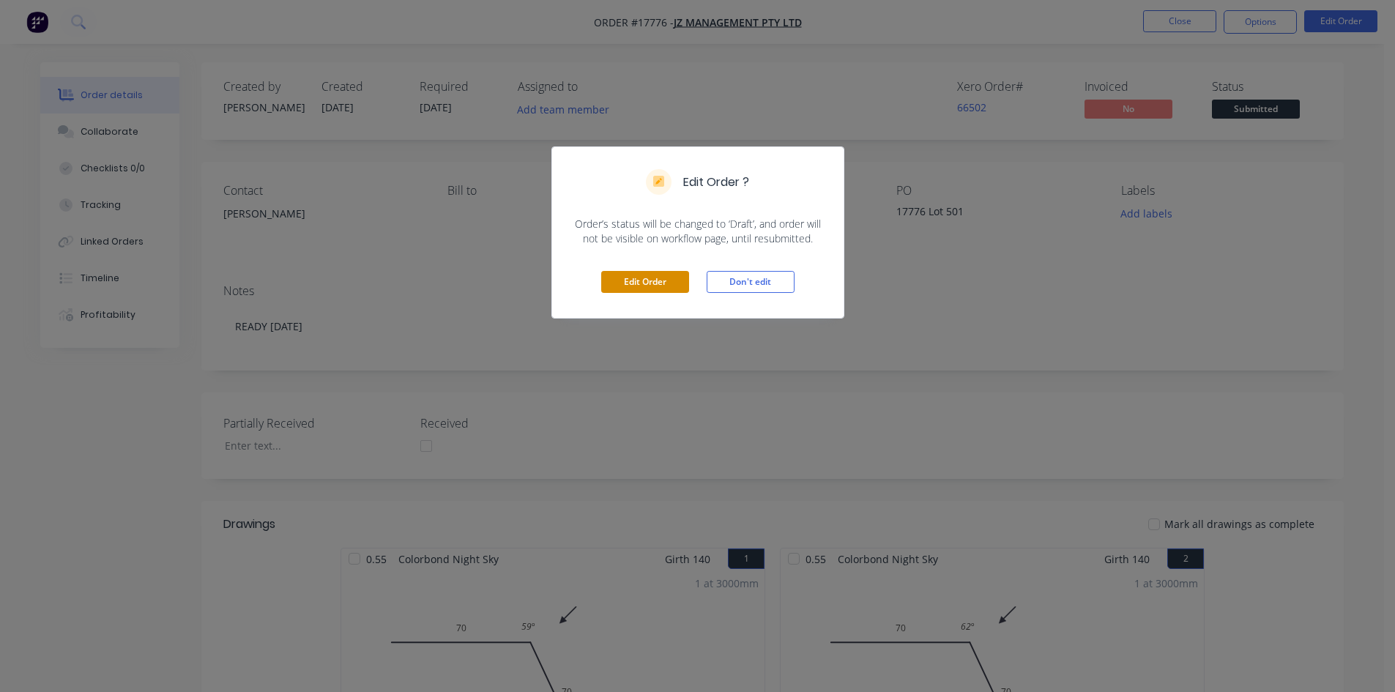
click at [653, 280] on button "Edit Order" at bounding box center [645, 282] width 88 height 22
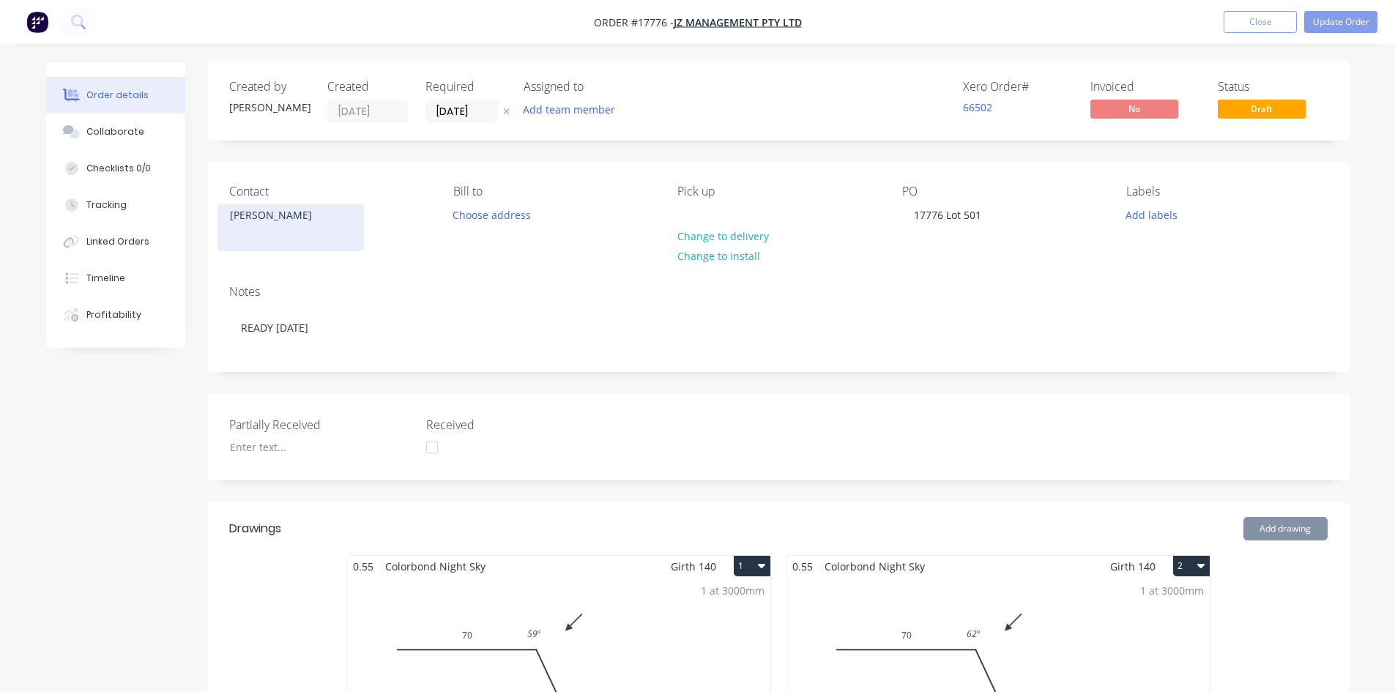
click at [317, 212] on div "[PERSON_NAME]" at bounding box center [291, 215] width 122 height 21
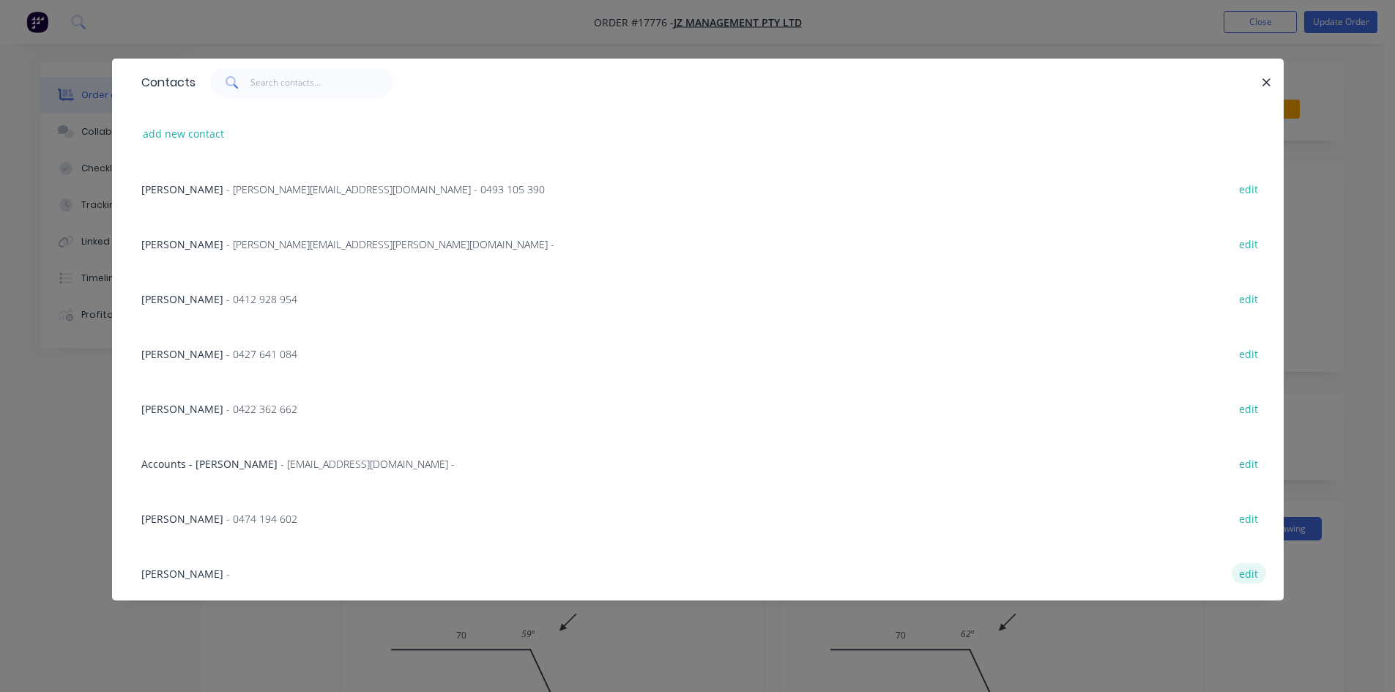
click at [1249, 572] on button "edit" at bounding box center [1249, 573] width 34 height 20
select select "AU"
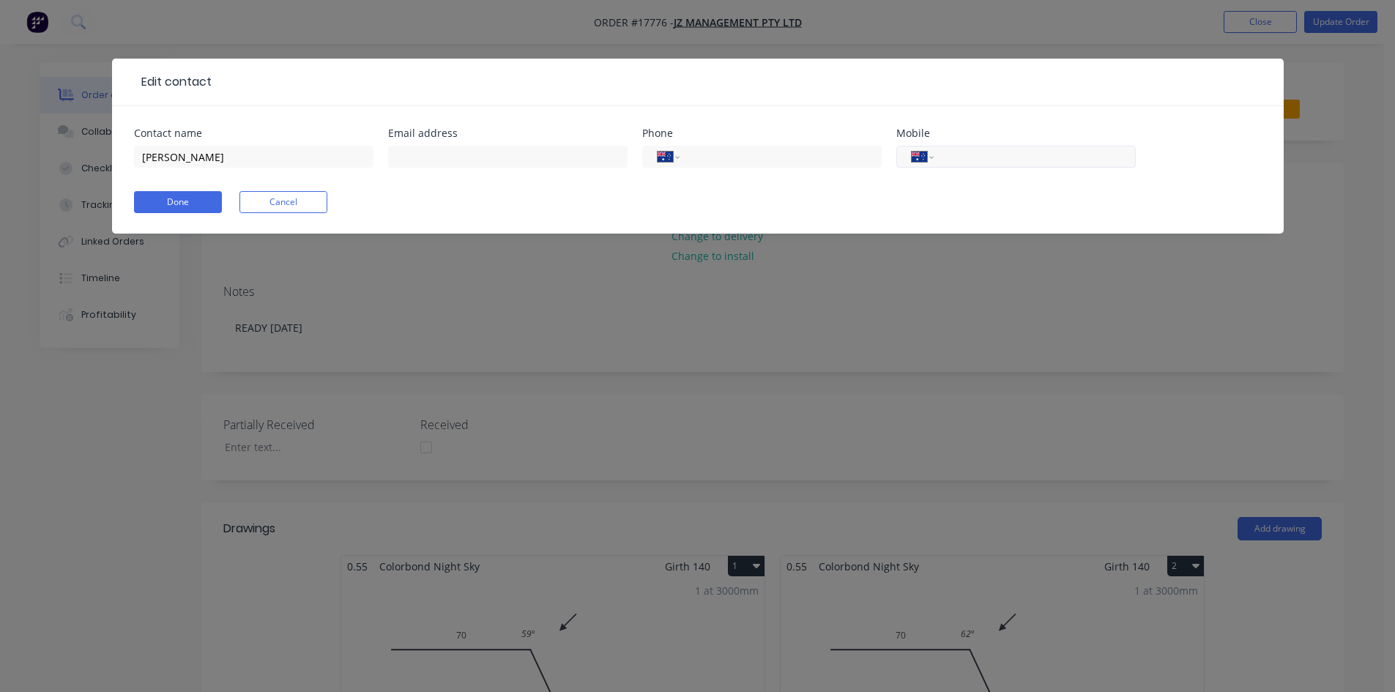
click at [963, 158] on input "tel" at bounding box center [1032, 157] width 176 height 17
type input "0403 381 145"
click at [898, 189] on form "Contact name [PERSON_NAME] Email address Phone International [GEOGRAPHIC_DATA] …" at bounding box center [698, 180] width 1128 height 105
click at [207, 201] on button "Done" at bounding box center [178, 202] width 88 height 22
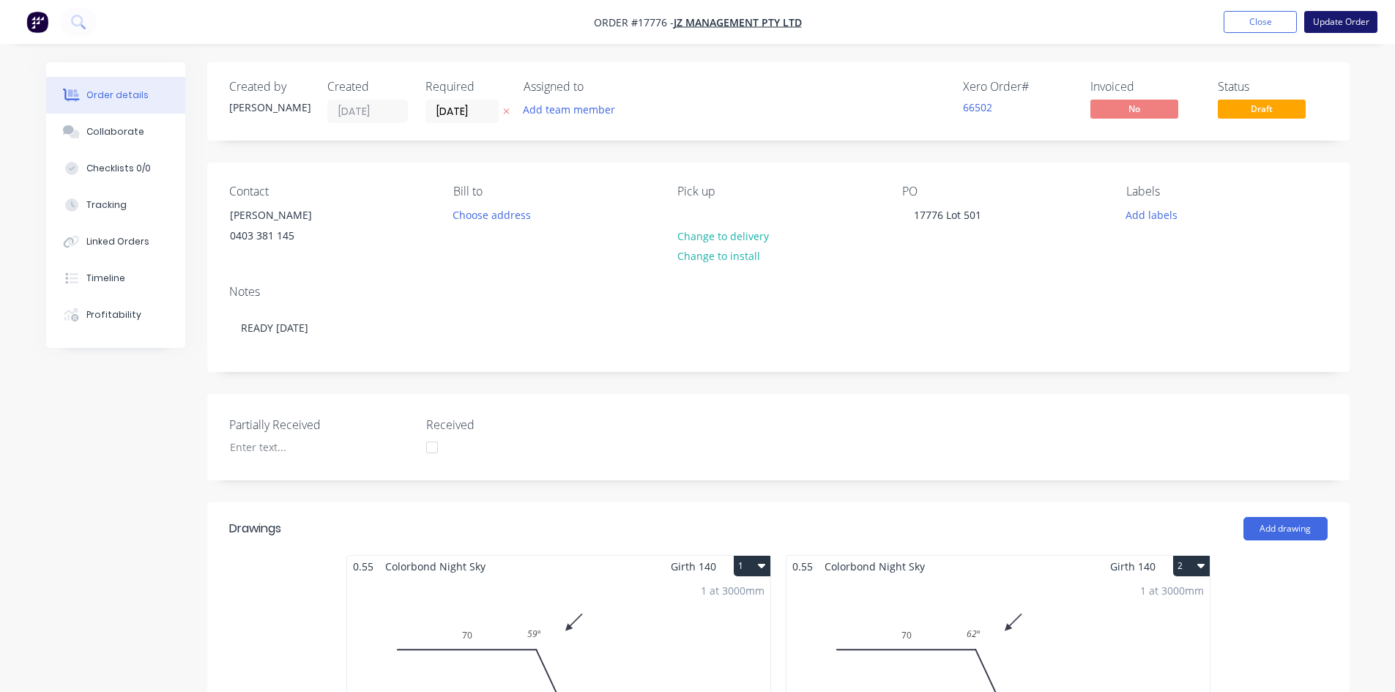
click at [1353, 21] on button "Update Order" at bounding box center [1340, 22] width 73 height 22
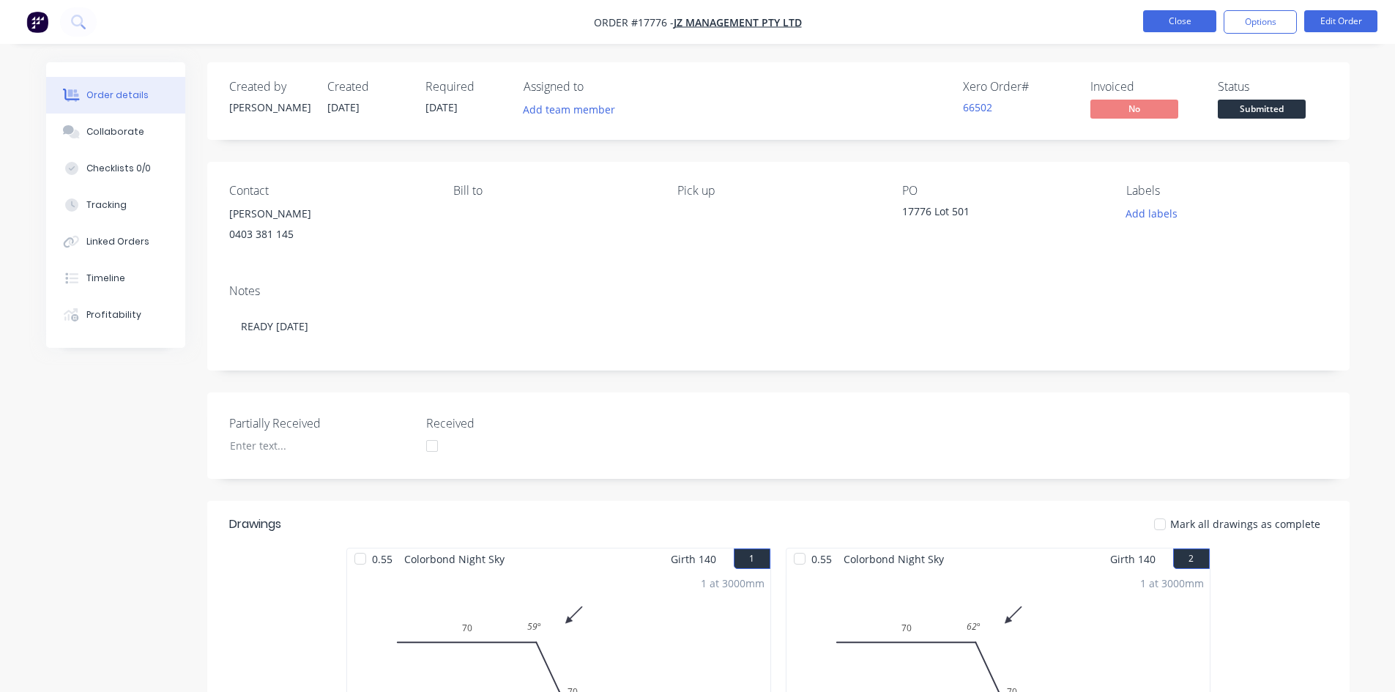
click at [1166, 21] on button "Close" at bounding box center [1179, 21] width 73 height 22
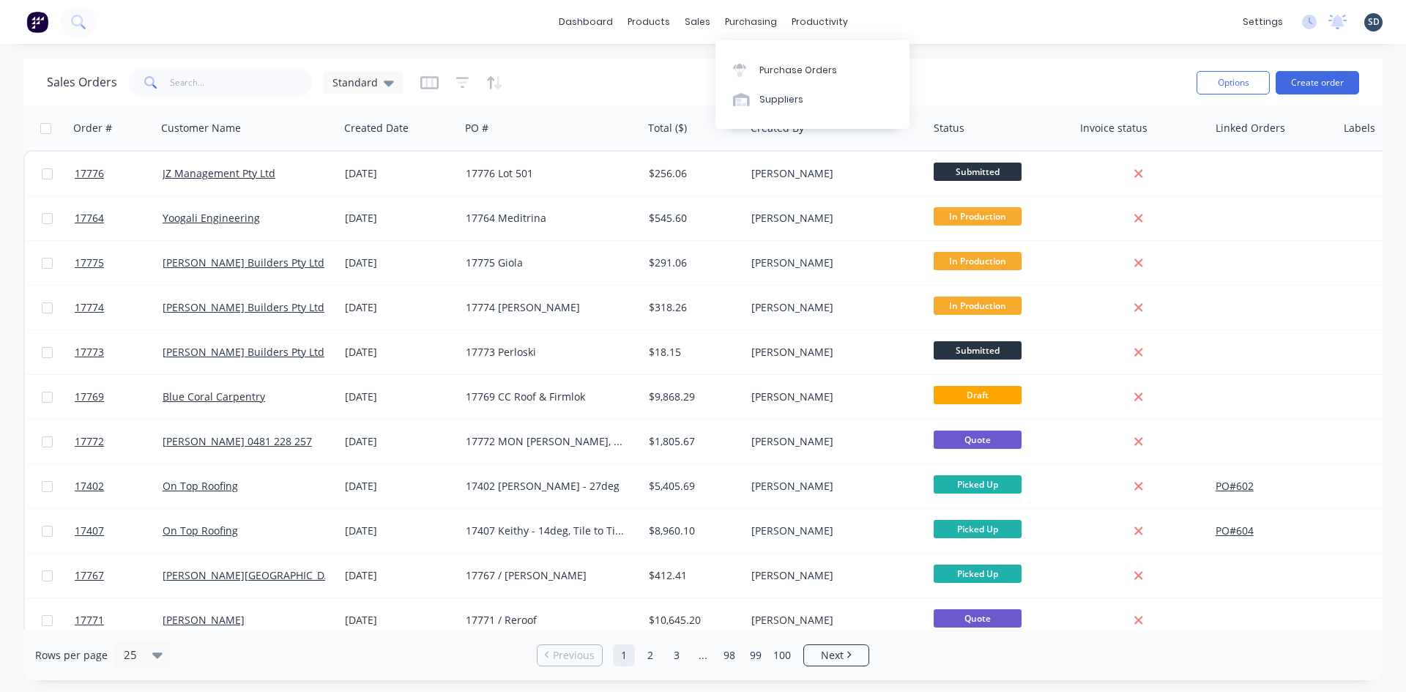
click at [973, 18] on div "dashboard products sales purchasing productivity dashboard products Product Cat…" at bounding box center [703, 22] width 1406 height 44
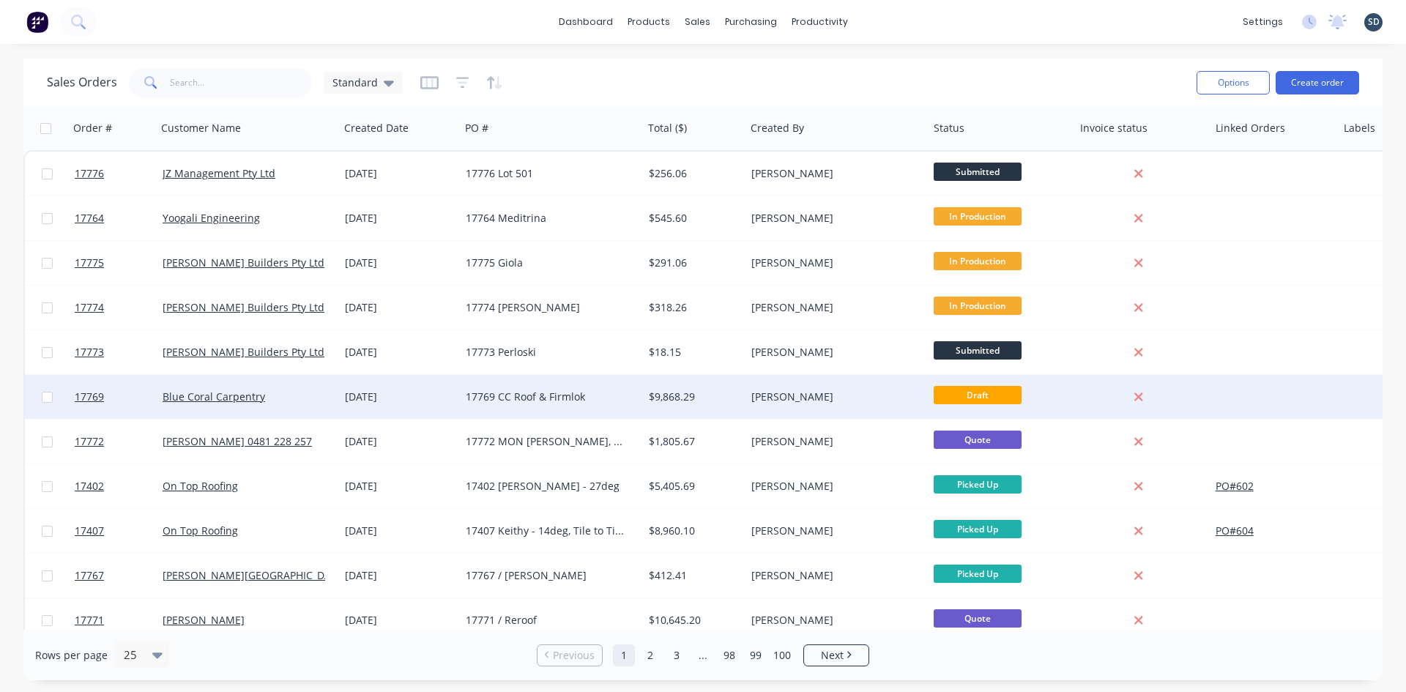
click at [318, 398] on div "Blue Coral Carpentry" at bounding box center [244, 397] width 163 height 15
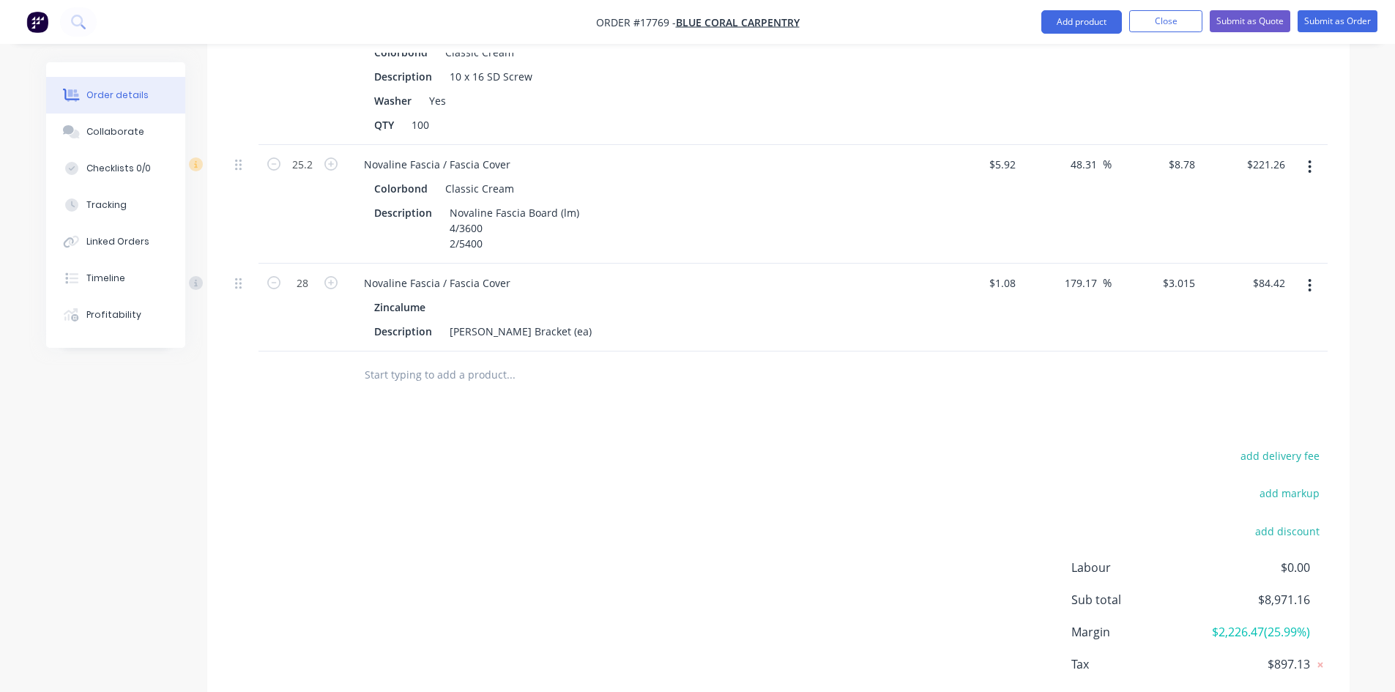
scroll to position [2147, 0]
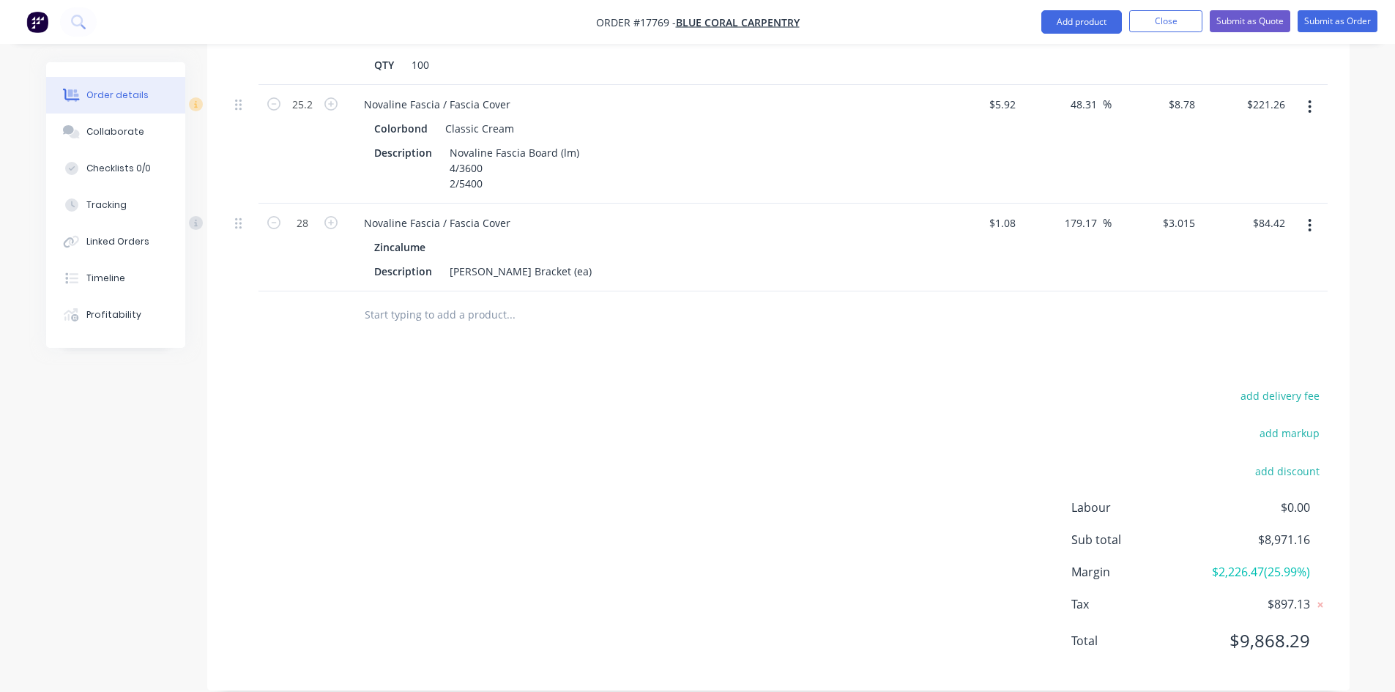
click at [495, 300] on input "text" at bounding box center [510, 314] width 293 height 29
click at [1090, 23] on button "Add product" at bounding box center [1081, 21] width 81 height 23
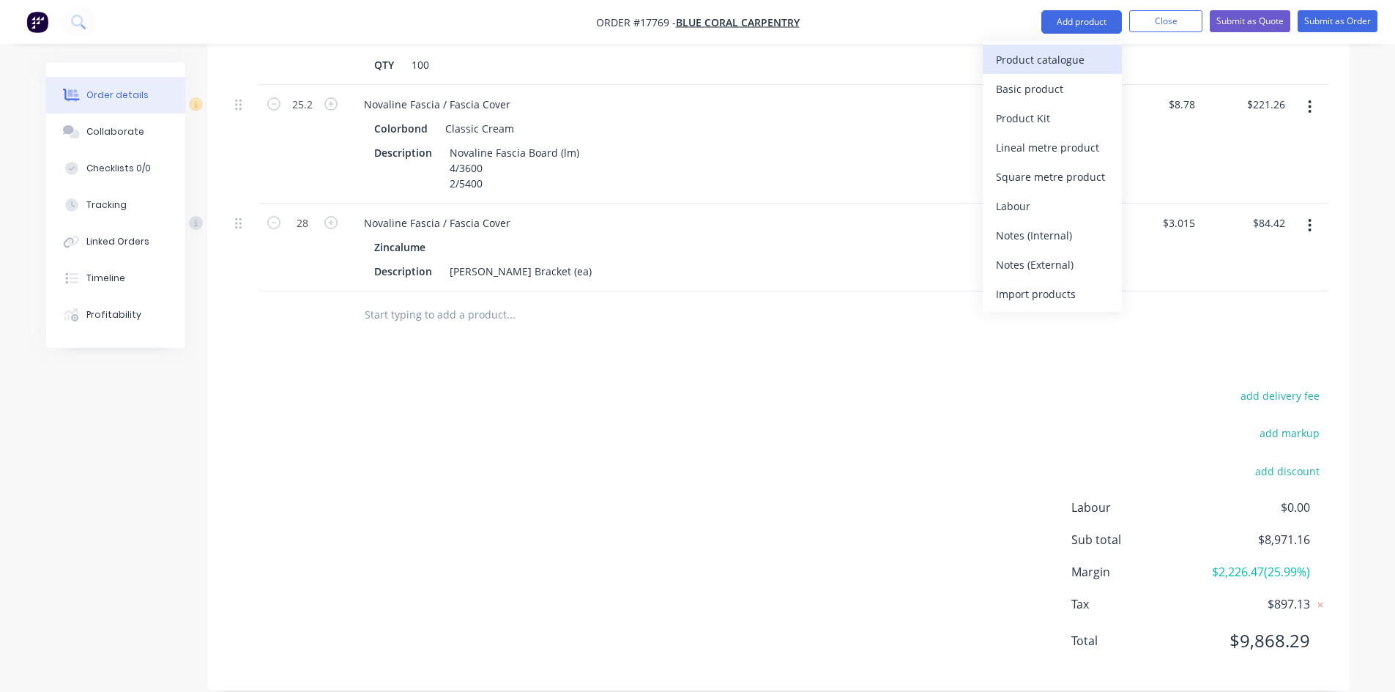
click at [1074, 56] on div "Product catalogue" at bounding box center [1052, 59] width 113 height 21
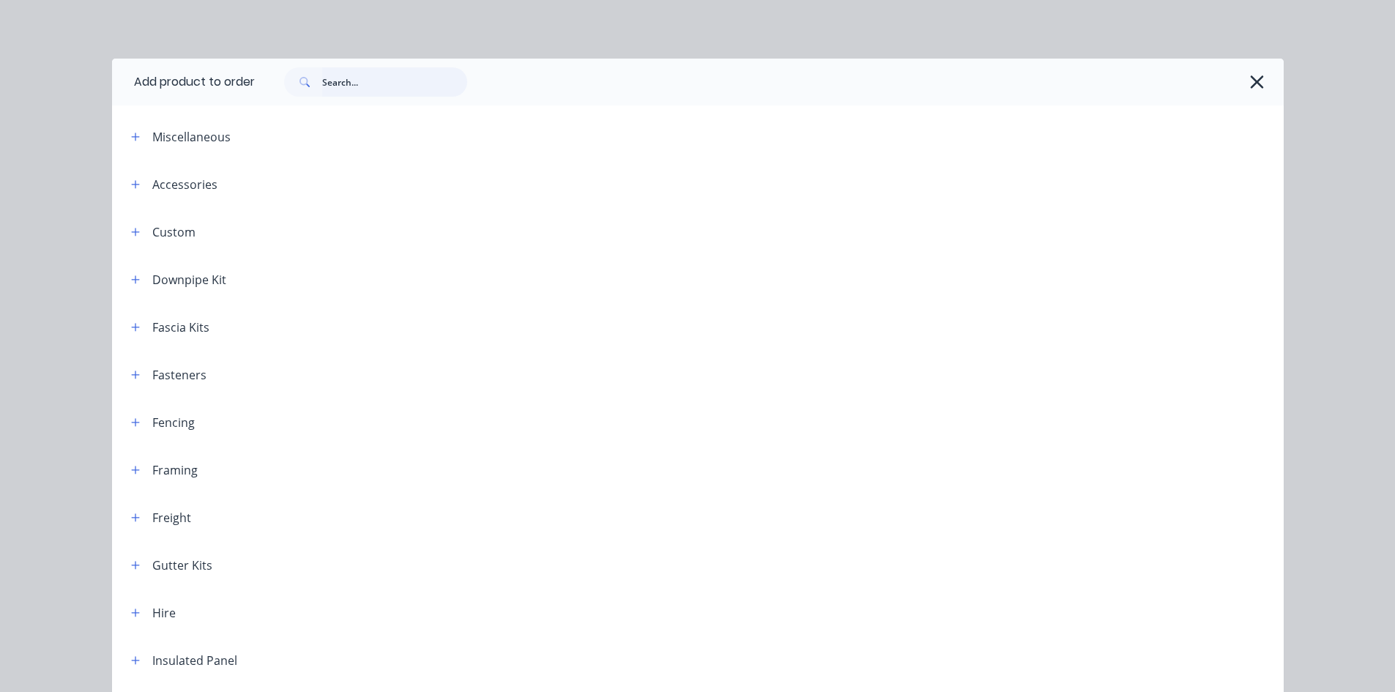
click at [340, 84] on input "text" at bounding box center [394, 81] width 145 height 29
type input "QUAD"
click at [543, 96] on div "QUAD" at bounding box center [762, 81] width 1014 height 29
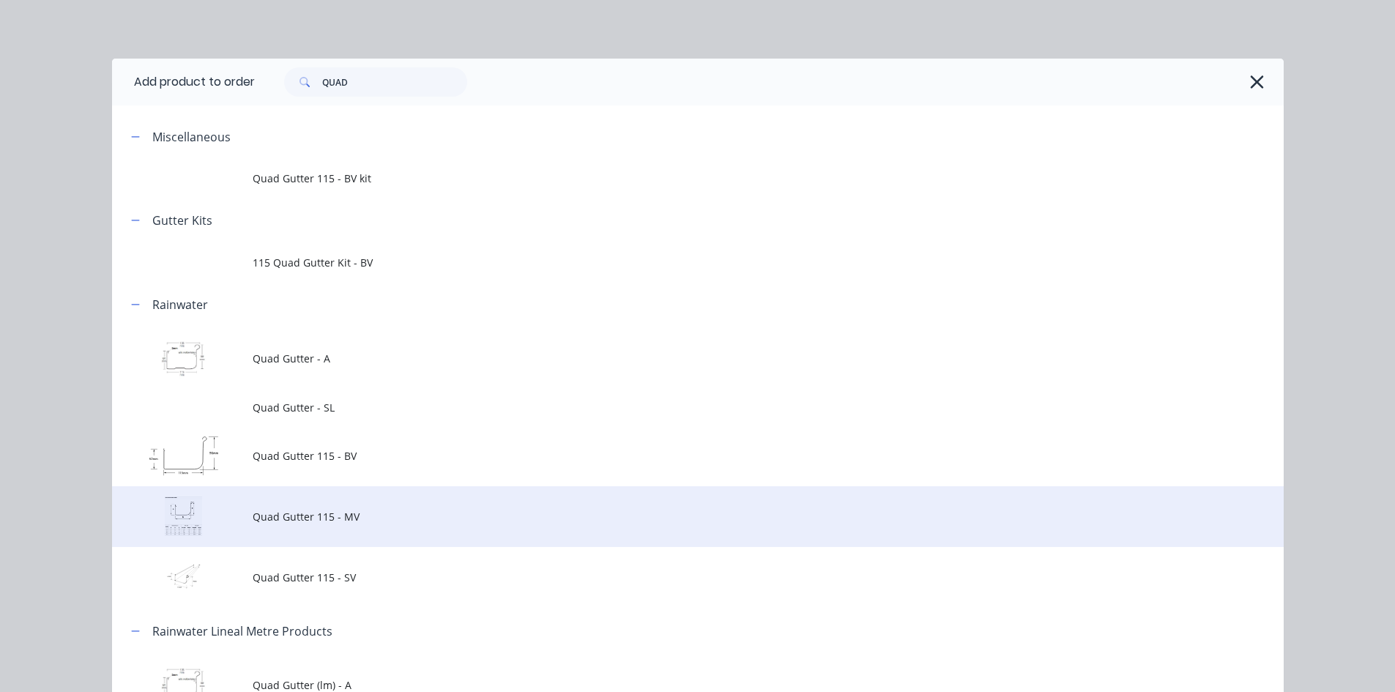
click at [417, 513] on span "Quad Gutter 115 - MV" at bounding box center [665, 516] width 825 height 15
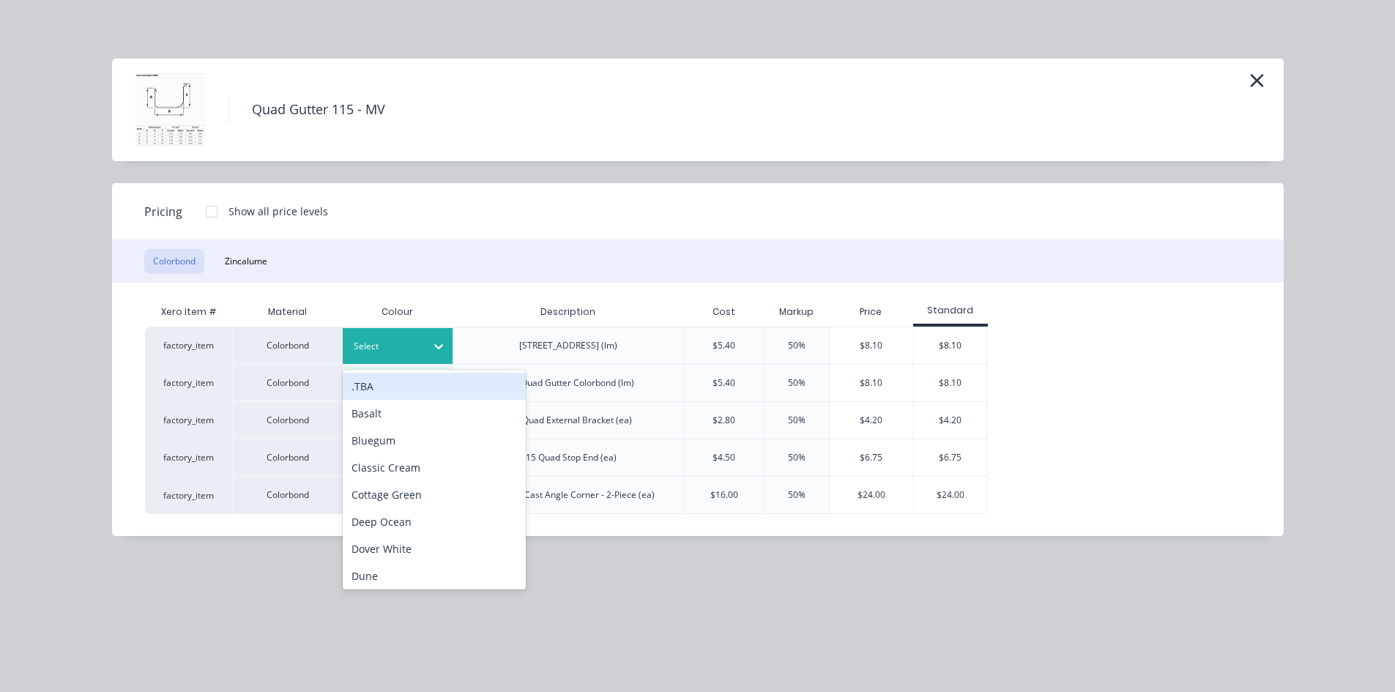
click at [436, 339] on icon at bounding box center [438, 346] width 15 height 15
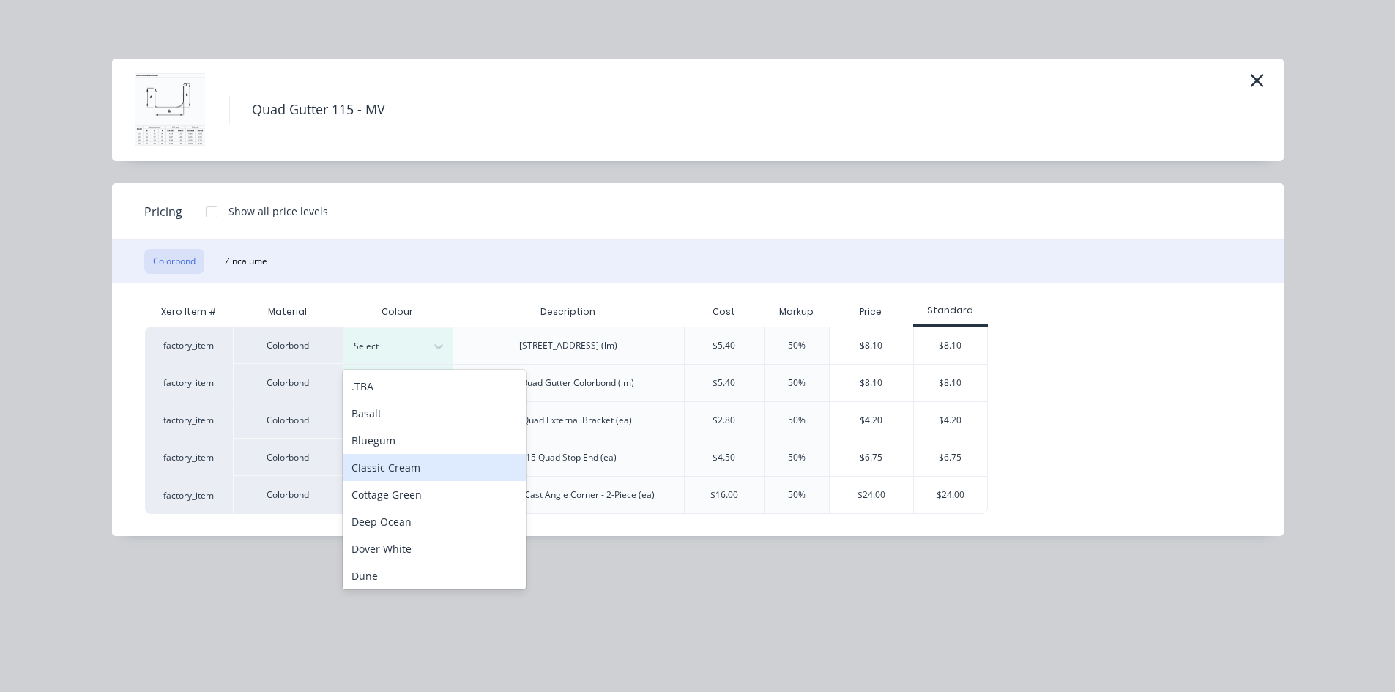
click at [414, 474] on div "Classic Cream" at bounding box center [434, 467] width 183 height 27
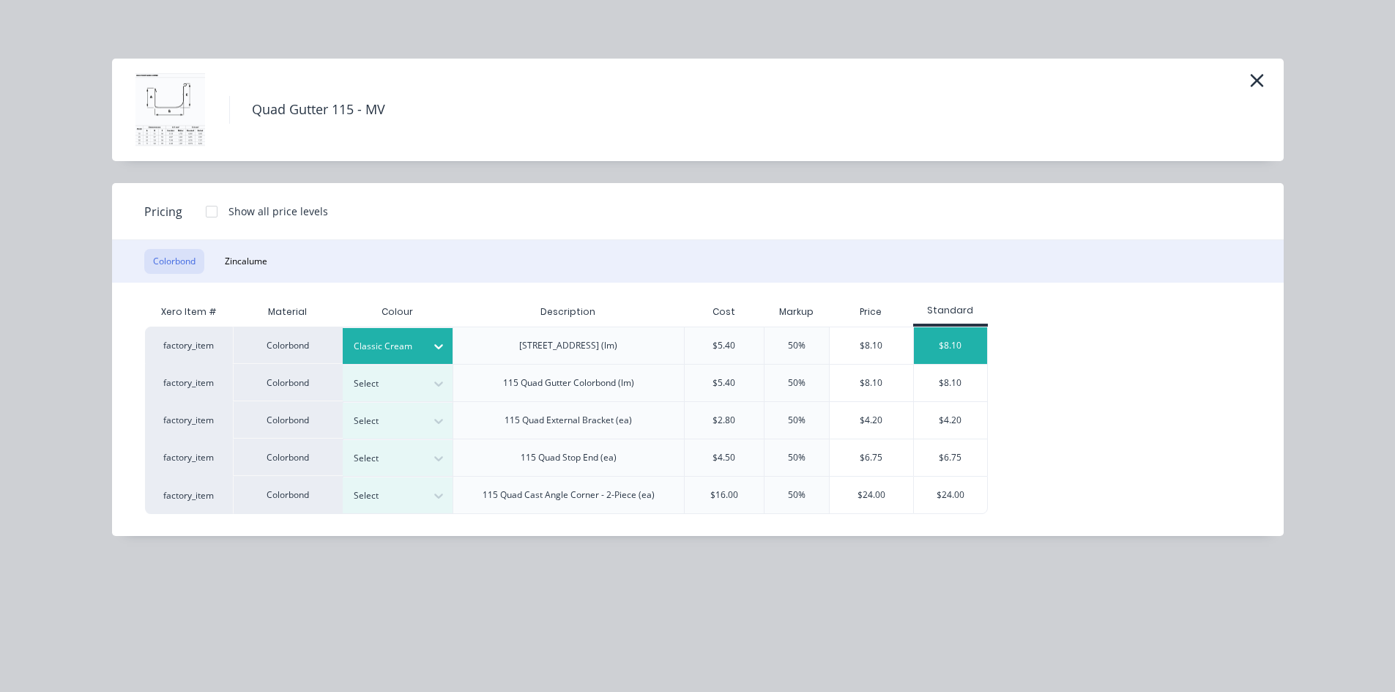
click at [962, 346] on div "$8.10" at bounding box center [950, 345] width 73 height 37
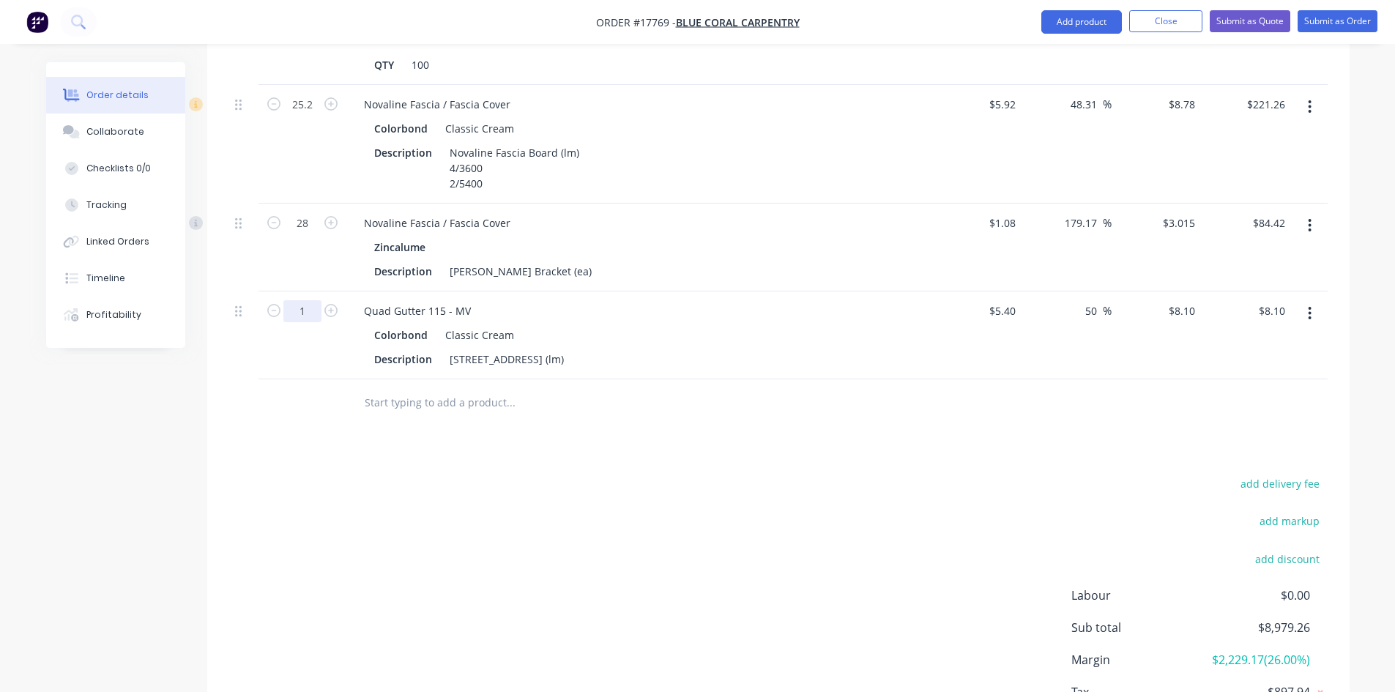
click at [306, 300] on input "1" at bounding box center [302, 311] width 38 height 22
type input "12"
type input "$97.20"
click at [598, 474] on div "add delivery fee add markup add discount Labour $0.00 Sub total $8,979.26 Margi…" at bounding box center [778, 615] width 1099 height 283
click at [570, 349] on div "[STREET_ADDRESS] (lm)" at bounding box center [507, 359] width 126 height 21
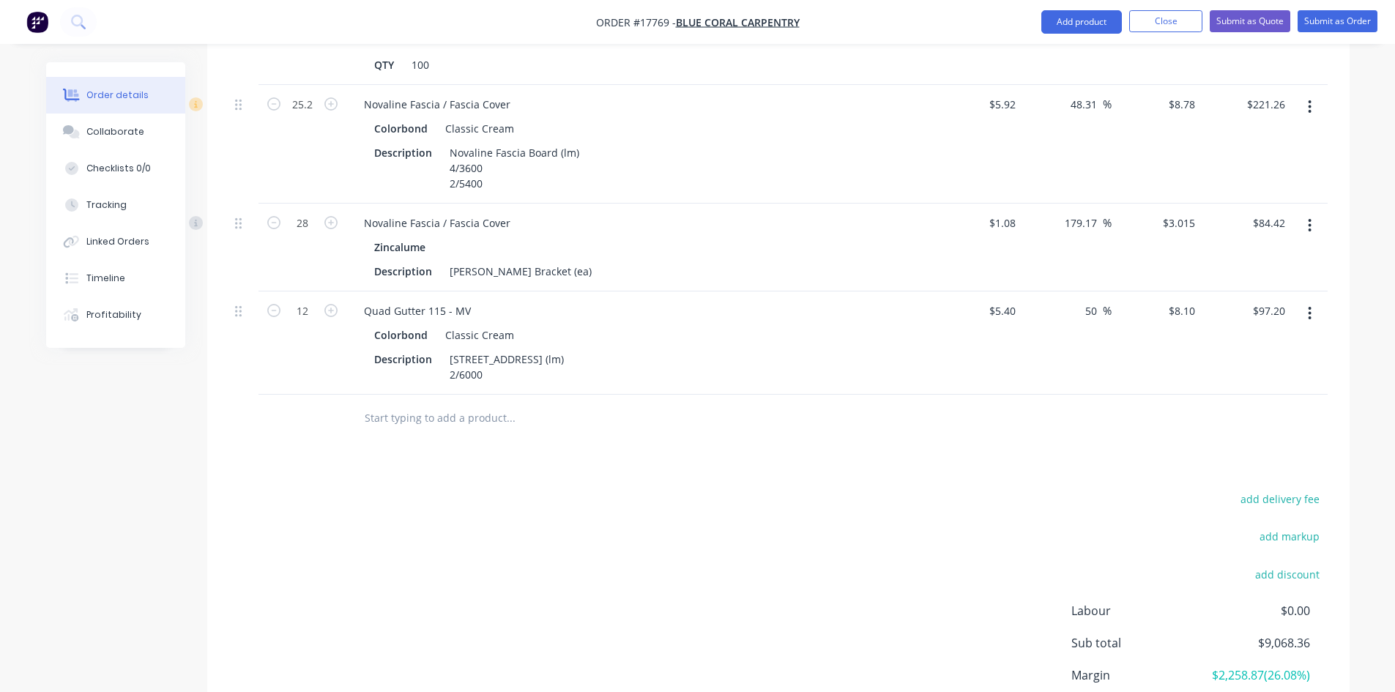
click at [667, 405] on div at bounding box center [571, 418] width 439 height 29
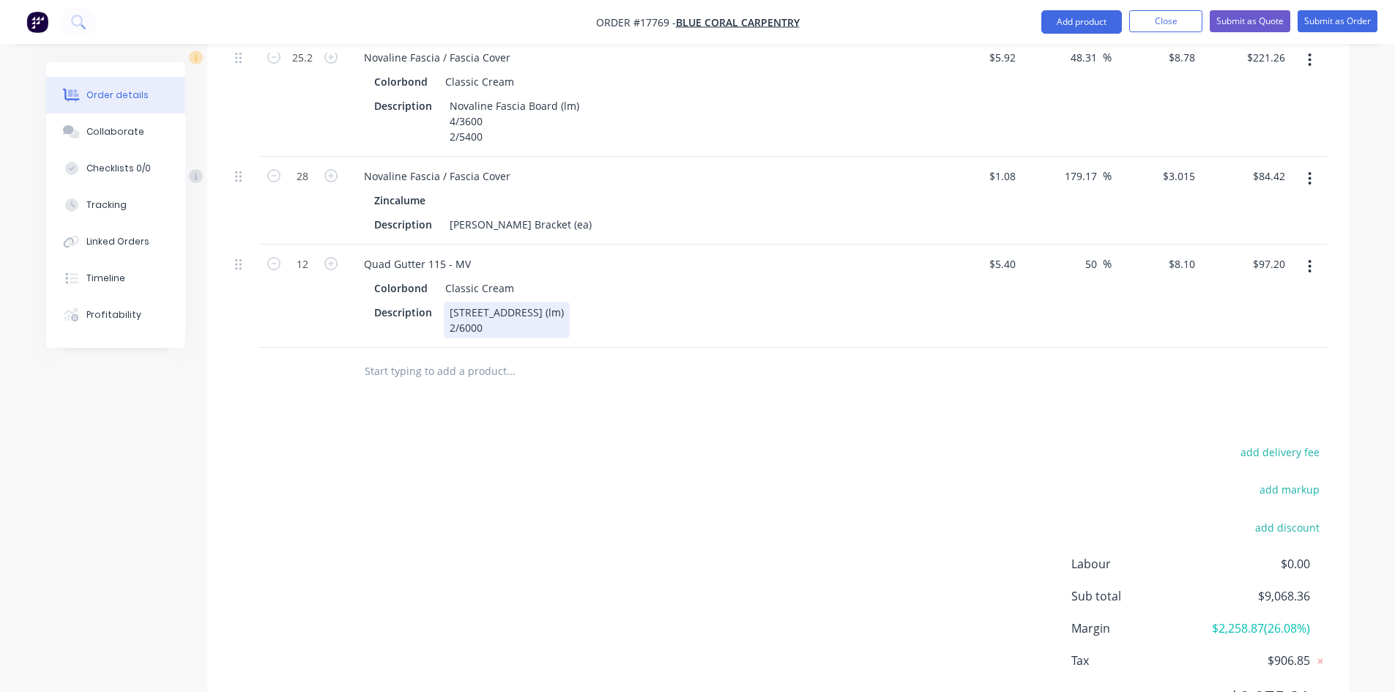
scroll to position [2221, 0]
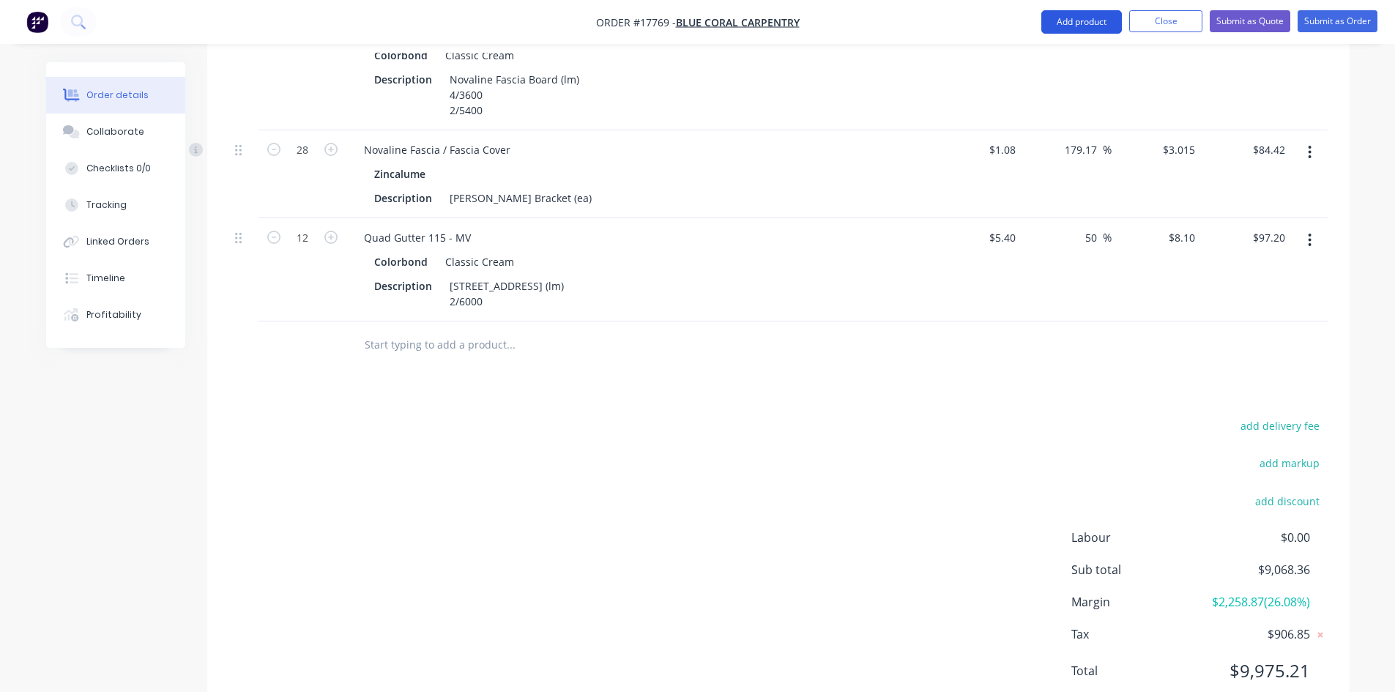
click at [1068, 20] on button "Add product" at bounding box center [1081, 21] width 81 height 23
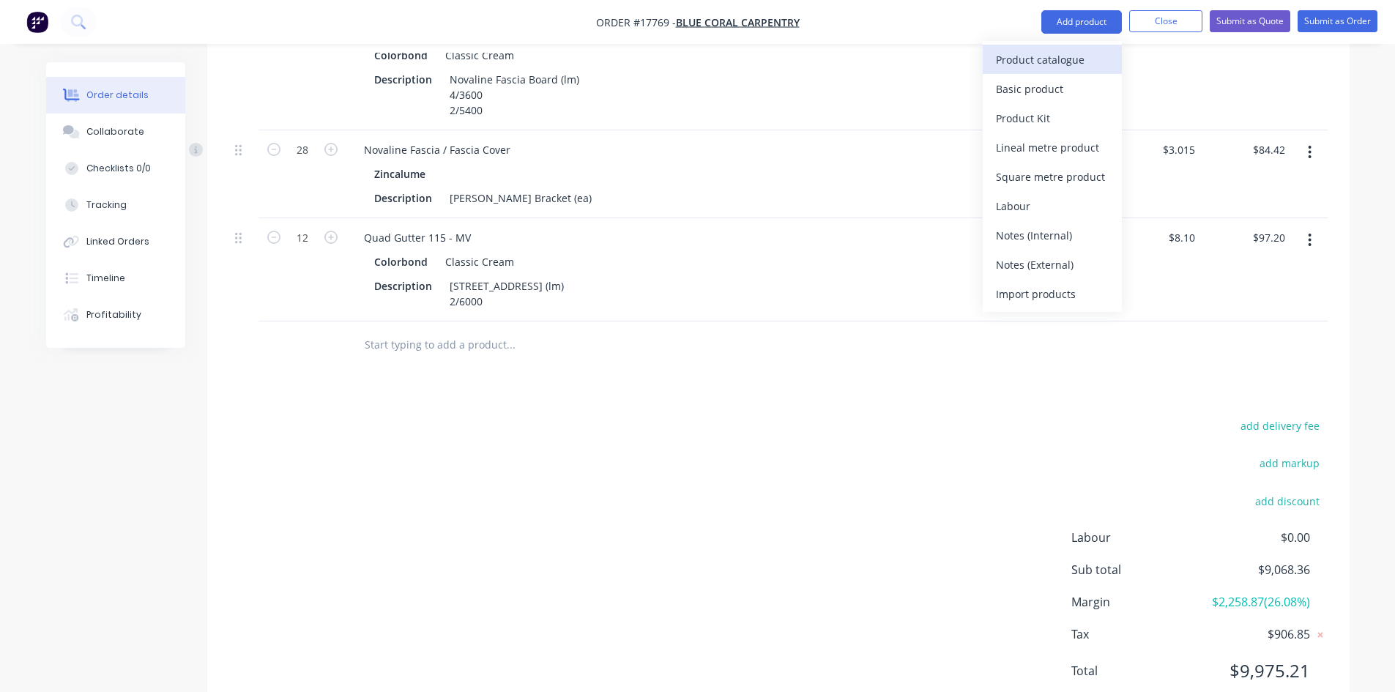
click at [1055, 57] on div "Product catalogue" at bounding box center [1052, 59] width 113 height 21
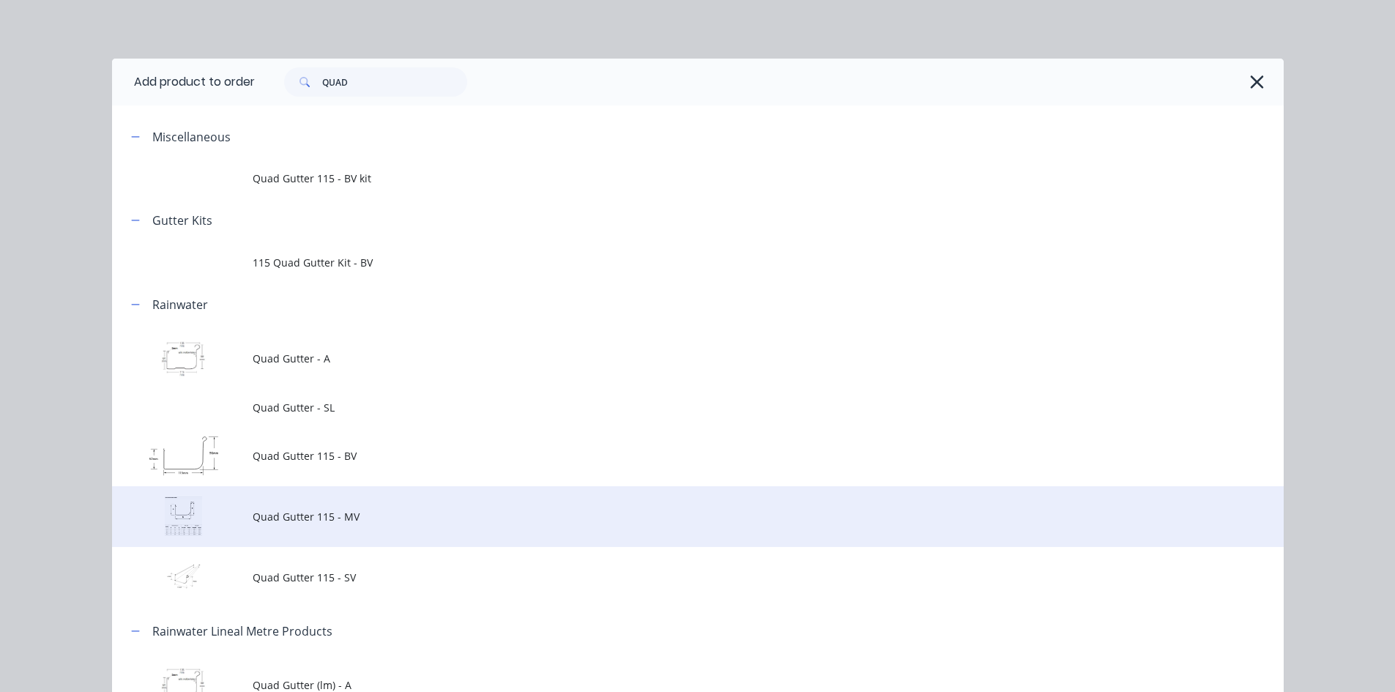
click at [382, 512] on span "Quad Gutter 115 - MV" at bounding box center [665, 516] width 825 height 15
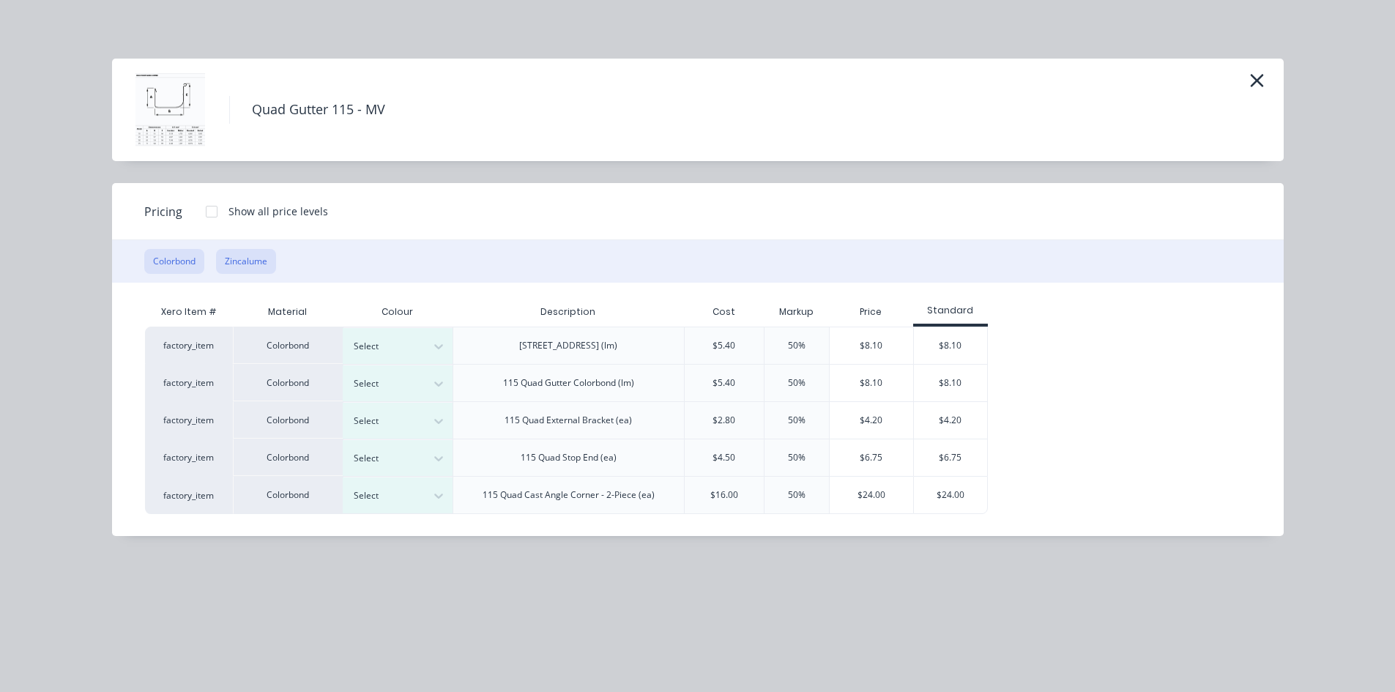
click at [265, 268] on button "Zincalume" at bounding box center [246, 261] width 60 height 25
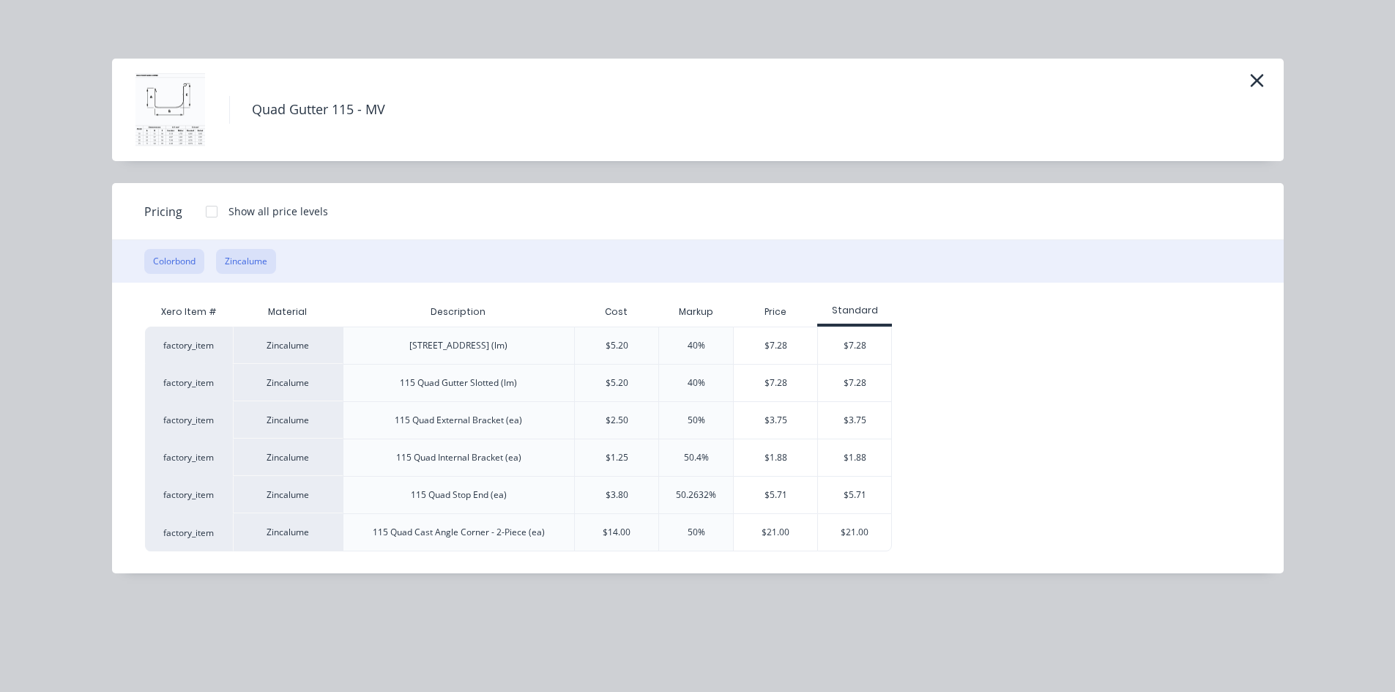
click at [194, 257] on button "Colorbond" at bounding box center [174, 261] width 60 height 25
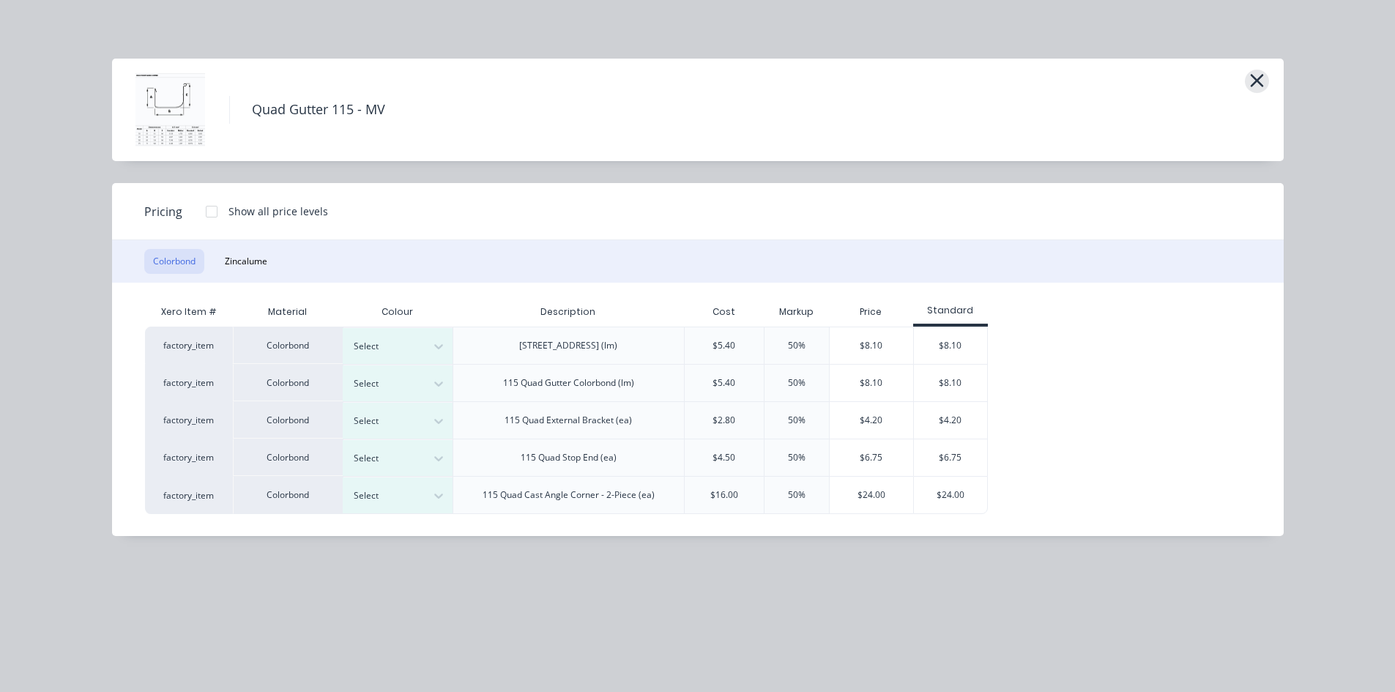
click at [1257, 83] on icon "button" at bounding box center [1256, 80] width 13 height 13
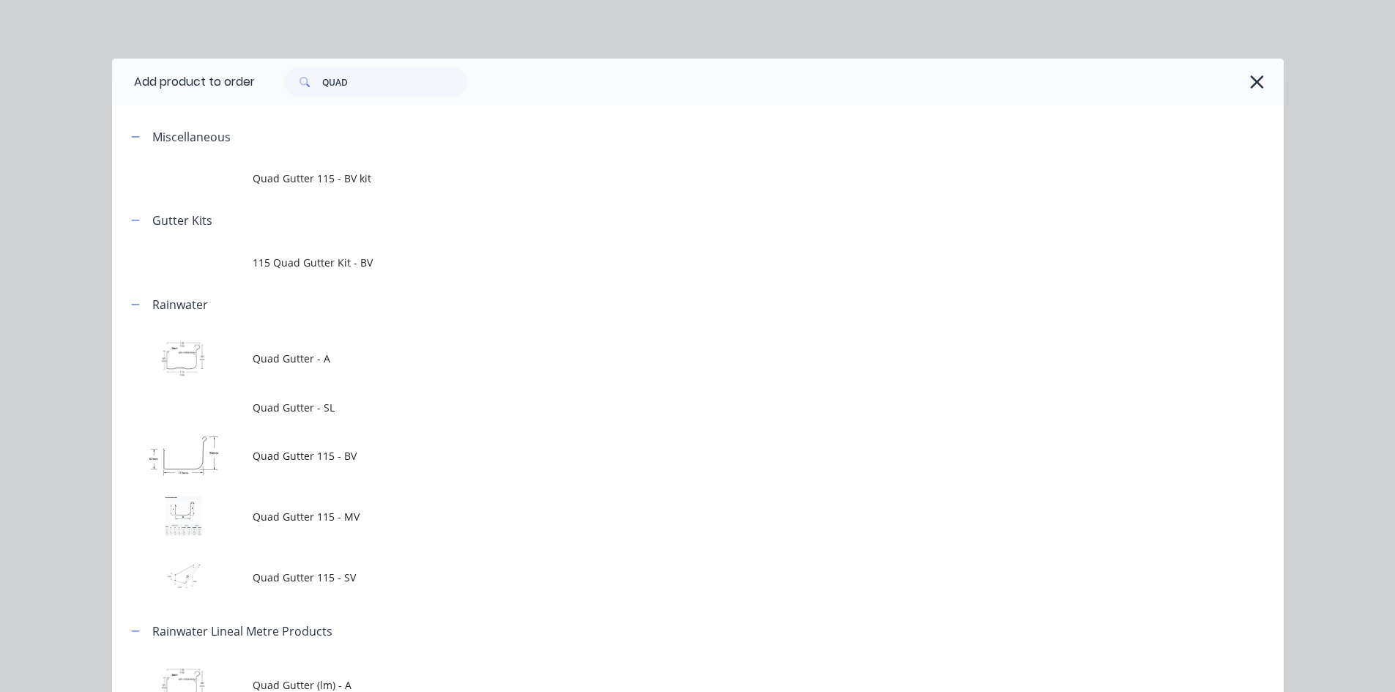
scroll to position [185, 0]
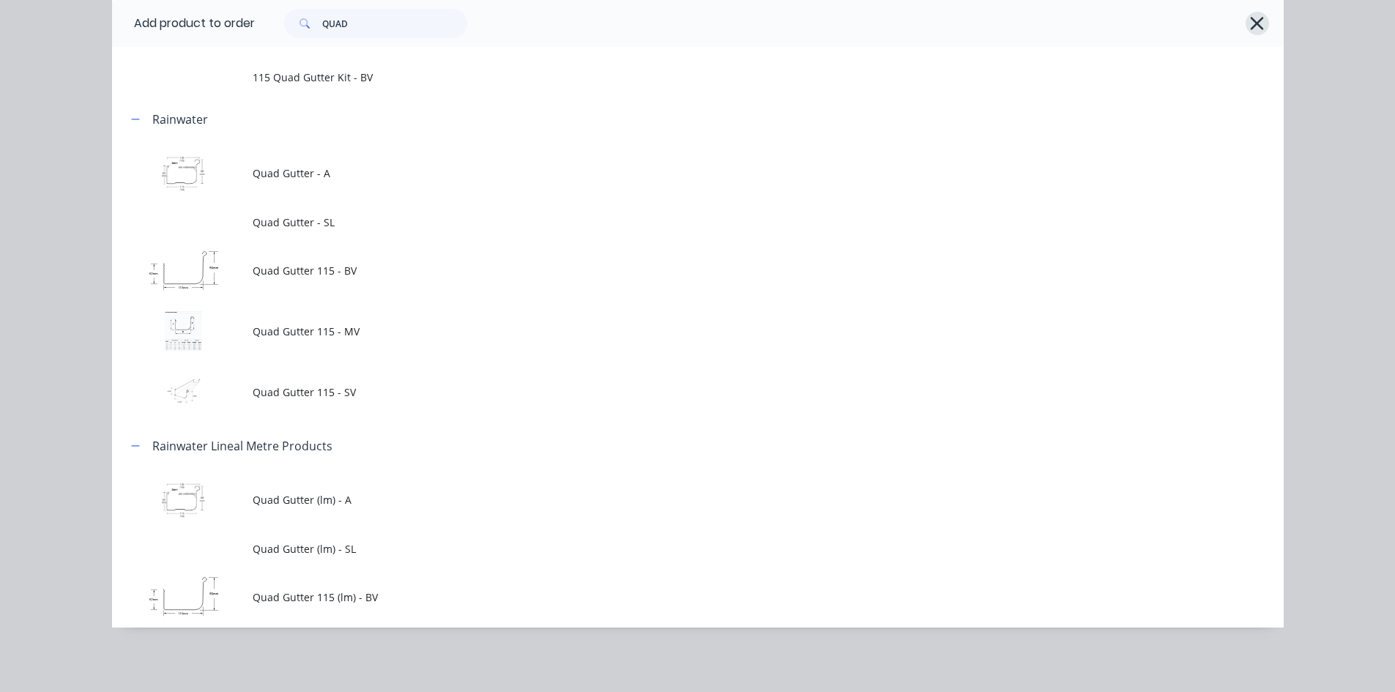
click at [1262, 21] on button "button" at bounding box center [1257, 23] width 23 height 23
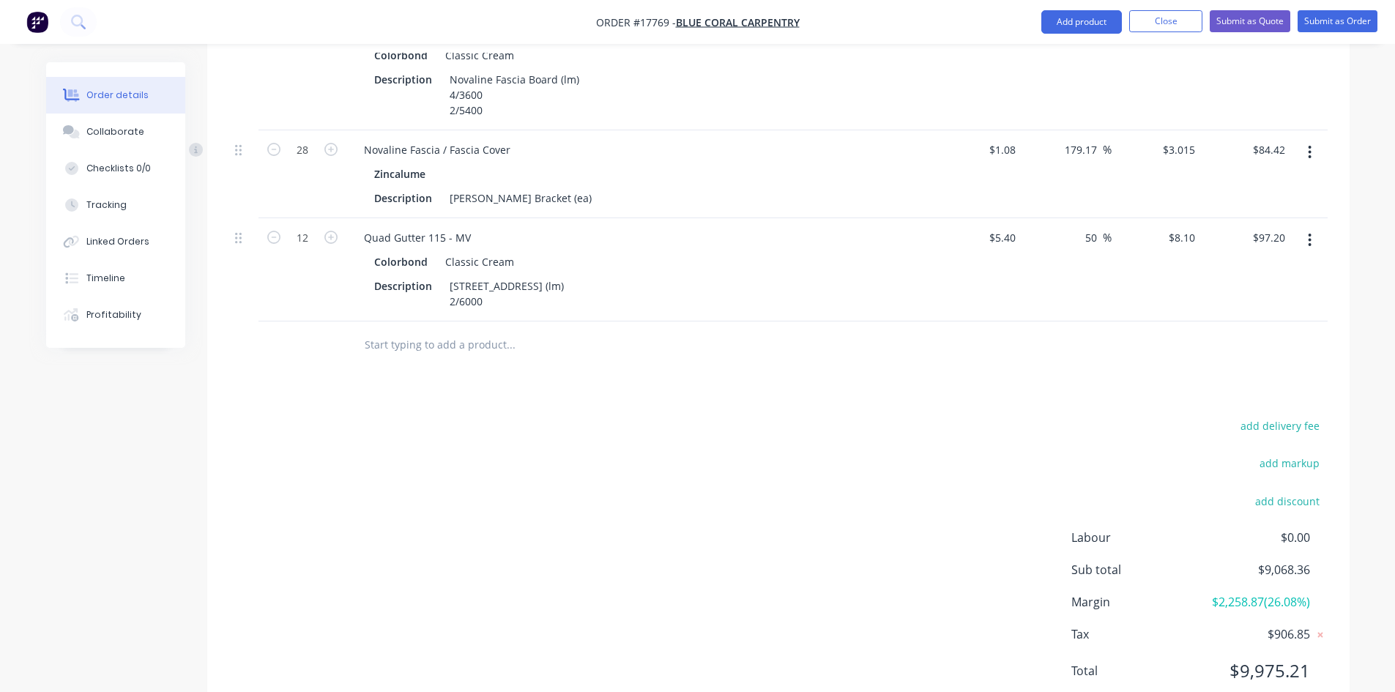
click at [1312, 232] on icon "button" at bounding box center [1310, 240] width 4 height 16
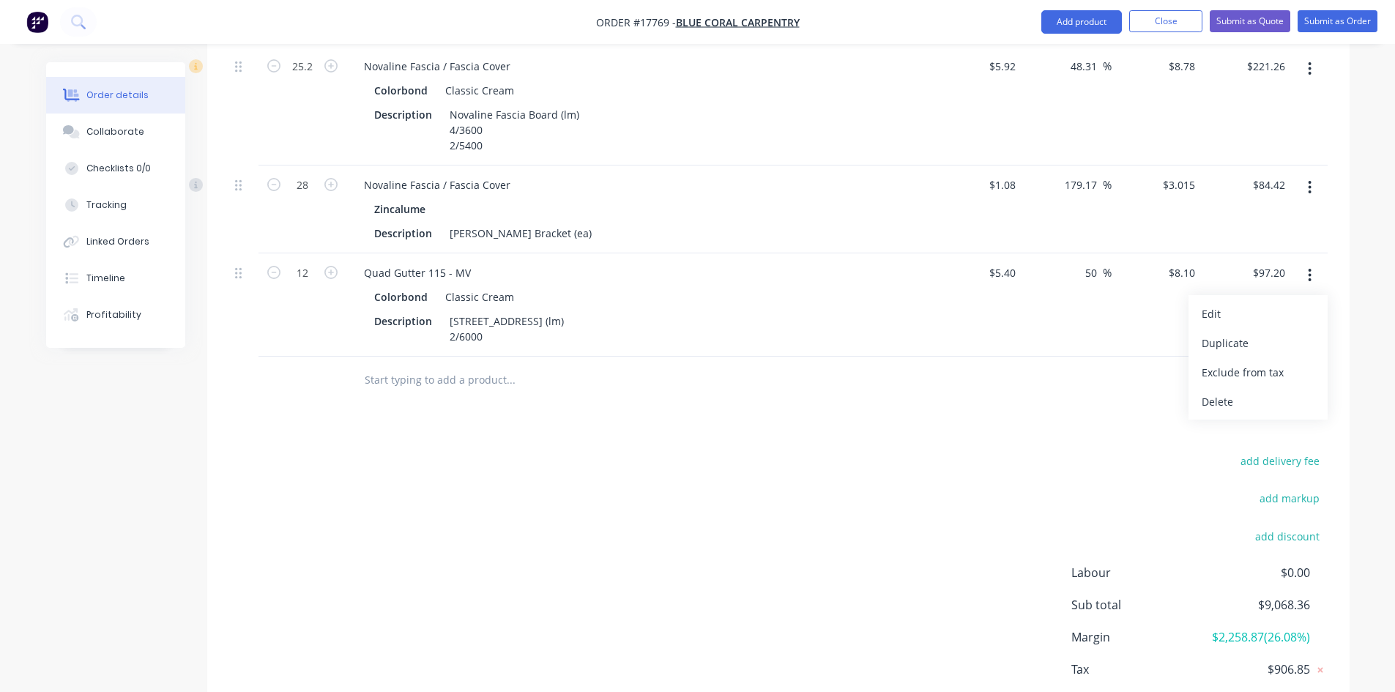
scroll to position [2221, 0]
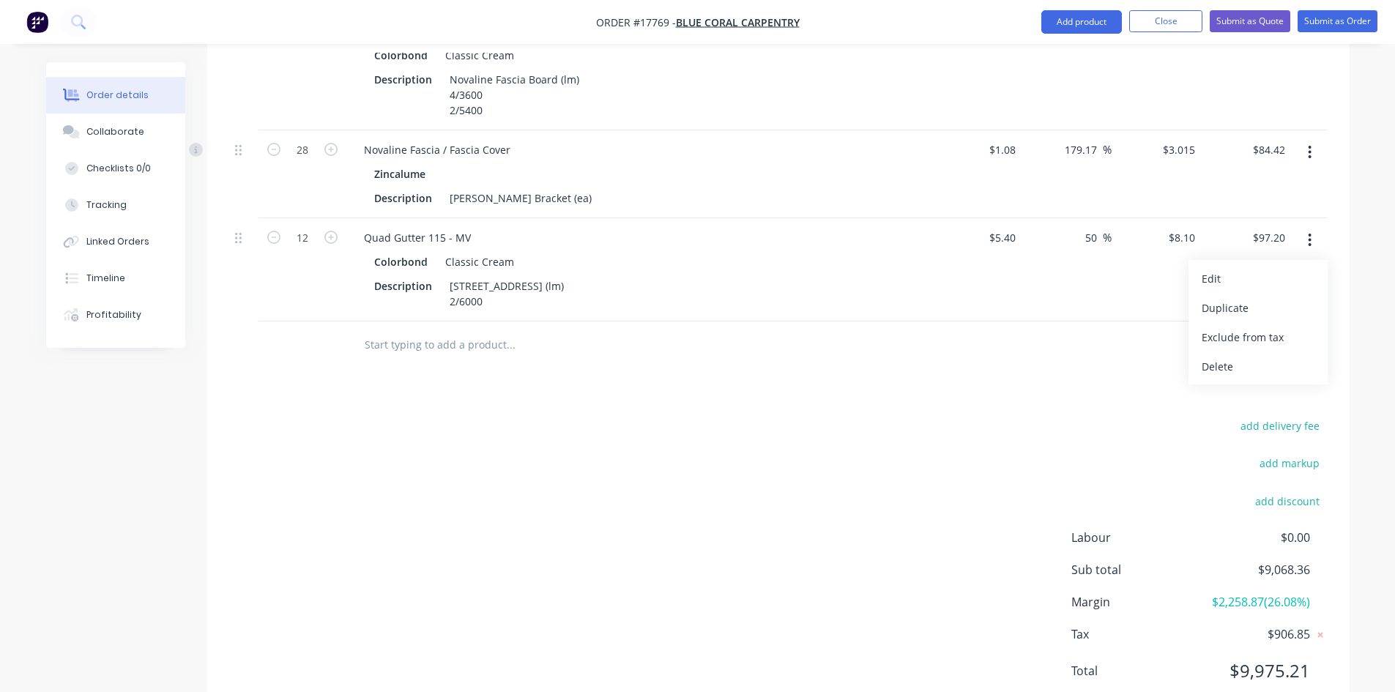
click at [1101, 28] on button "Add product" at bounding box center [1081, 21] width 81 height 23
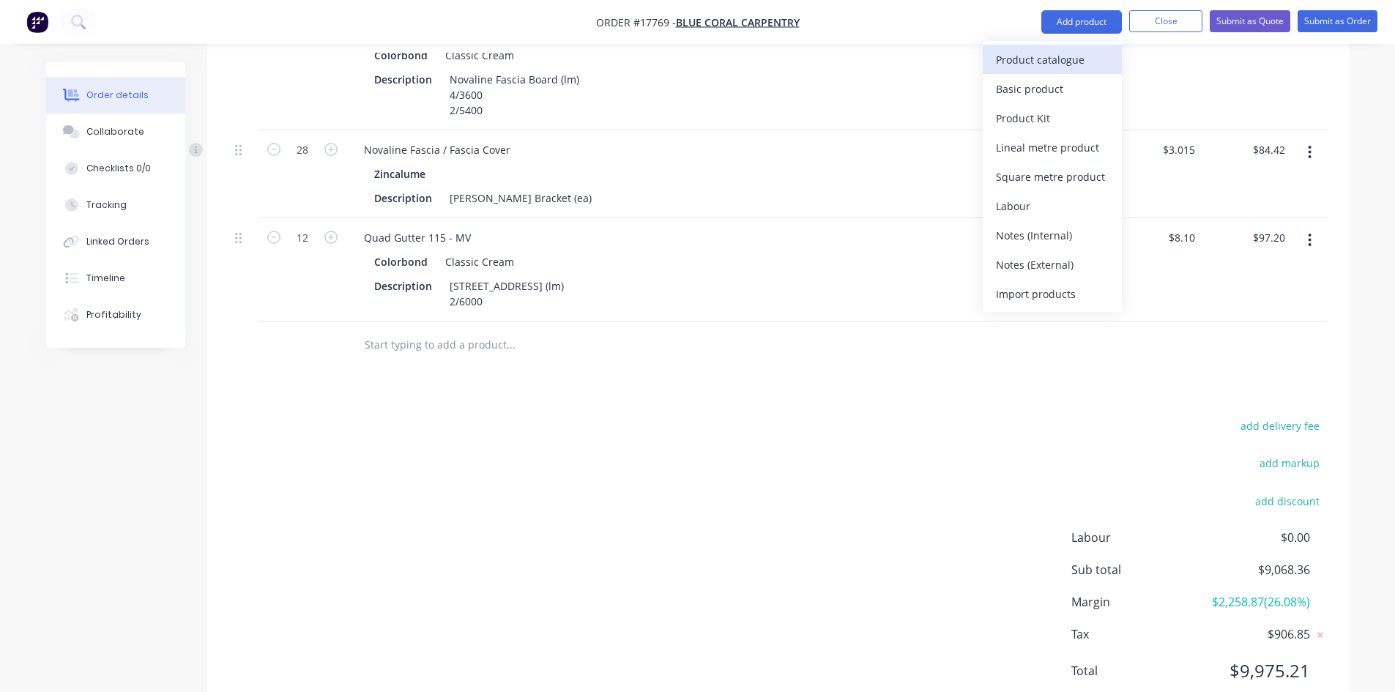
click at [1081, 64] on div "Product catalogue" at bounding box center [1052, 59] width 113 height 21
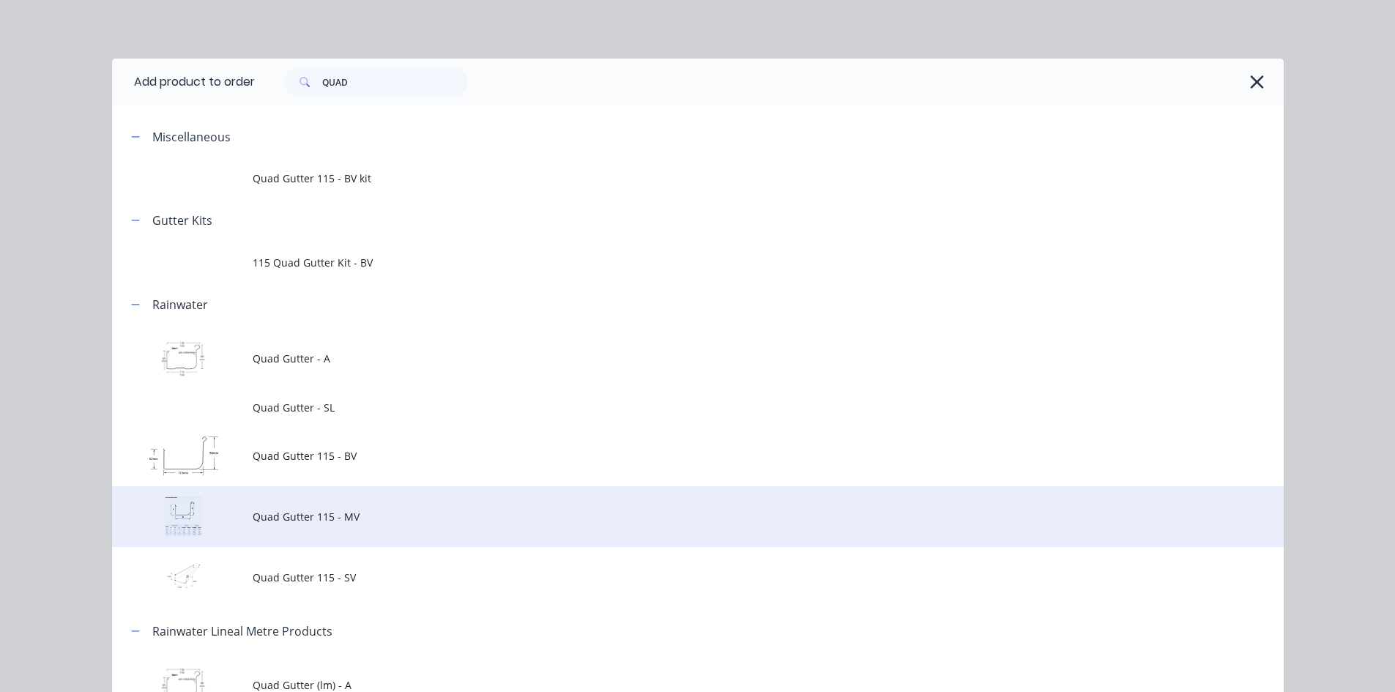
click at [398, 524] on td "Quad Gutter 115 - MV" at bounding box center [768, 516] width 1031 height 61
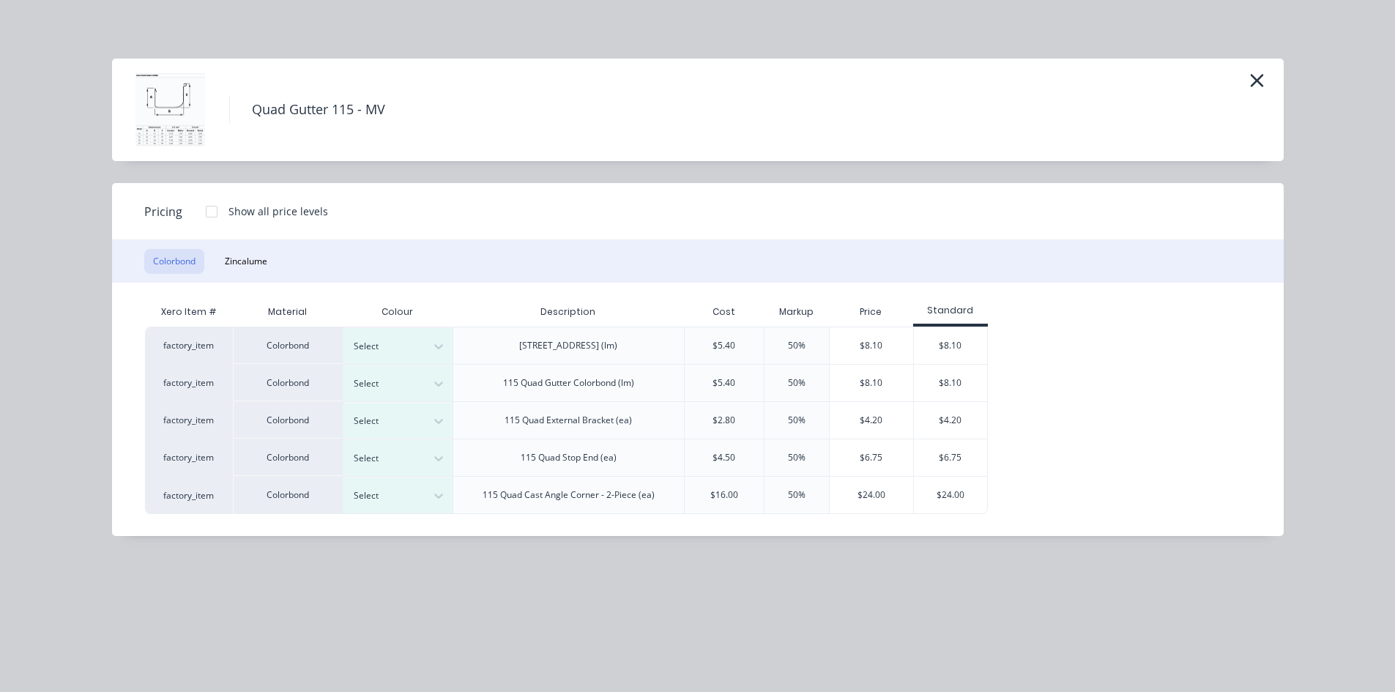
click at [277, 265] on div "Colorbond Zincalume" at bounding box center [698, 261] width 1172 height 42
click at [255, 267] on button "Zincalume" at bounding box center [246, 261] width 60 height 25
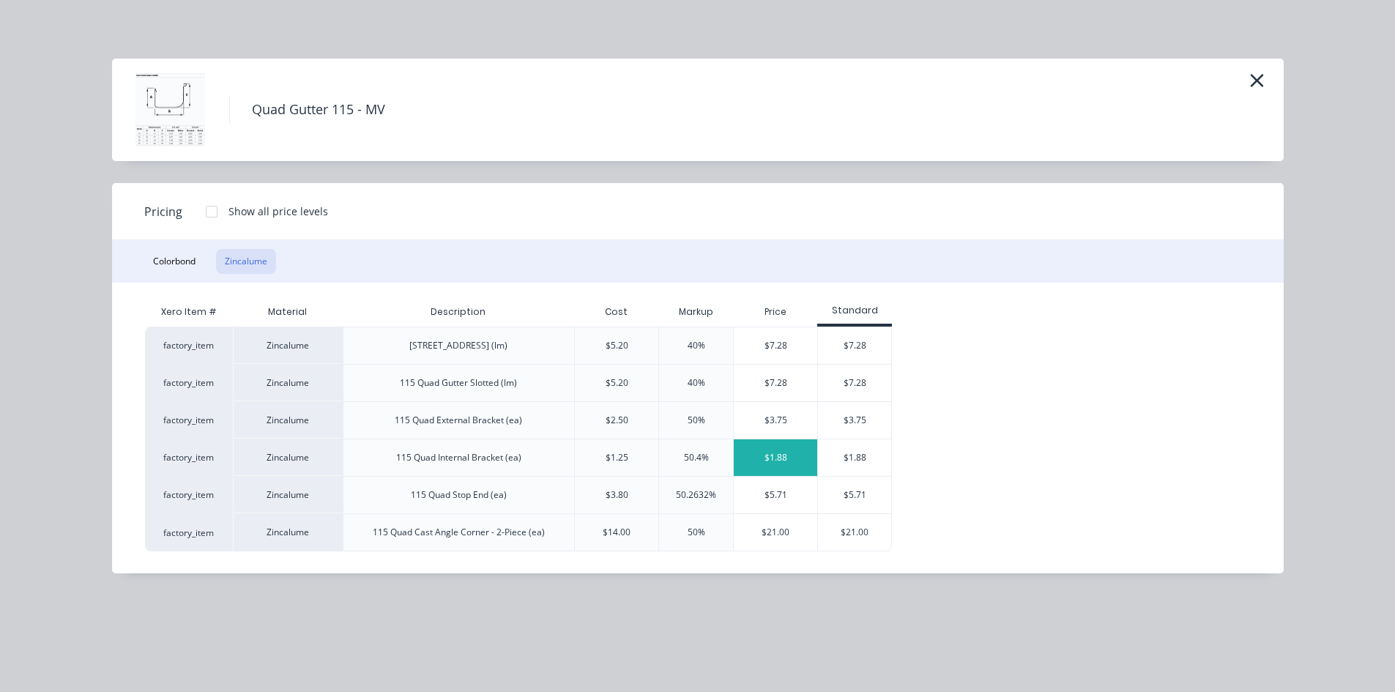
click at [783, 454] on div "$1.88" at bounding box center [775, 457] width 83 height 37
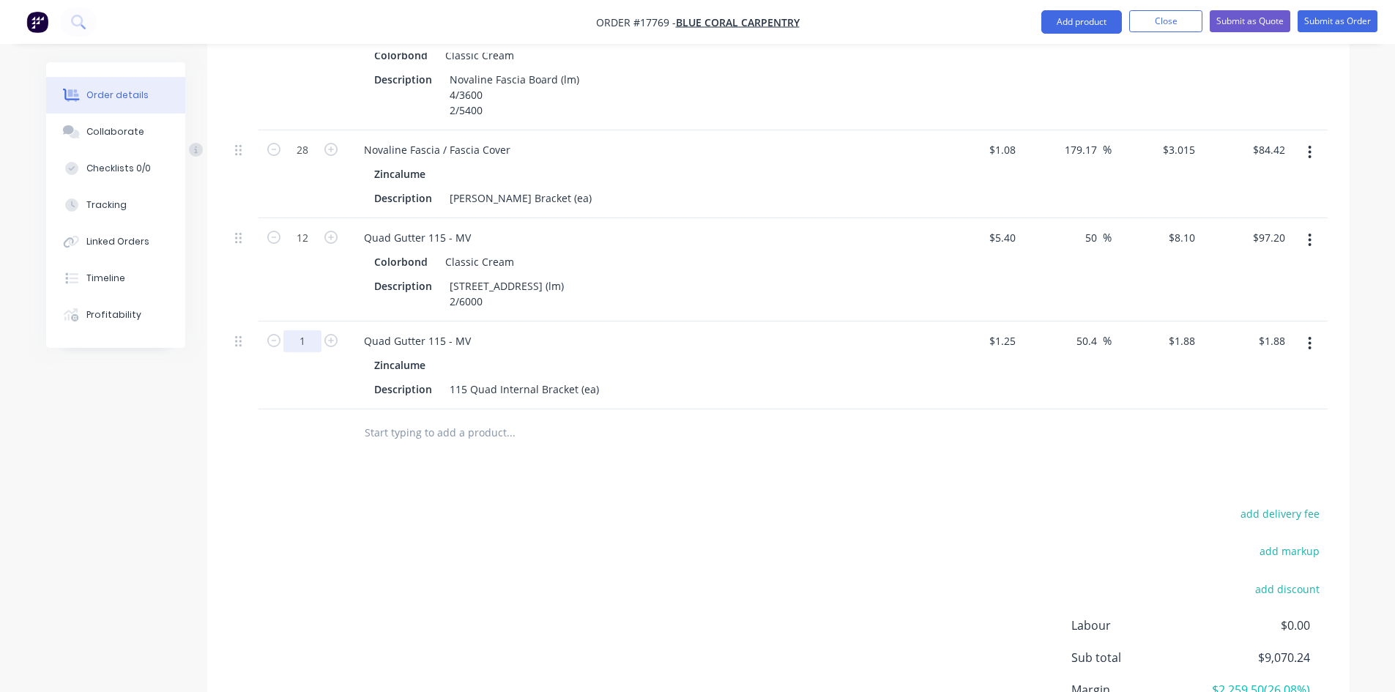
click at [304, 330] on input "1" at bounding box center [302, 341] width 38 height 22
type input "16"
type input "$30.08"
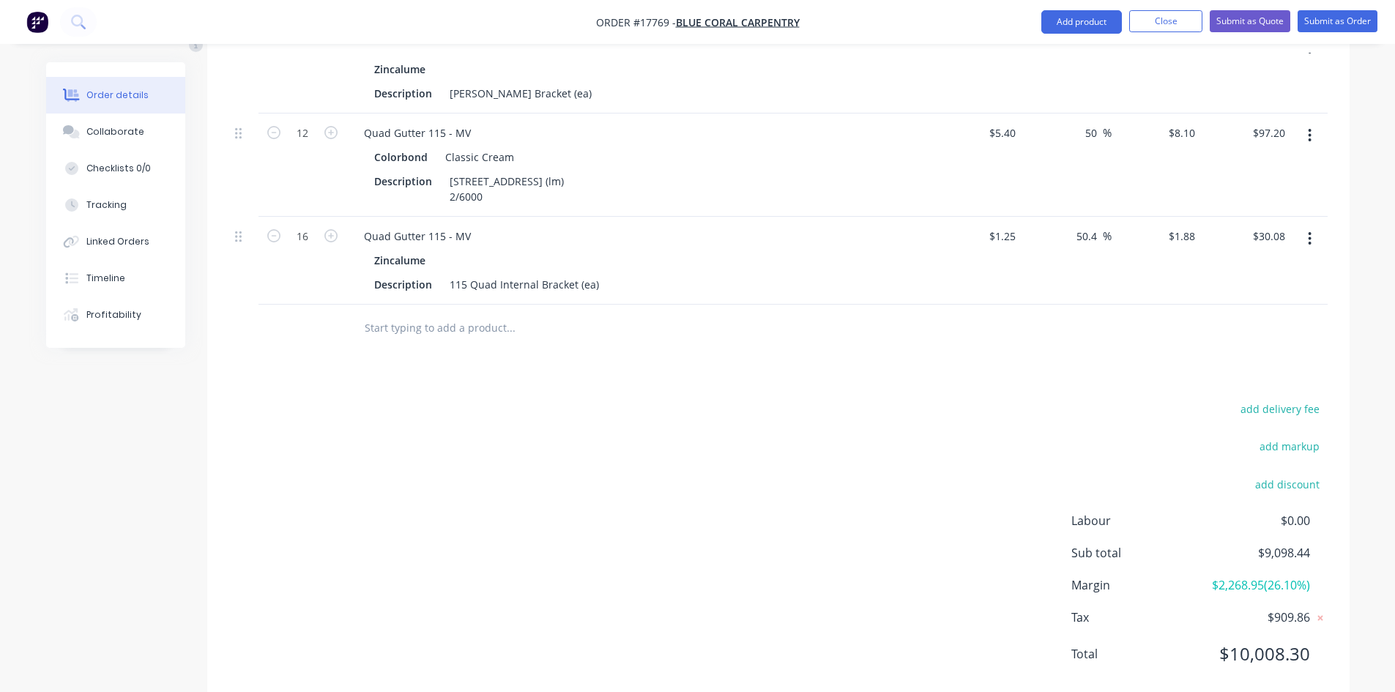
scroll to position [2338, 0]
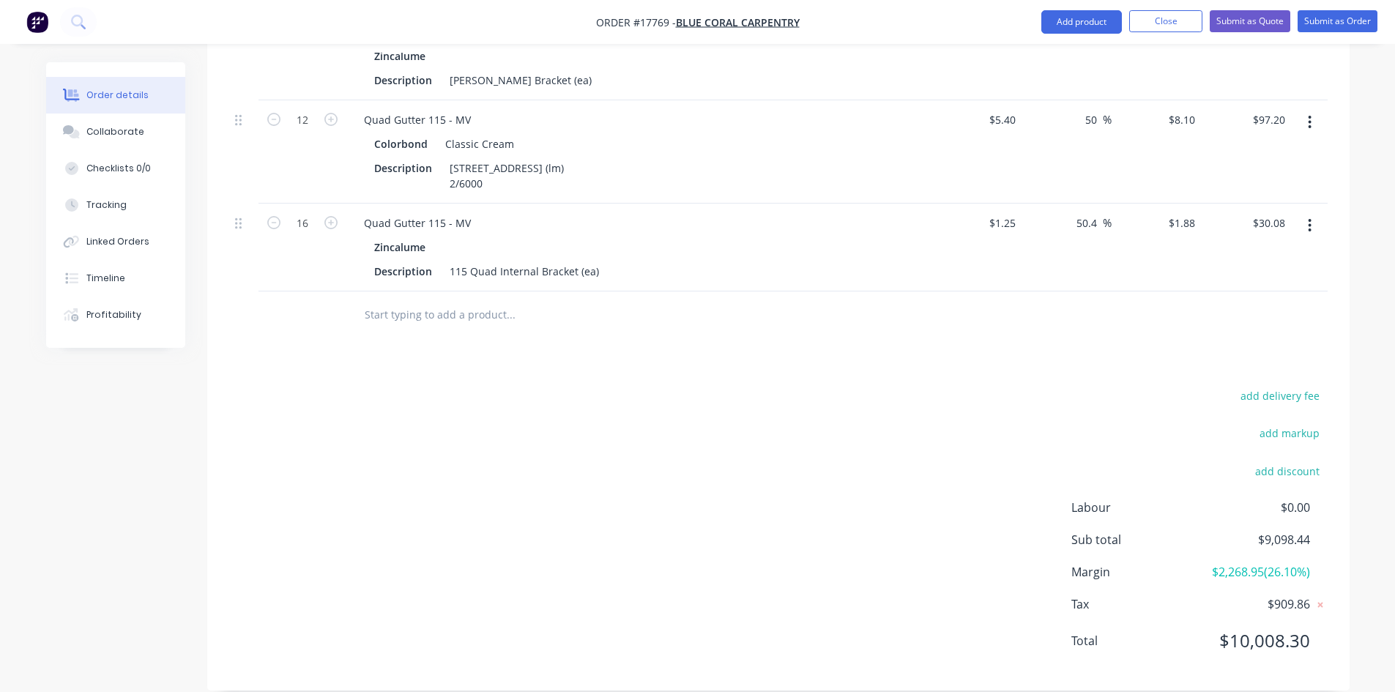
click at [1045, 8] on nav "Order #17769 - Blue Coral Carpentry Add product Close Submit as Quote Submit as…" at bounding box center [697, 22] width 1395 height 44
click at [1058, 31] on button "Add product" at bounding box center [1081, 21] width 81 height 23
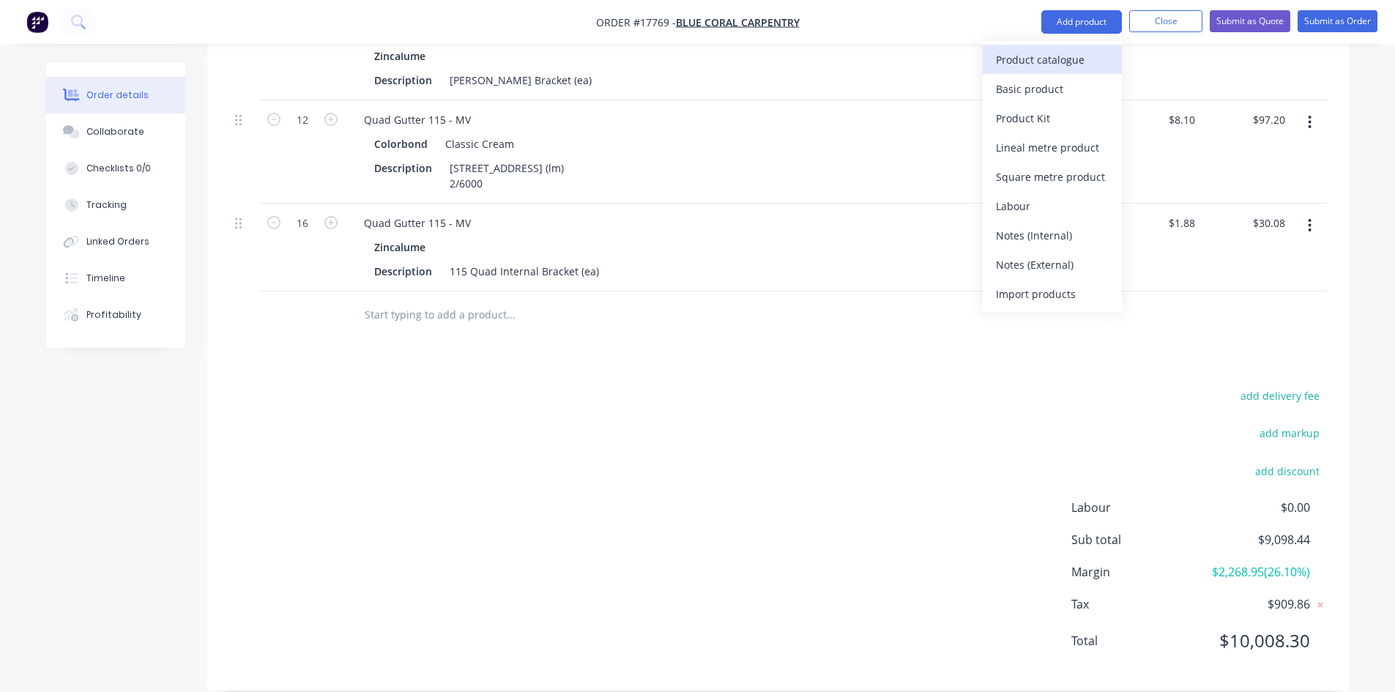
click at [1031, 63] on div "Product catalogue" at bounding box center [1052, 59] width 113 height 21
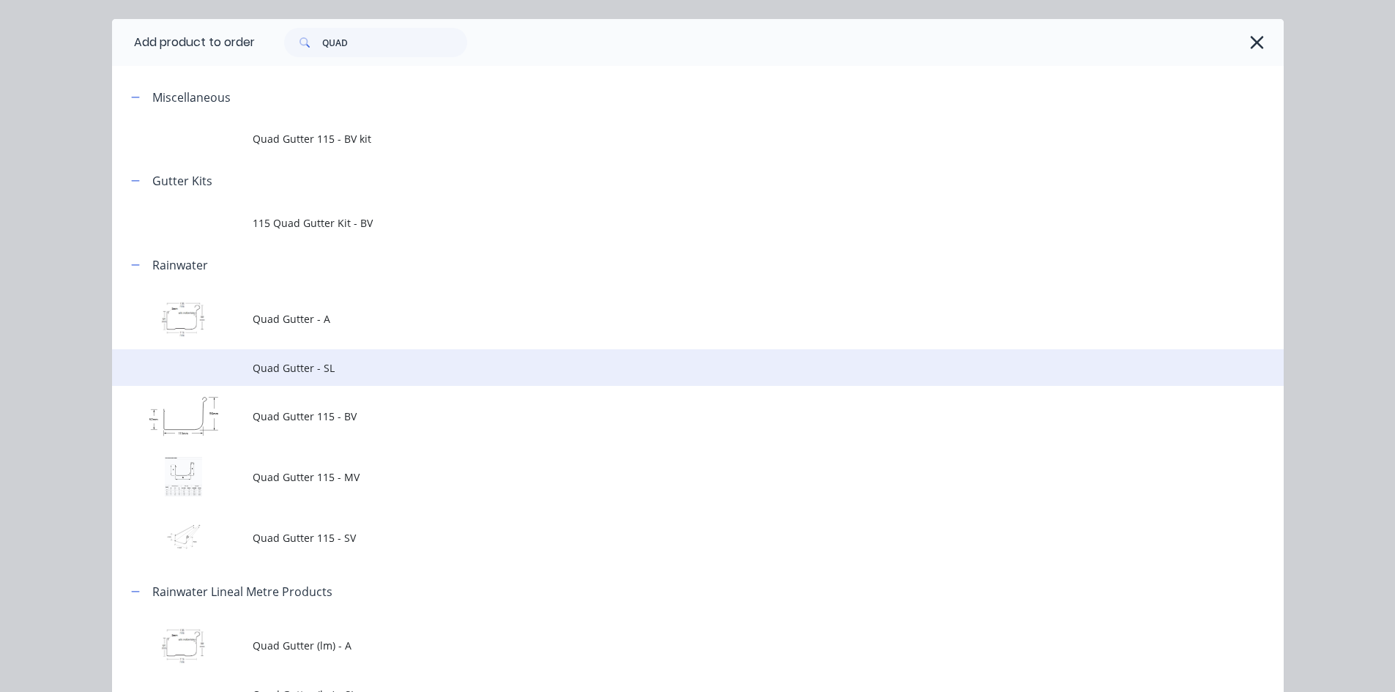
scroll to position [73, 0]
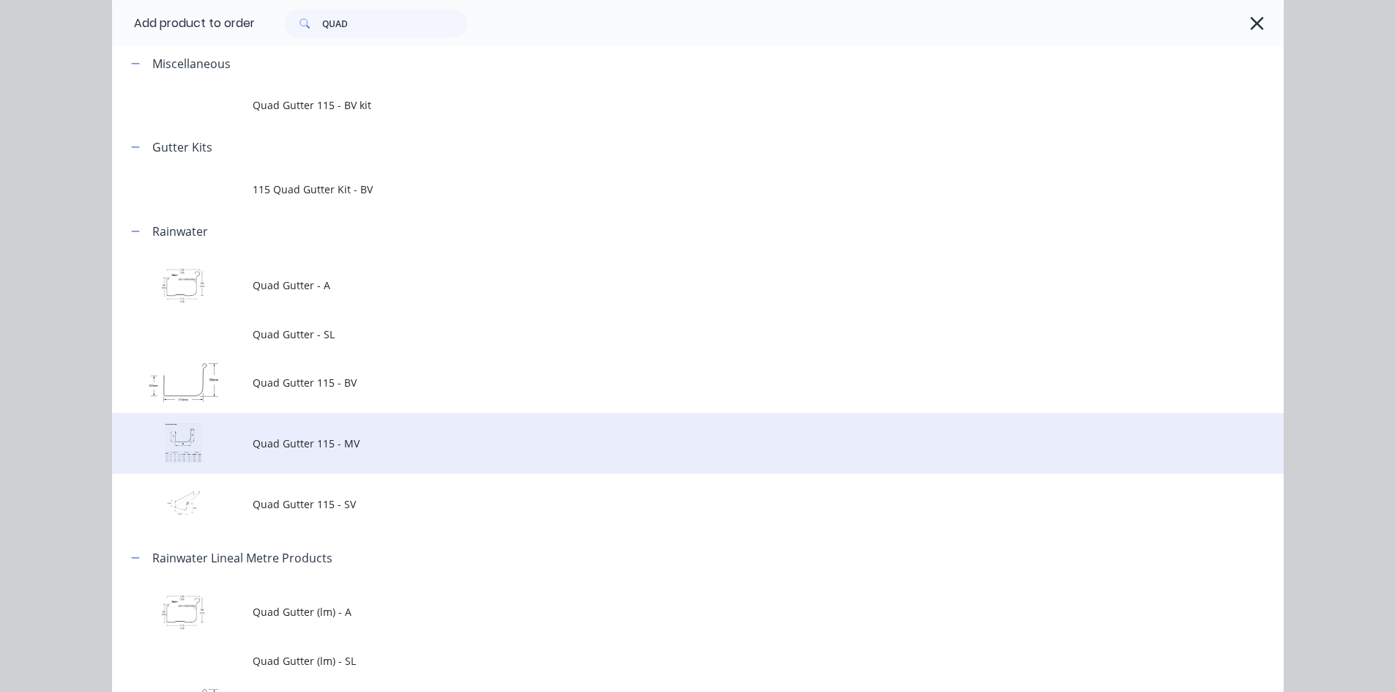
click at [378, 447] on span "Quad Gutter 115 - MV" at bounding box center [665, 443] width 825 height 15
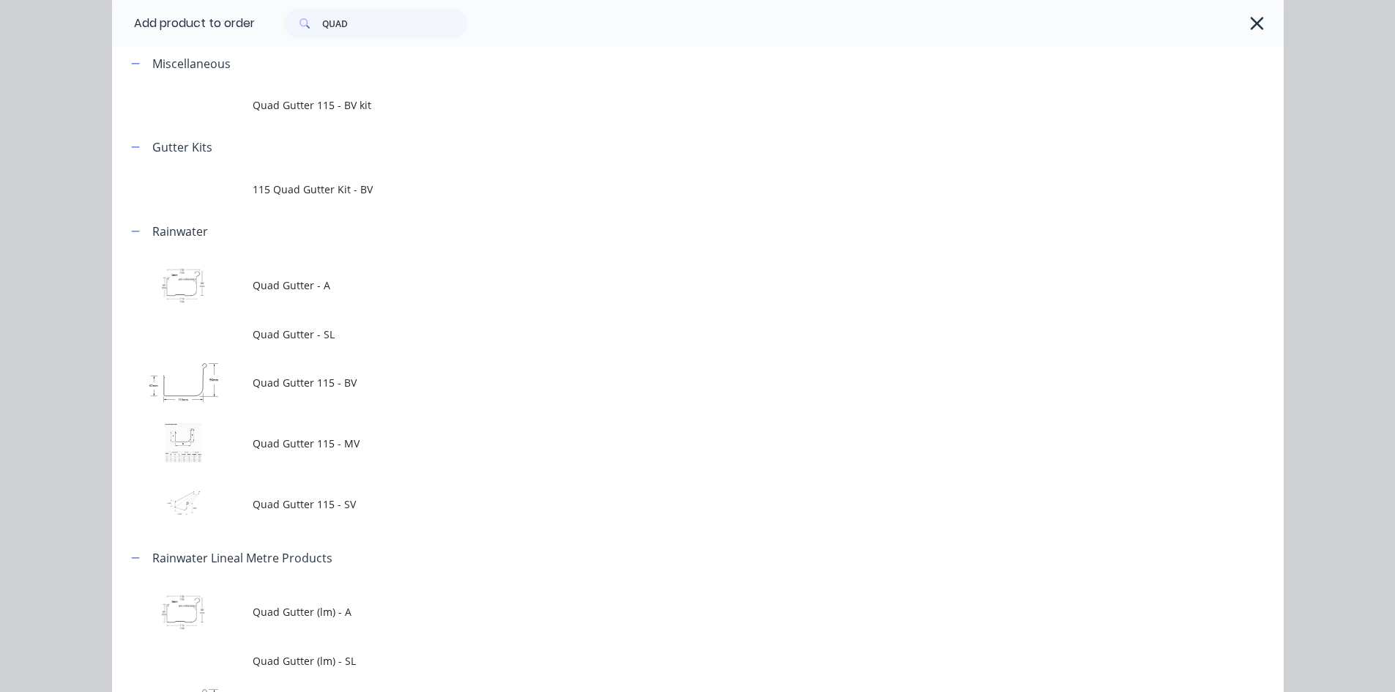
scroll to position [0, 0]
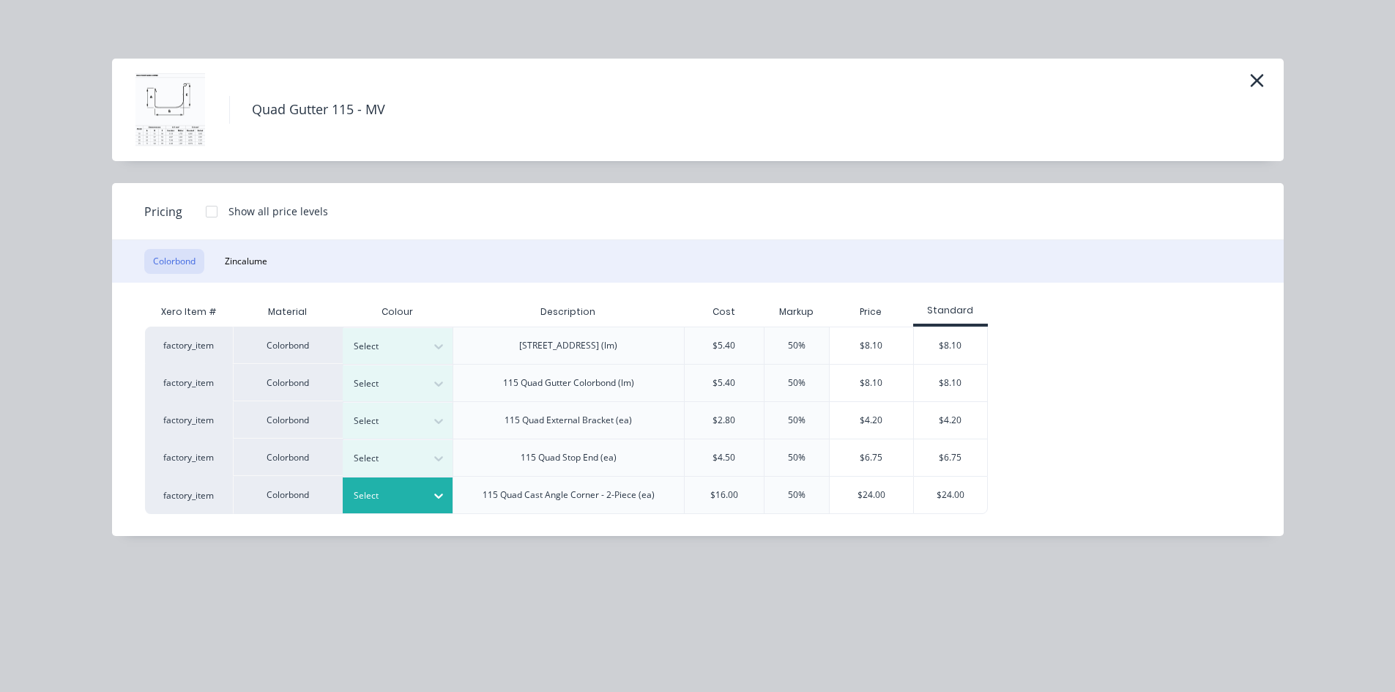
click at [429, 491] on div at bounding box center [438, 495] width 26 height 23
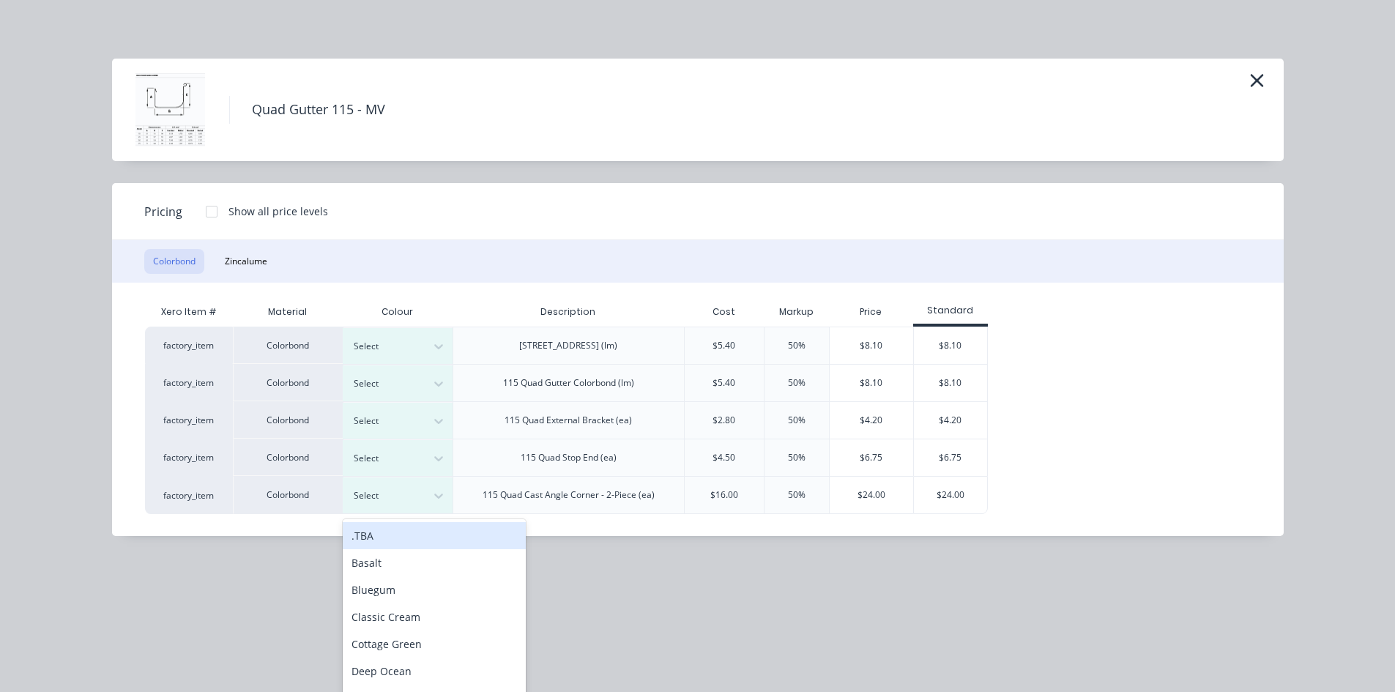
scroll to position [2391, 0]
click at [436, 619] on div "Classic Cream" at bounding box center [434, 616] width 183 height 27
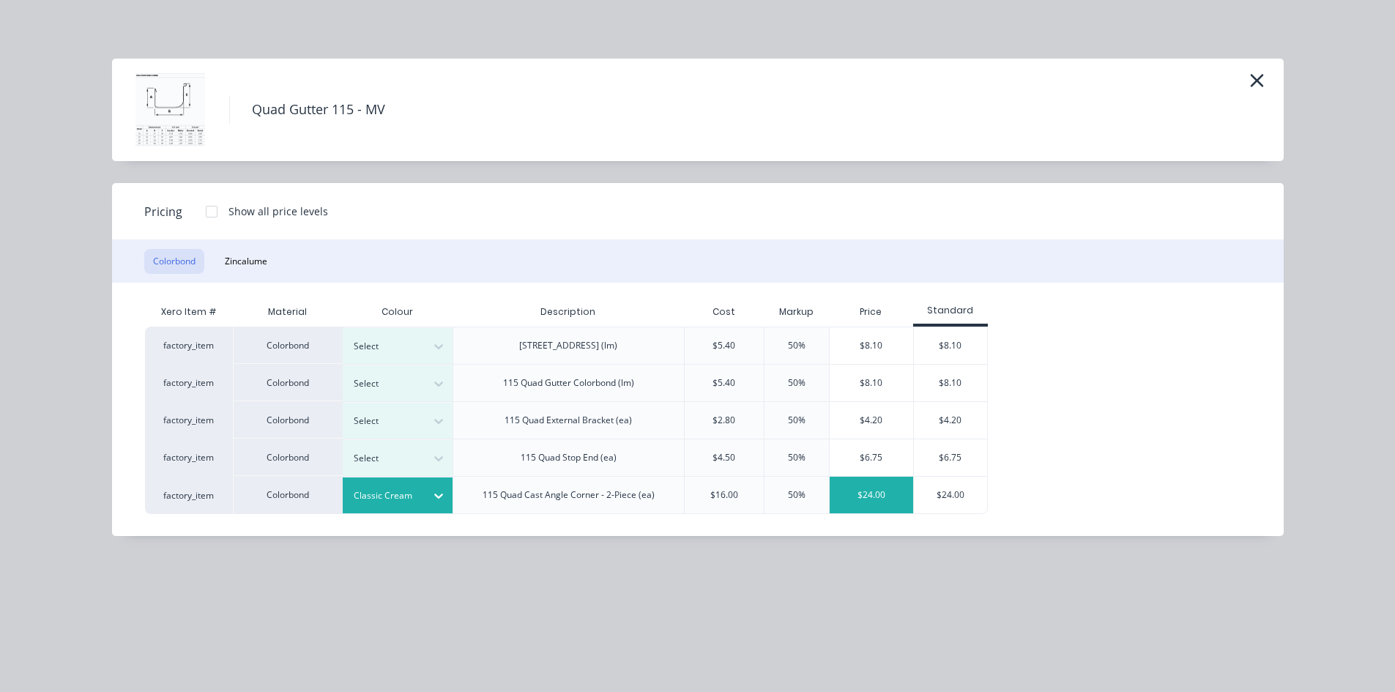
click at [877, 497] on div "$24.00" at bounding box center [871, 495] width 83 height 37
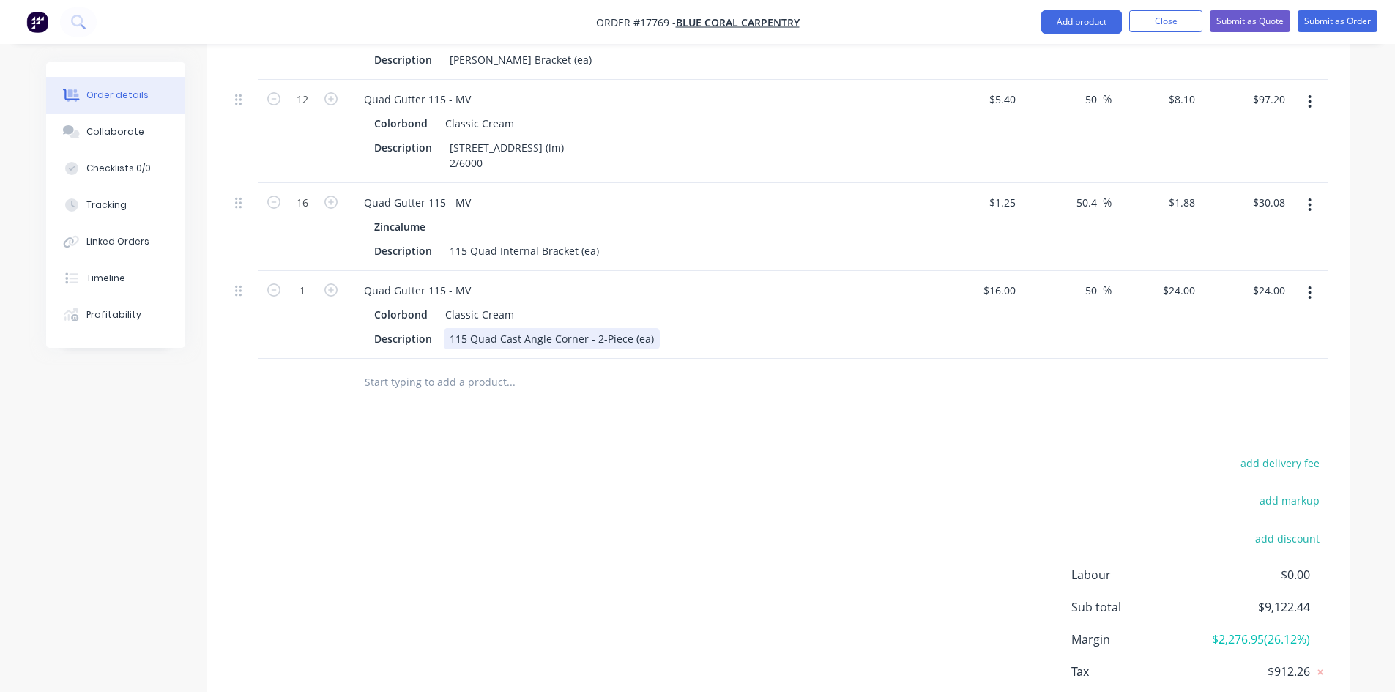
click at [648, 328] on div "115 Quad Cast Angle Corner - 2-Piece (ea)" at bounding box center [552, 338] width 216 height 21
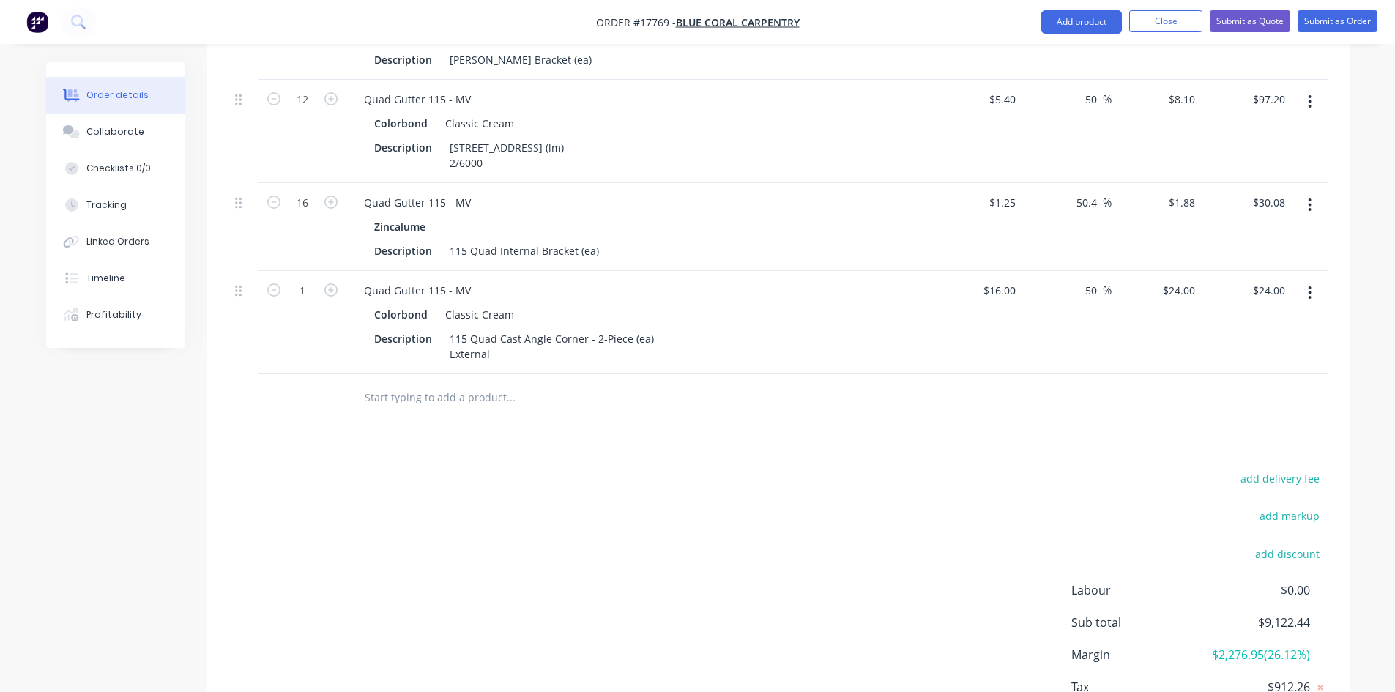
click at [335, 283] on icon "button" at bounding box center [330, 289] width 13 height 13
type input "2"
type input "$48.00"
click at [503, 335] on div "115 Quad Cast Angle Corner - 2-Piece (ea) External" at bounding box center [552, 346] width 216 height 37
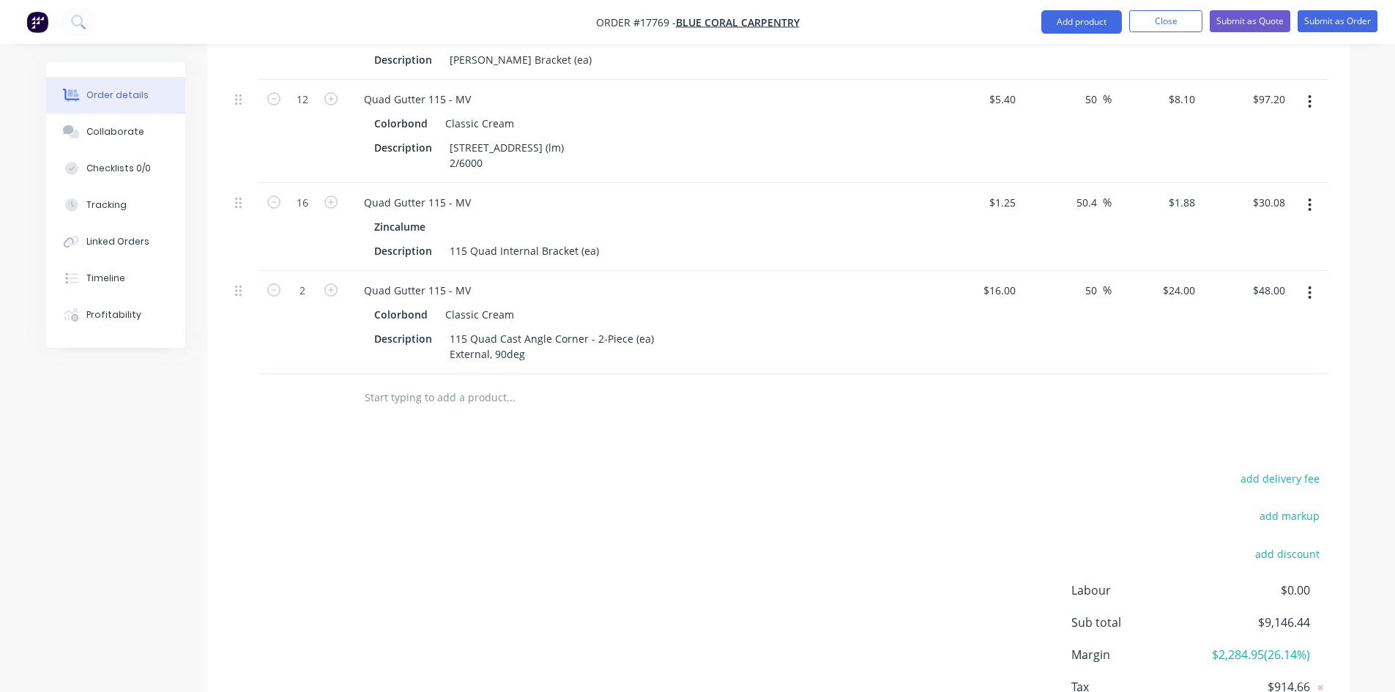
click at [598, 506] on div "add delivery fee add markup add discount Labour $0.00 Sub total $9,146.44 Margi…" at bounding box center [778, 610] width 1099 height 283
click at [1096, 24] on button "Add product" at bounding box center [1081, 21] width 81 height 23
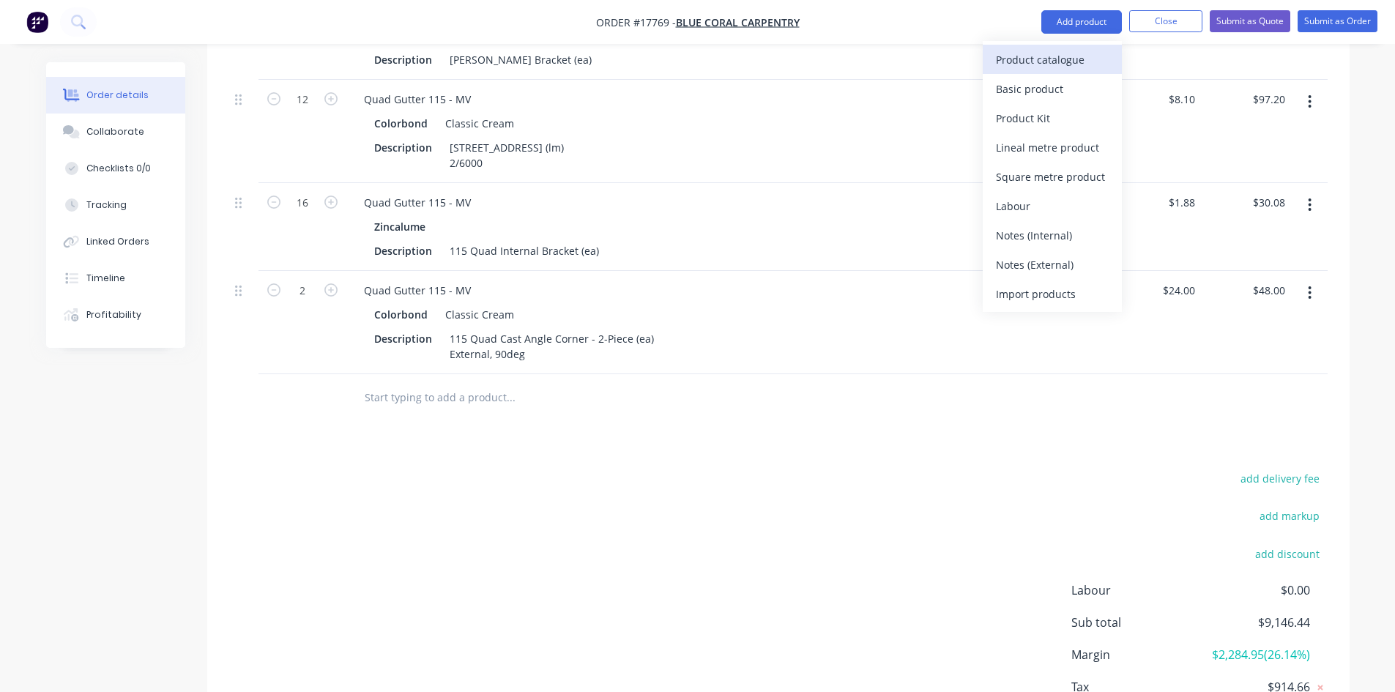
click at [1077, 51] on div "Product catalogue" at bounding box center [1052, 59] width 113 height 21
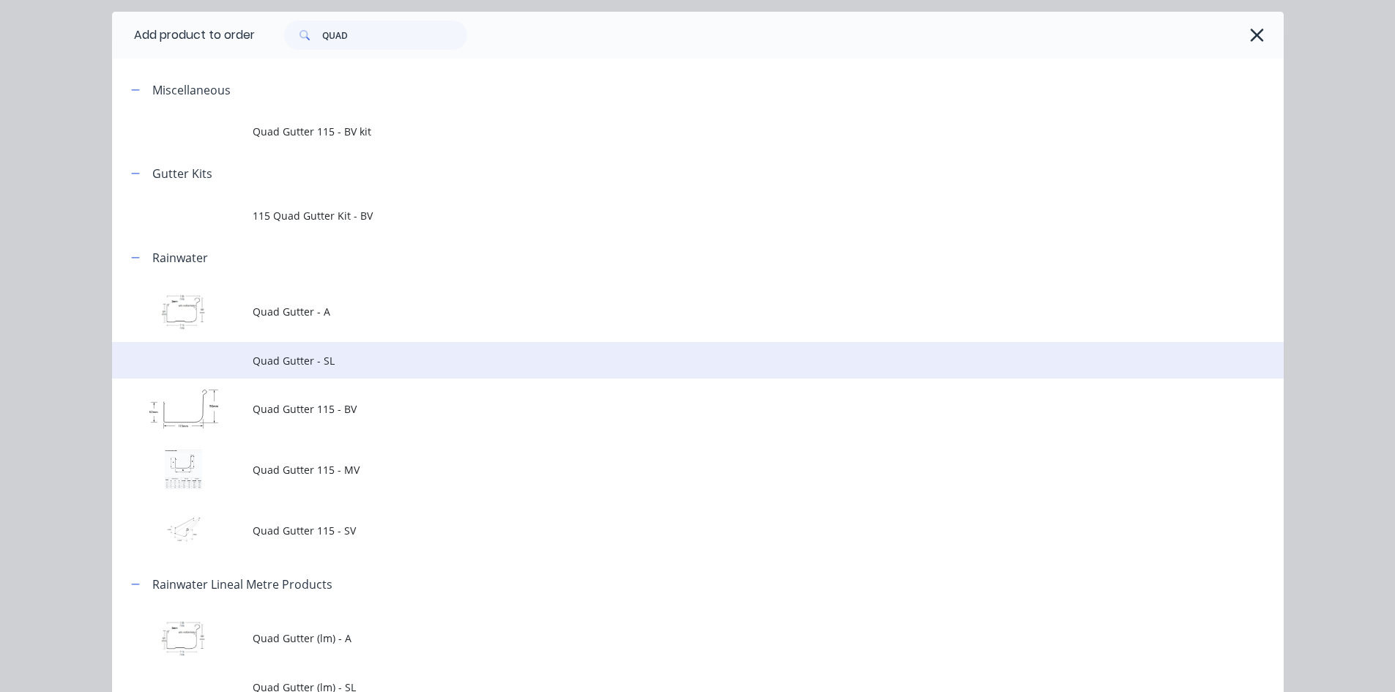
scroll to position [73, 0]
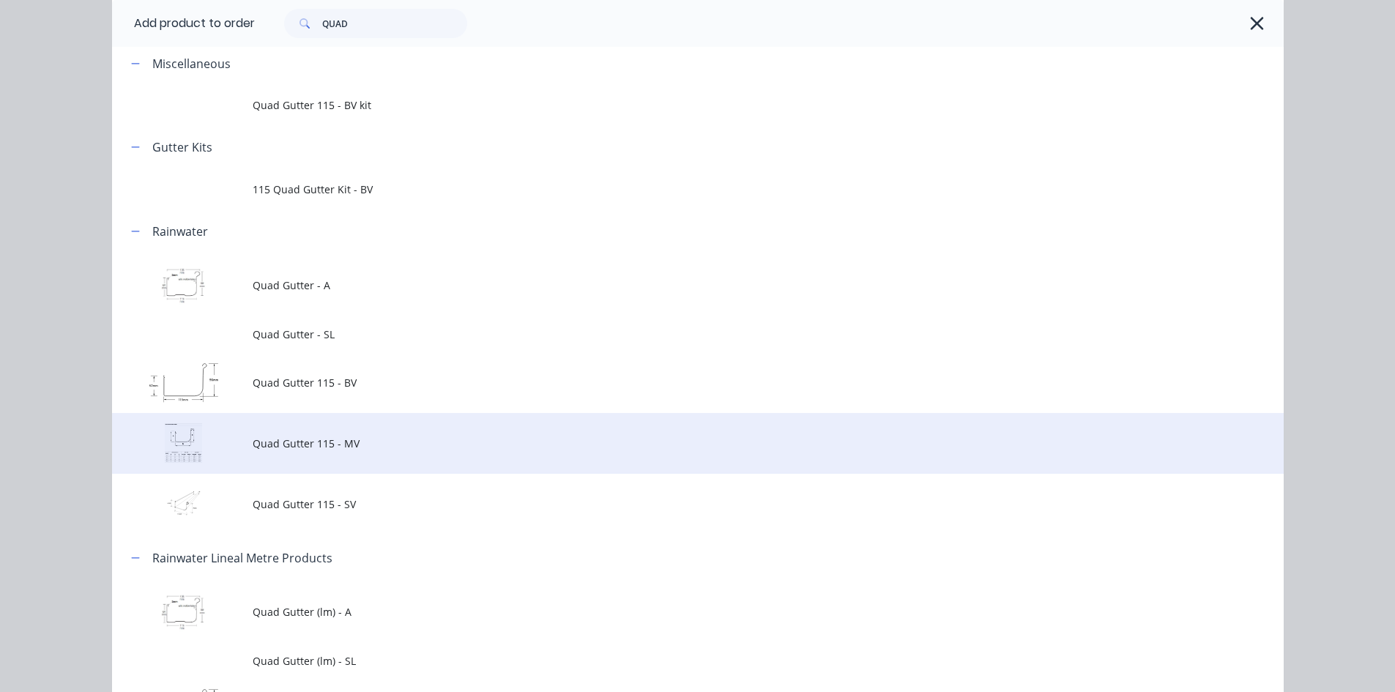
click at [389, 442] on span "Quad Gutter 115 - MV" at bounding box center [665, 443] width 825 height 15
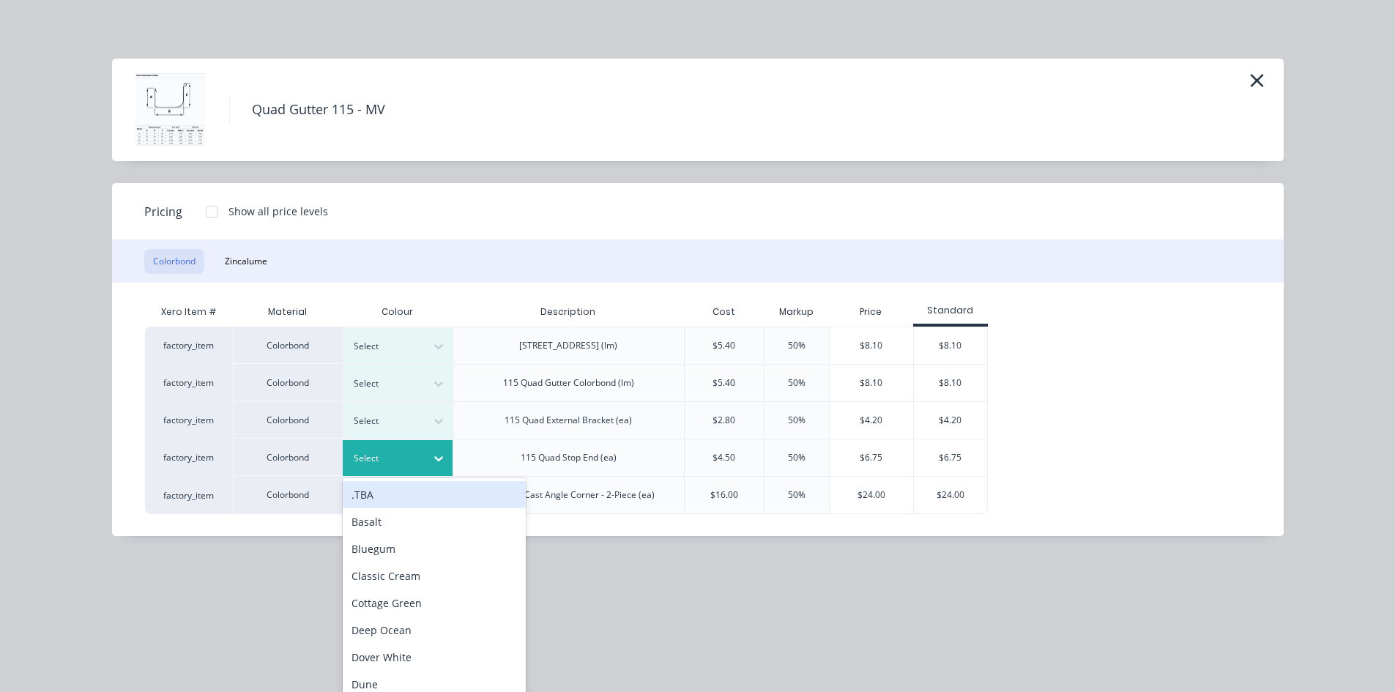
click at [419, 462] on div at bounding box center [387, 458] width 66 height 16
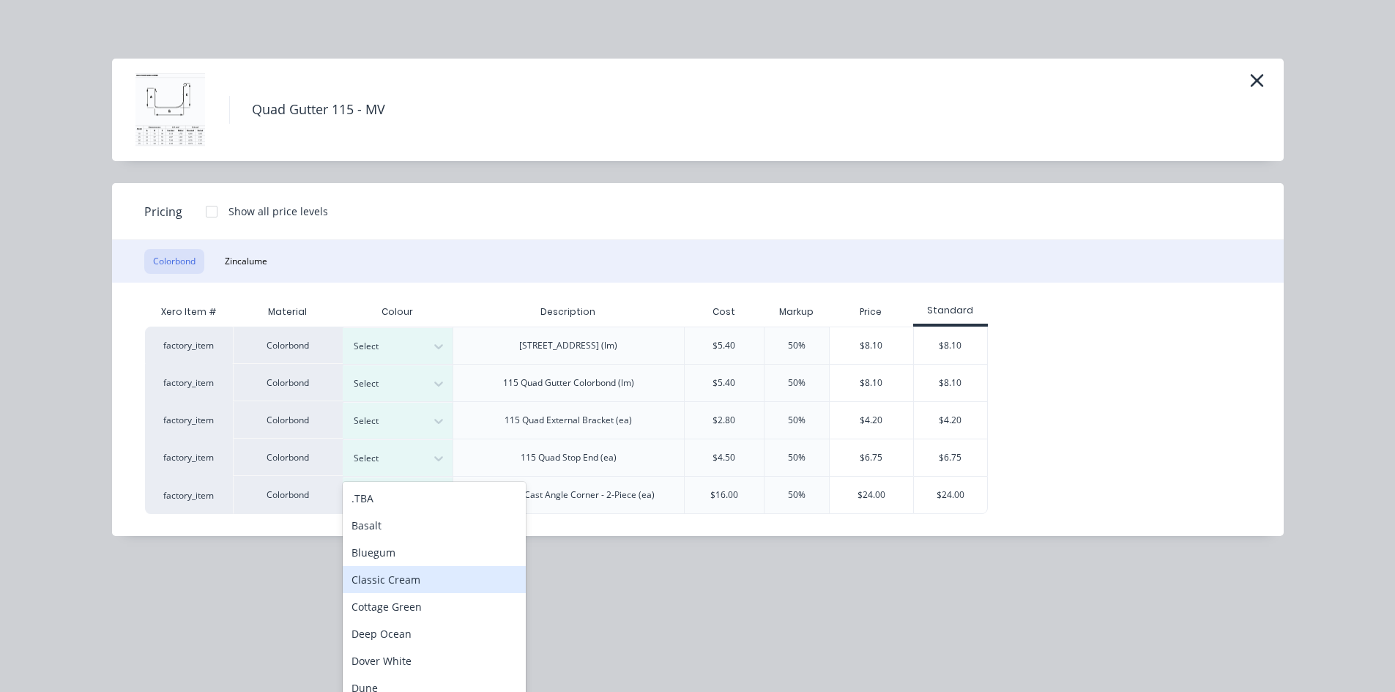
click at [417, 573] on div "Classic Cream" at bounding box center [434, 579] width 183 height 27
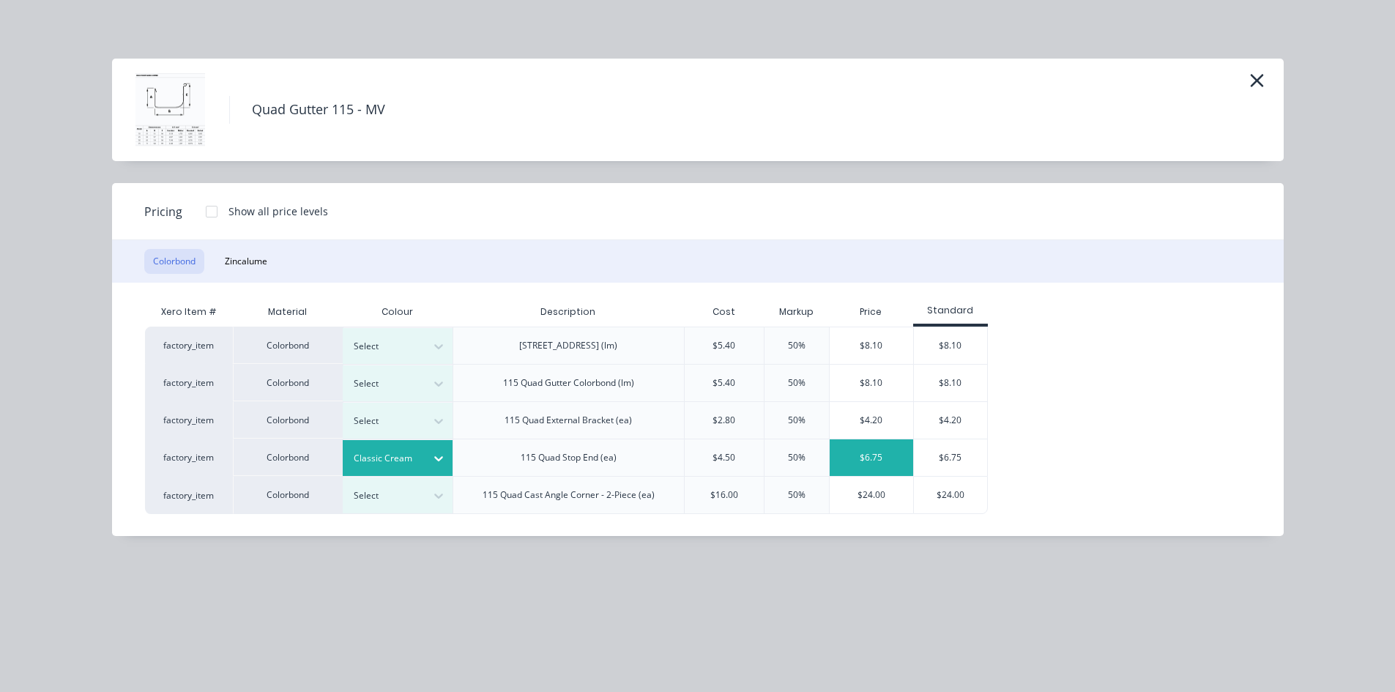
click at [867, 454] on div "$6.75" at bounding box center [871, 457] width 83 height 37
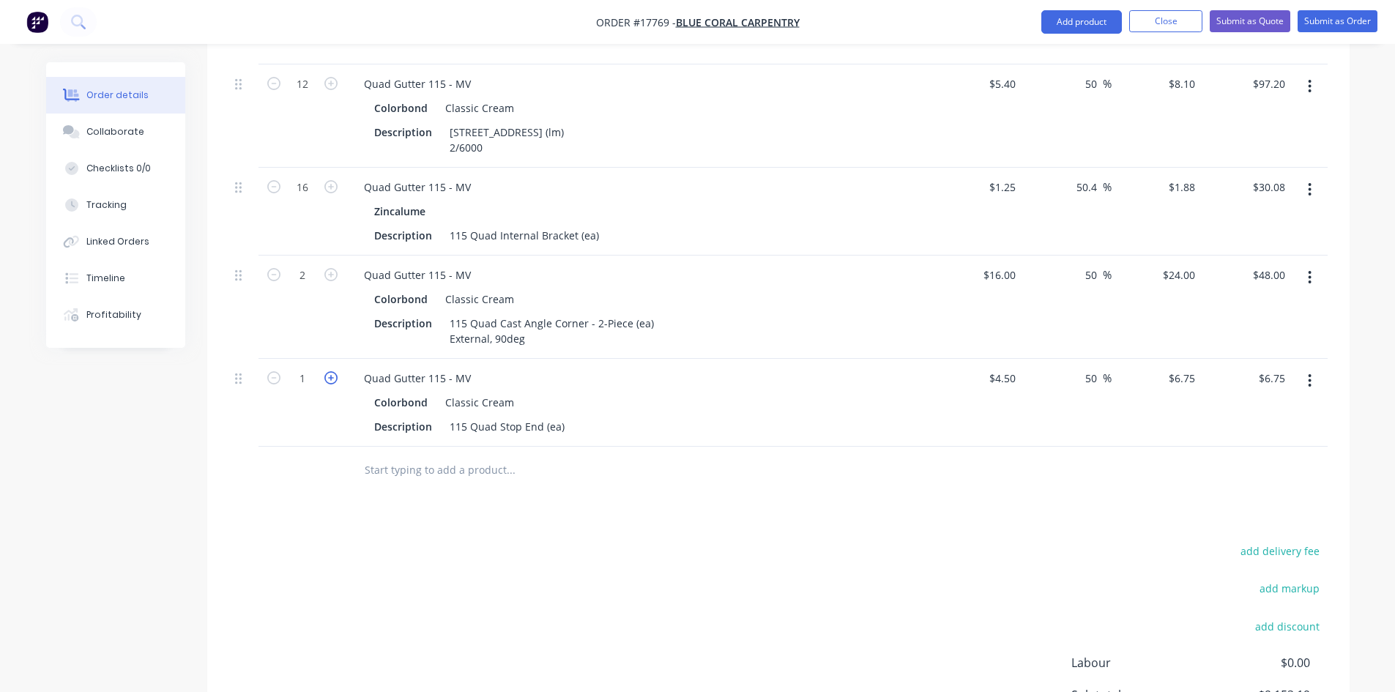
click at [332, 371] on icon "button" at bounding box center [330, 377] width 13 height 13
type input "2"
type input "$13.50"
click at [332, 371] on icon "button" at bounding box center [330, 377] width 13 height 13
type input "3"
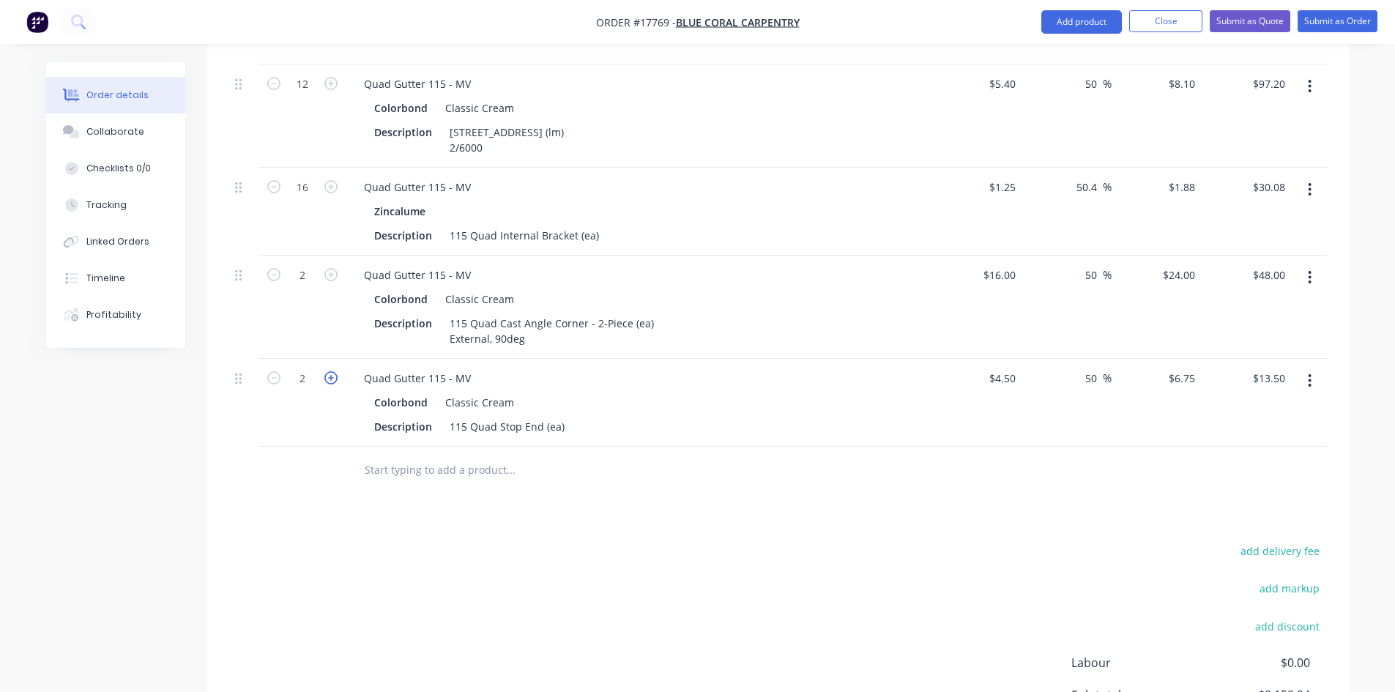
type input "$20.25"
click at [332, 371] on icon "button" at bounding box center [330, 377] width 13 height 13
type input "4"
type input "$27.00"
click at [565, 416] on div "115 Quad Stop End (ea)" at bounding box center [507, 426] width 127 height 21
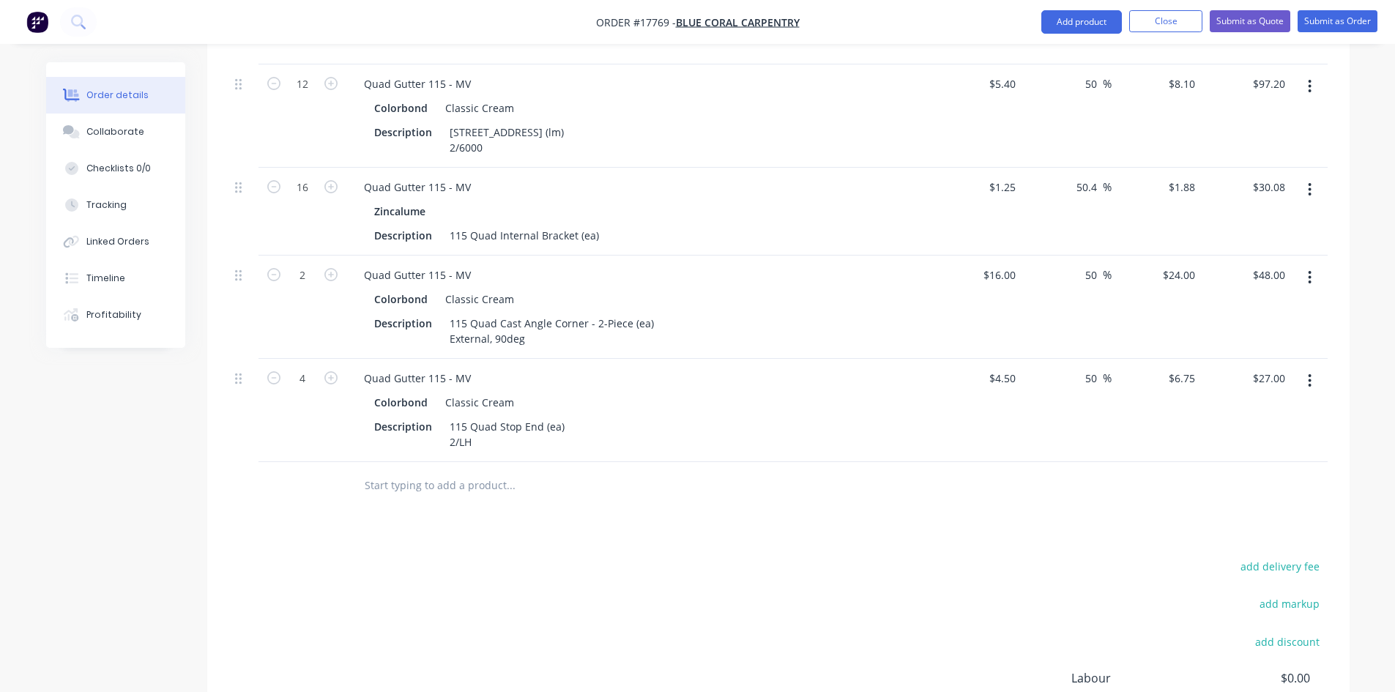
click at [479, 425] on div "115 Quad Stop End (ea) 2/LH" at bounding box center [507, 434] width 127 height 37
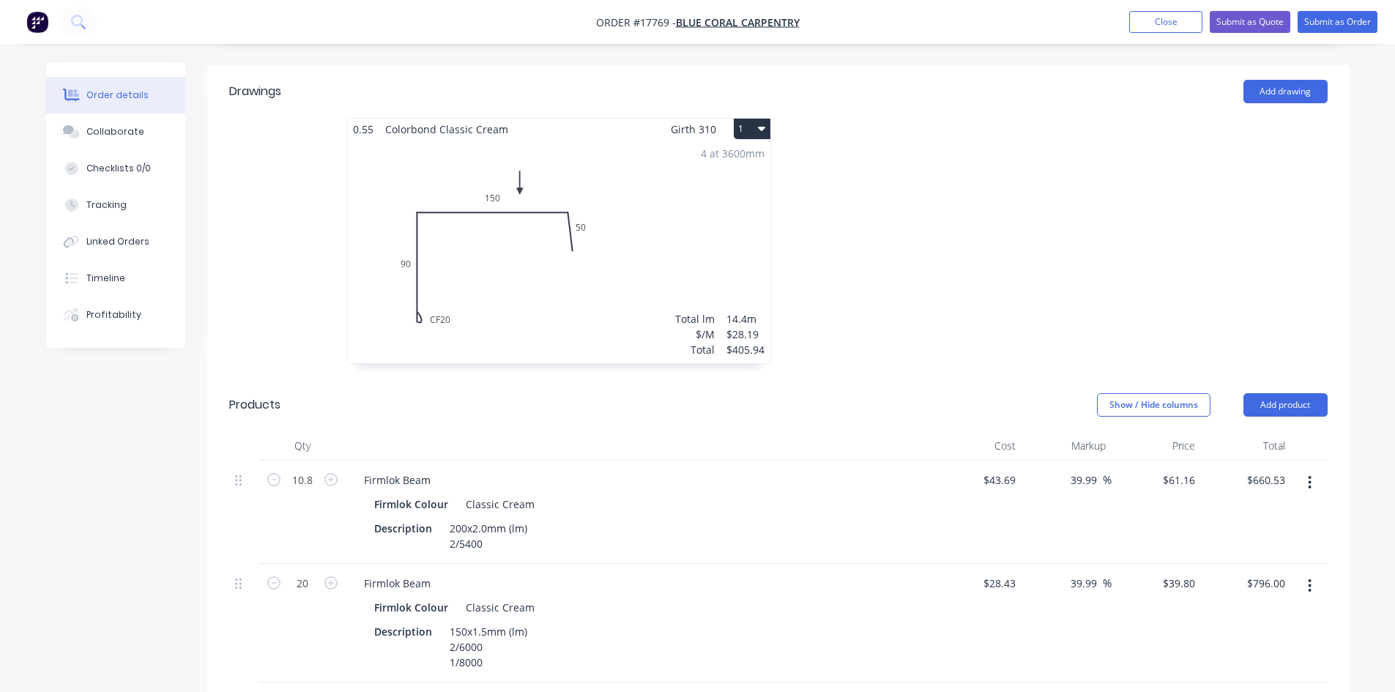
scroll to position [397, 0]
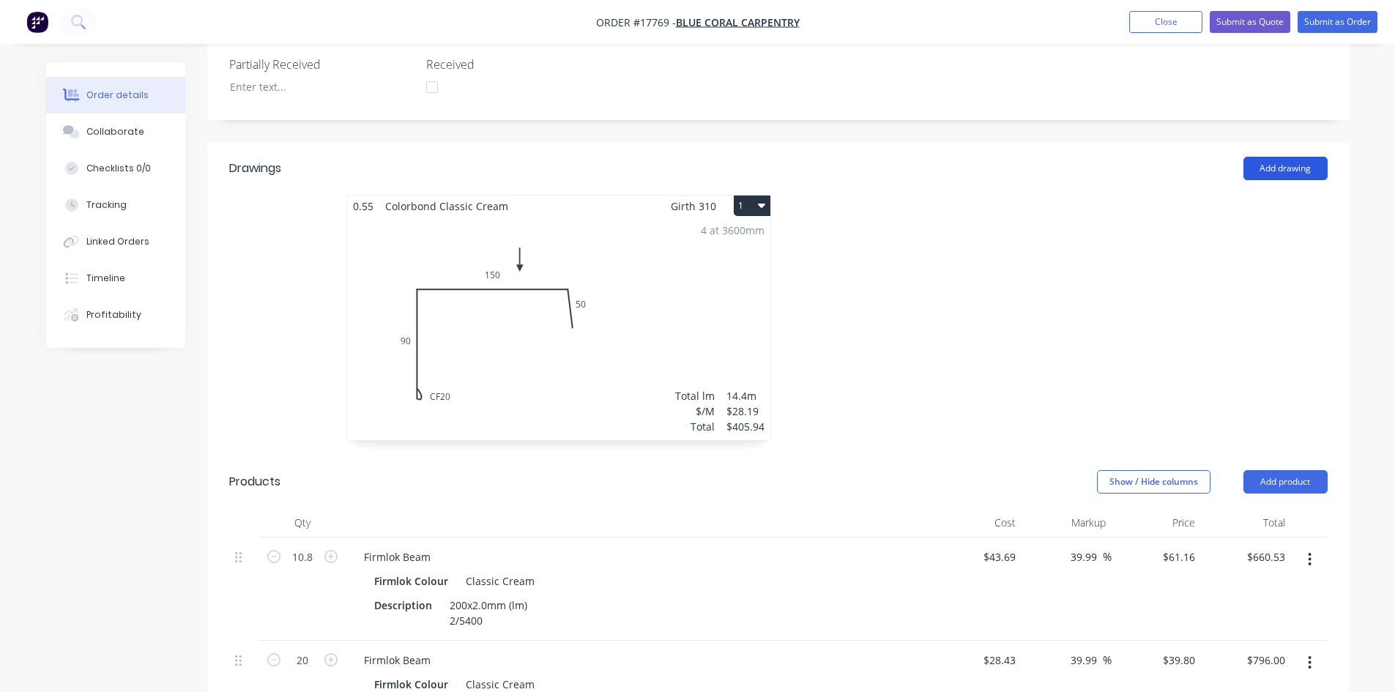
click at [1295, 157] on button "Add drawing" at bounding box center [1286, 168] width 84 height 23
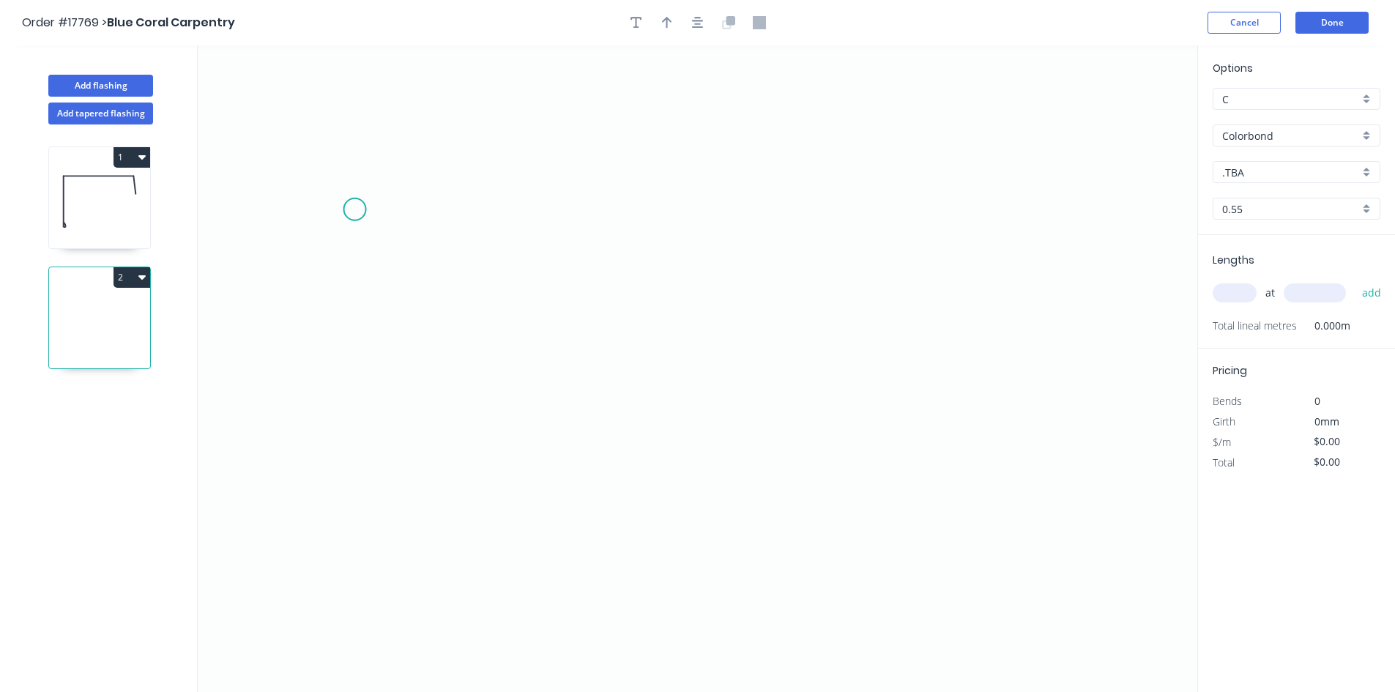
click at [354, 209] on icon "0" at bounding box center [698, 368] width 1000 height 647
click at [558, 431] on icon "0" at bounding box center [698, 368] width 1000 height 647
click at [912, 424] on icon "0 ?" at bounding box center [698, 368] width 1000 height 647
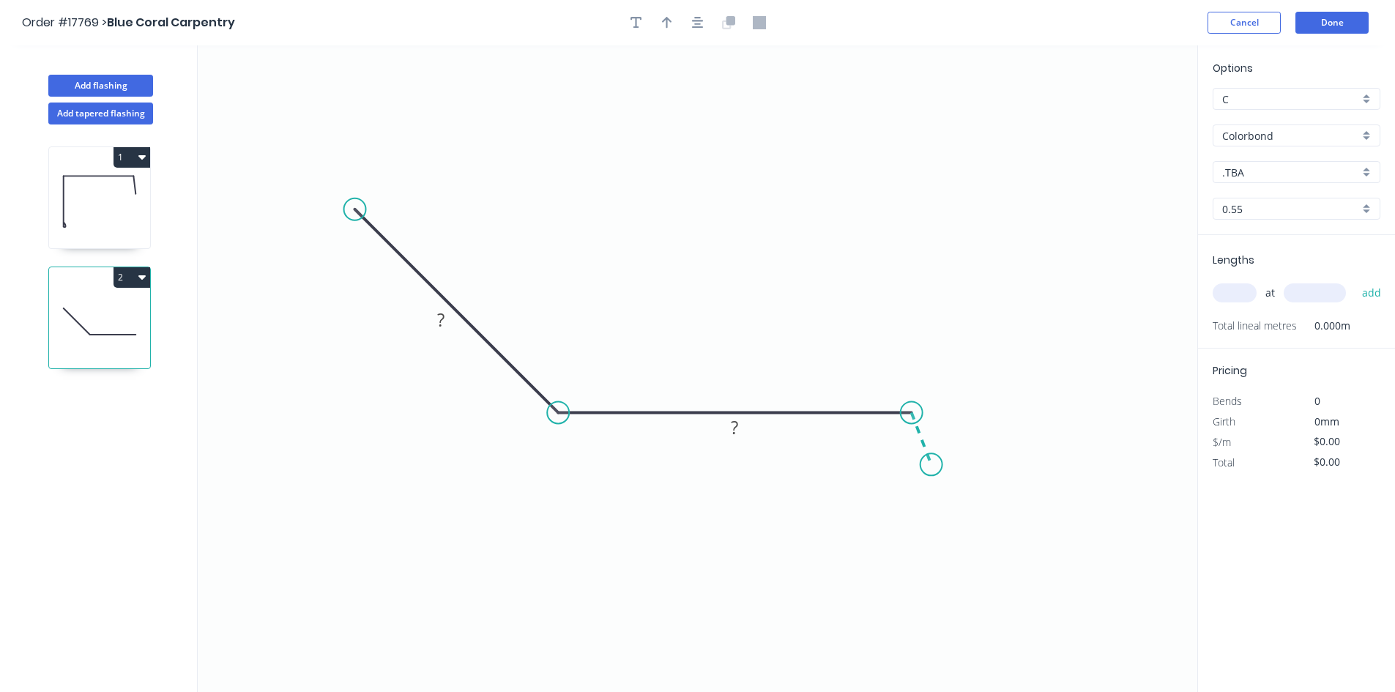
click at [932, 465] on icon "0 ? ?" at bounding box center [698, 368] width 1000 height 647
click at [946, 425] on rect at bounding box center [941, 425] width 29 height 21
click at [921, 485] on div "Hide angle" at bounding box center [960, 492] width 147 height 30
click at [735, 434] on tspan "?" at bounding box center [734, 427] width 7 height 24
click at [449, 320] on rect at bounding box center [440, 321] width 29 height 21
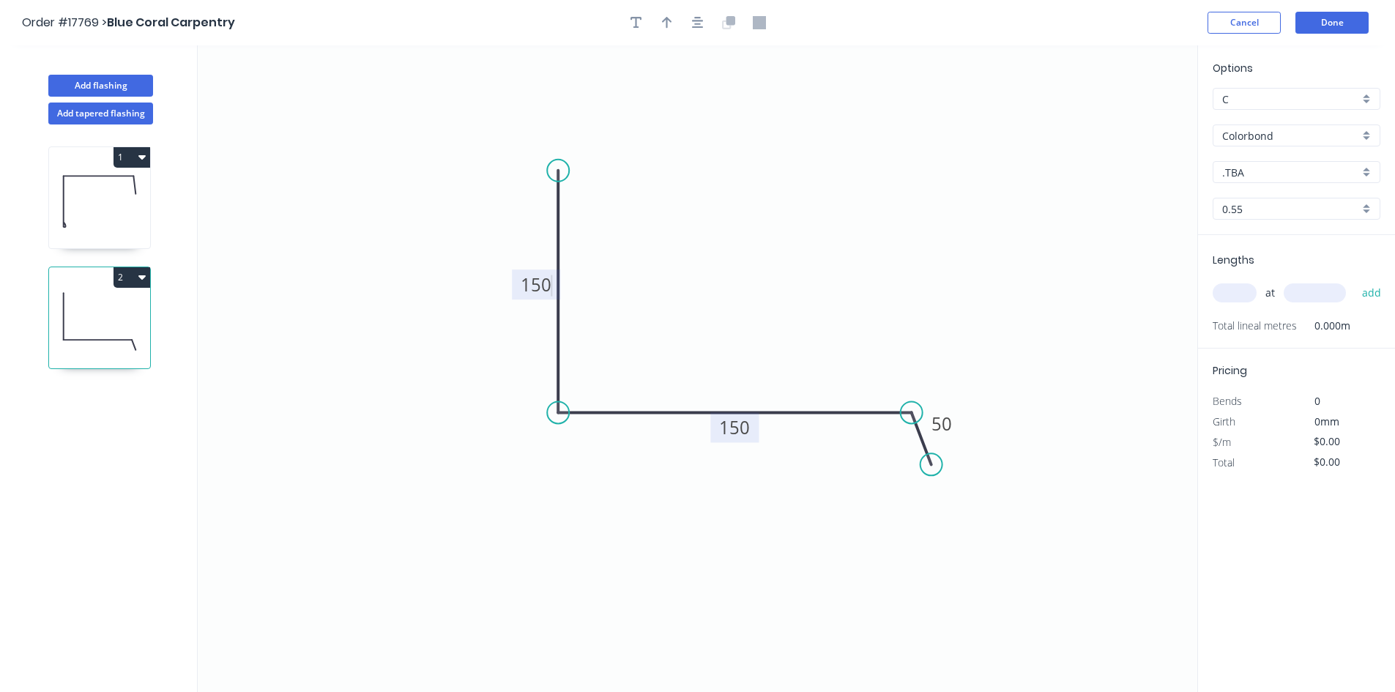
drag, startPoint x: 359, startPoint y: 204, endPoint x: 551, endPoint y: 171, distance: 195.5
click at [551, 171] on circle at bounding box center [558, 171] width 22 height 22
click at [559, 166] on circle at bounding box center [558, 171] width 22 height 22
click at [548, 145] on icon "0 150 150 50" at bounding box center [698, 368] width 1000 height 647
click at [568, 222] on div "Hide angle" at bounding box center [597, 230] width 147 height 30
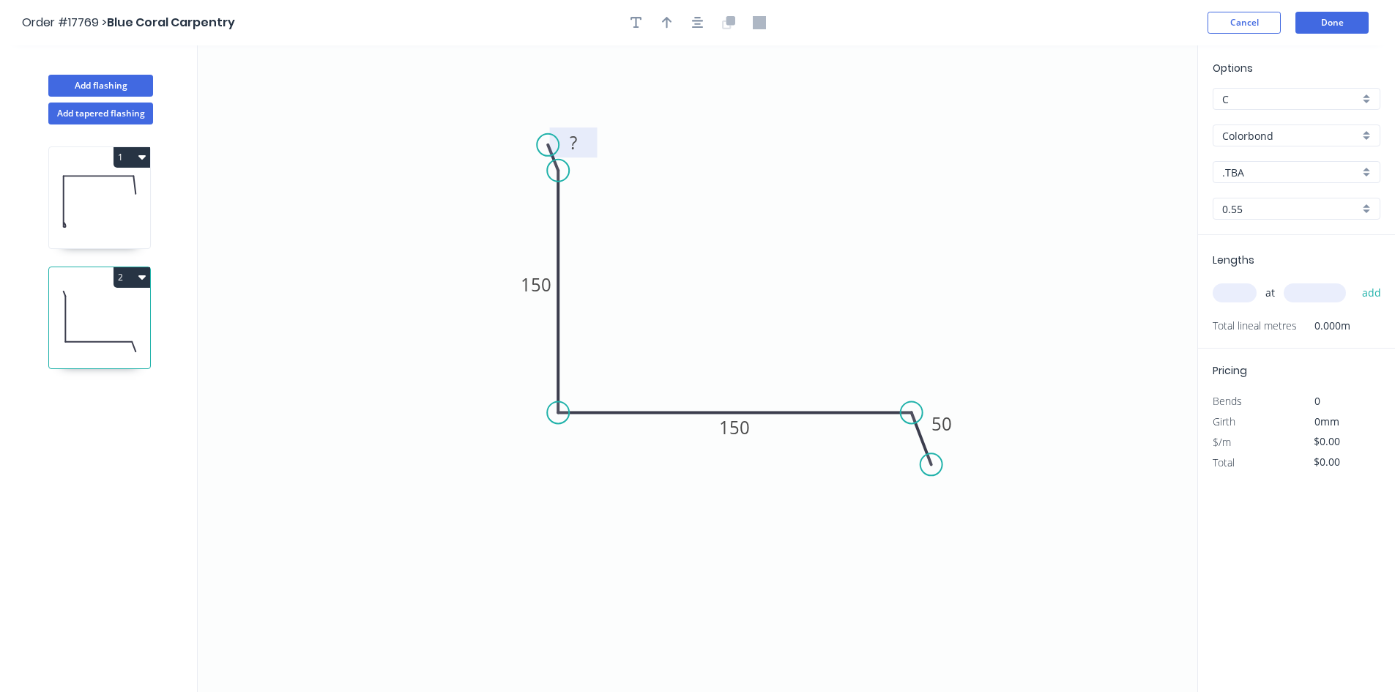
click at [577, 147] on tspan "?" at bounding box center [573, 142] width 7 height 24
click at [721, 187] on icon "0 10 150 150 50" at bounding box center [698, 368] width 1000 height 647
type input "$25.94"
click at [704, 23] on button "button" at bounding box center [698, 23] width 22 height 22
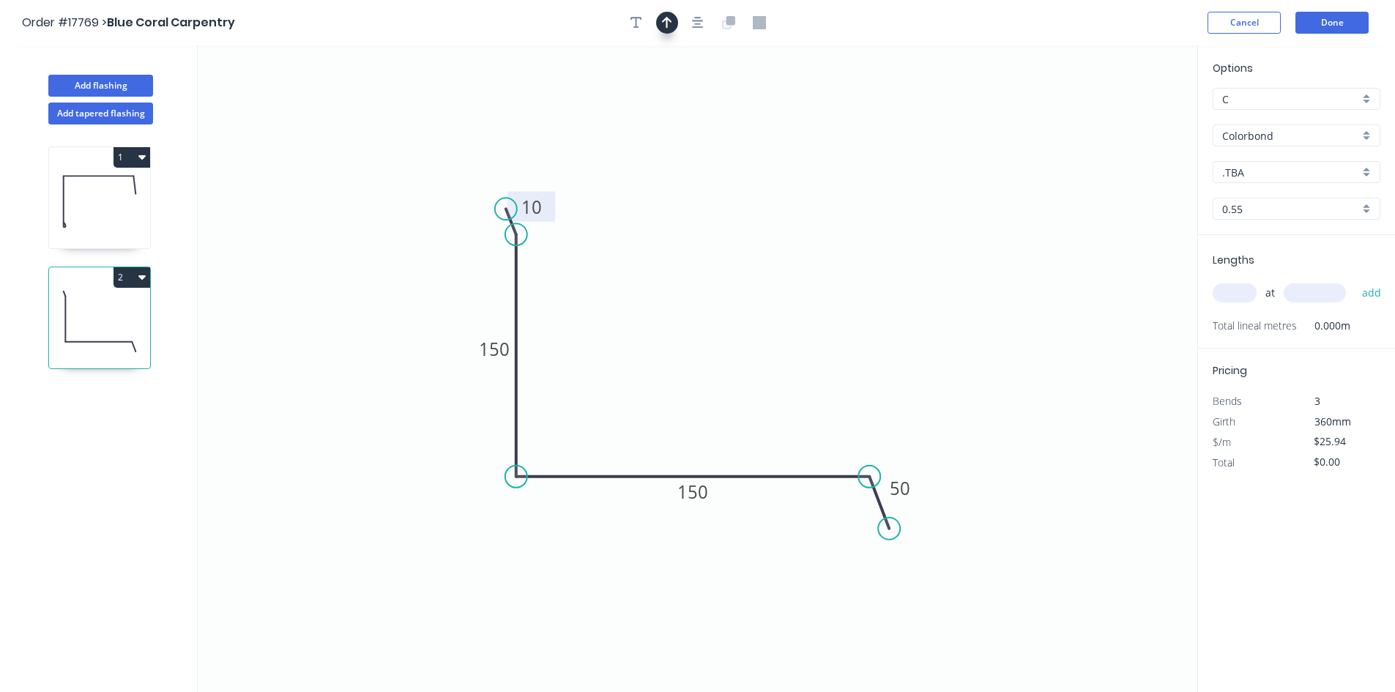
click at [673, 23] on button "button" at bounding box center [667, 23] width 22 height 22
click at [1123, 118] on icon at bounding box center [1123, 101] width 13 height 47
click at [1123, 118] on icon at bounding box center [1121, 101] width 13 height 47
drag, startPoint x: 1123, startPoint y: 118, endPoint x: 620, endPoint y: 331, distance: 546.4
click at [620, 331] on icon at bounding box center [632, 318] width 42 height 42
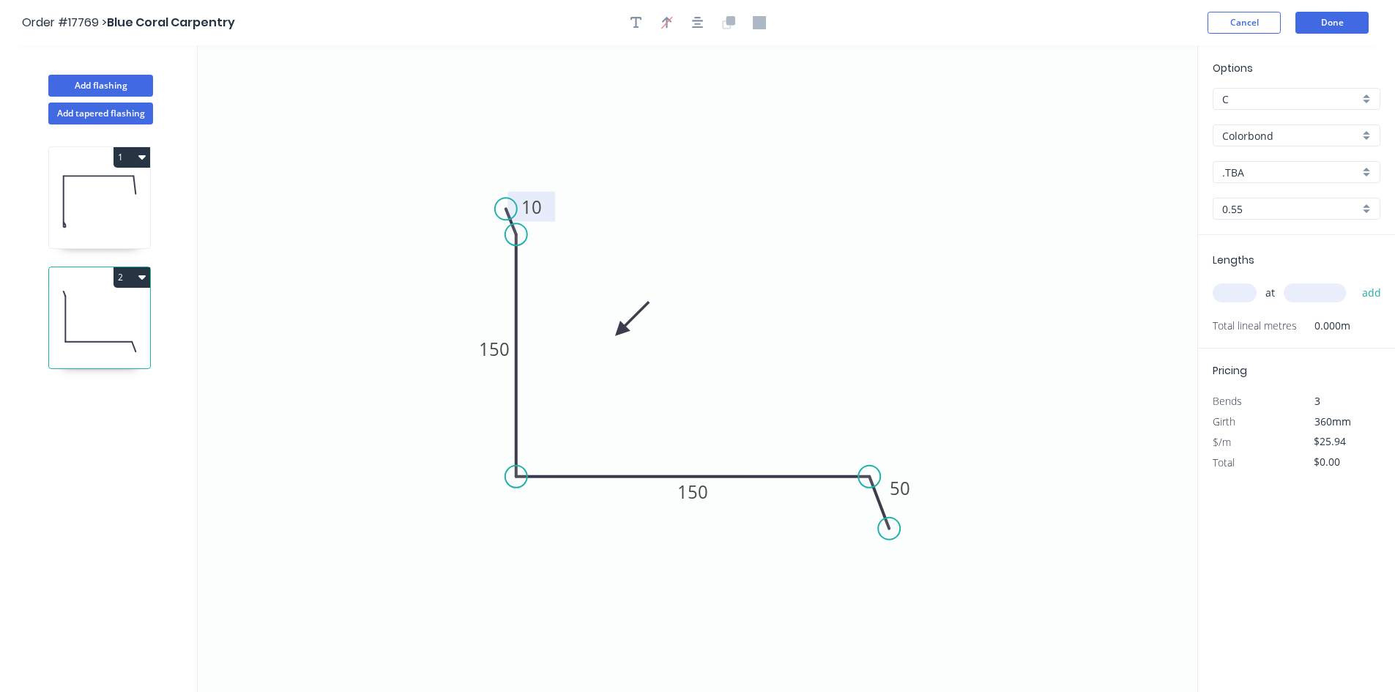
click at [1241, 296] on input "text" at bounding box center [1235, 292] width 44 height 19
type input "1"
click at [1315, 297] on input "text" at bounding box center [1315, 292] width 62 height 19
type input "5400"
click at [1305, 174] on input ".TBA" at bounding box center [1290, 172] width 137 height 15
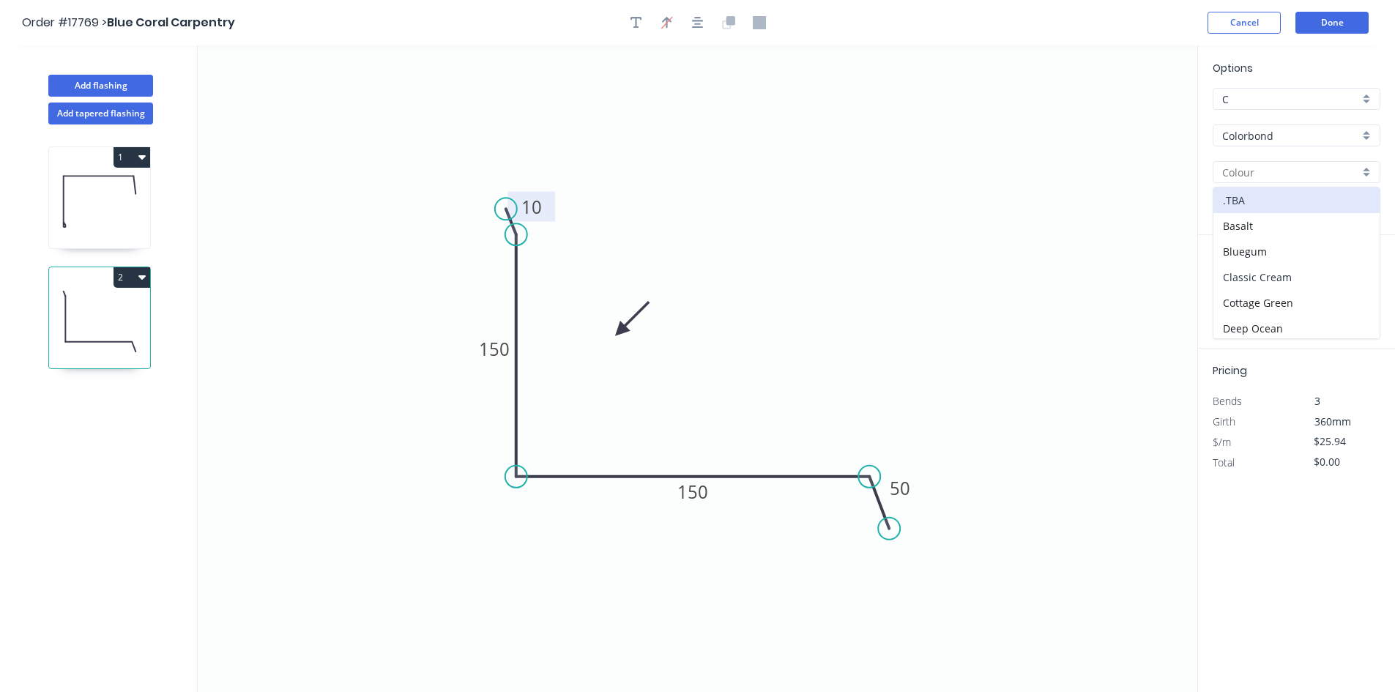
click at [1302, 272] on div "Classic Cream" at bounding box center [1297, 277] width 166 height 26
type input "Classic Cream"
click at [1372, 298] on button "add" at bounding box center [1372, 292] width 34 height 25
type input "$140.08"
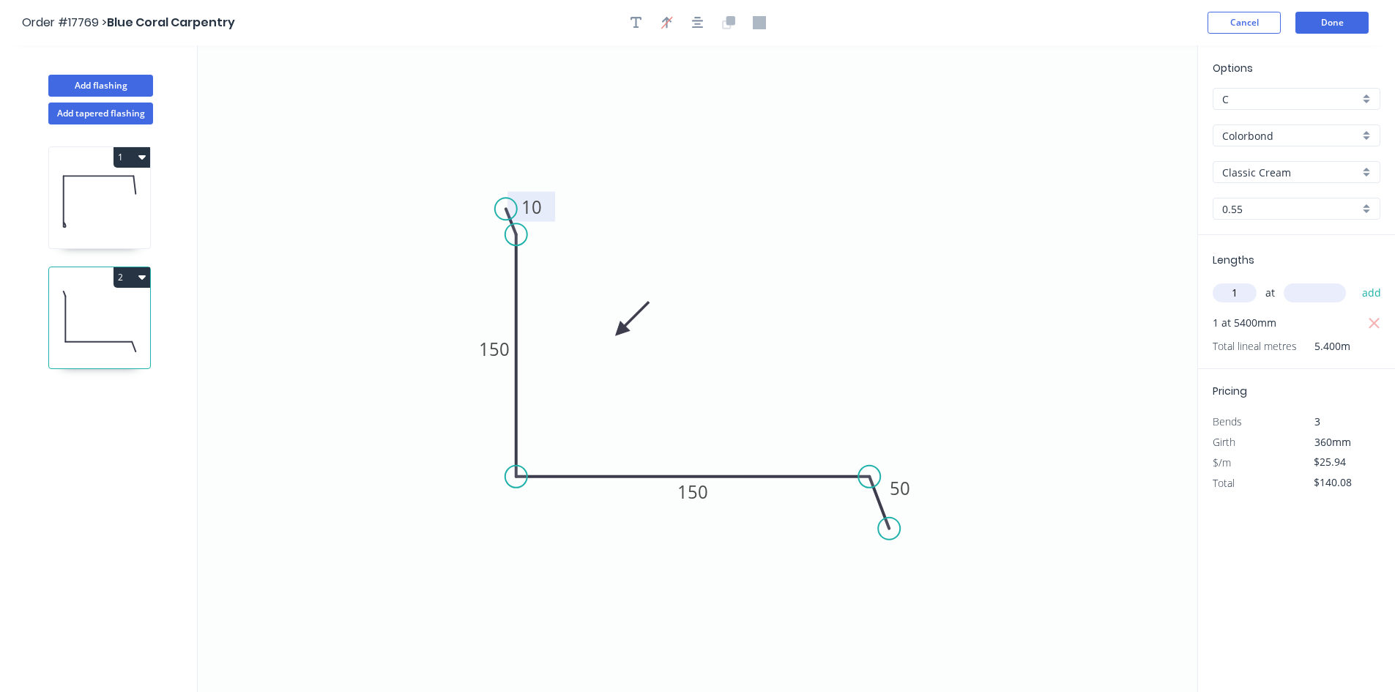
type input "1"
click at [1300, 298] on input "text" at bounding box center [1315, 292] width 62 height 19
type input "6000"
click at [1375, 297] on button "add" at bounding box center [1372, 292] width 34 height 25
type input "$295.72"
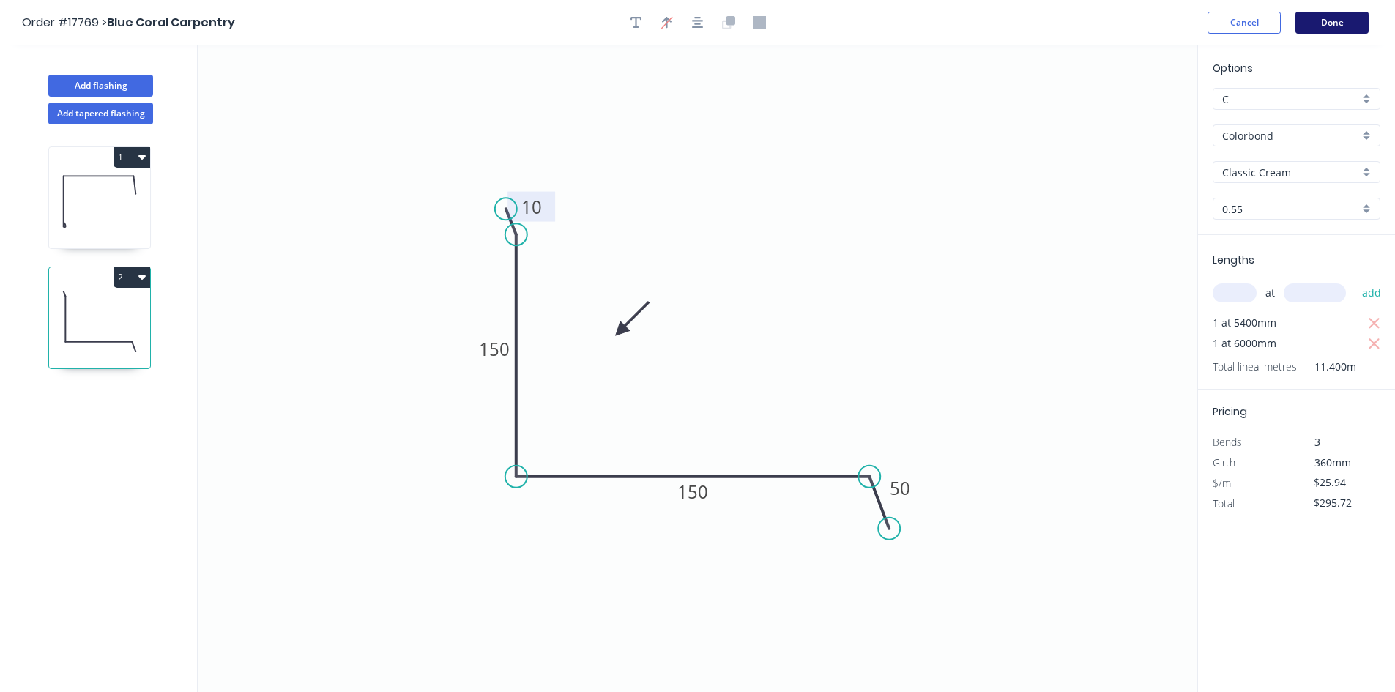
click at [1334, 22] on button "Done" at bounding box center [1332, 23] width 73 height 22
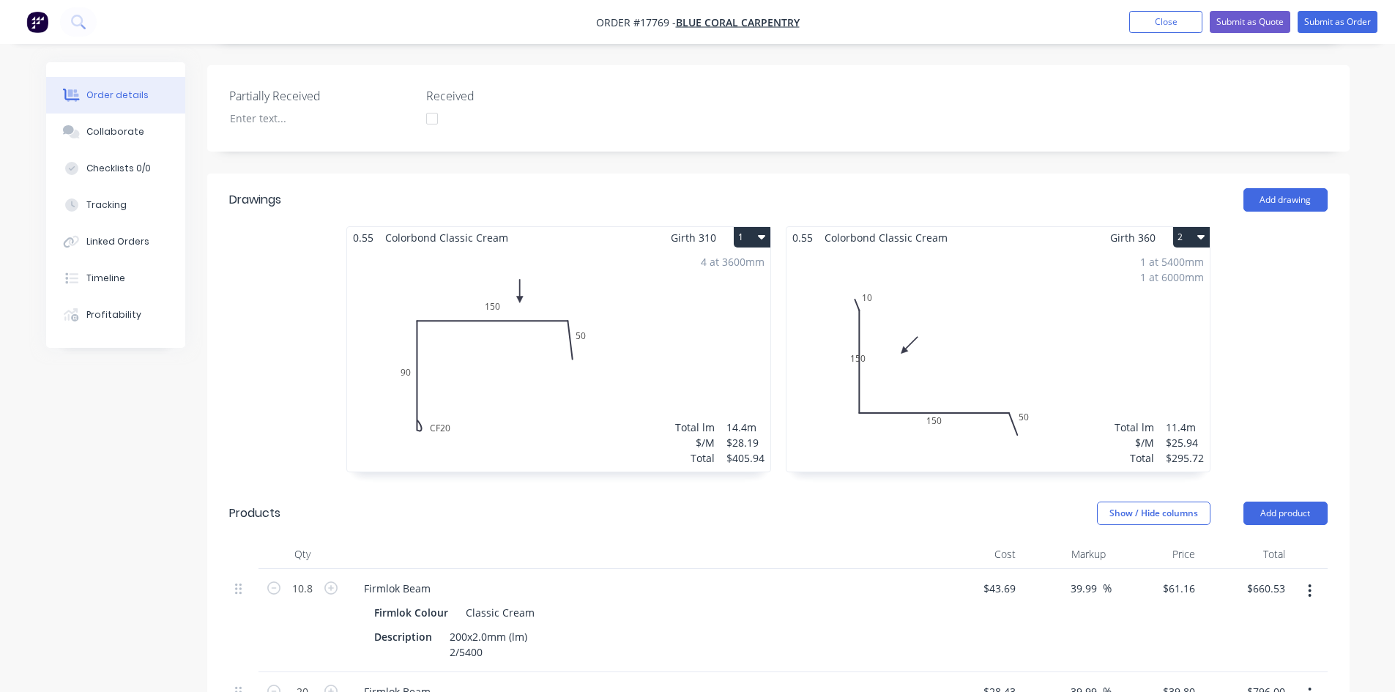
scroll to position [366, 0]
click at [1302, 187] on button "Add drawing" at bounding box center [1286, 198] width 84 height 23
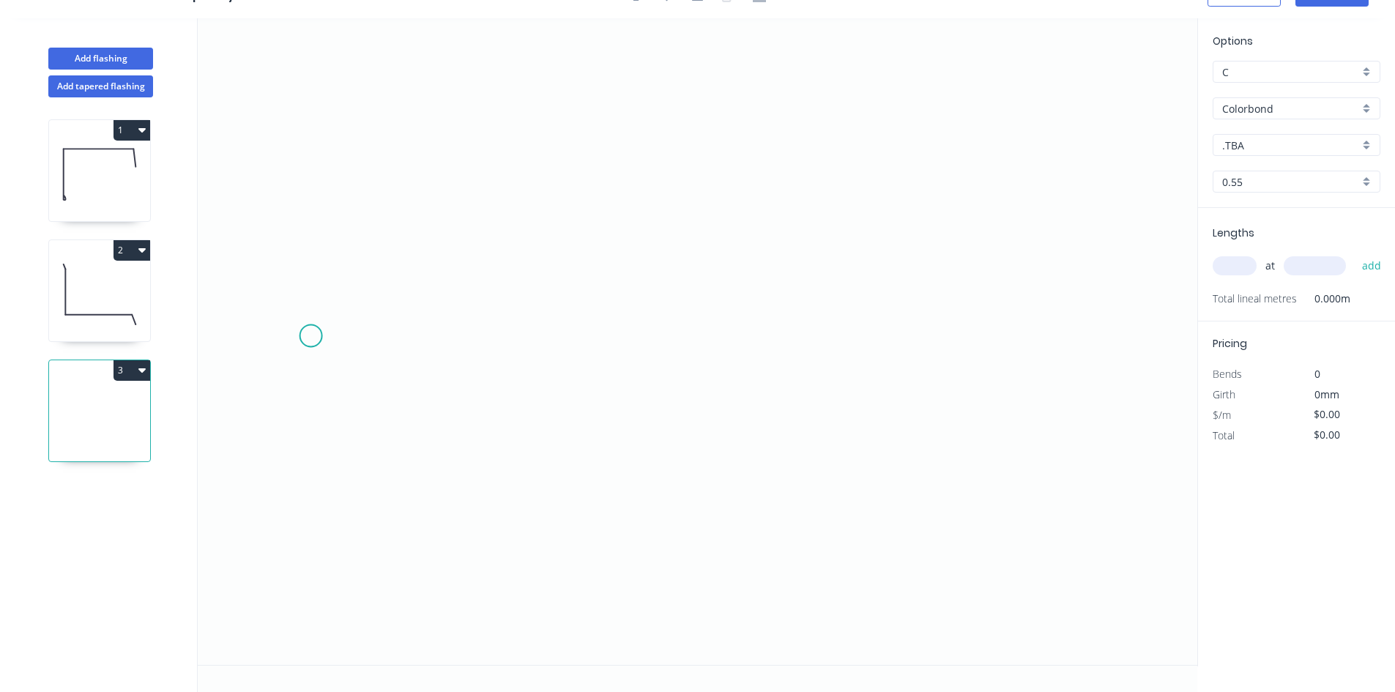
click at [311, 336] on icon "0" at bounding box center [698, 341] width 1000 height 647
click at [674, 190] on icon "0" at bounding box center [698, 341] width 1000 height 647
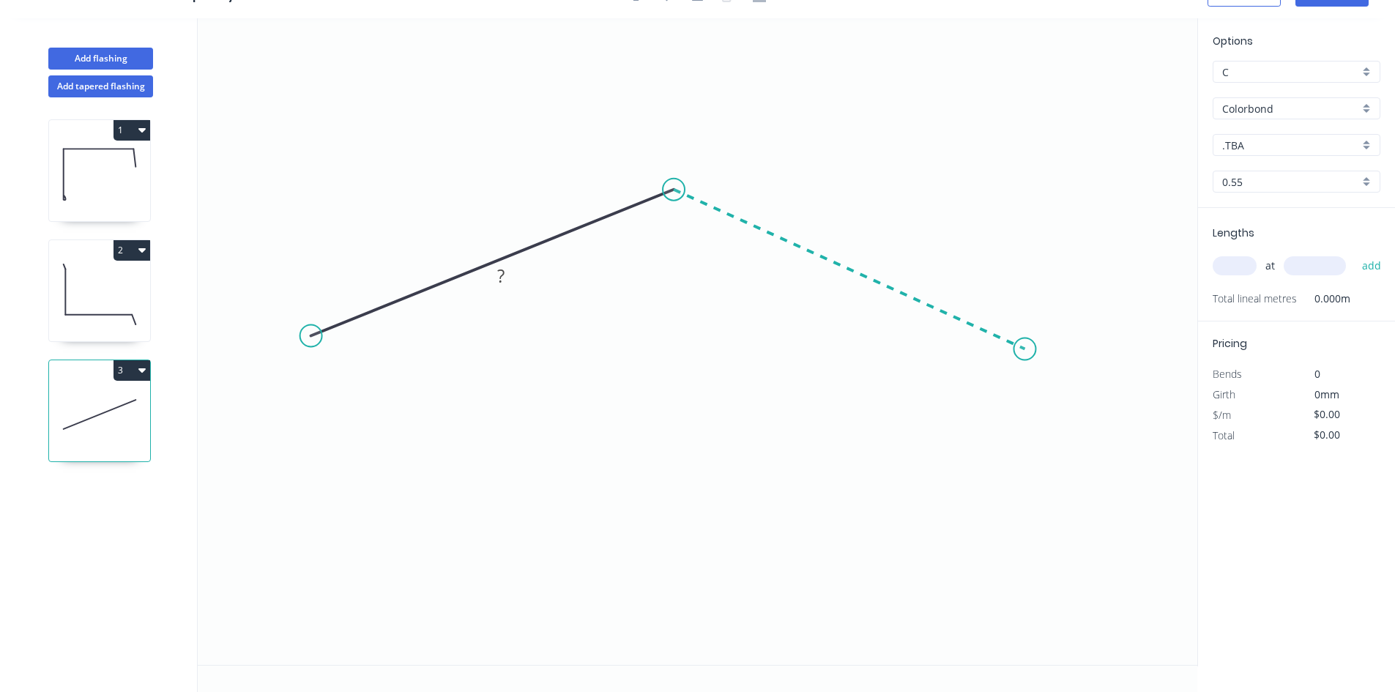
click at [1025, 349] on icon "0 ?" at bounding box center [698, 341] width 1000 height 647
click at [1039, 414] on icon "0 ? ? ? º" at bounding box center [698, 341] width 1000 height 647
click at [317, 332] on circle at bounding box center [318, 333] width 22 height 22
click at [302, 386] on icon "0 ? ? ? ? º ? º" at bounding box center [698, 341] width 1000 height 647
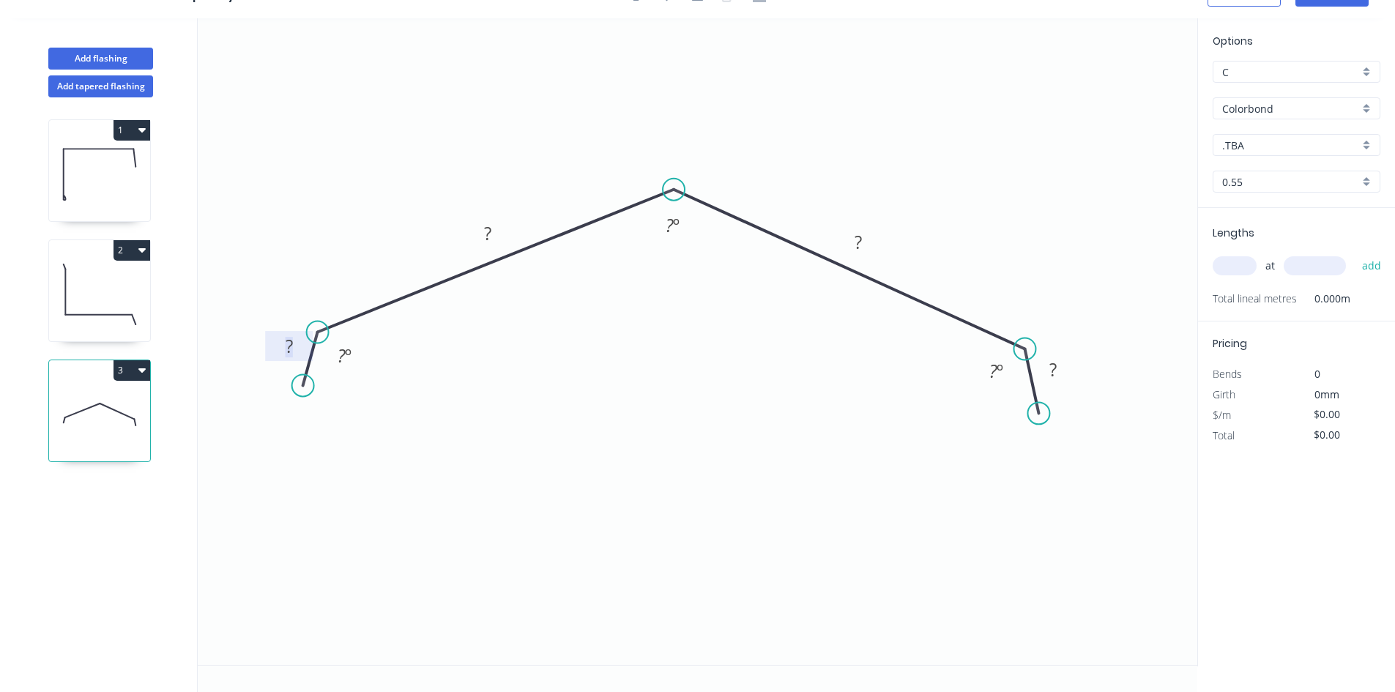
click at [302, 340] on rect at bounding box center [289, 347] width 29 height 21
click at [379, 404] on div "Hide angle" at bounding box center [415, 405] width 147 height 30
click at [1041, 427] on div "Hide angle" at bounding box center [1070, 423] width 147 height 30
click at [1072, 370] on rect at bounding box center [1054, 369] width 48 height 30
click at [1062, 370] on rect at bounding box center [1052, 370] width 29 height 21
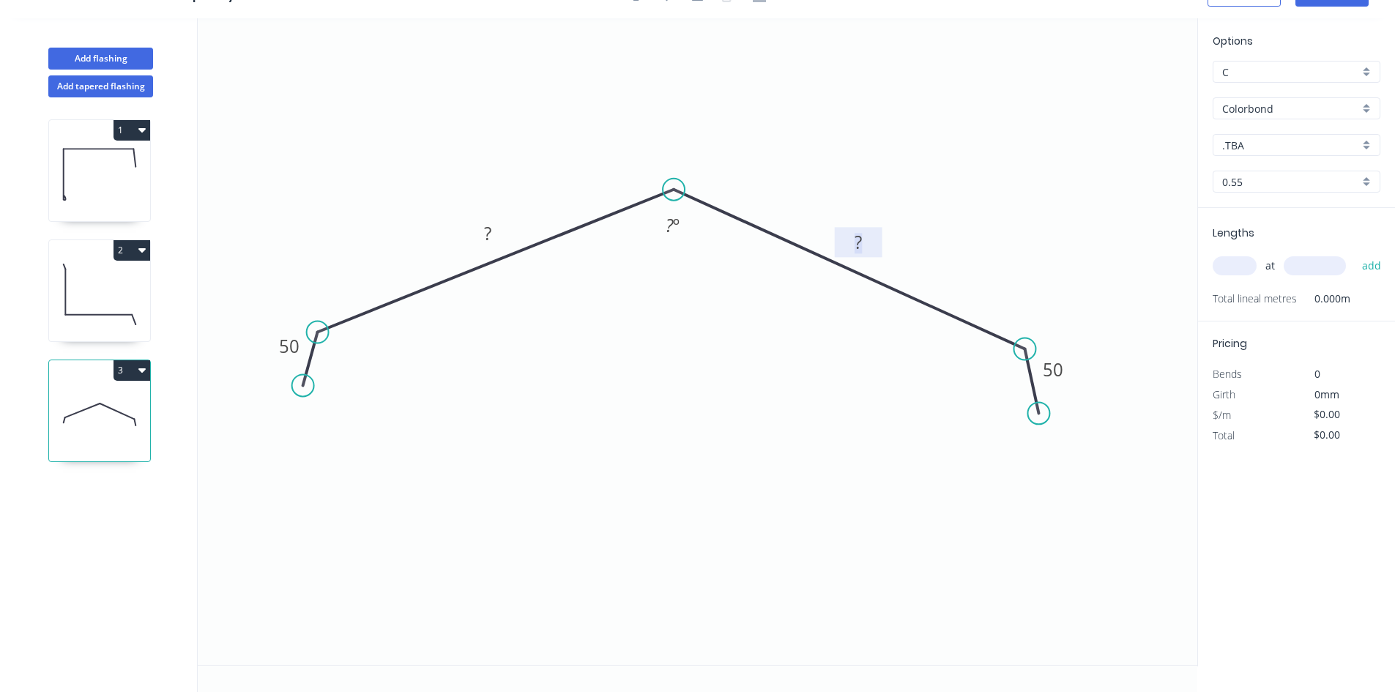
click at [858, 244] on tspan "?" at bounding box center [858, 242] width 7 height 24
click at [491, 233] on rect at bounding box center [487, 234] width 29 height 21
click at [724, 274] on div "Hide angle" at bounding box center [752, 271] width 147 height 30
type input "$30.15"
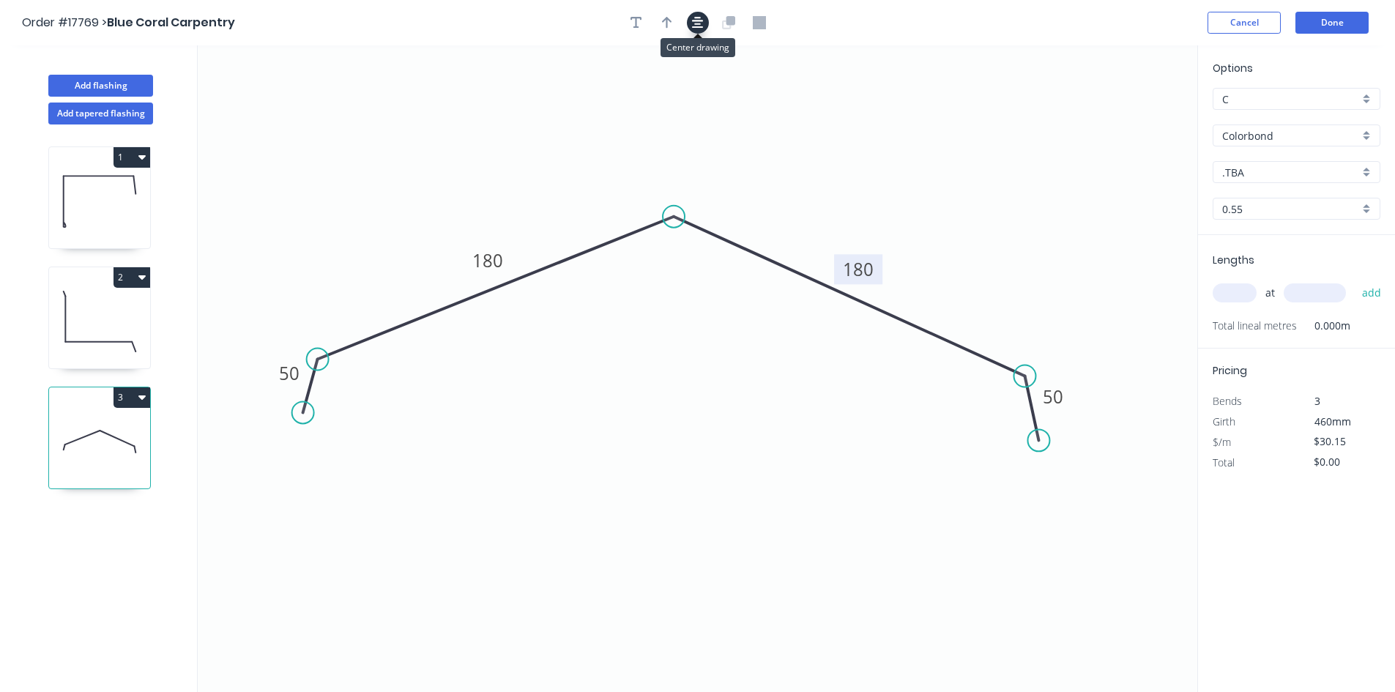
click at [704, 24] on button "button" at bounding box center [698, 23] width 22 height 22
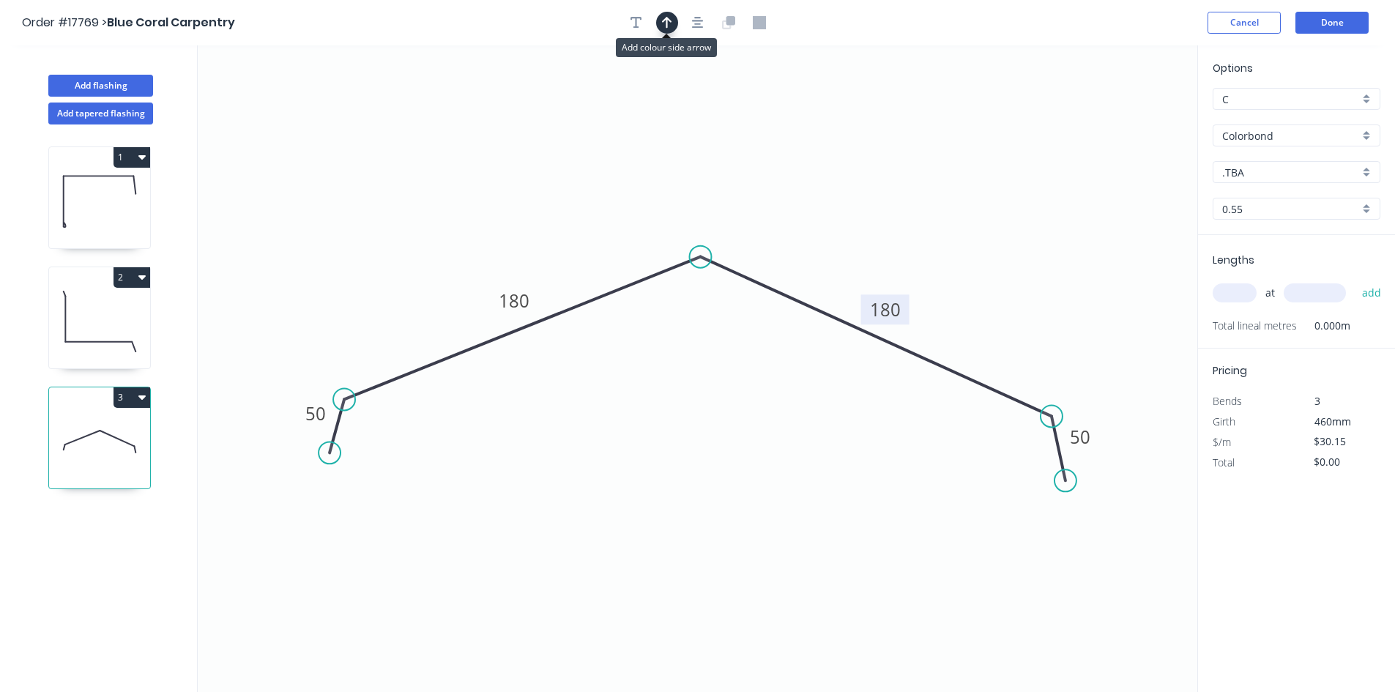
click at [672, 24] on button "button" at bounding box center [667, 23] width 22 height 22
drag, startPoint x: 1125, startPoint y: 119, endPoint x: 677, endPoint y: 166, distance: 449.9
click at [677, 166] on icon at bounding box center [677, 148] width 13 height 47
click at [677, 165] on icon at bounding box center [677, 148] width 13 height 47
drag, startPoint x: 677, startPoint y: 165, endPoint x: 878, endPoint y: 177, distance: 201.1
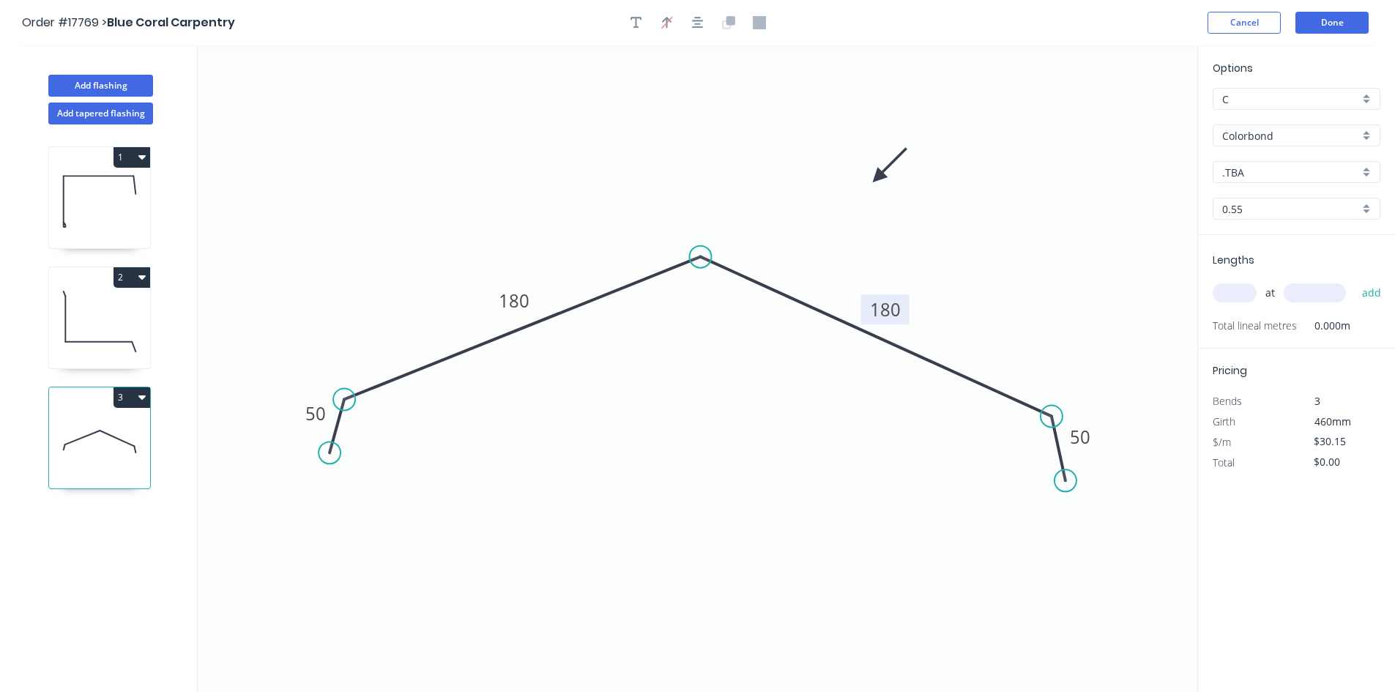
click at [878, 177] on icon at bounding box center [890, 165] width 42 height 42
click at [1266, 174] on input ".TBA" at bounding box center [1290, 172] width 137 height 15
click at [1290, 282] on div "Classic Cream" at bounding box center [1297, 277] width 166 height 26
type input "Classic Cream"
click at [1238, 295] on input "text" at bounding box center [1235, 292] width 44 height 19
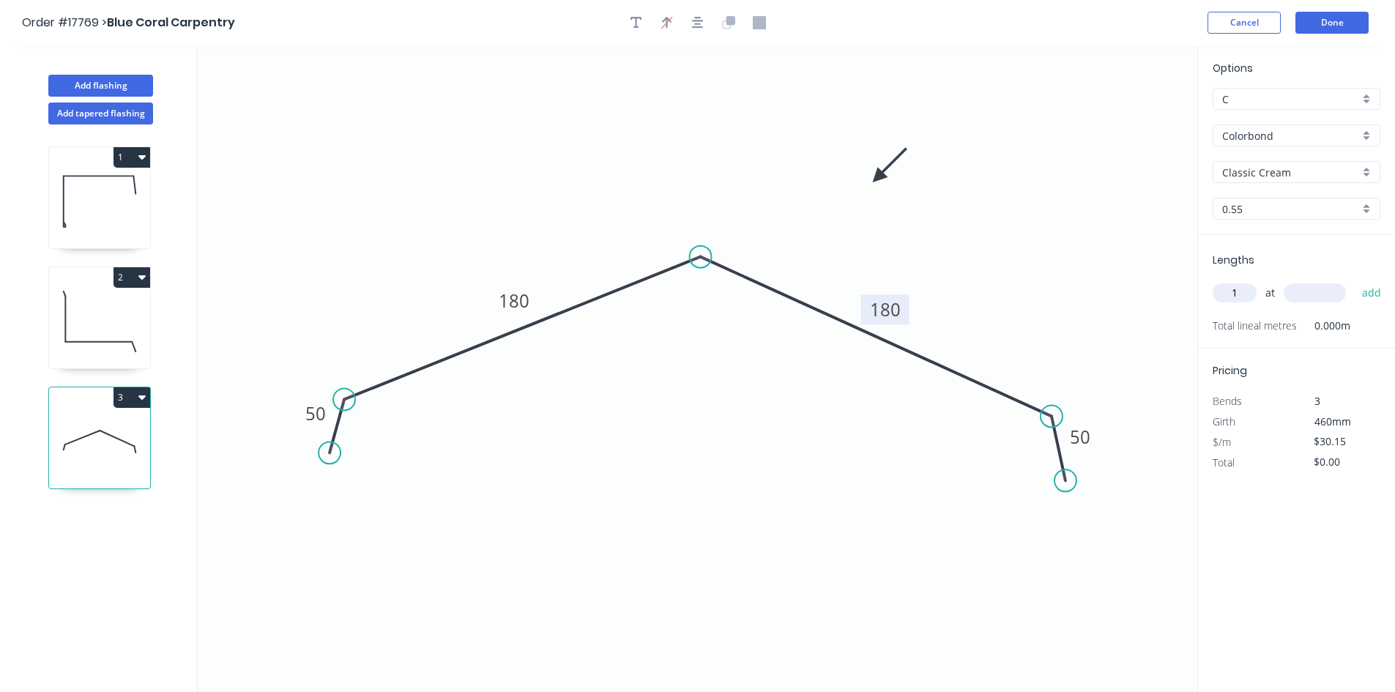
type input "1"
click at [1296, 291] on input "text" at bounding box center [1315, 292] width 62 height 19
type input "6000"
click at [1381, 293] on button "add" at bounding box center [1372, 292] width 34 height 25
type input "$180.90"
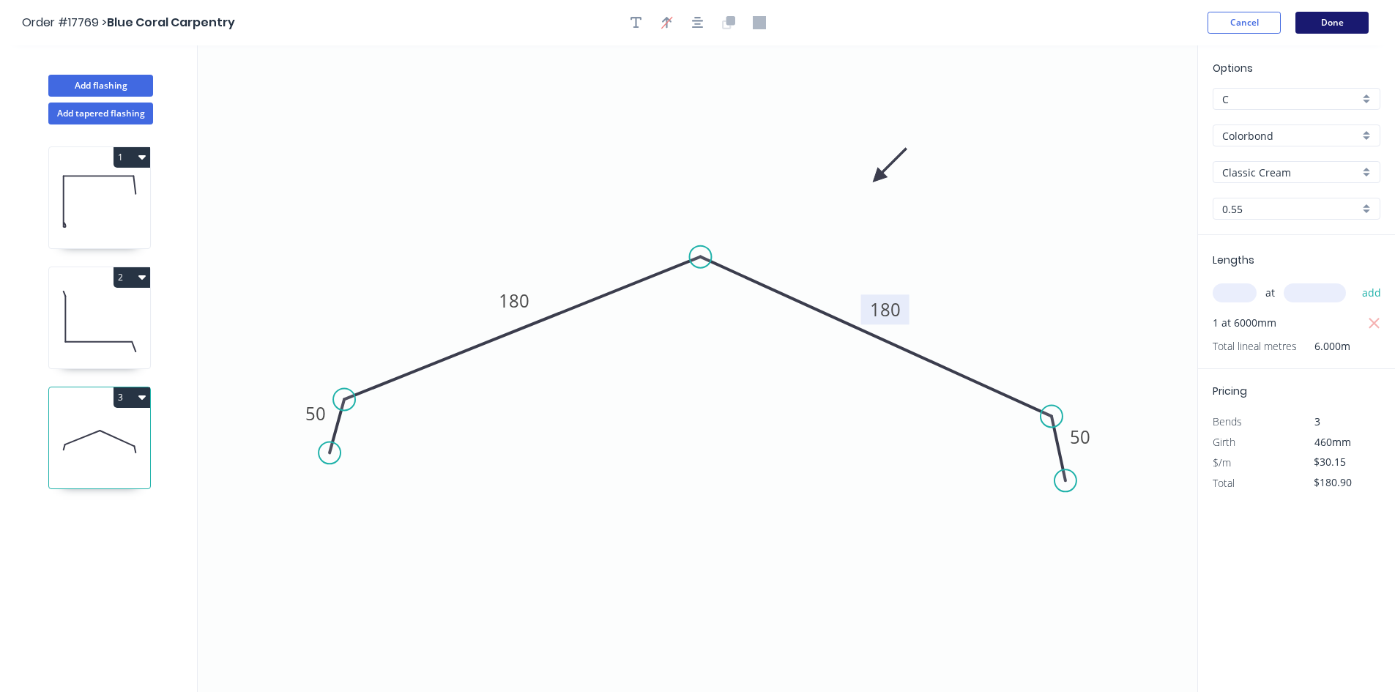
click at [1350, 17] on button "Done" at bounding box center [1332, 23] width 73 height 22
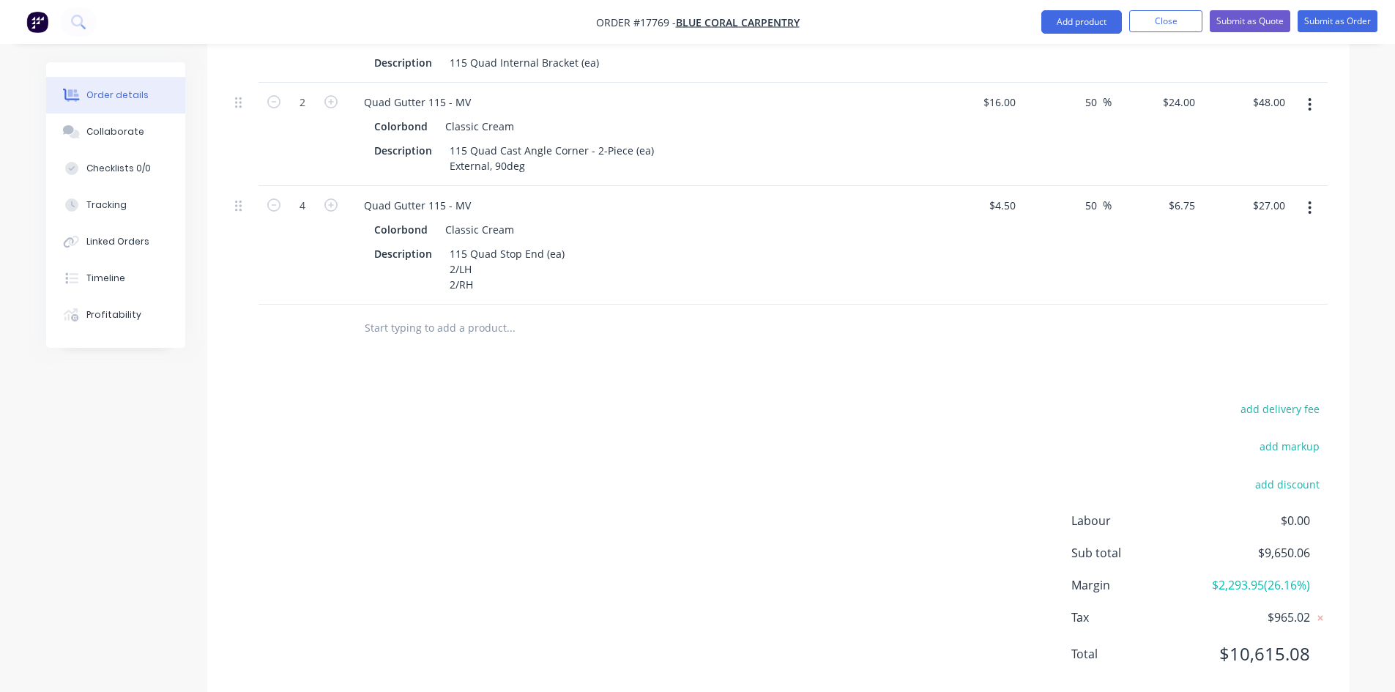
scroll to position [2821, 0]
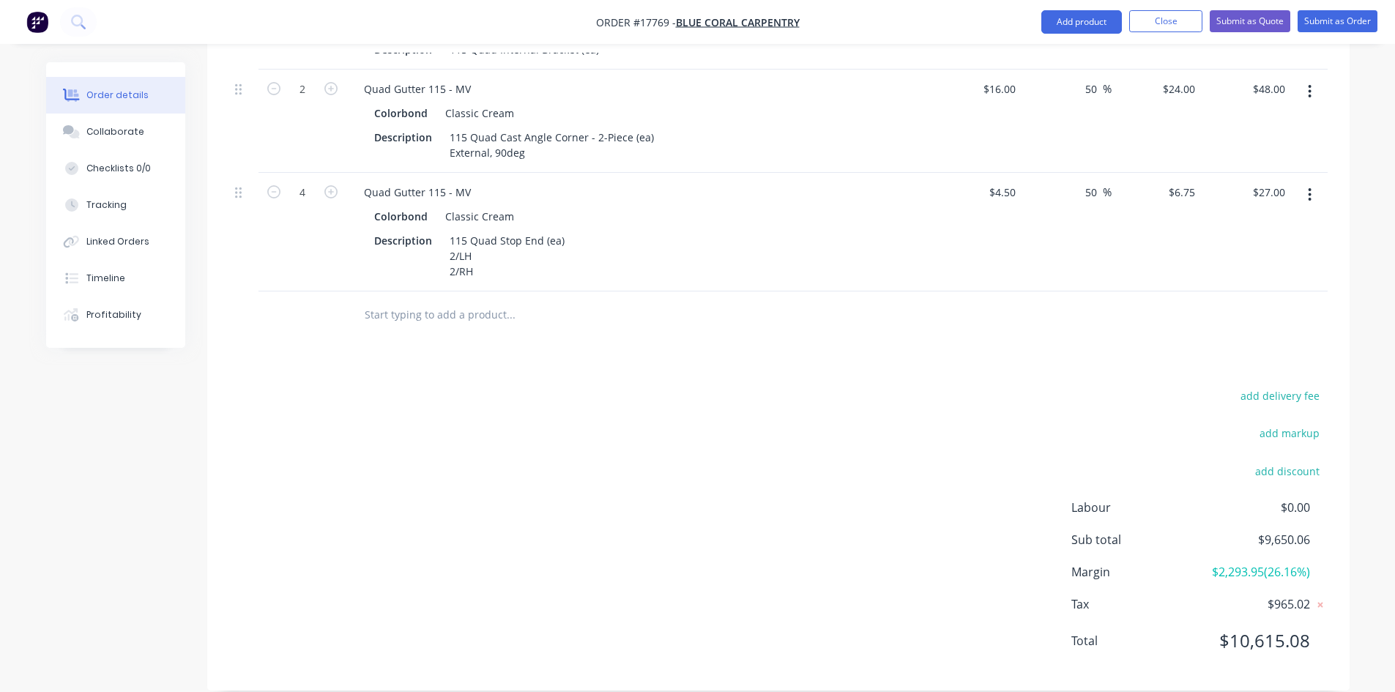
click at [410, 300] on input "text" at bounding box center [510, 314] width 293 height 29
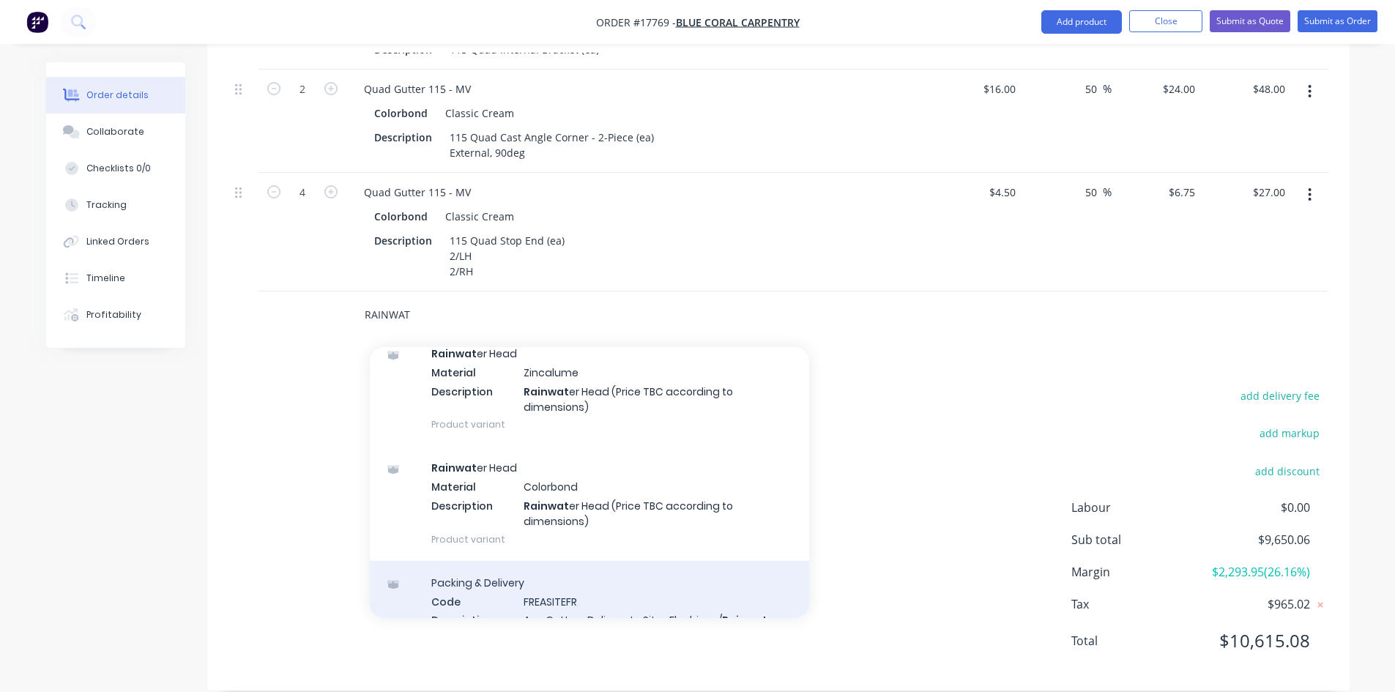
scroll to position [326, 0]
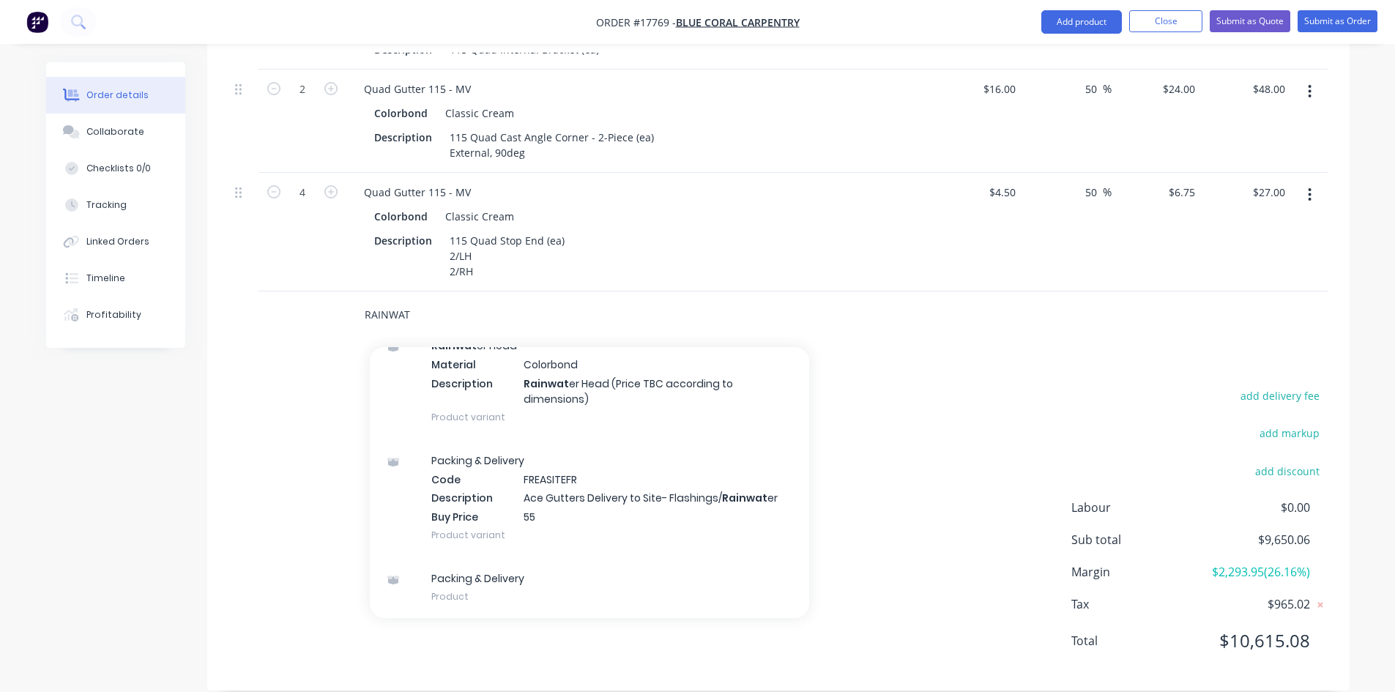
type input "RAINWAT"
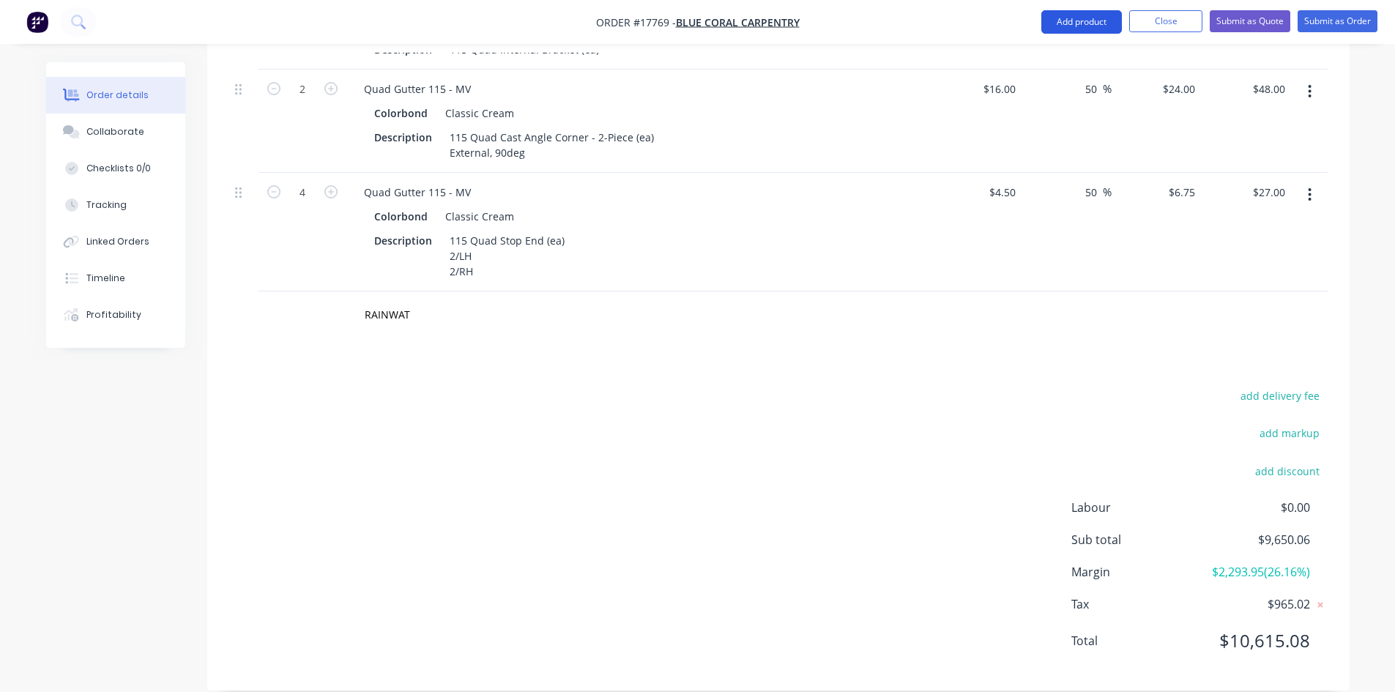
click at [1068, 23] on button "Add product" at bounding box center [1081, 21] width 81 height 23
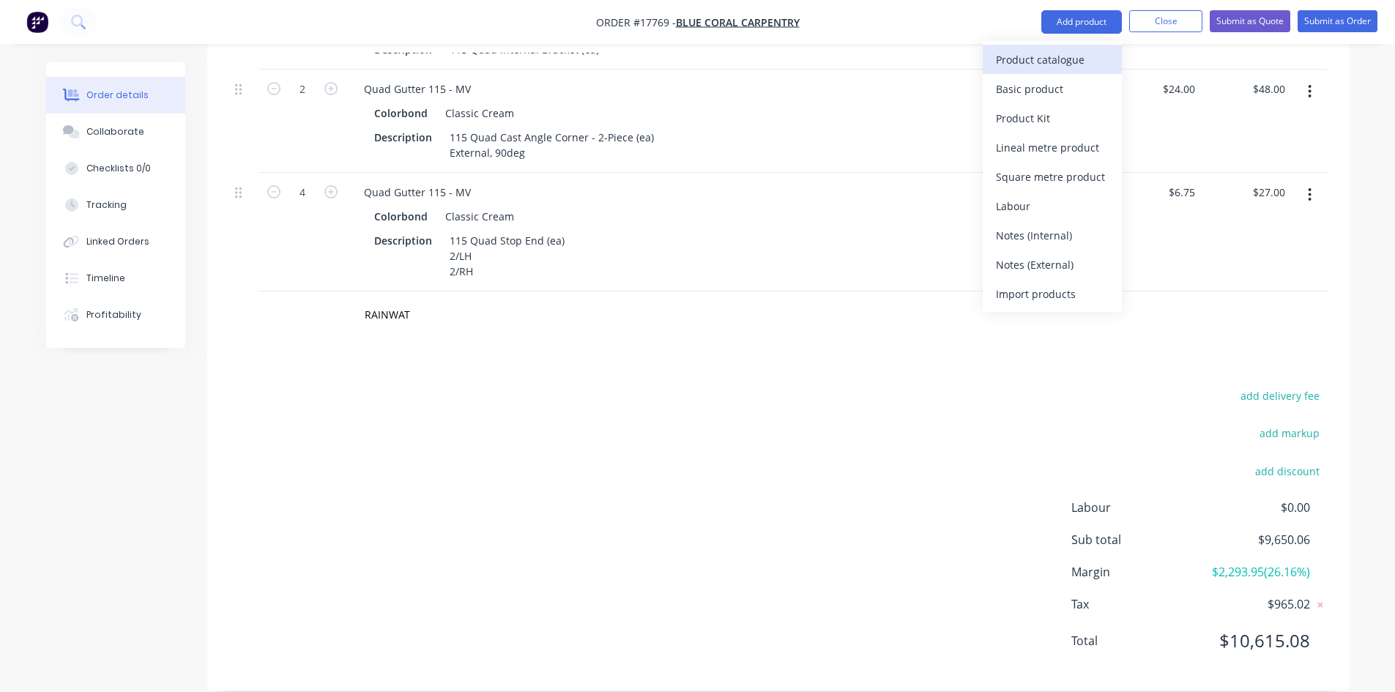
click at [1063, 69] on div "Product catalogue" at bounding box center [1052, 59] width 113 height 21
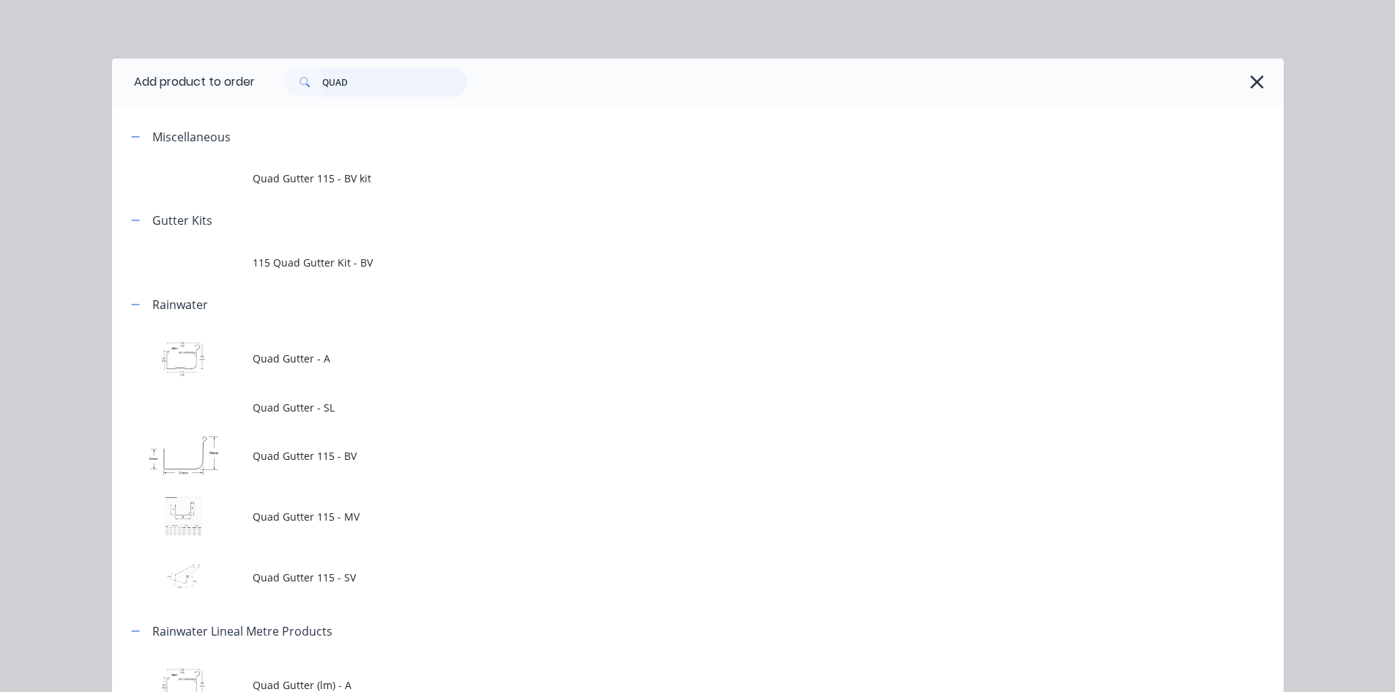
click at [338, 70] on input "QUAD" at bounding box center [394, 81] width 145 height 29
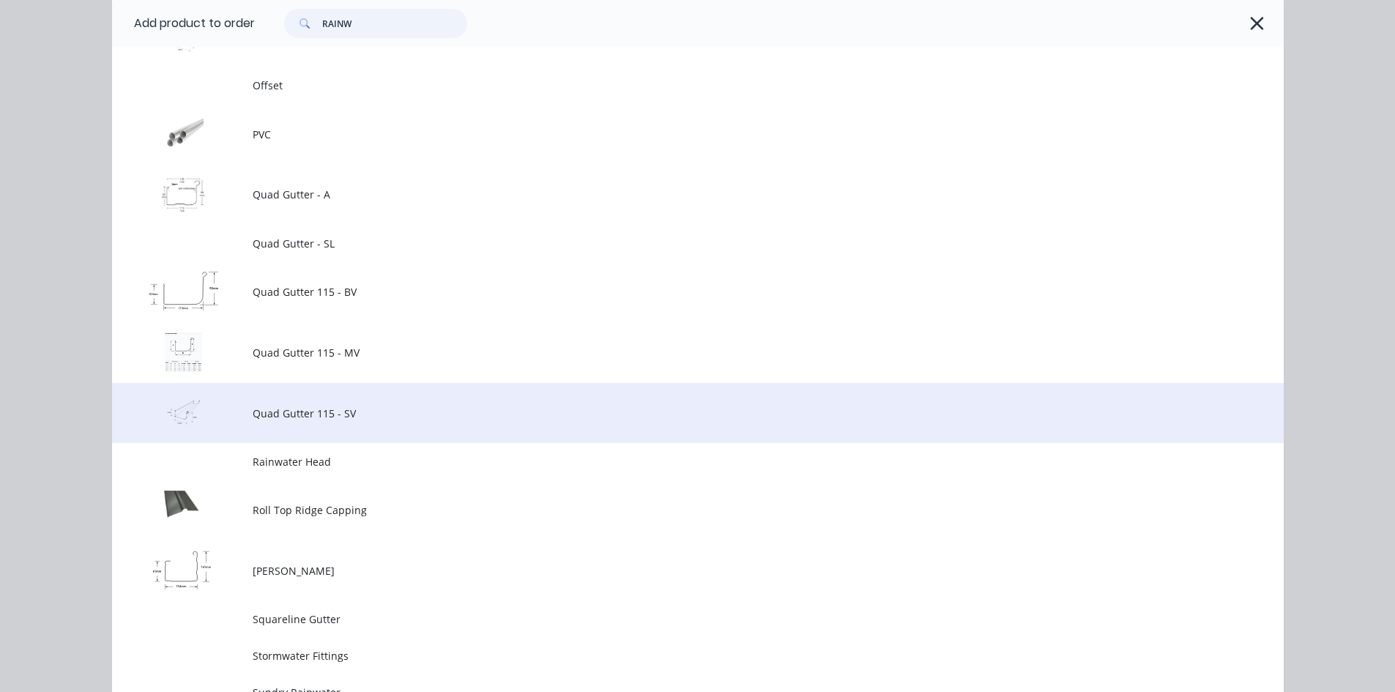
scroll to position [1465, 0]
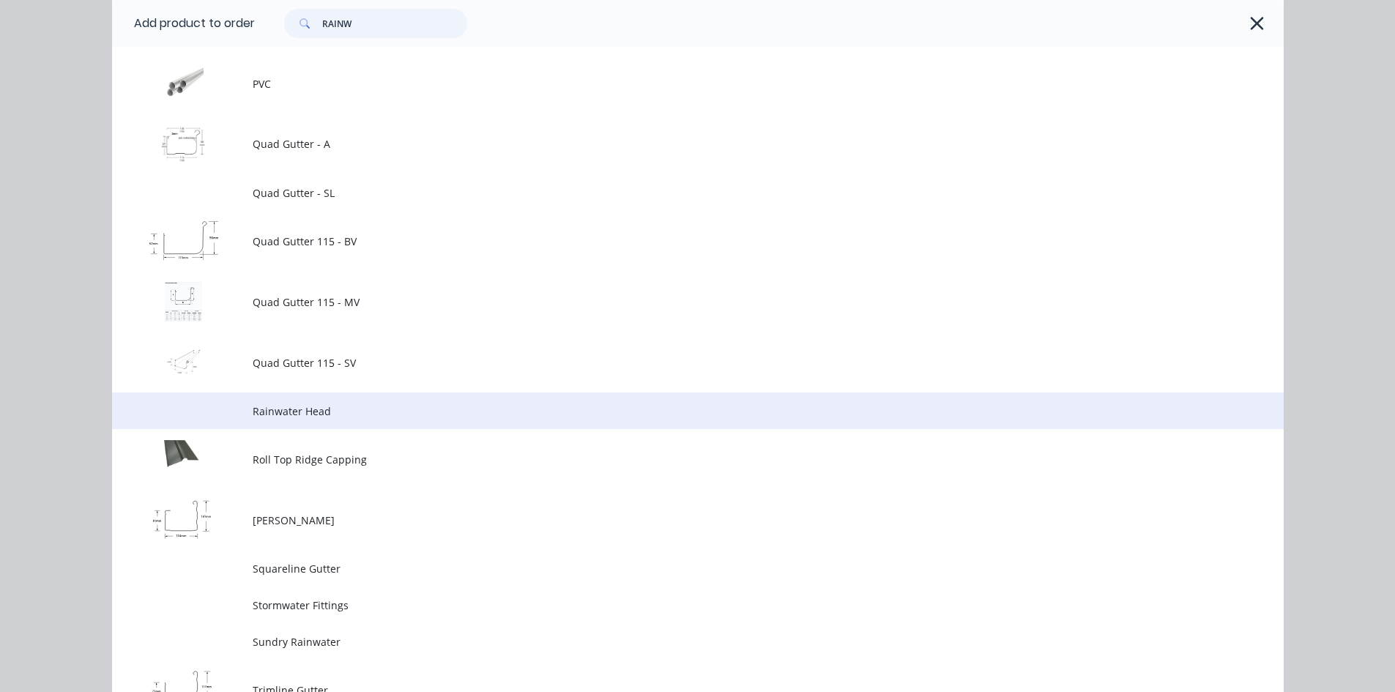
type input "RAINW"
click at [393, 407] on span "Rainwater Head" at bounding box center [665, 411] width 825 height 15
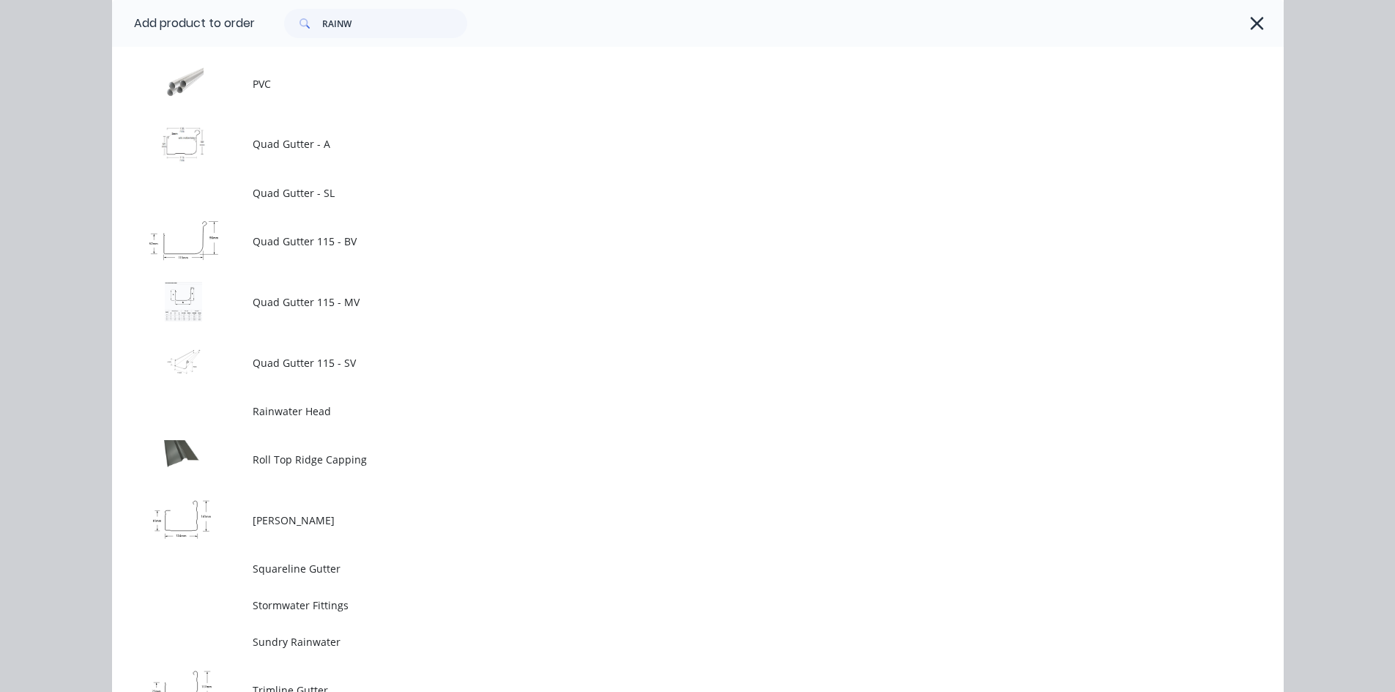
scroll to position [0, 0]
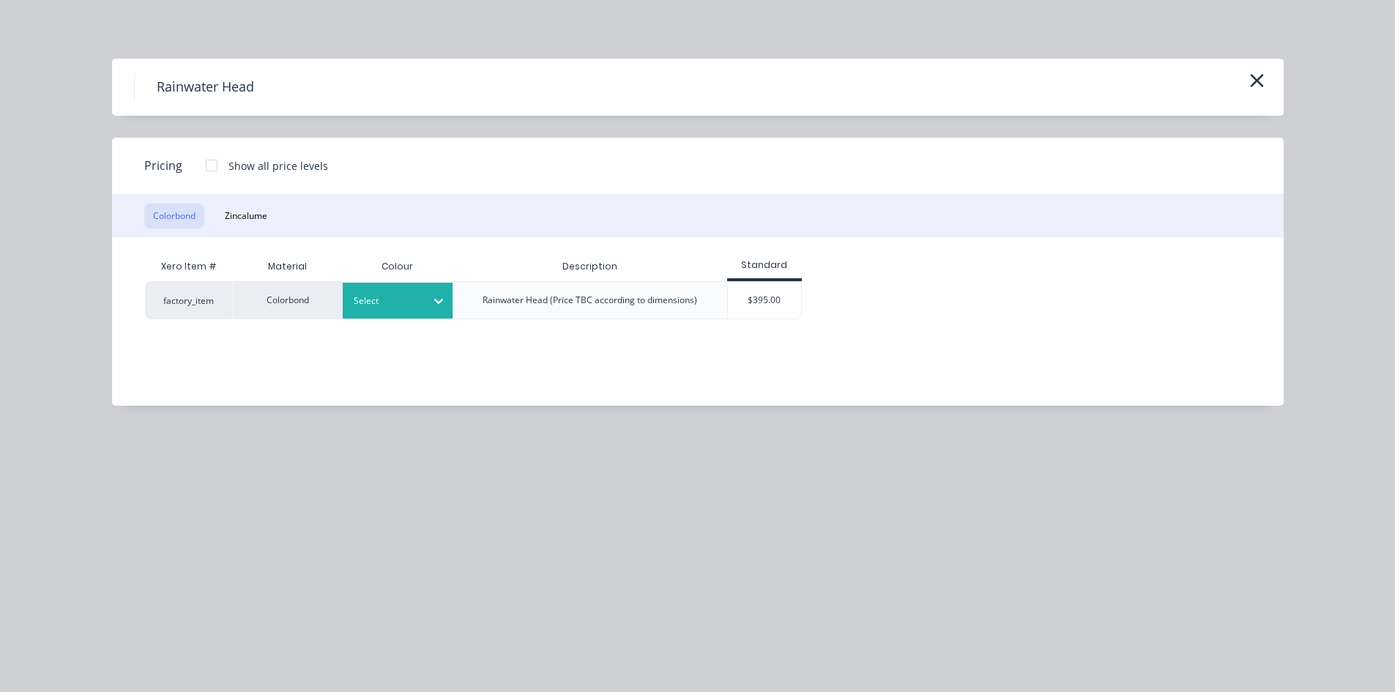
click at [409, 300] on div at bounding box center [387, 301] width 66 height 16
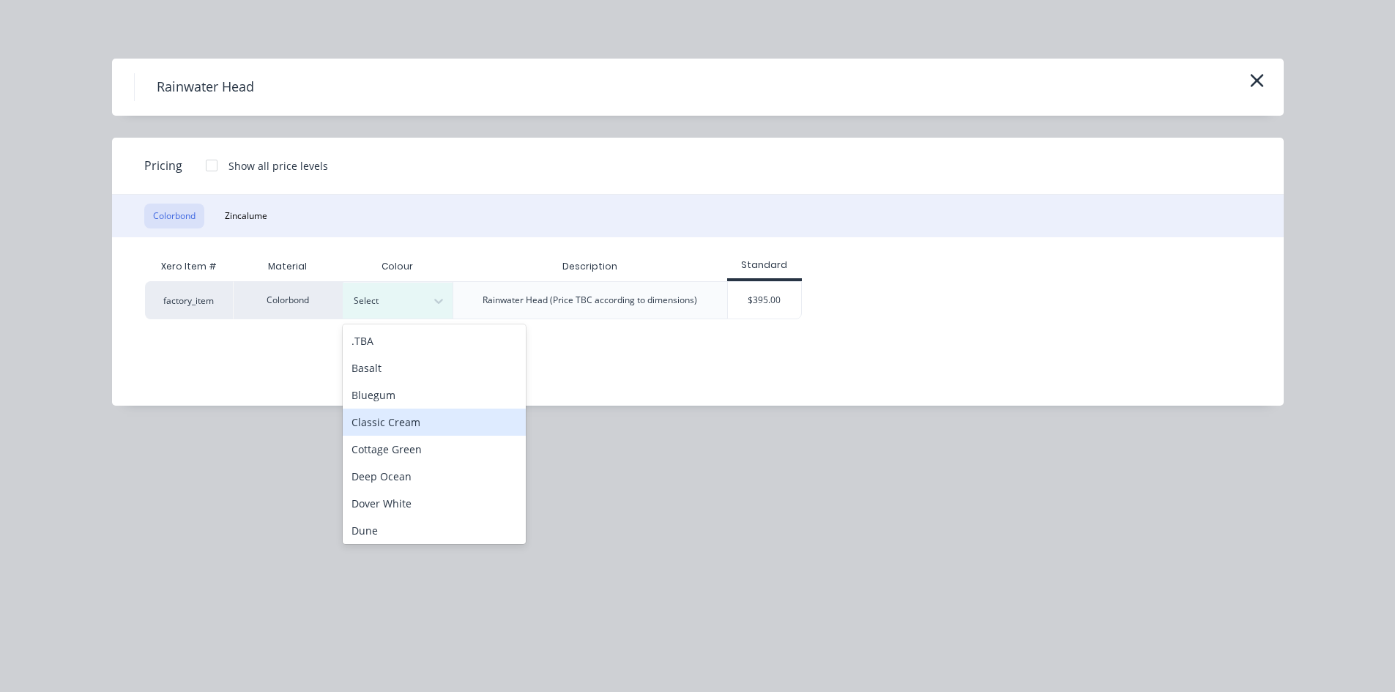
click at [414, 431] on div "Classic Cream" at bounding box center [434, 422] width 183 height 27
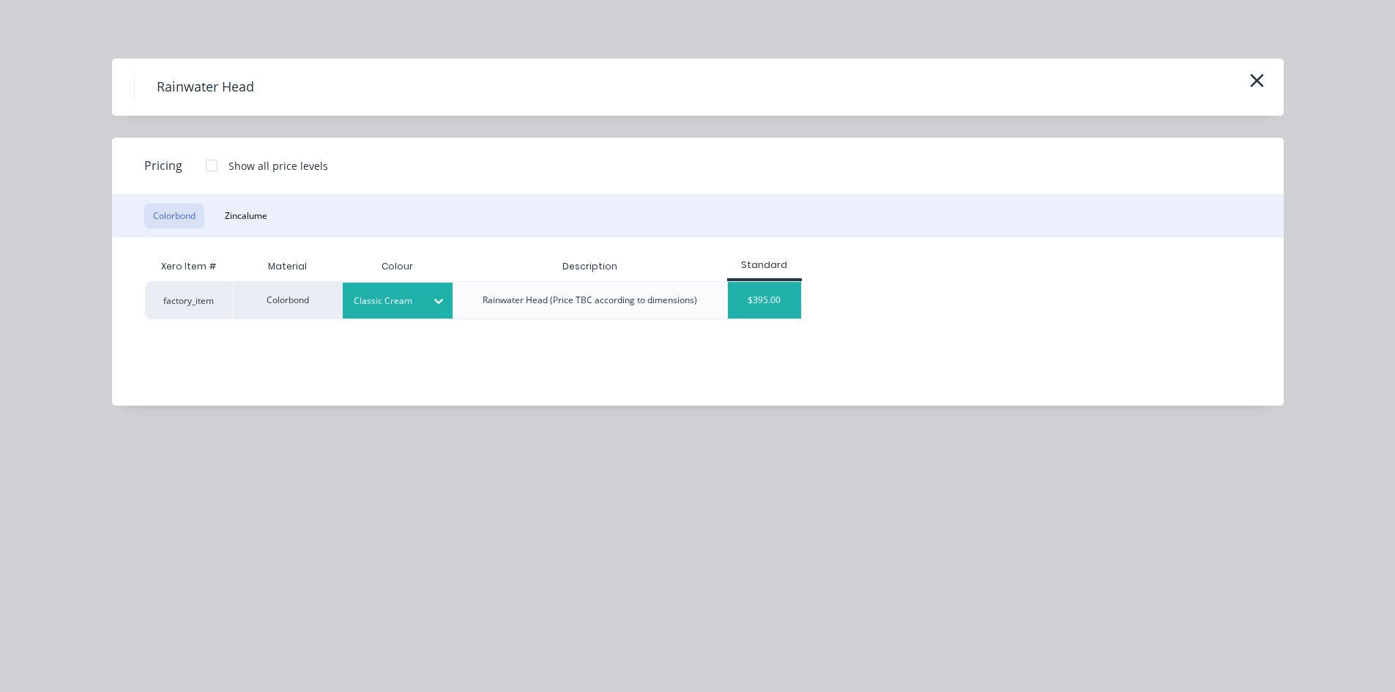
click at [763, 300] on div "$395.00" at bounding box center [764, 300] width 73 height 37
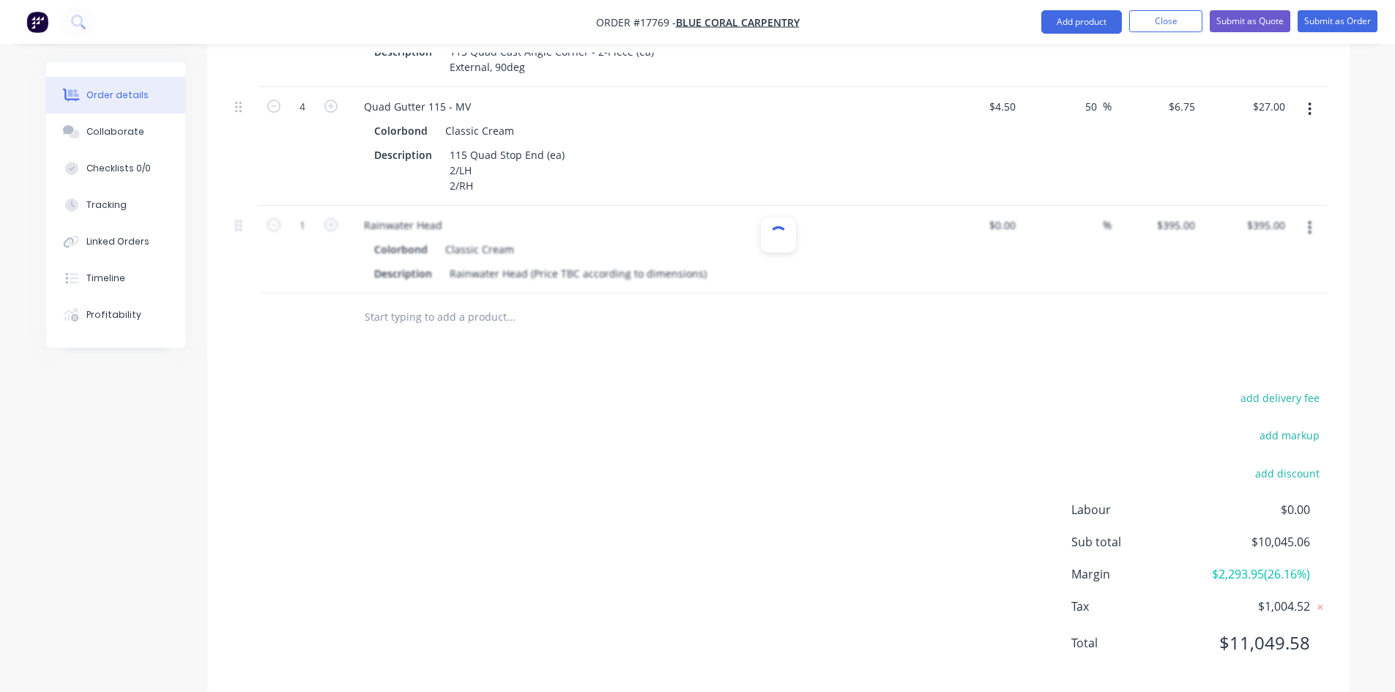
scroll to position [2909, 0]
click at [333, 216] on icon "button" at bounding box center [330, 222] width 13 height 13
type input "2"
type input "$790.00"
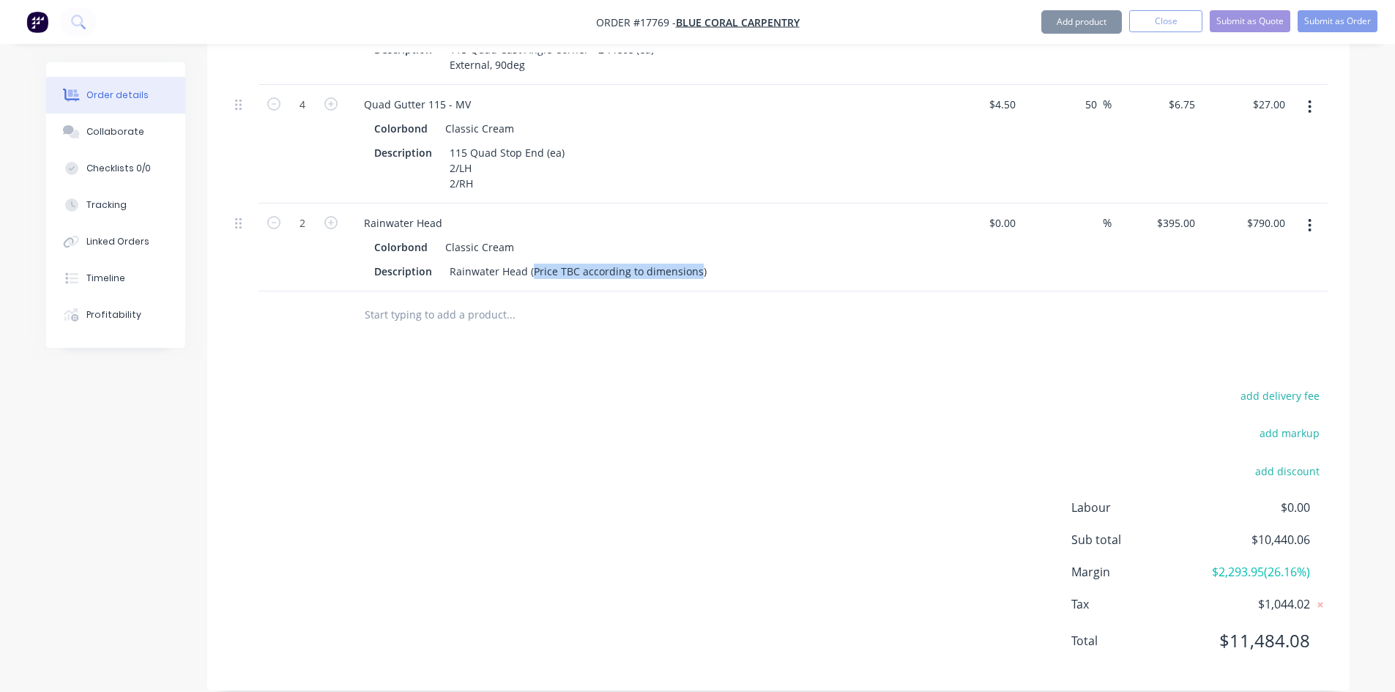
drag, startPoint x: 694, startPoint y: 248, endPoint x: 530, endPoint y: 242, distance: 163.4
click at [530, 261] on div "Rainwater Head (Price TBC according to dimensions)" at bounding box center [578, 271] width 269 height 21
drag, startPoint x: 530, startPoint y: 247, endPoint x: 696, endPoint y: 252, distance: 165.6
click at [696, 261] on div "Rainwater Head (Price TBC according to dimensions)" at bounding box center [578, 271] width 269 height 21
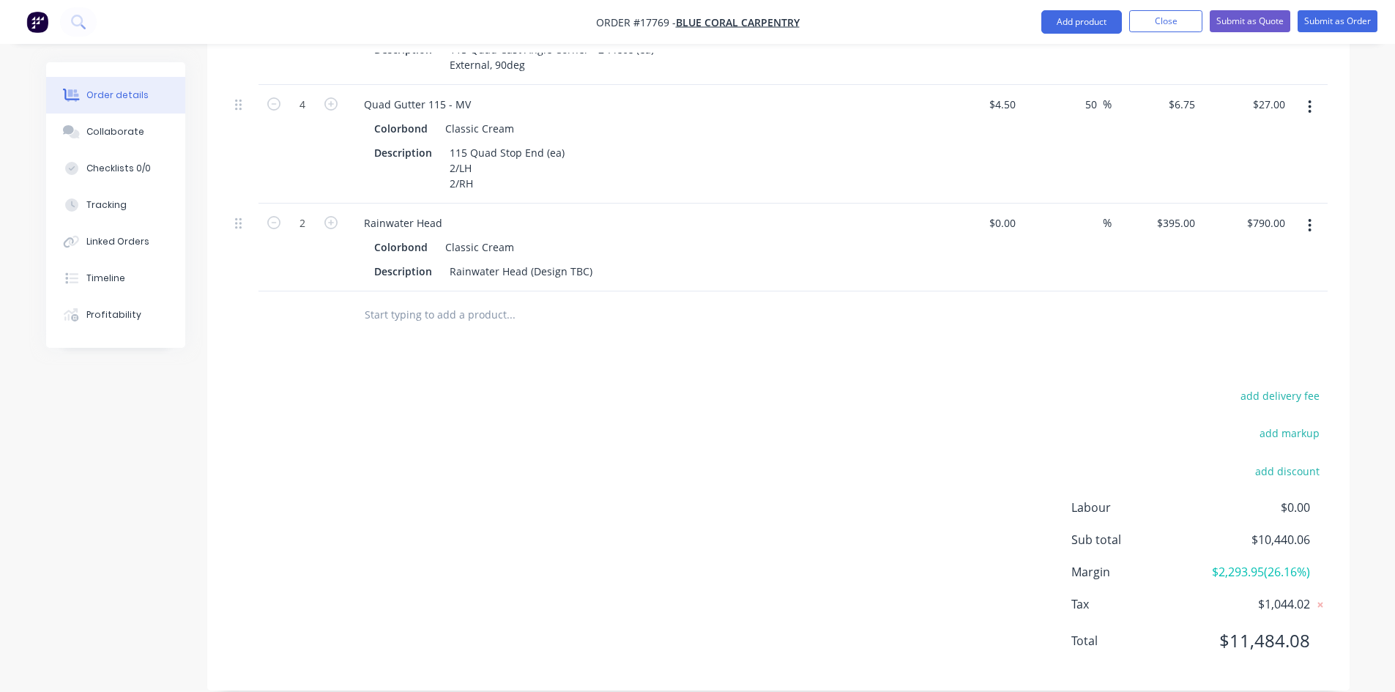
click at [390, 300] on input "text" at bounding box center [510, 314] width 293 height 29
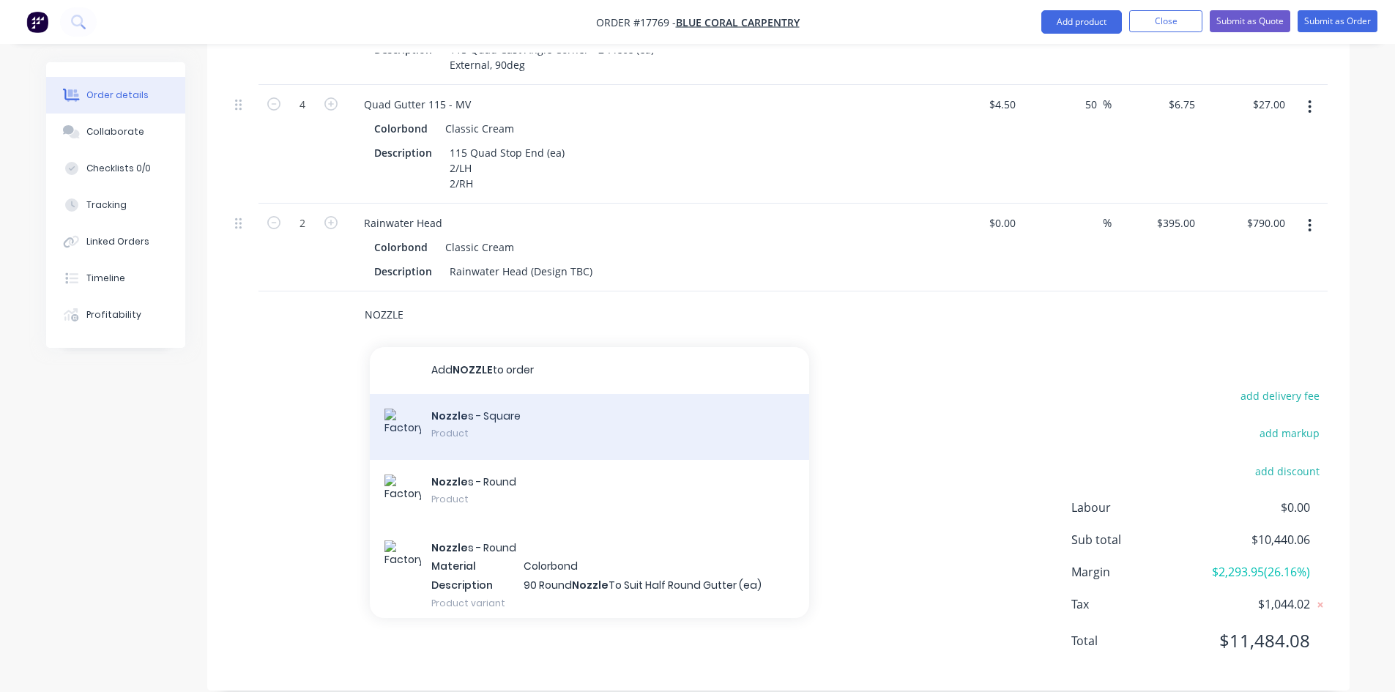
type input "NOZZLE"
click at [488, 408] on div "Nozzle s - Square Product" at bounding box center [589, 427] width 439 height 66
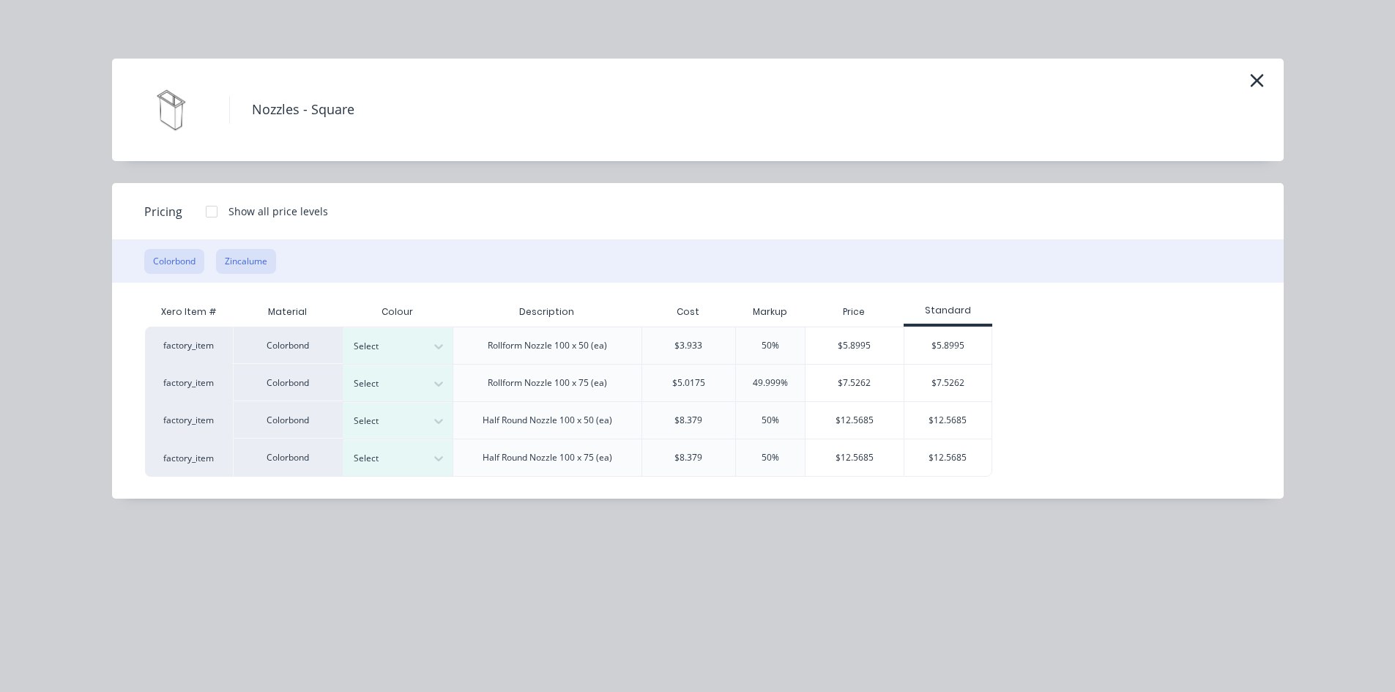
click at [239, 270] on button "Zincalume" at bounding box center [246, 261] width 60 height 25
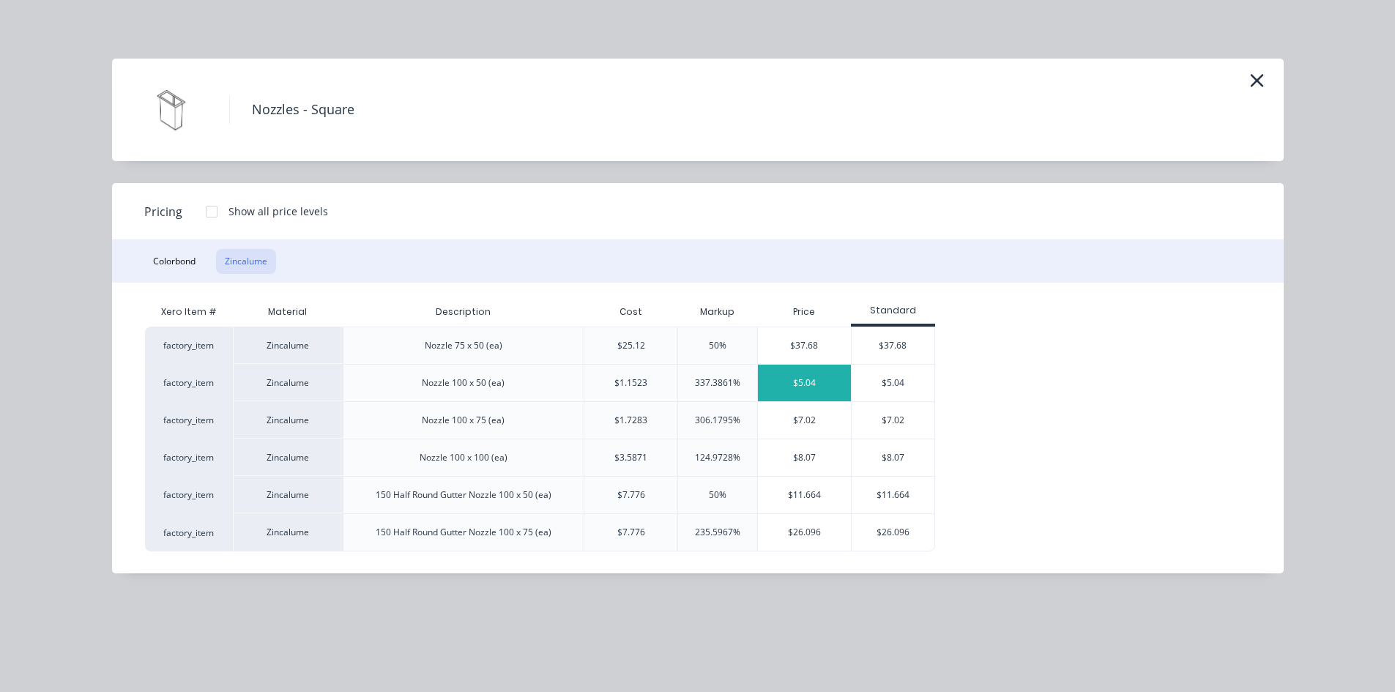
click at [802, 387] on div "$5.04" at bounding box center [804, 383] width 93 height 37
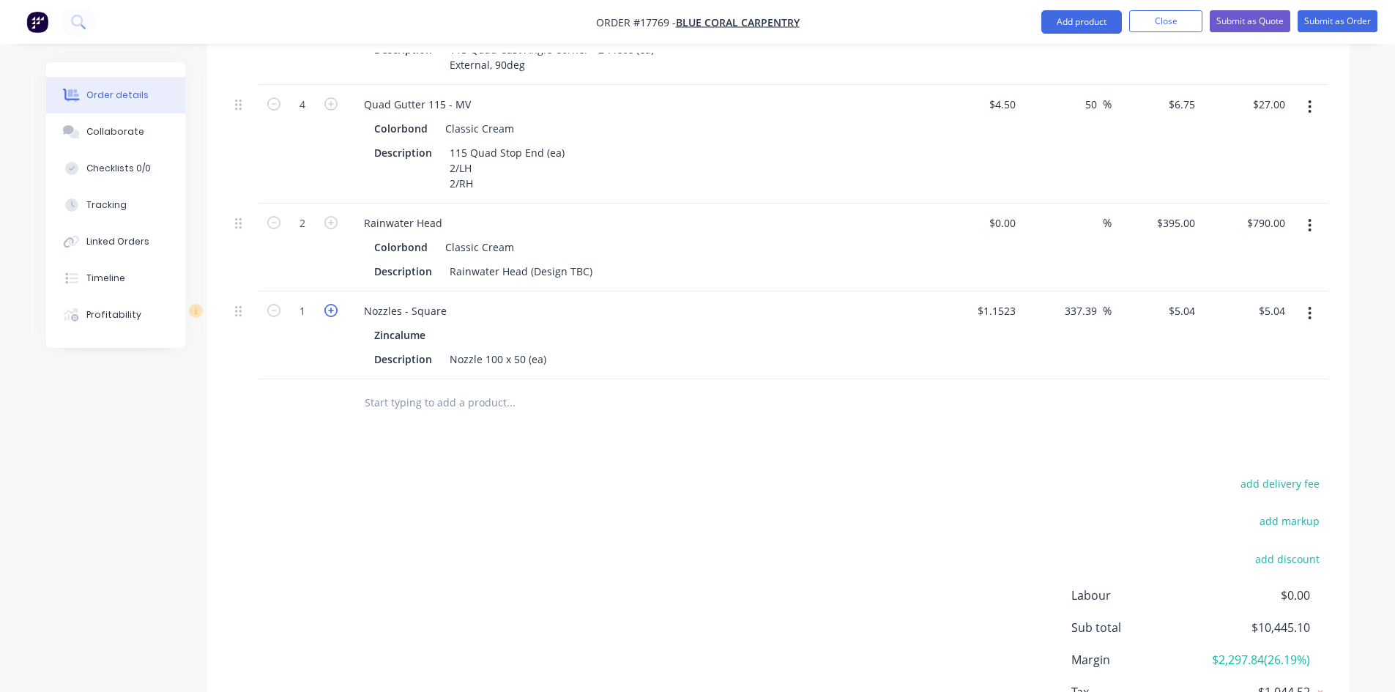
click at [324, 304] on icon "button" at bounding box center [330, 310] width 13 height 13
type input "2"
type input "$10.08"
click at [324, 304] on icon "button" at bounding box center [330, 310] width 13 height 13
type input "3"
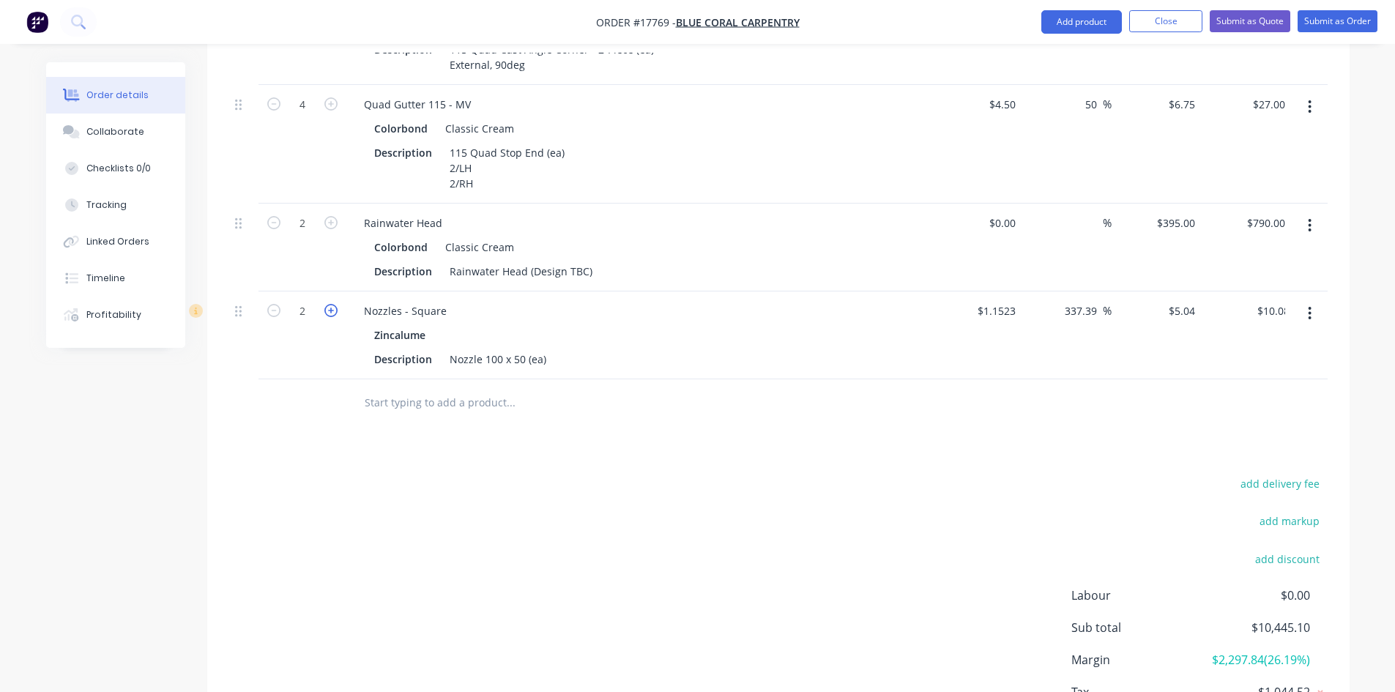
type input "$15.12"
click at [324, 304] on icon "button" at bounding box center [330, 310] width 13 height 13
type input "4"
type input "$20.16"
click at [324, 304] on icon "button" at bounding box center [330, 310] width 13 height 13
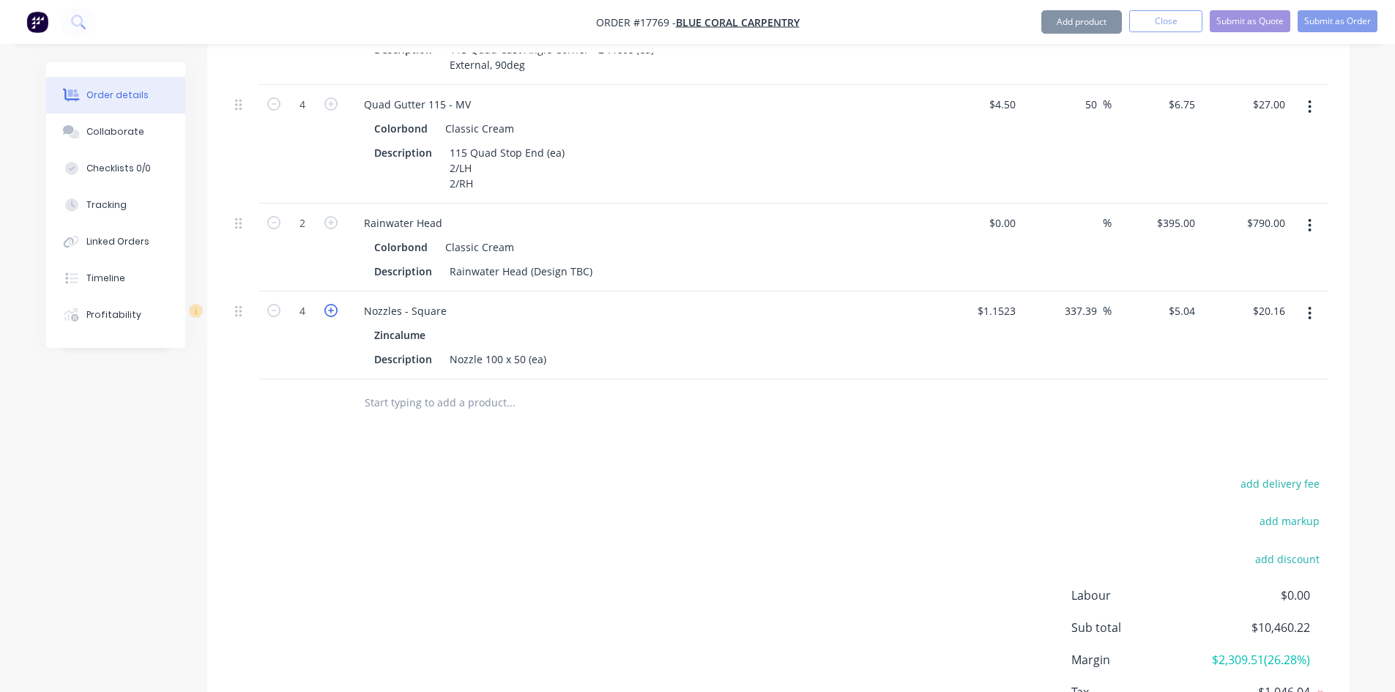
type input "5"
type input "$25.20"
click at [324, 304] on icon "button" at bounding box center [330, 310] width 13 height 13
type input "6"
type input "$30.24"
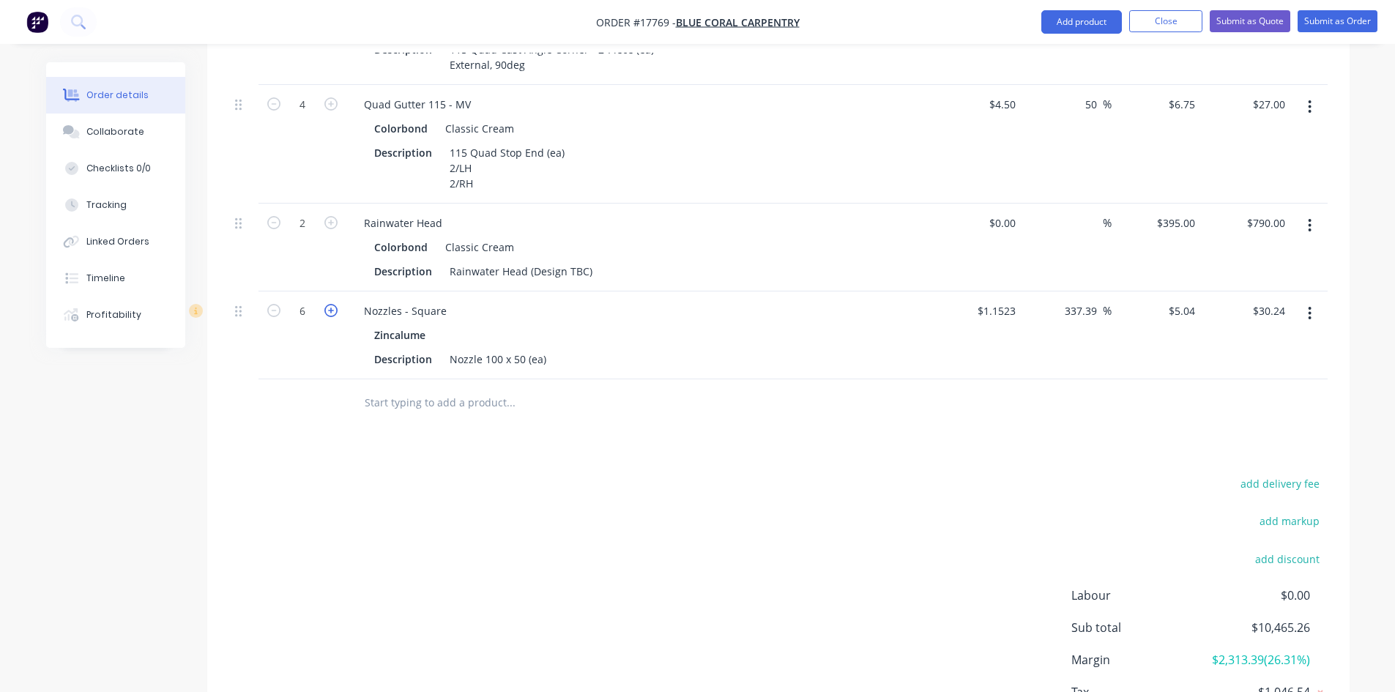
click at [324, 304] on icon "button" at bounding box center [330, 310] width 13 height 13
type input "7"
type input "$35.28"
click at [324, 304] on icon "button" at bounding box center [330, 310] width 13 height 13
type input "8"
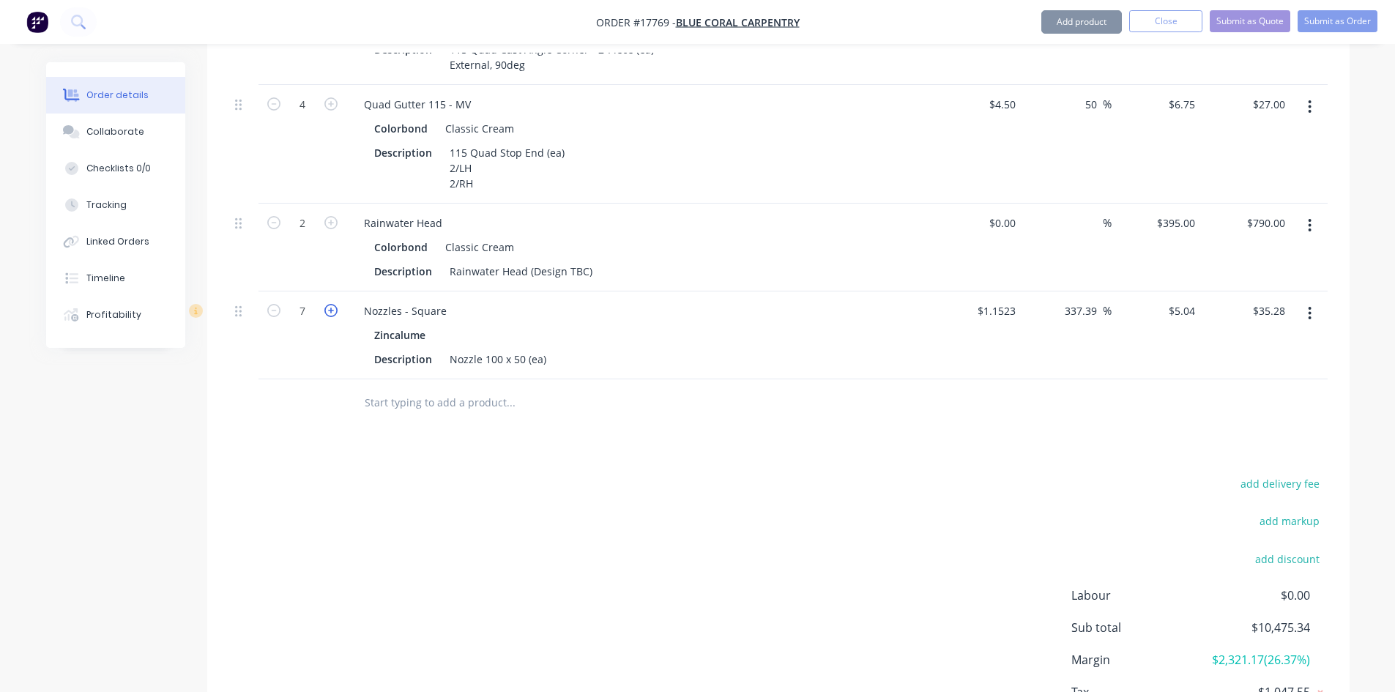
type input "$40.32"
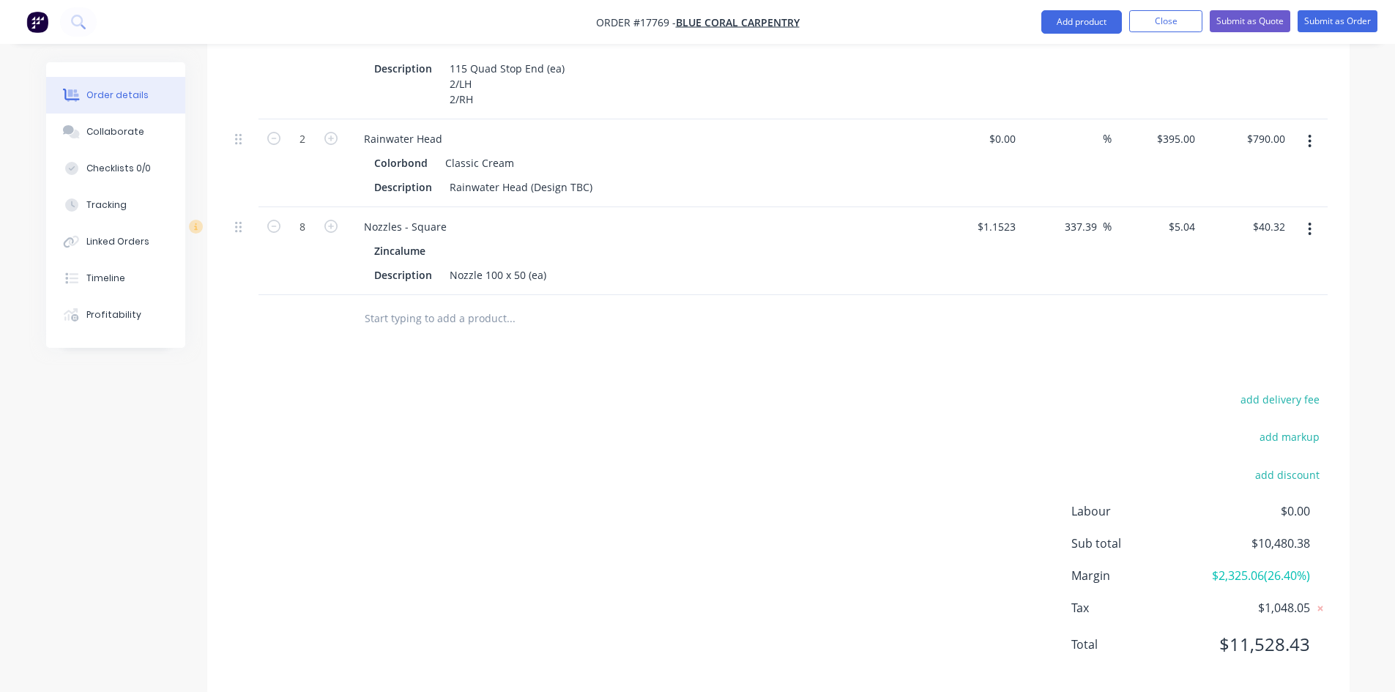
scroll to position [2997, 0]
click at [420, 300] on input "text" at bounding box center [510, 314] width 293 height 29
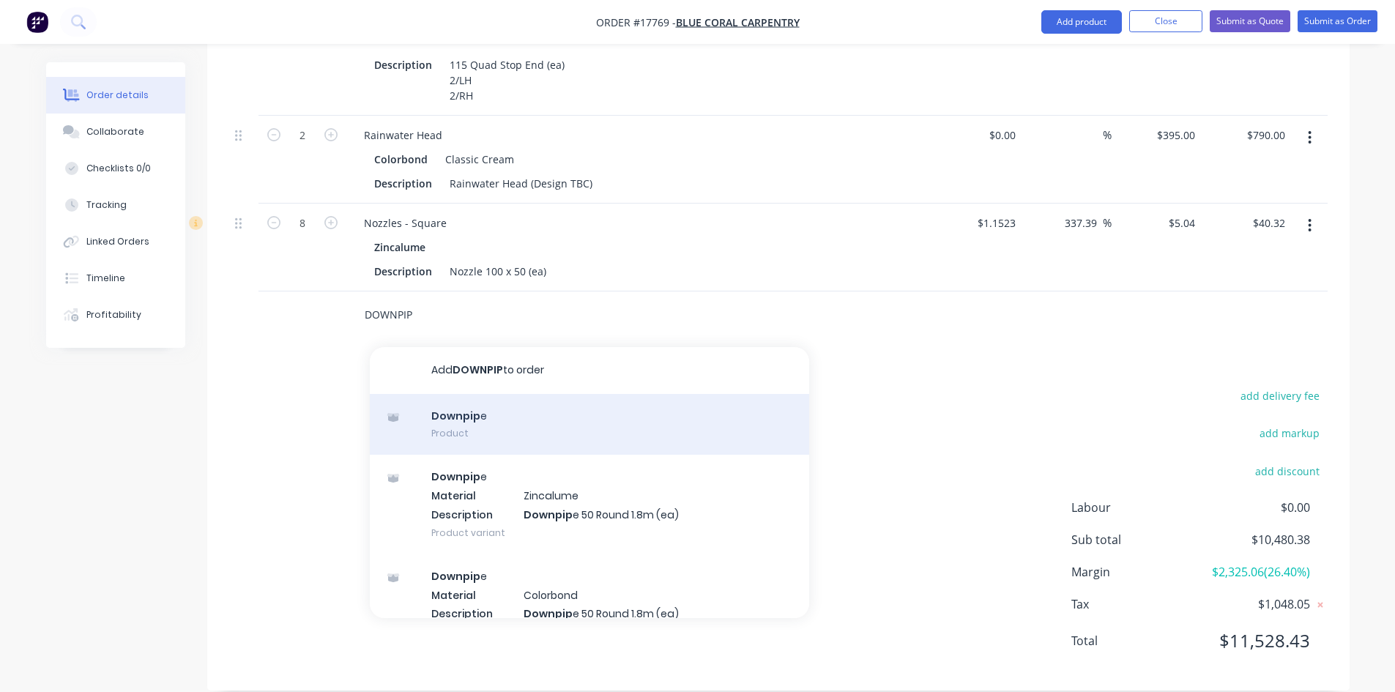
type input "DOWNPIP"
click at [434, 395] on div "Downpip e Product" at bounding box center [589, 425] width 439 height 62
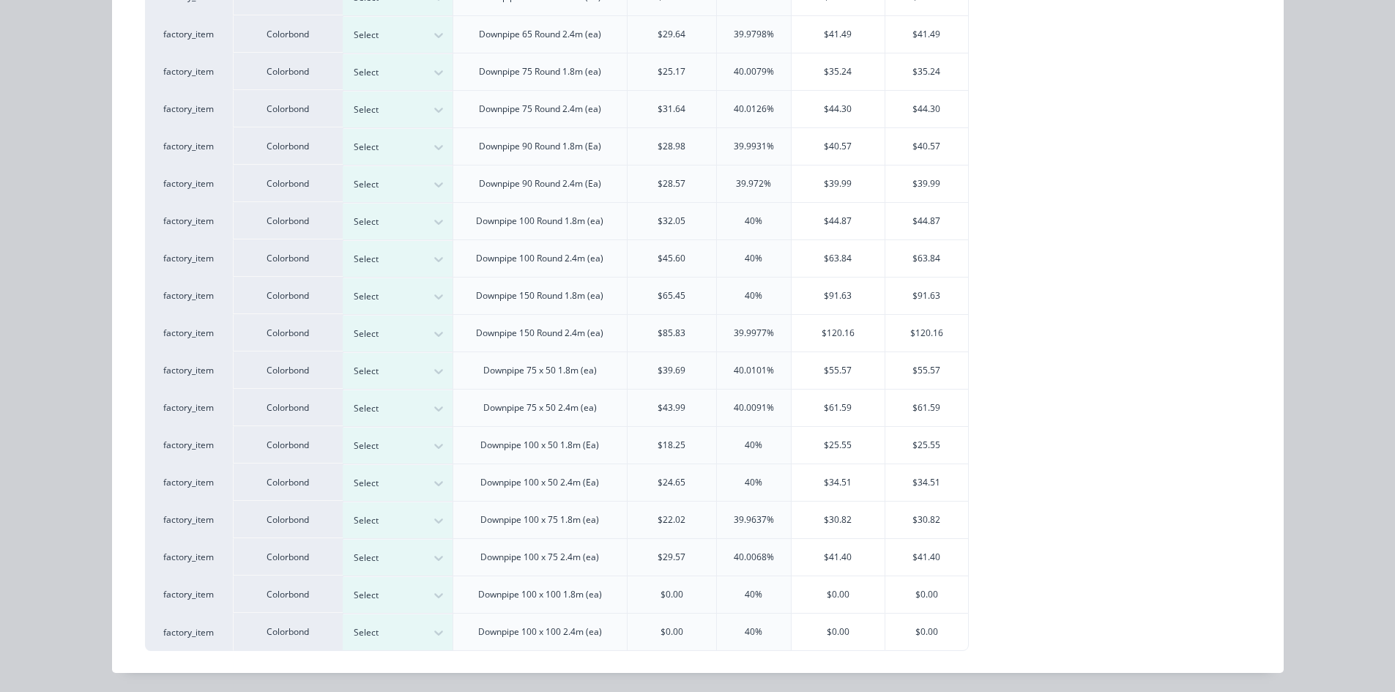
scroll to position [379, 0]
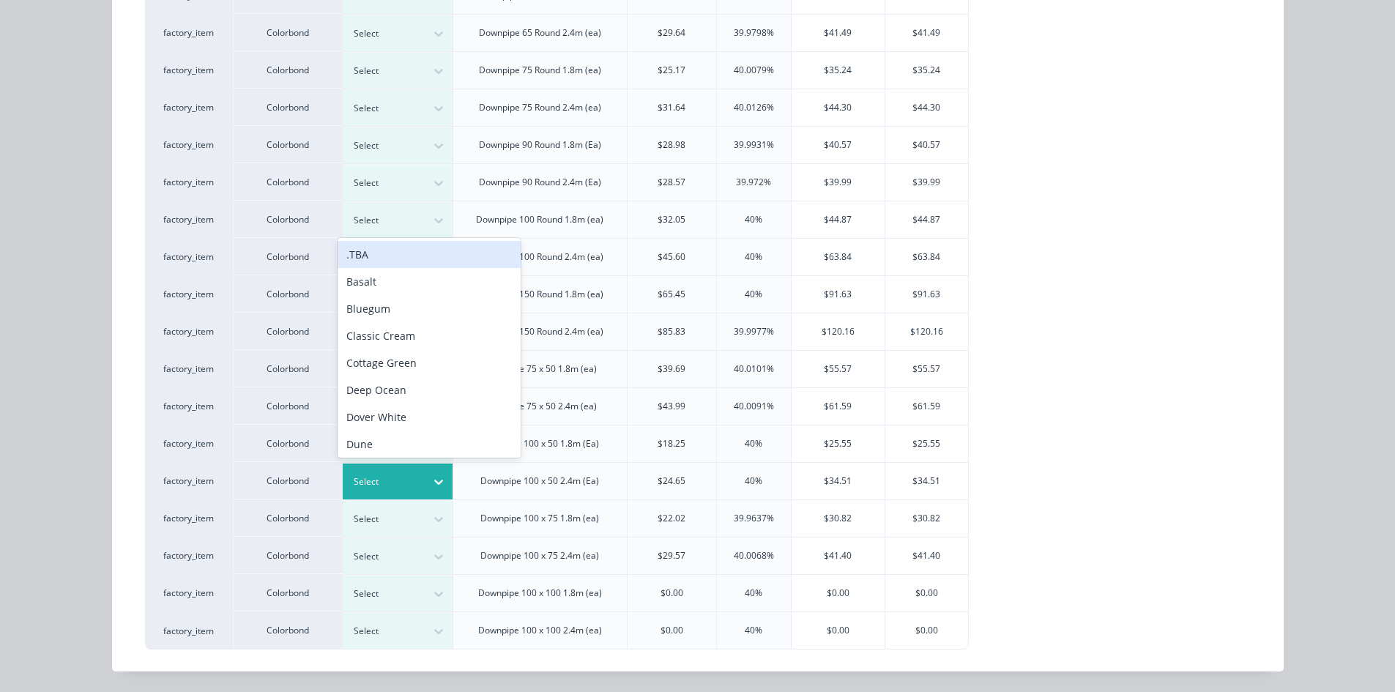
click at [433, 485] on icon at bounding box center [438, 482] width 15 height 15
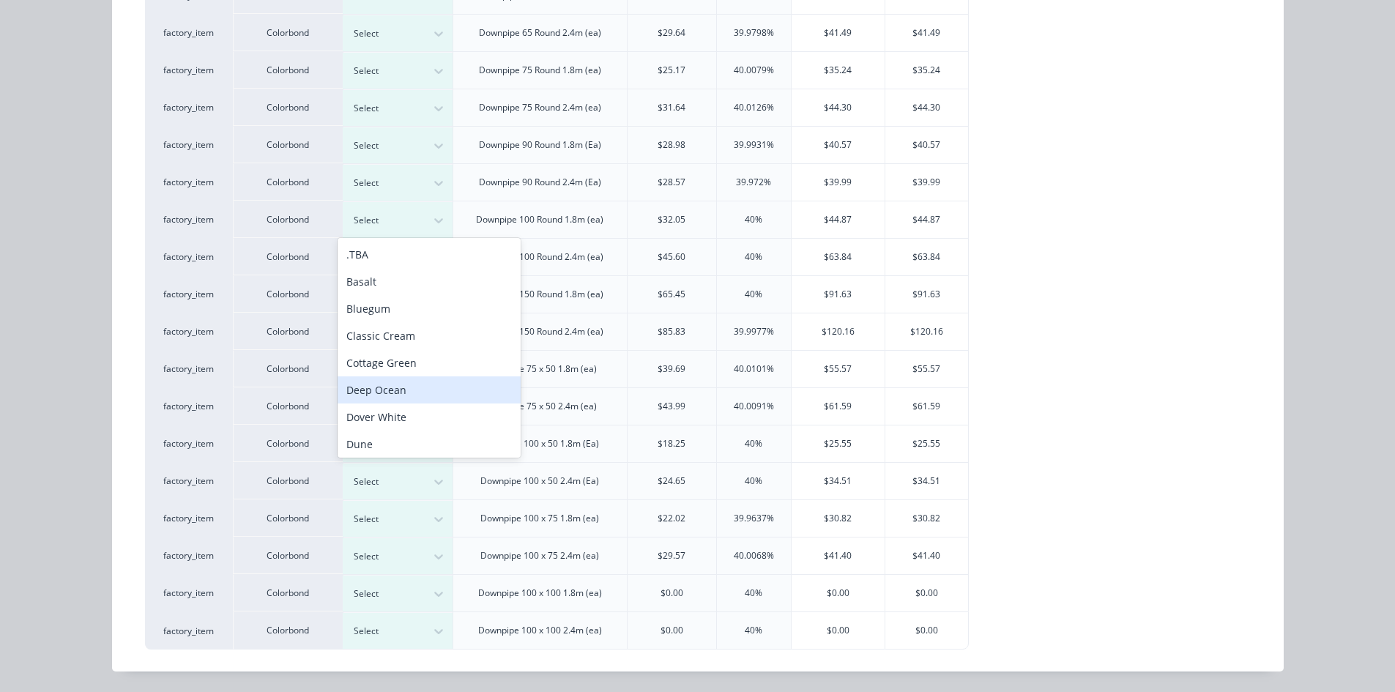
scroll to position [9, 0]
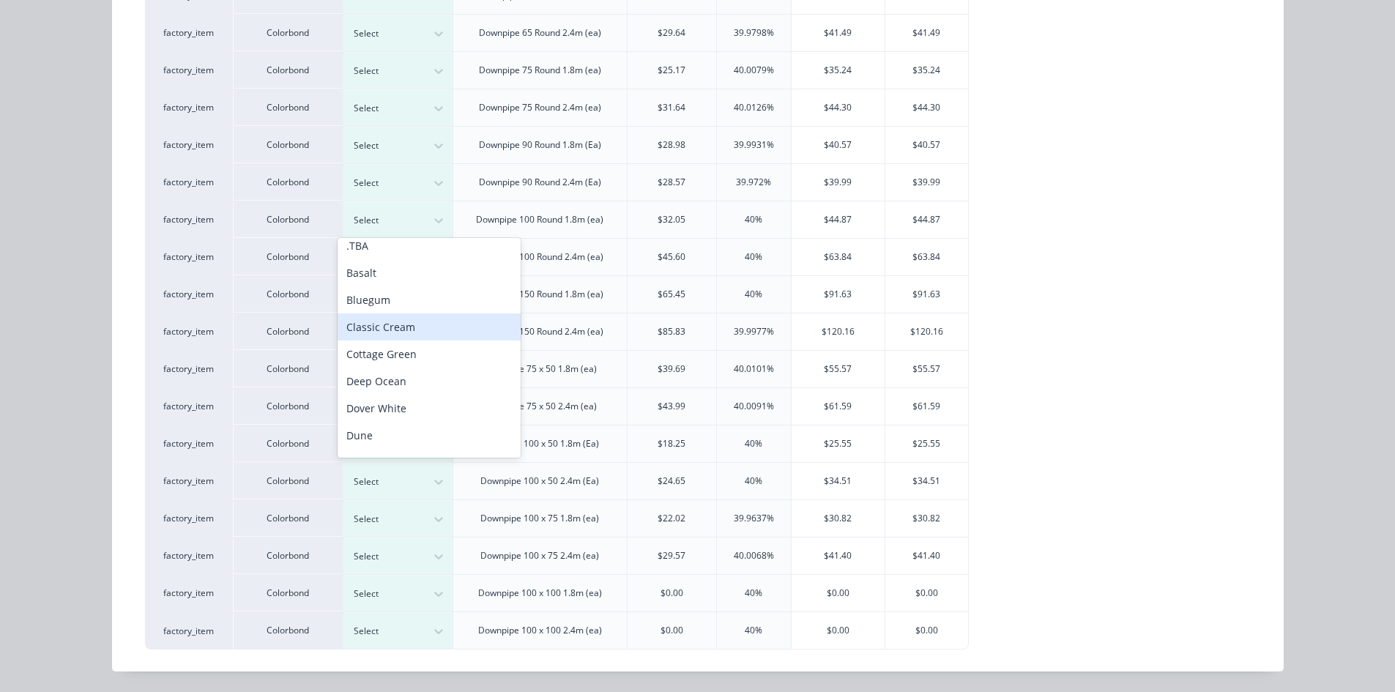
click at [415, 326] on div "Classic Cream" at bounding box center [429, 326] width 183 height 27
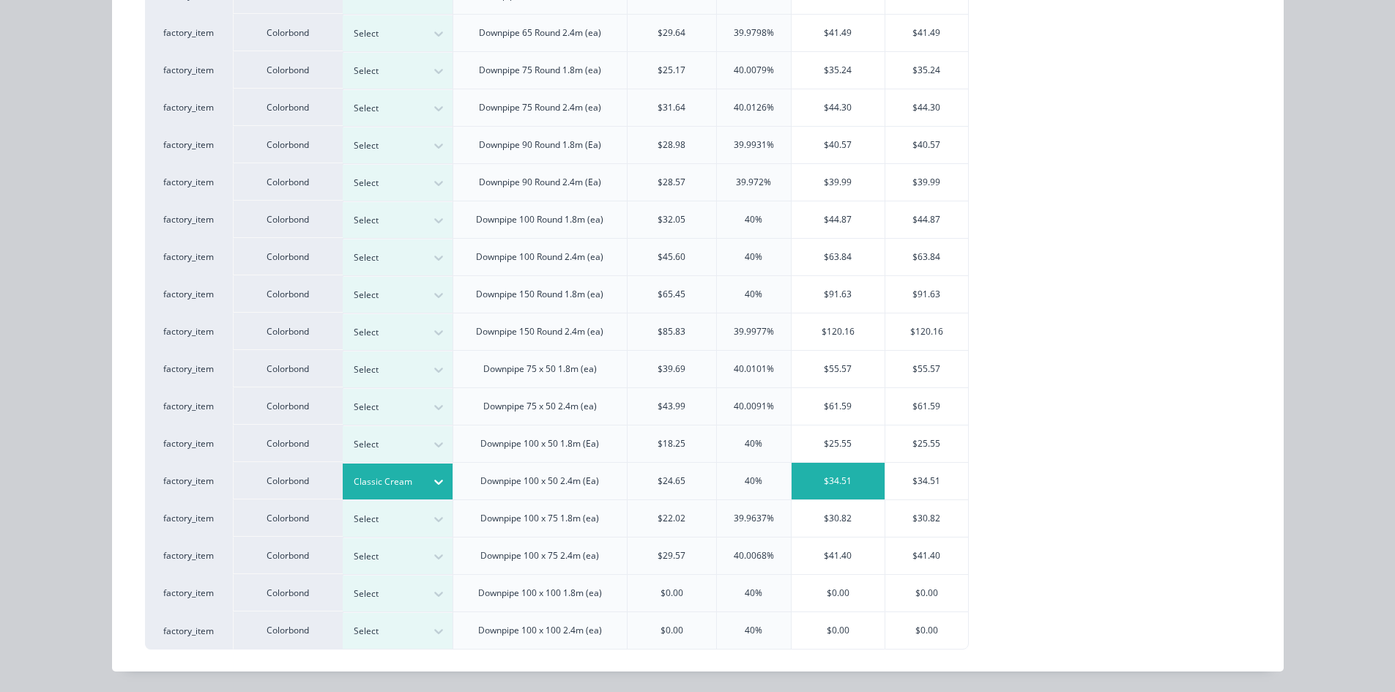
click at [830, 479] on div "$34.51" at bounding box center [838, 481] width 93 height 37
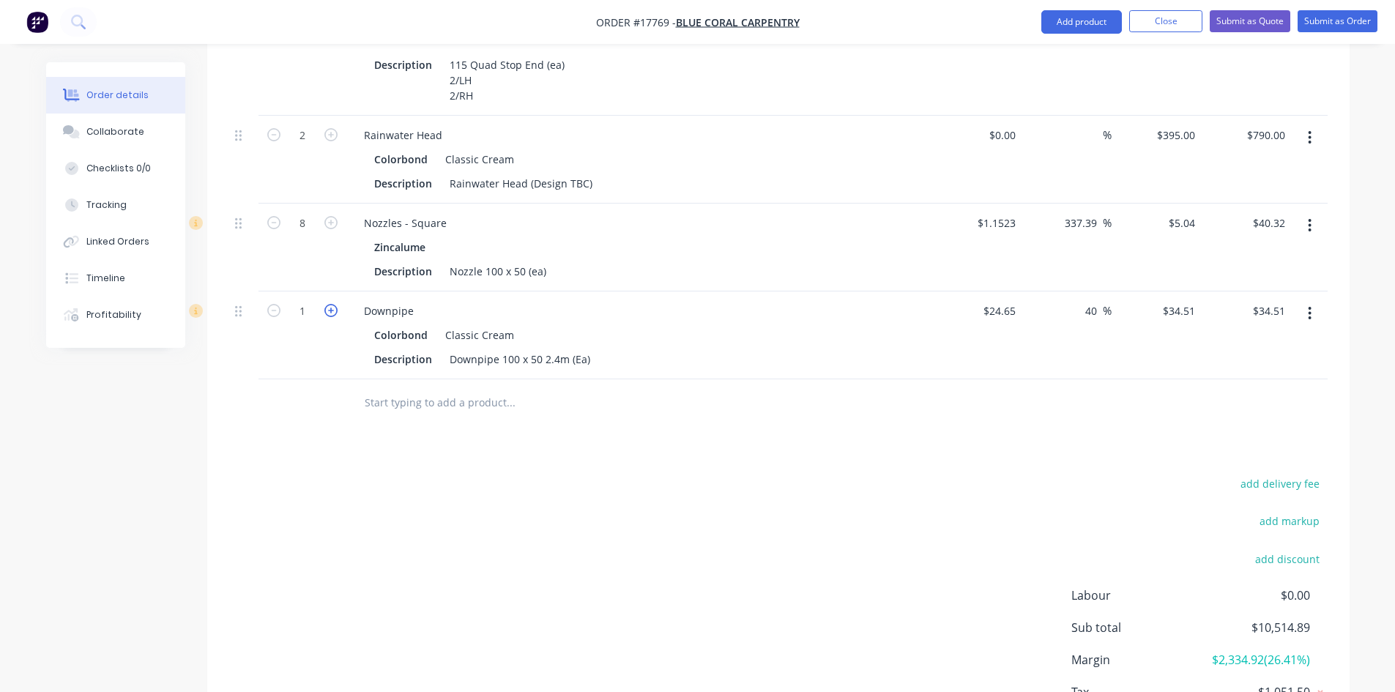
click at [334, 304] on icon "button" at bounding box center [330, 310] width 13 height 13
type input "2"
type input "$69.02"
click at [334, 304] on icon "button" at bounding box center [330, 310] width 13 height 13
type input "3"
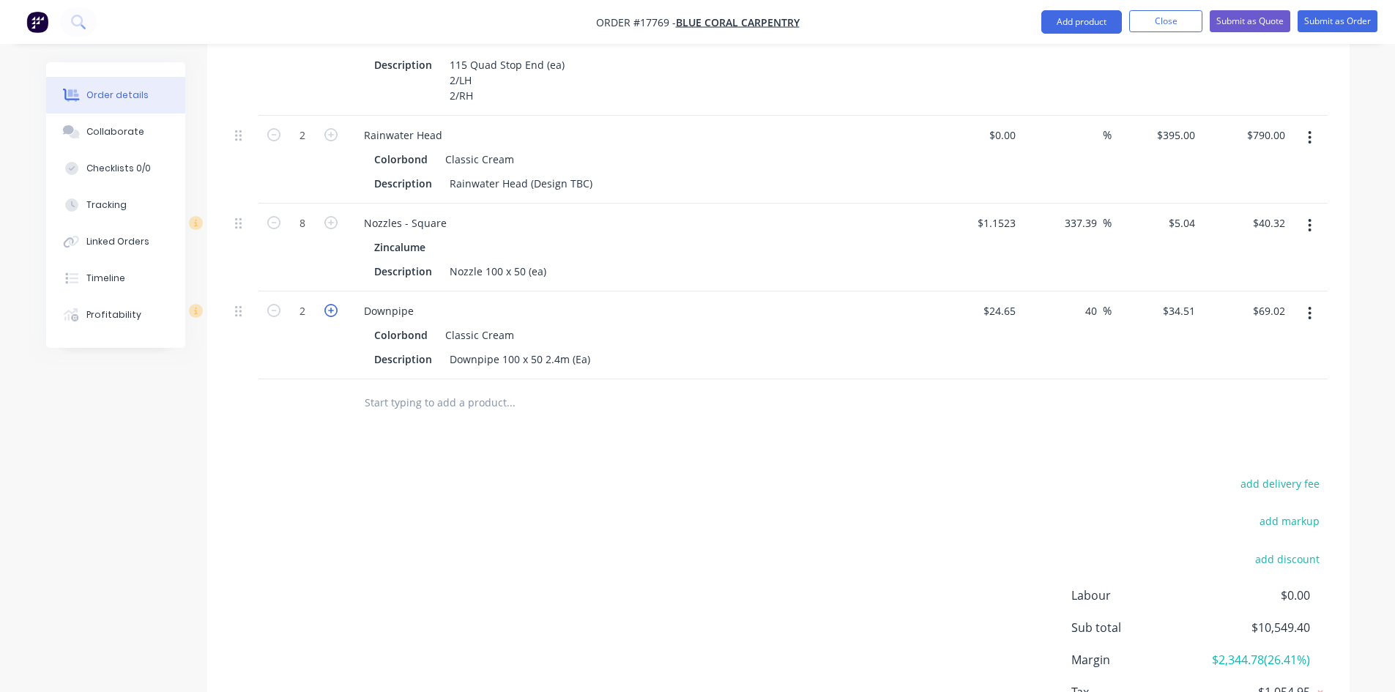
type input "$103.53"
click at [334, 304] on icon "button" at bounding box center [330, 310] width 13 height 13
type input "4"
type input "$138.04"
click at [539, 483] on div "add delivery fee add markup add discount Labour $0.00 Sub total $10,618.42 Marg…" at bounding box center [778, 615] width 1099 height 283
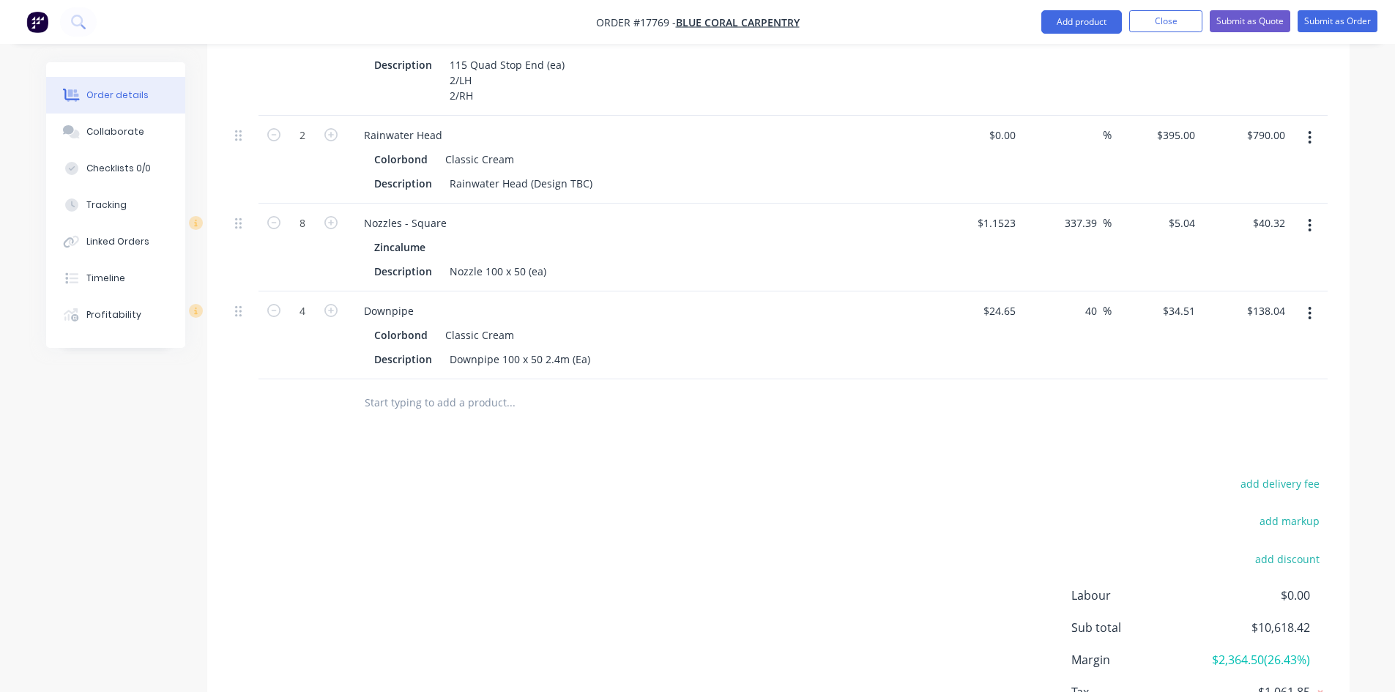
click at [418, 388] on input "text" at bounding box center [510, 402] width 293 height 29
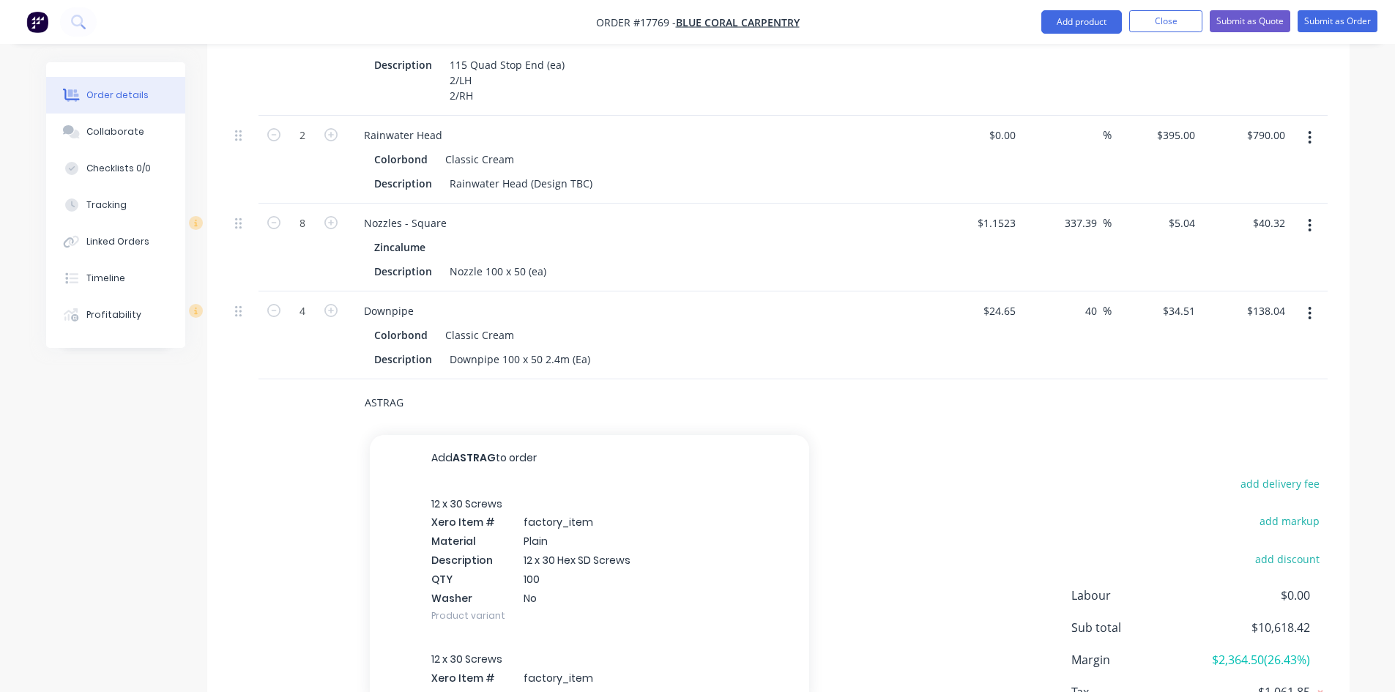
type input "ASTRAG"
click at [508, 495] on div "12 x 30 Screws Xero Item # factory_item Material Plain Description 12 x 30 Hex …" at bounding box center [589, 560] width 439 height 156
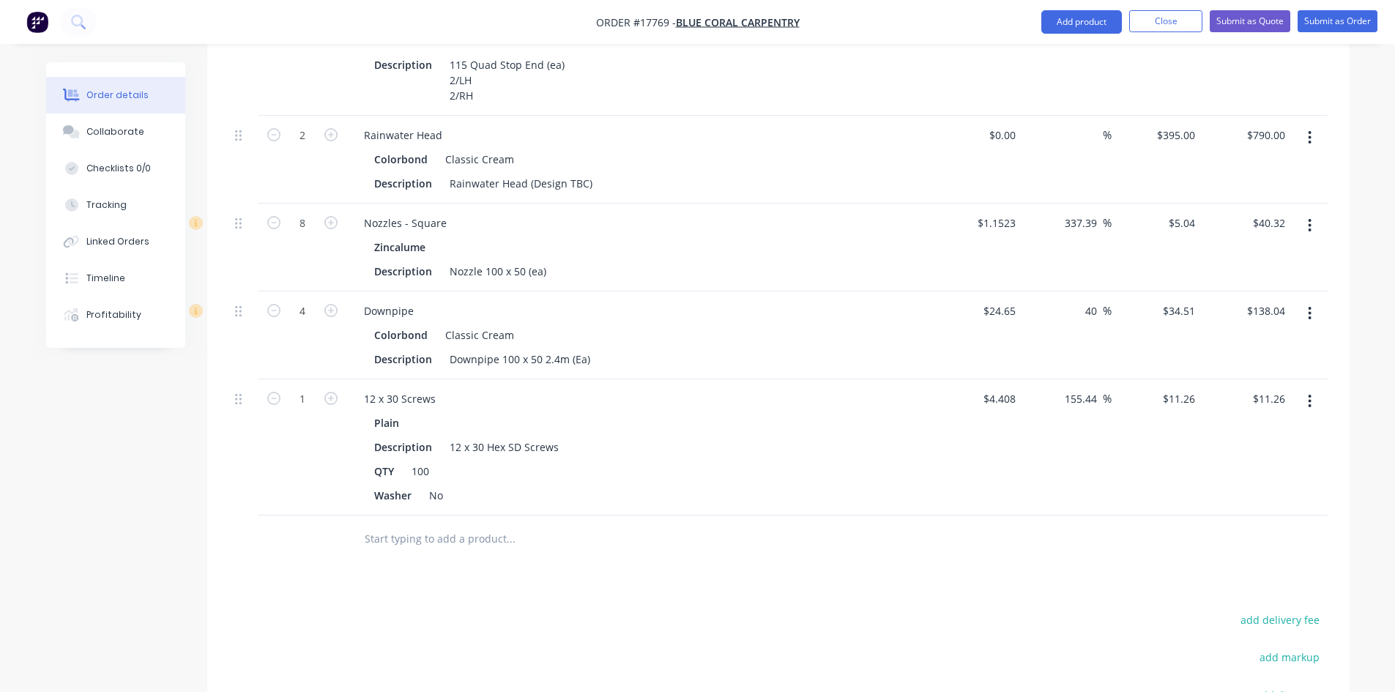
click at [1317, 388] on button "button" at bounding box center [1310, 401] width 34 height 26
click at [1266, 517] on div "Delete" at bounding box center [1258, 527] width 113 height 21
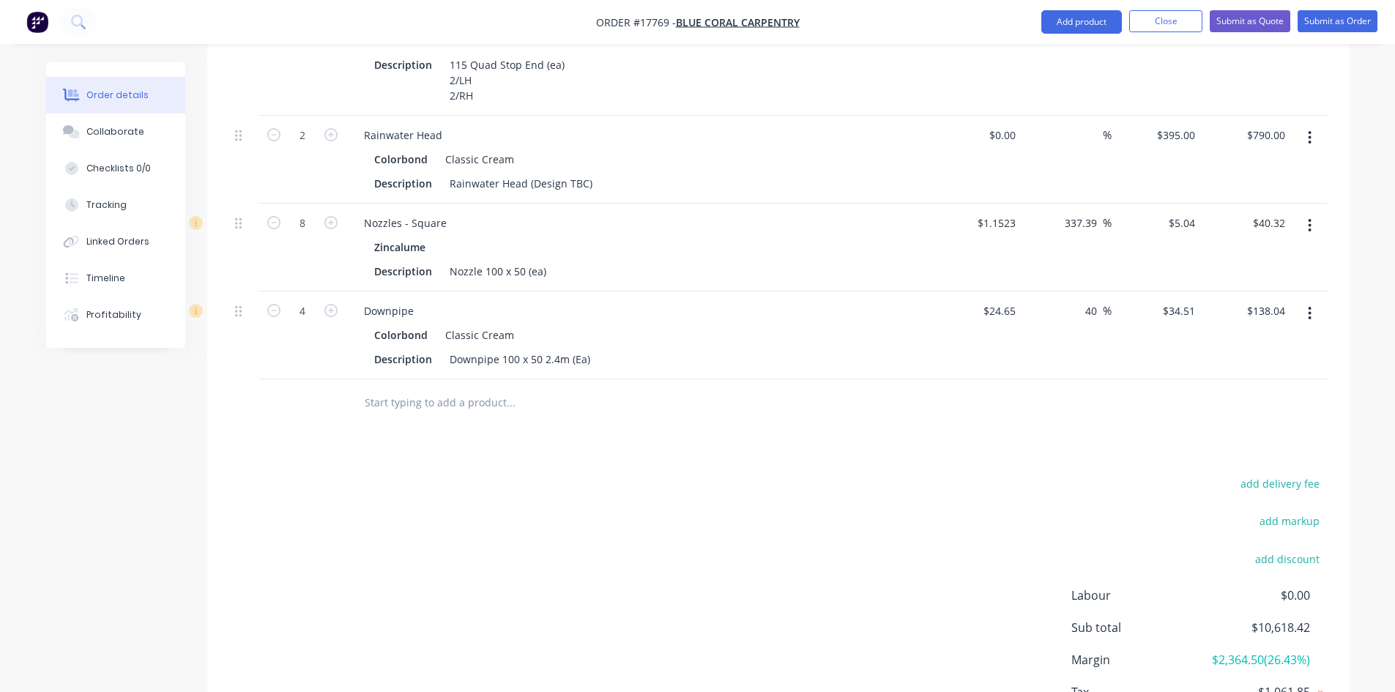
click at [382, 388] on input "text" at bounding box center [510, 402] width 293 height 29
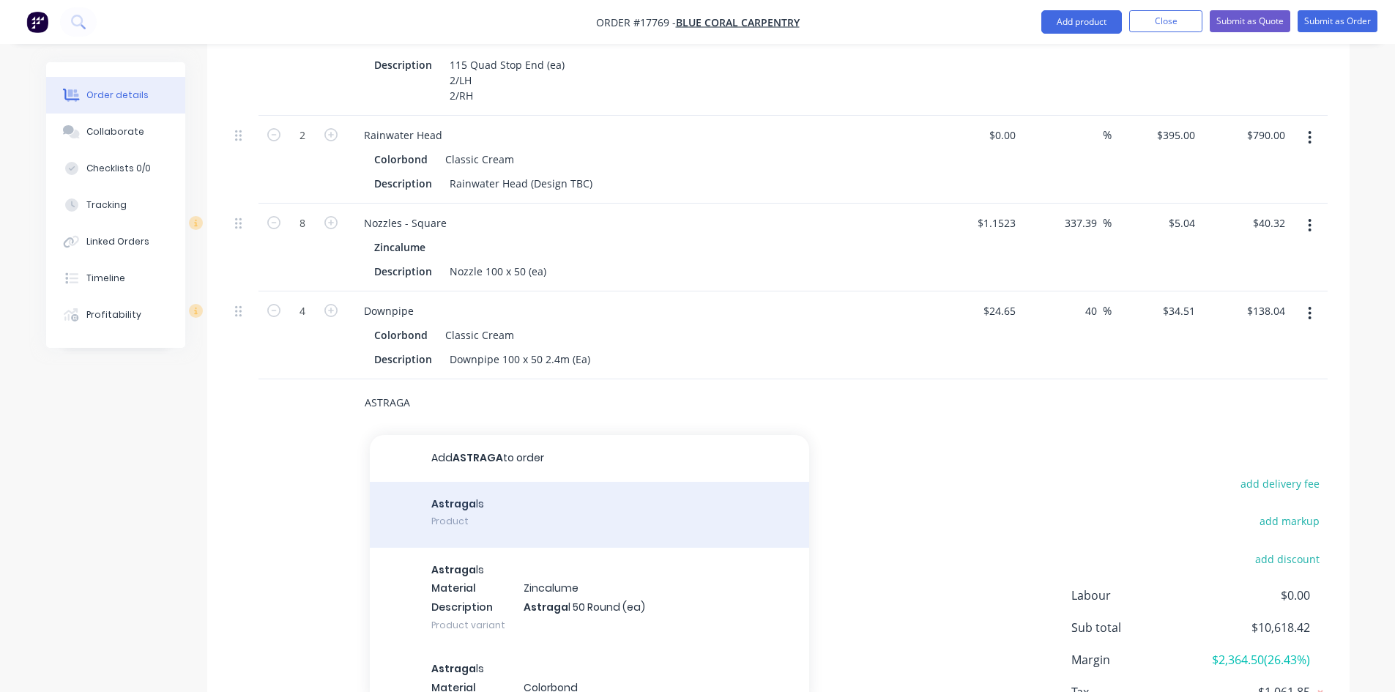
type input "ASTRAGA"
click at [494, 487] on div "Astraga ls Product" at bounding box center [589, 515] width 439 height 66
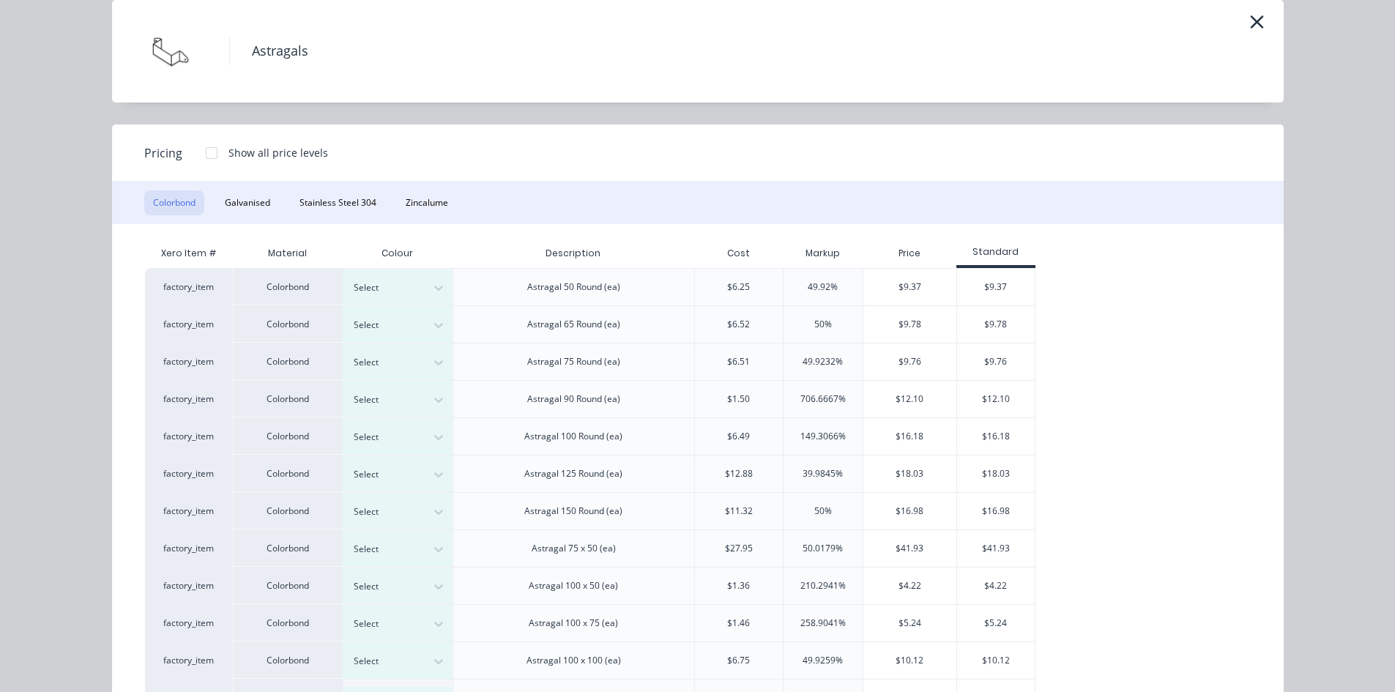
scroll to position [139, 0]
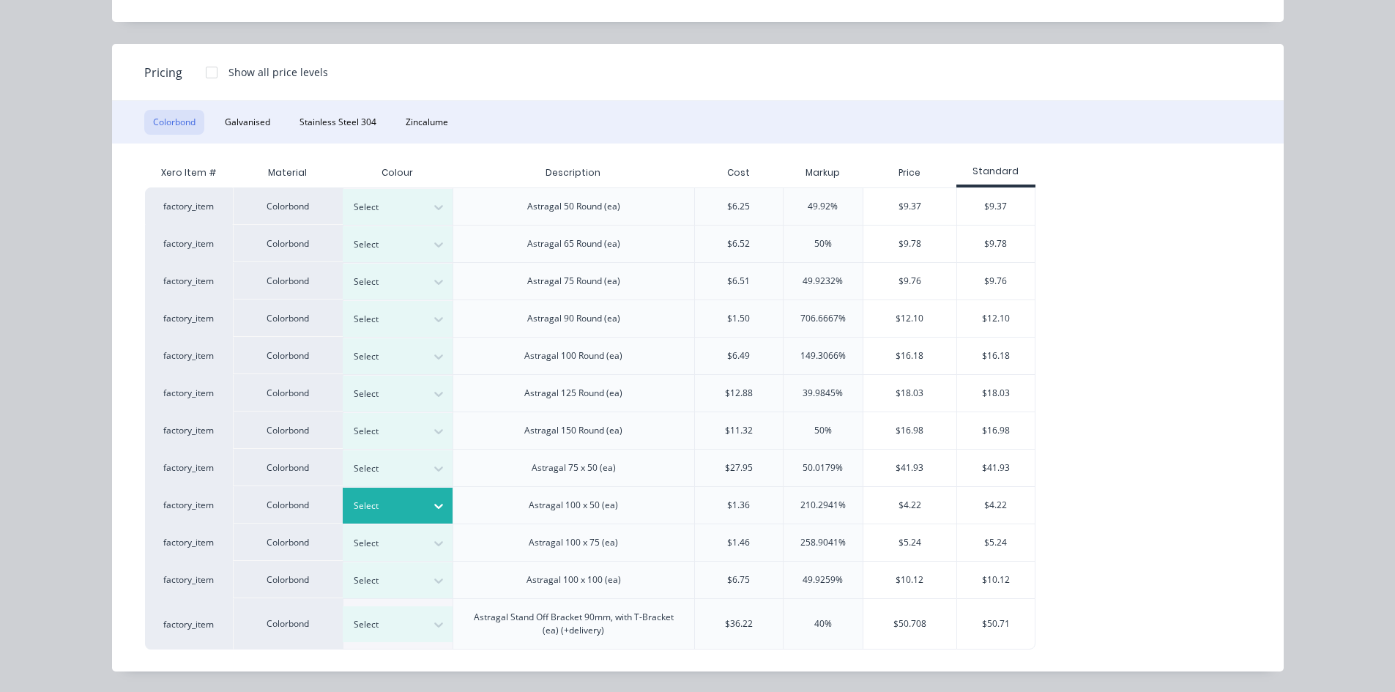
click at [404, 501] on div at bounding box center [387, 506] width 66 height 16
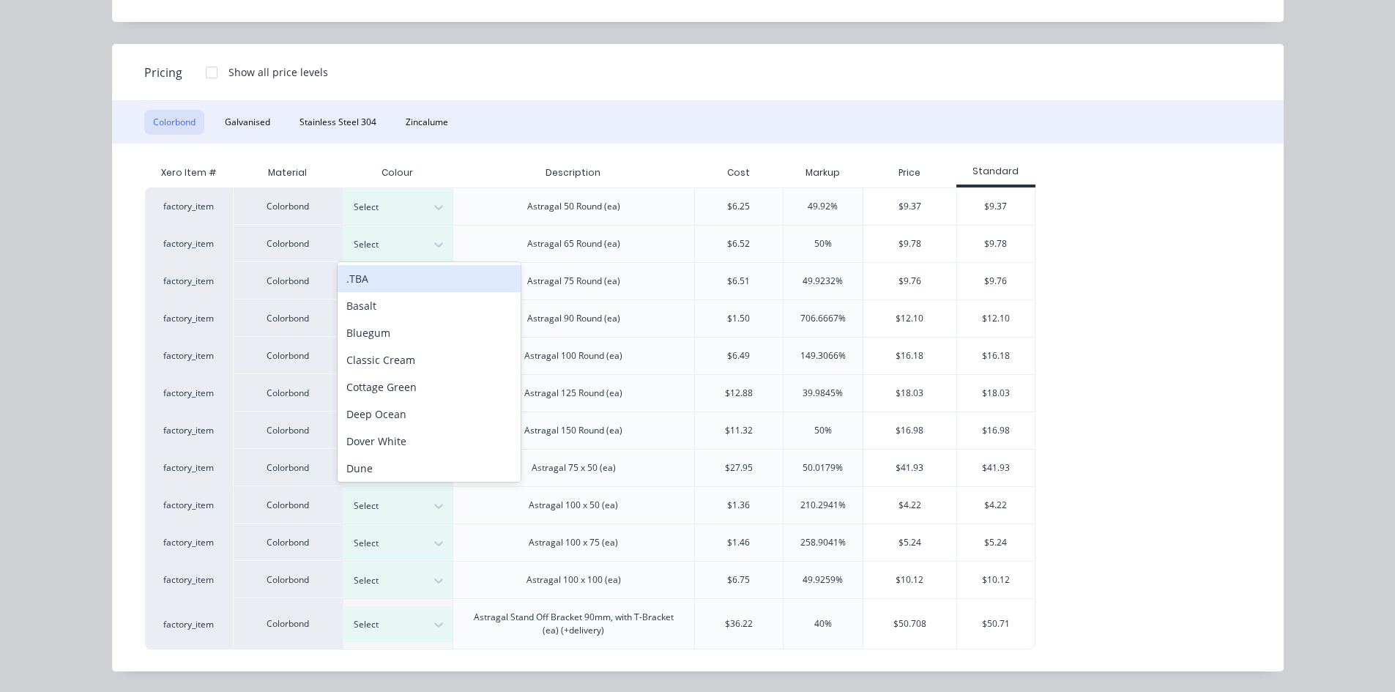
scroll to position [9, 0]
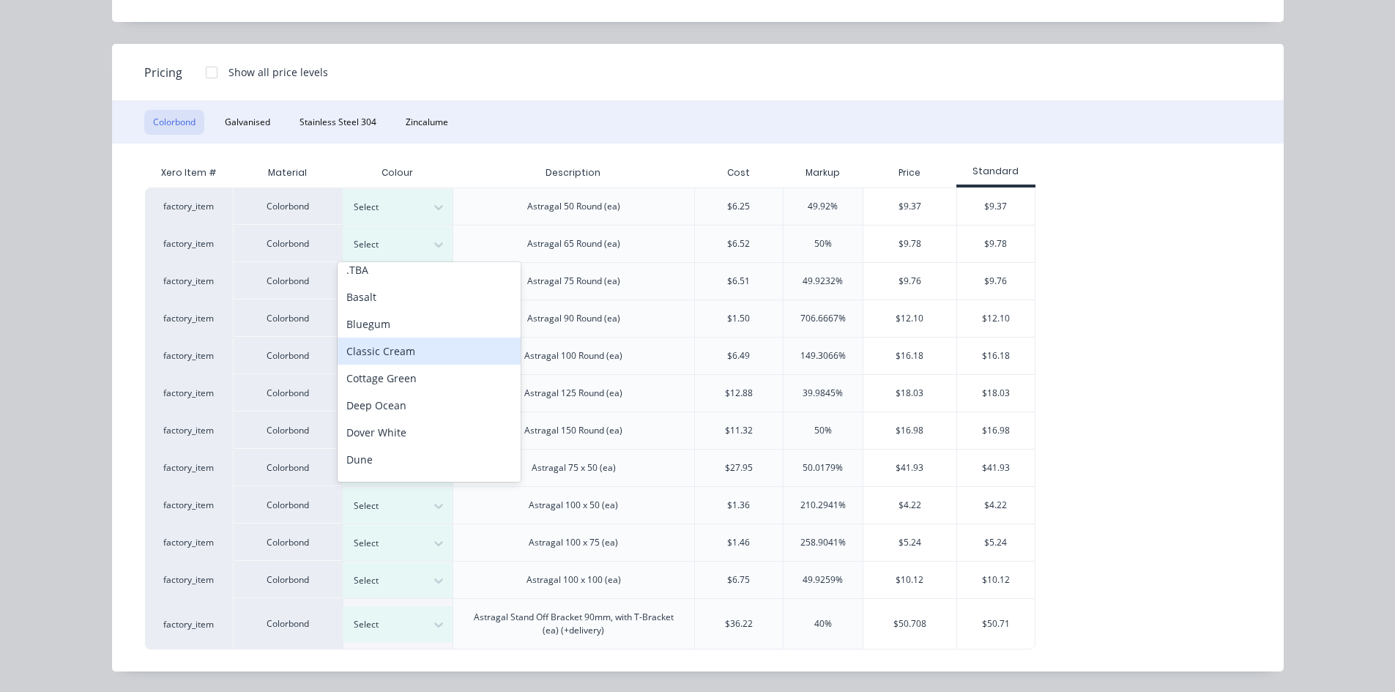
click at [404, 351] on div "Classic Cream" at bounding box center [429, 351] width 183 height 27
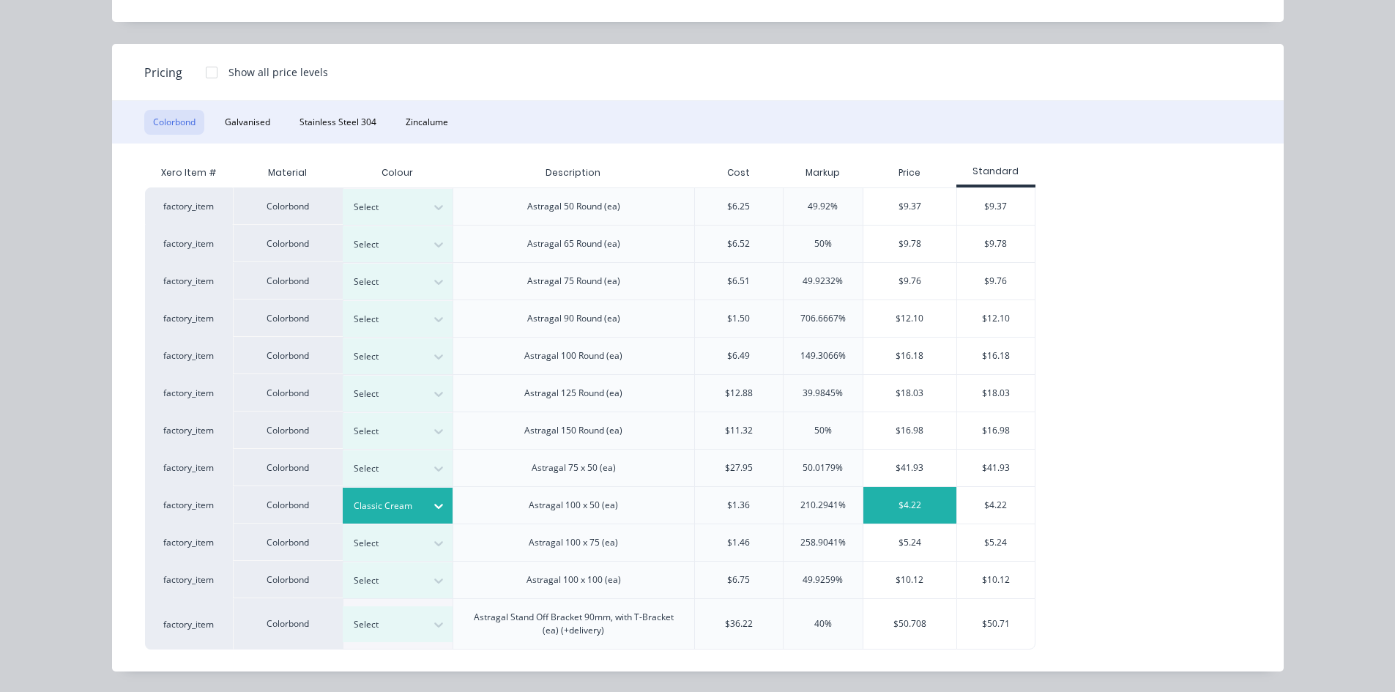
click at [923, 504] on div "$4.22" at bounding box center [909, 505] width 93 height 37
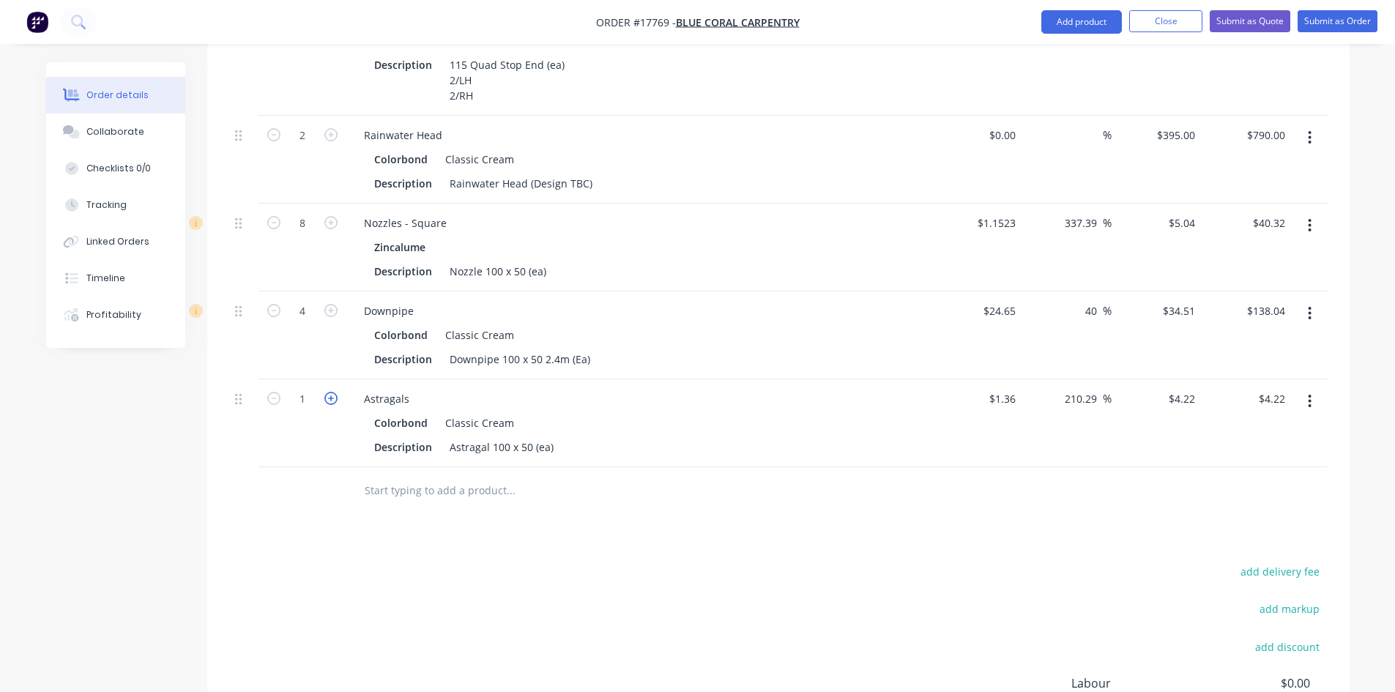
click at [329, 392] on icon "button" at bounding box center [330, 398] width 13 height 13
type input "2"
type input "$8.44"
click at [329, 392] on icon "button" at bounding box center [330, 398] width 13 height 13
type input "3"
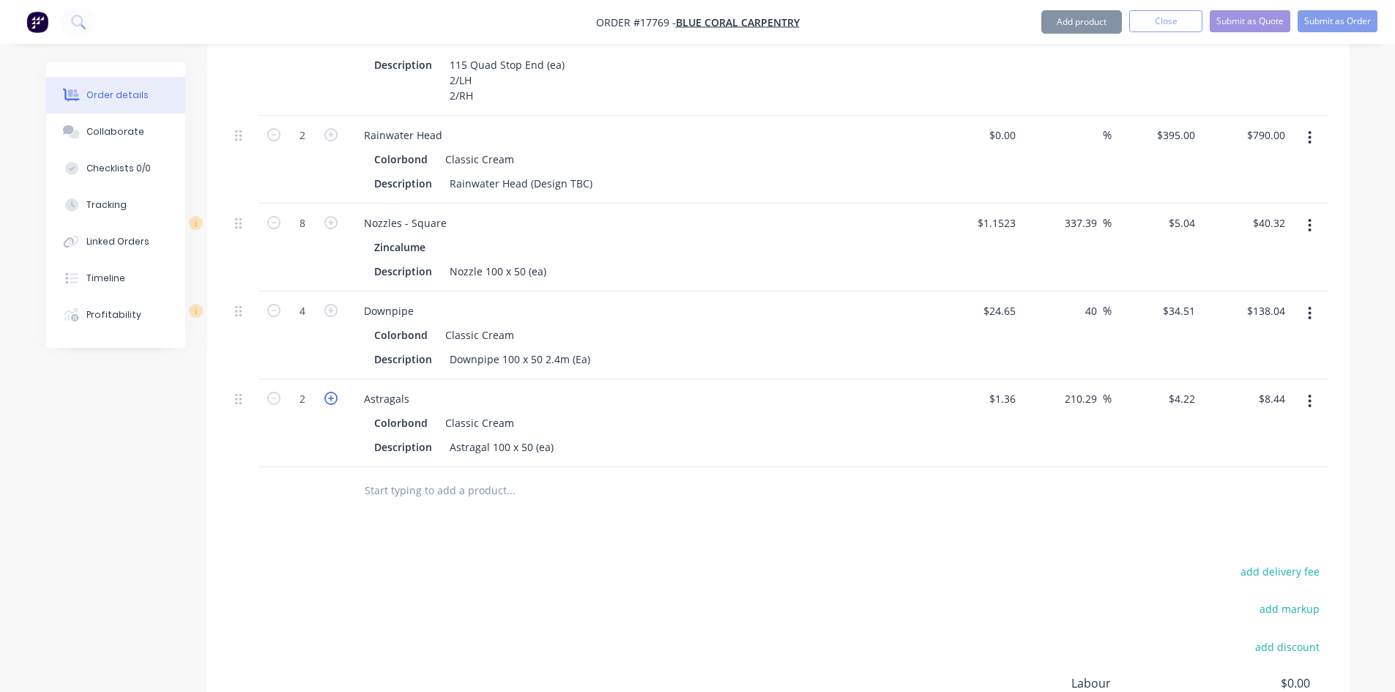
type input "$12.66"
click at [329, 392] on icon "button" at bounding box center [330, 398] width 13 height 13
type input "4"
type input "$16.88"
click at [329, 392] on icon "button" at bounding box center [330, 398] width 13 height 13
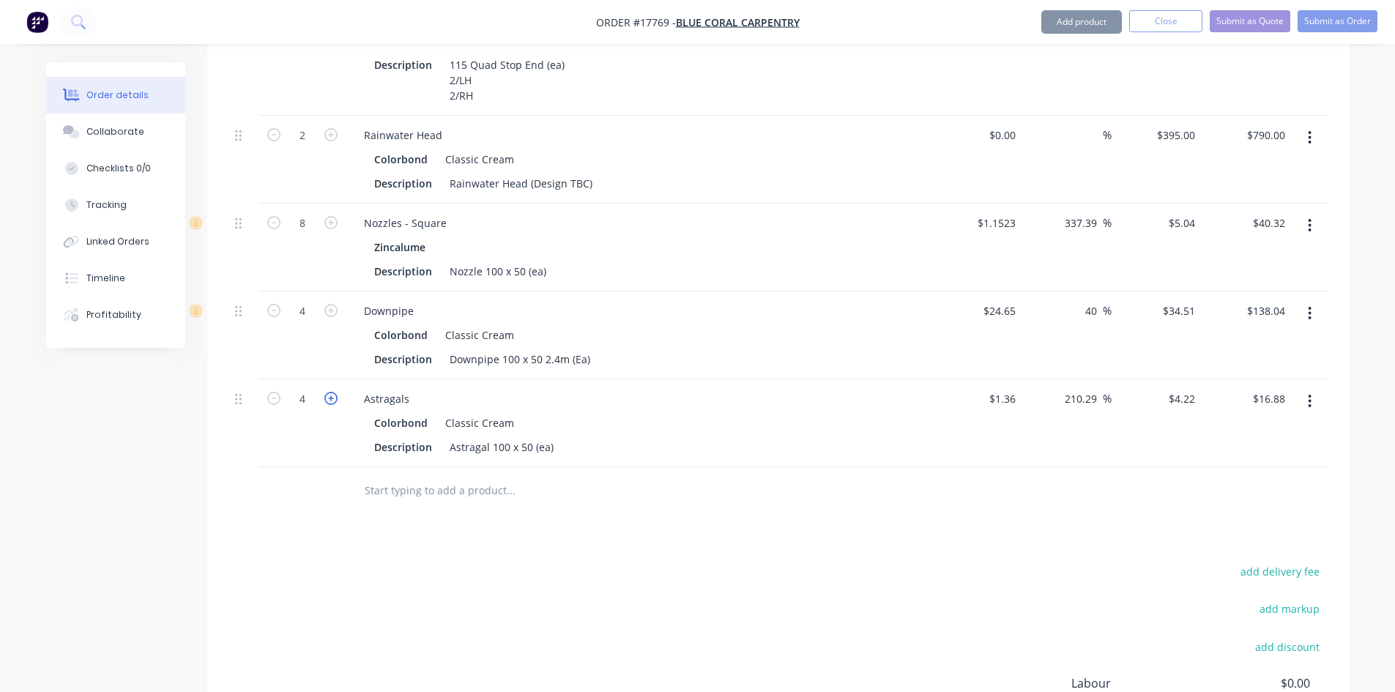
type input "5"
type input "$21.10"
click at [329, 392] on icon "button" at bounding box center [330, 398] width 13 height 13
type input "6"
type input "$25.32"
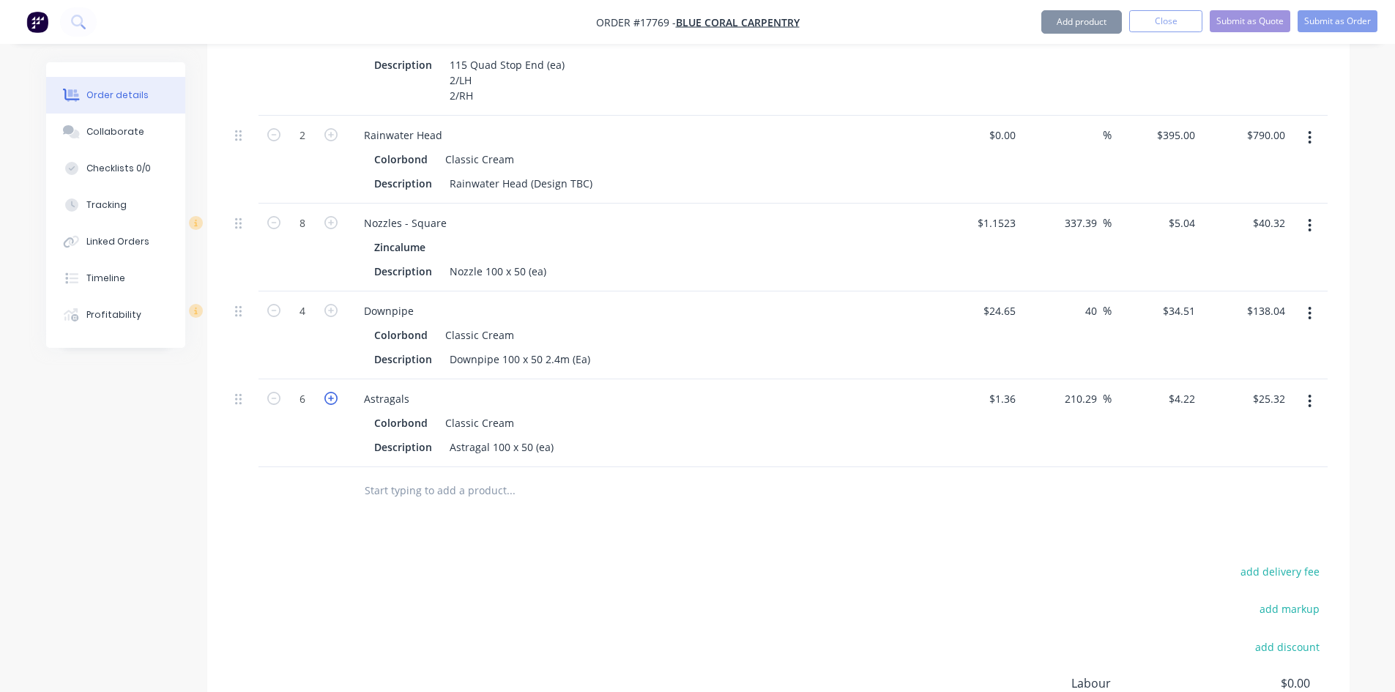
click at [329, 392] on icon "button" at bounding box center [330, 398] width 13 height 13
type input "7"
type input "$29.54"
click at [329, 392] on icon "button" at bounding box center [330, 398] width 13 height 13
type input "8"
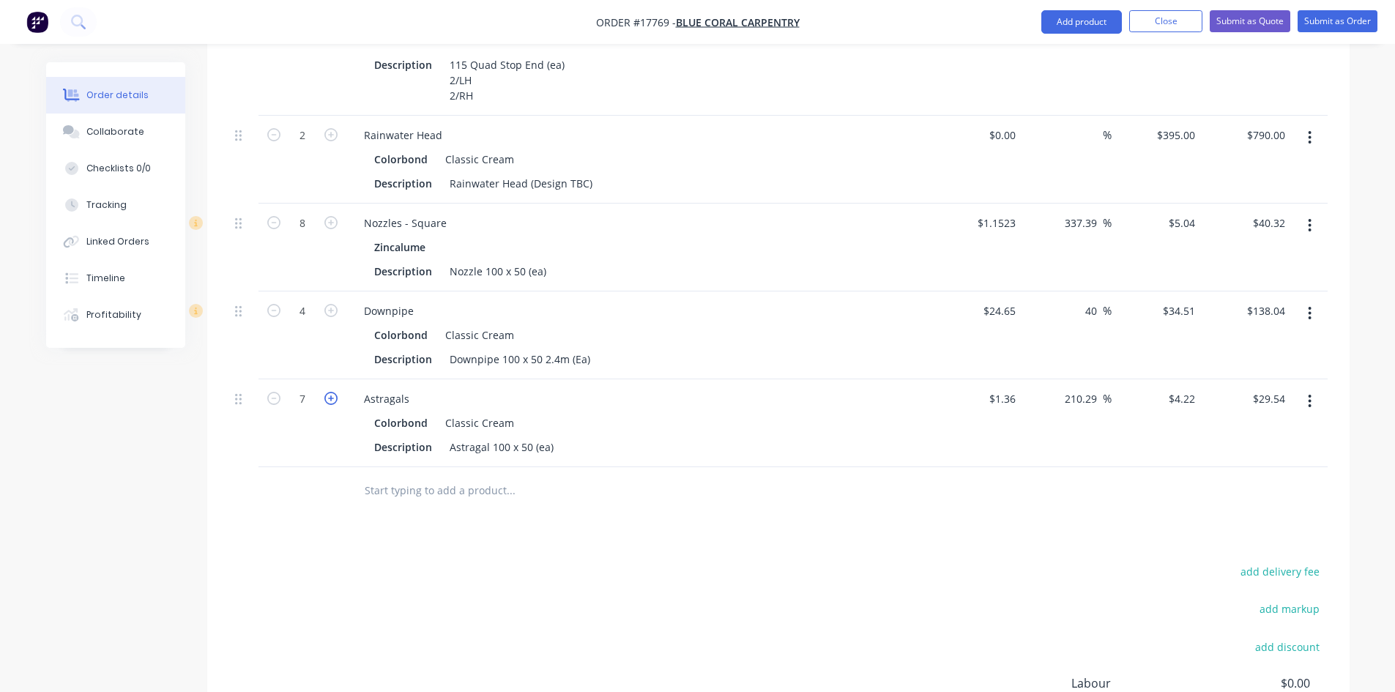
type input "$33.76"
click at [444, 476] on input "text" at bounding box center [510, 490] width 293 height 29
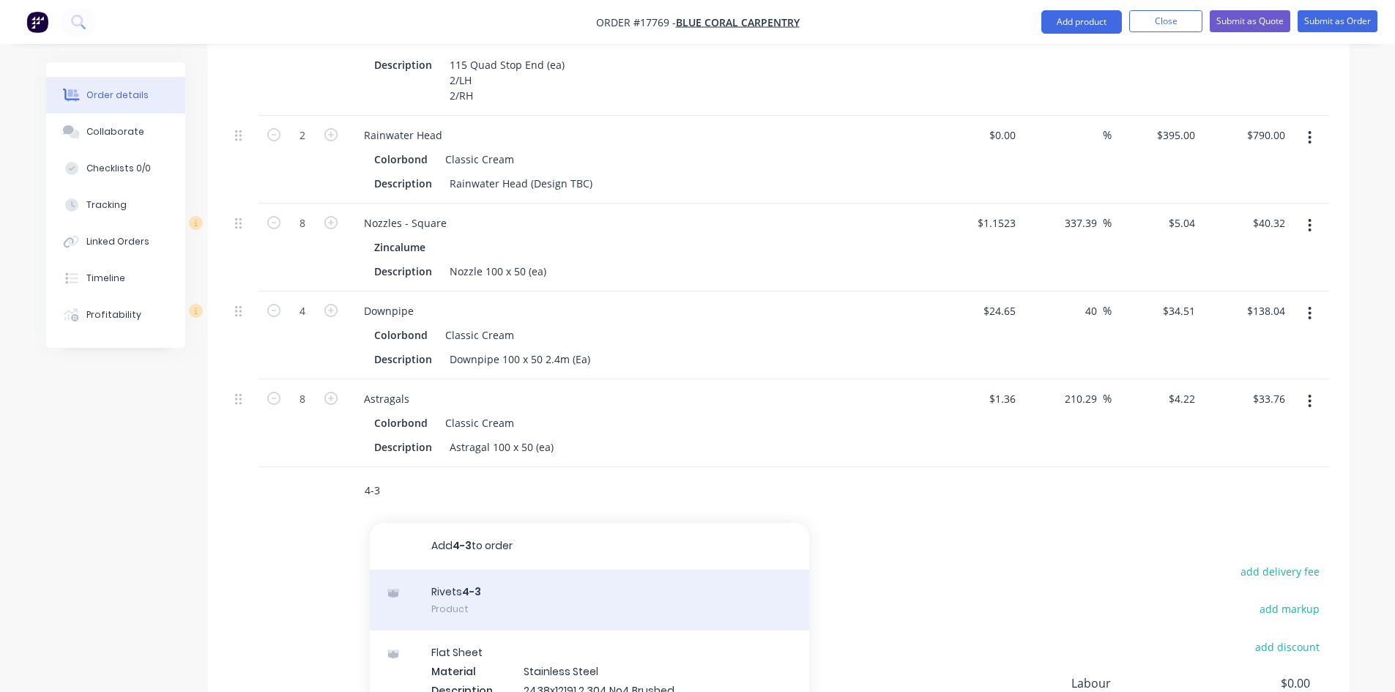
type input "4-3"
click at [499, 579] on div "Rivets 4-3 Product" at bounding box center [589, 601] width 439 height 62
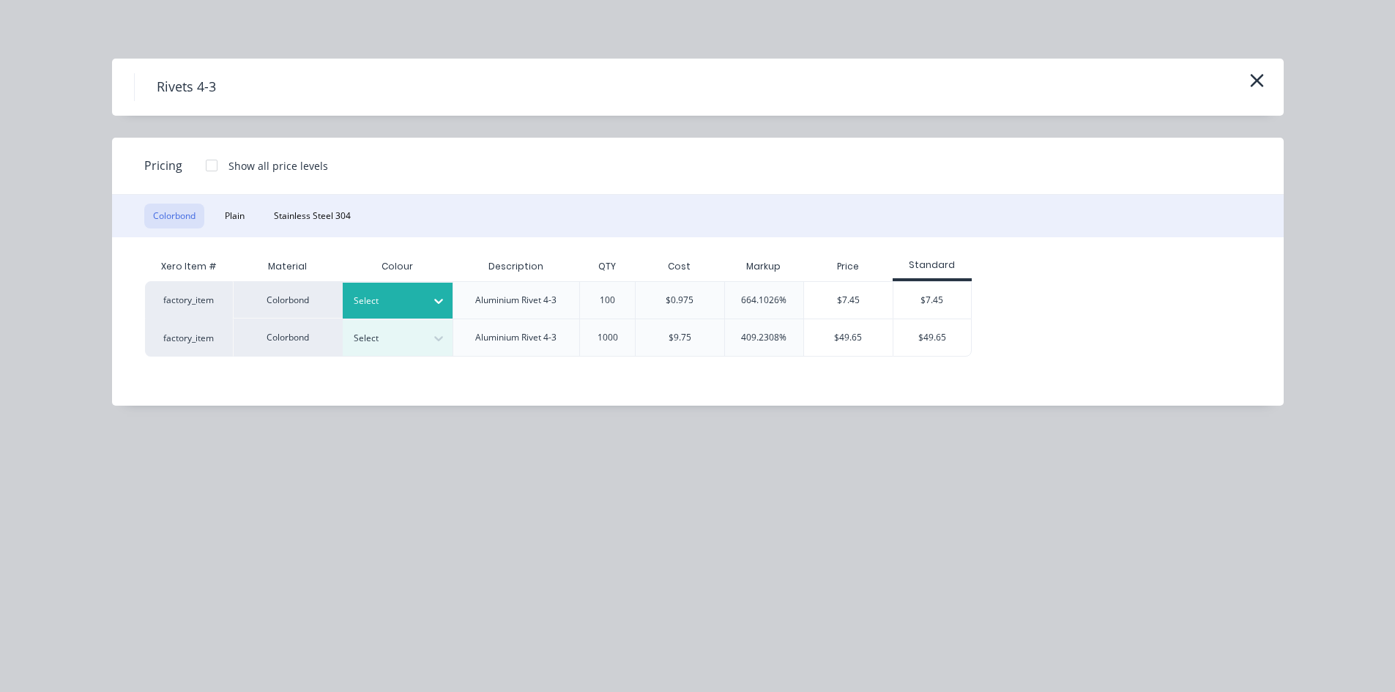
click at [421, 302] on div "Select" at bounding box center [384, 300] width 82 height 19
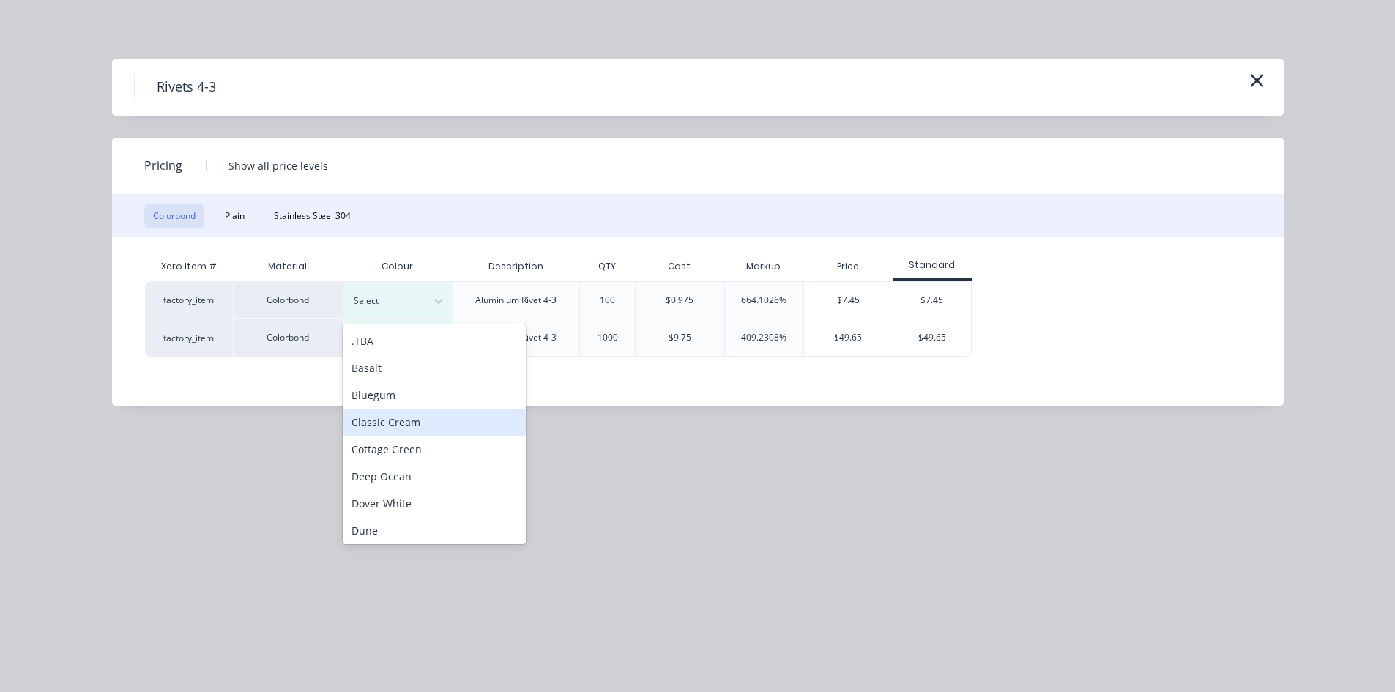
click at [445, 420] on div "Classic Cream" at bounding box center [434, 422] width 183 height 27
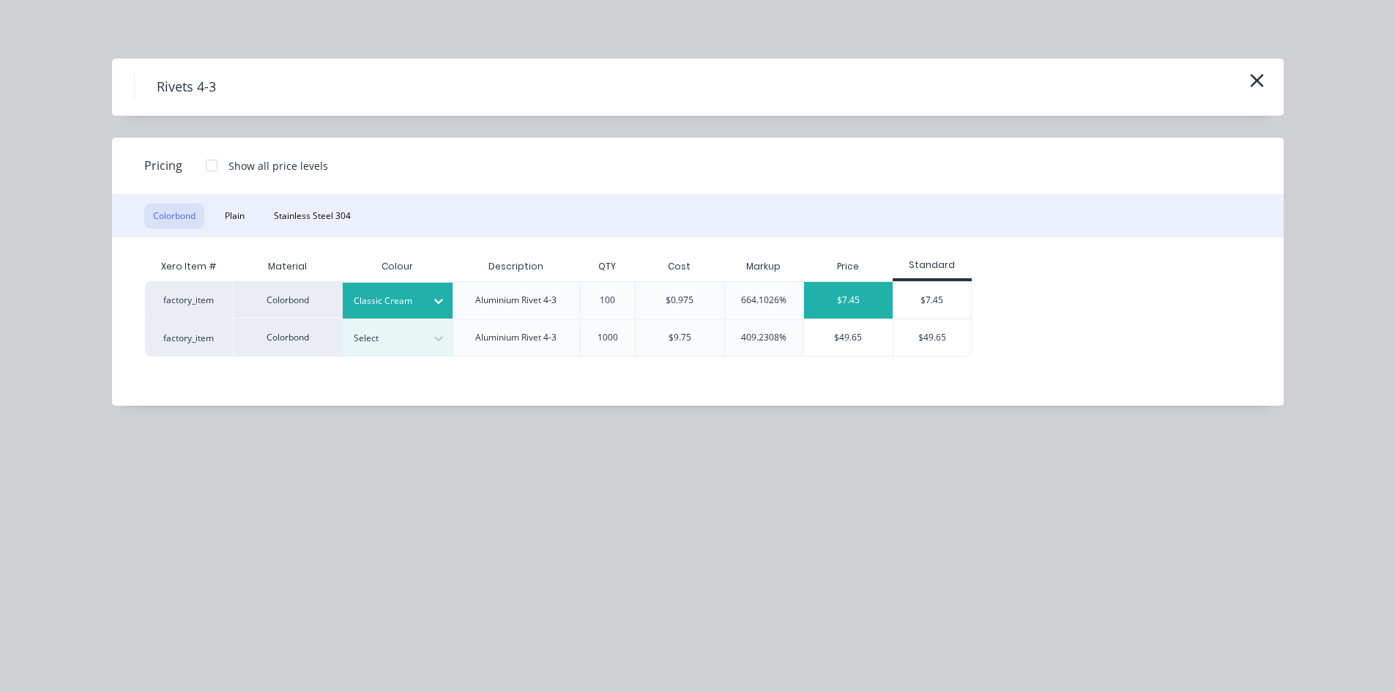
click at [841, 302] on div "$7.45" at bounding box center [848, 300] width 89 height 37
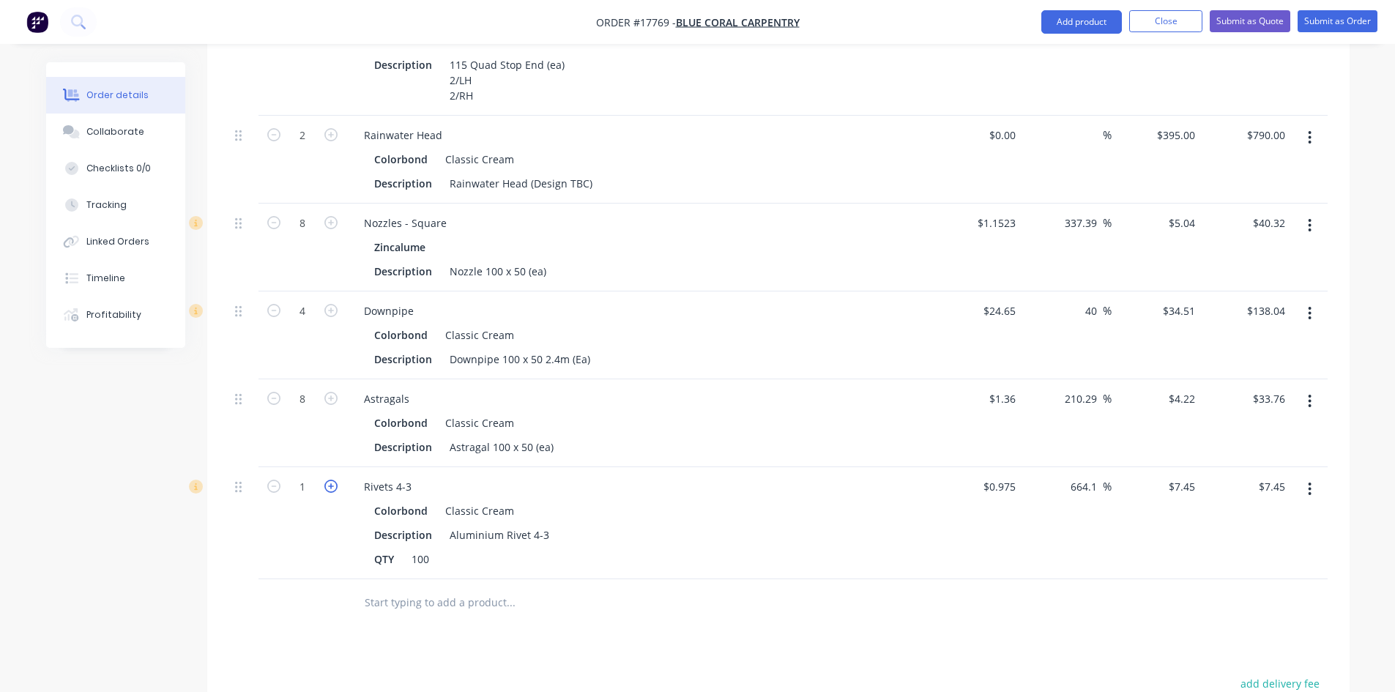
click at [333, 480] on icon "button" at bounding box center [330, 486] width 13 height 13
type input "2"
type input "$14.90"
click at [333, 480] on icon "button" at bounding box center [330, 486] width 13 height 13
type input "3"
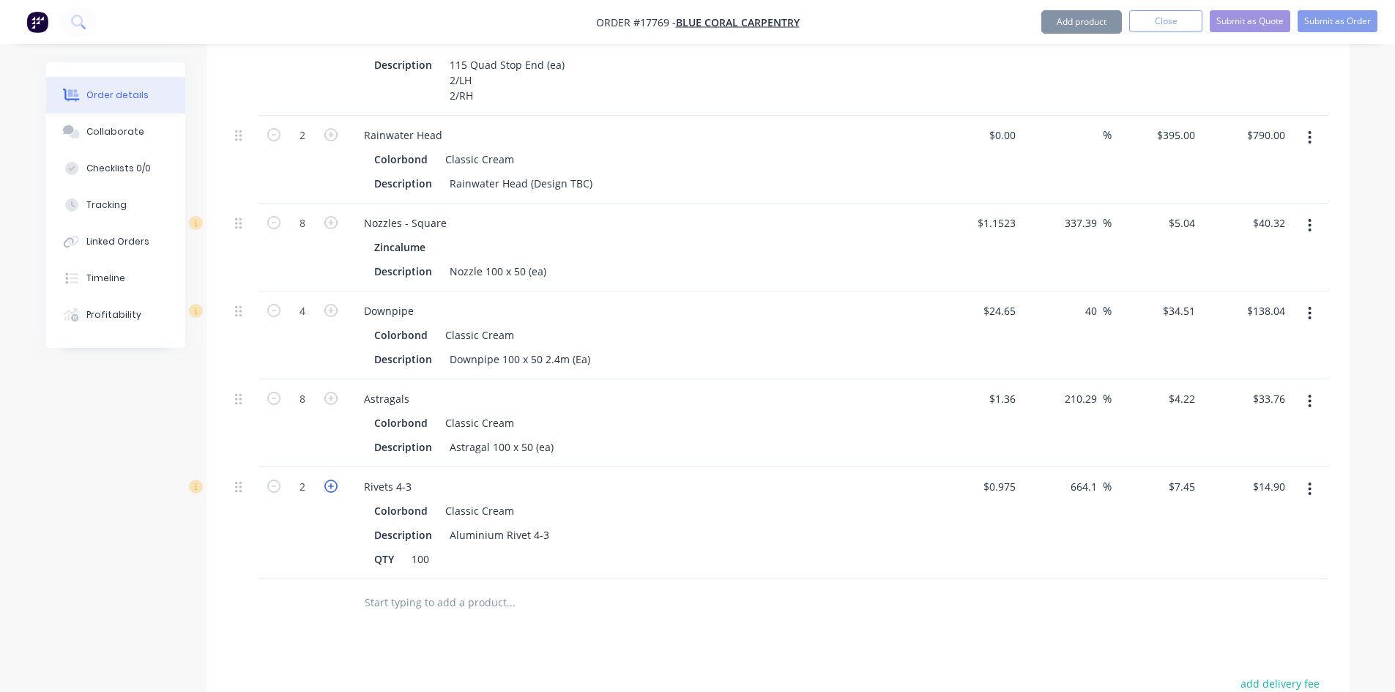
type input "$22.35"
click at [333, 480] on icon "button" at bounding box center [330, 486] width 13 height 13
type input "4"
type input "$29.80"
click at [333, 480] on icon "button" at bounding box center [330, 486] width 13 height 13
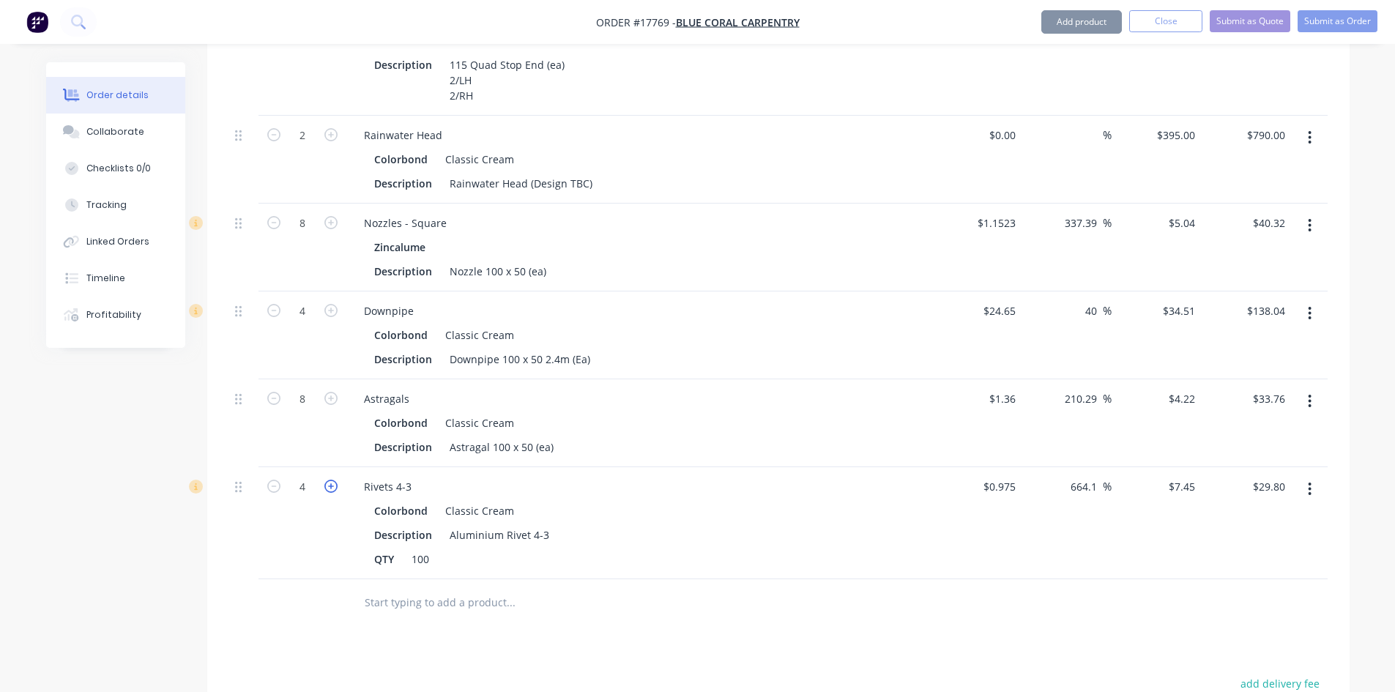
type input "5"
type input "$37.25"
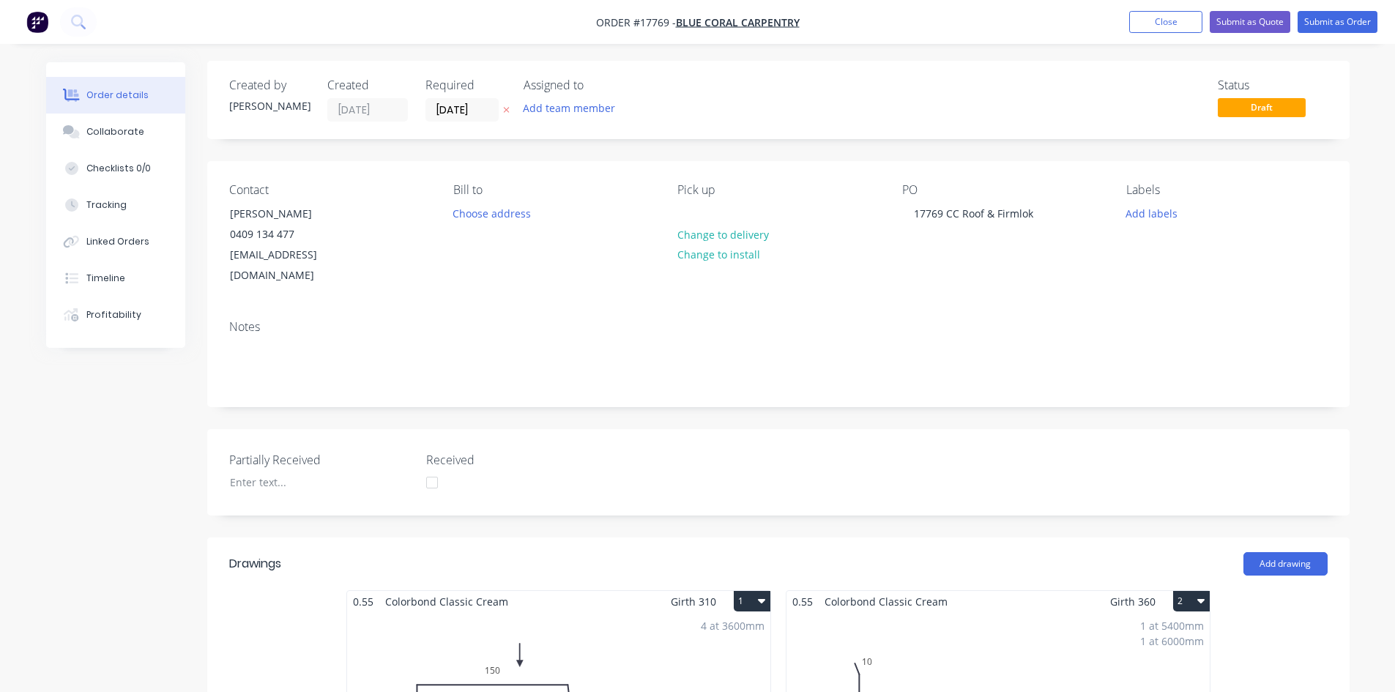
scroll to position [0, 0]
click at [1263, 28] on button "Submit as Quote" at bounding box center [1250, 22] width 81 height 22
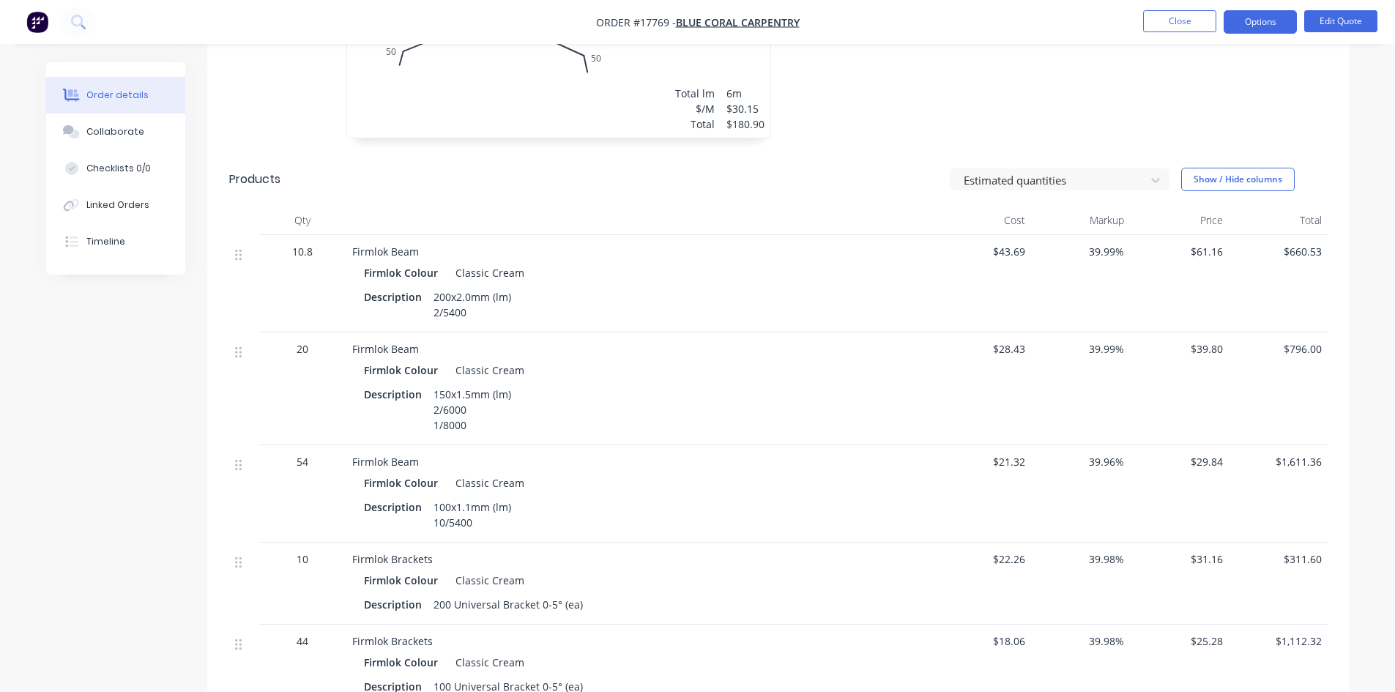
scroll to position [806, 0]
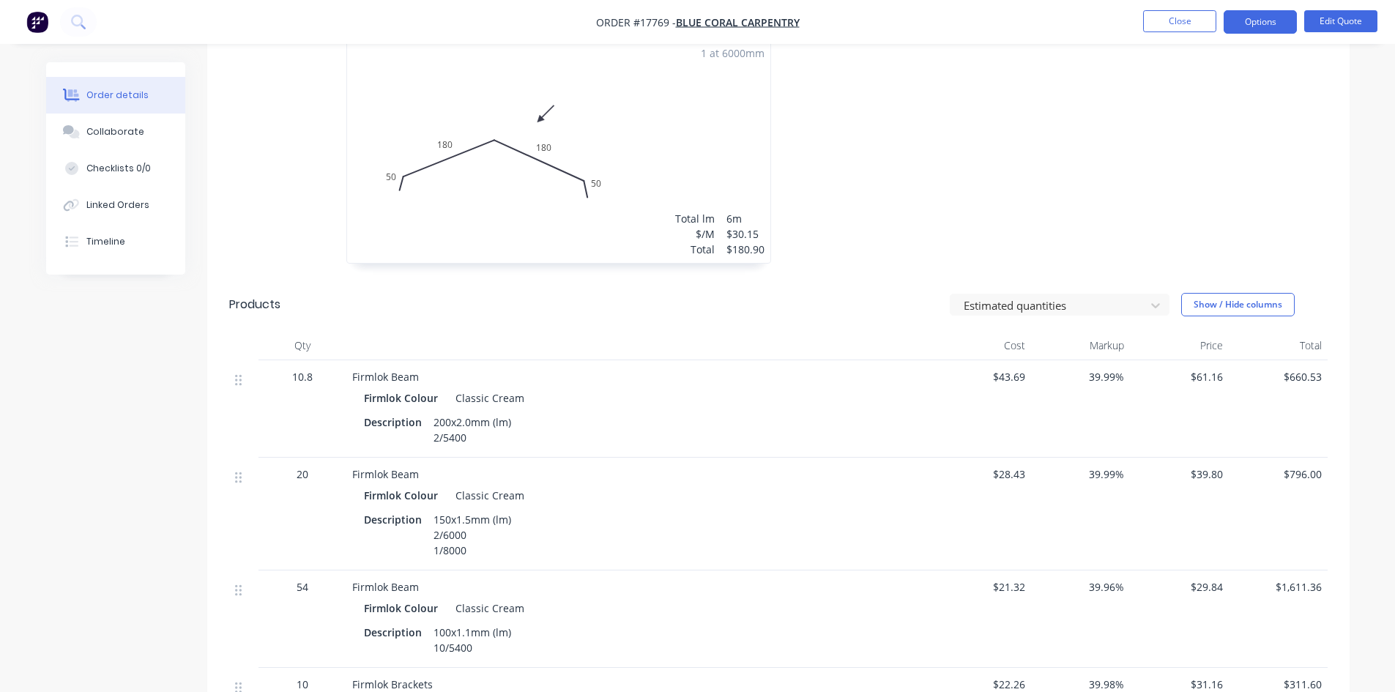
click at [688, 155] on div "1 at 6000mm Total lm $/M Total 6m $30.15 $180.90" at bounding box center [558, 151] width 423 height 223
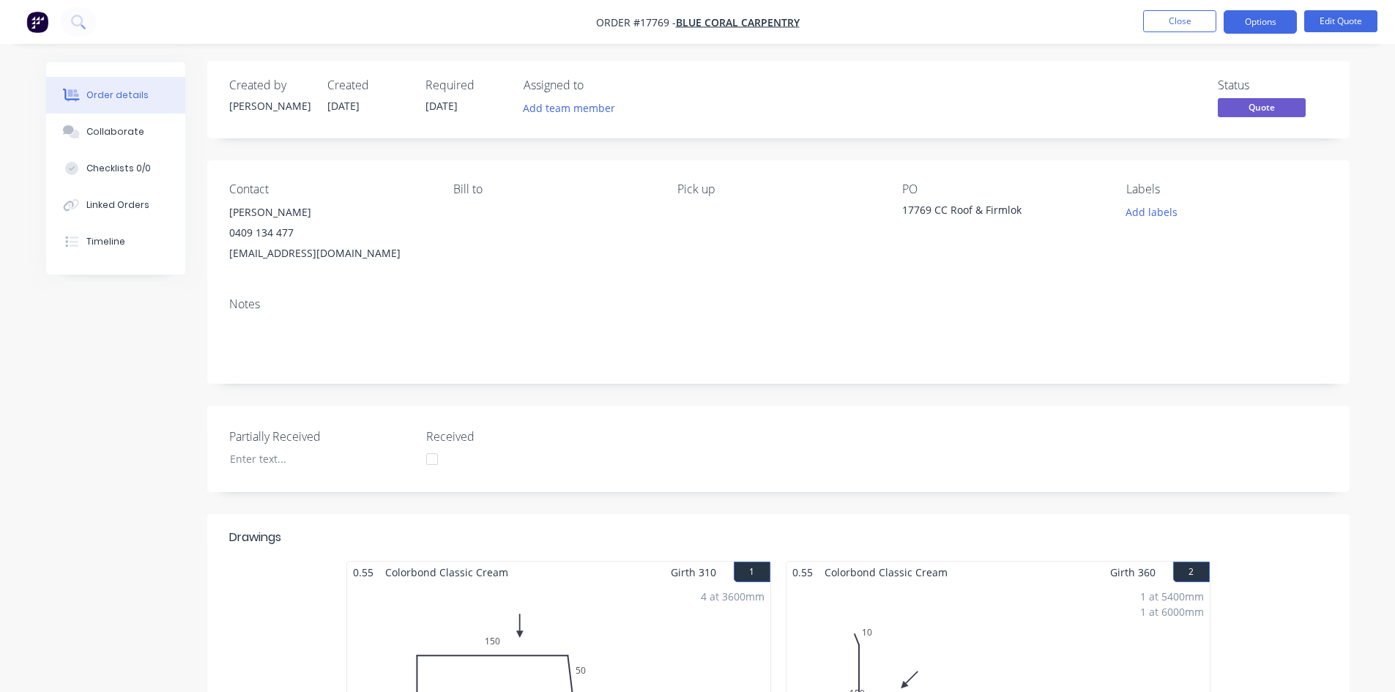
scroll to position [0, 0]
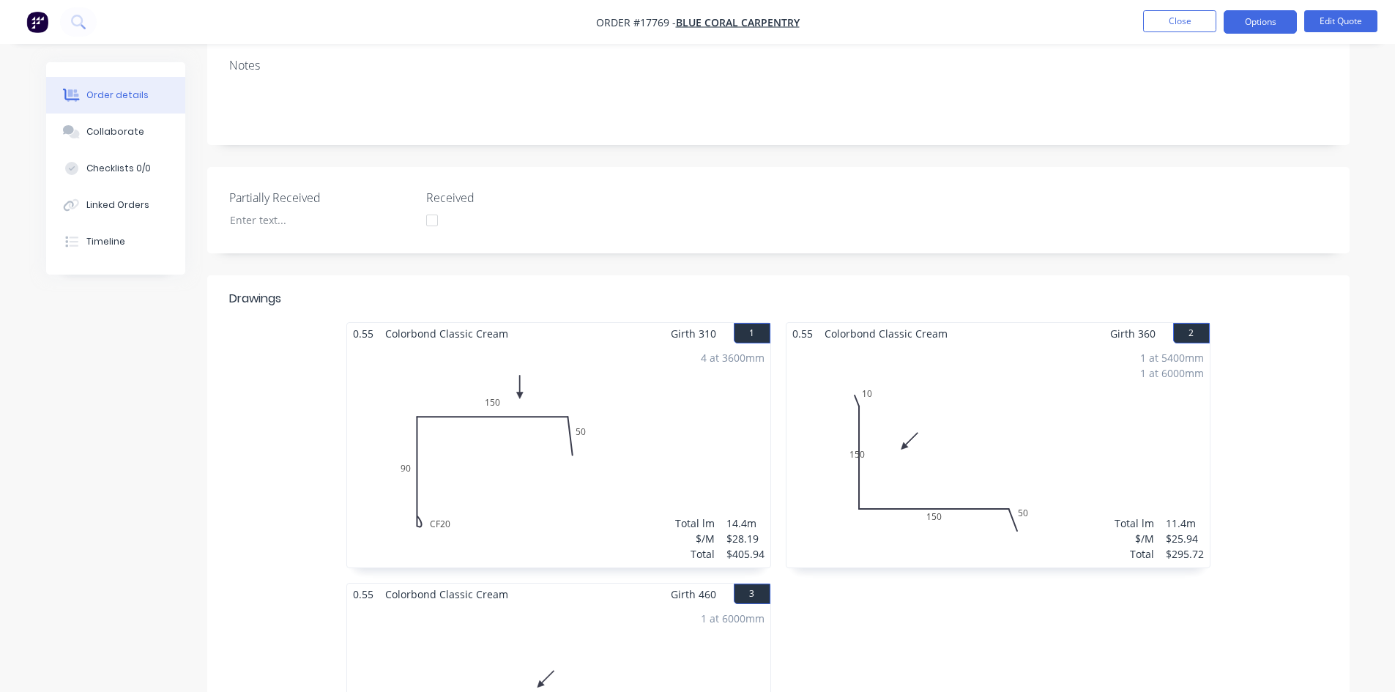
scroll to position [198, 0]
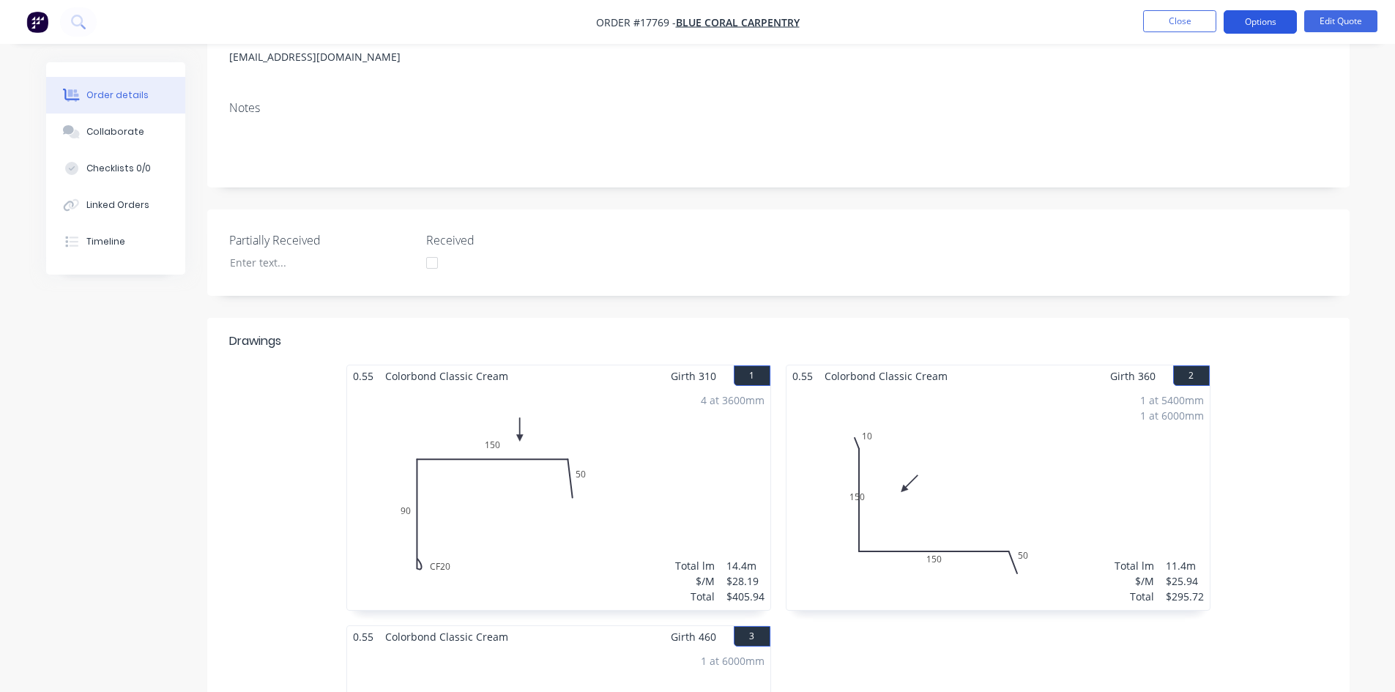
click at [1264, 29] on button "Options" at bounding box center [1260, 21] width 73 height 23
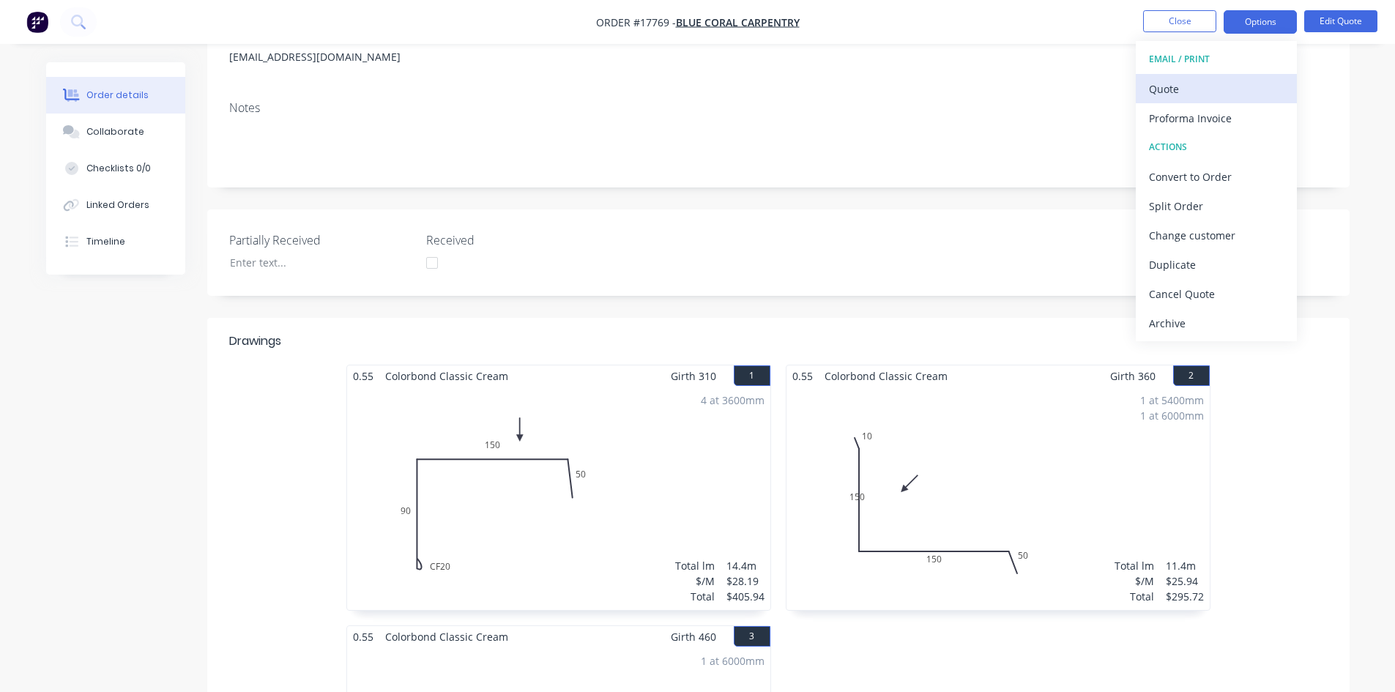
click at [1241, 86] on div "Quote" at bounding box center [1216, 88] width 135 height 21
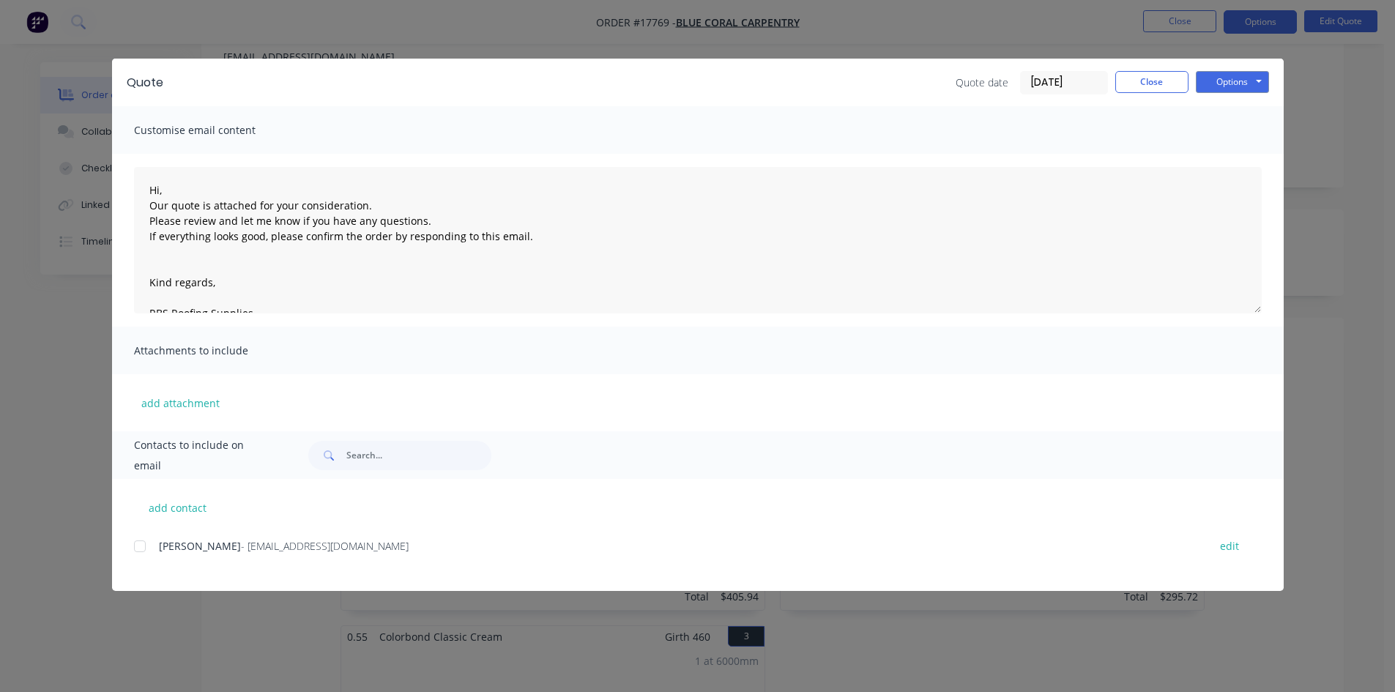
click at [145, 549] on div at bounding box center [139, 546] width 29 height 29
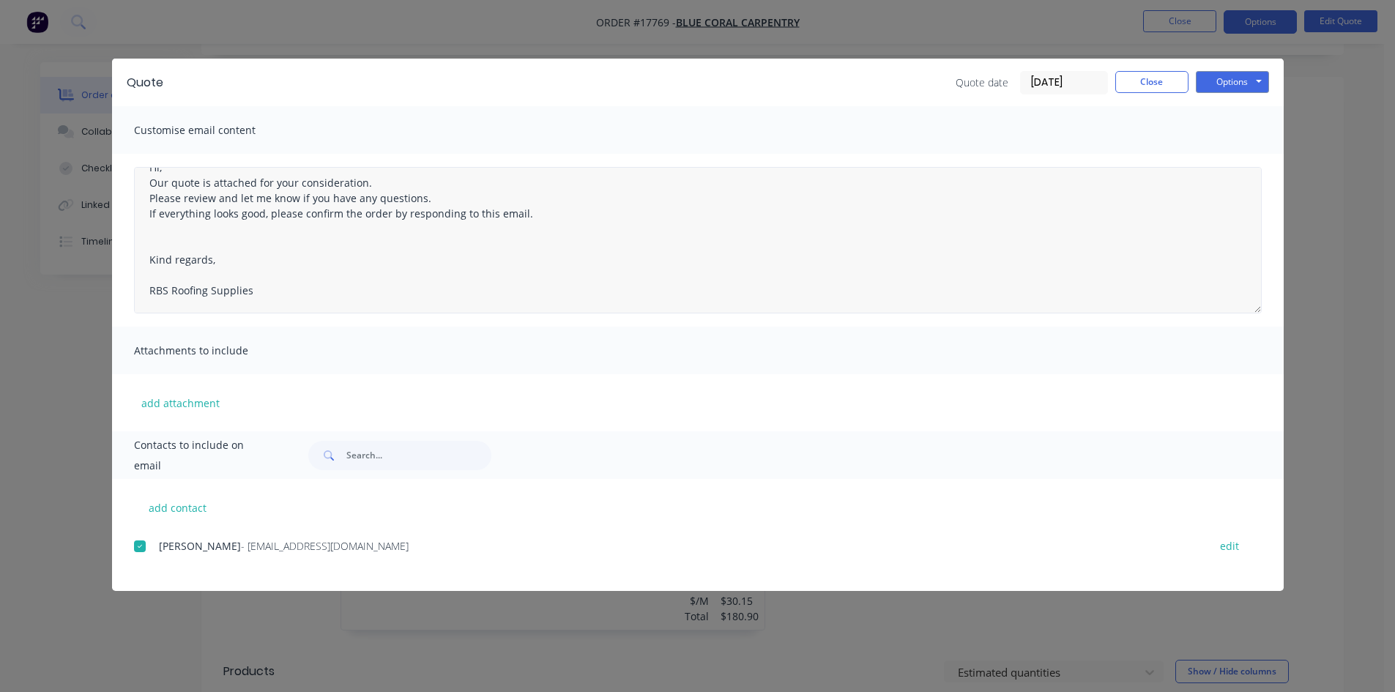
scroll to position [439, 0]
click at [1241, 86] on button "Options" at bounding box center [1232, 82] width 73 height 22
click at [1211, 155] on button "Email" at bounding box center [1243, 156] width 94 height 24
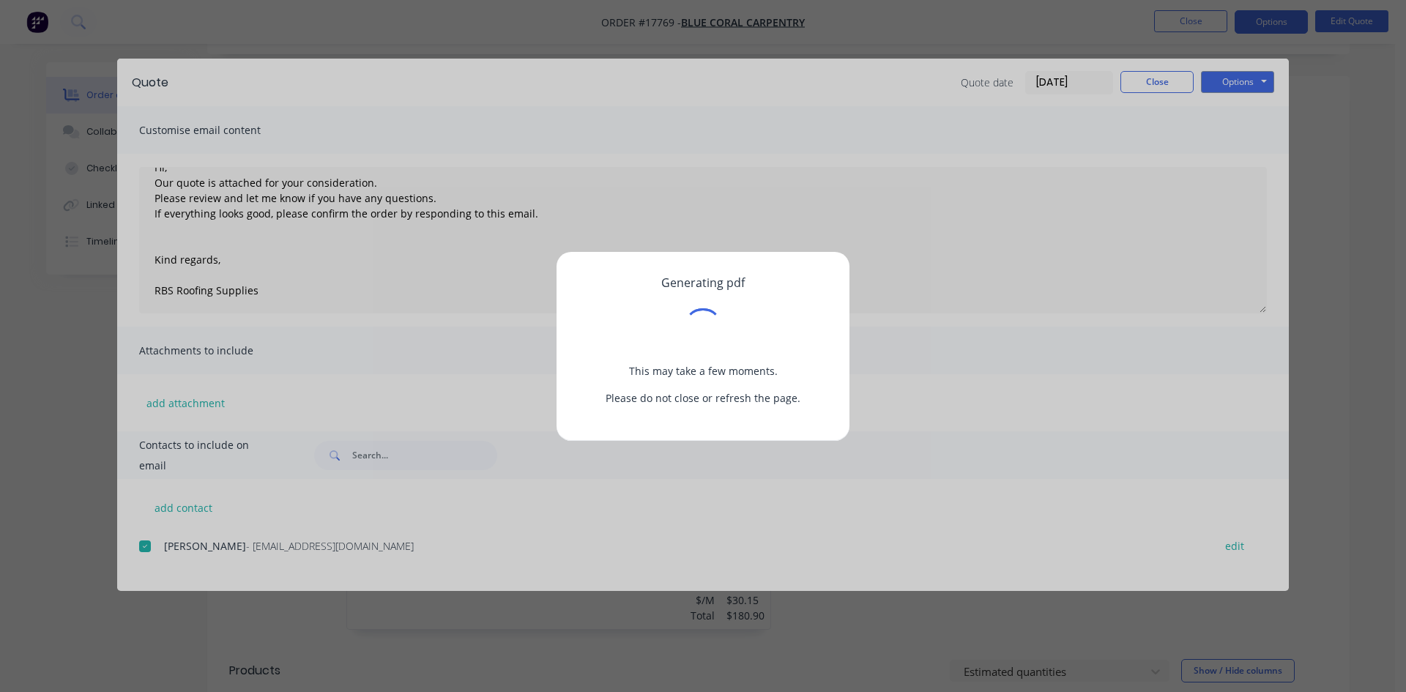
click at [820, 94] on div "Generating pdf This may take a few moments. Please do not close or refresh the …" at bounding box center [703, 346] width 1406 height 692
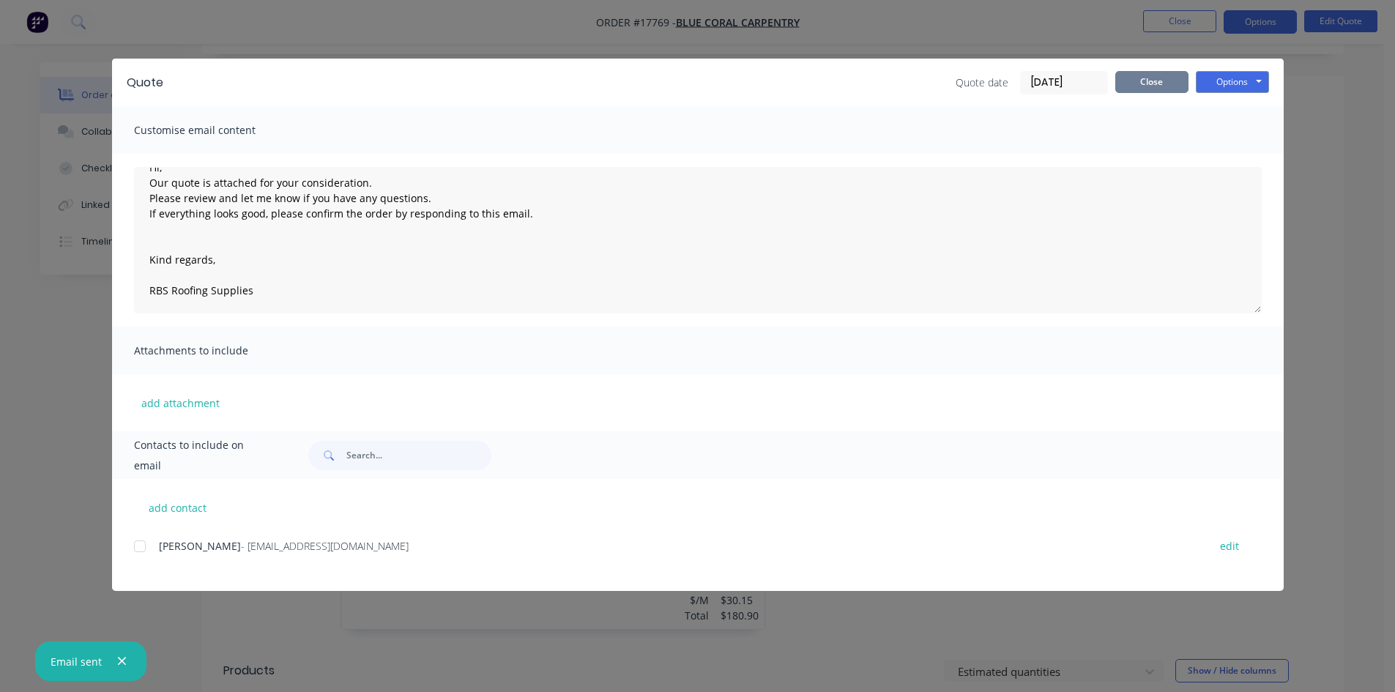
click at [1156, 81] on button "Close" at bounding box center [1151, 82] width 73 height 22
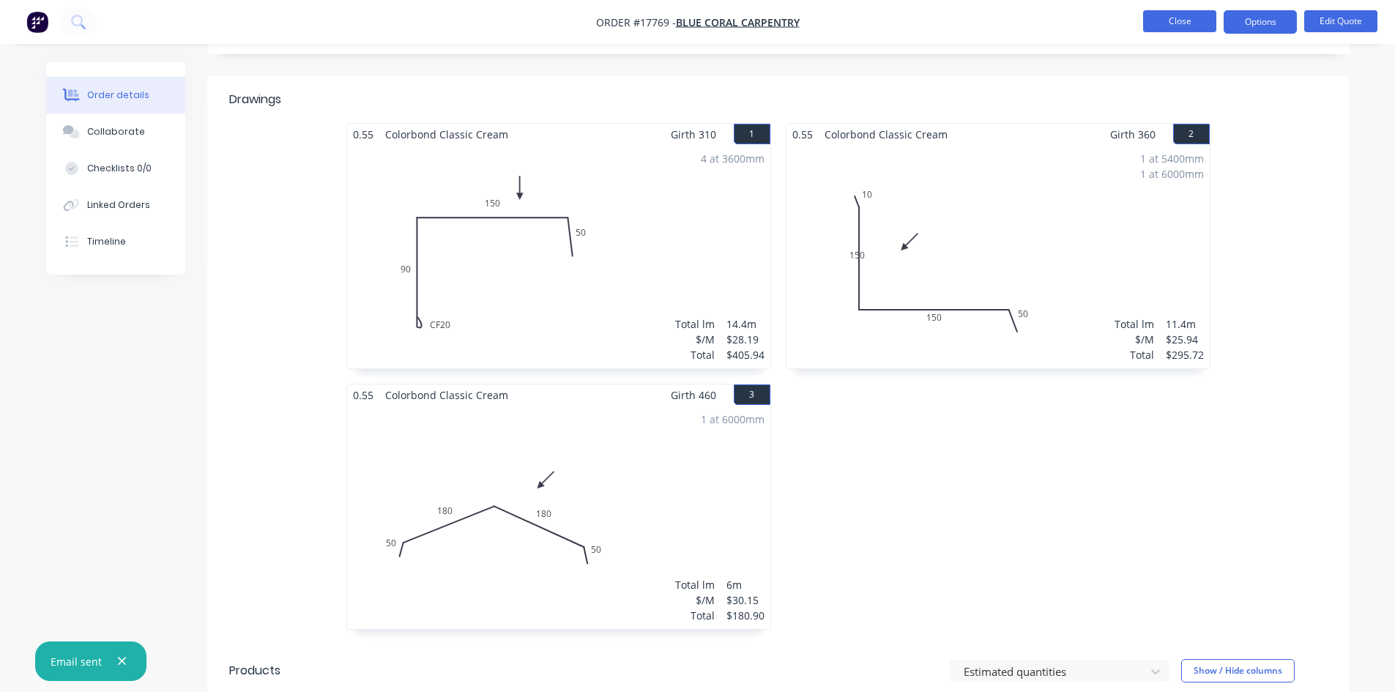
click at [1164, 21] on button "Close" at bounding box center [1179, 21] width 73 height 22
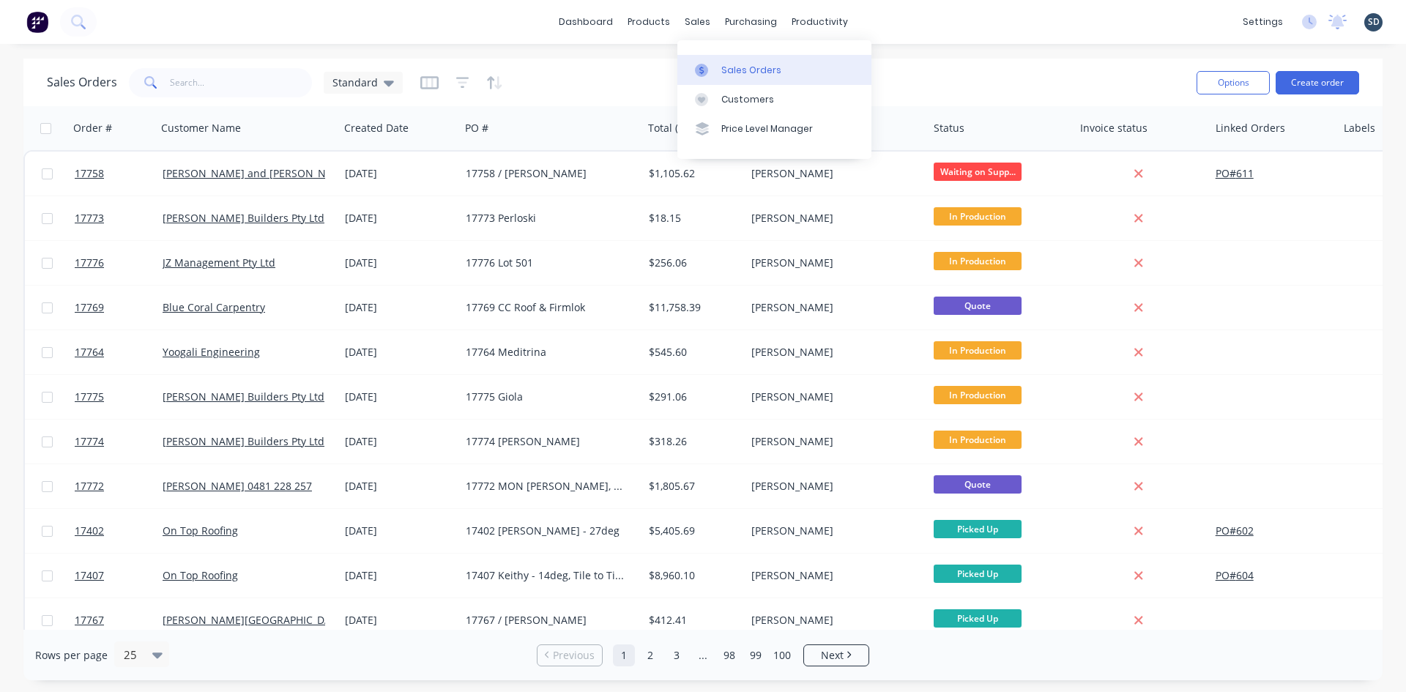
click at [739, 64] on div "Sales Orders" at bounding box center [751, 70] width 60 height 13
click at [1058, 62] on div "Sales Orders Standard Options Create order" at bounding box center [702, 83] width 1359 height 48
click at [373, 91] on div "Standard" at bounding box center [363, 83] width 79 height 22
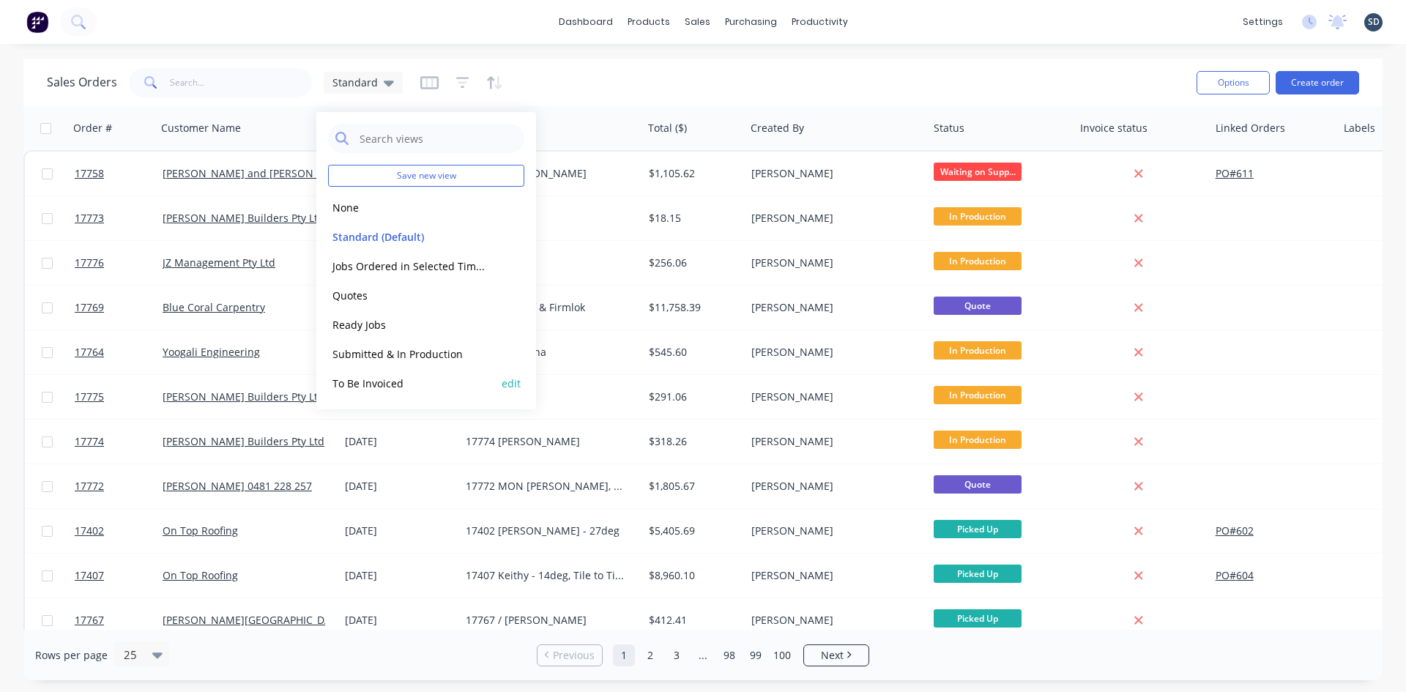
click at [393, 380] on button "To Be Invoiced" at bounding box center [411, 383] width 167 height 17
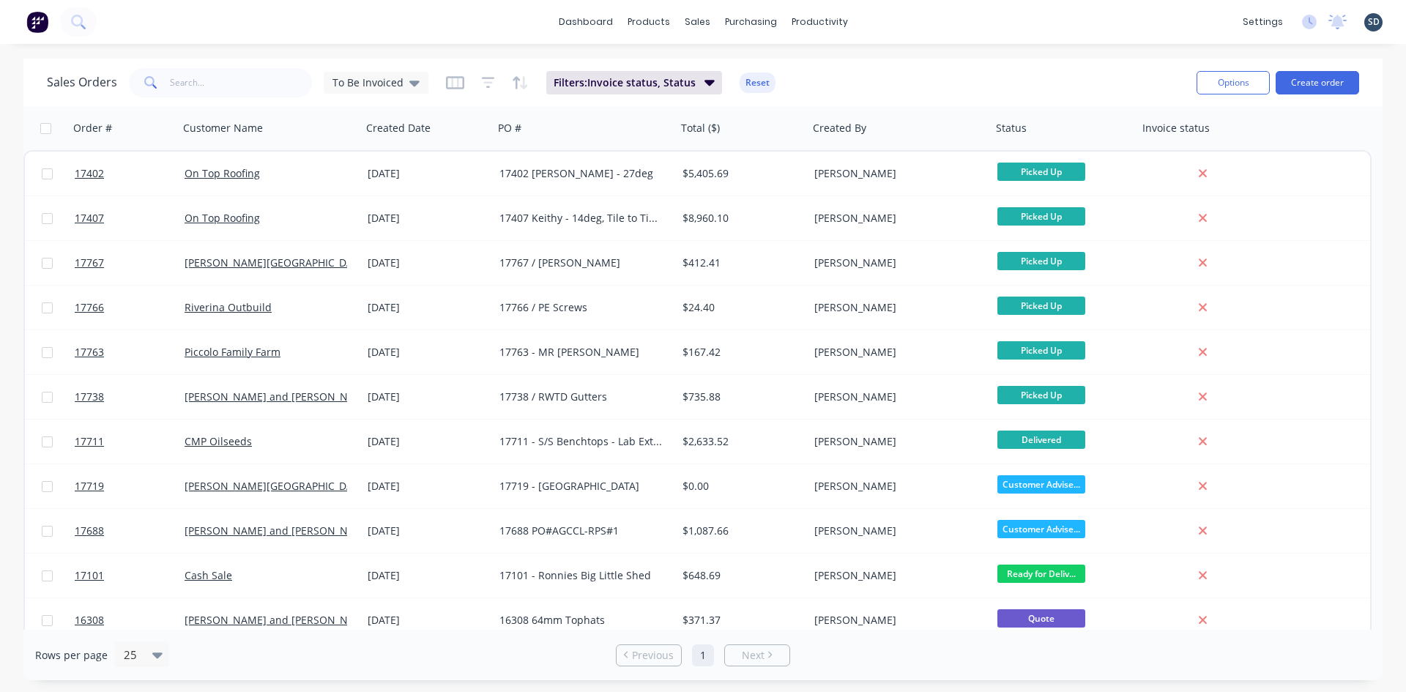
click at [937, 29] on div "dashboard products sales purchasing productivity dashboard products Product Cat…" at bounding box center [703, 22] width 1406 height 44
